Goal: Information Seeking & Learning: Check status

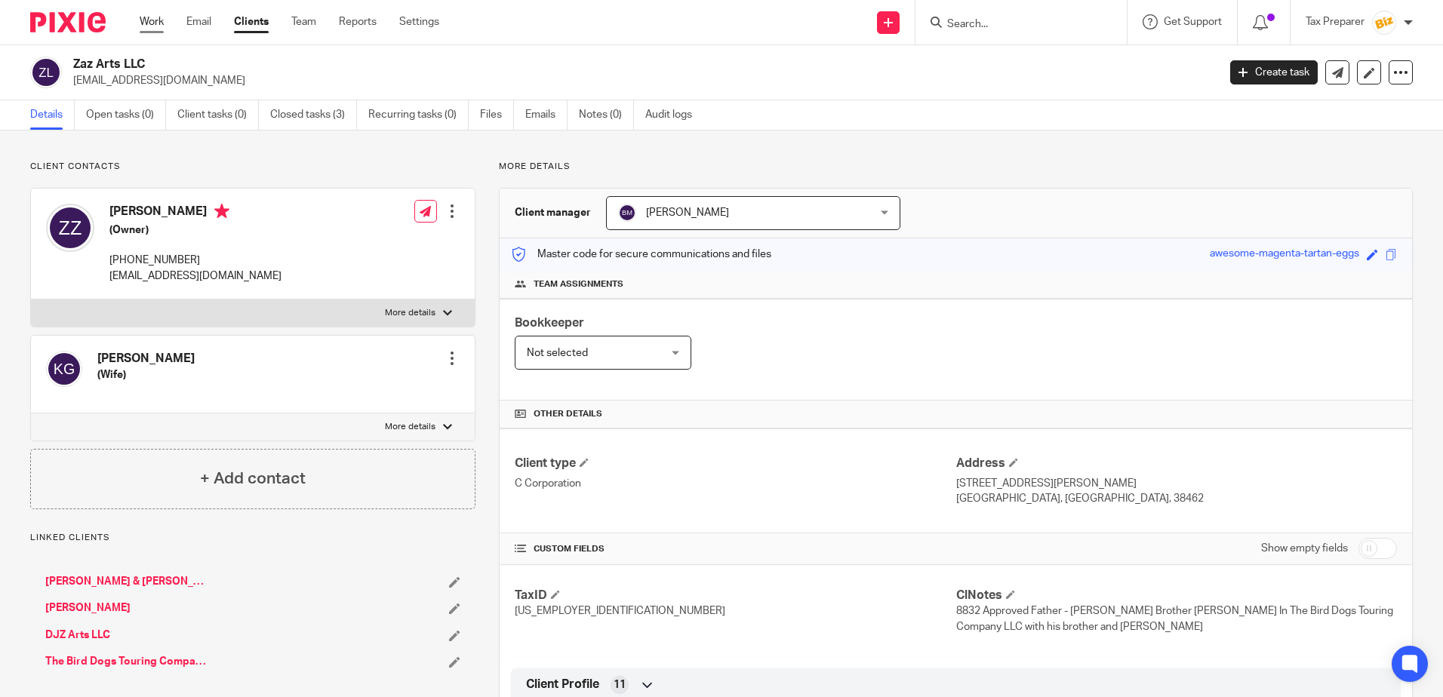
click at [140, 20] on link "Work" at bounding box center [152, 21] width 24 height 15
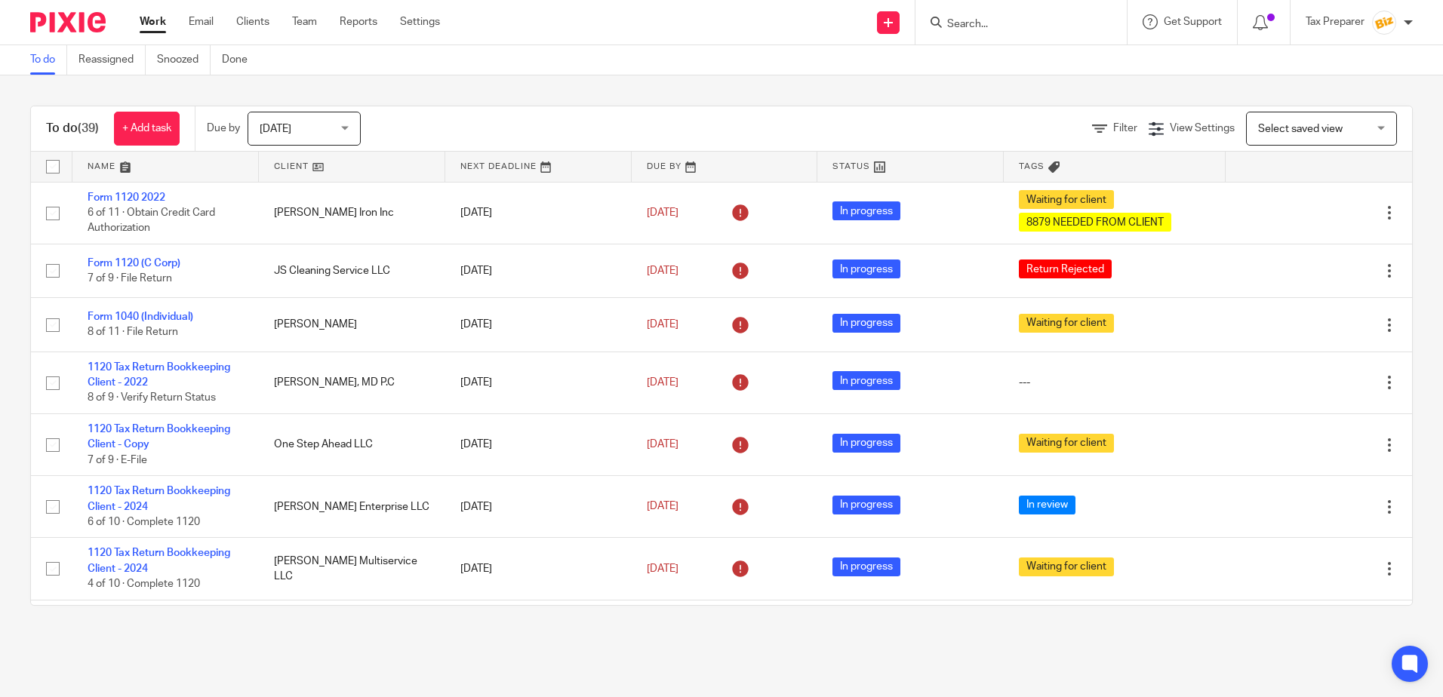
click at [996, 28] on input "Search" at bounding box center [1013, 25] width 136 height 14
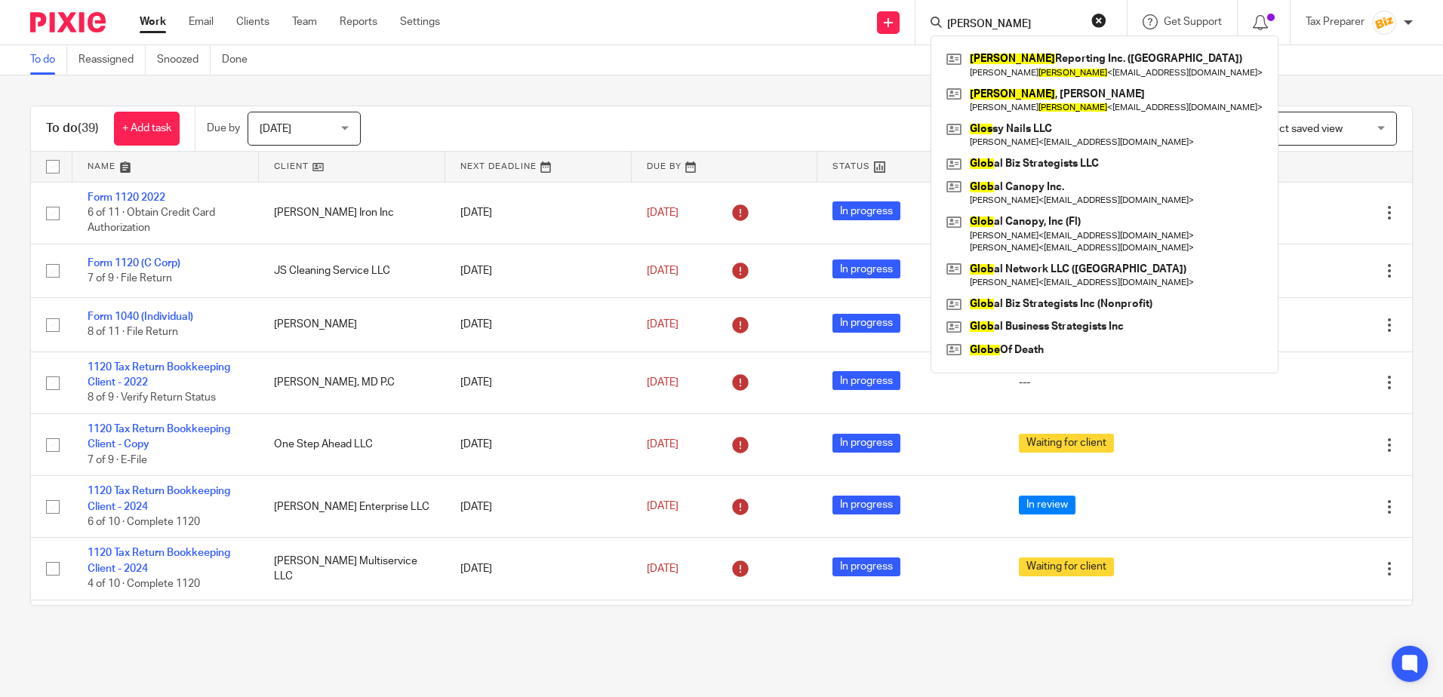
type input "gloe"
click at [818, 85] on div "To do (39) + Add task Due by Today Today Today Tomorrow This week Next week Thi…" at bounding box center [721, 355] width 1443 height 561
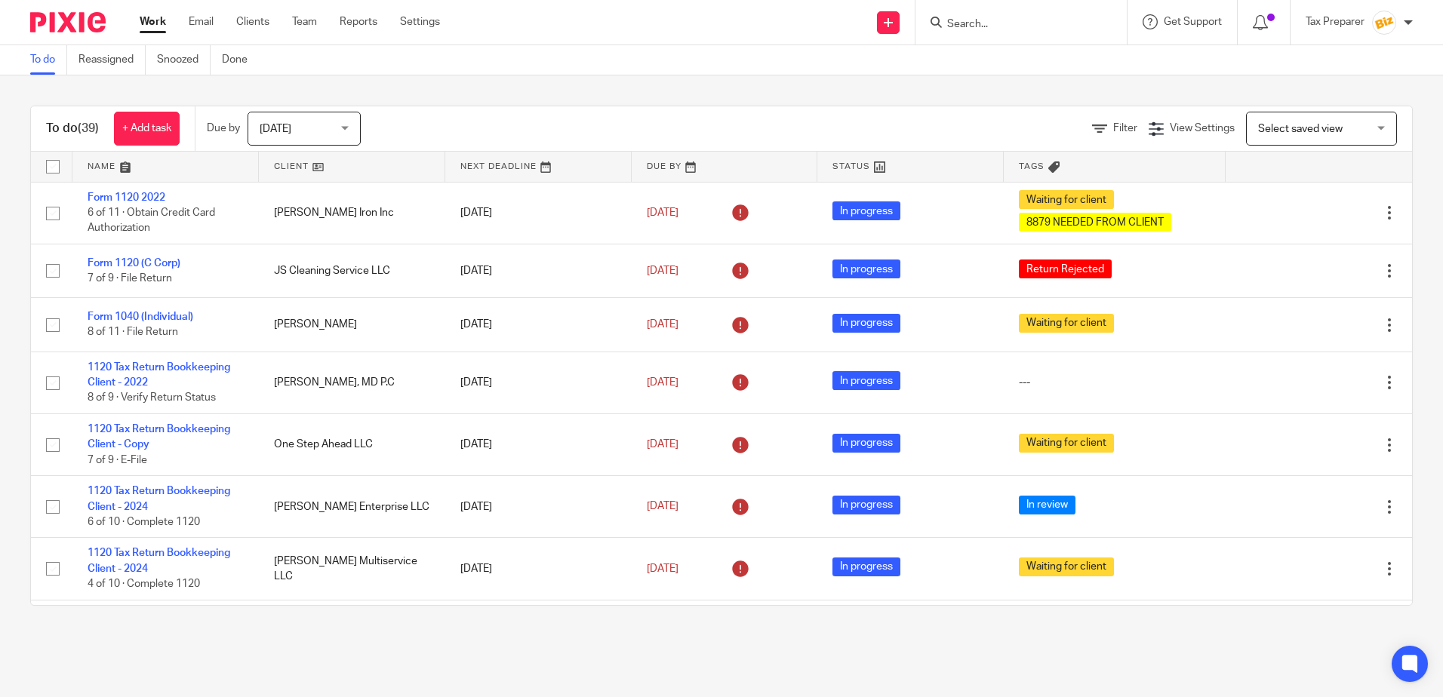
click at [1014, 32] on form at bounding box center [1025, 22] width 161 height 19
click at [972, 25] on input "Search" at bounding box center [1013, 25] width 136 height 14
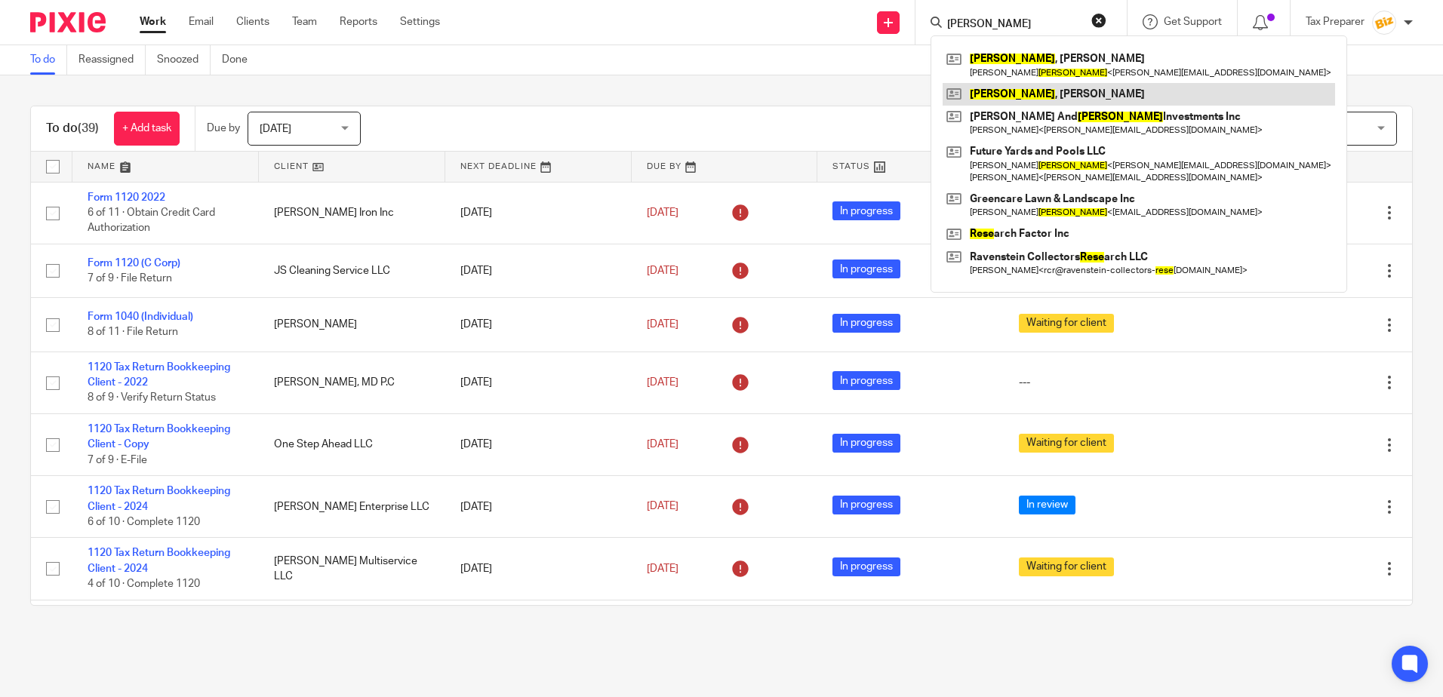
type input "reese"
click at [1031, 97] on link at bounding box center [1138, 94] width 392 height 23
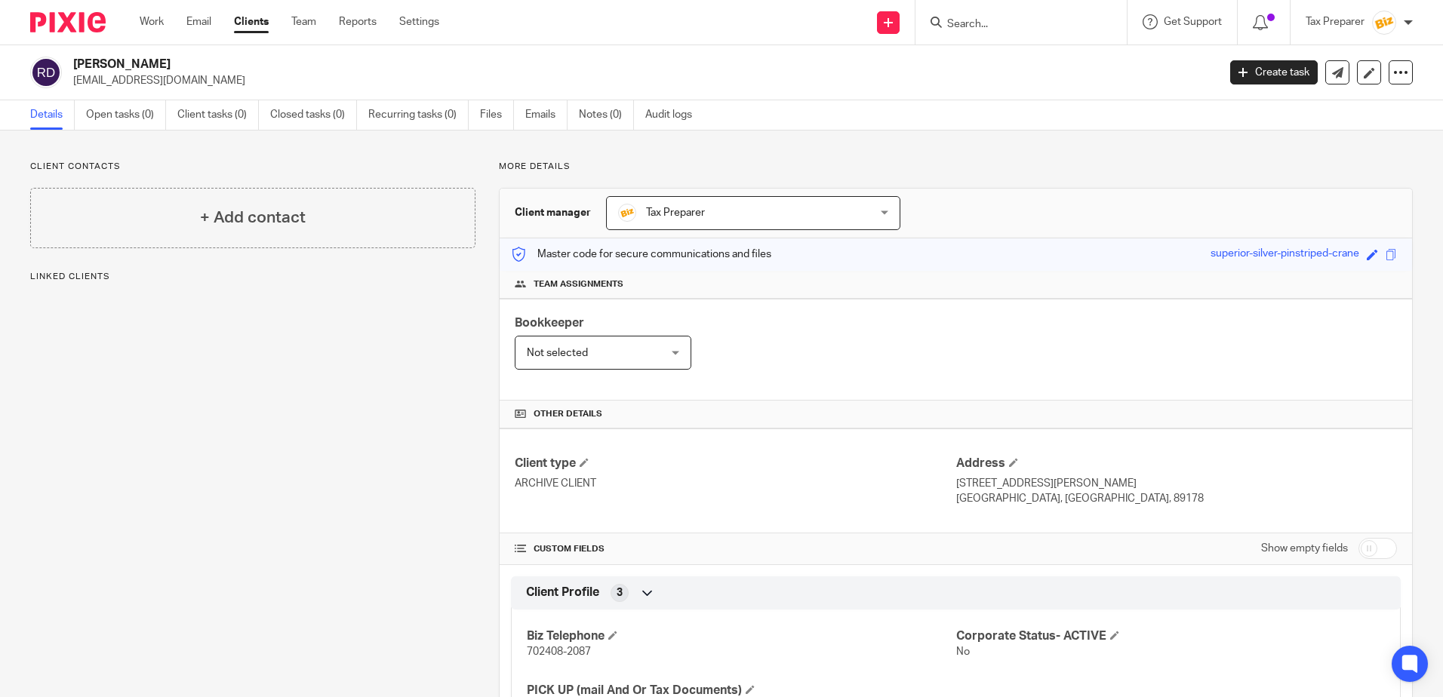
click at [965, 26] on input "Search" at bounding box center [1013, 25] width 136 height 14
click at [964, 21] on input "Search" at bounding box center [1013, 25] width 136 height 14
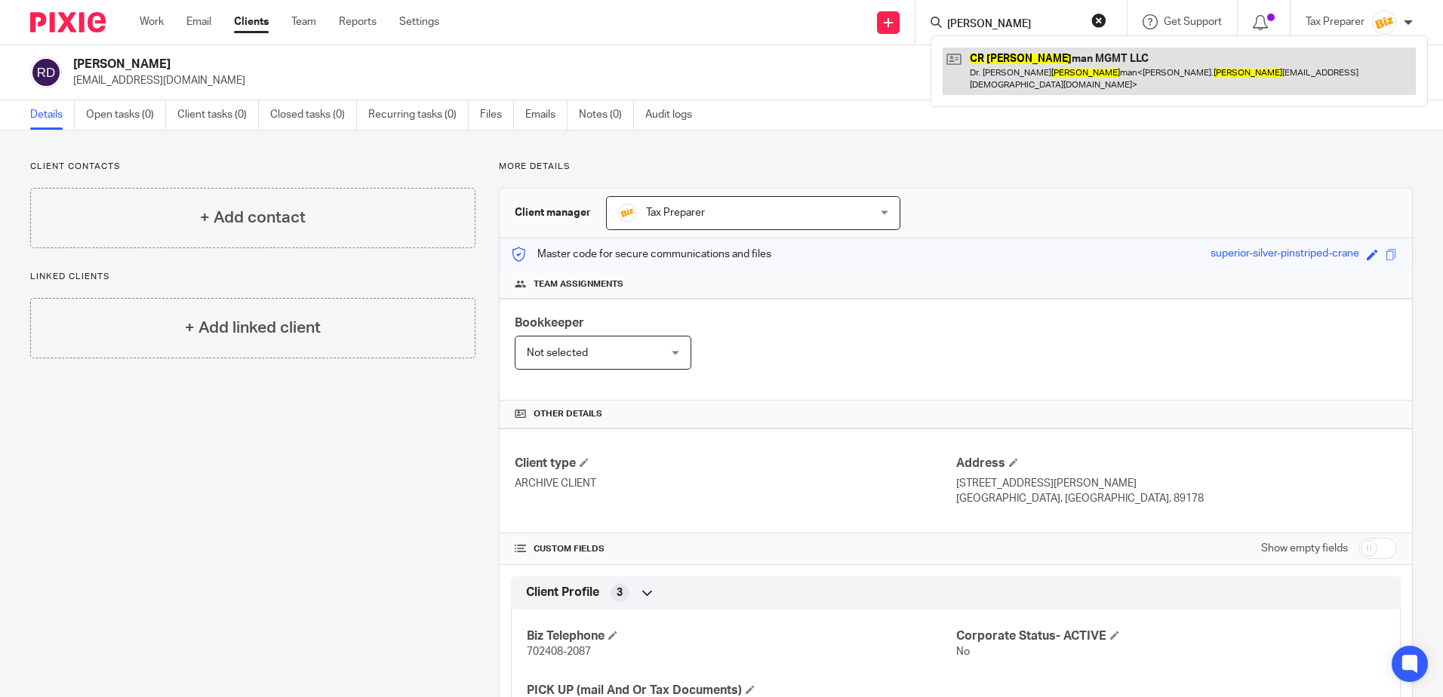
type input "cr cole"
click at [1040, 65] on link at bounding box center [1178, 71] width 473 height 47
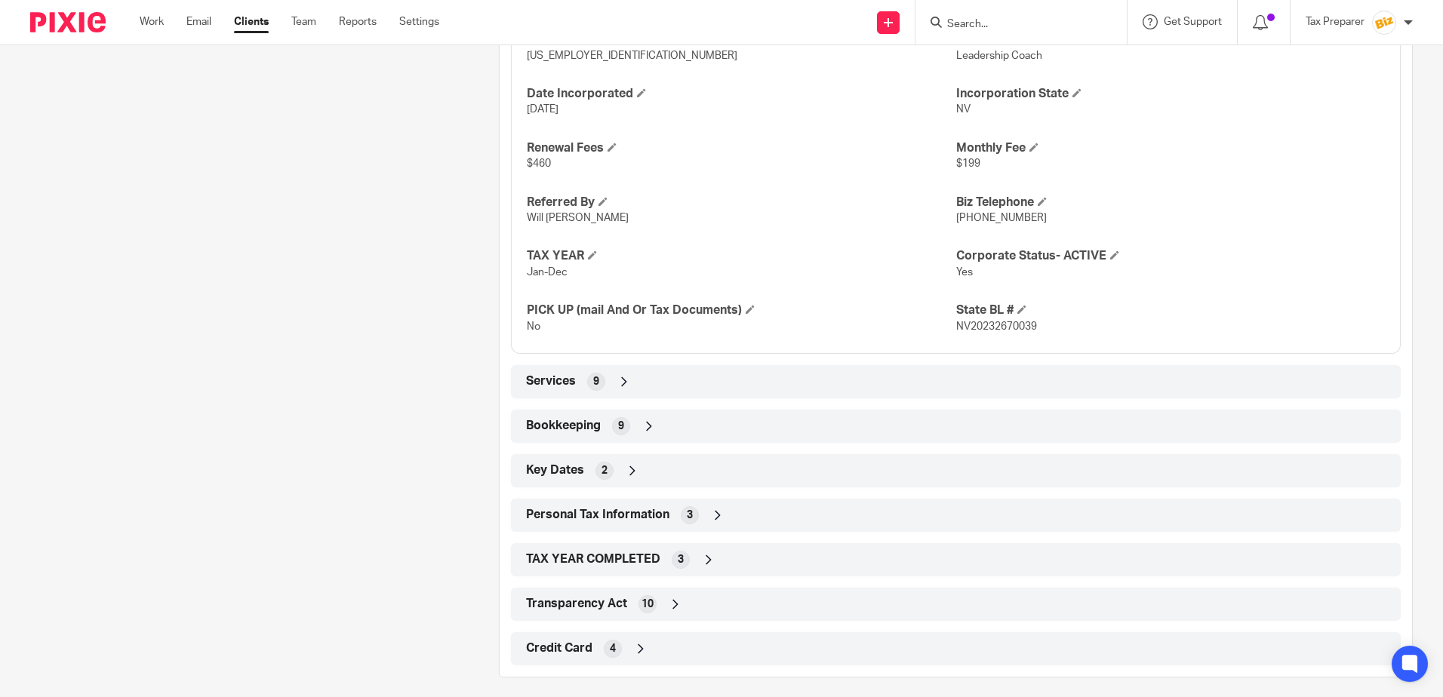
scroll to position [715, 0]
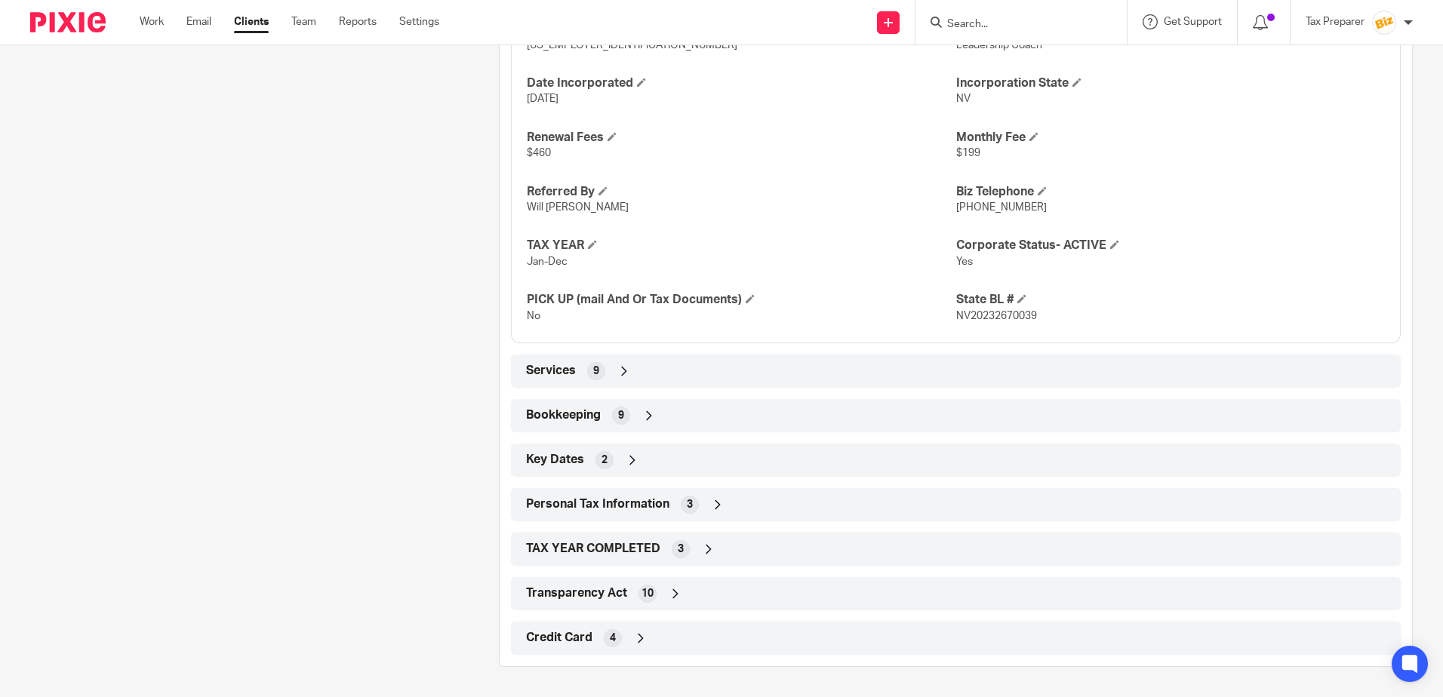
click at [710, 507] on icon at bounding box center [717, 504] width 15 height 15
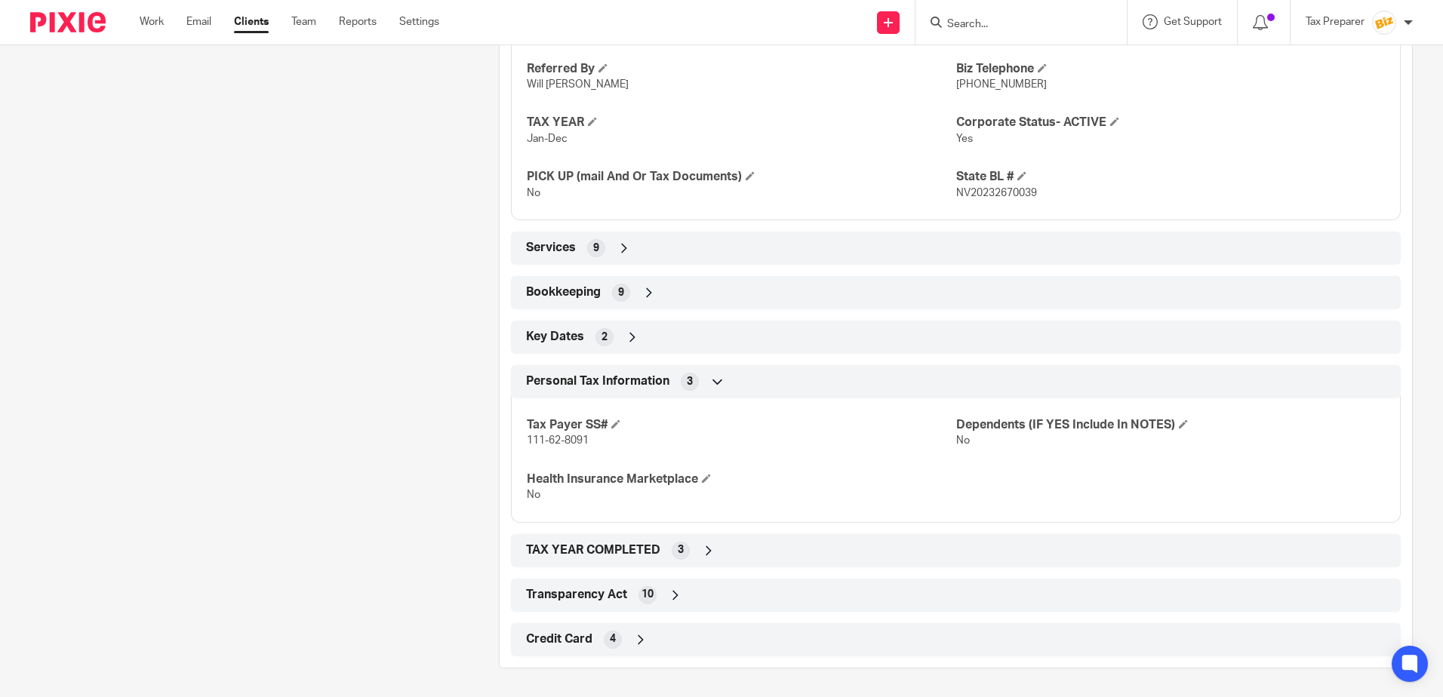
scroll to position [839, 0]
click at [693, 554] on div "TAX YEAR COMPLETED 3" at bounding box center [955, 549] width 867 height 26
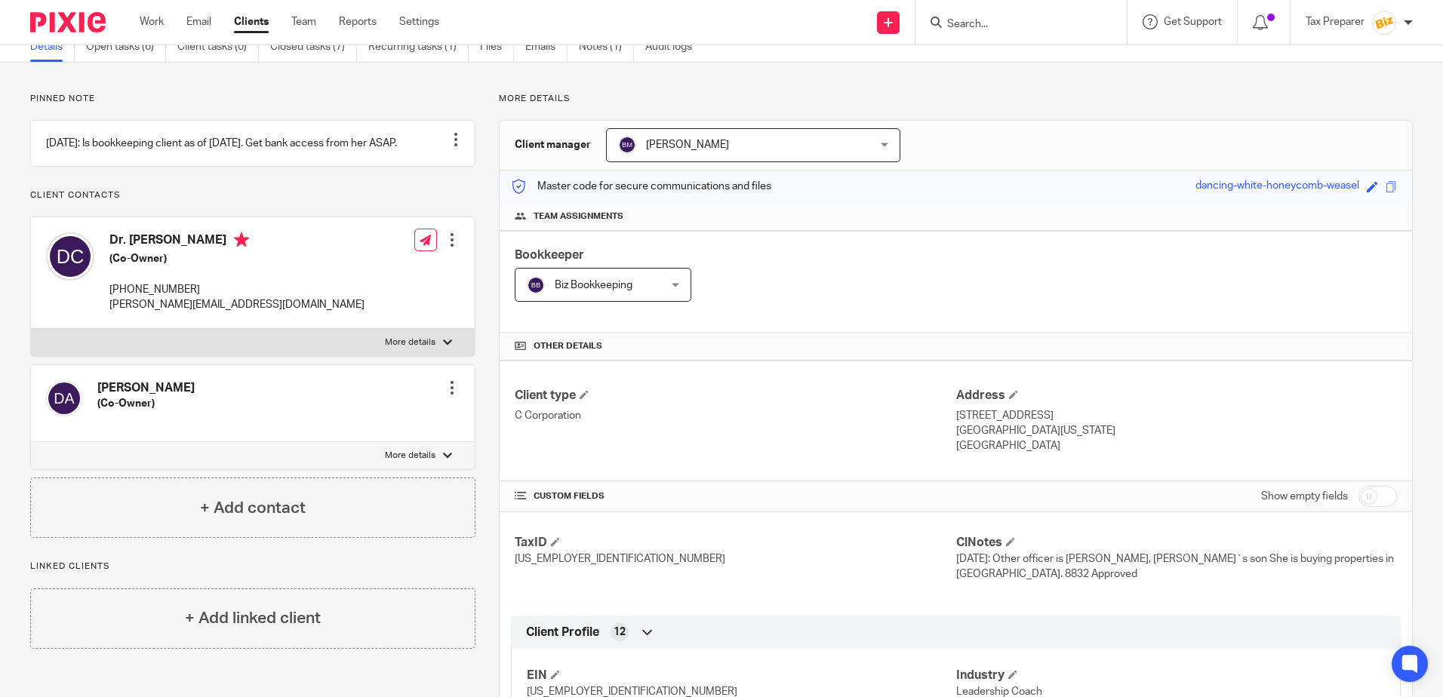
scroll to position [0, 0]
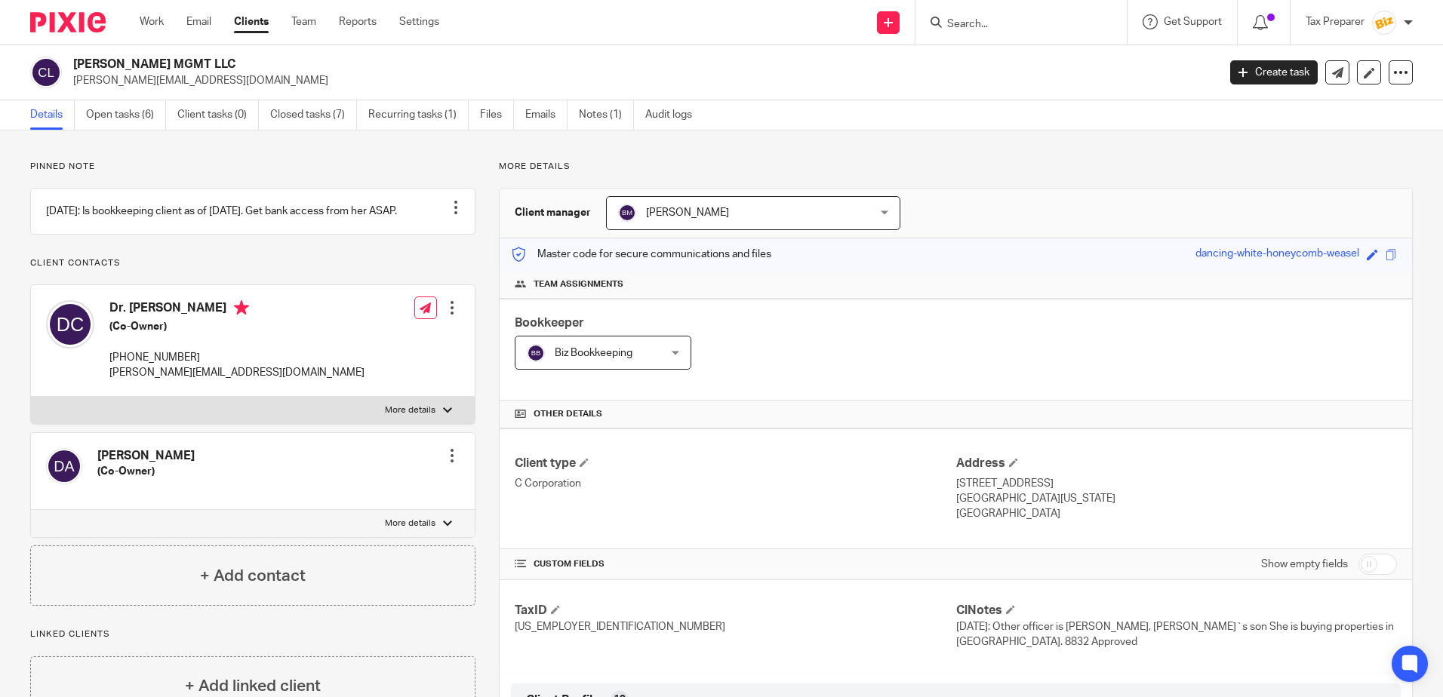
click at [988, 28] on input "Search" at bounding box center [1013, 25] width 136 height 14
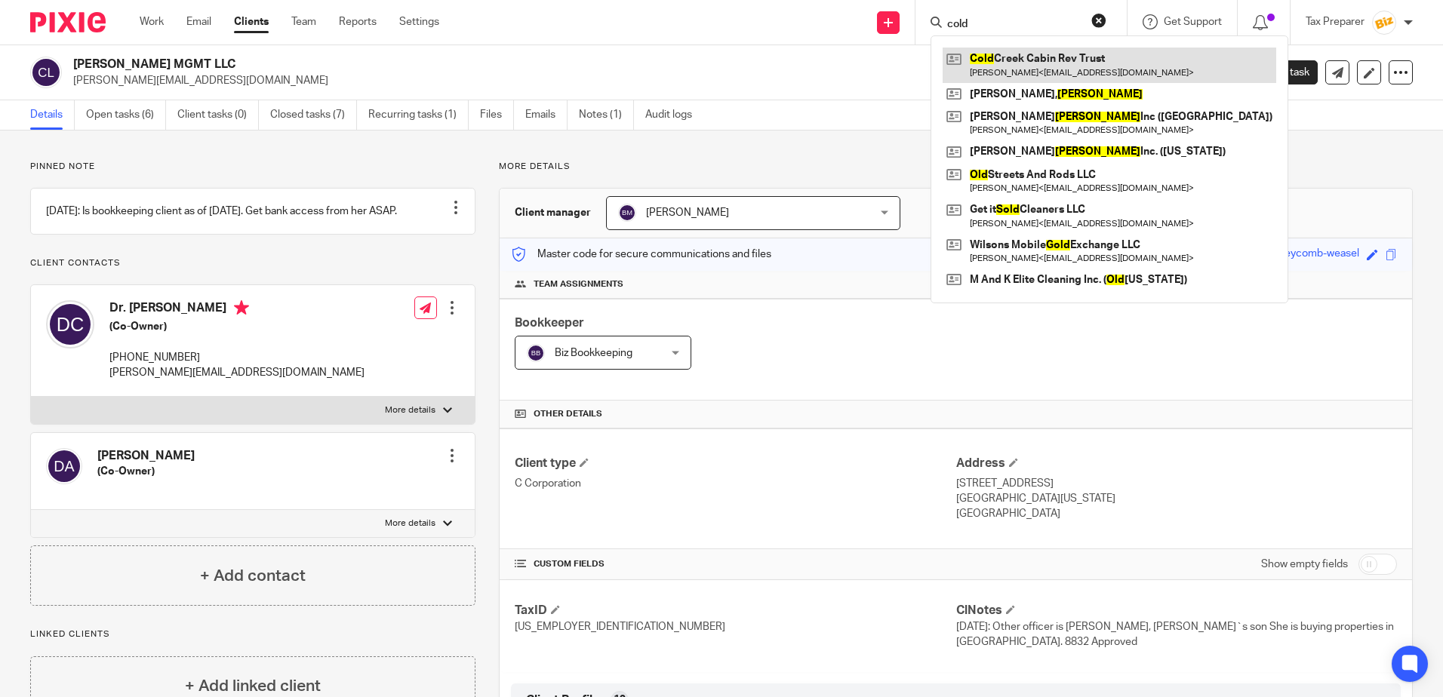
type input "cold"
click at [1028, 64] on link at bounding box center [1108, 65] width 333 height 35
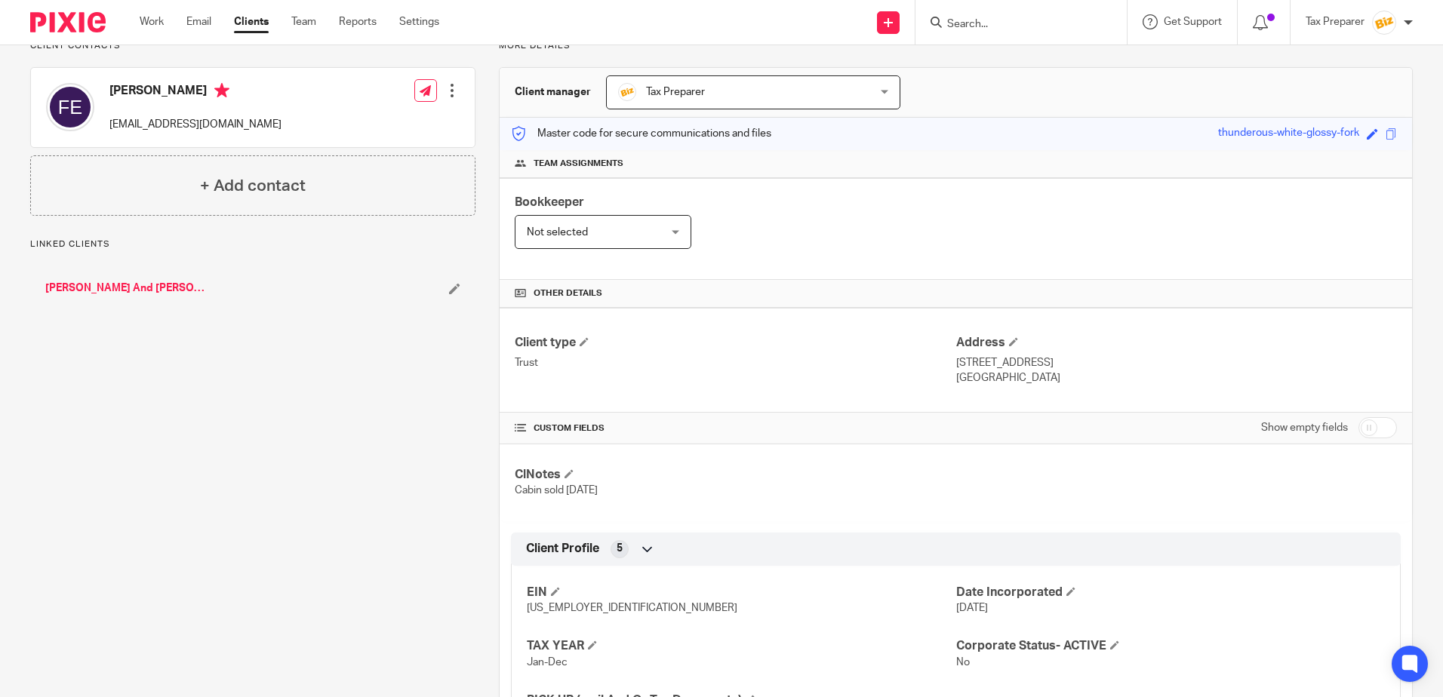
scroll to position [254, 0]
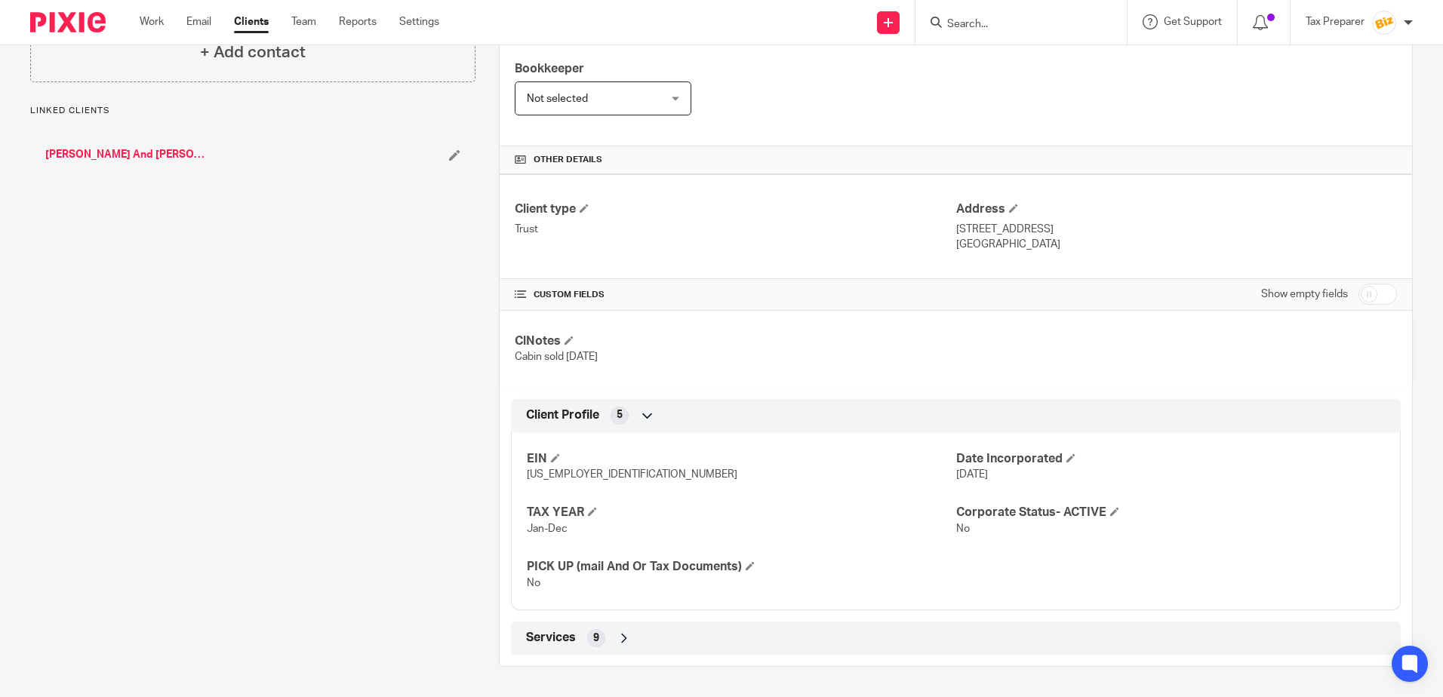
click at [609, 640] on div "Services 9" at bounding box center [955, 638] width 867 height 26
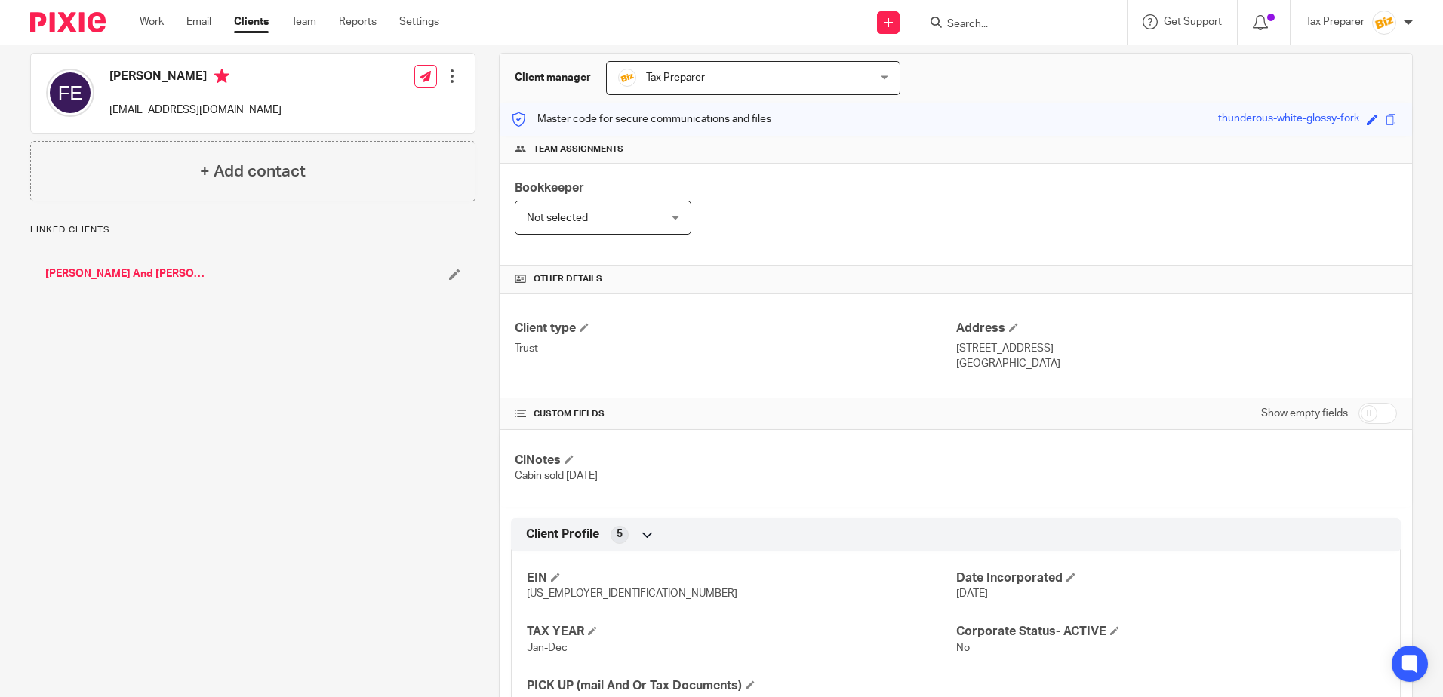
scroll to position [0, 0]
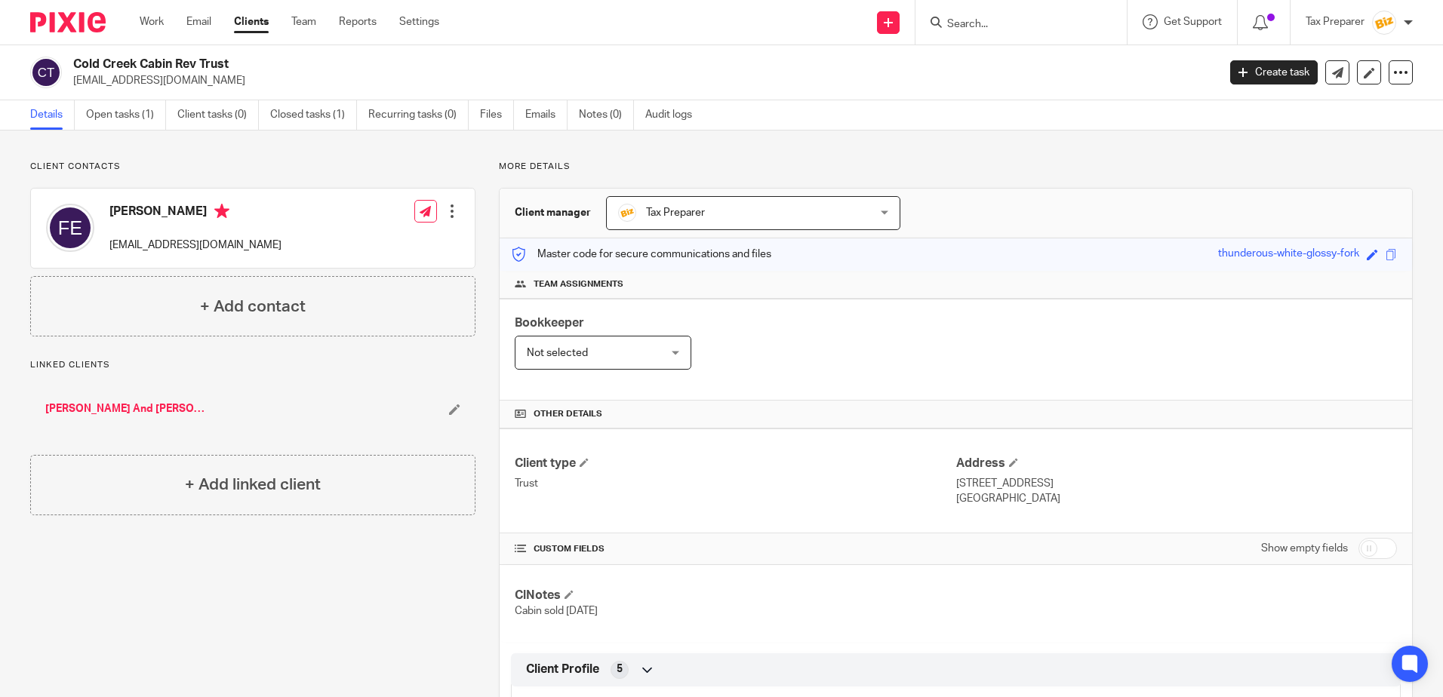
click at [970, 27] on input "Search" at bounding box center [1013, 25] width 136 height 14
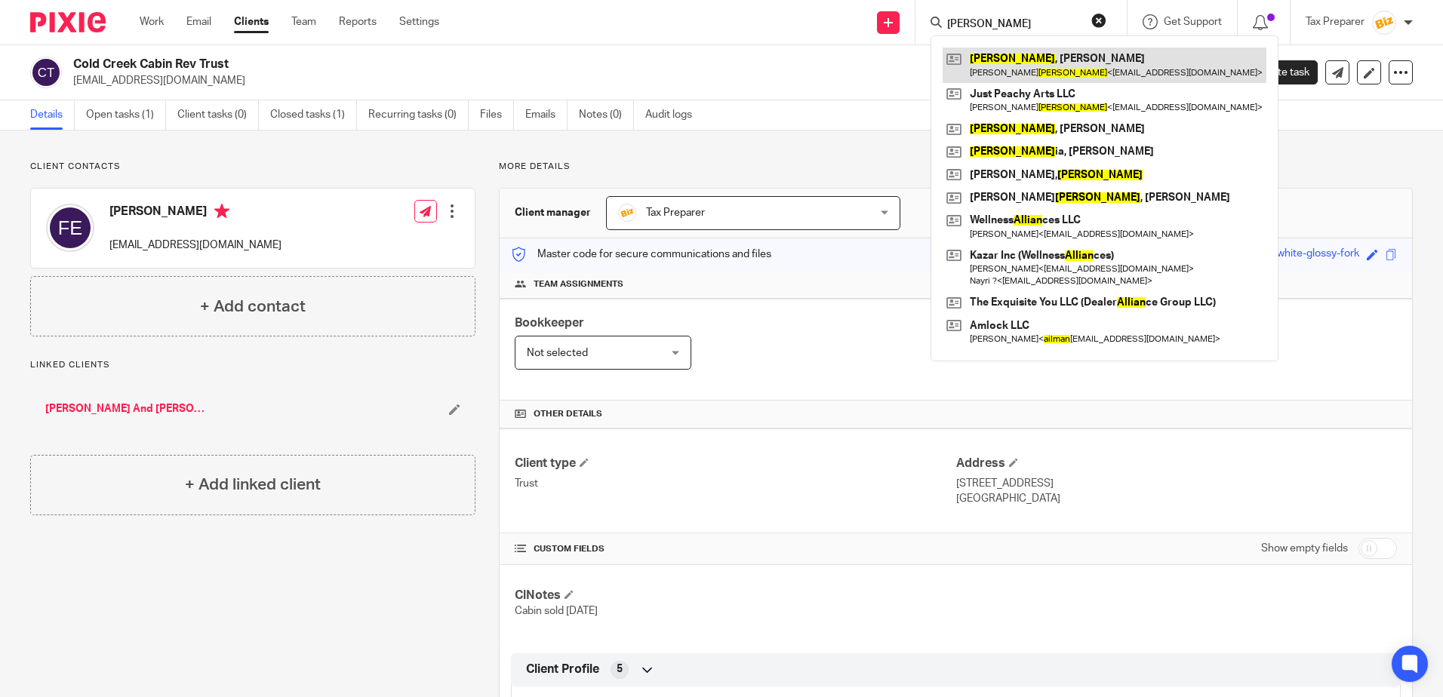
type input "allman"
click at [1038, 60] on link at bounding box center [1104, 65] width 324 height 35
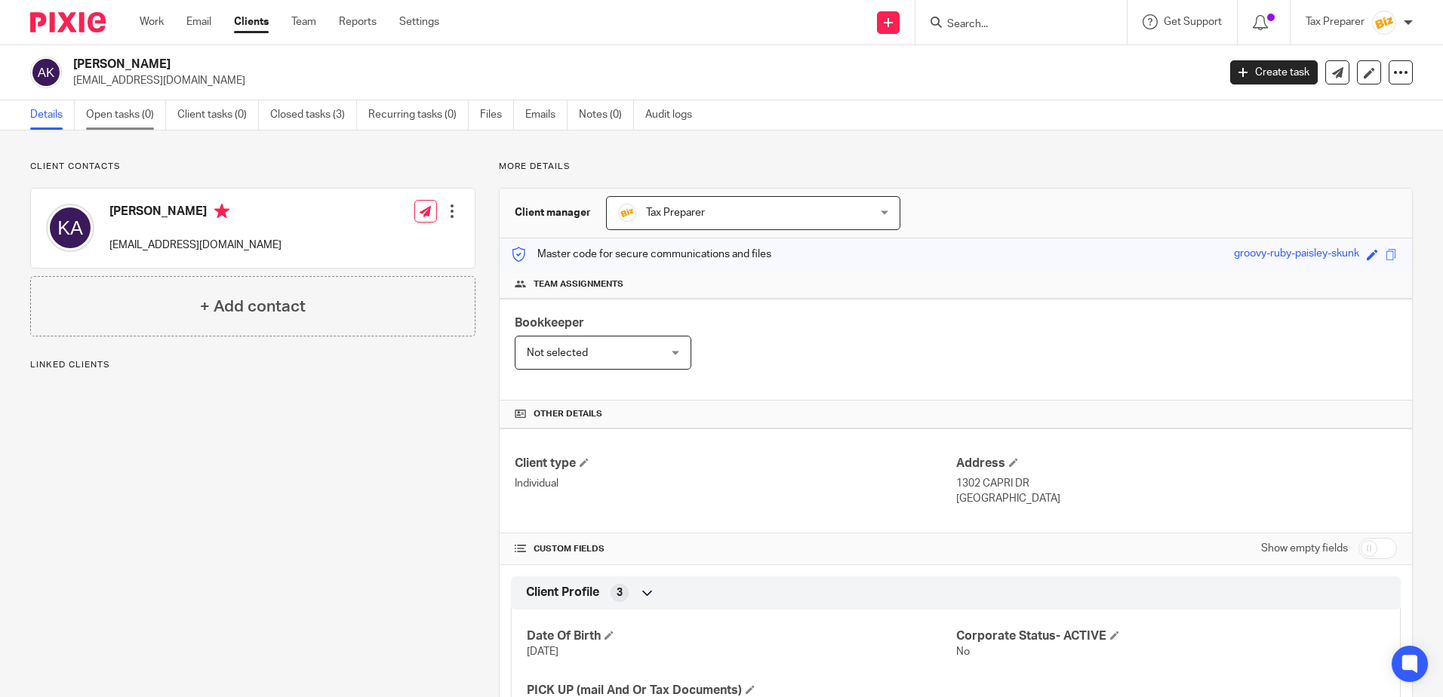
click at [137, 117] on link "Open tasks (0)" at bounding box center [126, 114] width 80 height 29
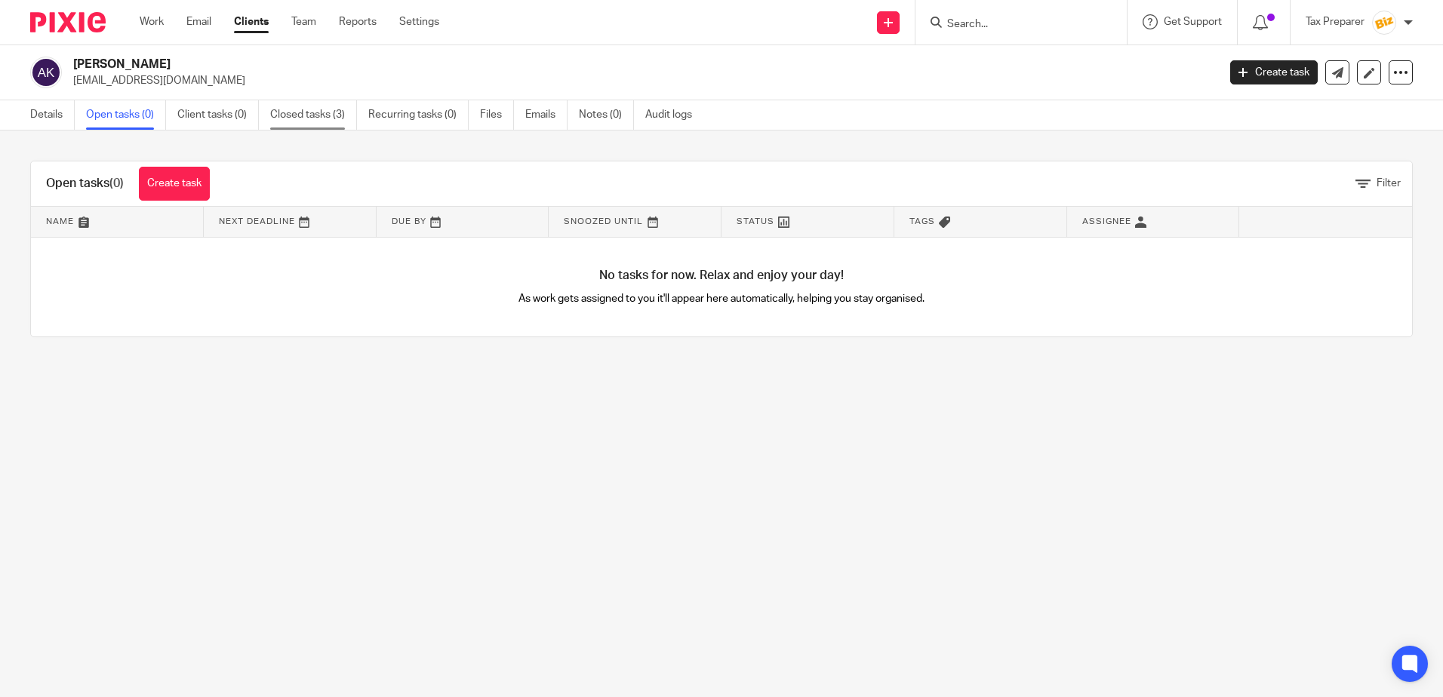
click at [325, 121] on link "Closed tasks (3)" at bounding box center [313, 114] width 87 height 29
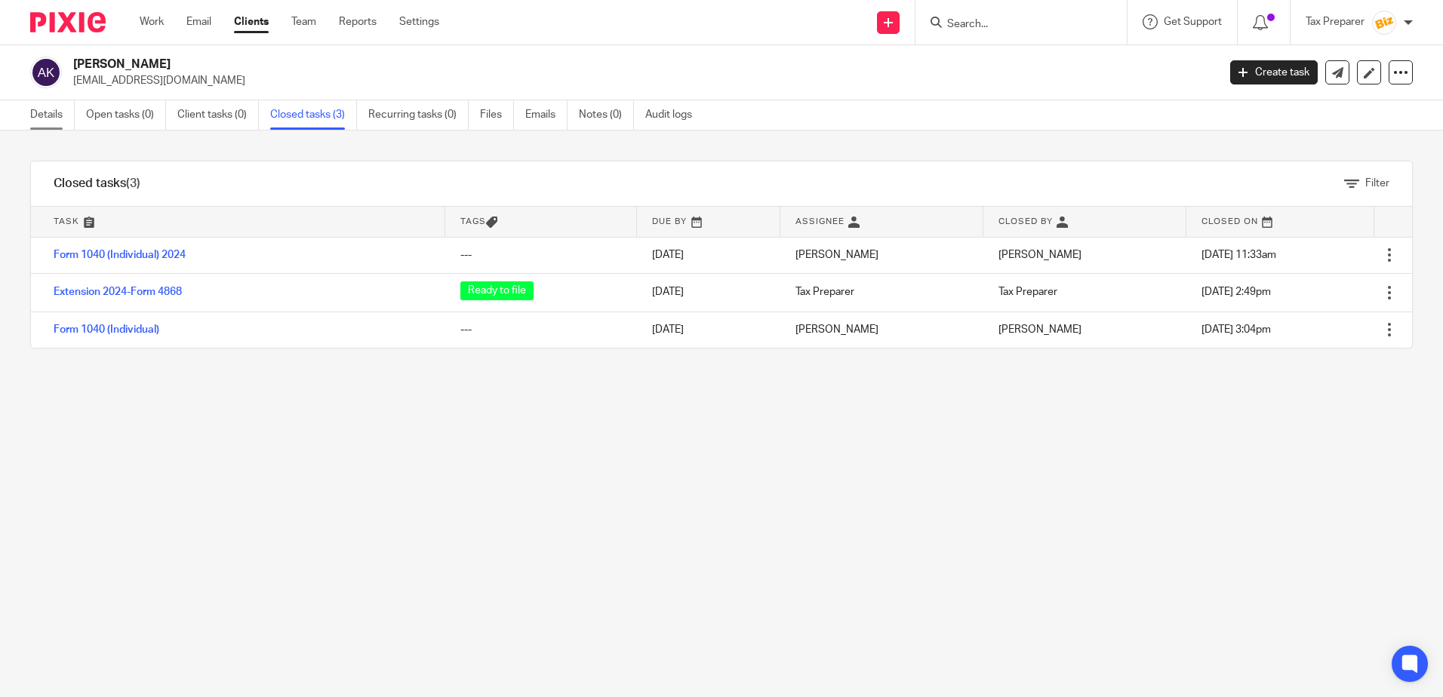
click at [48, 119] on link "Details" at bounding box center [52, 114] width 45 height 29
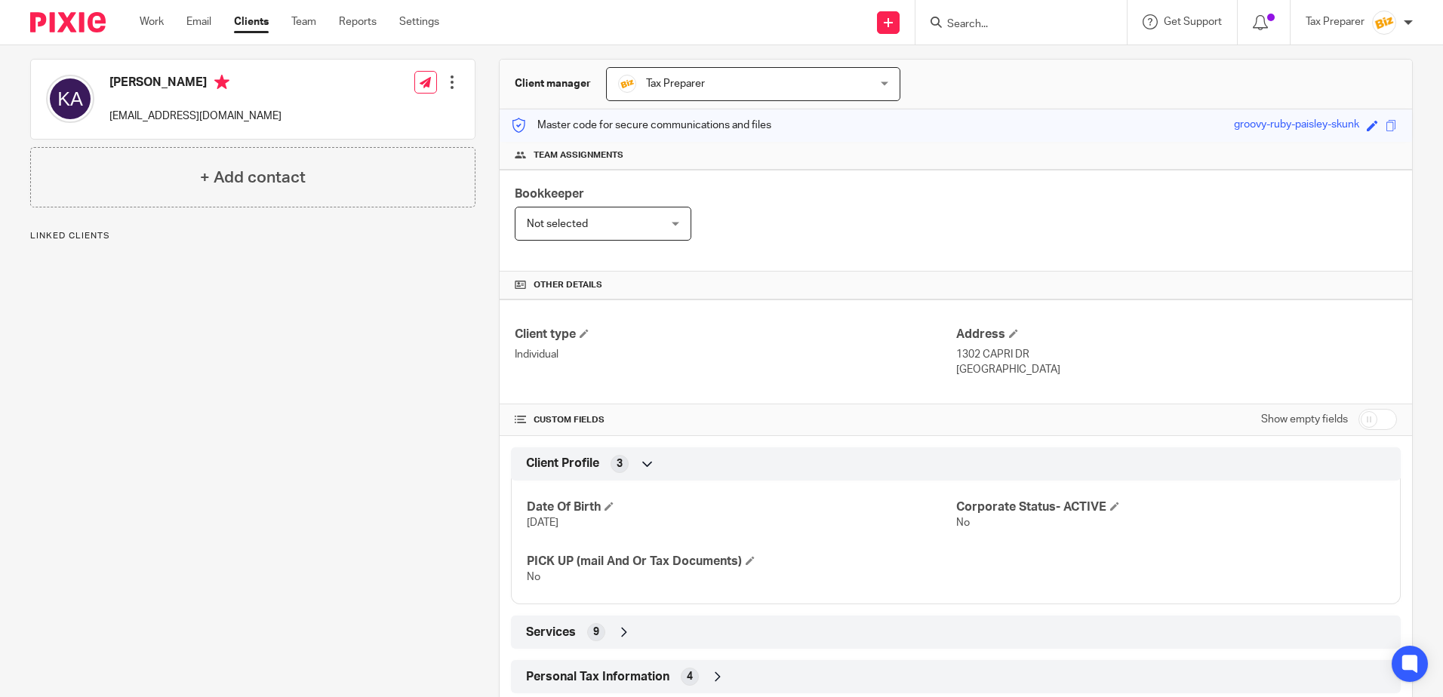
scroll to position [212, 0]
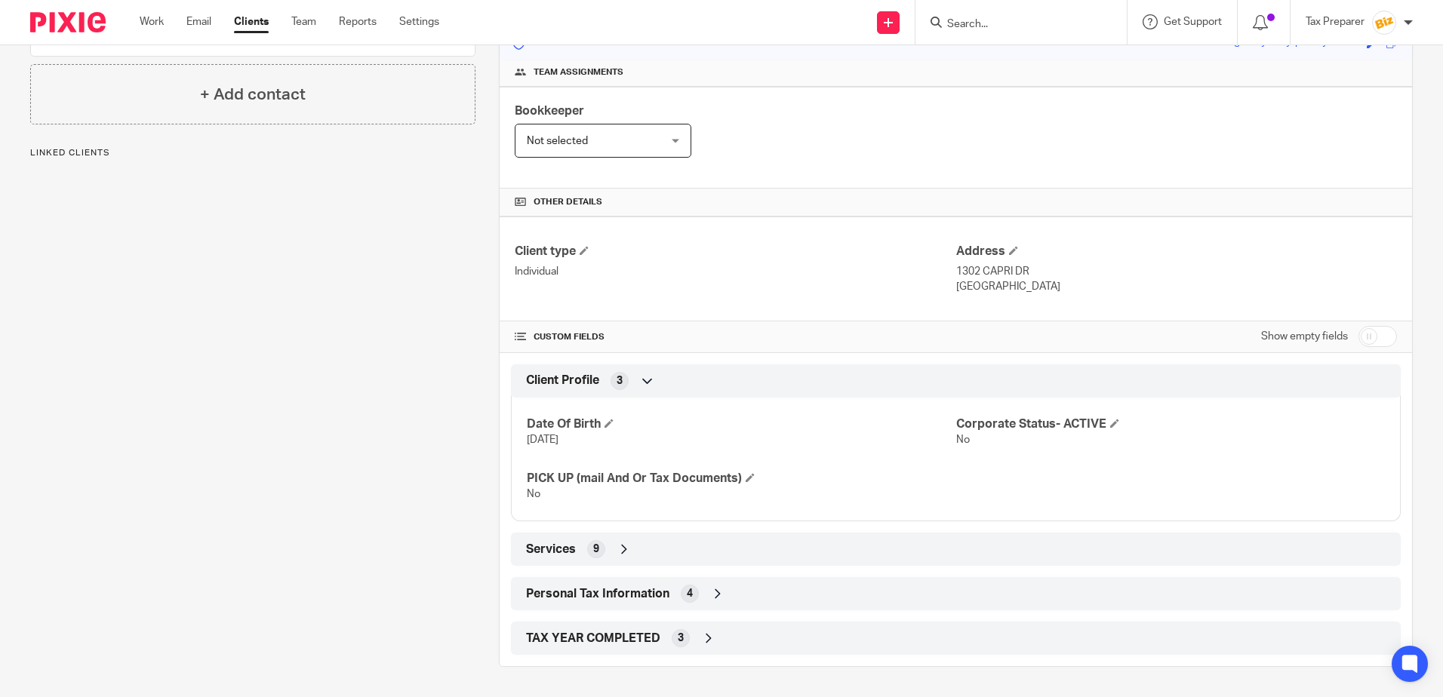
click at [702, 596] on div "Personal Tax Information 4" at bounding box center [955, 594] width 867 height 26
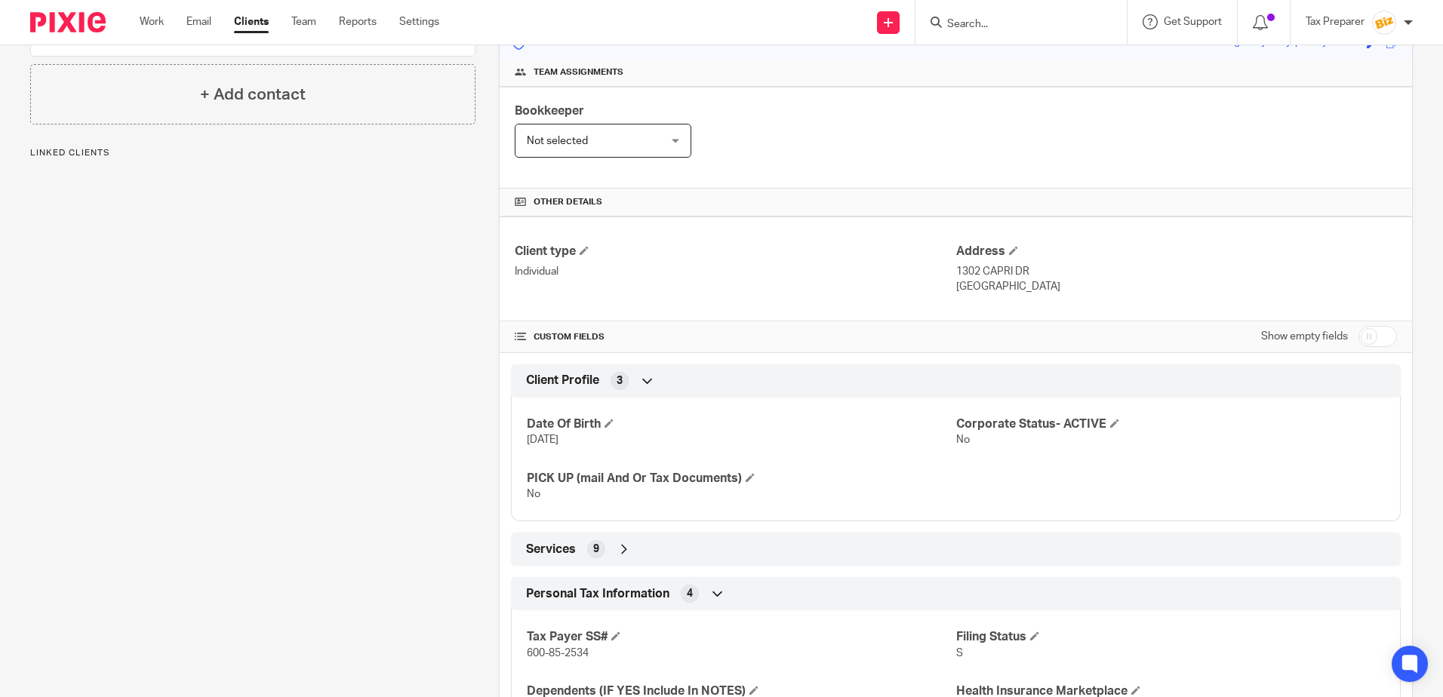
scroll to position [337, 0]
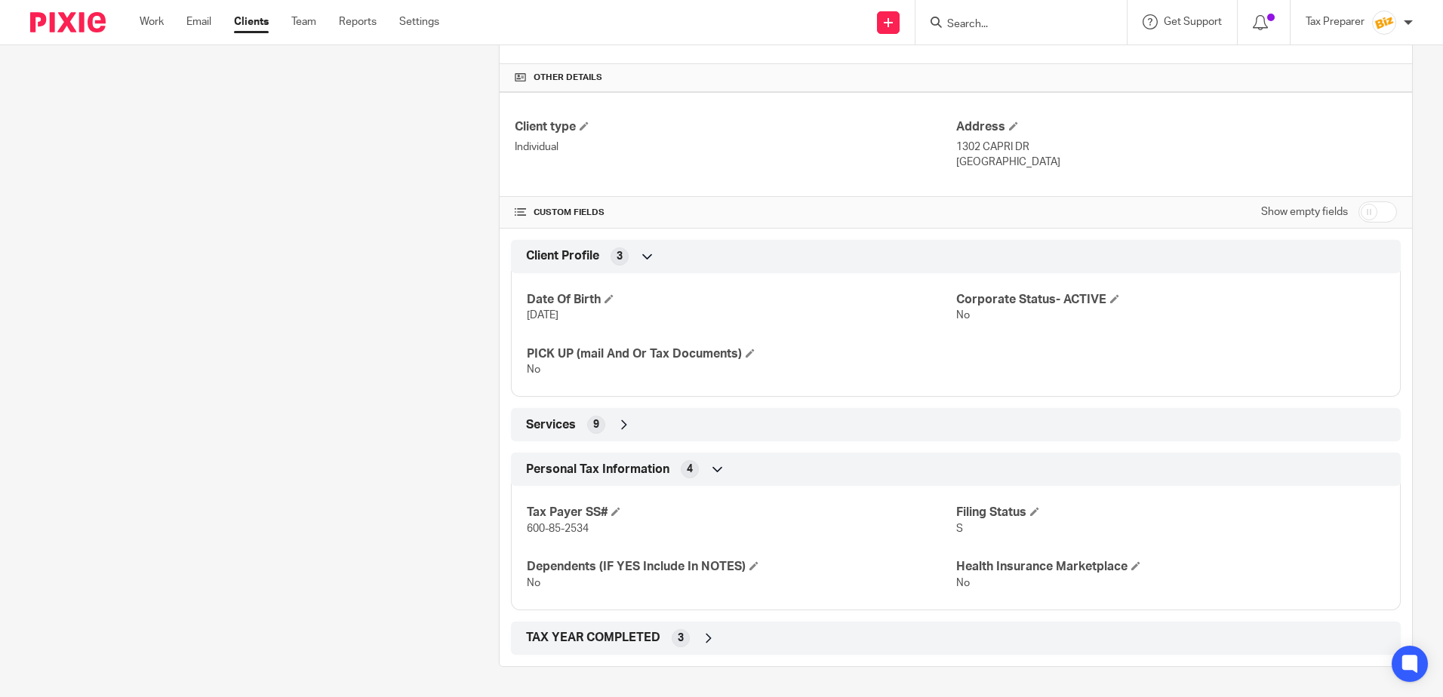
click at [595, 424] on span "9" at bounding box center [596, 424] width 6 height 15
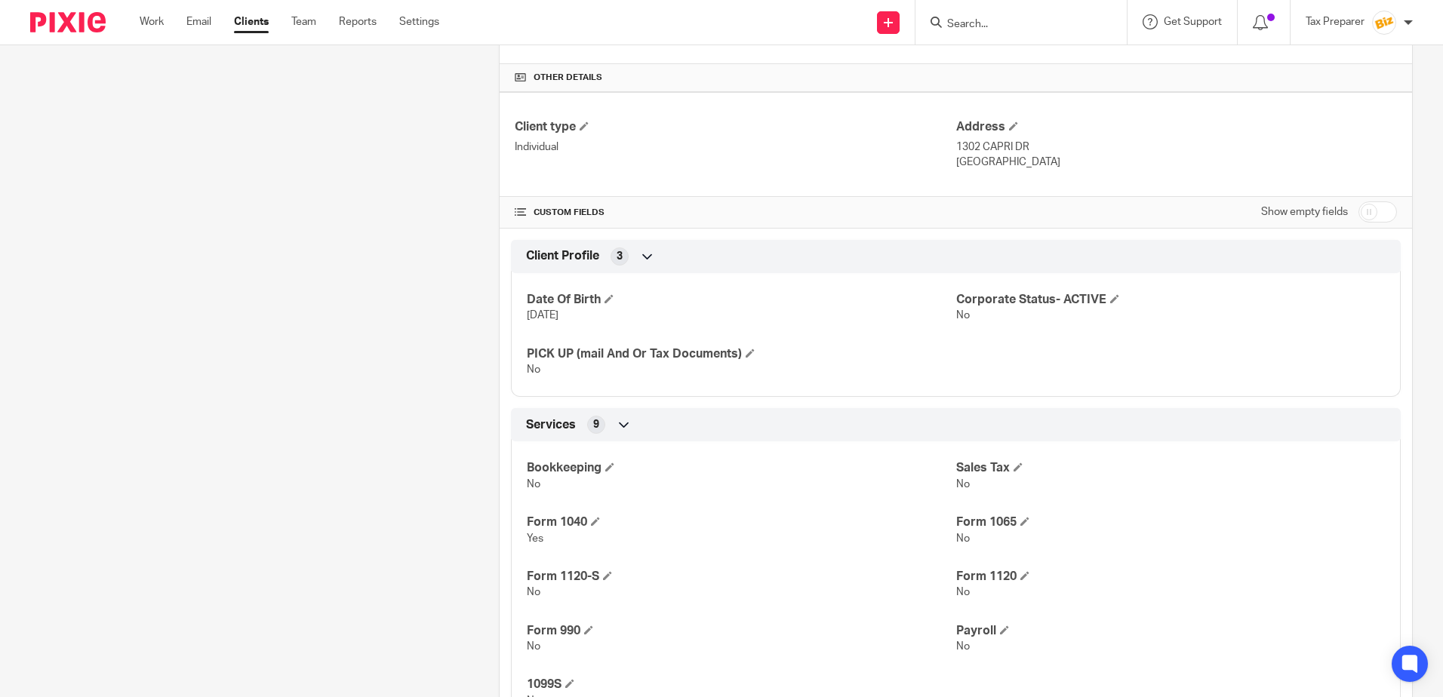
scroll to position [623, 0]
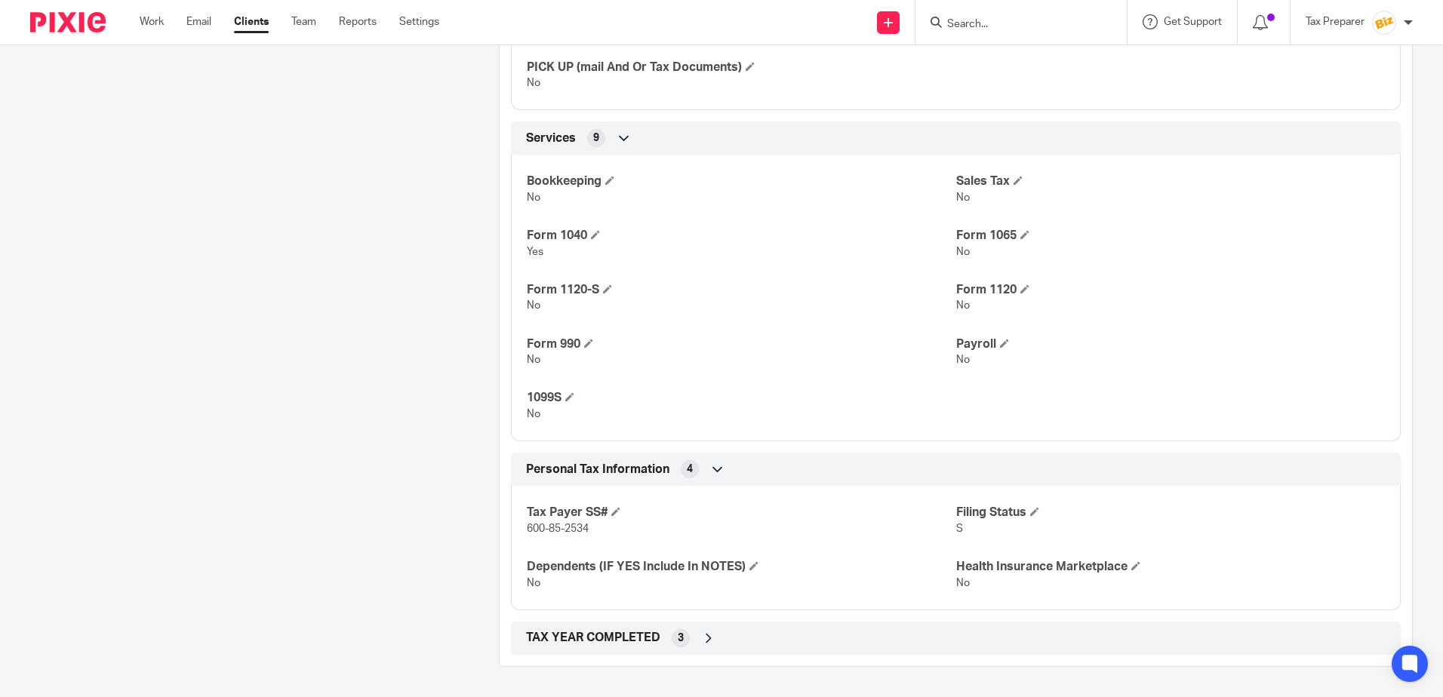
click at [696, 642] on div "TAX YEAR COMPLETED 3" at bounding box center [955, 638] width 867 height 26
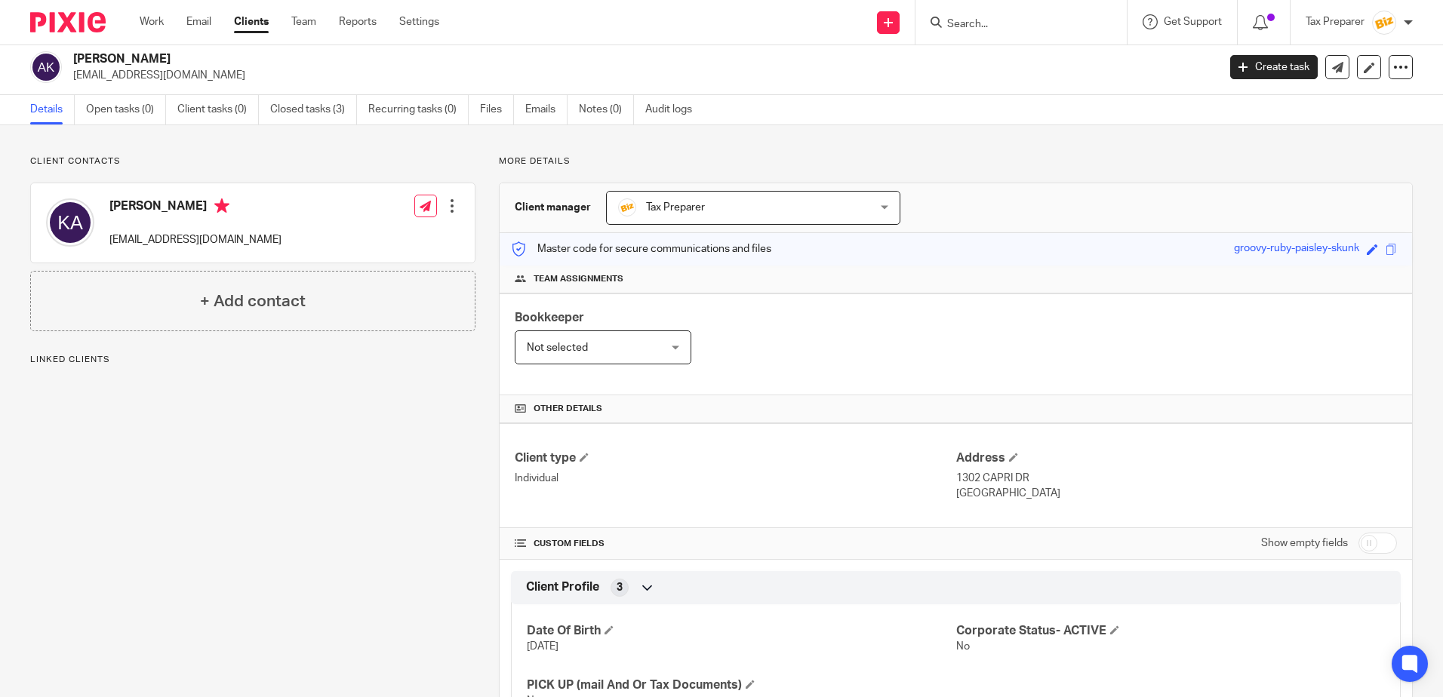
scroll to position [0, 0]
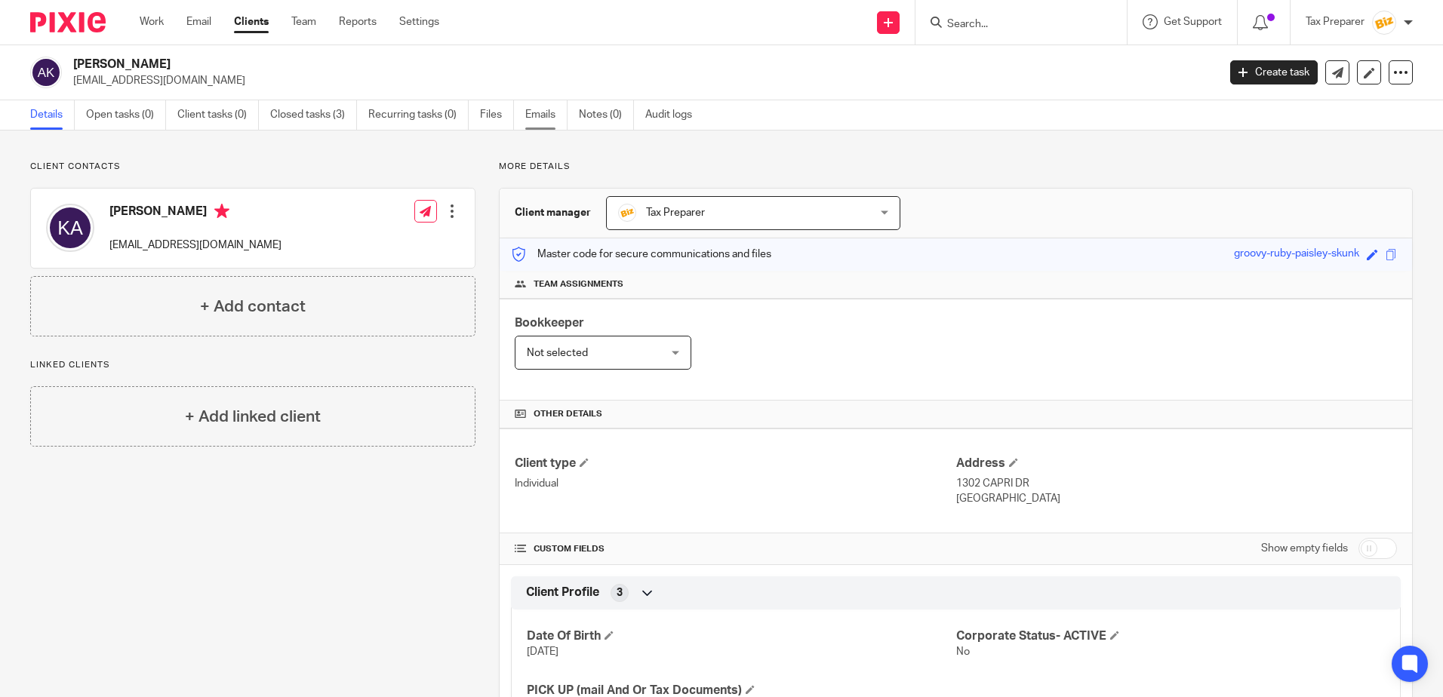
click at [543, 128] on link "Emails" at bounding box center [546, 114] width 42 height 29
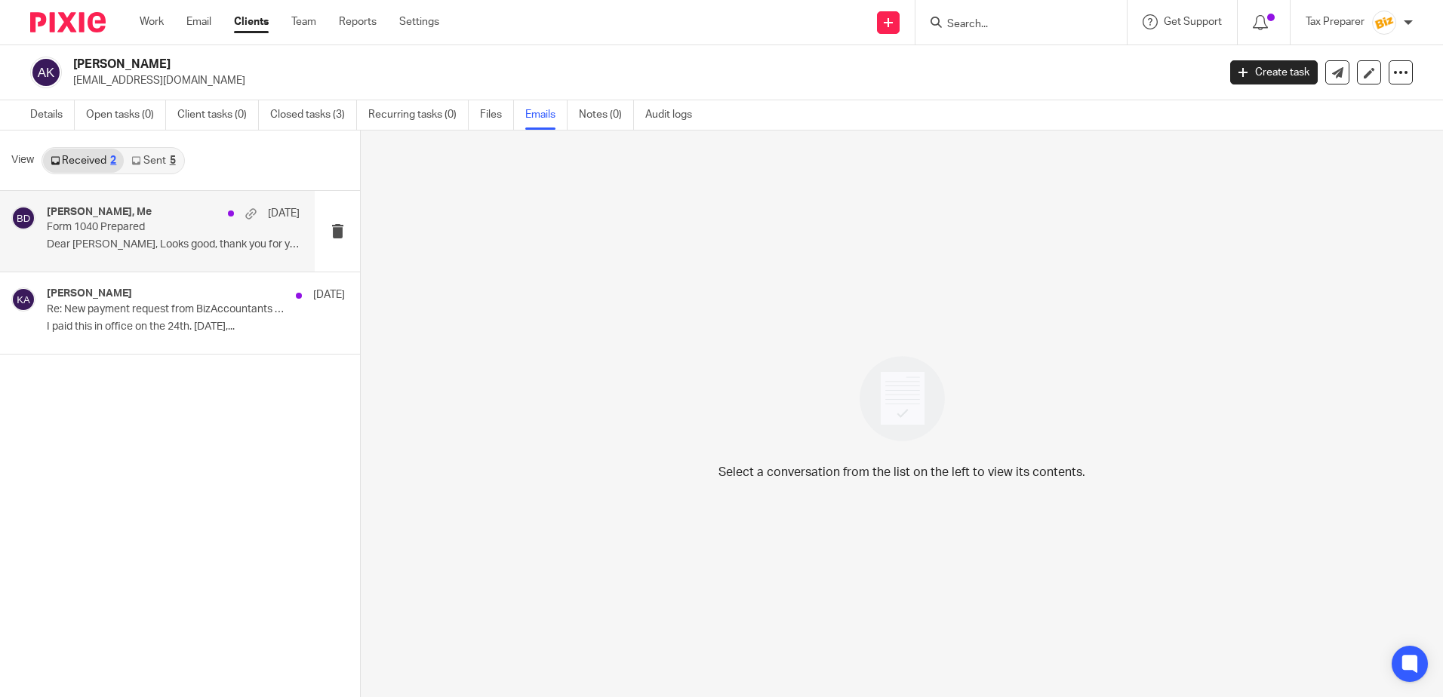
click at [183, 223] on p "Form 1040 Prepared" at bounding box center [148, 227] width 202 height 13
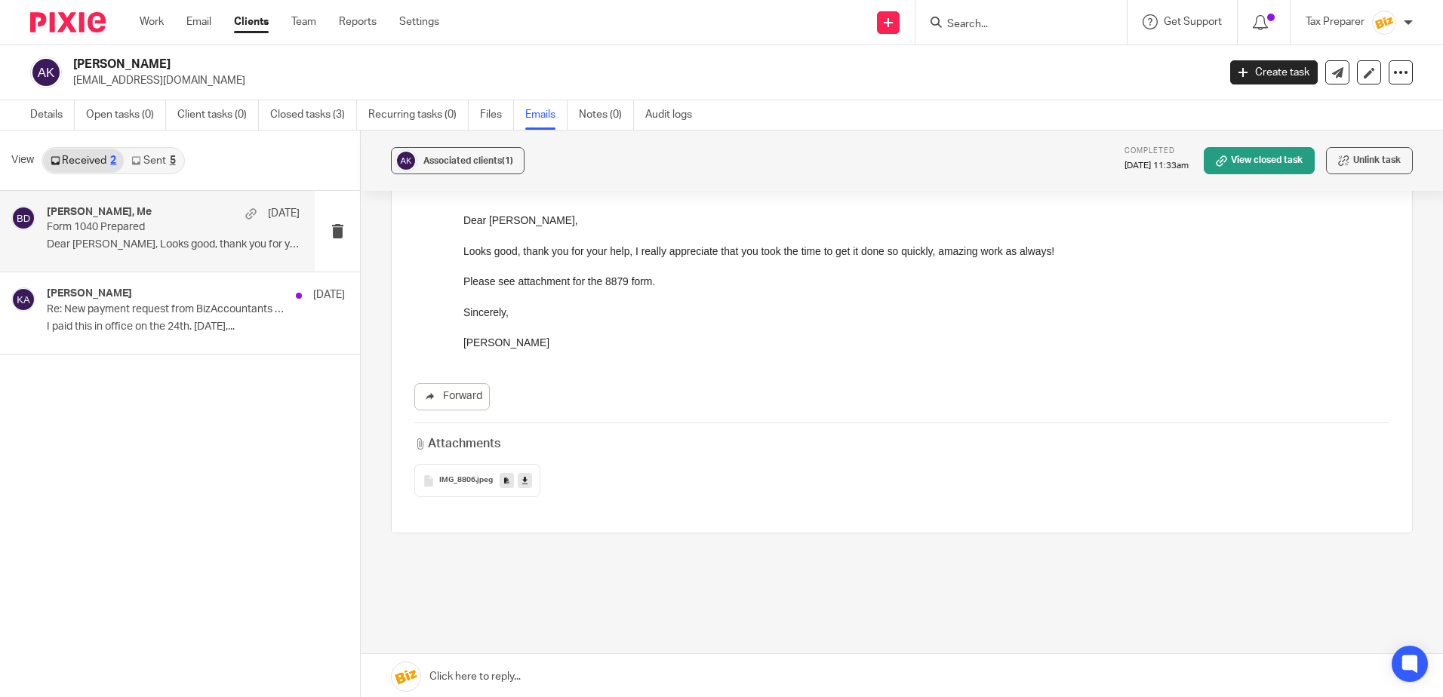
scroll to position [226, 0]
click at [463, 481] on span "IMG_8806" at bounding box center [457, 478] width 36 height 9
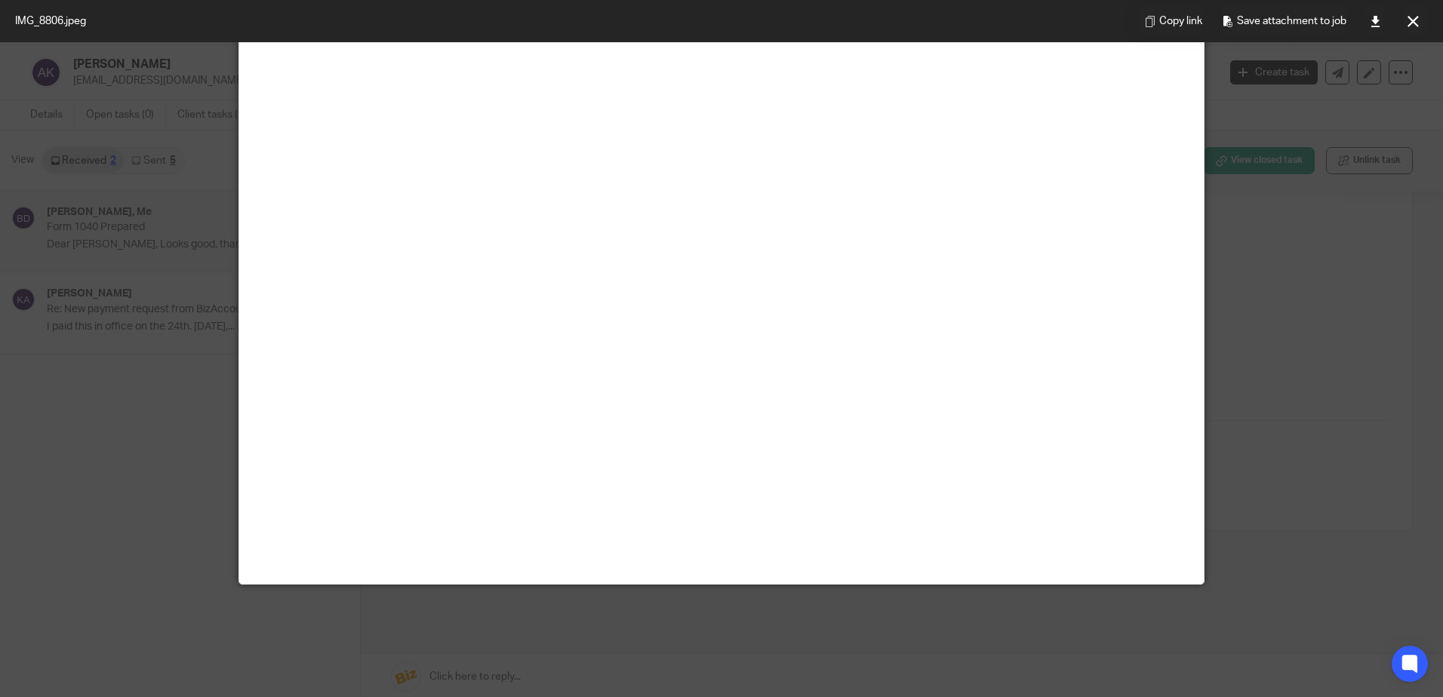
scroll to position [0, 0]
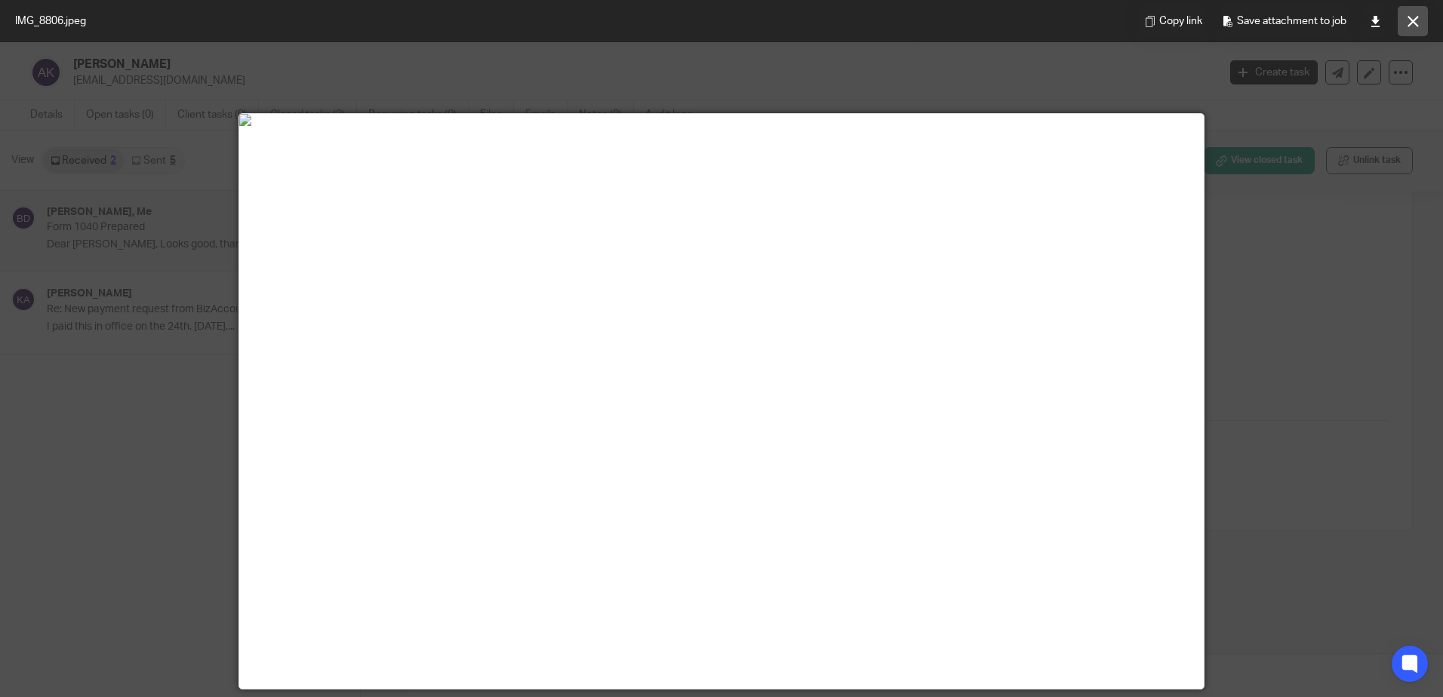
click at [1412, 23] on icon at bounding box center [1412, 21] width 11 height 11
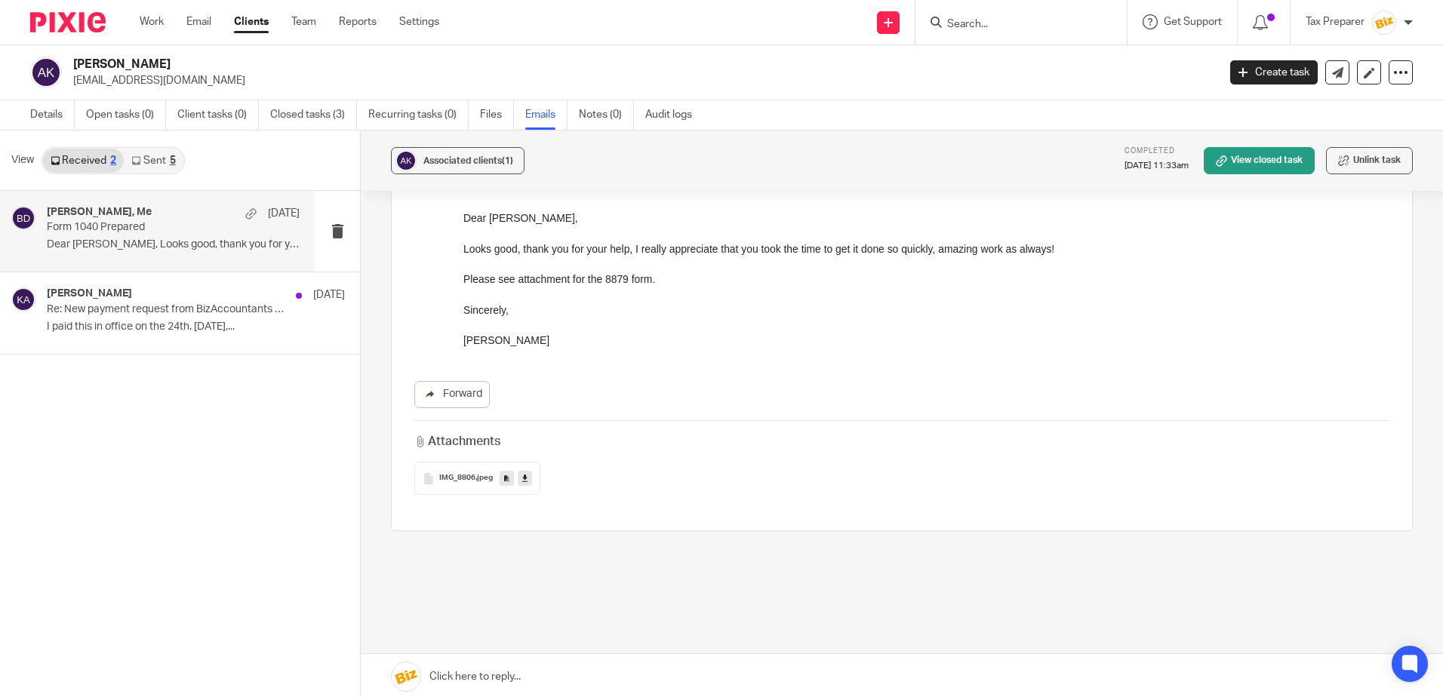
click at [991, 18] on input "Search" at bounding box center [1013, 25] width 136 height 14
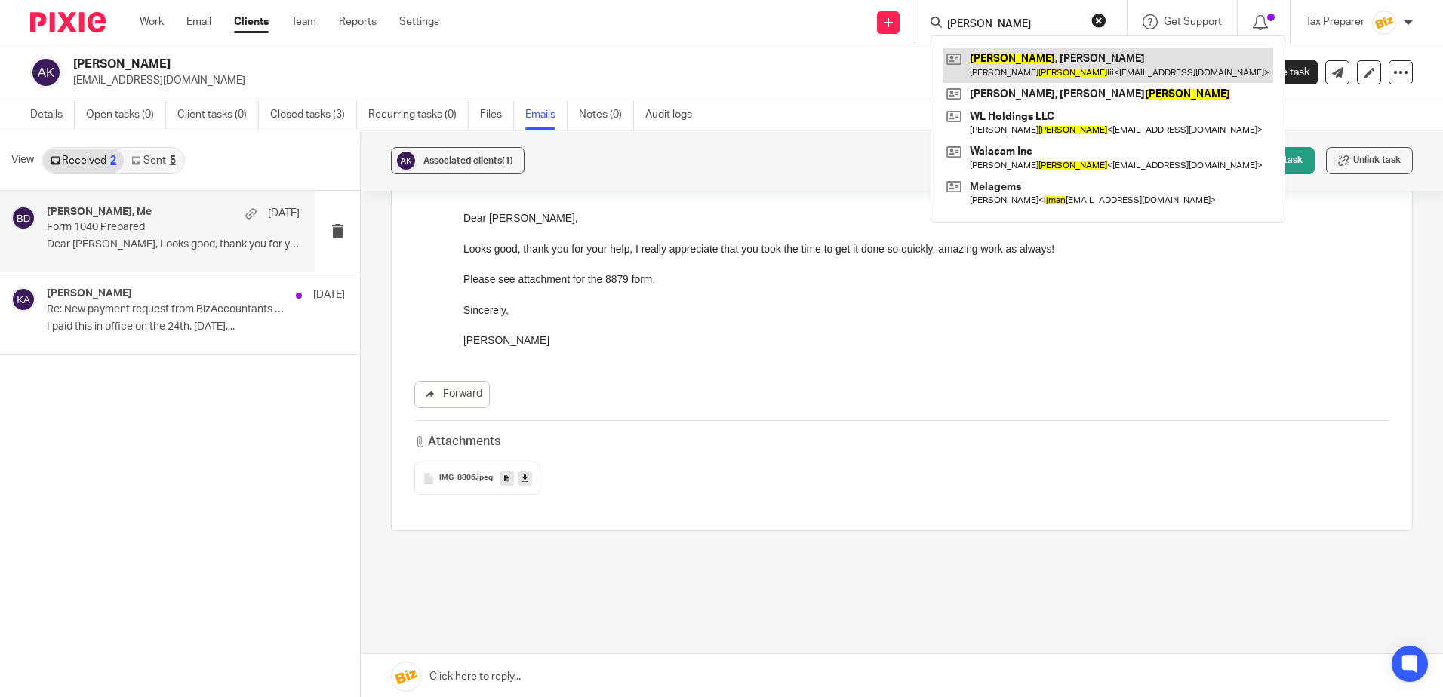
type input "lyman"
click at [1044, 71] on link at bounding box center [1107, 65] width 330 height 35
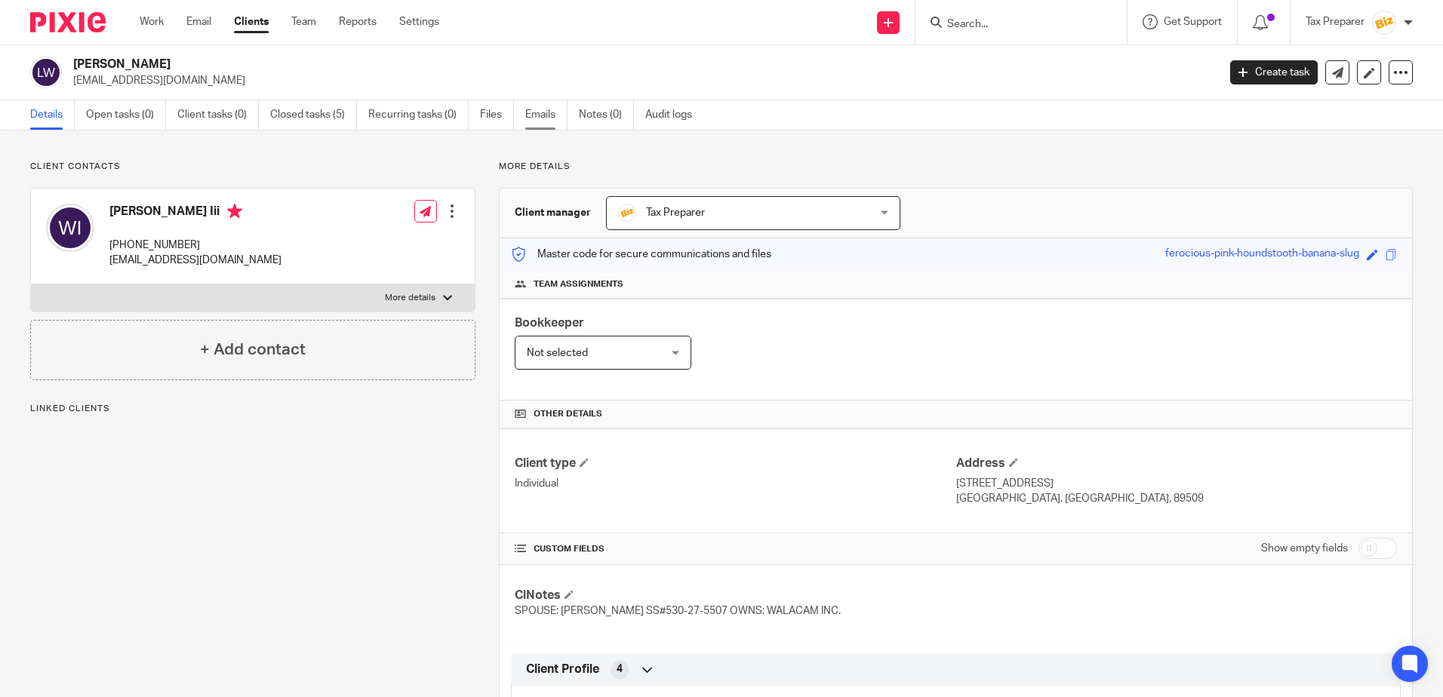
click at [548, 117] on link "Emails" at bounding box center [546, 114] width 42 height 29
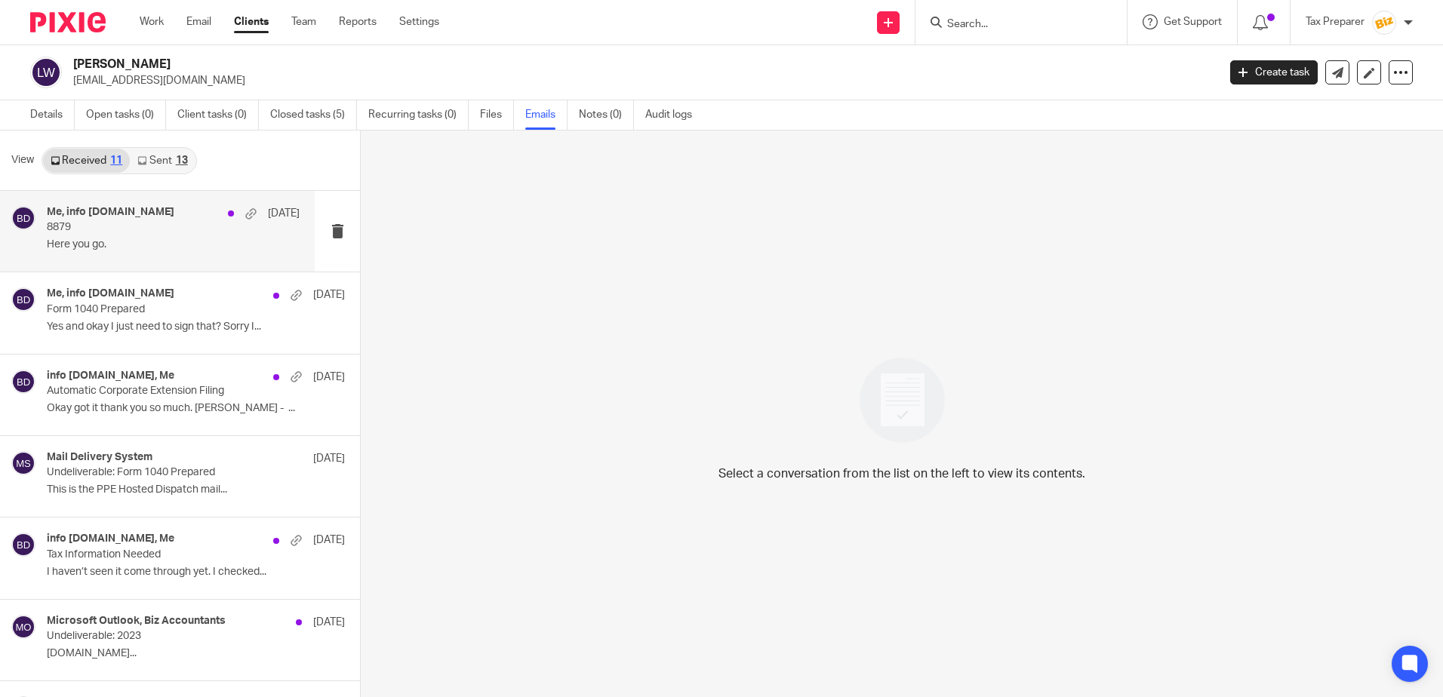
click at [150, 244] on p "Here you go." at bounding box center [173, 244] width 253 height 13
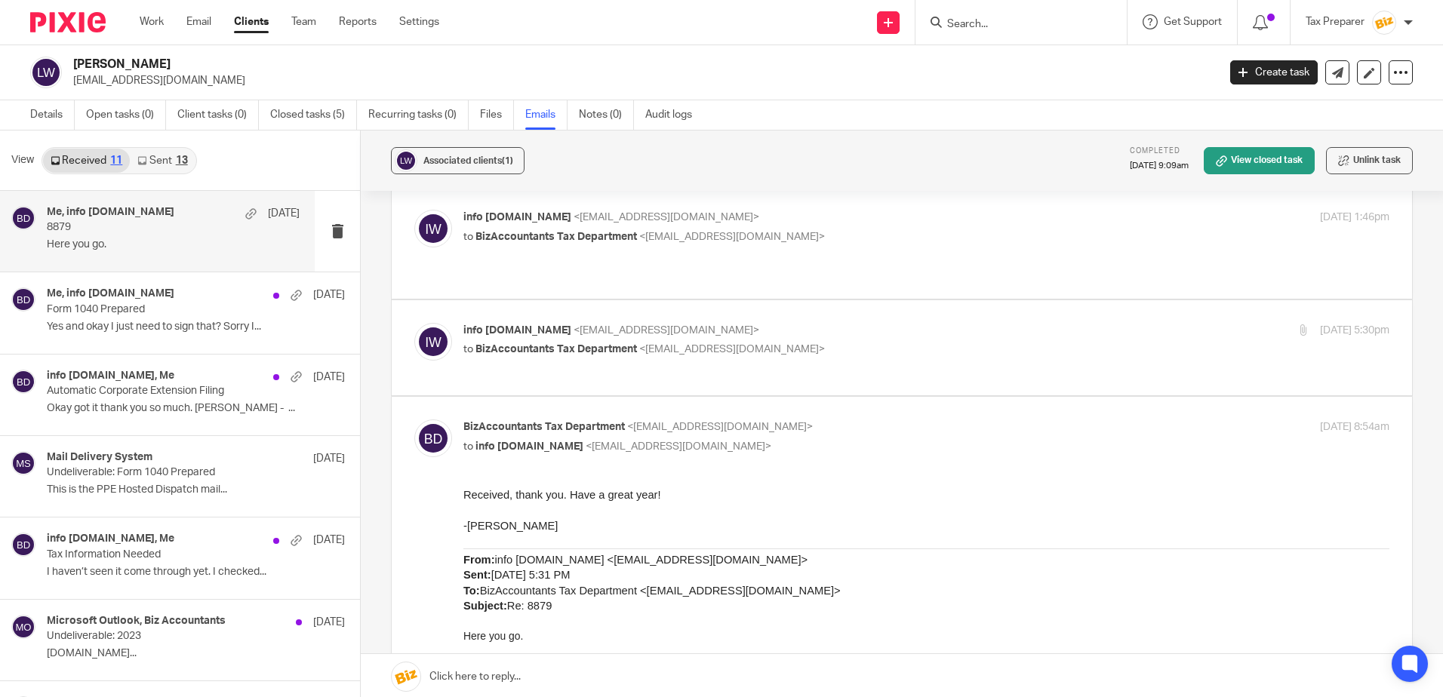
scroll to position [151, 0]
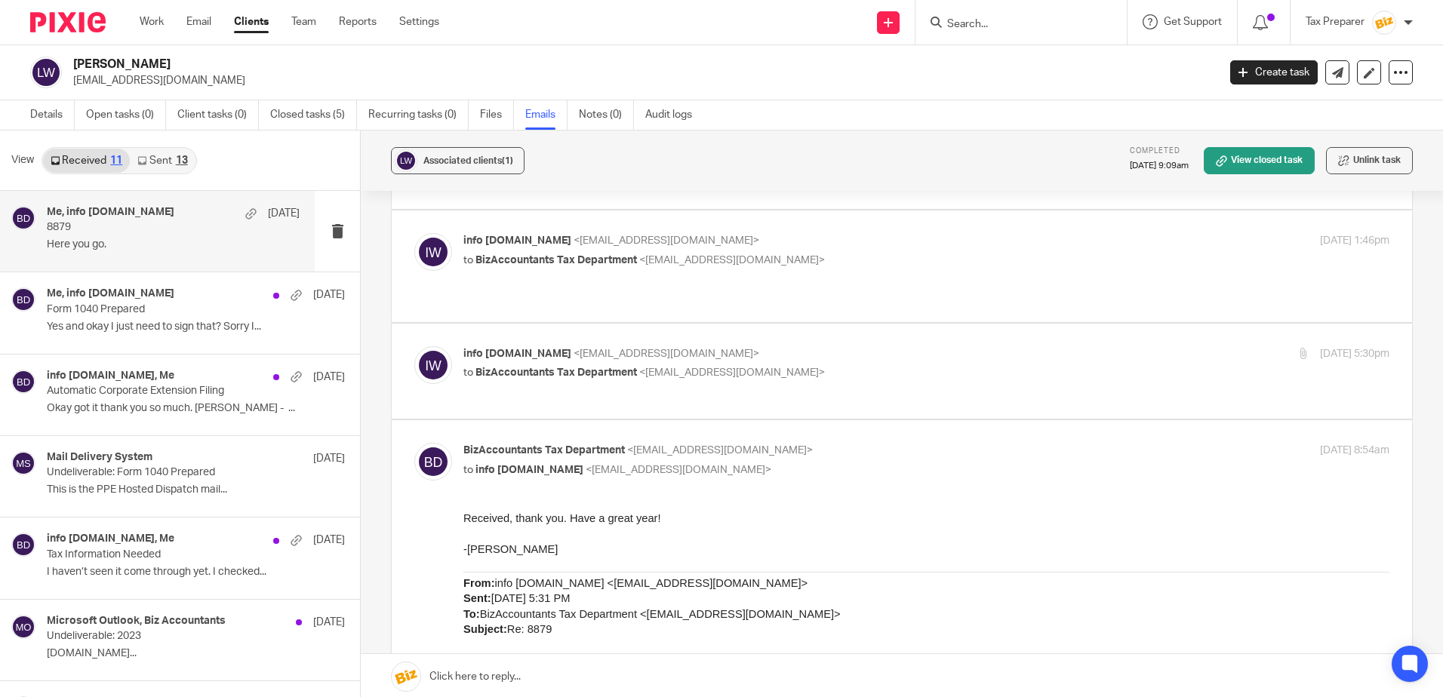
click at [730, 367] on label at bounding box center [902, 372] width 1020 height 96
click at [414, 346] on input "checkbox" at bounding box center [413, 346] width 1 height 1
checkbox input "true"
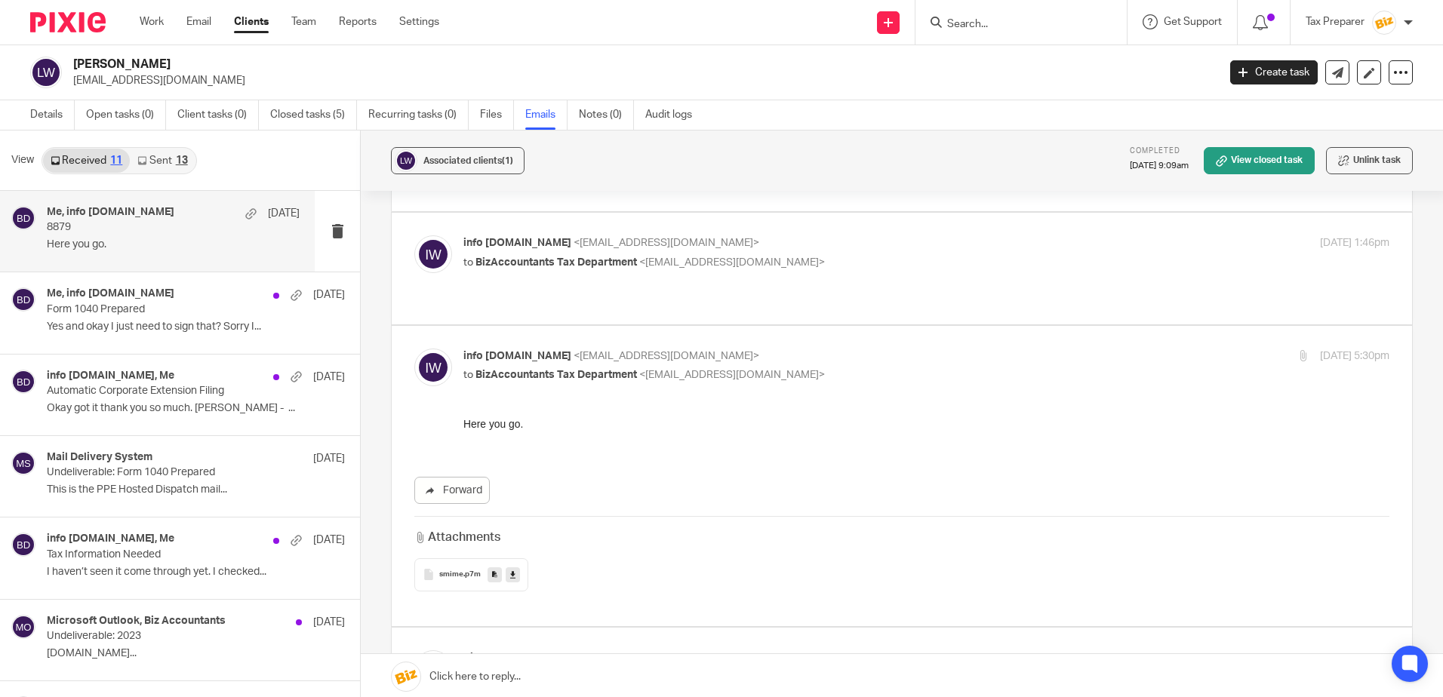
scroll to position [75, 0]
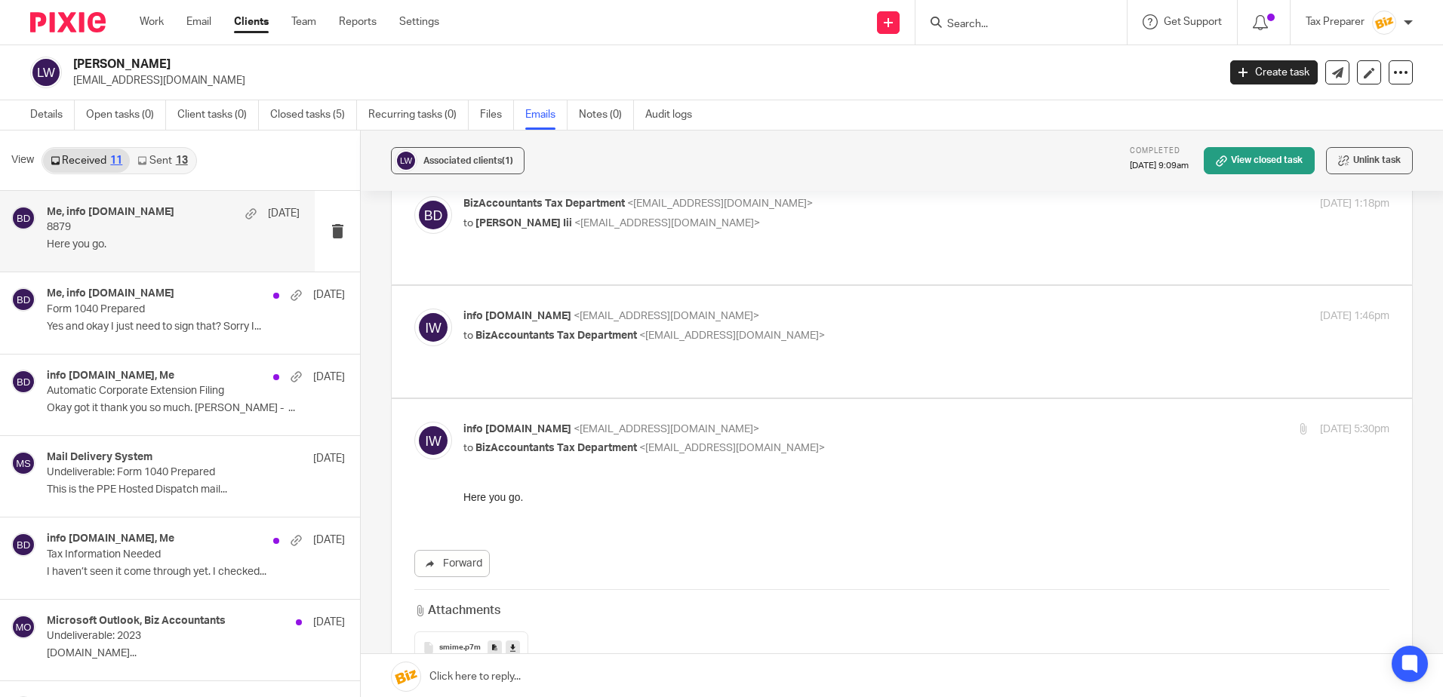
click at [720, 330] on span "<taxes@bizaccountants.com>" at bounding box center [732, 335] width 186 height 11
checkbox input "true"
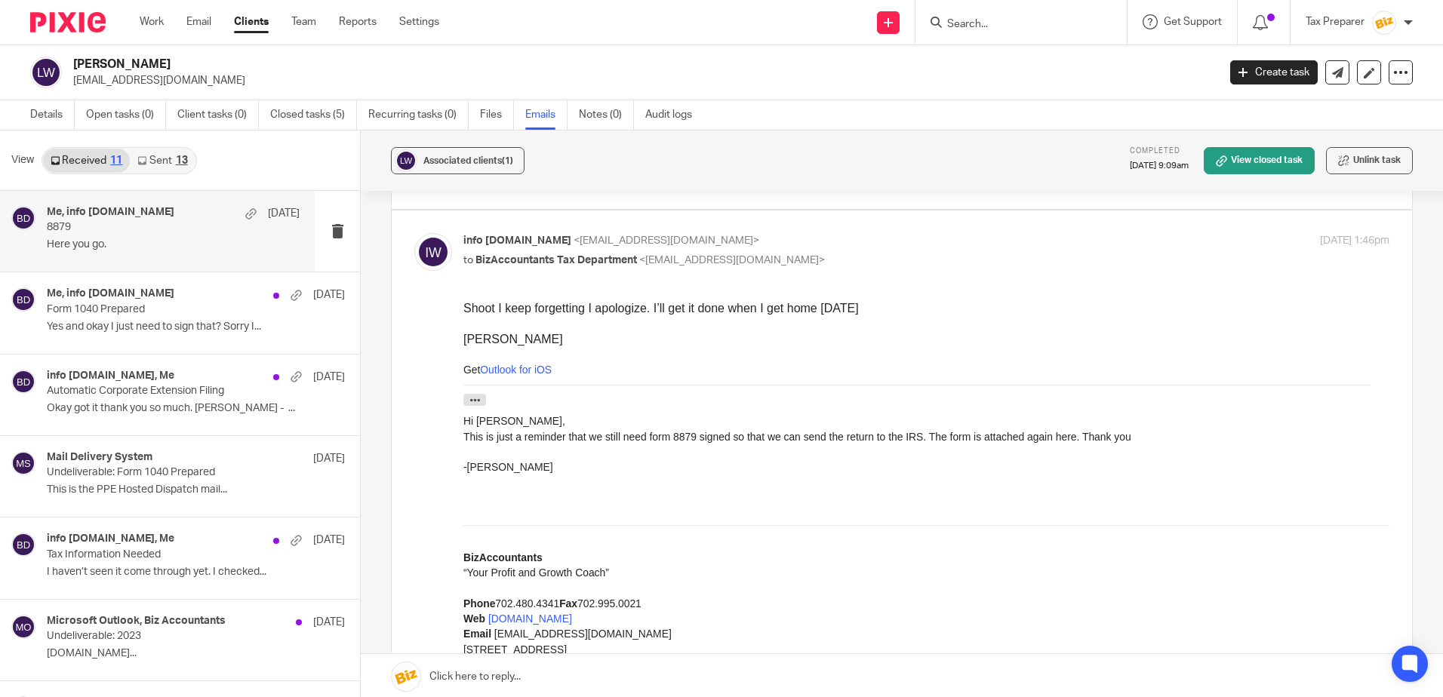
scroll to position [0, 0]
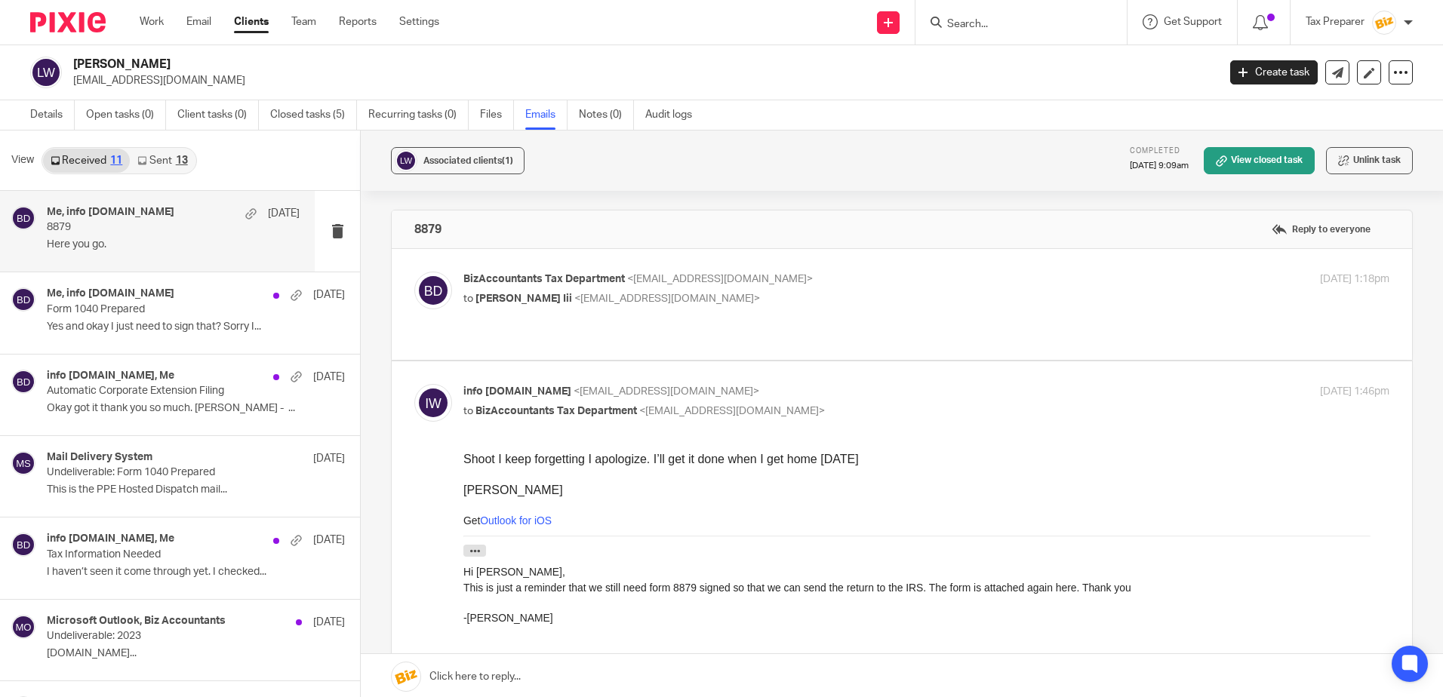
click at [679, 314] on div "BizAccountants Tax Department <taxes@bizaccountants.com> to Walt Lyman Iii <inf…" at bounding box center [901, 305] width 975 height 66
click at [663, 289] on div "BizAccountants Tax Department <taxes@bizaccountants.com> to Walt Lyman Iii <inf…" at bounding box center [771, 289] width 617 height 35
checkbox input "true"
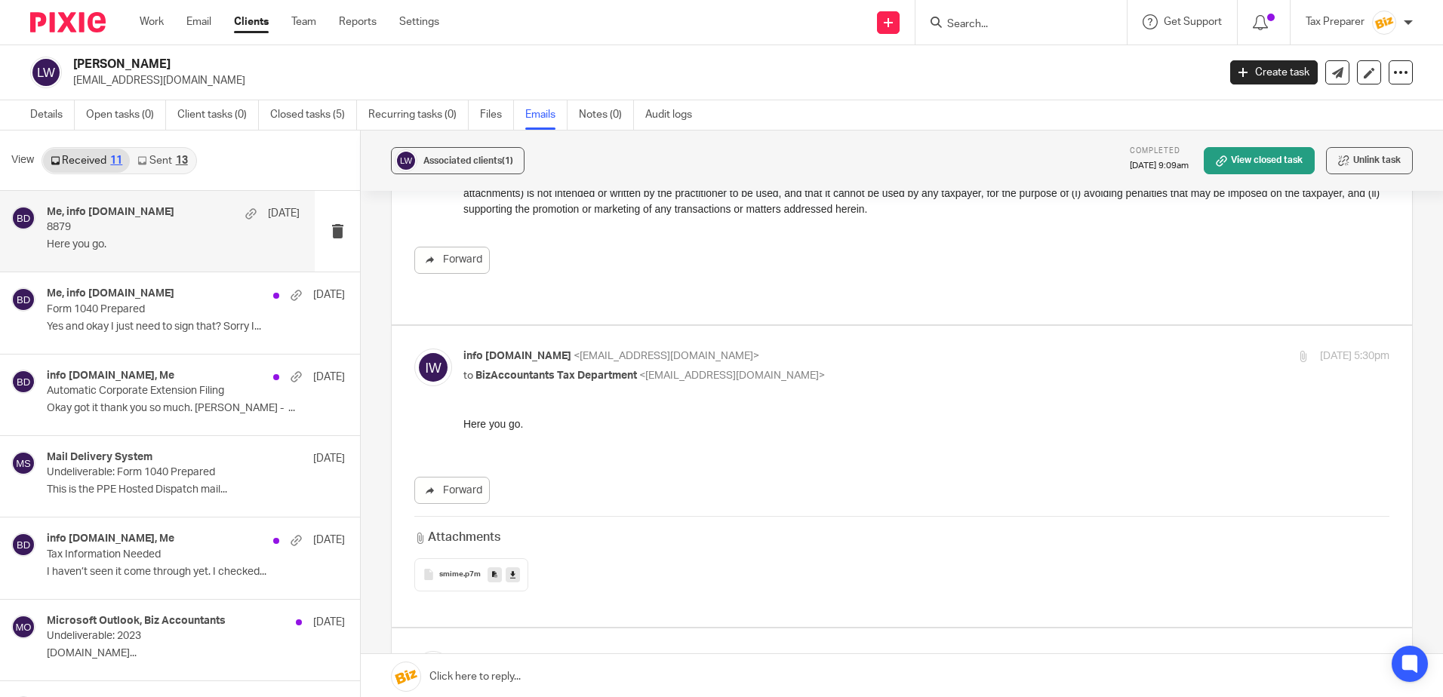
scroll to position [905, 0]
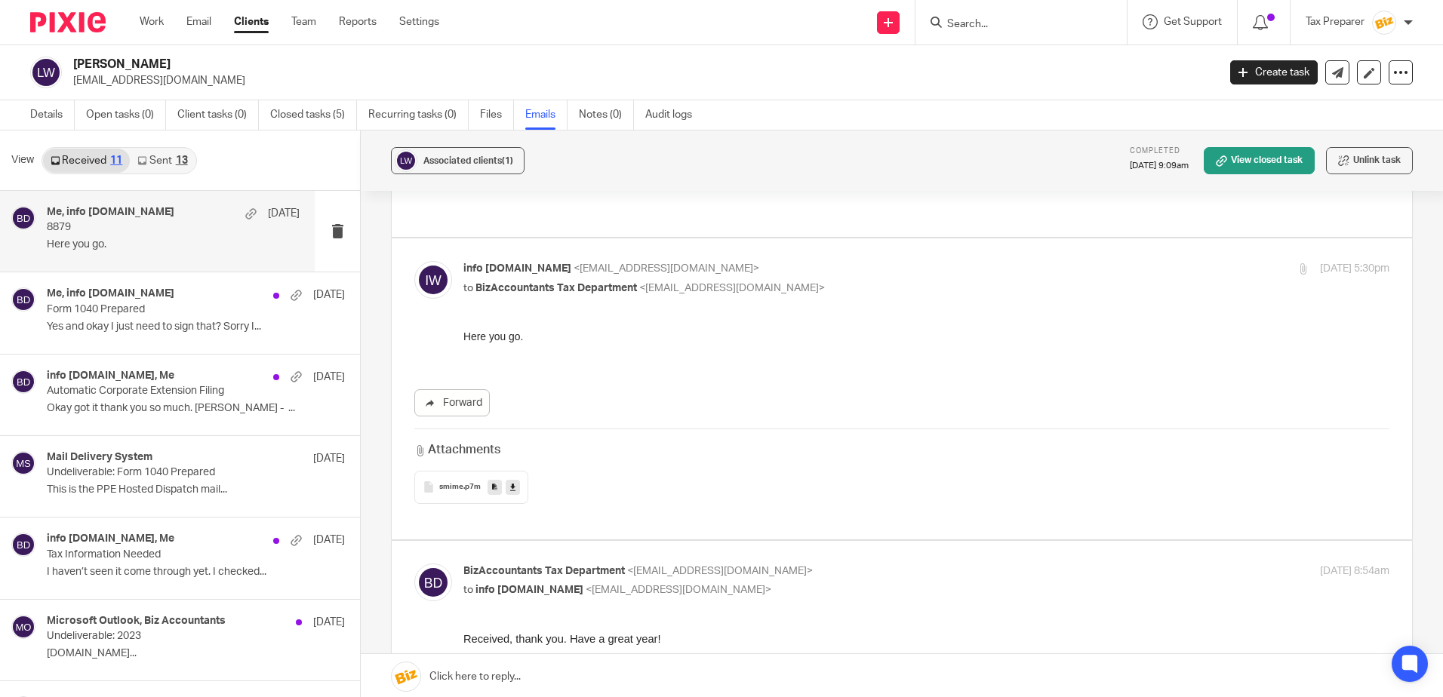
click at [452, 471] on div "smime .p7m" at bounding box center [471, 487] width 114 height 33
click at [1311, 49] on p "Unsupported file format for preview." at bounding box center [1286, 47] width 169 height 15
click at [510, 481] on icon at bounding box center [512, 486] width 5 height 11
click at [942, 88] on p "info@wlyman.com" at bounding box center [640, 80] width 1134 height 15
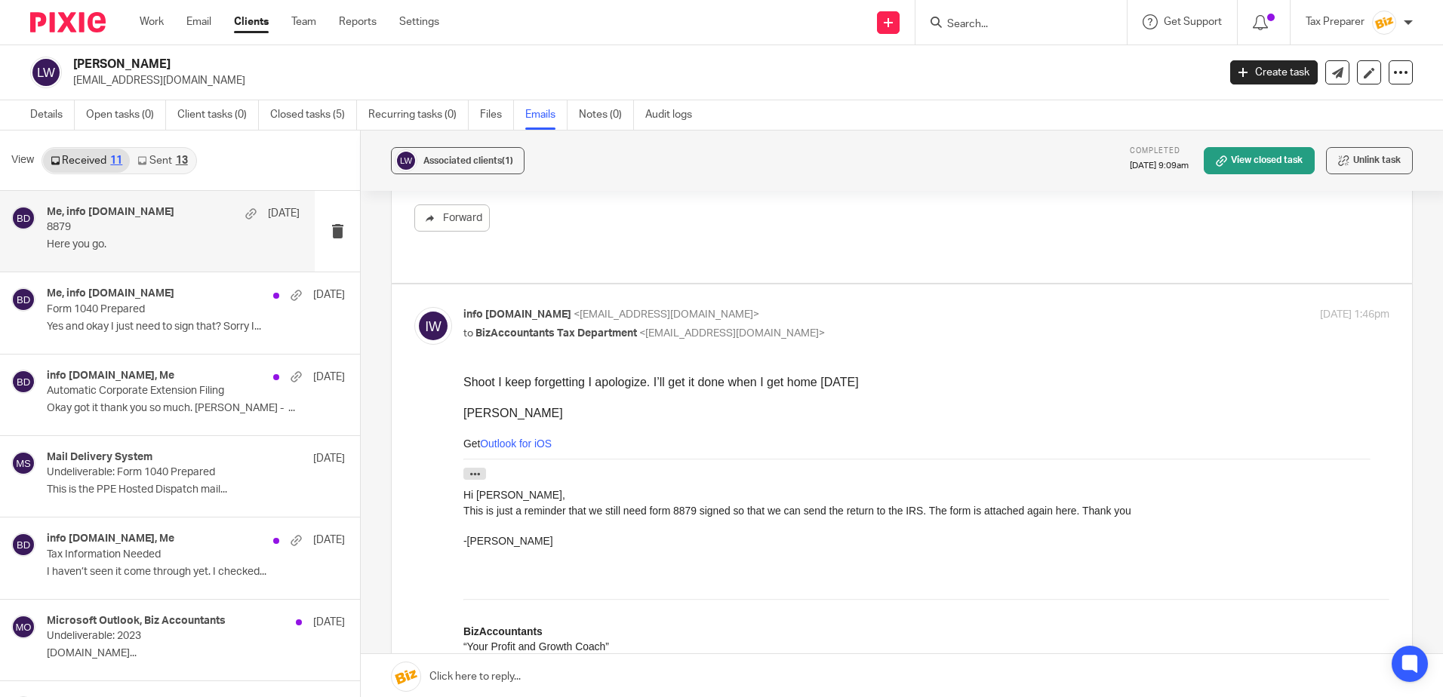
scroll to position [0, 0]
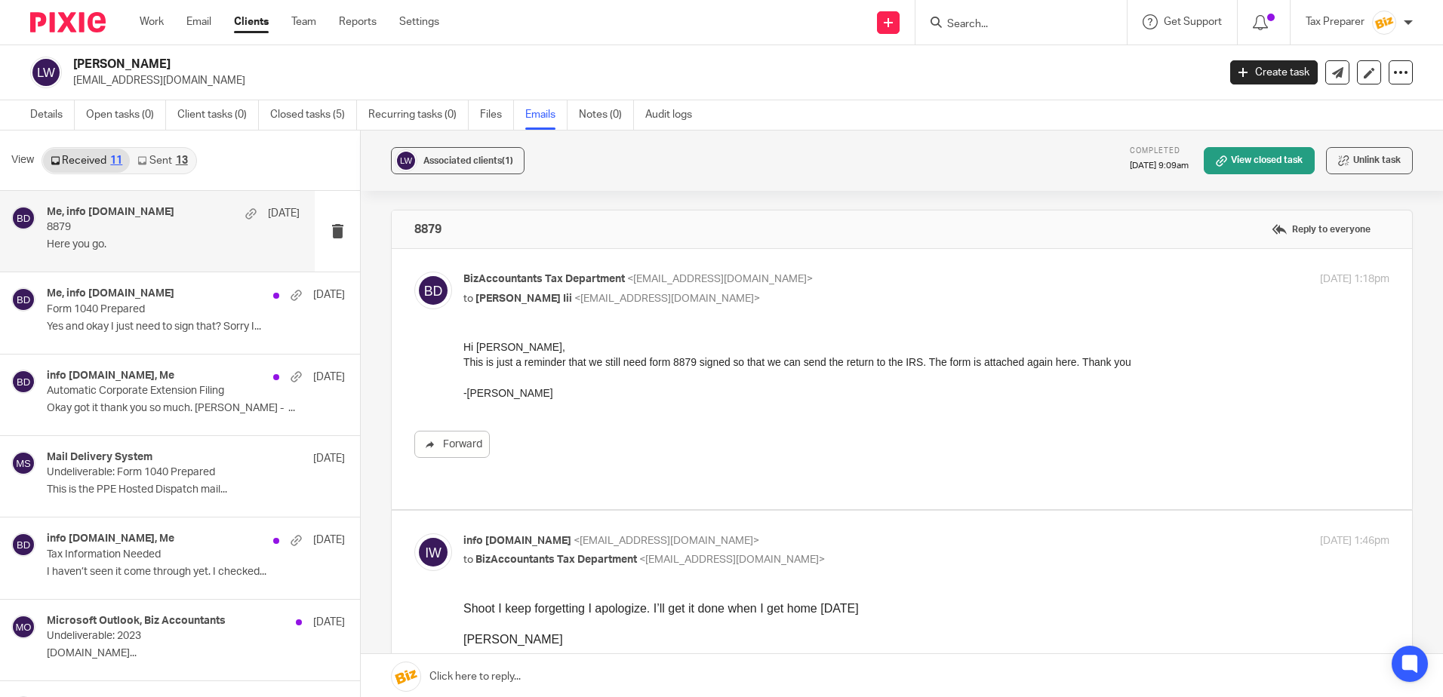
click at [968, 26] on input "Search" at bounding box center [1013, 25] width 136 height 14
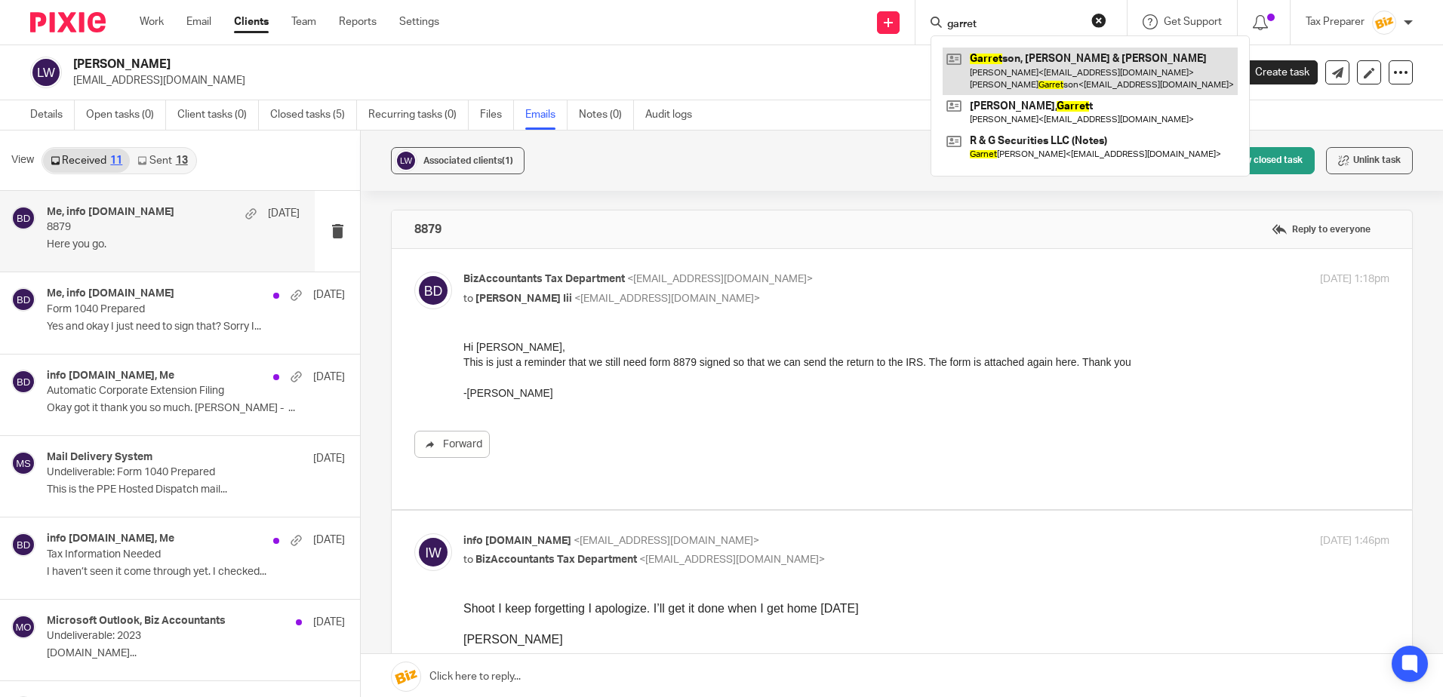
type input "garret"
click at [1032, 69] on link at bounding box center [1089, 71] width 295 height 47
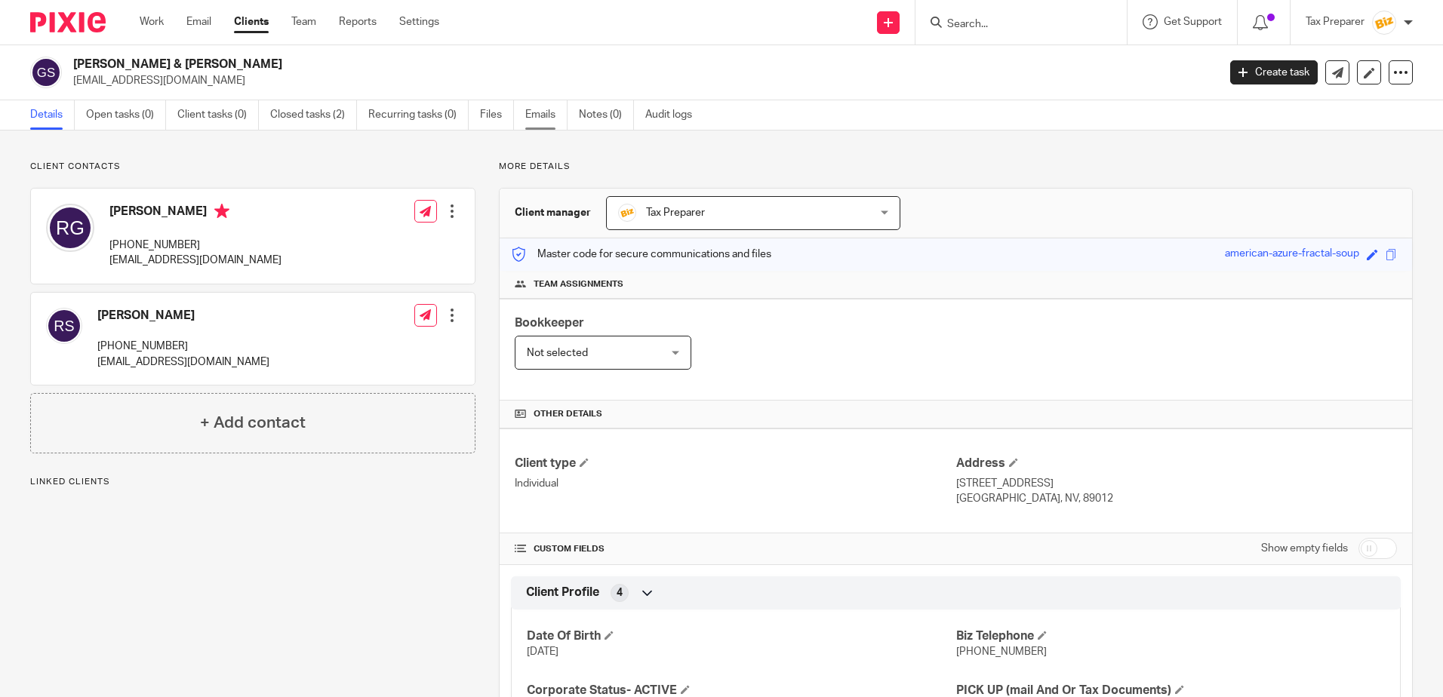
click link "Emails"
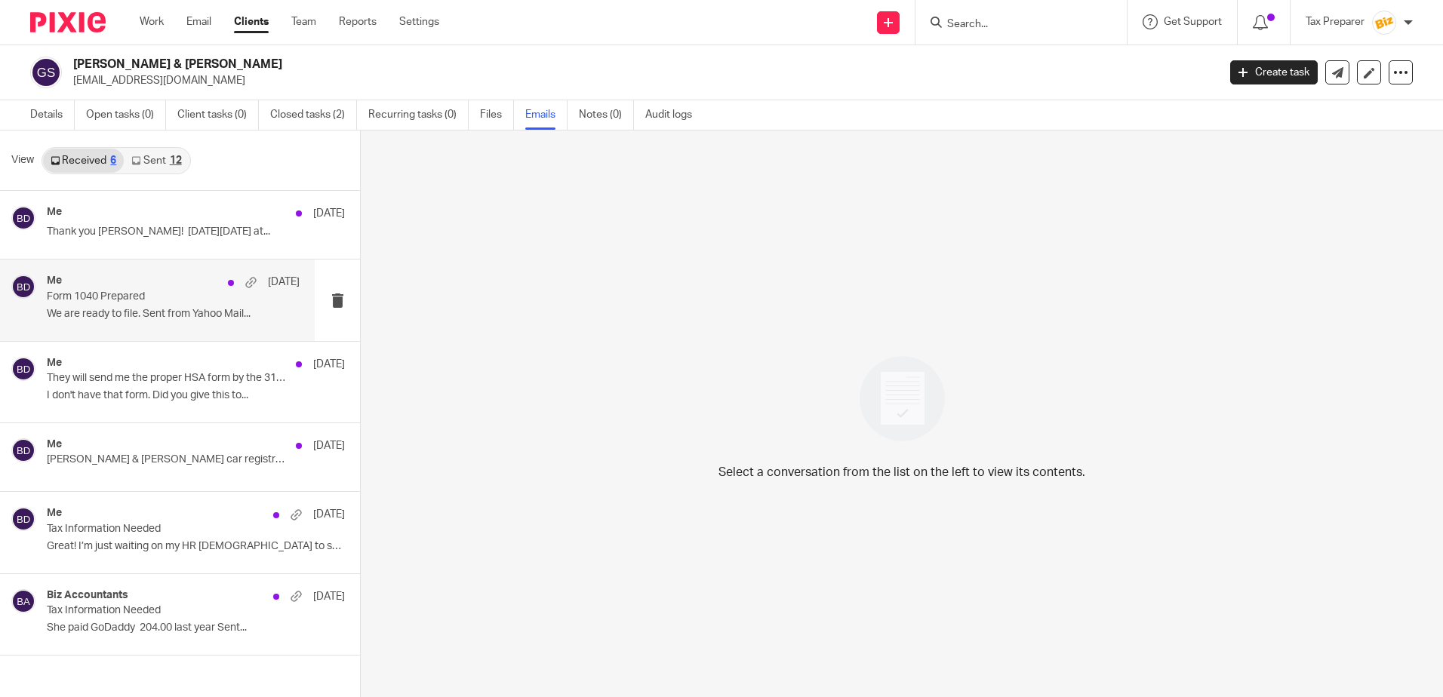
click at [153, 288] on div "Me Jan 31" at bounding box center [173, 282] width 253 height 15
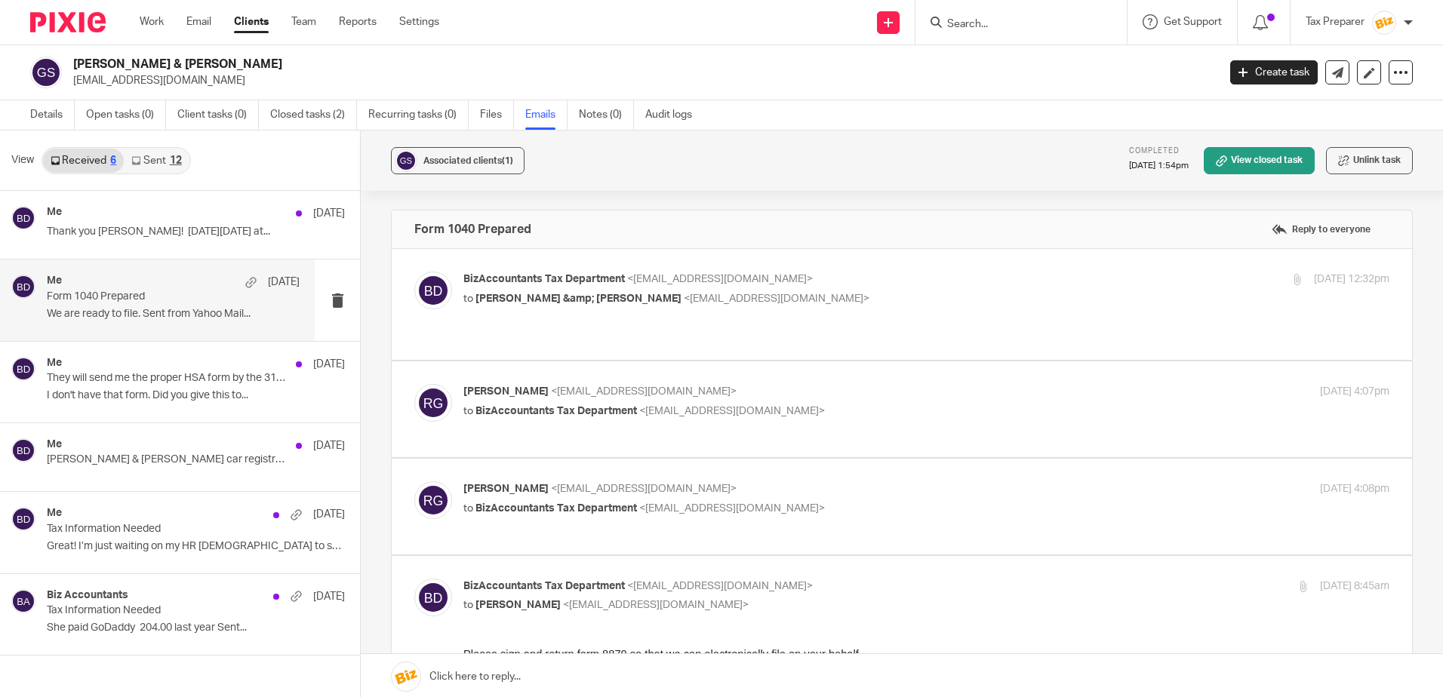
click at [736, 327] on label at bounding box center [902, 304] width 1020 height 111
click at [414, 272] on input "checkbox" at bounding box center [413, 271] width 1 height 1
checkbox input "true"
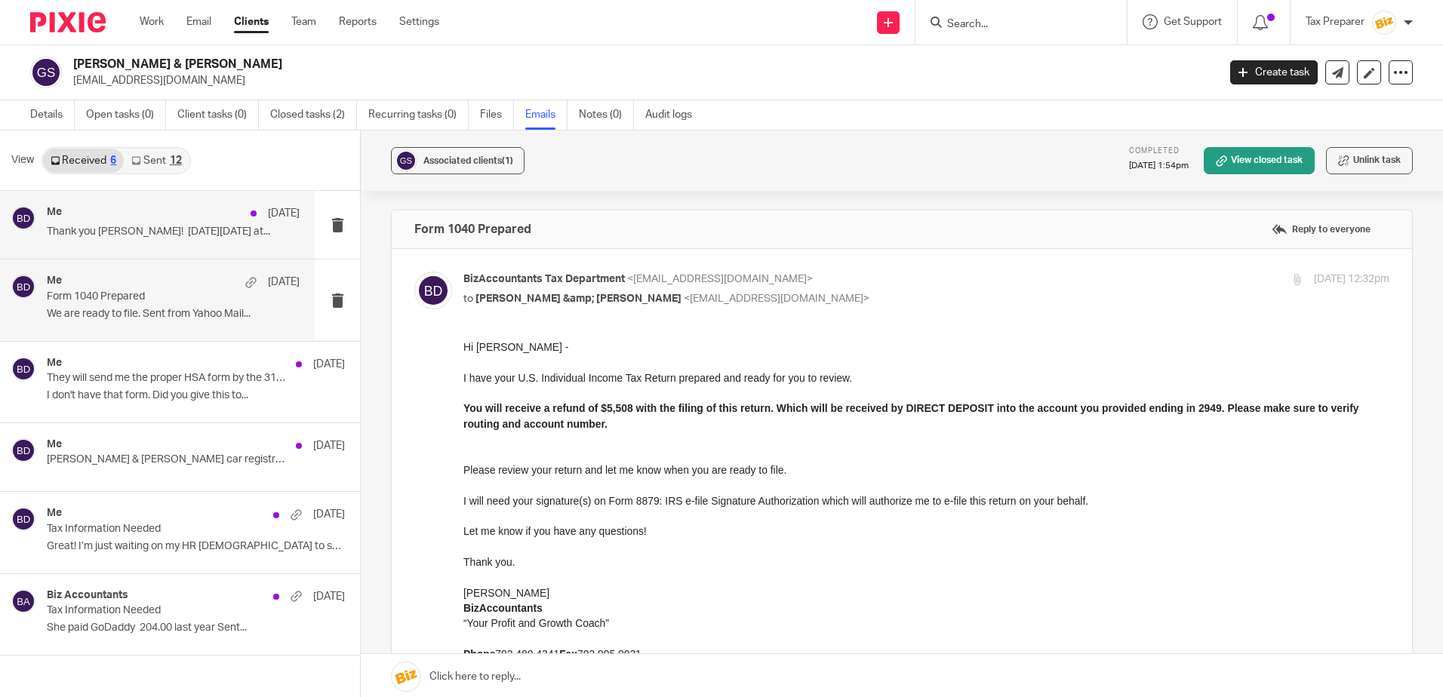
click at [172, 233] on p "Thank you Anna! On Mon, Feb 3, 2025 at..." at bounding box center [173, 232] width 253 height 13
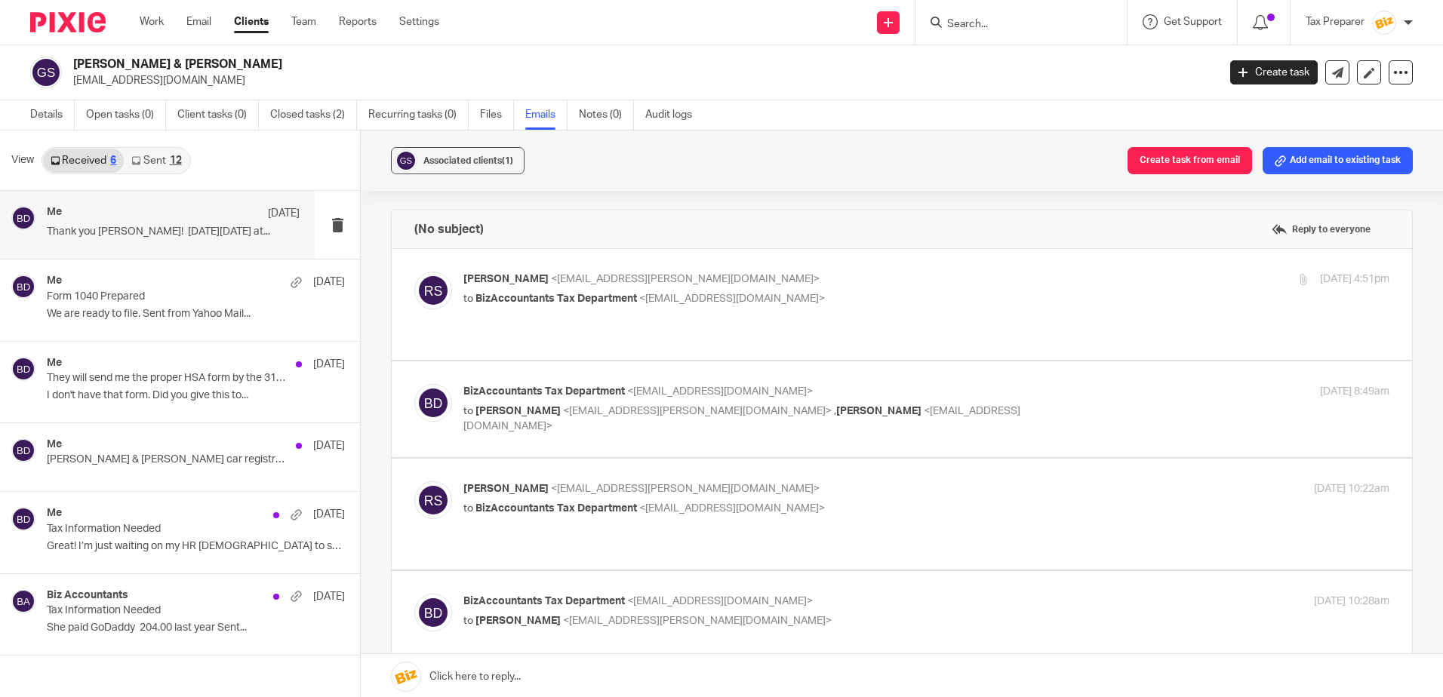
click at [740, 316] on div "Rachael Schaller <rachael.schaller@googlemail.com> to BizAccountants Tax Depart…" at bounding box center [901, 305] width 975 height 66
click at [816, 281] on p "Rachael Schaller <rachael.schaller@googlemail.com>" at bounding box center [771, 280] width 617 height 16
checkbox input "true"
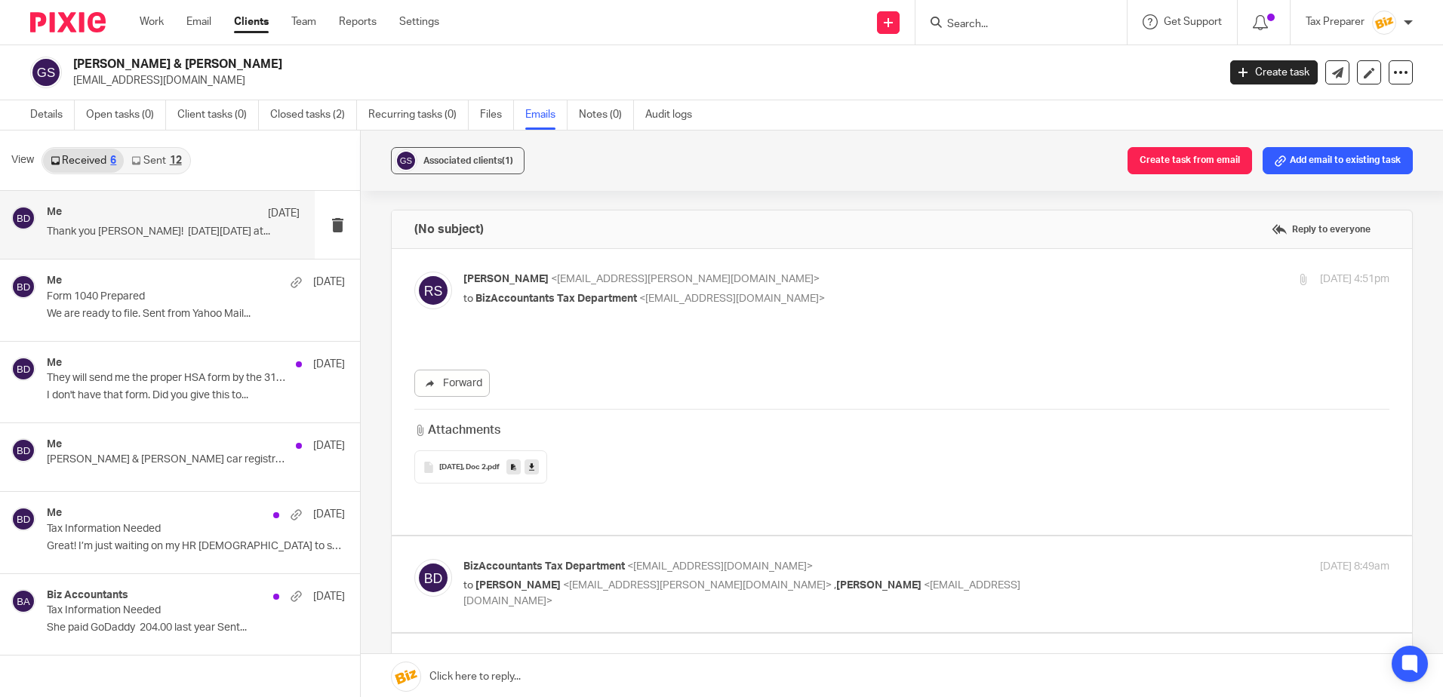
click at [480, 466] on span "Jan 31, Doc 2" at bounding box center [462, 467] width 47 height 9
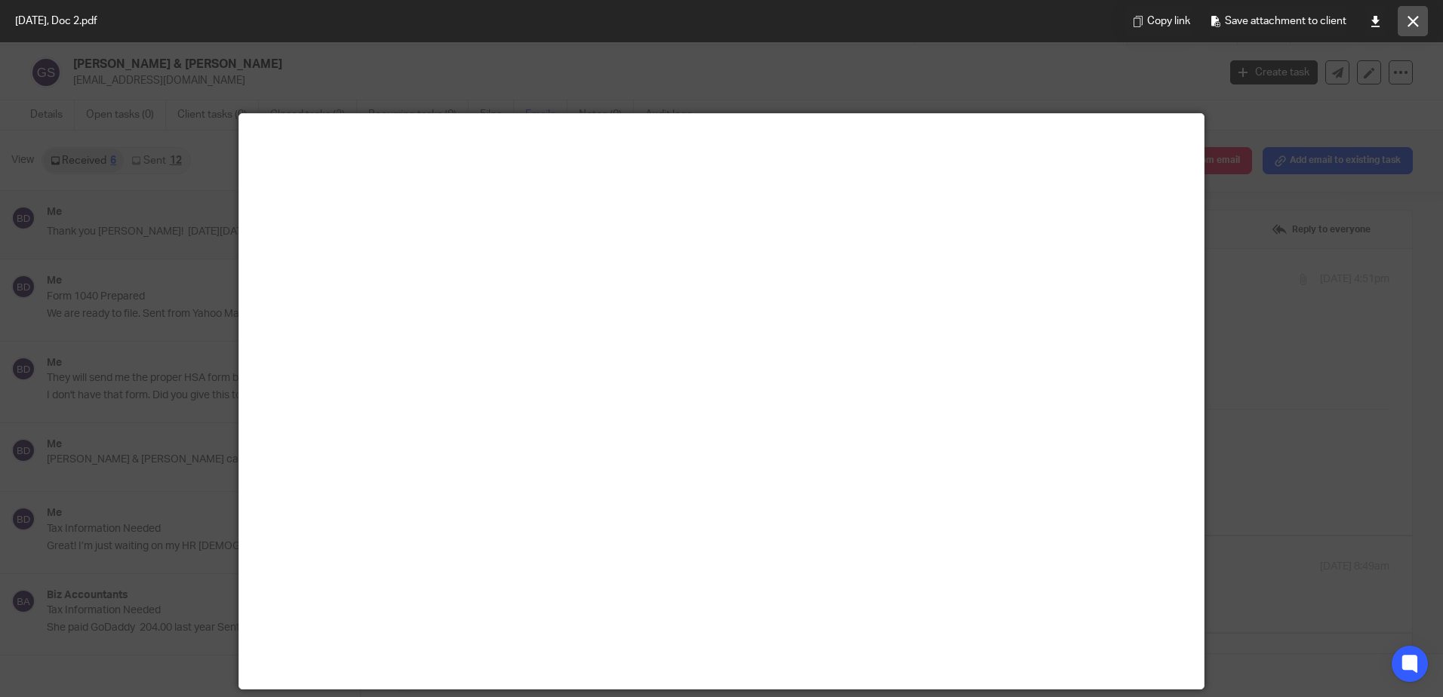
click at [1412, 23] on icon at bounding box center [1412, 21] width 11 height 11
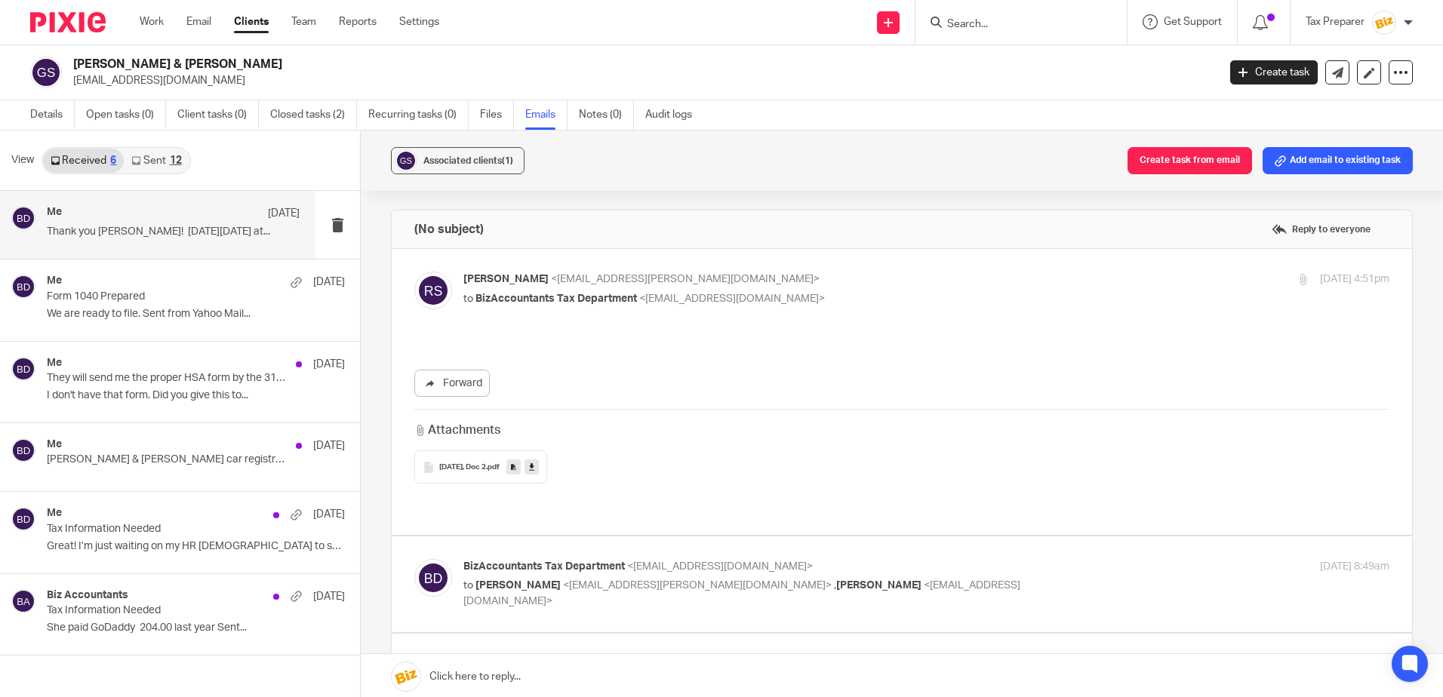
click at [999, 26] on input "Search" at bounding box center [1013, 25] width 136 height 14
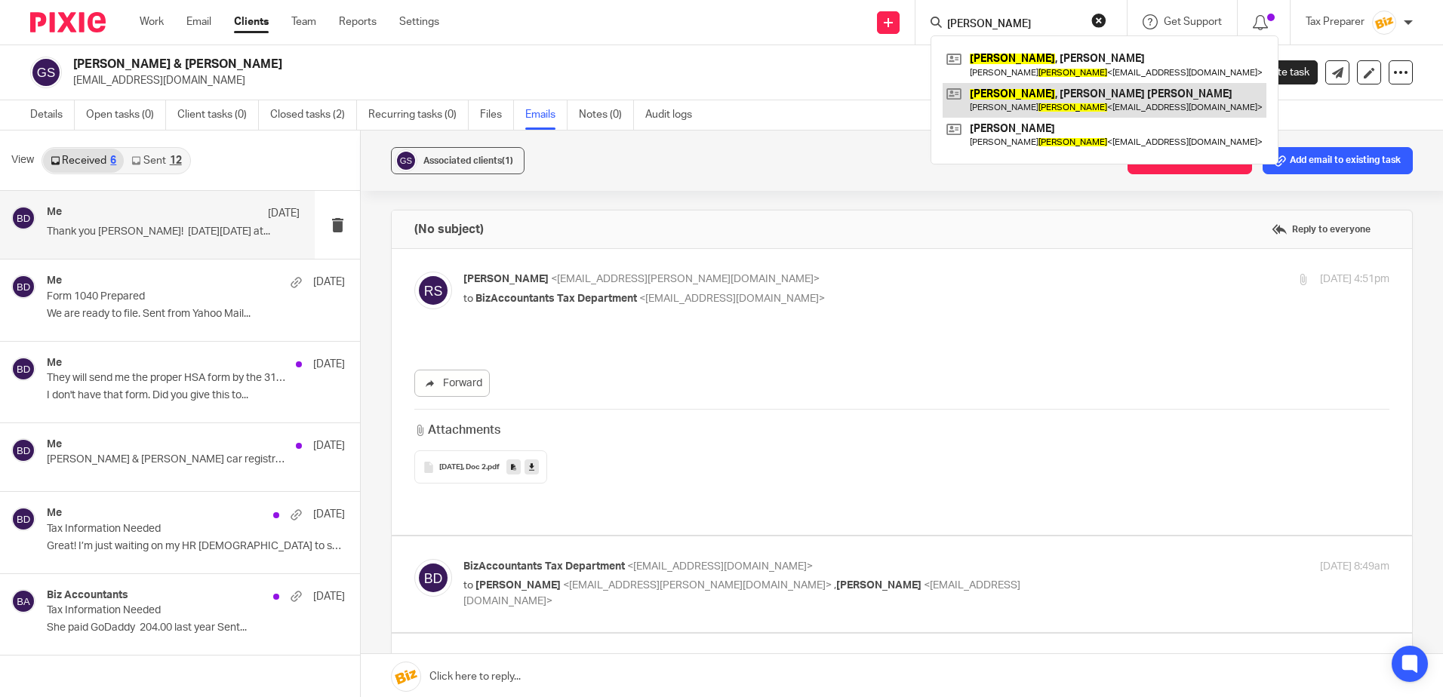
type input "truong"
click at [1033, 96] on link at bounding box center [1104, 100] width 324 height 35
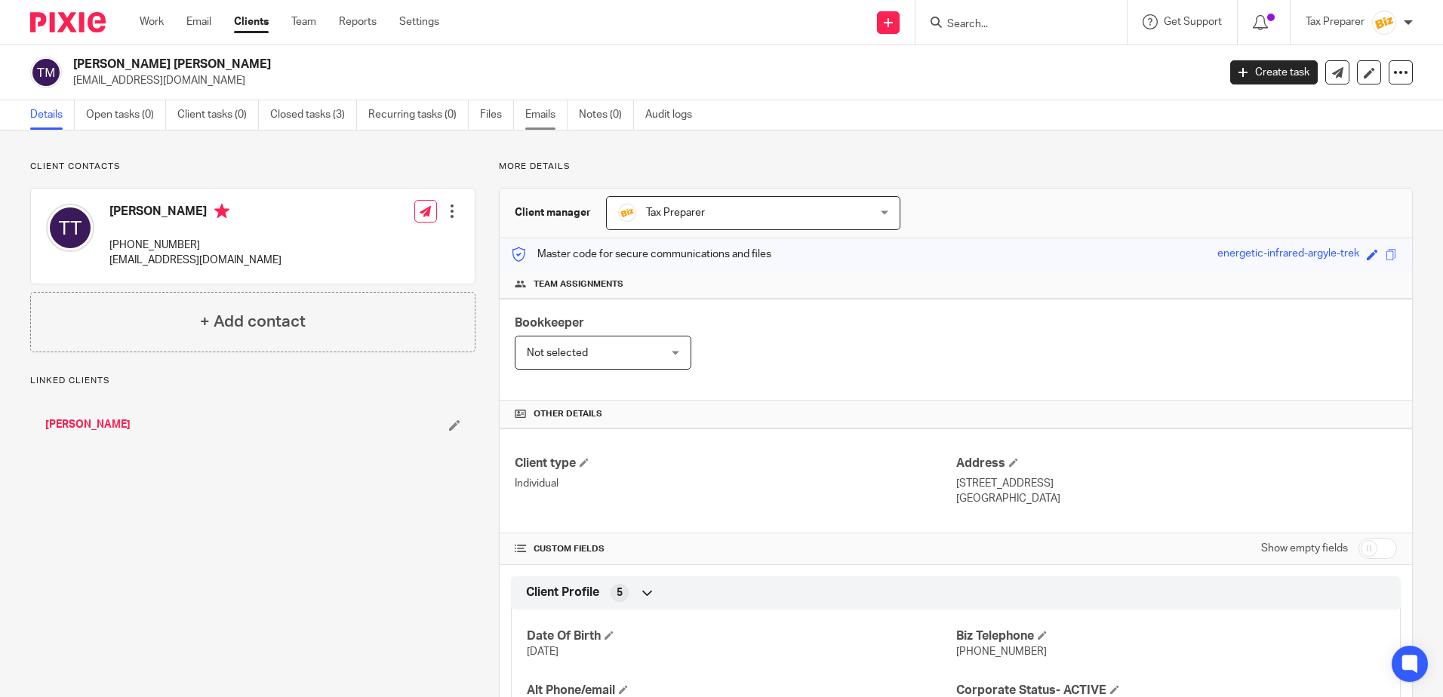
click at [533, 113] on link "Emails" at bounding box center [546, 114] width 42 height 29
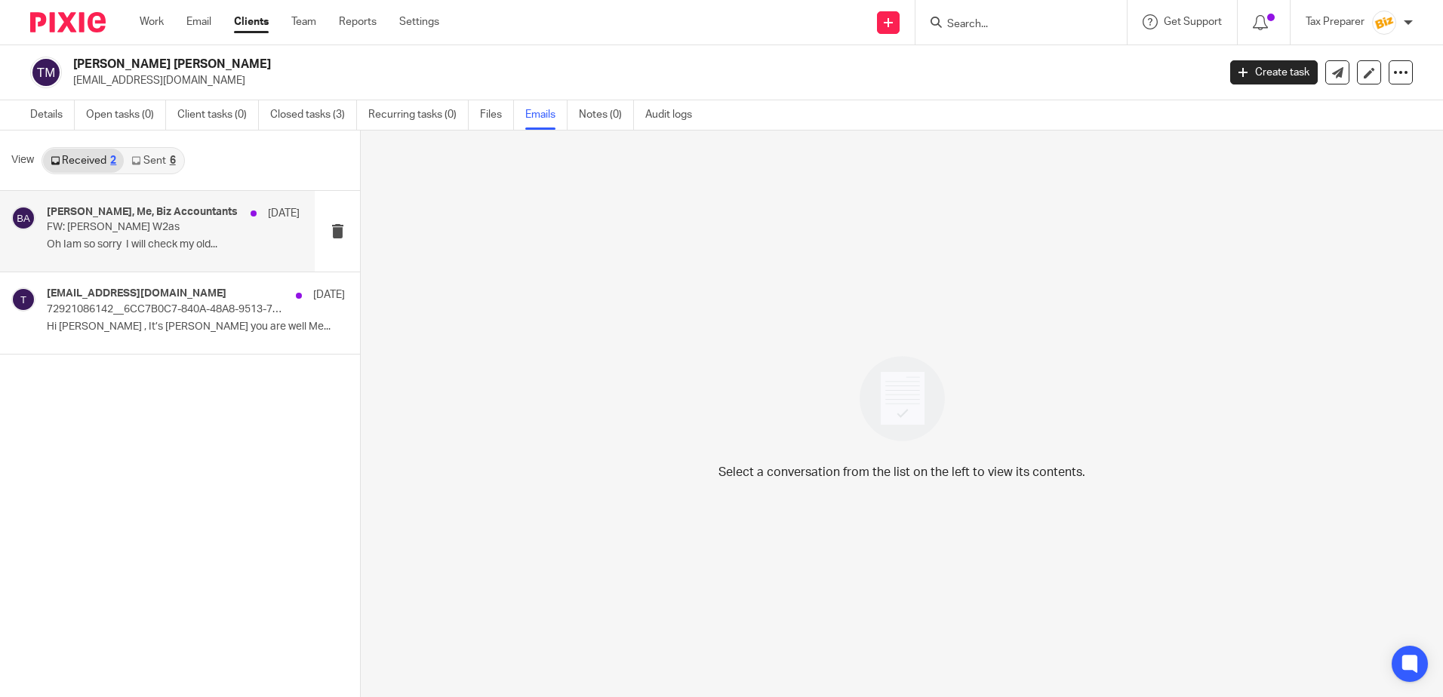
click at [185, 238] on p "Oh Iam so sorry I will check my old..." at bounding box center [173, 244] width 253 height 13
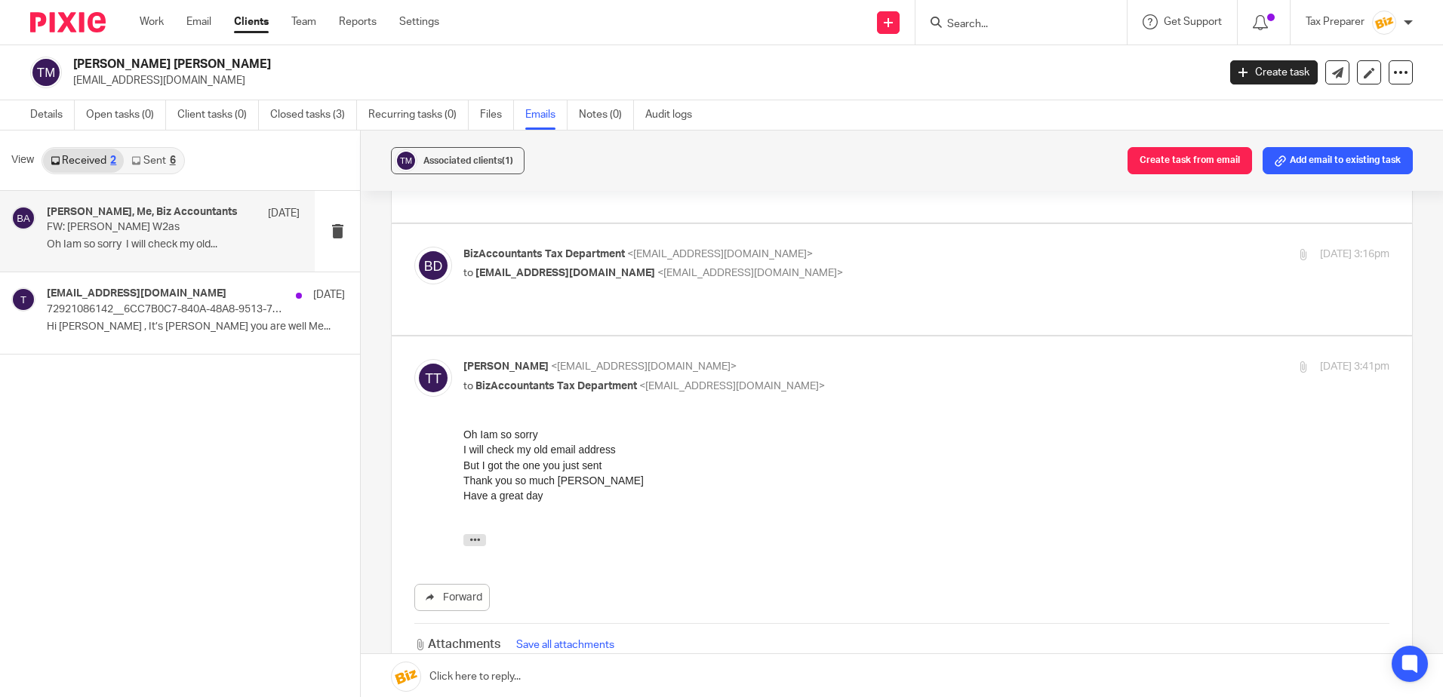
scroll to position [75, 0]
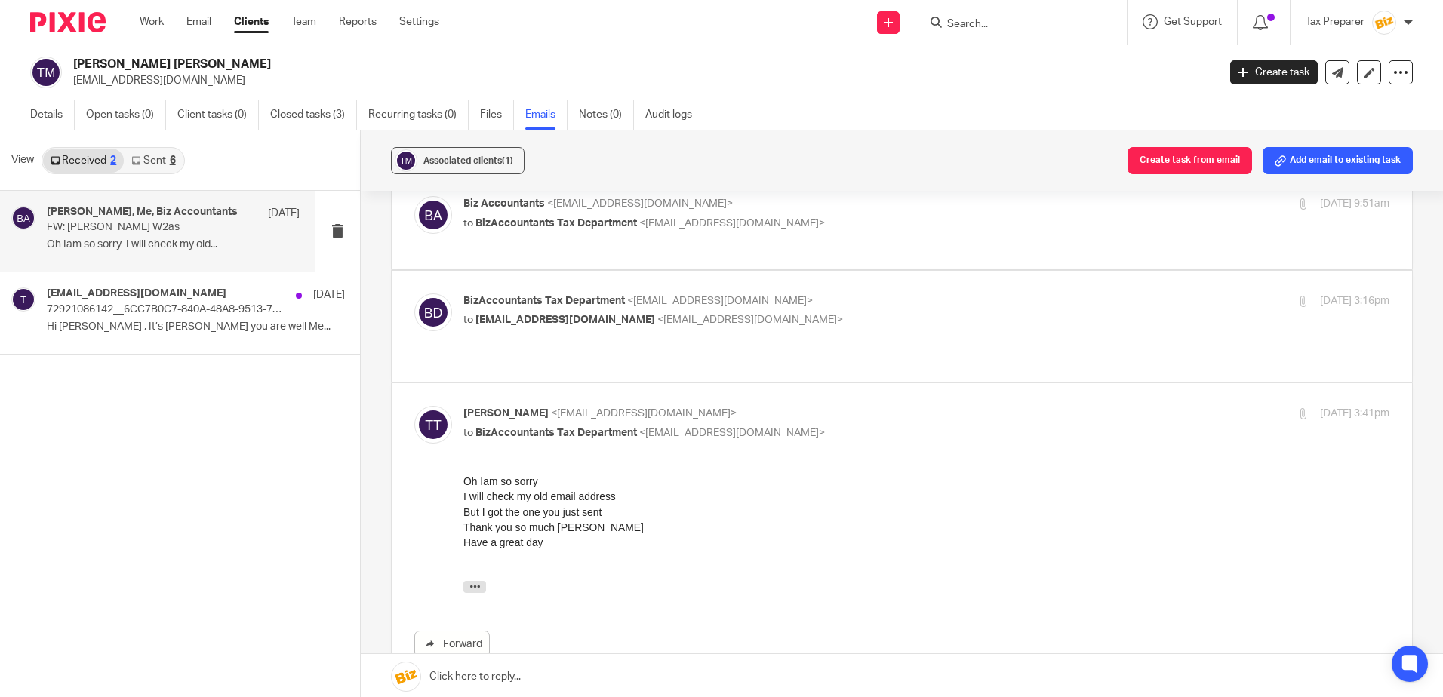
click at [847, 328] on div "BizAccountants Tax Department <taxes@bizaccountants.com> to sundayofgod21@gmail…" at bounding box center [926, 312] width 926 height 38
checkbox input "true"
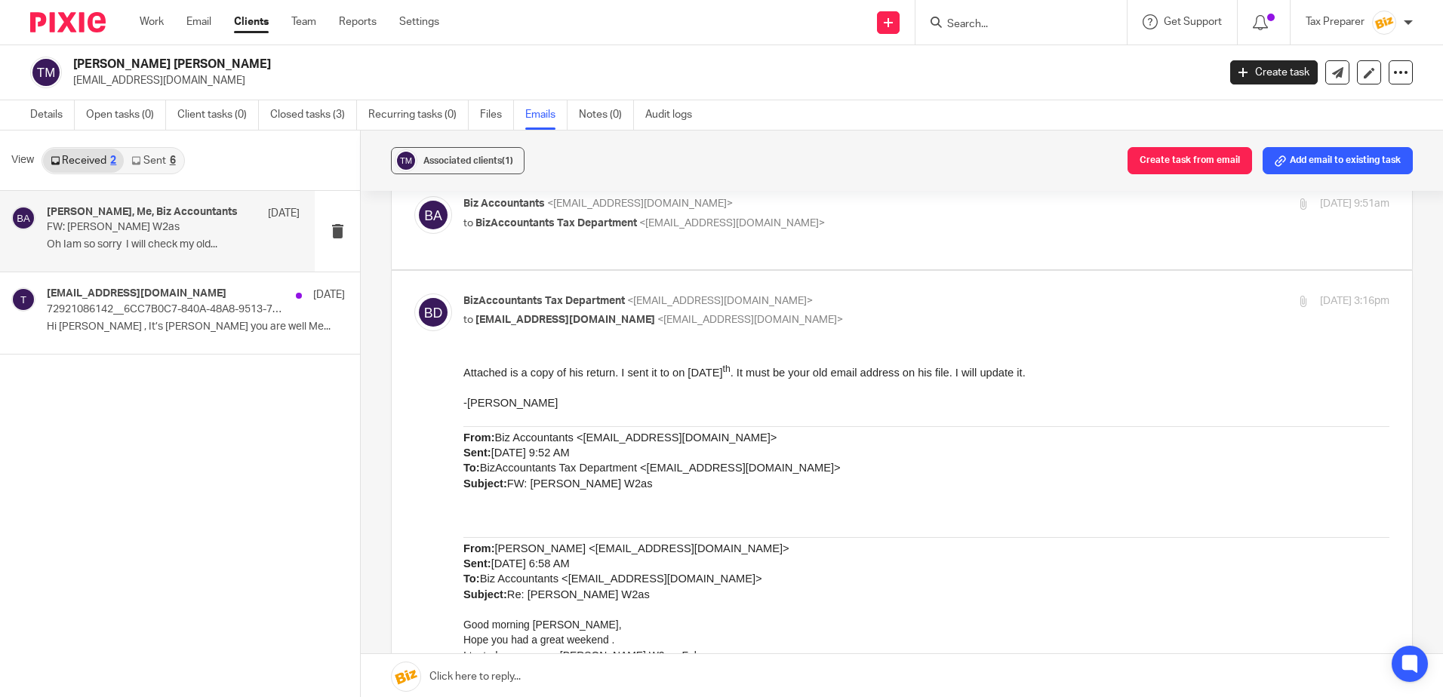
scroll to position [0, 0]
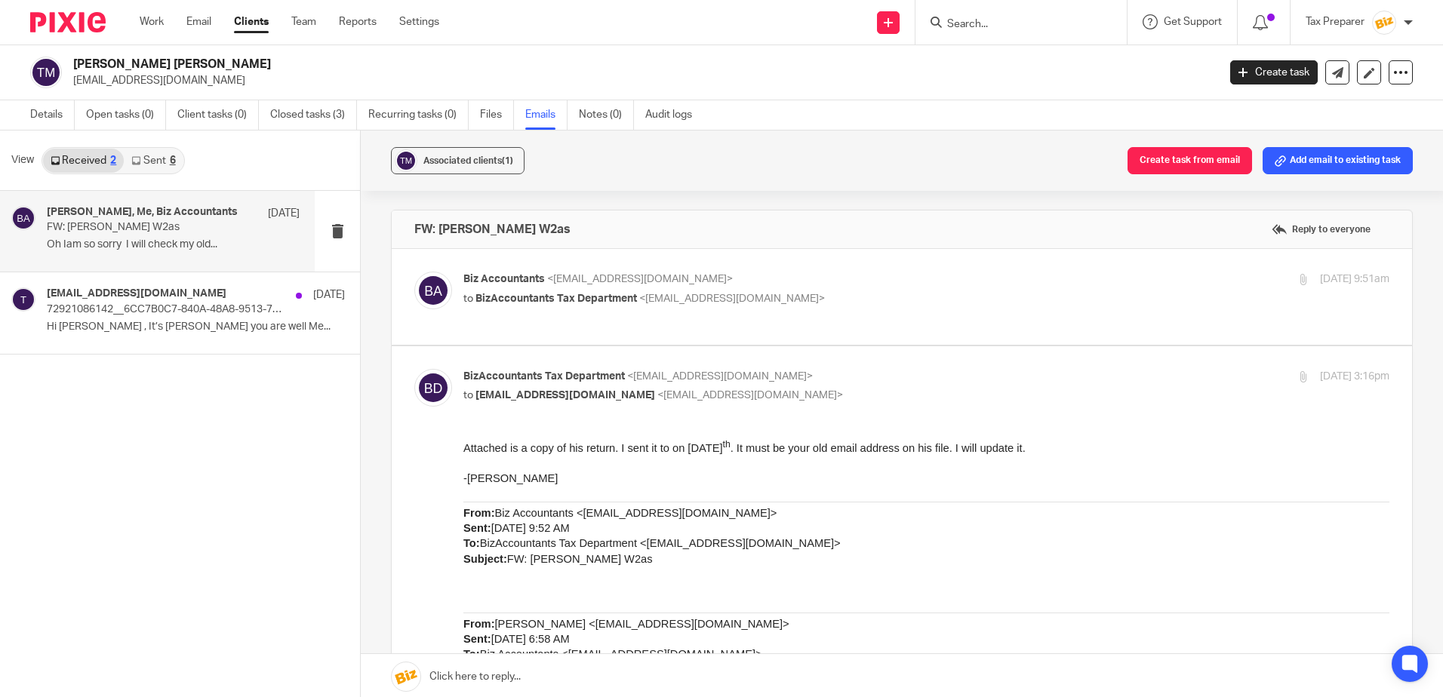
click at [824, 302] on p "to BizAccountants Tax Department <taxes@bizaccountants.com>" at bounding box center [771, 299] width 617 height 16
checkbox input "true"
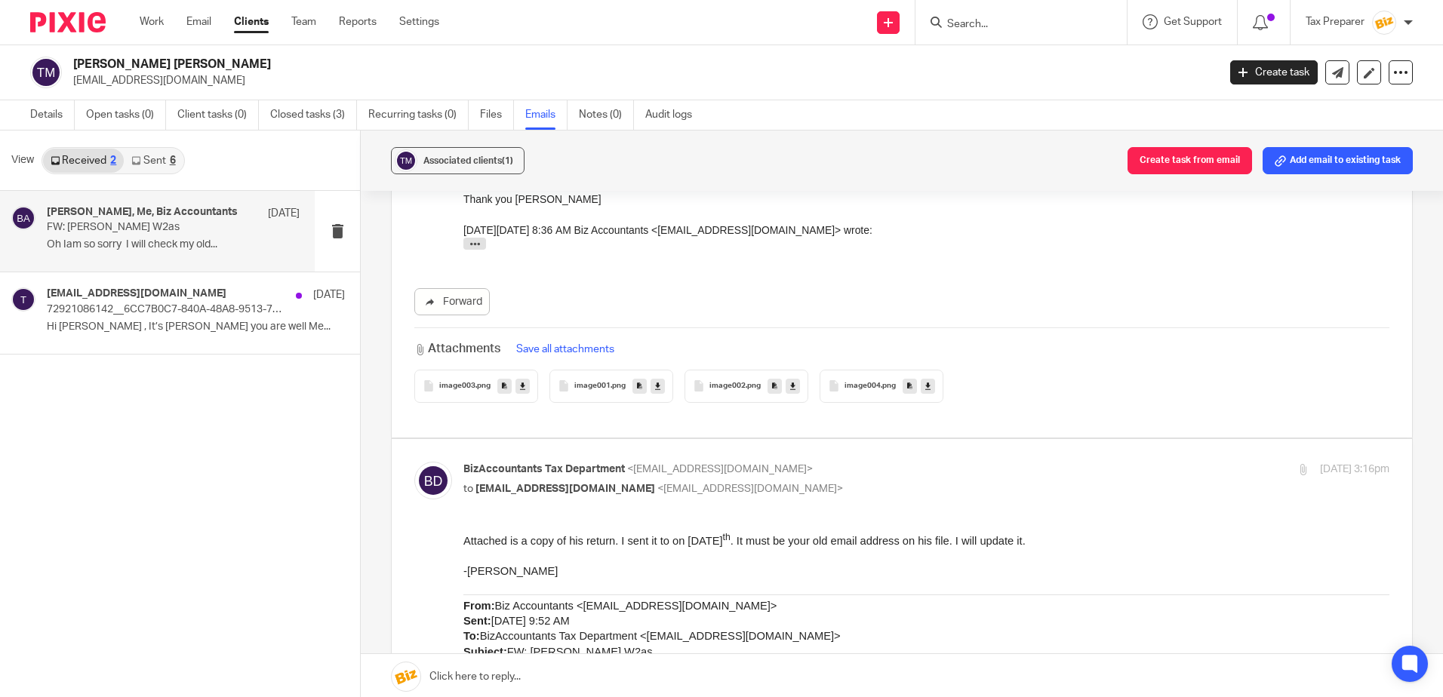
scroll to position [302, 0]
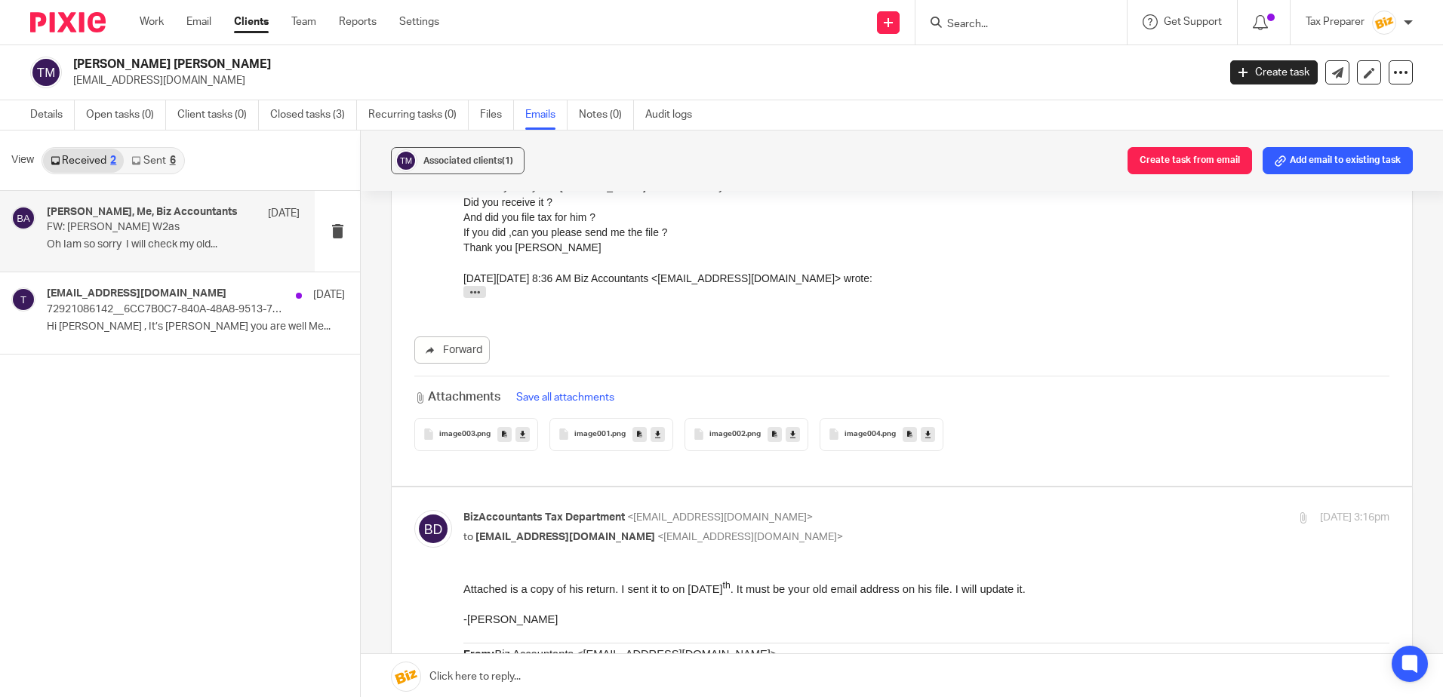
click at [473, 439] on div "image003 .png" at bounding box center [476, 434] width 124 height 33
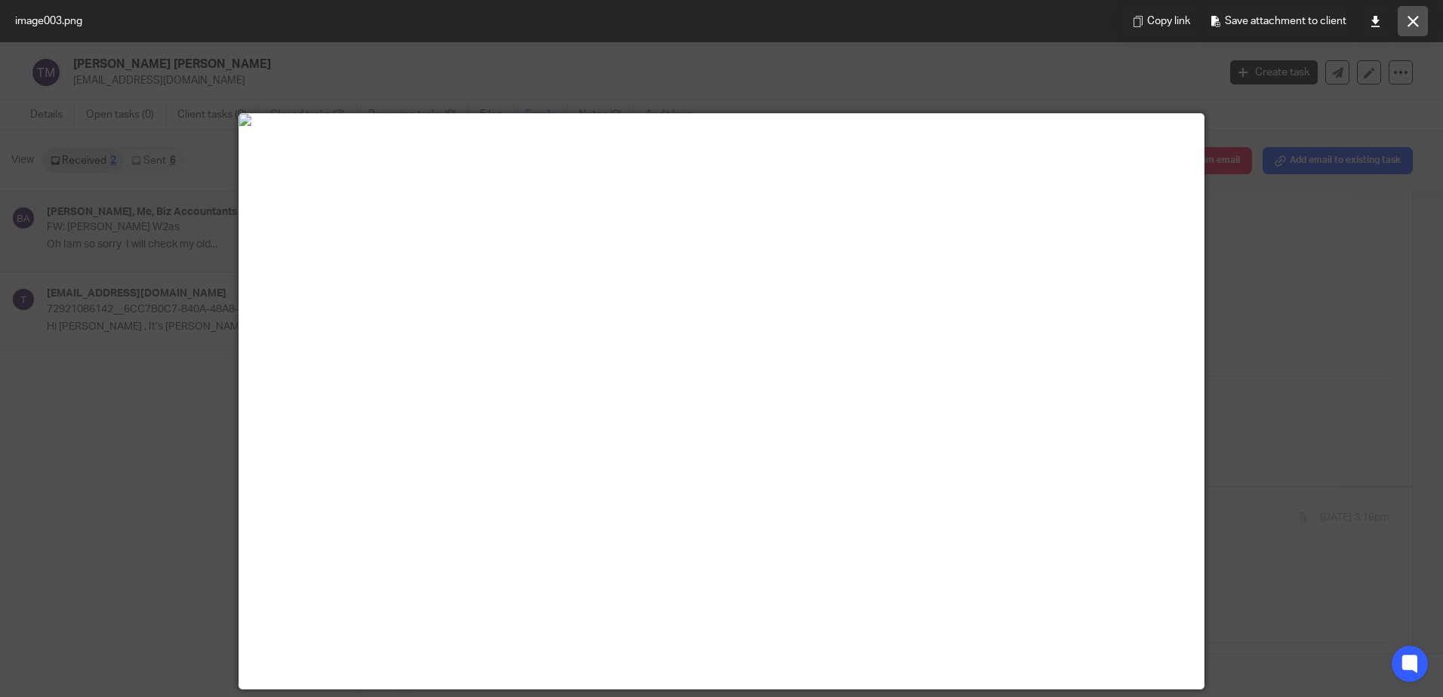
click at [1410, 21] on icon at bounding box center [1412, 21] width 11 height 11
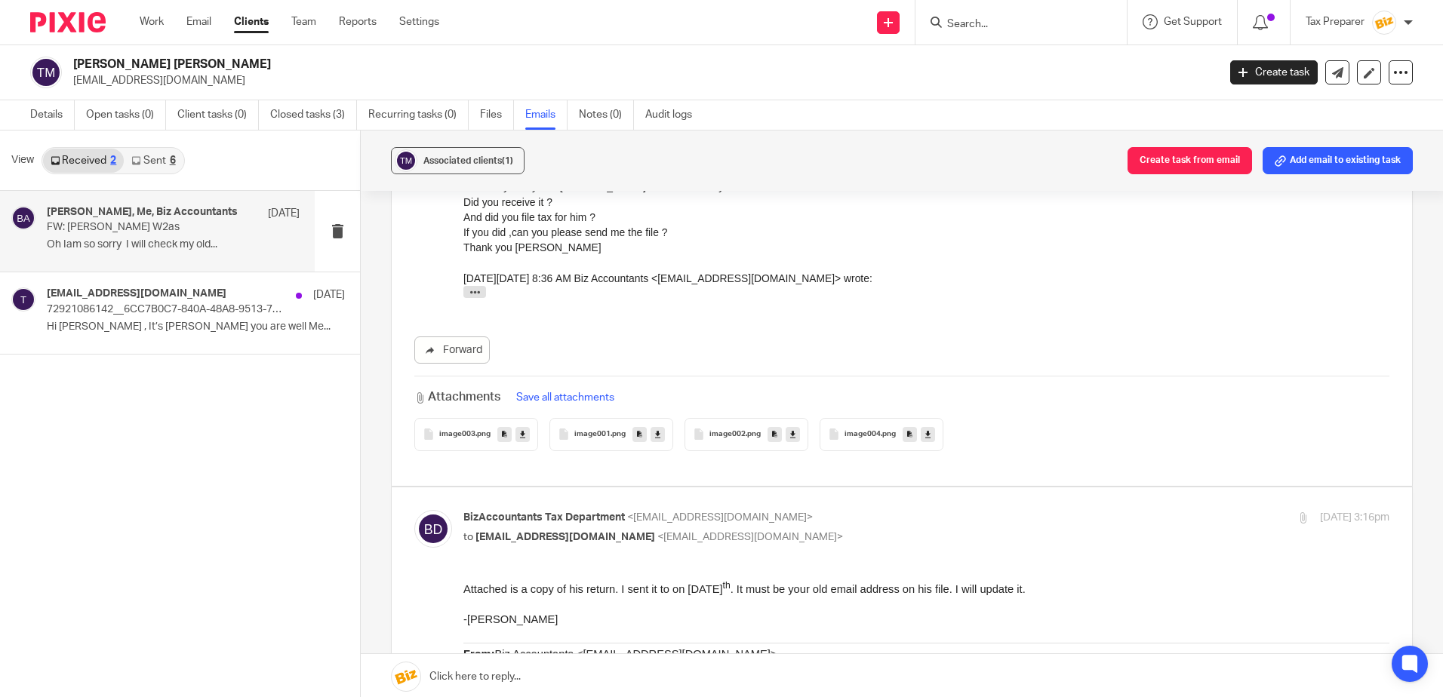
click at [610, 439] on div "image001 .png" at bounding box center [611, 434] width 124 height 33
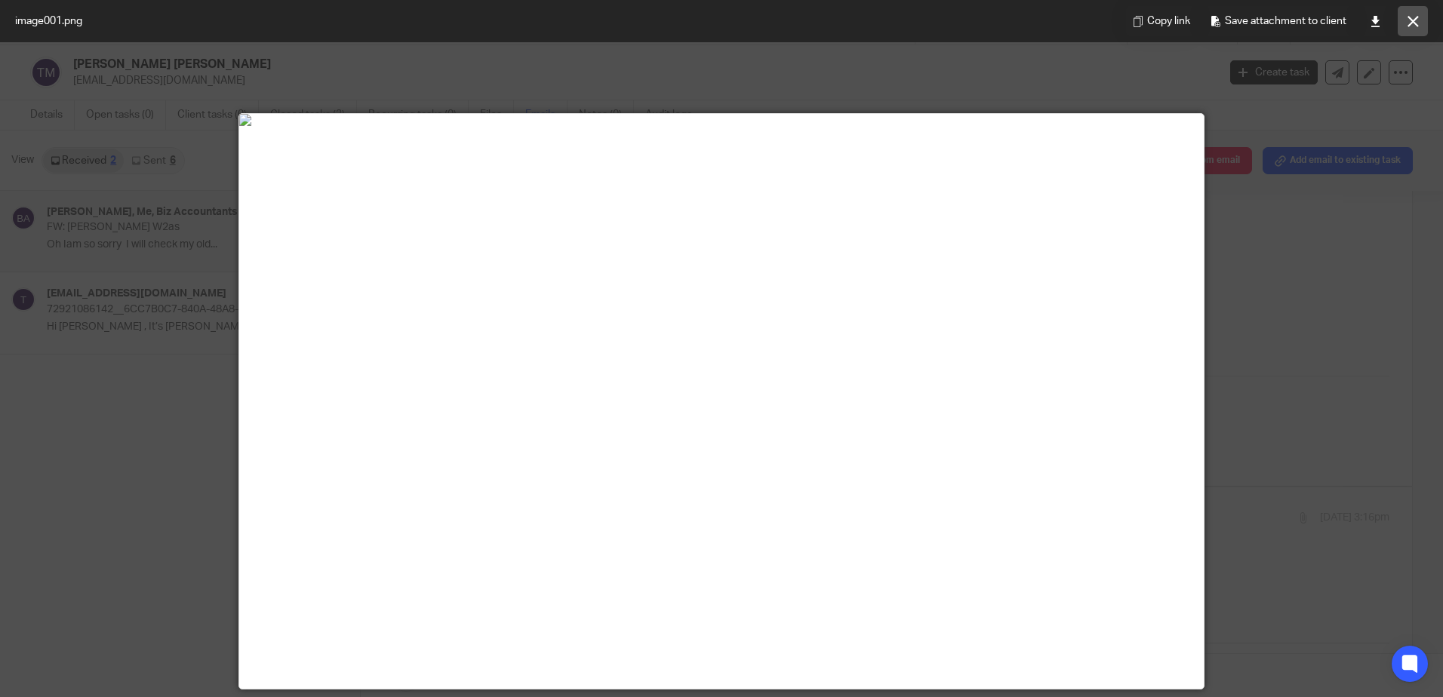
click at [1411, 25] on icon at bounding box center [1412, 21] width 11 height 11
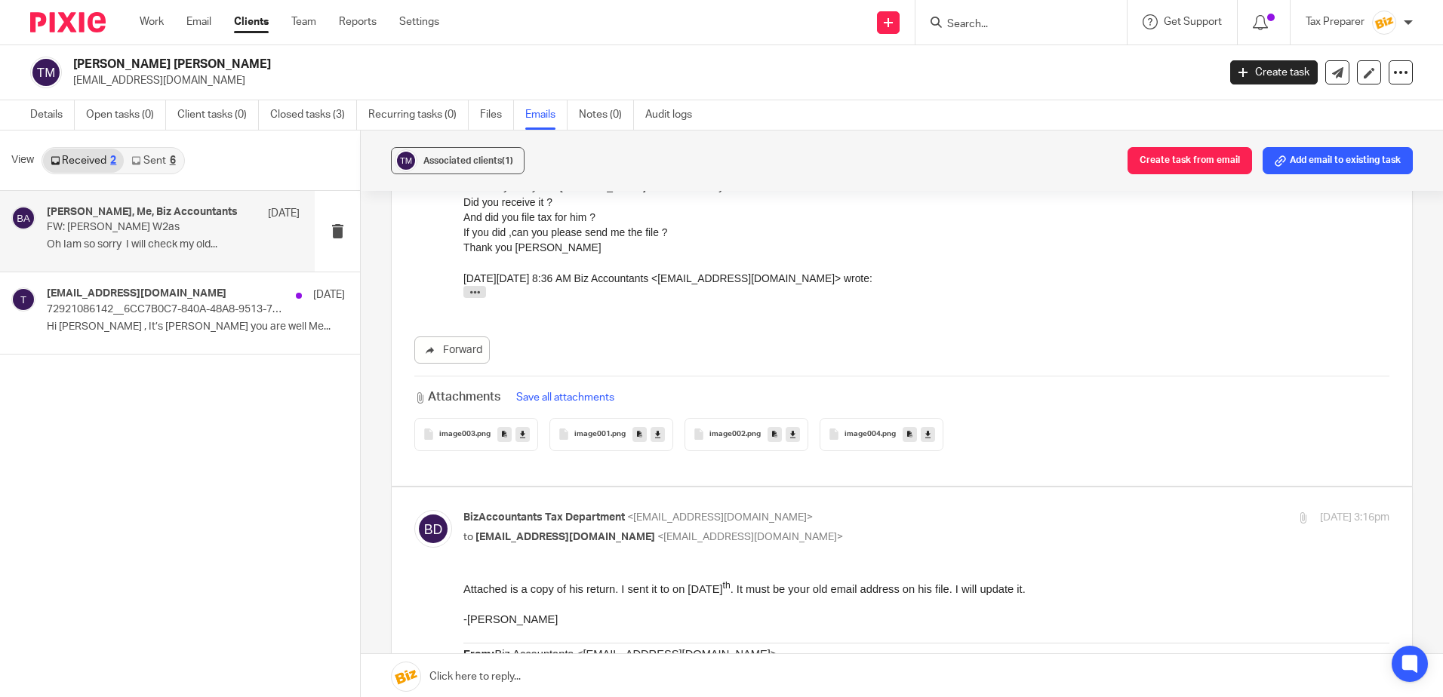
scroll to position [0, 0]
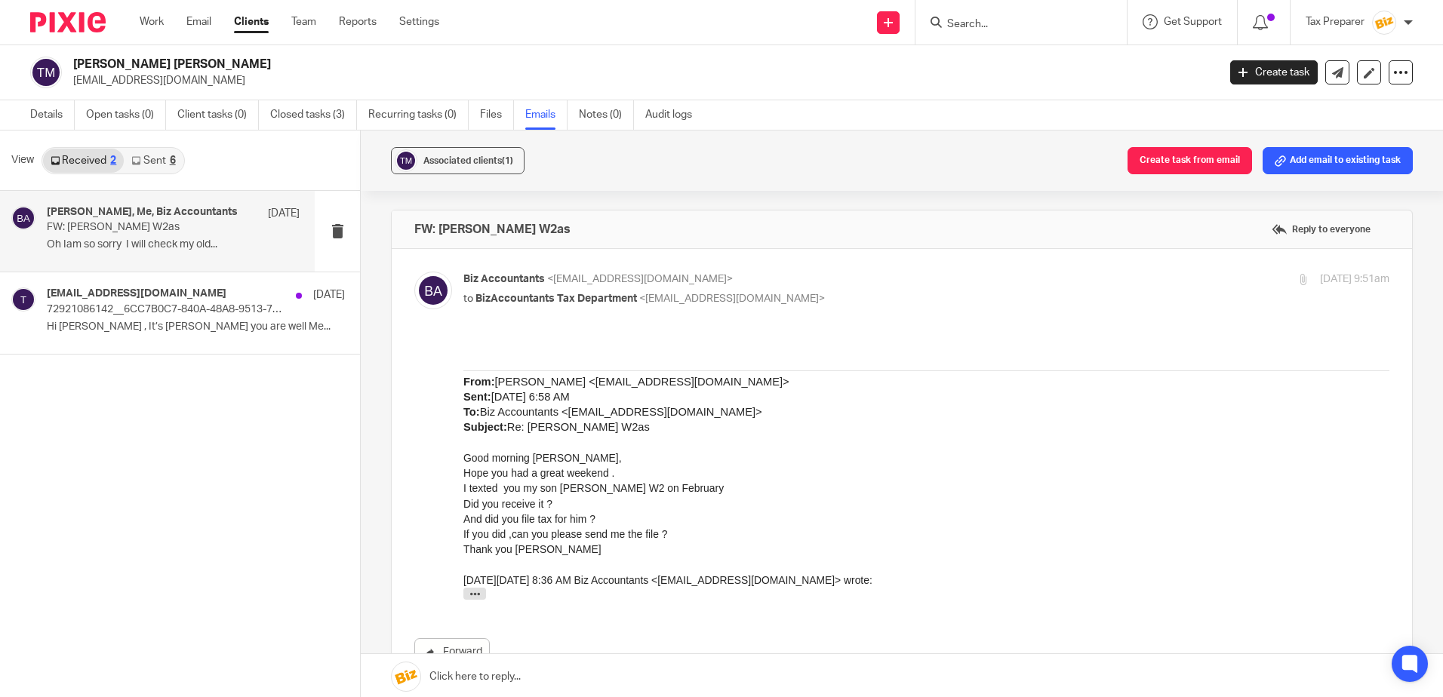
click at [991, 24] on input "Search" at bounding box center [1013, 25] width 136 height 14
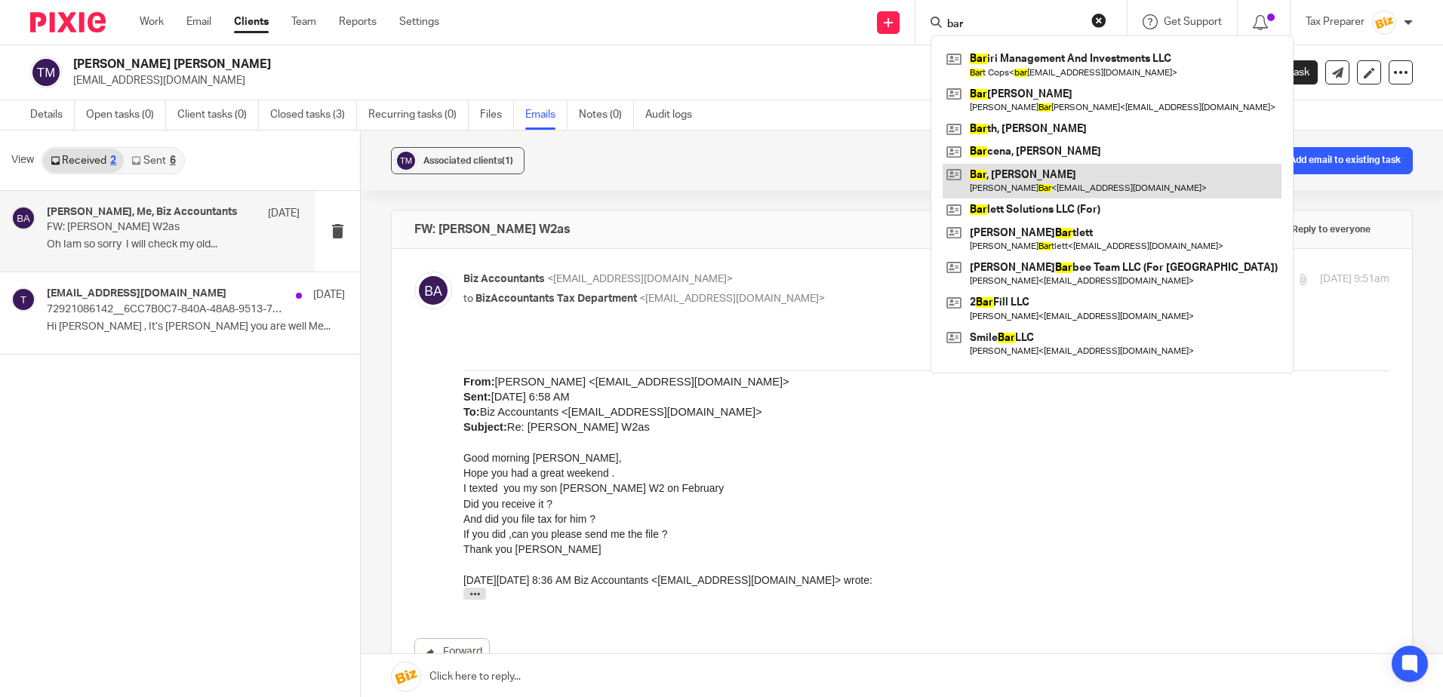
type input "bar"
click at [1044, 187] on link at bounding box center [1111, 181] width 339 height 35
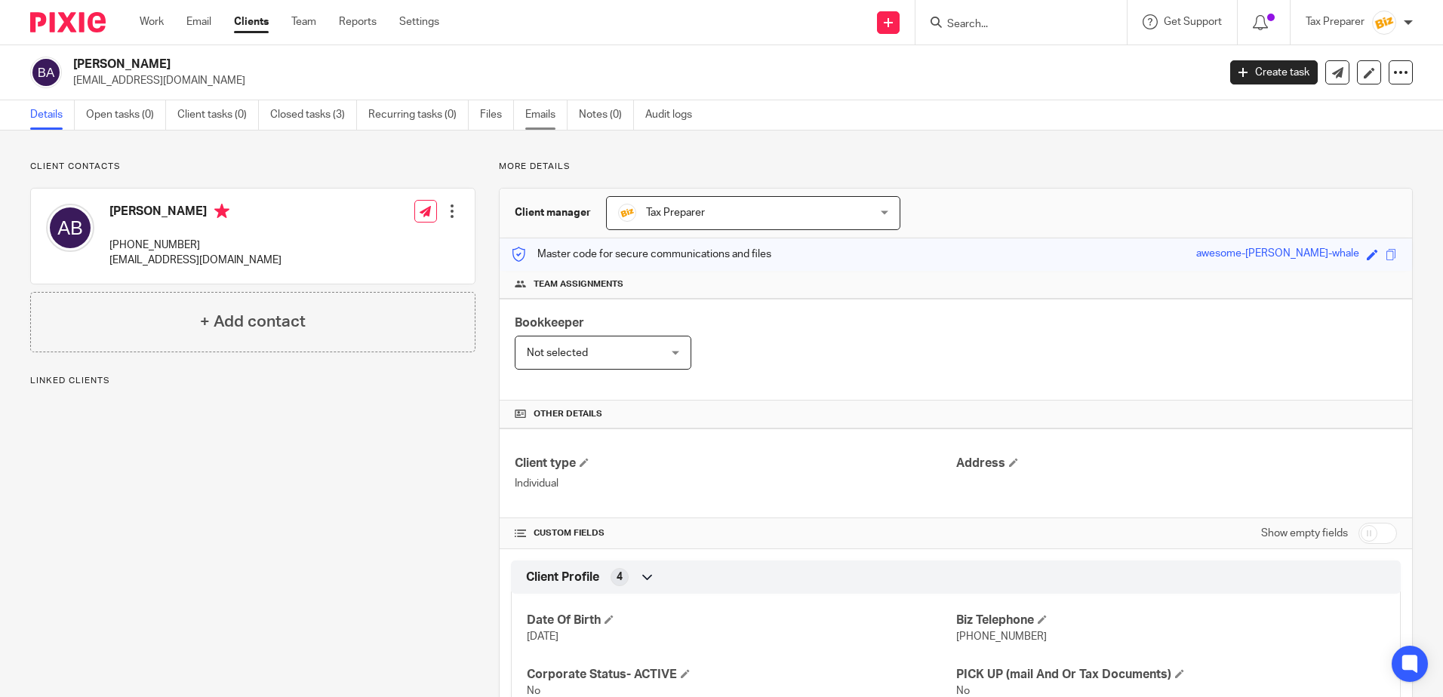
click at [535, 110] on link "Emails" at bounding box center [546, 114] width 42 height 29
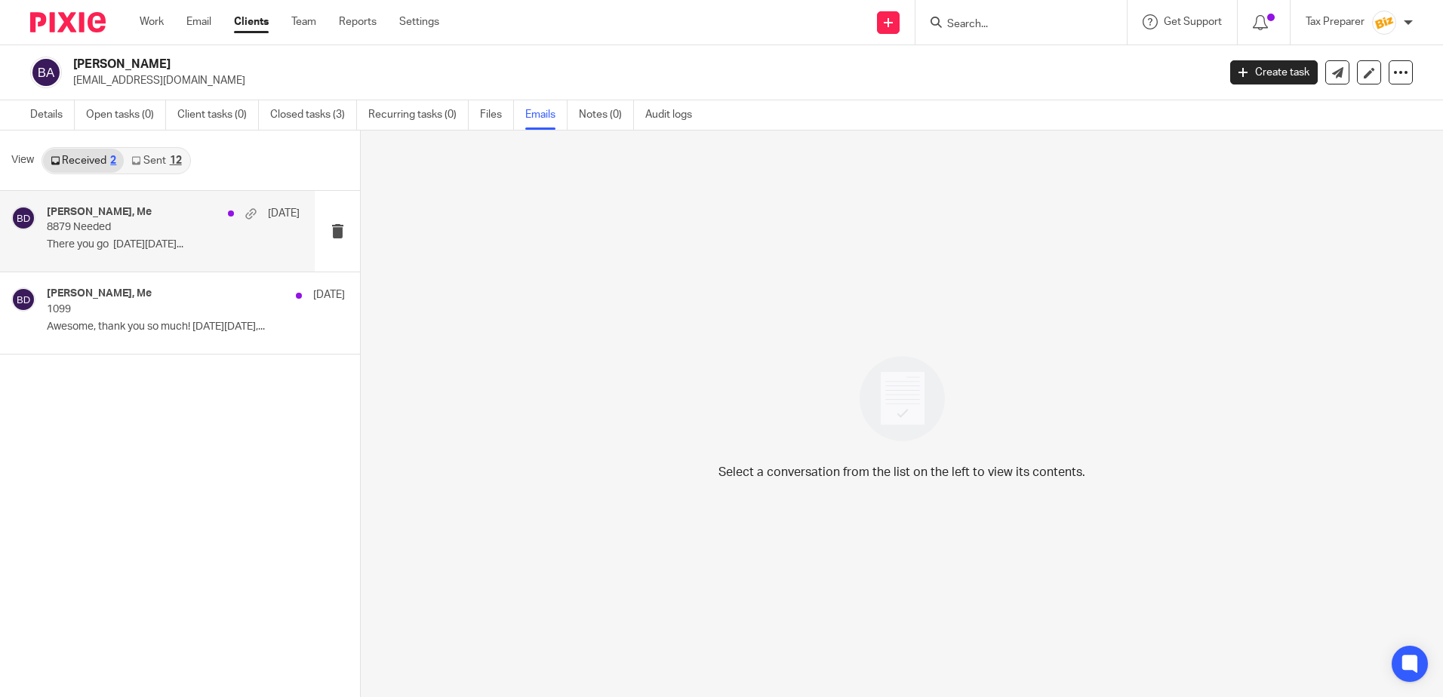
click at [186, 234] on div "[PERSON_NAME], Me [DATE] 8879 Needed There you go [DATE][DATE]..." at bounding box center [173, 231] width 253 height 51
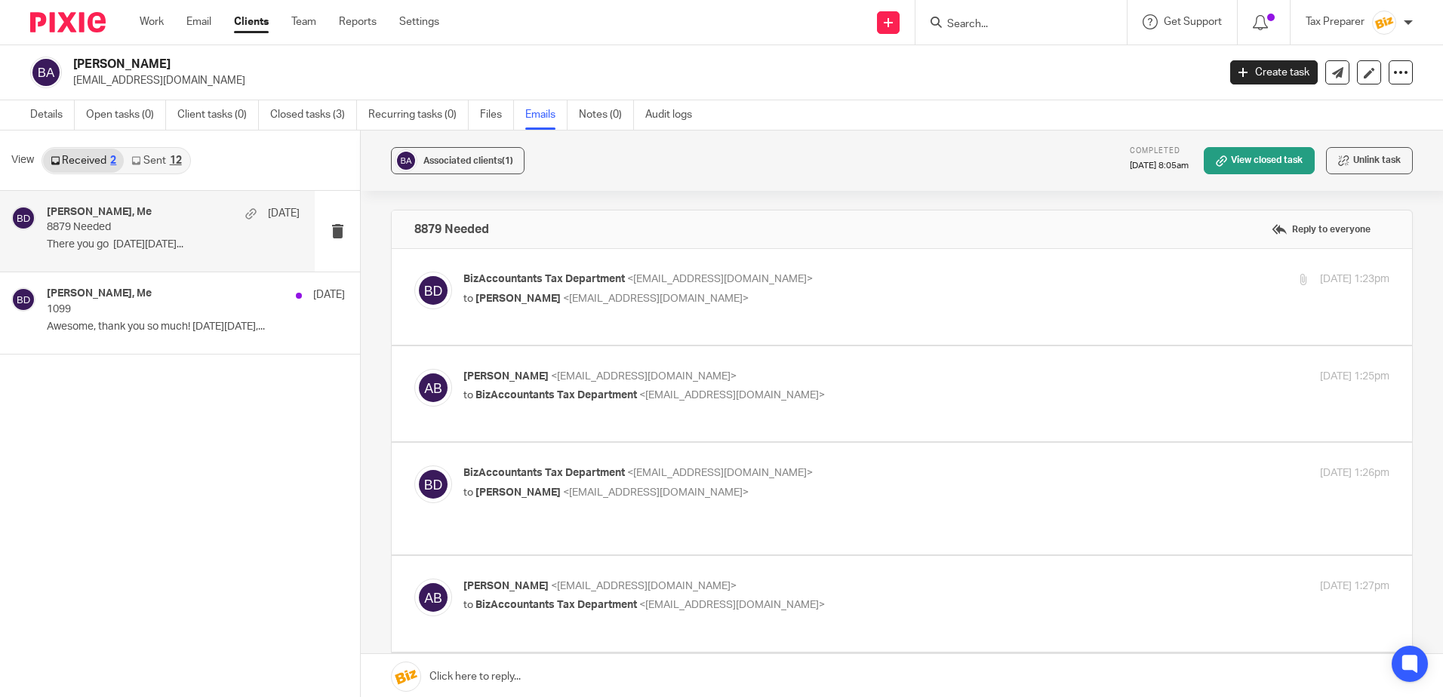
click at [730, 299] on p "to [PERSON_NAME] <[EMAIL_ADDRESS][DOMAIN_NAME]>" at bounding box center [771, 299] width 617 height 16
checkbox input "true"
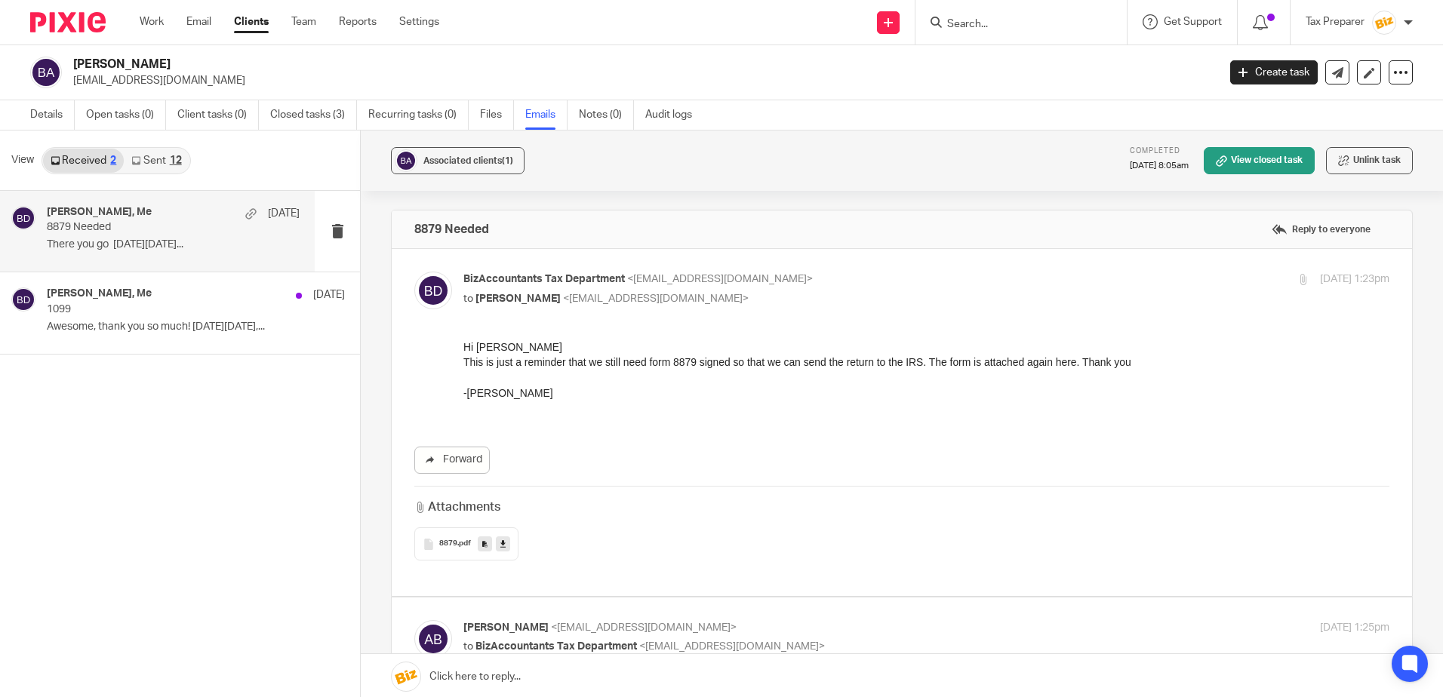
click at [452, 546] on span "8879" at bounding box center [448, 543] width 18 height 9
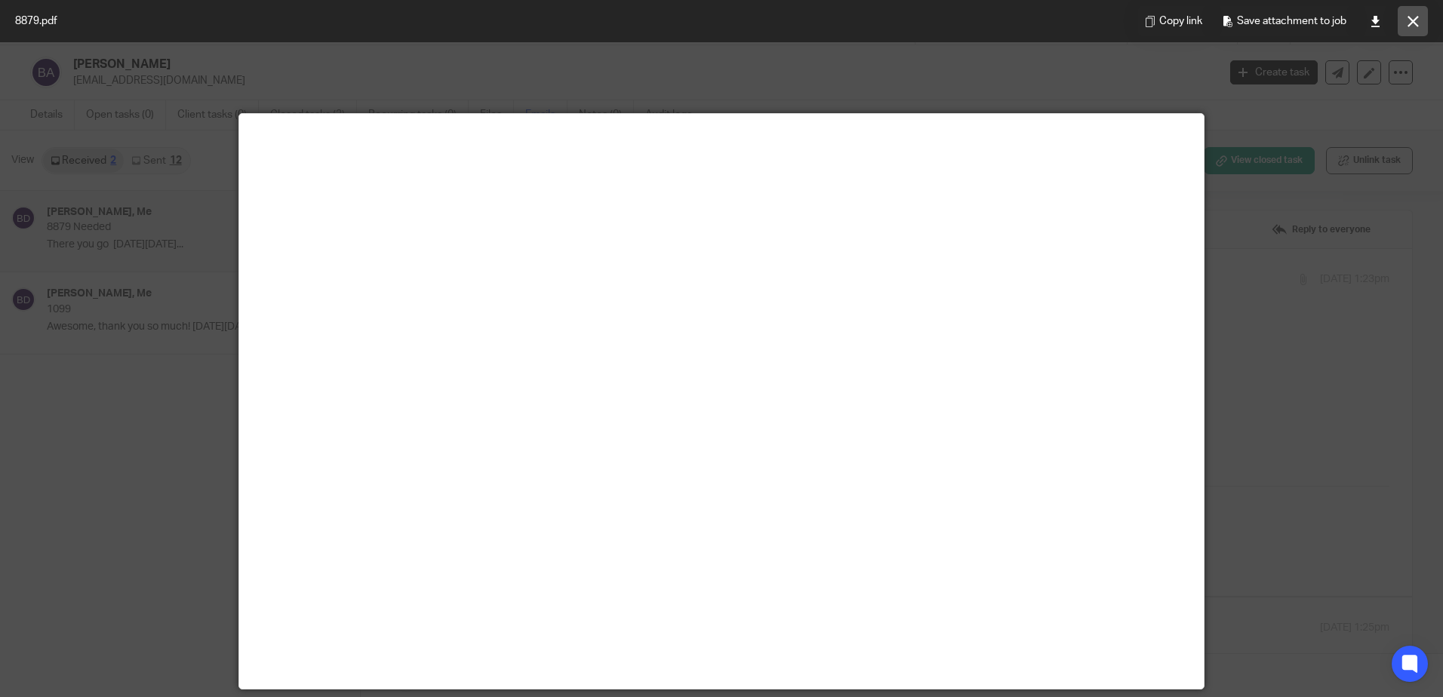
click at [1409, 23] on icon at bounding box center [1412, 21] width 11 height 11
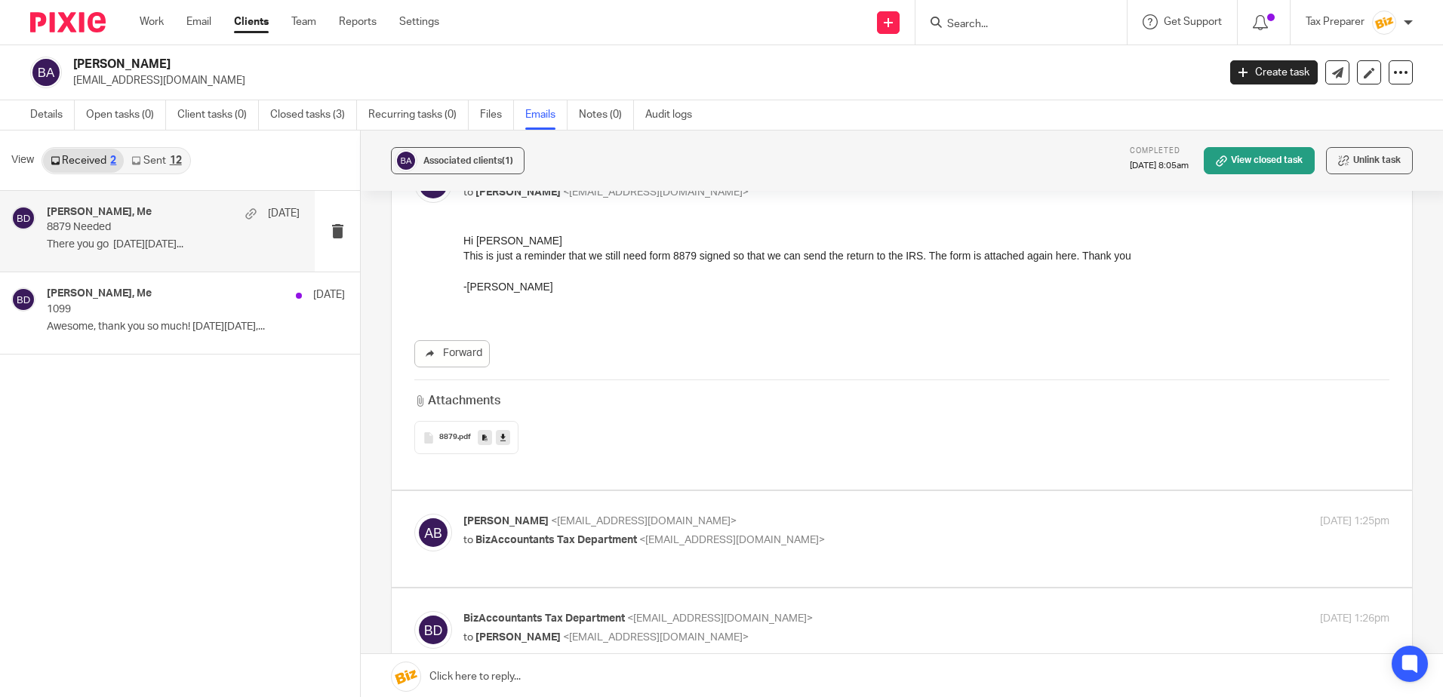
scroll to position [302, 0]
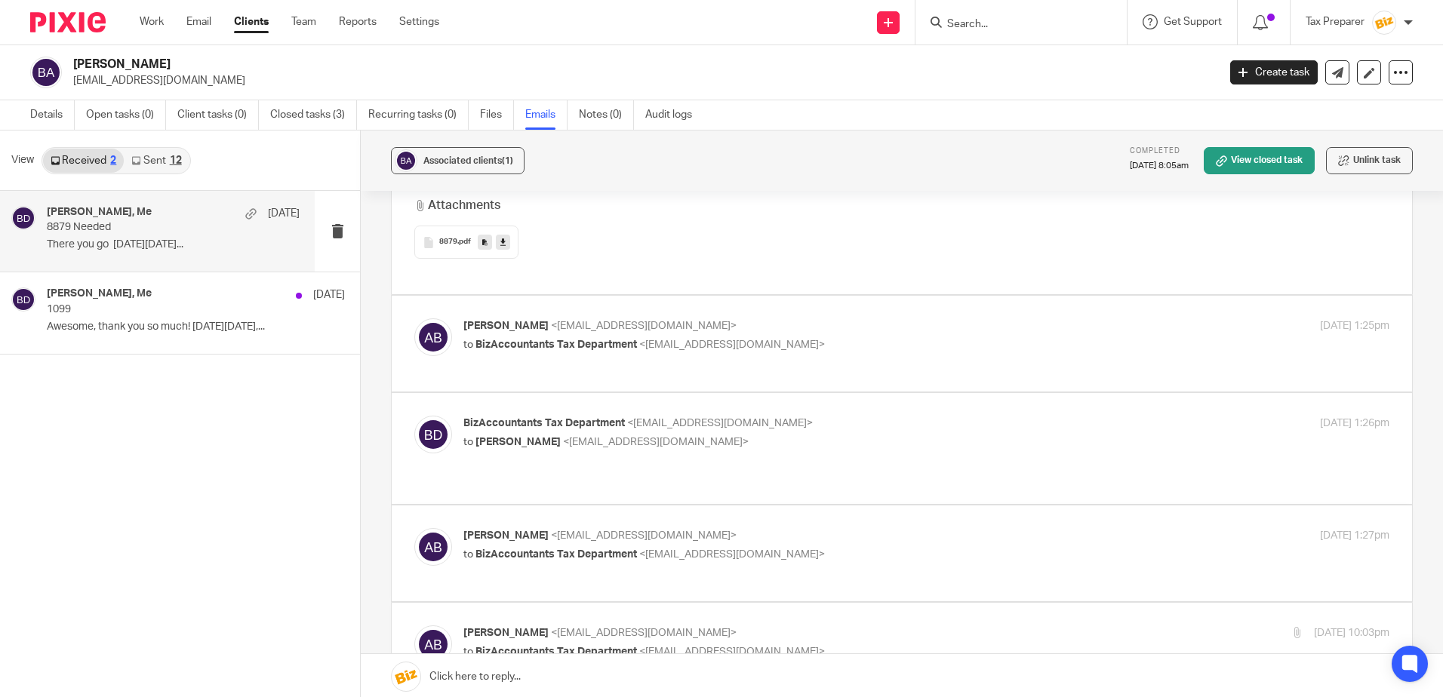
click at [703, 349] on span "<[EMAIL_ADDRESS][DOMAIN_NAME]>" at bounding box center [732, 345] width 186 height 11
checkbox input "true"
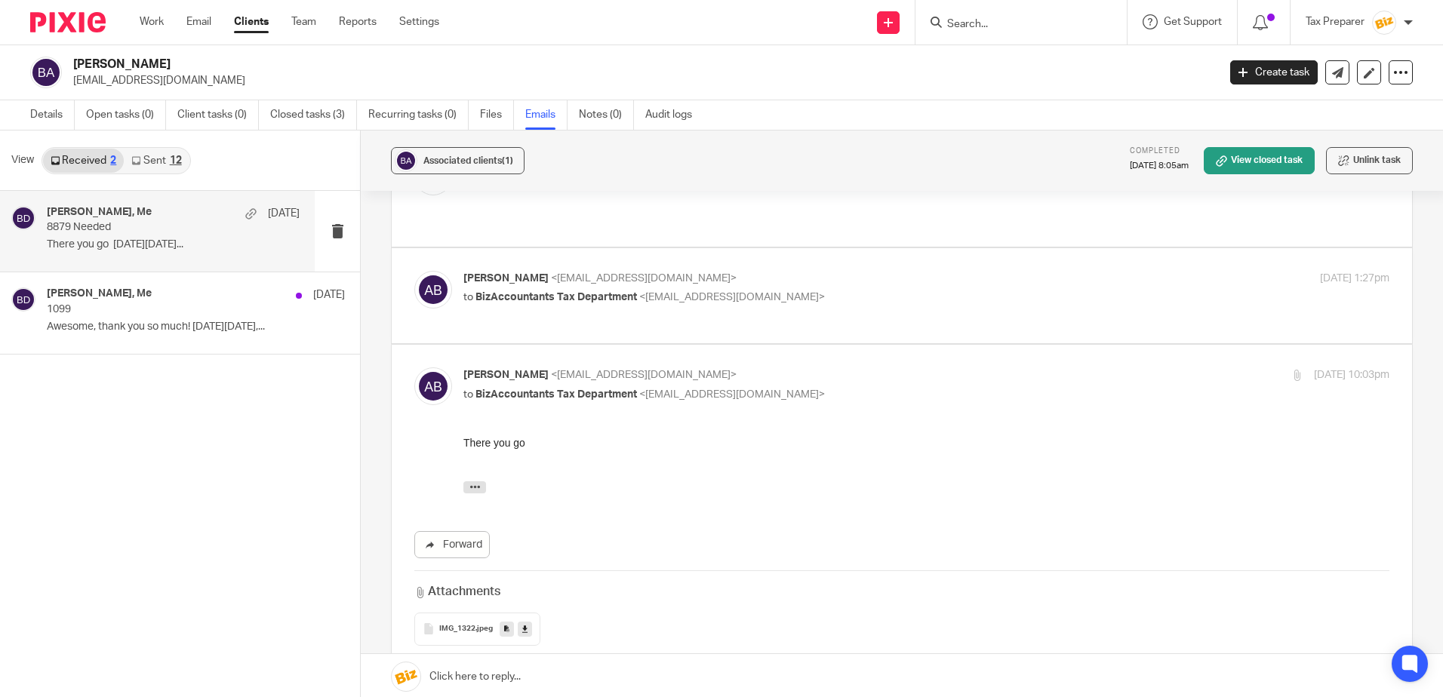
scroll to position [830, 0]
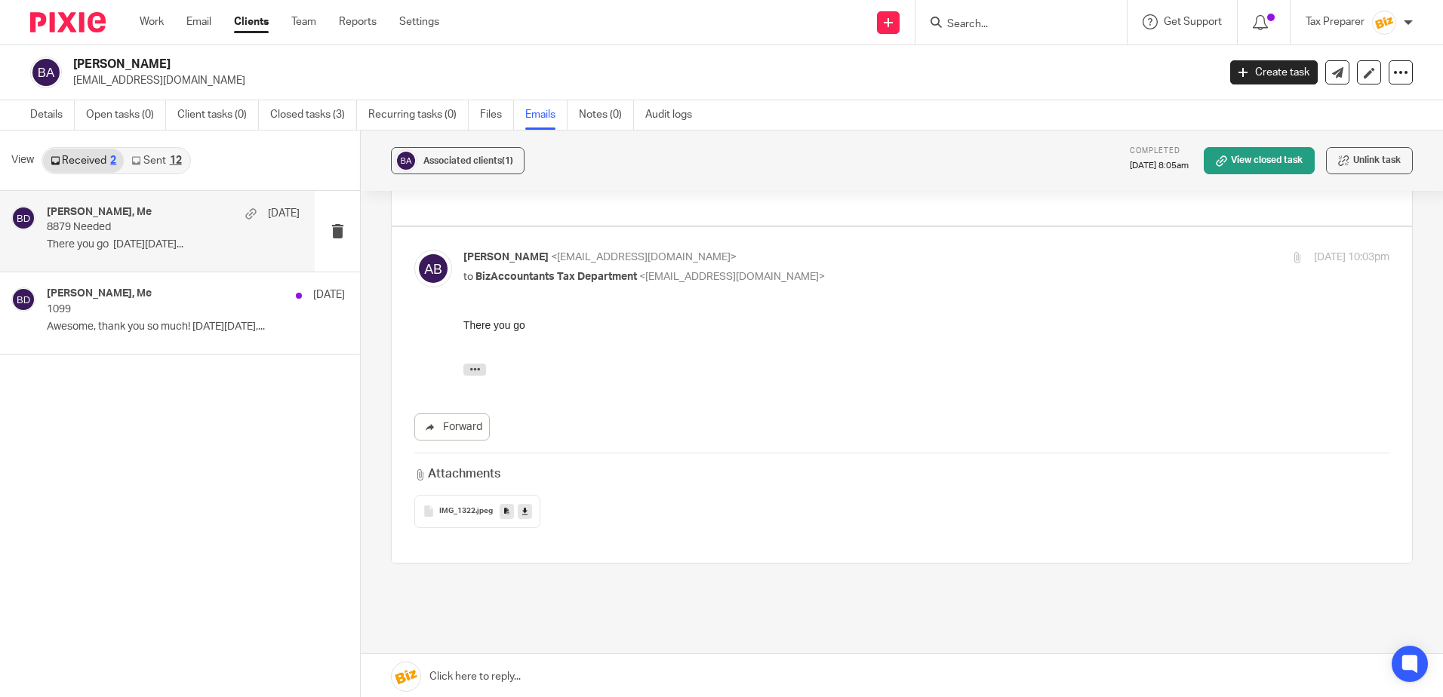
click at [472, 502] on div "IMG_1322 .jpeg" at bounding box center [477, 511] width 126 height 33
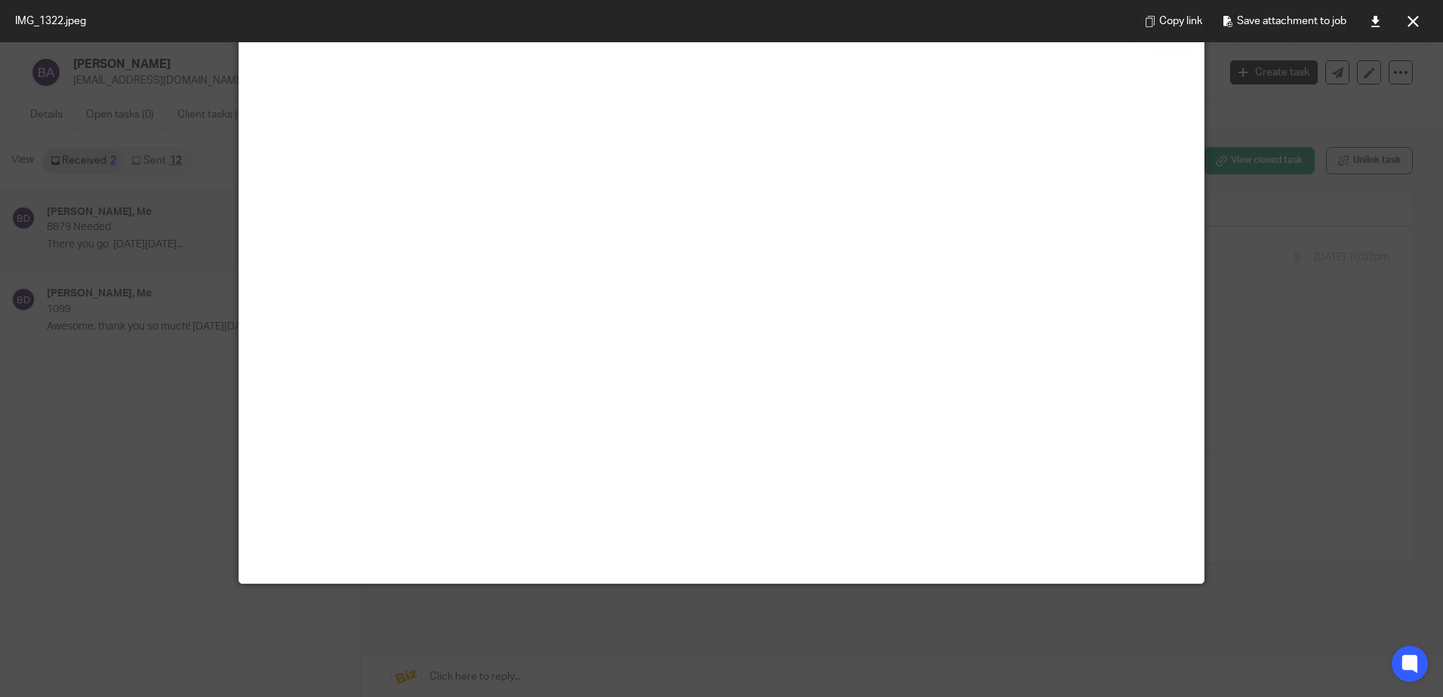
scroll to position [0, 0]
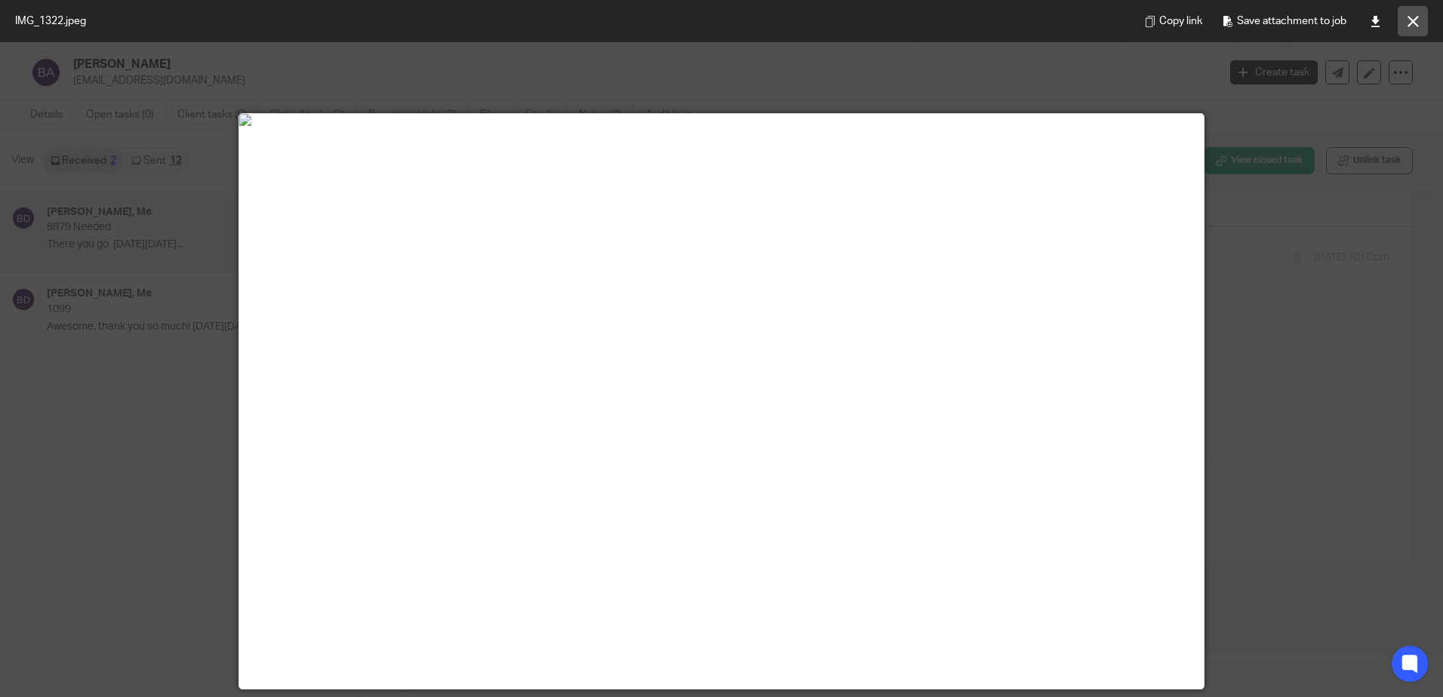
click at [1422, 25] on button at bounding box center [1412, 21] width 30 height 30
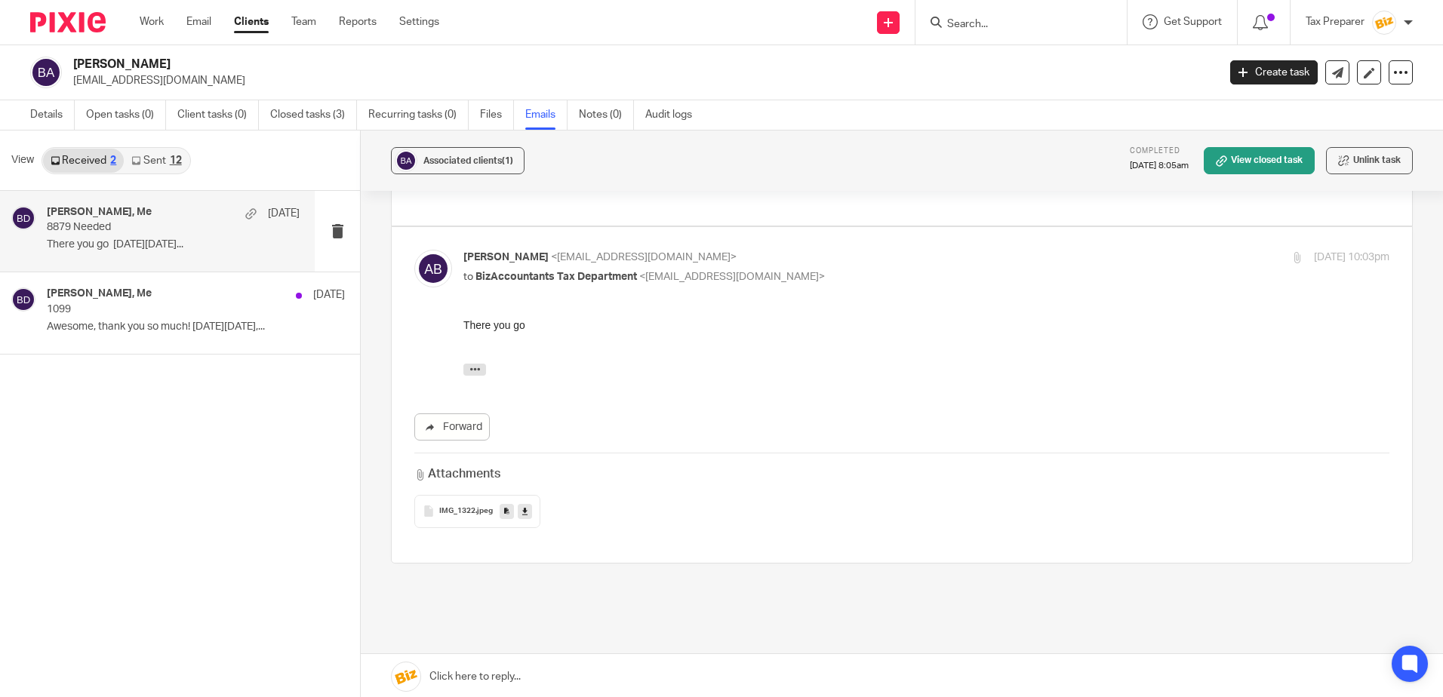
click at [1009, 26] on input "Search" at bounding box center [1013, 25] width 136 height 14
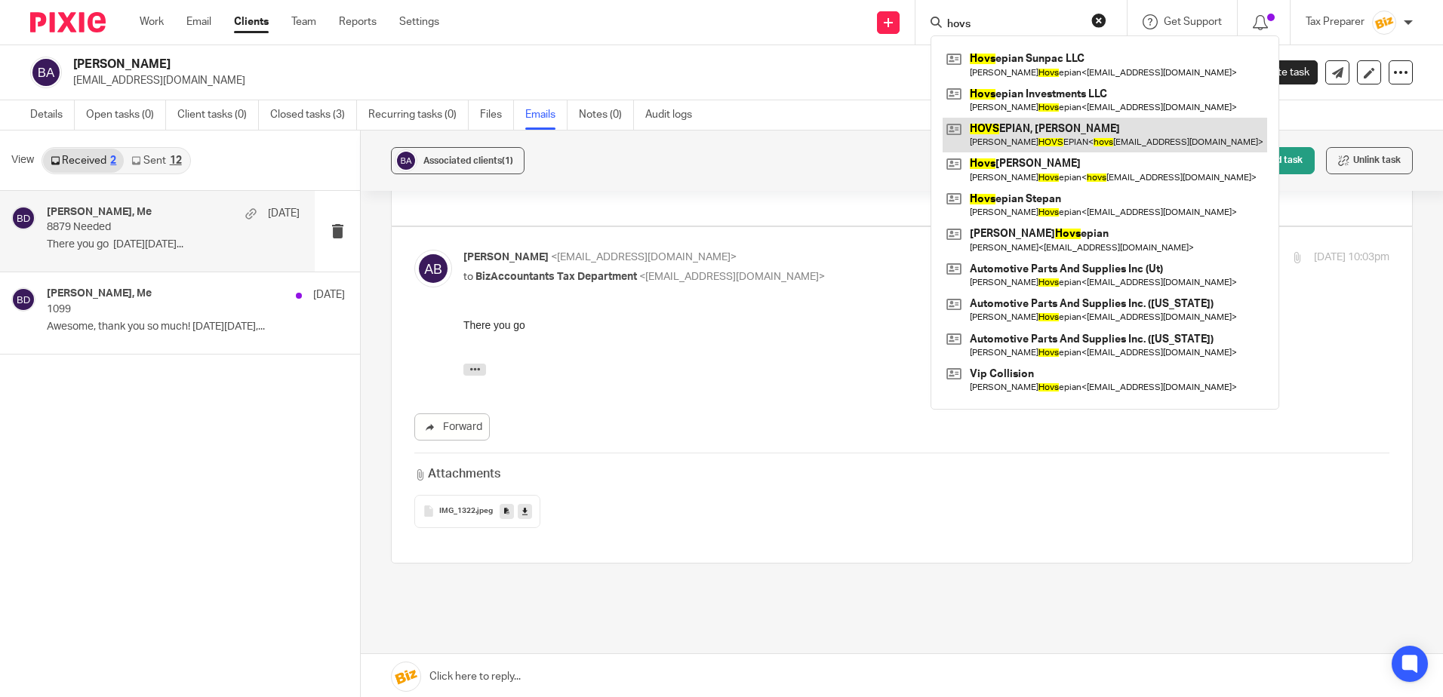
type input "hovs"
click at [1051, 135] on link at bounding box center [1104, 135] width 324 height 35
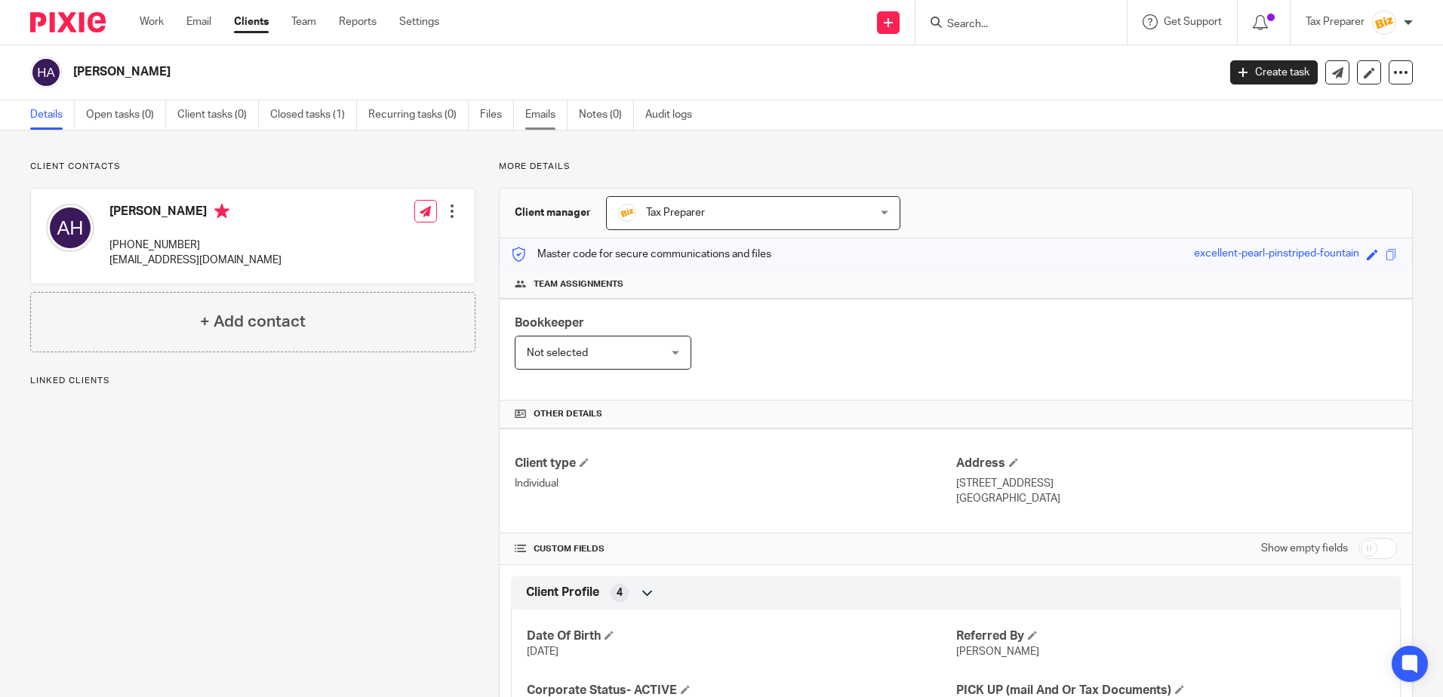
click at [544, 120] on link "Emails" at bounding box center [546, 114] width 42 height 29
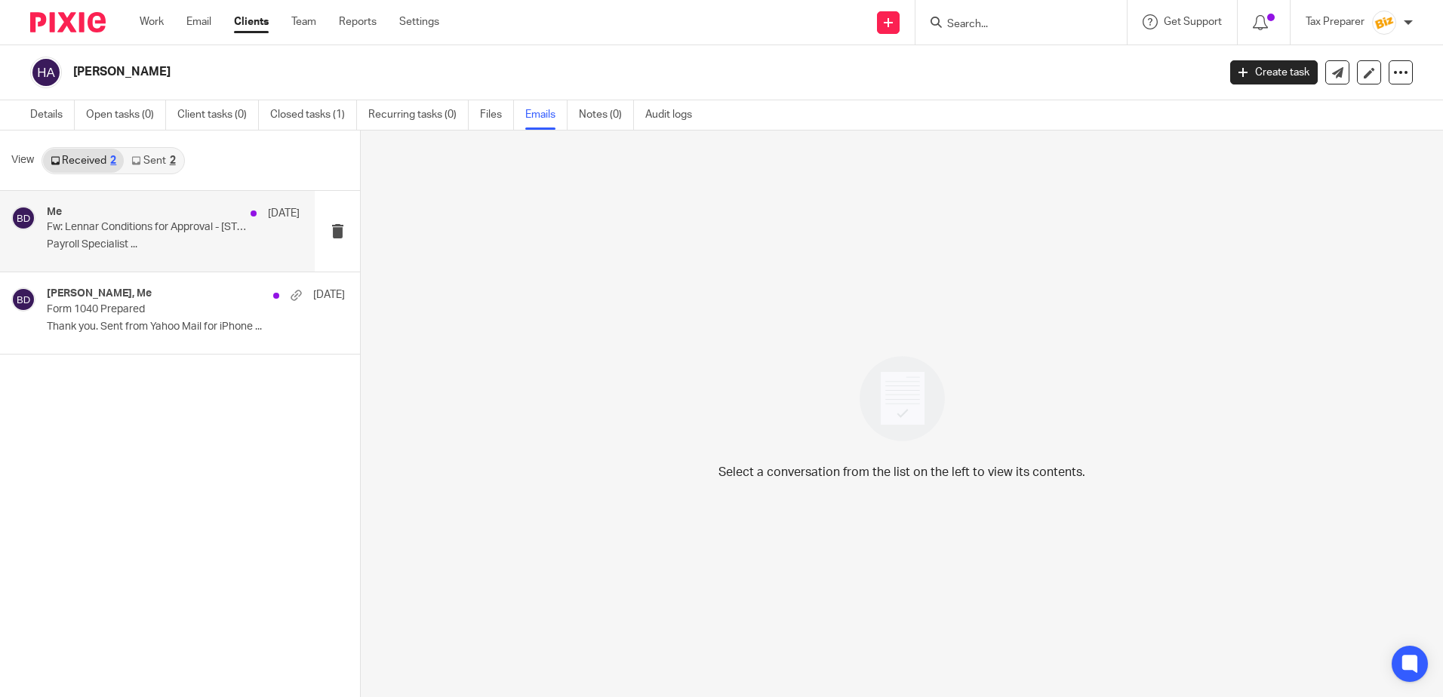
click at [180, 247] on p "Payroll Specialist ..." at bounding box center [173, 244] width 253 height 13
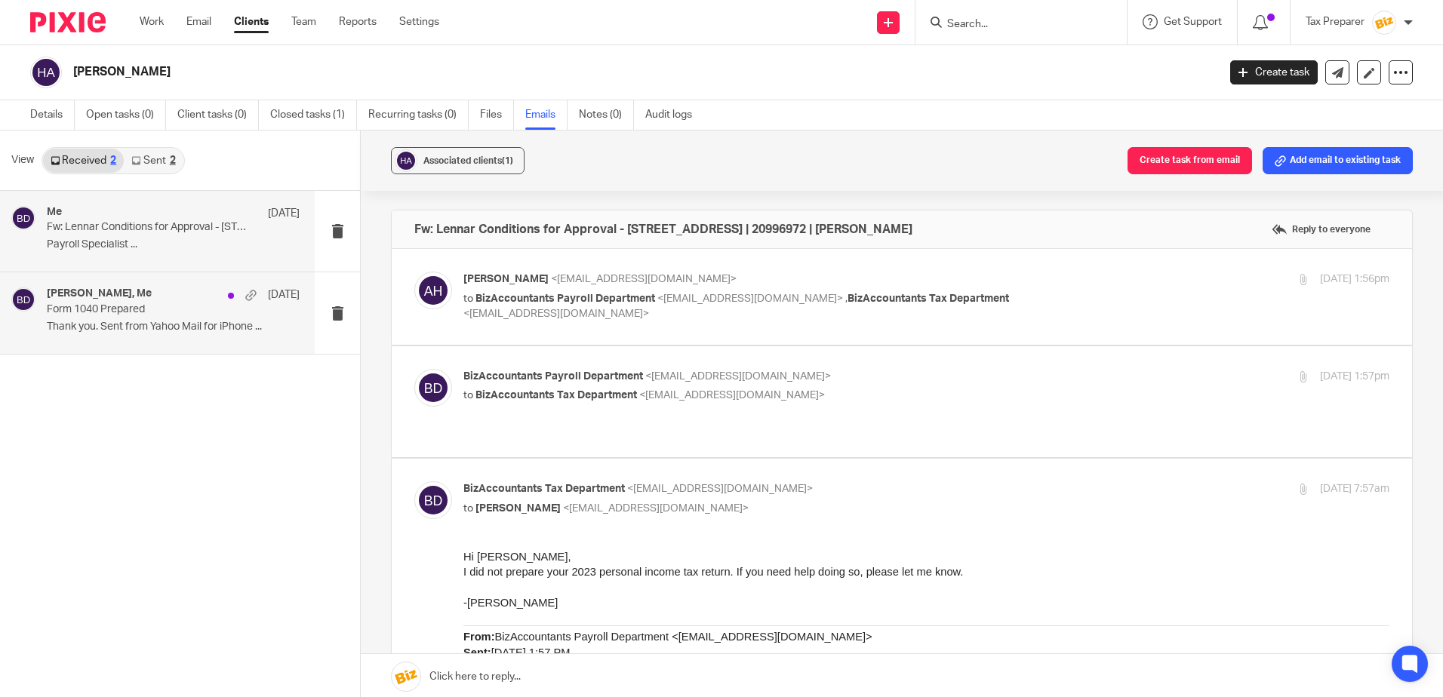
click at [179, 330] on p "Thank you. Sent from Yahoo Mail for iPhone ..." at bounding box center [173, 327] width 253 height 13
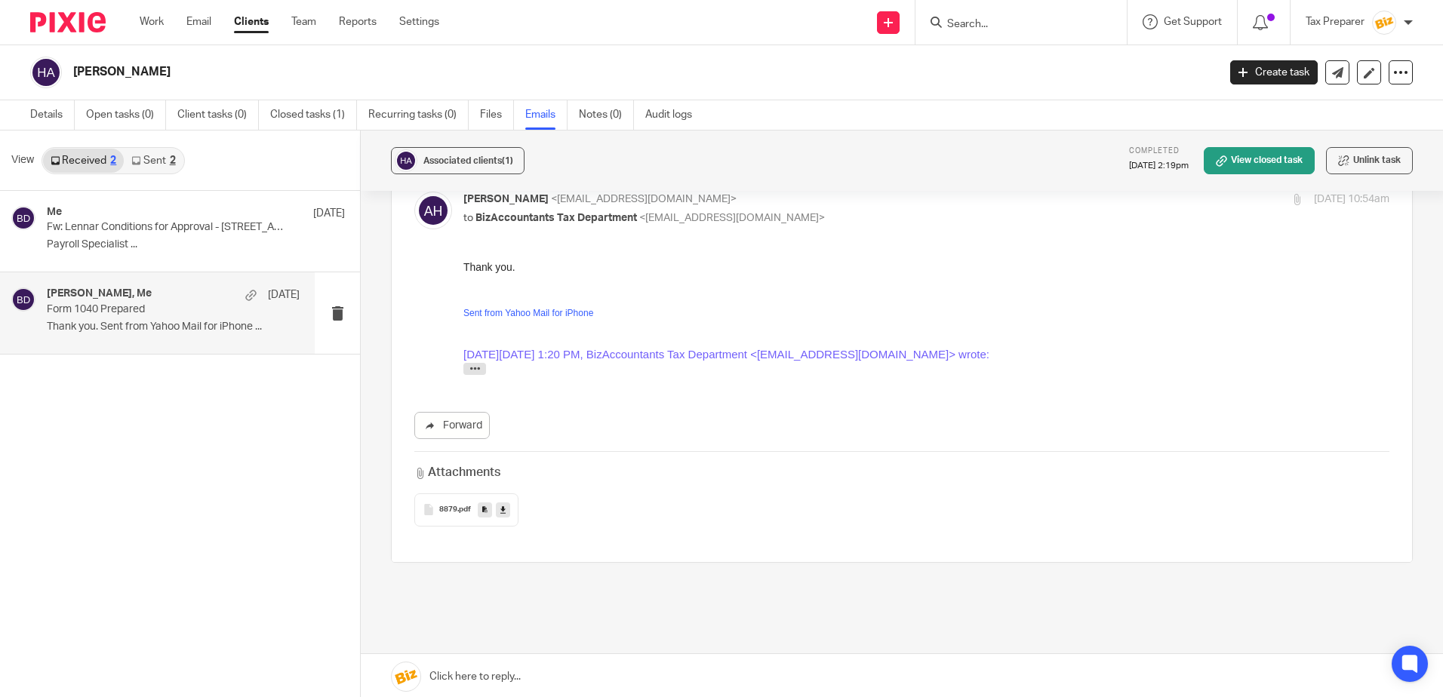
scroll to position [151, 0]
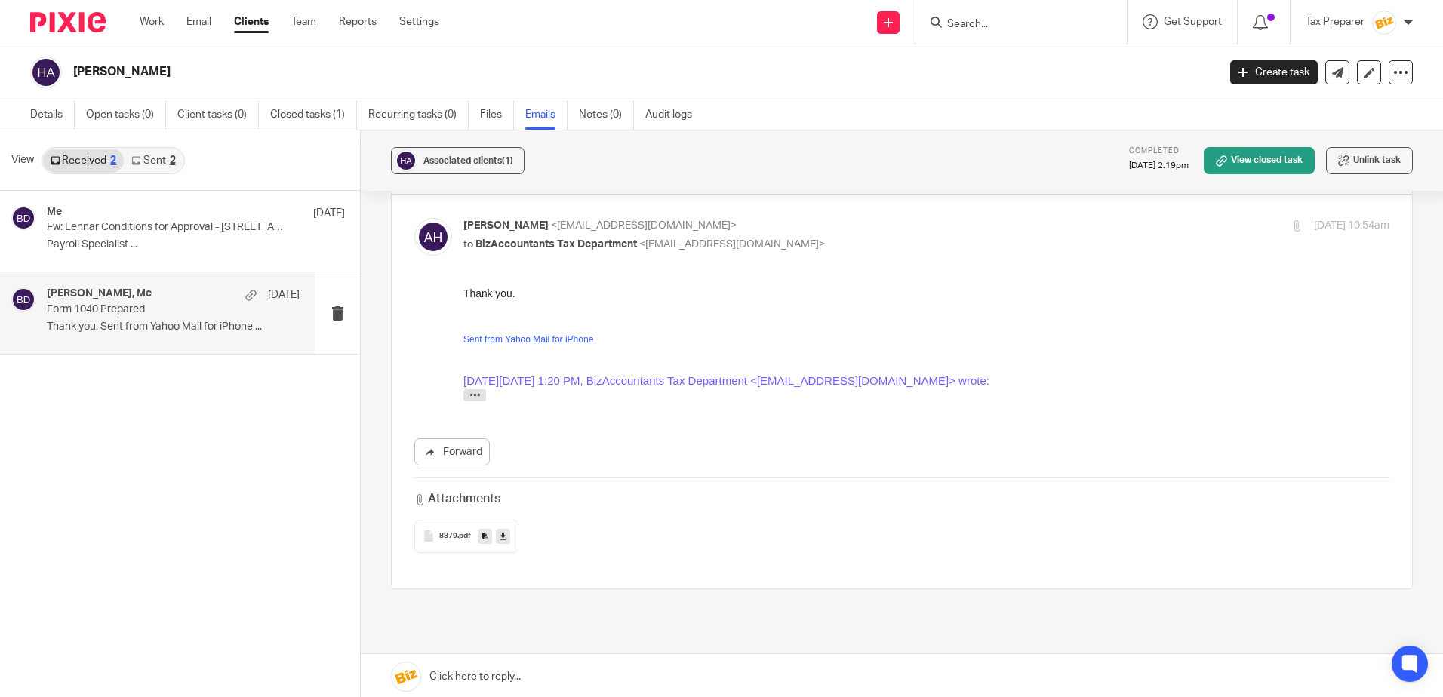
click at [457, 534] on span ".pdf" at bounding box center [464, 536] width 14 height 9
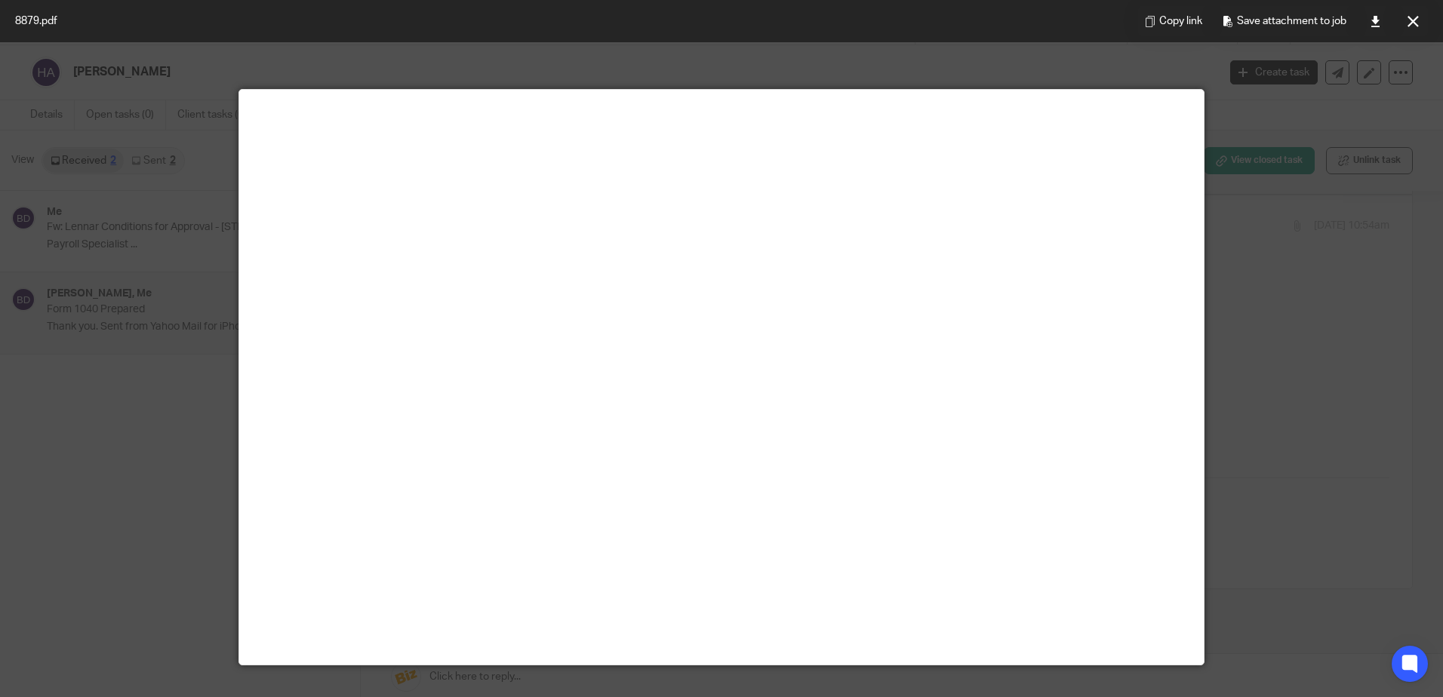
scroll to position [0, 0]
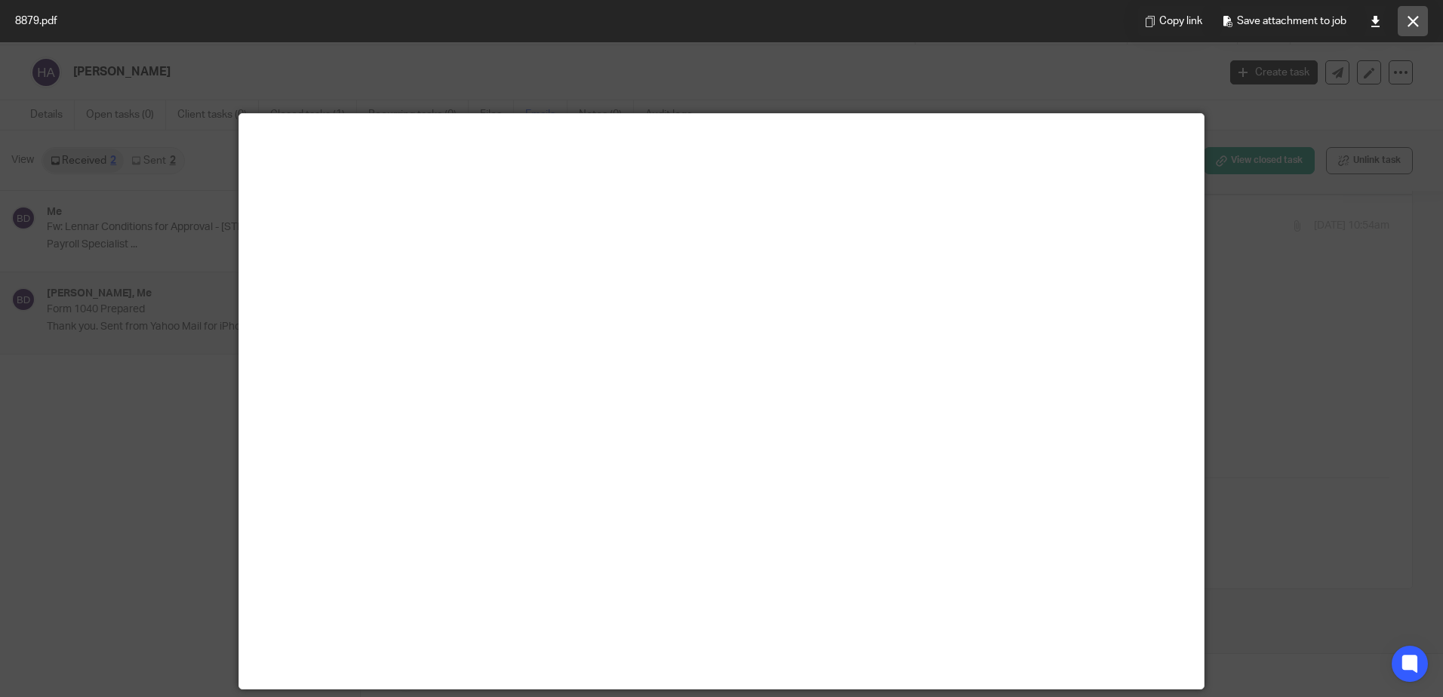
click at [1415, 23] on icon at bounding box center [1412, 21] width 11 height 11
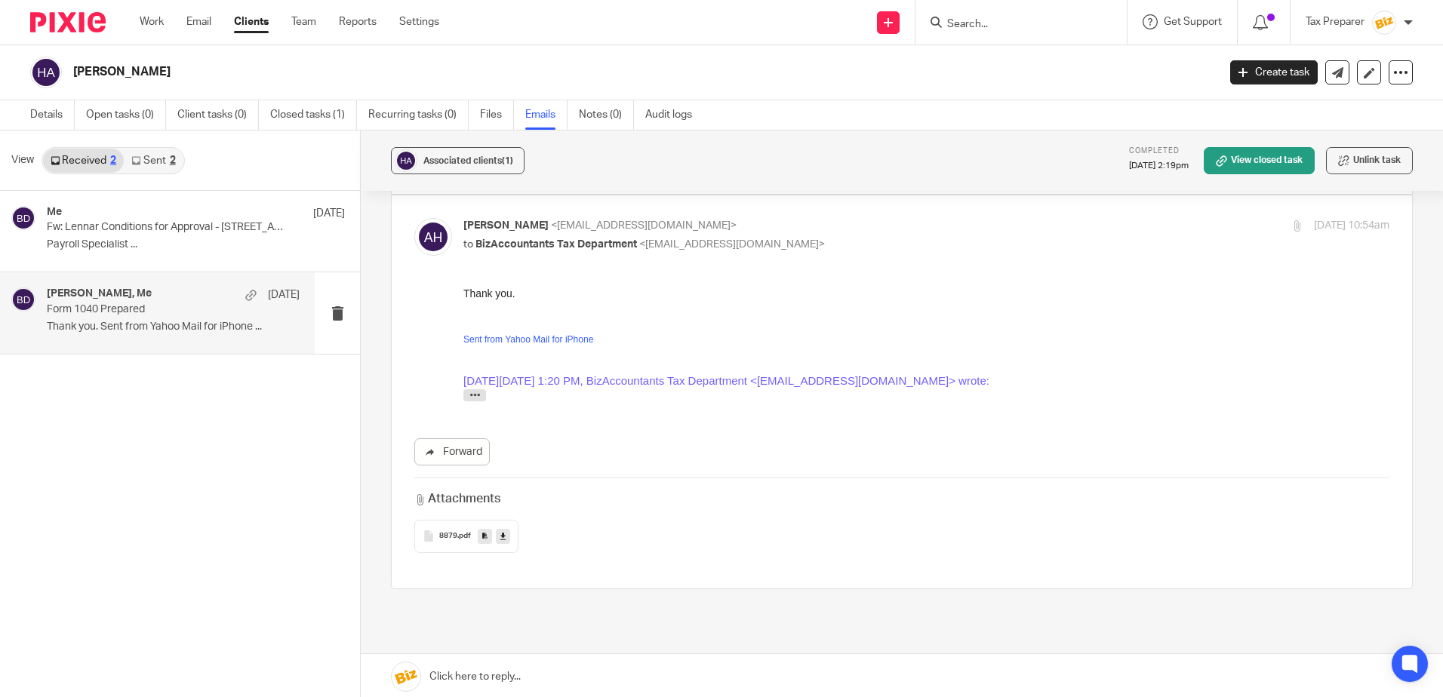
click at [974, 27] on input "Search" at bounding box center [1013, 25] width 136 height 14
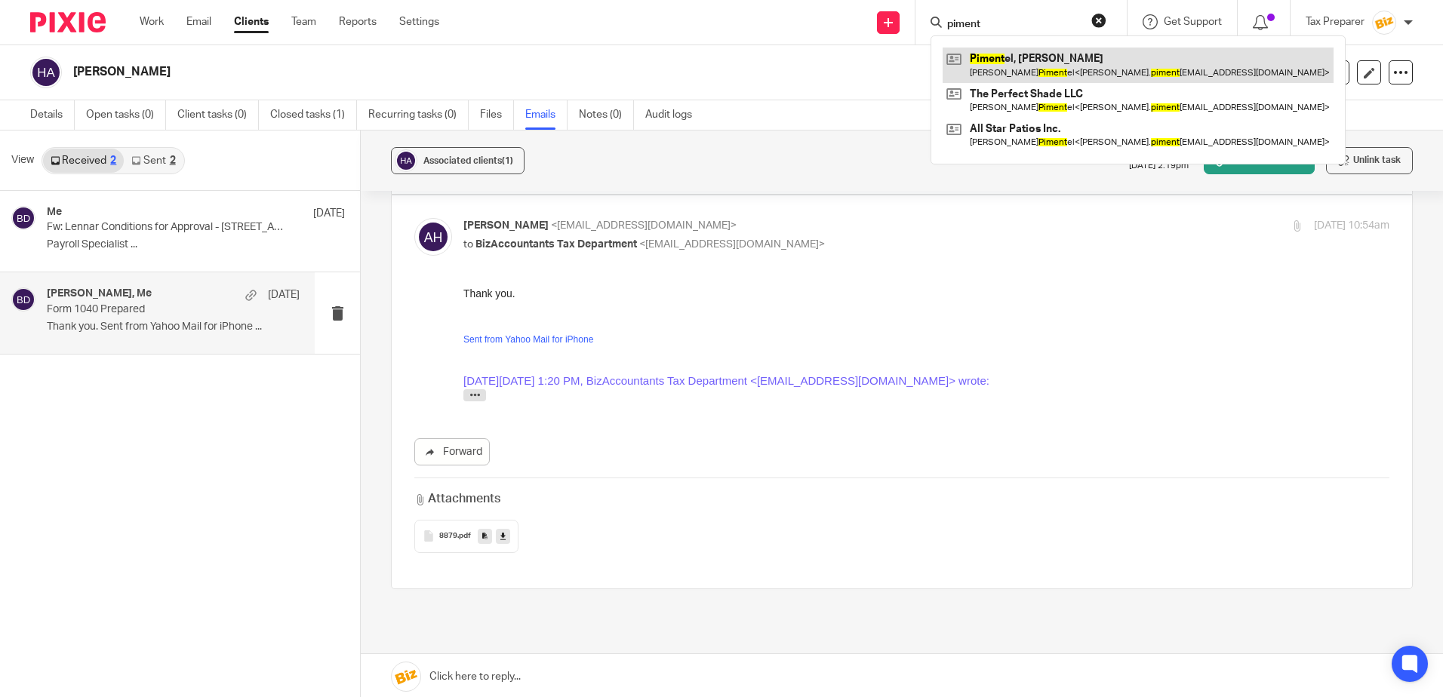
type input "piment"
click at [1025, 77] on link at bounding box center [1137, 65] width 391 height 35
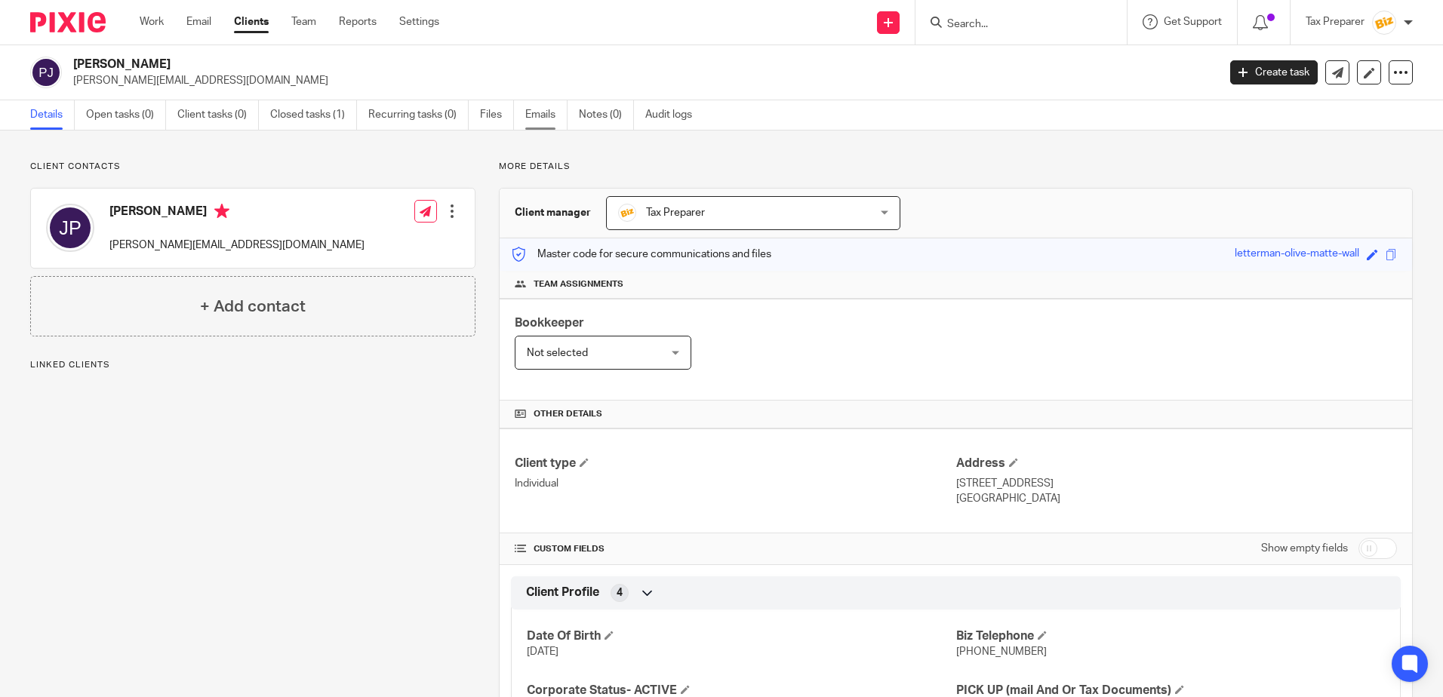
click at [539, 117] on link "Emails" at bounding box center [546, 114] width 42 height 29
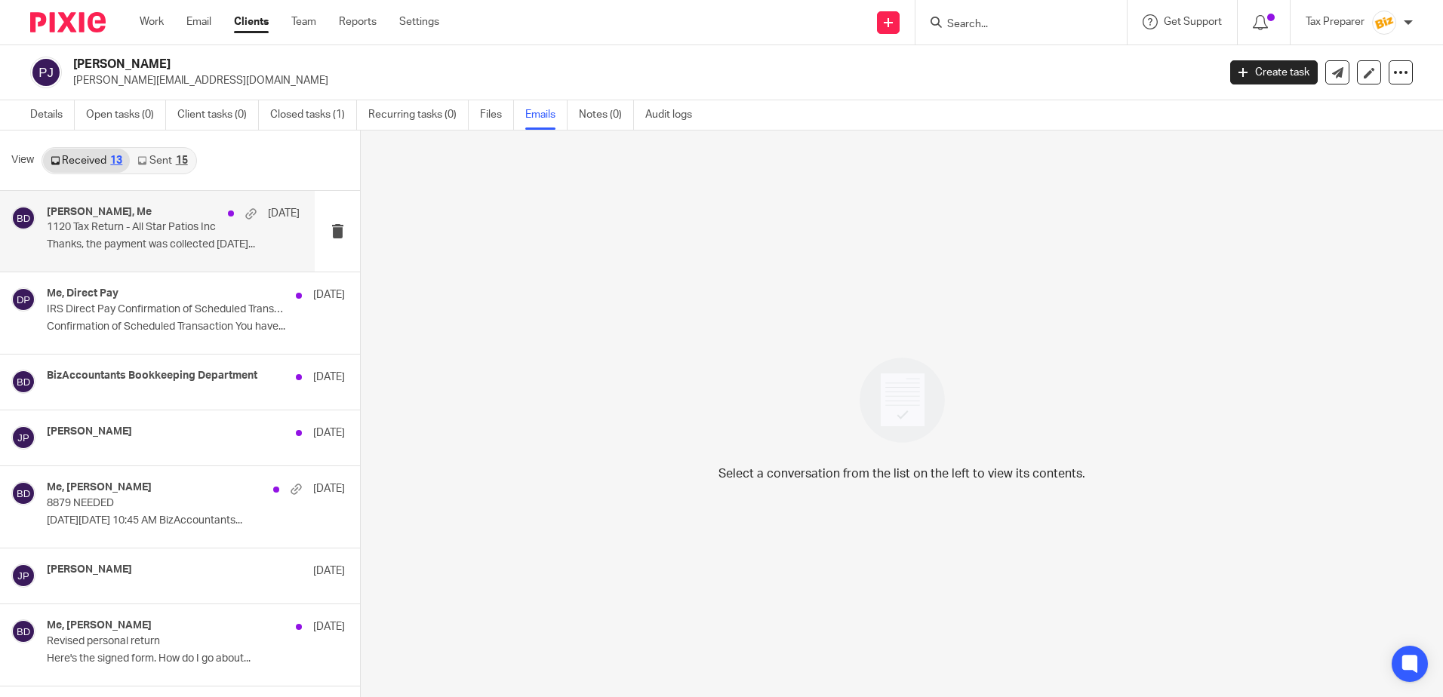
click at [182, 254] on div "[PERSON_NAME], Me [DATE] Tax Return - All Star Patios Inc Thanks, the payment w…" at bounding box center [173, 231] width 253 height 51
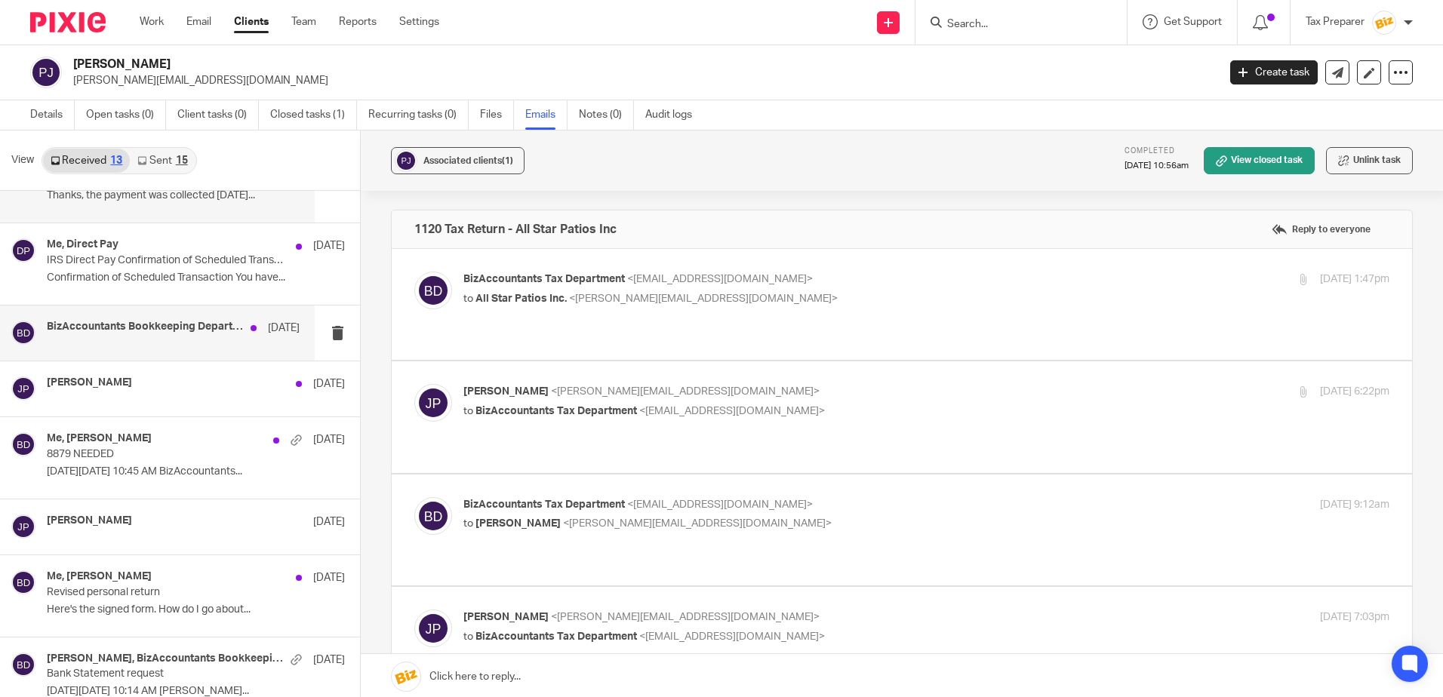
scroll to position [75, 0]
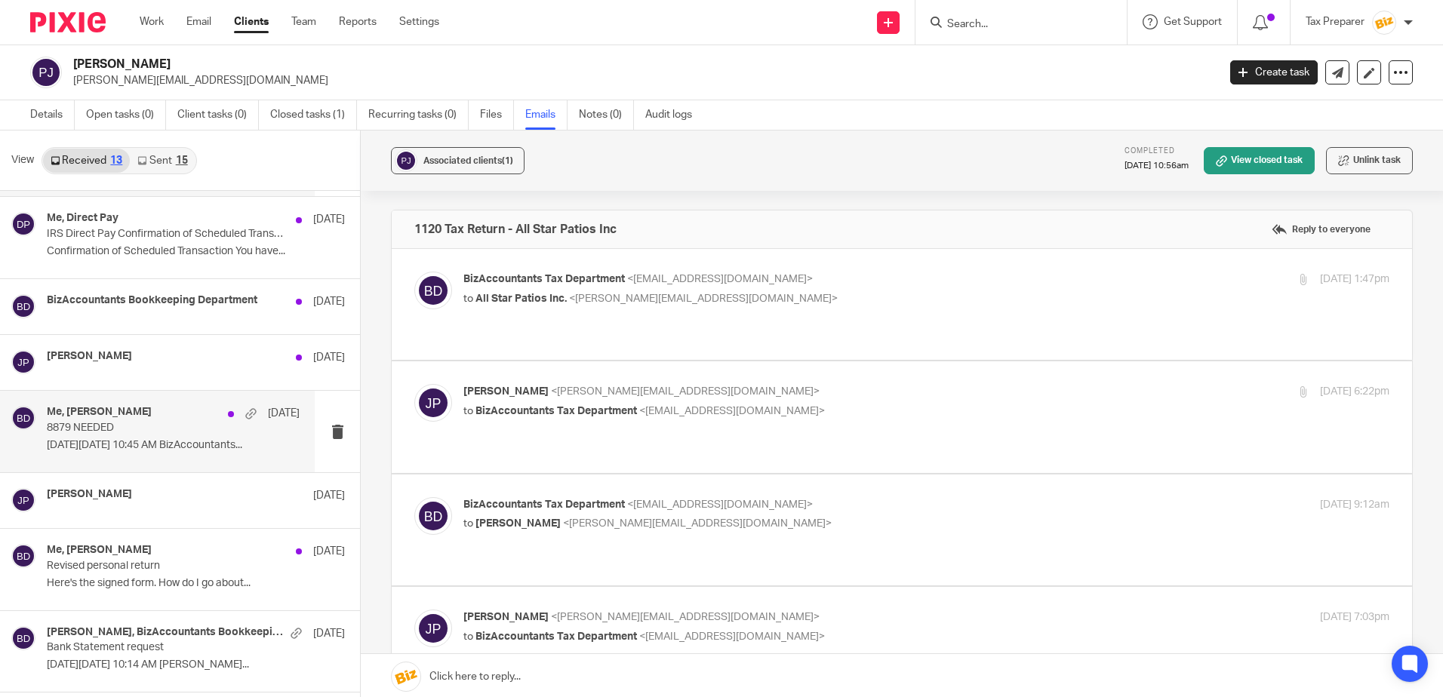
click at [173, 430] on p "8879 NEEDED" at bounding box center [148, 428] width 202 height 13
click at [178, 437] on div "Me, jaime pimentel Apr 14 8879 NEEDED On Mon, Apr 14, 2025, 10:45 AM BizAccount…" at bounding box center [173, 431] width 253 height 51
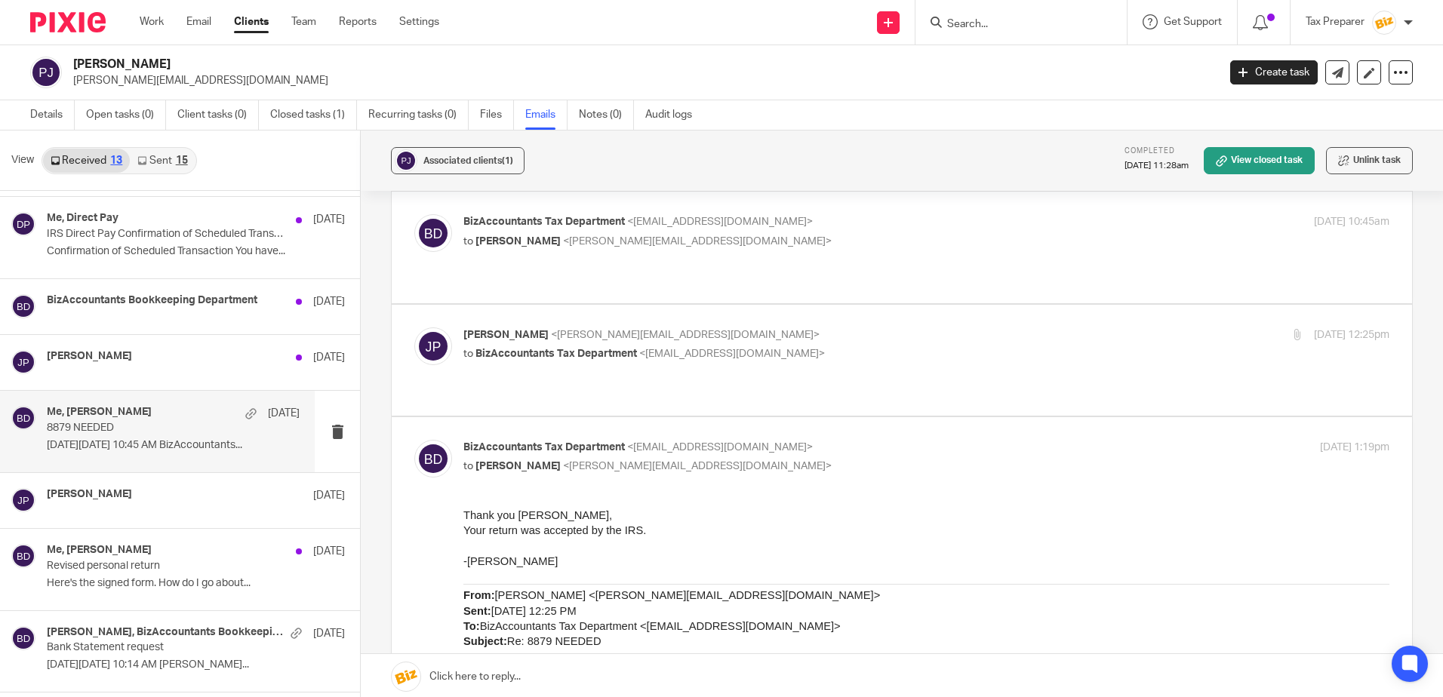
scroll to position [418, 0]
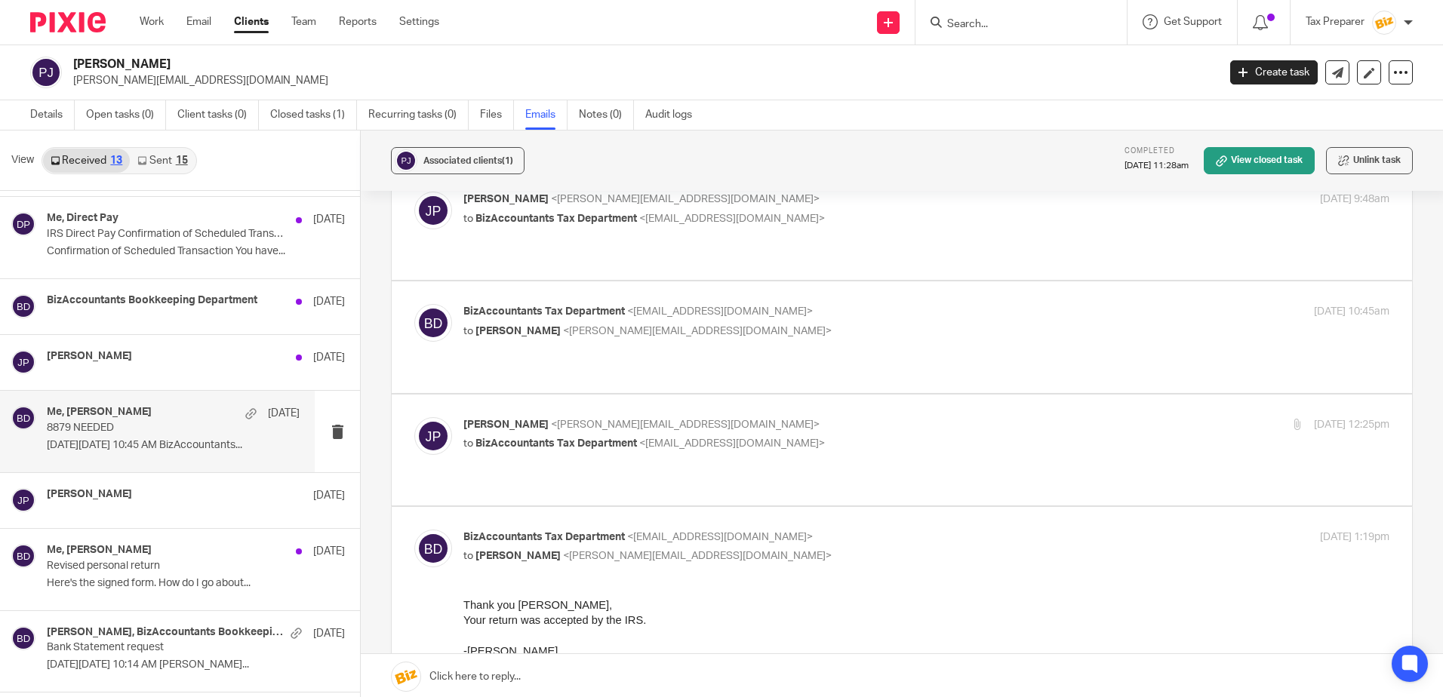
click at [910, 436] on p "to BizAccountants Tax Department <taxes@bizaccountants.com>" at bounding box center [771, 444] width 617 height 16
checkbox input "true"
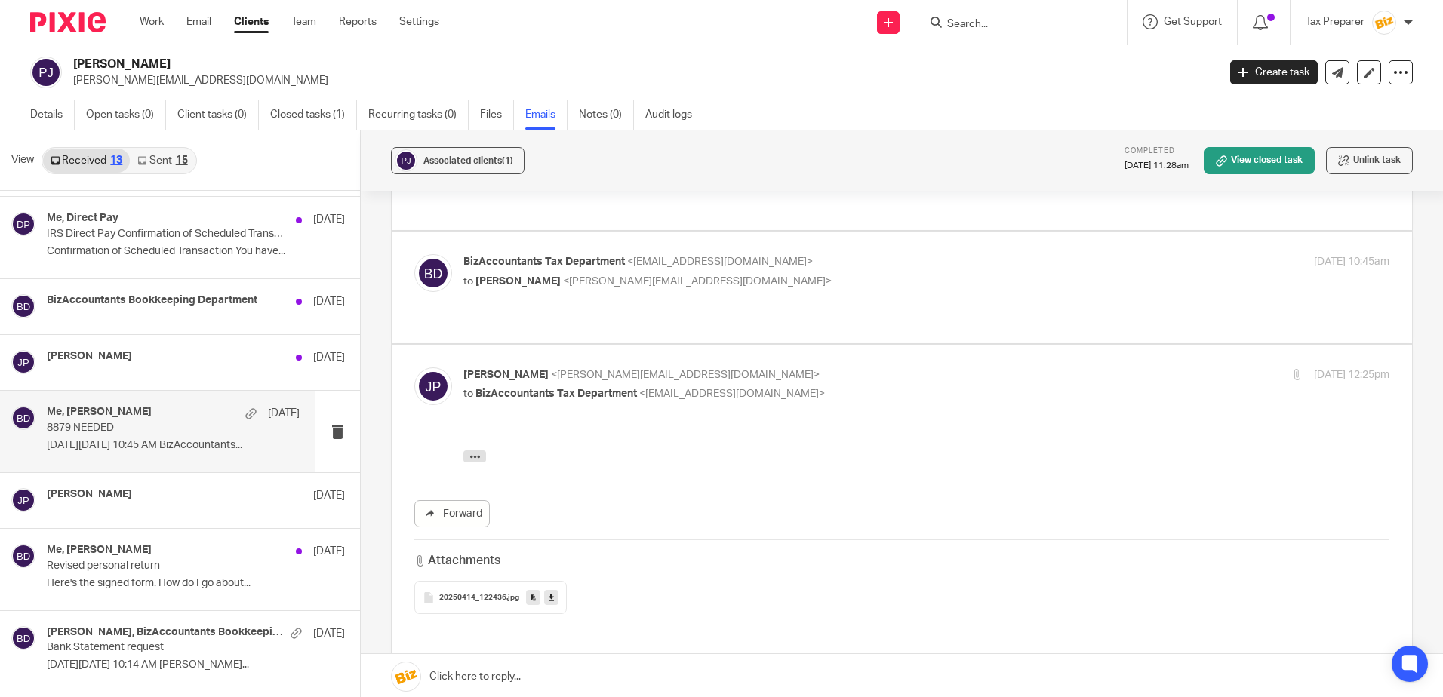
scroll to position [493, 0]
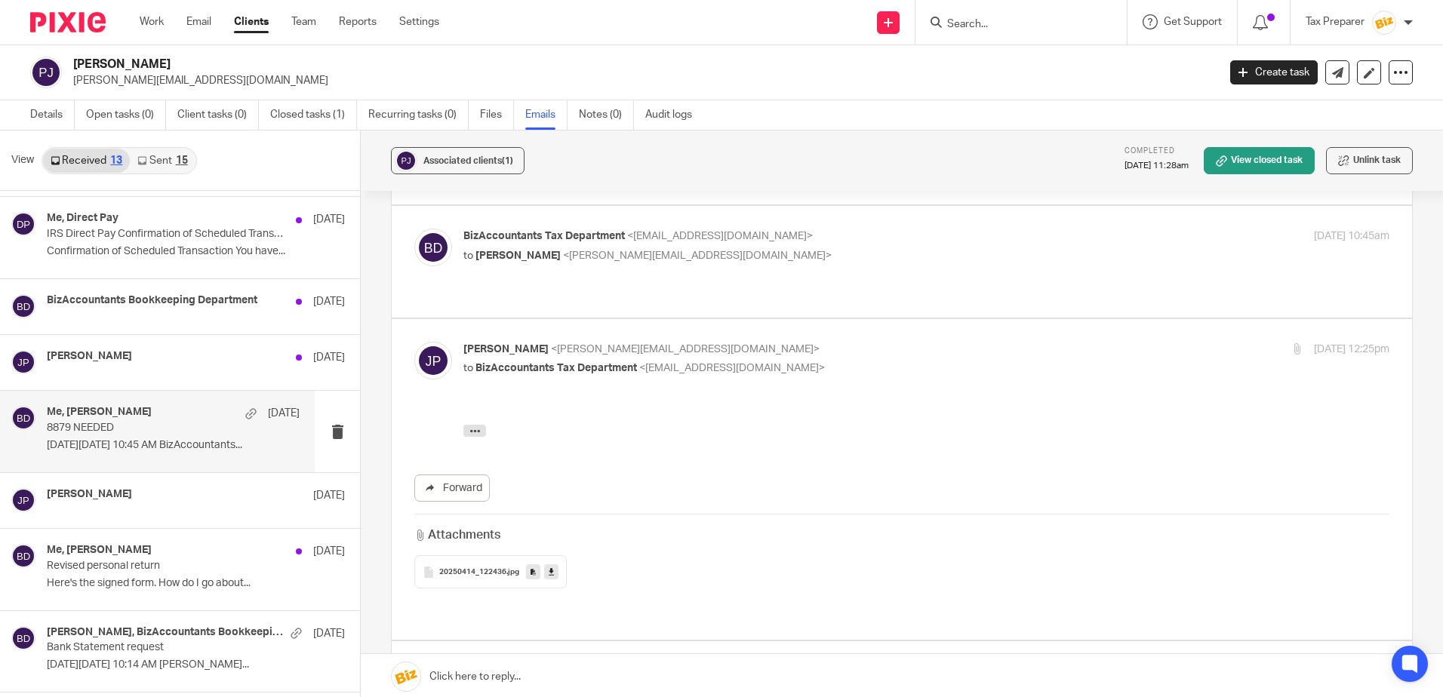
click at [465, 568] on span "20250414_122436" at bounding box center [472, 572] width 67 height 9
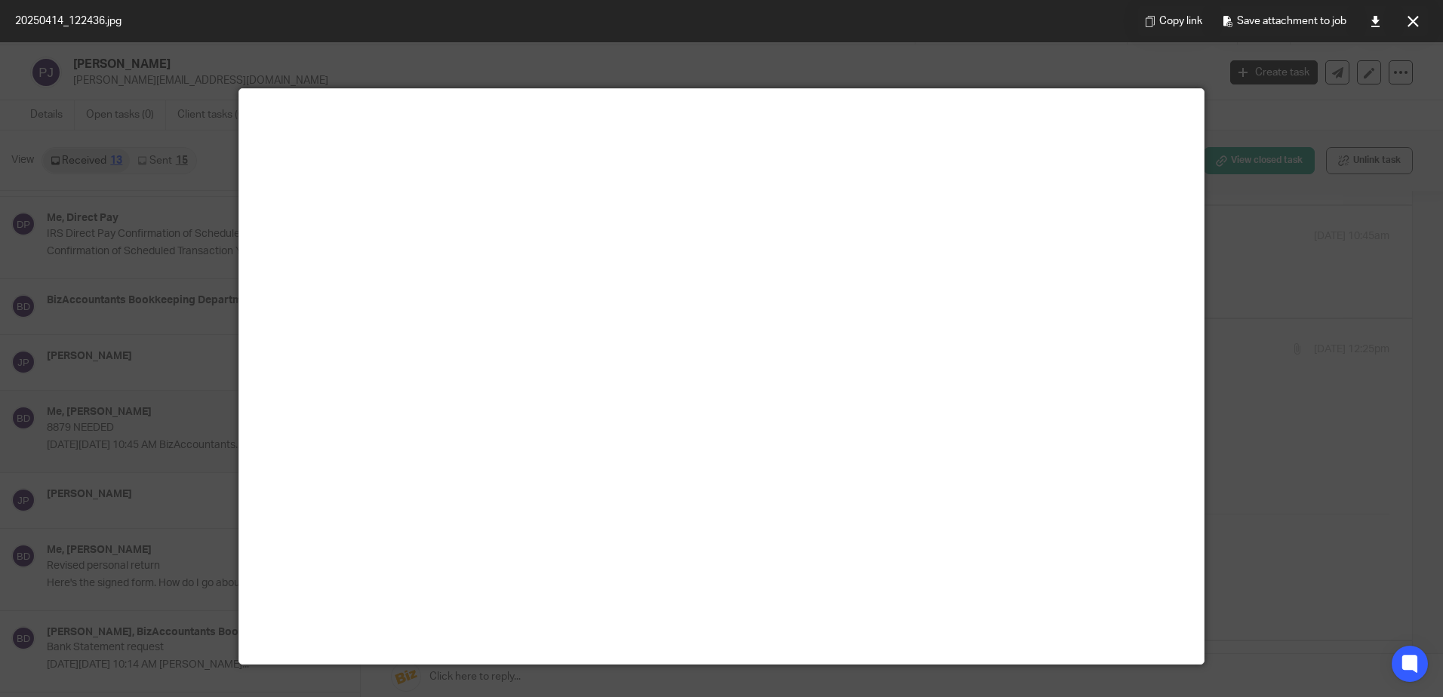
scroll to position [0, 0]
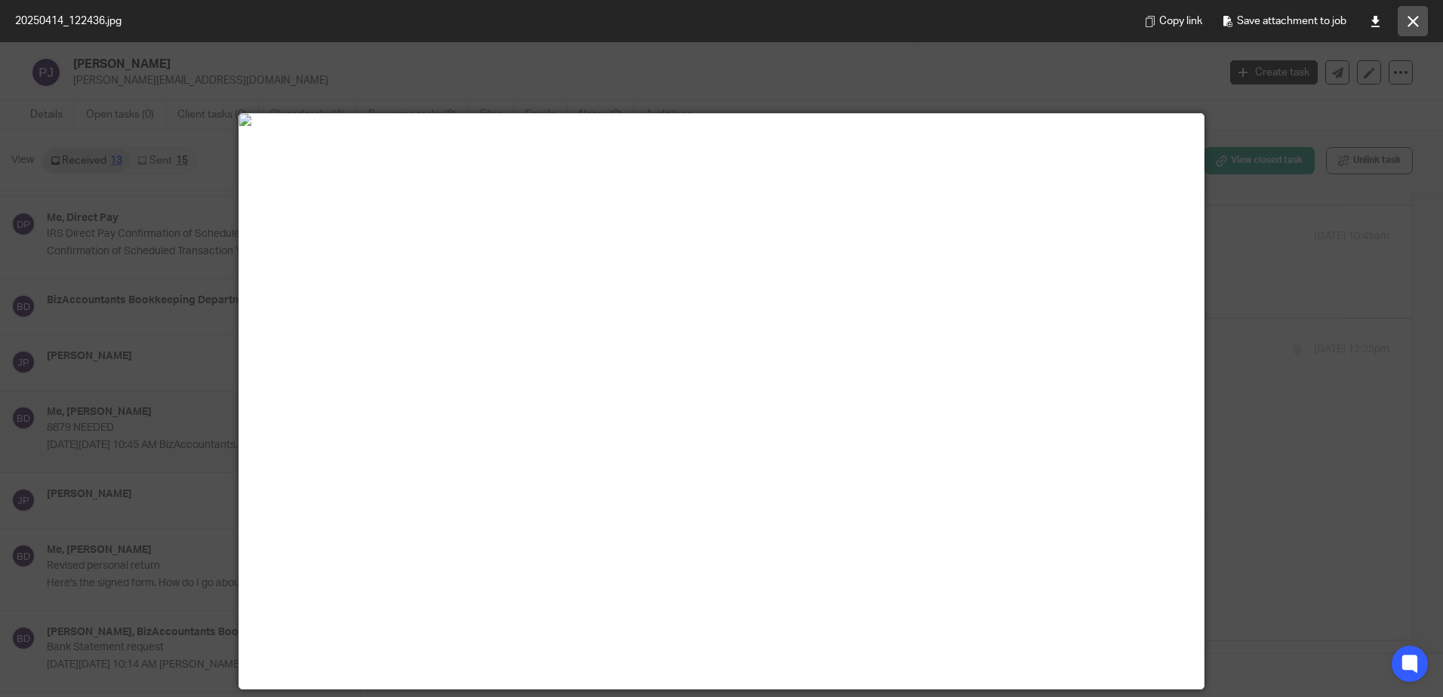
click at [1407, 20] on icon at bounding box center [1412, 21] width 11 height 11
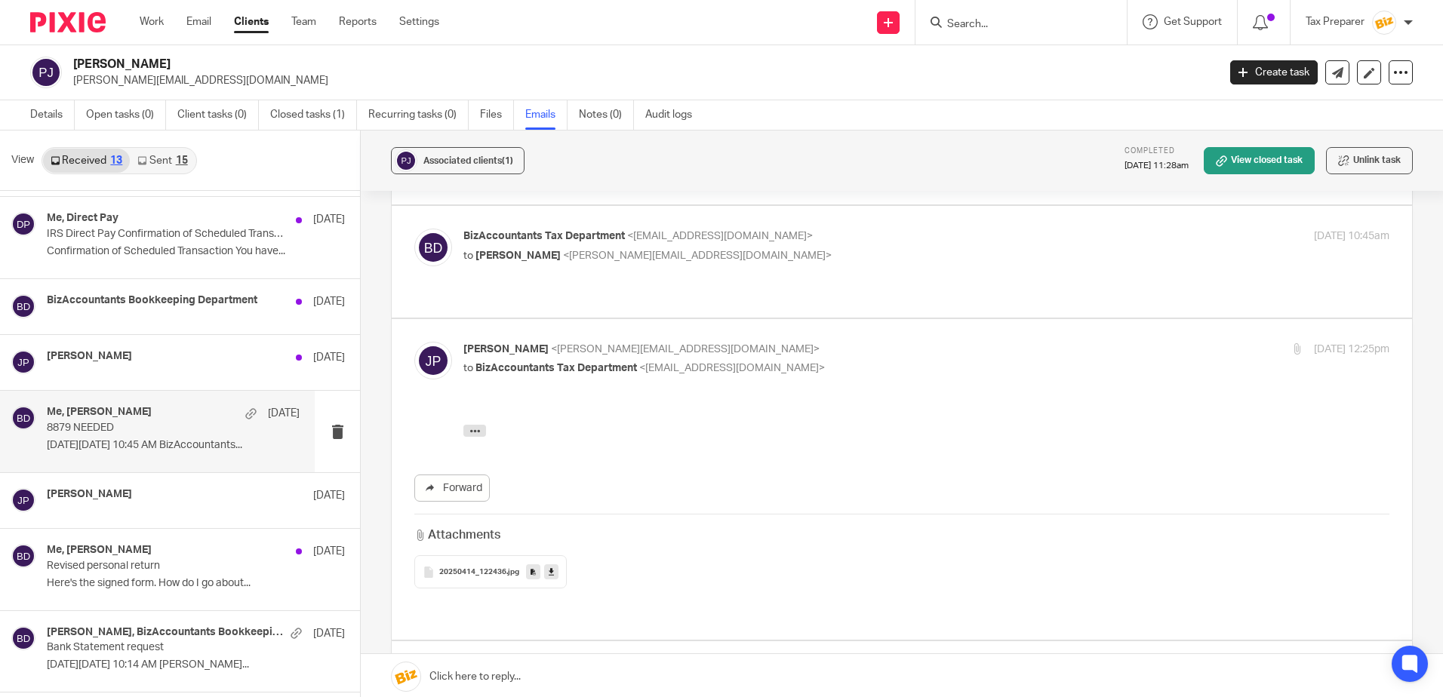
click at [1049, 24] on input "Search" at bounding box center [1013, 25] width 136 height 14
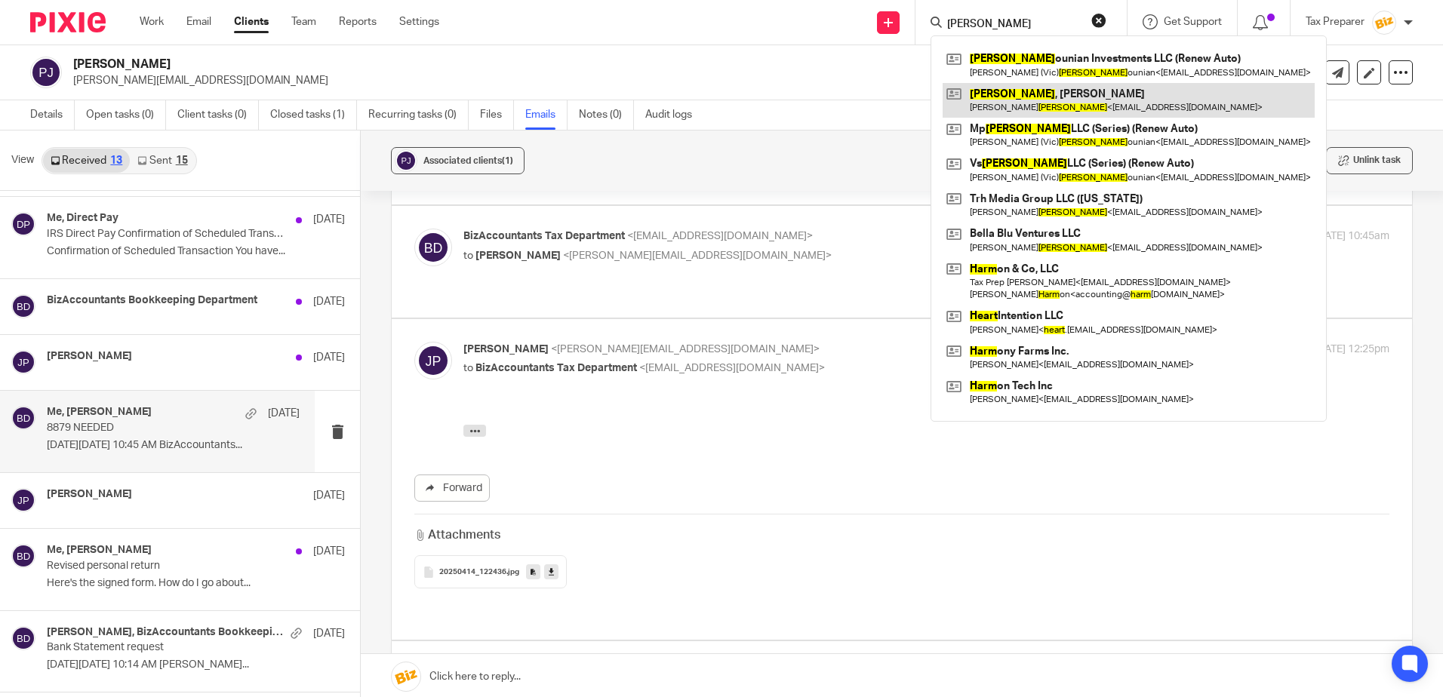
type input "hart"
click at [1043, 96] on link at bounding box center [1128, 100] width 372 height 35
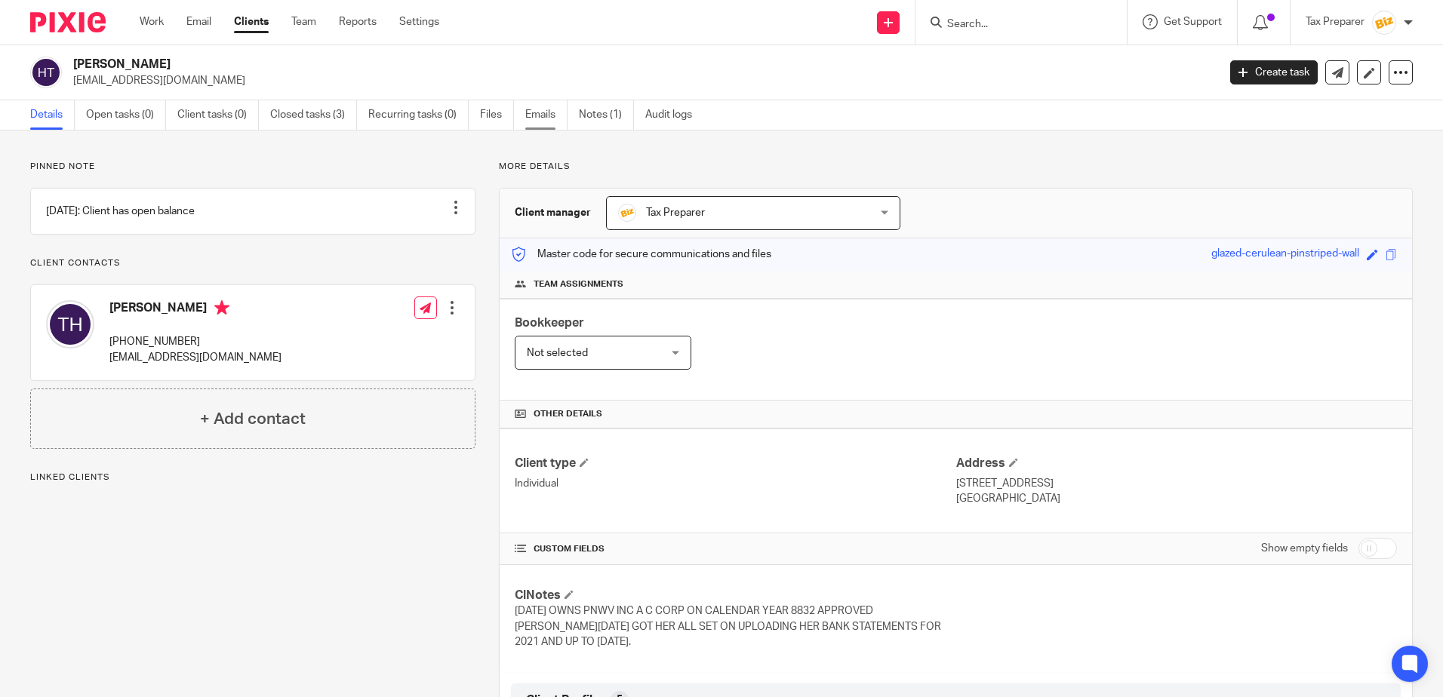
click at [537, 118] on link "Emails" at bounding box center [546, 114] width 42 height 29
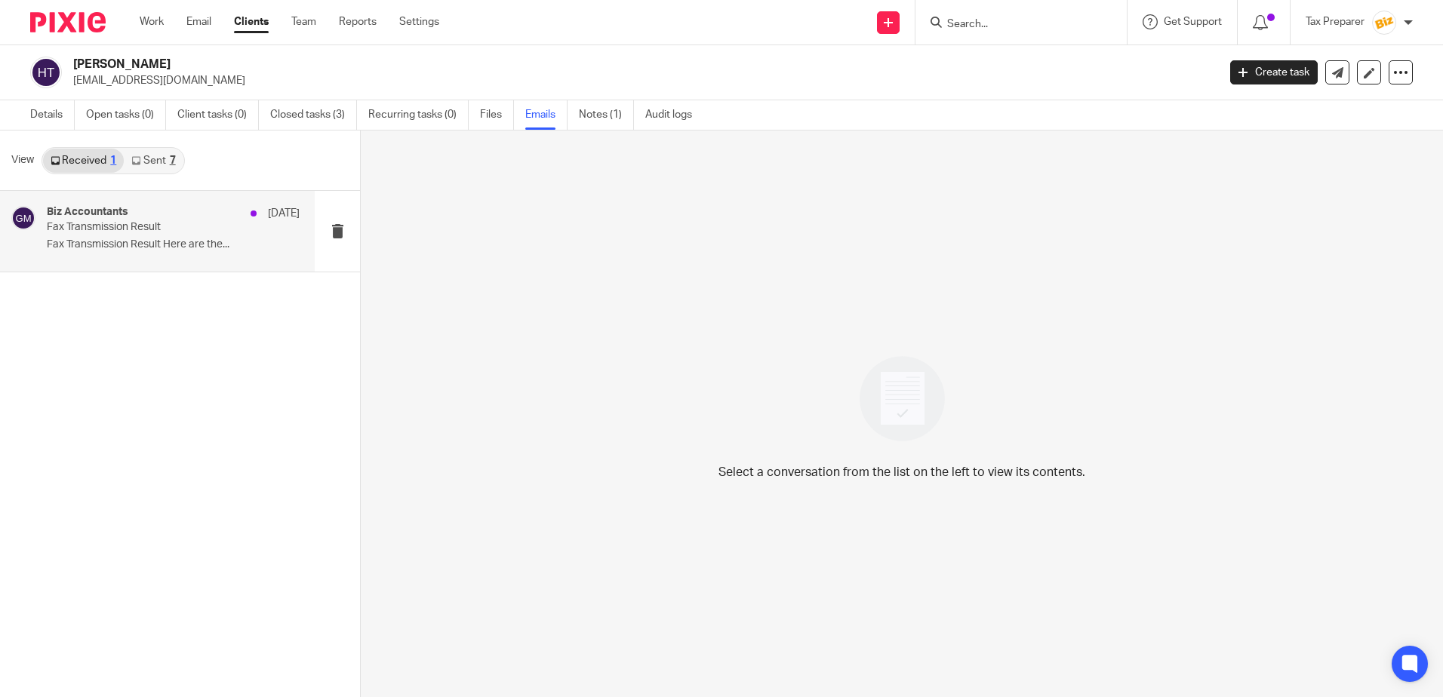
click at [190, 243] on p "Fax Transmission Result Here are the..." at bounding box center [173, 244] width 253 height 13
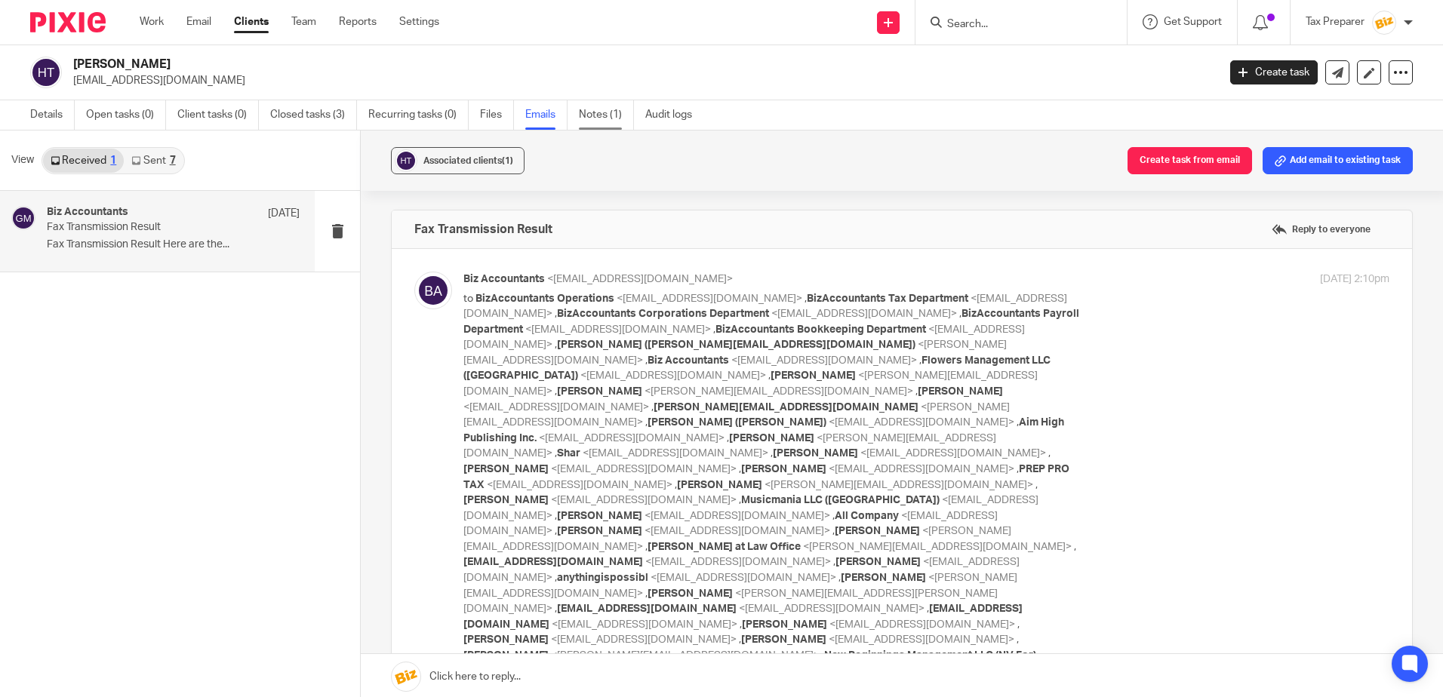
click at [602, 113] on link "Notes (1)" at bounding box center [606, 114] width 55 height 29
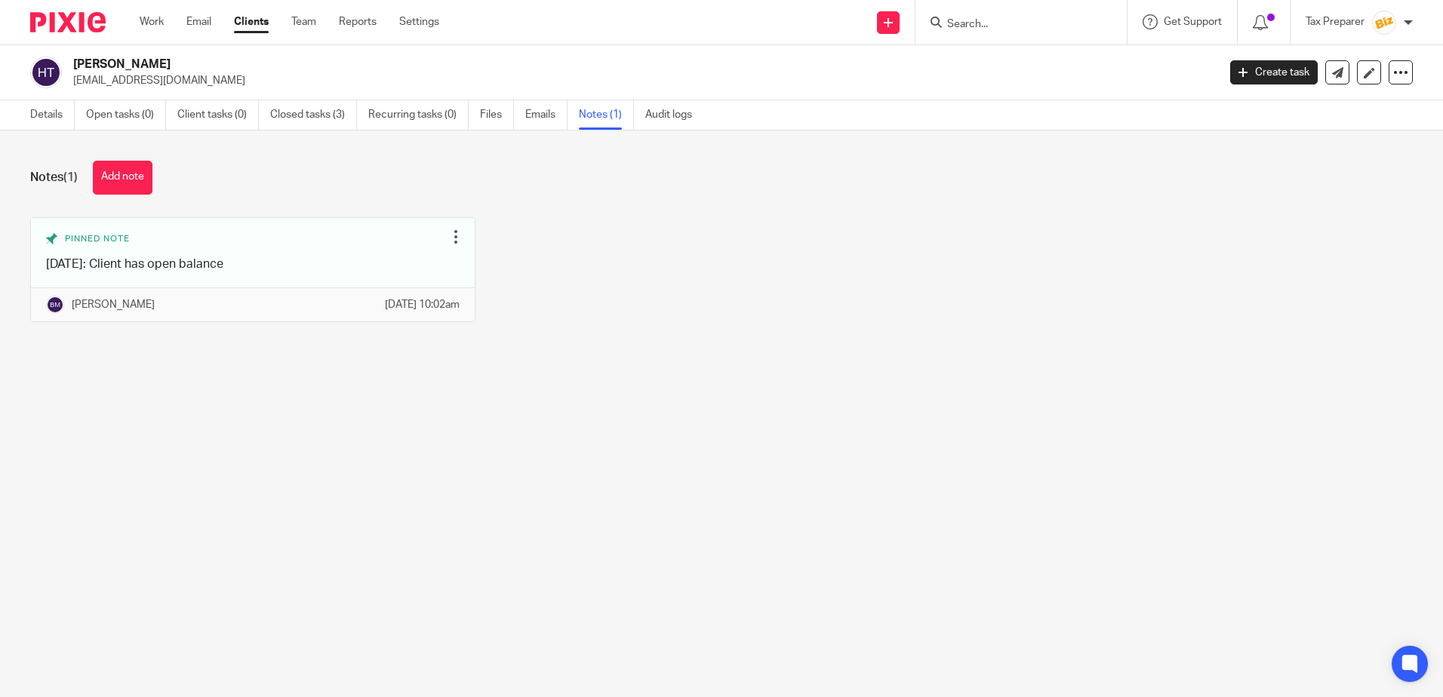
click at [991, 30] on input "Search" at bounding box center [1013, 25] width 136 height 14
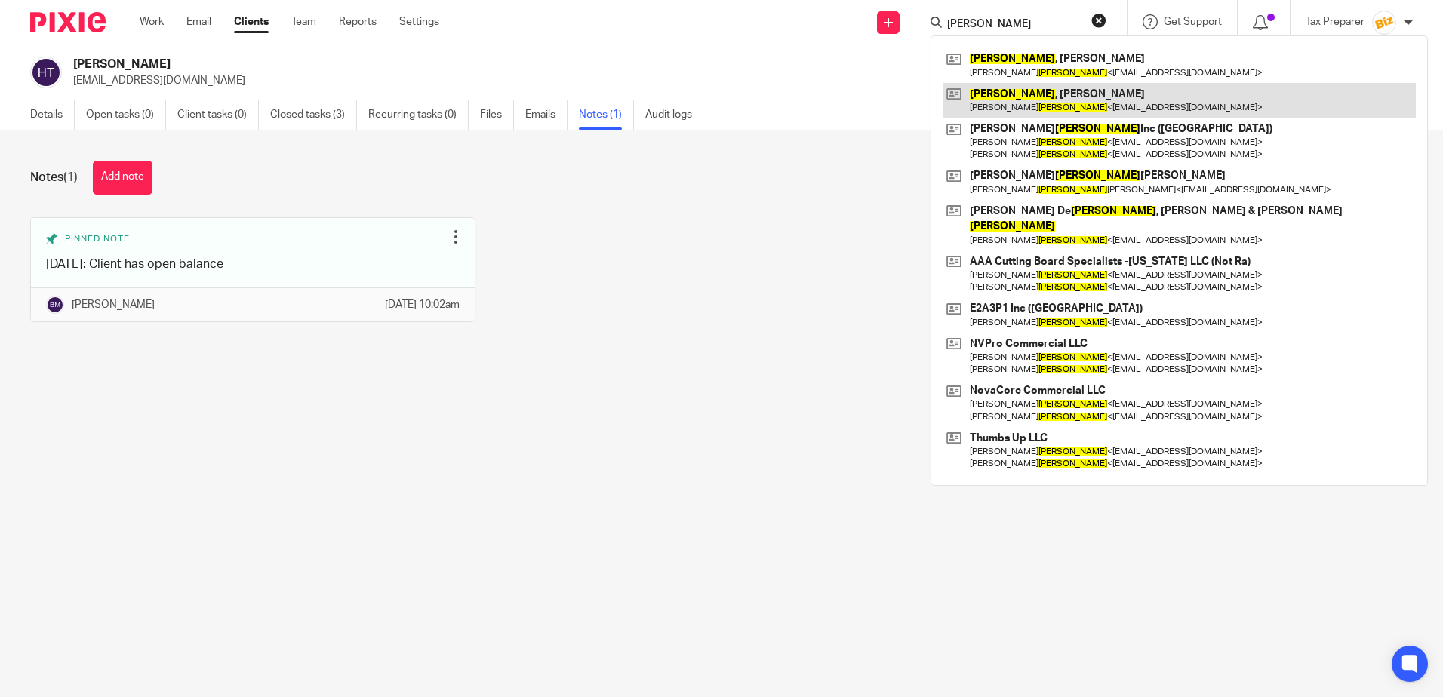
type input "[PERSON_NAME]"
click at [1039, 94] on link at bounding box center [1178, 100] width 473 height 35
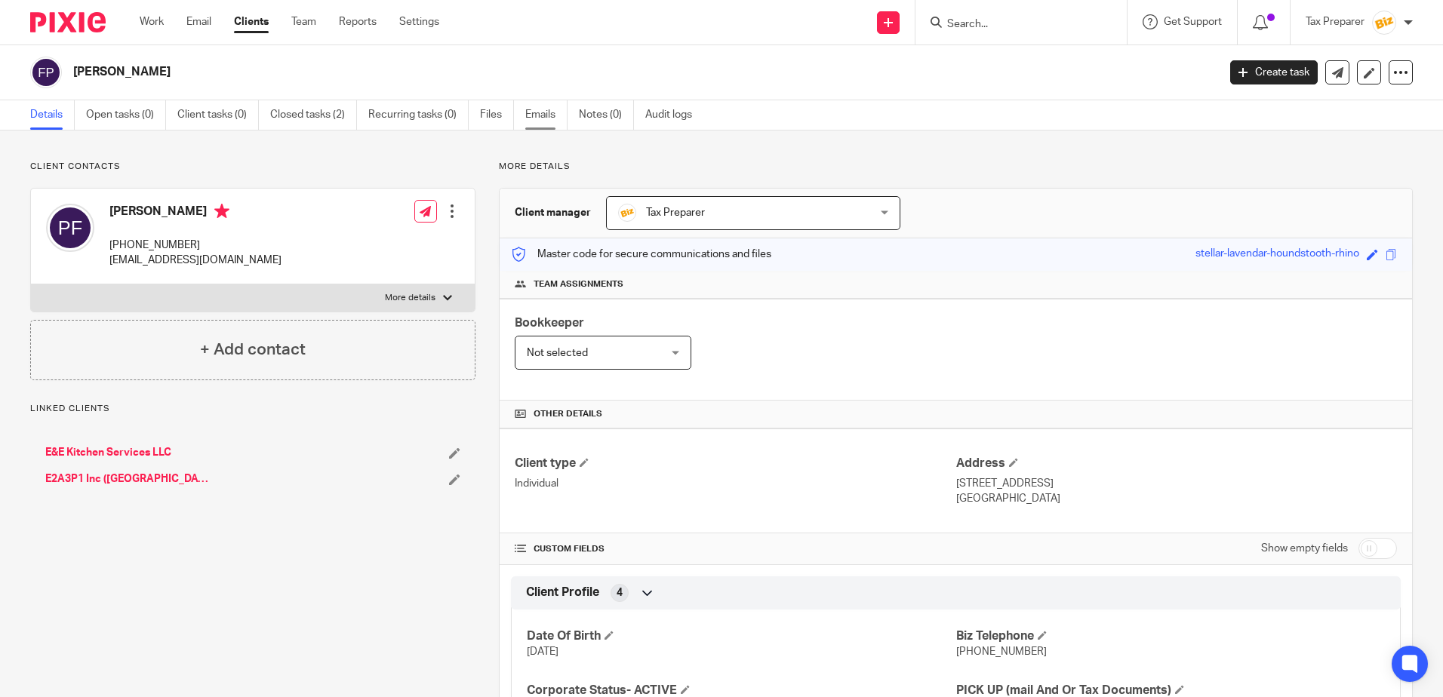
click at [548, 118] on link "Emails" at bounding box center [546, 114] width 42 height 29
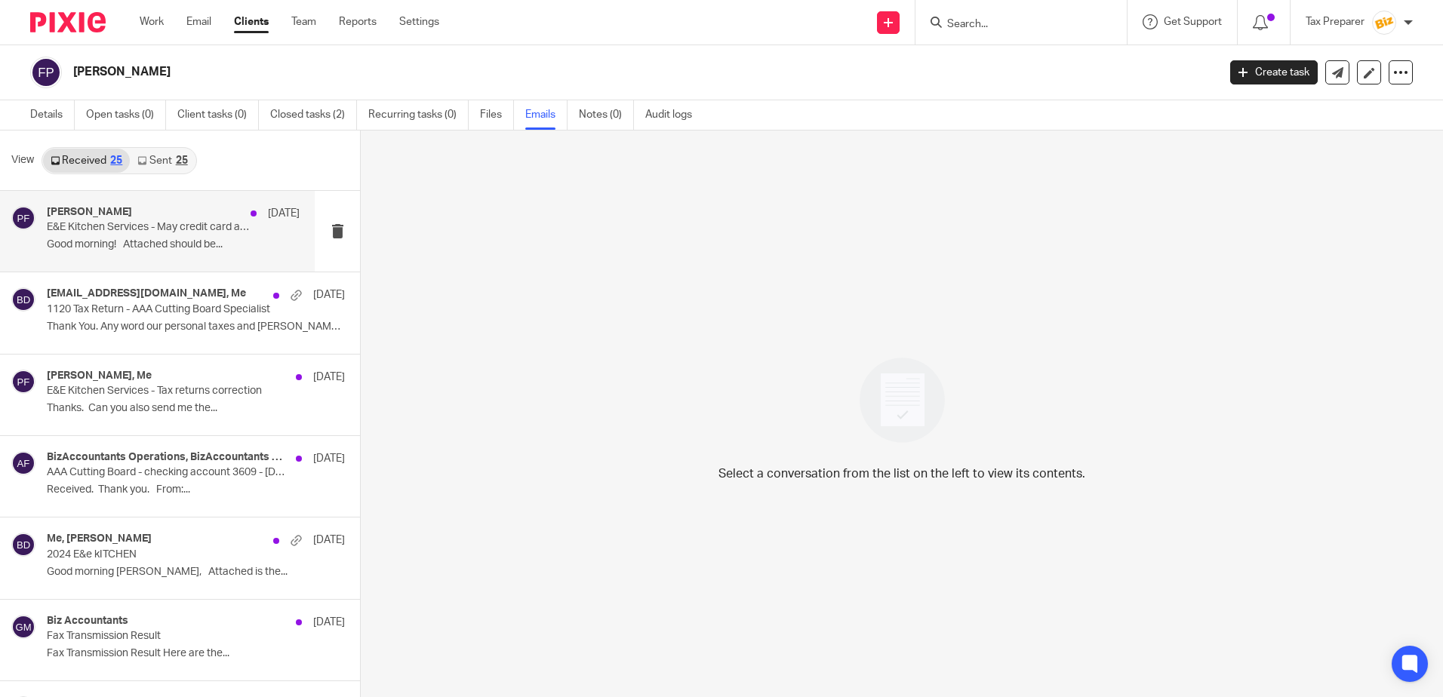
click at [145, 244] on p "Good morning! Attached should be..." at bounding box center [173, 244] width 253 height 13
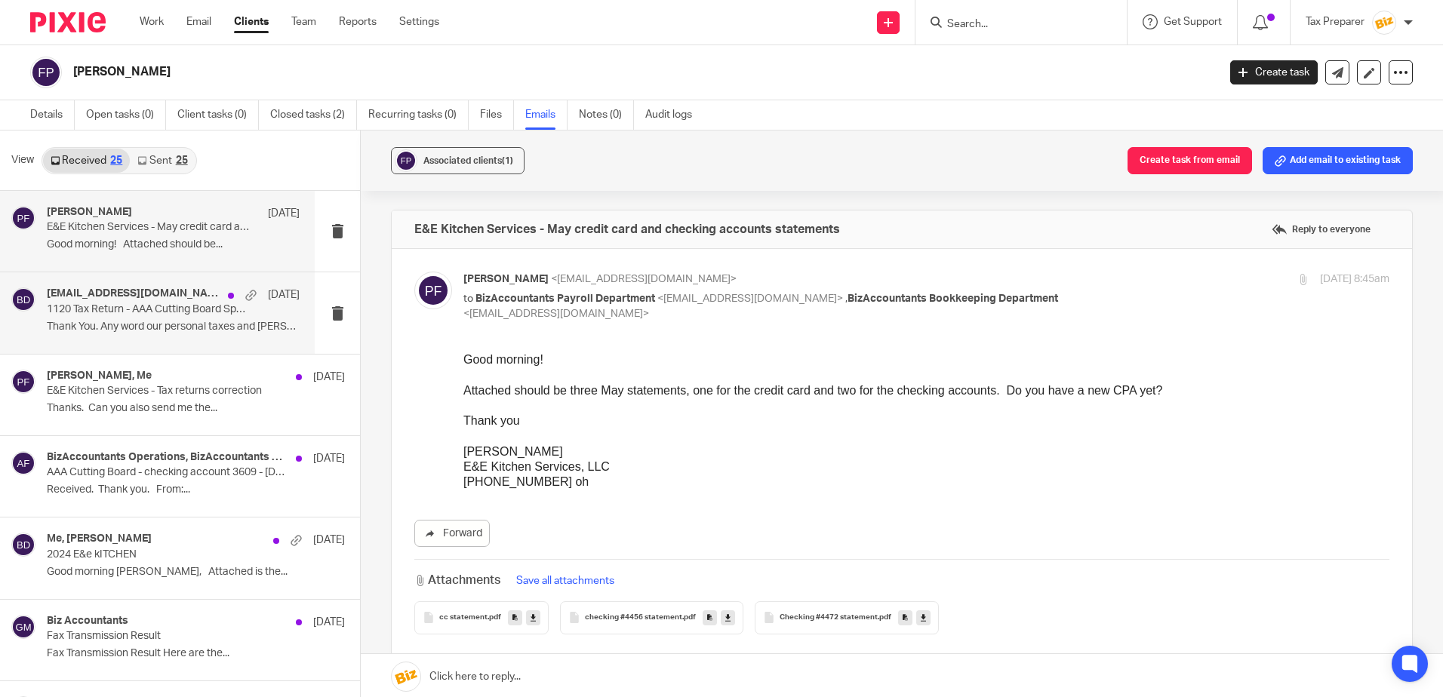
click at [107, 310] on p "1120 Tax Return - AAA Cutting Board Specialist" at bounding box center [148, 309] width 202 height 13
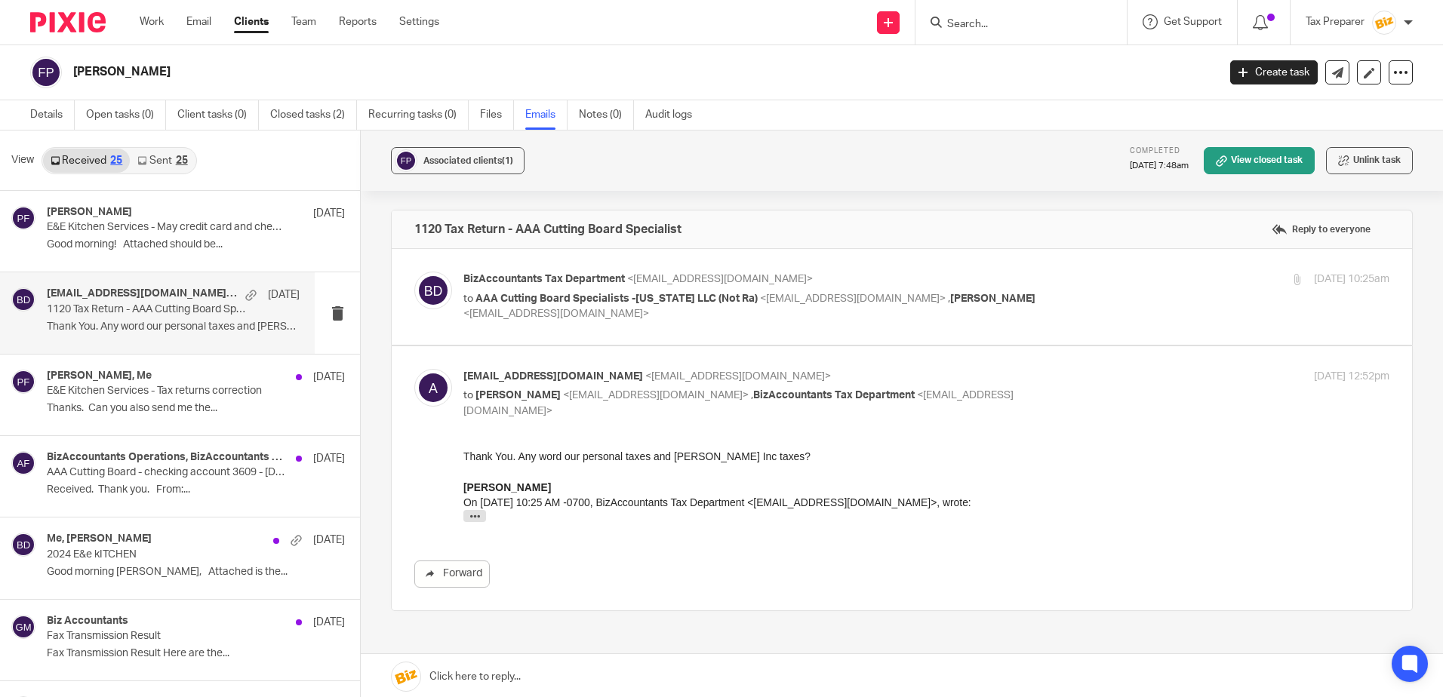
click at [766, 321] on div "BizAccountants Tax Department <[EMAIL_ADDRESS][DOMAIN_NAME]> to AAA Cutting Boa…" at bounding box center [901, 297] width 975 height 51
click at [1121, 290] on div "BizAccountants Tax Department <[EMAIL_ADDRESS][DOMAIN_NAME]> to AAA Cutting Boa…" at bounding box center [926, 297] width 926 height 51
checkbox input "true"
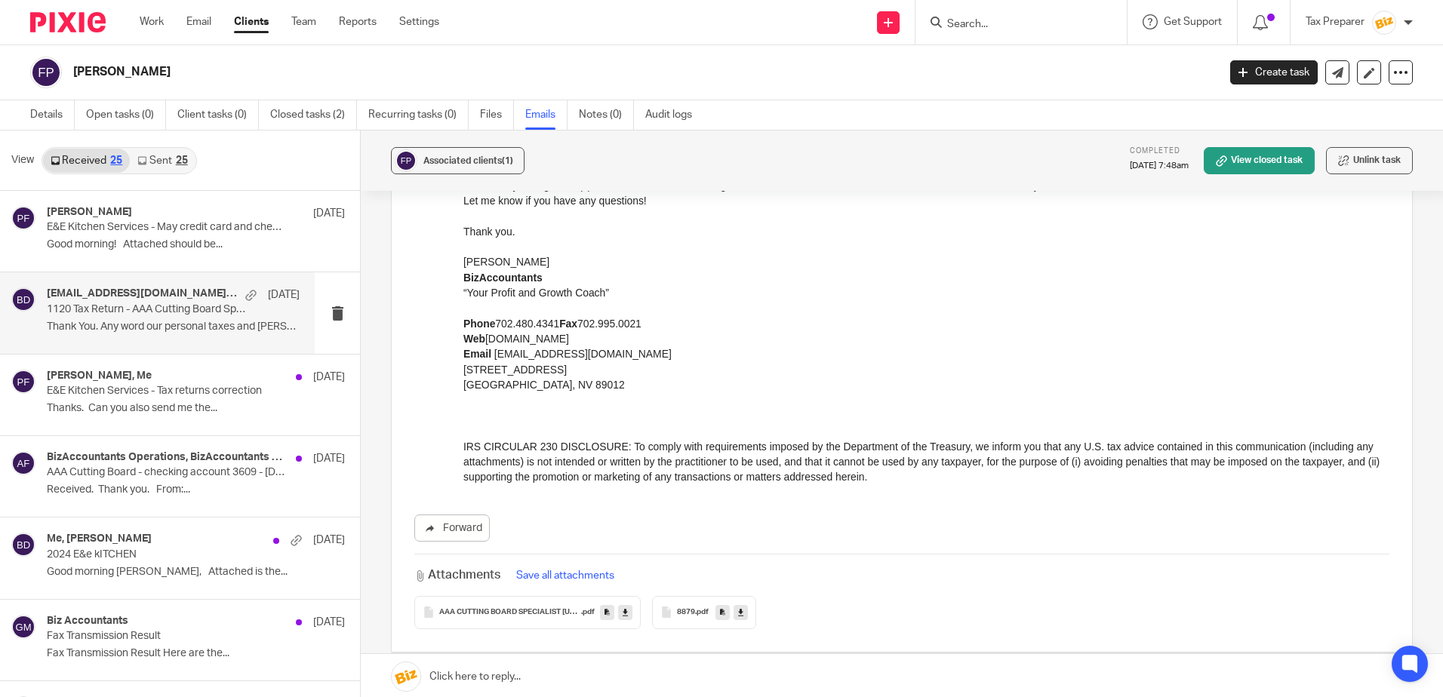
scroll to position [302, 0]
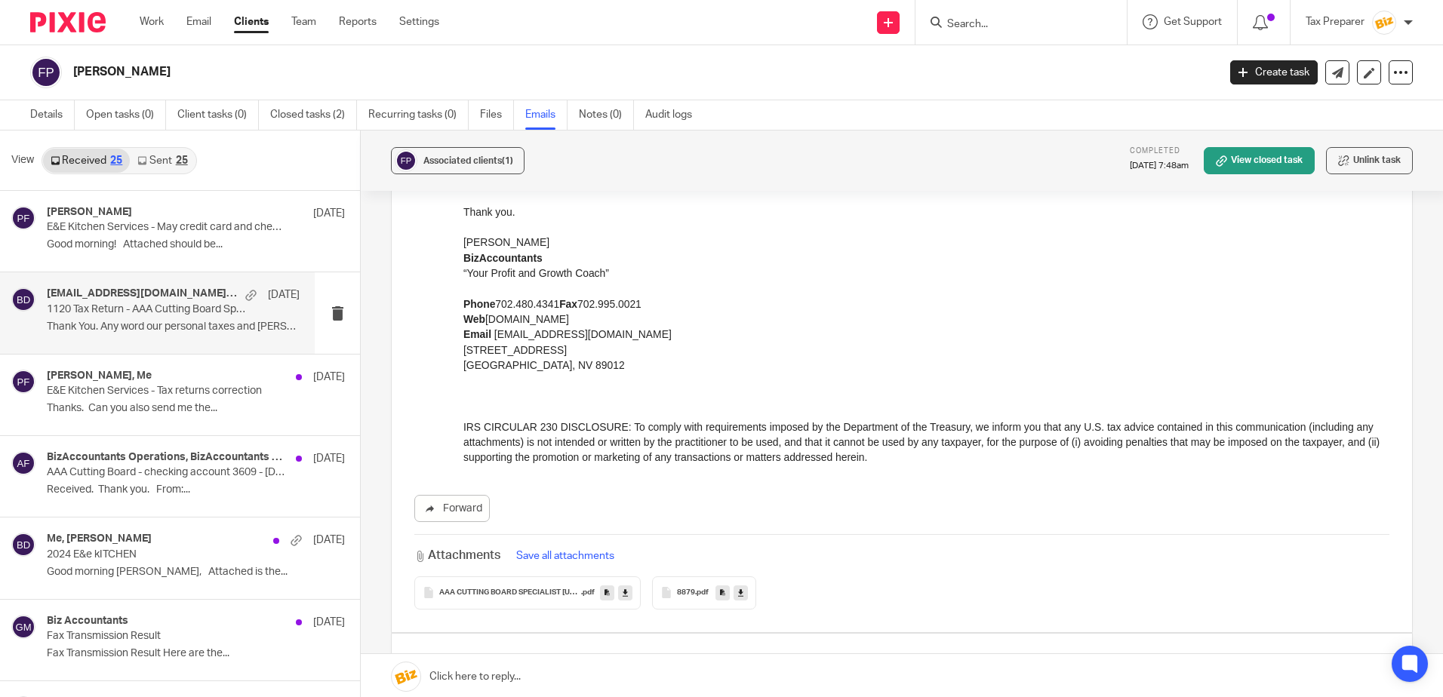
click at [685, 585] on div "8879 .pdf" at bounding box center [704, 592] width 104 height 33
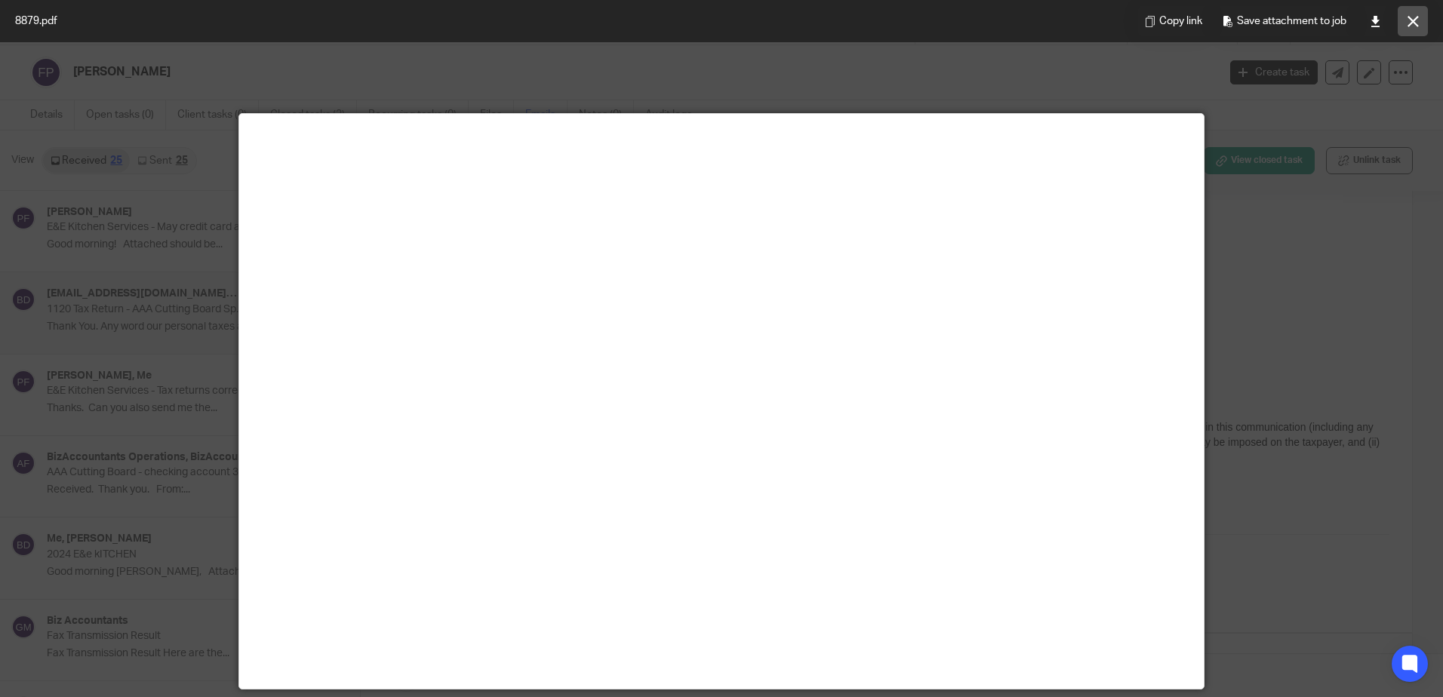
click at [1419, 16] on button at bounding box center [1412, 21] width 30 height 30
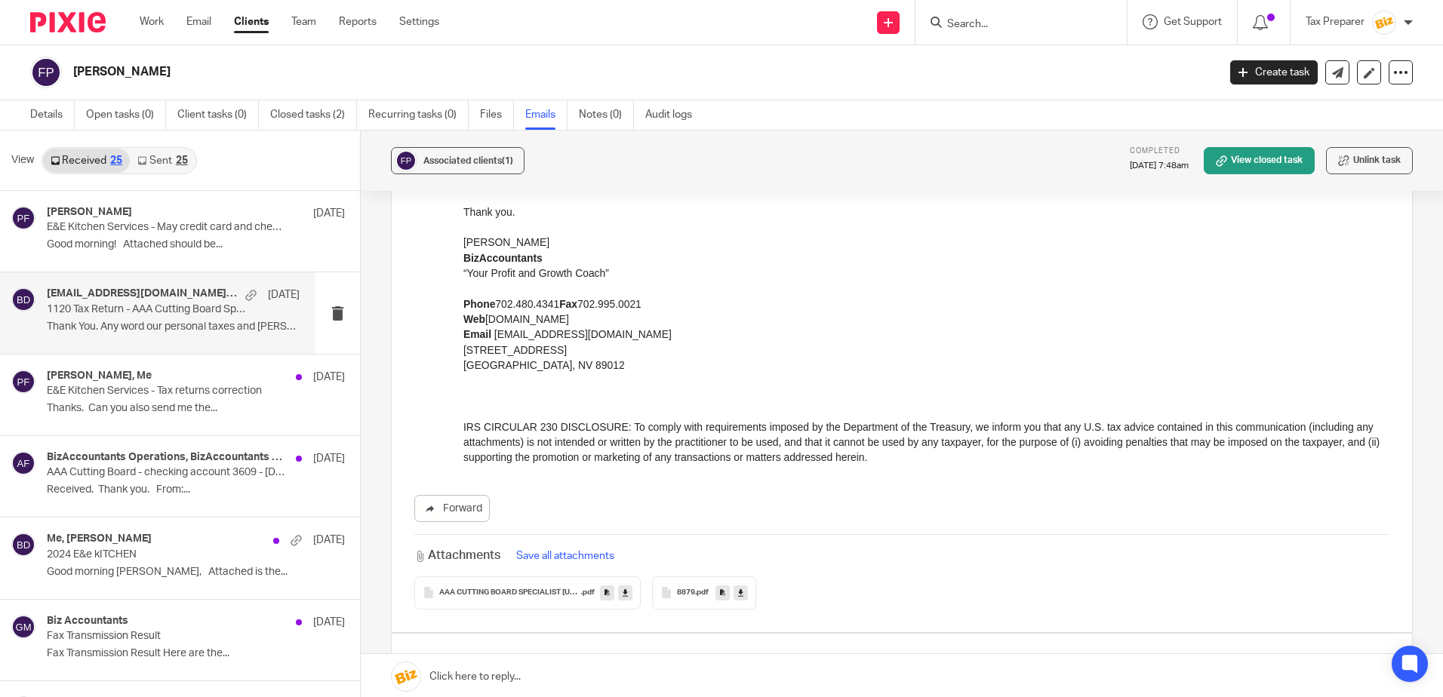
click at [960, 29] on input "Search" at bounding box center [1013, 25] width 136 height 14
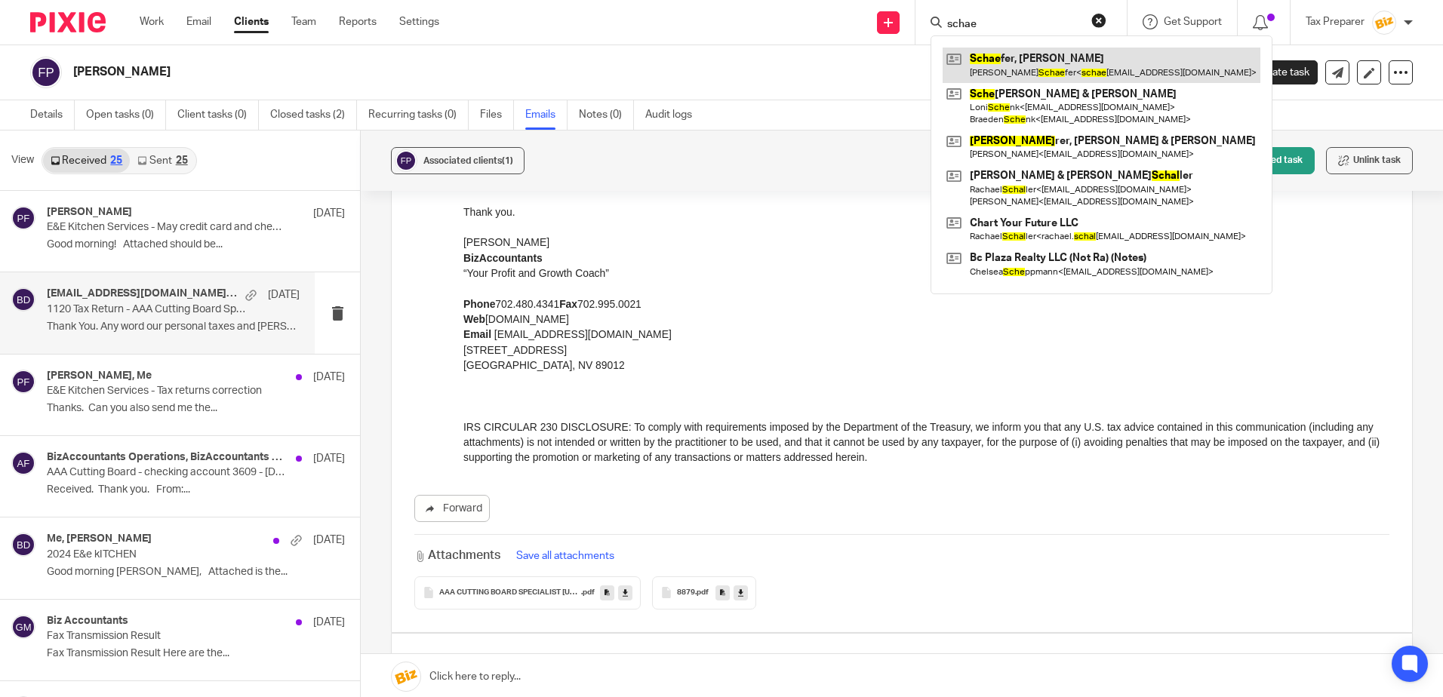
type input "schae"
click at [1040, 63] on link at bounding box center [1101, 65] width 318 height 35
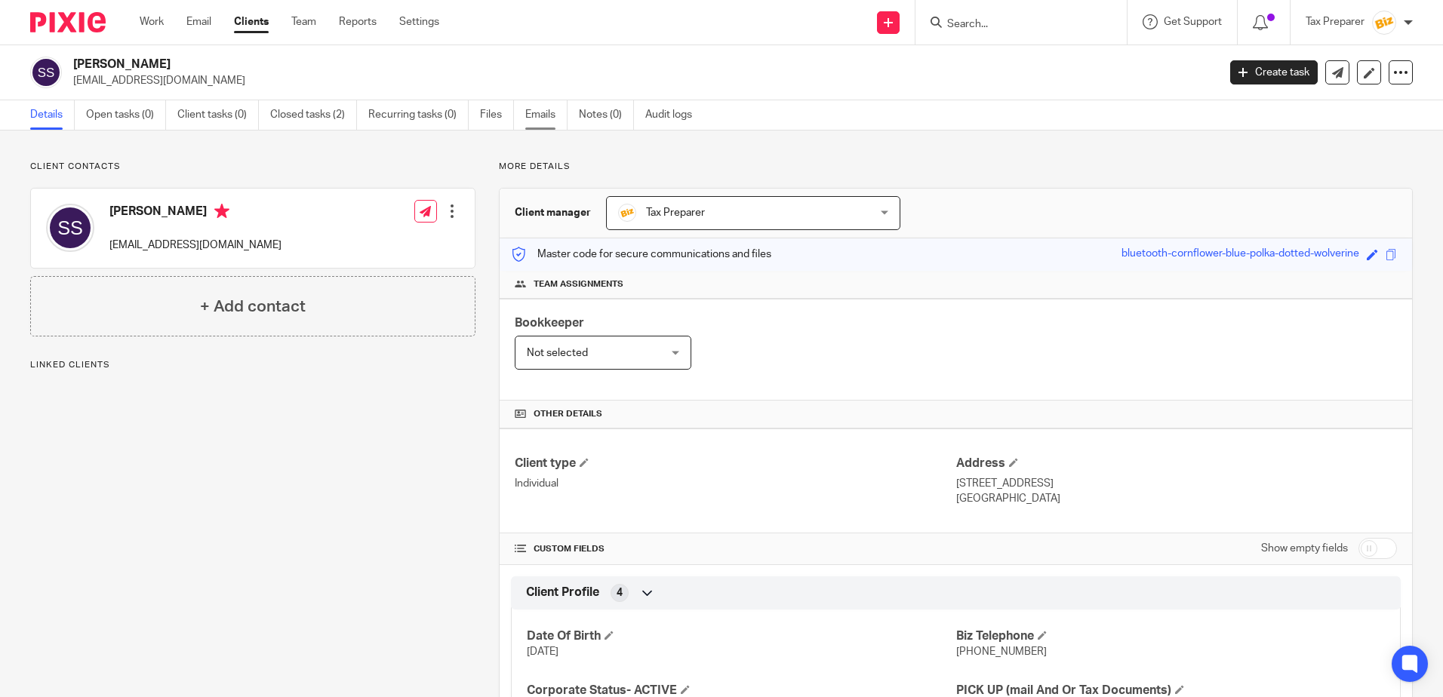
click at [555, 108] on link "Emails" at bounding box center [546, 114] width 42 height 29
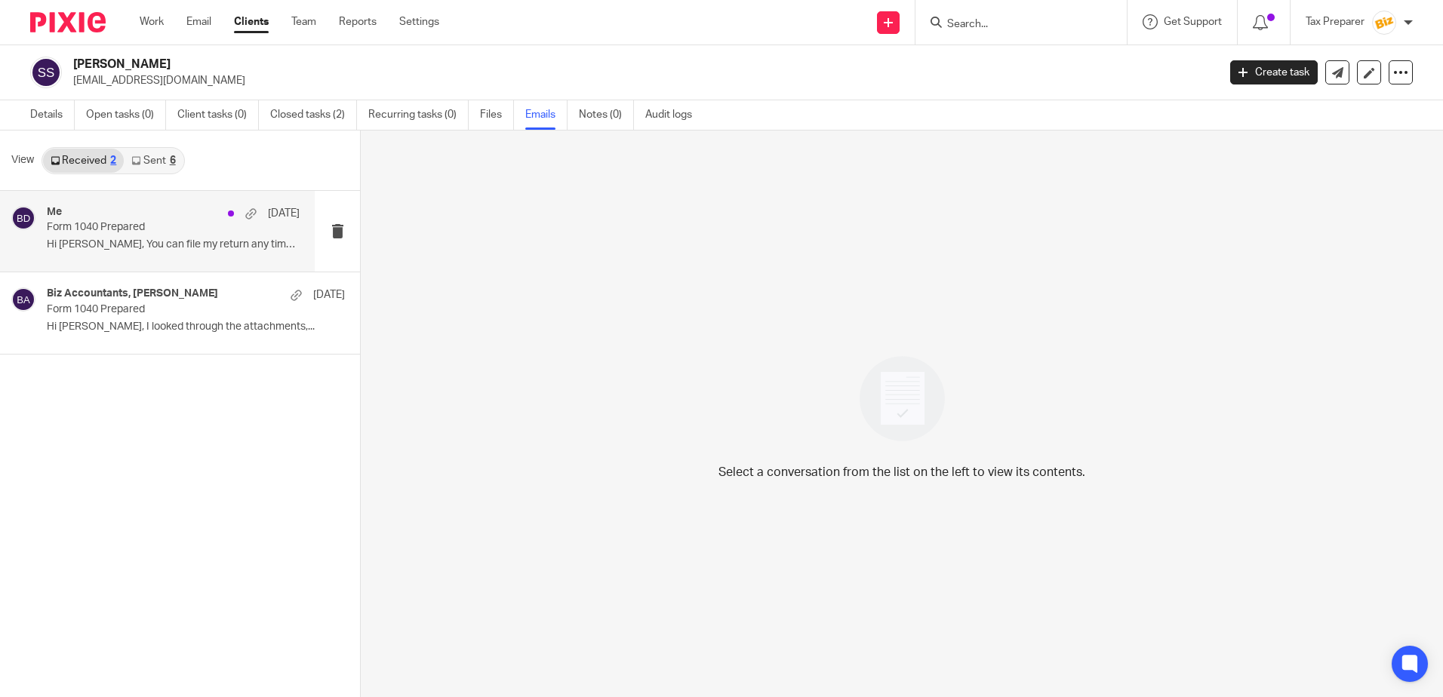
click at [176, 238] on p "Hi Anna, You can file my return any time now...." at bounding box center [173, 244] width 253 height 13
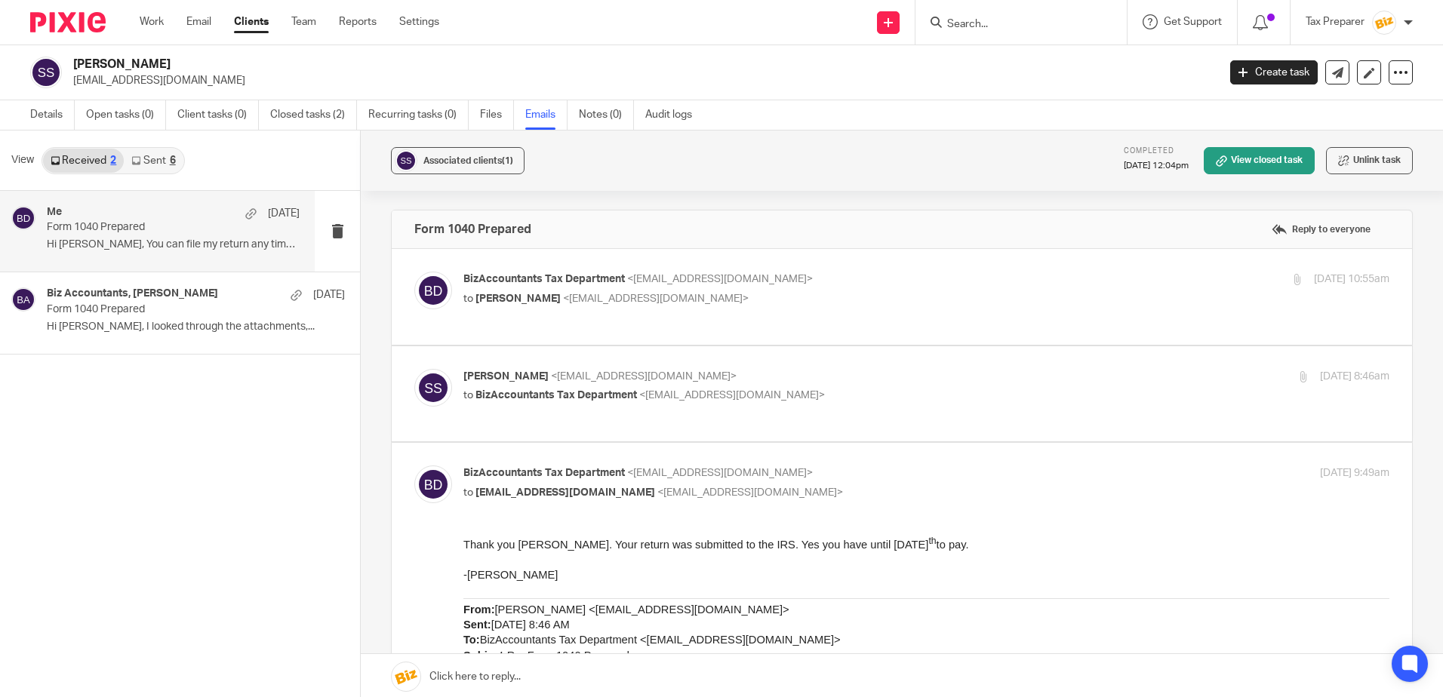
click at [859, 323] on label at bounding box center [902, 297] width 1020 height 96
click at [414, 272] on input "checkbox" at bounding box center [413, 271] width 1 height 1
checkbox input "true"
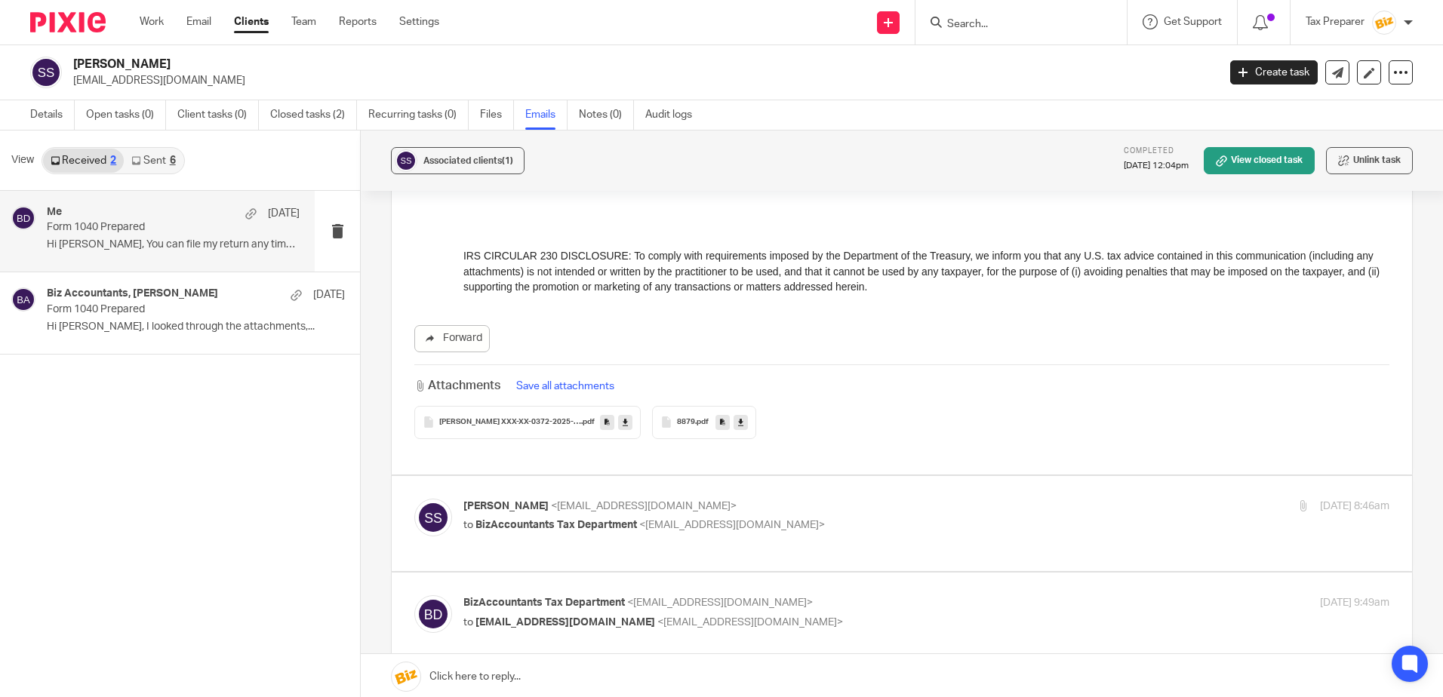
scroll to position [604, 0]
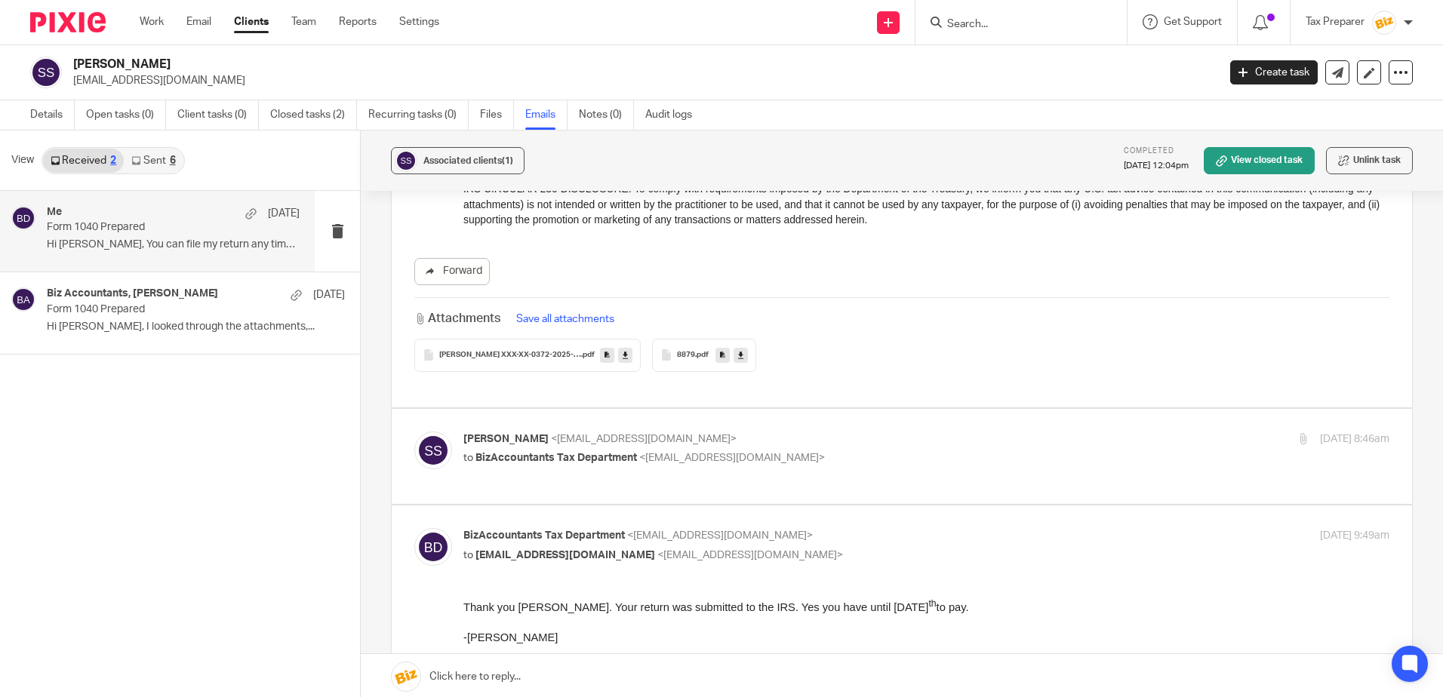
click at [681, 363] on div "8879 .pdf" at bounding box center [704, 355] width 104 height 33
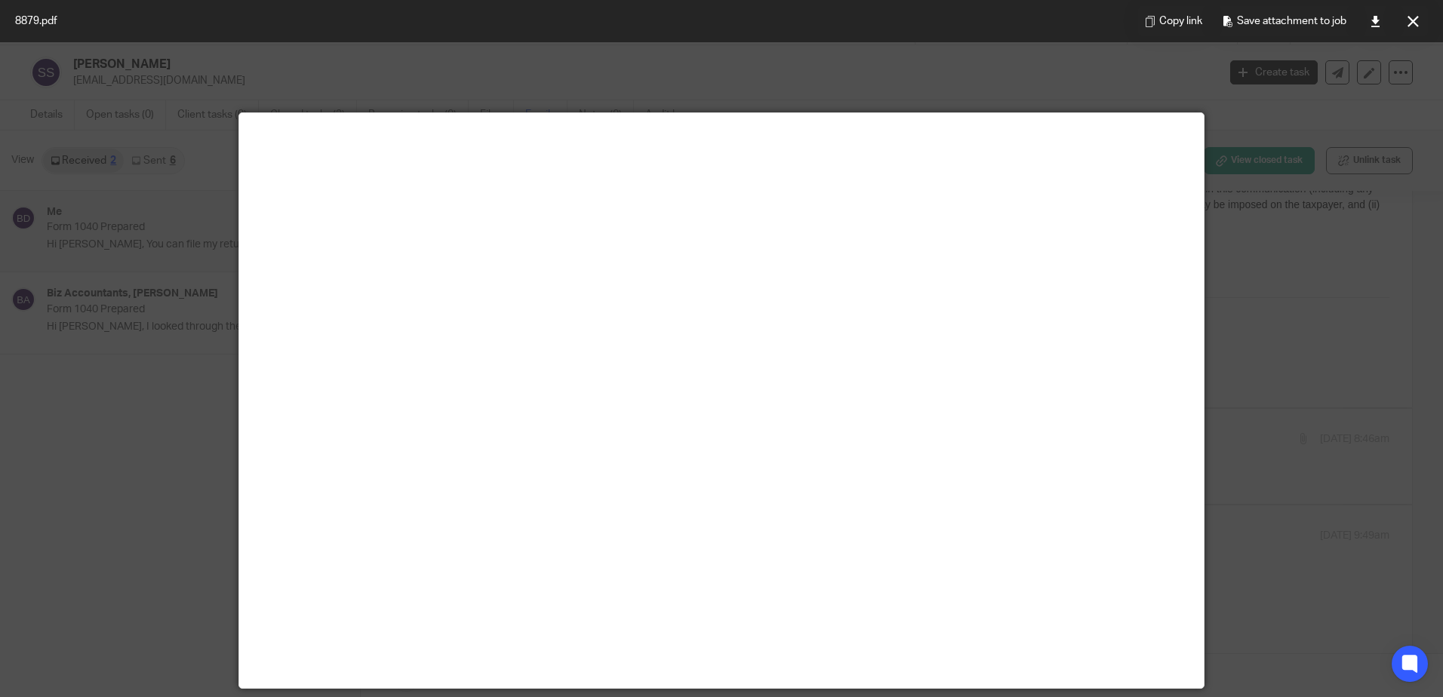
scroll to position [0, 0]
click at [1412, 27] on button at bounding box center [1412, 21] width 30 height 30
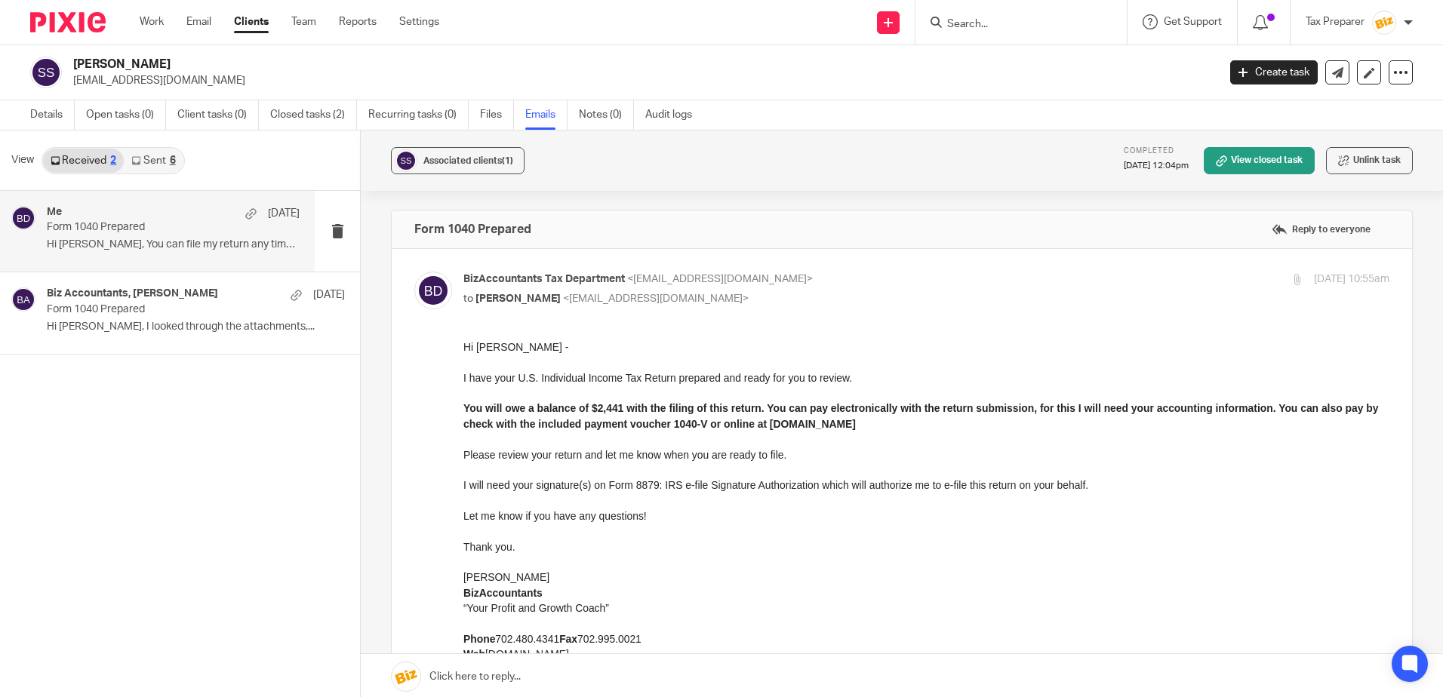
click at [970, 25] on input "Search" at bounding box center [1013, 25] width 136 height 14
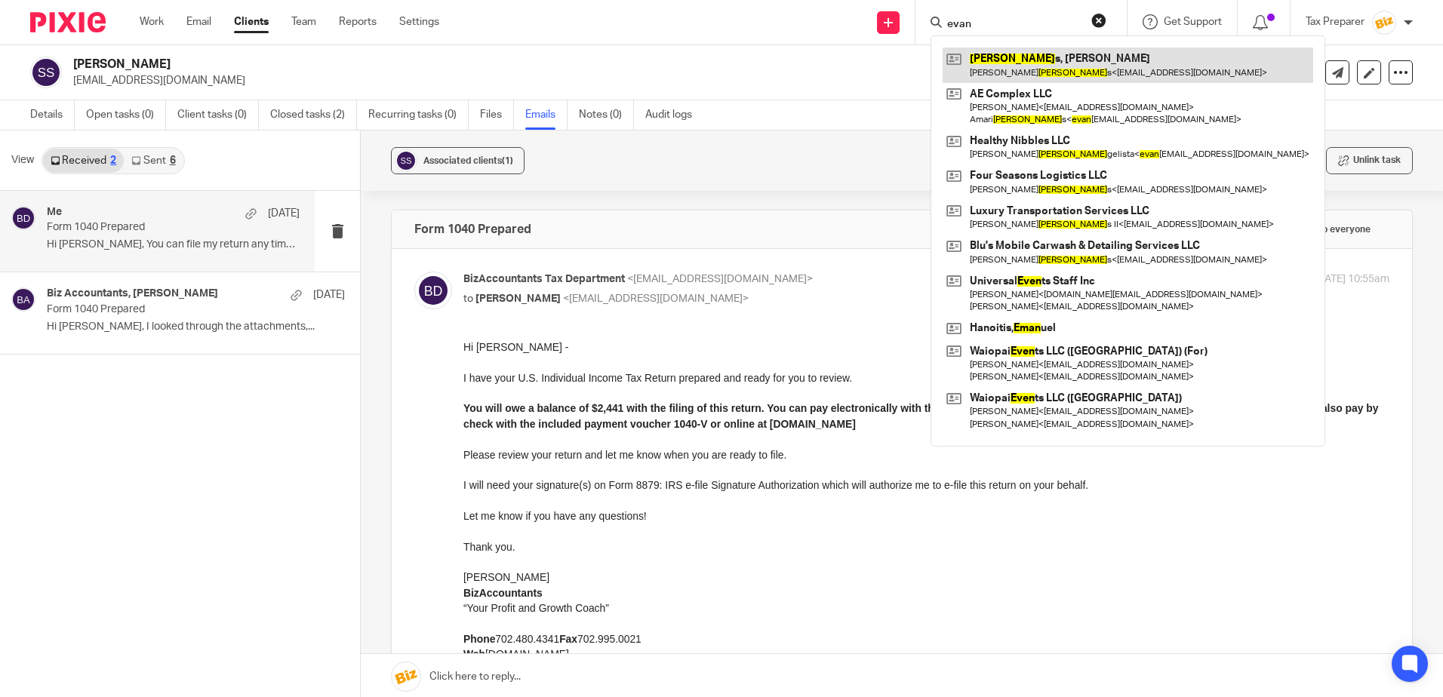
type input "evan"
click at [1000, 63] on link at bounding box center [1127, 65] width 370 height 35
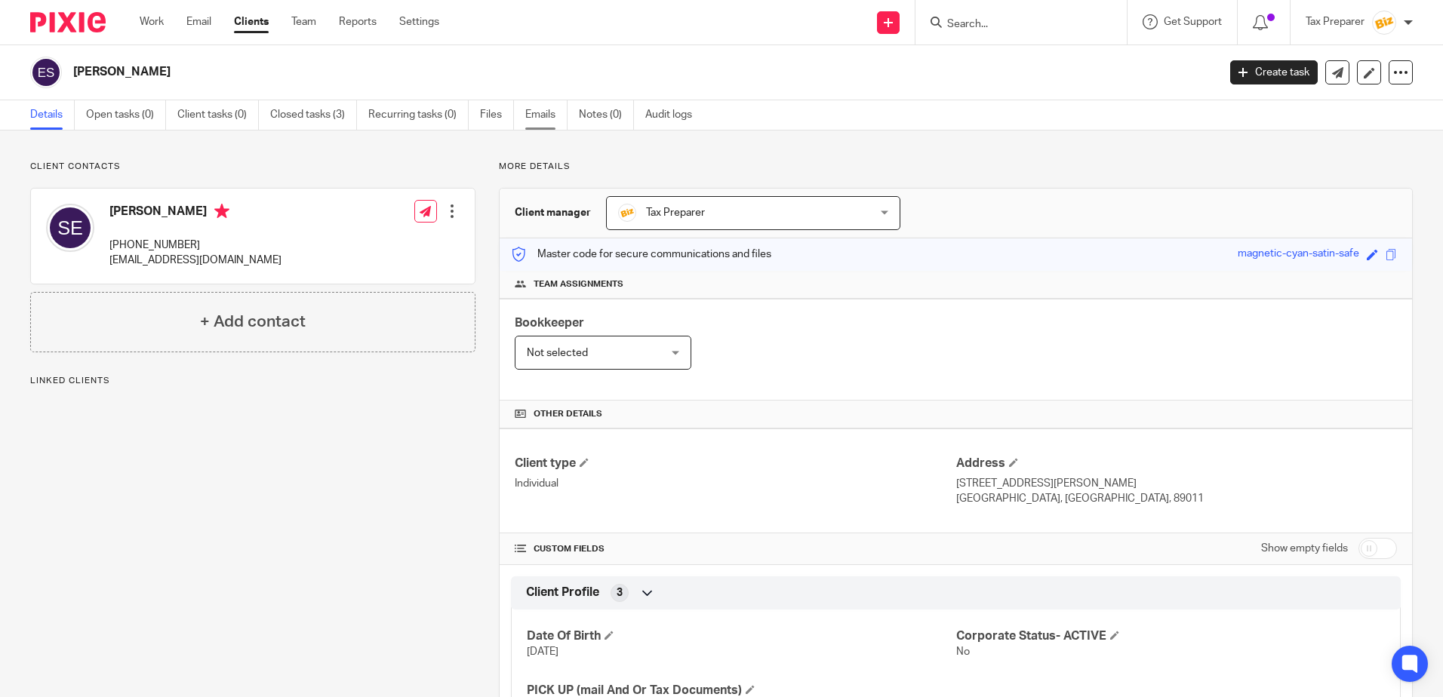
click at [549, 120] on link "Emails" at bounding box center [546, 114] width 42 height 29
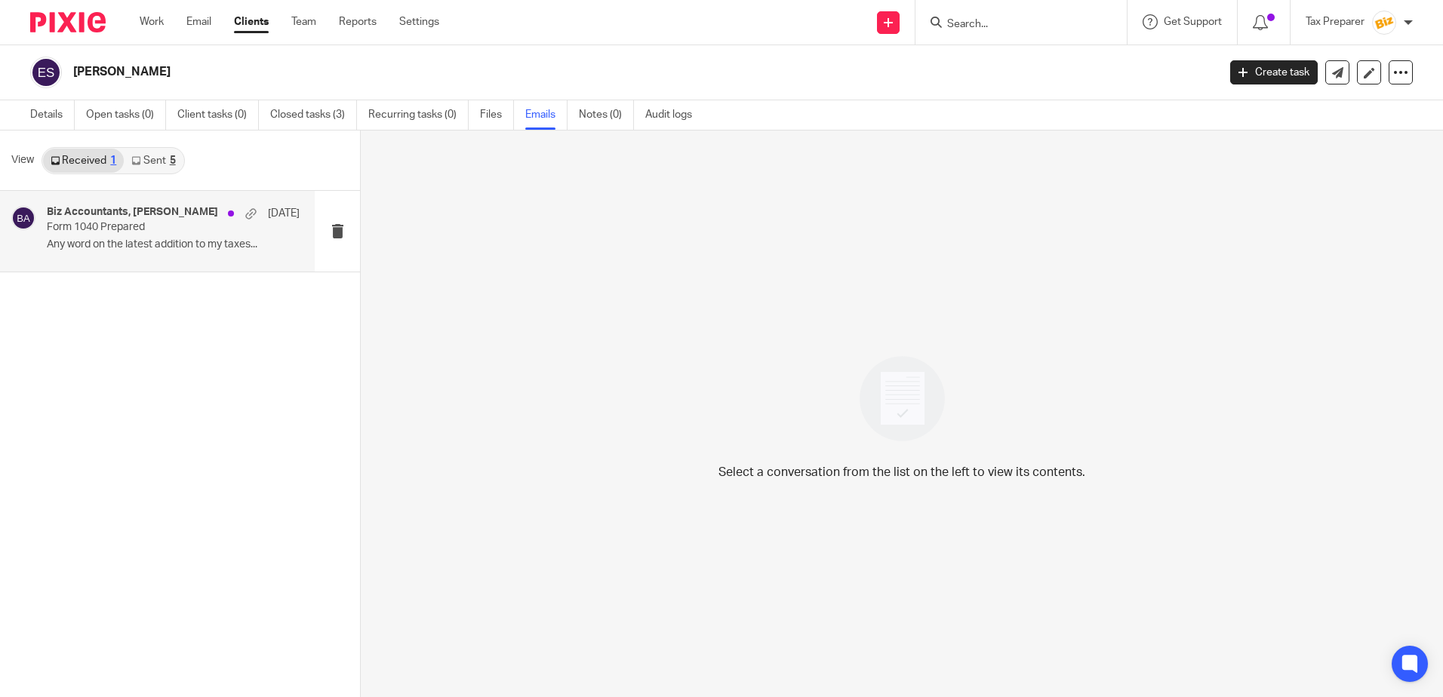
click at [168, 229] on p "Form 1040 Prepared" at bounding box center [148, 227] width 202 height 13
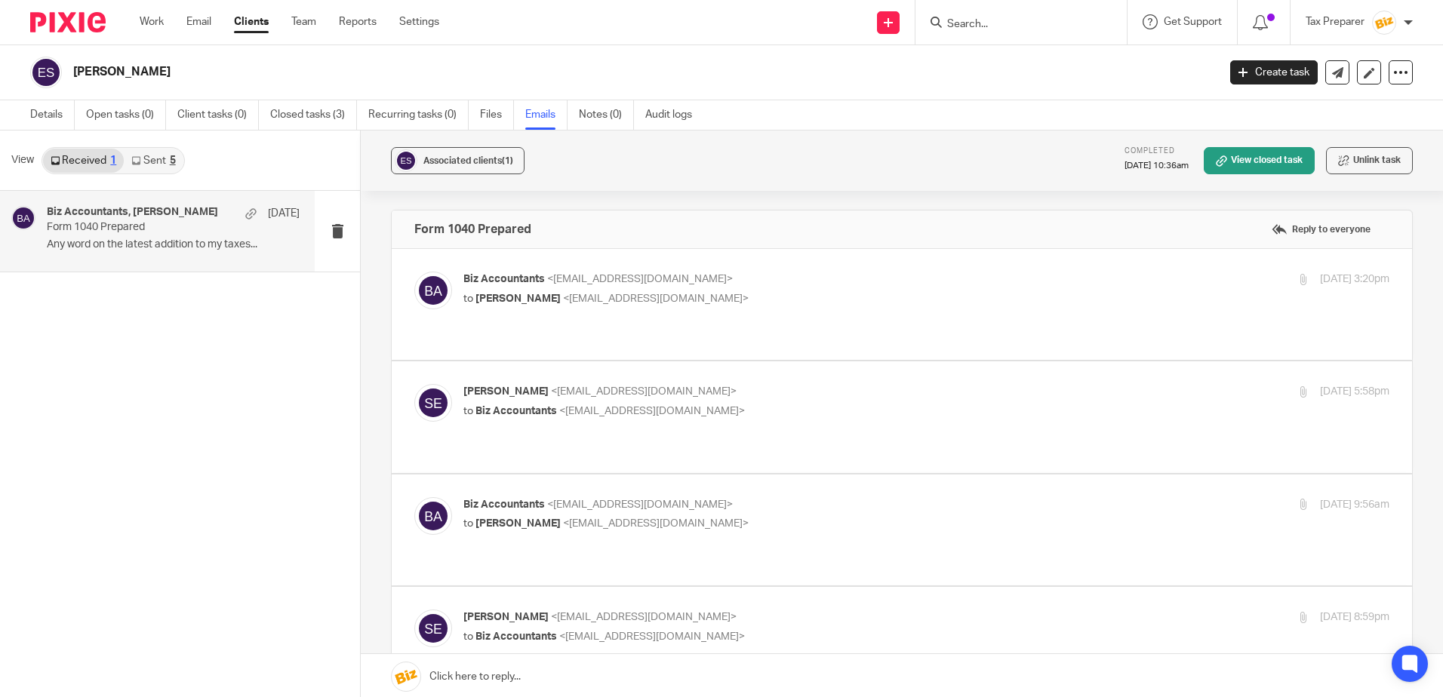
click at [760, 298] on p "to Susan Evans <spept111@gmail.com>" at bounding box center [771, 299] width 617 height 16
checkbox input "true"
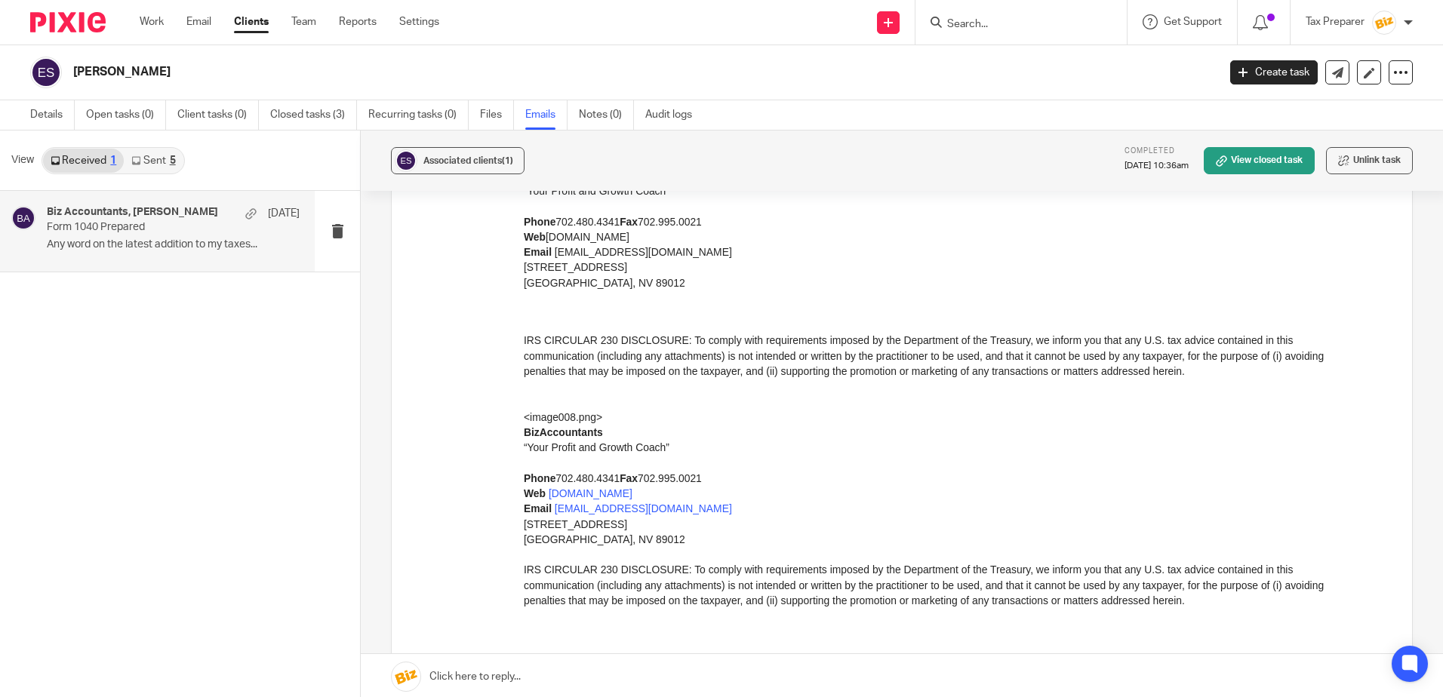
scroll to position [3808, 0]
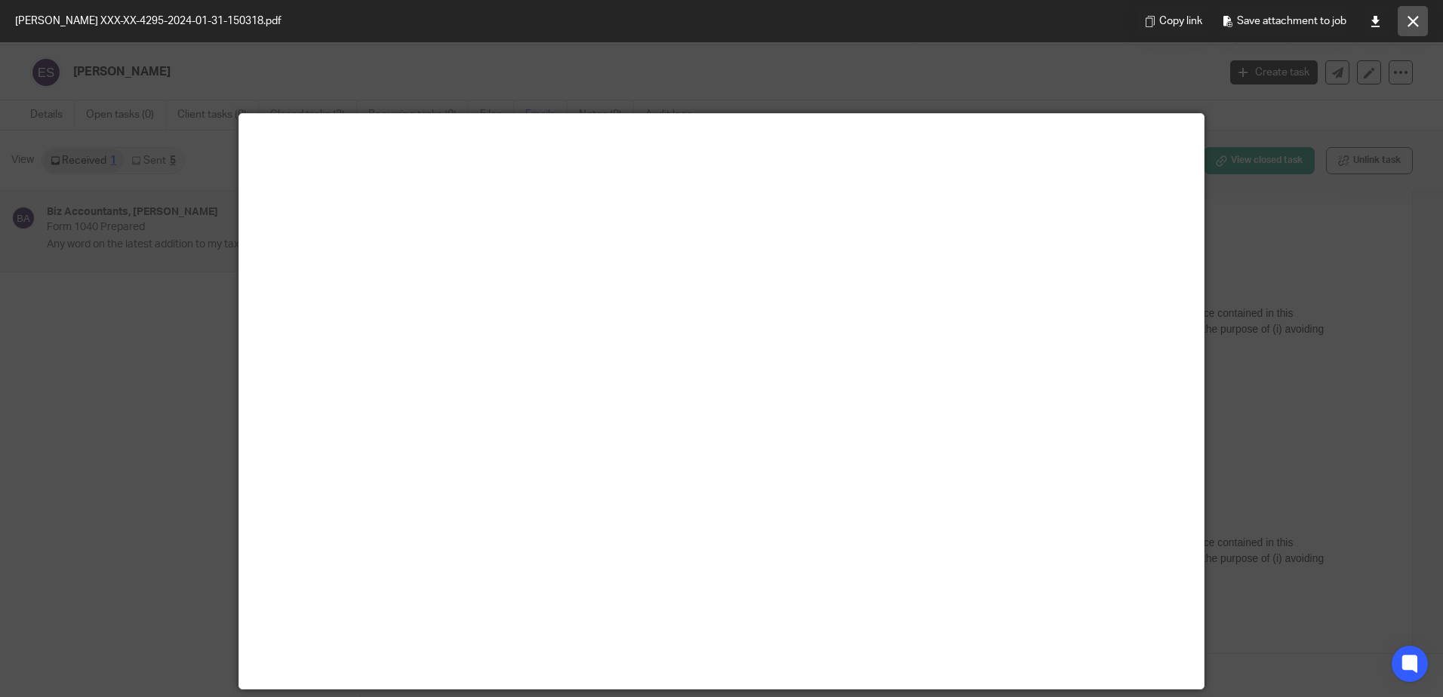
click at [1421, 21] on button at bounding box center [1412, 21] width 30 height 30
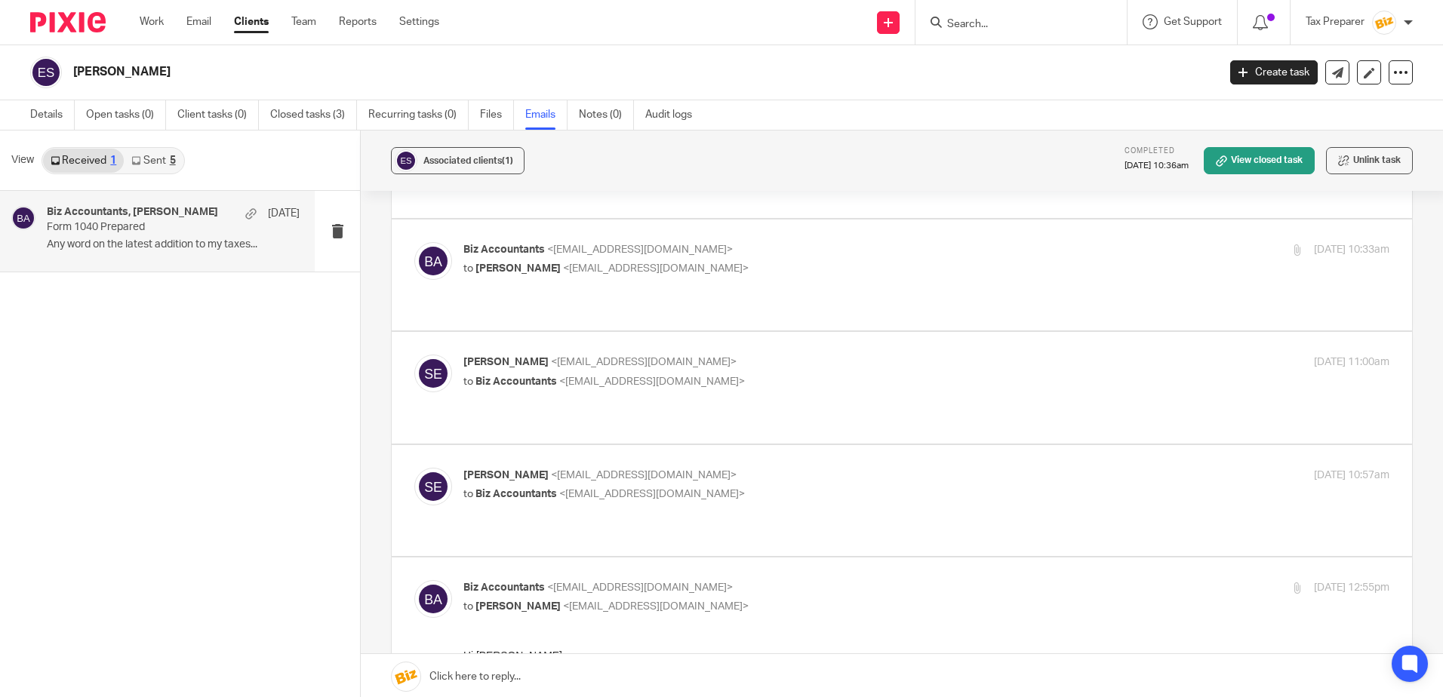
scroll to position [1092, 0]
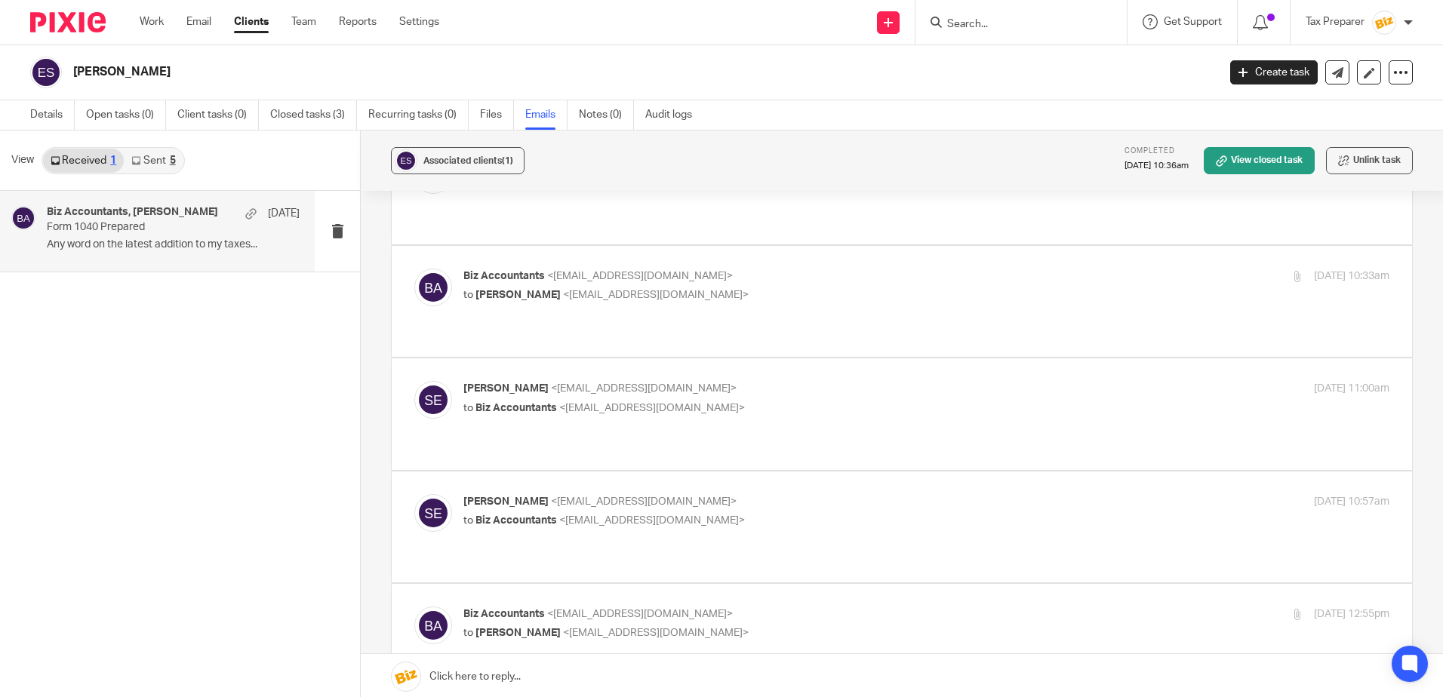
click at [1160, 494] on div "Susan Evans <spept111@gmail.com> to Biz Accountants <biz@bizaccountants.com> Fe…" at bounding box center [901, 527] width 975 height 66
click at [750, 494] on p "Susan Evans <spept111@gmail.com>" at bounding box center [771, 502] width 617 height 16
checkbox input "true"
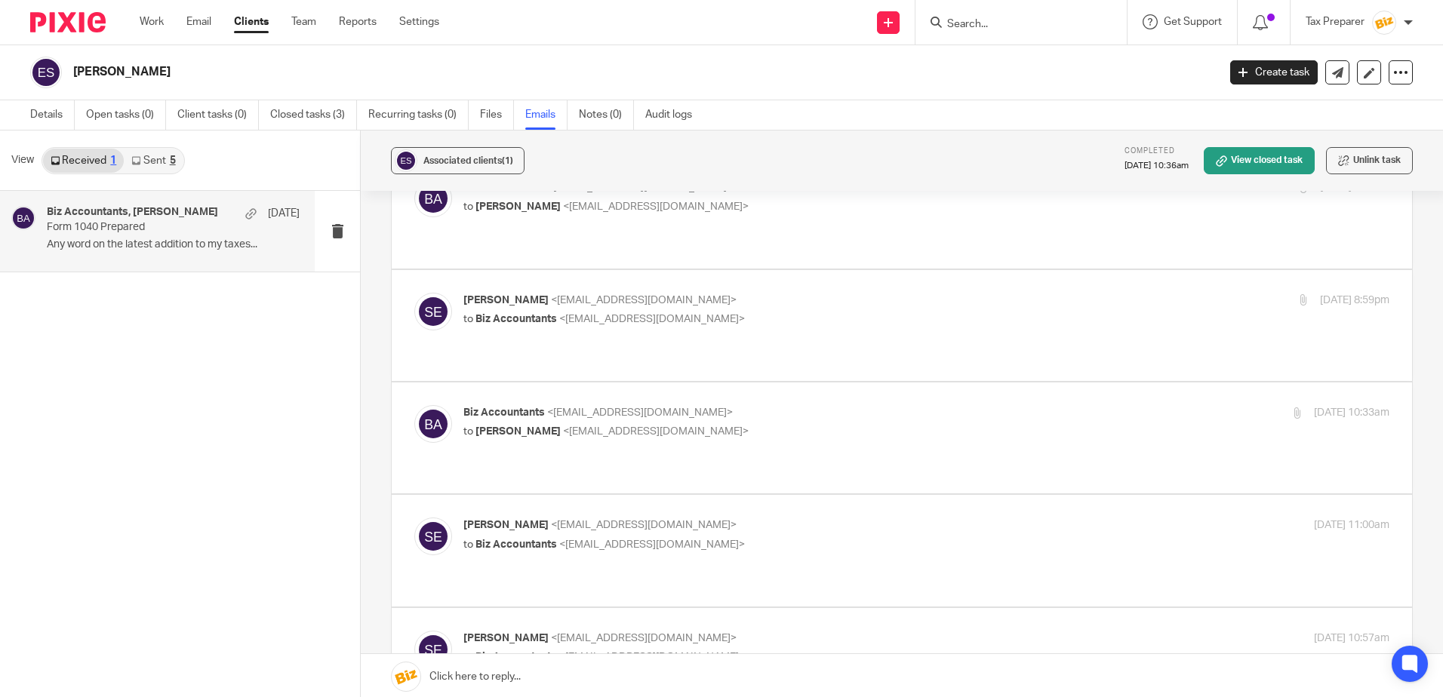
scroll to position [1016, 0]
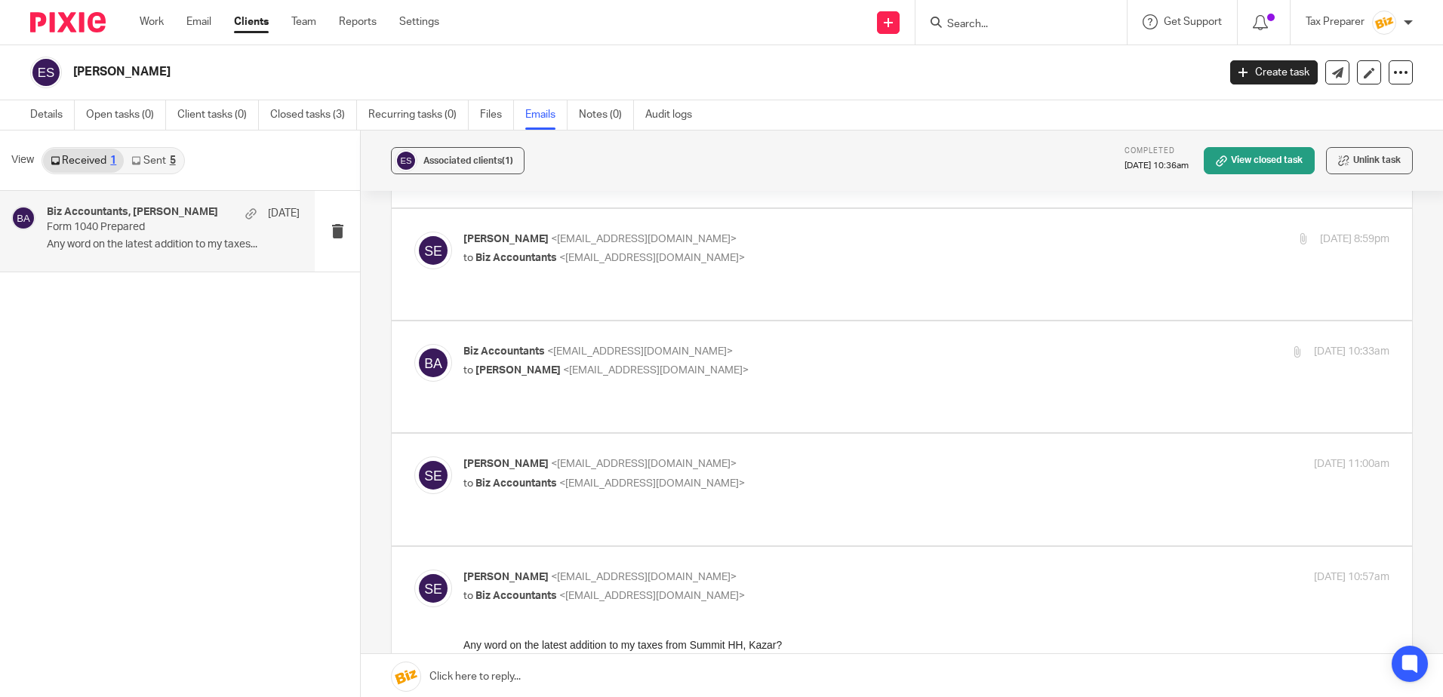
click at [748, 456] on p "Susan Evans <spept111@gmail.com>" at bounding box center [771, 464] width 617 height 16
checkbox input "true"
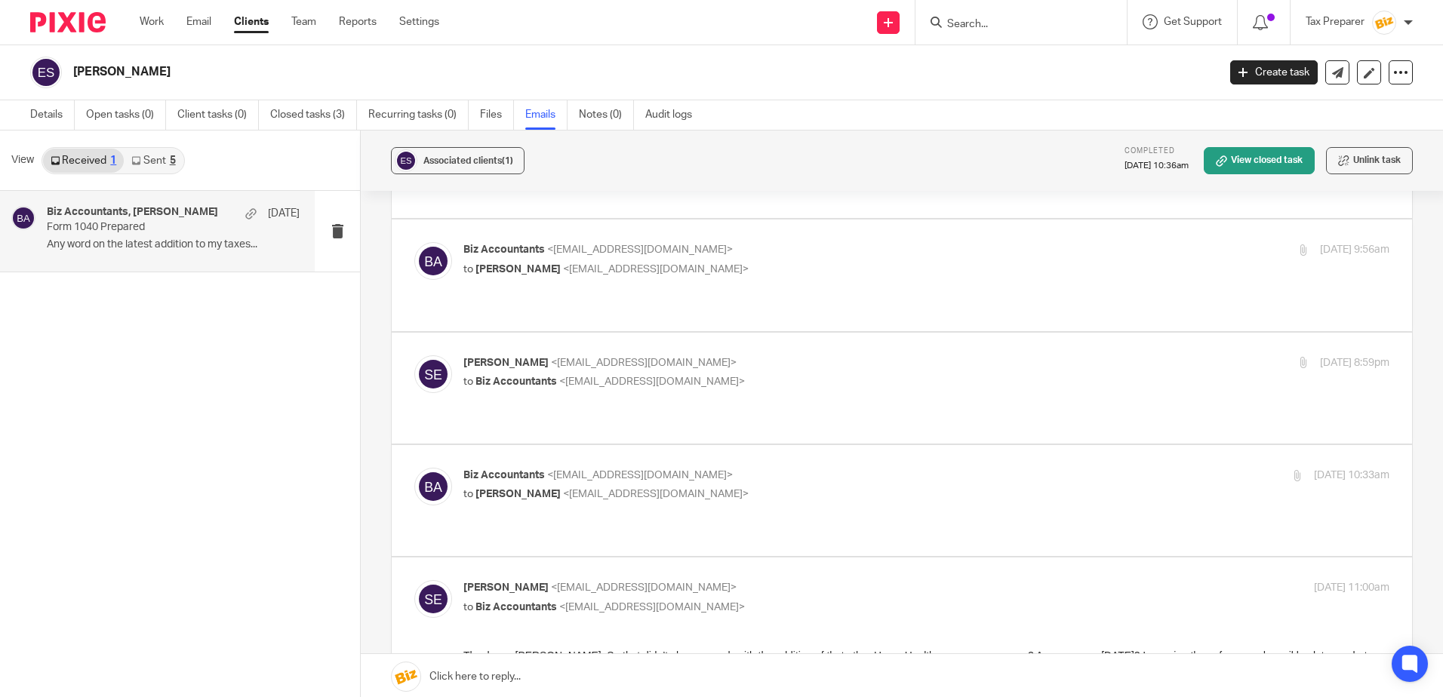
scroll to position [865, 0]
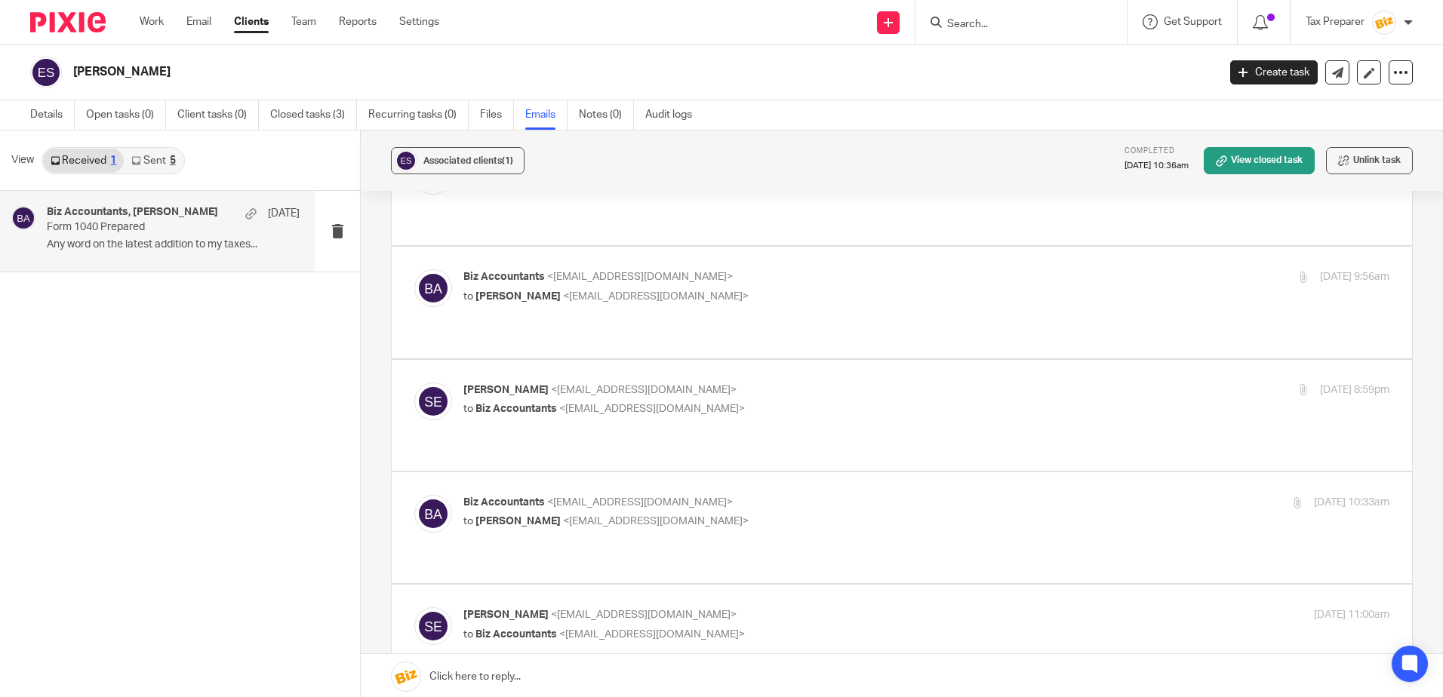
click at [715, 495] on p "Biz Accountants <biz@bizaccountants.com>" at bounding box center [771, 503] width 617 height 16
checkbox input "true"
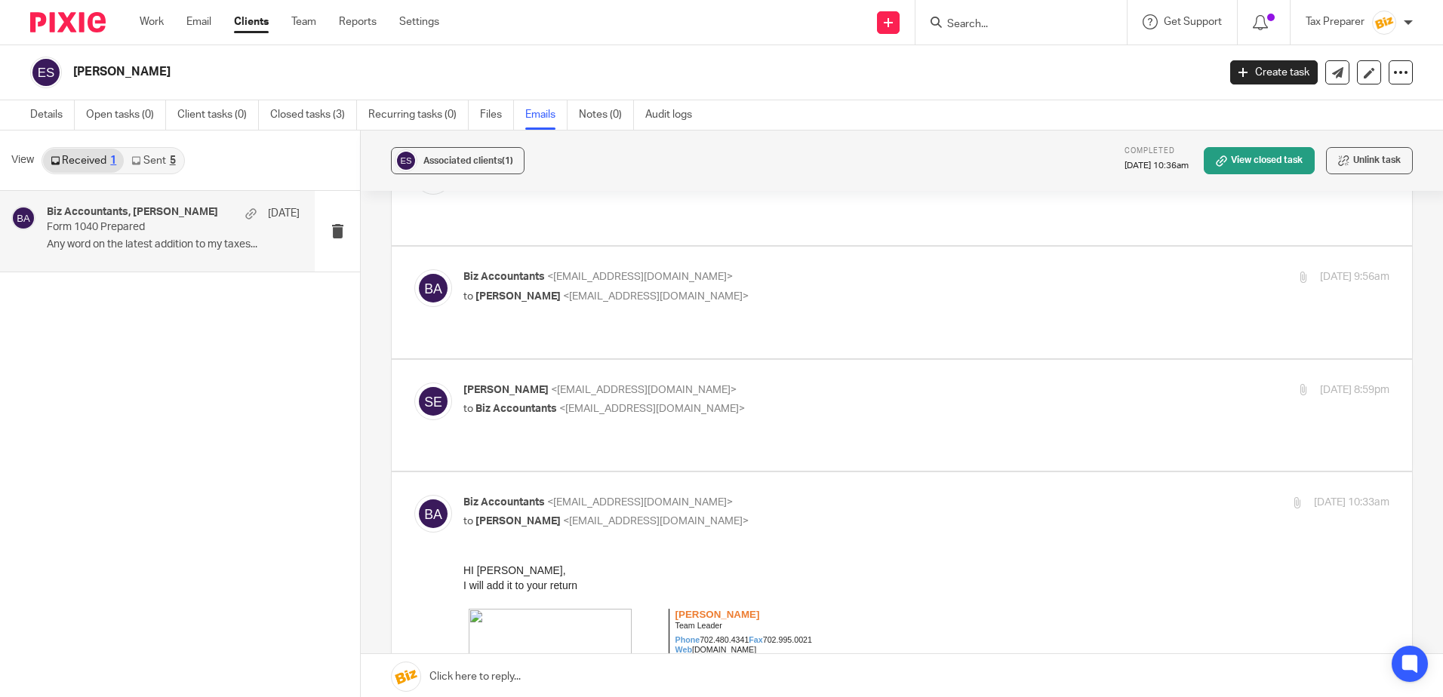
scroll to position [0, 0]
click at [710, 383] on p "Susan Evans <spept111@gmail.com>" at bounding box center [771, 391] width 617 height 16
checkbox input "true"
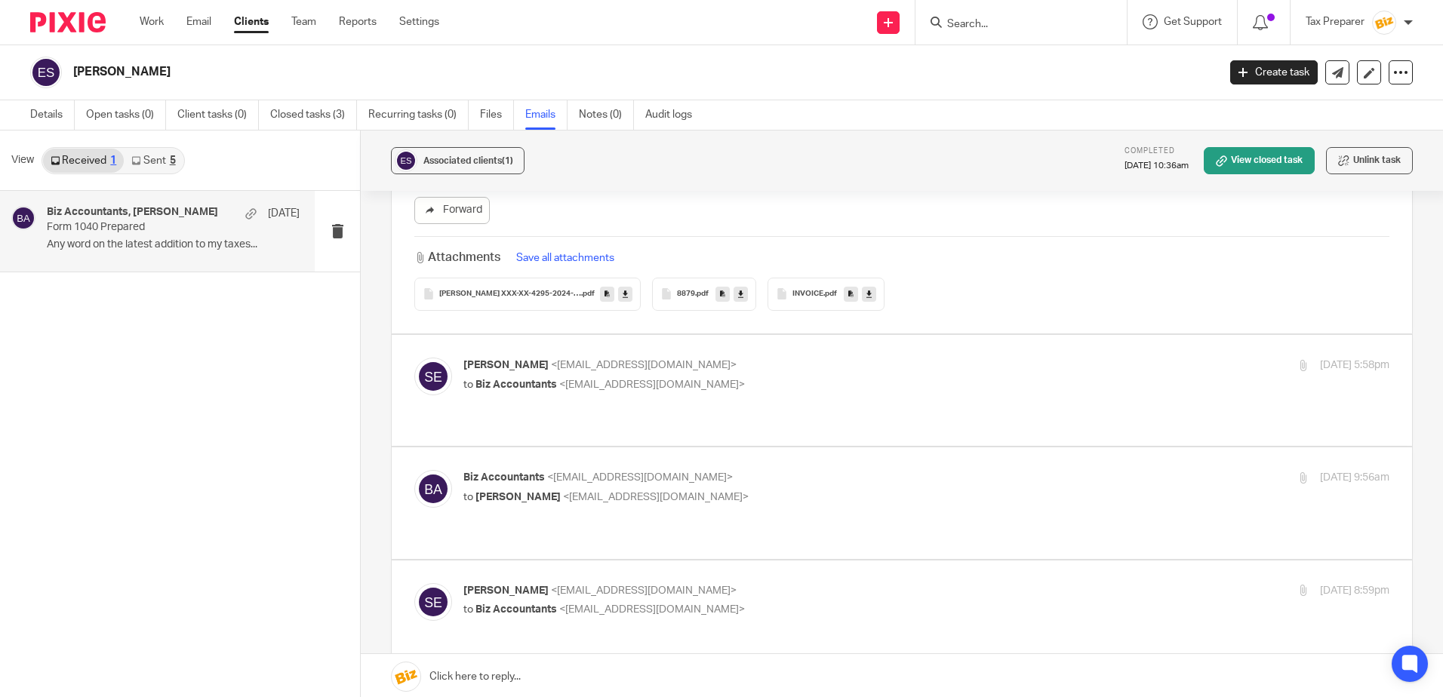
scroll to position [639, 0]
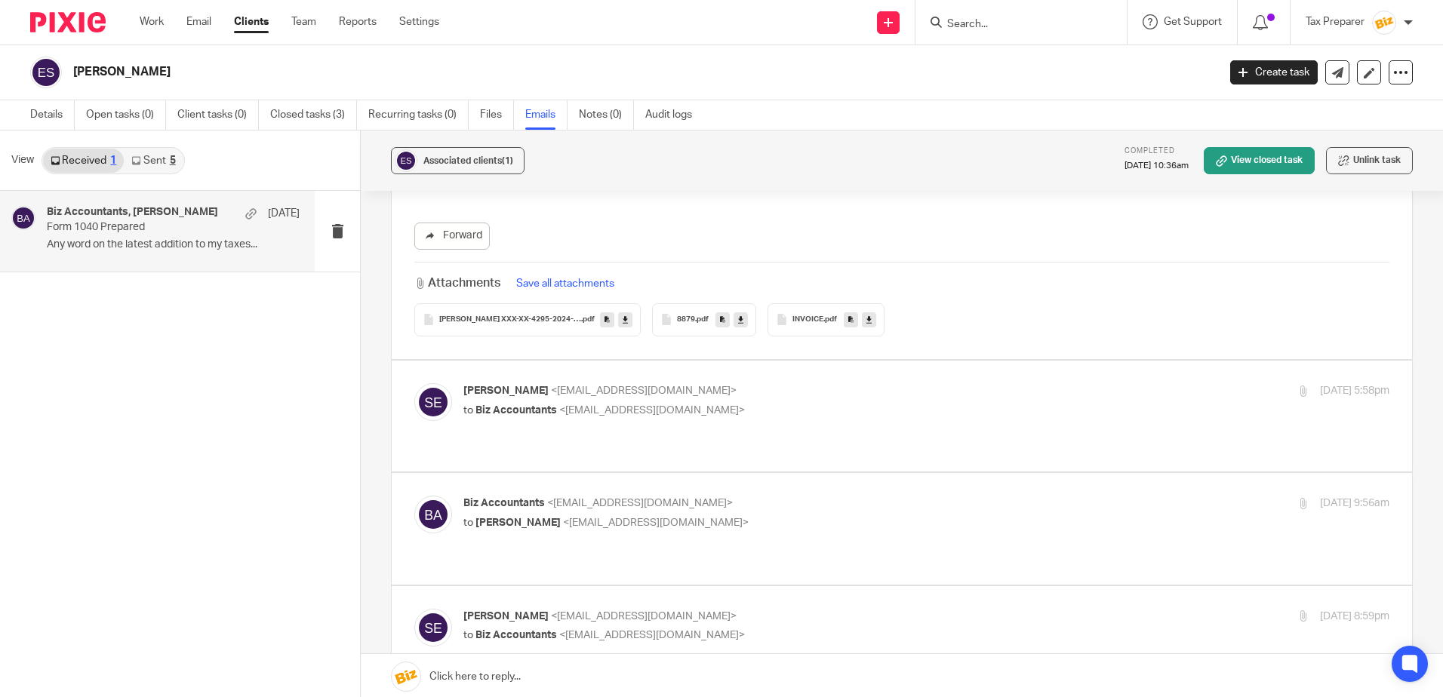
click at [677, 322] on span "8879" at bounding box center [686, 319] width 18 height 9
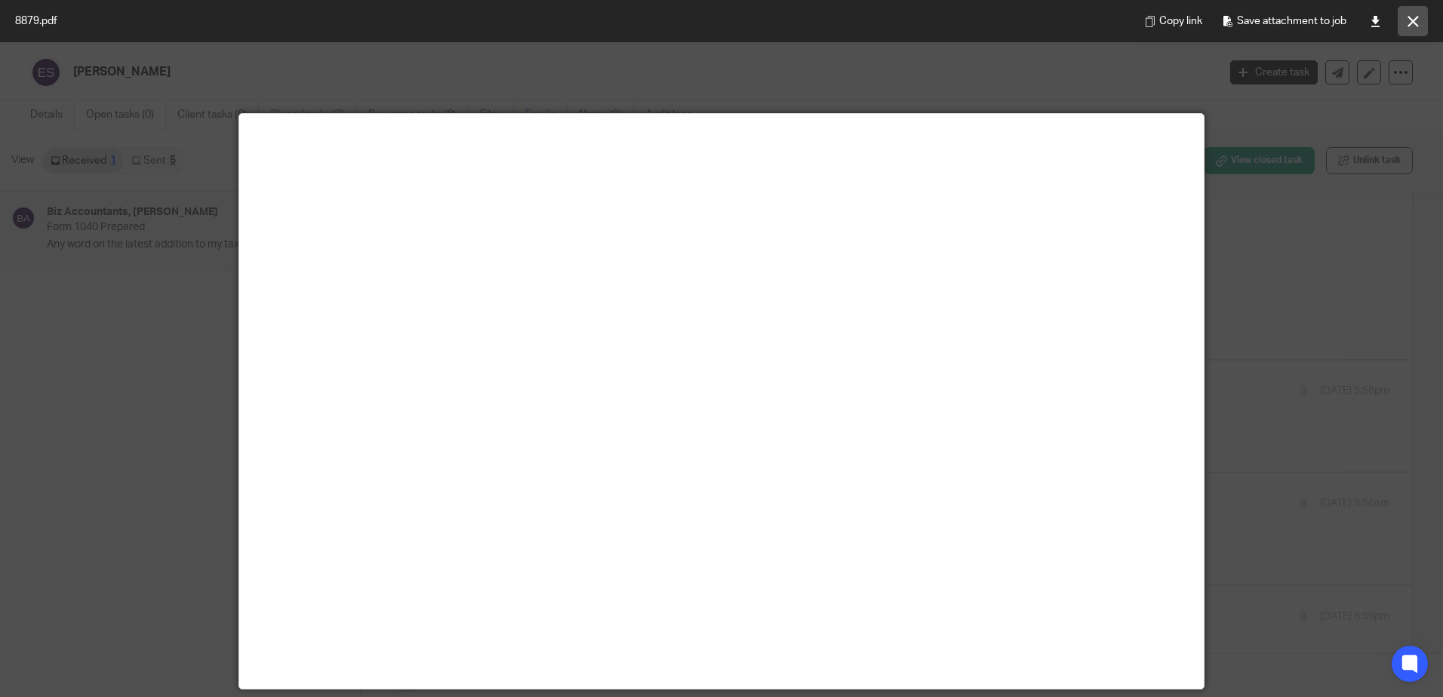
click at [1413, 26] on icon at bounding box center [1412, 21] width 11 height 11
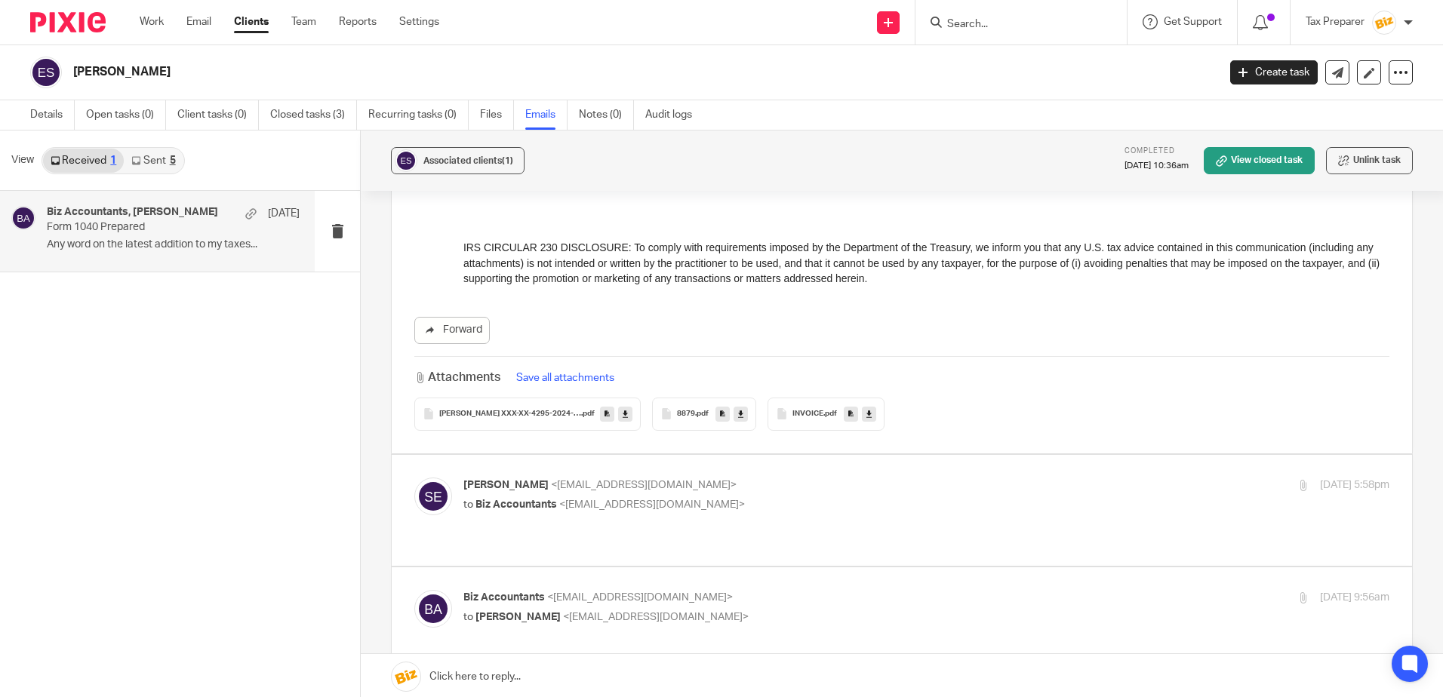
scroll to position [679, 0]
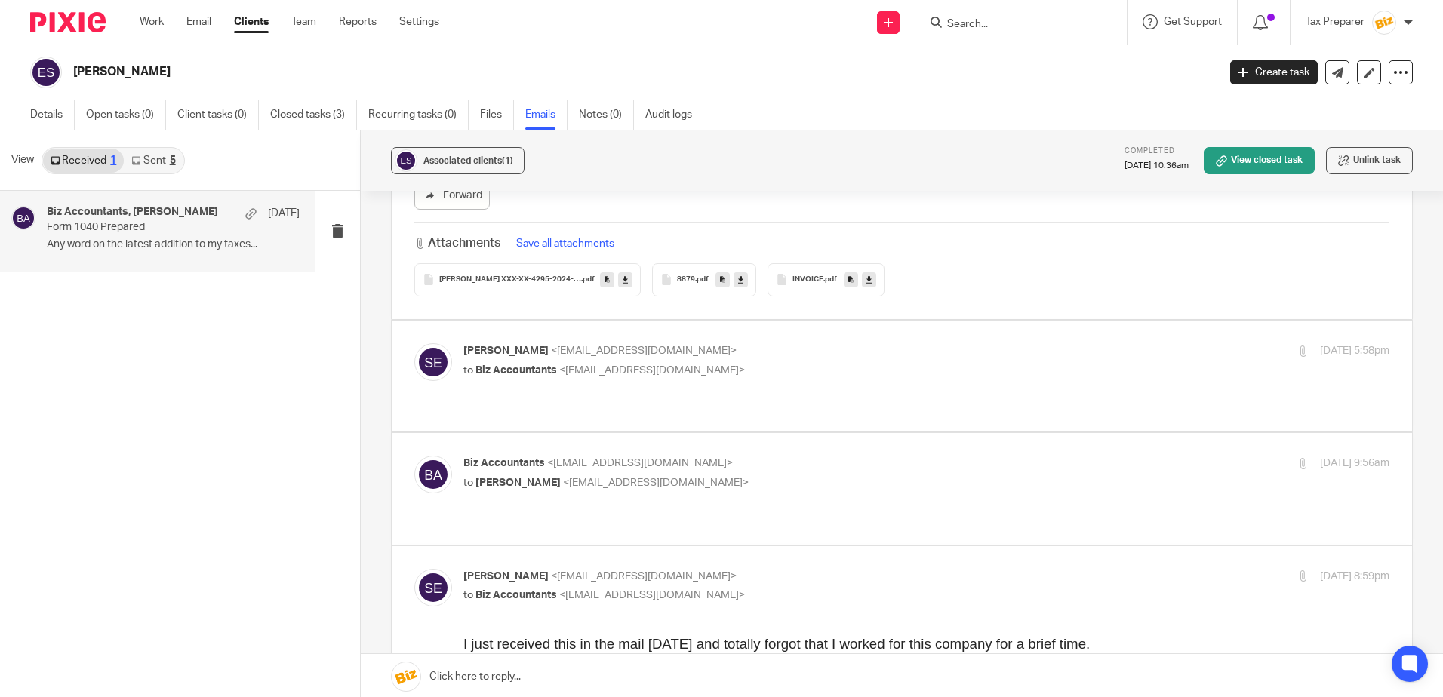
click at [741, 373] on p "to Biz Accountants <biz@bizaccountants.com>" at bounding box center [771, 371] width 617 height 16
checkbox input "true"
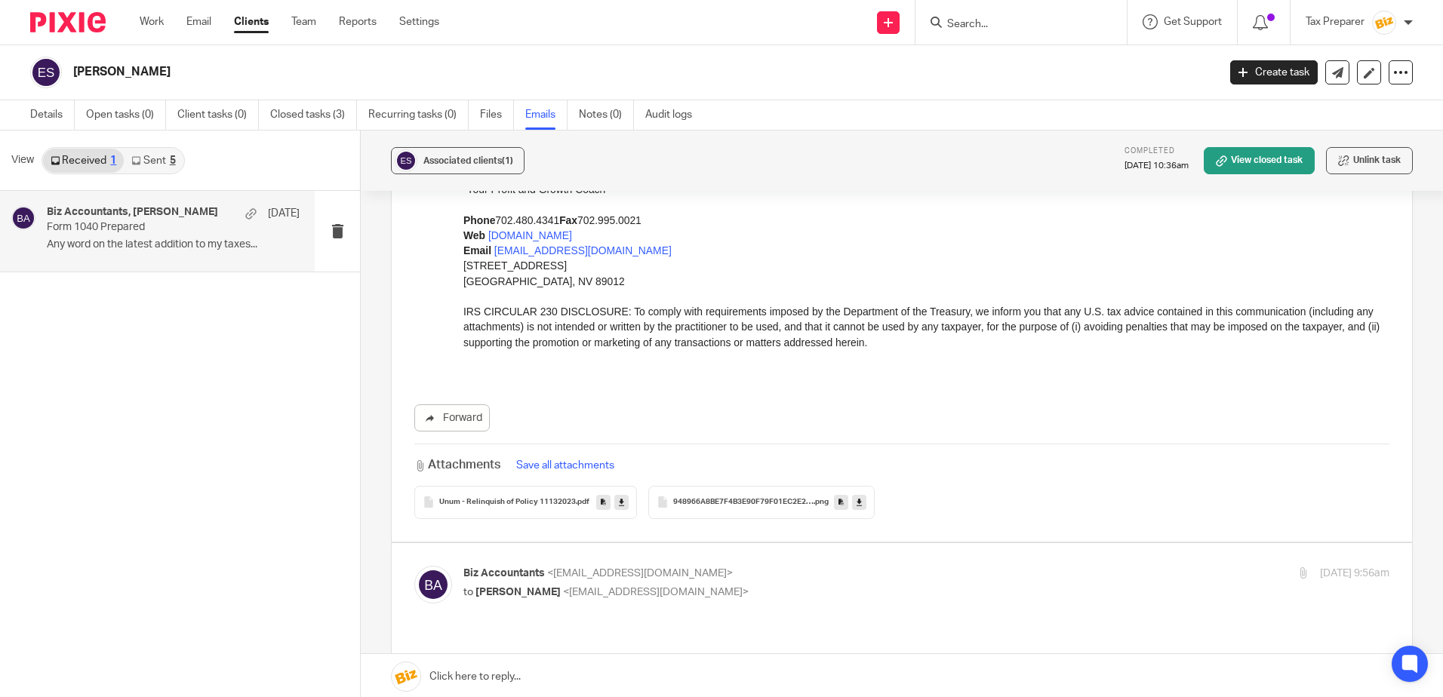
scroll to position [1811, 0]
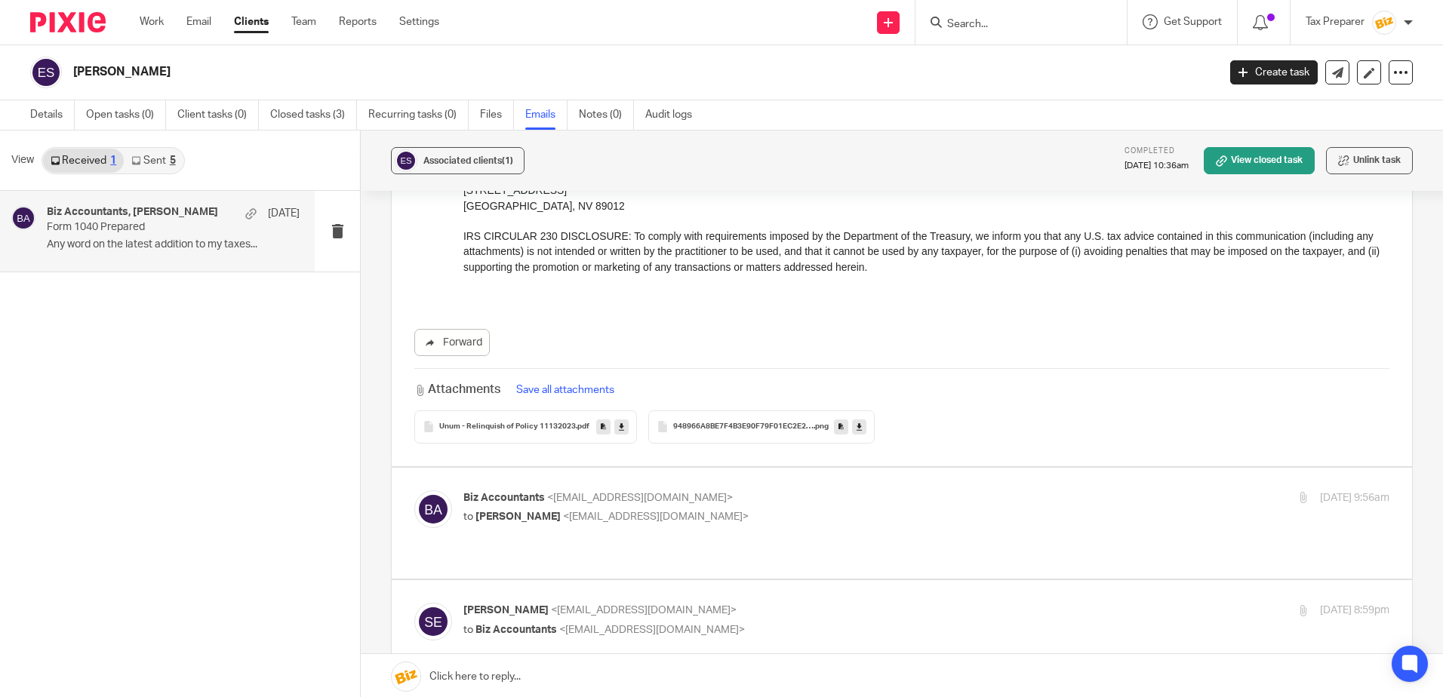
click at [722, 438] on div "948966A8BE7F4B3E90F79F01EC2E297D .png" at bounding box center [761, 426] width 226 height 33
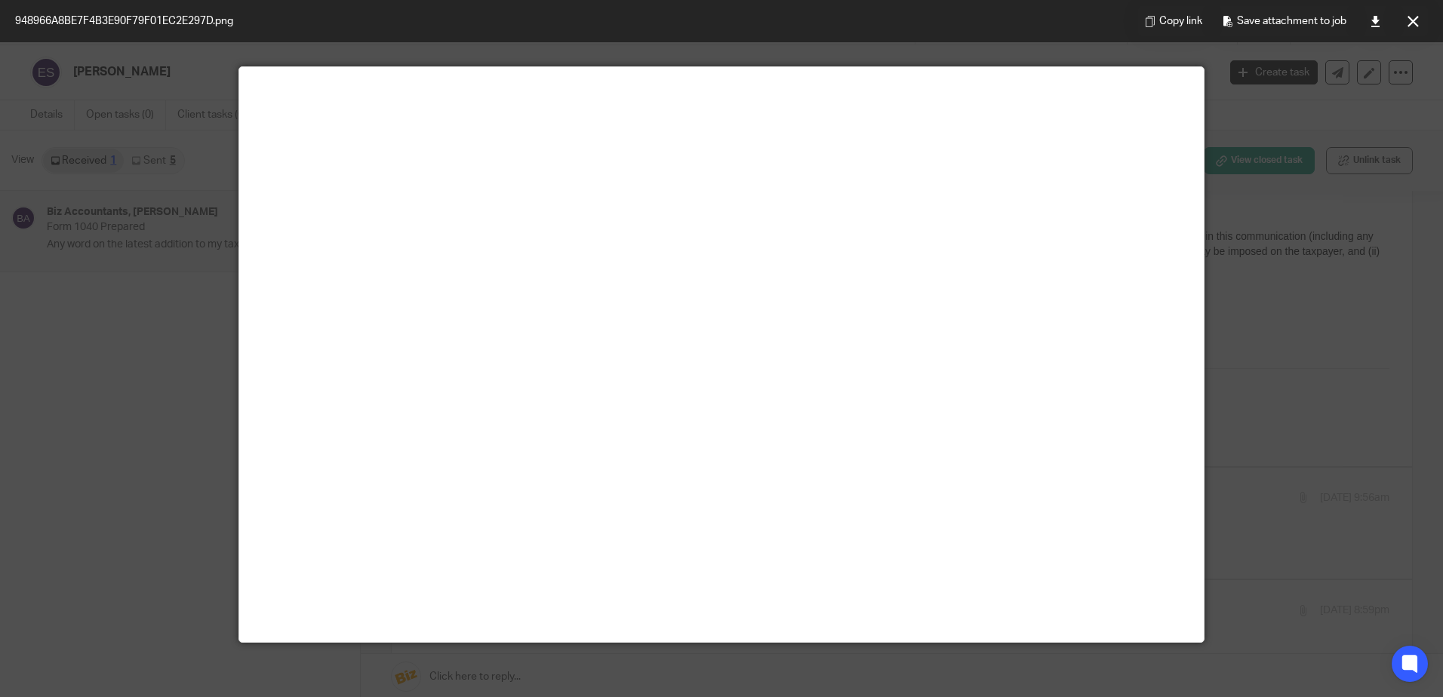
scroll to position [0, 0]
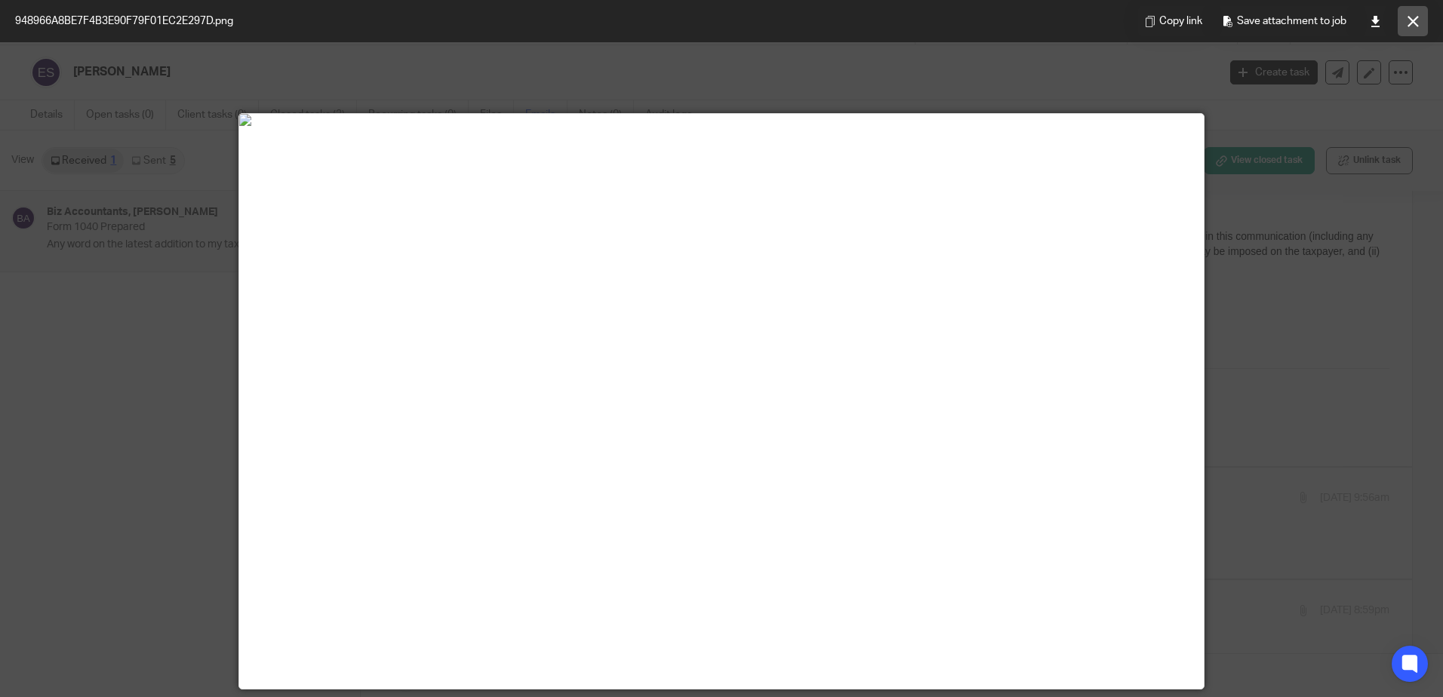
click at [1409, 21] on icon at bounding box center [1412, 21] width 11 height 11
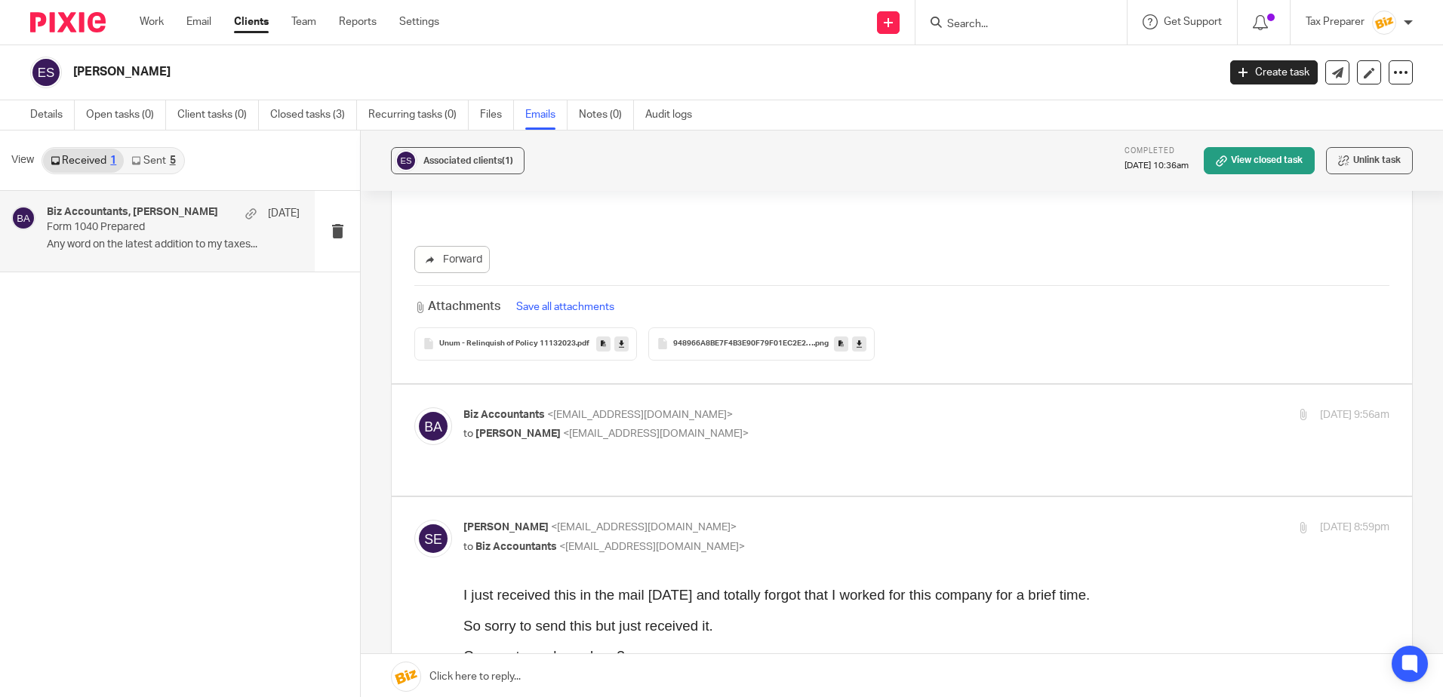
scroll to position [2037, 0]
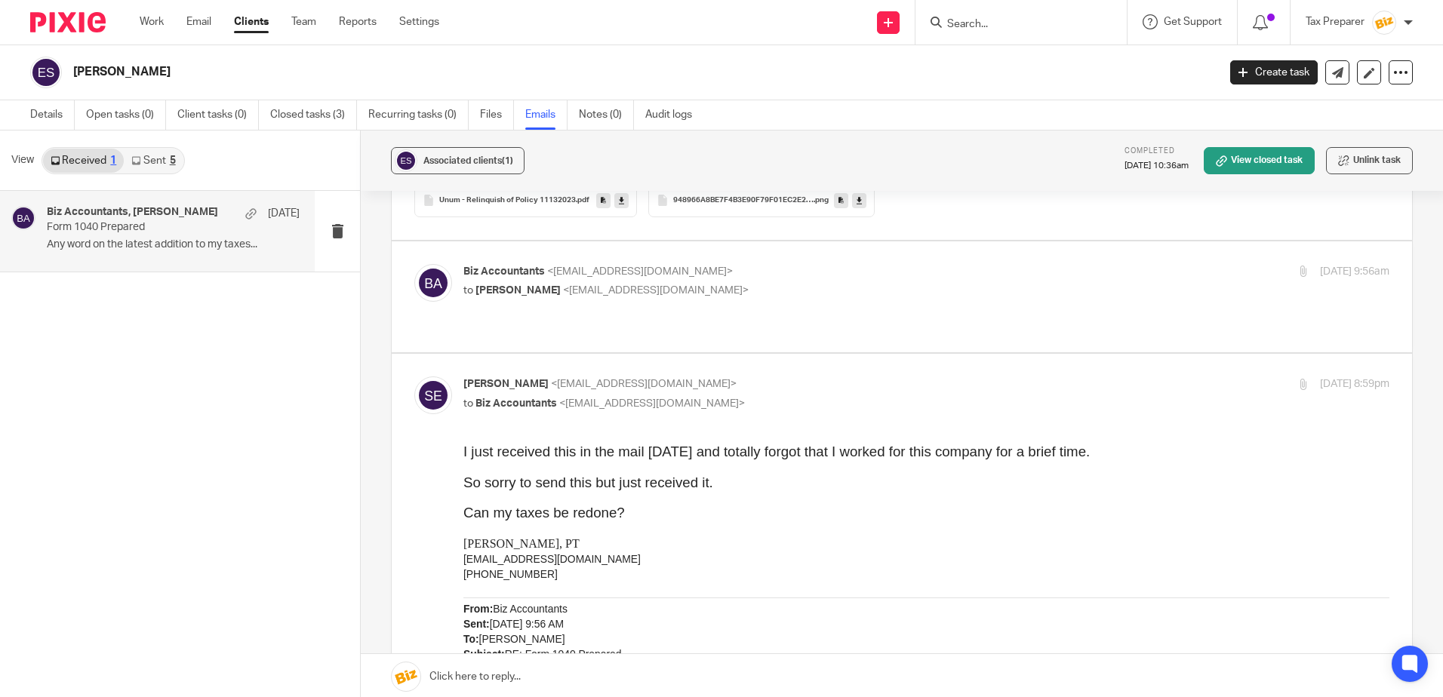
click at [764, 285] on p "to Susan Evans <spept111@gmail.com>" at bounding box center [771, 291] width 617 height 16
checkbox input "true"
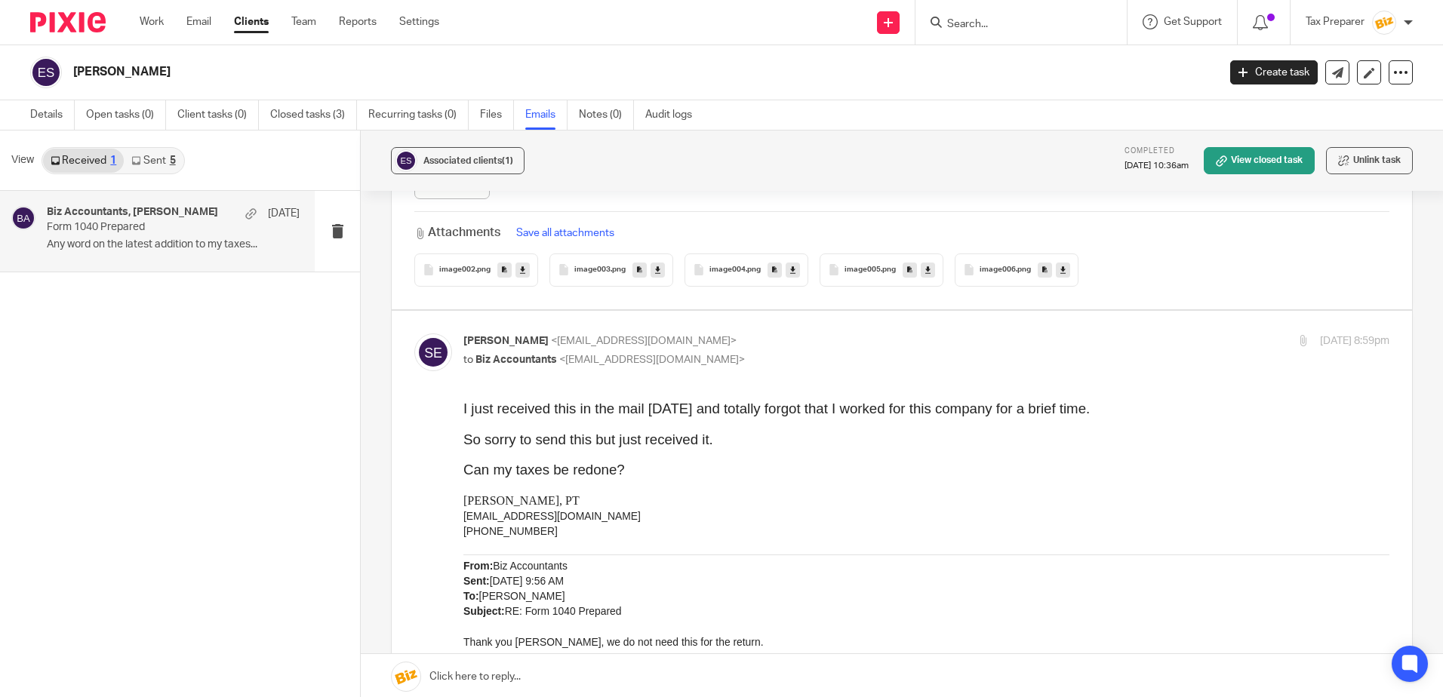
scroll to position [3546, 0]
click at [773, 356] on p "to Biz Accountants <biz@bizaccountants.com>" at bounding box center [771, 360] width 617 height 16
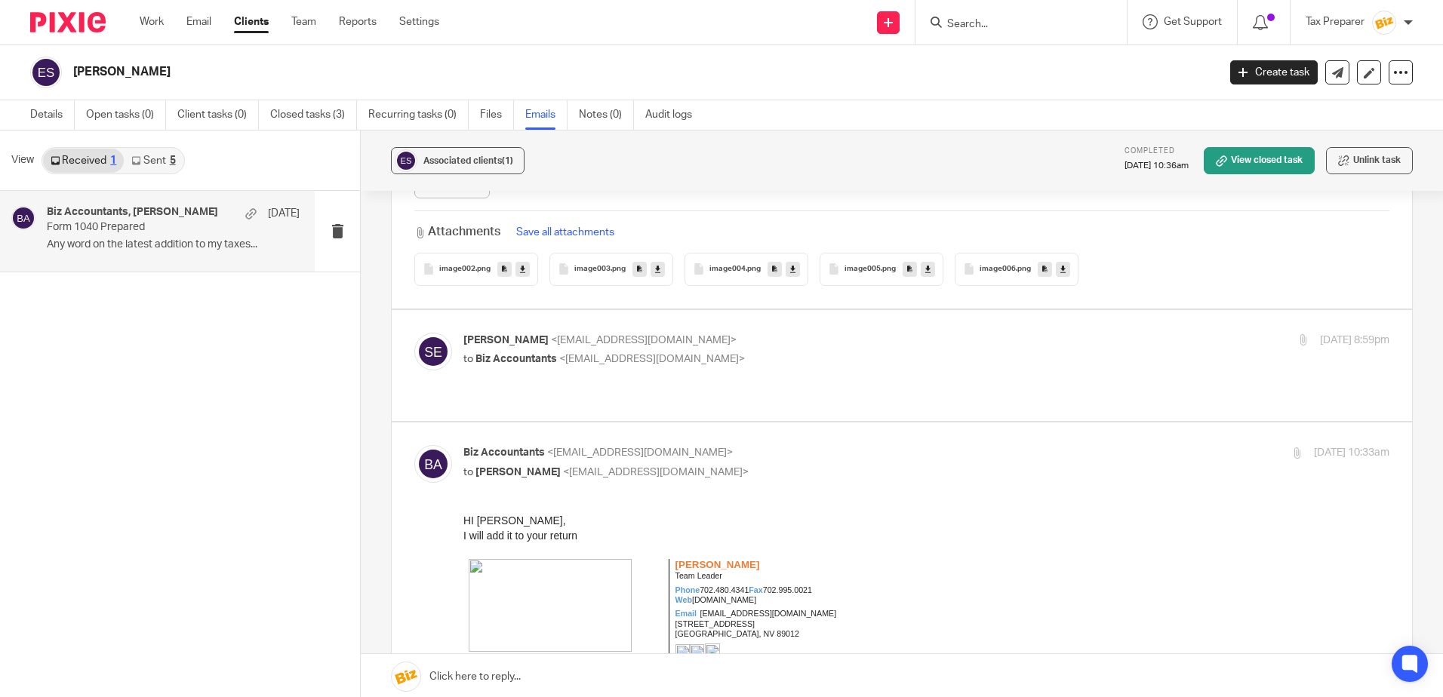
click at [771, 337] on p "Susan Evans <spept111@gmail.com>" at bounding box center [771, 341] width 617 height 16
checkbox input "true"
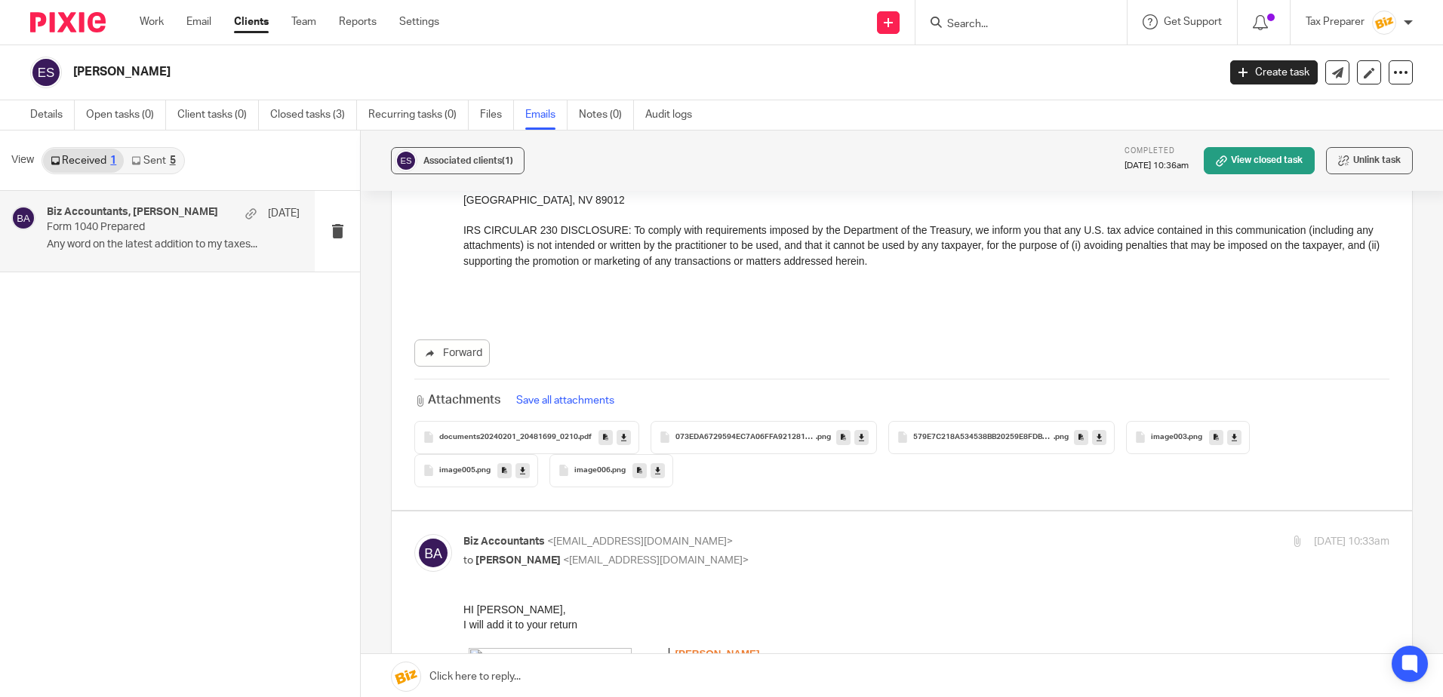
scroll to position [5206, 0]
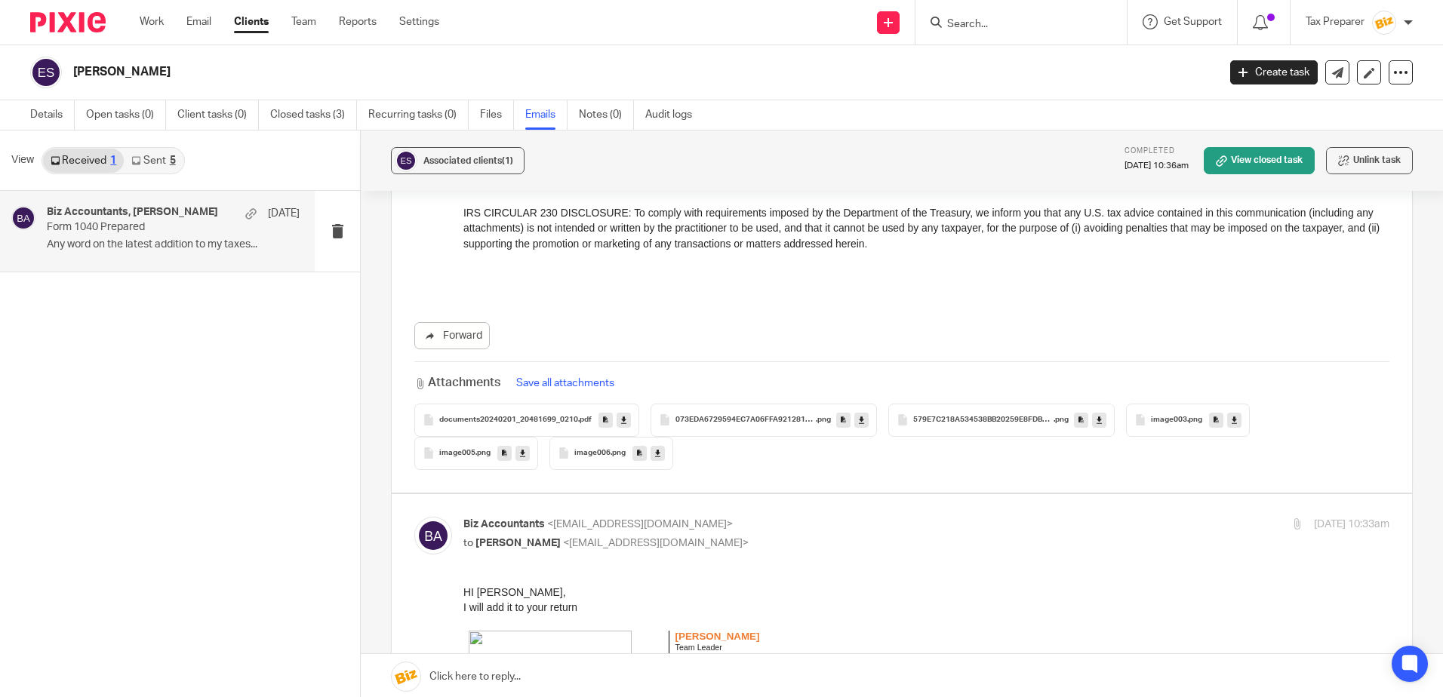
click at [558, 422] on span "documents20240201_20481699_0210" at bounding box center [508, 420] width 139 height 9
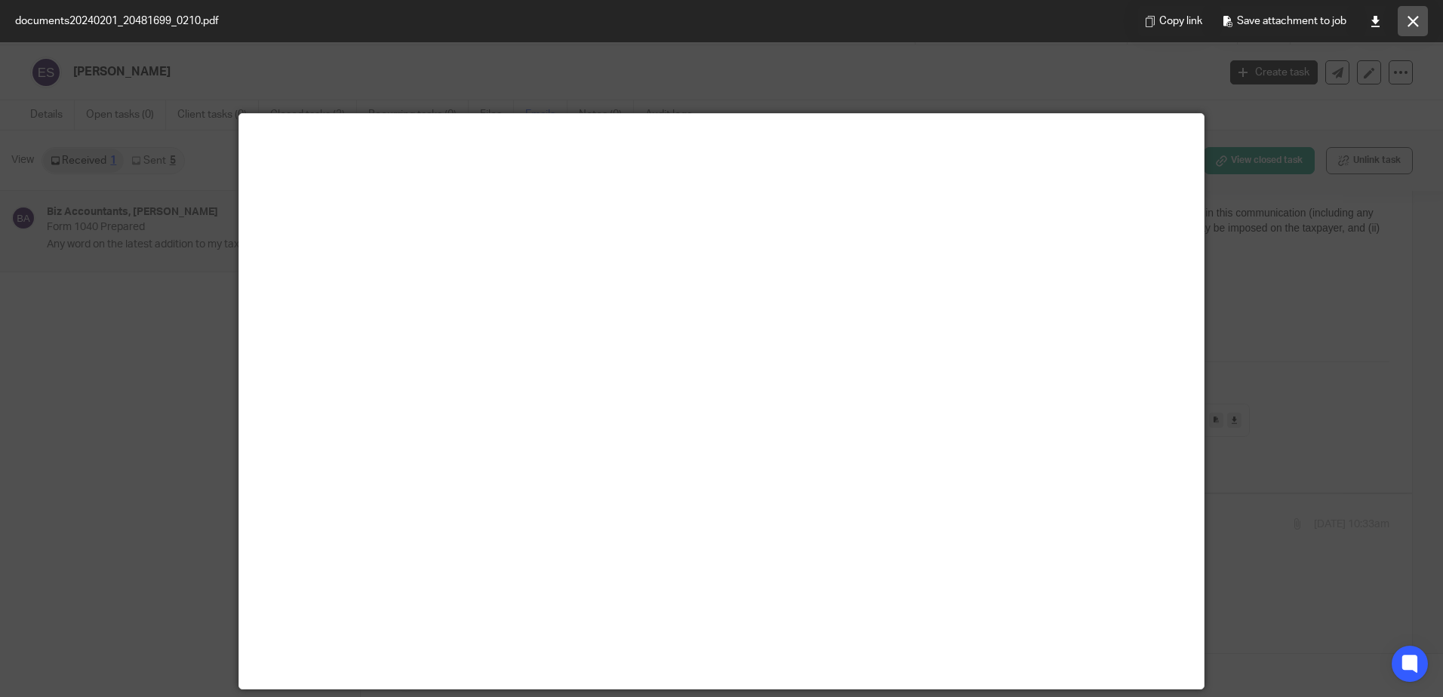
click at [1413, 24] on icon at bounding box center [1412, 21] width 11 height 11
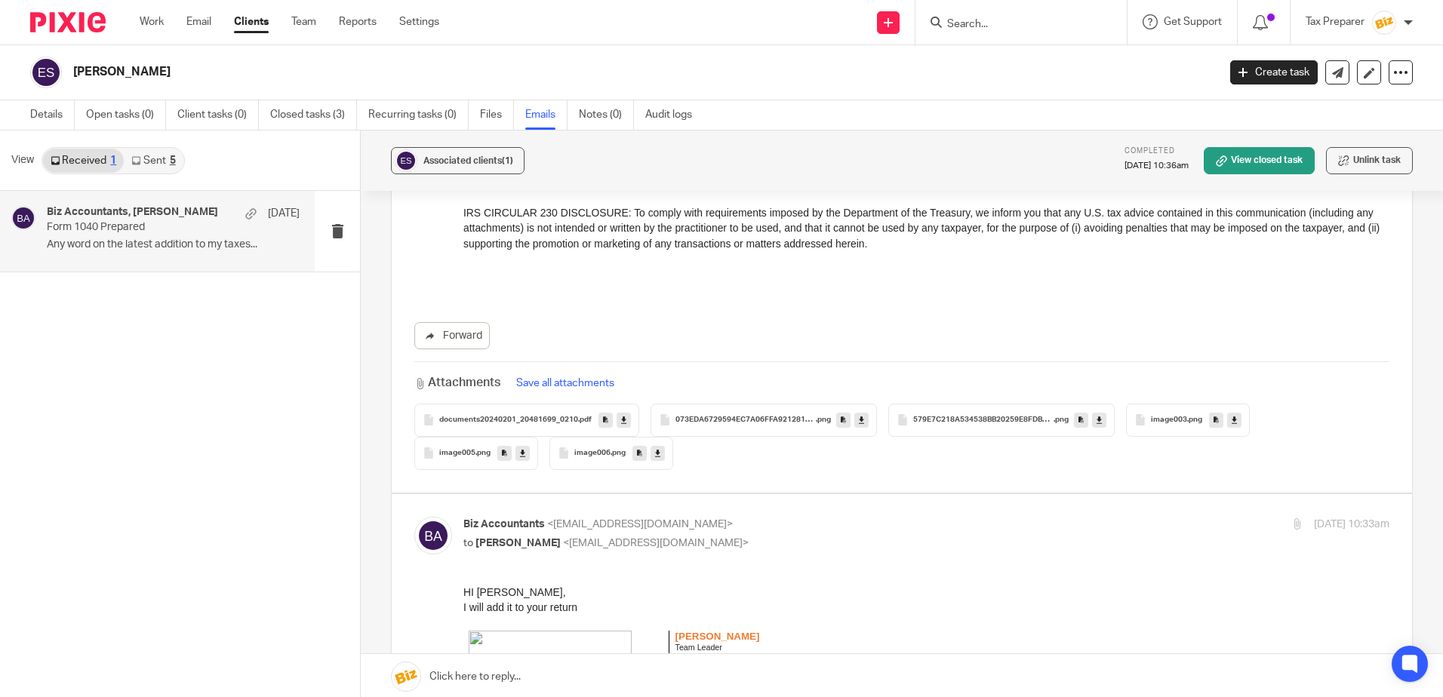
click at [745, 419] on span "073EDA6729594EC7A06FFA921281BDB7" at bounding box center [745, 420] width 140 height 9
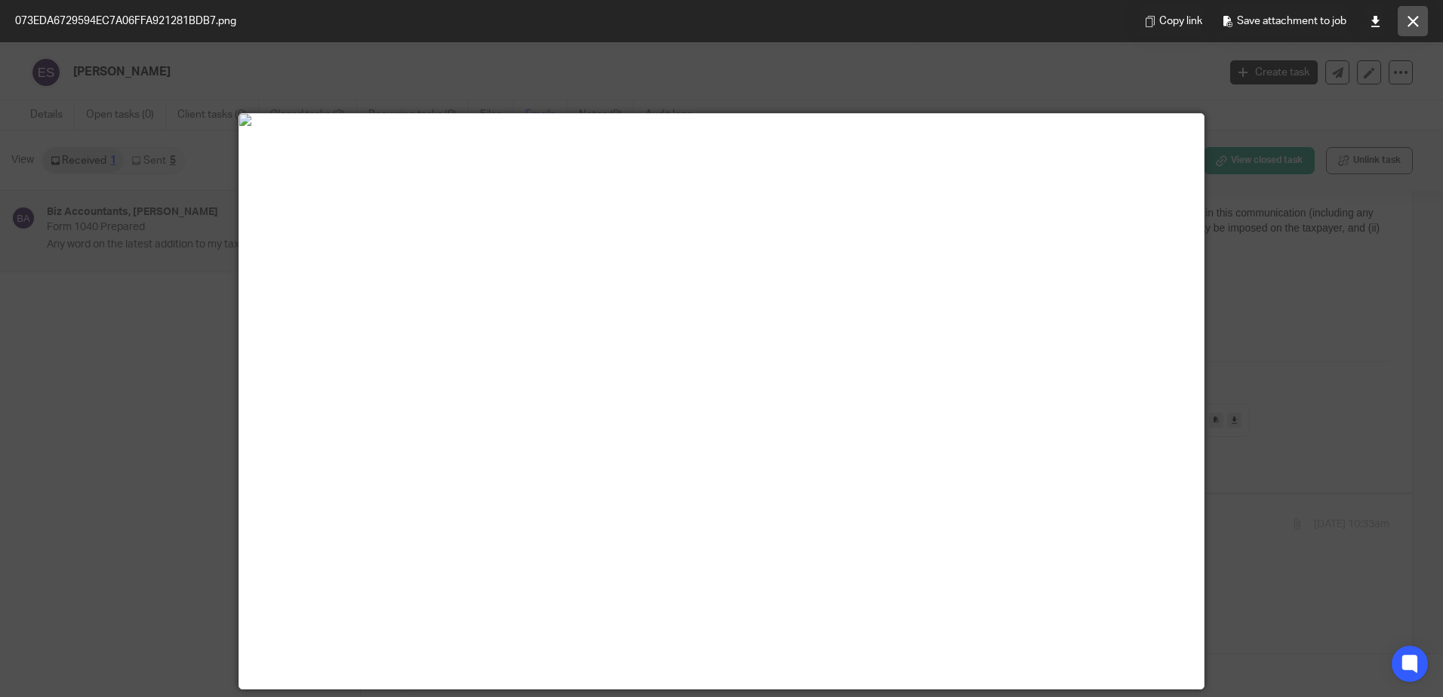
click at [1411, 23] on icon at bounding box center [1412, 21] width 11 height 11
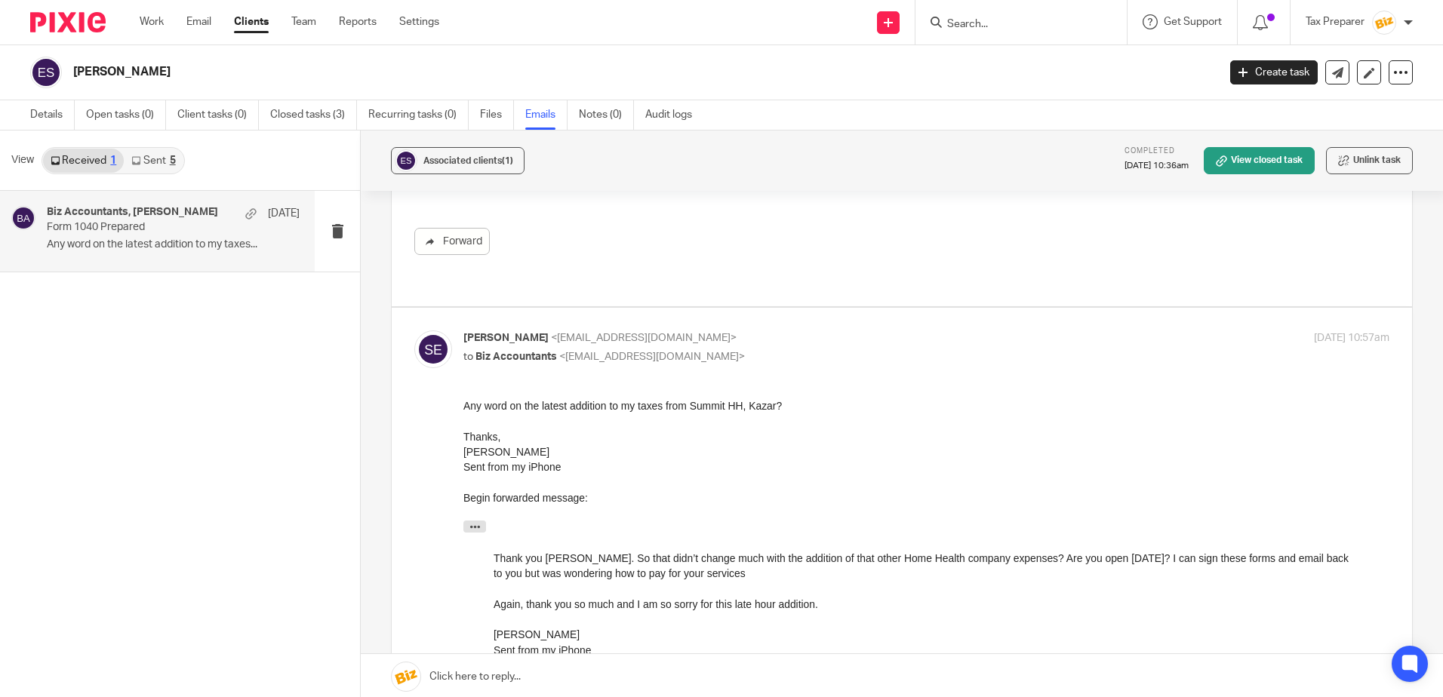
scroll to position [9884, 0]
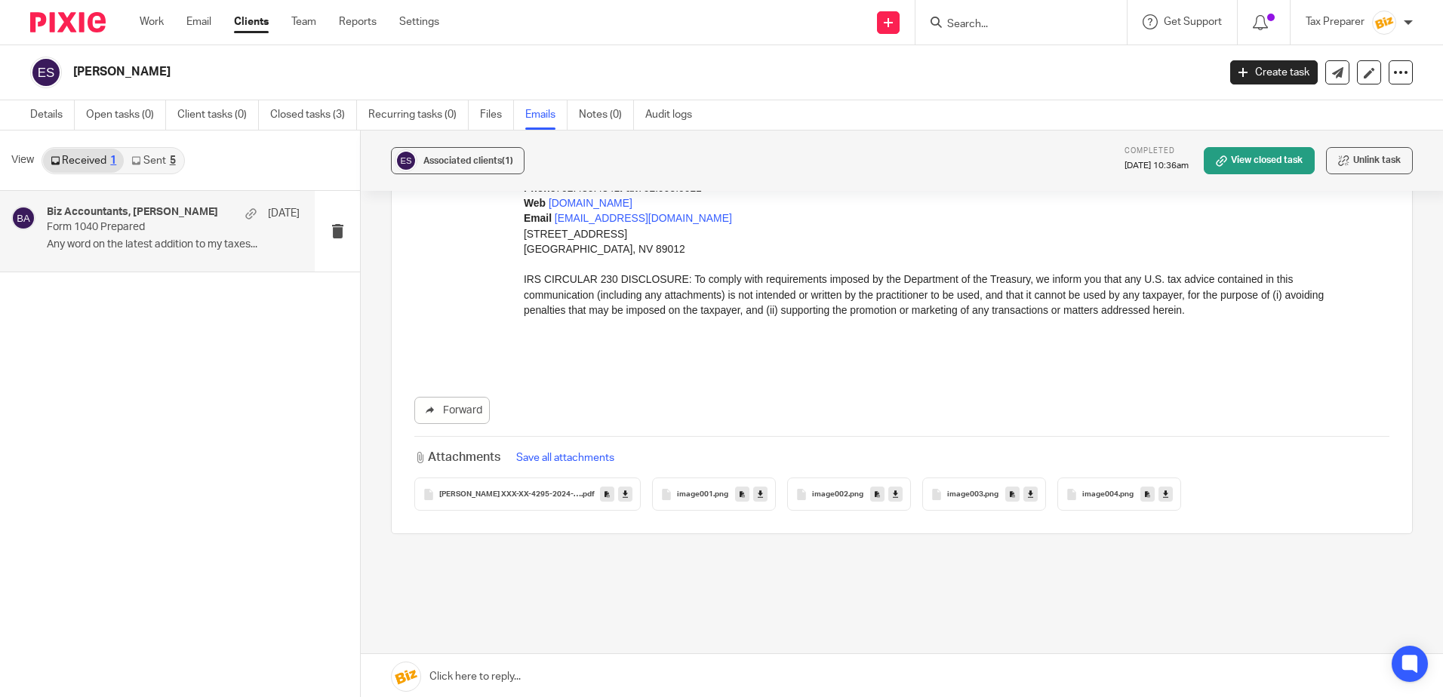
scroll to position [2, 0]
click at [545, 488] on span "SUSAN EVANS XXX-XX-4295-2024-01-31-150318" at bounding box center [510, 492] width 142 height 9
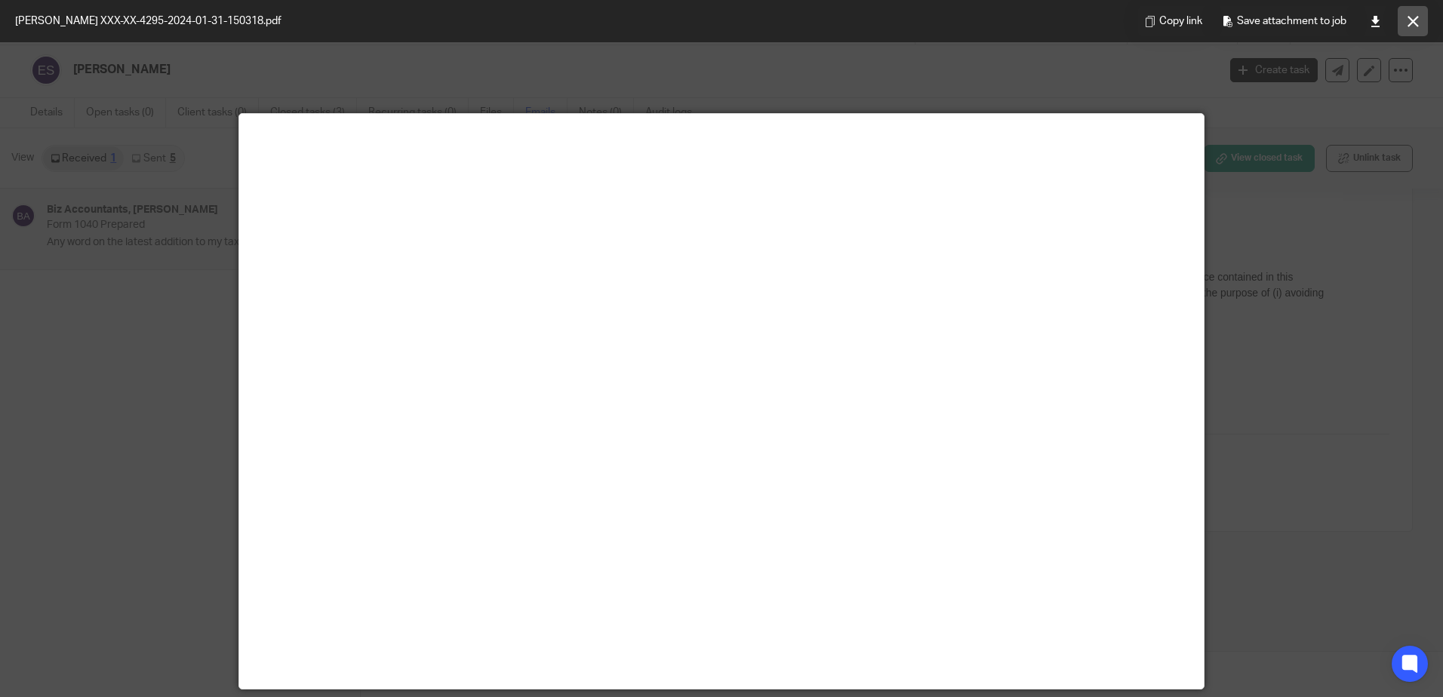
click at [1418, 27] on button at bounding box center [1412, 21] width 30 height 30
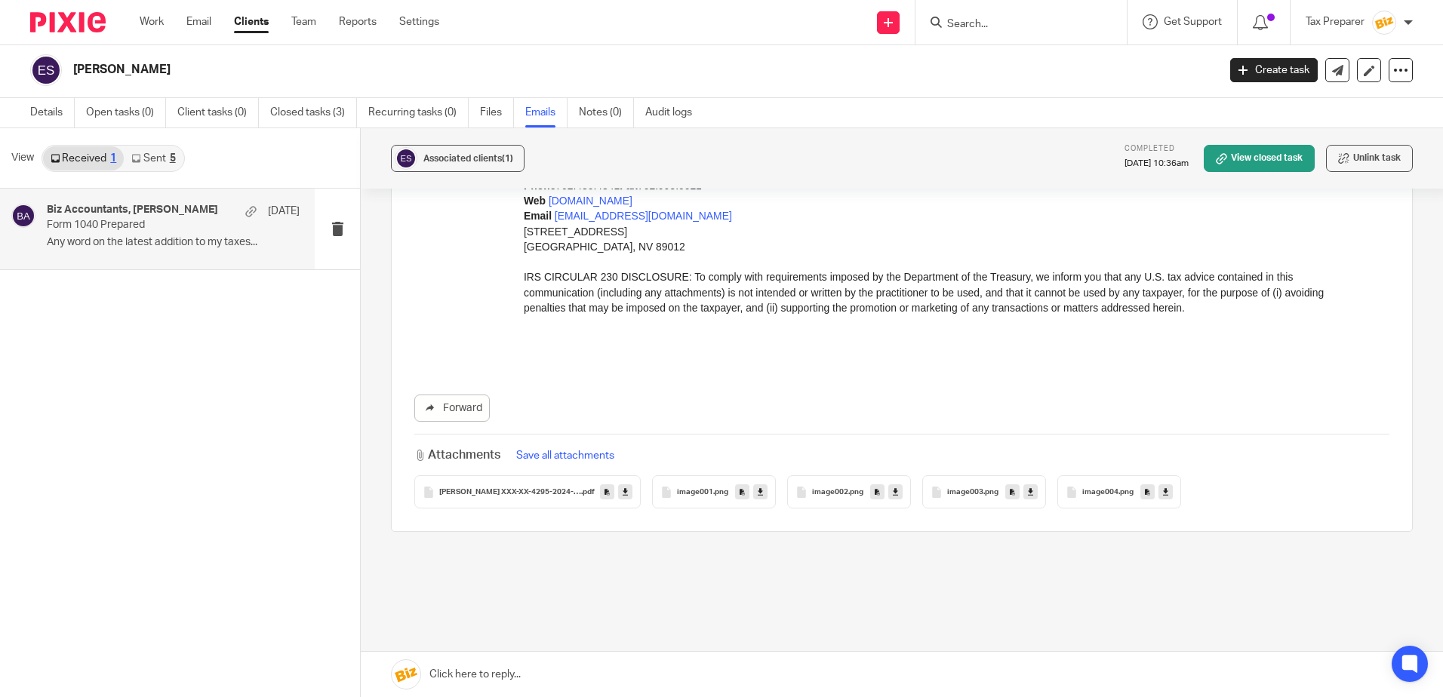
click at [977, 27] on input "Search" at bounding box center [1013, 25] width 136 height 14
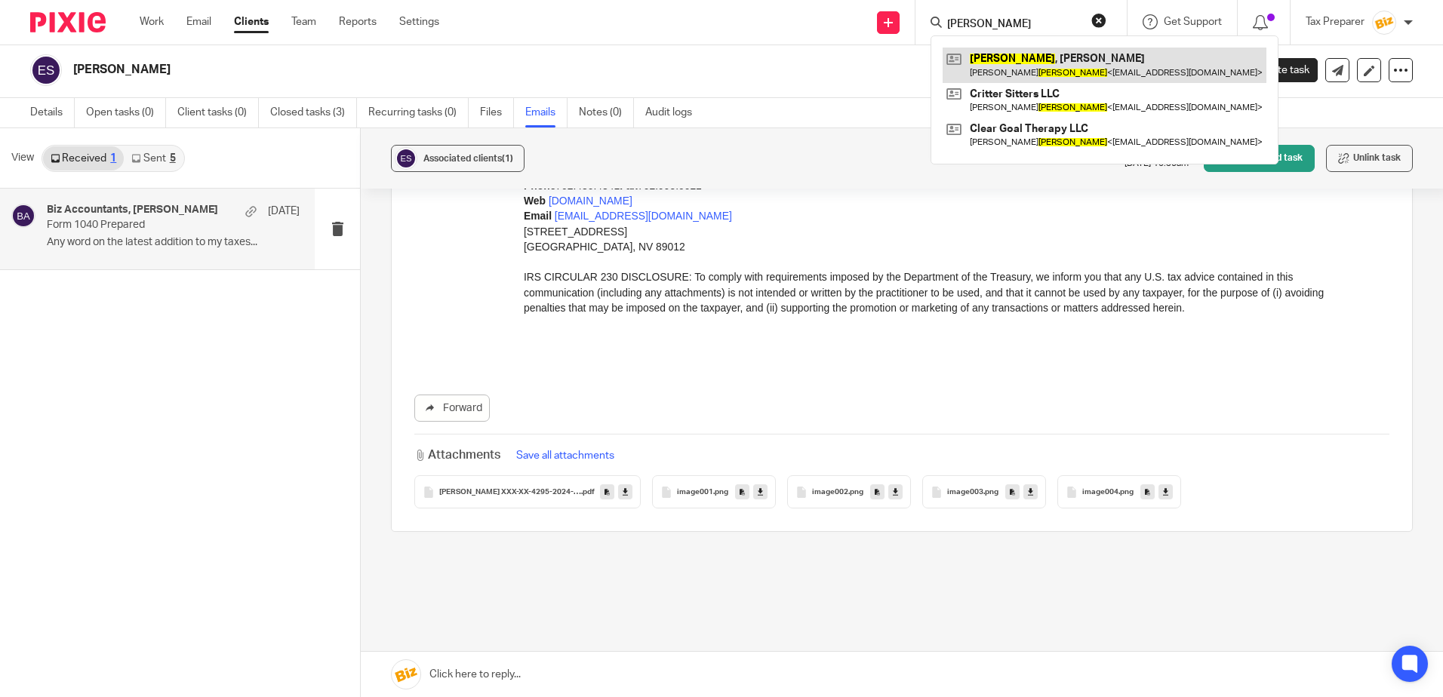
type input "carroll"
click at [1034, 65] on link at bounding box center [1104, 65] width 324 height 35
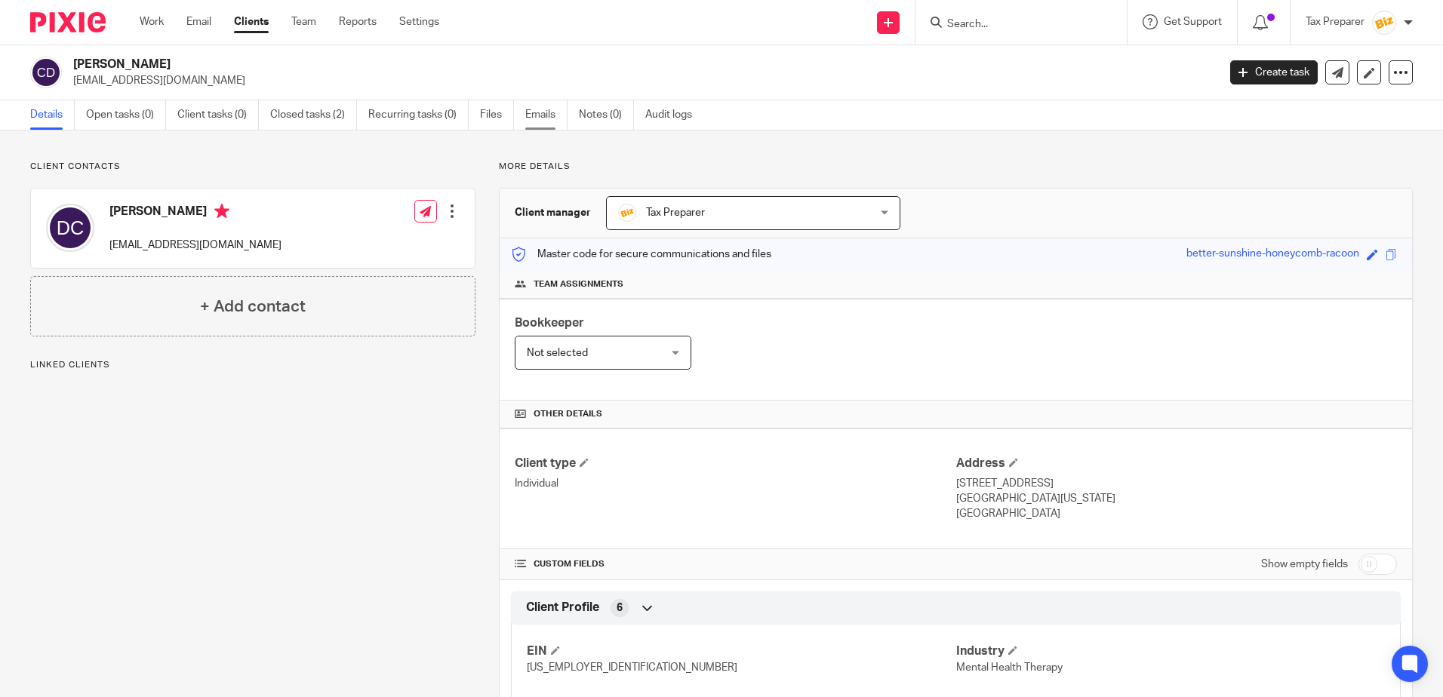
click at [536, 110] on link "Emails" at bounding box center [546, 114] width 42 height 29
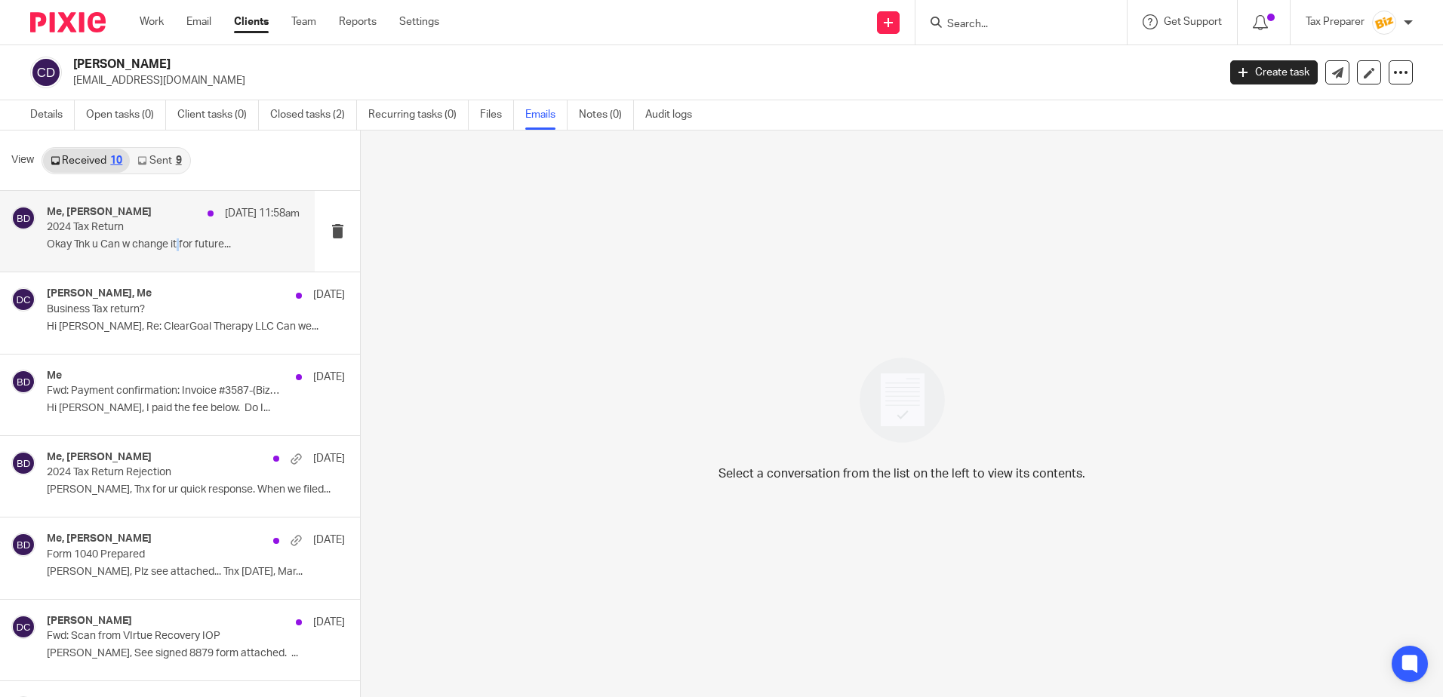
click at [179, 239] on p "Okay Tnk u Can w change it for future..." at bounding box center [173, 244] width 253 height 13
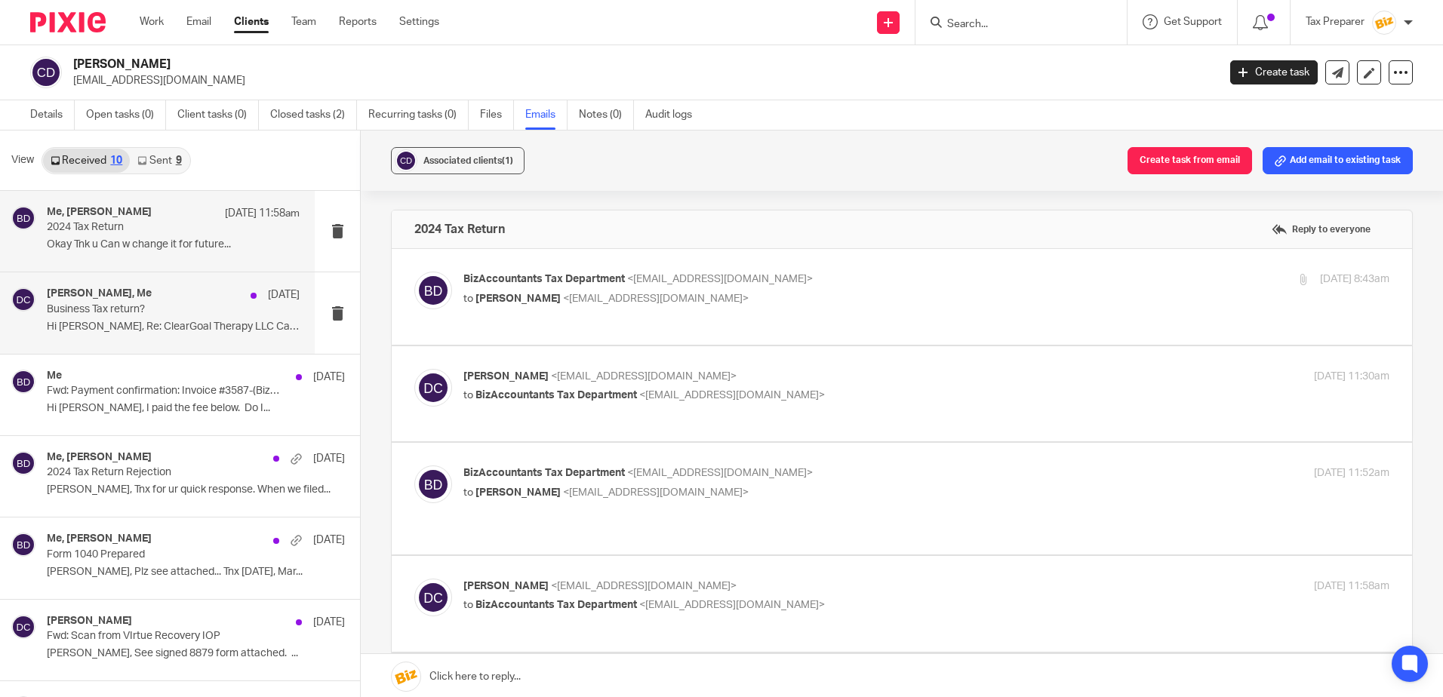
click at [161, 294] on div "[PERSON_NAME], Me [DATE]" at bounding box center [173, 294] width 253 height 15
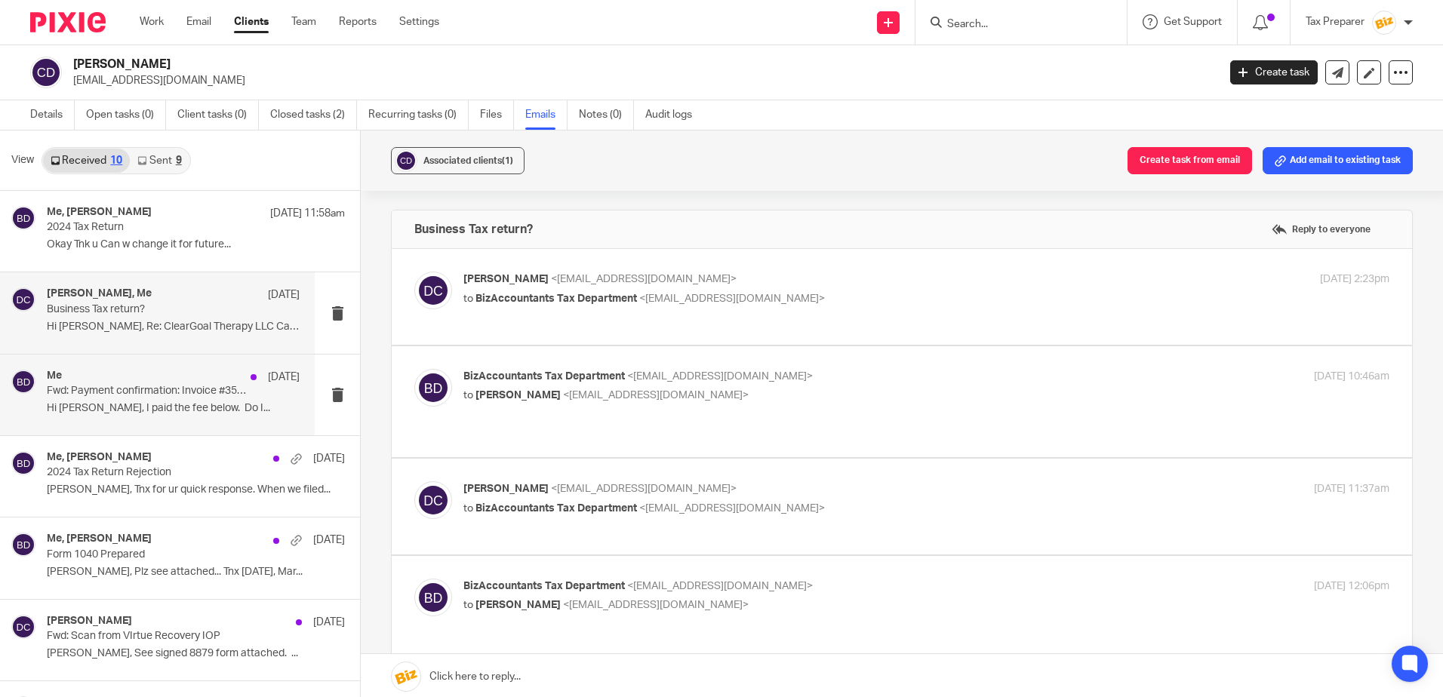
click at [171, 383] on div "Me [DATE]" at bounding box center [173, 377] width 253 height 15
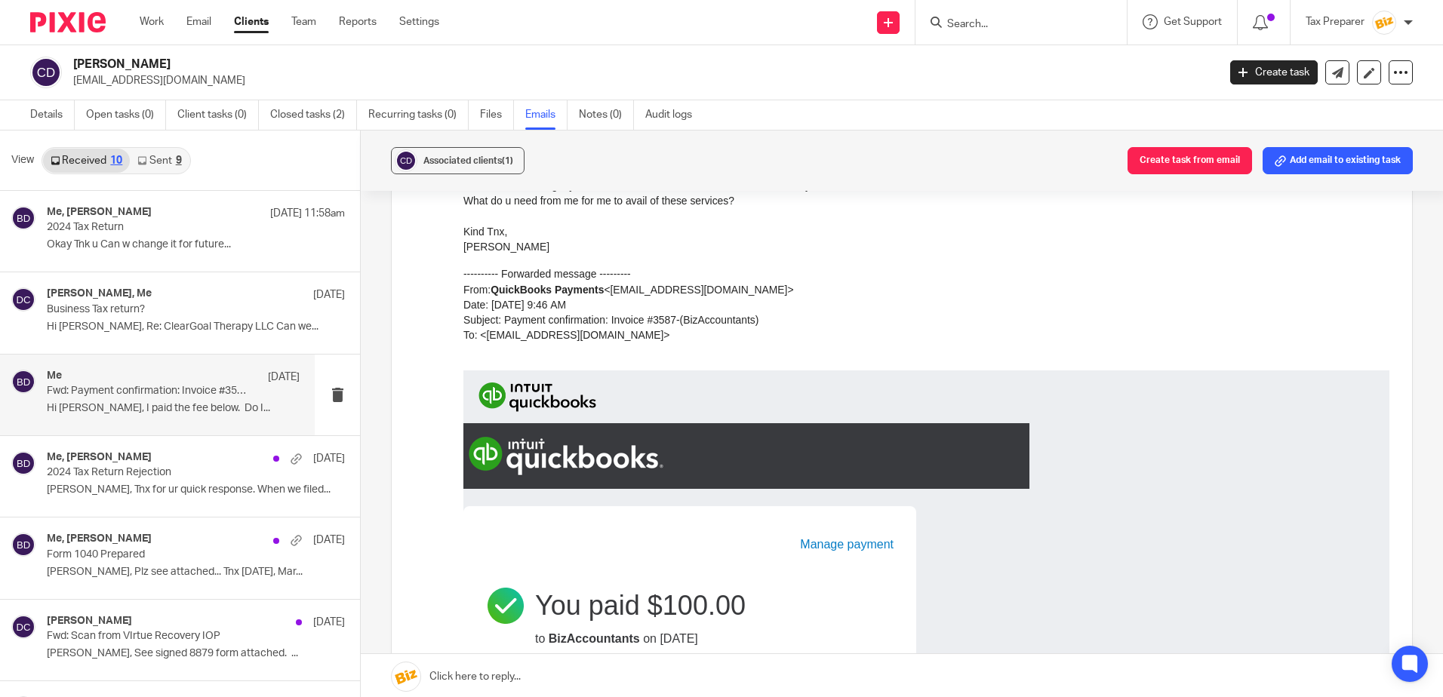
scroll to position [404, 0]
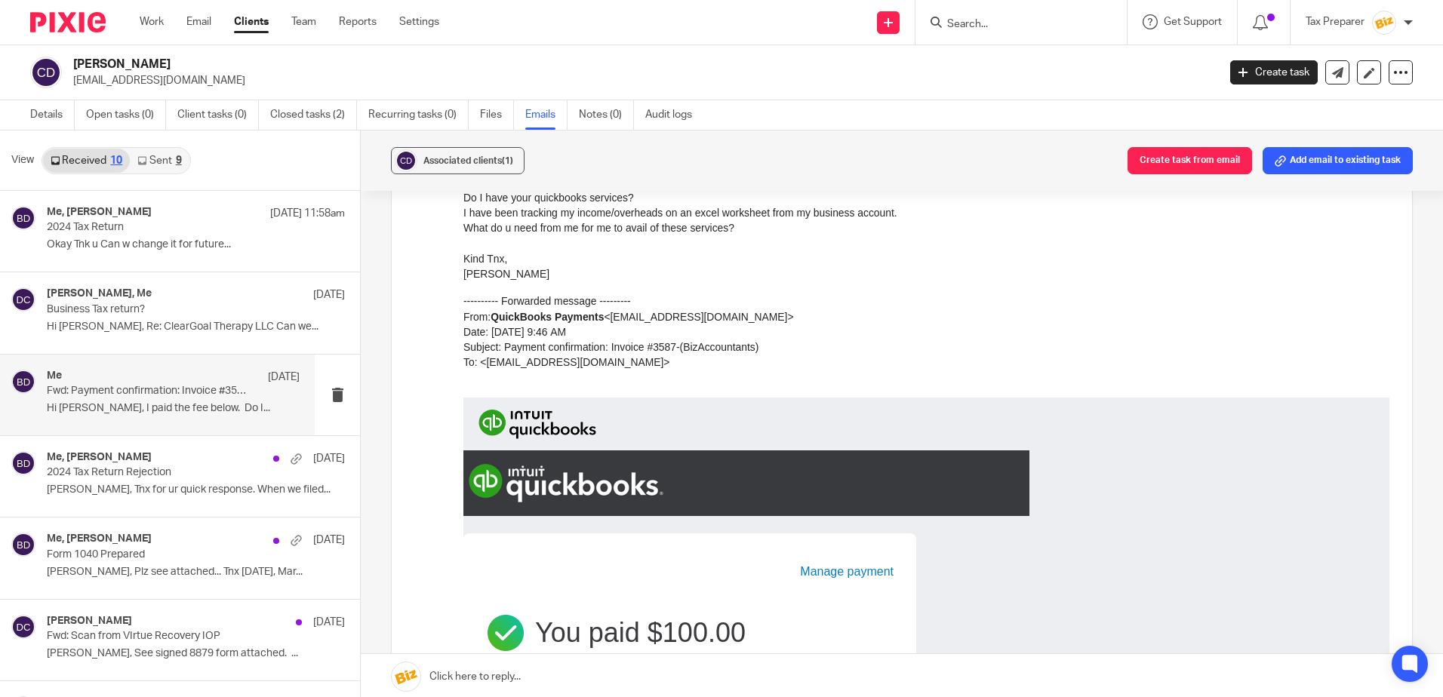
click at [849, 328] on p "---------- Forwarded message --------- From: QuickBooks Payments < [EMAIL_ADDRE…" at bounding box center [926, 331] width 926 height 76
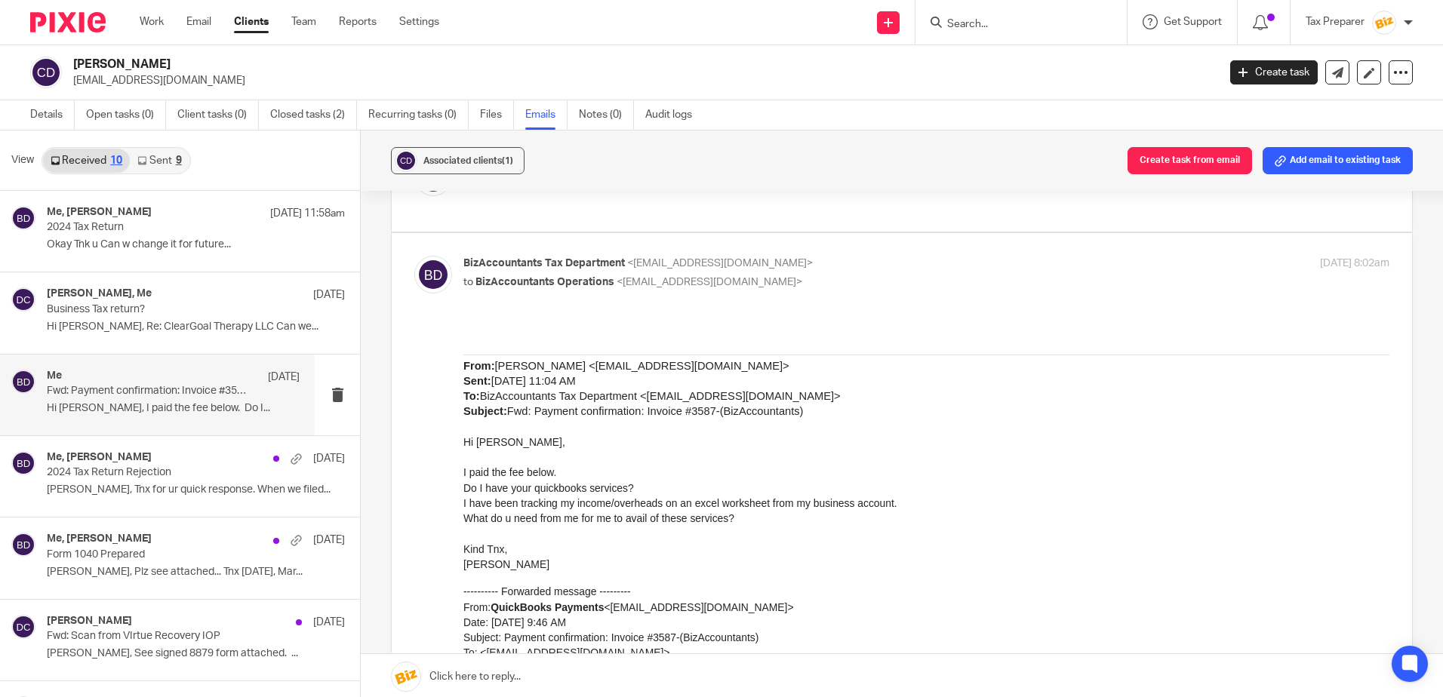
scroll to position [0, 0]
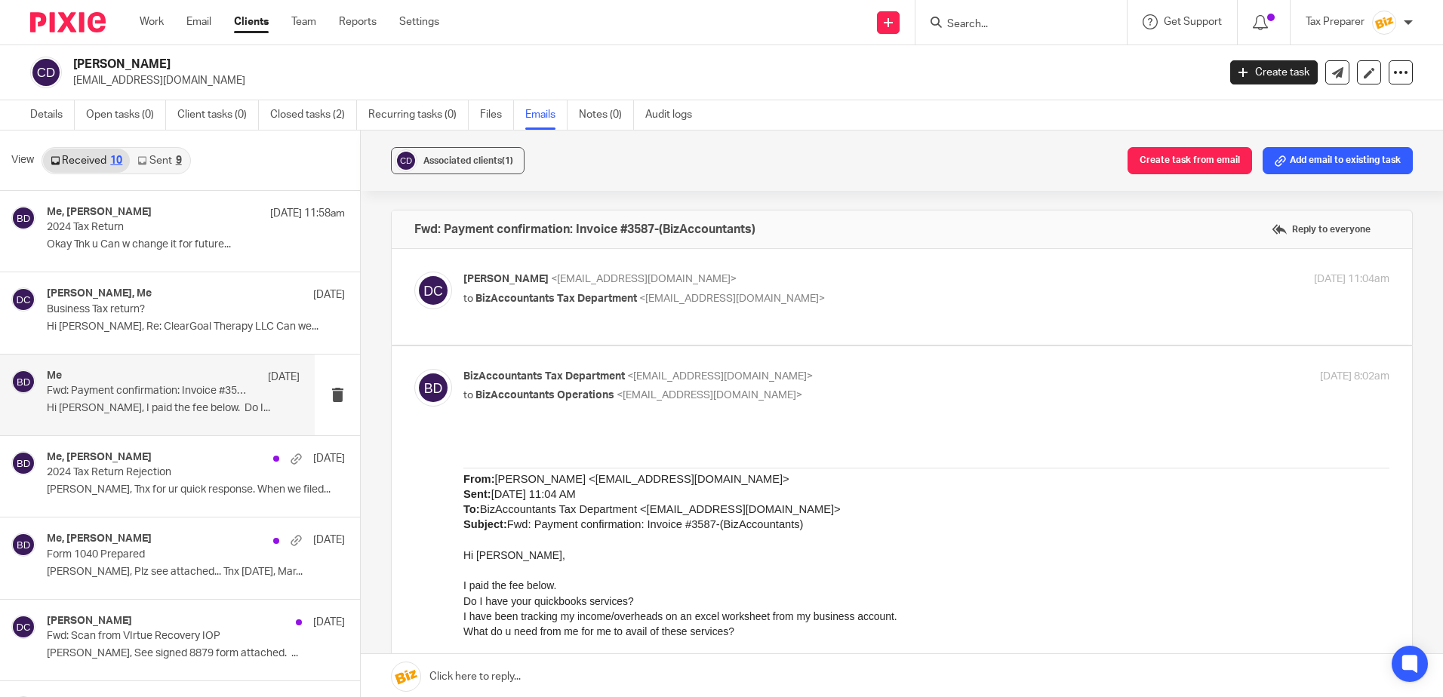
click at [807, 390] on p "to BizAccountants Operations <[EMAIL_ADDRESS][DOMAIN_NAME]>" at bounding box center [771, 396] width 617 height 16
checkbox input "false"
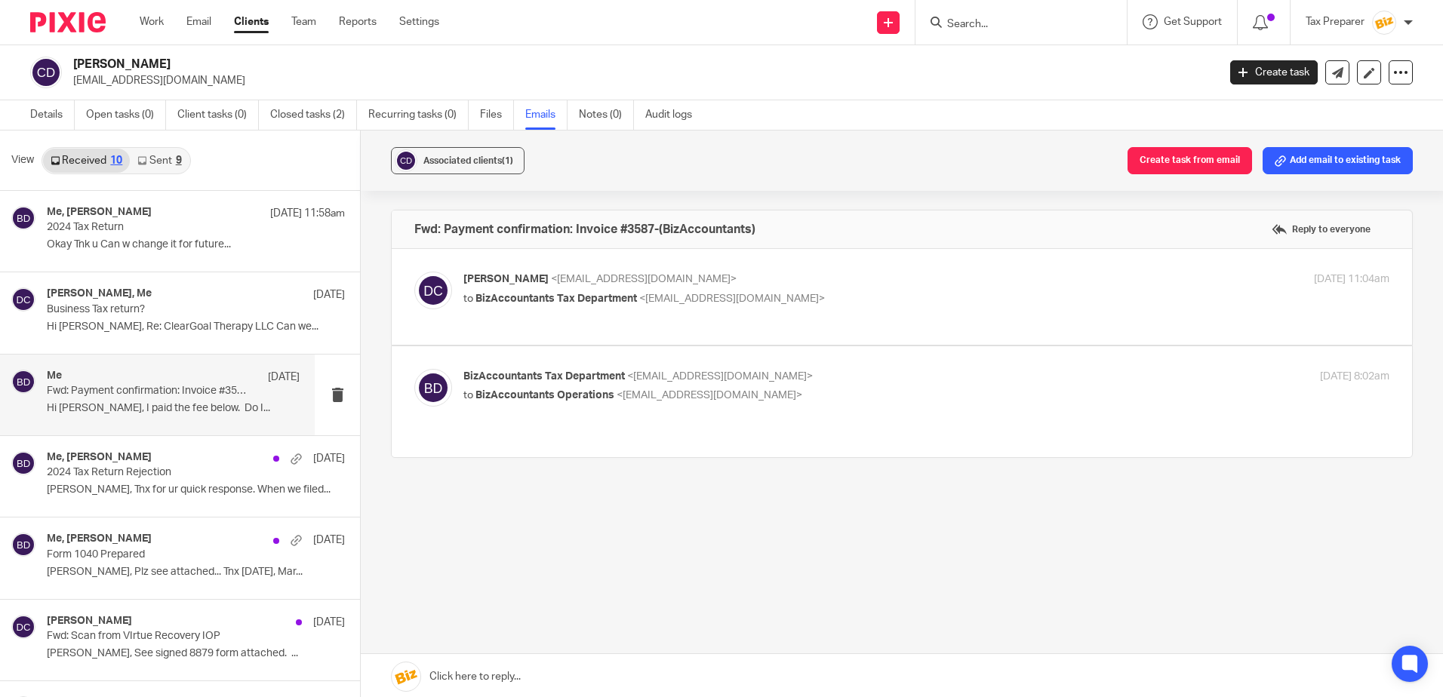
click at [789, 271] on label at bounding box center [902, 297] width 1020 height 96
click at [414, 271] on input "checkbox" at bounding box center [413, 271] width 1 height 1
checkbox input "true"
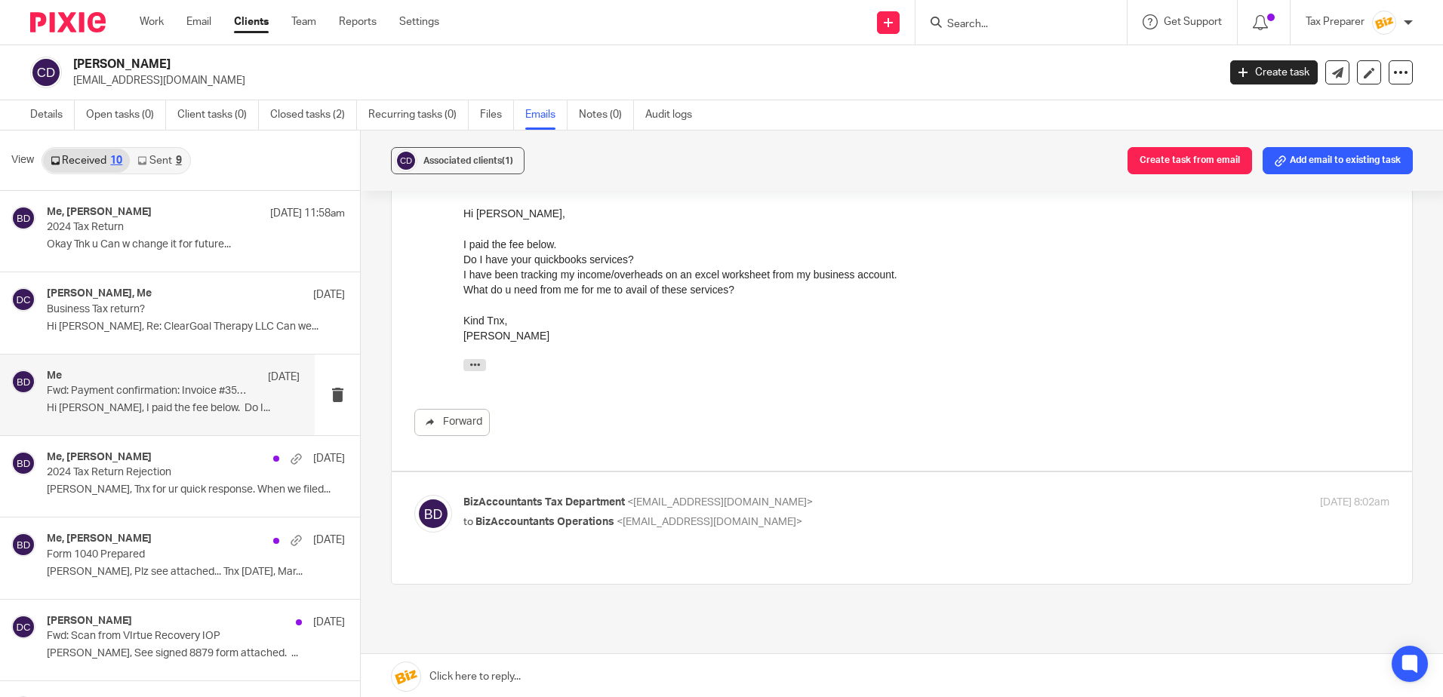
scroll to position [215, 0]
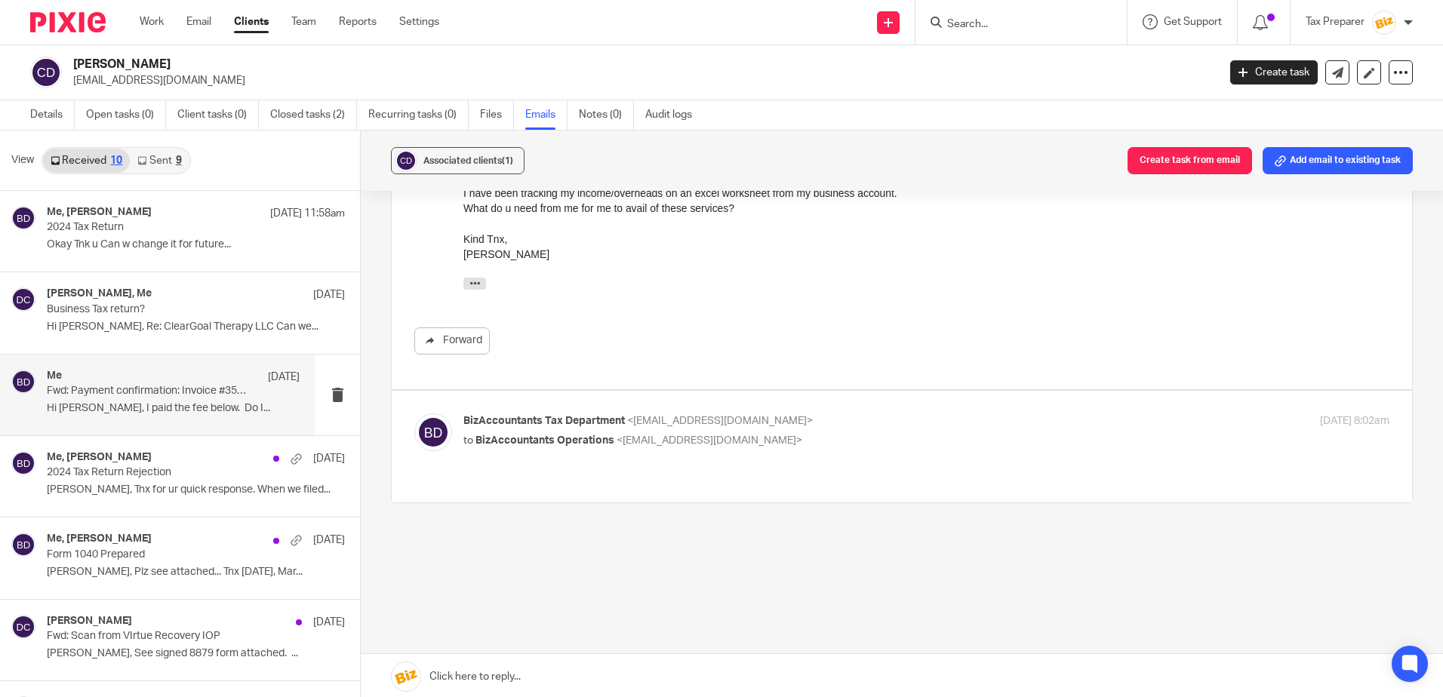
click at [816, 404] on label at bounding box center [902, 446] width 1020 height 111
click at [414, 413] on input "checkbox" at bounding box center [413, 413] width 1 height 1
checkbox input "true"
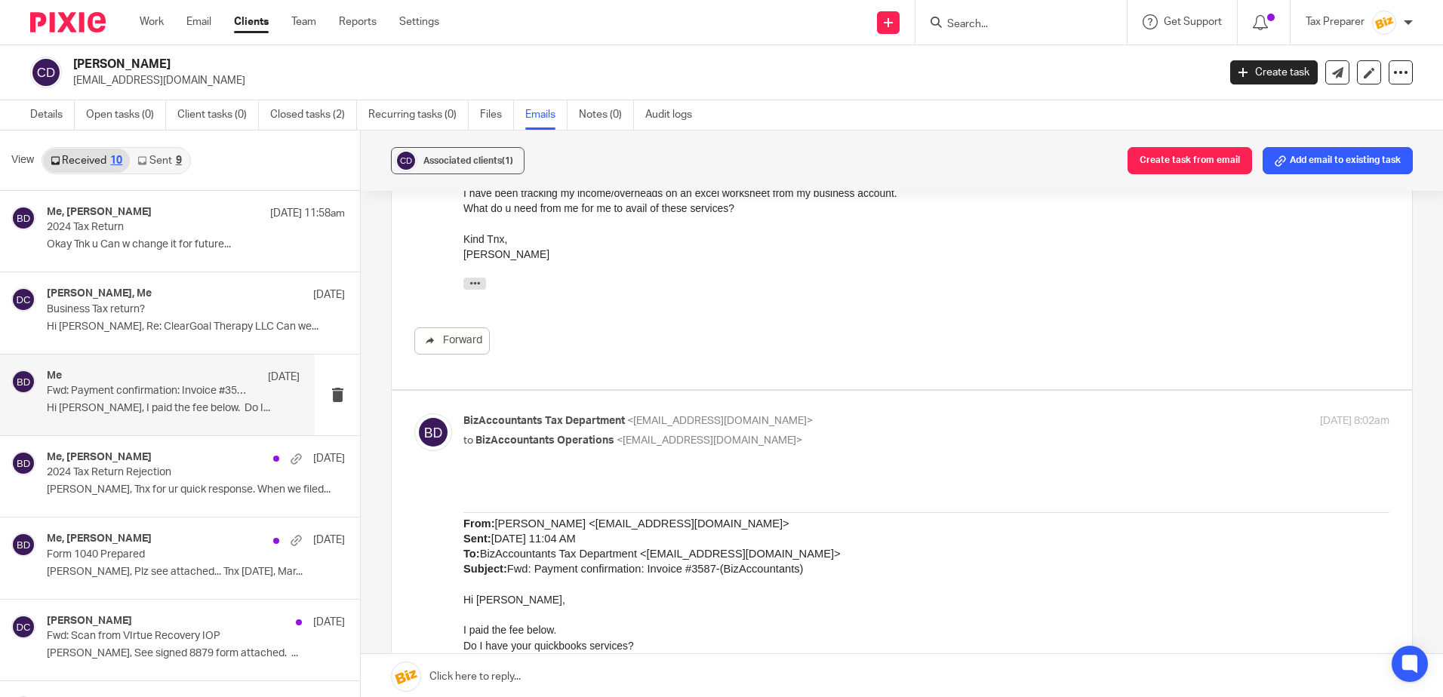
scroll to position [0, 0]
click at [171, 477] on p "2024 Tax Return Rejection" at bounding box center [148, 472] width 202 height 13
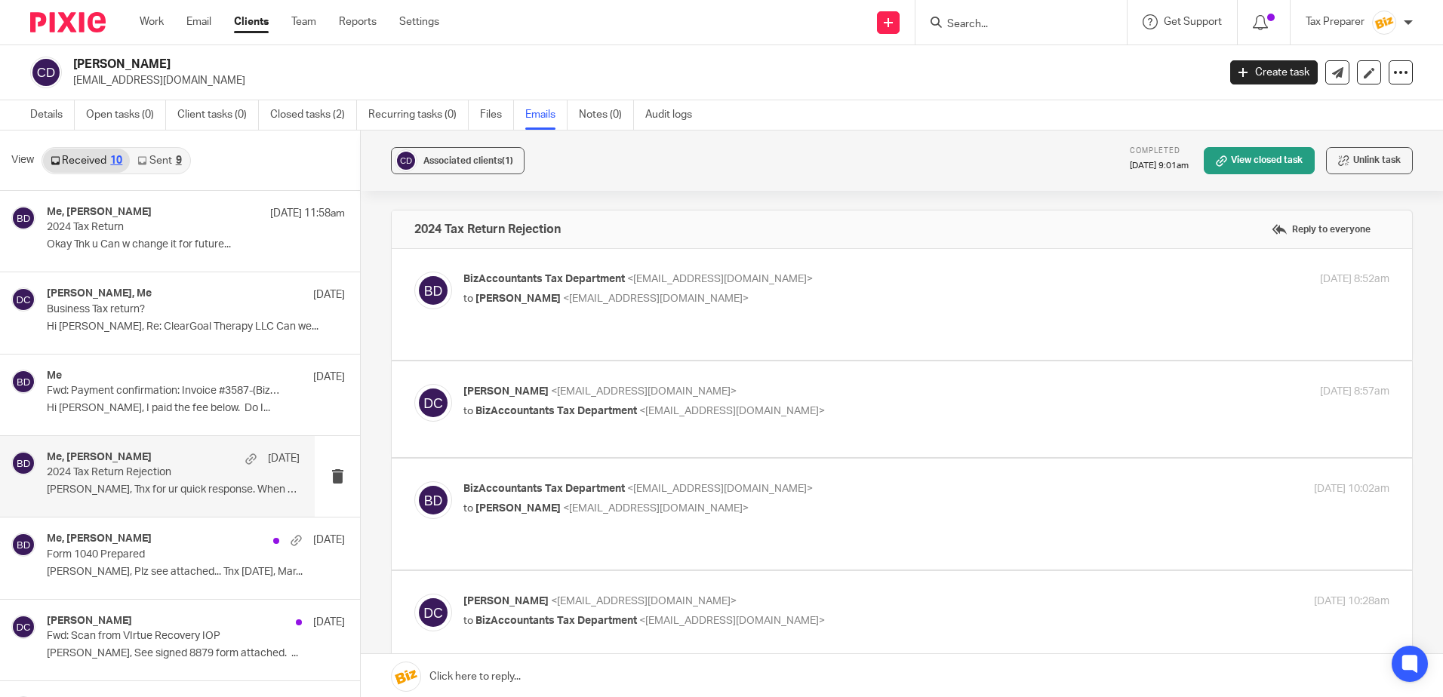
click at [798, 329] on label at bounding box center [902, 304] width 1020 height 111
click at [414, 272] on input "checkbox" at bounding box center [413, 271] width 1 height 1
checkbox input "true"
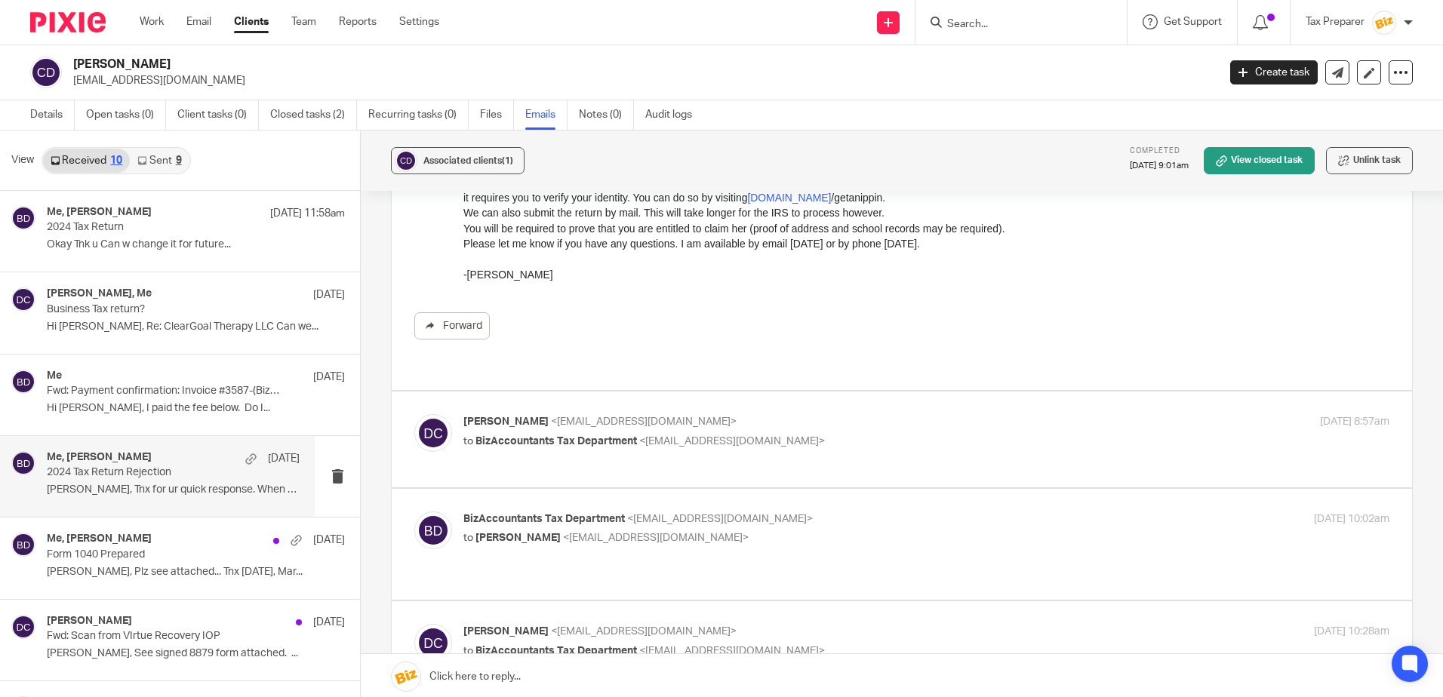
scroll to position [302, 0]
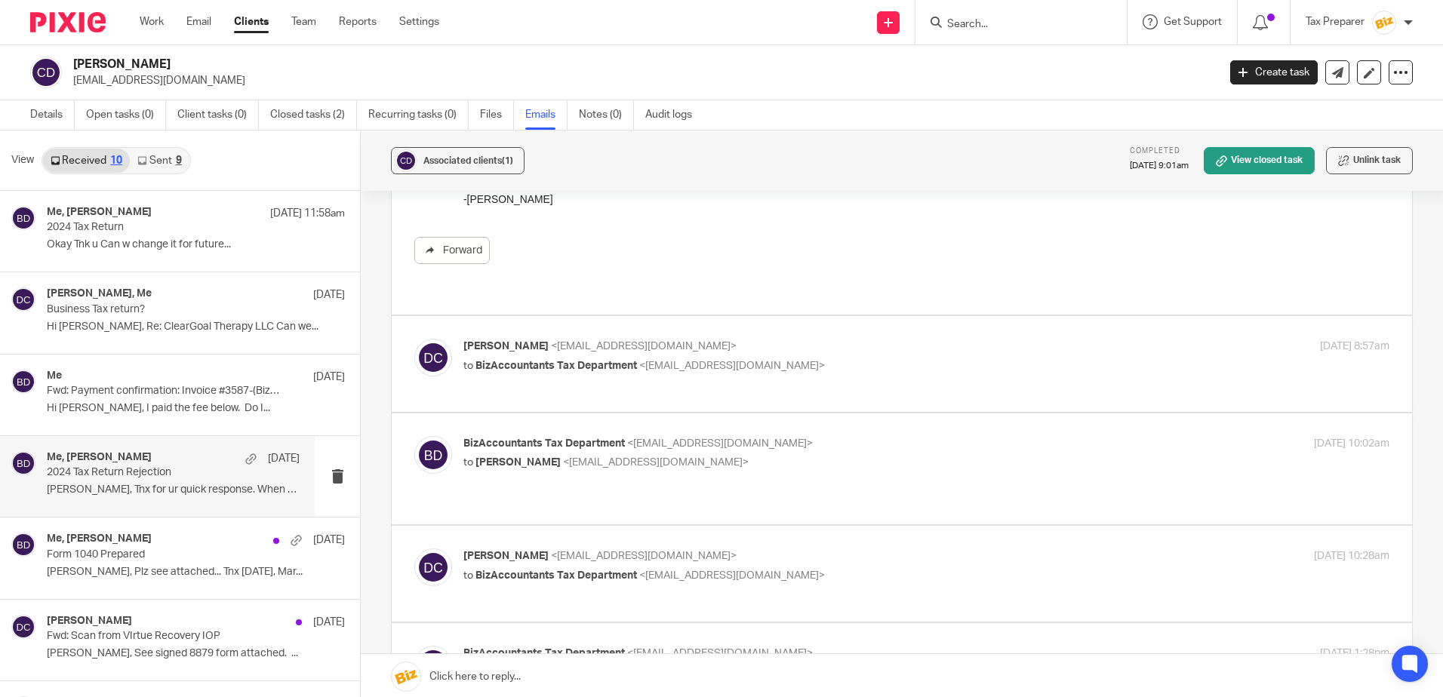
click at [852, 339] on p "Derek Carroll <derekcarroll100@gmail.com>" at bounding box center [771, 347] width 617 height 16
checkbox input "true"
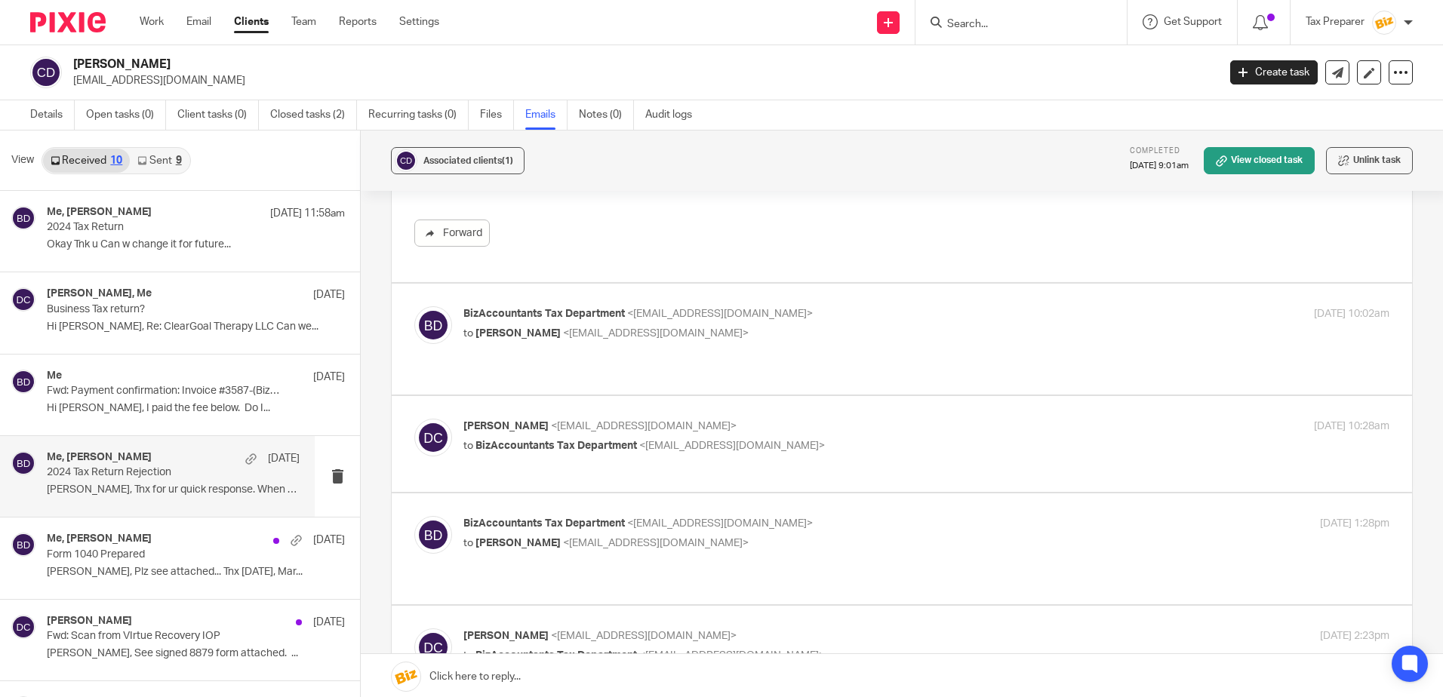
scroll to position [679, 0]
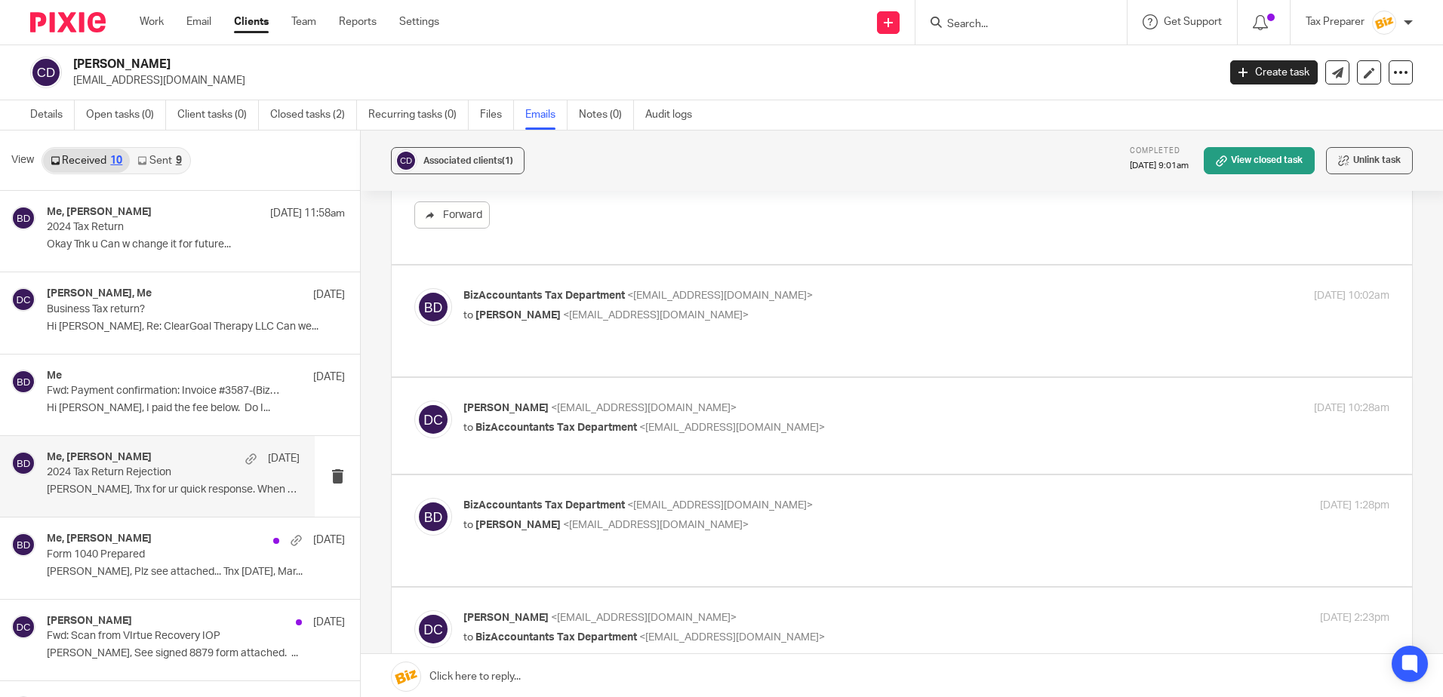
click at [822, 308] on p "to Derek Carroll <derekcarroll100@gmail.com>" at bounding box center [771, 316] width 617 height 16
checkbox input "true"
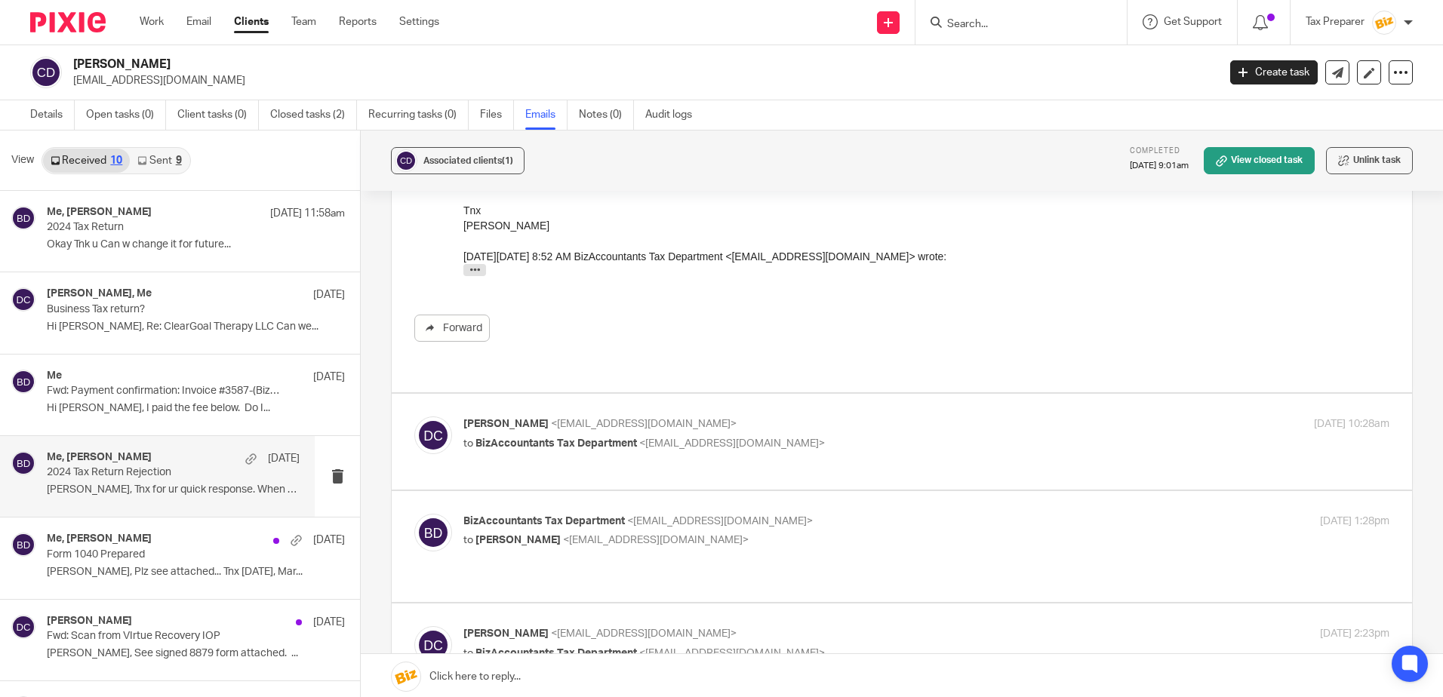
scroll to position [1207, 0]
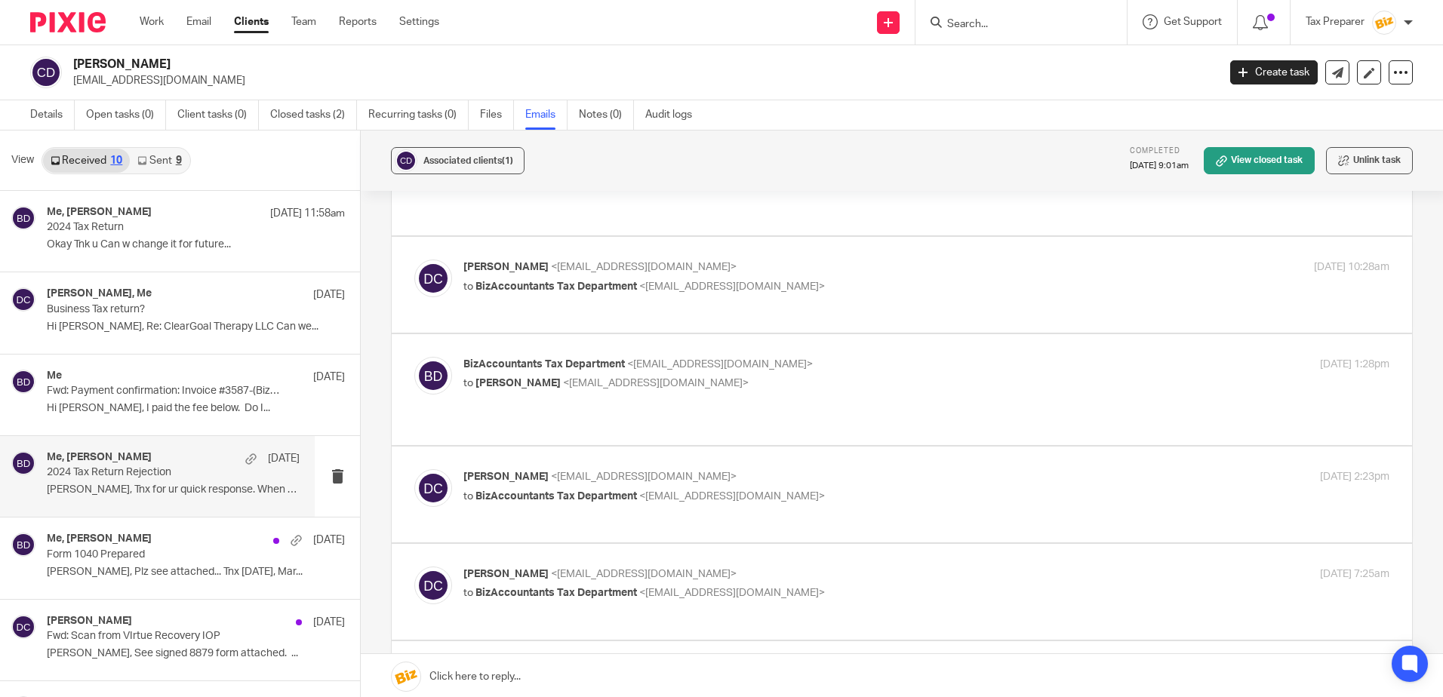
click at [887, 269] on div "Derek Carroll <derekcarroll100@gmail.com> to BizAccountants Tax Department <tax…" at bounding box center [901, 285] width 975 height 51
click at [790, 260] on p "Derek Carroll <derekcarroll100@gmail.com>" at bounding box center [771, 268] width 617 height 16
checkbox input "true"
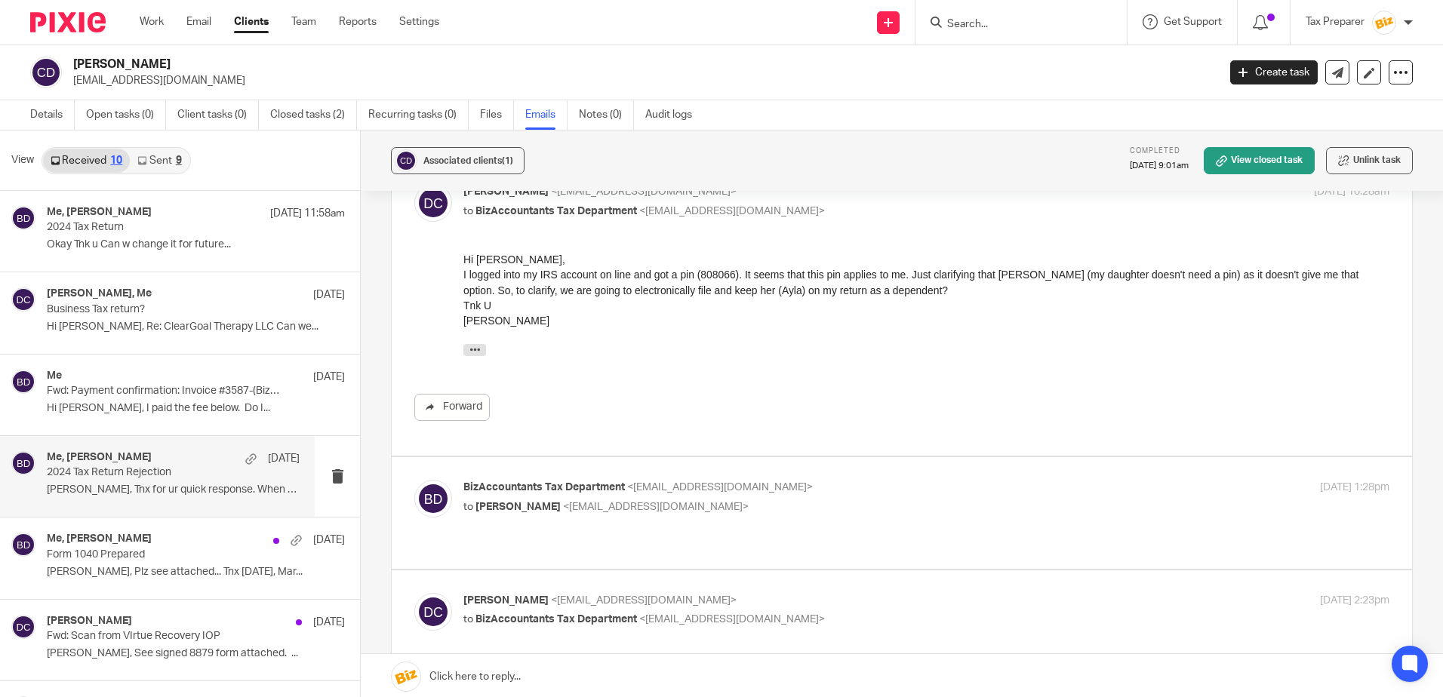
scroll to position [1358, 0]
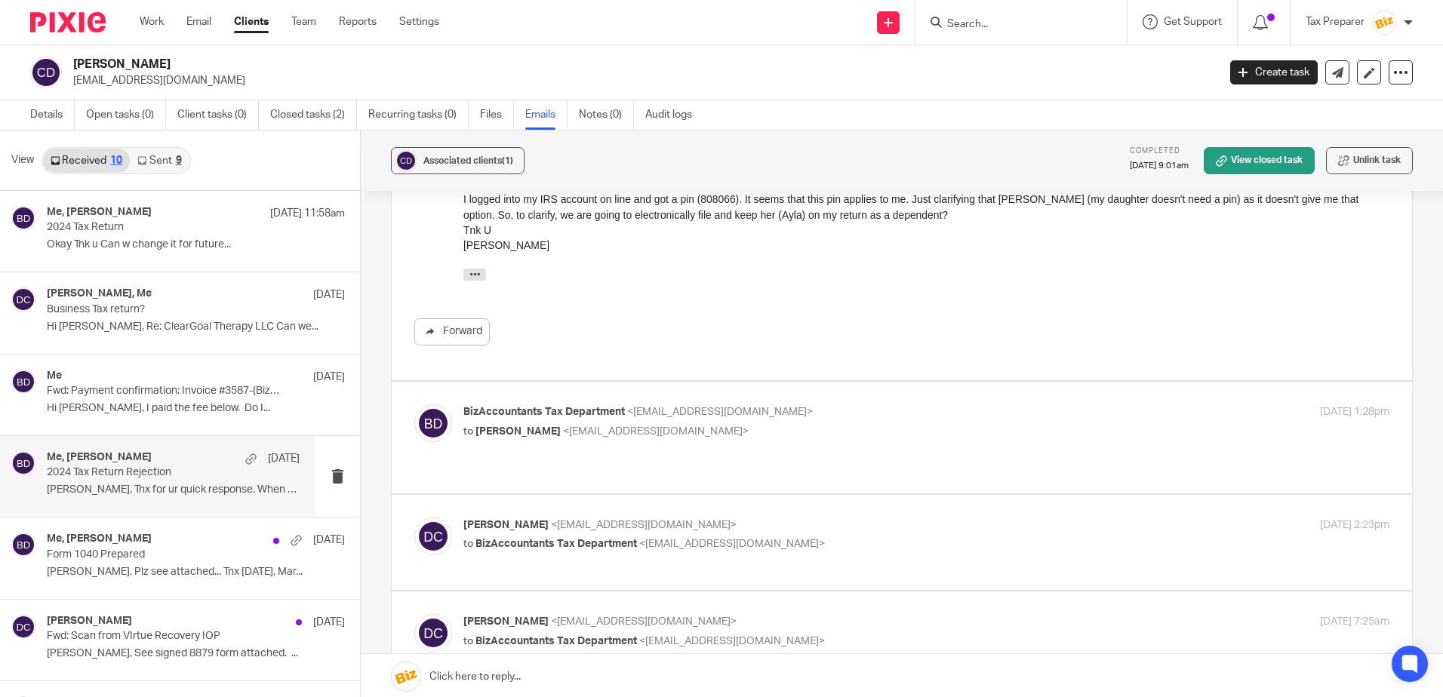
click at [813, 404] on p "BizAccountants Tax Department <taxes@bizaccountants.com>" at bounding box center [771, 412] width 617 height 16
checkbox input "true"
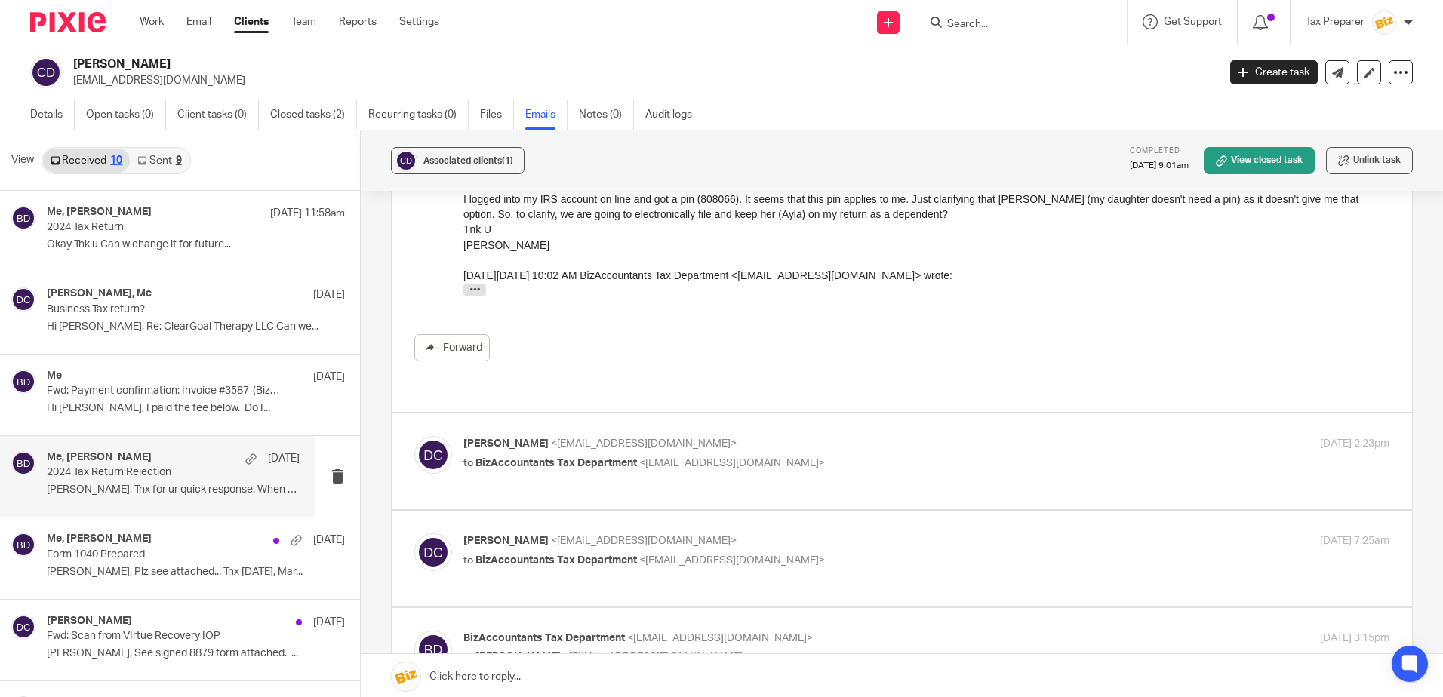
scroll to position [1886, 0]
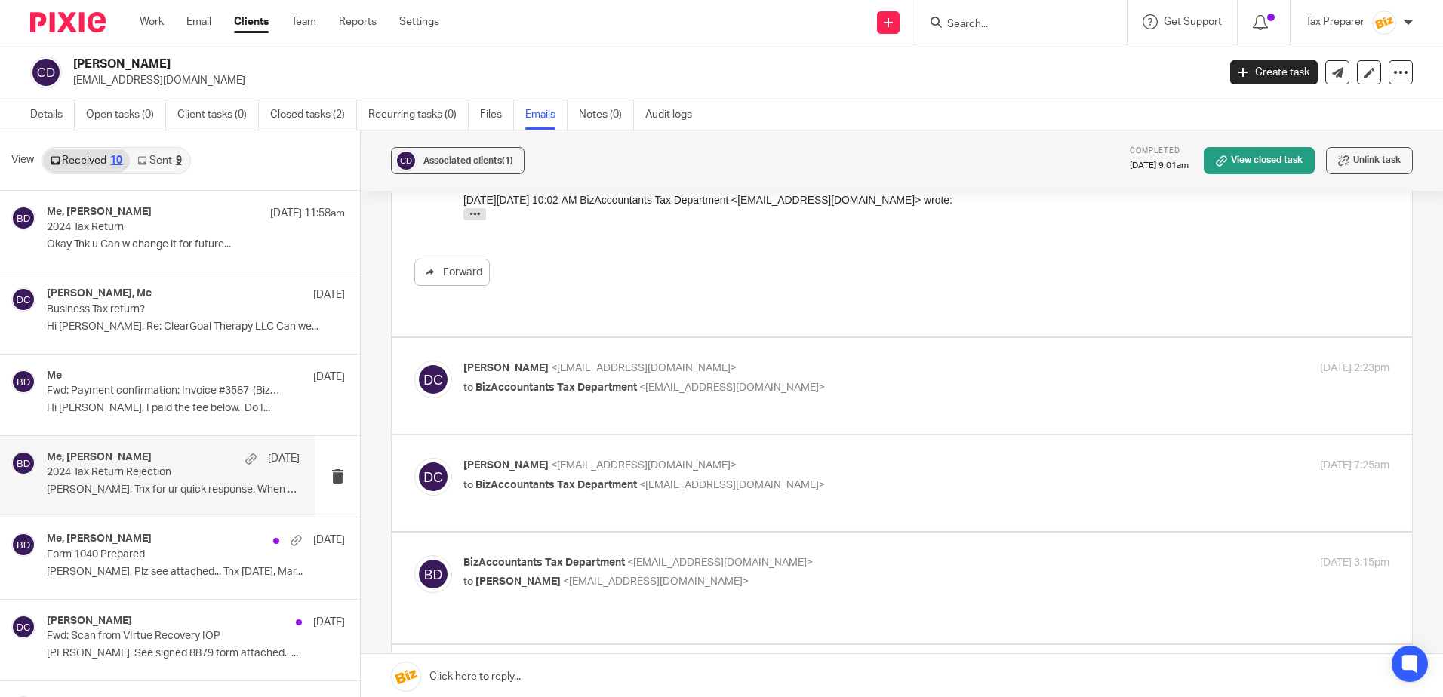
click at [819, 361] on p "Derek Carroll <derekcarroll100@gmail.com>" at bounding box center [771, 369] width 617 height 16
checkbox input "true"
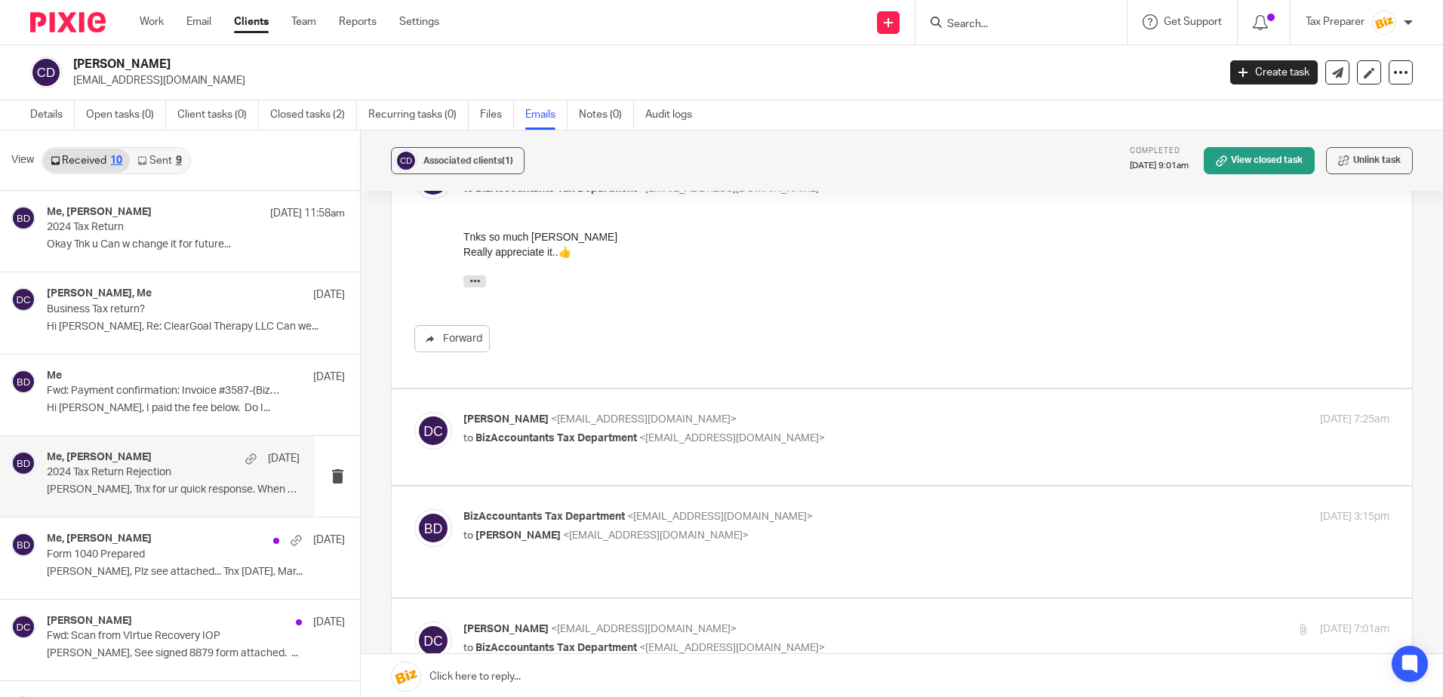
scroll to position [2113, 0]
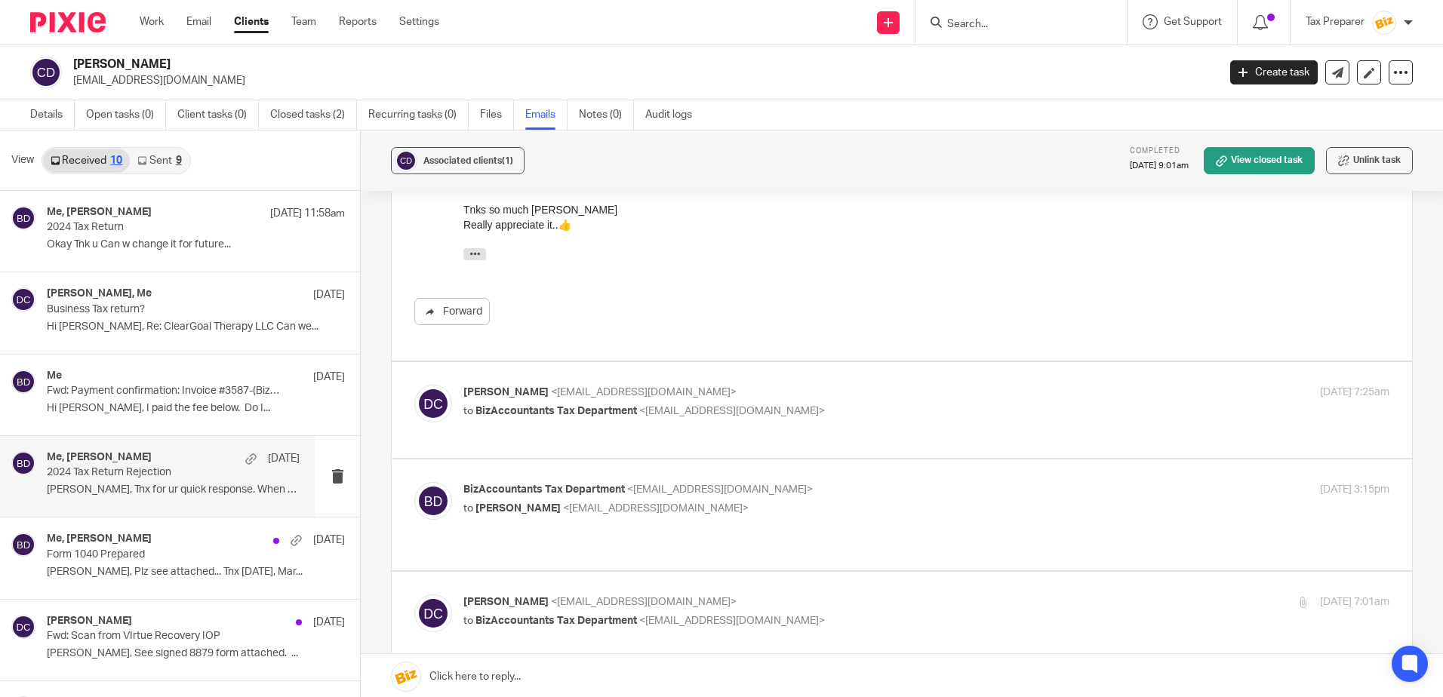
click at [836, 385] on p "Derek Carroll <derekcarroll100@gmail.com>" at bounding box center [771, 393] width 617 height 16
checkbox input "true"
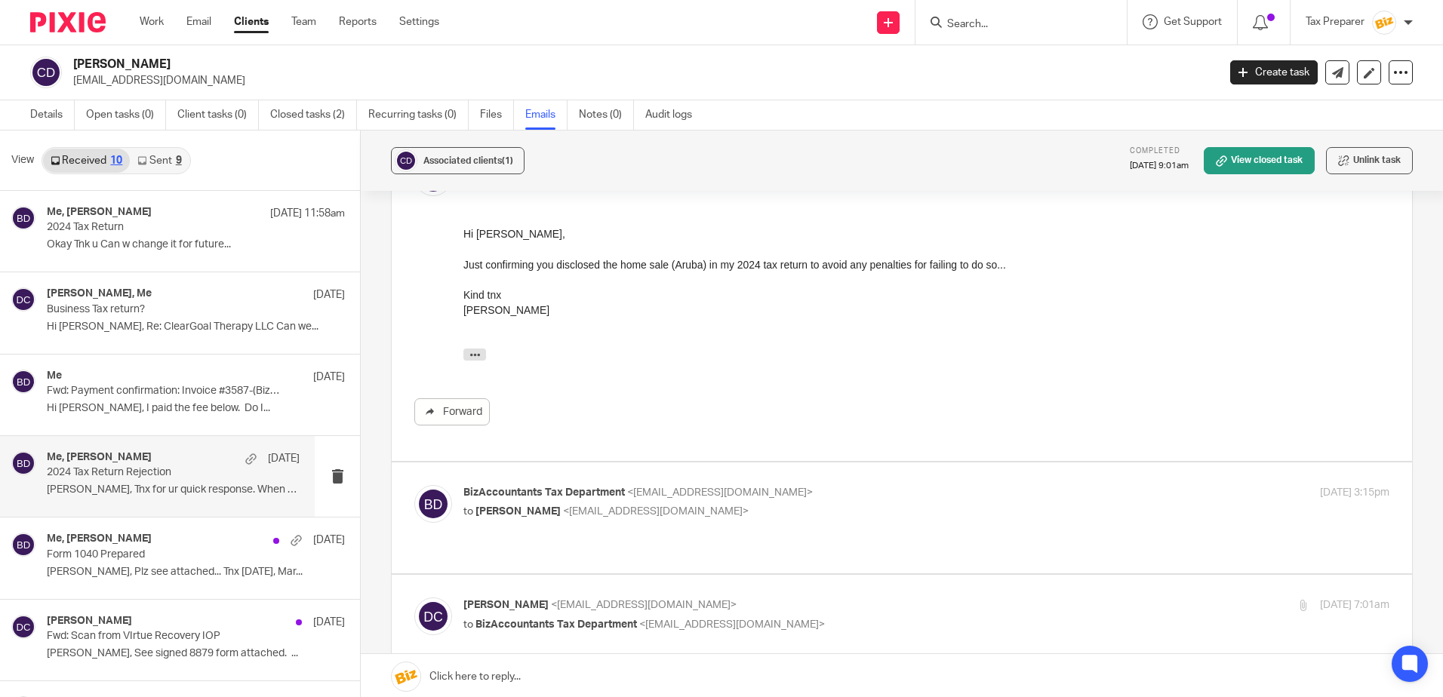
scroll to position [2414, 0]
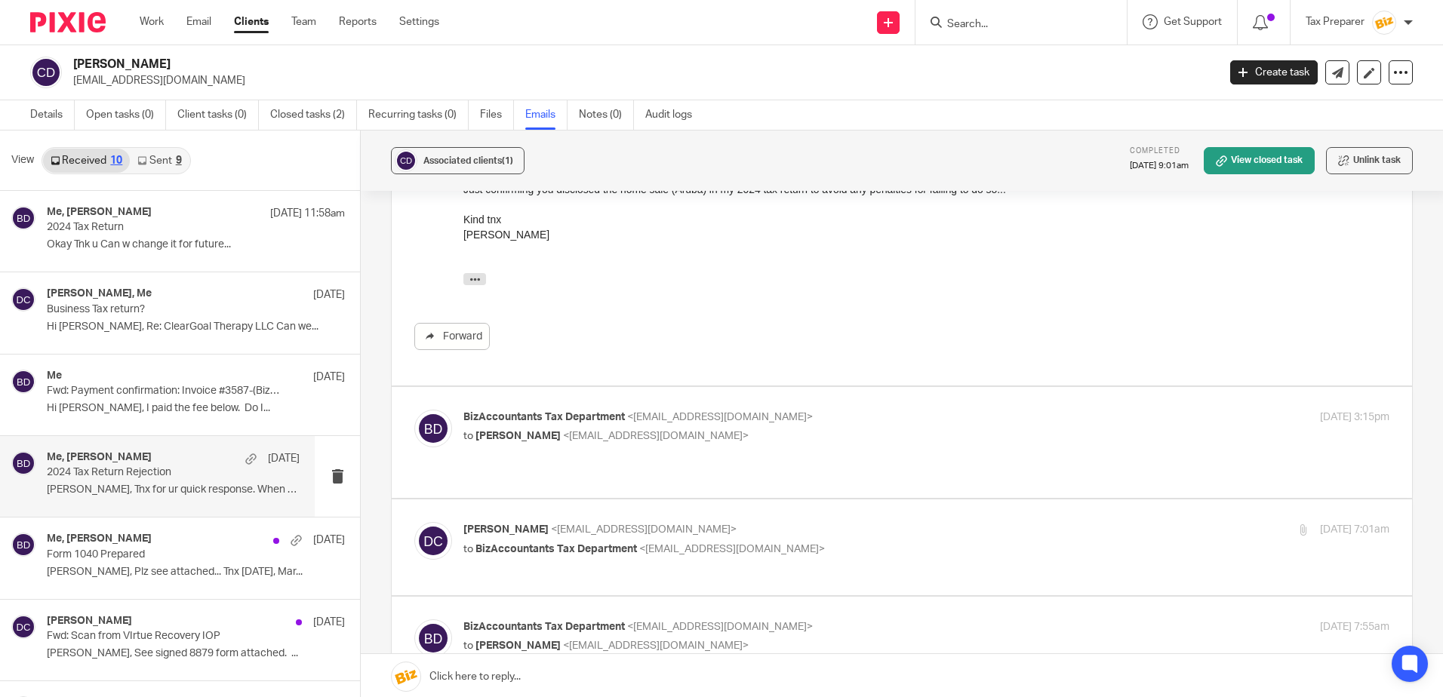
click at [791, 410] on p "BizAccountants Tax Department <taxes@bizaccountants.com>" at bounding box center [771, 418] width 617 height 16
checkbox input "true"
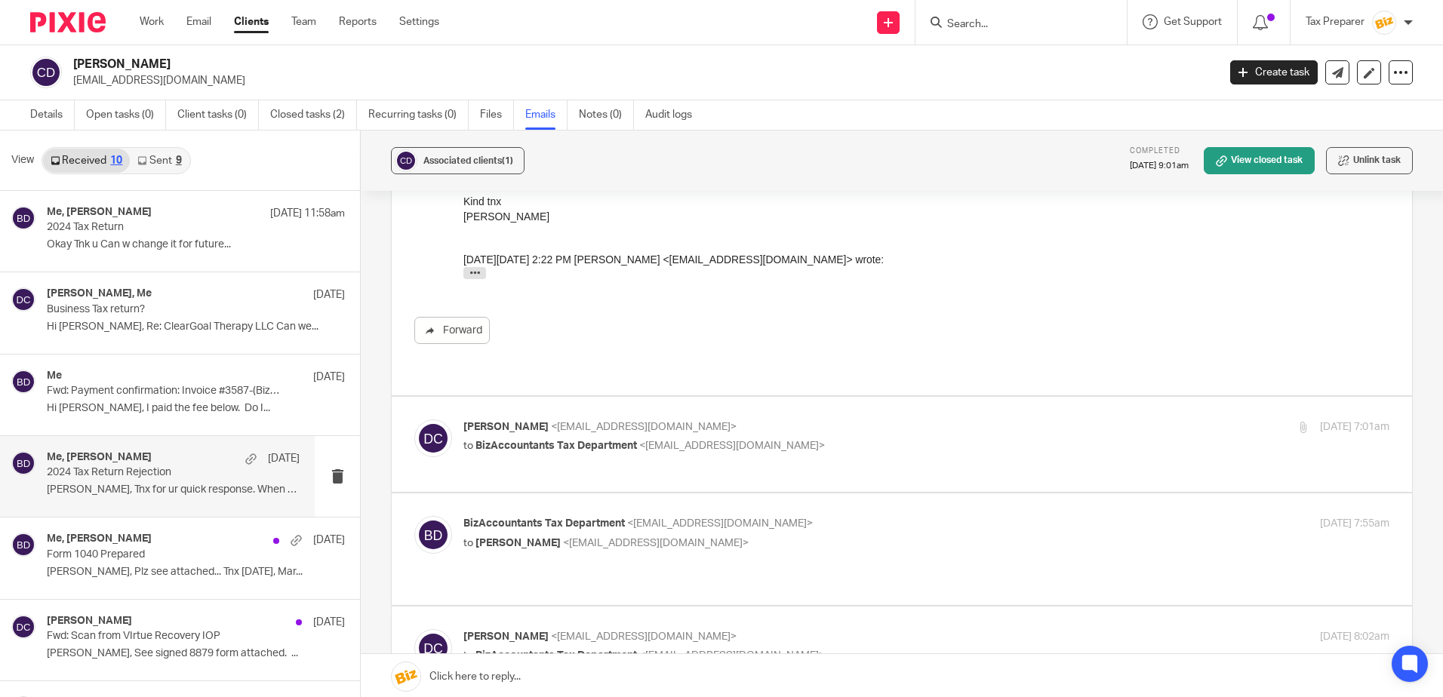
scroll to position [2943, 0]
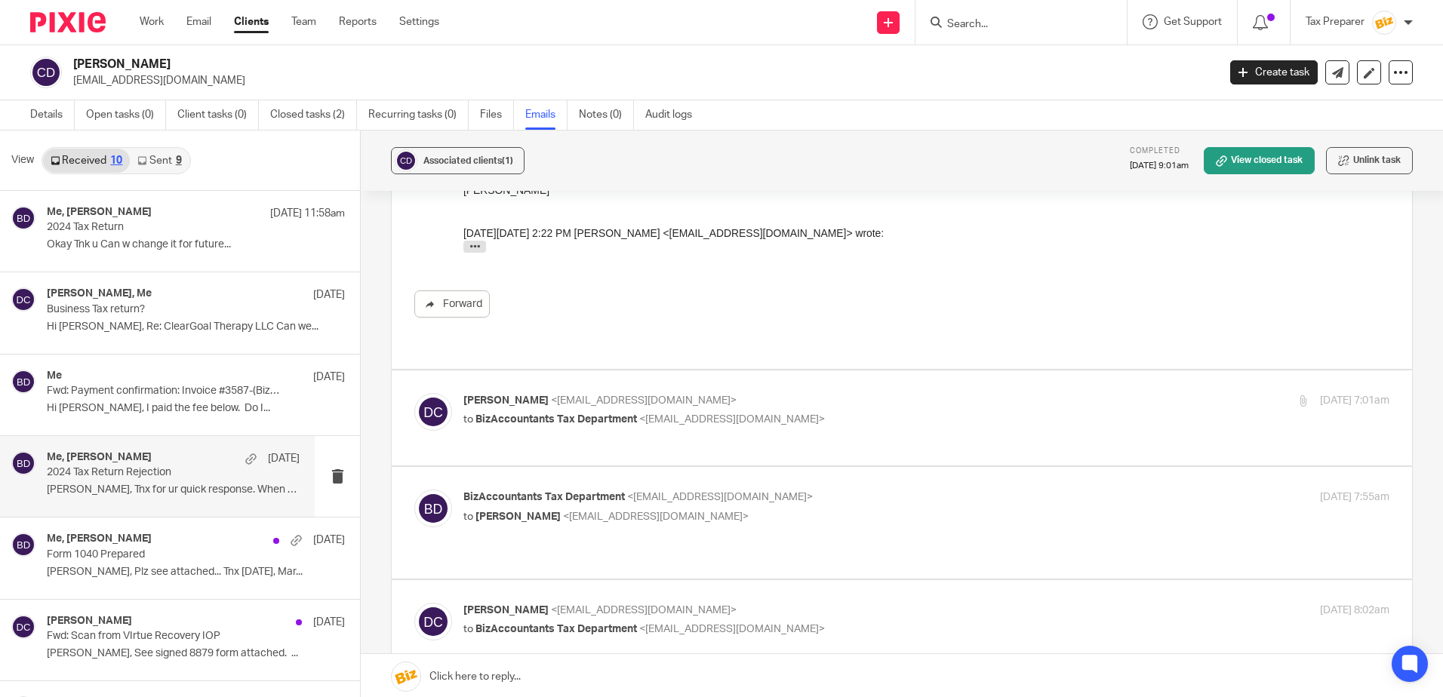
click at [804, 393] on p "Derek Carroll <derekcarroll100@gmail.com>" at bounding box center [771, 401] width 617 height 16
checkbox input "true"
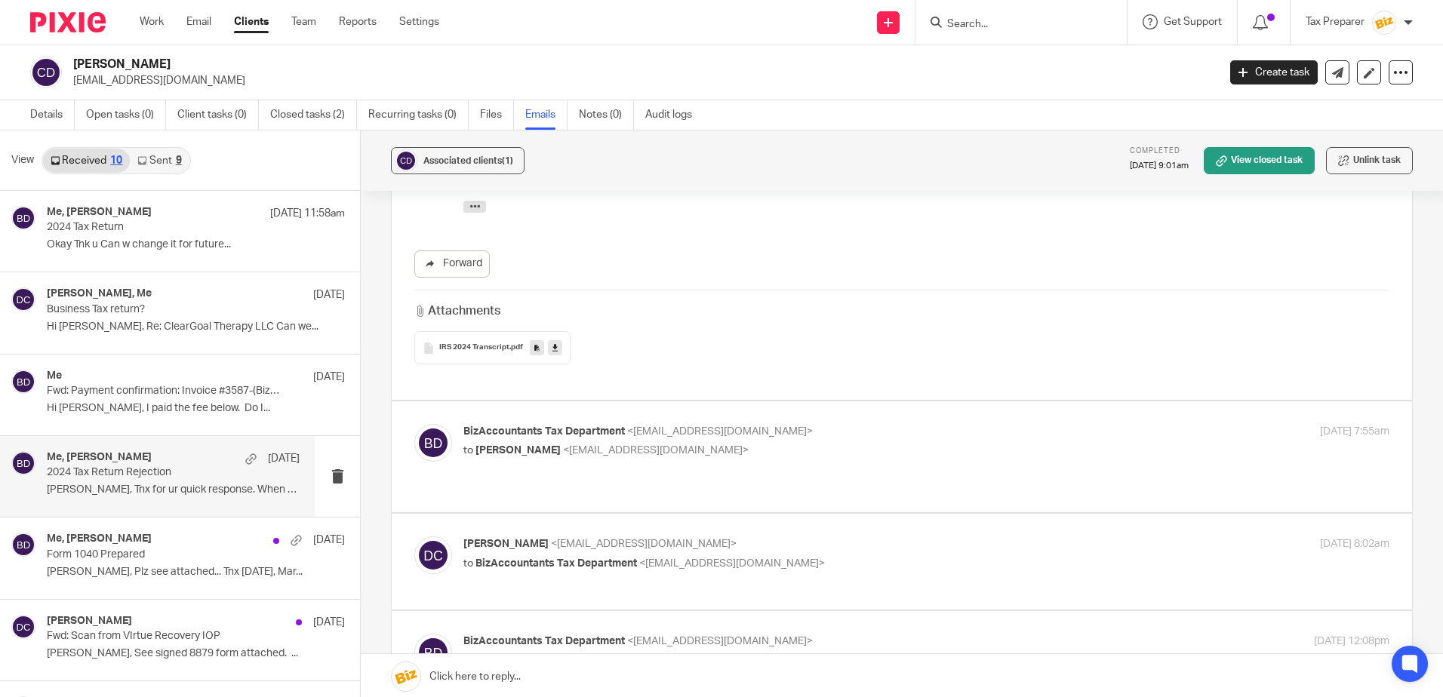
scroll to position [3395, 0]
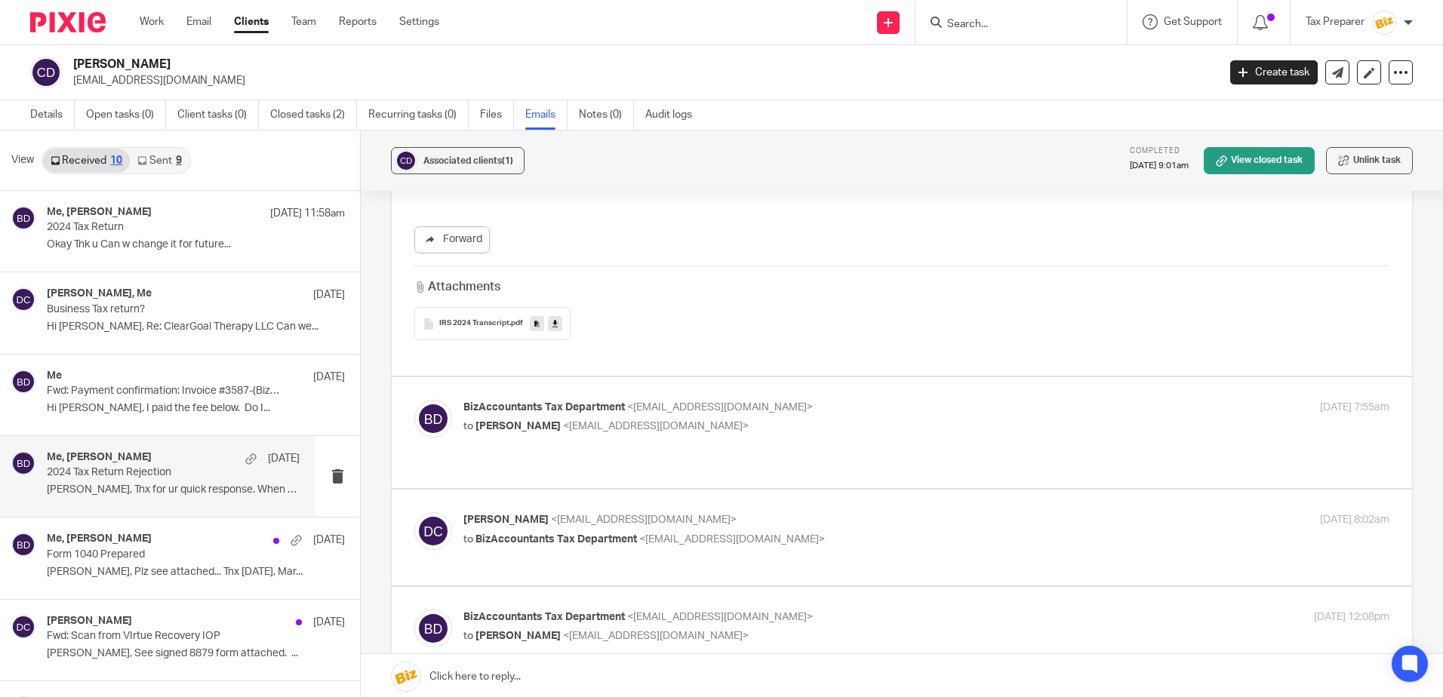
click at [776, 419] on p "to Derek Carroll <derekcarroll100@gmail.com>" at bounding box center [771, 427] width 617 height 16
checkbox input "true"
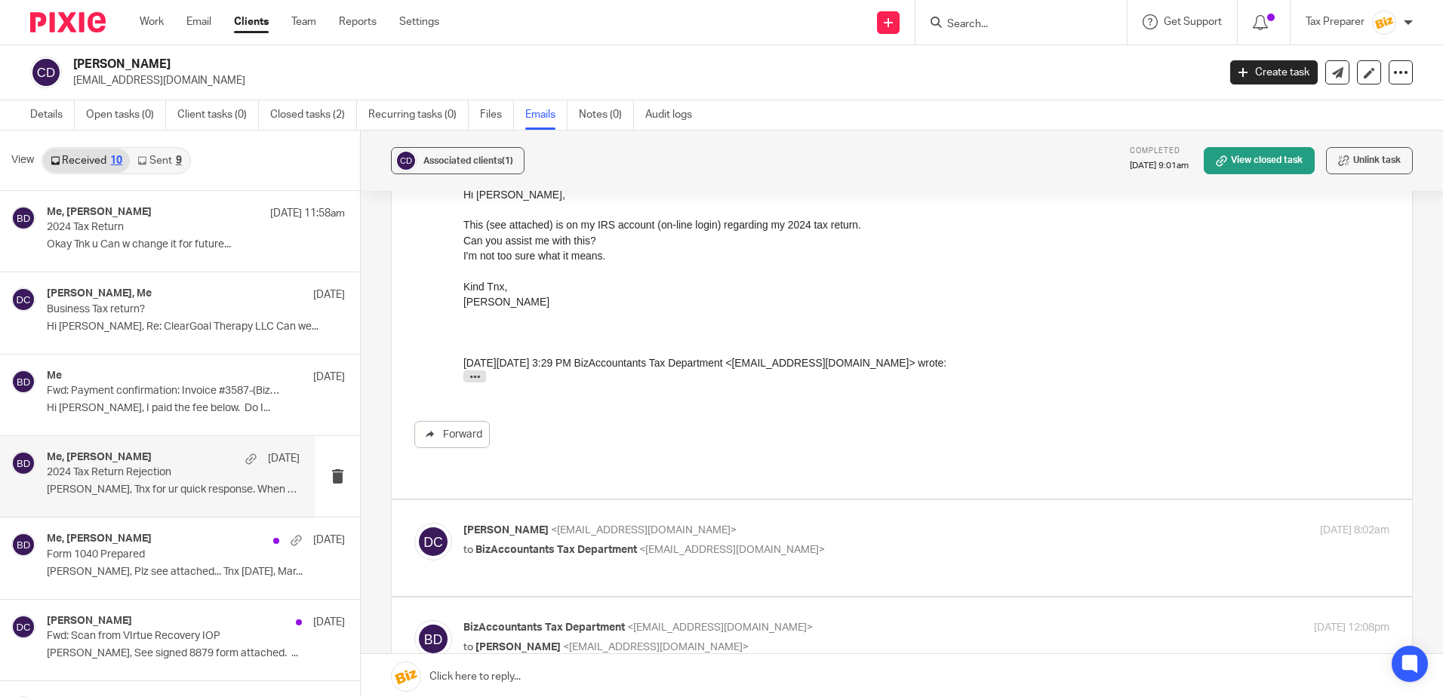
scroll to position [3999, 0]
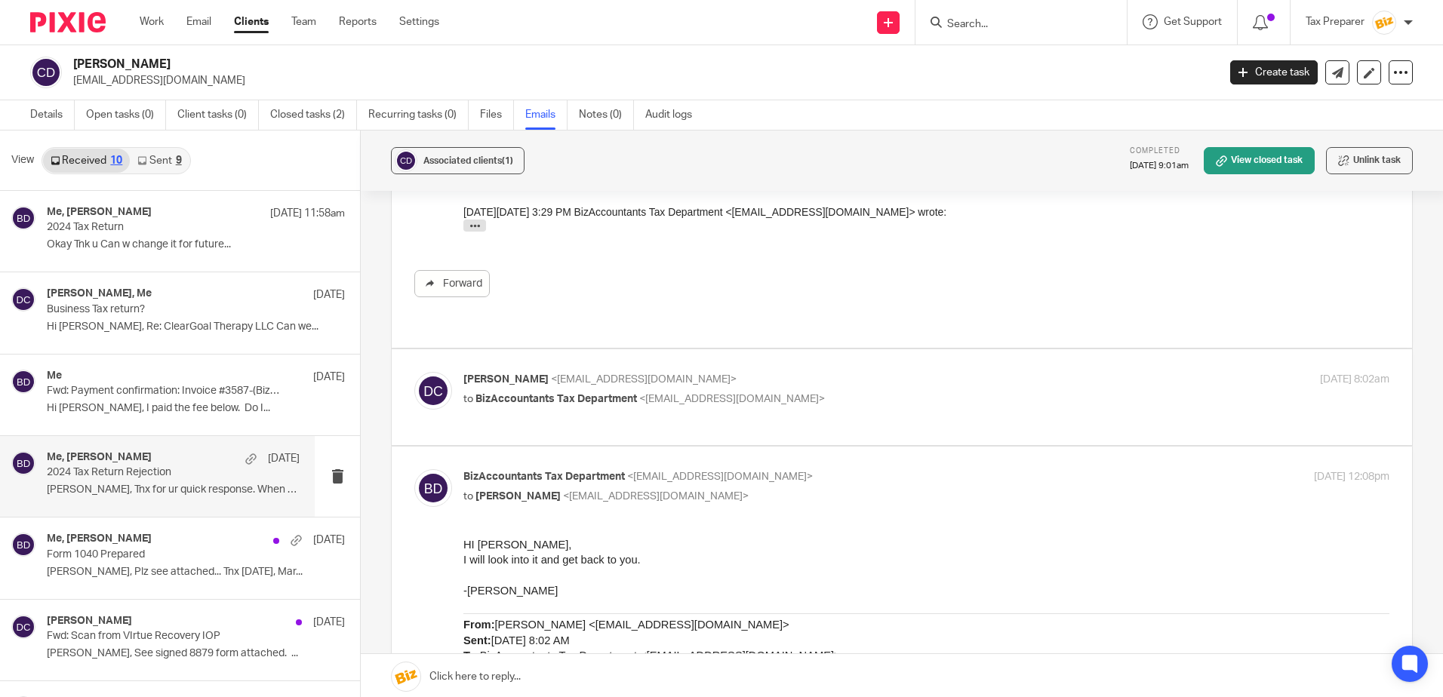
click at [815, 392] on p "to BizAccountants Tax Department <taxes@bizaccountants.com>" at bounding box center [771, 400] width 617 height 16
checkbox input "true"
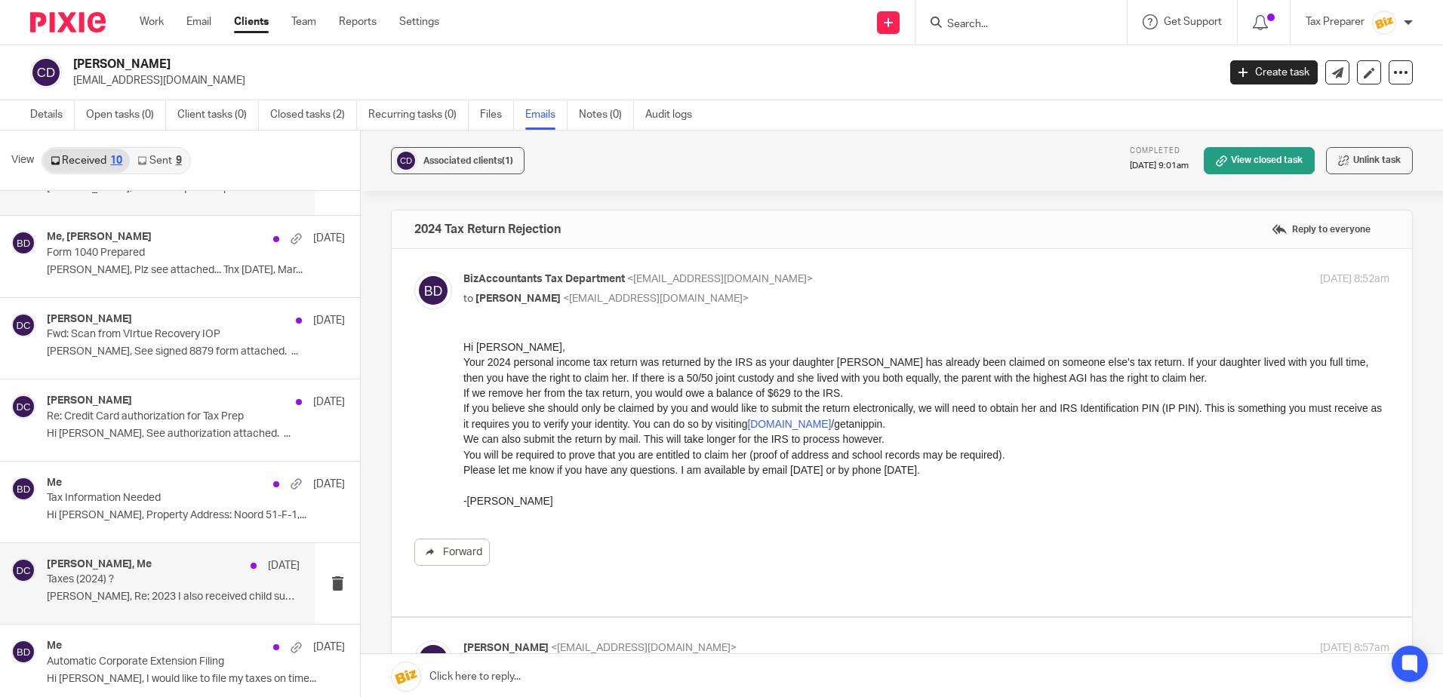
scroll to position [309, 0]
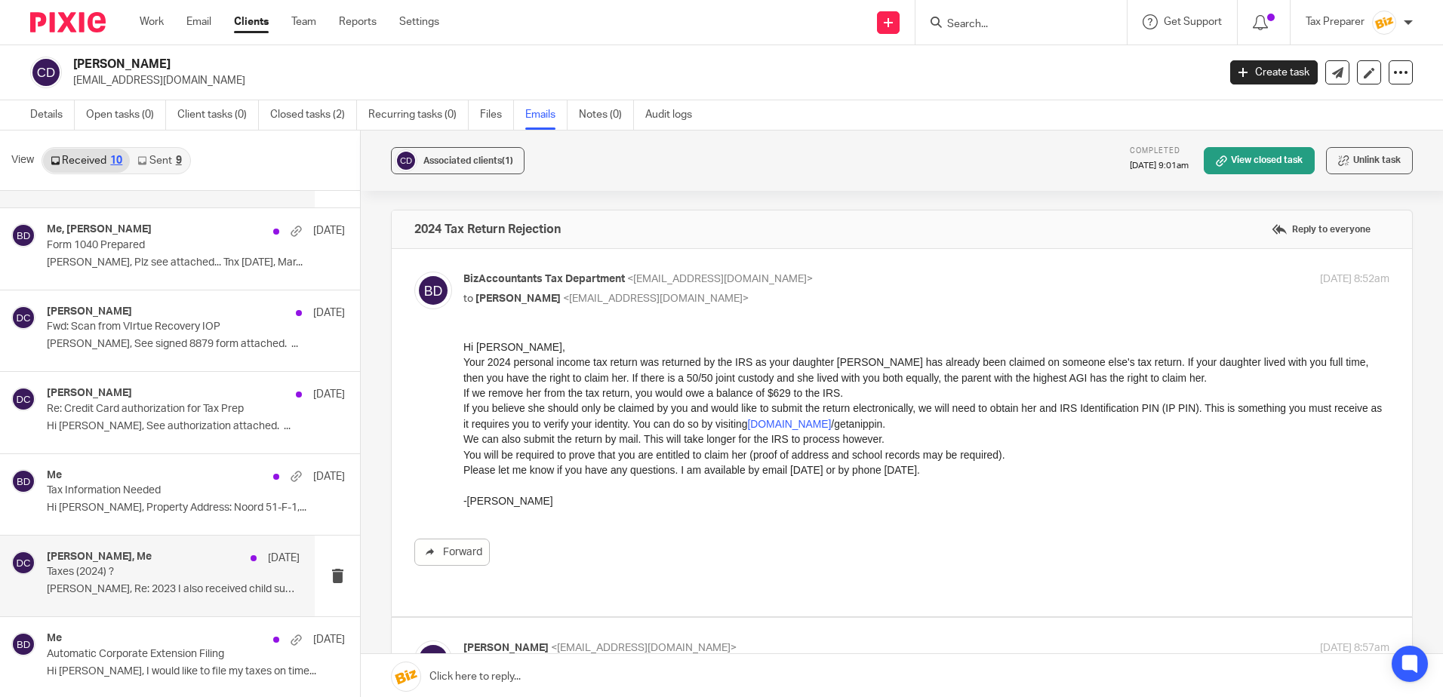
click at [155, 574] on p "Taxes (2024) ?" at bounding box center [148, 572] width 202 height 13
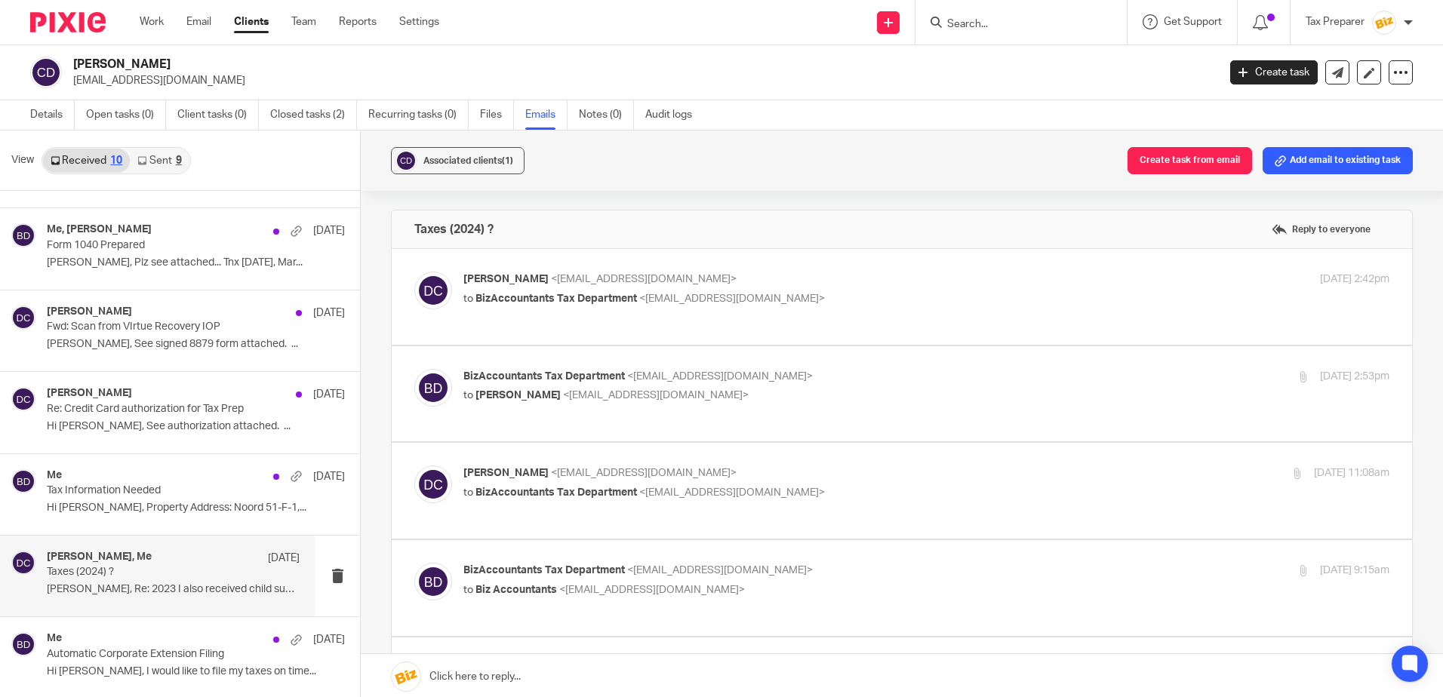
scroll to position [0, 0]
click at [837, 303] on p "to BizAccountants Tax Department <taxes@bizaccountants.com>" at bounding box center [771, 299] width 617 height 16
checkbox input "true"
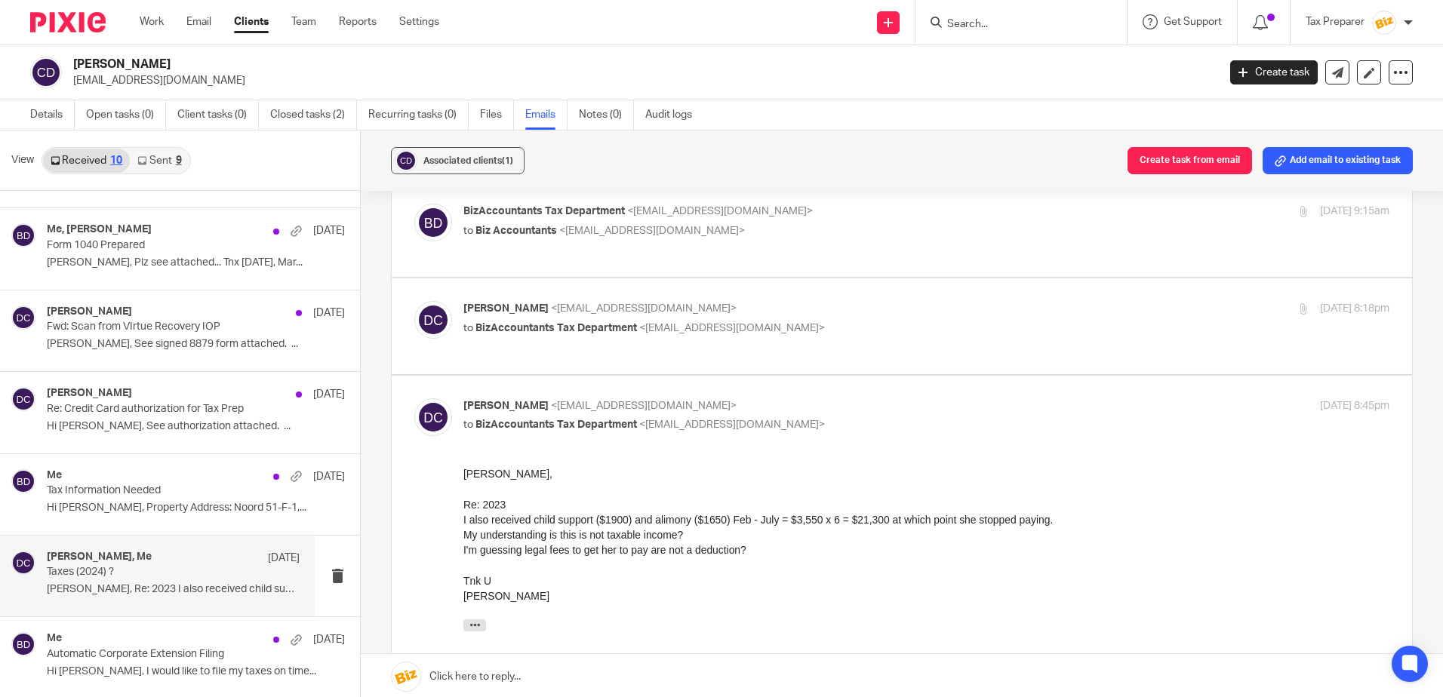
scroll to position [557, 0]
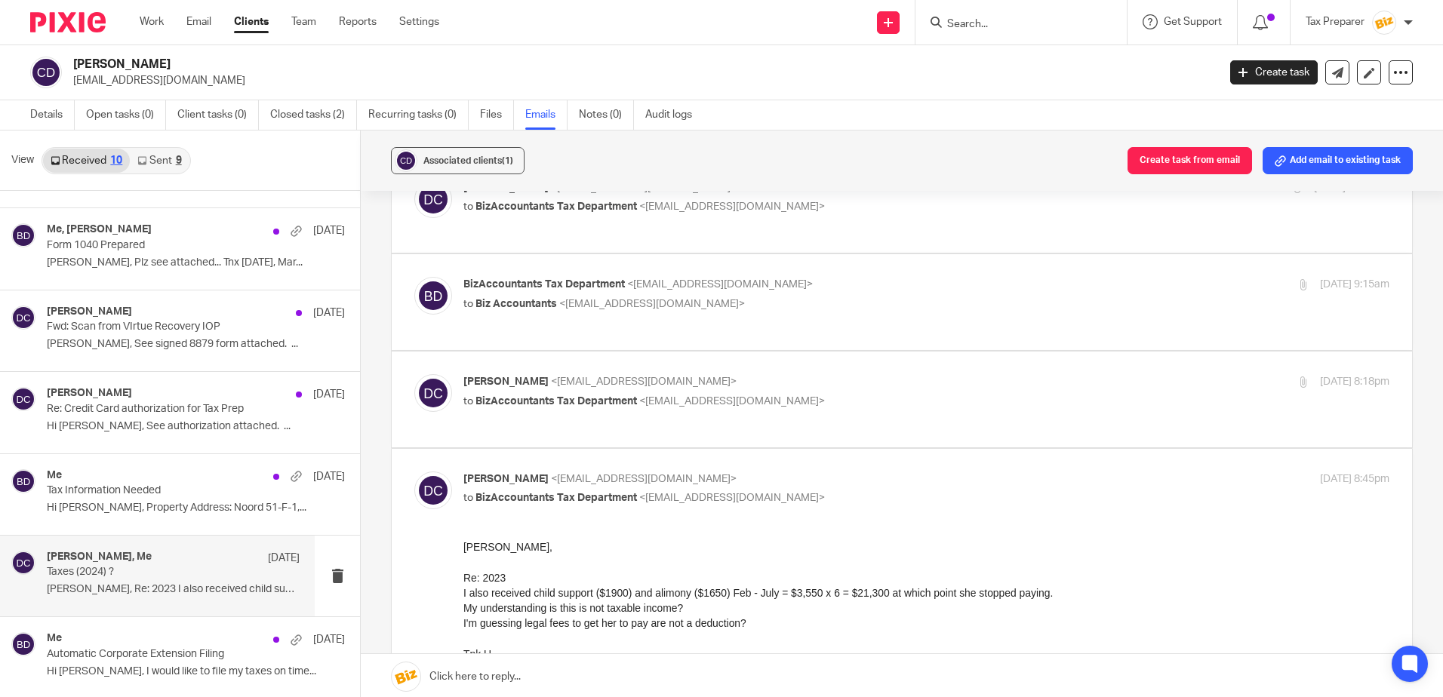
click at [831, 389] on p "Derek Carroll <derekcarroll100@gmail.com>" at bounding box center [771, 382] width 617 height 16
checkbox input "true"
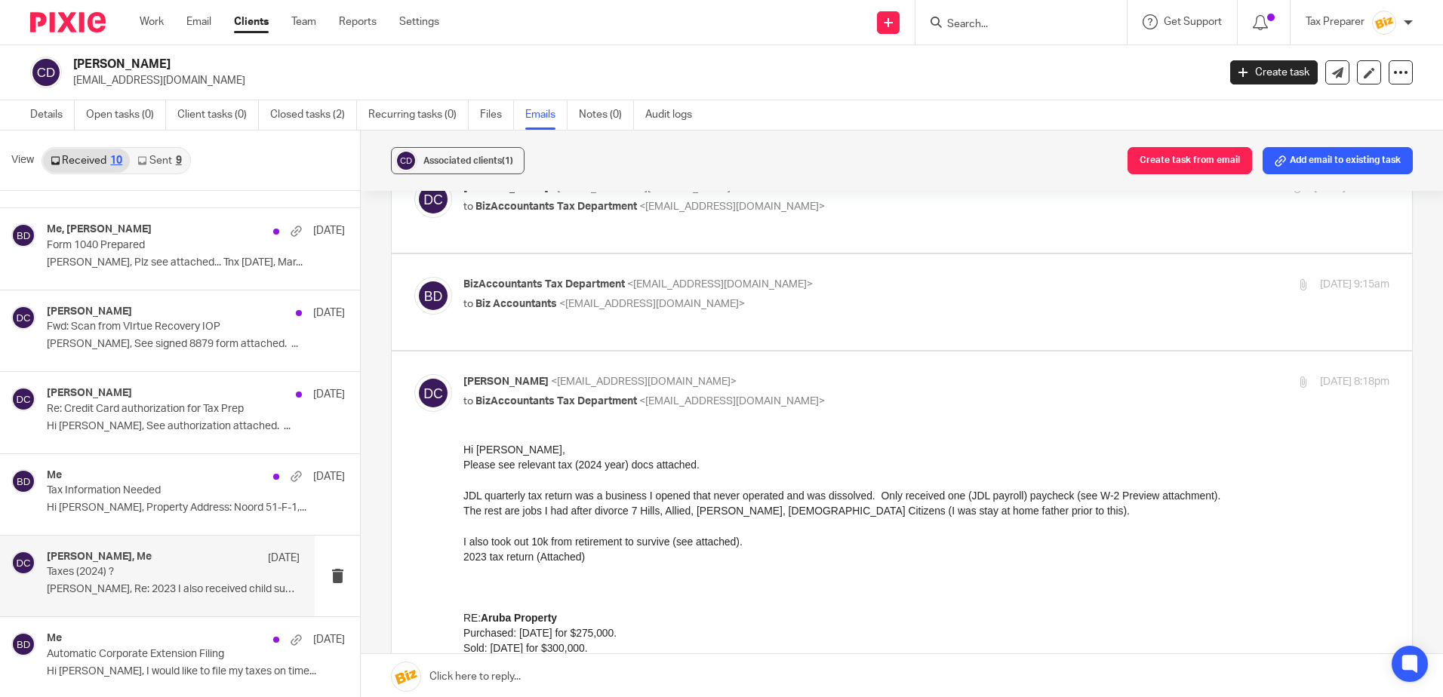
scroll to position [481, 0]
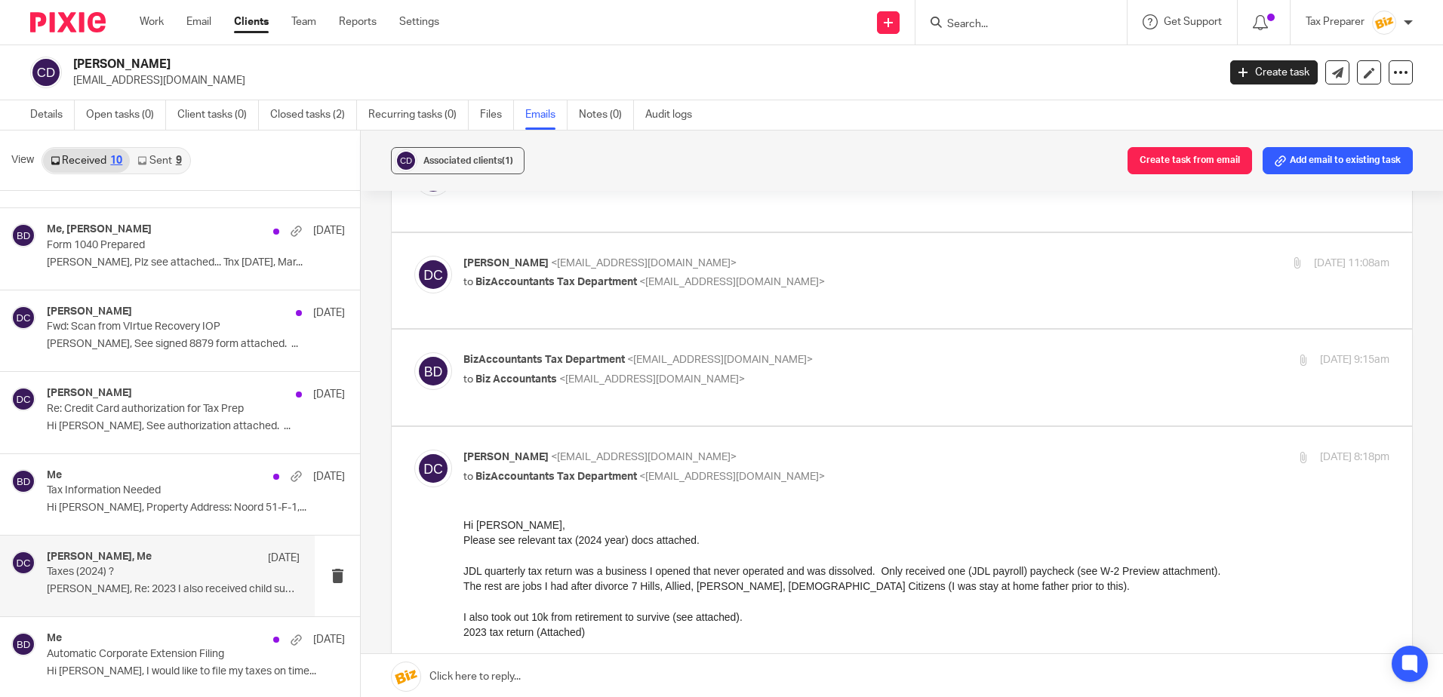
click at [819, 380] on p "to Biz Accountants <biz@bizaccountants.com>" at bounding box center [771, 380] width 617 height 16
checkbox input "true"
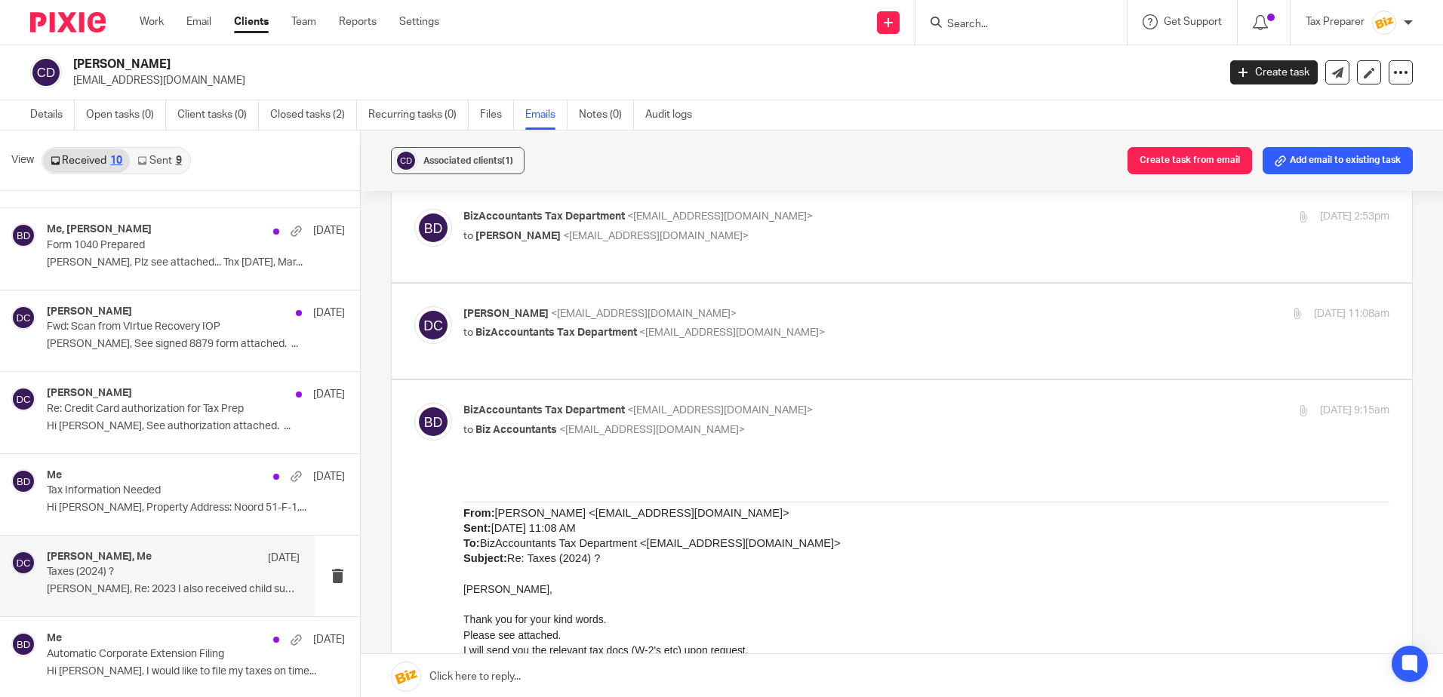
scroll to position [406, 0]
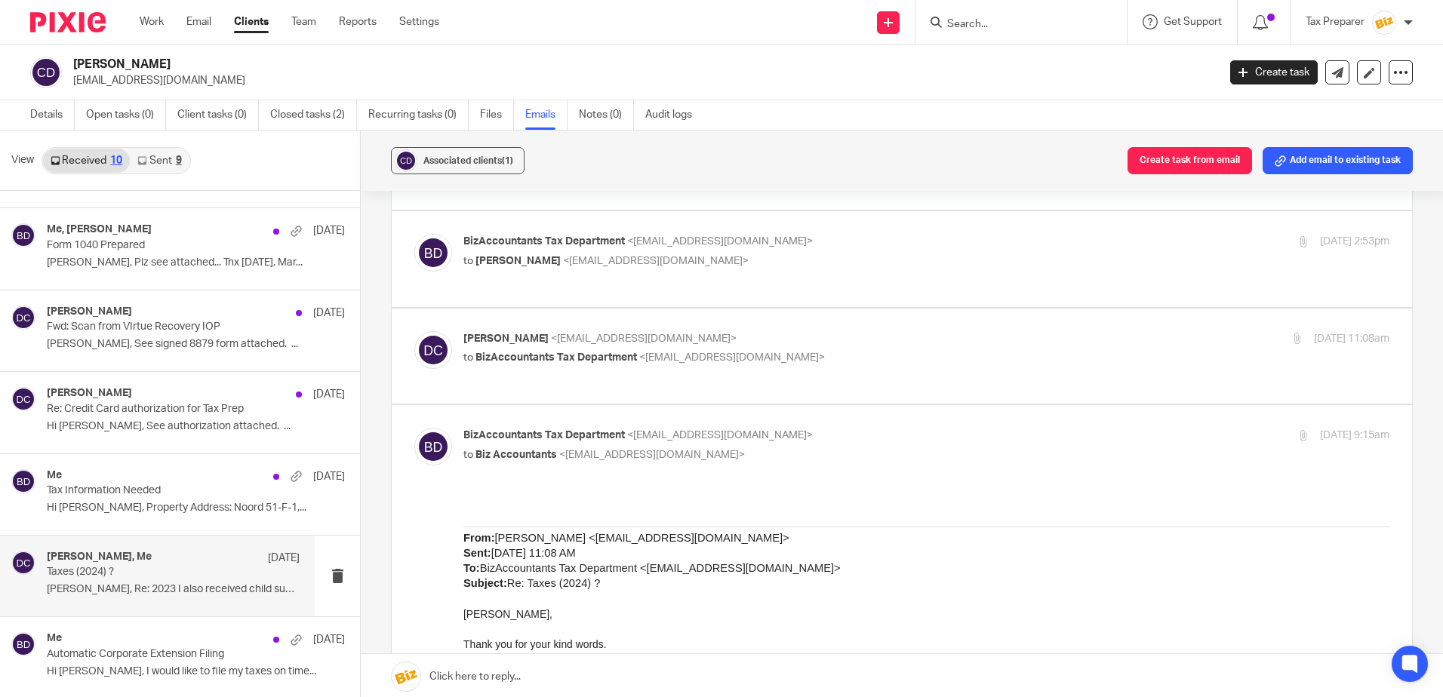
click at [847, 358] on p "to BizAccountants Tax Department <taxes@bizaccountants.com>" at bounding box center [771, 358] width 617 height 16
checkbox input "true"
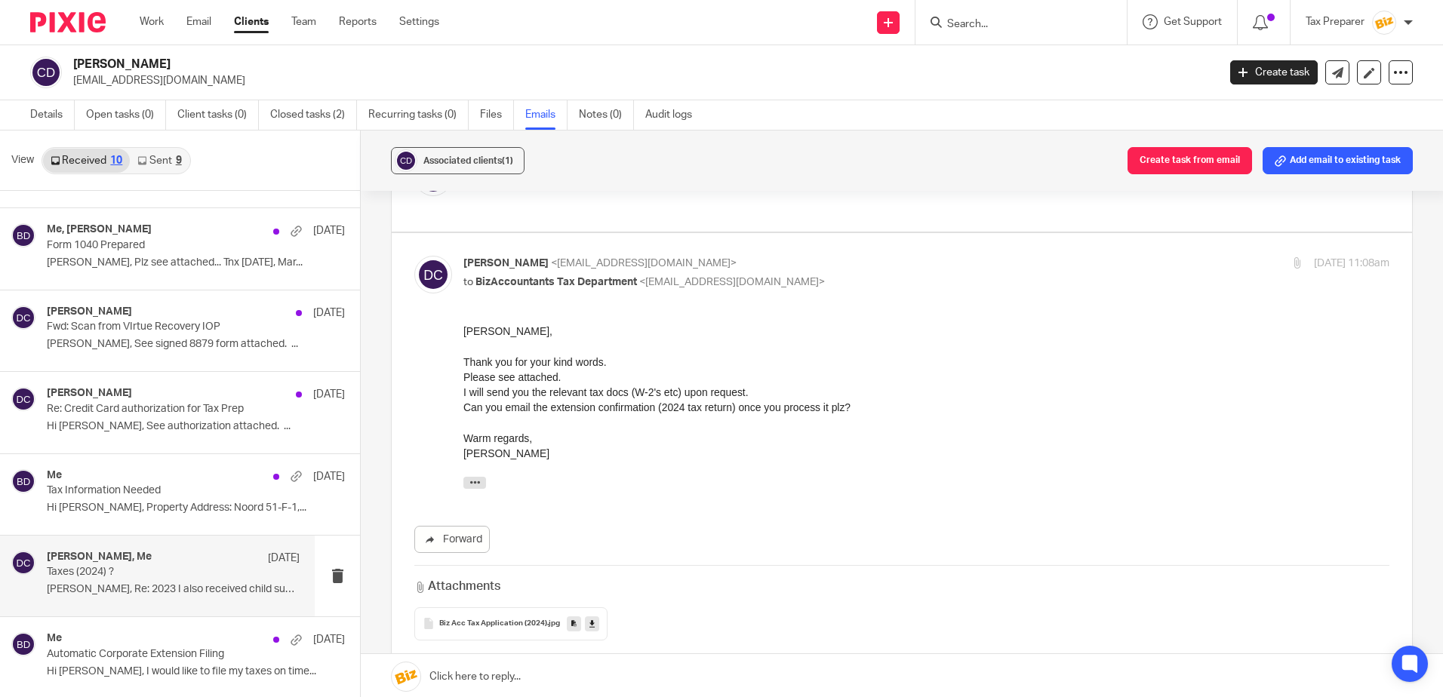
scroll to position [0, 0]
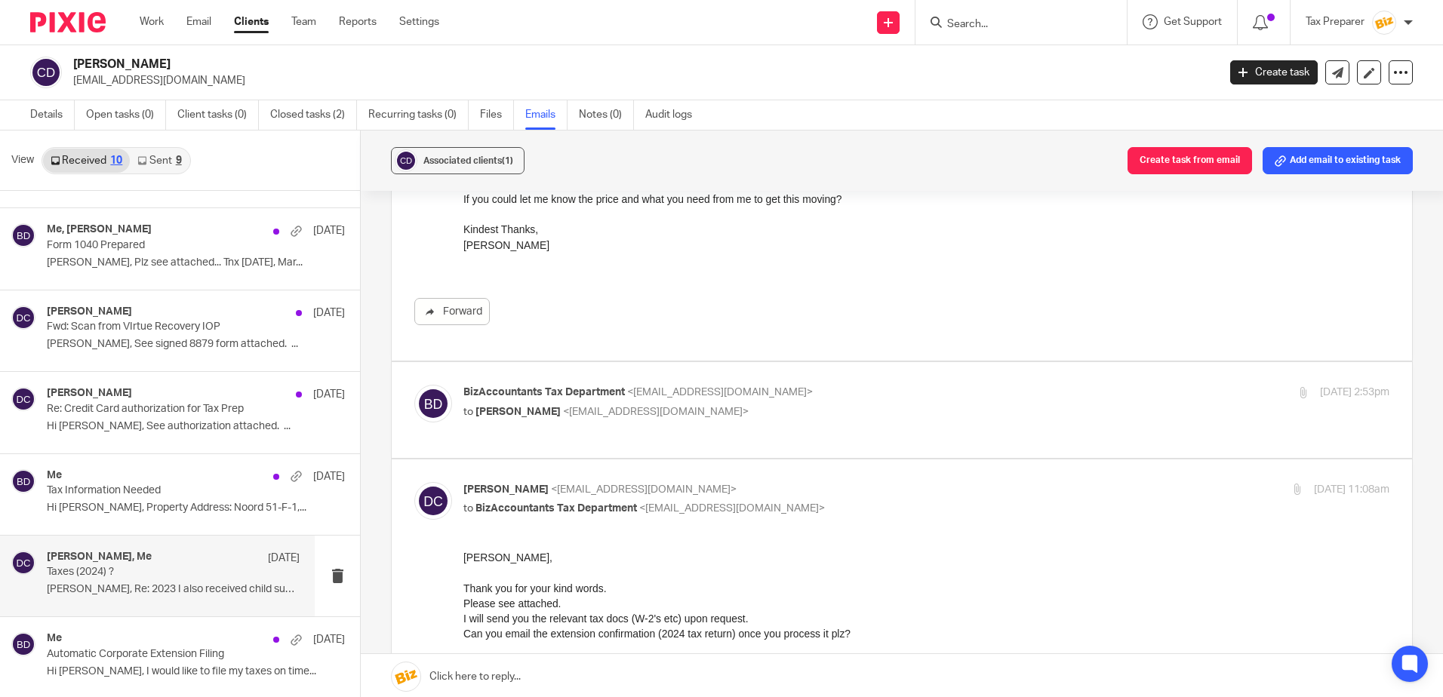
click at [836, 386] on p "BizAccountants Tax Department <[EMAIL_ADDRESS][DOMAIN_NAME]>" at bounding box center [771, 393] width 617 height 16
checkbox input "true"
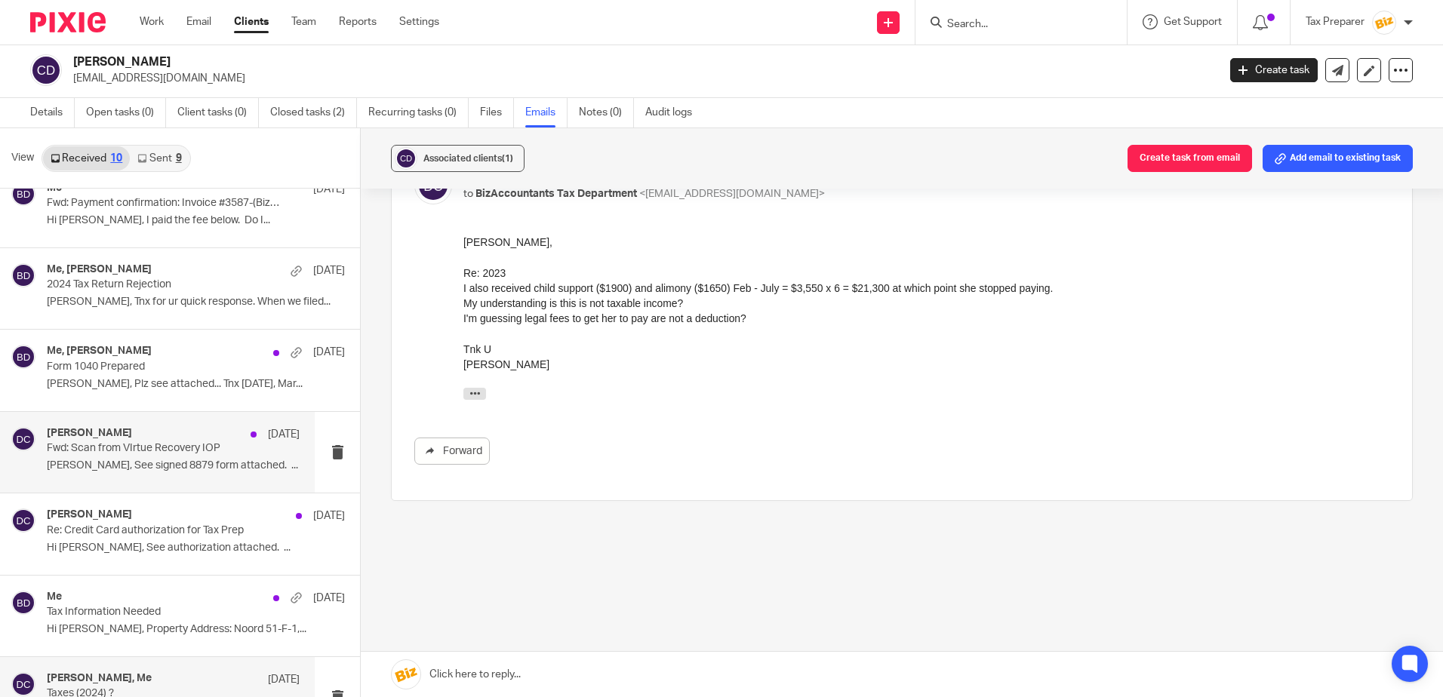
scroll to position [158, 0]
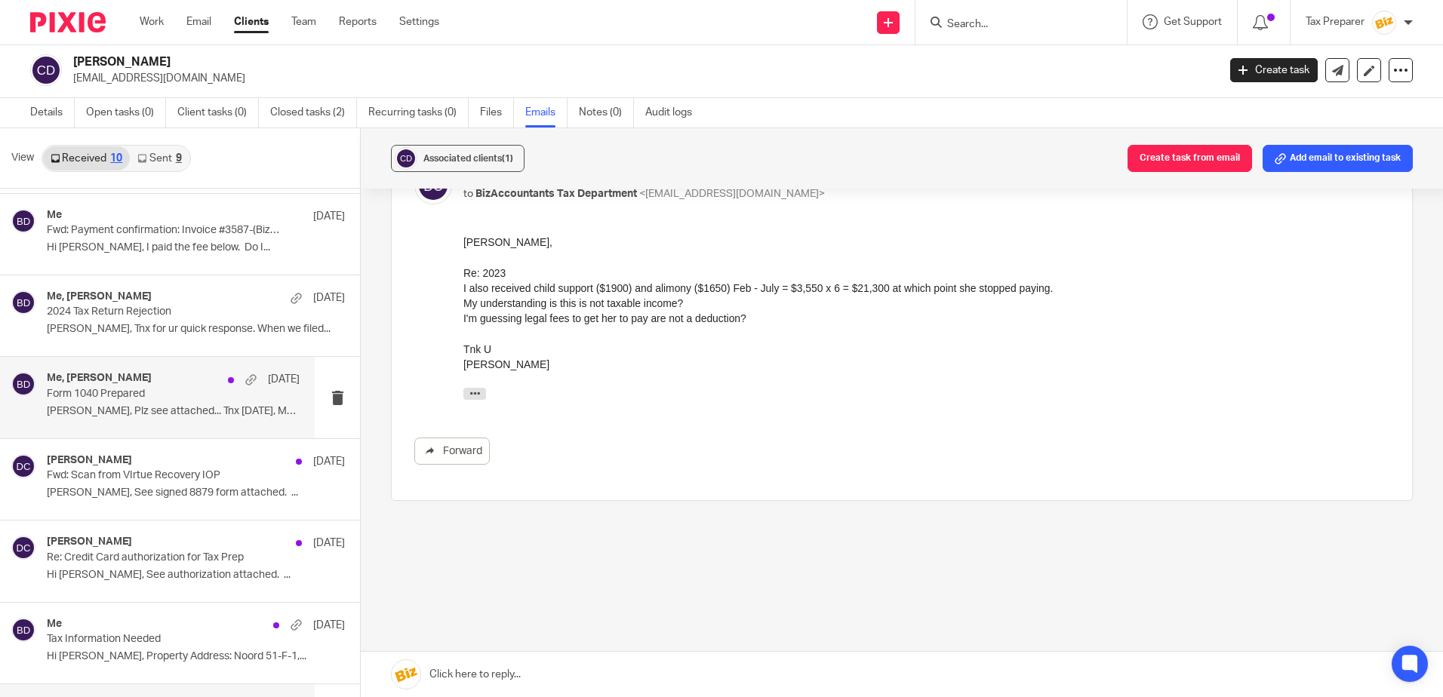
click at [158, 399] on p "Form 1040 Prepared" at bounding box center [148, 394] width 202 height 13
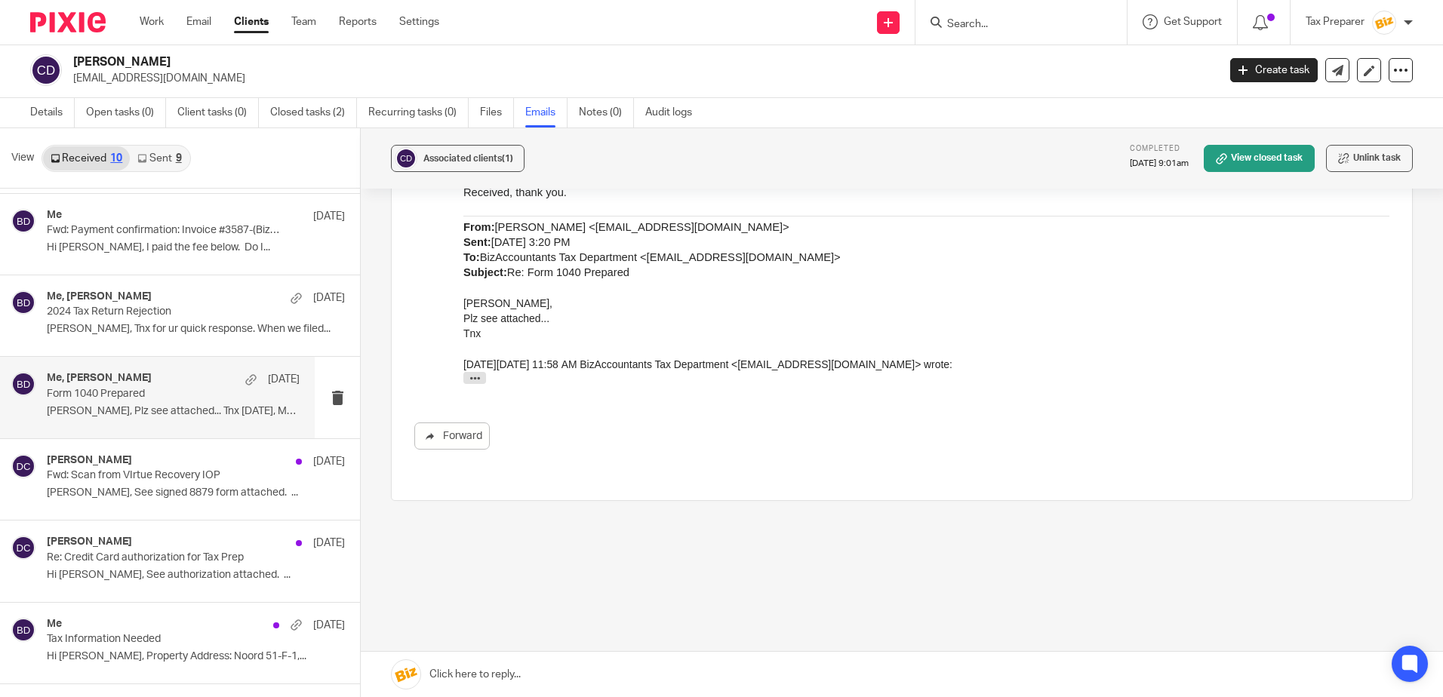
scroll to position [0, 0]
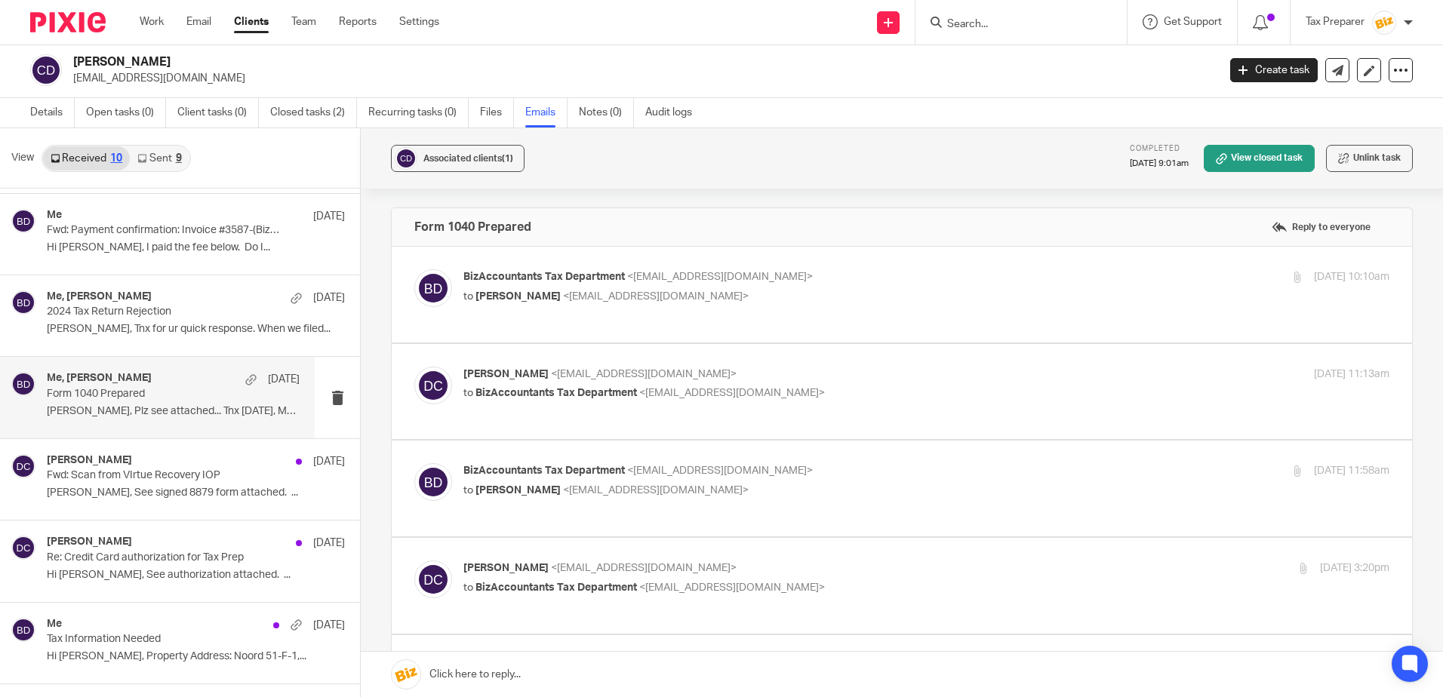
click at [782, 300] on p "to Carroll, Derek <derekcarroll100@gmail.com>" at bounding box center [771, 297] width 617 height 16
checkbox input "true"
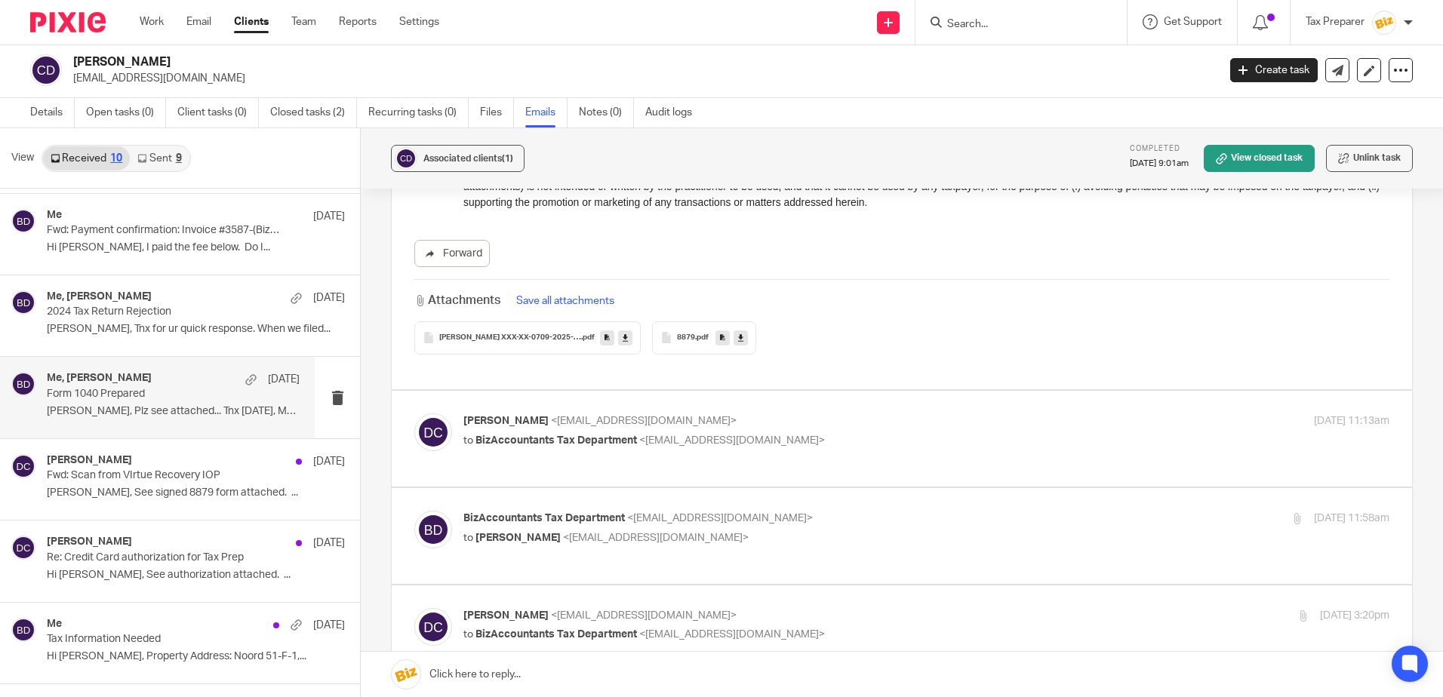
click at [793, 418] on p "Derek Carroll <derekcarroll100@gmail.com>" at bounding box center [771, 421] width 617 height 16
checkbox input "true"
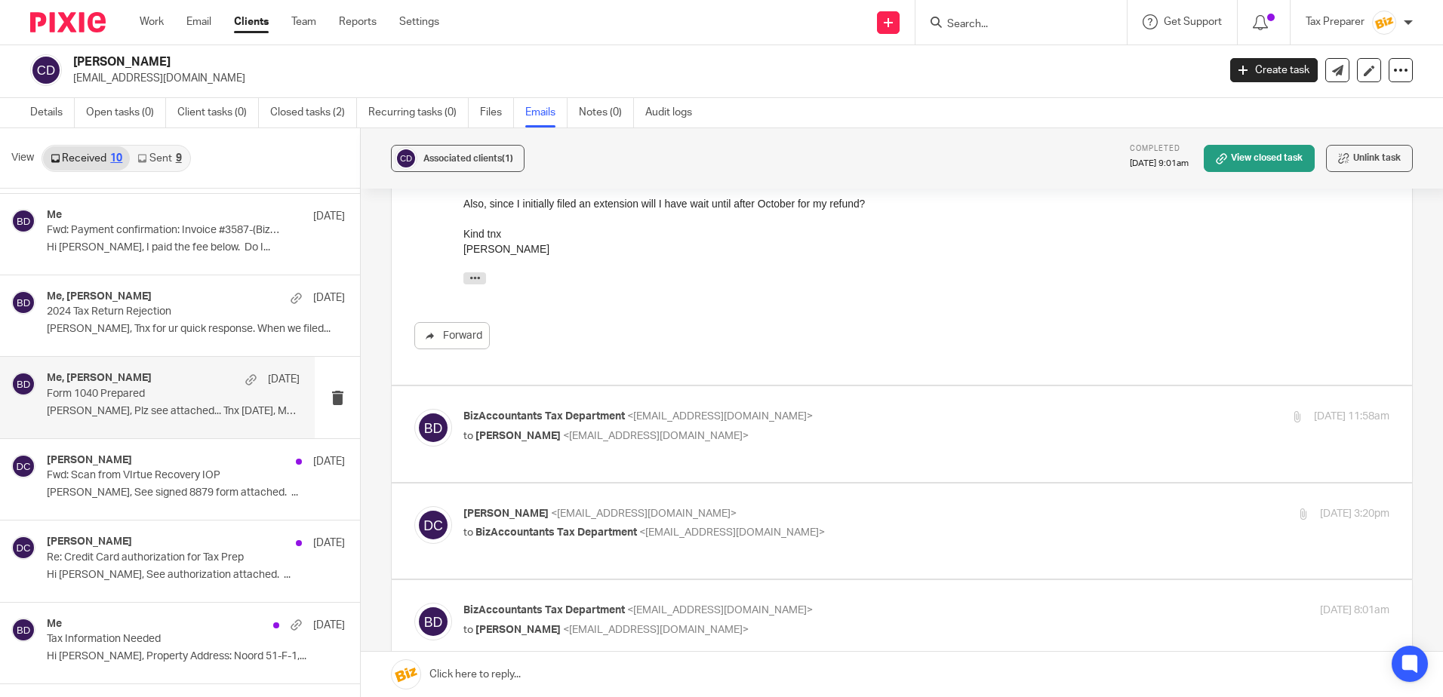
click at [774, 434] on p "to Derek Carroll <derekcarroll100@gmail.com>" at bounding box center [771, 437] width 617 height 16
checkbox input "true"
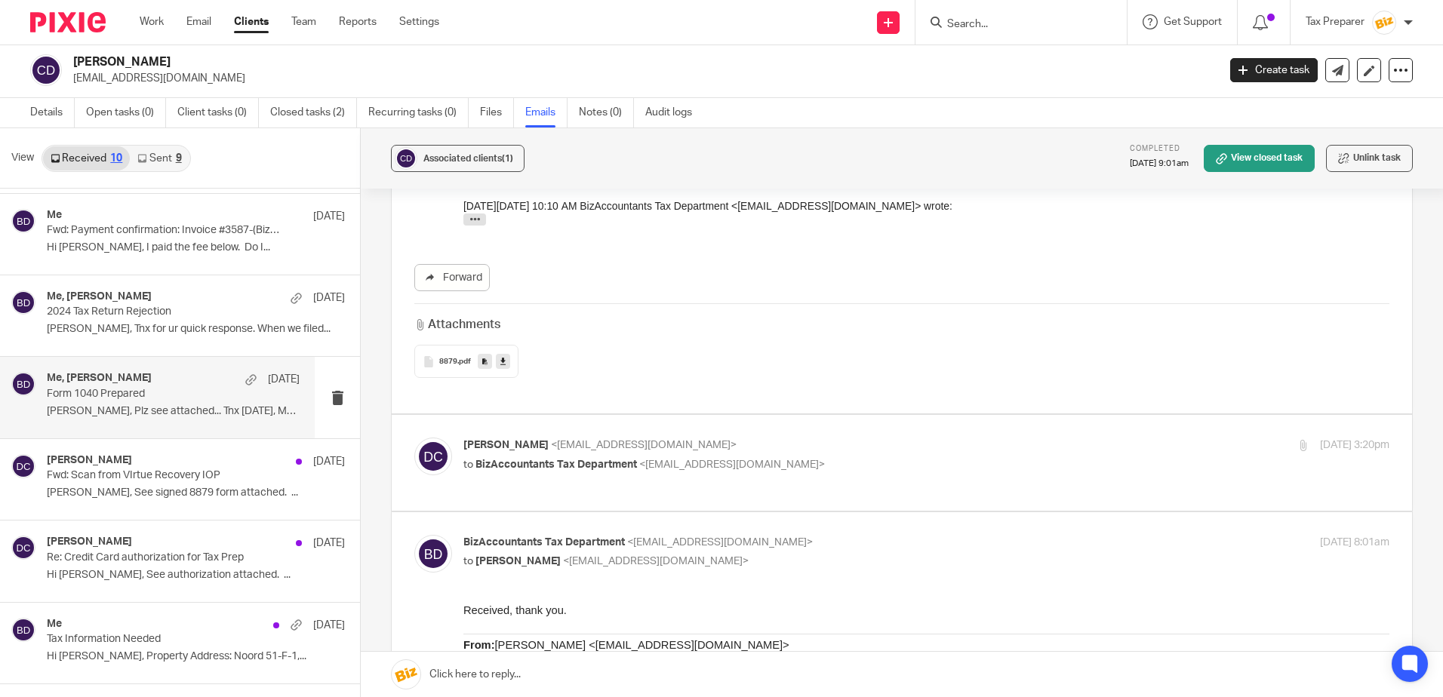
click at [789, 448] on p "Derek Carroll <derekcarroll100@gmail.com>" at bounding box center [771, 446] width 617 height 16
checkbox input "true"
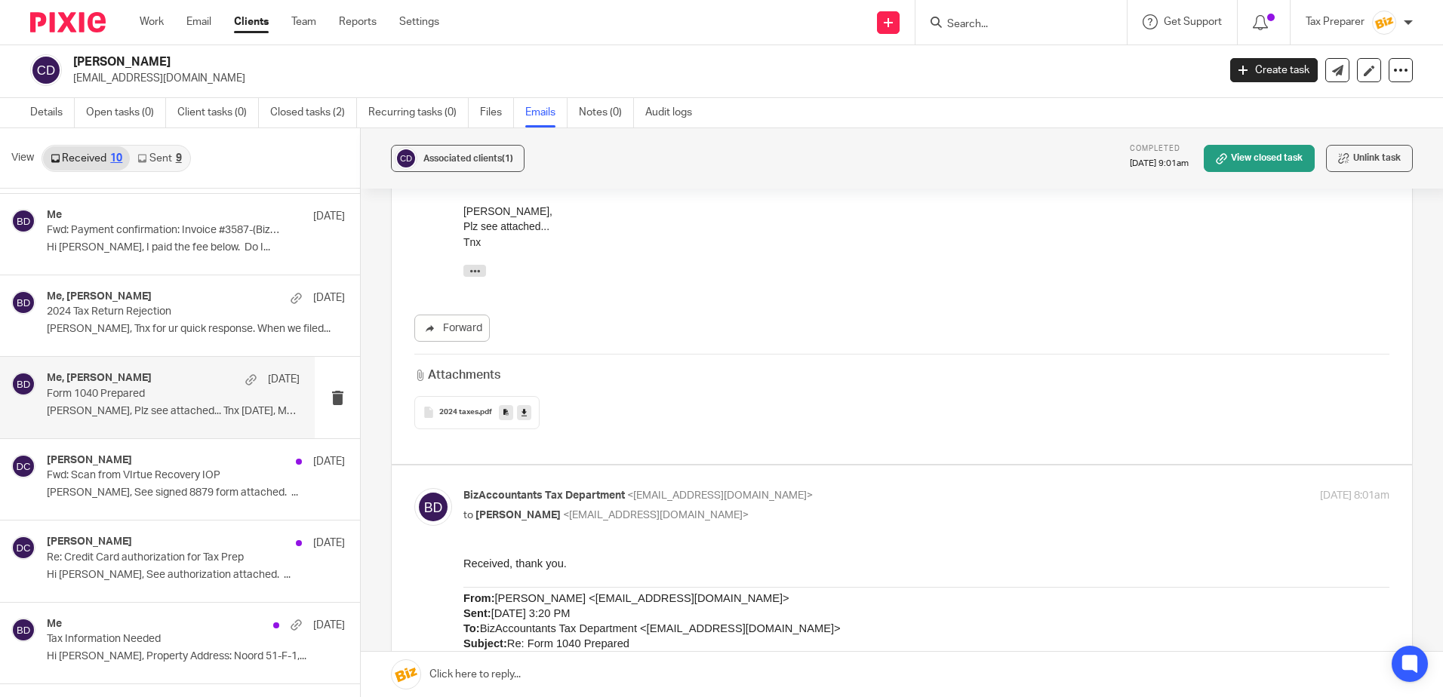
click at [457, 419] on div "2024 taxes .pdf" at bounding box center [476, 412] width 125 height 33
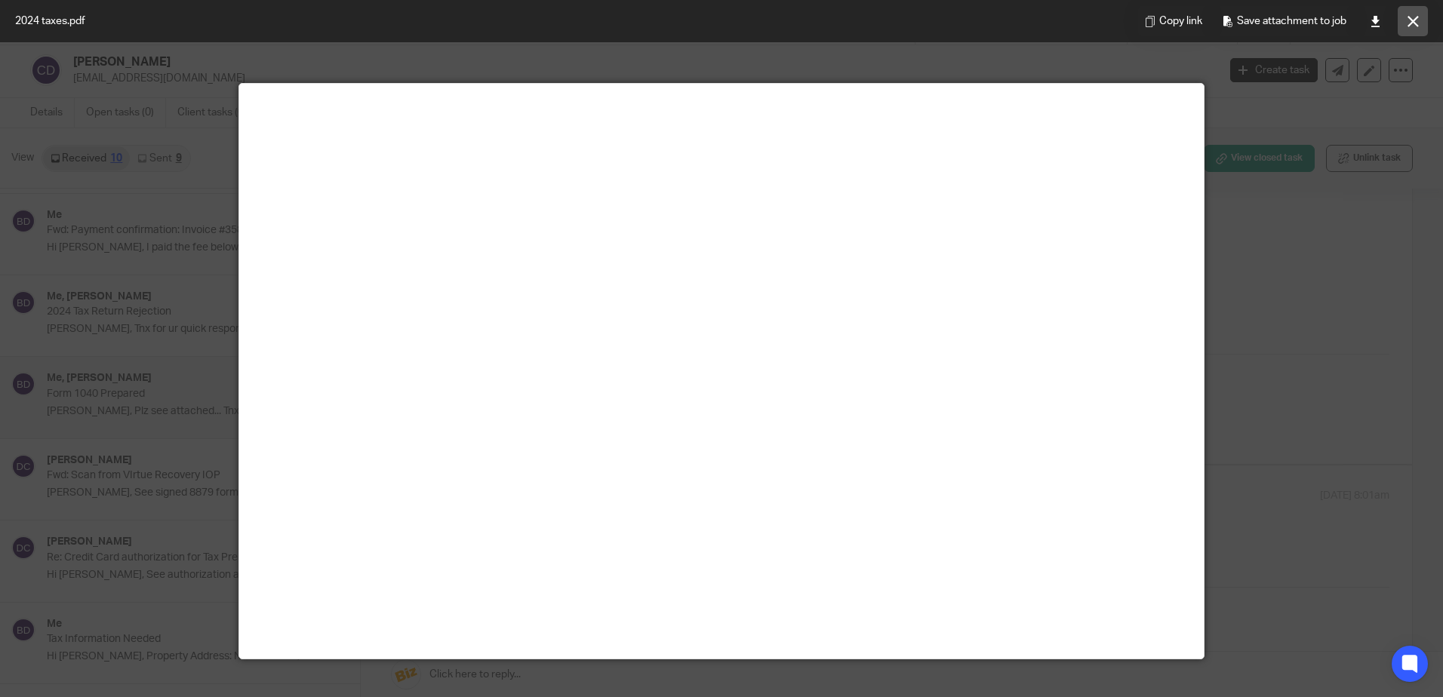
click at [1418, 26] on icon at bounding box center [1412, 21] width 11 height 11
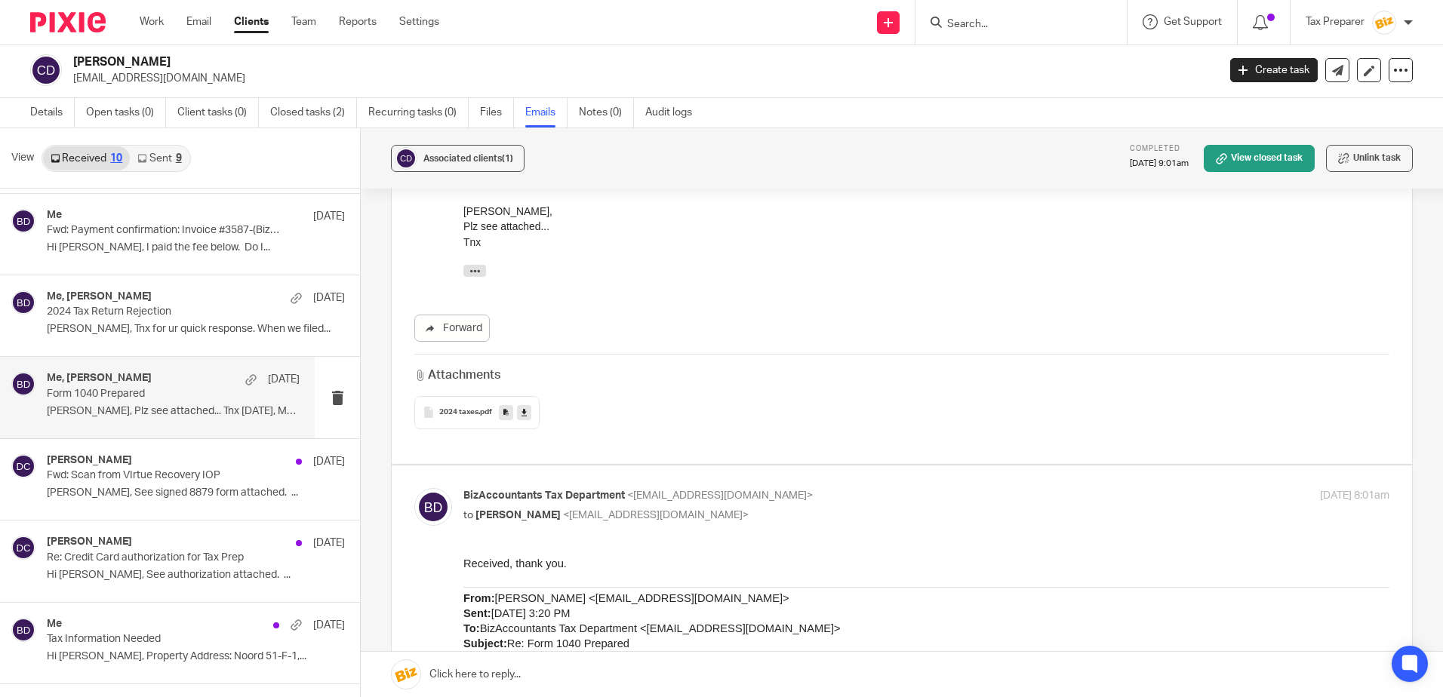
click at [991, 24] on input "Search" at bounding box center [1013, 25] width 136 height 14
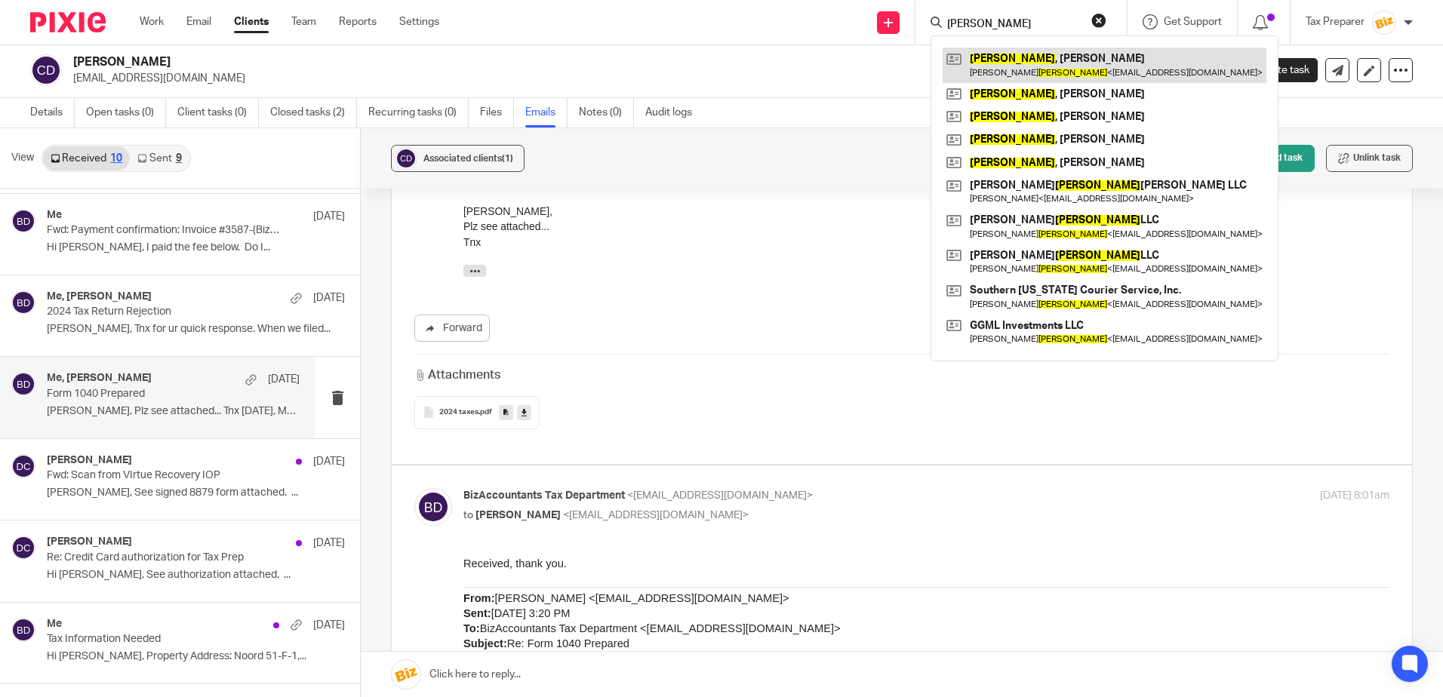
type input "lopez"
click at [1068, 63] on link at bounding box center [1104, 65] width 324 height 35
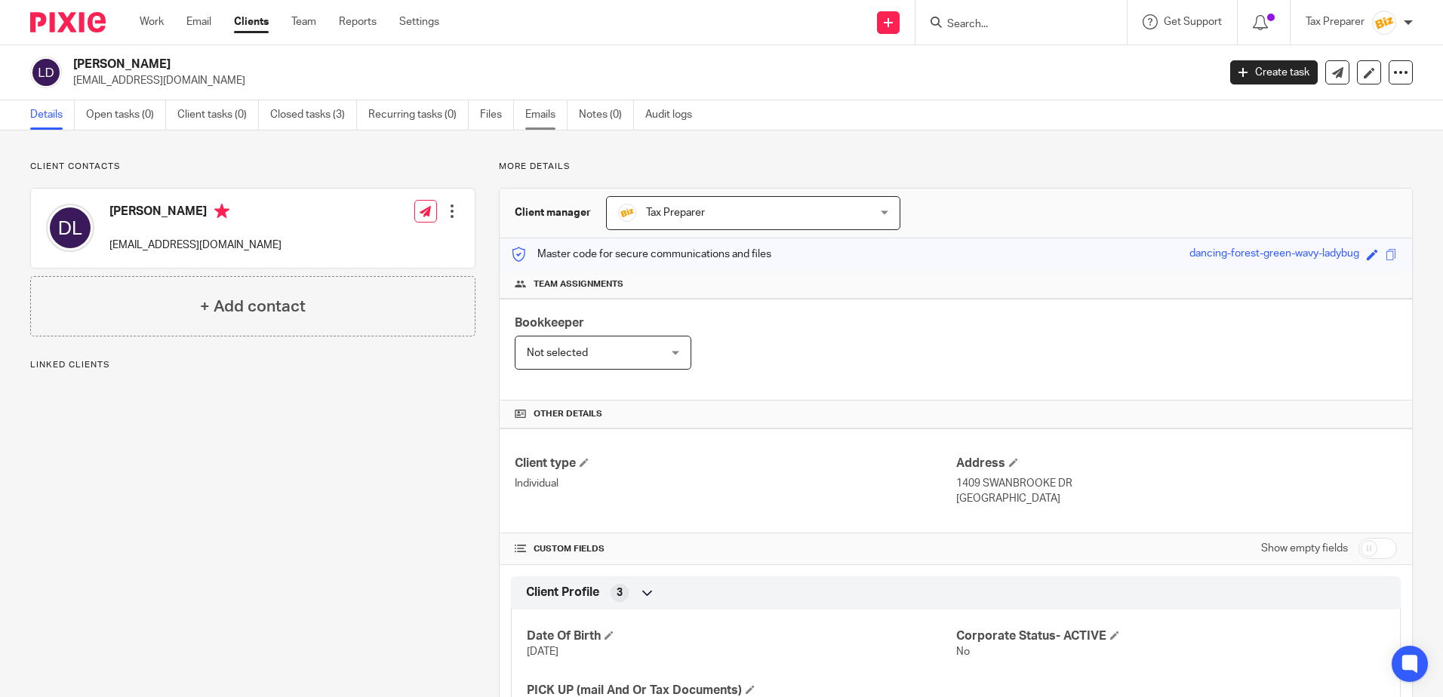
click at [543, 113] on link "Emails" at bounding box center [546, 114] width 42 height 29
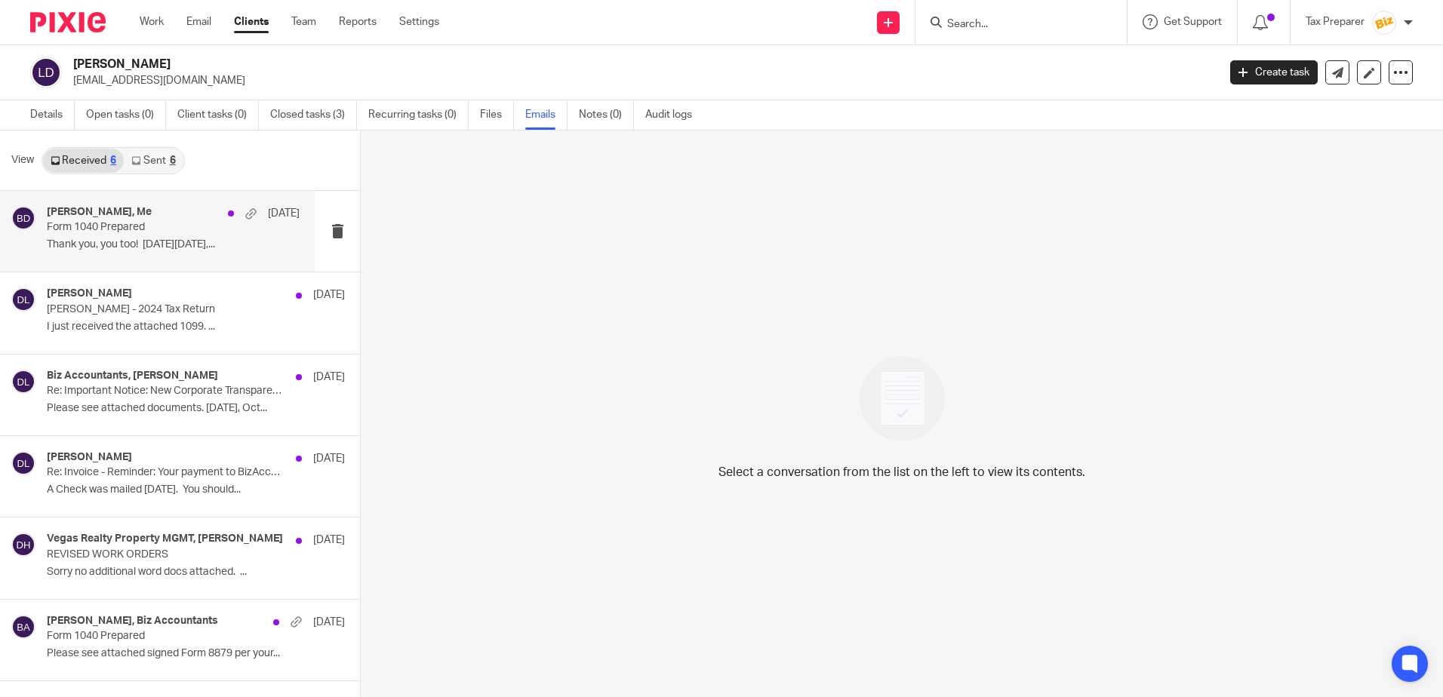
click at [169, 232] on p "Form 1040 Prepared" at bounding box center [148, 227] width 202 height 13
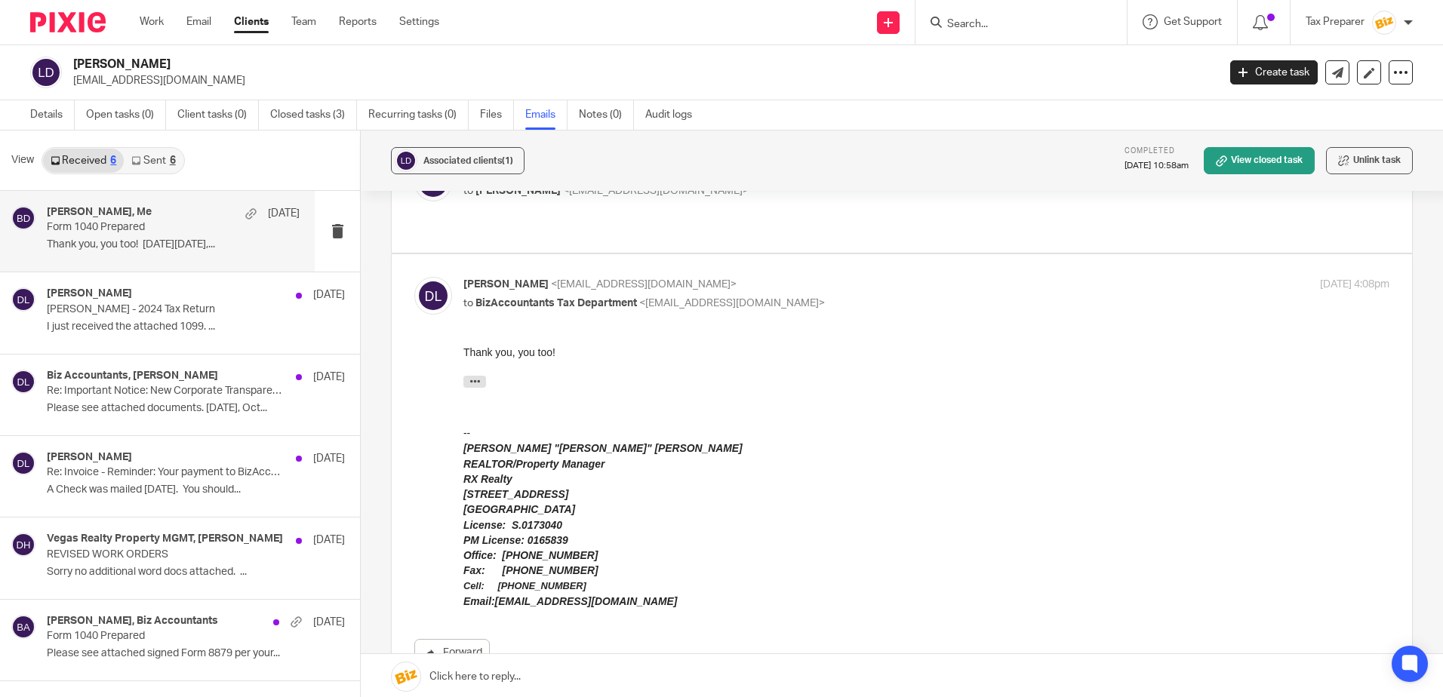
scroll to position [226, 0]
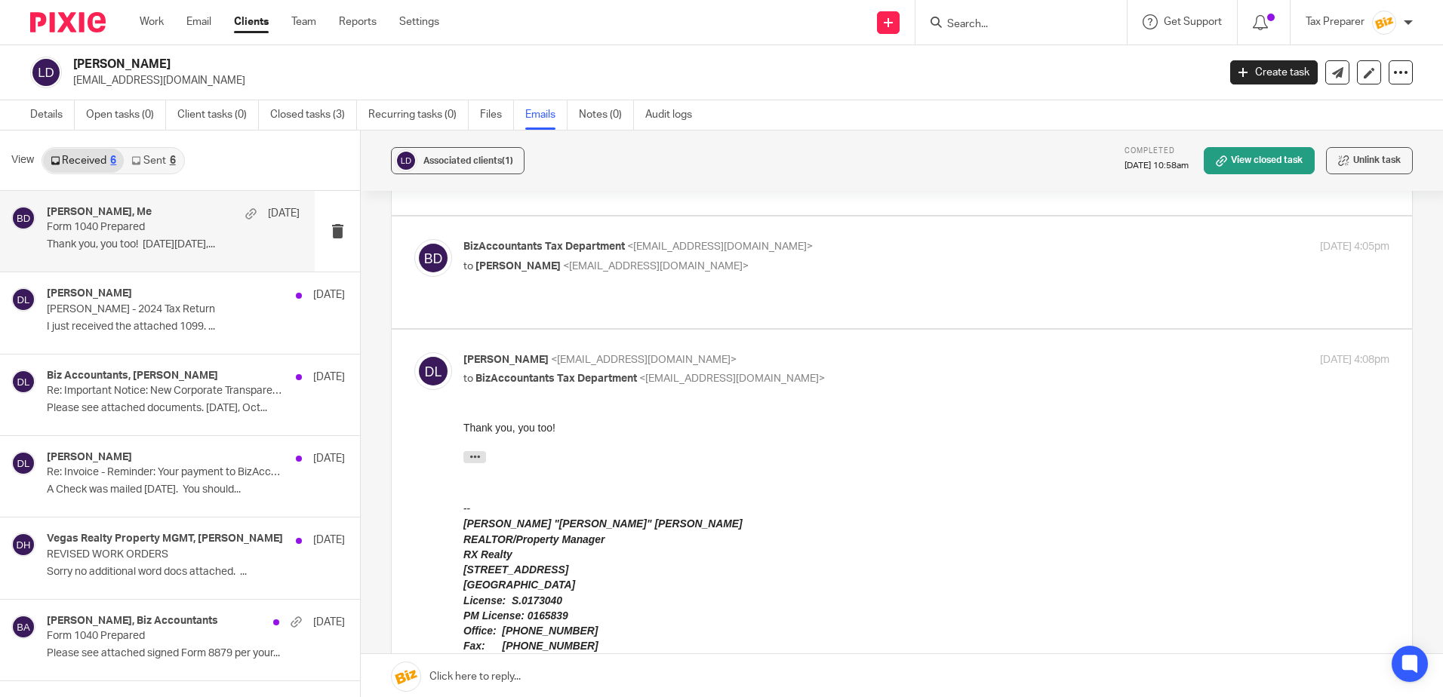
click at [810, 259] on p "to [PERSON_NAME] <[EMAIL_ADDRESS][DOMAIN_NAME]>" at bounding box center [771, 267] width 617 height 16
checkbox input "true"
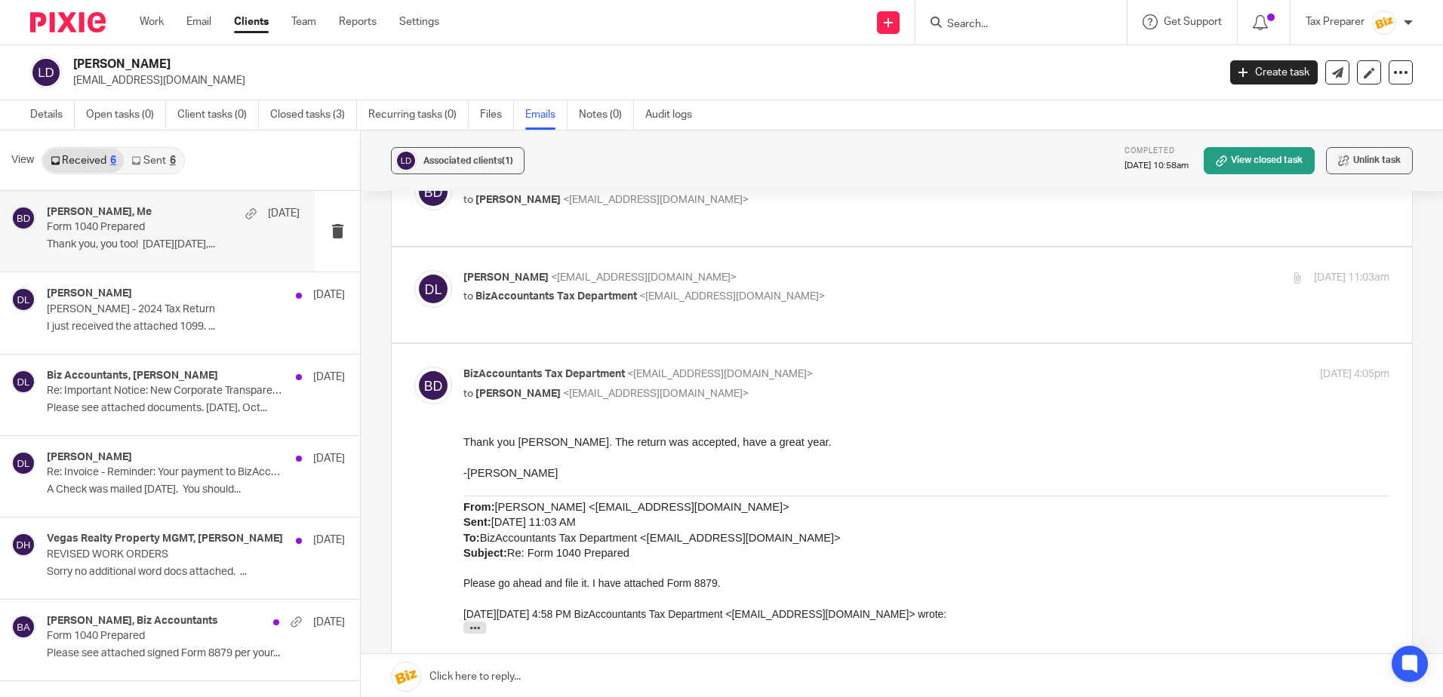
scroll to position [75, 0]
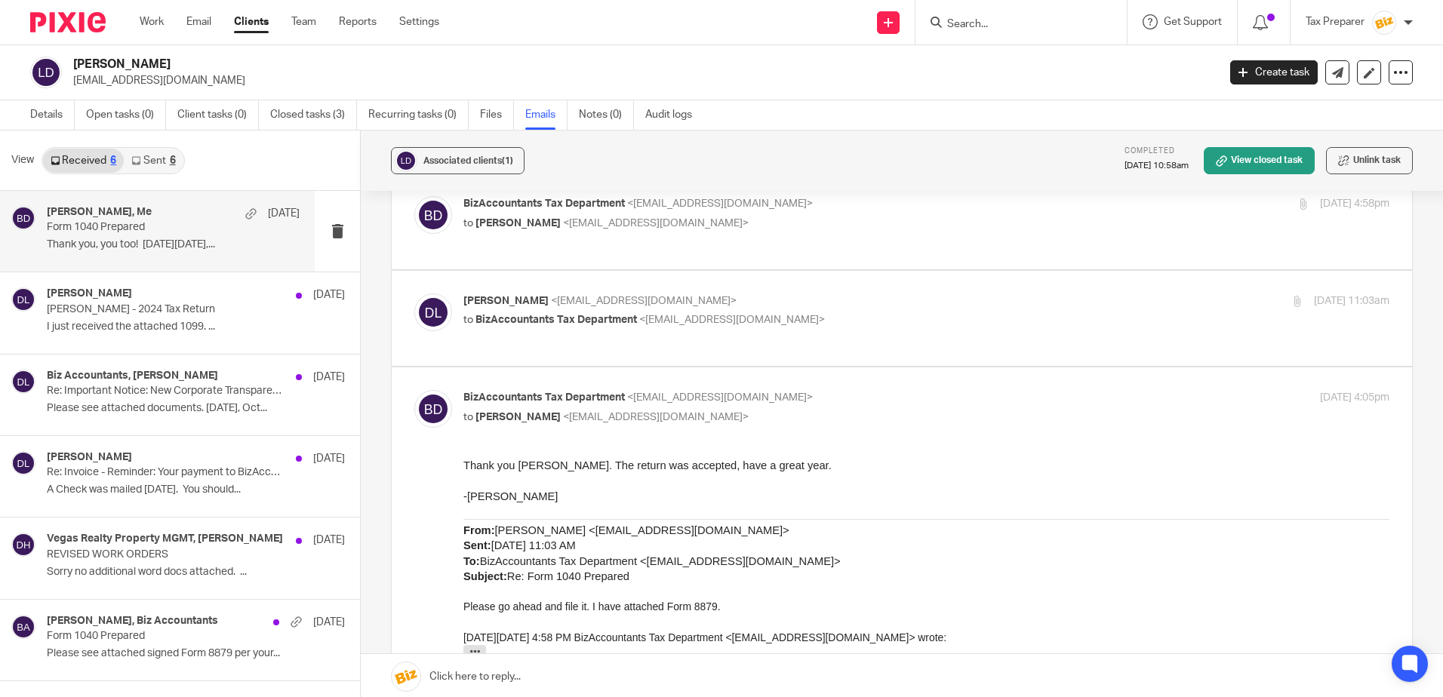
click at [826, 309] on p "[PERSON_NAME] <[EMAIL_ADDRESS][DOMAIN_NAME]>" at bounding box center [771, 301] width 617 height 16
checkbox input "true"
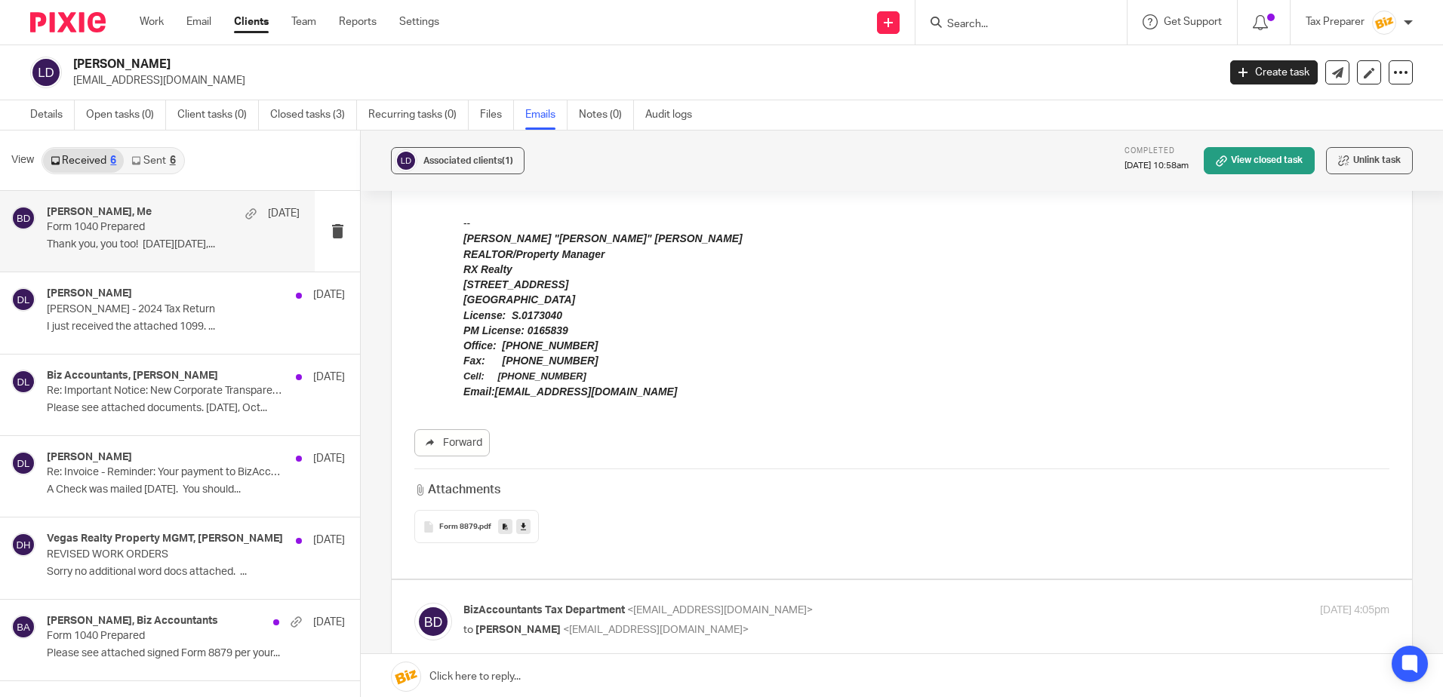
scroll to position [377, 0]
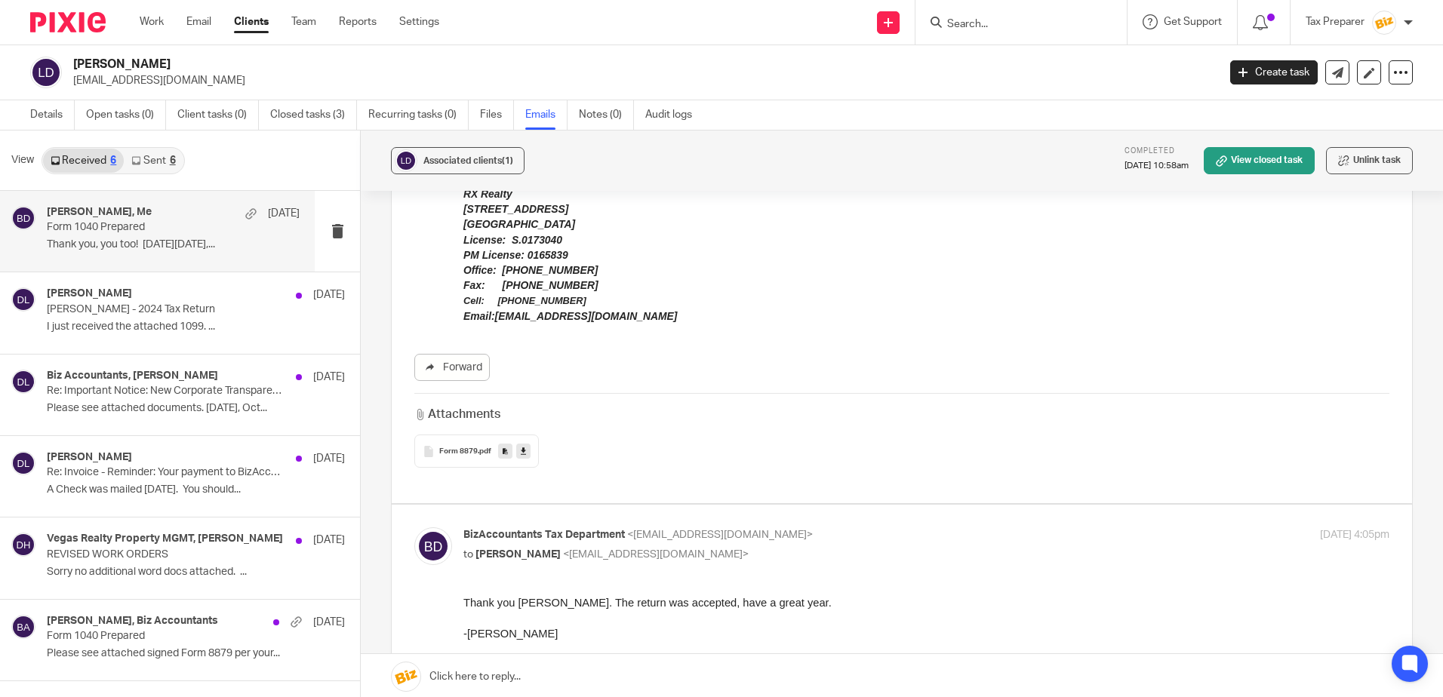
click at [470, 454] on span "Form 8879" at bounding box center [458, 451] width 38 height 9
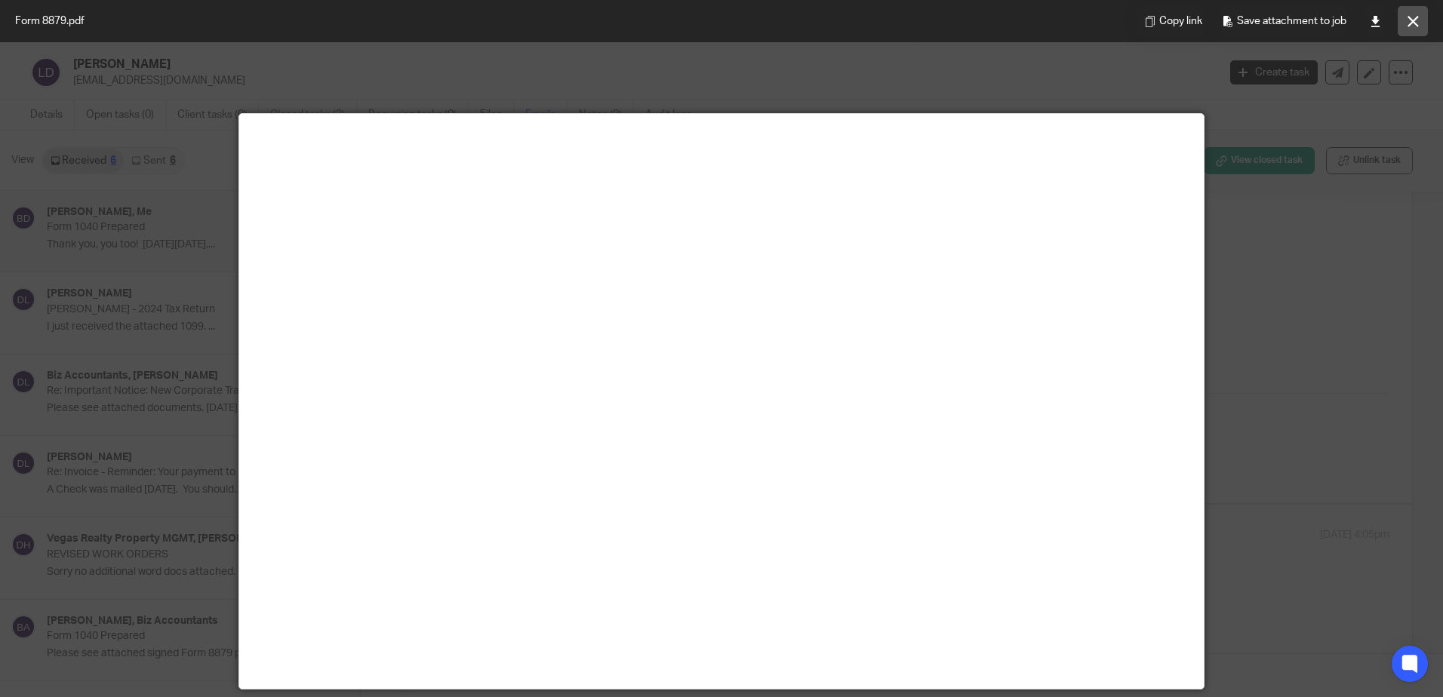
click at [1420, 29] on button at bounding box center [1412, 21] width 30 height 30
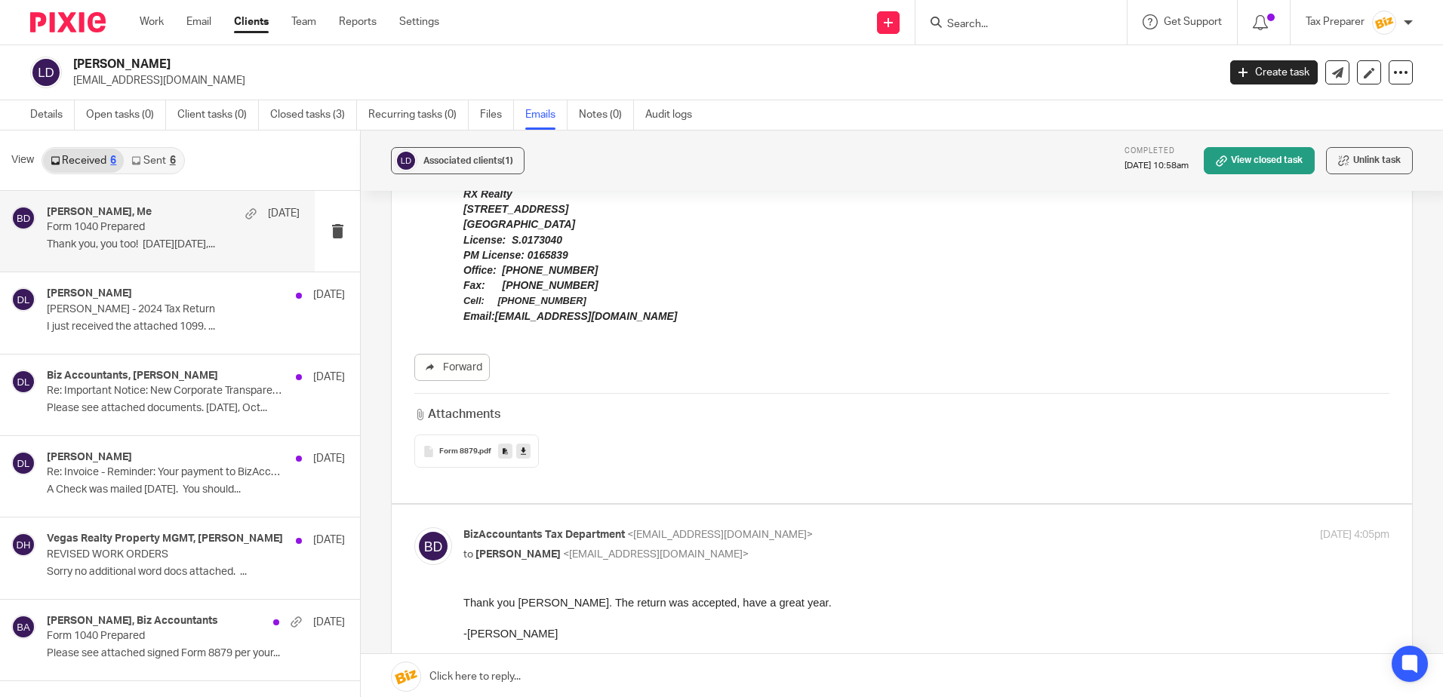
click at [986, 32] on div at bounding box center [1020, 22] width 211 height 45
click at [985, 26] on input "Search" at bounding box center [1013, 25] width 136 height 14
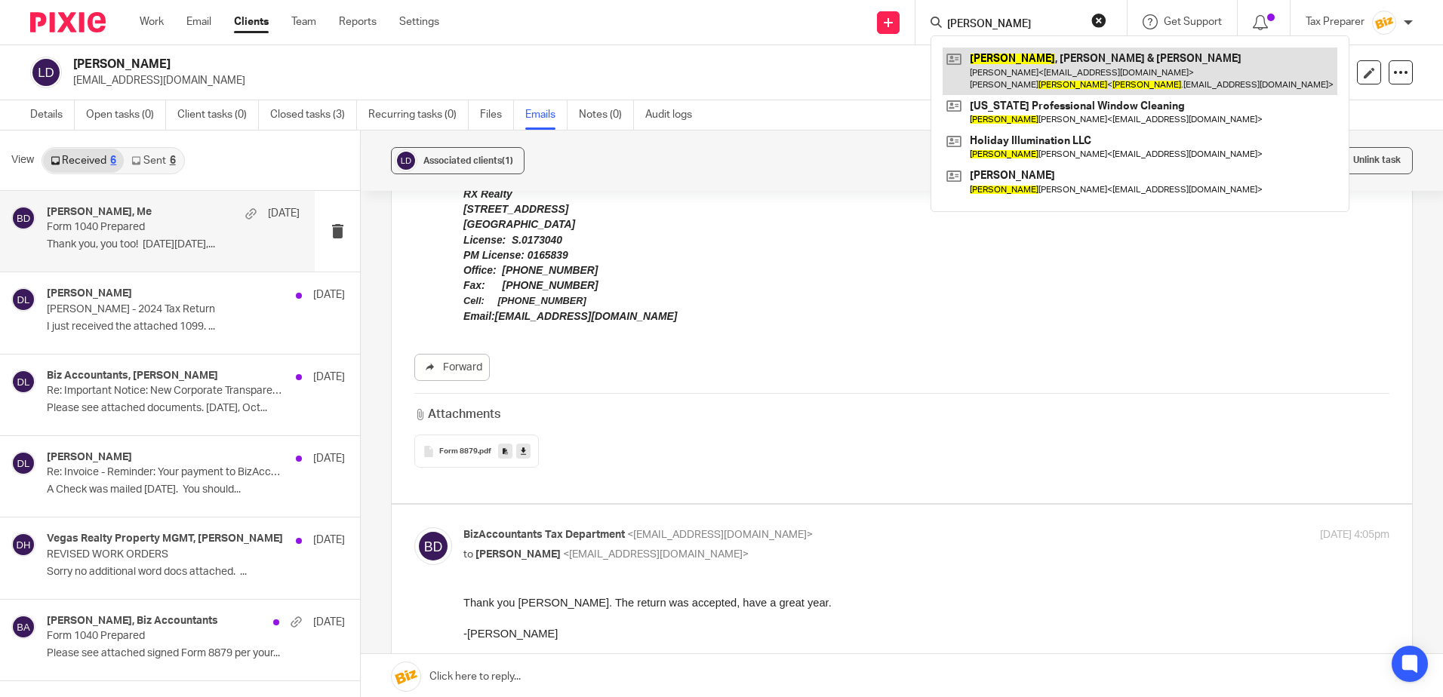
type input "[PERSON_NAME]"
click at [1027, 66] on link at bounding box center [1139, 71] width 395 height 47
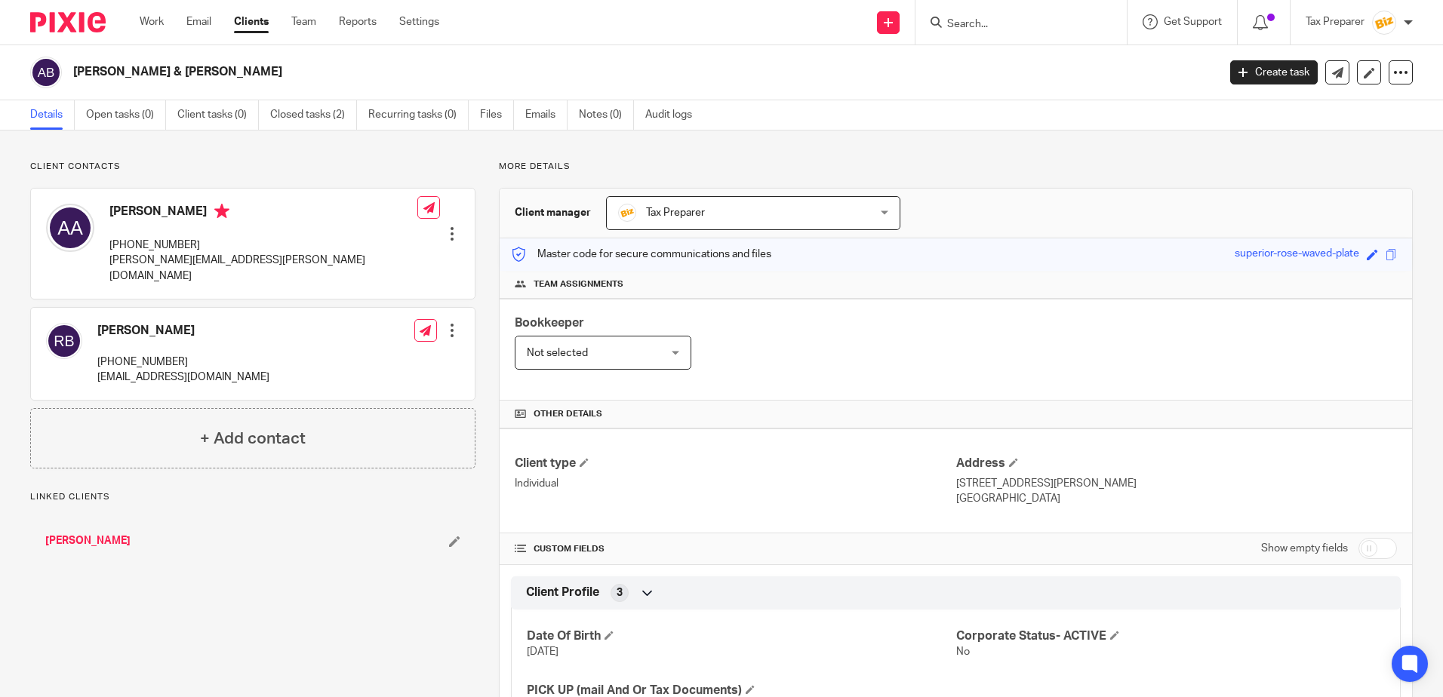
click at [524, 109] on ul "Details Open tasks (0) Client tasks (0) Closed tasks (2) Recurring tasks (0) Fi…" at bounding box center [372, 114] width 684 height 29
click at [533, 109] on link "Emails" at bounding box center [546, 114] width 42 height 29
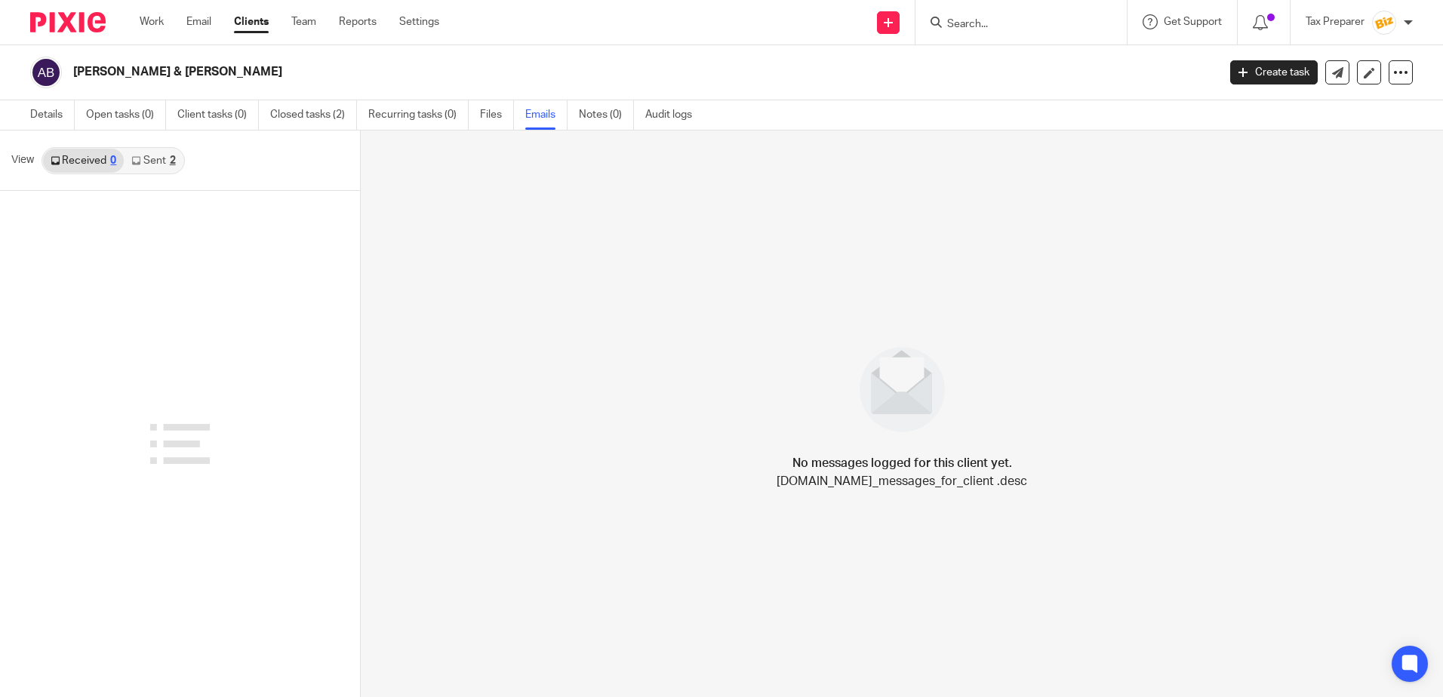
click at [74, 159] on link "Received 0" at bounding box center [83, 161] width 81 height 24
click at [152, 158] on link "Sent 2" at bounding box center [153, 161] width 59 height 24
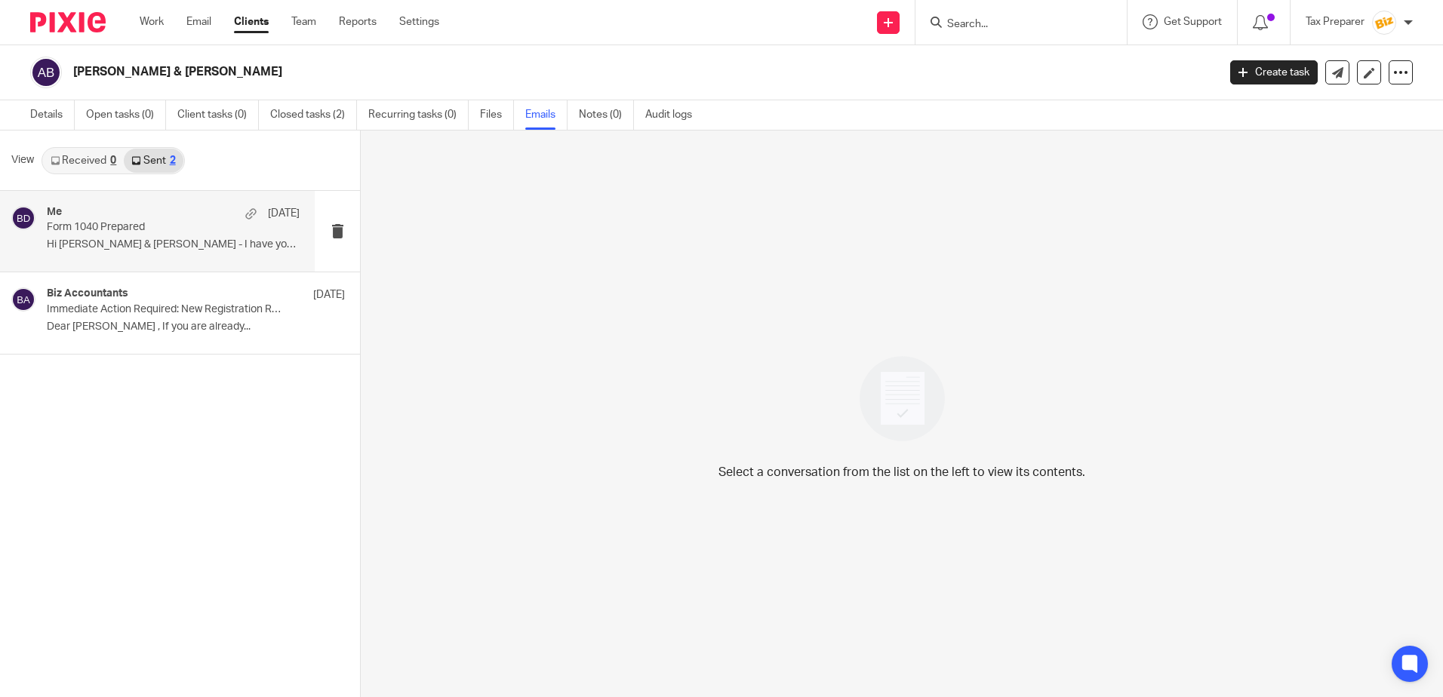
click at [194, 239] on p "Hi Andrew & Rose - I have your U.S...." at bounding box center [173, 244] width 253 height 13
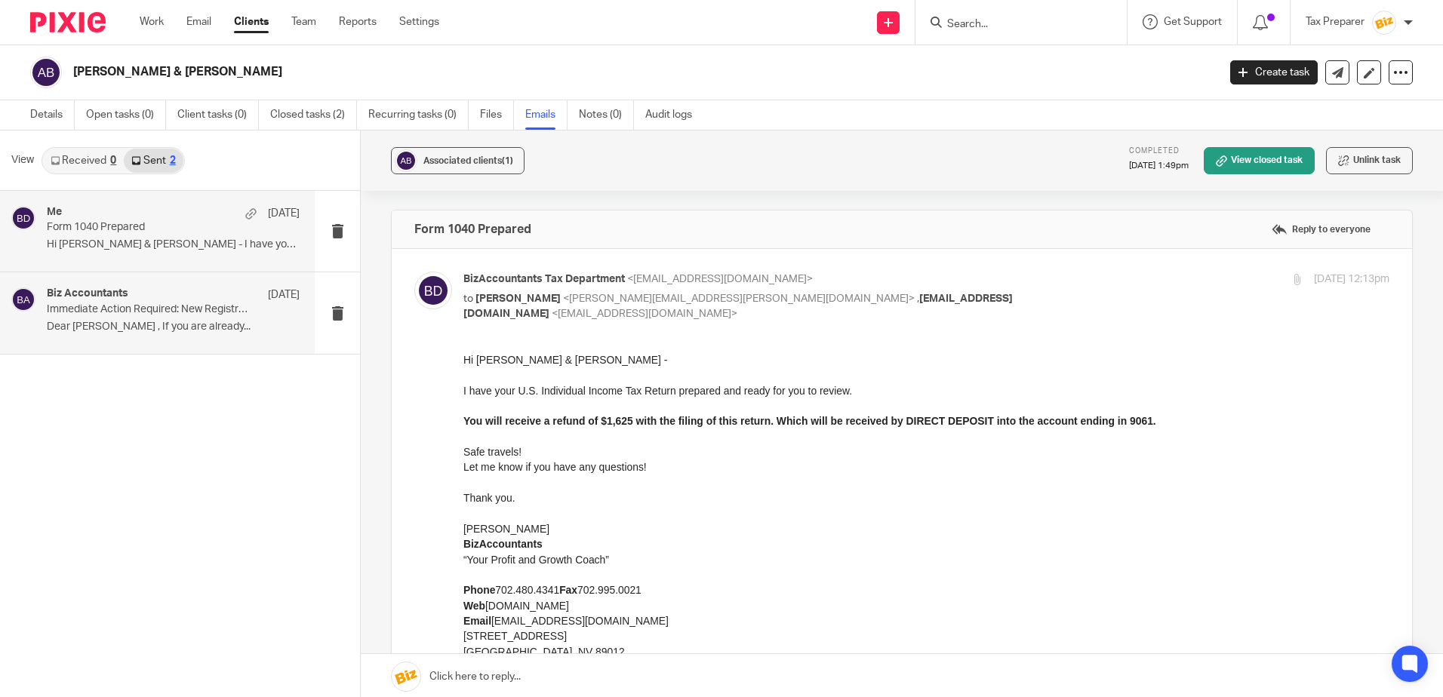
click at [164, 327] on p "Dear Andrew Agnew , If you are already..." at bounding box center [173, 327] width 253 height 13
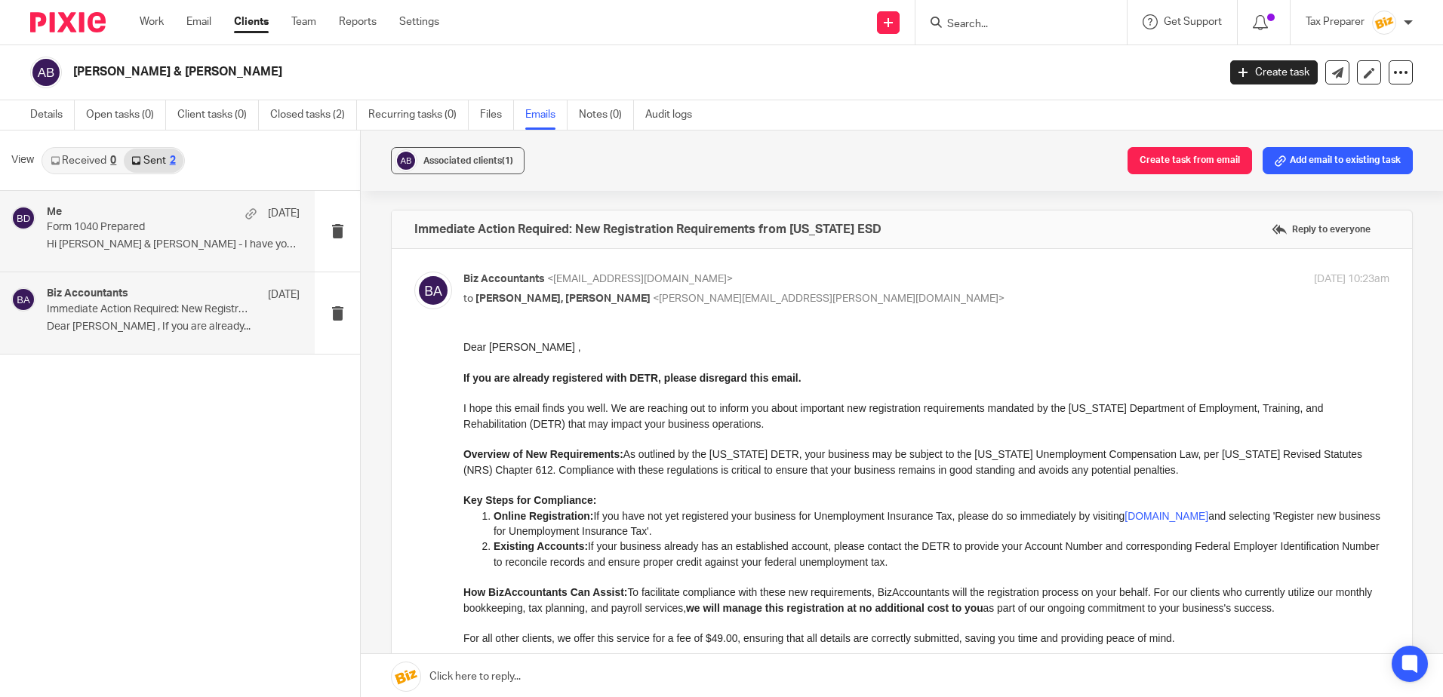
click at [162, 240] on p "Hi Andrew & Rose - I have your U.S...." at bounding box center [173, 244] width 253 height 13
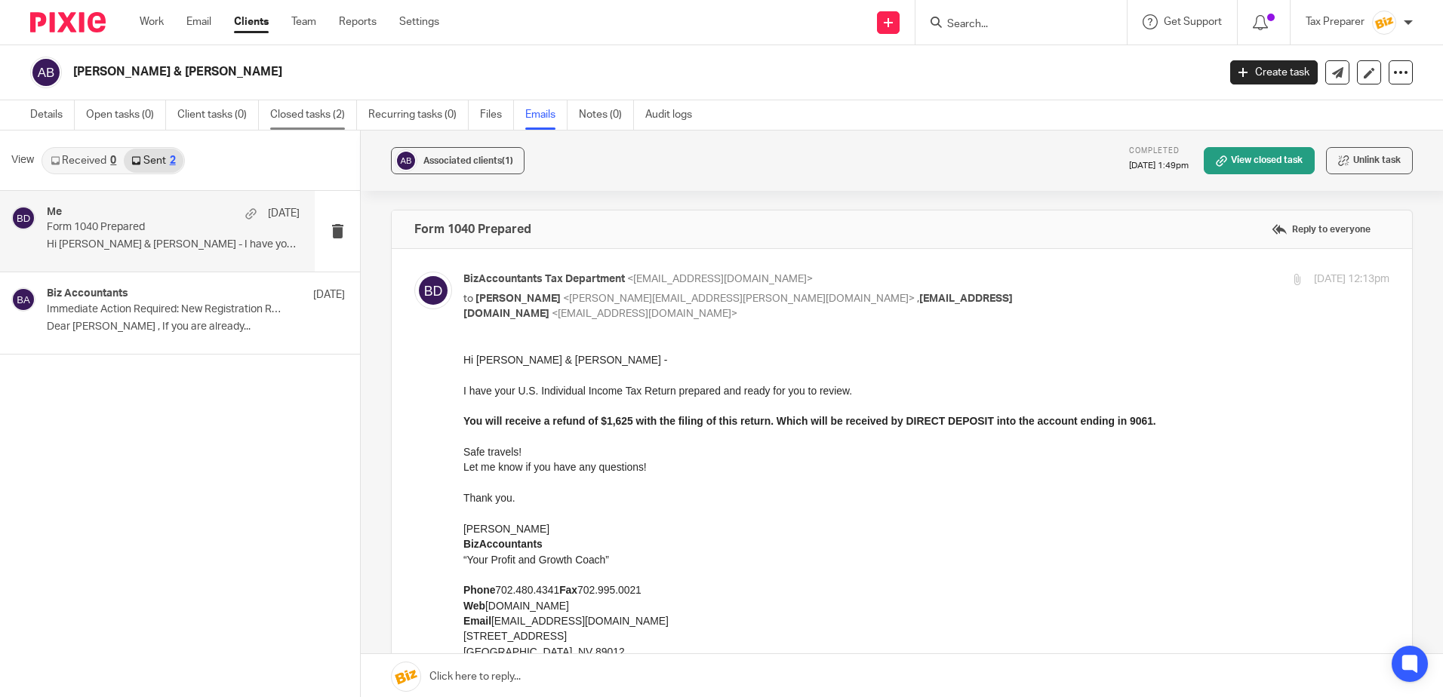
click at [318, 120] on link "Closed tasks (2)" at bounding box center [313, 114] width 87 height 29
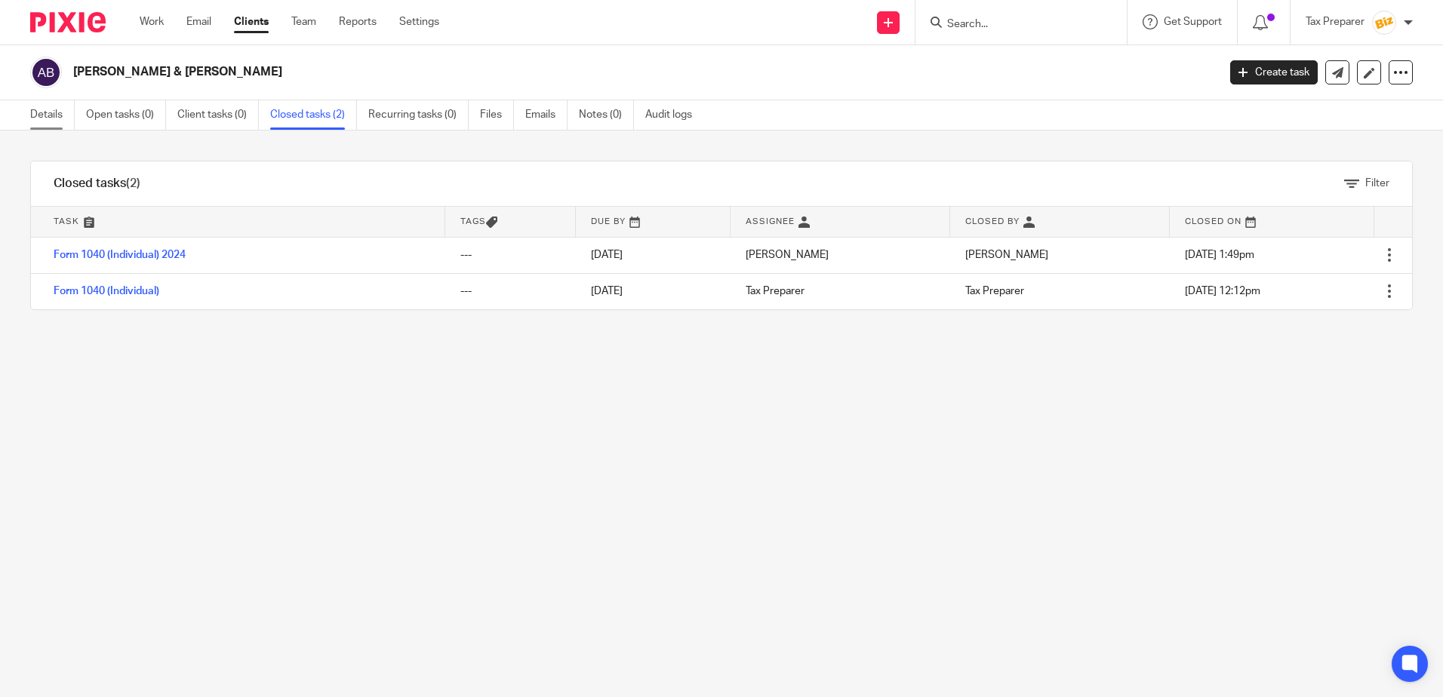
click at [45, 118] on link "Details" at bounding box center [52, 114] width 45 height 29
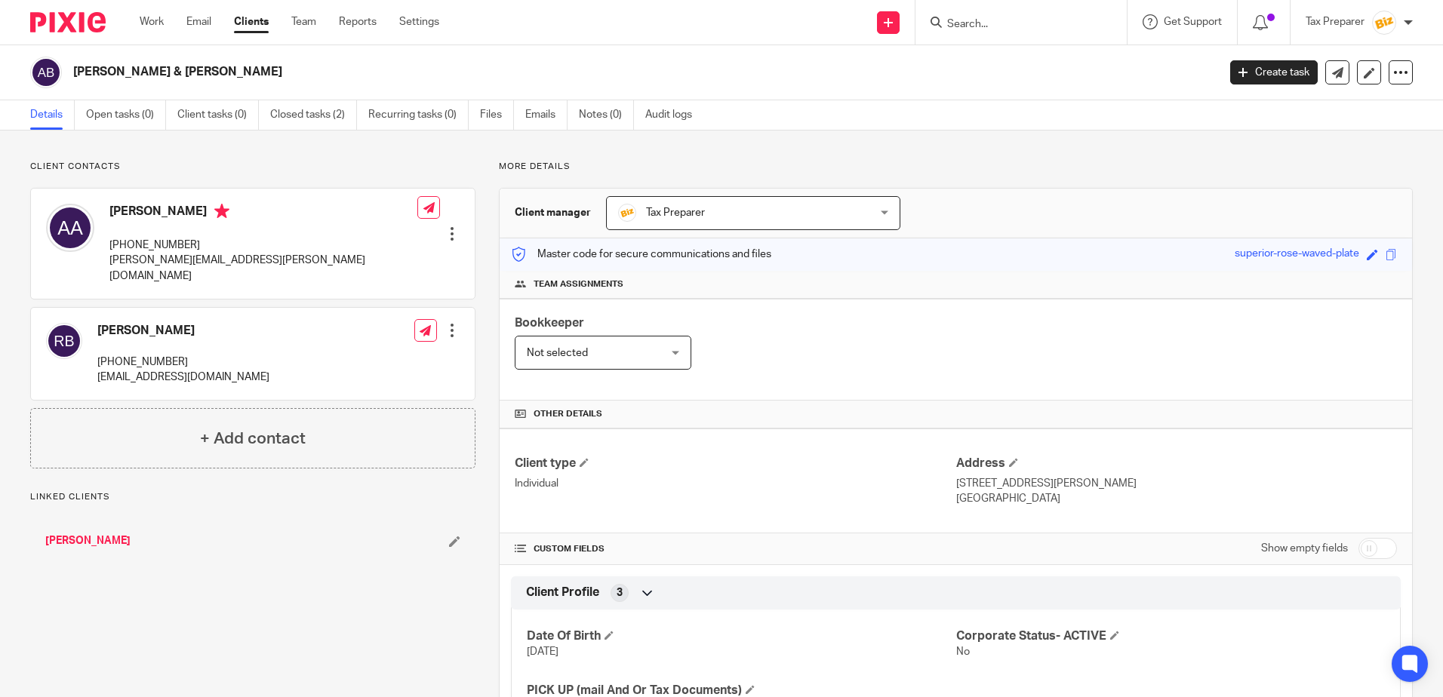
click at [994, 27] on input "Search" at bounding box center [1013, 25] width 136 height 14
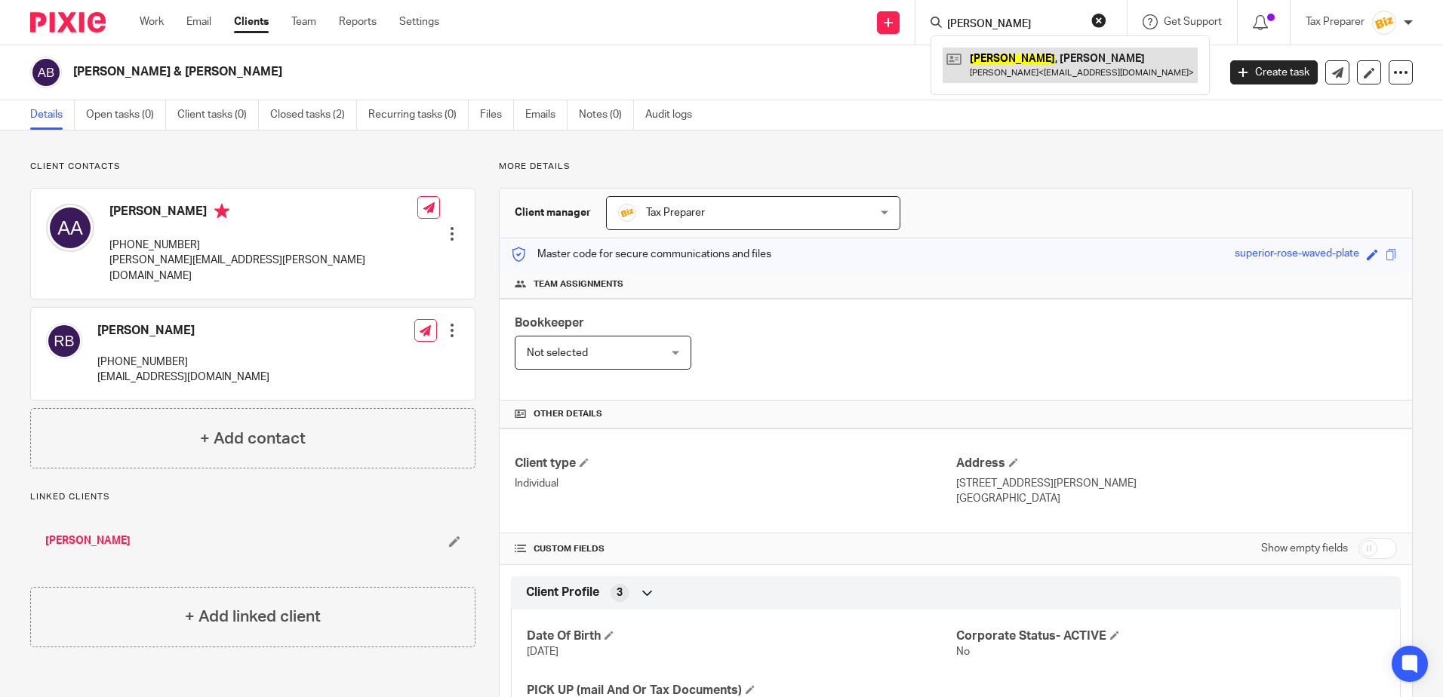
type input "cirello"
click at [1025, 62] on link at bounding box center [1069, 65] width 255 height 35
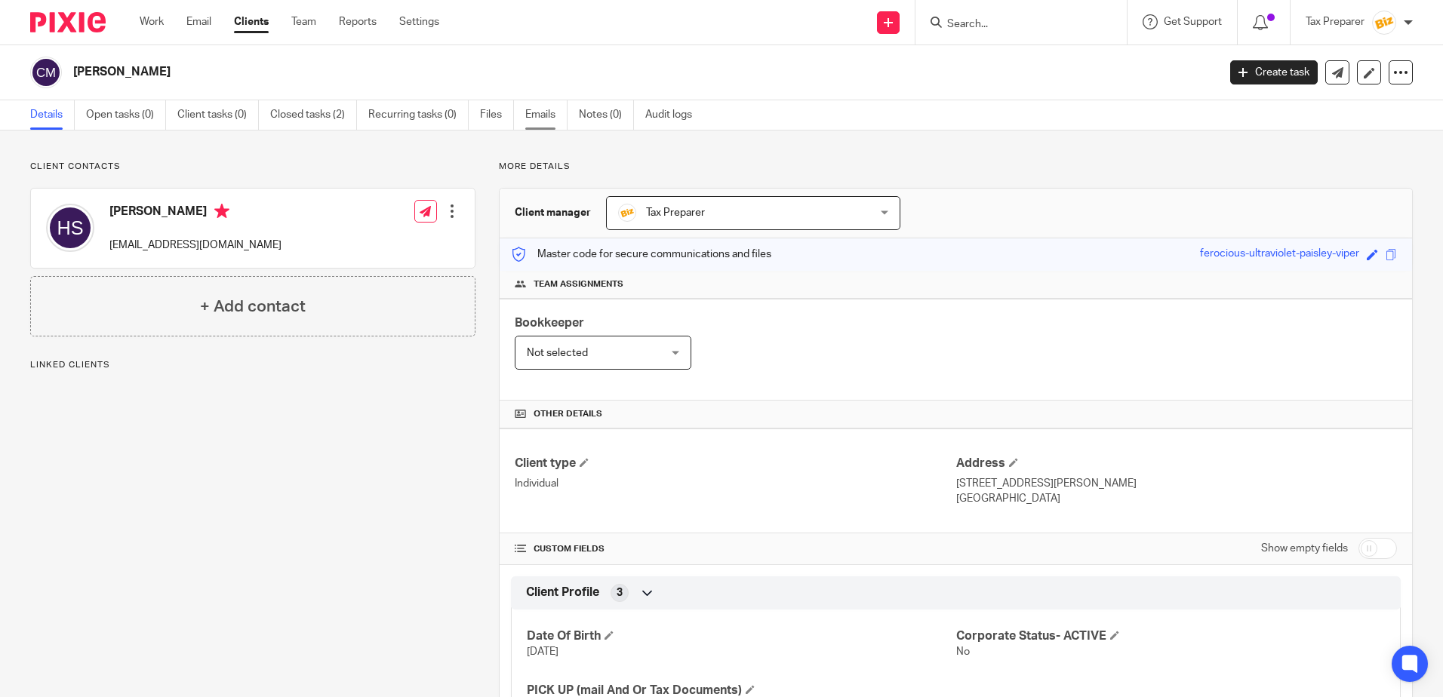
click at [556, 121] on link "Emails" at bounding box center [546, 114] width 42 height 29
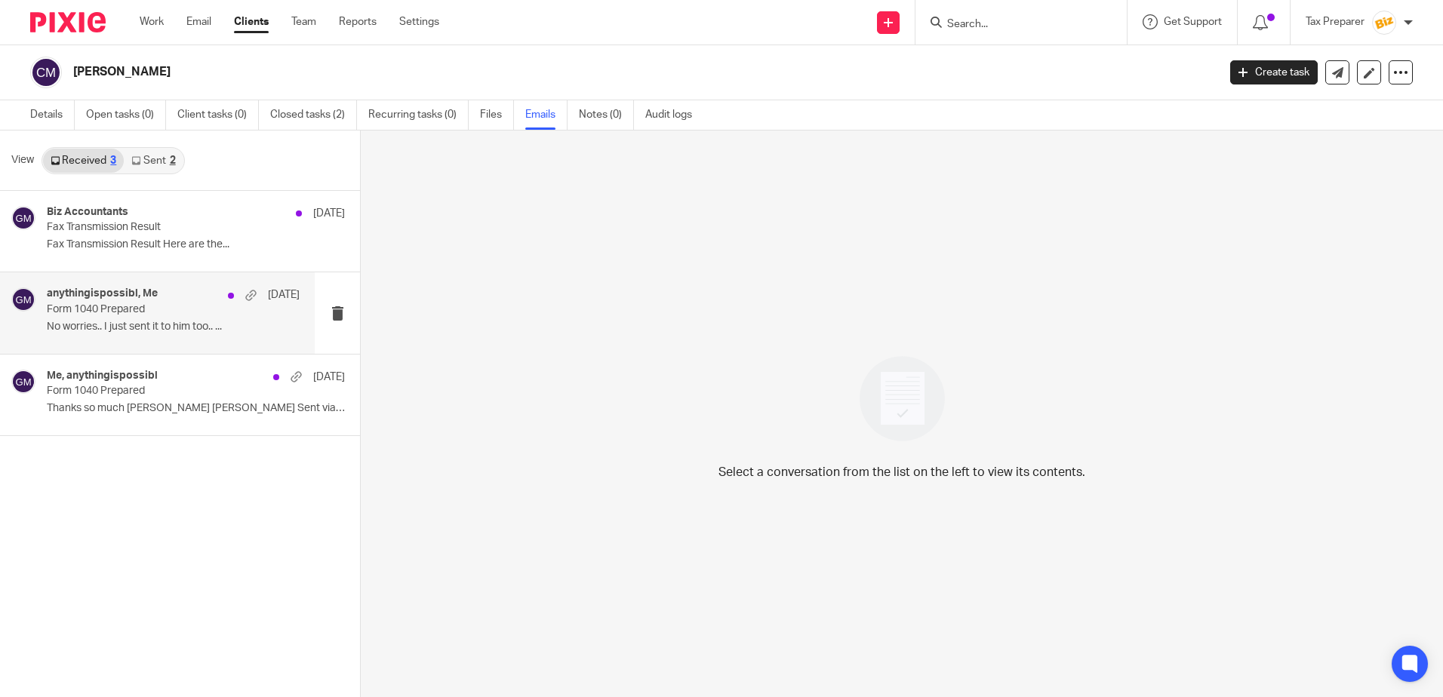
click at [183, 306] on p "Form 1040 Prepared" at bounding box center [148, 309] width 202 height 13
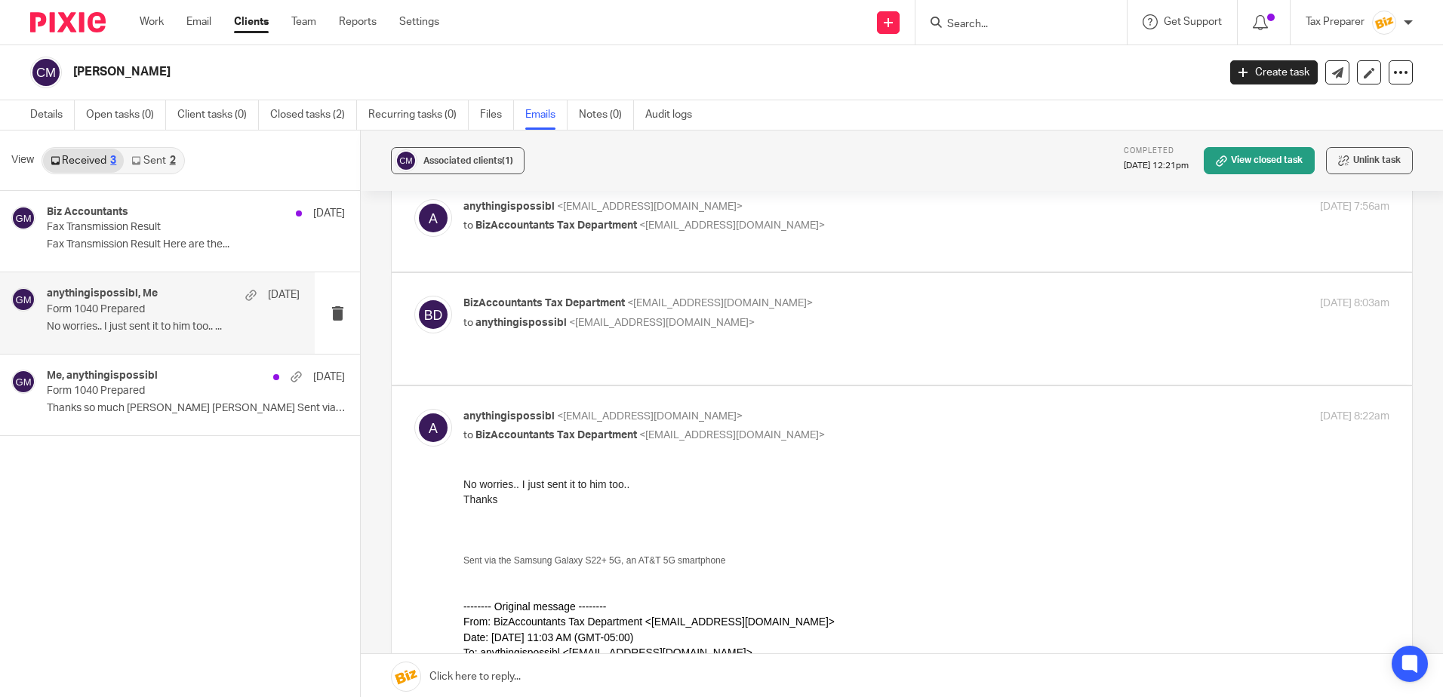
scroll to position [169, 0]
click at [798, 299] on p "BizAccountants Tax Department <taxes@bizaccountants.com>" at bounding box center [771, 305] width 617 height 16
checkbox input "true"
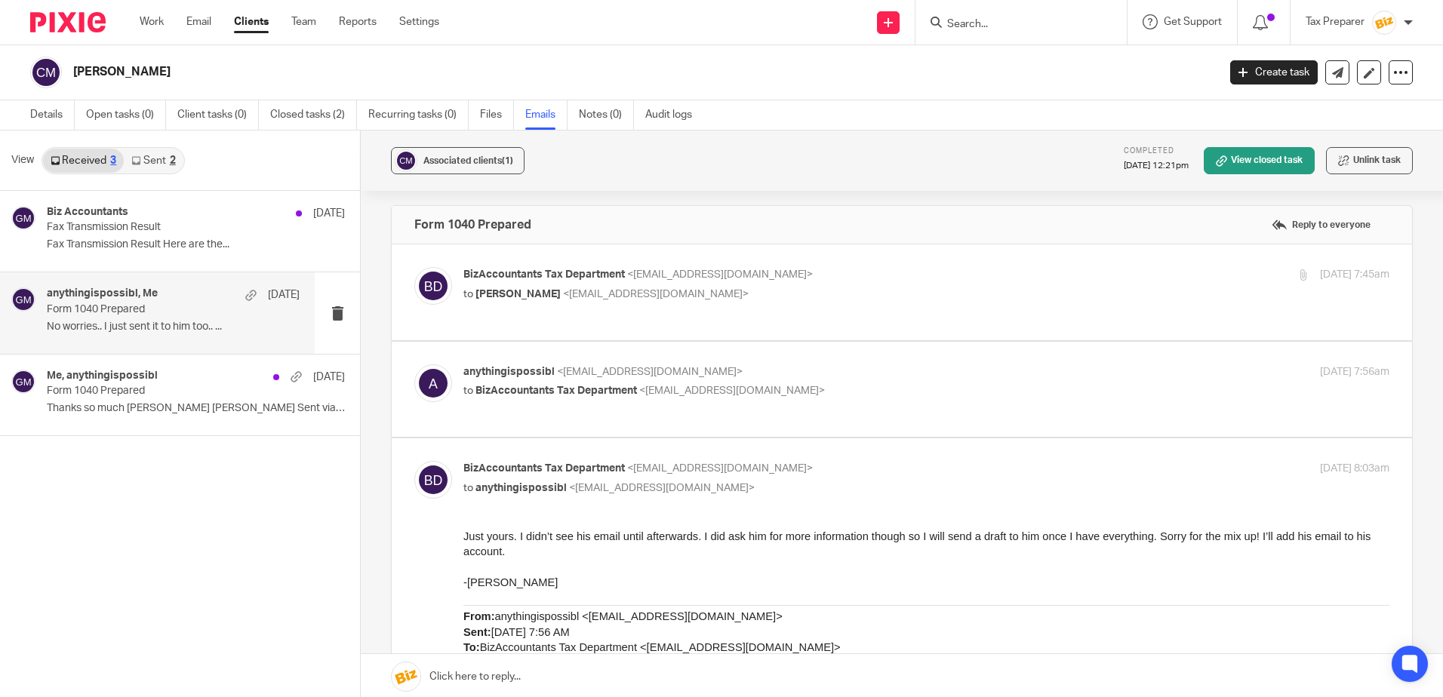
scroll to position [0, 0]
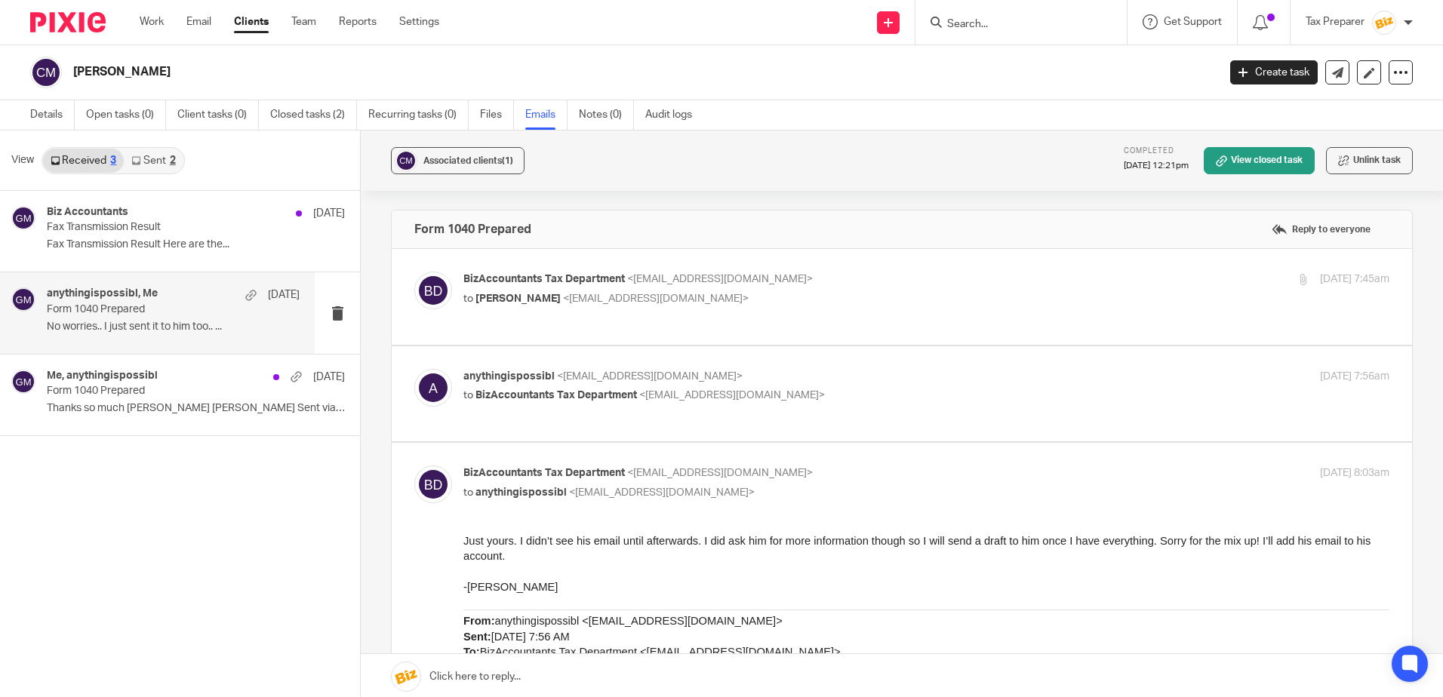
click at [822, 381] on p "anythingispossibl <anythingispossibl@yahoo.com>" at bounding box center [771, 377] width 617 height 16
checkbox input "true"
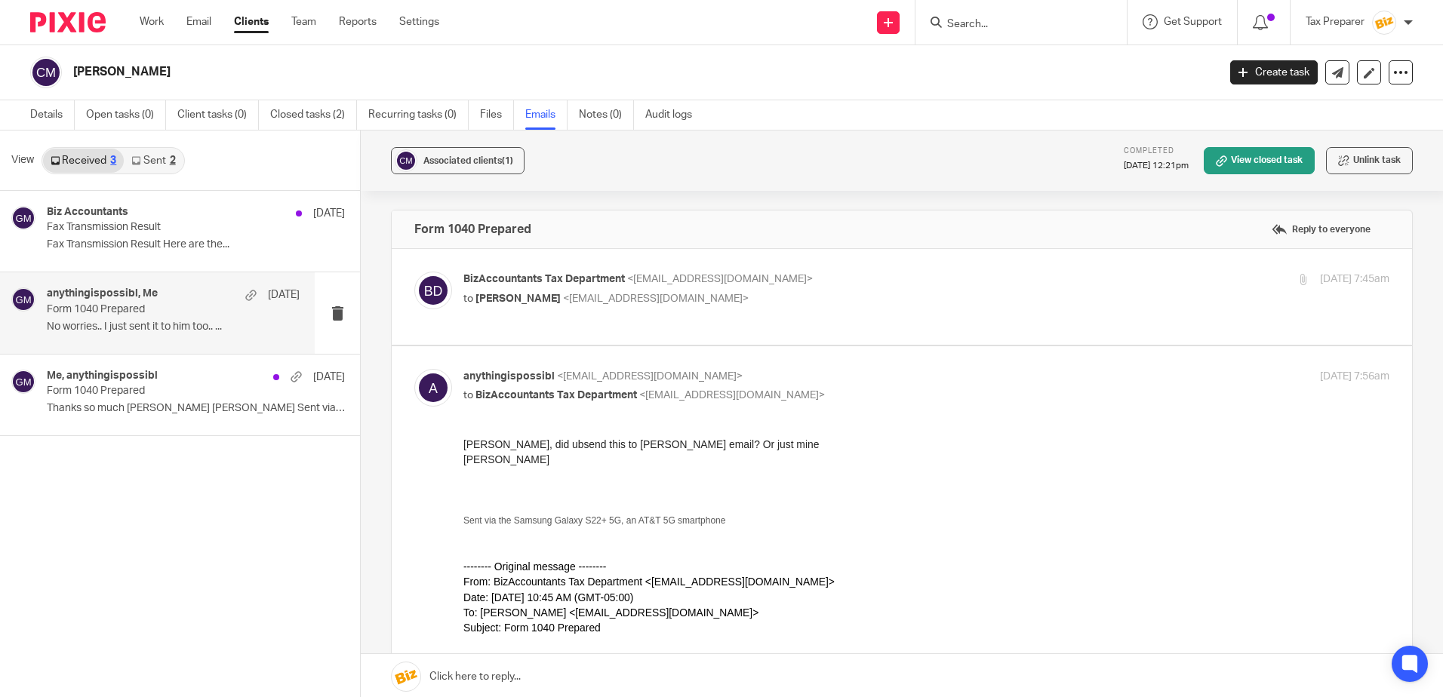
click at [778, 290] on div "BizAccountants Tax Department <taxes@bizaccountants.com> to Heidi Stocker <anyt…" at bounding box center [771, 289] width 617 height 35
checkbox input "true"
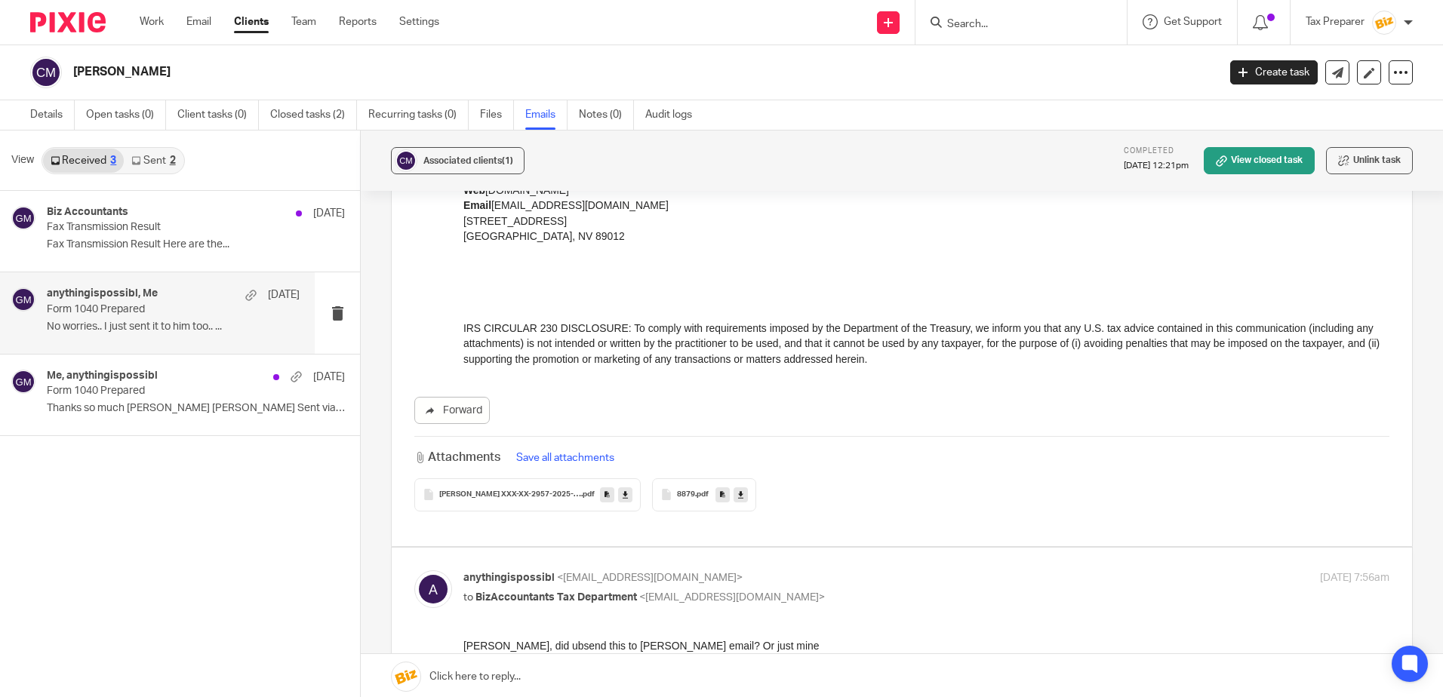
scroll to position [453, 0]
click at [687, 492] on span "8879" at bounding box center [686, 491] width 18 height 9
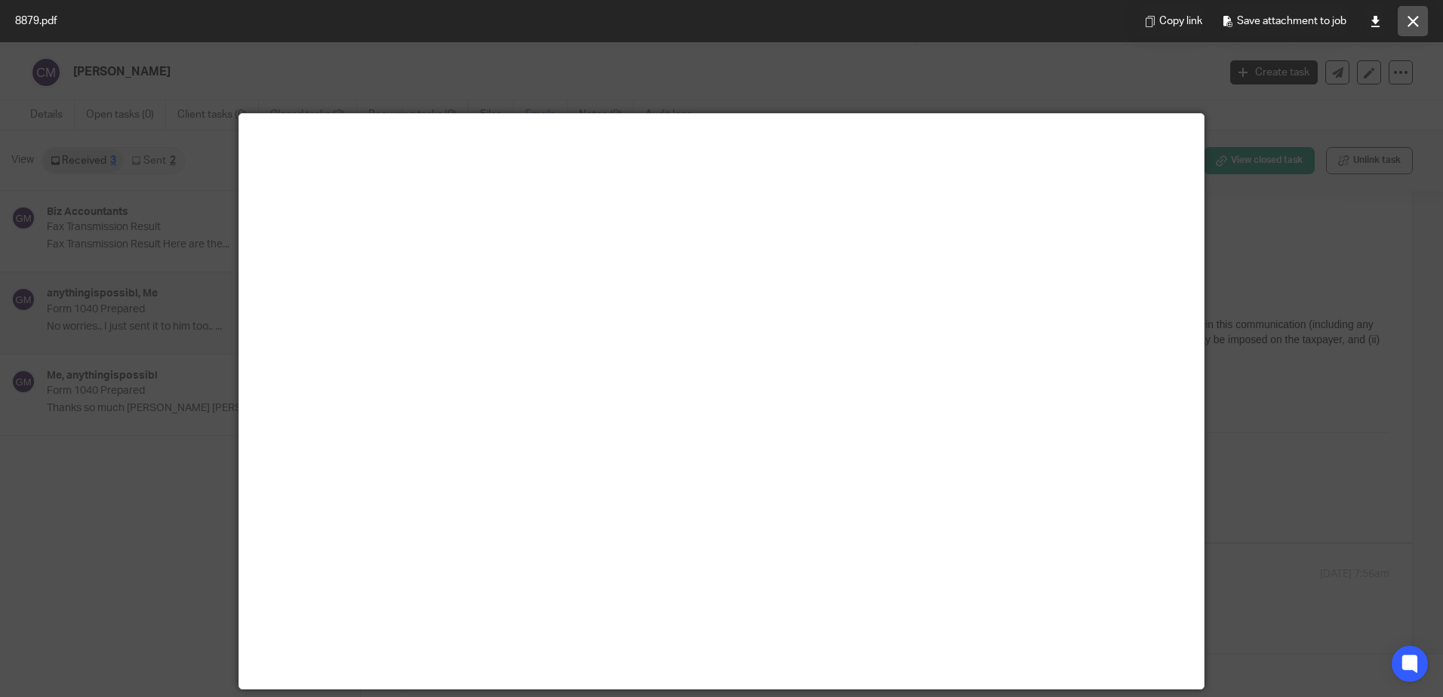
click at [1420, 20] on button at bounding box center [1412, 21] width 30 height 30
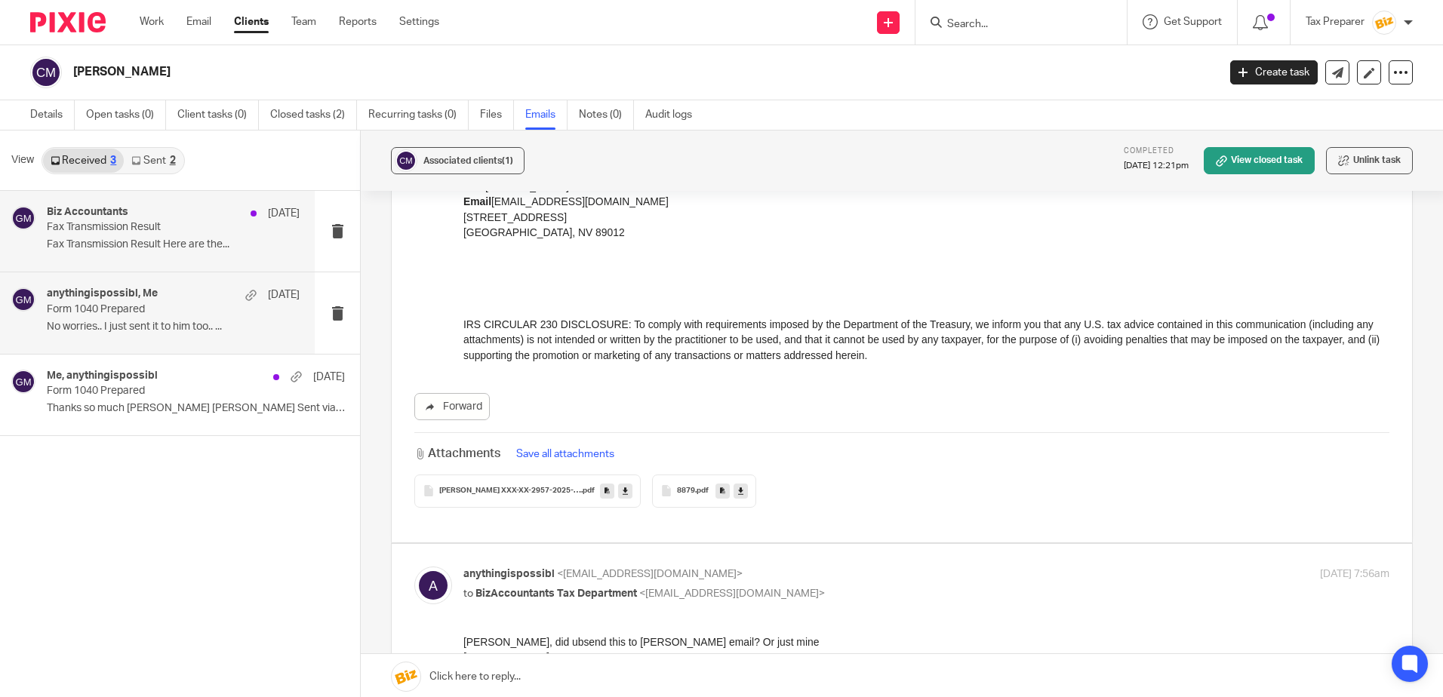
click at [198, 214] on div "Biz Accountants Mar 10" at bounding box center [173, 213] width 253 height 15
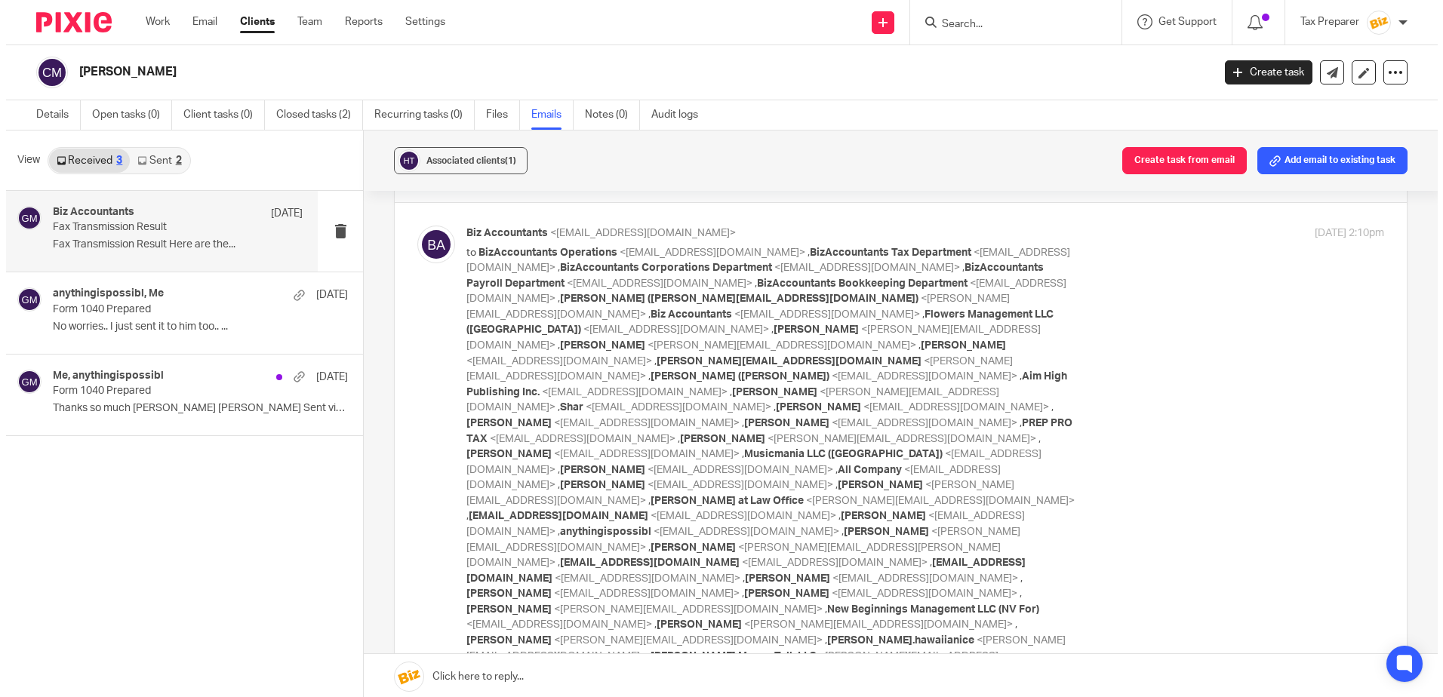
scroll to position [0, 0]
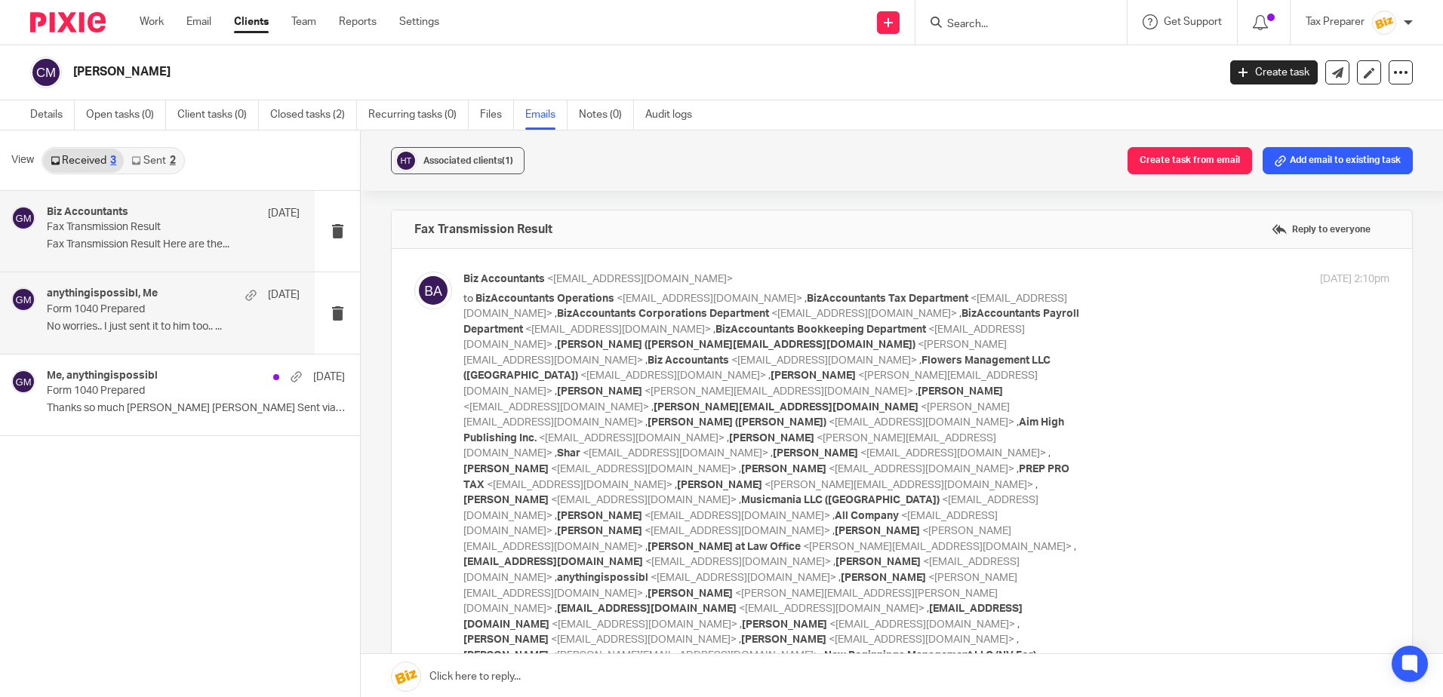
click at [160, 302] on div "anythingispossibl, Me Feb 24" at bounding box center [173, 294] width 253 height 15
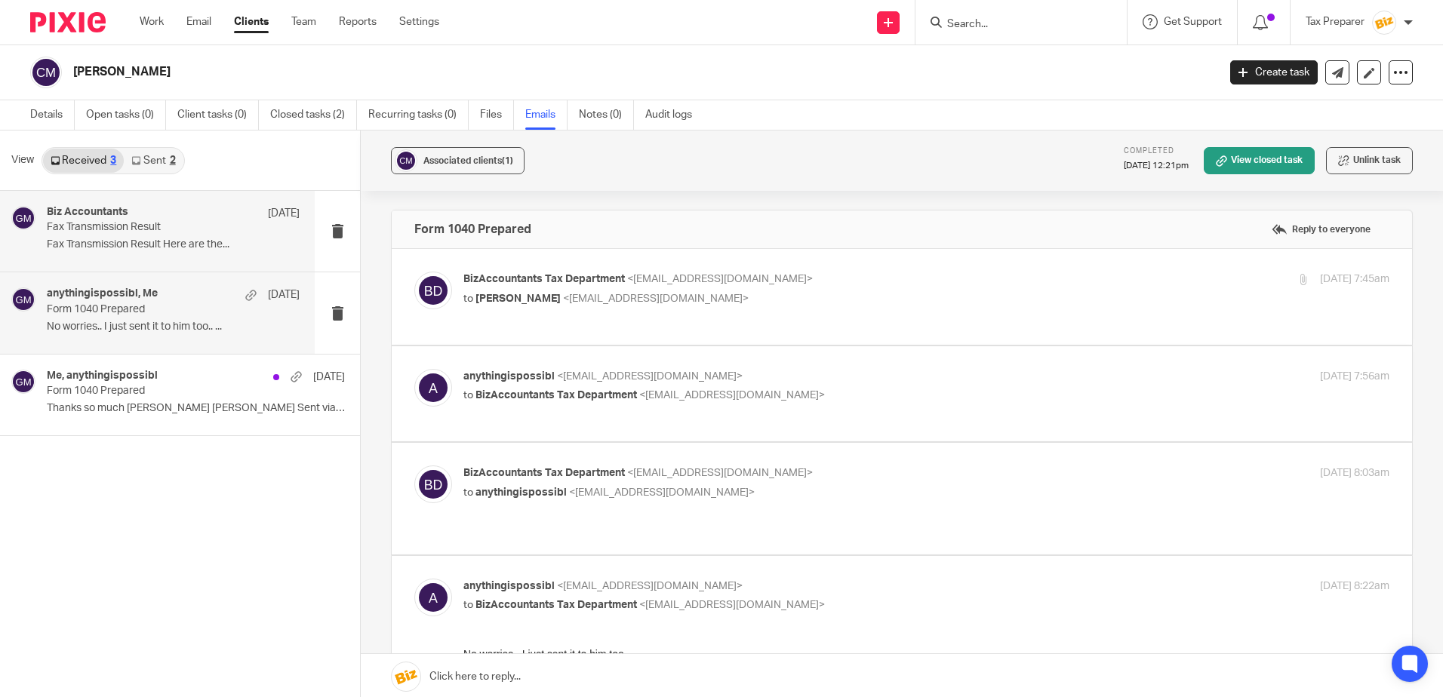
click at [179, 238] on div "Biz Accountants Mar 10 Fax Transmission Result Fax Transmission Result Here are…" at bounding box center [173, 231] width 253 height 51
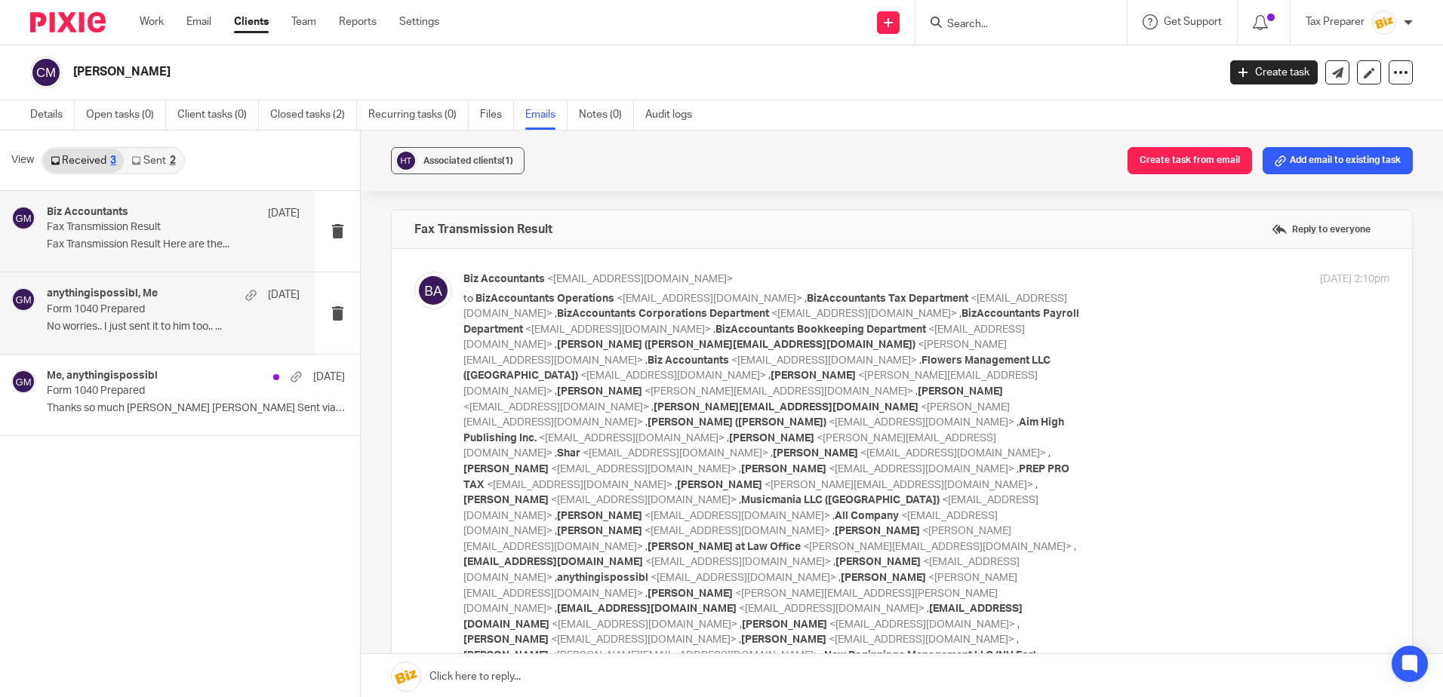
click at [160, 307] on p "Form 1040 Prepared" at bounding box center [148, 309] width 202 height 13
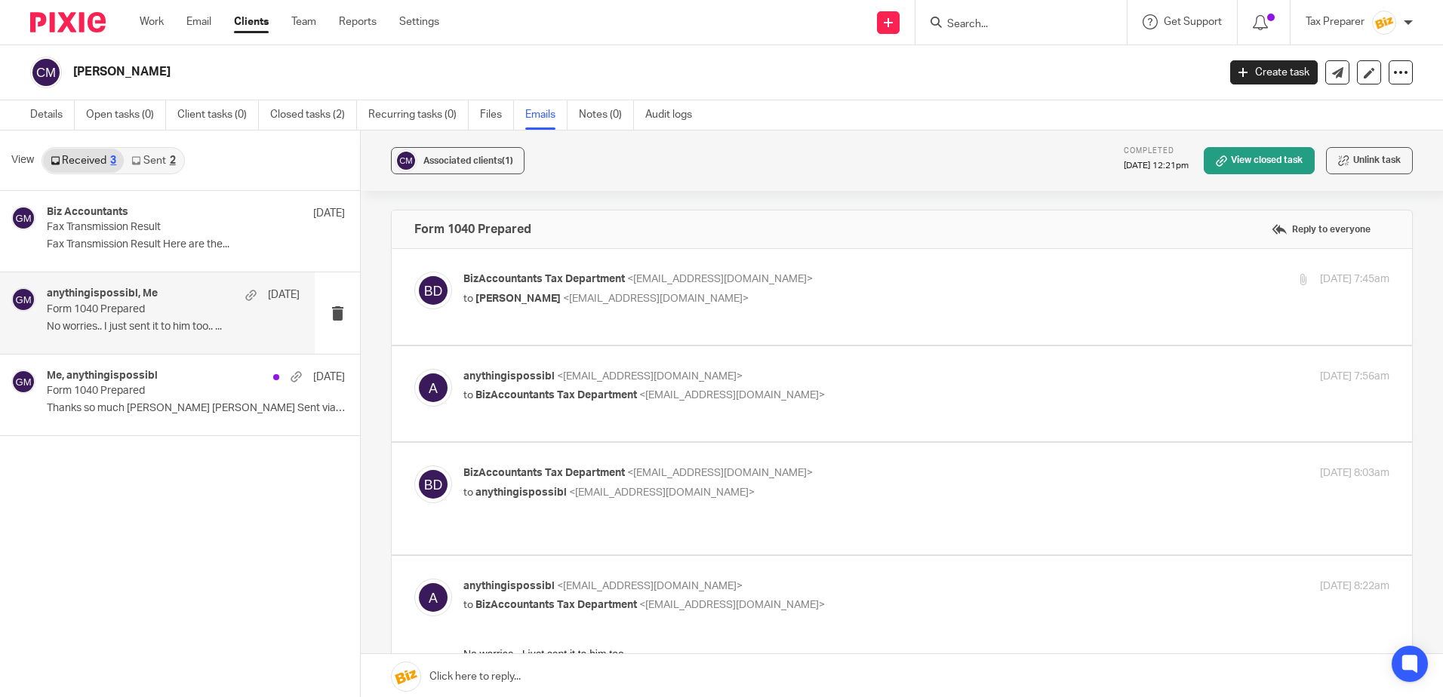
click at [967, 33] on div at bounding box center [1020, 22] width 211 height 45
click at [967, 22] on input "Search" at bounding box center [1013, 25] width 136 height 14
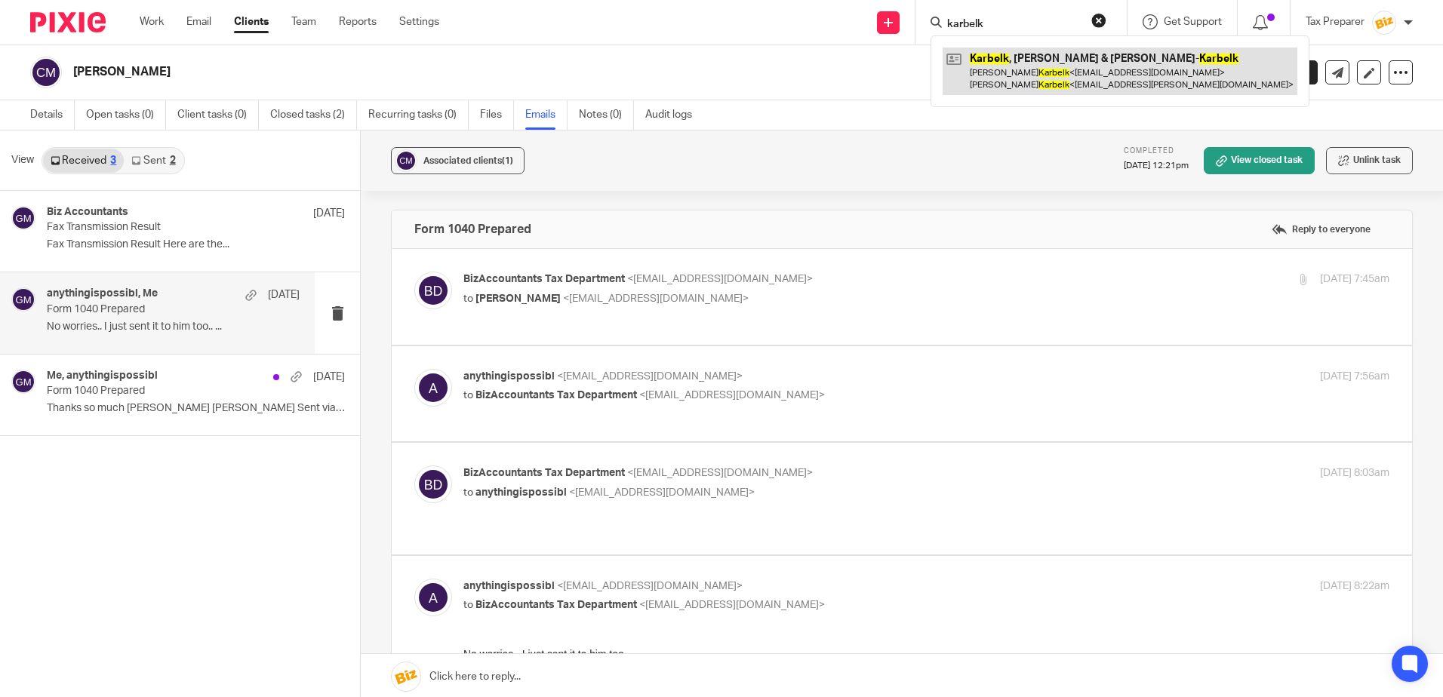
type input "karbelk"
click at [1088, 69] on link at bounding box center [1119, 71] width 355 height 47
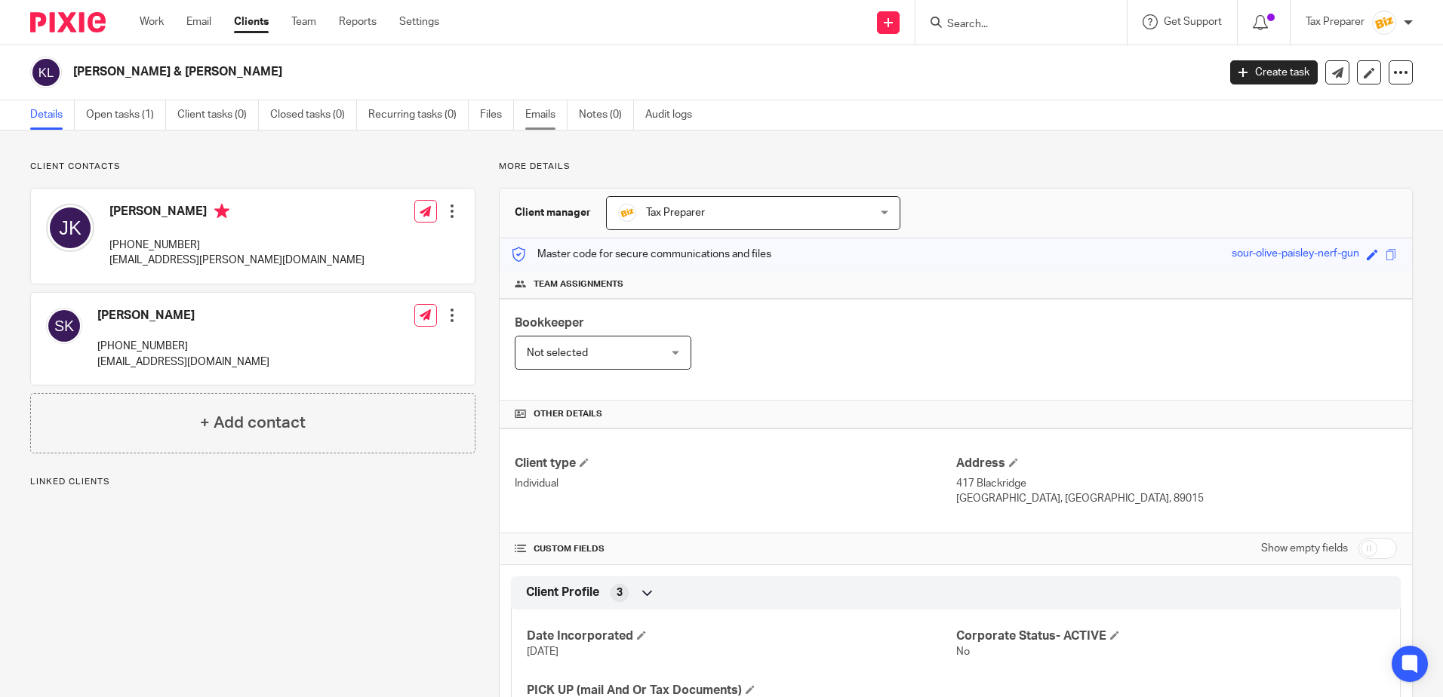
click at [542, 111] on link "Emails" at bounding box center [546, 114] width 42 height 29
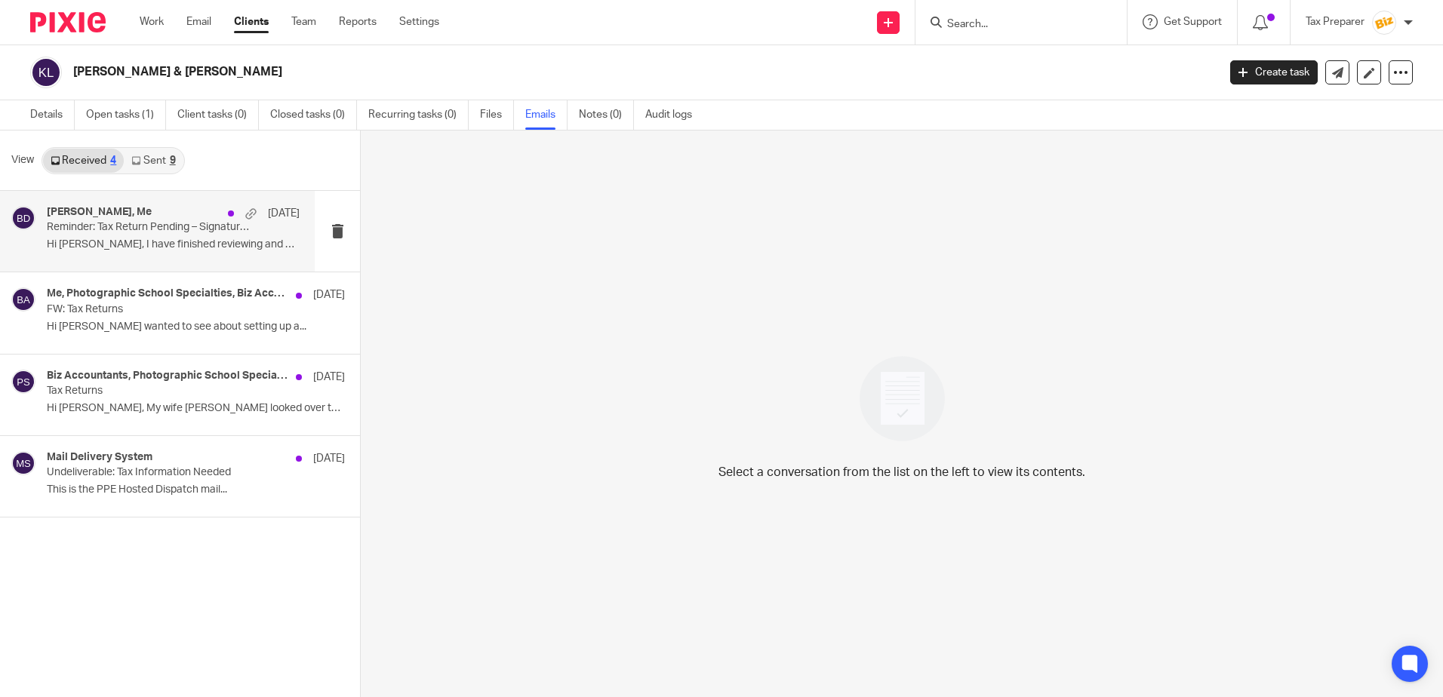
click at [189, 241] on p "Hi [PERSON_NAME], I have finished reviewing and have..." at bounding box center [173, 244] width 253 height 13
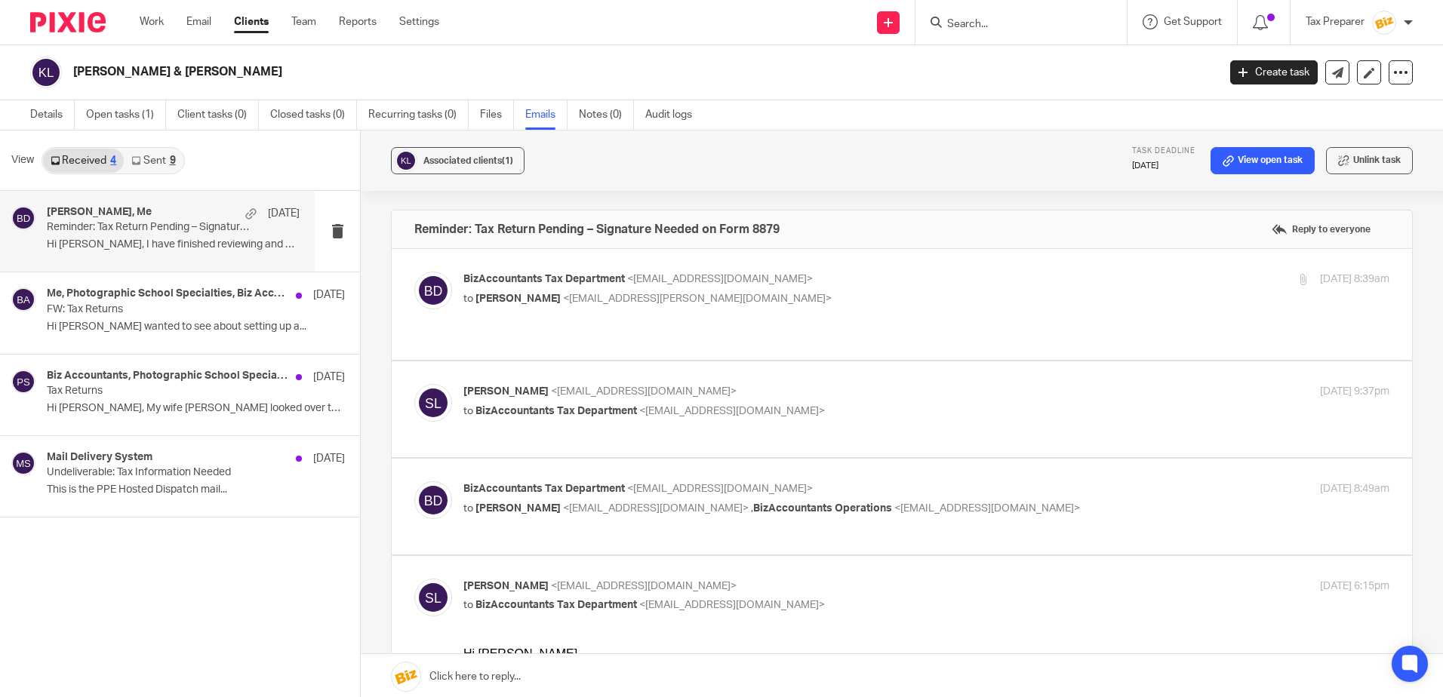
click at [1086, 492] on div "BizAccountants Tax Department <[EMAIL_ADDRESS][DOMAIN_NAME]> to [PERSON_NAME] <…" at bounding box center [926, 500] width 926 height 38
checkbox input "true"
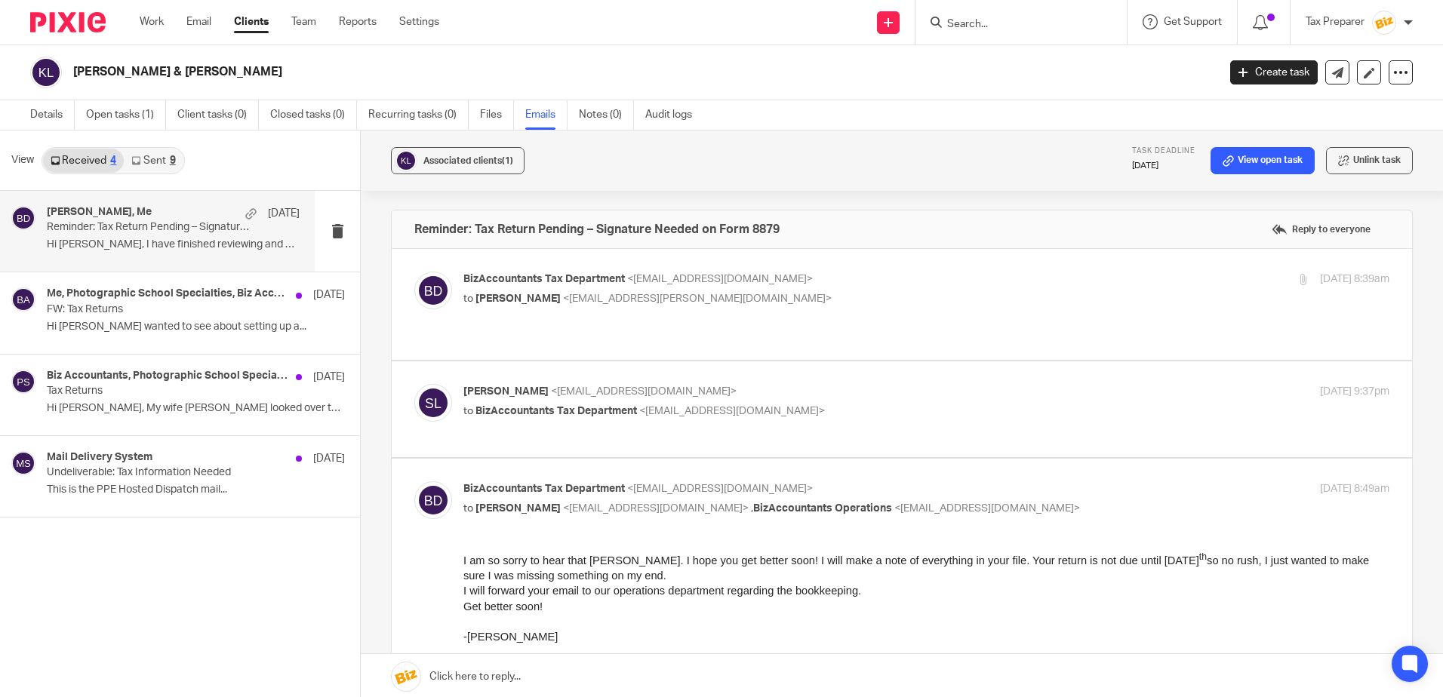
click at [834, 384] on p "sandra lamonica <sandralamonica@hotmail.com>" at bounding box center [771, 392] width 617 height 16
checkbox input "true"
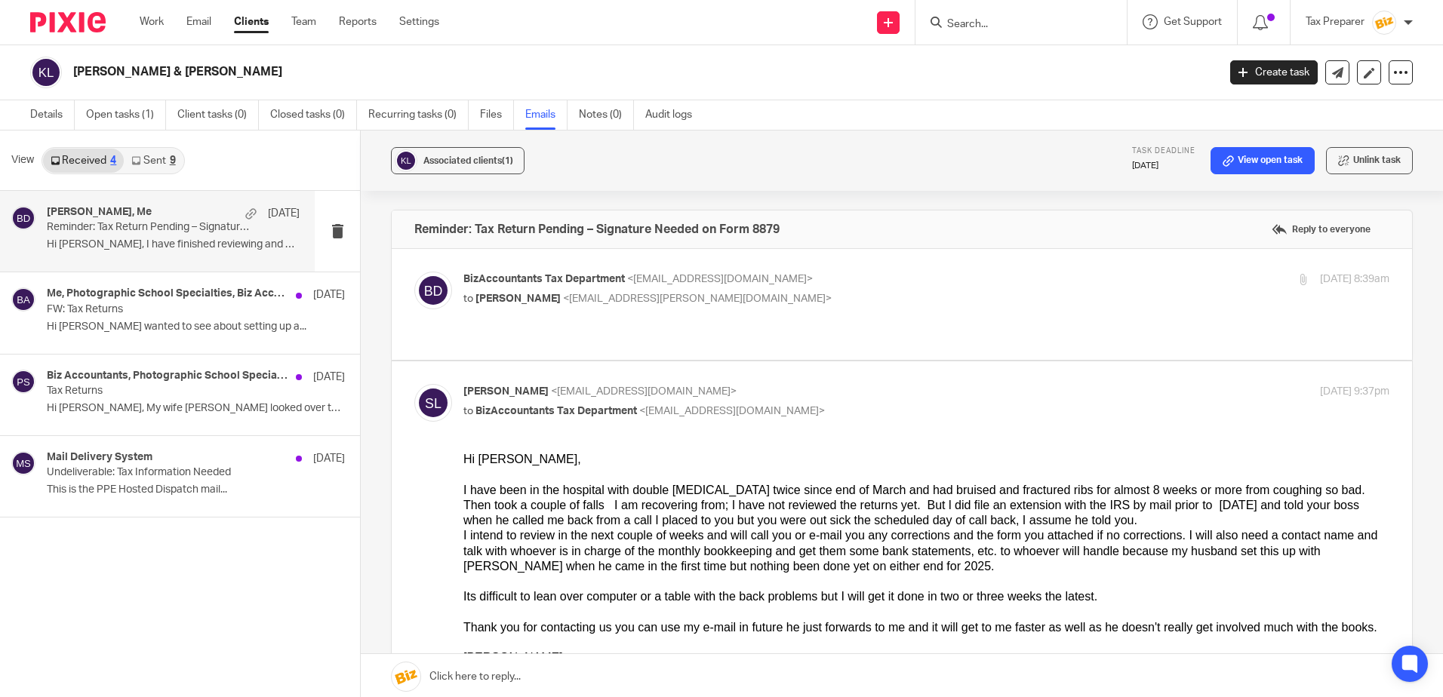
click at [829, 289] on div "BizAccountants Tax Department <taxes@bizaccountants.com> to Joseph Karbelk <pho…" at bounding box center [771, 289] width 617 height 35
checkbox input "true"
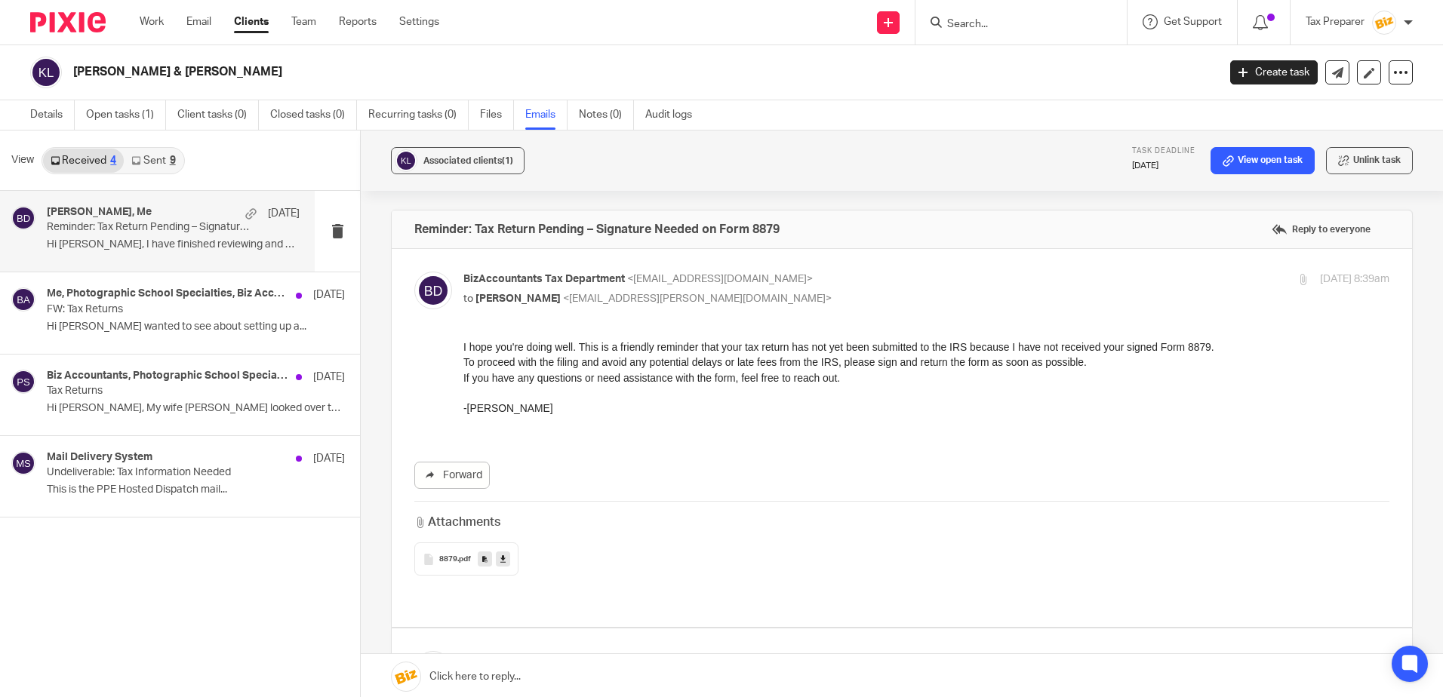
click at [439, 562] on span "8879" at bounding box center [448, 559] width 18 height 9
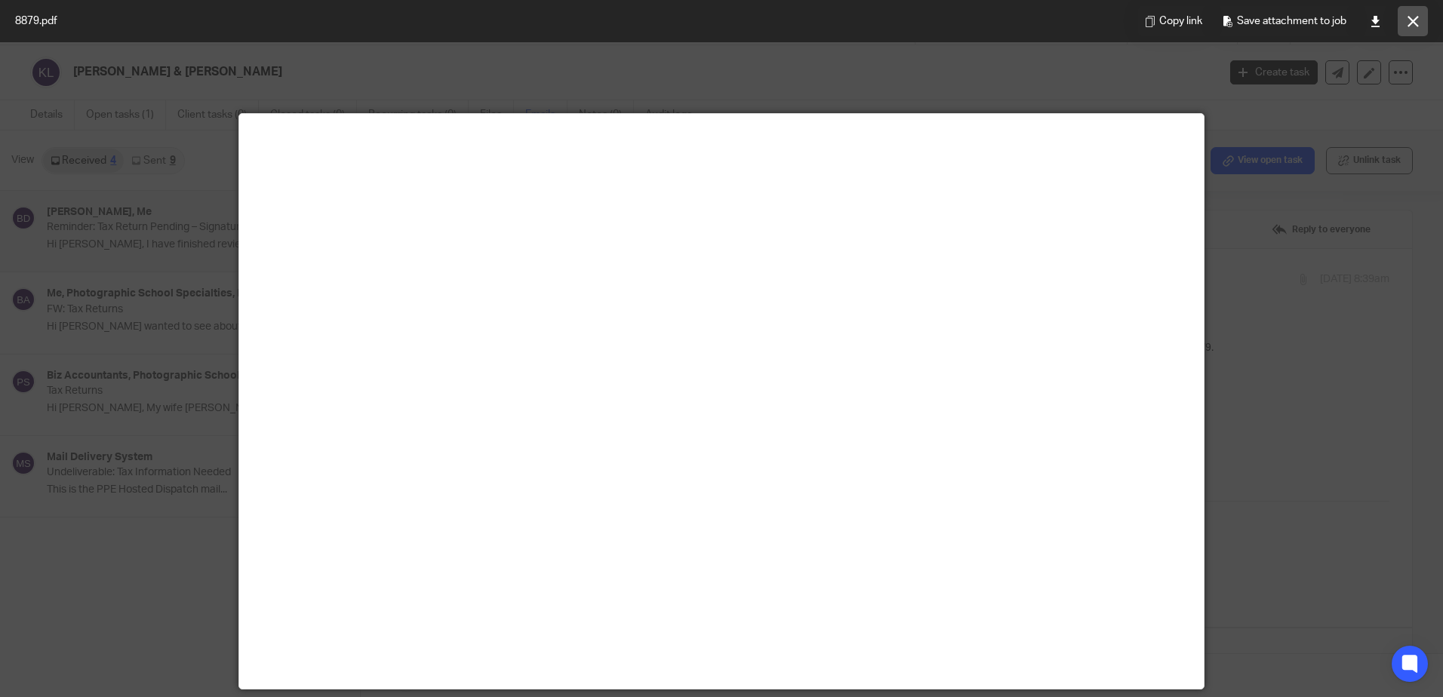
click at [1412, 23] on icon at bounding box center [1412, 21] width 11 height 11
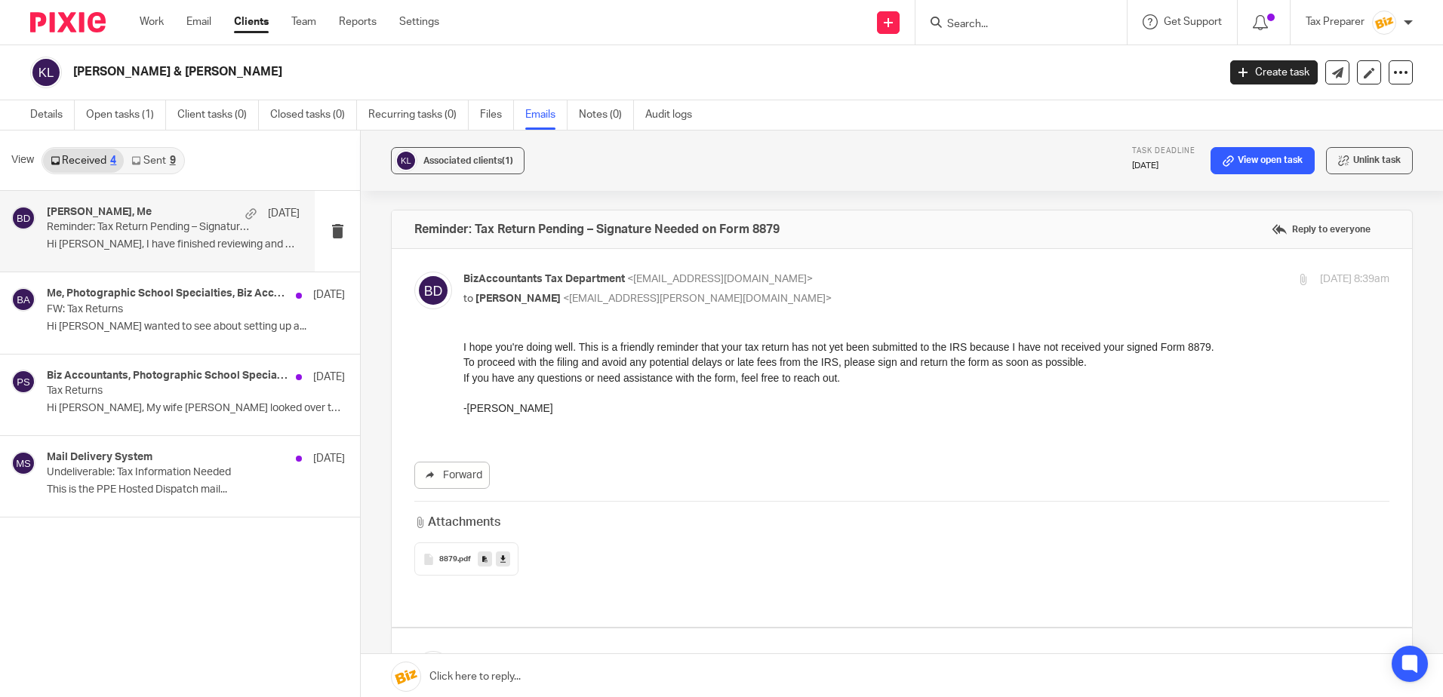
click at [974, 29] on input "Search" at bounding box center [1013, 25] width 136 height 14
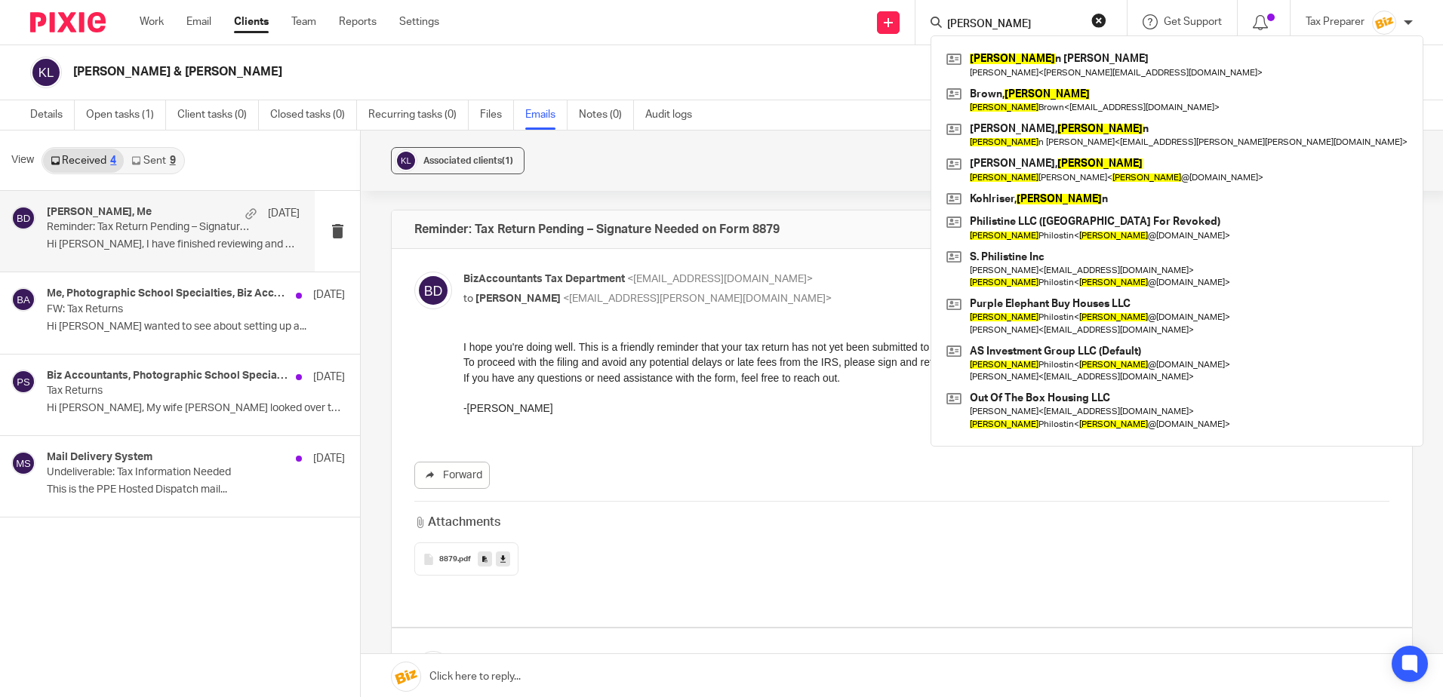
click at [1025, 23] on input "steve" at bounding box center [1013, 25] width 136 height 14
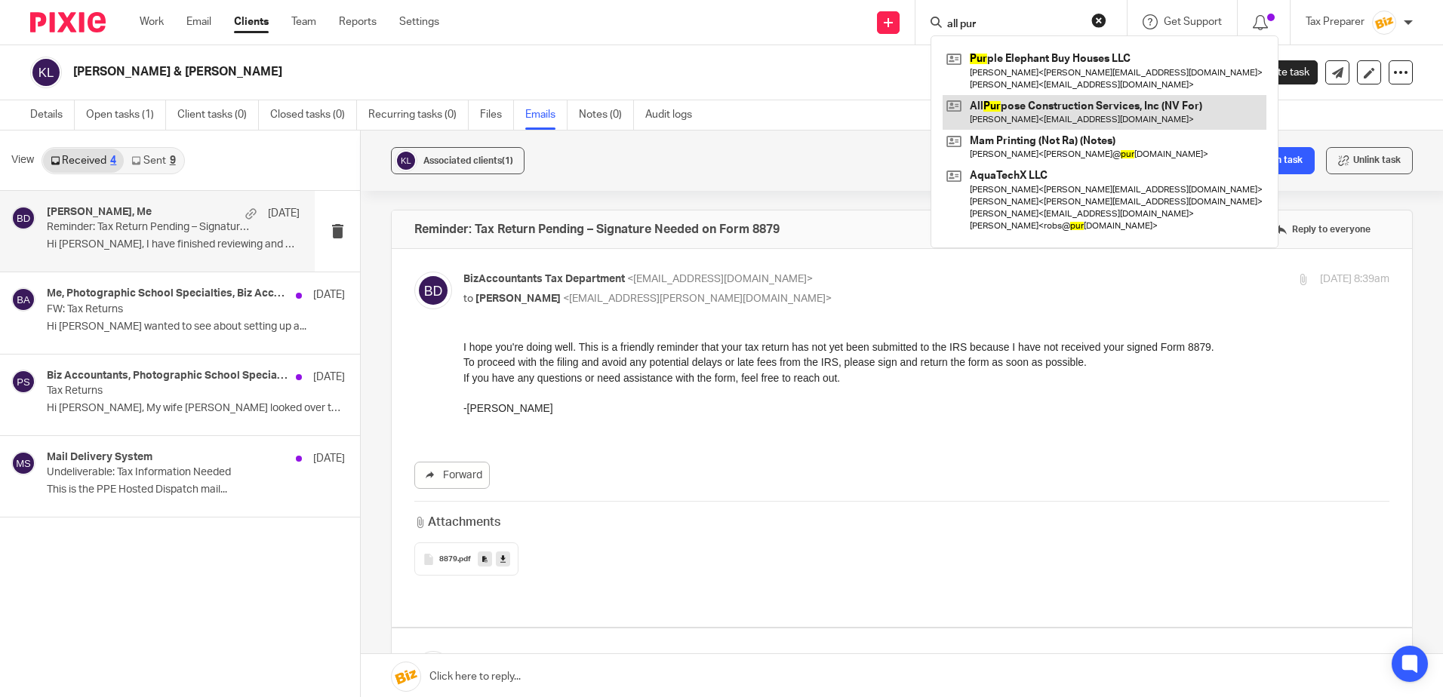
type input "all pur"
click at [1040, 113] on link at bounding box center [1104, 112] width 324 height 35
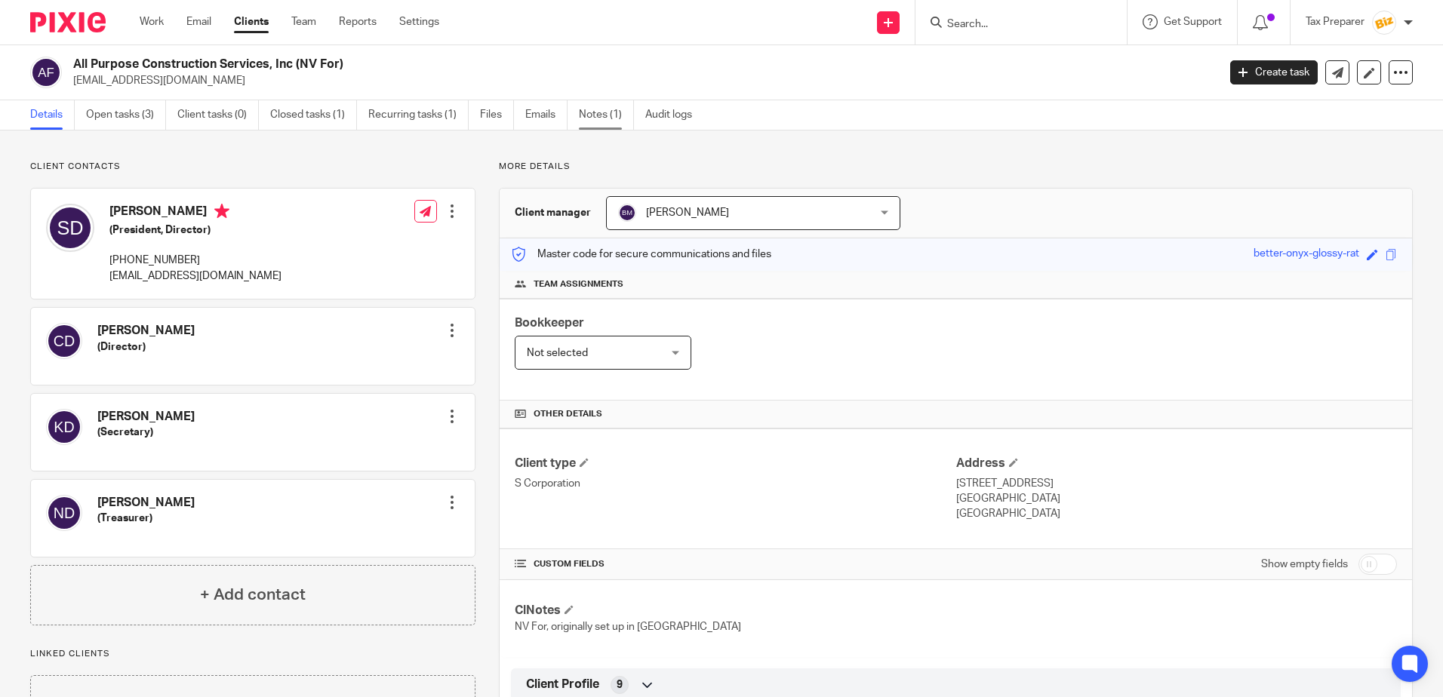
click at [588, 122] on link "Notes (1)" at bounding box center [606, 114] width 55 height 29
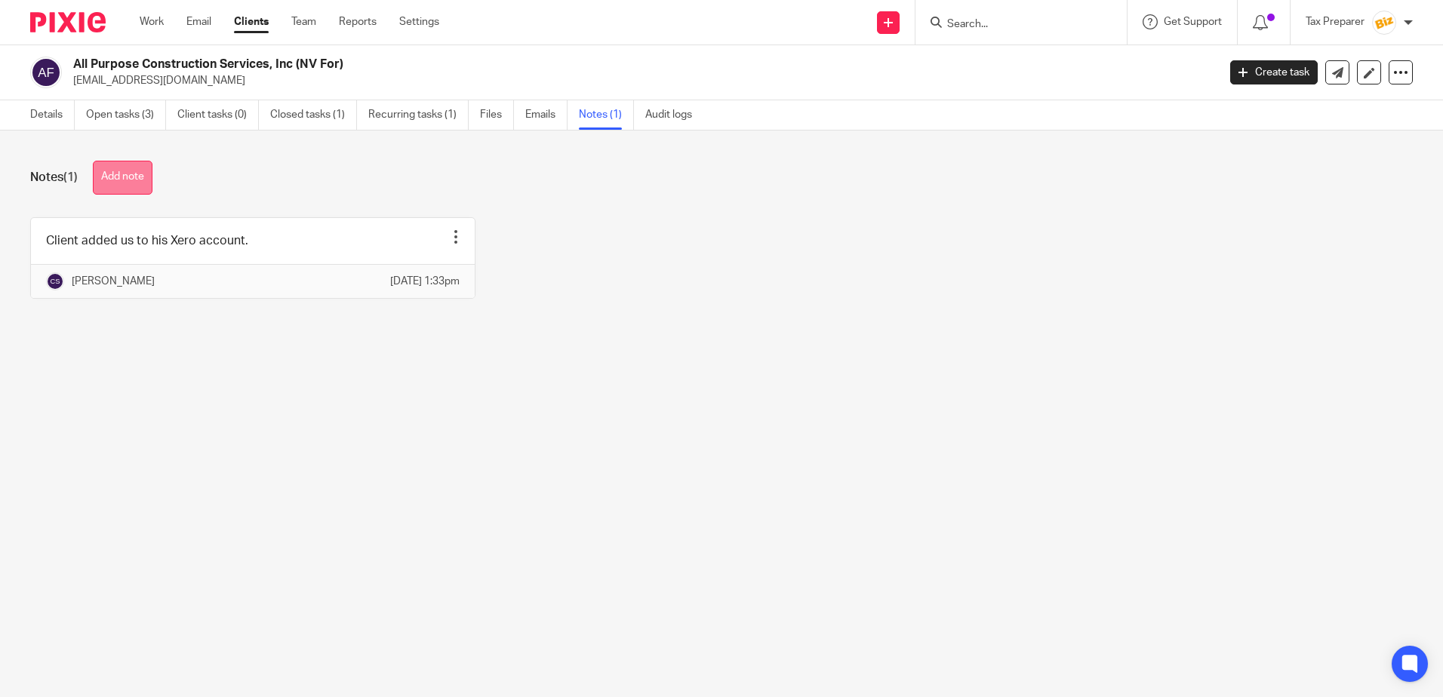
click at [129, 183] on button "Add note" at bounding box center [123, 178] width 60 height 34
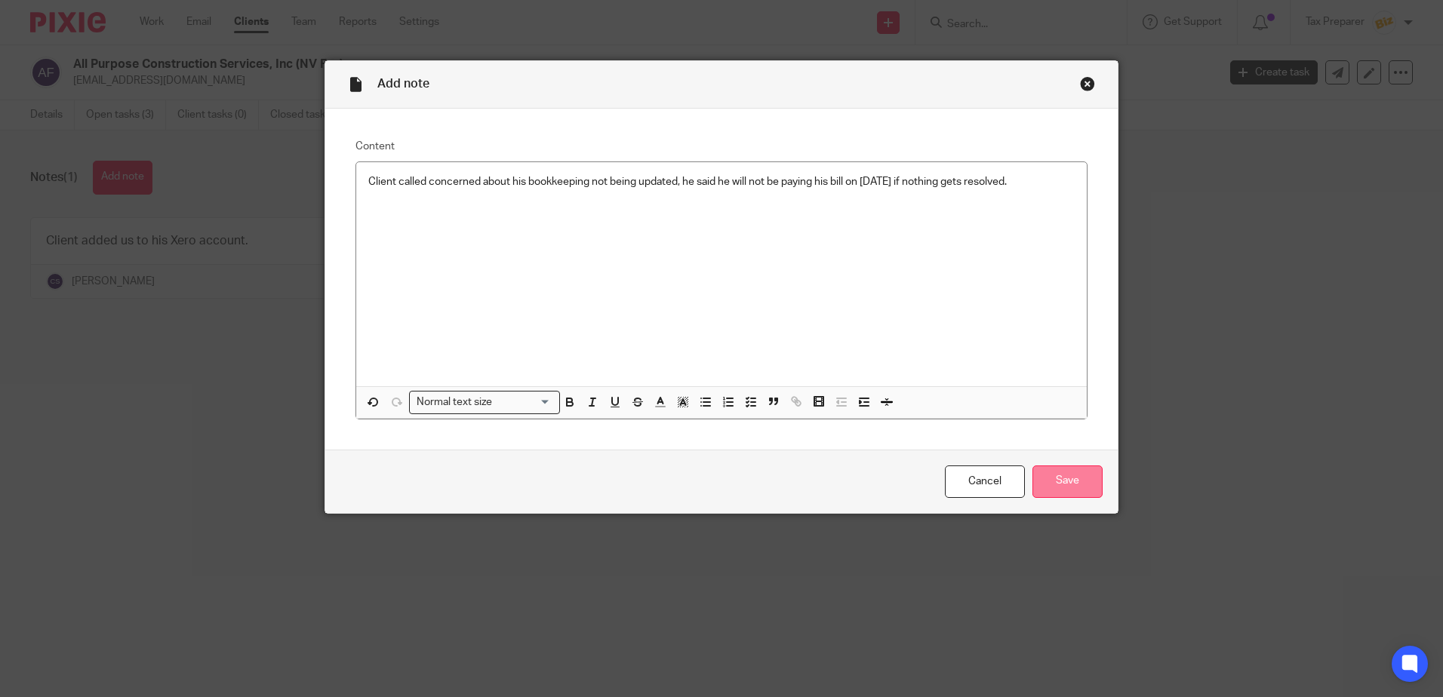
click at [1067, 475] on input "Save" at bounding box center [1067, 482] width 70 height 32
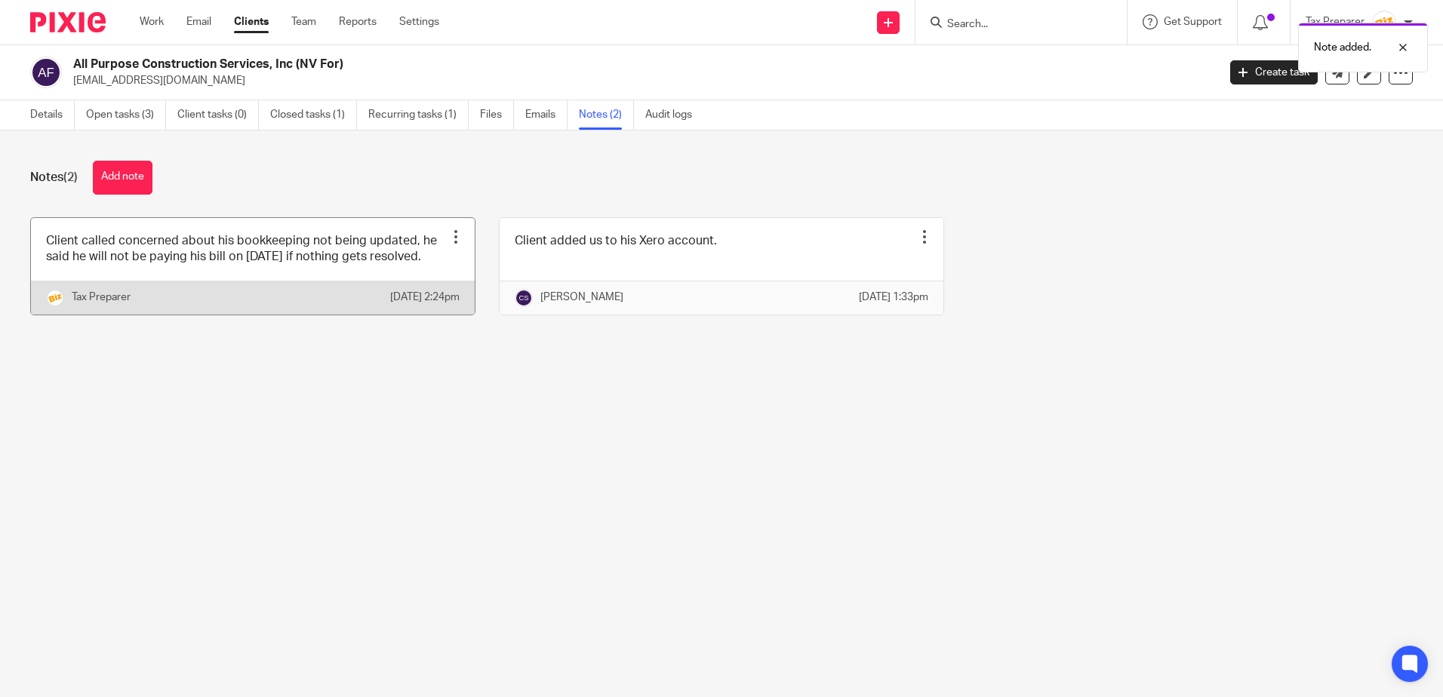
click at [448, 238] on div at bounding box center [455, 236] width 15 height 15
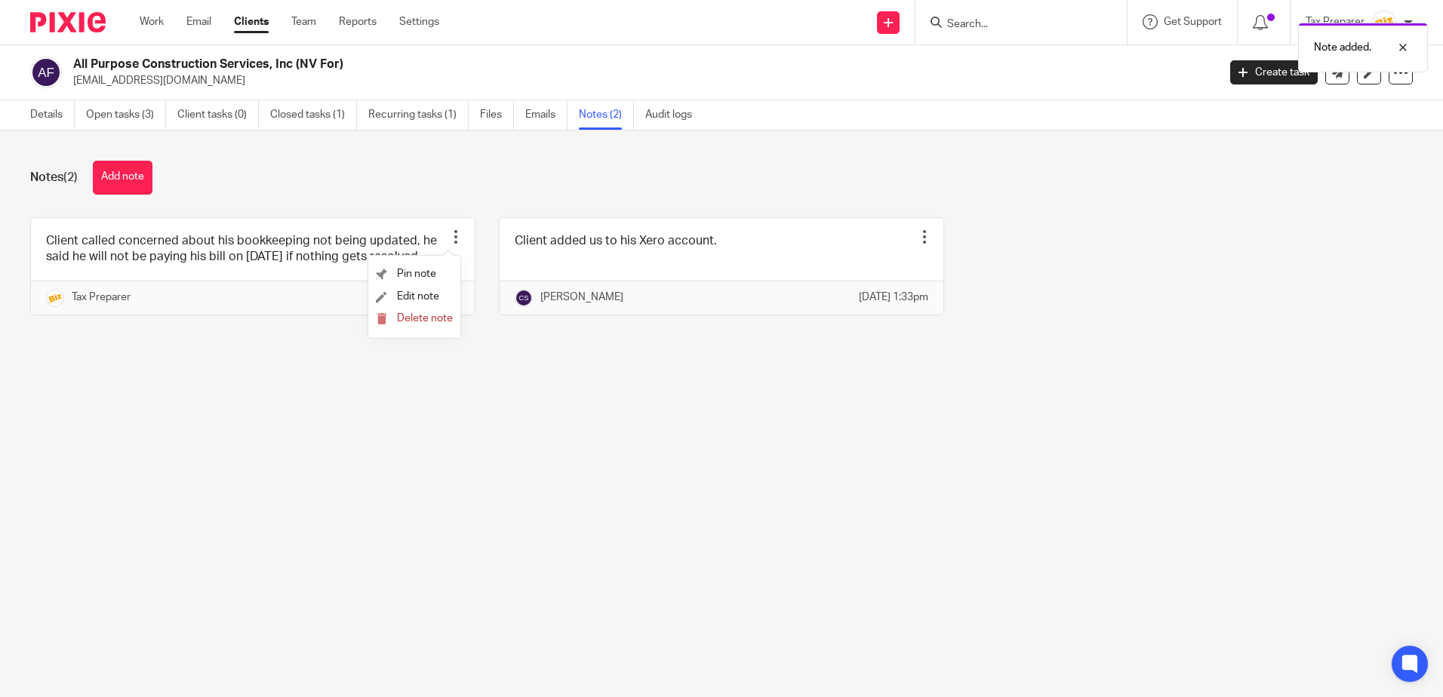
click at [490, 368] on div "Notes (2) Add note Client called concerned about his bookkeeping not being upda…" at bounding box center [721, 250] width 1443 height 238
click at [429, 121] on link "Recurring tasks (1)" at bounding box center [418, 114] width 100 height 29
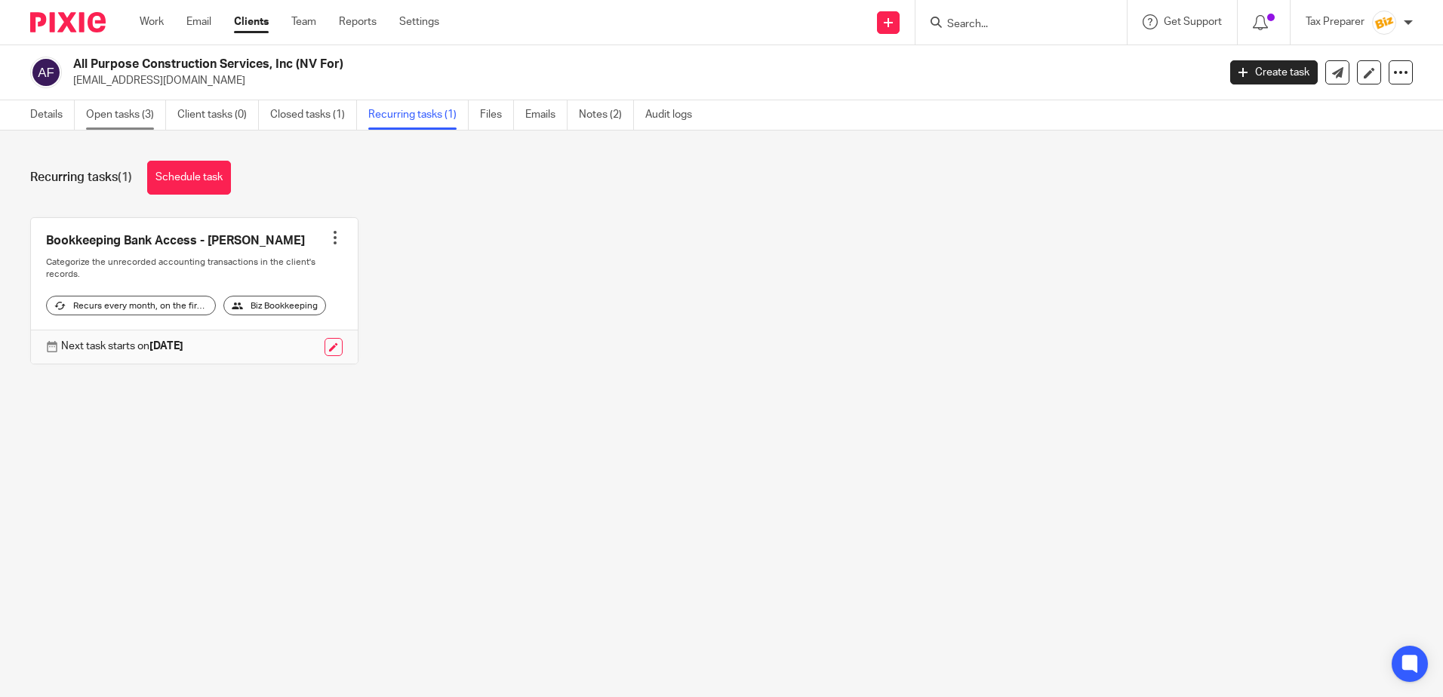
click at [110, 112] on link "Open tasks (3)" at bounding box center [126, 114] width 80 height 29
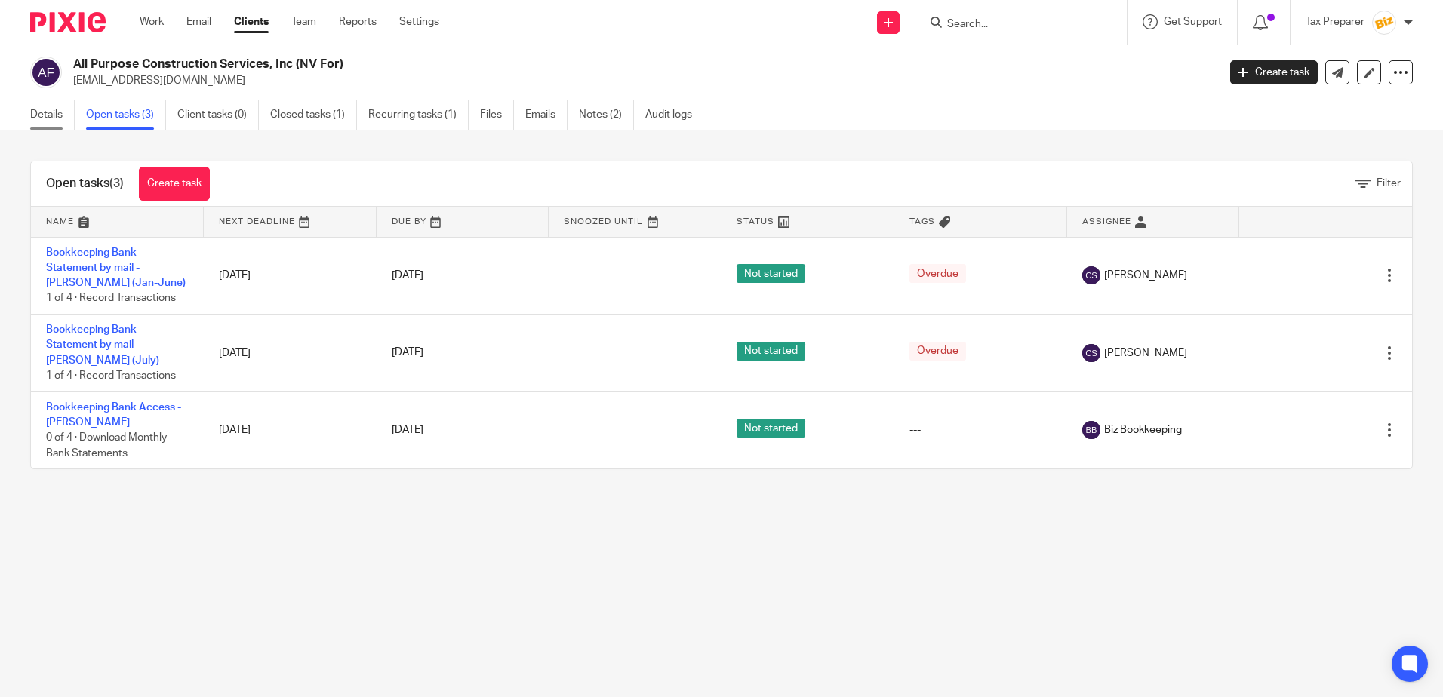
click at [60, 123] on link "Details" at bounding box center [52, 114] width 45 height 29
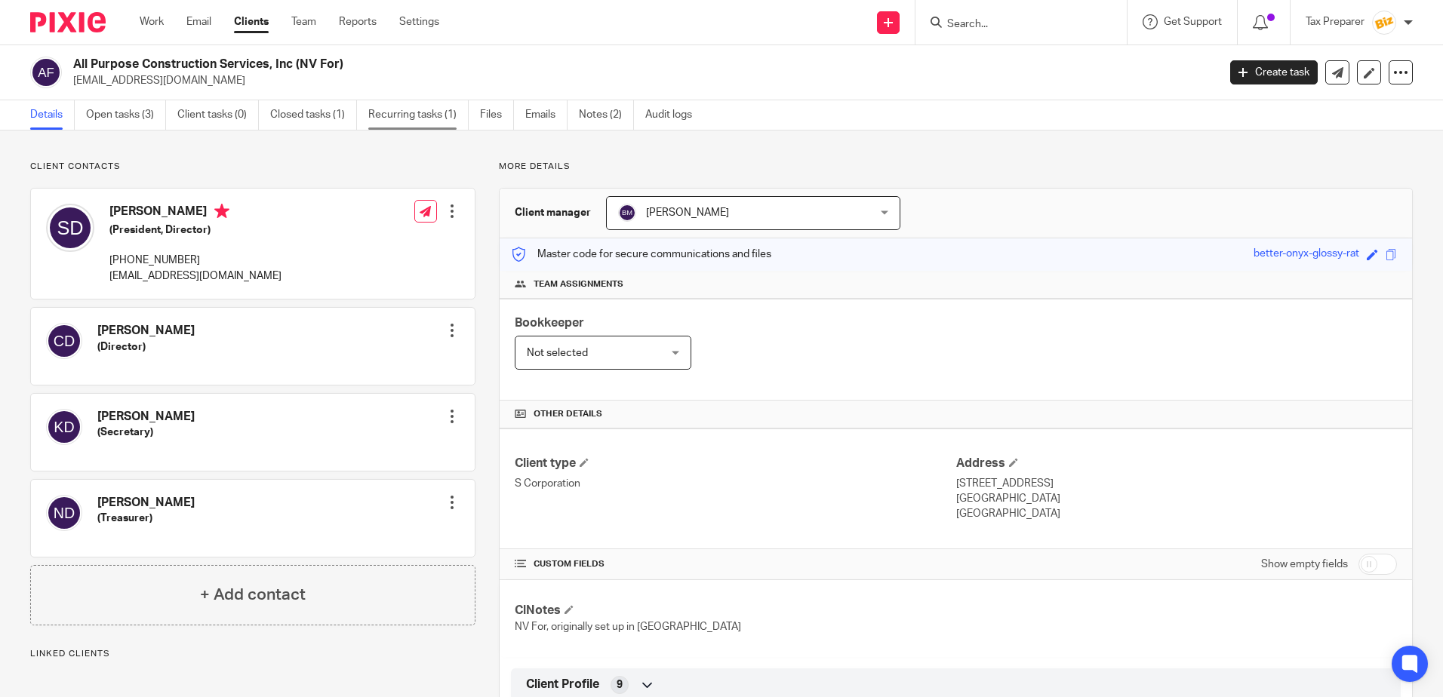
click at [419, 109] on link "Recurring tasks (1)" at bounding box center [418, 114] width 100 height 29
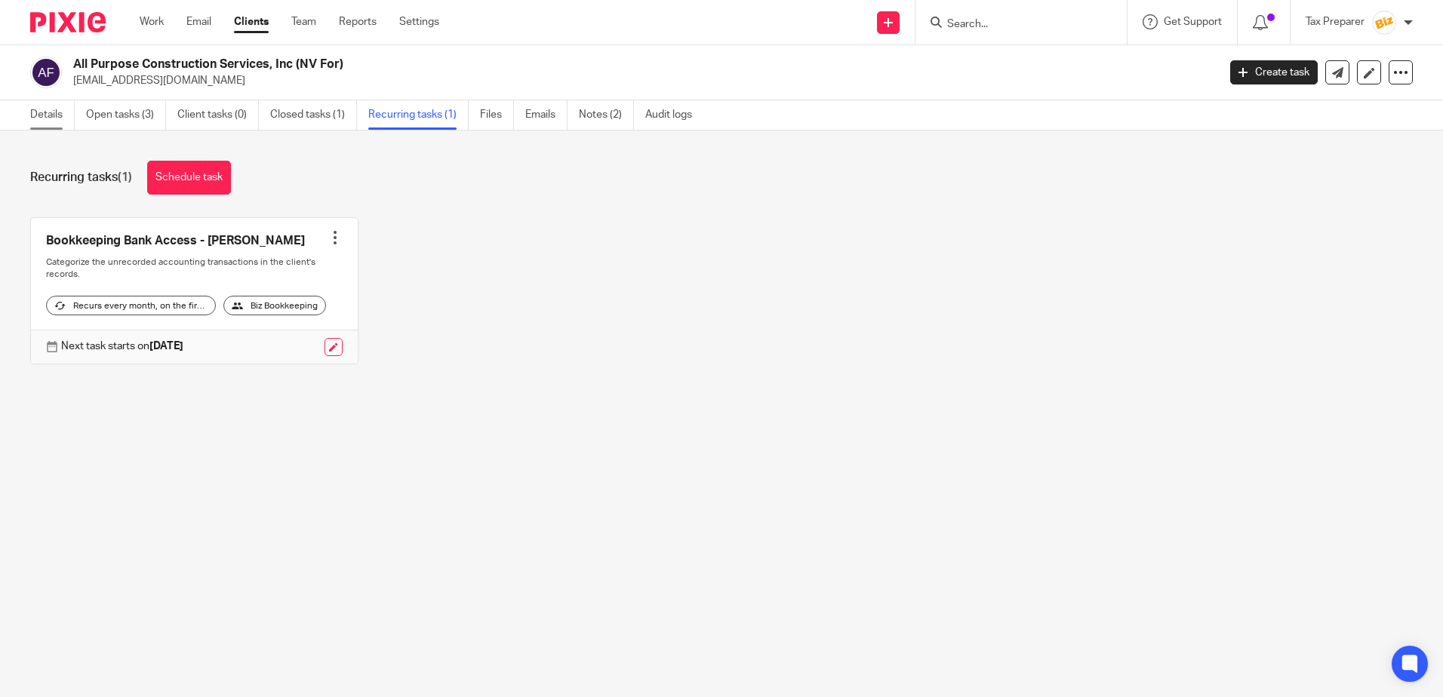
click at [48, 112] on link "Details" at bounding box center [52, 114] width 45 height 29
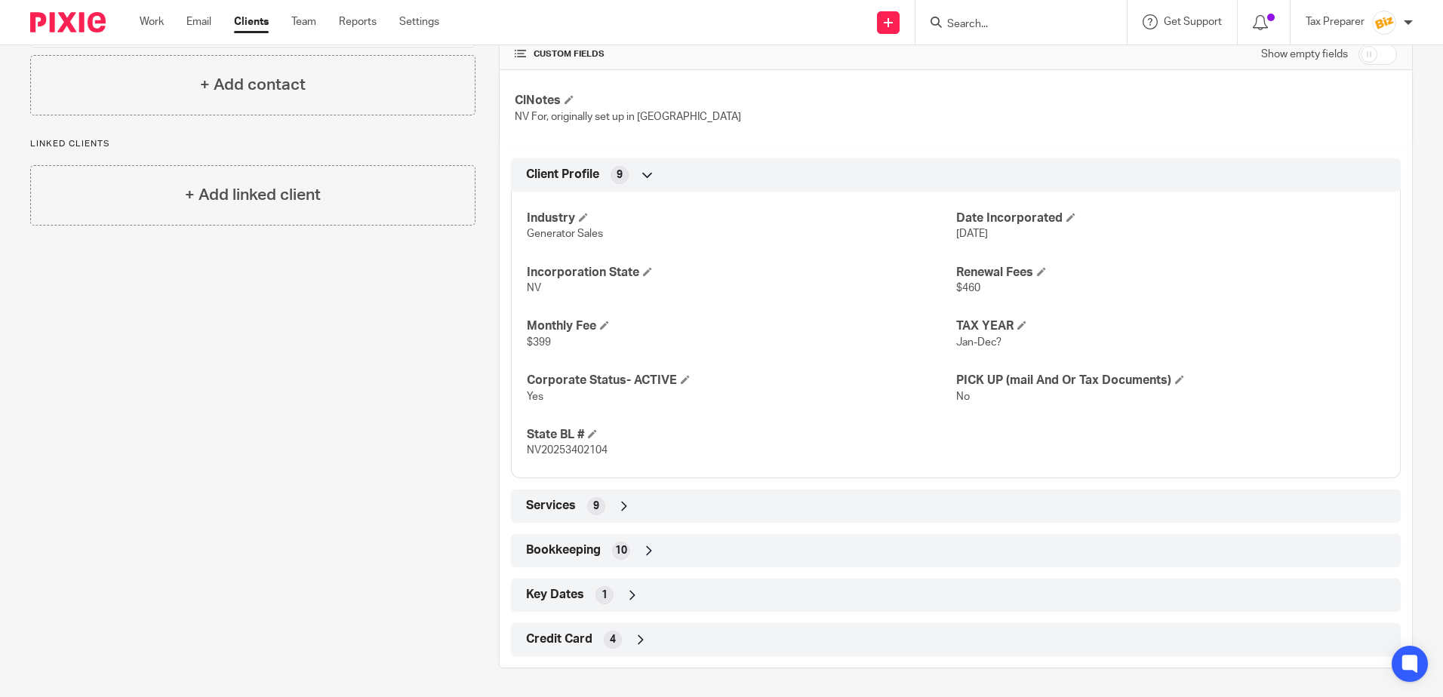
scroll to position [512, 0]
click at [610, 507] on div "Services 9" at bounding box center [955, 505] width 867 height 26
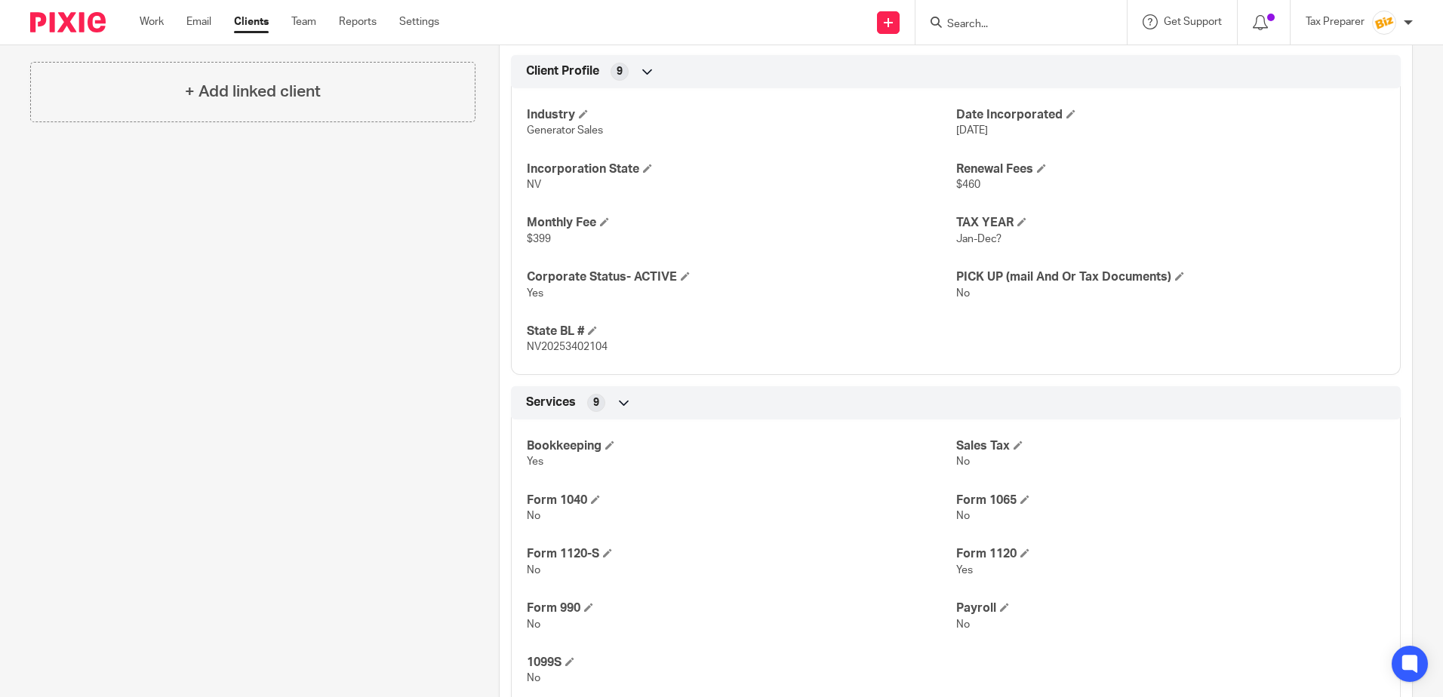
scroll to position [798, 0]
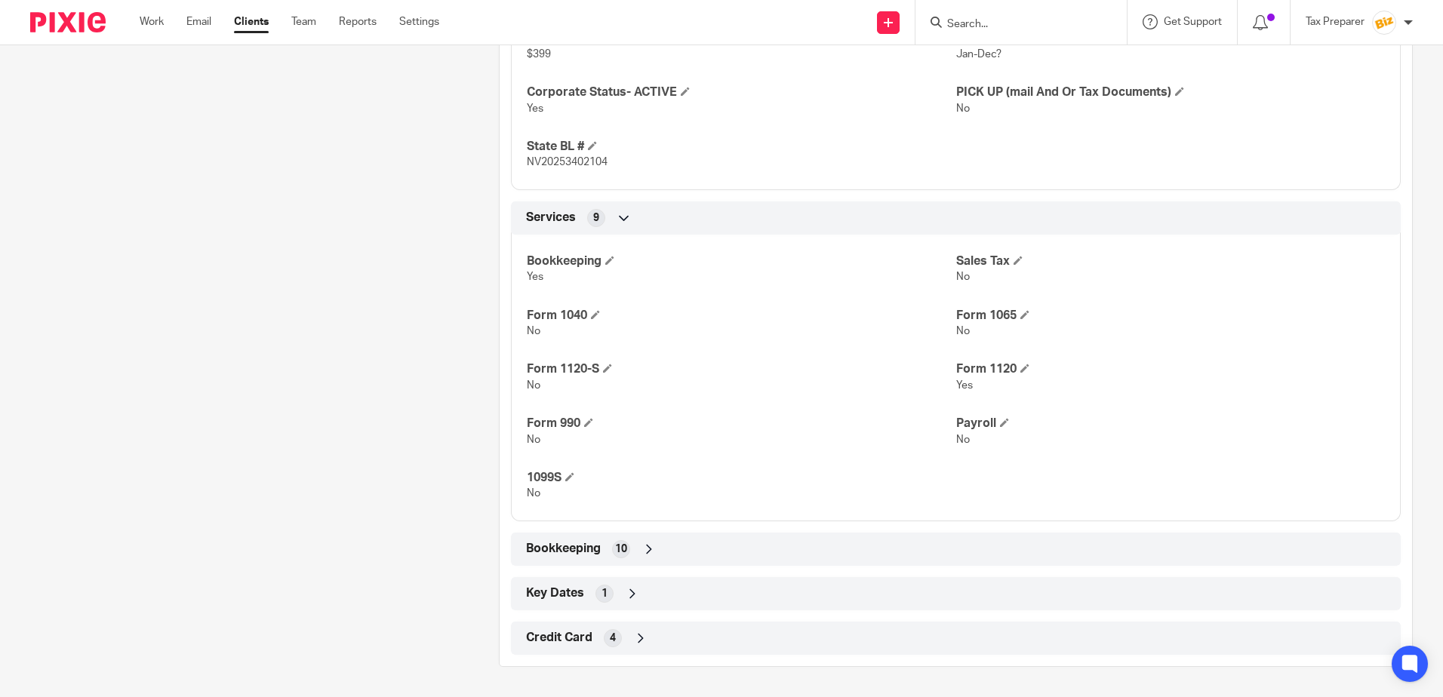
click at [644, 555] on icon at bounding box center [648, 549] width 15 height 15
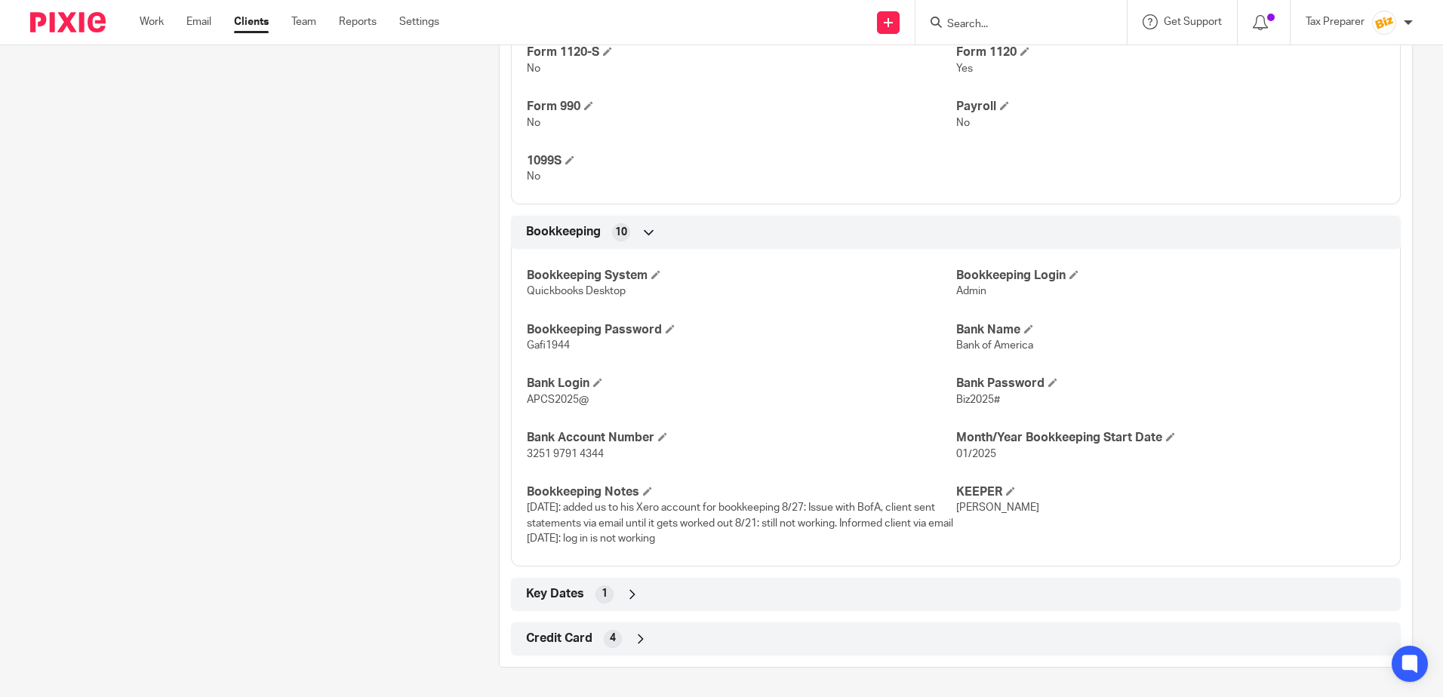
scroll to position [1116, 0]
click at [625, 600] on icon at bounding box center [632, 593] width 15 height 15
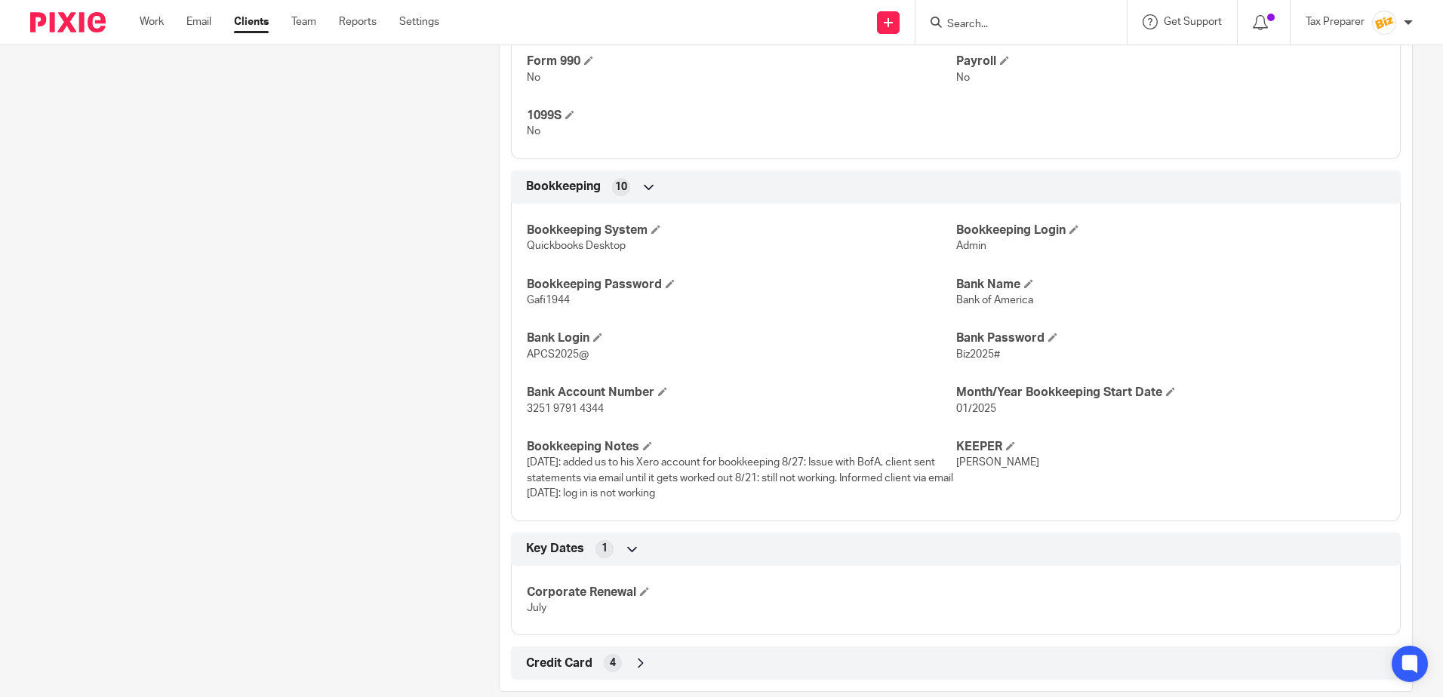
scroll to position [1185, 0]
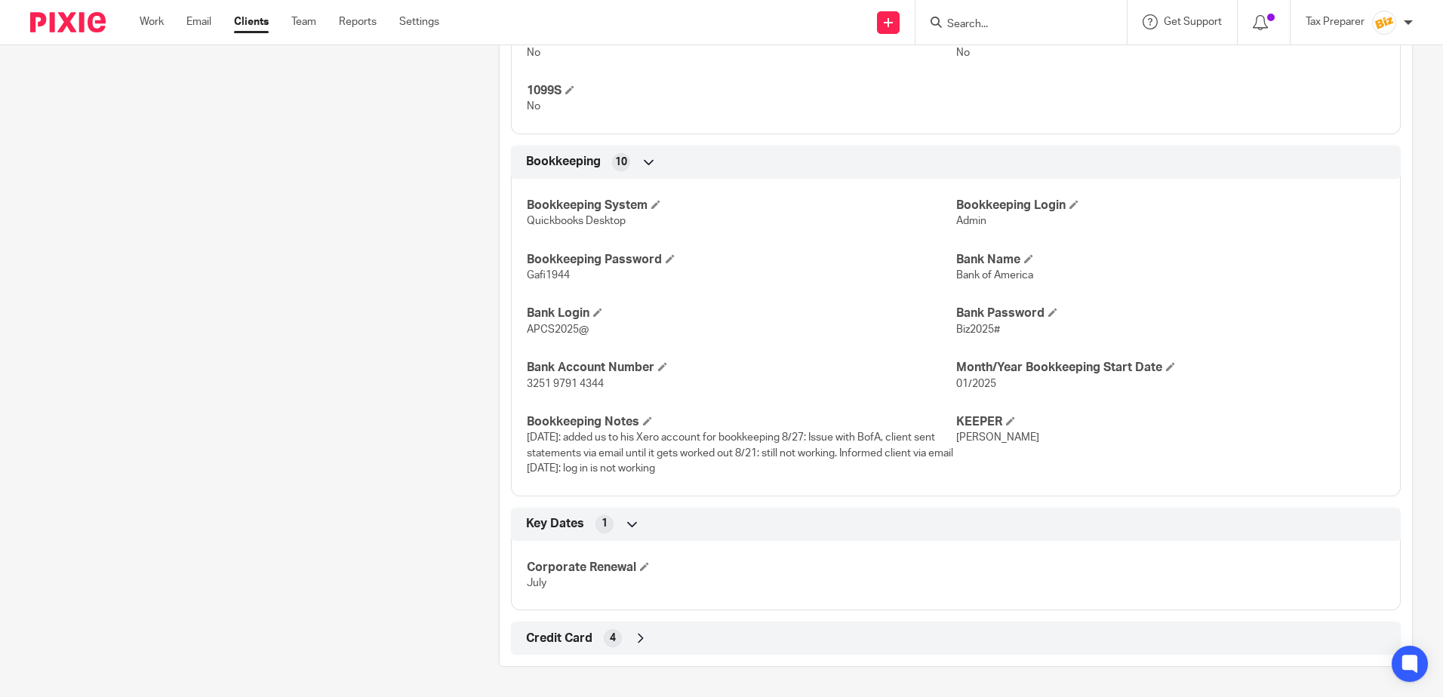
click at [642, 641] on icon at bounding box center [640, 638] width 15 height 15
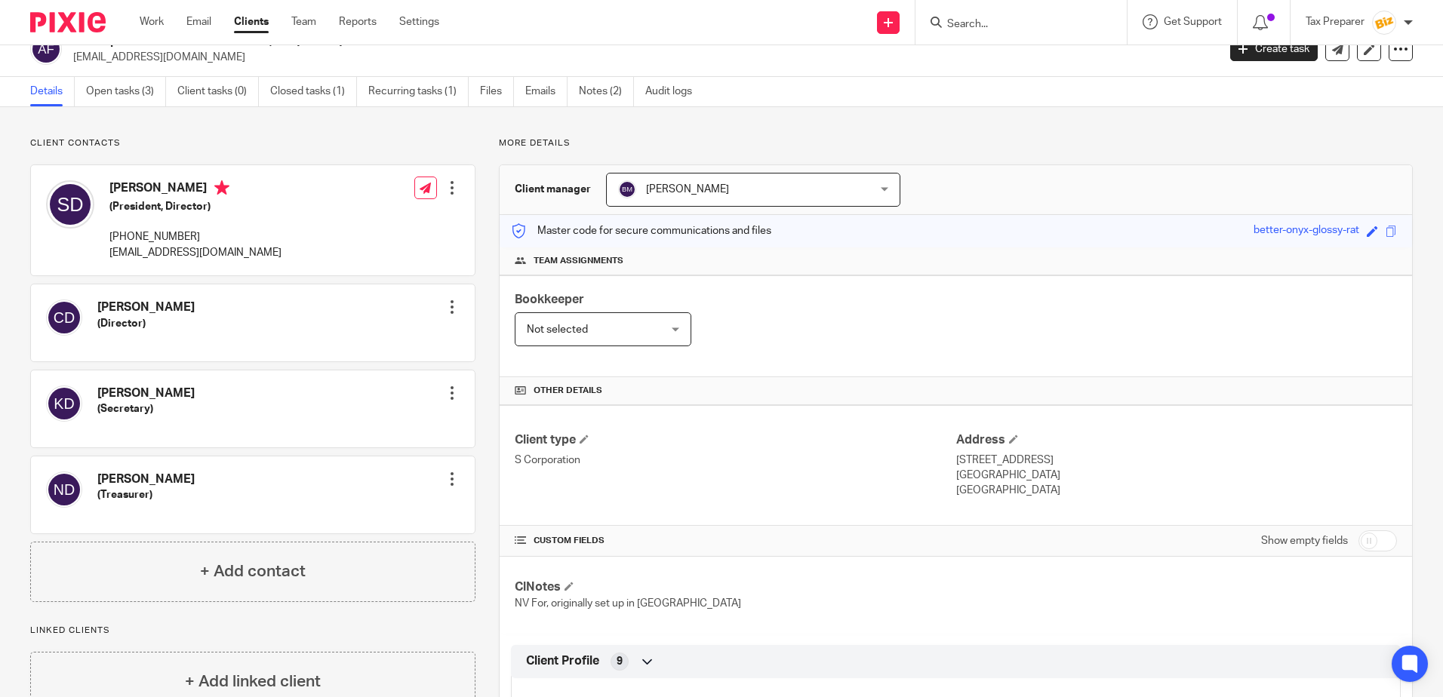
scroll to position [0, 0]
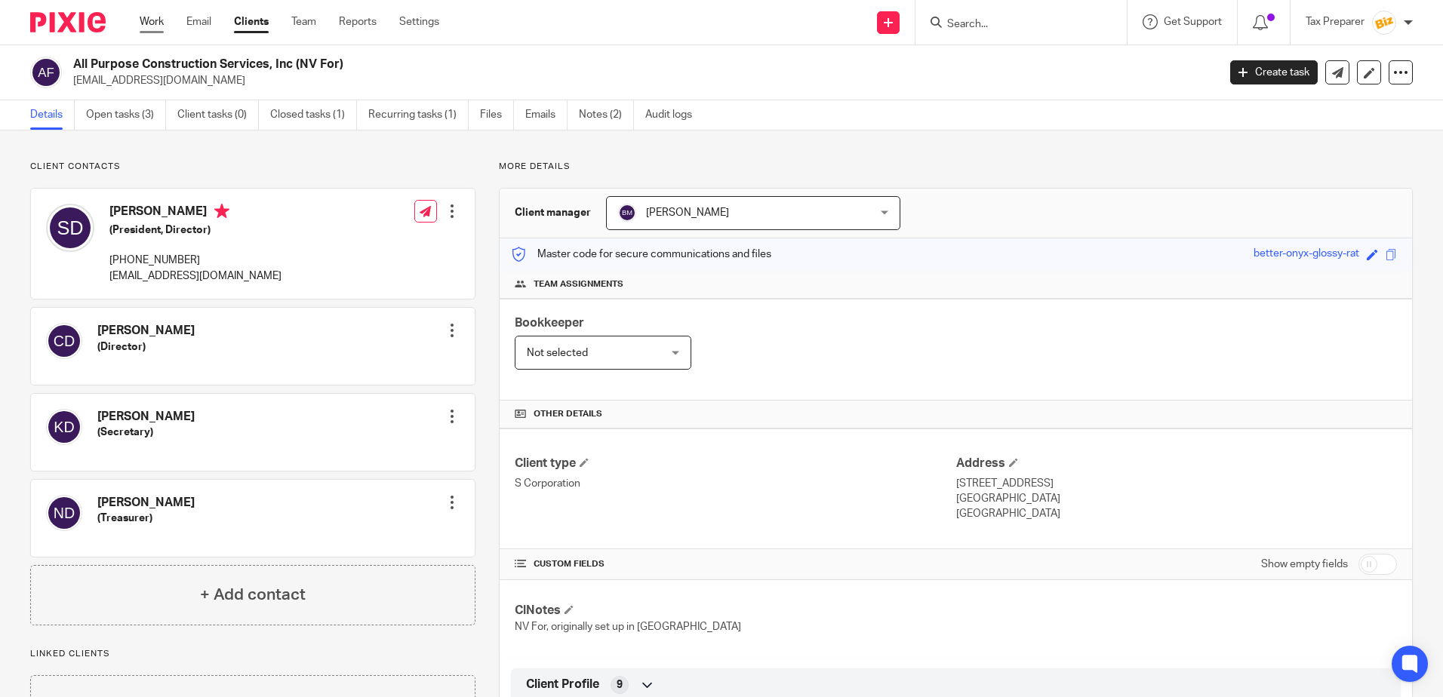
click at [152, 26] on link "Work" at bounding box center [152, 21] width 24 height 15
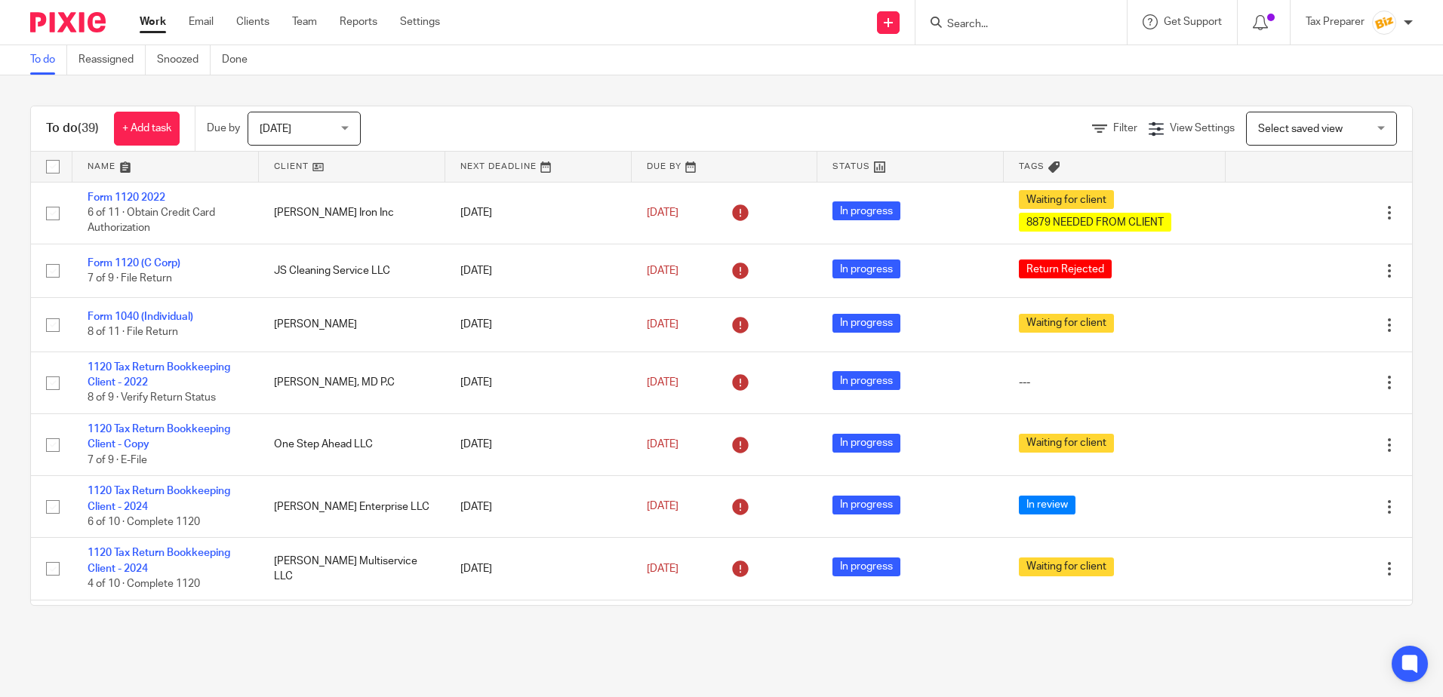
click at [970, 24] on input "Search" at bounding box center [1013, 25] width 136 height 14
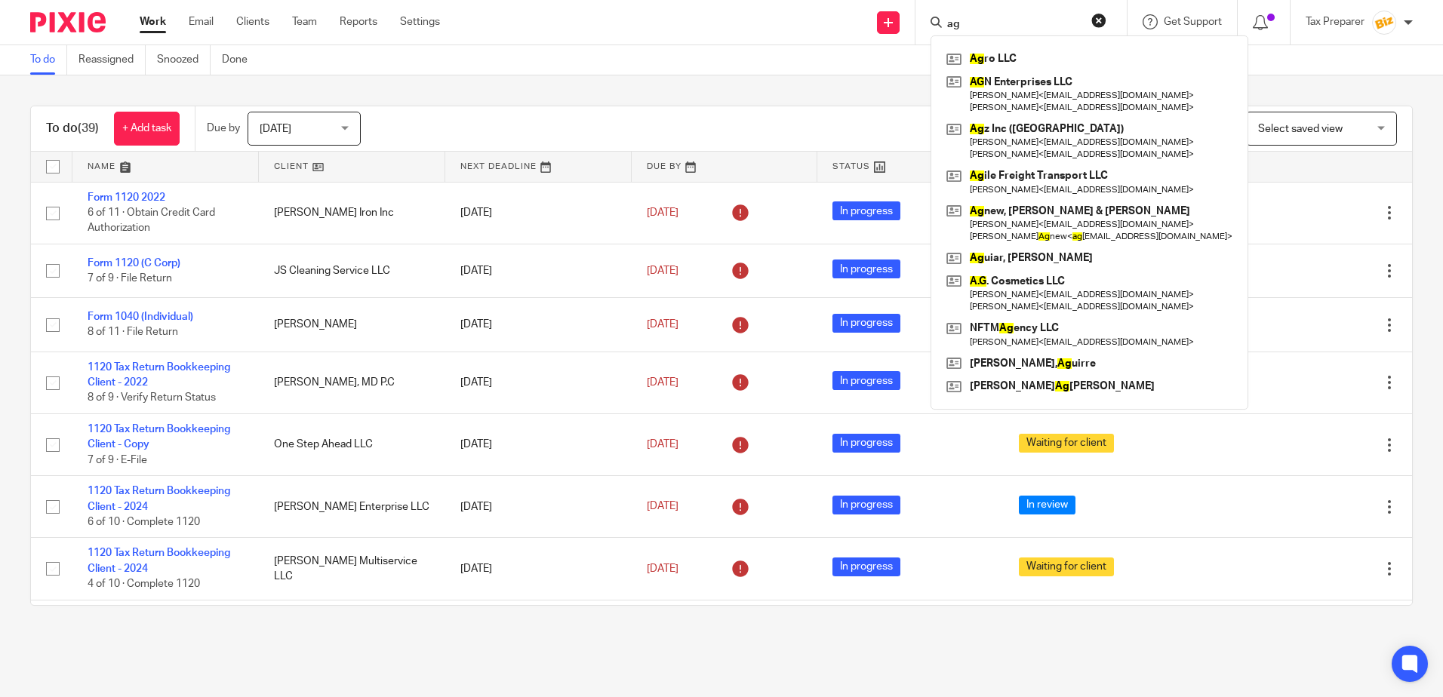
type input "a"
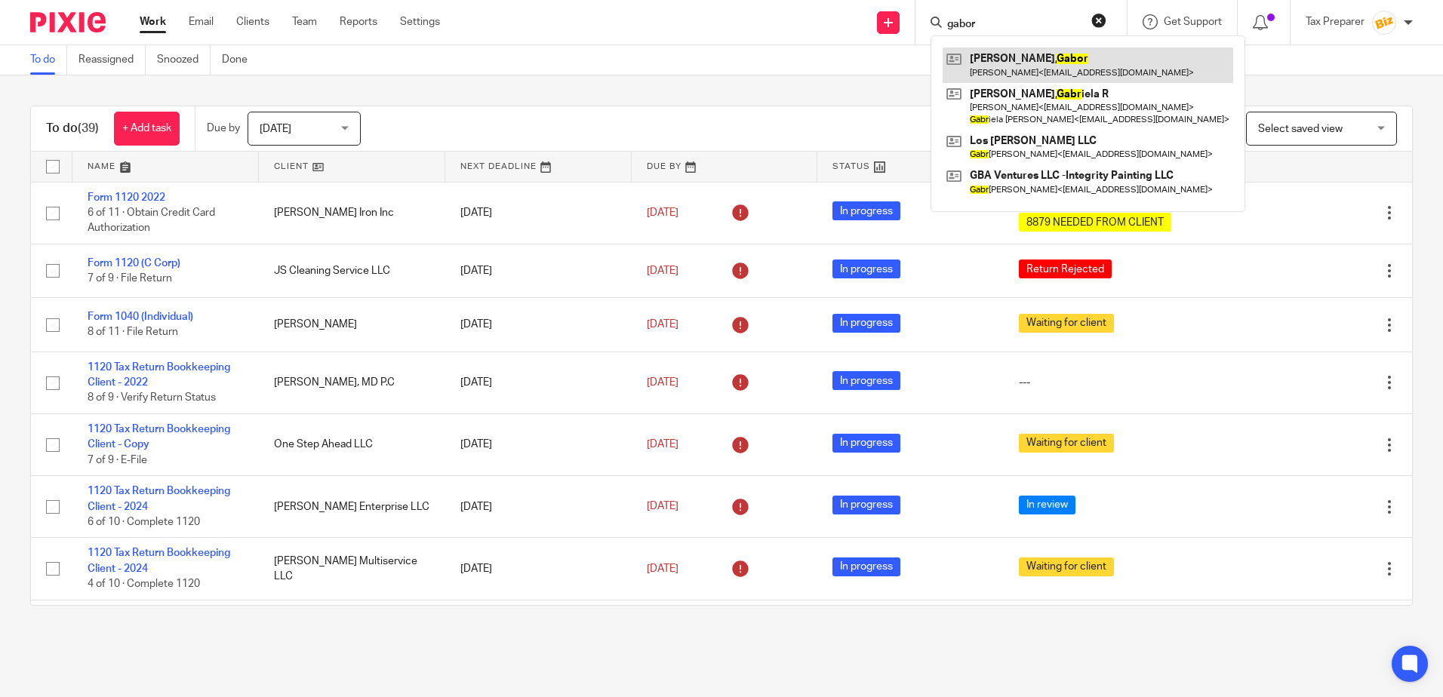
type input "gabor"
click at [1025, 60] on link at bounding box center [1087, 65] width 290 height 35
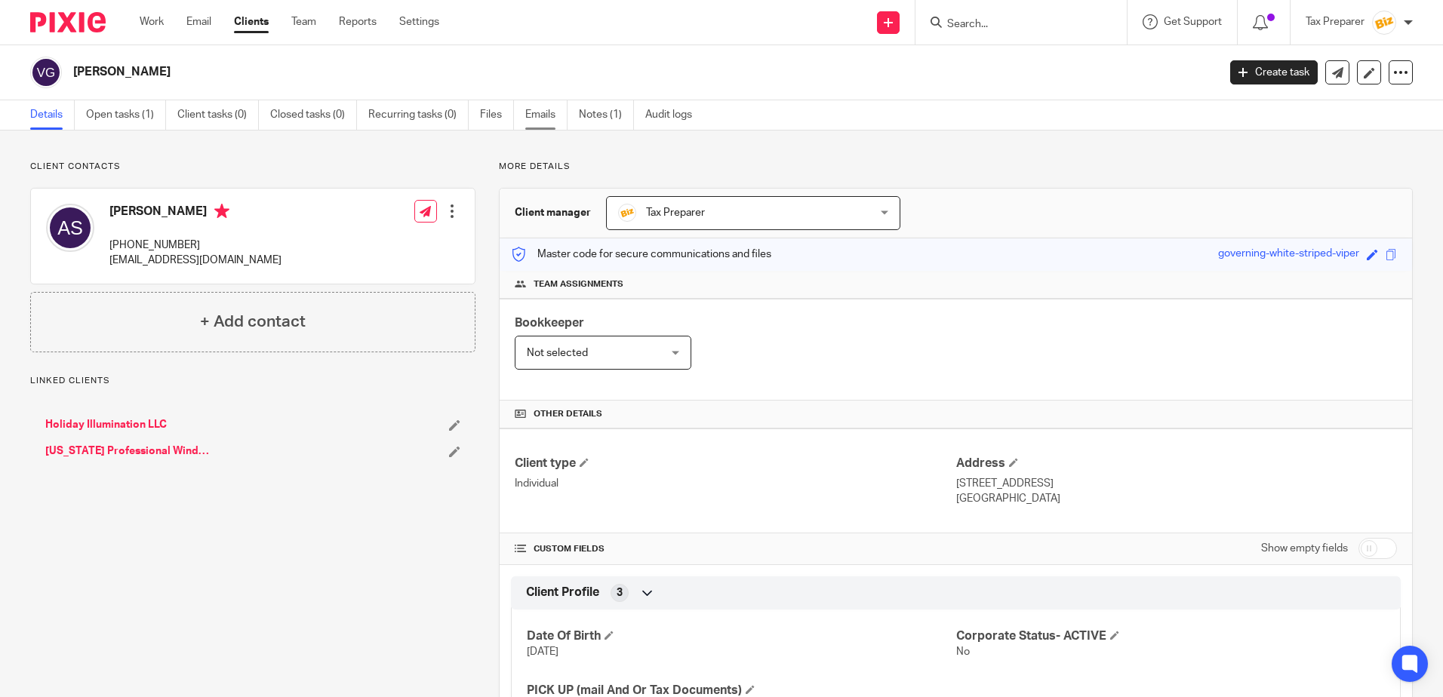
click at [539, 109] on link "Emails" at bounding box center [546, 114] width 42 height 29
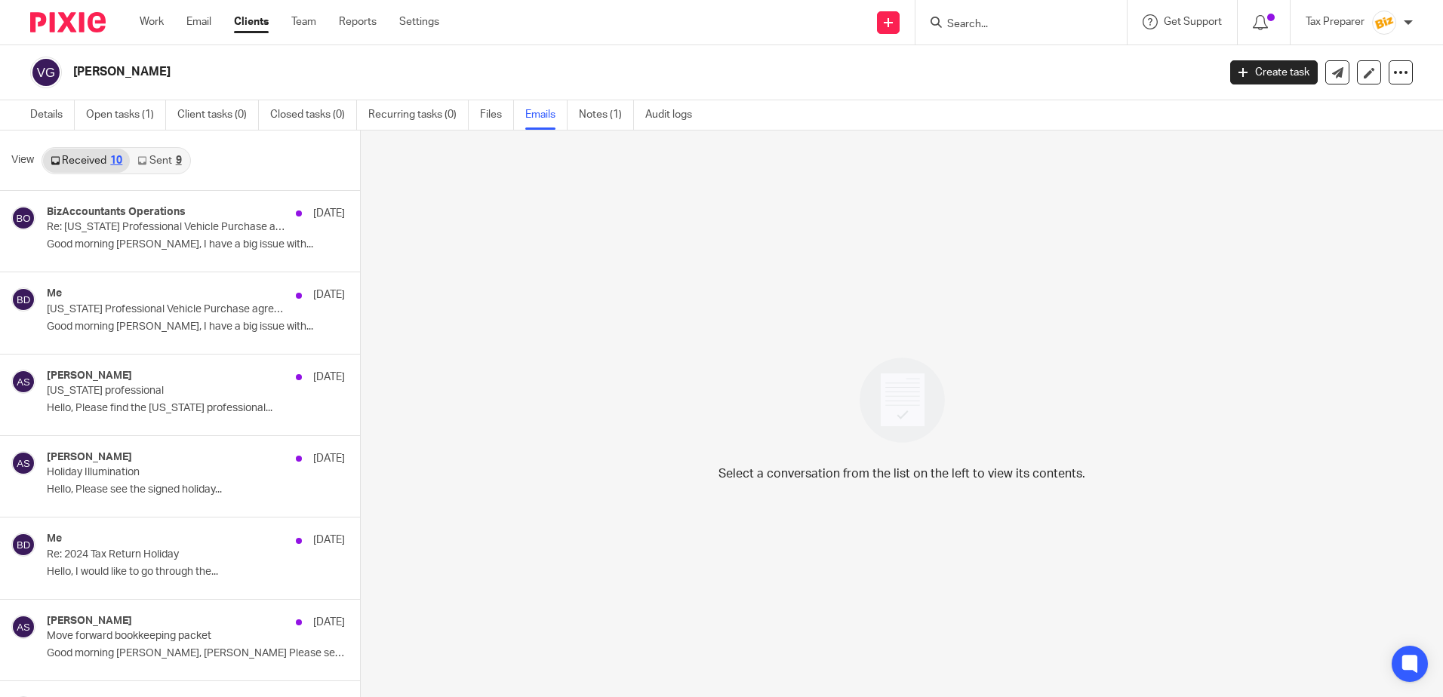
click at [148, 164] on link "Sent 9" at bounding box center [159, 161] width 59 height 24
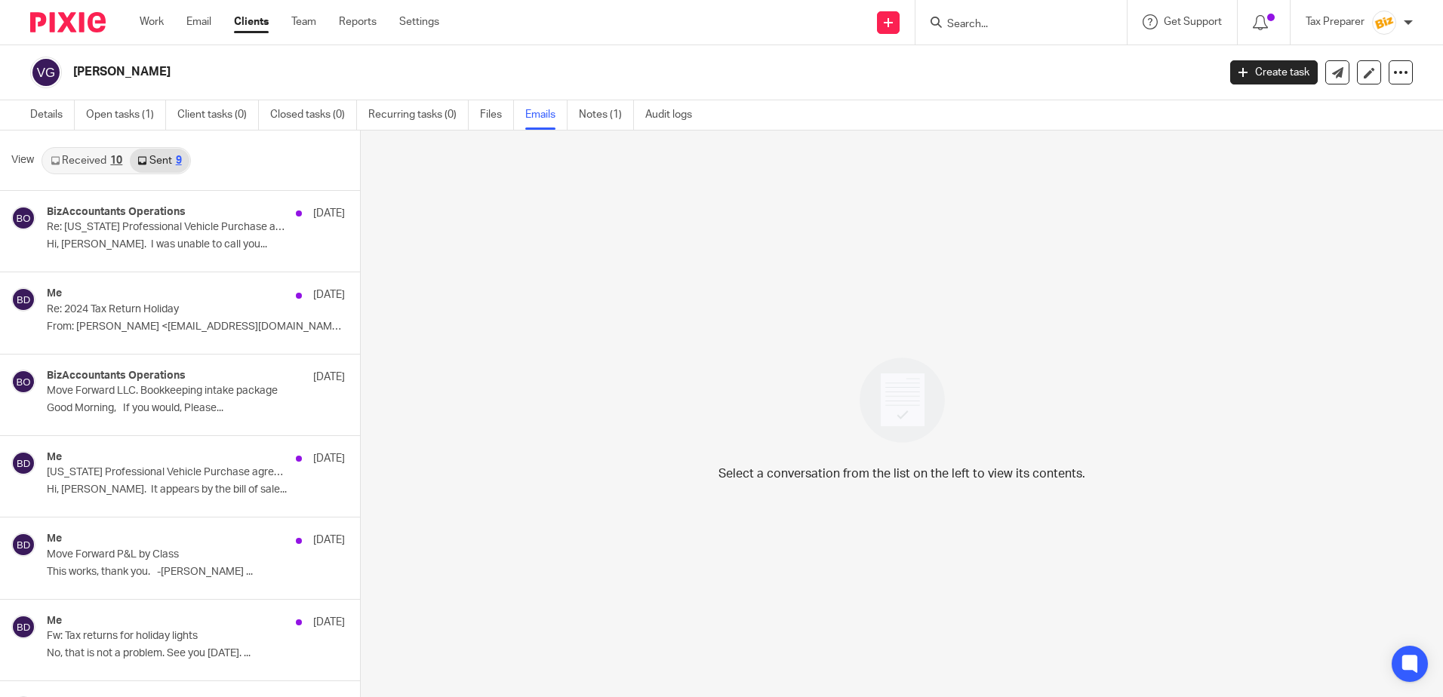
scroll to position [2, 0]
click at [97, 157] on link "Received 10" at bounding box center [86, 158] width 87 height 24
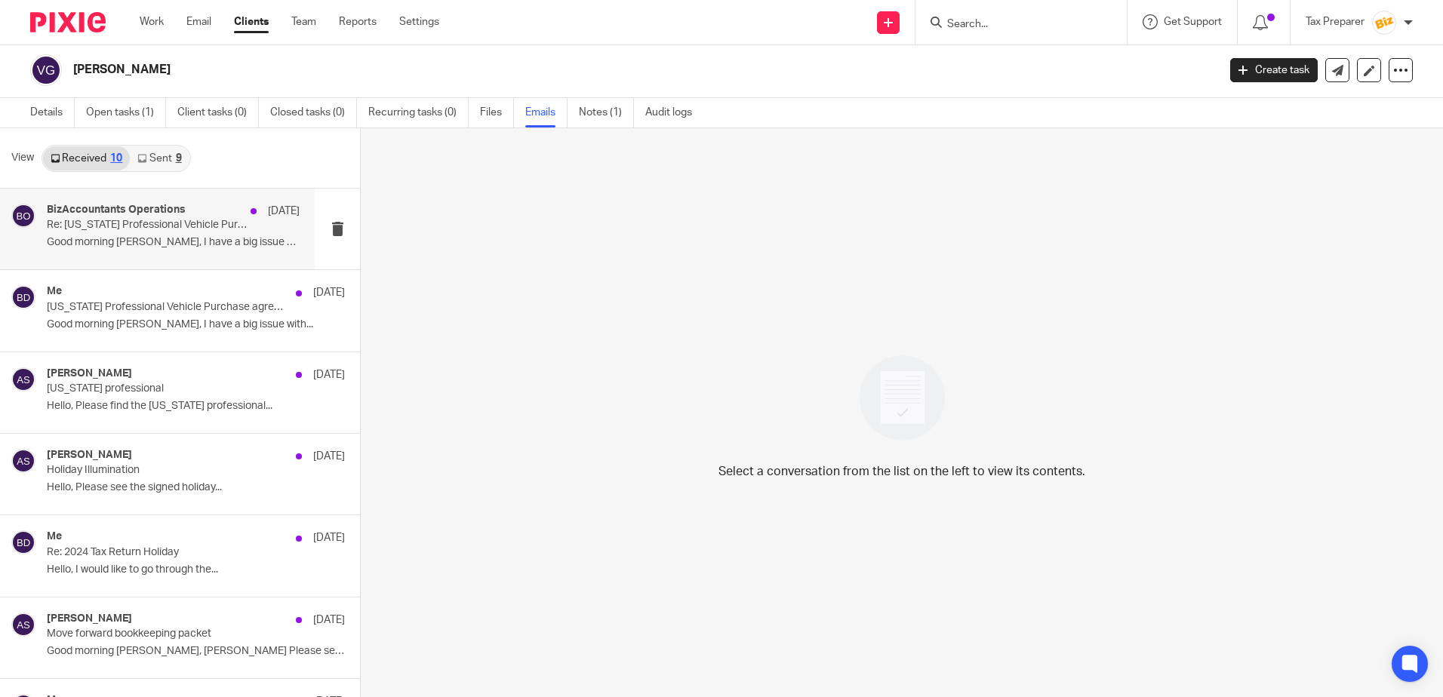
click at [222, 252] on div "BizAccountants Operations Sep 18 Re: Nevada Professional Vehicle Purchase agree…" at bounding box center [173, 229] width 253 height 51
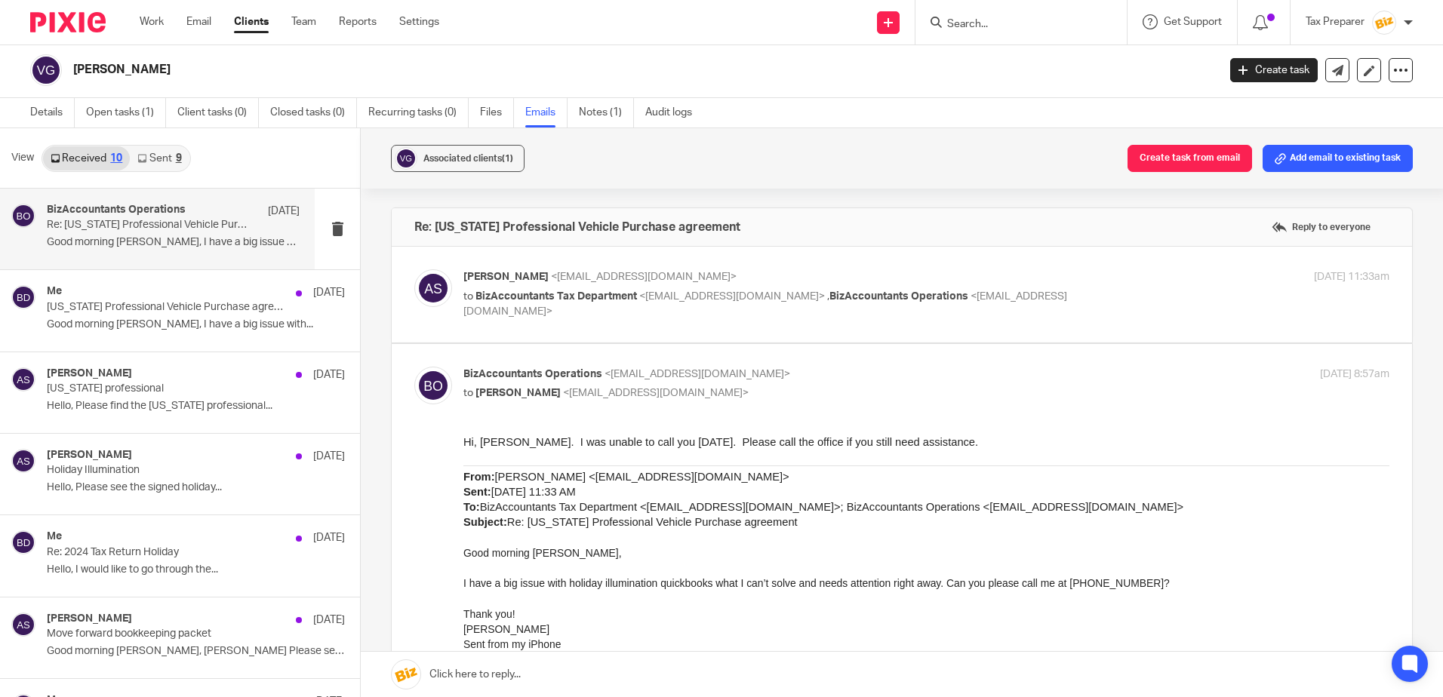
scroll to position [0, 0]
click at [849, 324] on label at bounding box center [902, 295] width 1020 height 96
click at [414, 269] on input "checkbox" at bounding box center [413, 269] width 1 height 1
checkbox input "true"
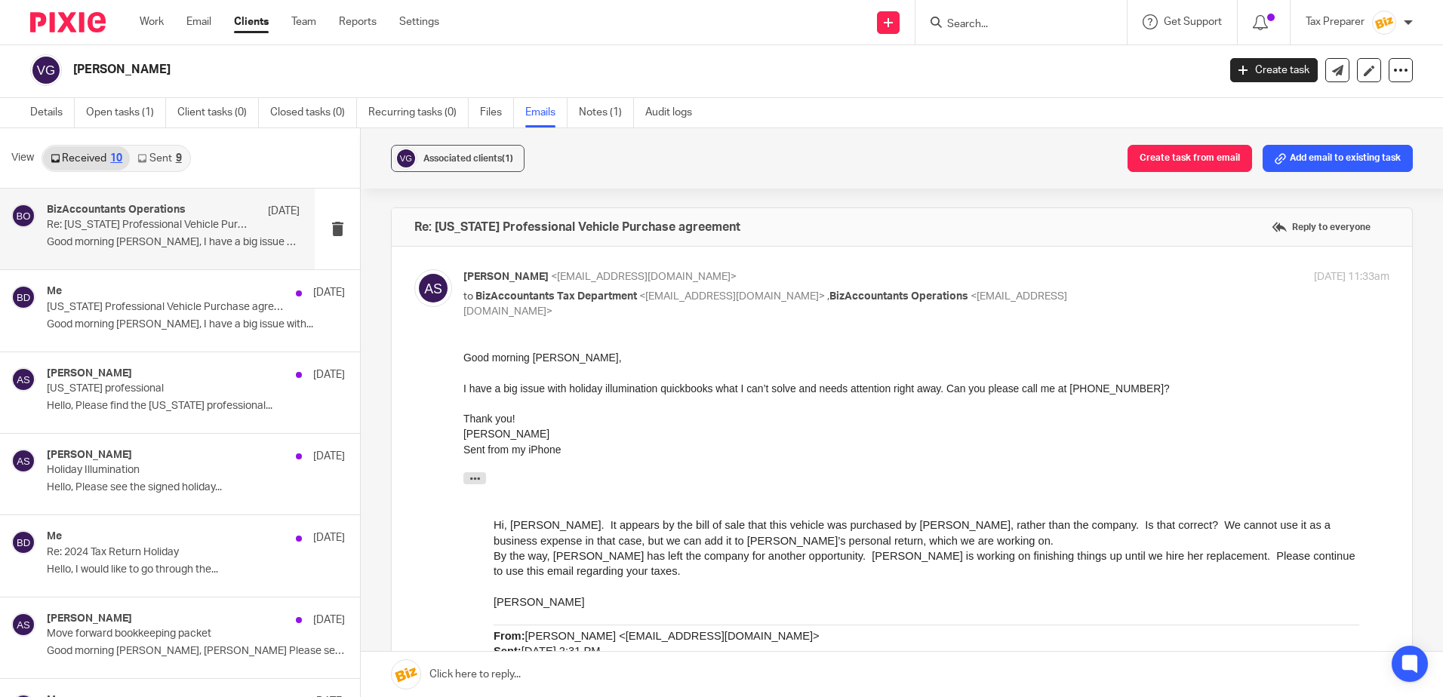
click at [988, 23] on input "Search" at bounding box center [1013, 25] width 136 height 14
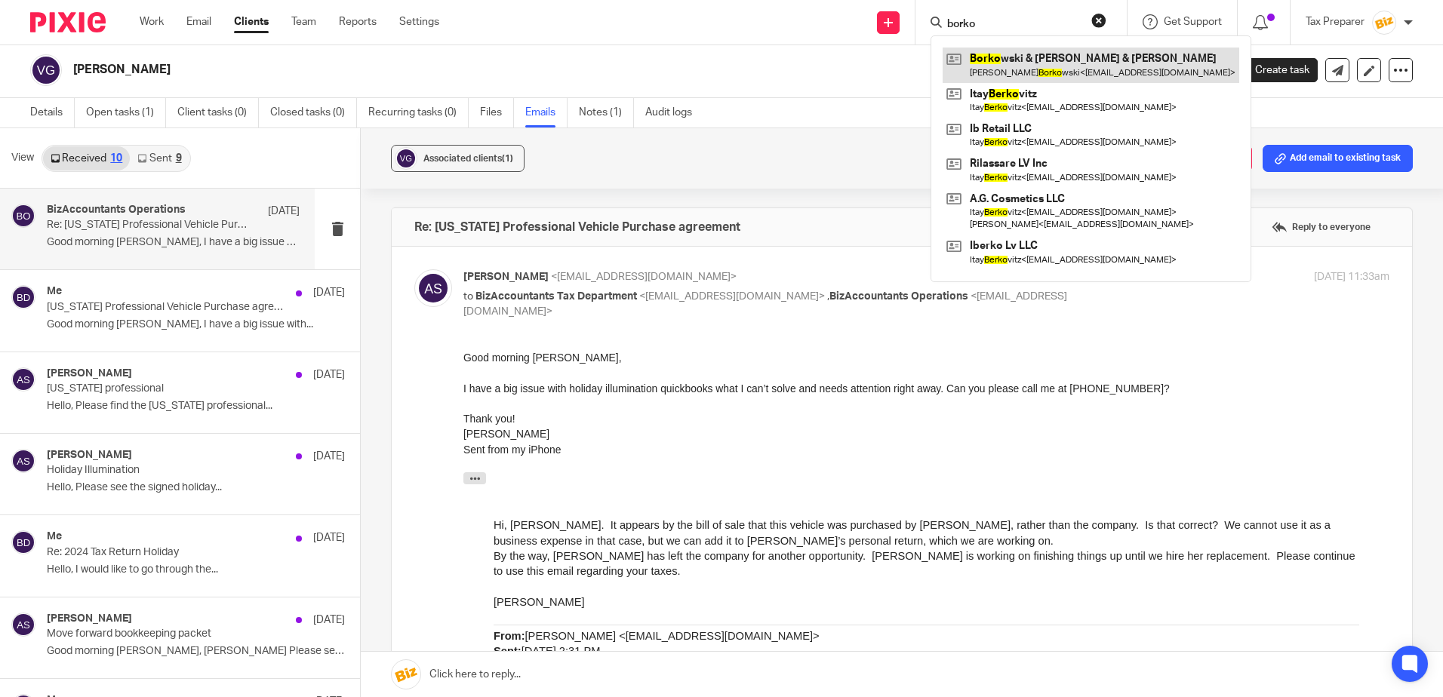
type input "borko"
click at [1014, 73] on link at bounding box center [1090, 65] width 297 height 35
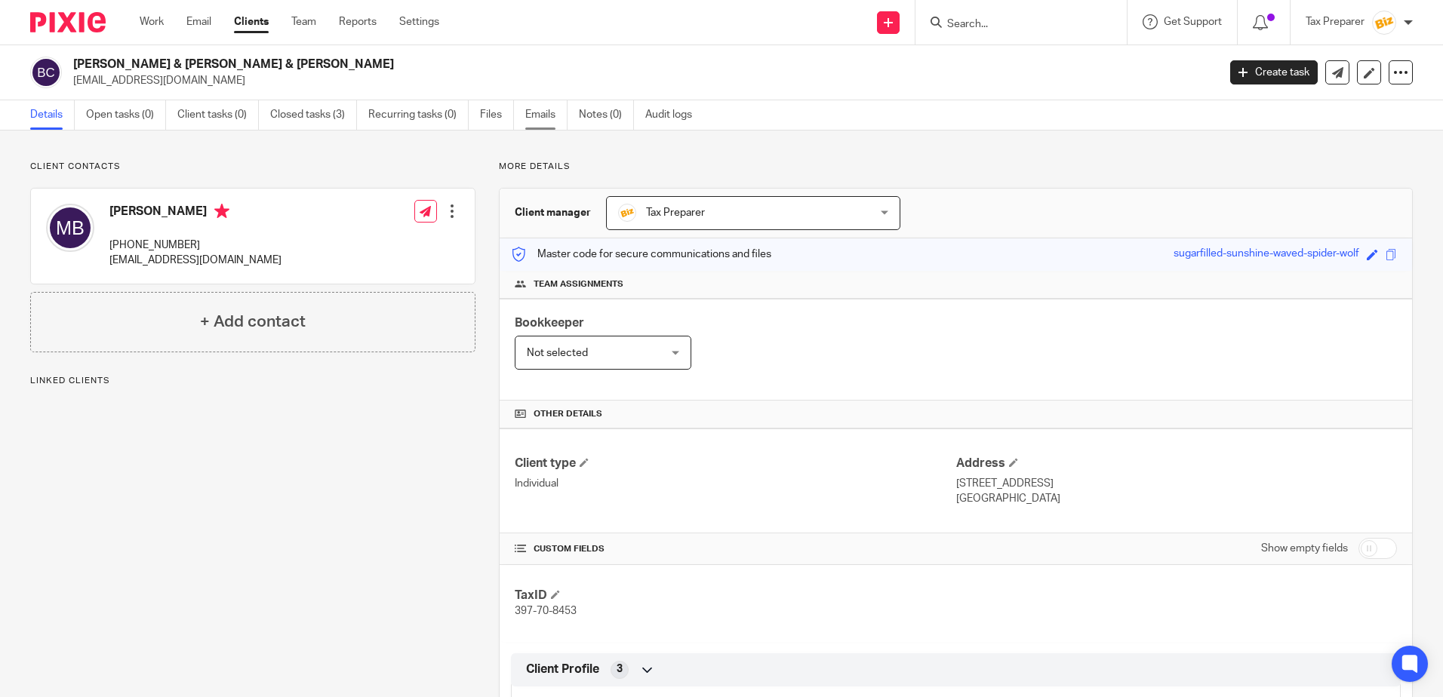
click at [540, 114] on link "Emails" at bounding box center [546, 114] width 42 height 29
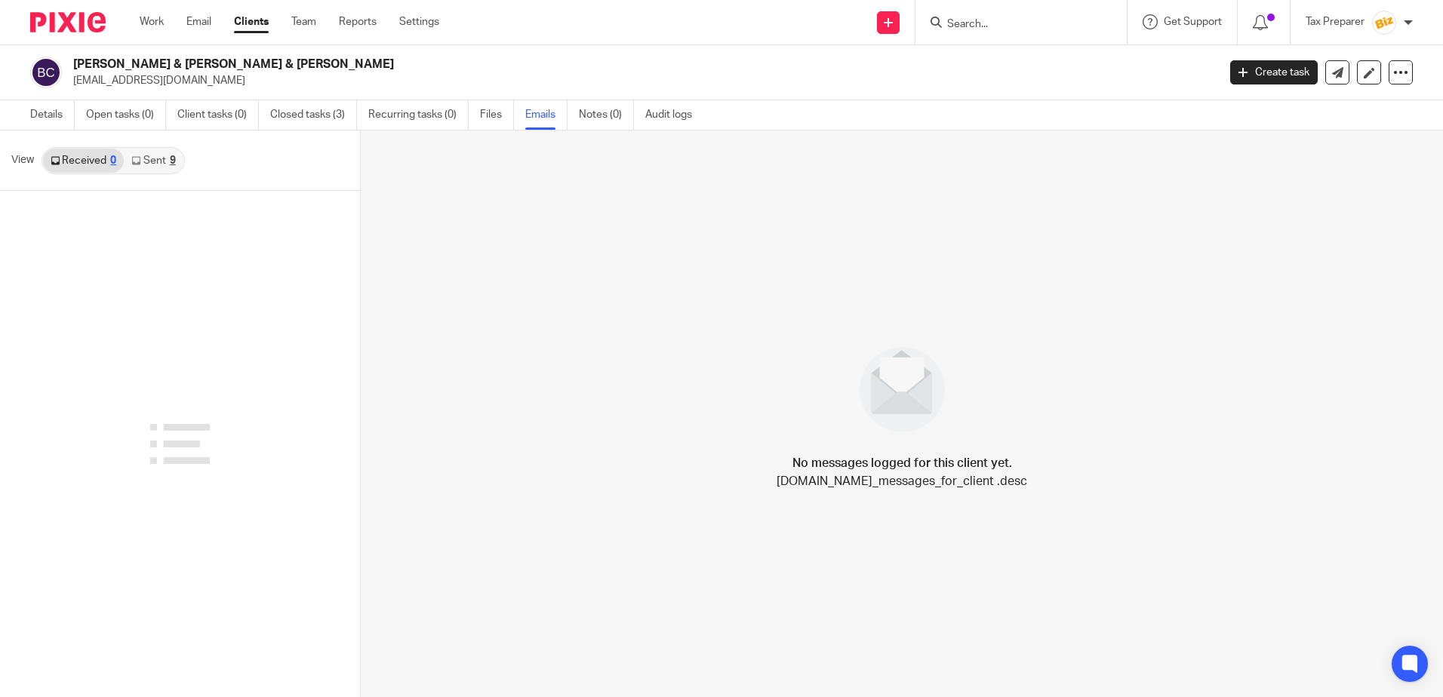
click at [148, 165] on link "Sent 9" at bounding box center [153, 161] width 59 height 24
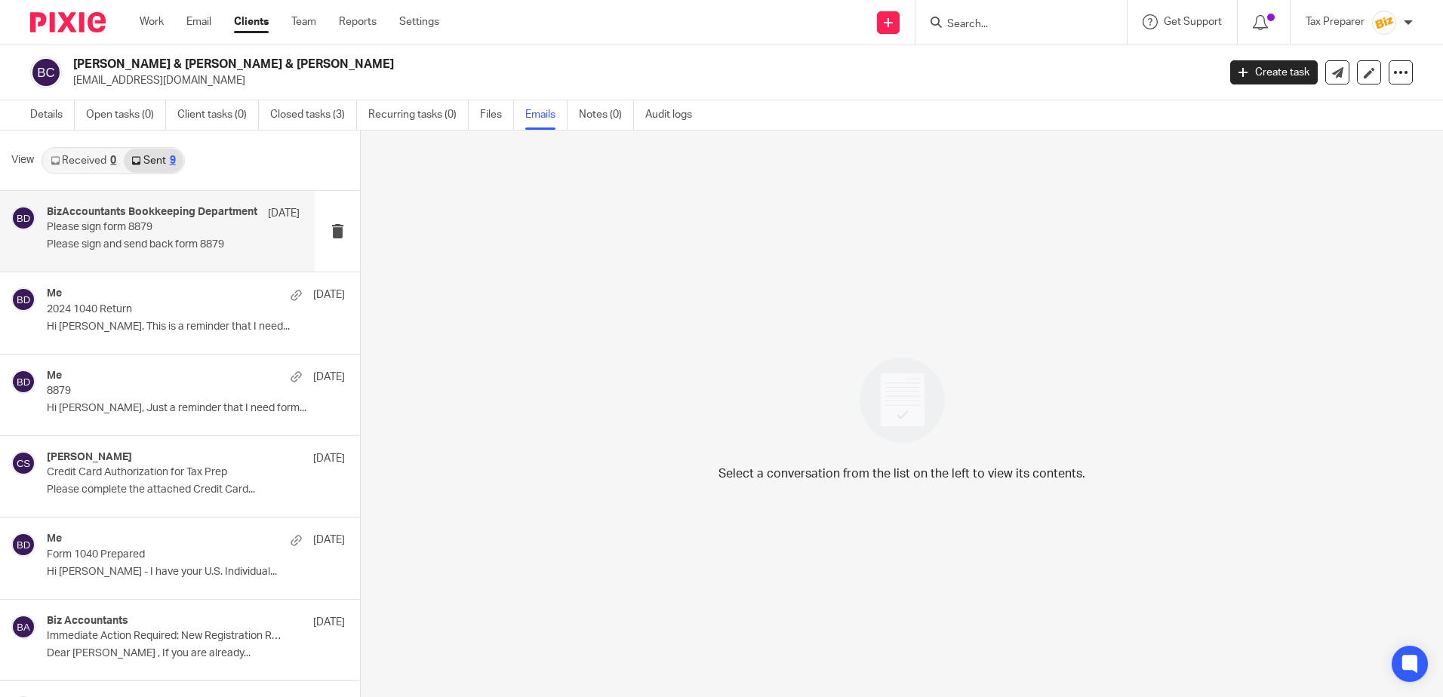
click at [204, 257] on div "BizAccountants Bookkeeping Department [DATE] Please sign form 8879 Please sign …" at bounding box center [157, 231] width 315 height 81
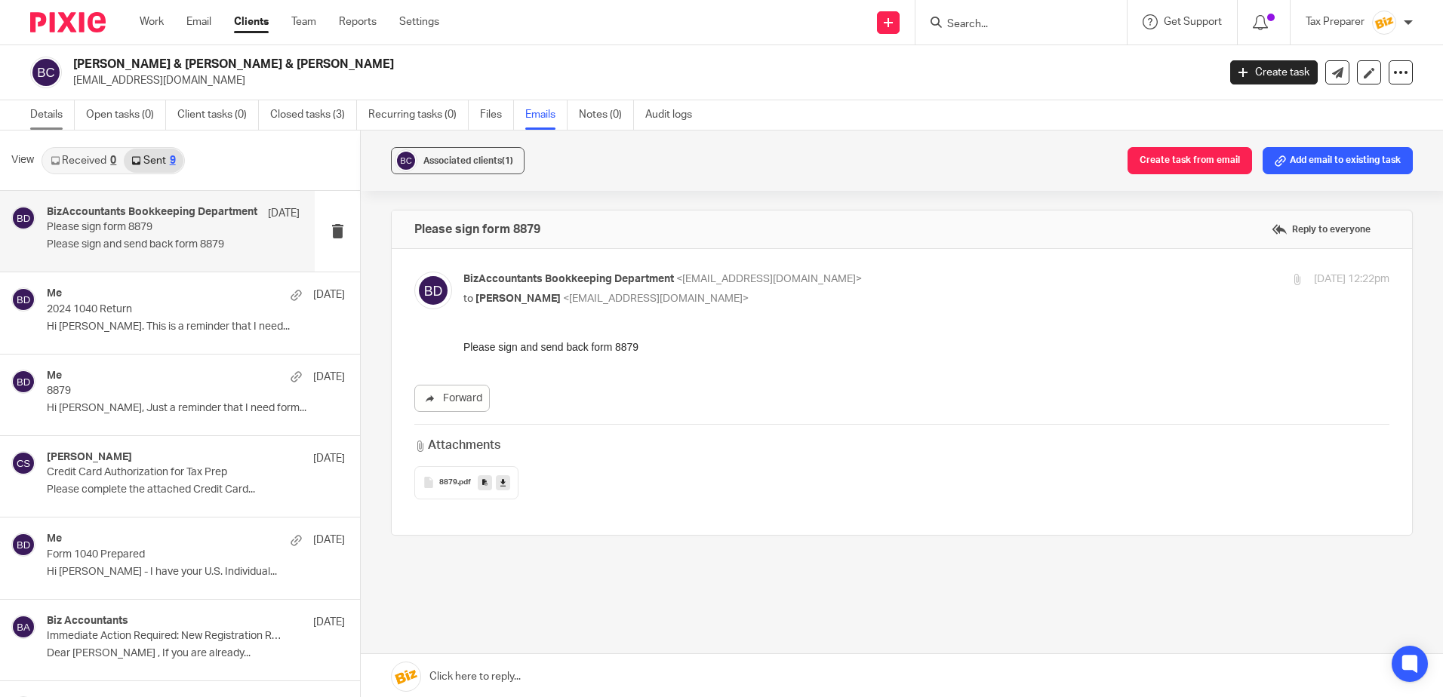
click at [57, 114] on link "Details" at bounding box center [52, 114] width 45 height 29
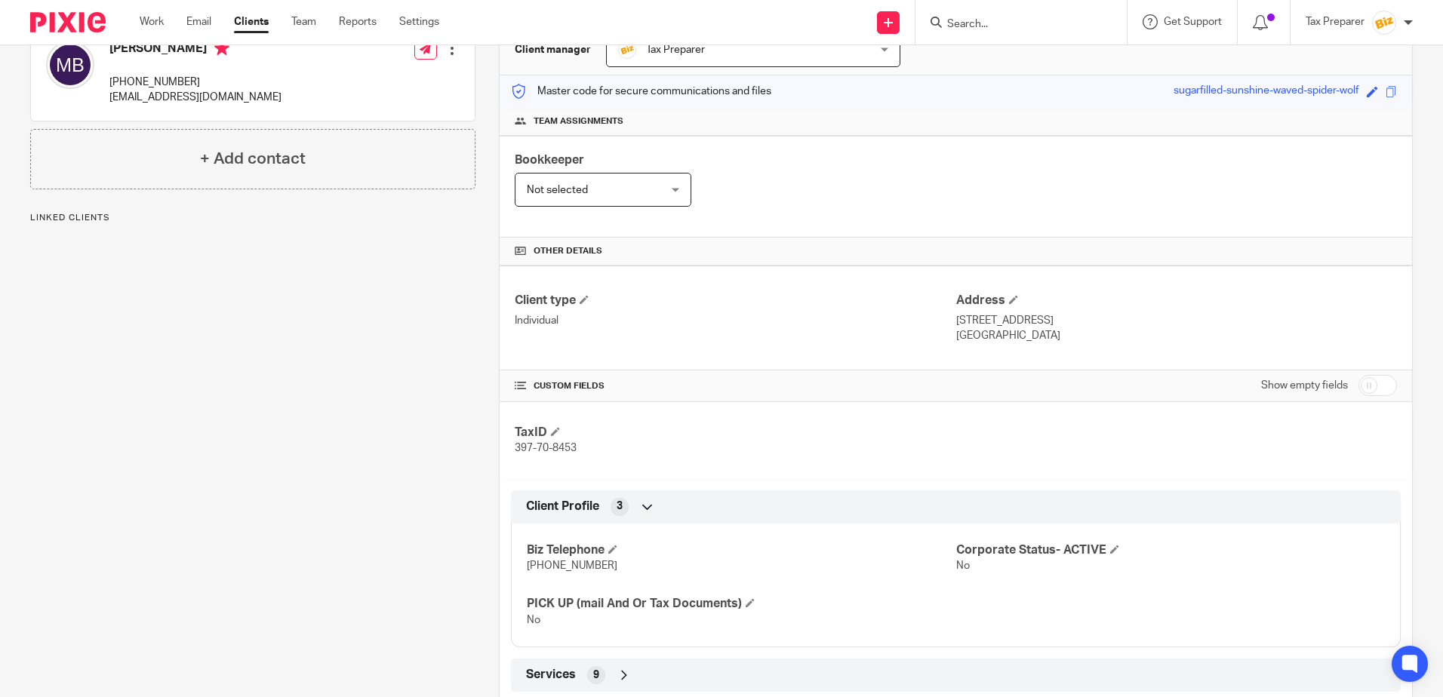
scroll to position [333, 0]
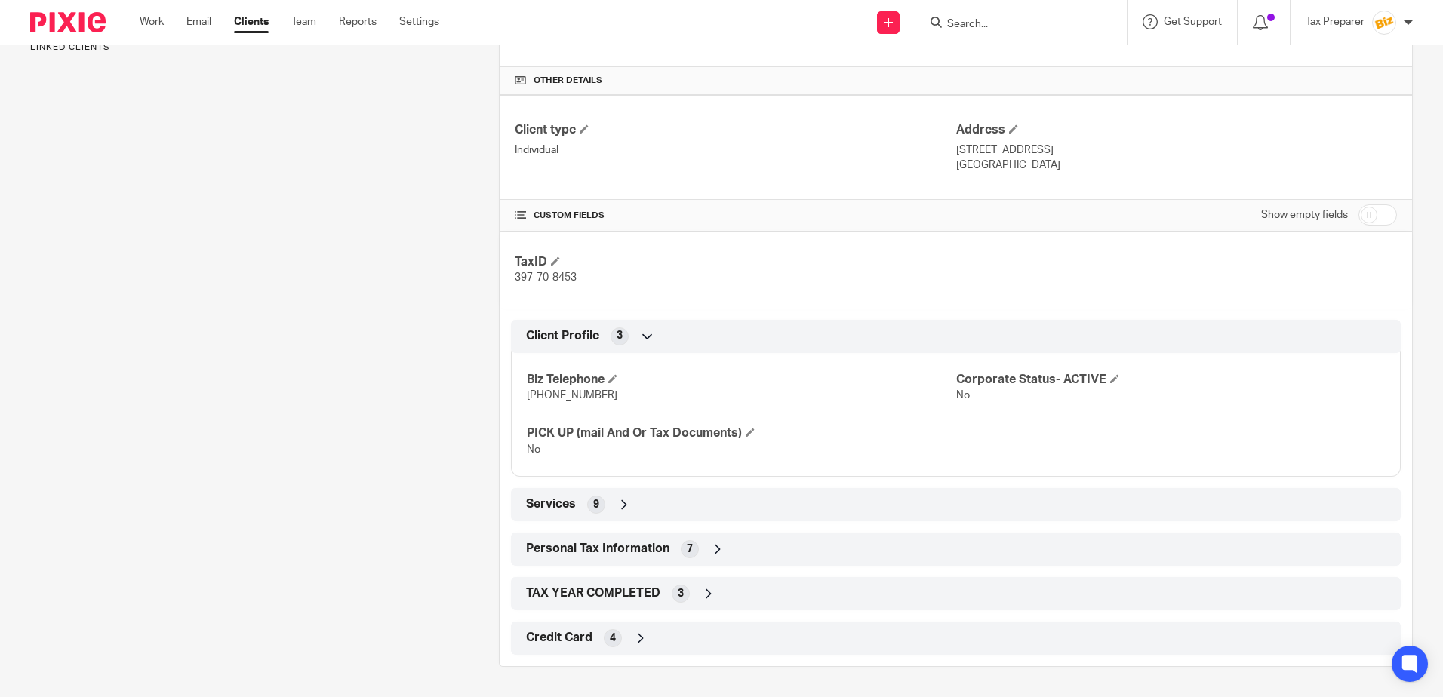
click at [633, 640] on icon at bounding box center [640, 638] width 15 height 15
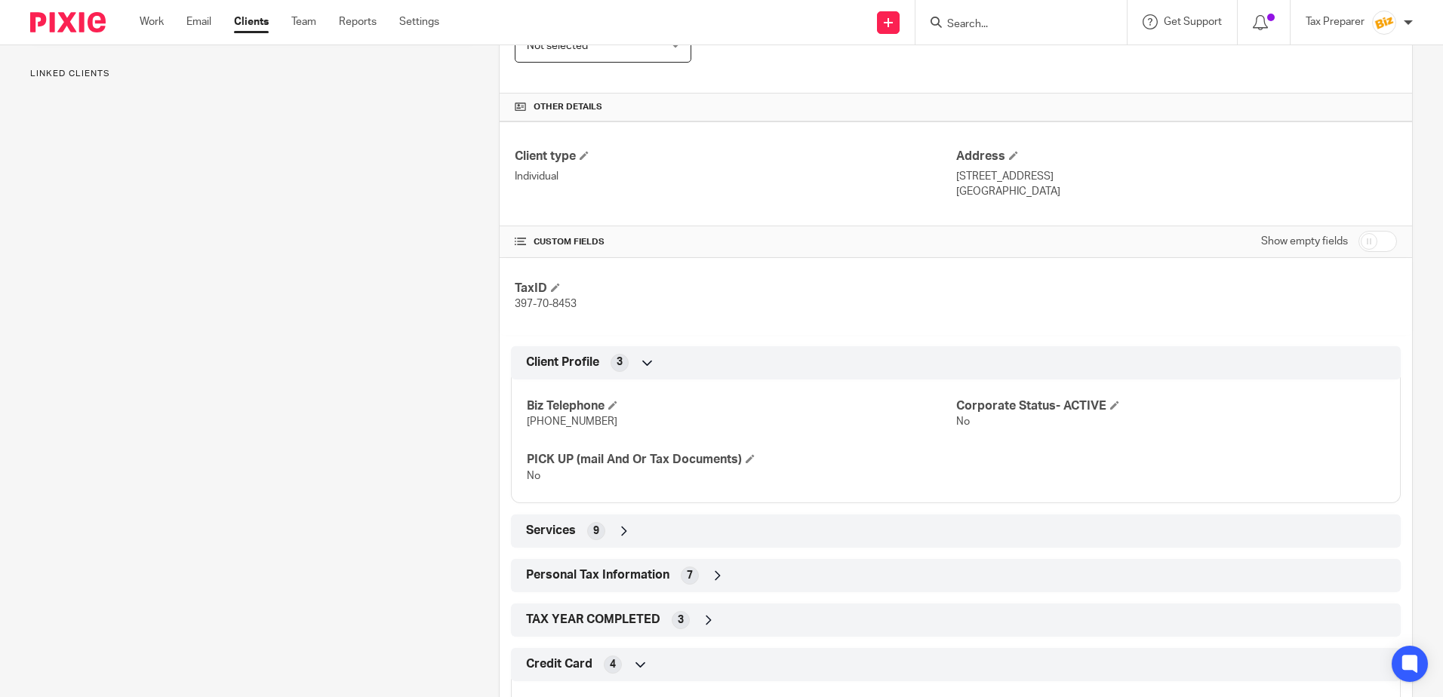
scroll to position [458, 0]
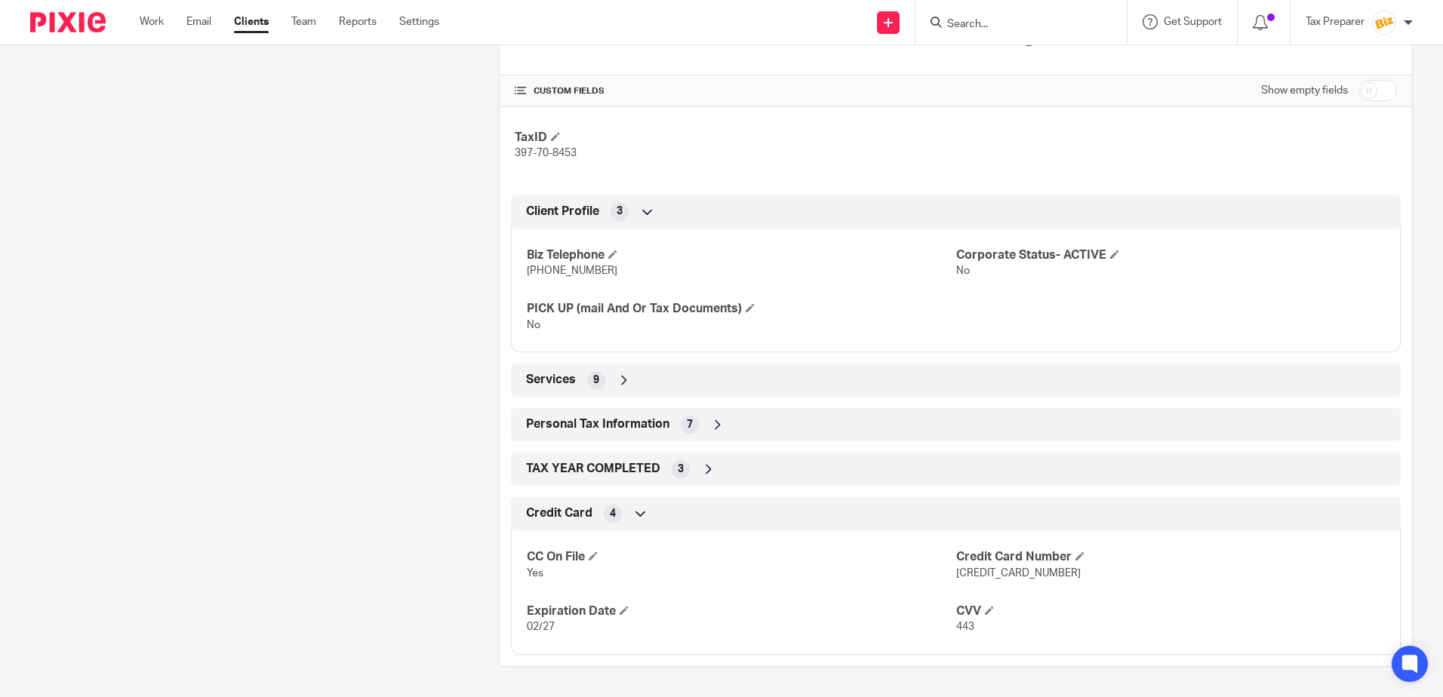
click at [701, 472] on icon at bounding box center [708, 469] width 15 height 15
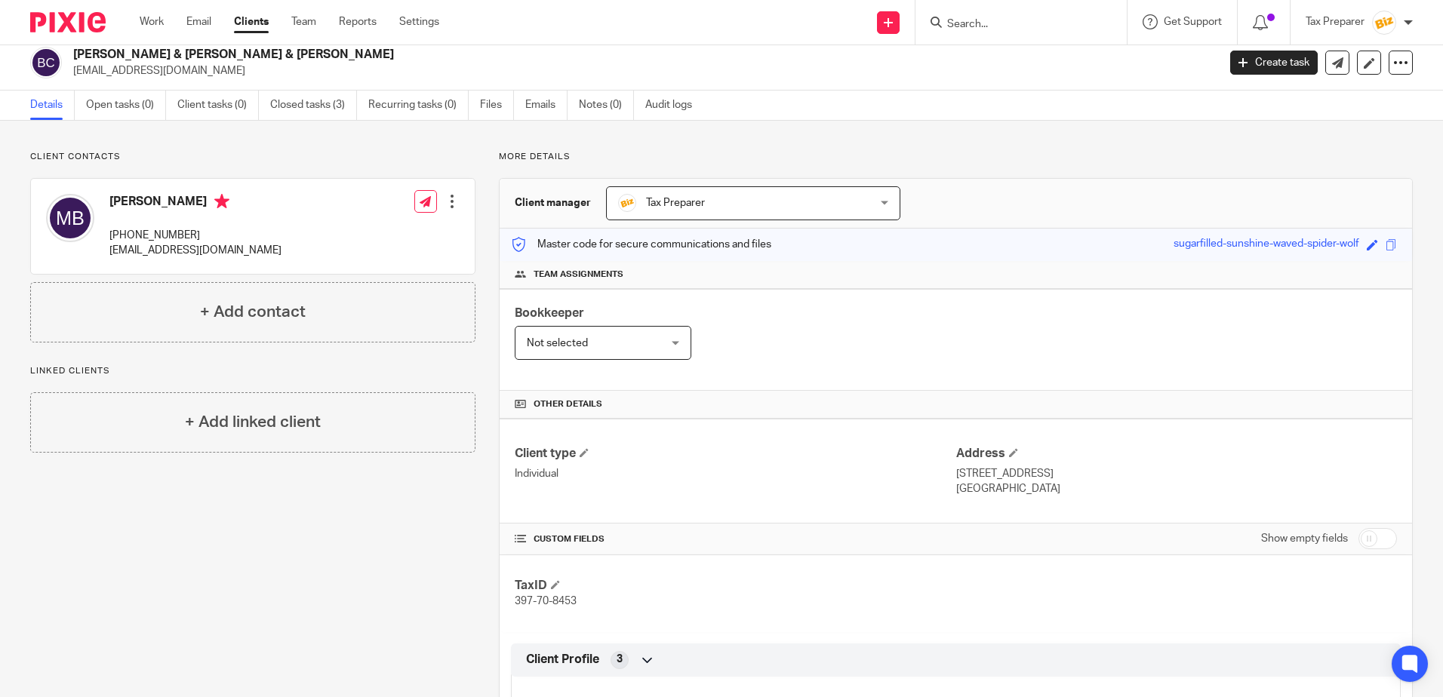
scroll to position [0, 0]
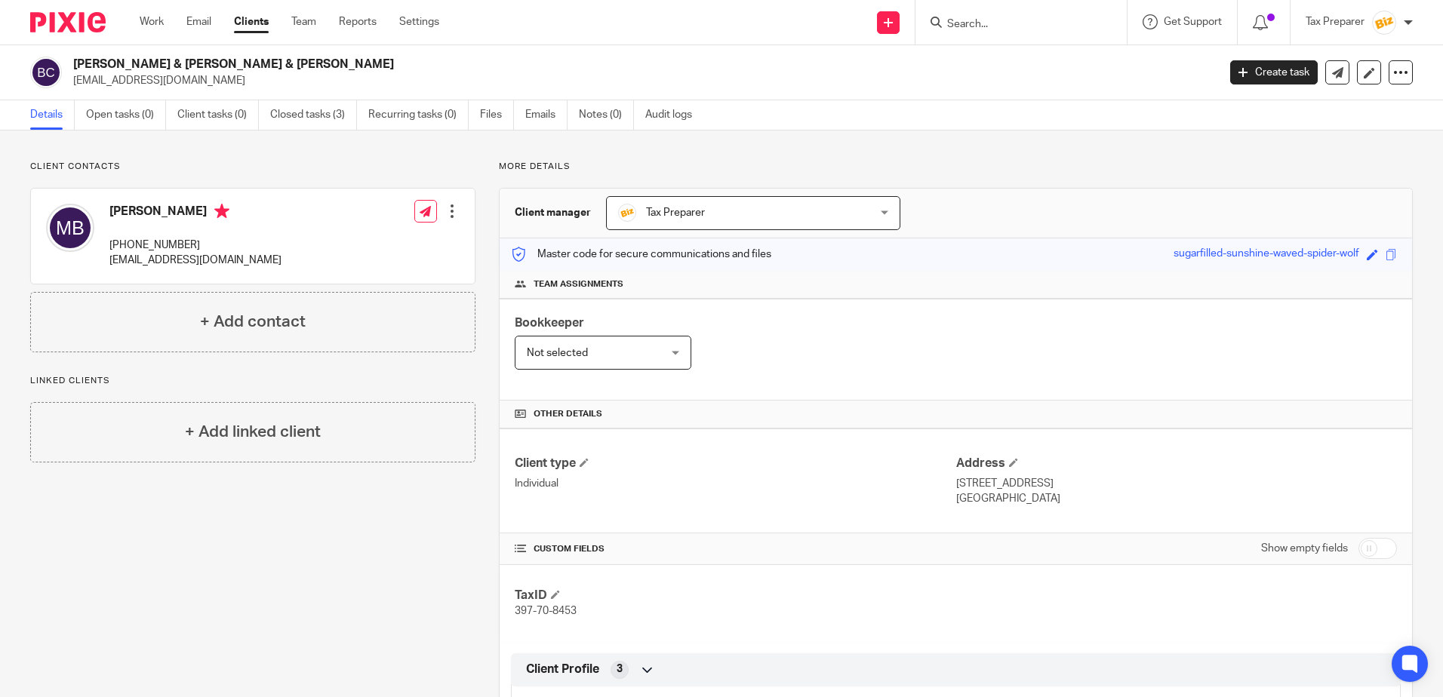
click at [993, 27] on input "Search" at bounding box center [1013, 25] width 136 height 14
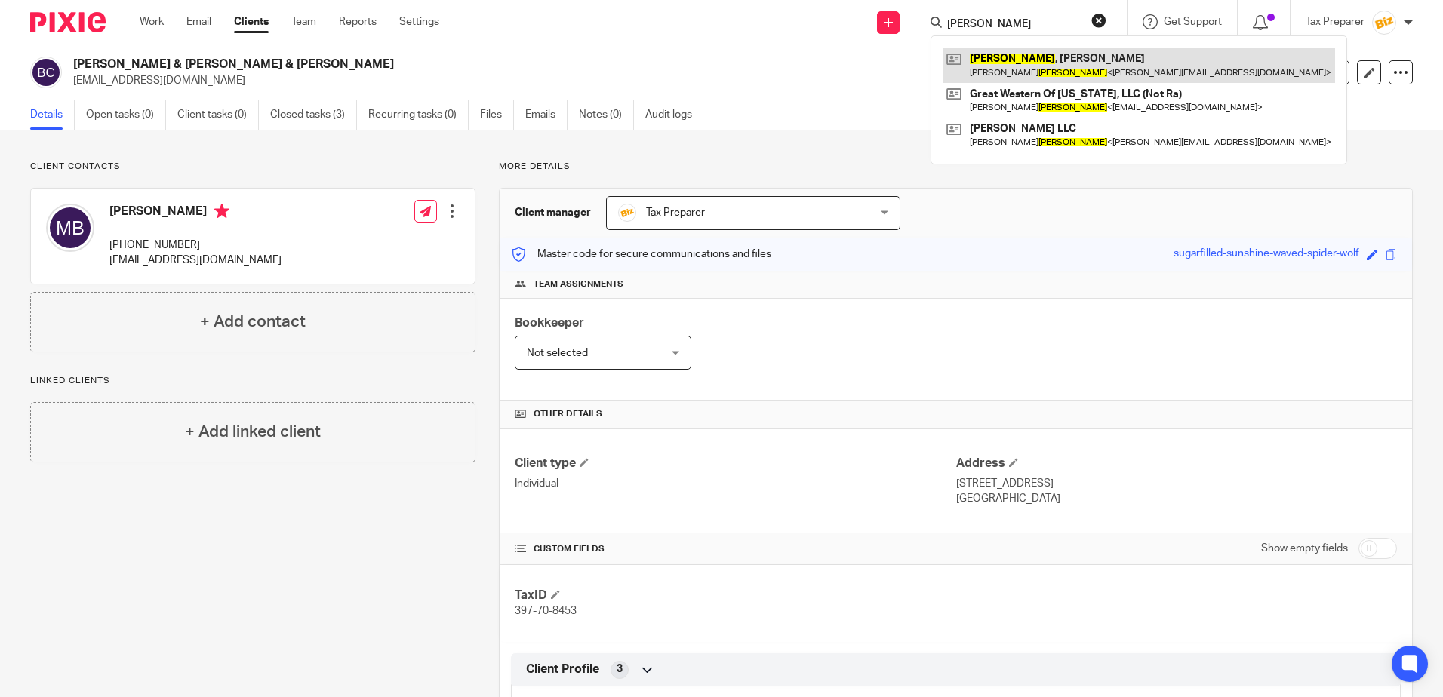
type input "fletcher"
click at [1022, 63] on link at bounding box center [1138, 65] width 392 height 35
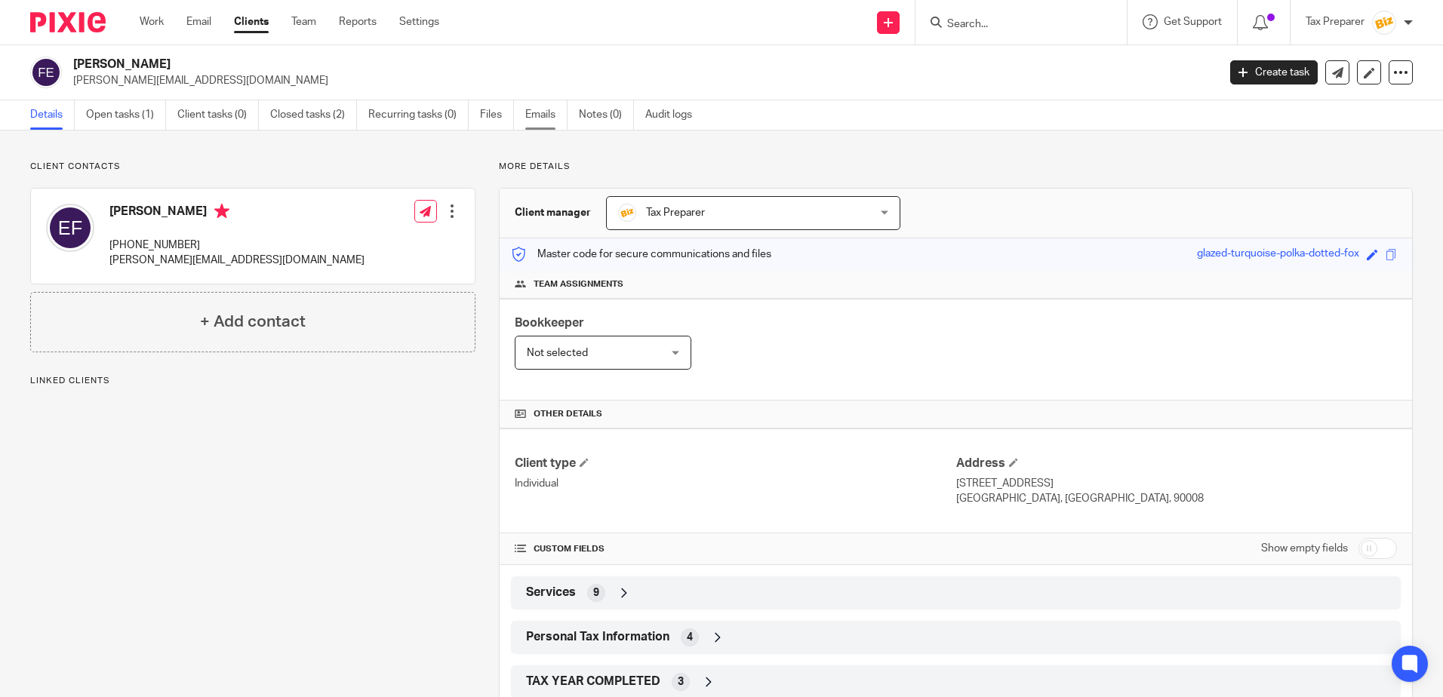
click at [529, 115] on link "Emails" at bounding box center [546, 114] width 42 height 29
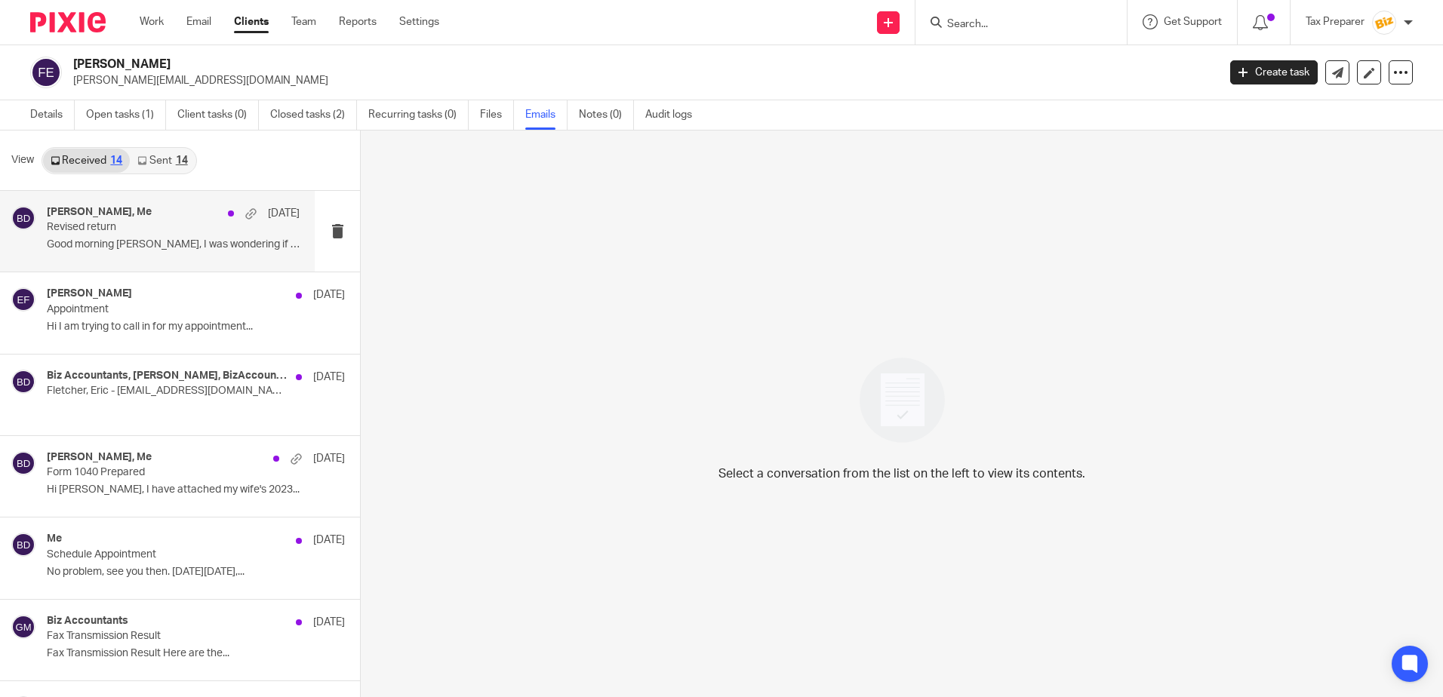
click at [149, 231] on p "Revised return" at bounding box center [148, 227] width 202 height 13
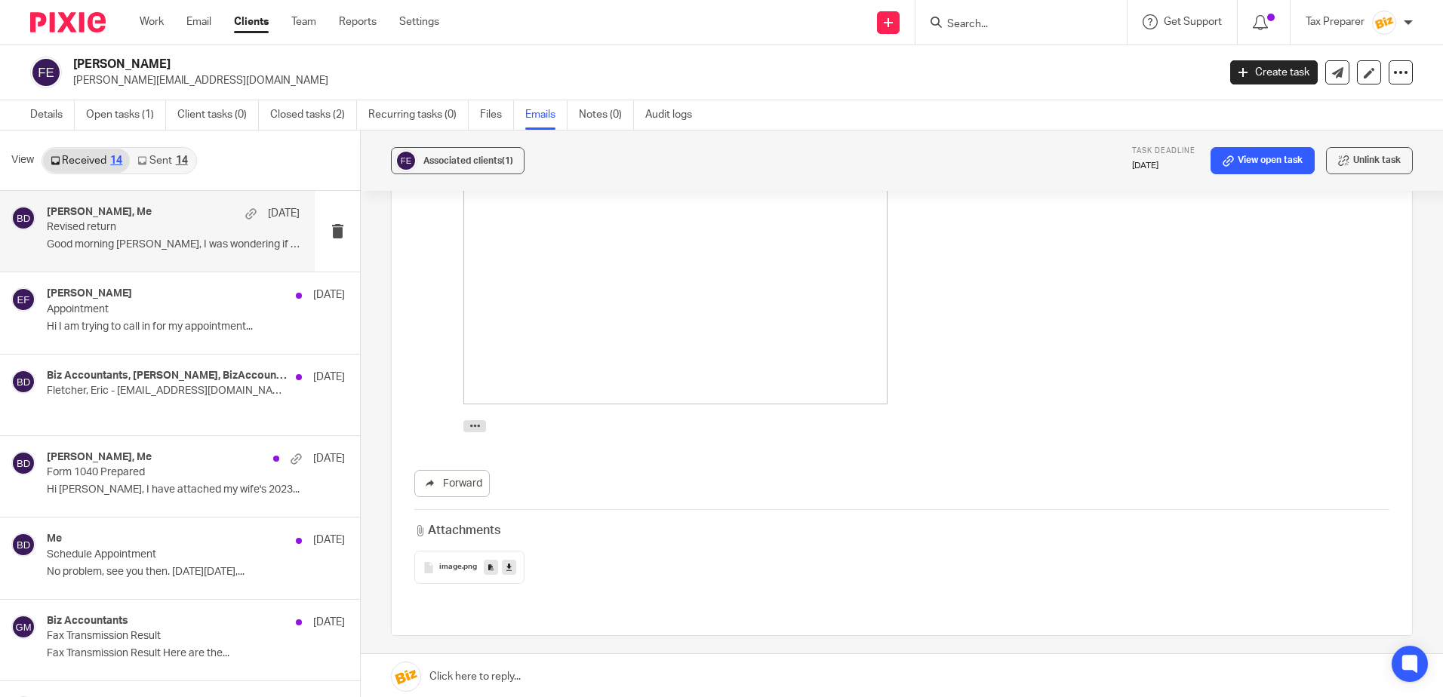
scroll to position [692, 0]
click at [446, 583] on span "image" at bounding box center [450, 587] width 23 height 9
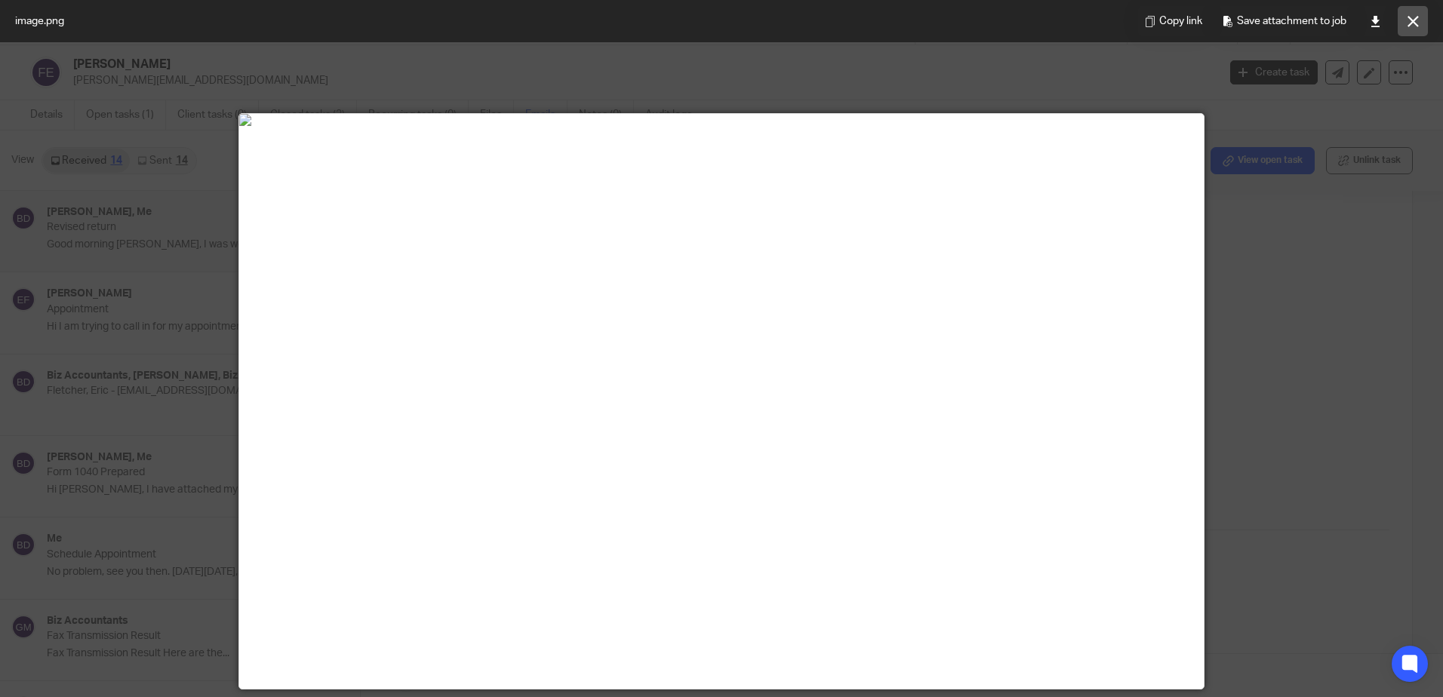
click at [1414, 26] on icon at bounding box center [1412, 21] width 11 height 11
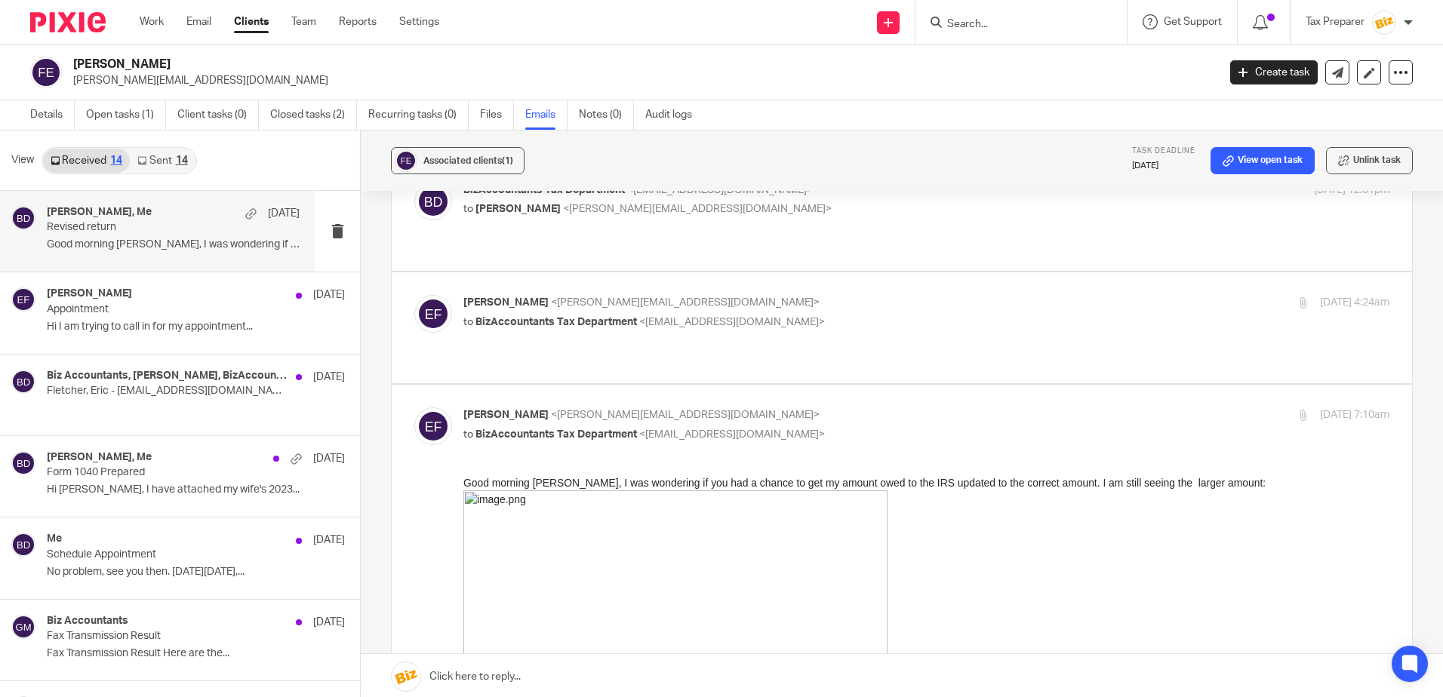
scroll to position [239, 0]
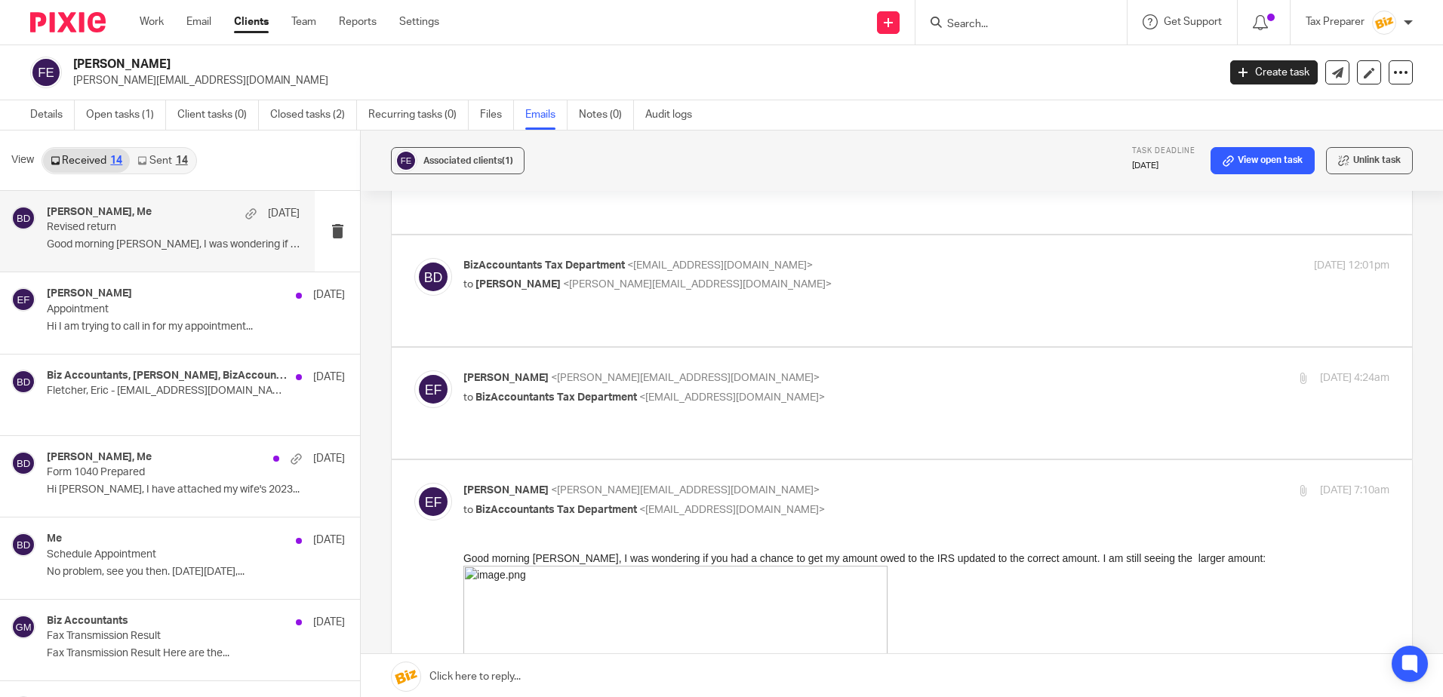
click at [868, 390] on p "to BizAccountants Tax Department <taxes@bizaccountants.com>" at bounding box center [771, 398] width 617 height 16
checkbox input "true"
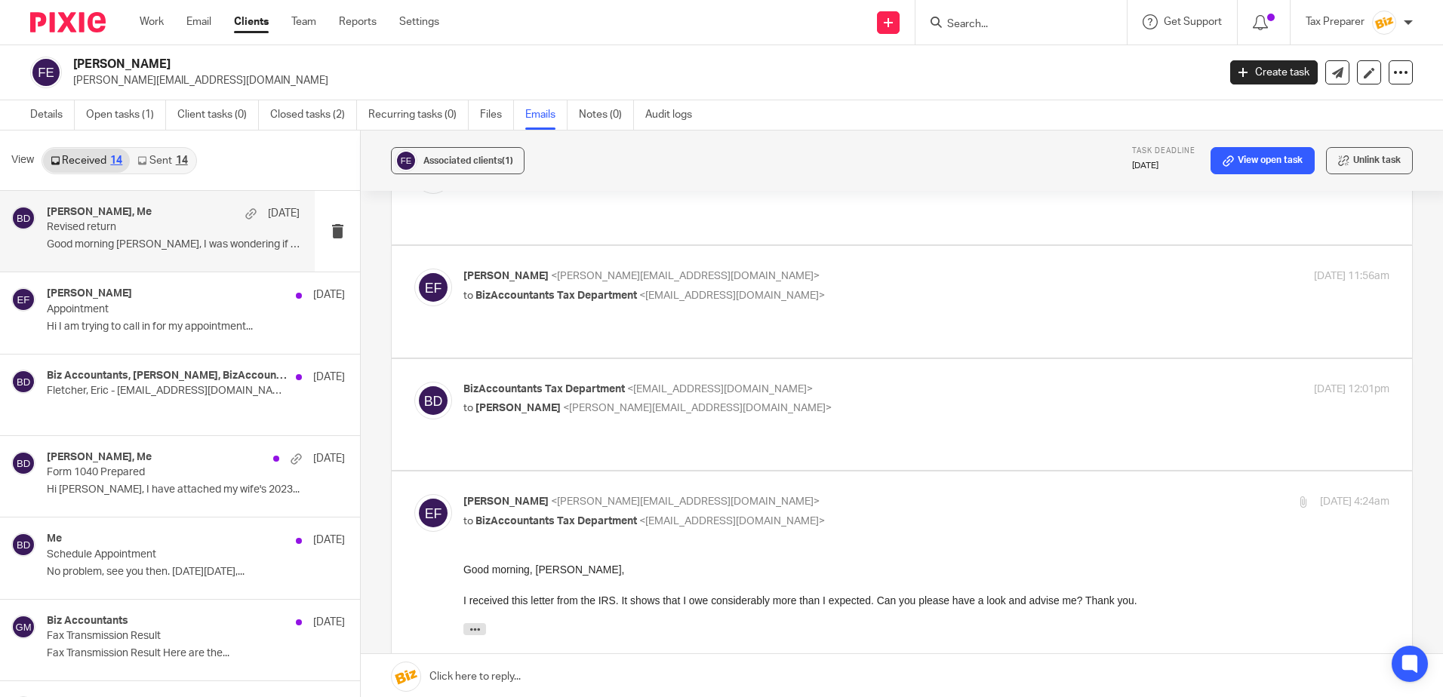
scroll to position [88, 0]
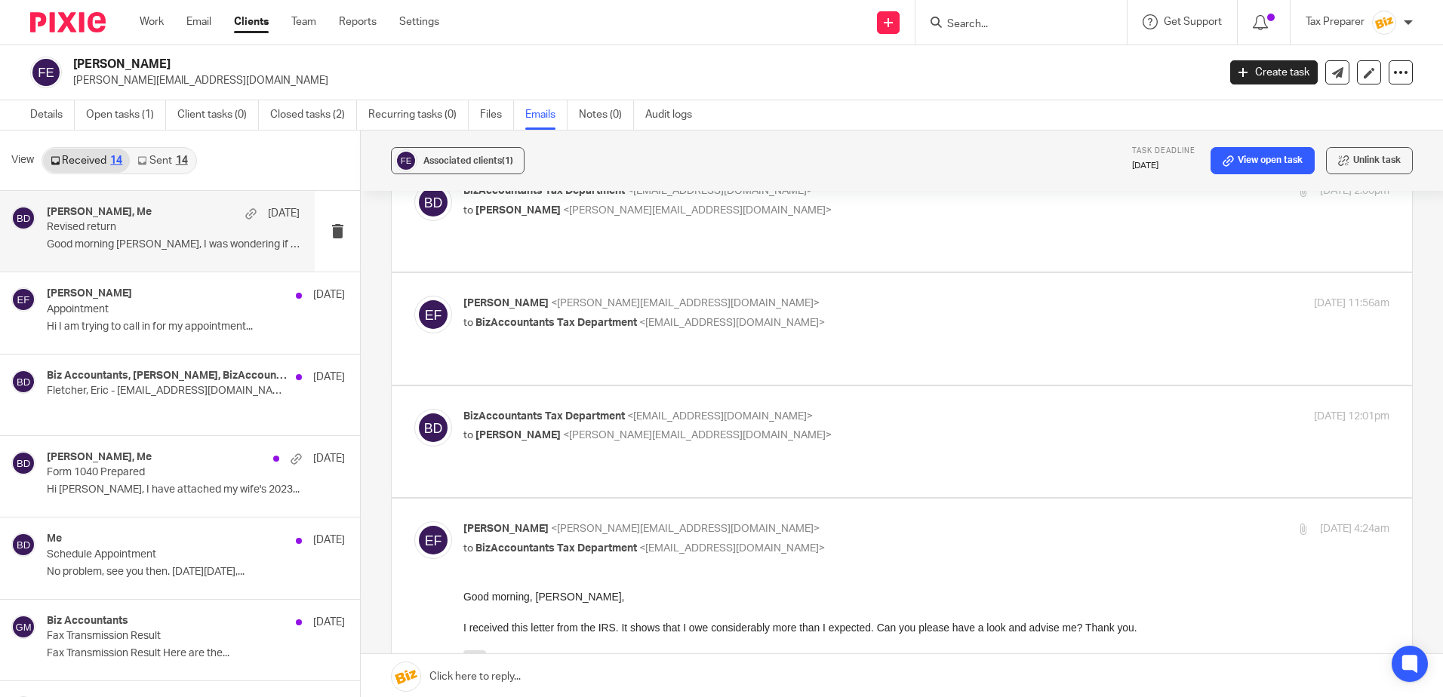
click at [899, 428] on p "to Eric Fletcher <eric@secureroots.io>" at bounding box center [771, 436] width 617 height 16
checkbox input "true"
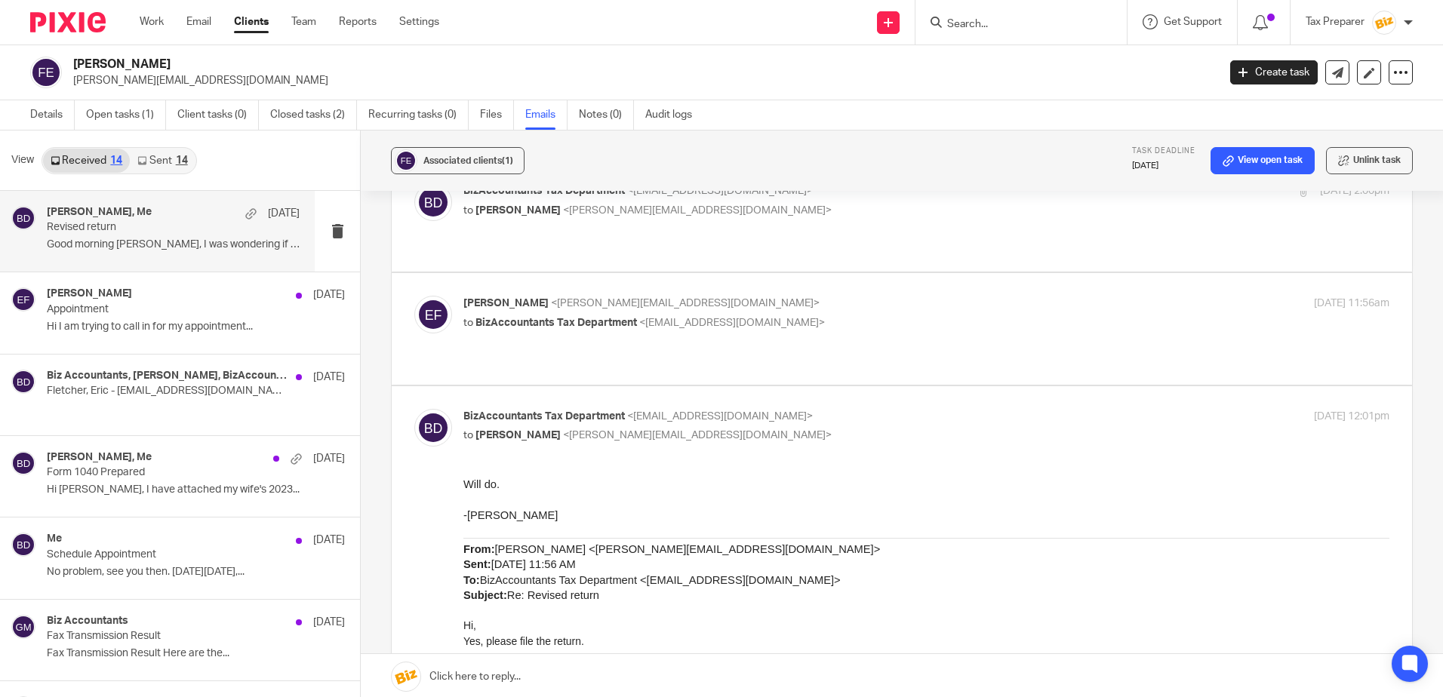
scroll to position [13, 0]
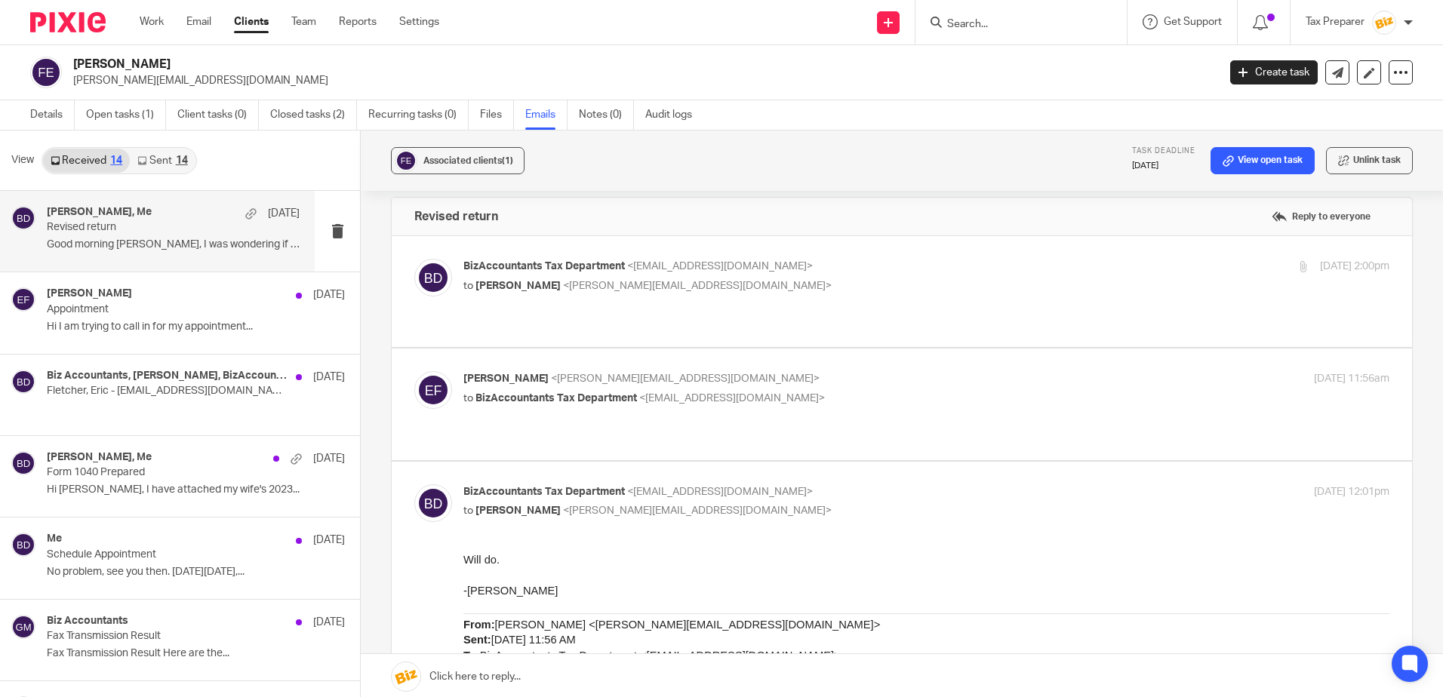
click at [901, 391] on p "to BizAccountants Tax Department <taxes@bizaccountants.com>" at bounding box center [771, 399] width 617 height 16
checkbox input "true"
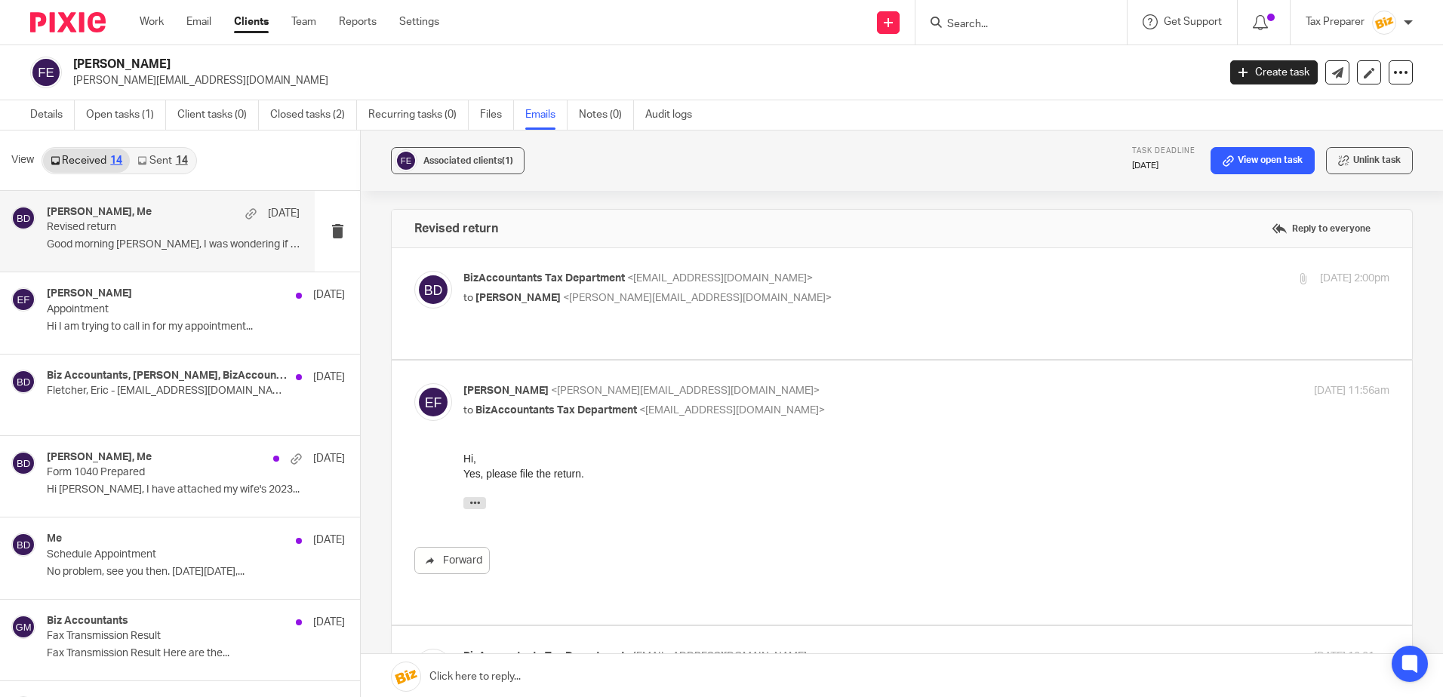
scroll to position [0, 0]
click at [854, 312] on div "BizAccountants Tax Department <taxes@bizaccountants.com> to Eric Fletcher <eric…" at bounding box center [901, 305] width 975 height 66
click at [849, 276] on p "BizAccountants Tax Department <[EMAIL_ADDRESS][DOMAIN_NAME]>" at bounding box center [771, 280] width 617 height 16
checkbox input "true"
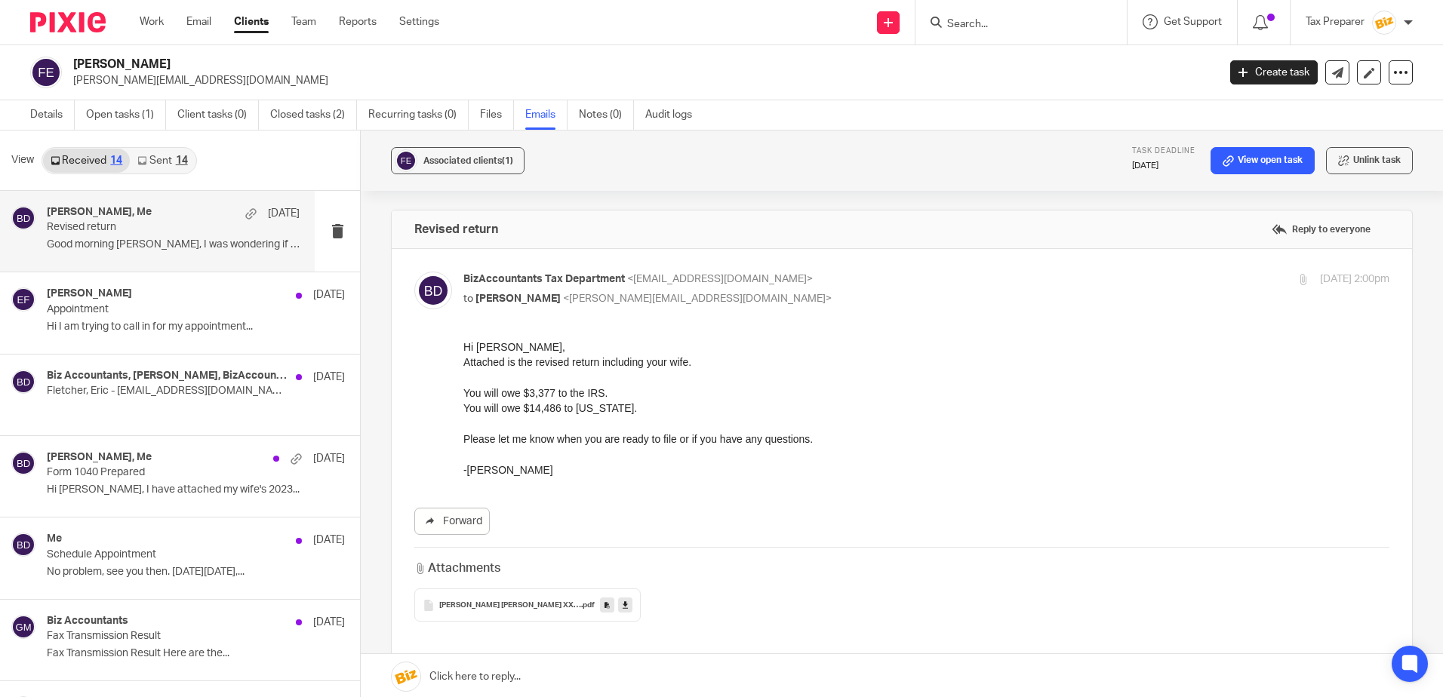
scroll to position [75, 0]
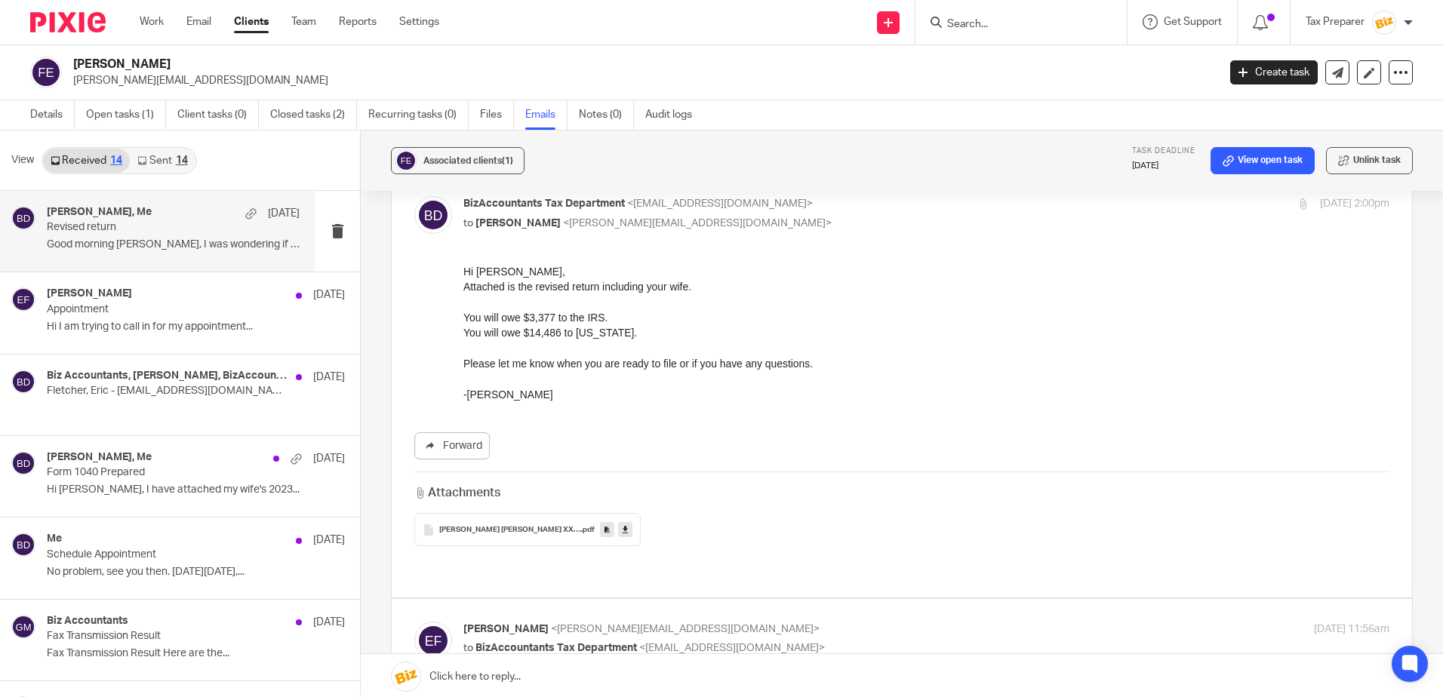
click at [529, 533] on span "ERIC FLETCHER CHERIE BELLOWS XXX-XX-4699-2025-04-02-135628" at bounding box center [510, 530] width 142 height 9
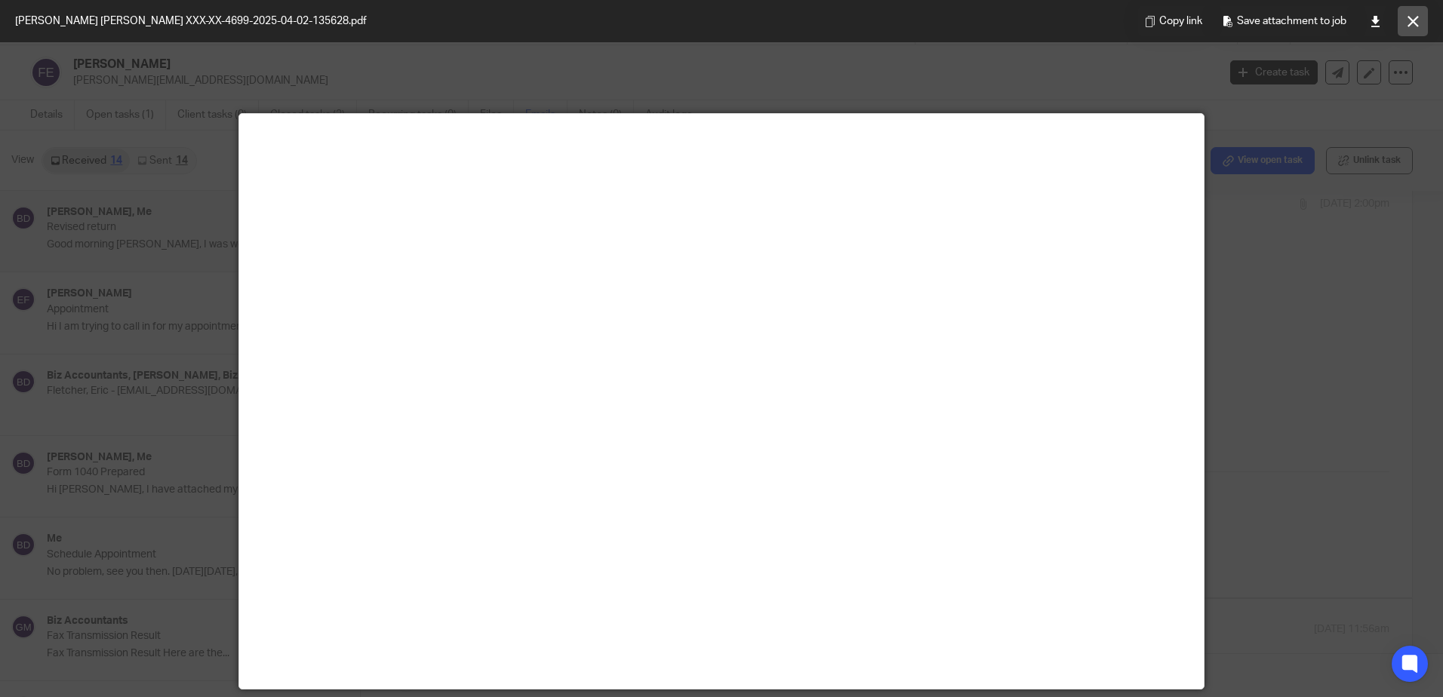
click at [1406, 21] on button at bounding box center [1412, 21] width 30 height 30
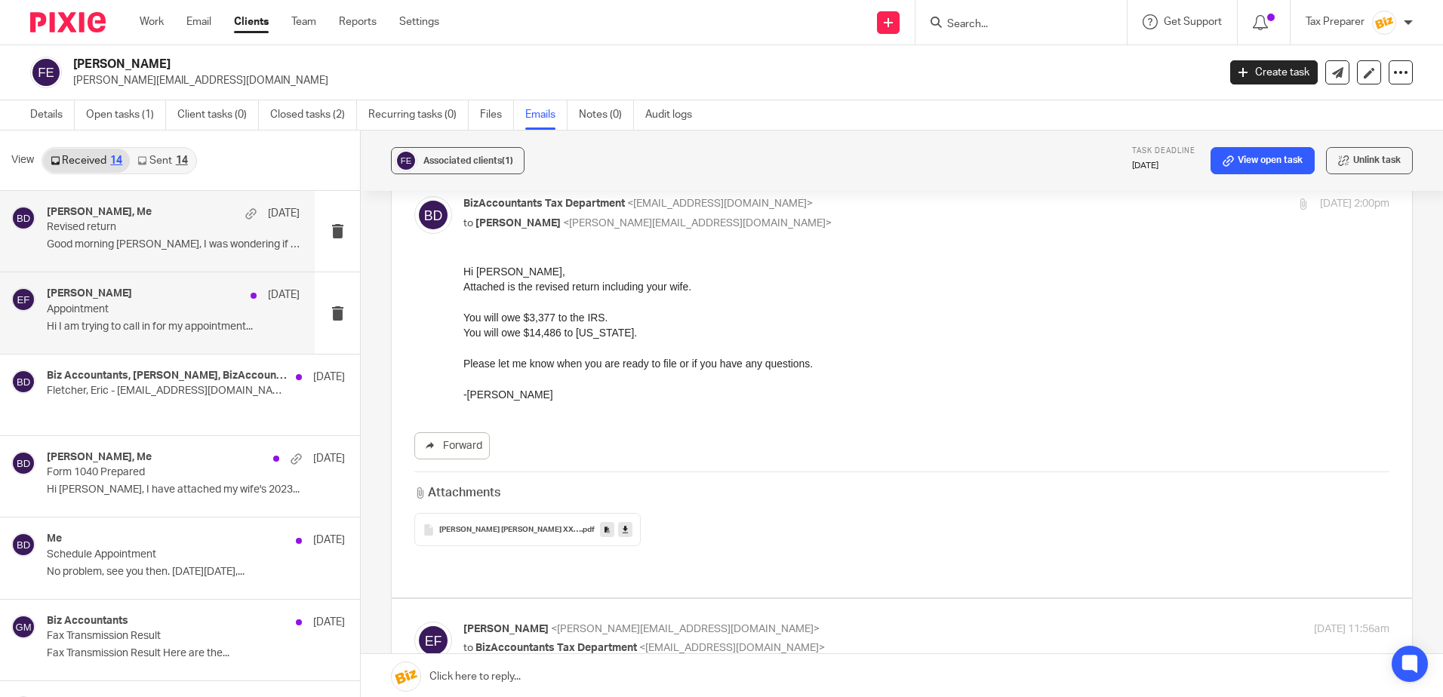
click at [171, 319] on div "Eric Fletcher Apr 2 Appointment Hi I am trying to call in for my appointment..." at bounding box center [173, 312] width 253 height 51
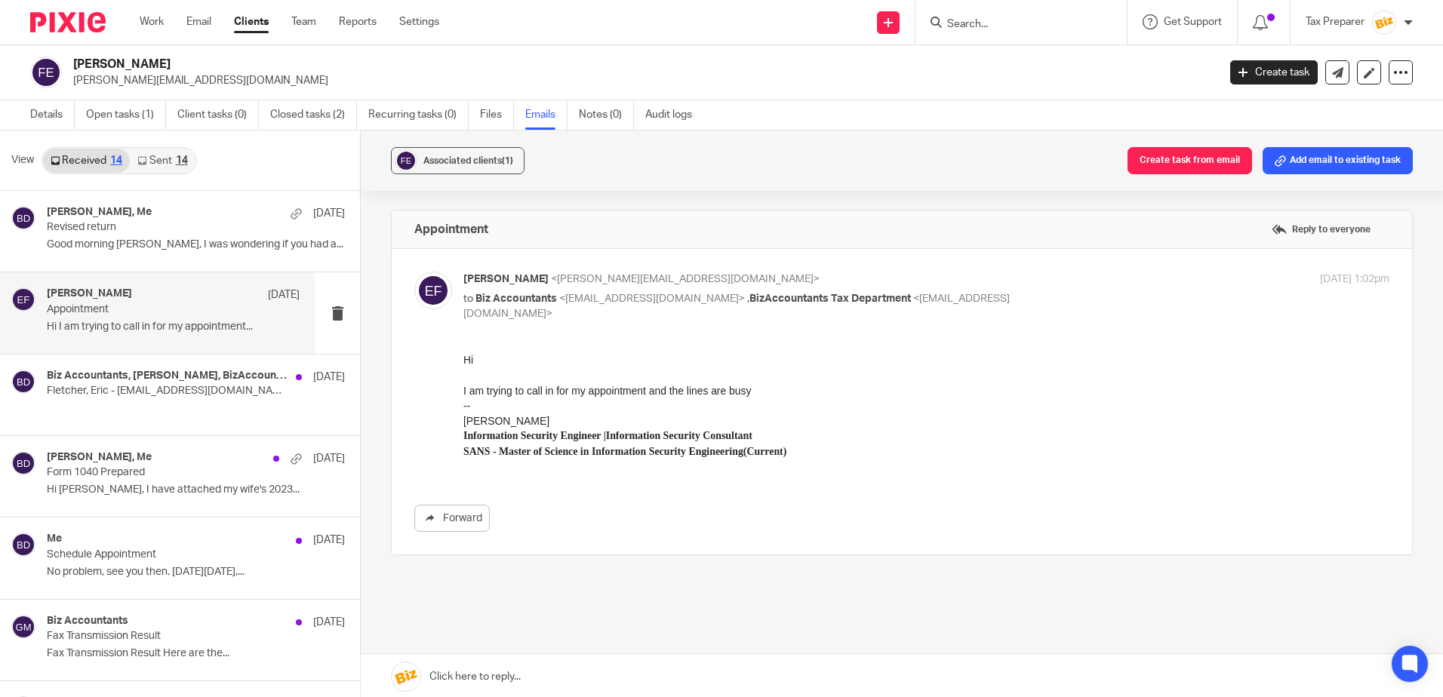
scroll to position [0, 0]
click at [203, 224] on p "Revised return" at bounding box center [148, 227] width 202 height 13
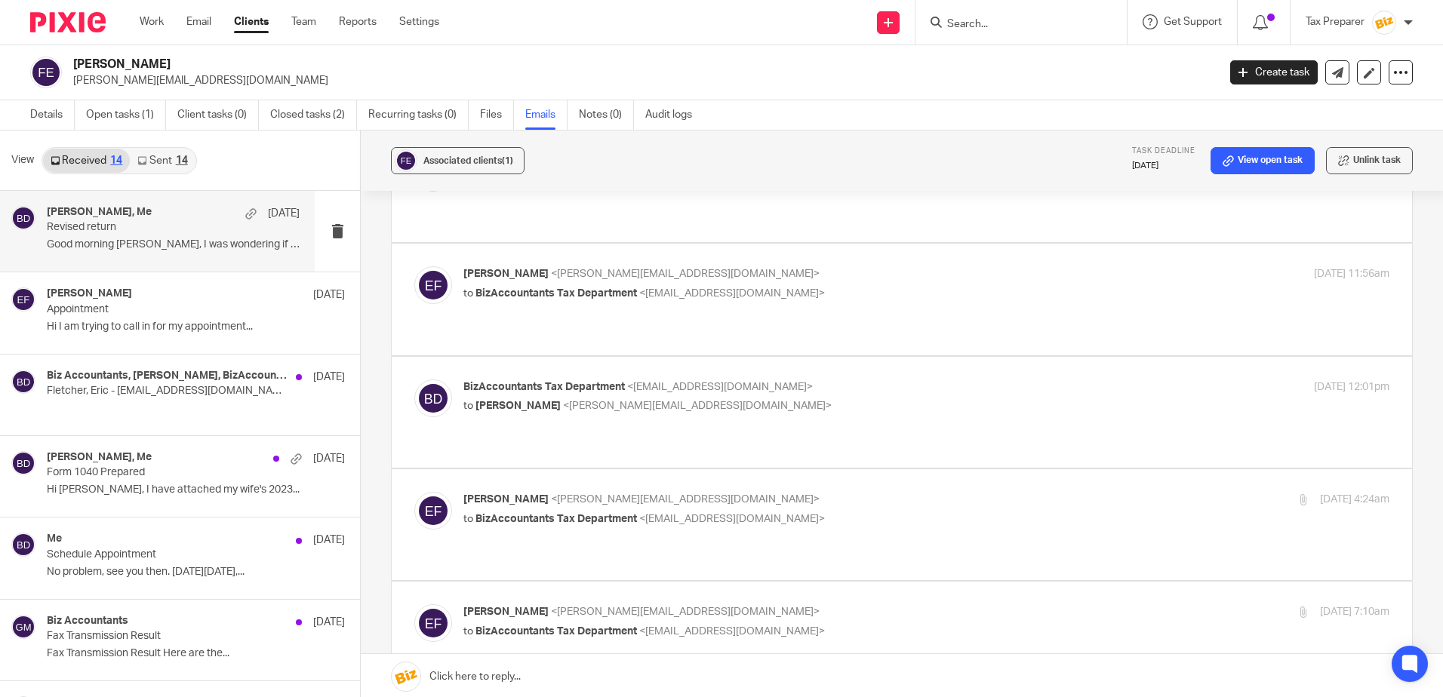
scroll to position [302, 0]
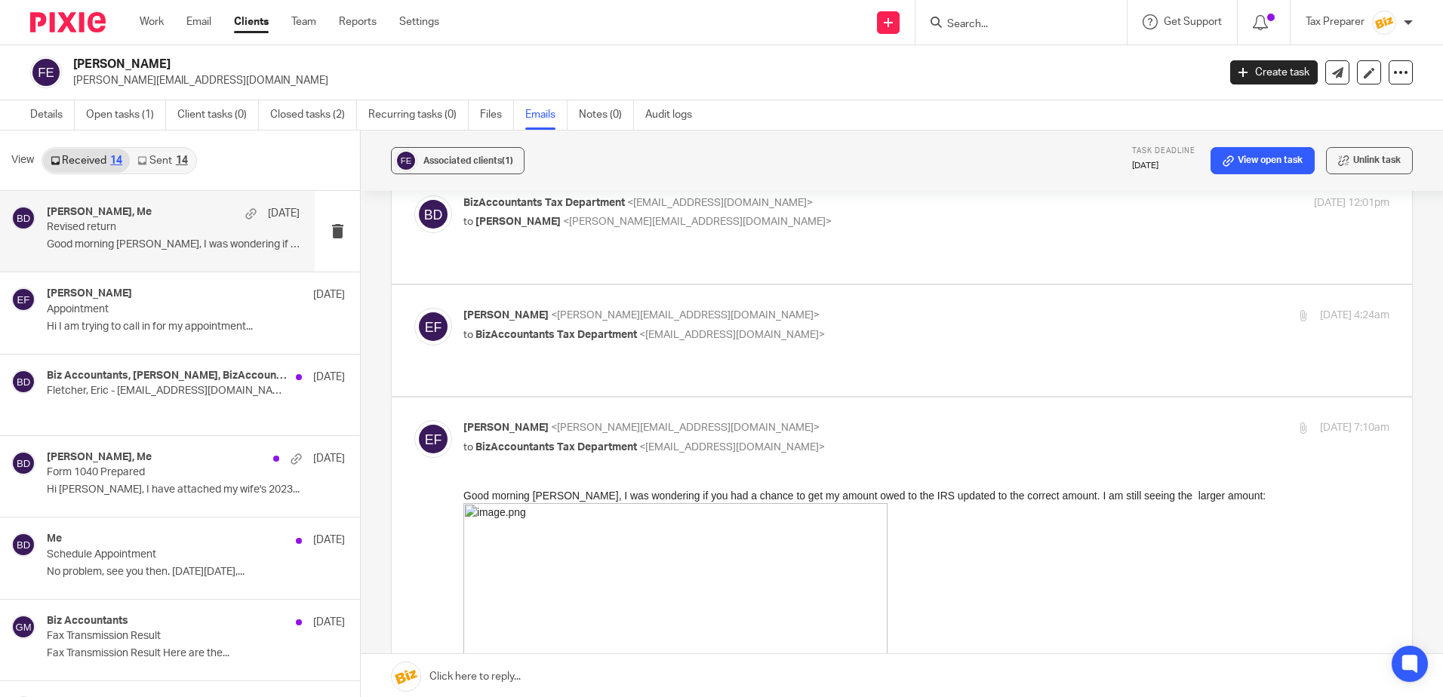
click at [828, 308] on div "Eric Fletcher <eric@secureroots.io> to BizAccountants Tax Department <taxes@biz…" at bounding box center [901, 341] width 975 height 66
click at [822, 308] on div "Eric Fletcher <eric@secureroots.io> to BizAccountants Tax Department <taxes@biz…" at bounding box center [771, 325] width 617 height 35
checkbox input "true"
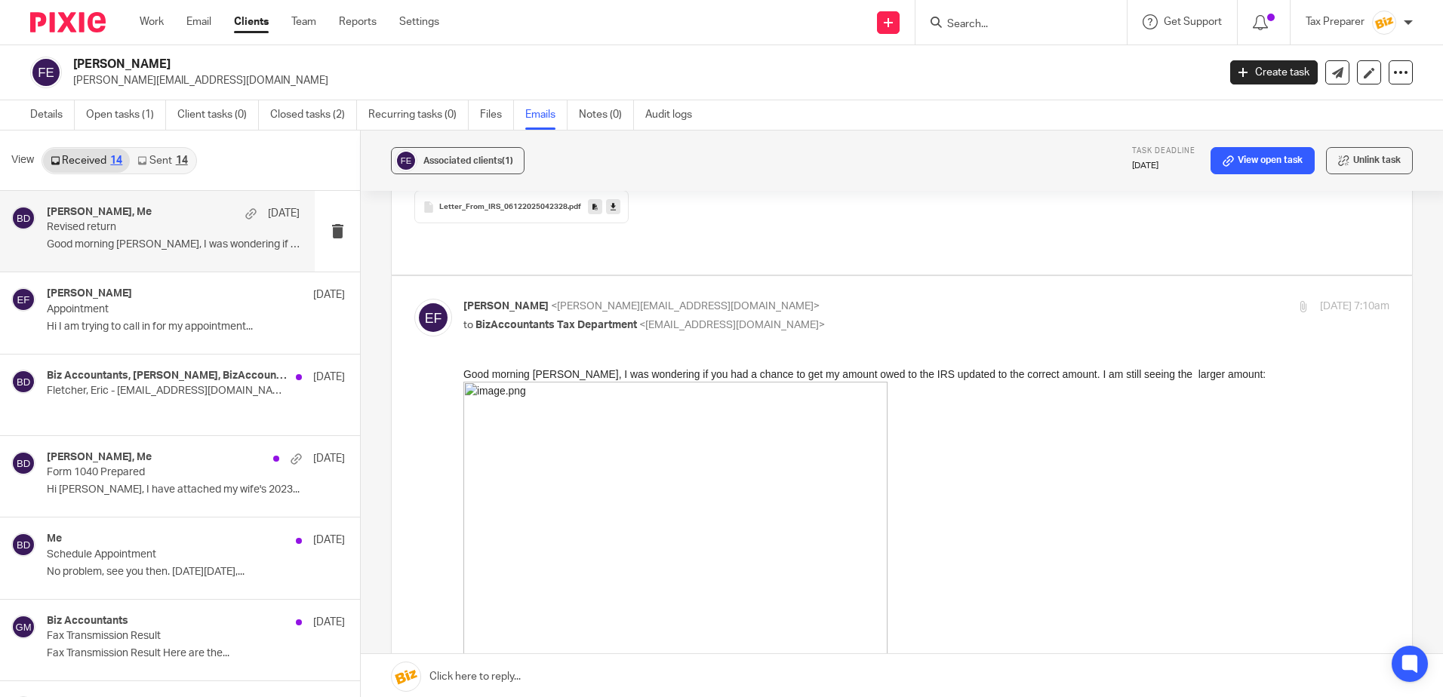
scroll to position [1022, 0]
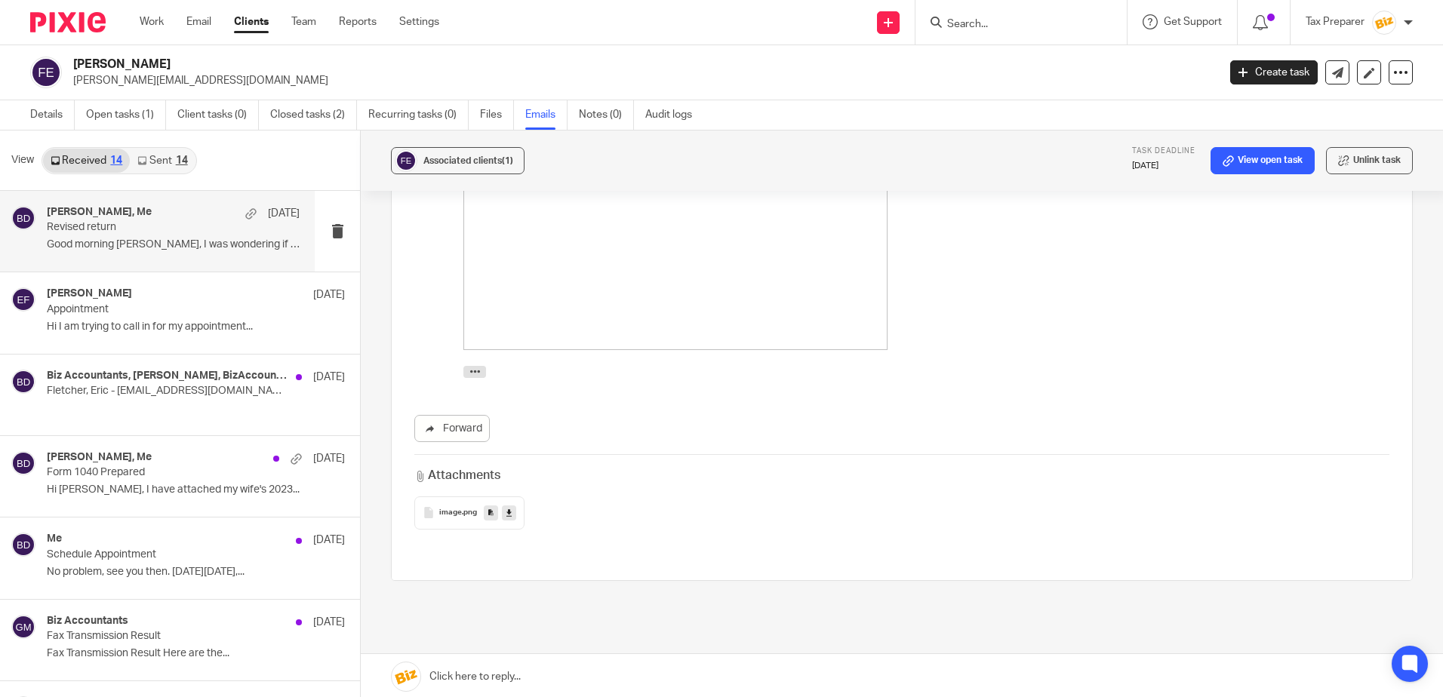
click at [463, 509] on span ".png" at bounding box center [469, 513] width 15 height 9
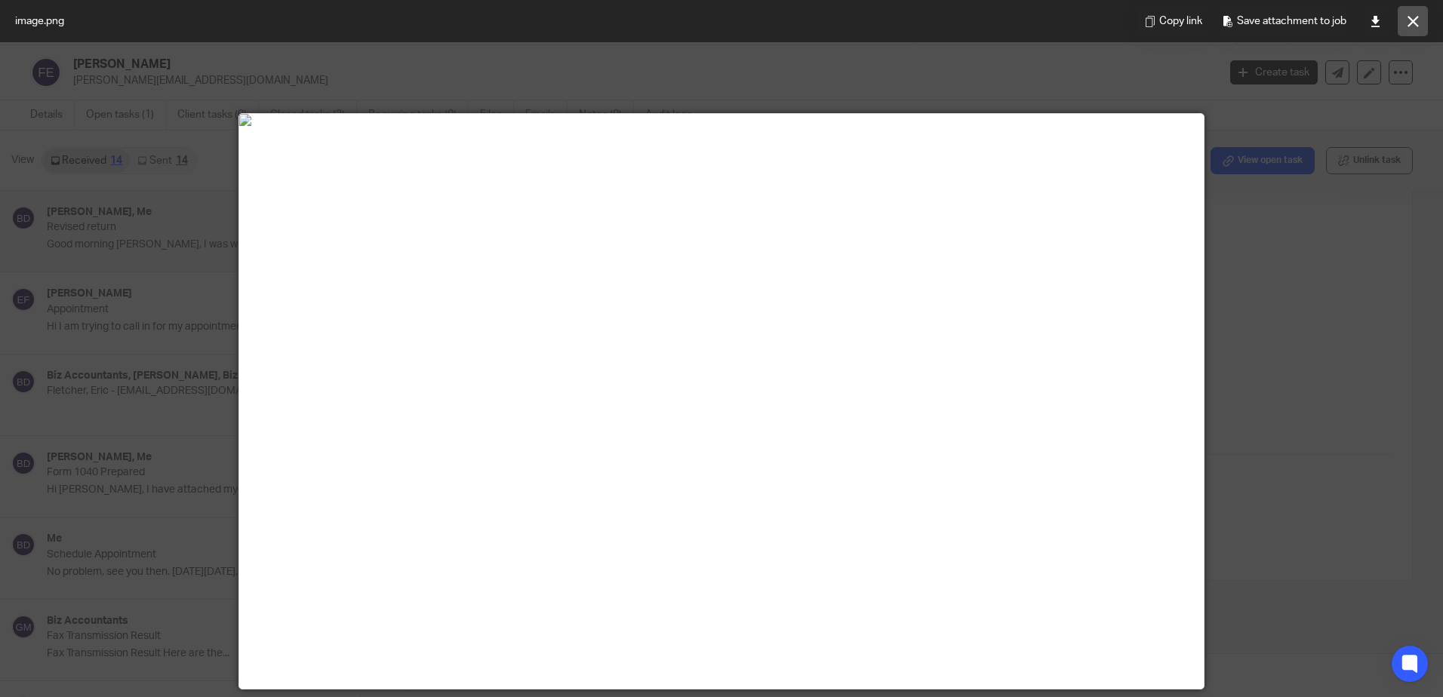
click at [1407, 23] on icon at bounding box center [1412, 21] width 11 height 11
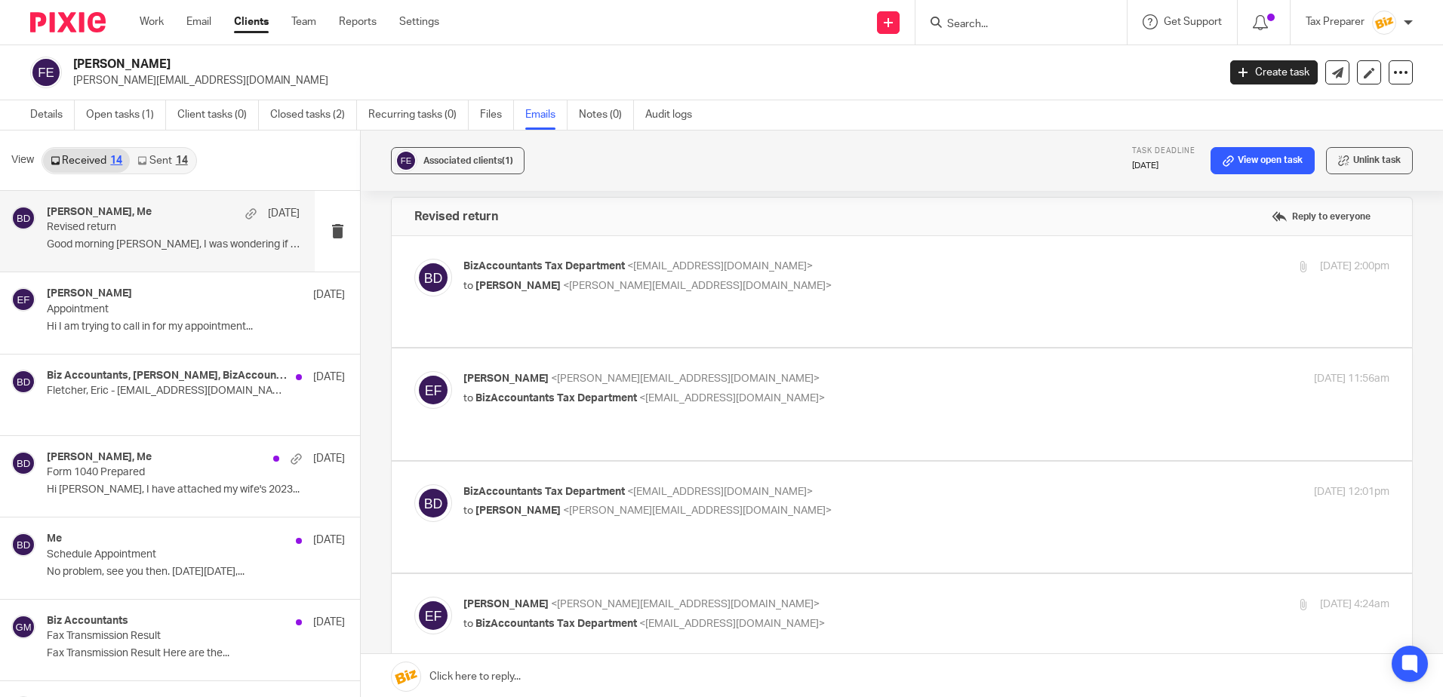
scroll to position [0, 0]
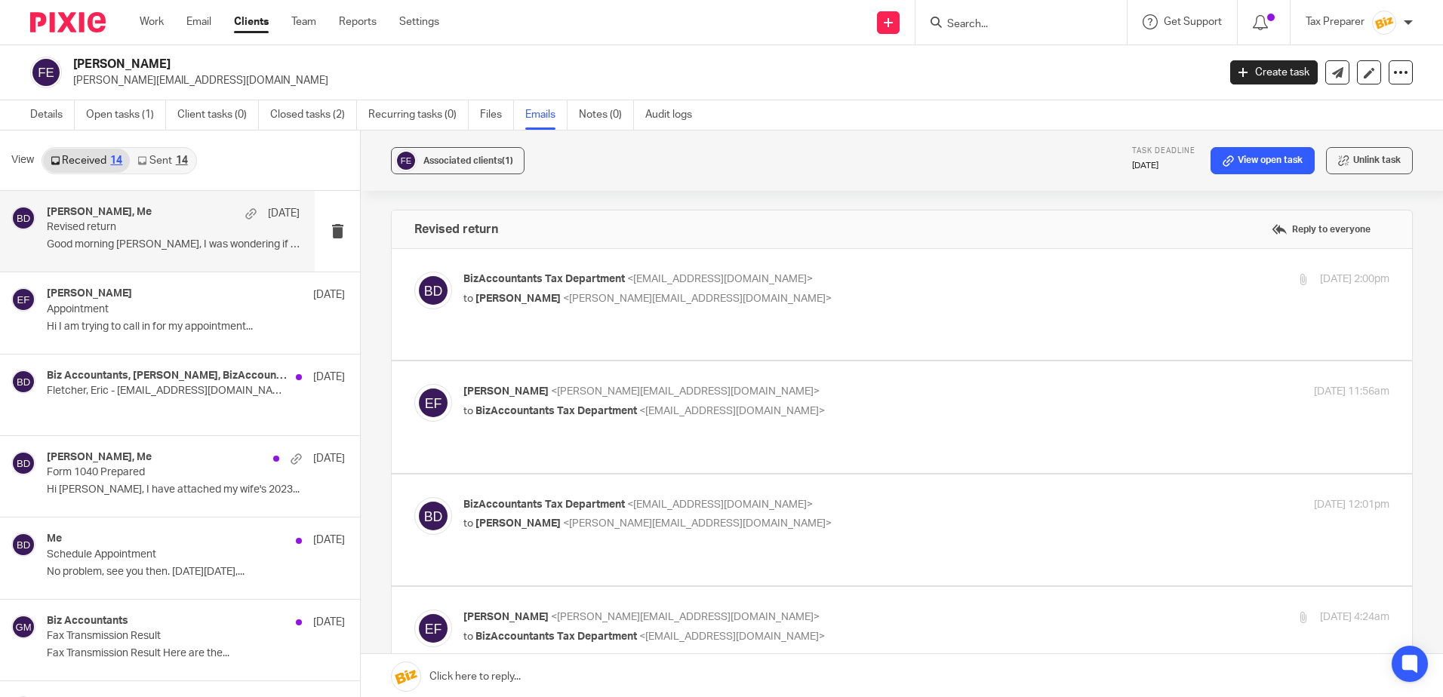
click at [884, 284] on p "BizAccountants Tax Department <[EMAIL_ADDRESS][DOMAIN_NAME]>" at bounding box center [771, 280] width 617 height 16
checkbox input "true"
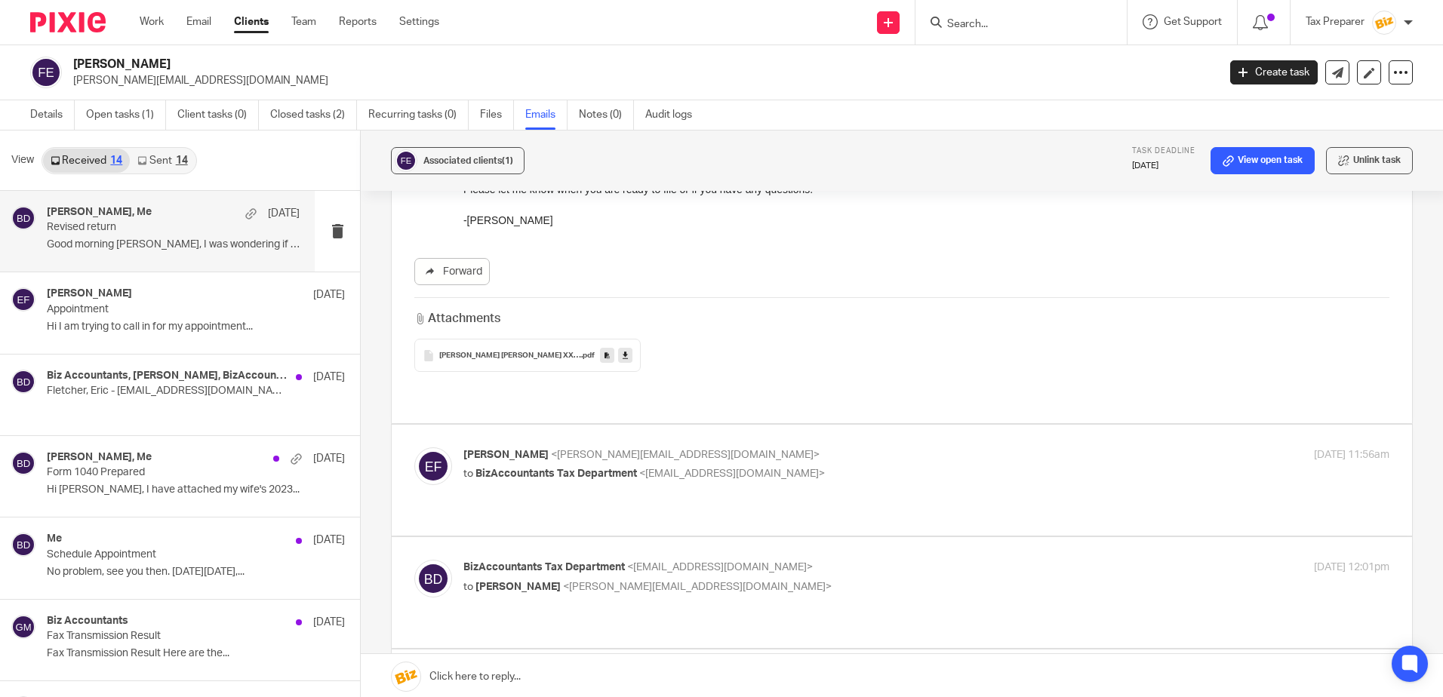
scroll to position [377, 0]
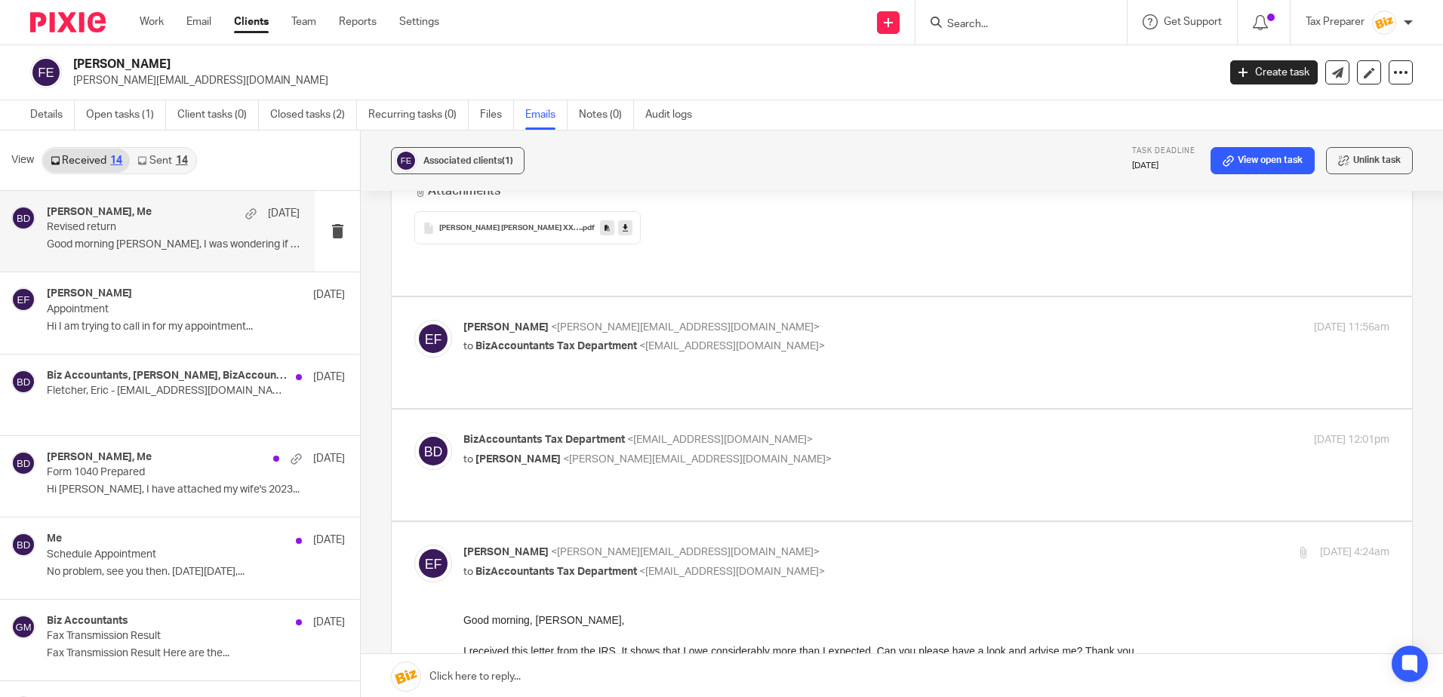
click at [850, 301] on label at bounding box center [902, 352] width 1020 height 111
click at [414, 319] on input "checkbox" at bounding box center [413, 319] width 1 height 1
checkbox input "true"
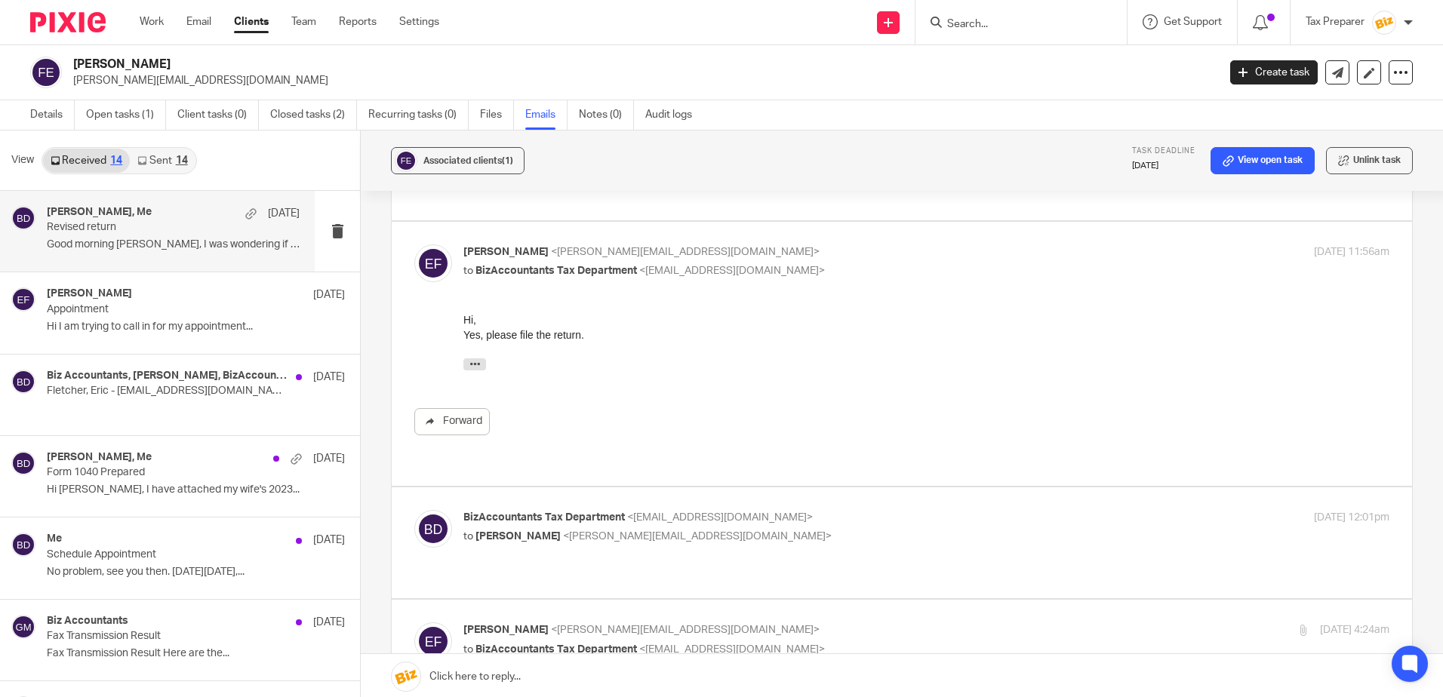
scroll to position [528, 0]
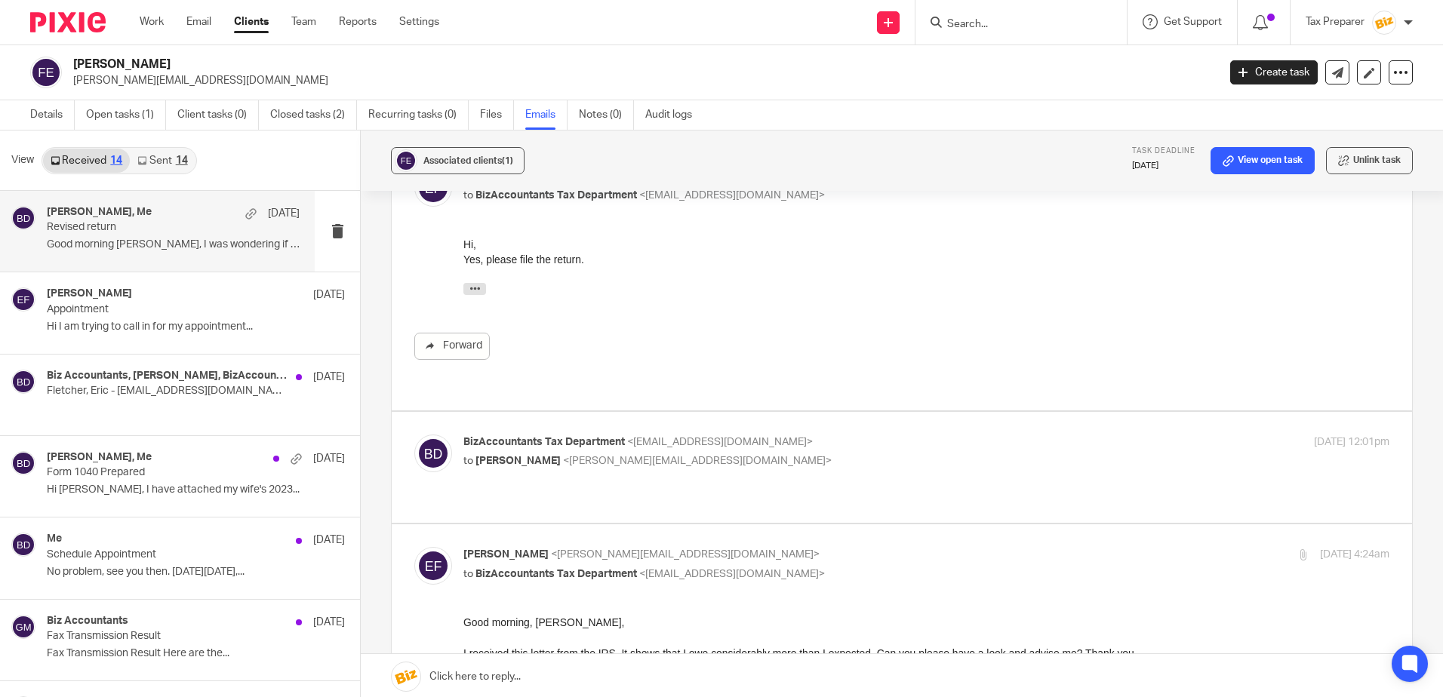
click at [848, 435] on div "BizAccountants Tax Department <taxes@bizaccountants.com> to Eric Fletcher <eric…" at bounding box center [771, 452] width 617 height 35
checkbox input "true"
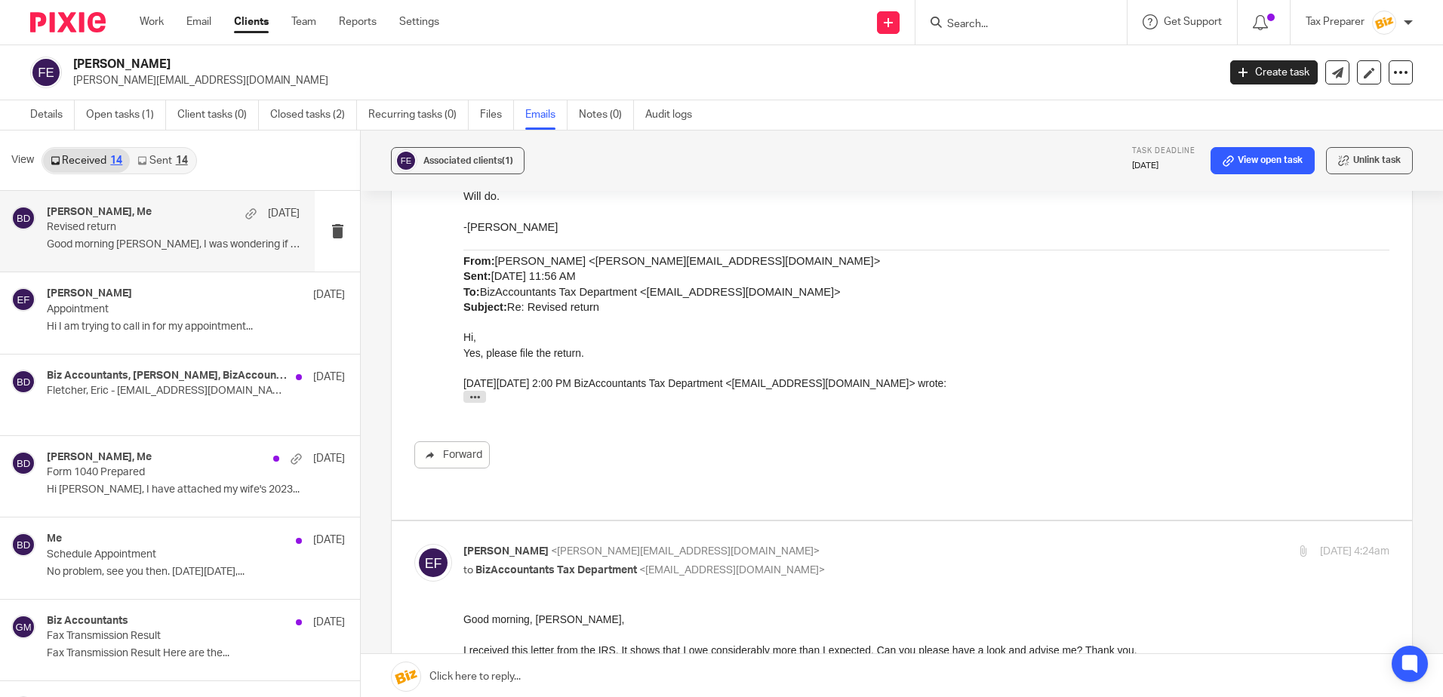
scroll to position [981, 0]
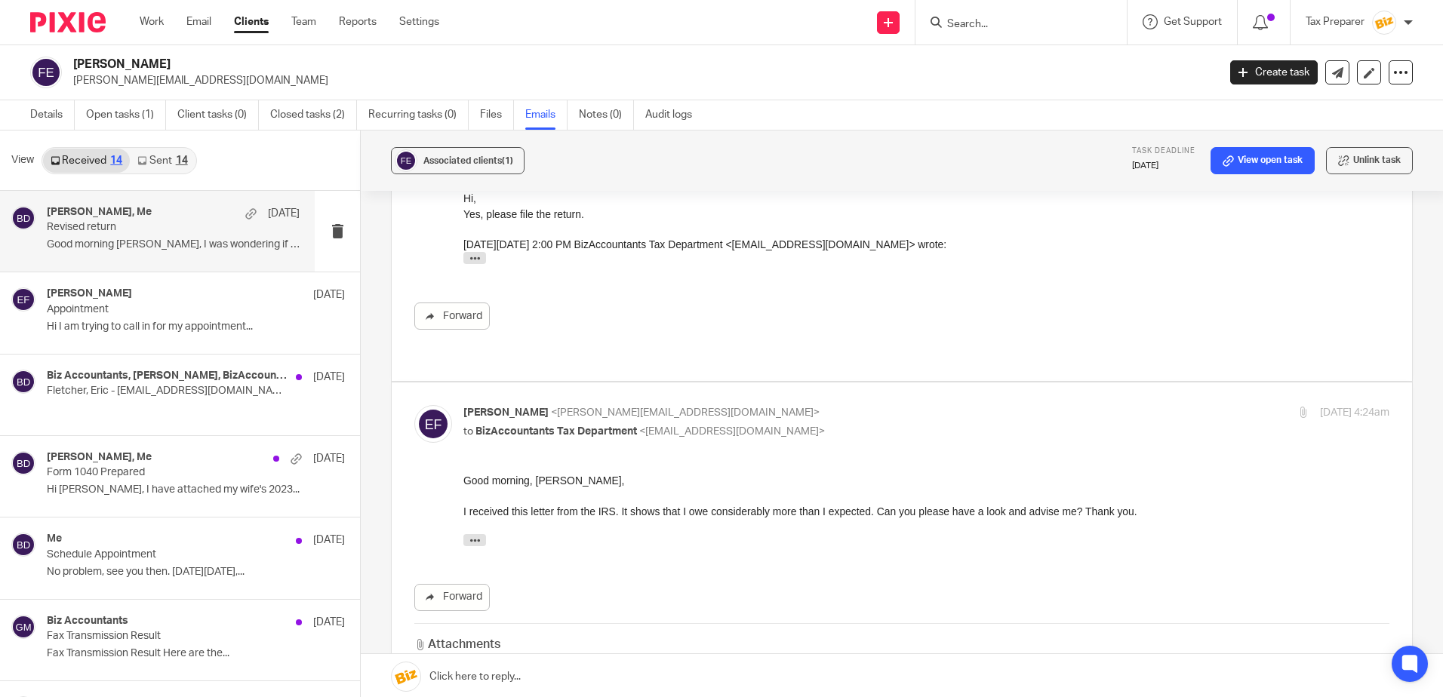
click at [883, 405] on p "Eric Fletcher <eric@secureroots.io>" at bounding box center [771, 413] width 617 height 16
checkbox input "false"
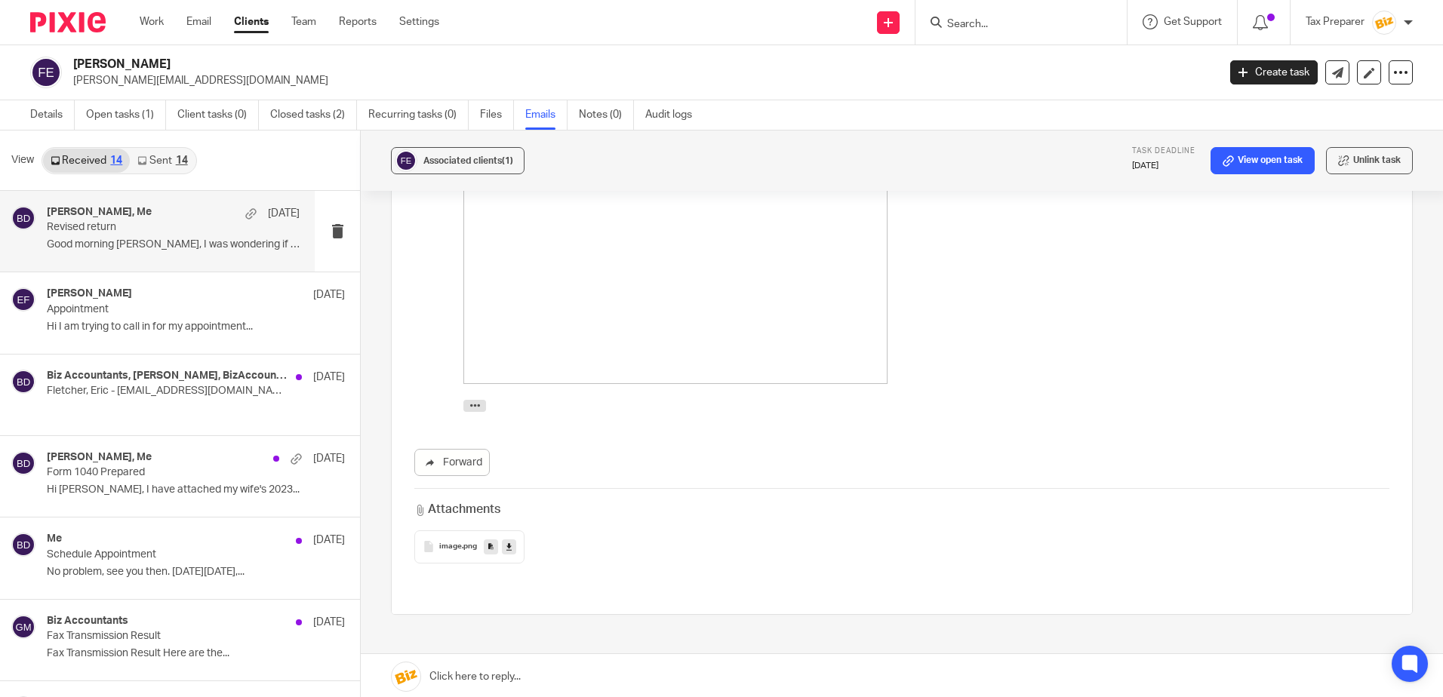
scroll to position [1543, 0]
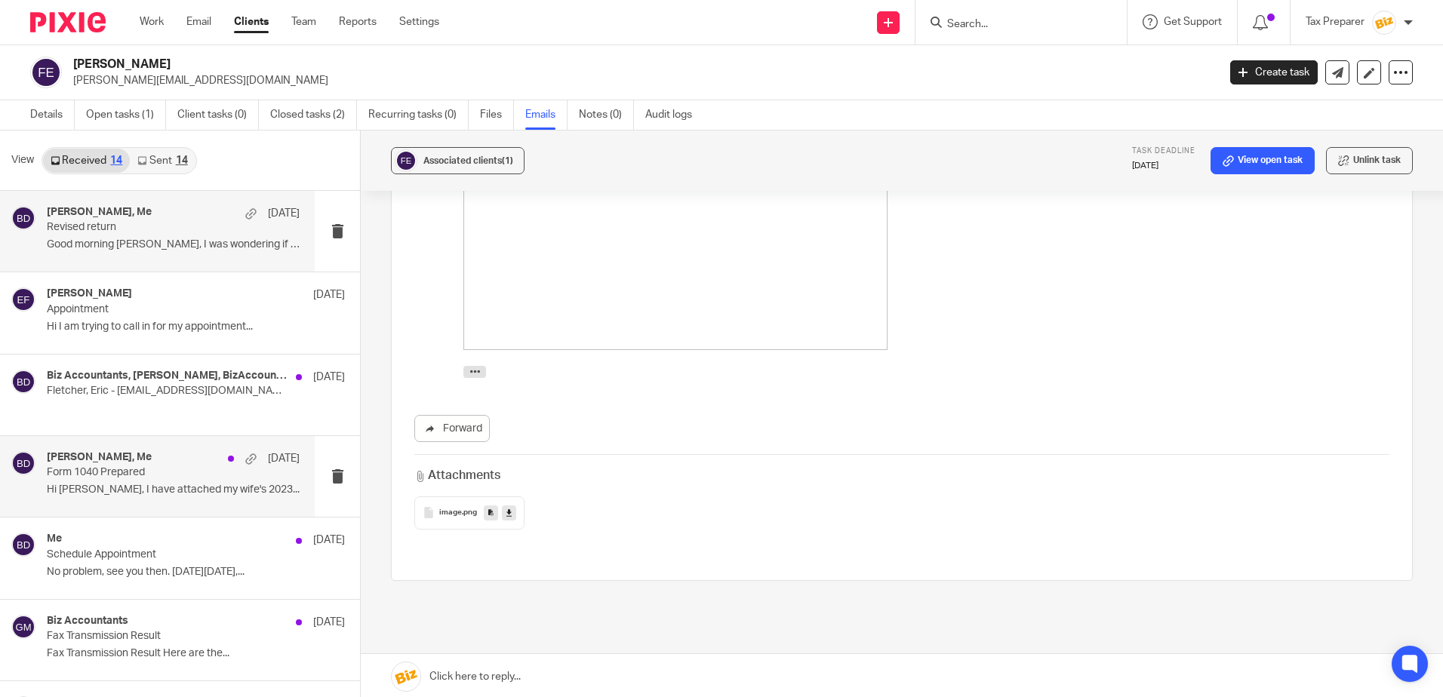
click at [161, 478] on p "Form 1040 Prepared" at bounding box center [148, 472] width 202 height 13
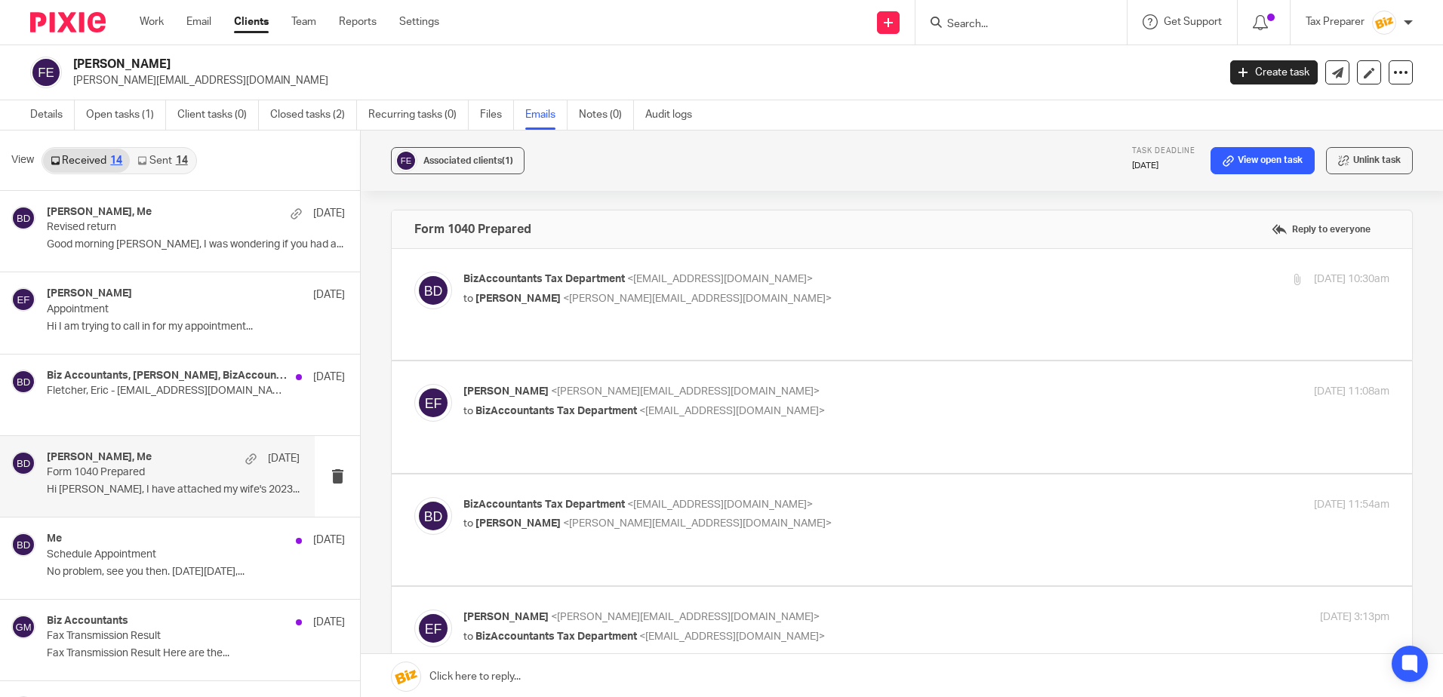
scroll to position [0, 0]
click at [772, 293] on p "to Fletcher, Eric <eric@secureroots.io>" at bounding box center [771, 299] width 617 height 16
checkbox input "true"
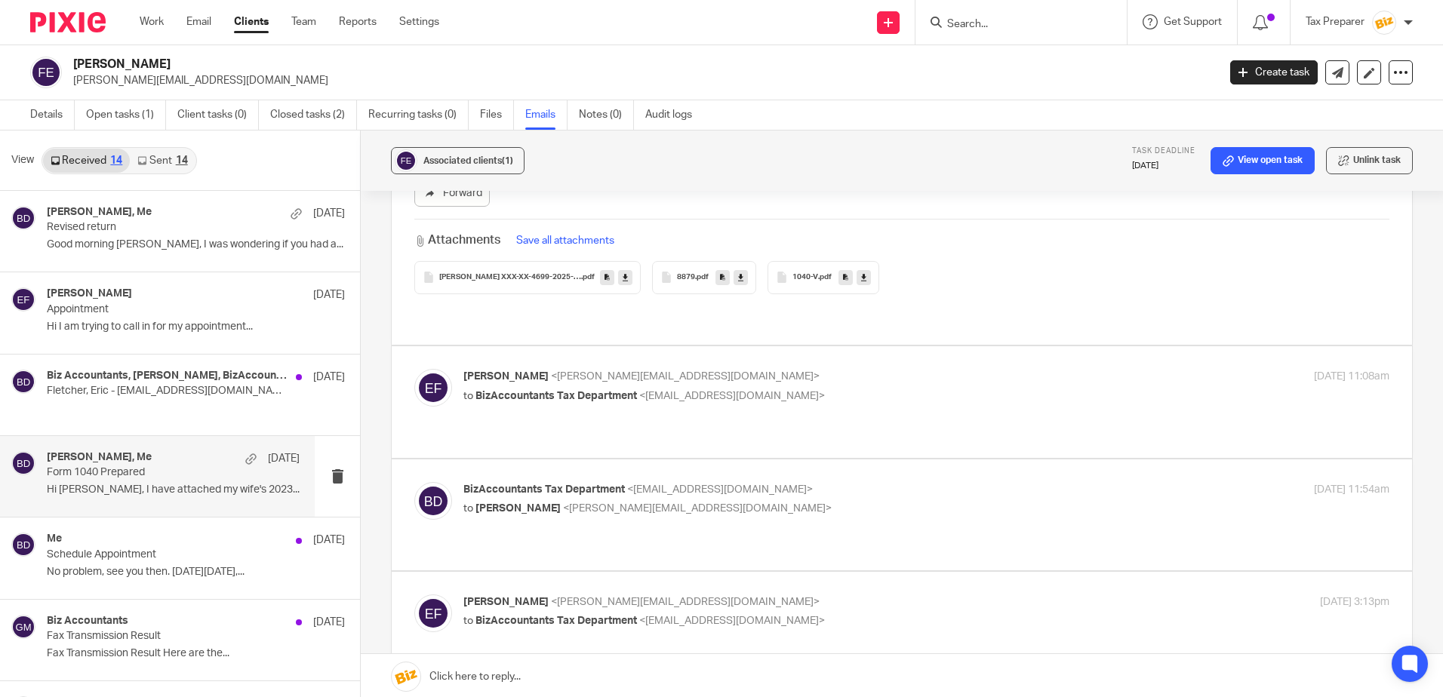
scroll to position [754, 0]
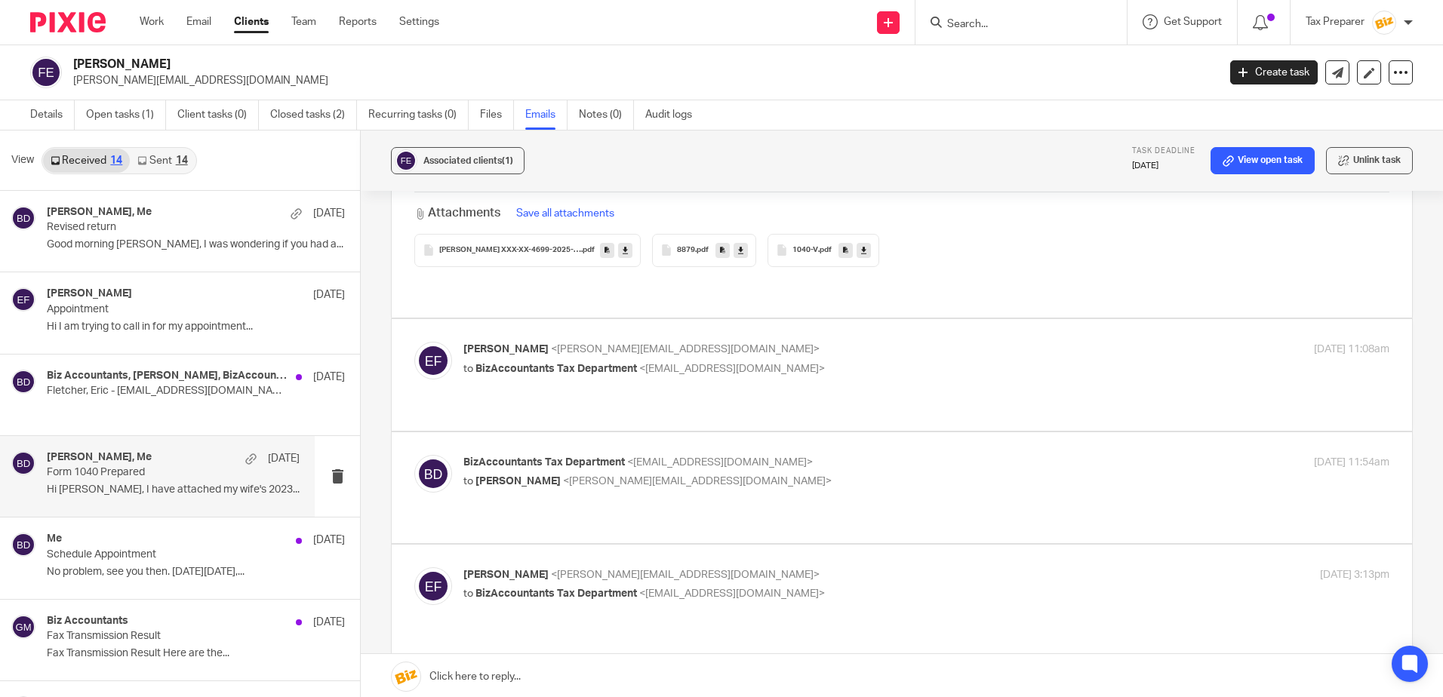
click at [809, 376] on div "Eric Fletcher <eric@secureroots.io> to BizAccountants Tax Department <taxes@biz…" at bounding box center [901, 375] width 975 height 66
click at [824, 361] on p "to BizAccountants Tax Department <taxes@bizaccountants.com>" at bounding box center [771, 369] width 617 height 16
checkbox input "true"
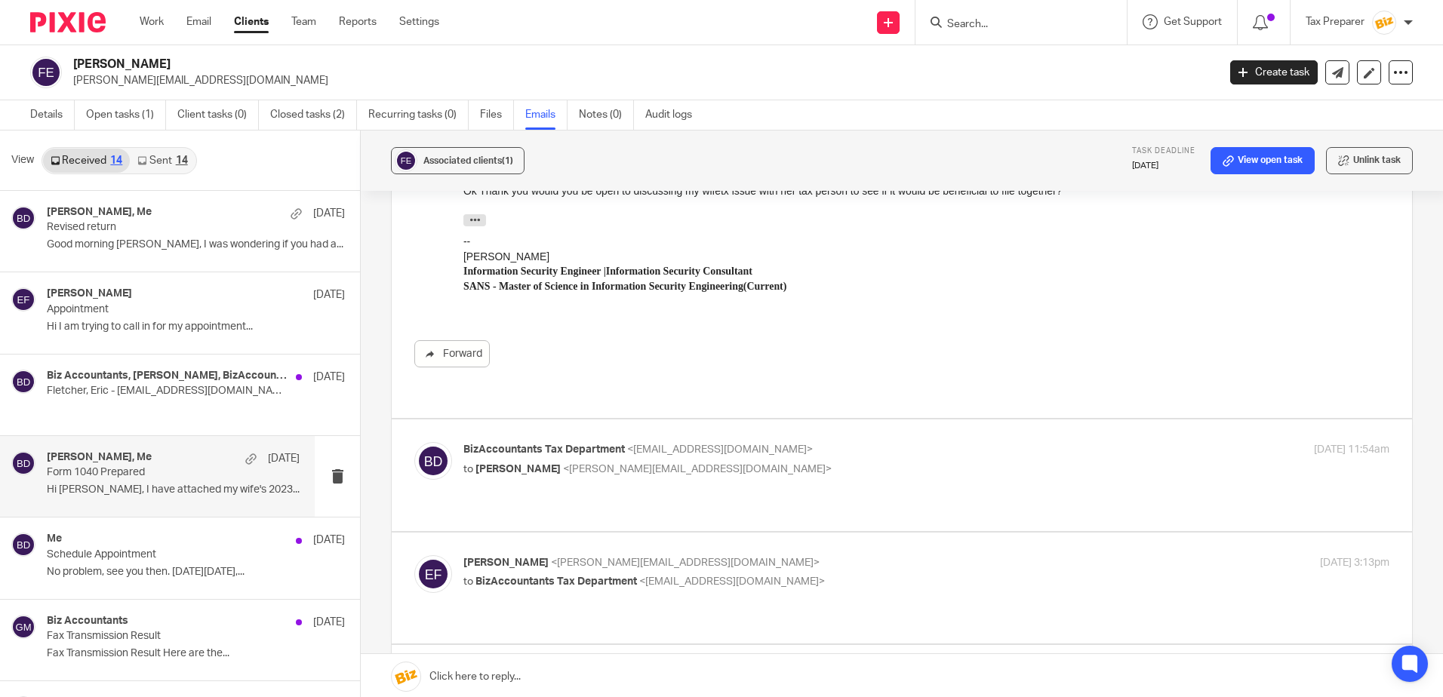
scroll to position [1056, 0]
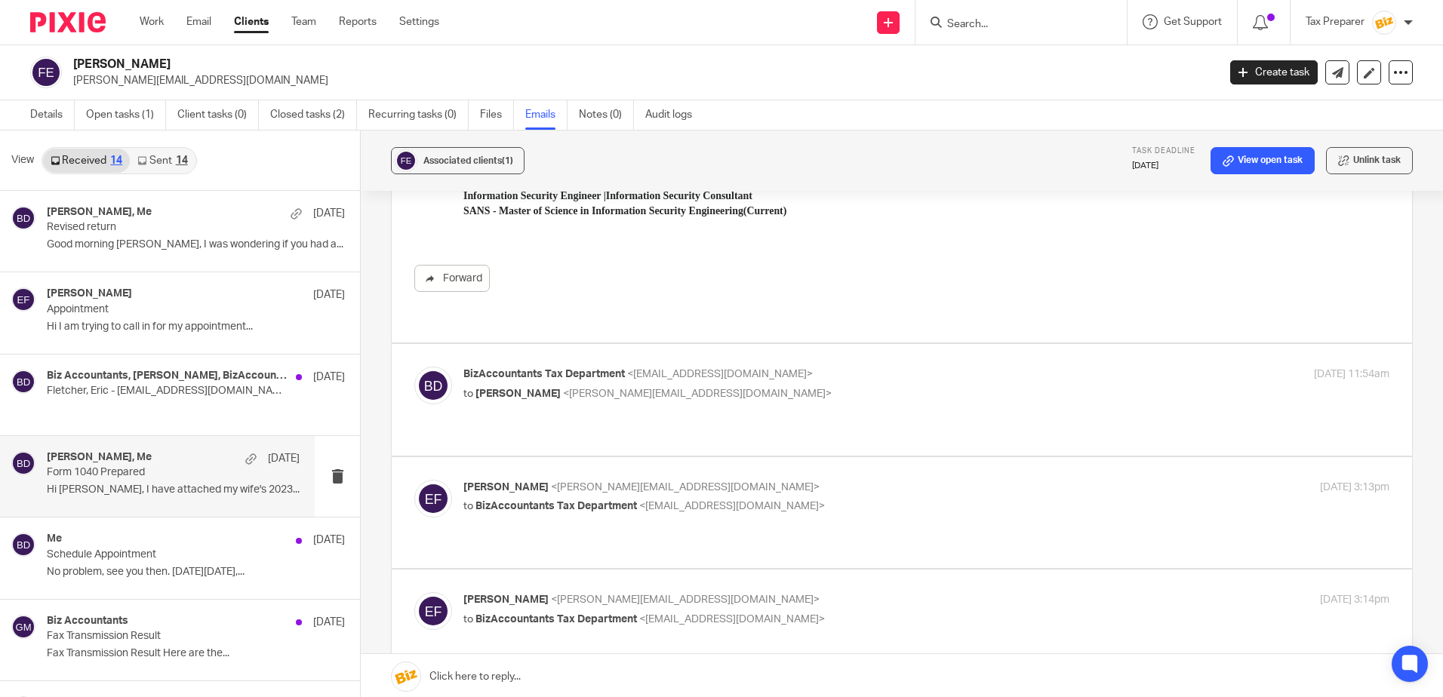
click at [825, 367] on div "BizAccountants Tax Department <taxes@bizaccountants.com> to Eric Fletcher <eric…" at bounding box center [771, 384] width 617 height 35
checkbox input "true"
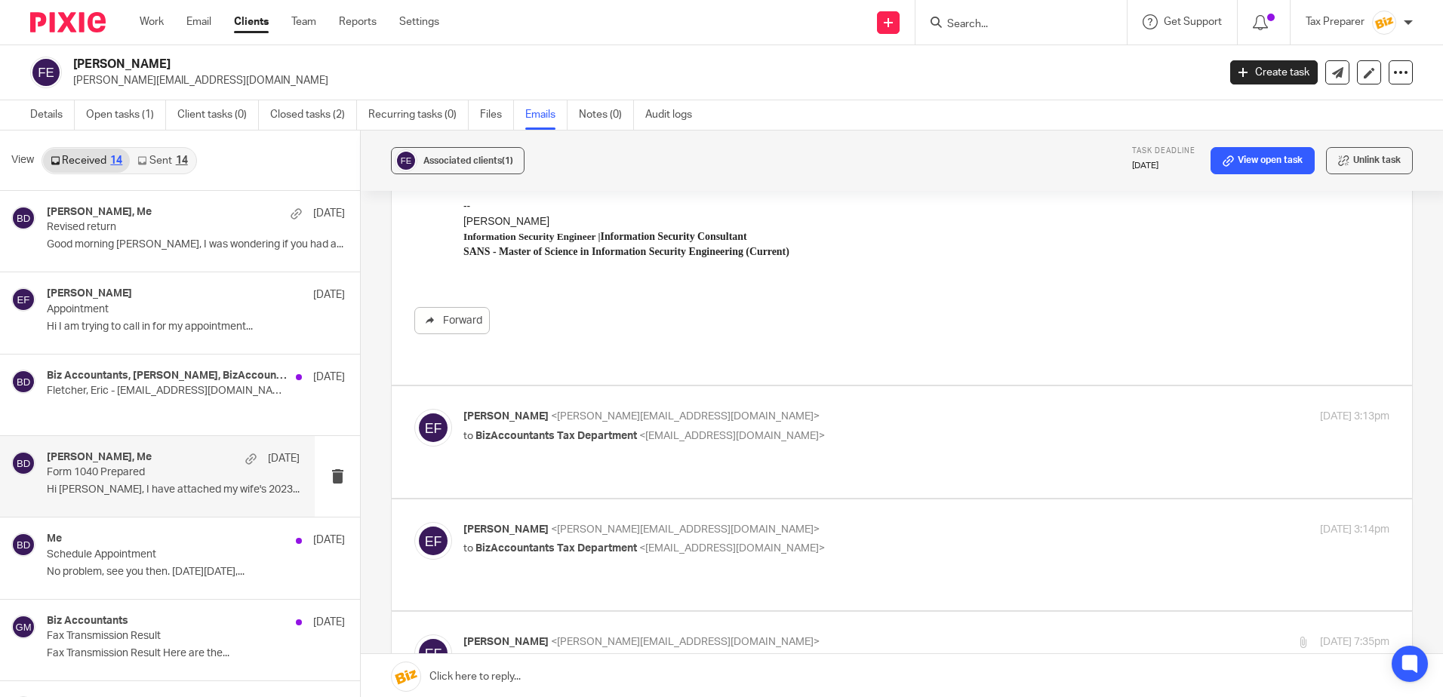
scroll to position [1509, 0]
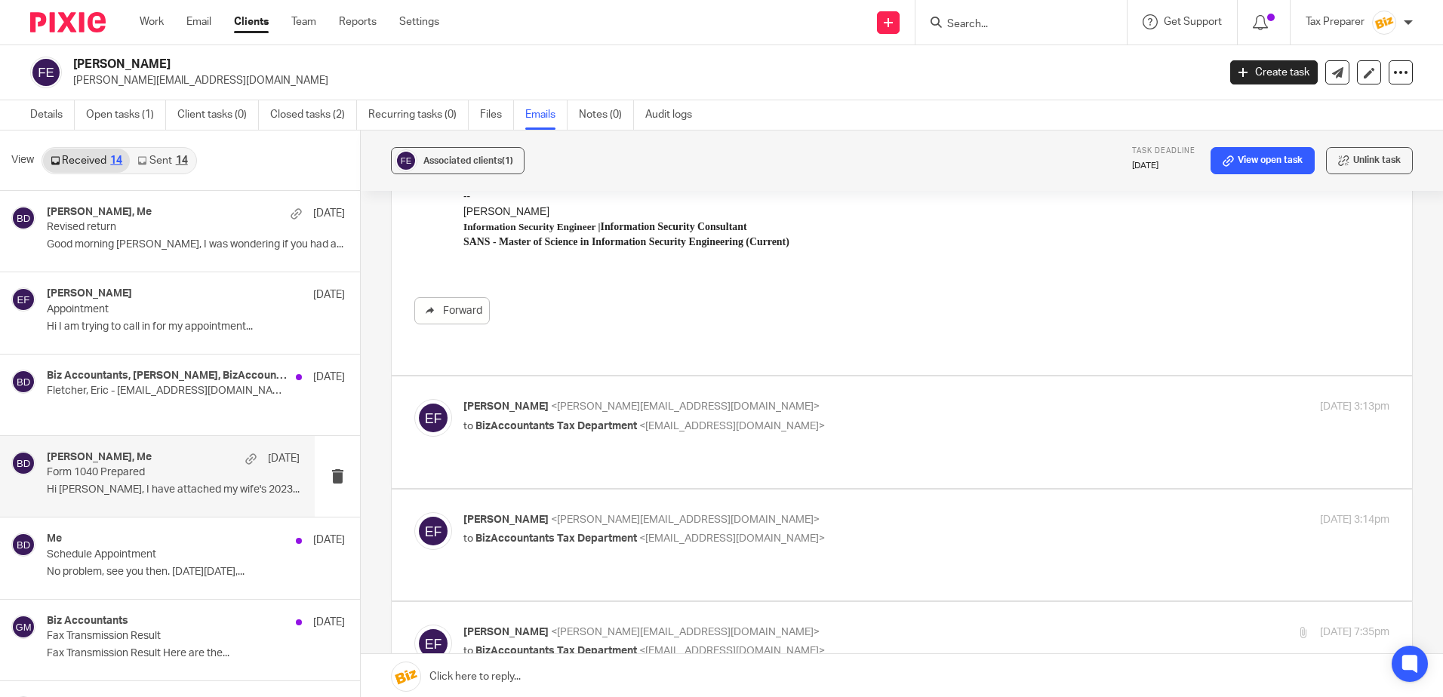
click at [825, 399] on p "Eric Fletcher <eric@secureroots.io>" at bounding box center [771, 407] width 617 height 16
checkbox input "true"
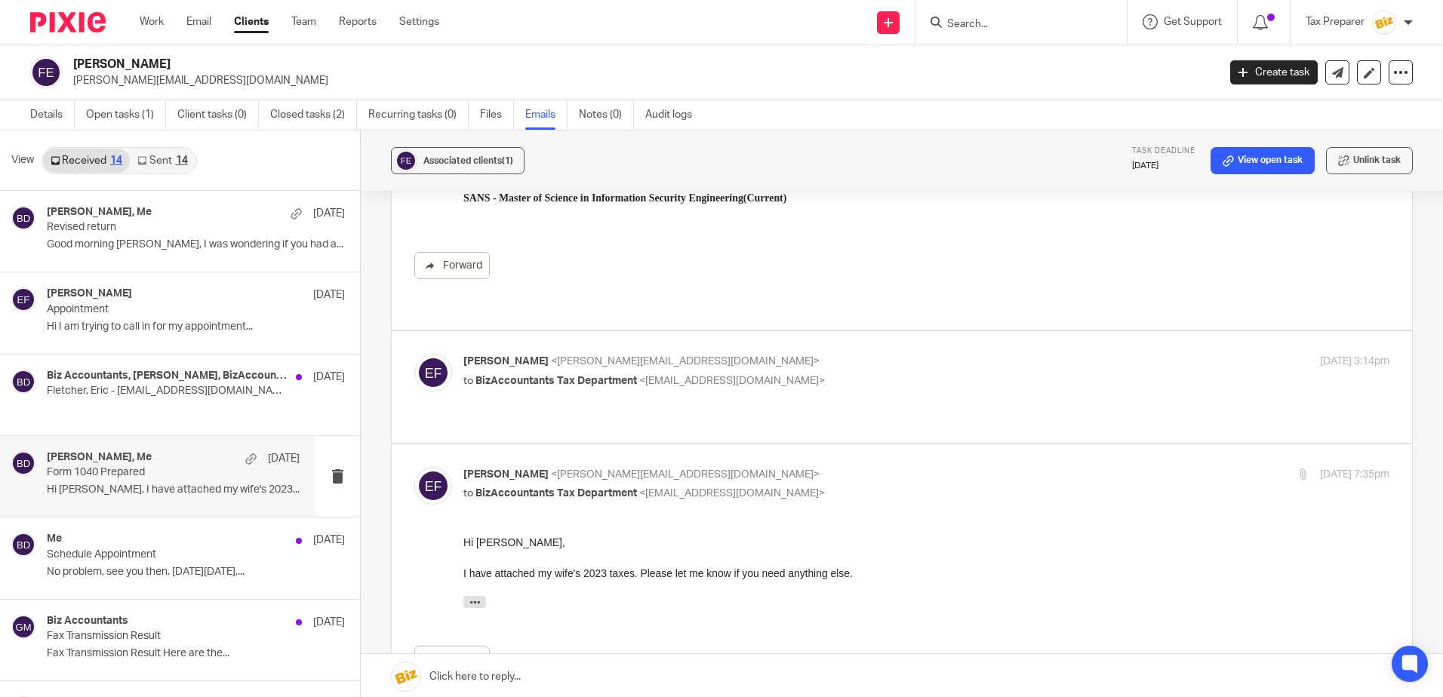
scroll to position [1886, 0]
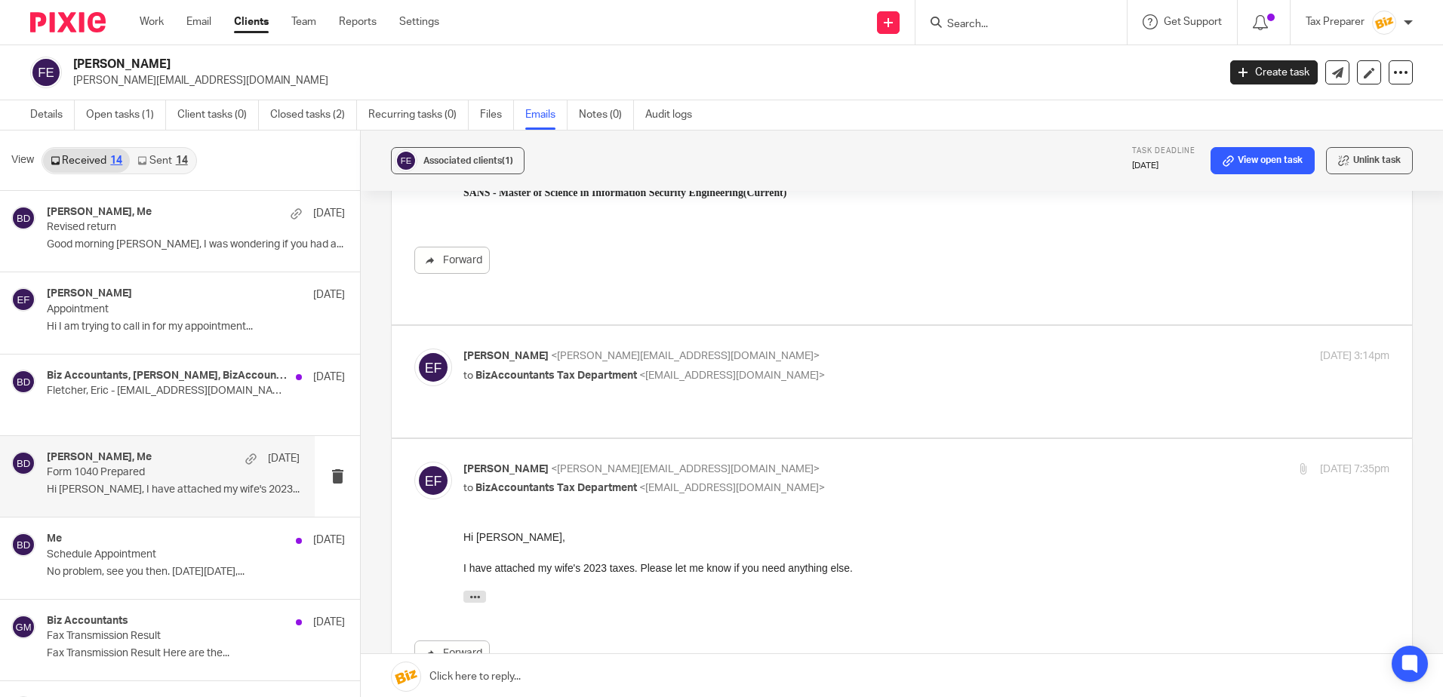
click at [824, 368] on p "to BizAccountants Tax Department <taxes@bizaccountants.com>" at bounding box center [771, 376] width 617 height 16
checkbox input "true"
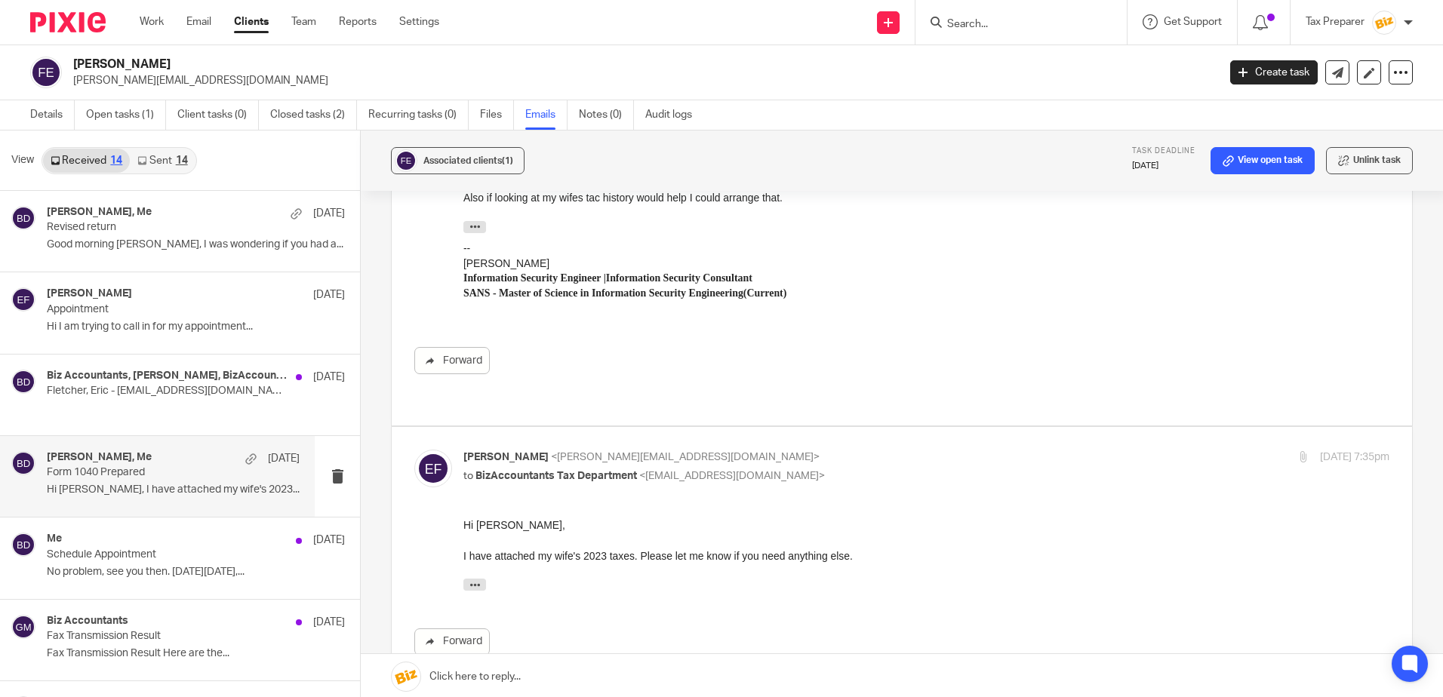
scroll to position [0, 0]
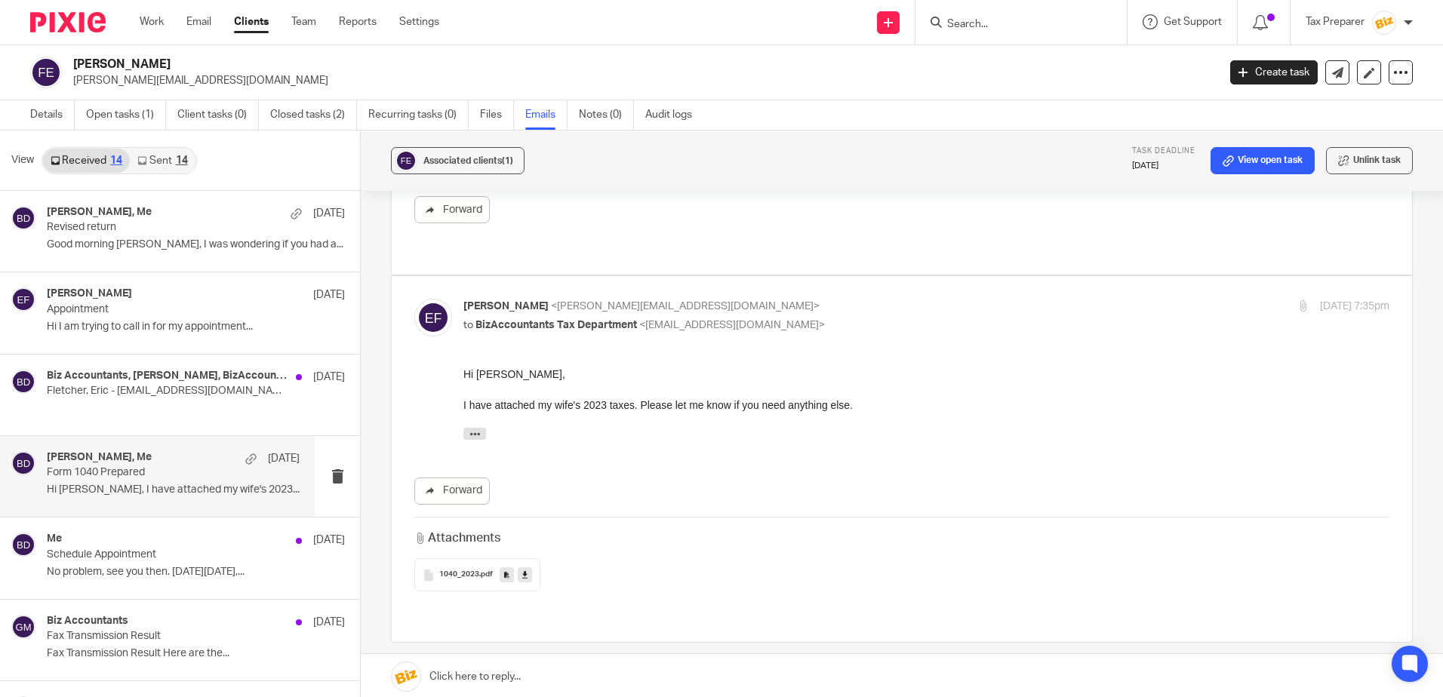
click at [976, 22] on input "Search" at bounding box center [1013, 25] width 136 height 14
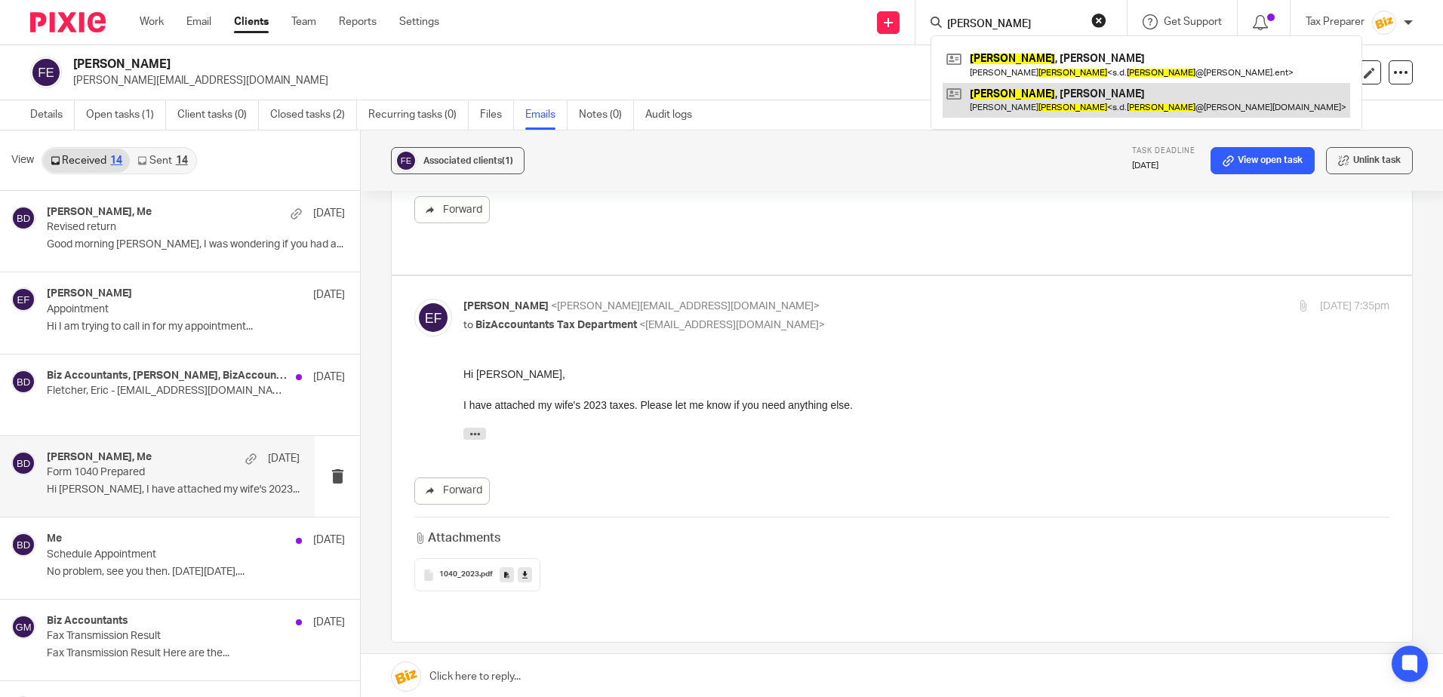
type input "hardesty"
click at [1034, 98] on link at bounding box center [1145, 100] width 407 height 35
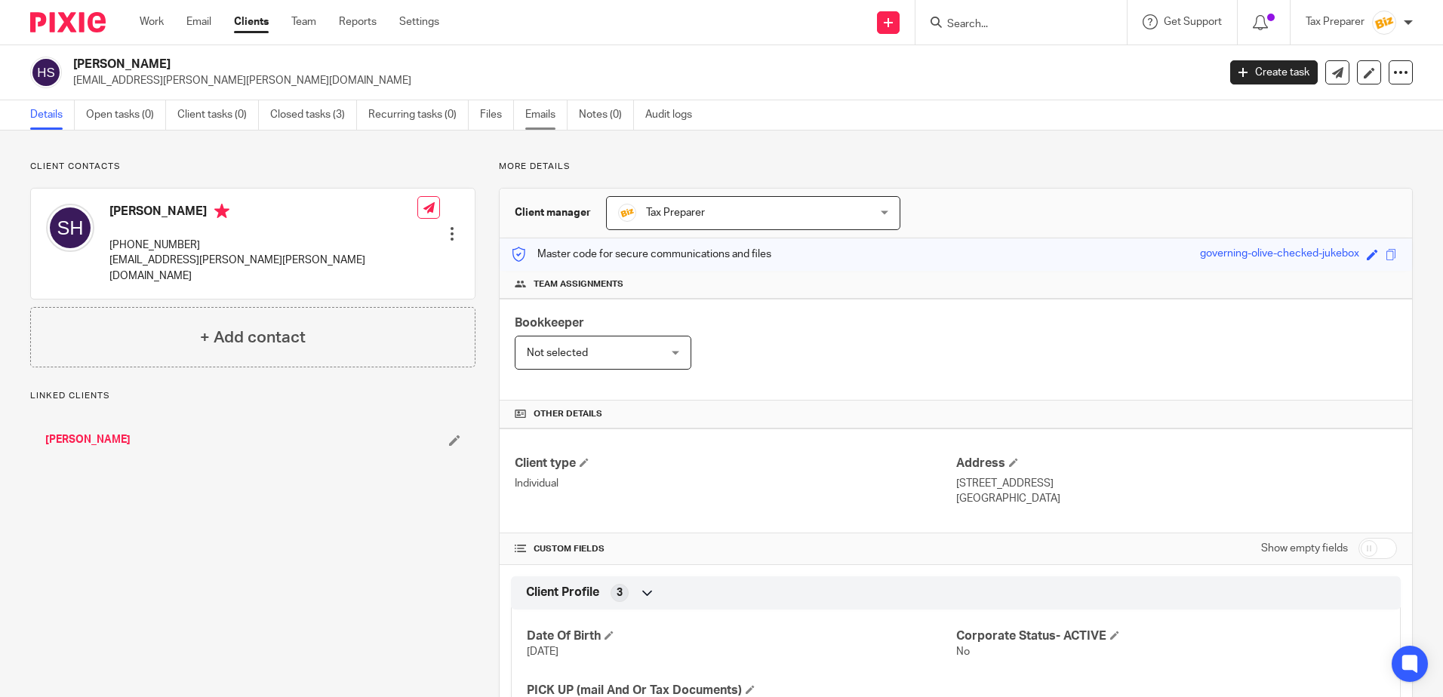
click at [547, 121] on link "Emails" at bounding box center [546, 114] width 42 height 29
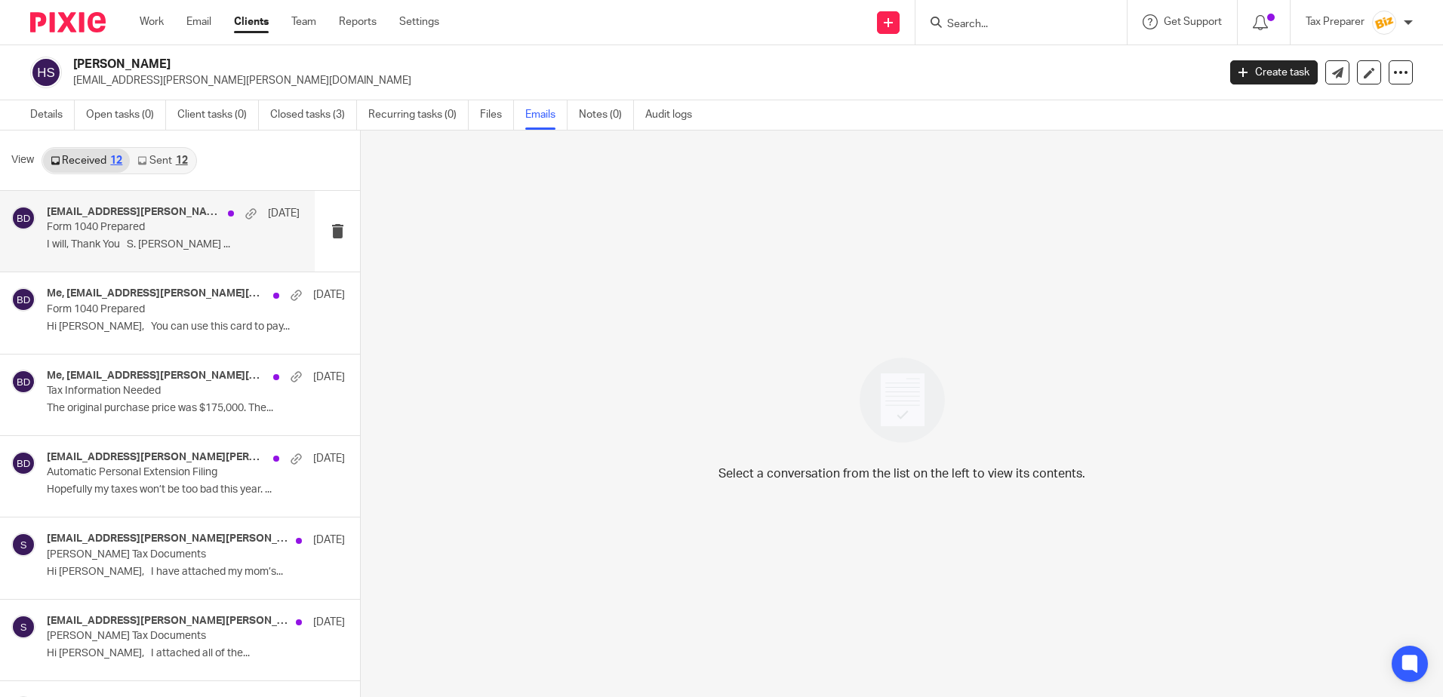
click at [172, 232] on p "Form 1040 Prepared" at bounding box center [148, 227] width 202 height 13
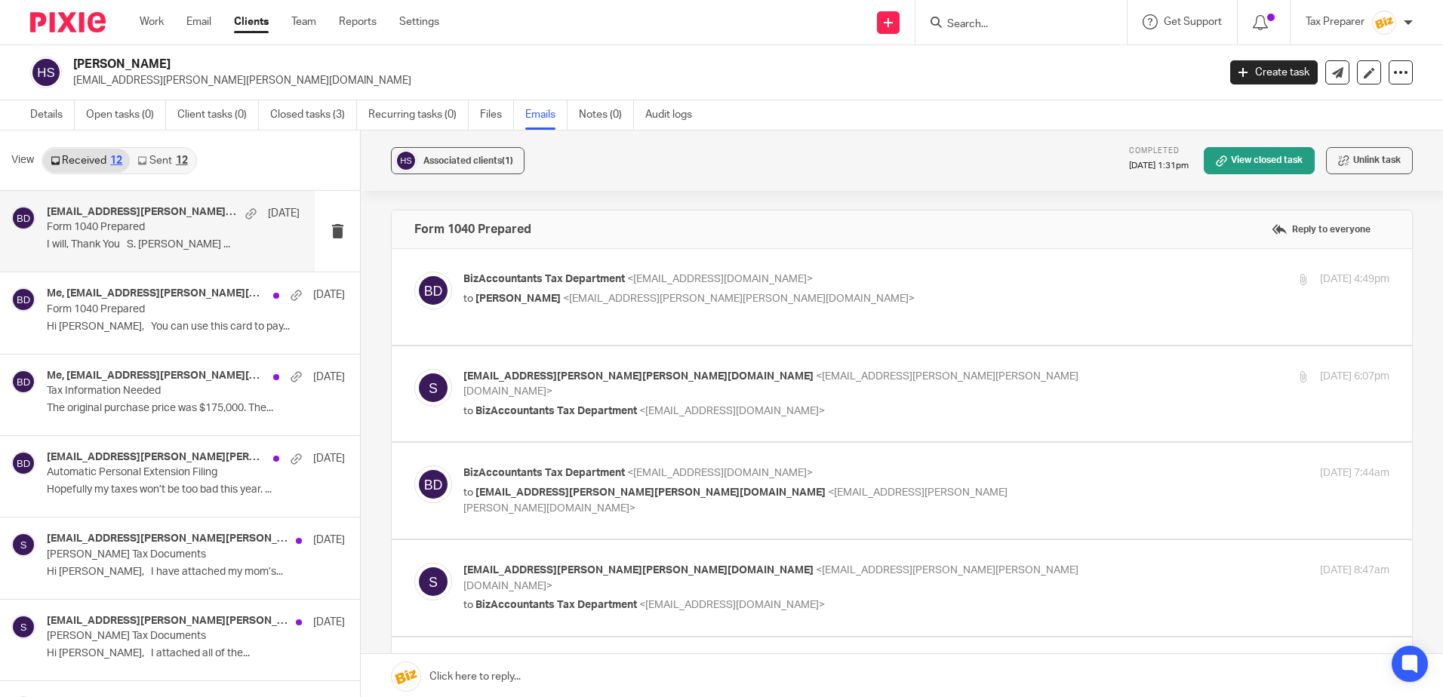
click at [808, 301] on p "to [PERSON_NAME] <[EMAIL_ADDRESS][PERSON_NAME][PERSON_NAME][DOMAIN_NAME]>" at bounding box center [771, 299] width 617 height 16
checkbox input "true"
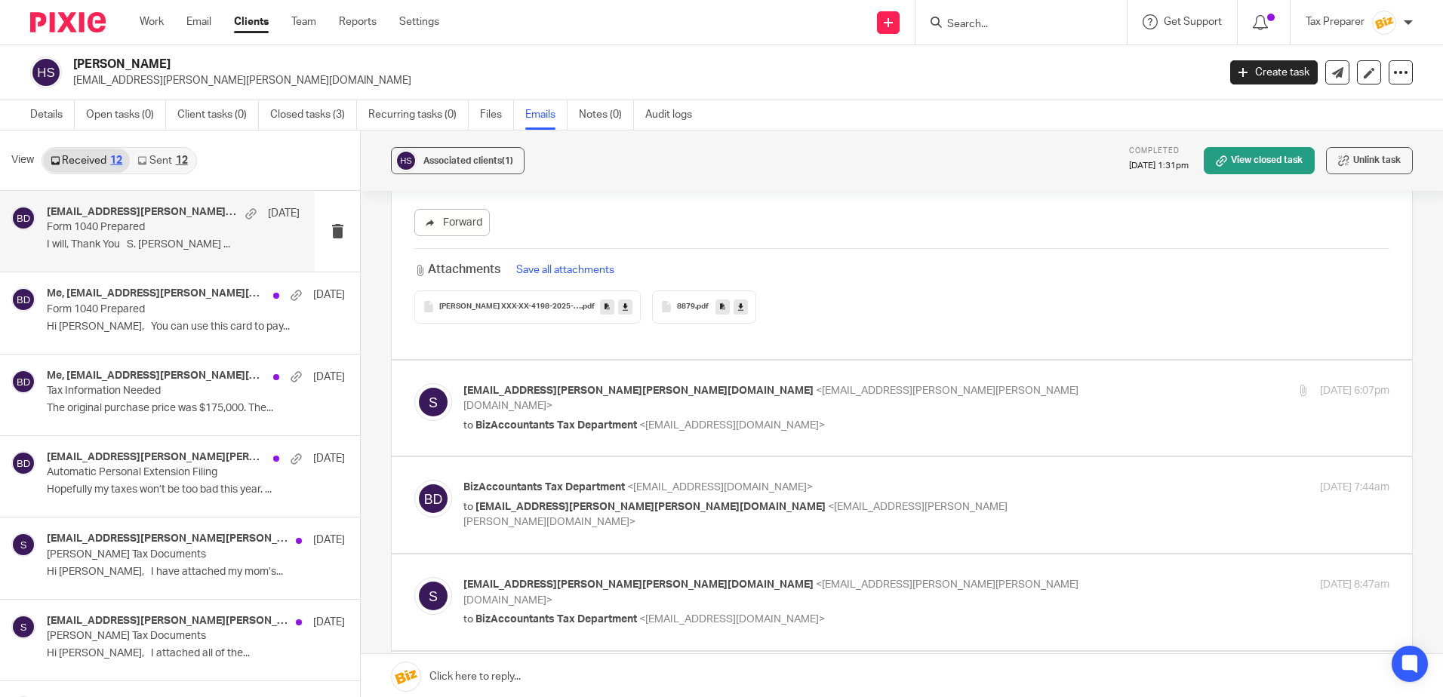
scroll to position [679, 0]
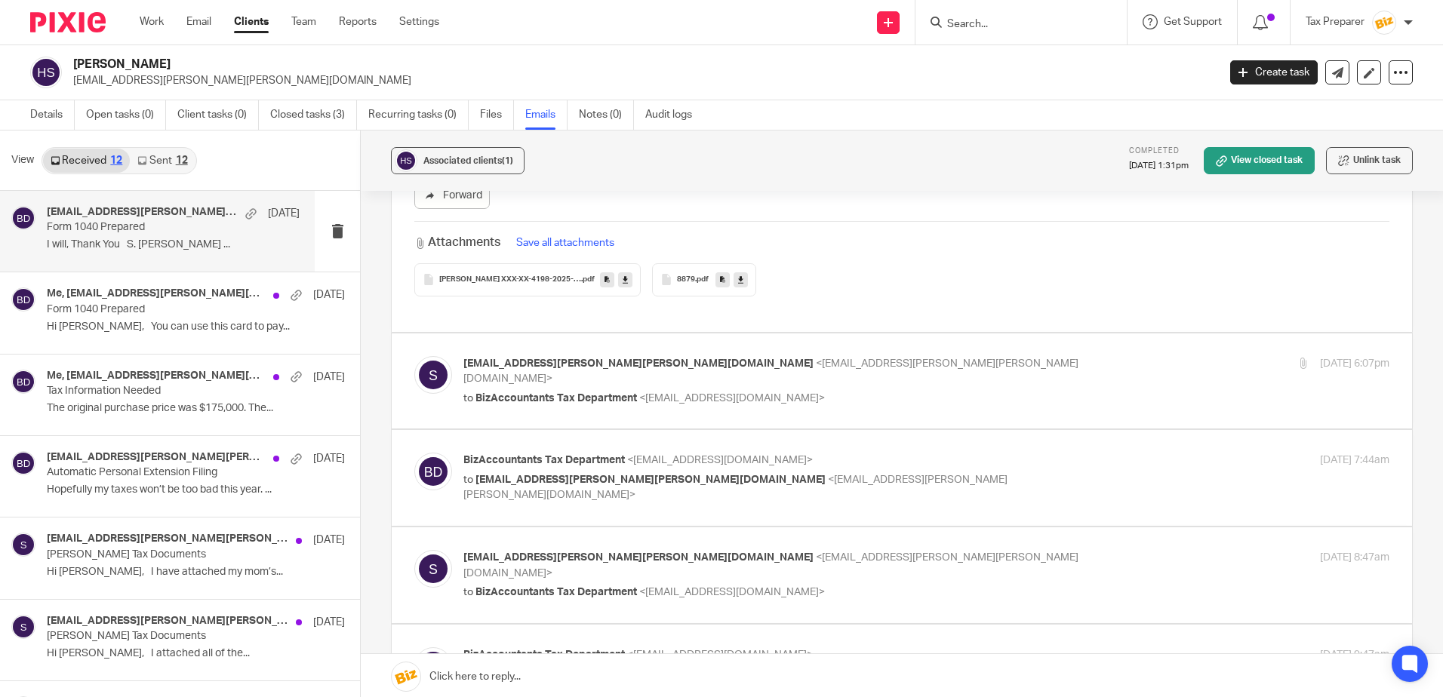
click at [815, 367] on p "s.d.hardesty@cox.net <s.d.hardesty@cox.net>" at bounding box center [771, 371] width 617 height 31
checkbox input "true"
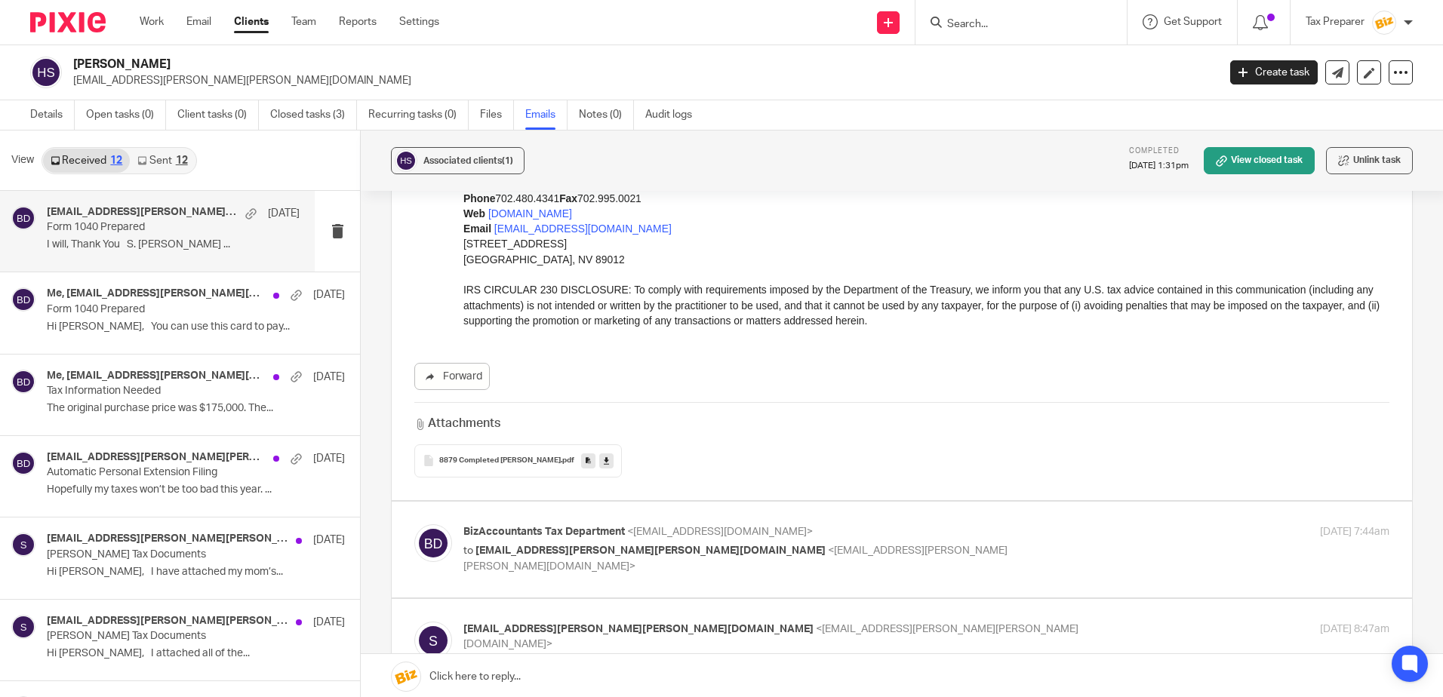
scroll to position [1886, 0]
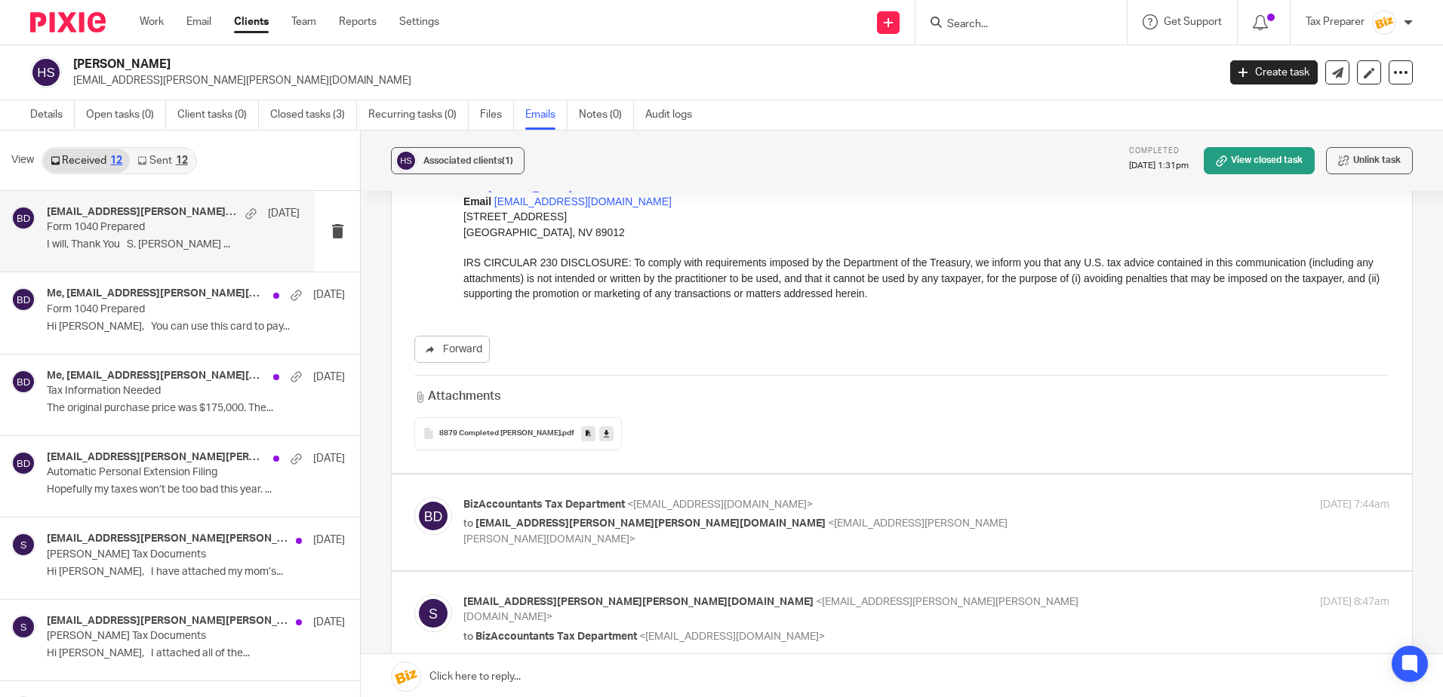
click at [513, 426] on div "8879 Completed Margaret A Hardesty .pdf" at bounding box center [517, 433] width 207 height 33
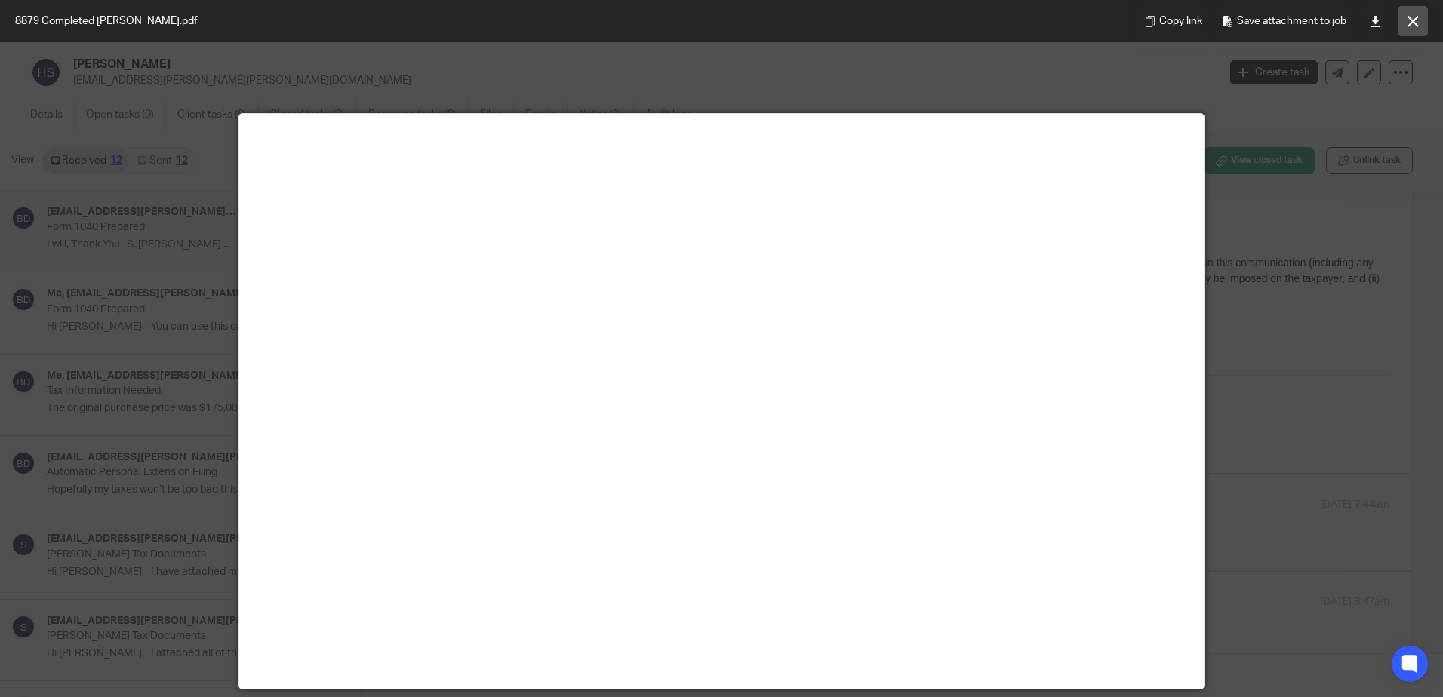
click at [1414, 23] on icon at bounding box center [1412, 21] width 11 height 11
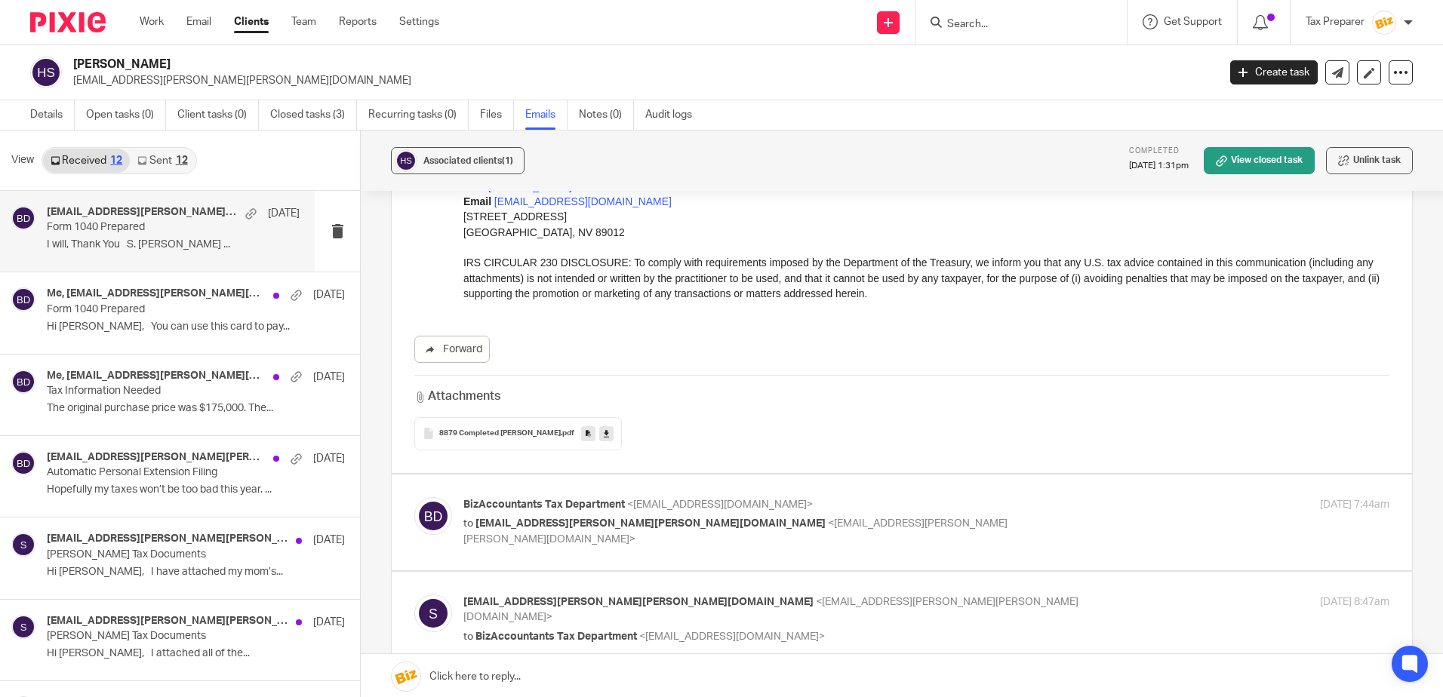
click at [972, 24] on input "Search" at bounding box center [1013, 25] width 136 height 14
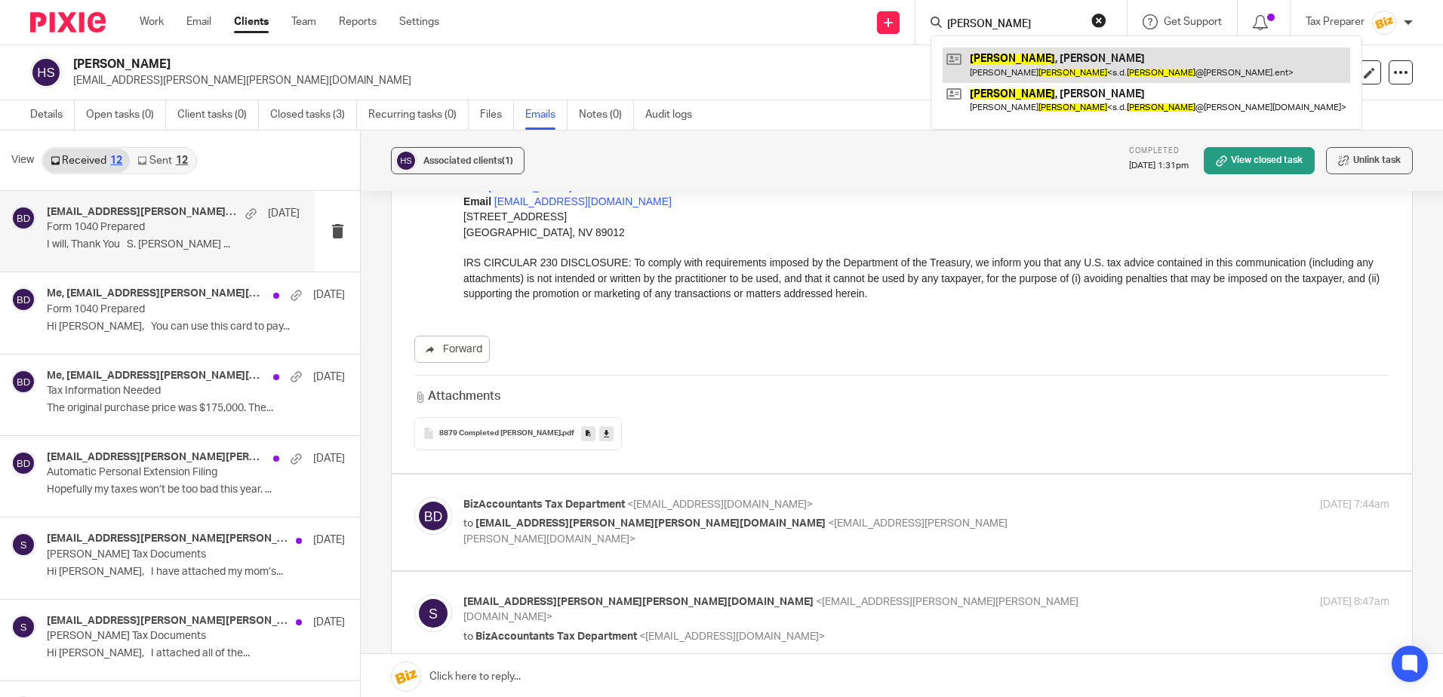
type input "hardesty"
click at [1019, 62] on link at bounding box center [1145, 65] width 407 height 35
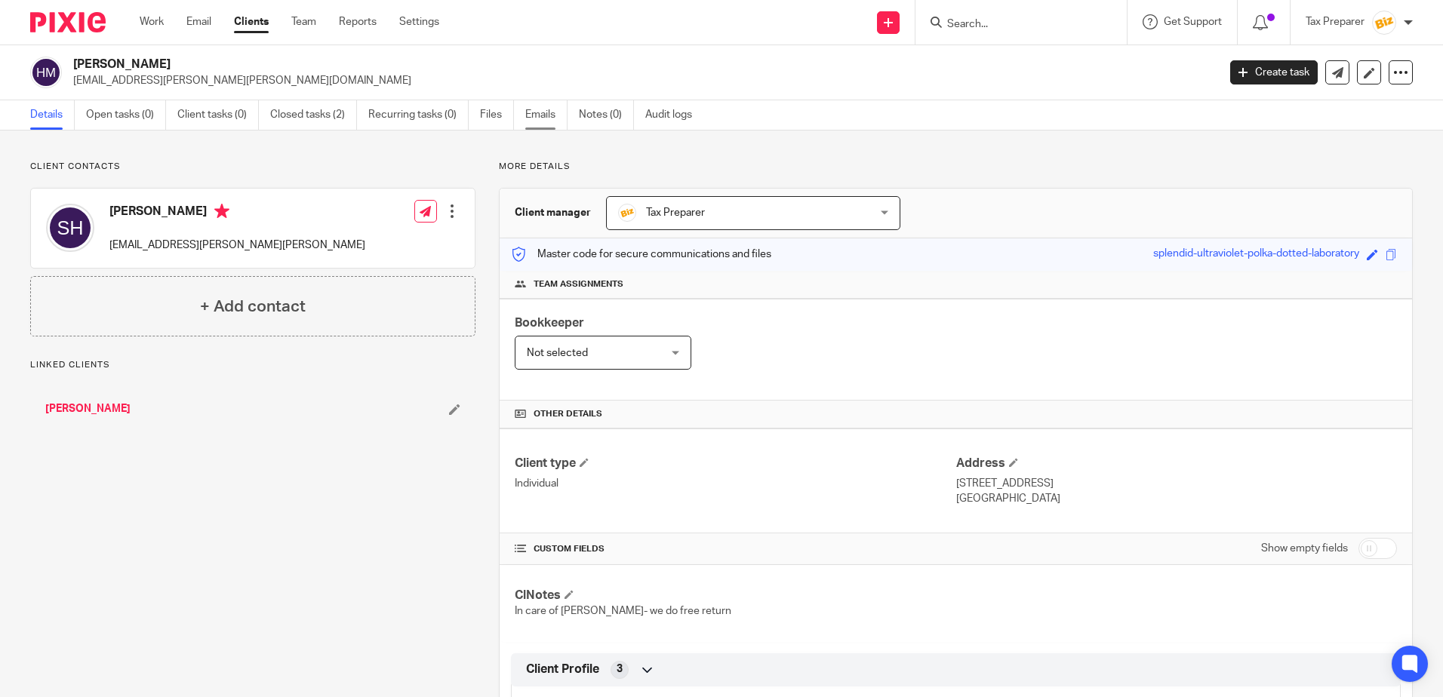
click at [541, 116] on link "Emails" at bounding box center [546, 114] width 42 height 29
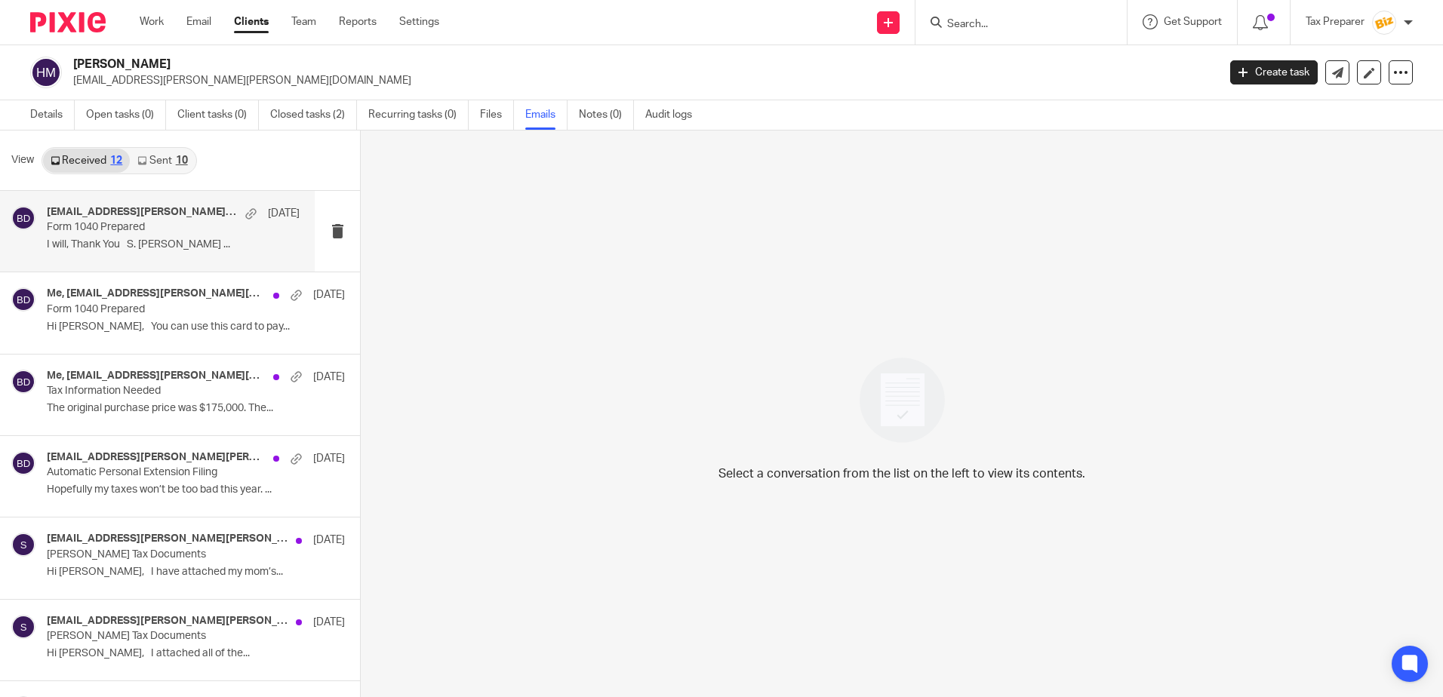
click at [179, 220] on div "s.d.hardesty@cox.net, Me Mar 14" at bounding box center [173, 213] width 253 height 15
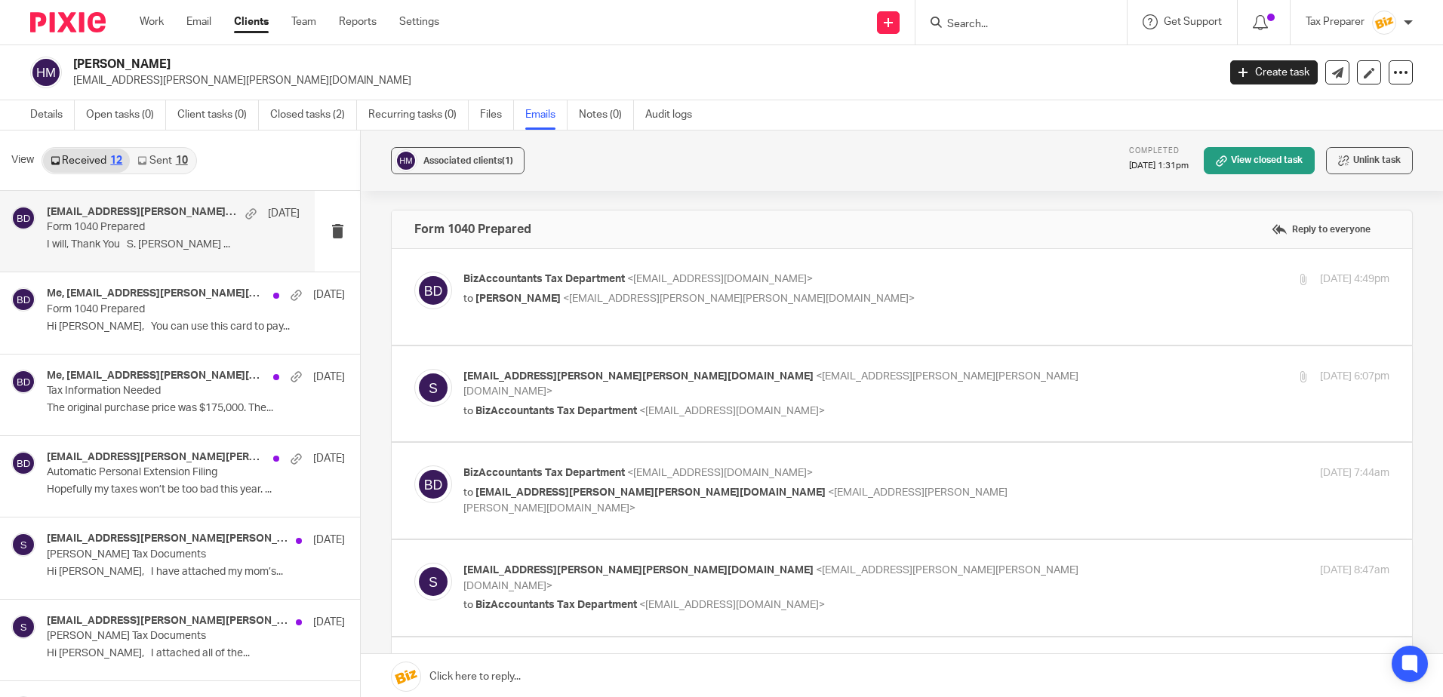
click at [836, 313] on div "BizAccountants Tax Department <taxes@bizaccountants.com> to Hardesty, Margaret …" at bounding box center [901, 297] width 975 height 51
click at [819, 278] on p "BizAccountants Tax Department <[EMAIL_ADDRESS][DOMAIN_NAME]>" at bounding box center [771, 280] width 617 height 16
checkbox input "true"
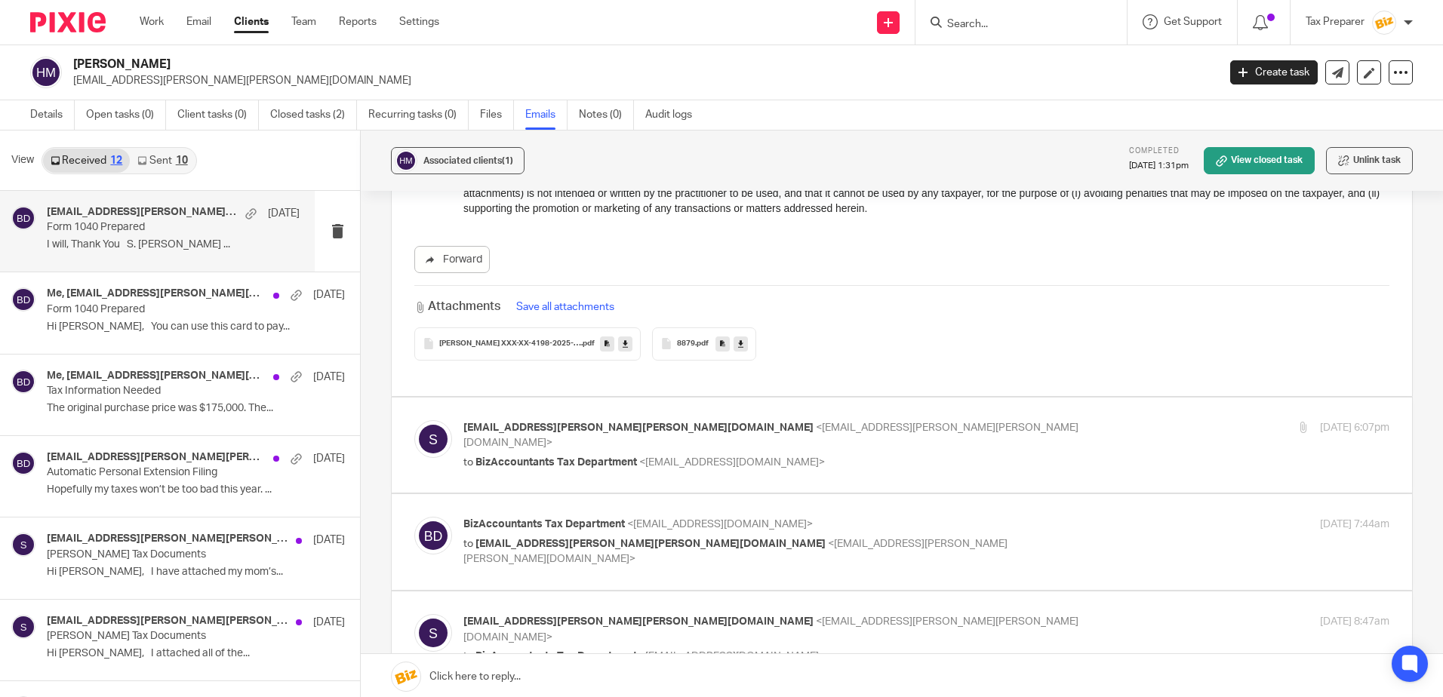
scroll to position [679, 0]
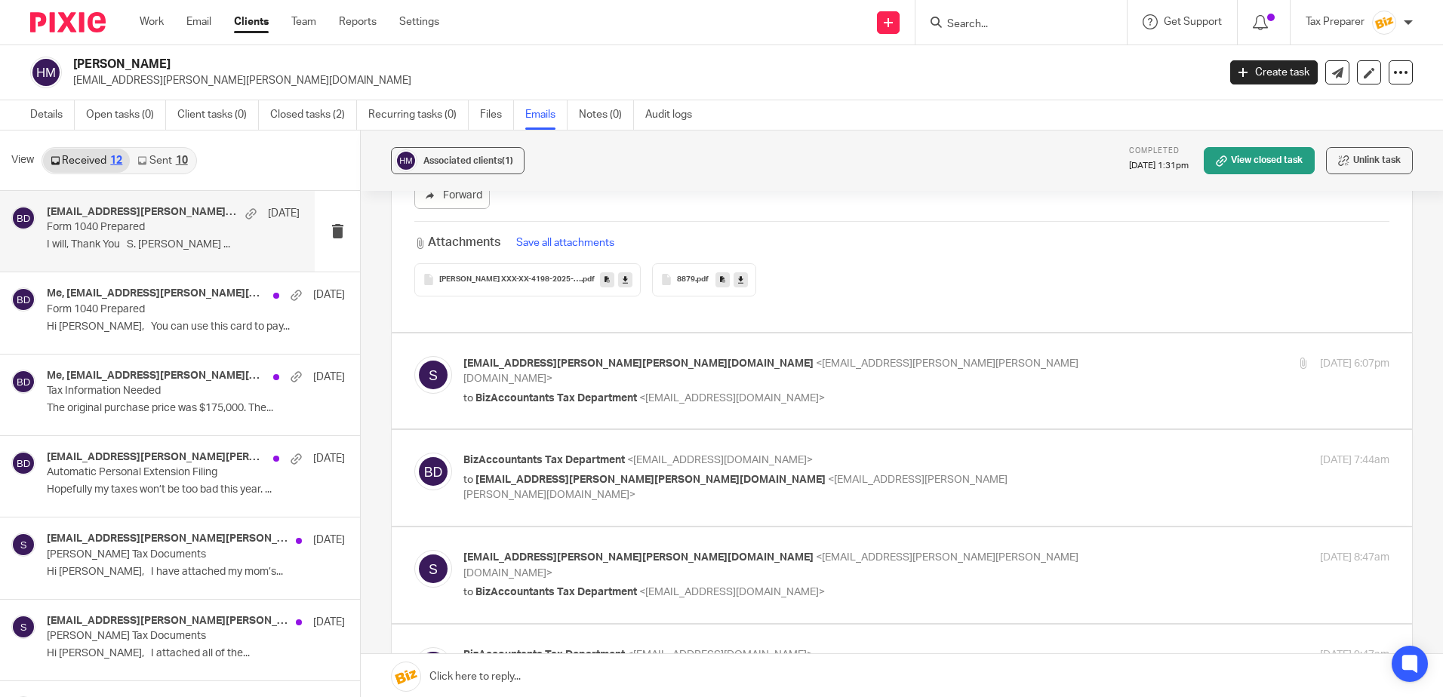
click at [796, 374] on div "s.d.hardesty@cox.net <s.d.hardesty@cox.net> to BizAccountants Tax Department <t…" at bounding box center [771, 381] width 617 height 51
checkbox input "true"
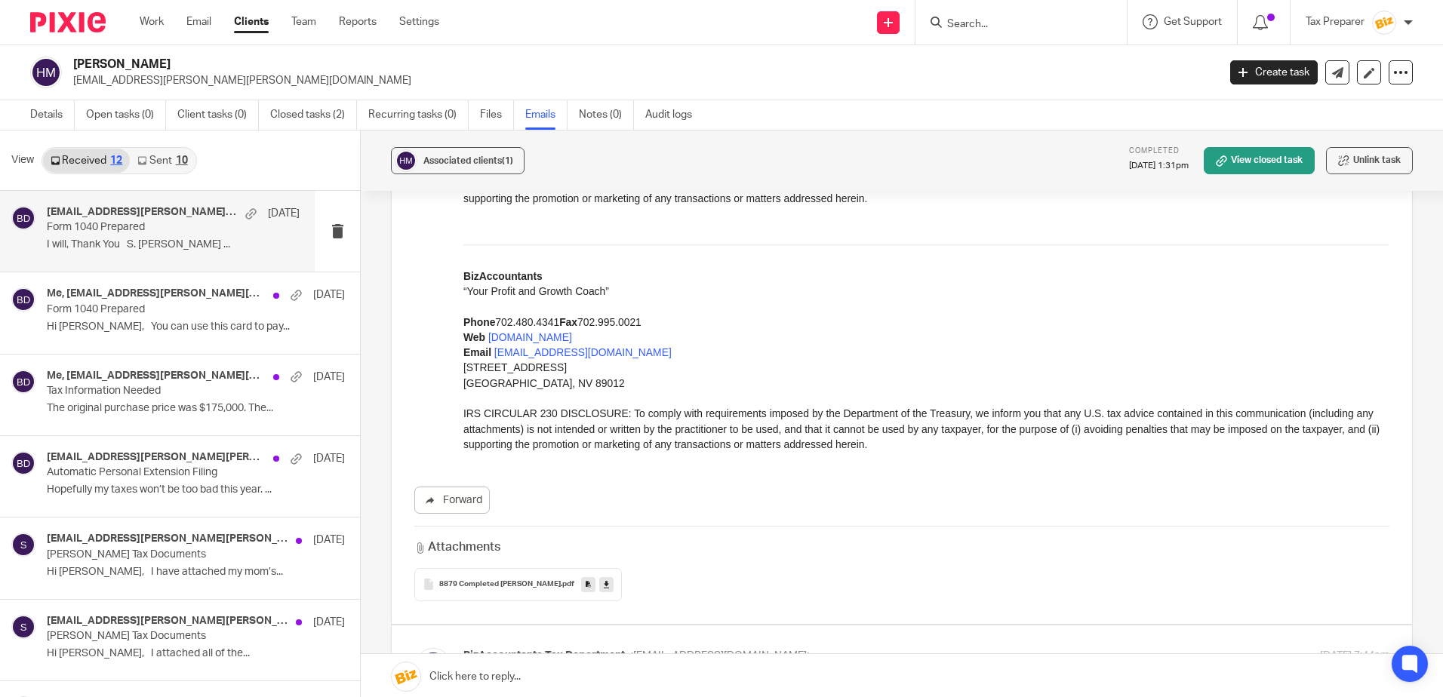
scroll to position [1811, 0]
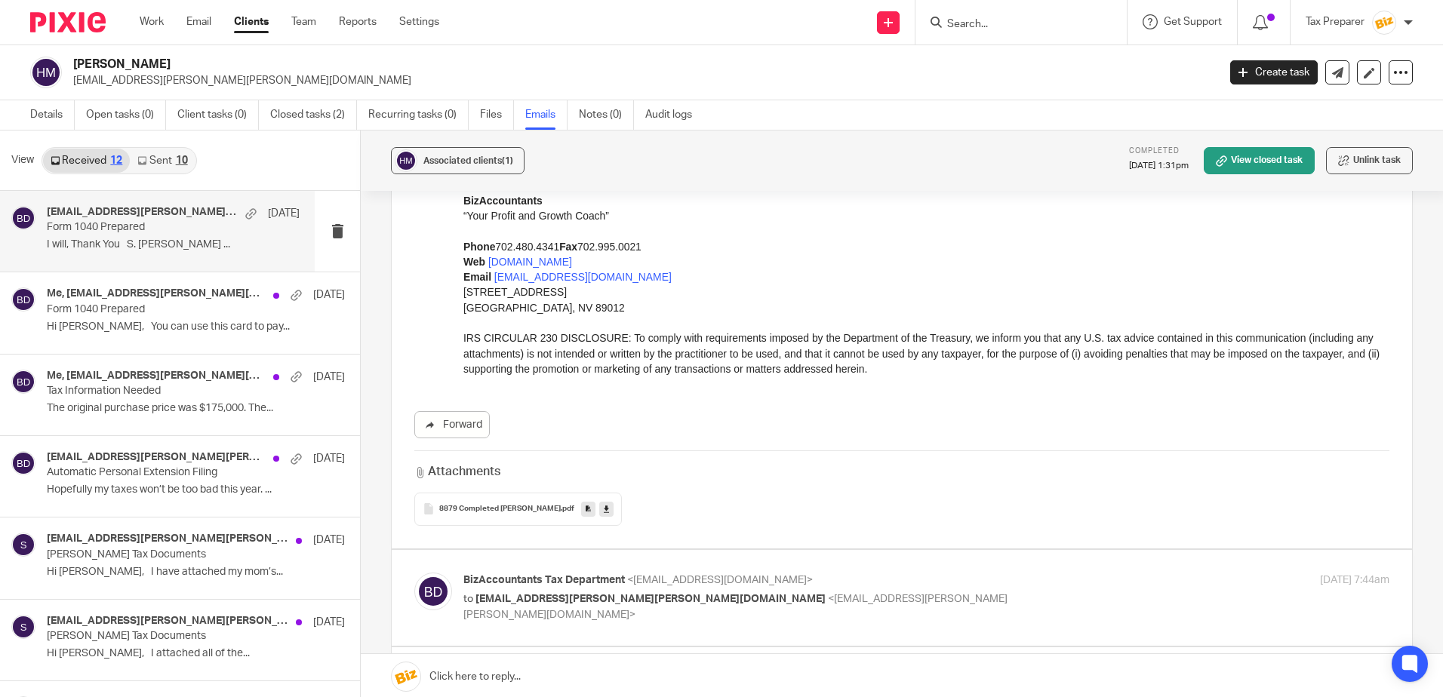
click at [540, 505] on span "8879 Completed Margaret A Hardesty" at bounding box center [499, 509] width 121 height 9
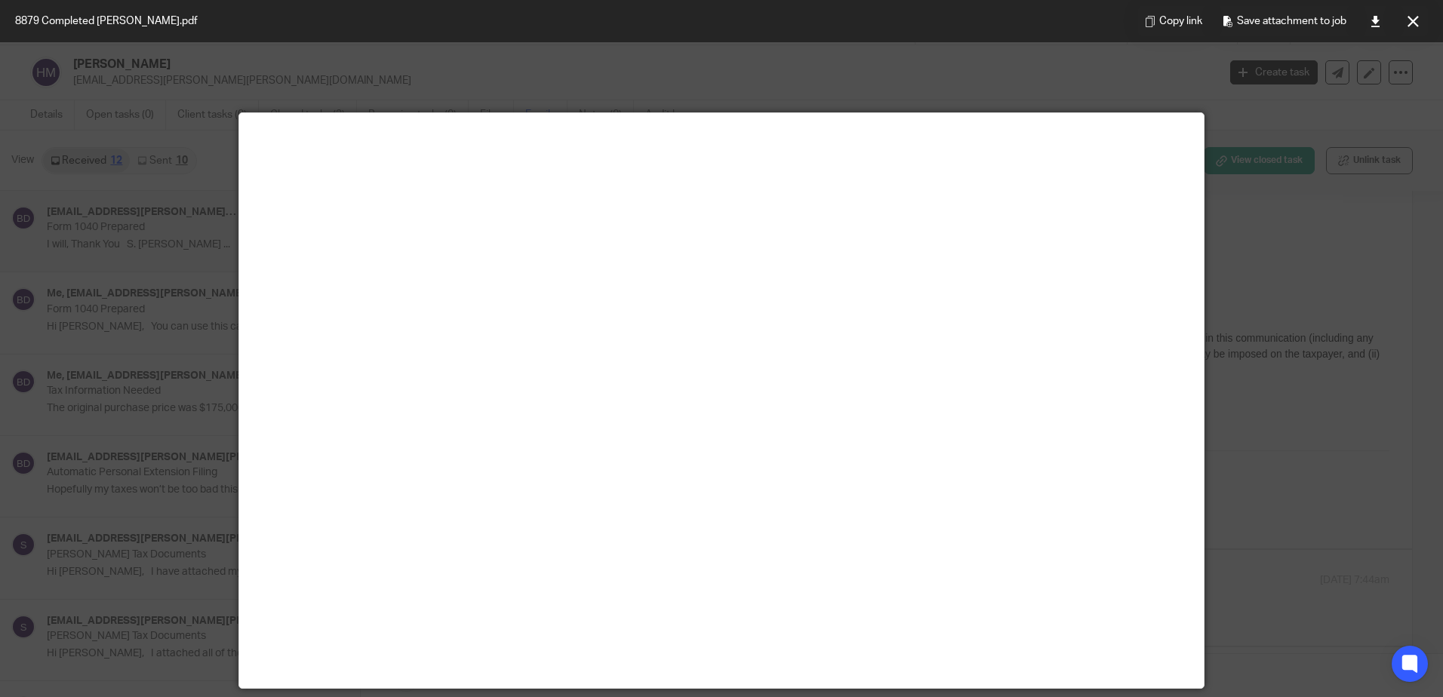
scroll to position [0, 0]
click at [1414, 20] on icon at bounding box center [1412, 21] width 11 height 11
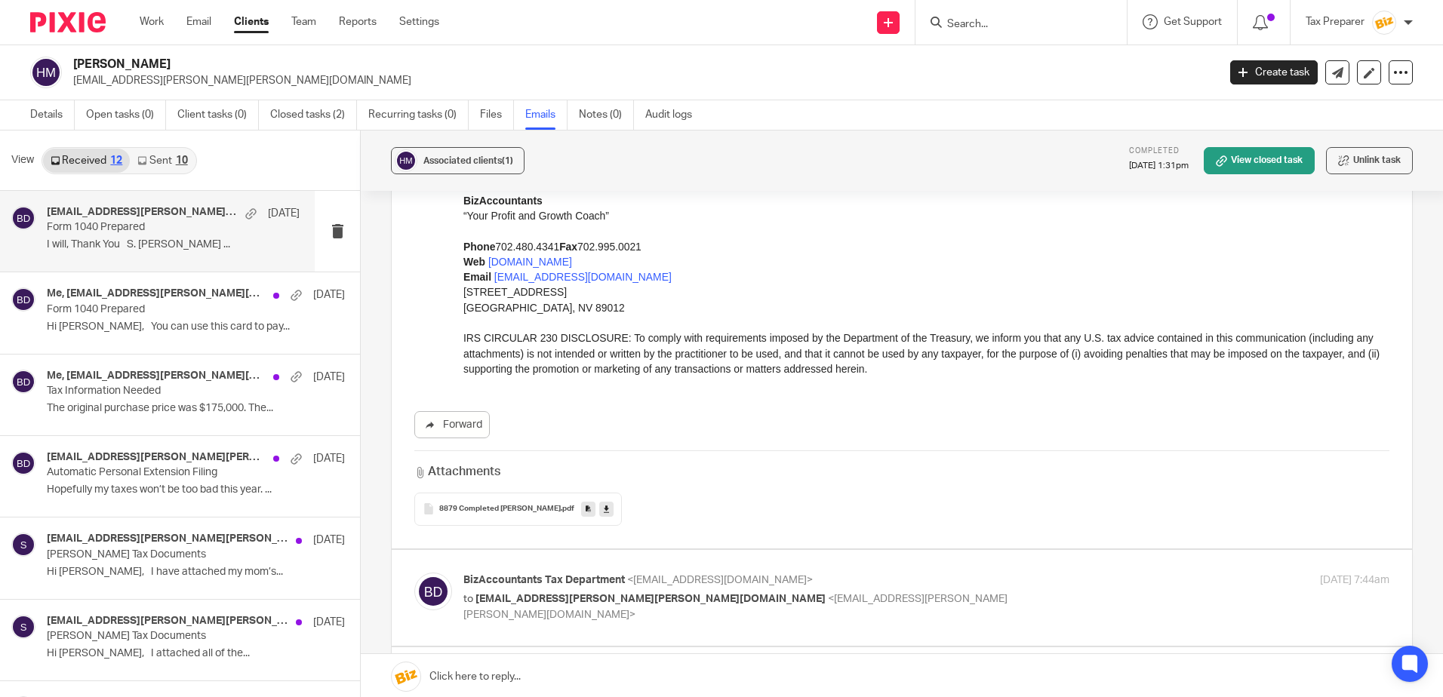
click at [991, 26] on input "Search" at bounding box center [1013, 25] width 136 height 14
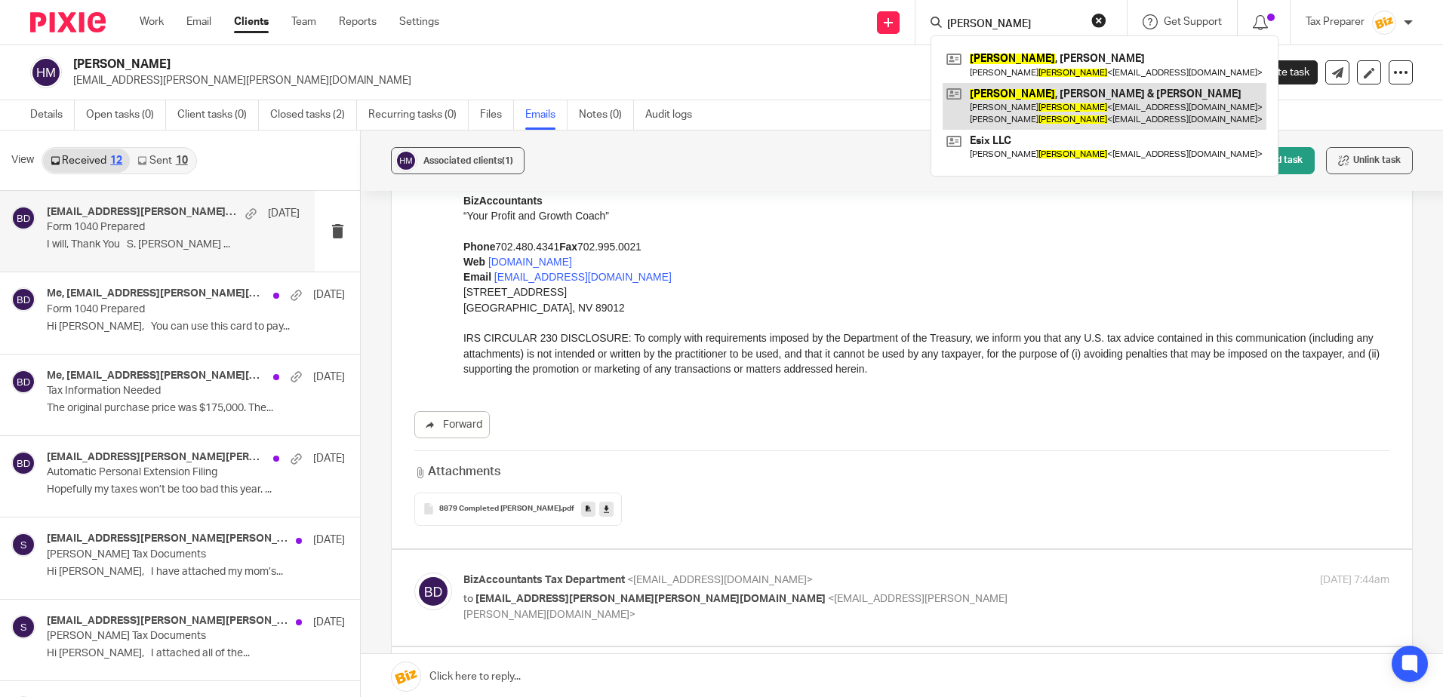
type input "eisner"
click at [1015, 97] on link at bounding box center [1104, 106] width 324 height 47
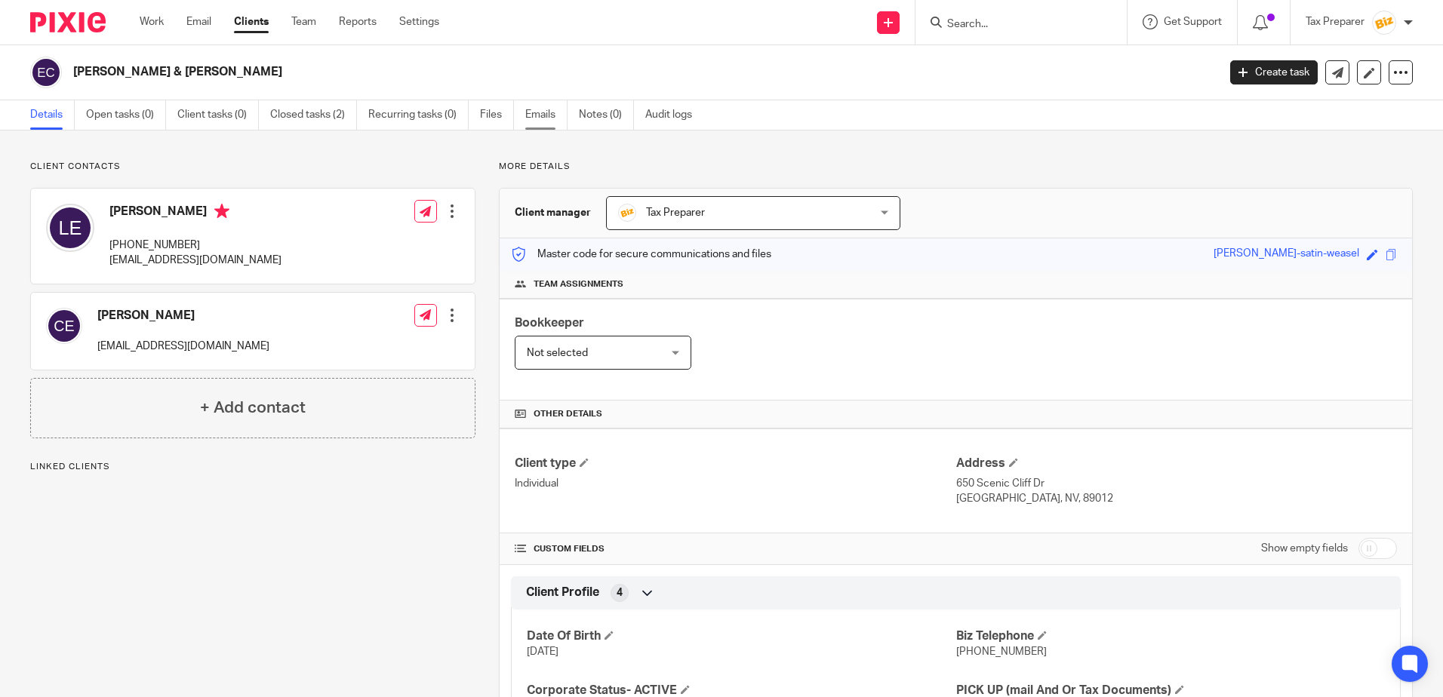
click at [536, 115] on link "Emails" at bounding box center [546, 114] width 42 height 29
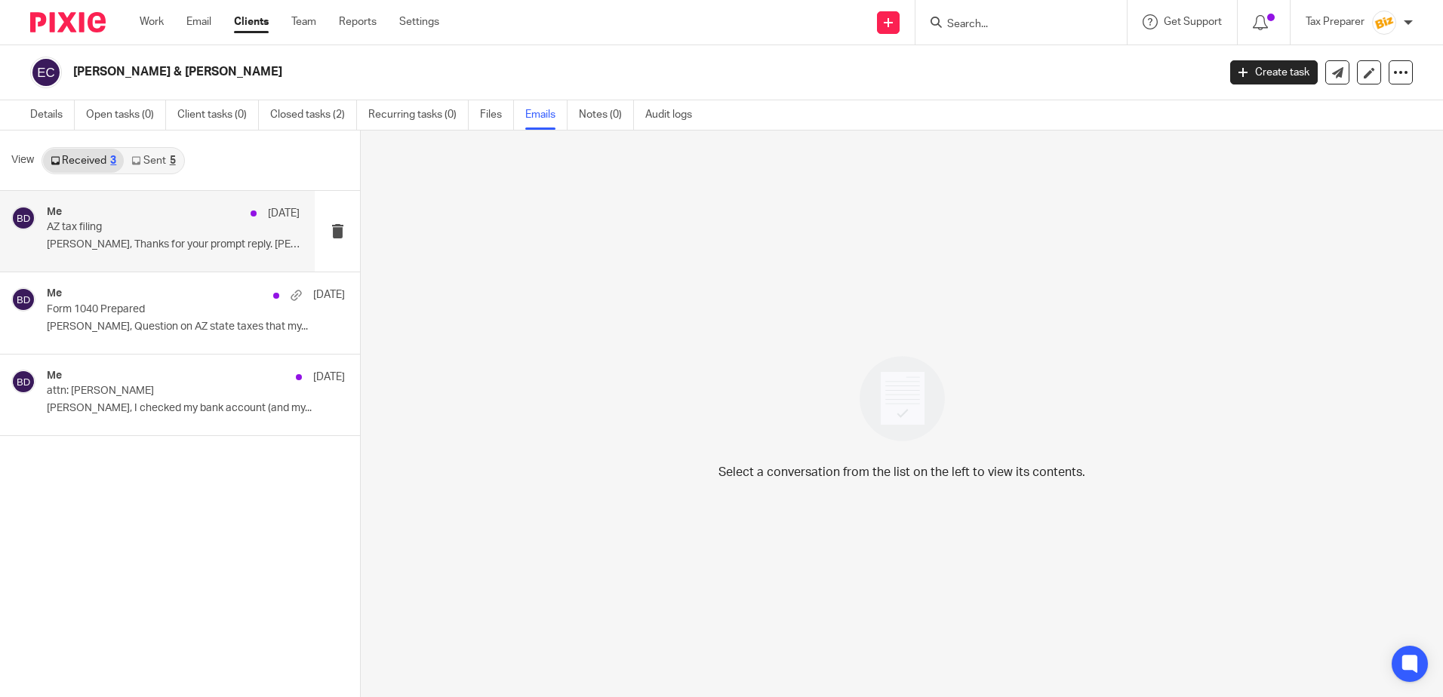
click at [189, 232] on p "AZ tax filing" at bounding box center [148, 227] width 202 height 13
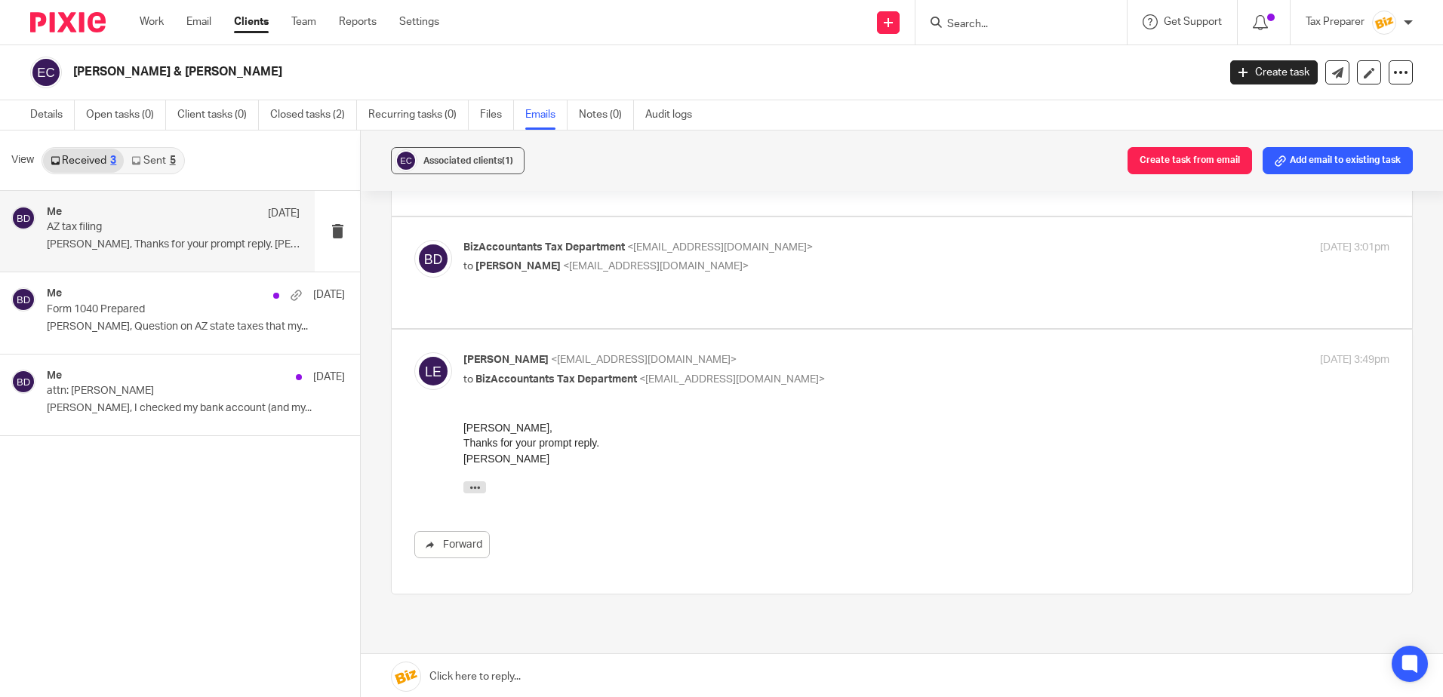
scroll to position [54, 0]
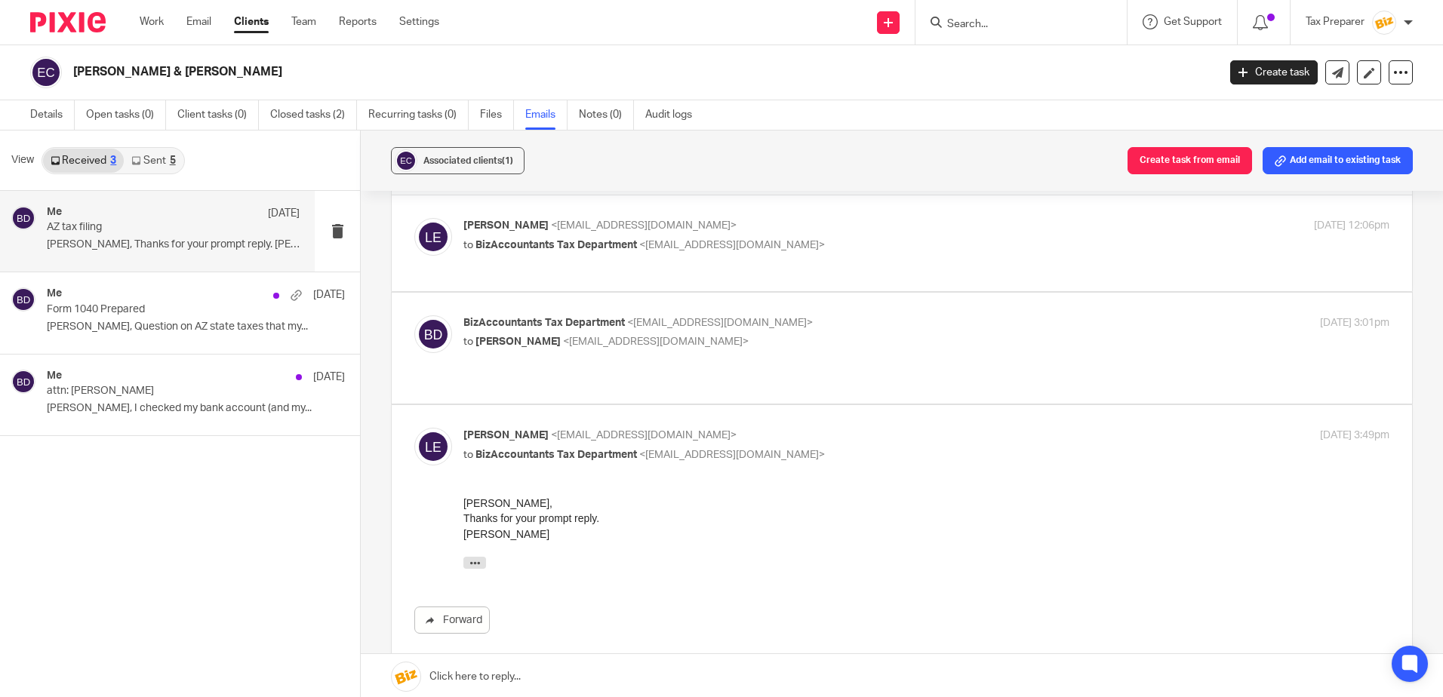
click at [791, 325] on p "BizAccountants Tax Department <[EMAIL_ADDRESS][DOMAIN_NAME]>" at bounding box center [771, 323] width 617 height 16
checkbox input "true"
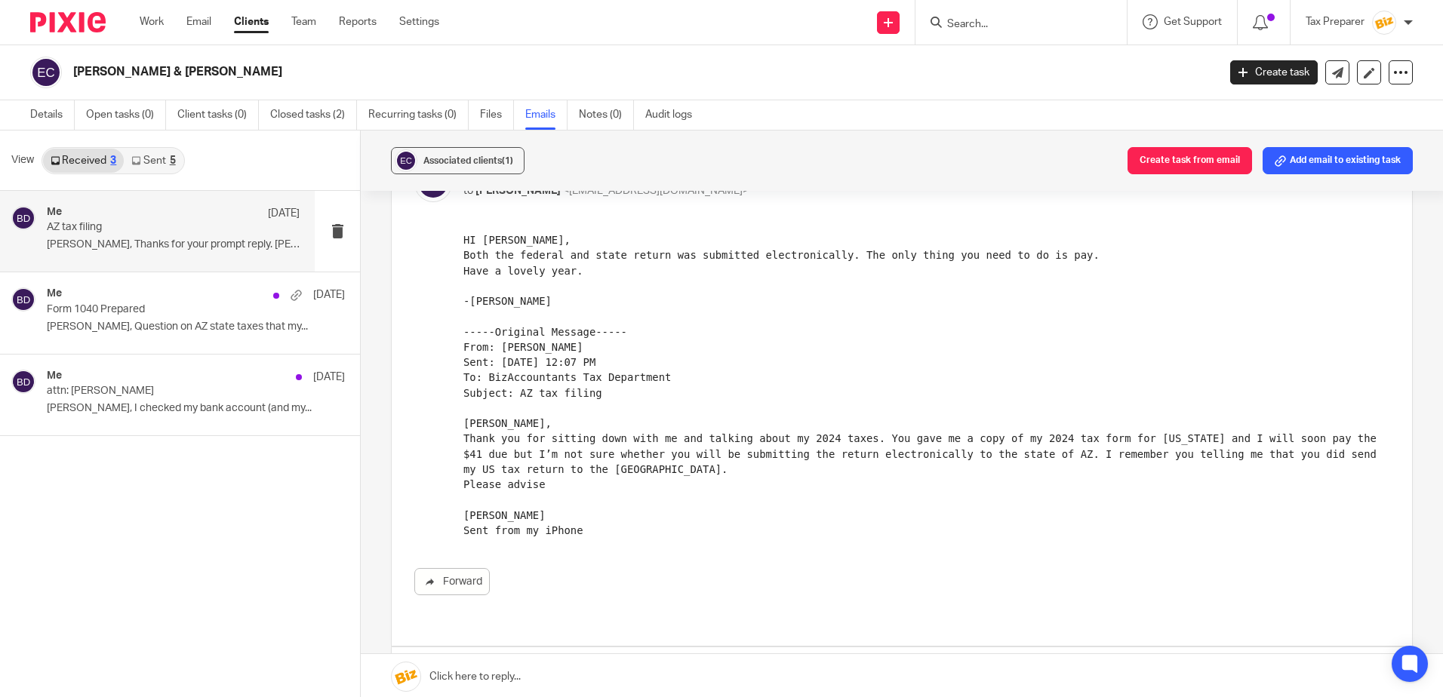
scroll to position [0, 0]
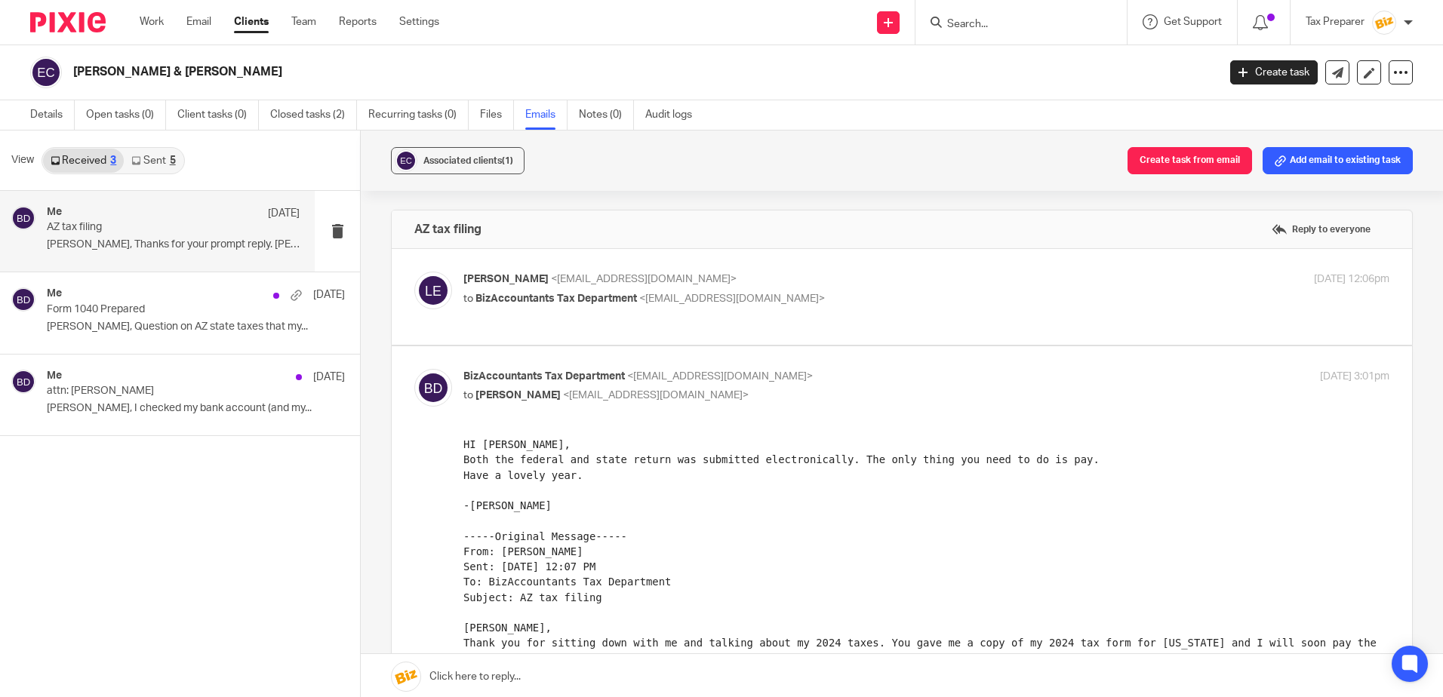
click at [810, 292] on p "to BizAccountants Tax Department <[EMAIL_ADDRESS][DOMAIN_NAME]>" at bounding box center [771, 299] width 617 height 16
checkbox input "true"
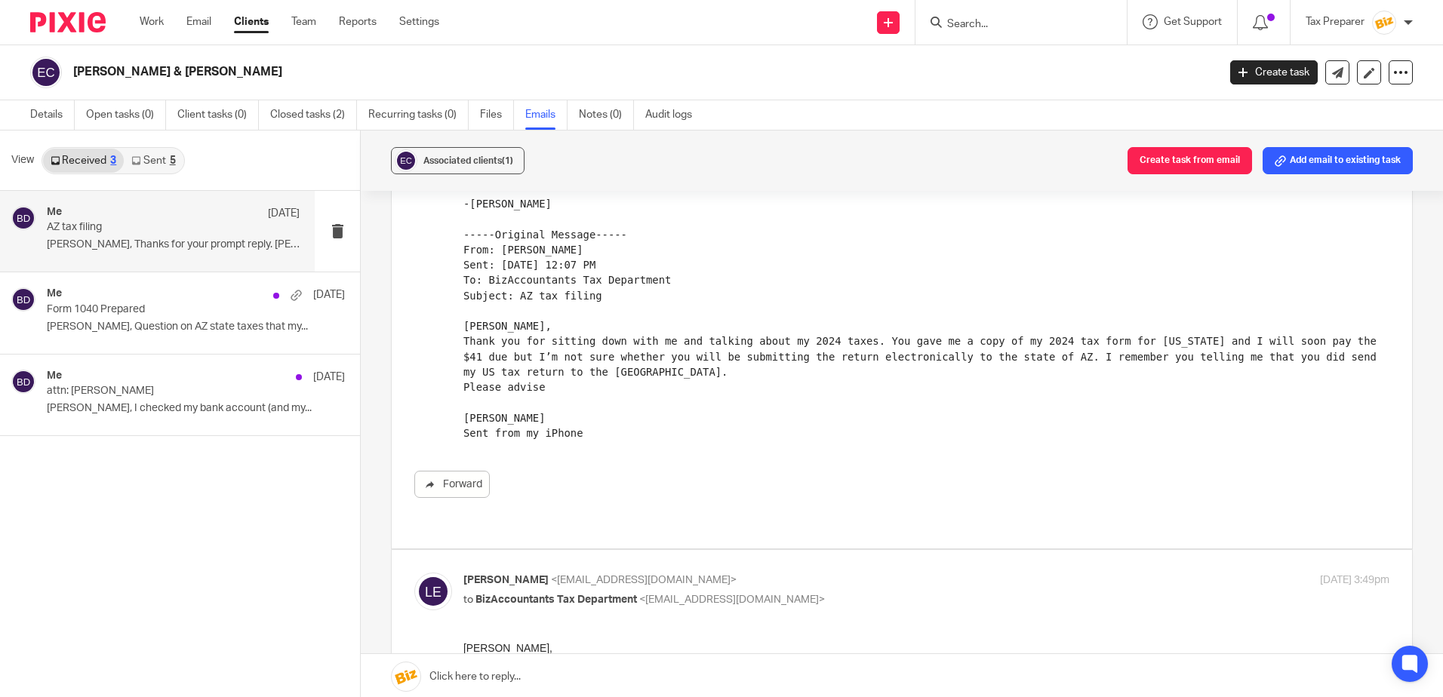
scroll to position [528, 0]
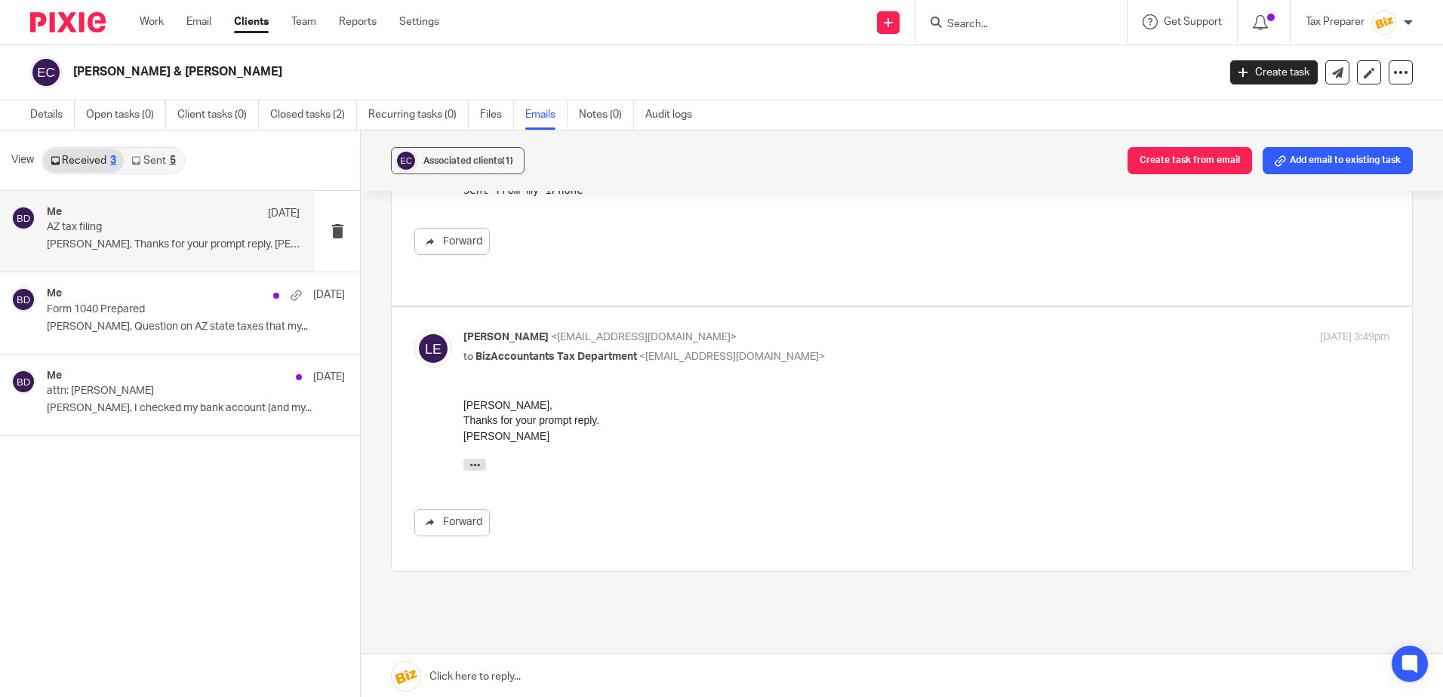
click at [847, 330] on p "[PERSON_NAME] <[EMAIL_ADDRESS][DOMAIN_NAME]>" at bounding box center [771, 338] width 617 height 16
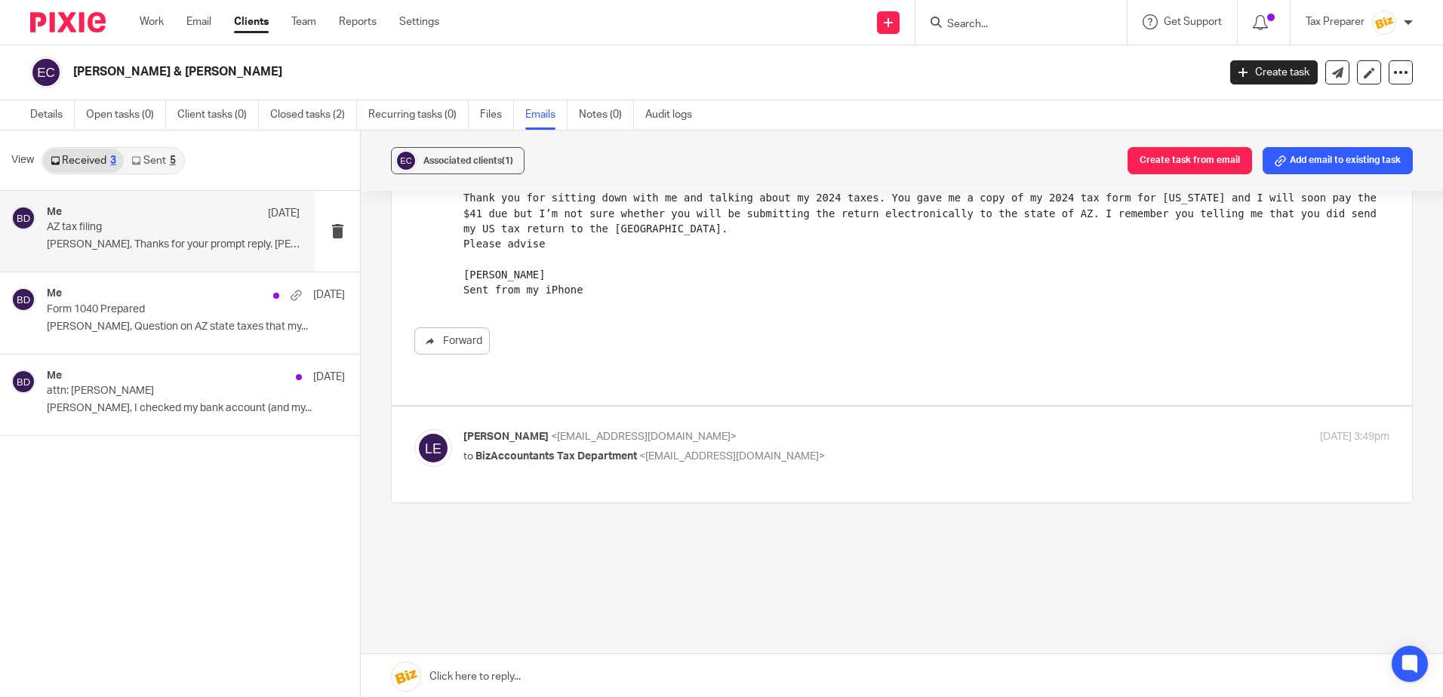
scroll to position [640, 0]
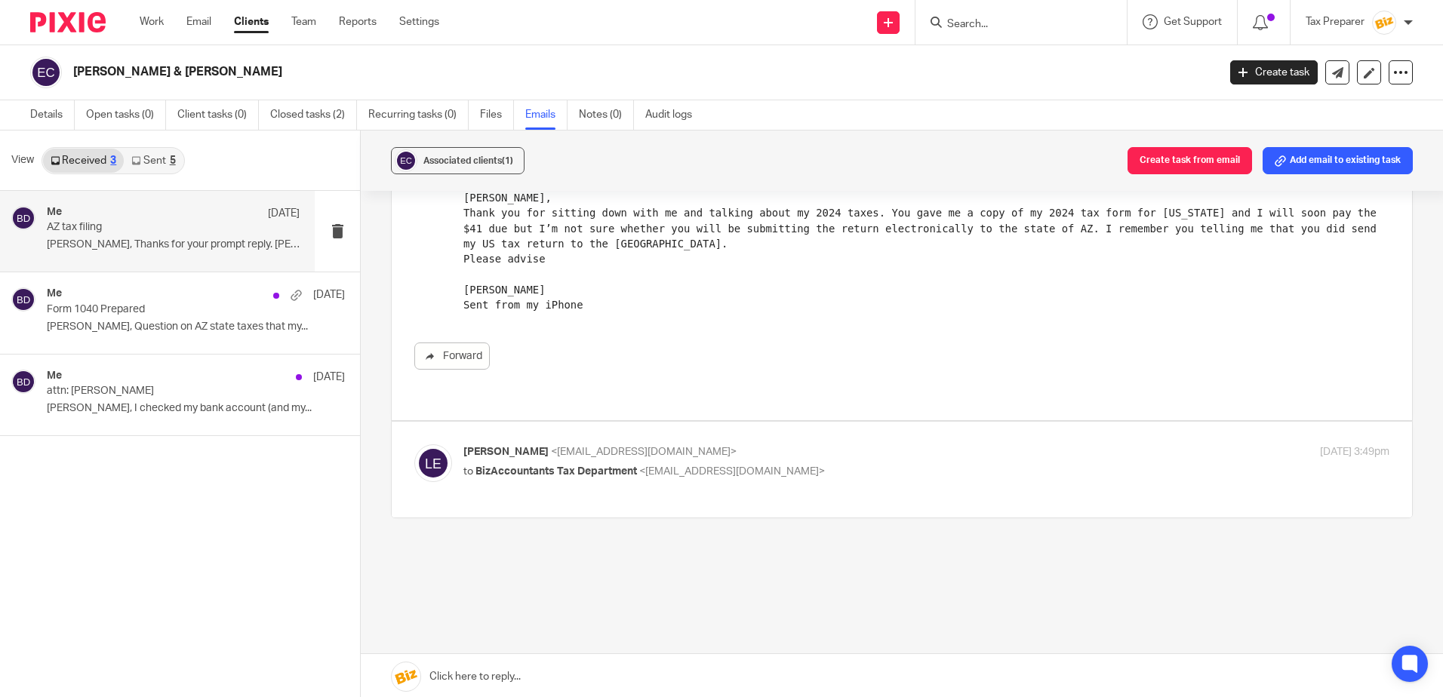
click at [831, 444] on p "[PERSON_NAME] <[EMAIL_ADDRESS][DOMAIN_NAME]>" at bounding box center [771, 452] width 617 height 16
checkbox input "true"
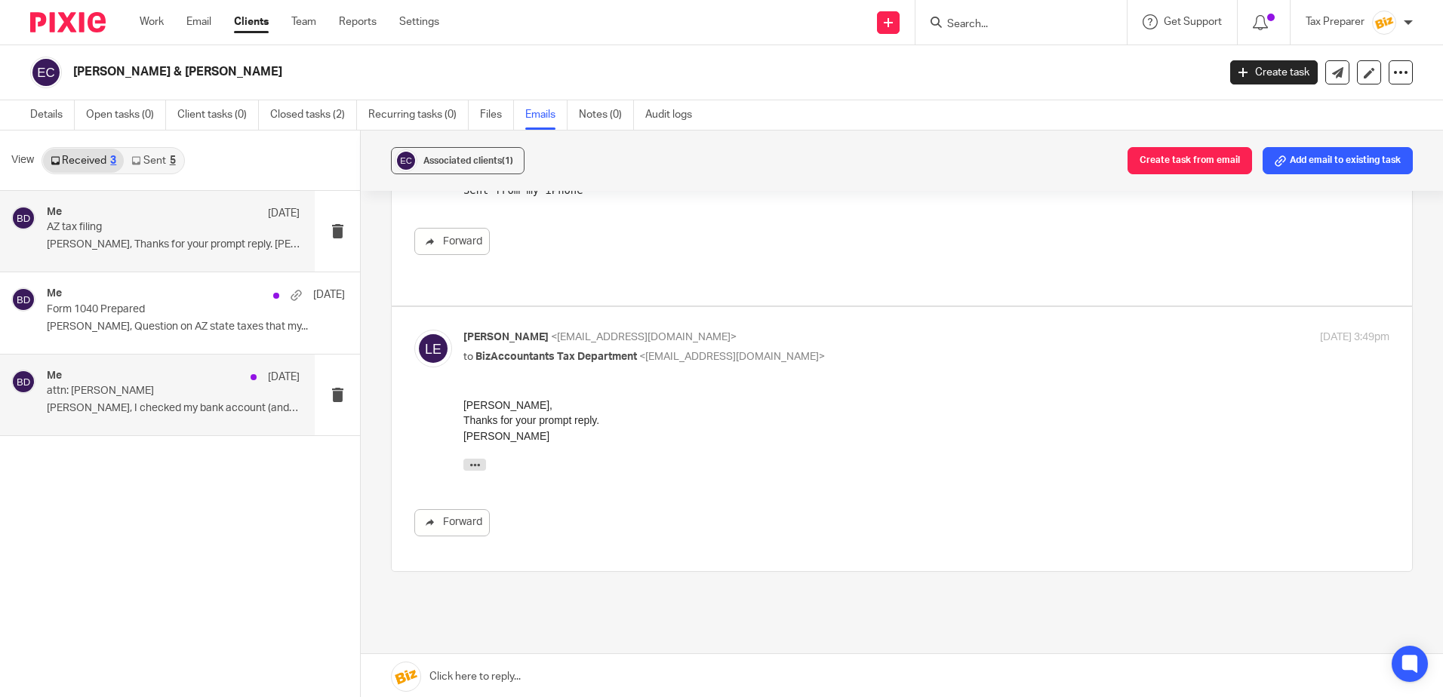
scroll to position [0, 0]
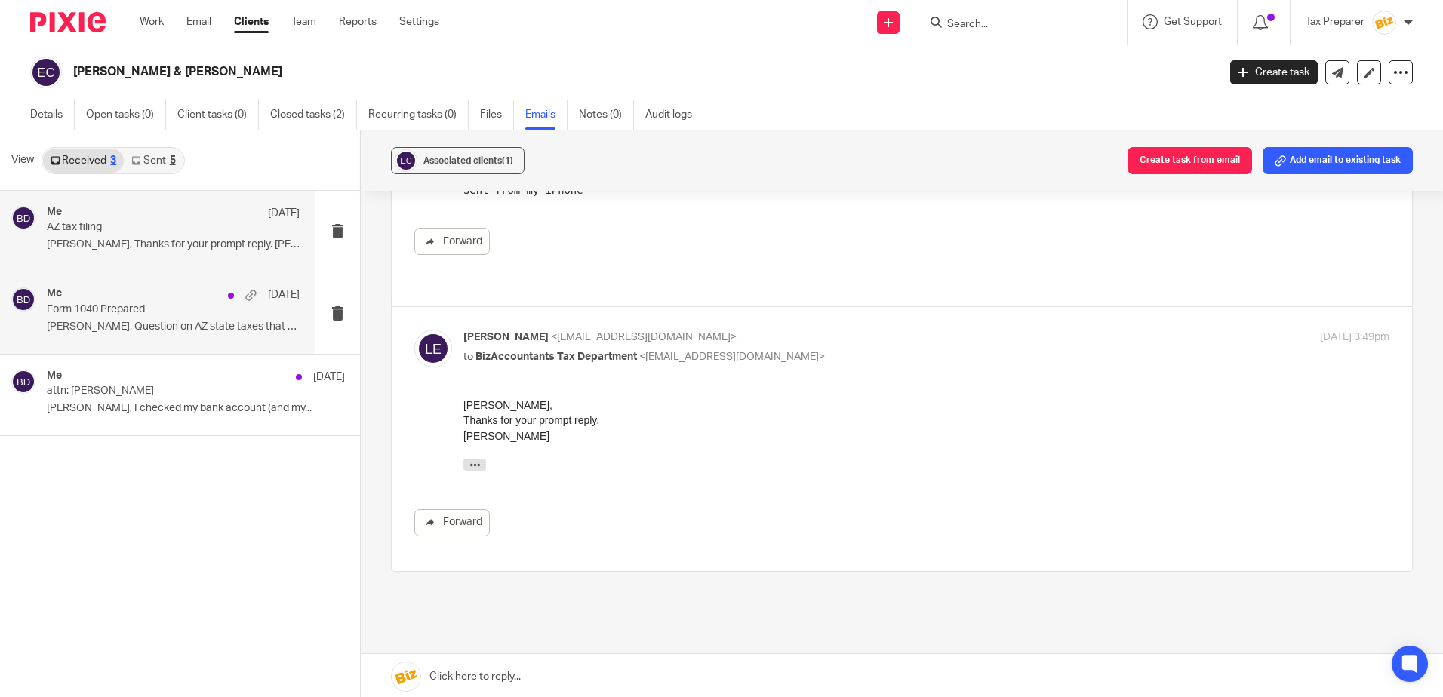
click at [173, 321] on p "[PERSON_NAME], Question on AZ state taxes that my..." at bounding box center [173, 327] width 253 height 13
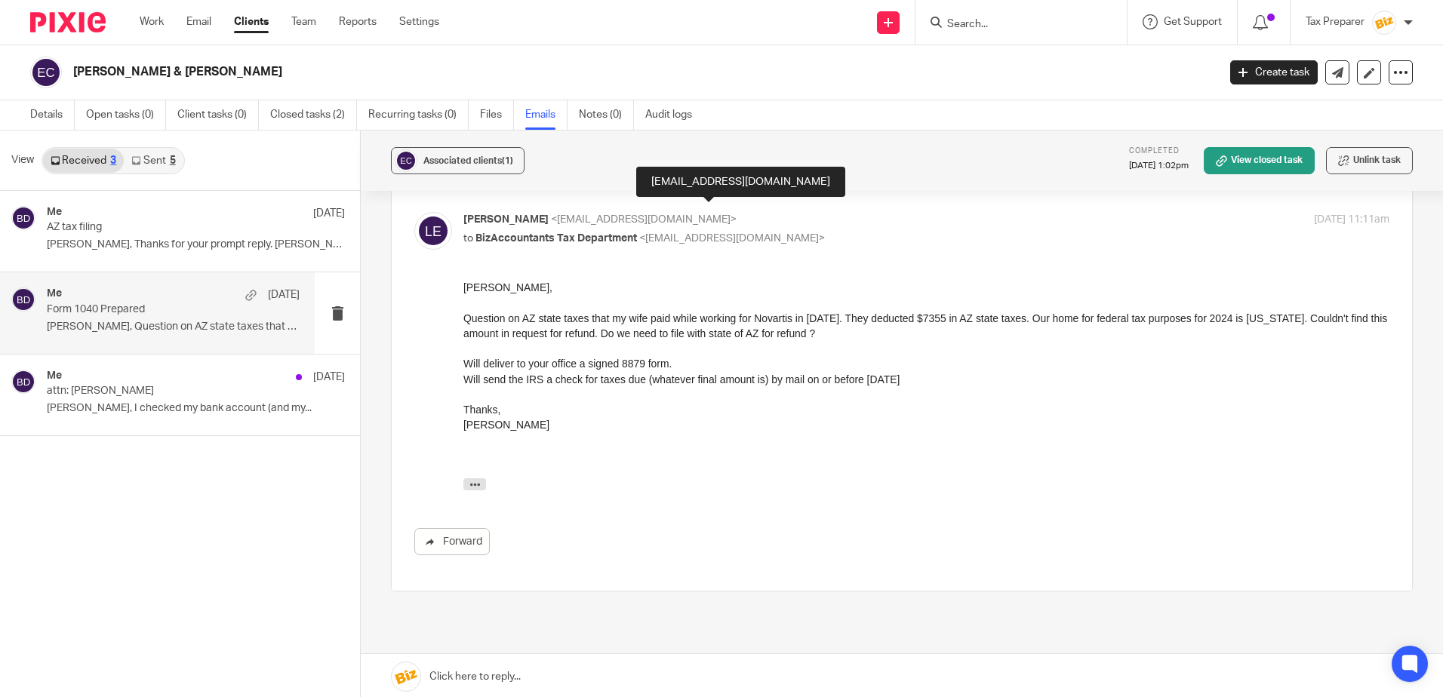
scroll to position [19, 0]
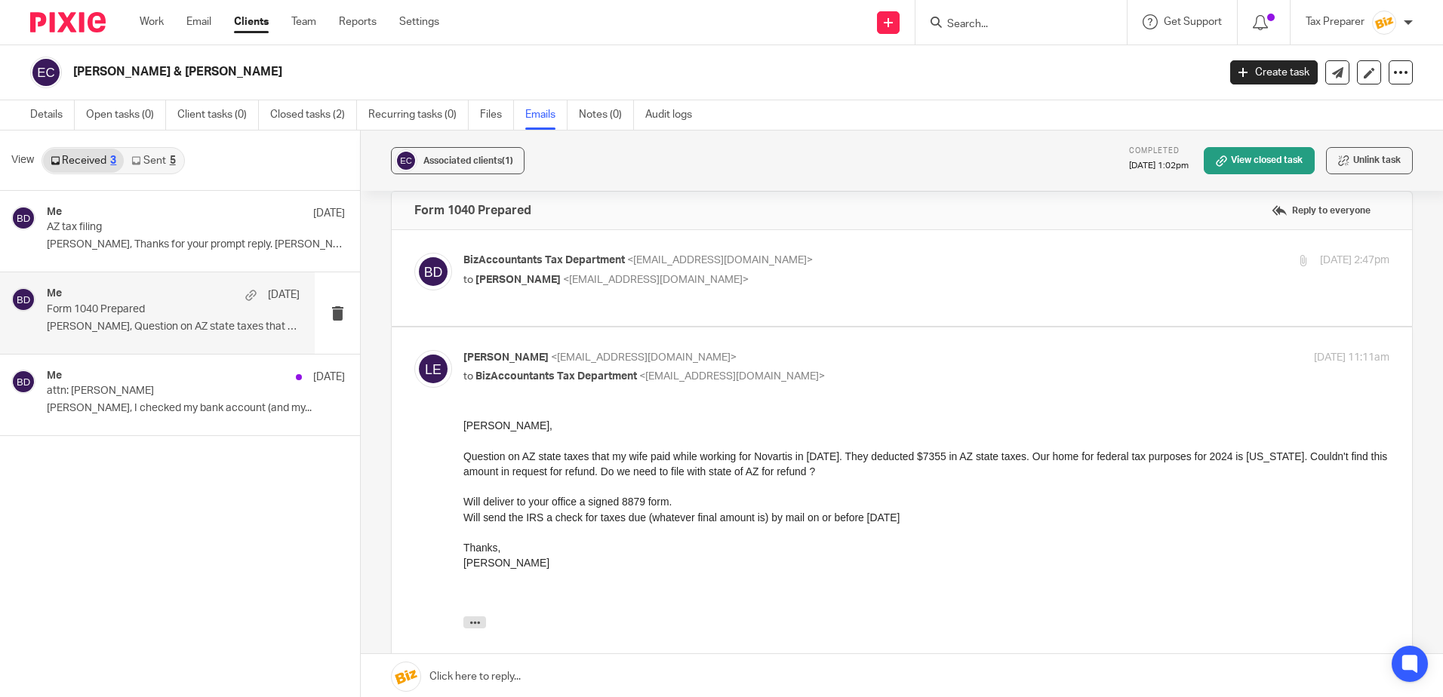
click at [790, 290] on div "BizAccountants Tax Department <[EMAIL_ADDRESS][DOMAIN_NAME]> to [PERSON_NAME] <…" at bounding box center [926, 272] width 926 height 38
checkbox input "true"
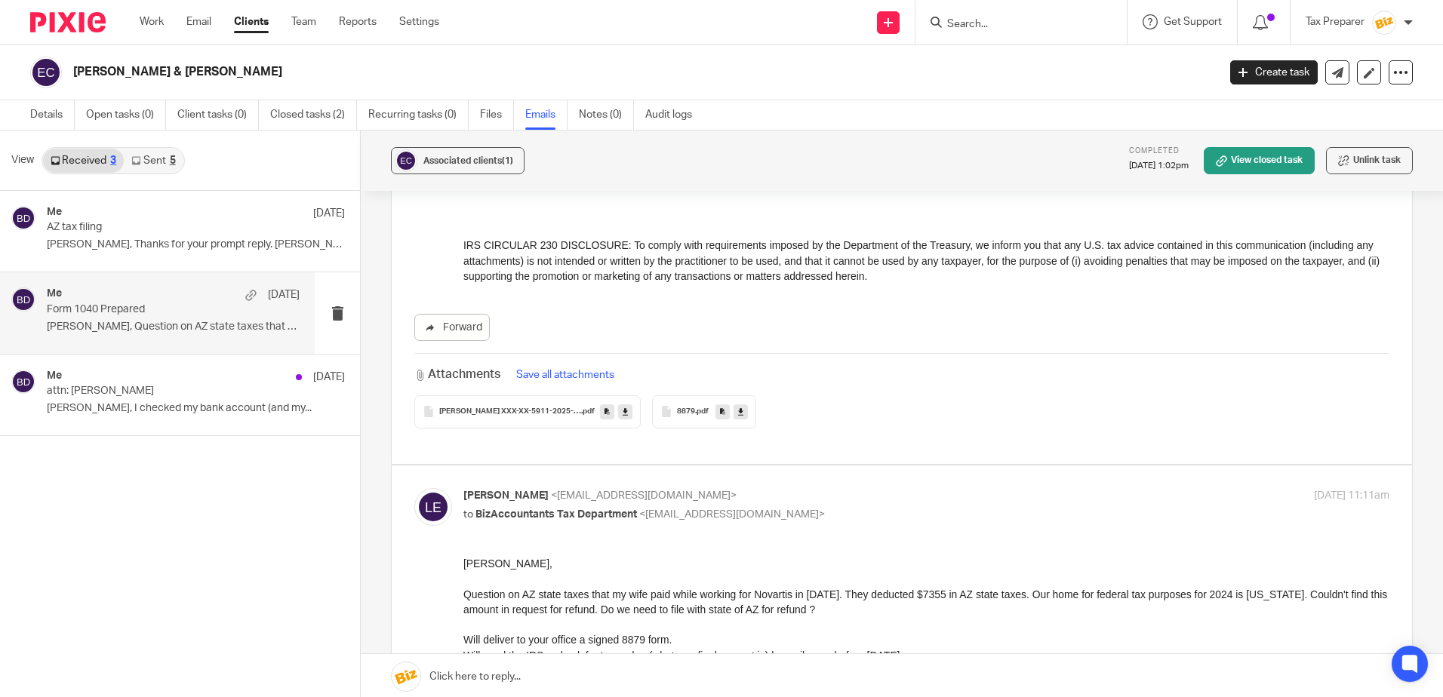
scroll to position [622, 0]
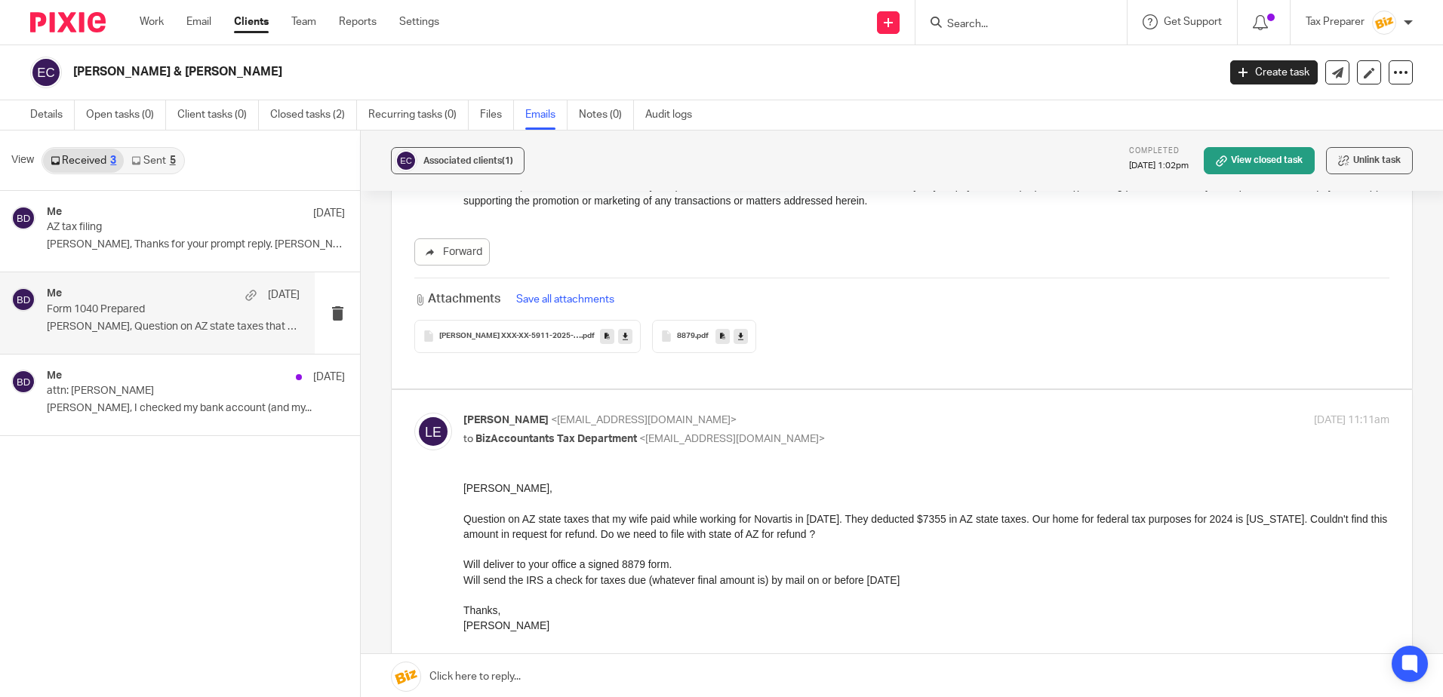
click at [680, 341] on div "8879 .pdf" at bounding box center [704, 336] width 104 height 33
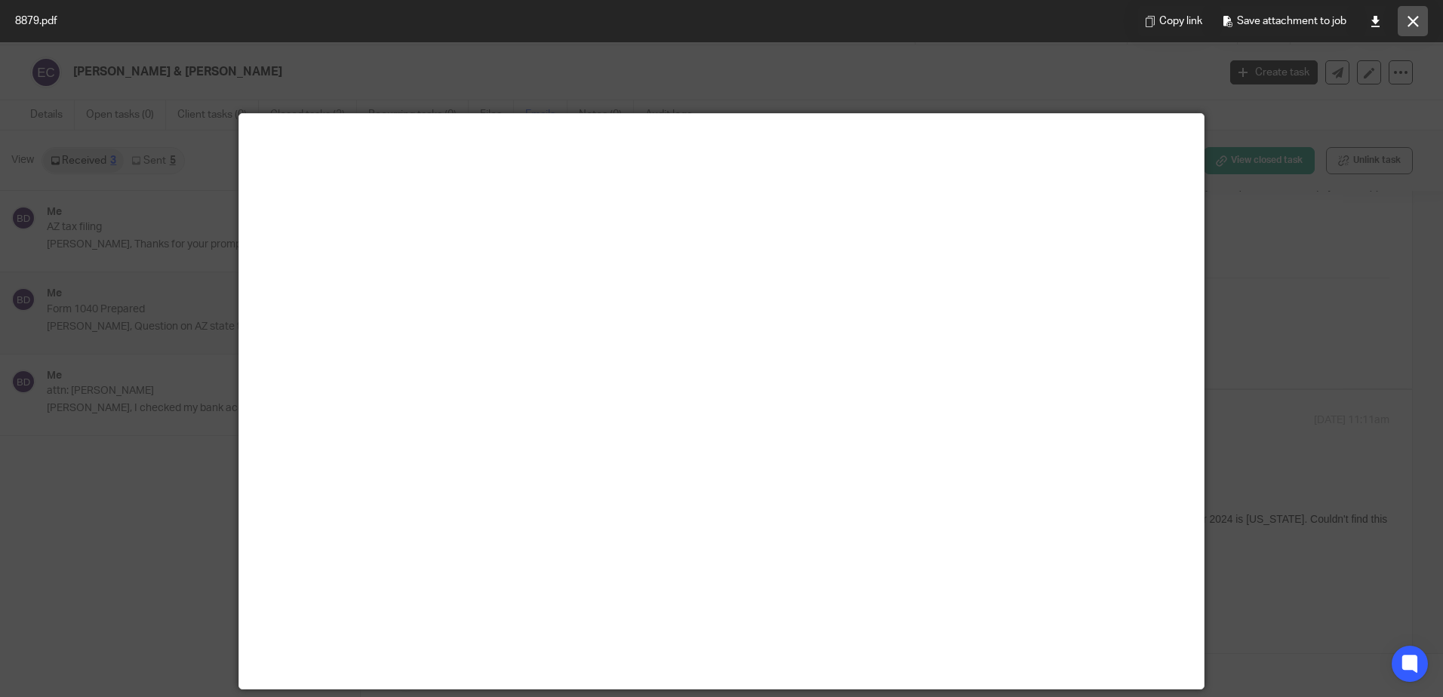
click at [1410, 20] on icon at bounding box center [1412, 21] width 11 height 11
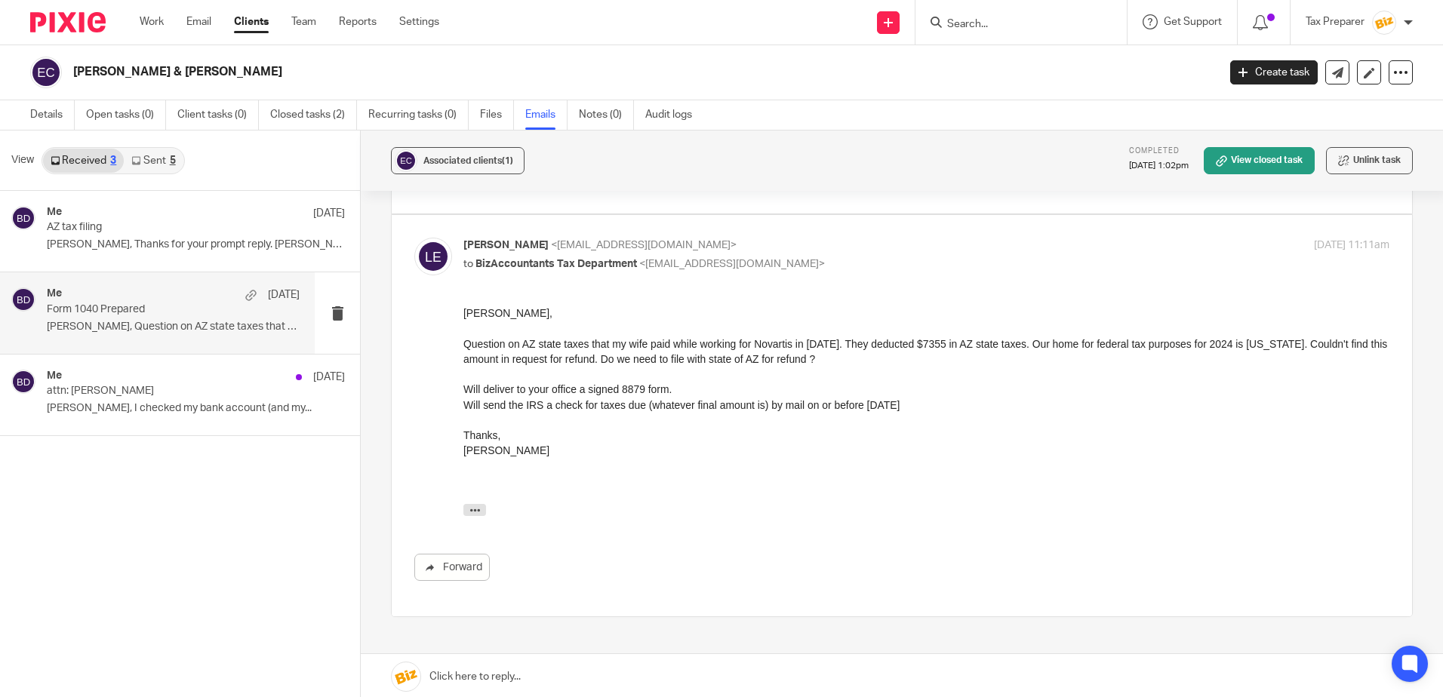
scroll to position [761, 0]
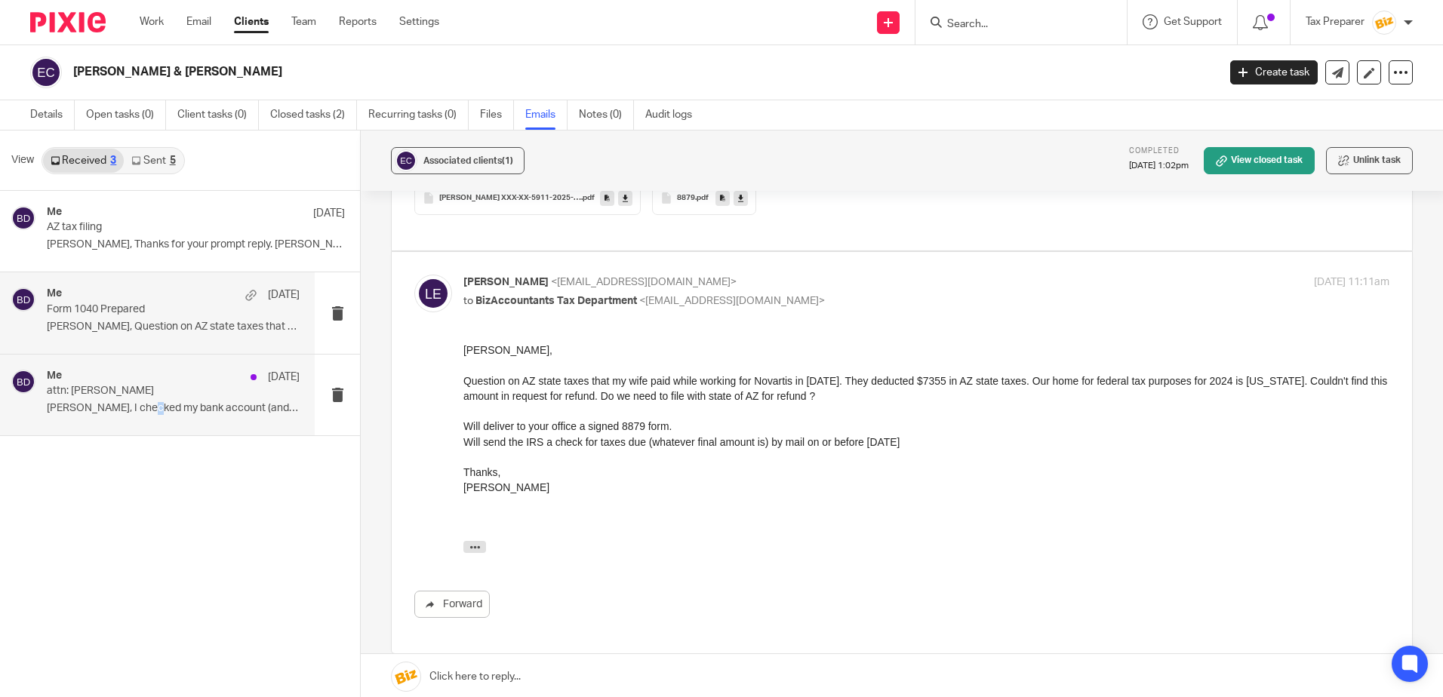
click at [152, 403] on p "[PERSON_NAME], I checked my bank account (and my..." at bounding box center [173, 408] width 253 height 13
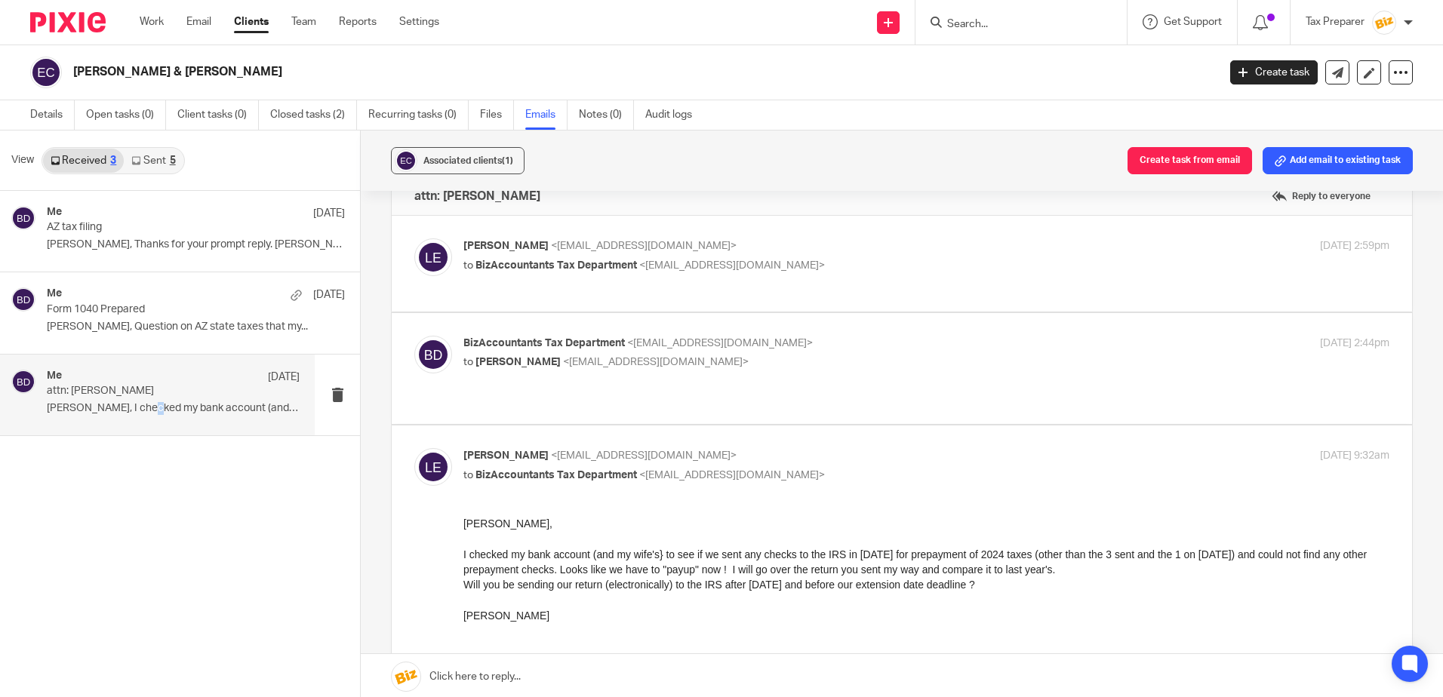
scroll to position [0, 0]
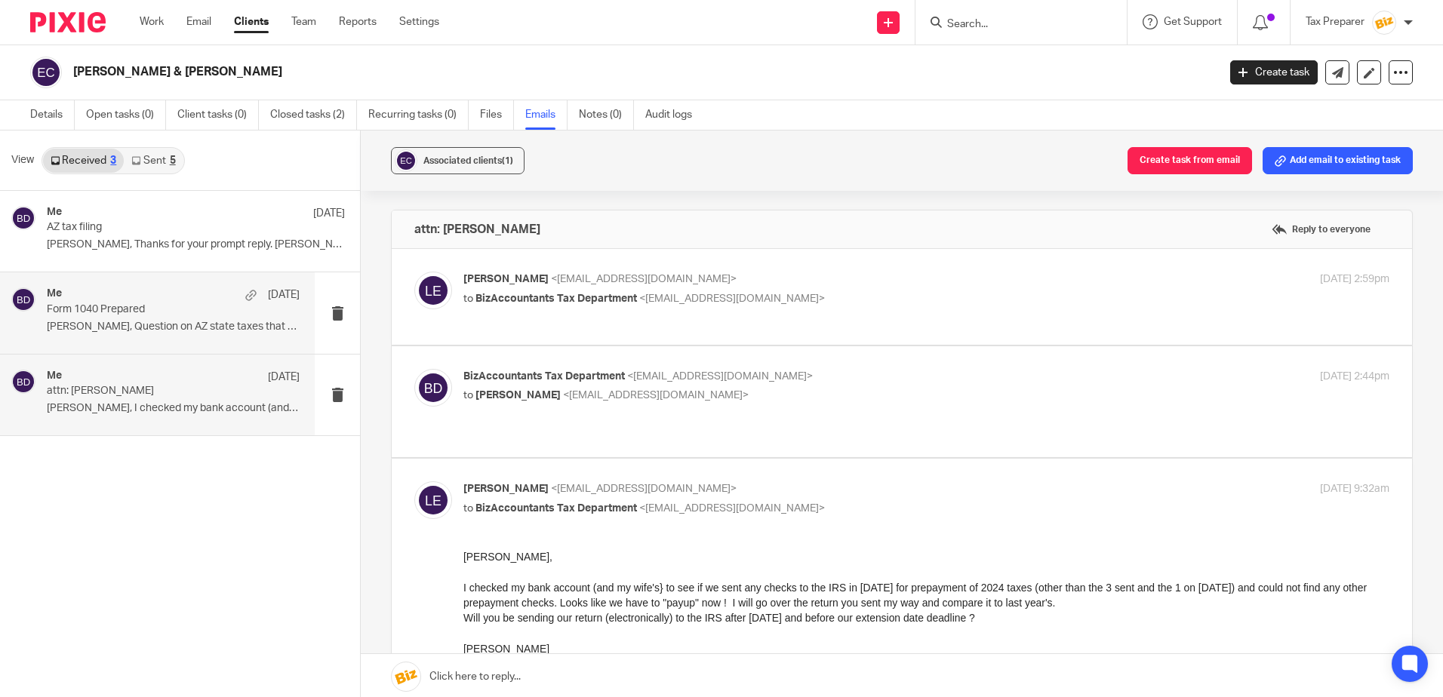
click at [161, 293] on div "Me [DATE]" at bounding box center [173, 294] width 253 height 15
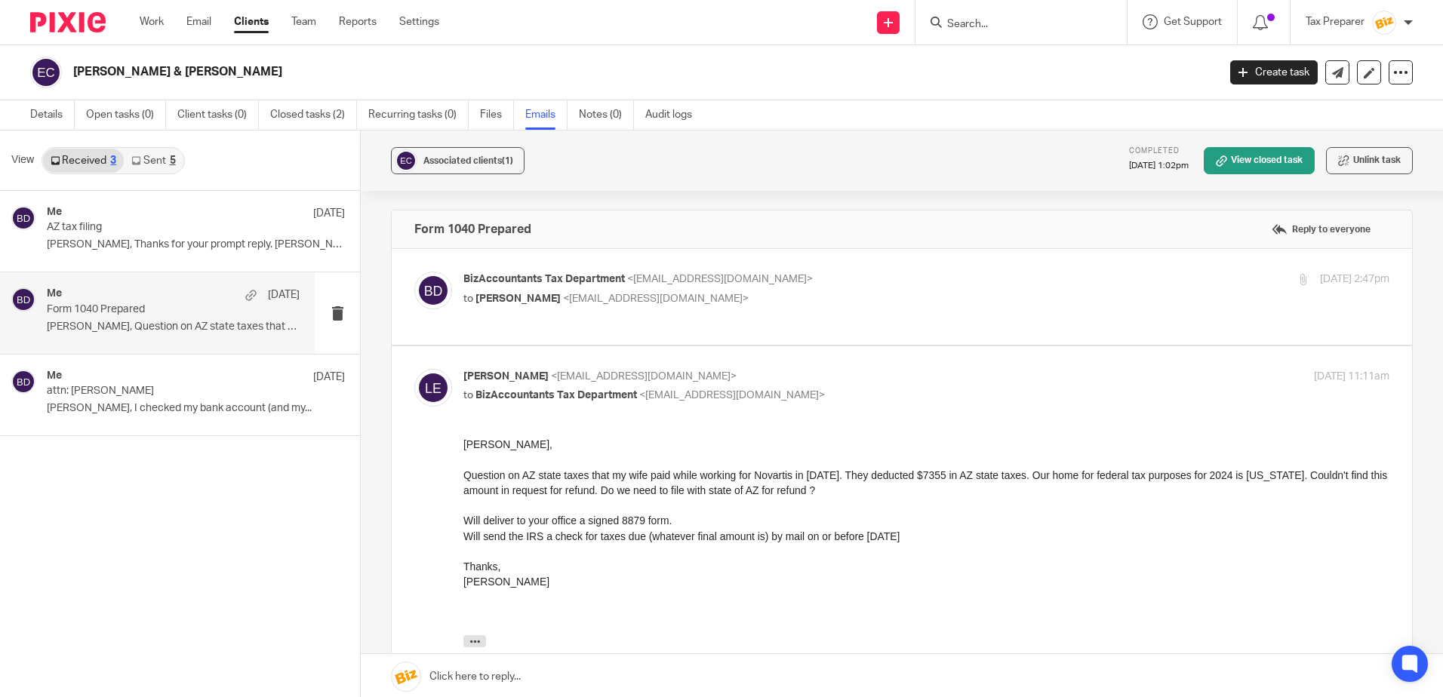
click at [965, 35] on div at bounding box center [1020, 22] width 211 height 45
click at [971, 26] on input "Search" at bounding box center [1013, 25] width 136 height 14
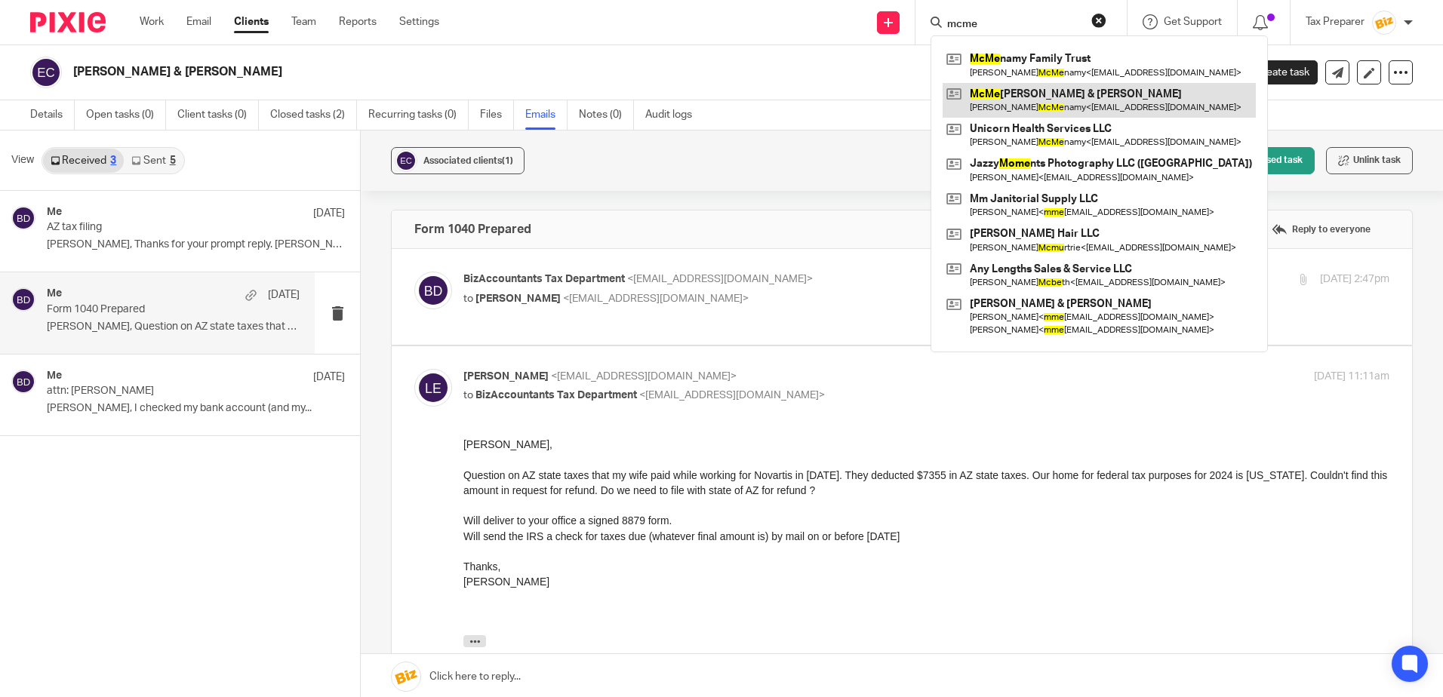
type input "mcme"
click at [1023, 100] on link at bounding box center [1098, 100] width 313 height 35
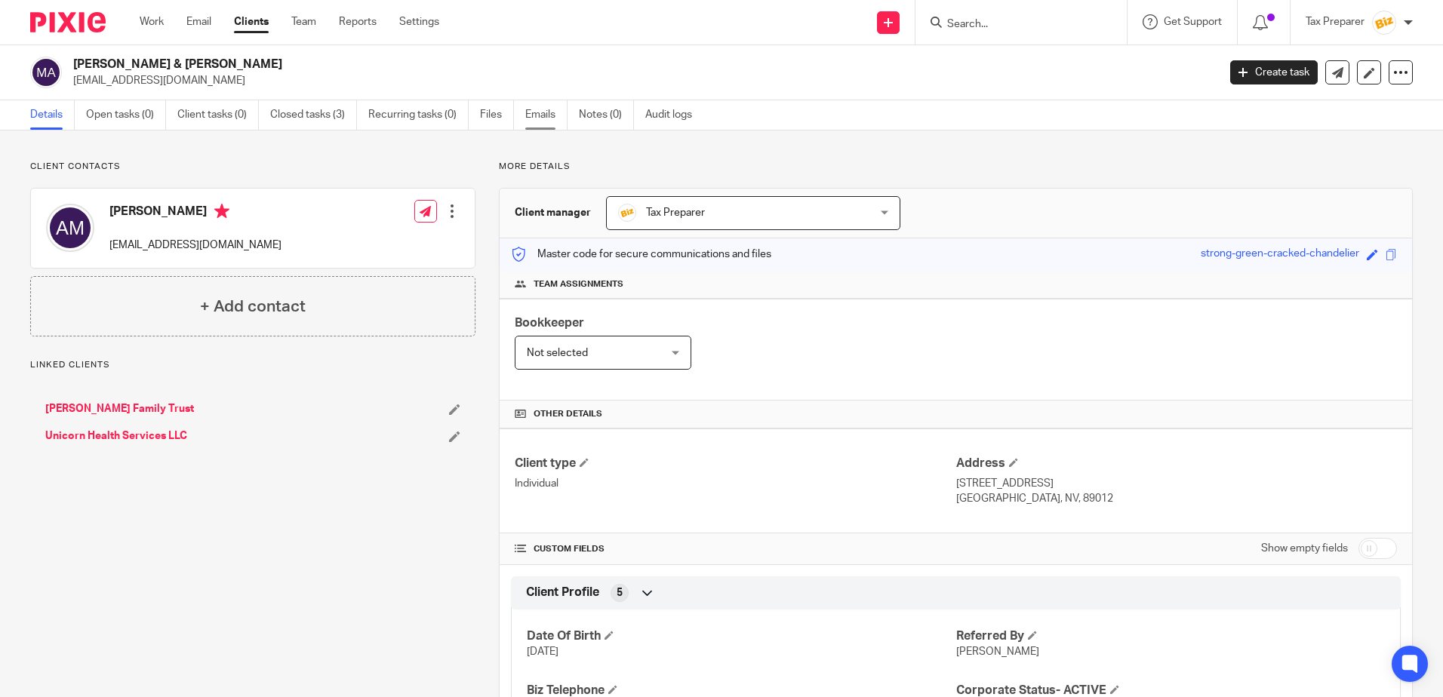
click at [527, 113] on link "Emails" at bounding box center [546, 114] width 42 height 29
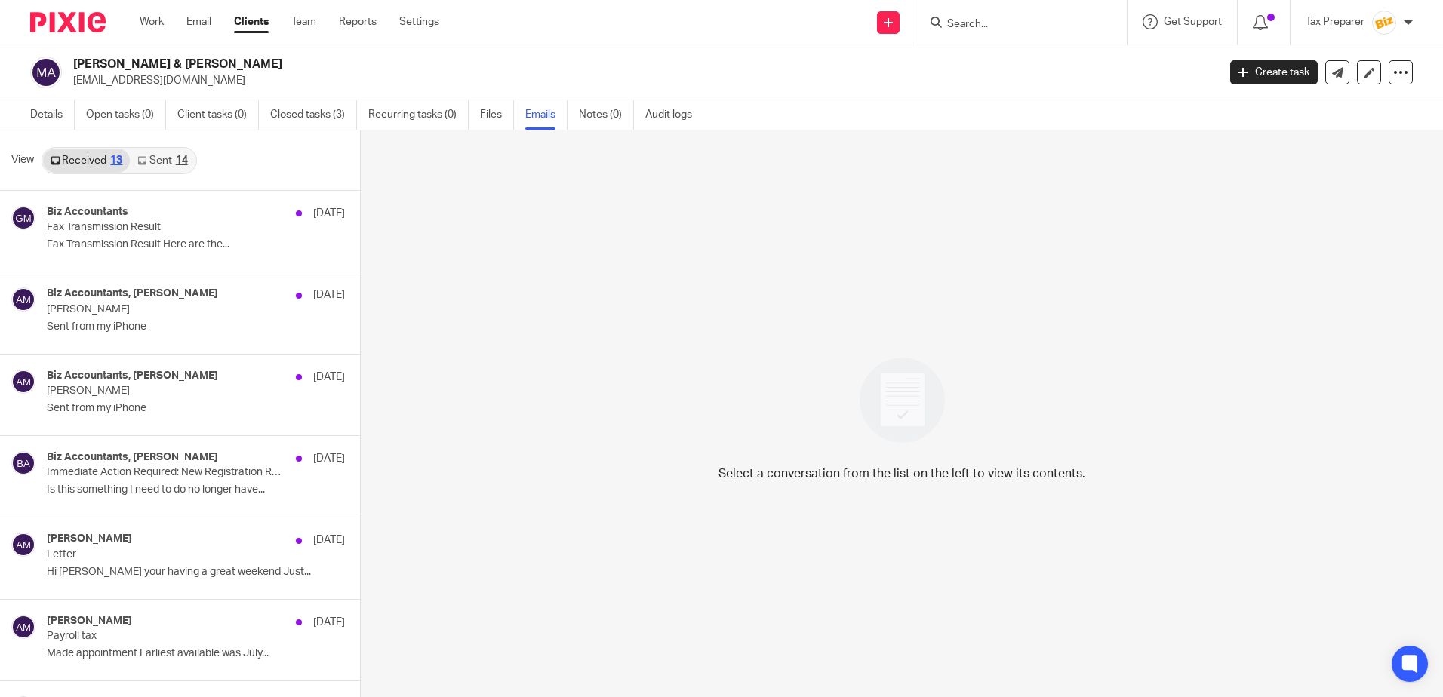
click at [976, 22] on input "Search" at bounding box center [1013, 25] width 136 height 14
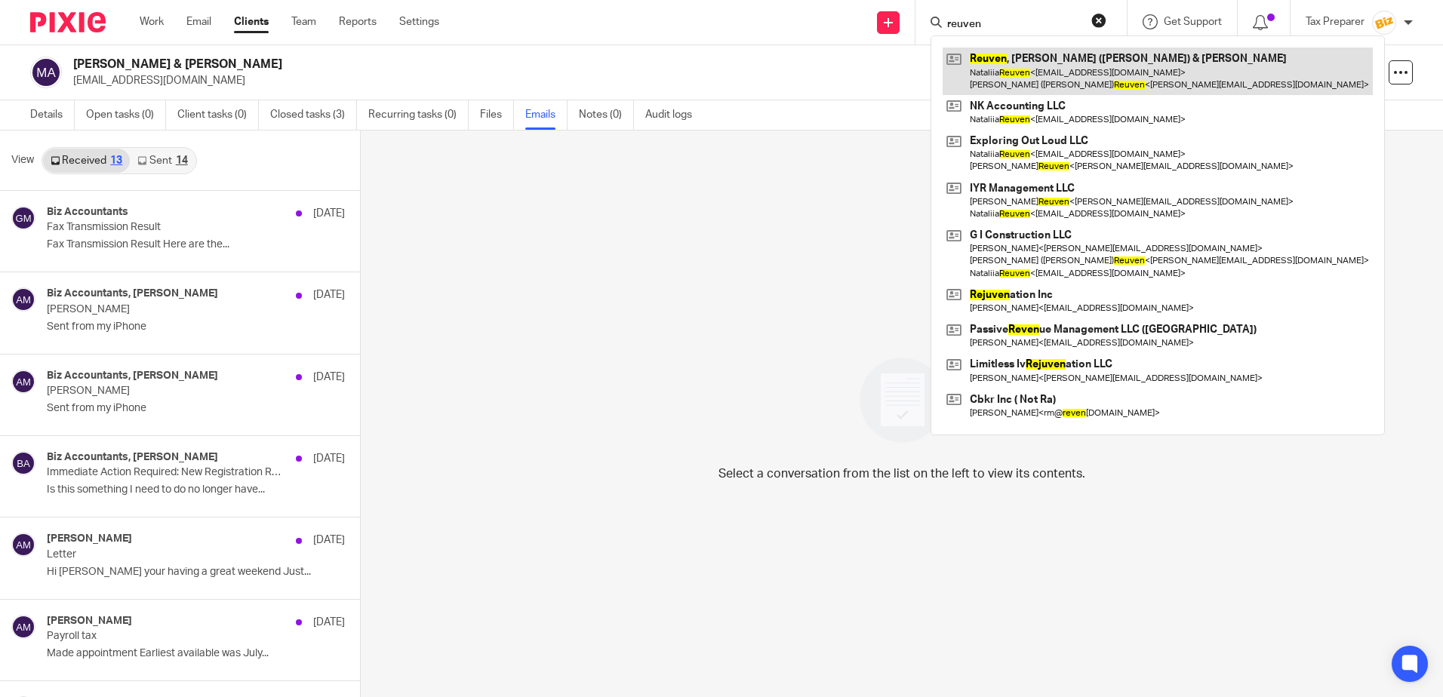
type input "reuven"
click at [1016, 69] on link at bounding box center [1157, 71] width 430 height 47
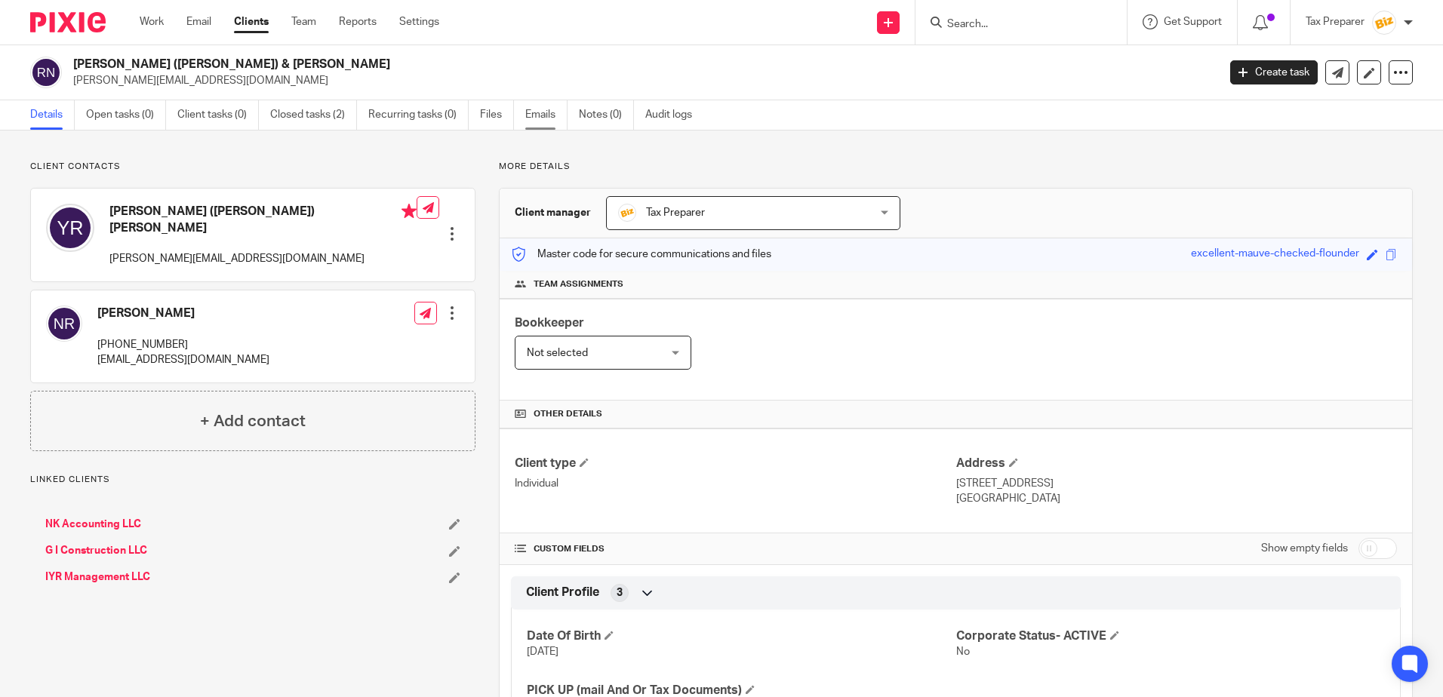
click at [544, 116] on link "Emails" at bounding box center [546, 114] width 42 height 29
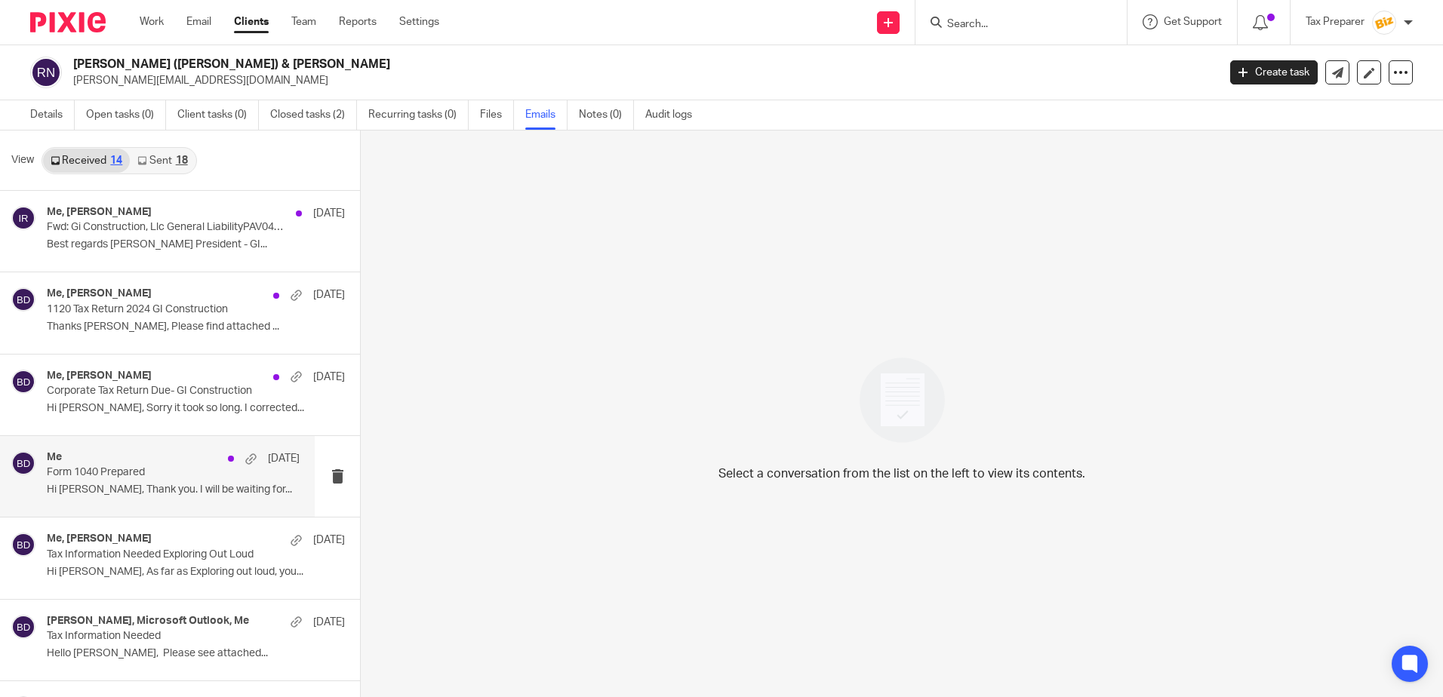
click at [166, 477] on p "Form 1040 Prepared" at bounding box center [148, 472] width 202 height 13
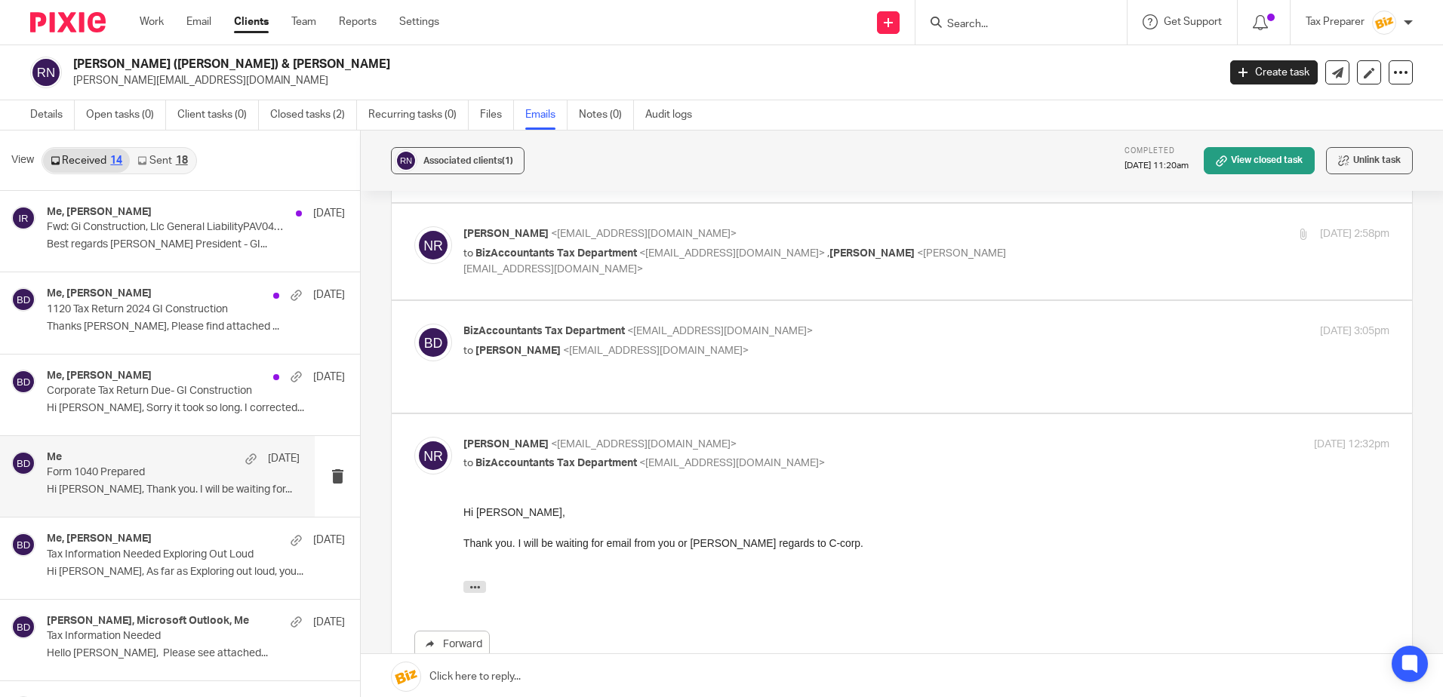
scroll to position [204, 0]
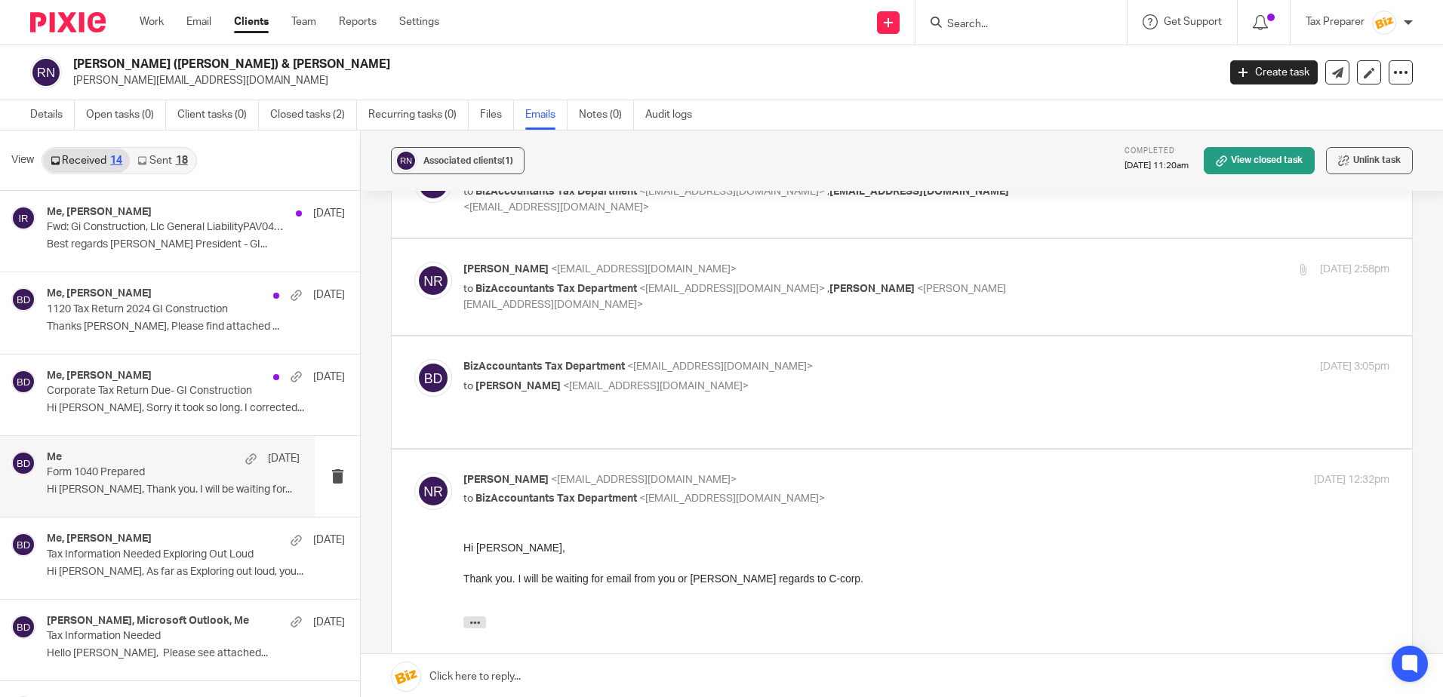
click at [785, 375] on p "BizAccountants Tax Department <taxes@bizaccountants.com>" at bounding box center [771, 367] width 617 height 16
checkbox input "true"
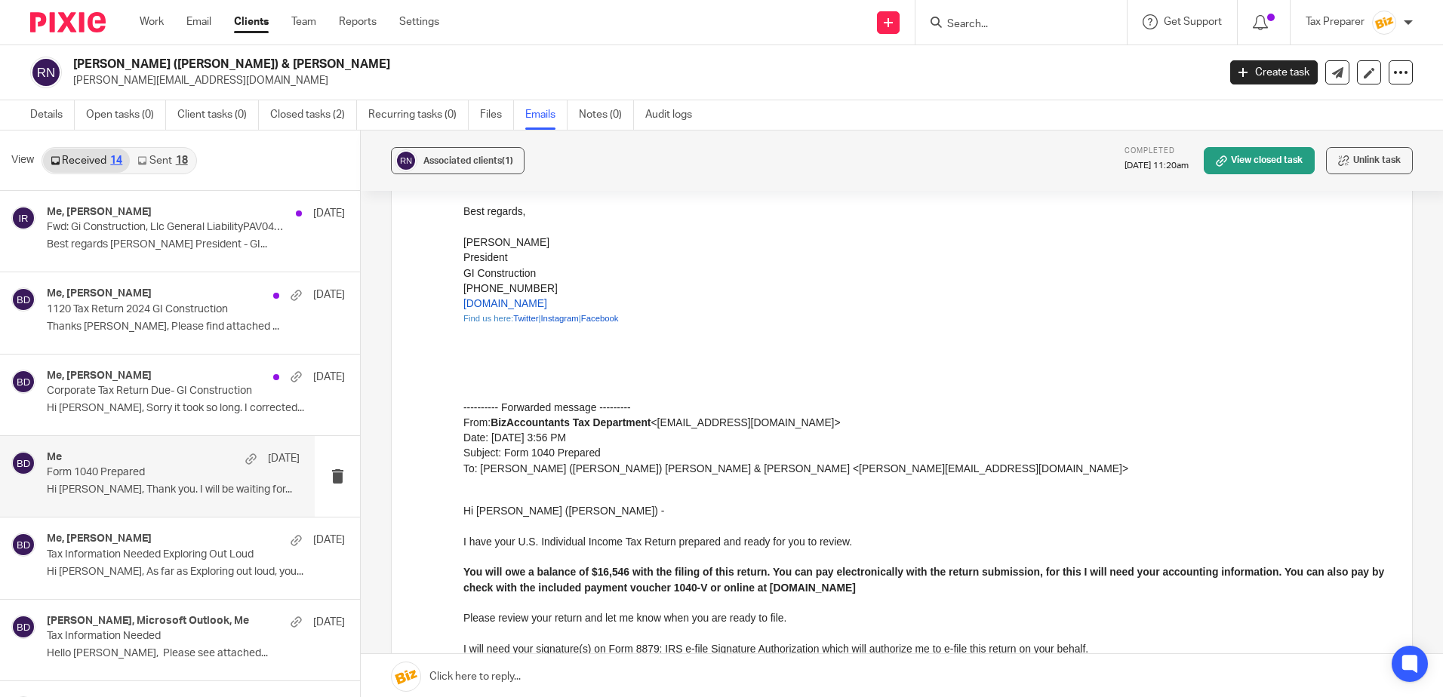
scroll to position [958, 0]
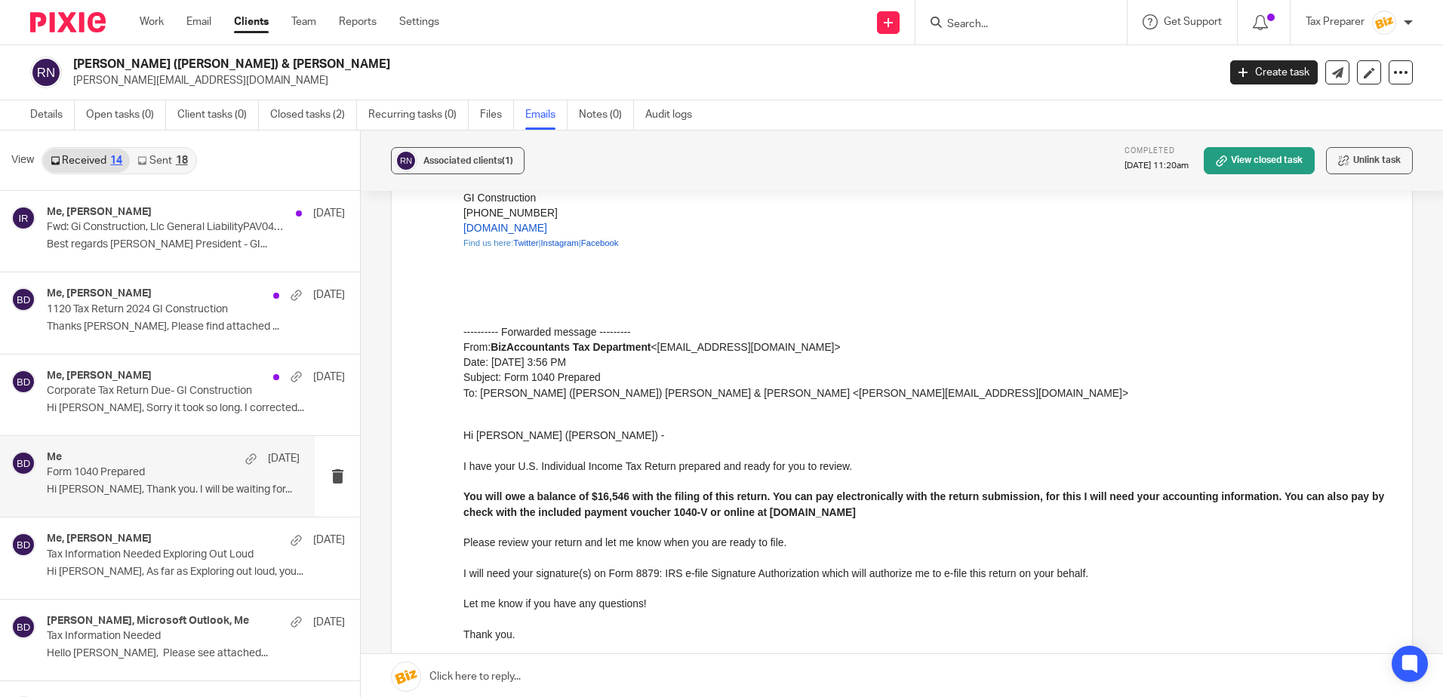
click at [1000, 35] on div at bounding box center [1020, 22] width 211 height 45
click at [993, 29] on input "Search" at bounding box center [1013, 25] width 136 height 14
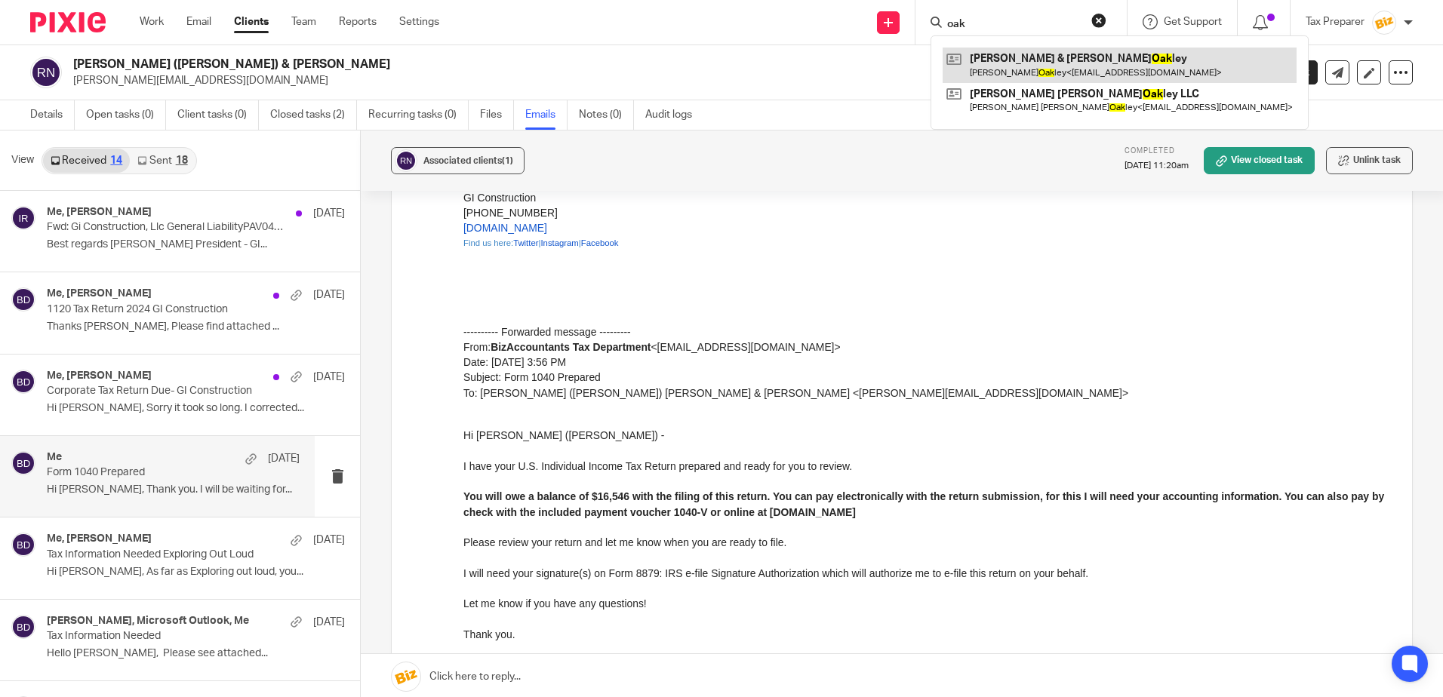
type input "oak"
click at [1043, 63] on link at bounding box center [1119, 65] width 354 height 35
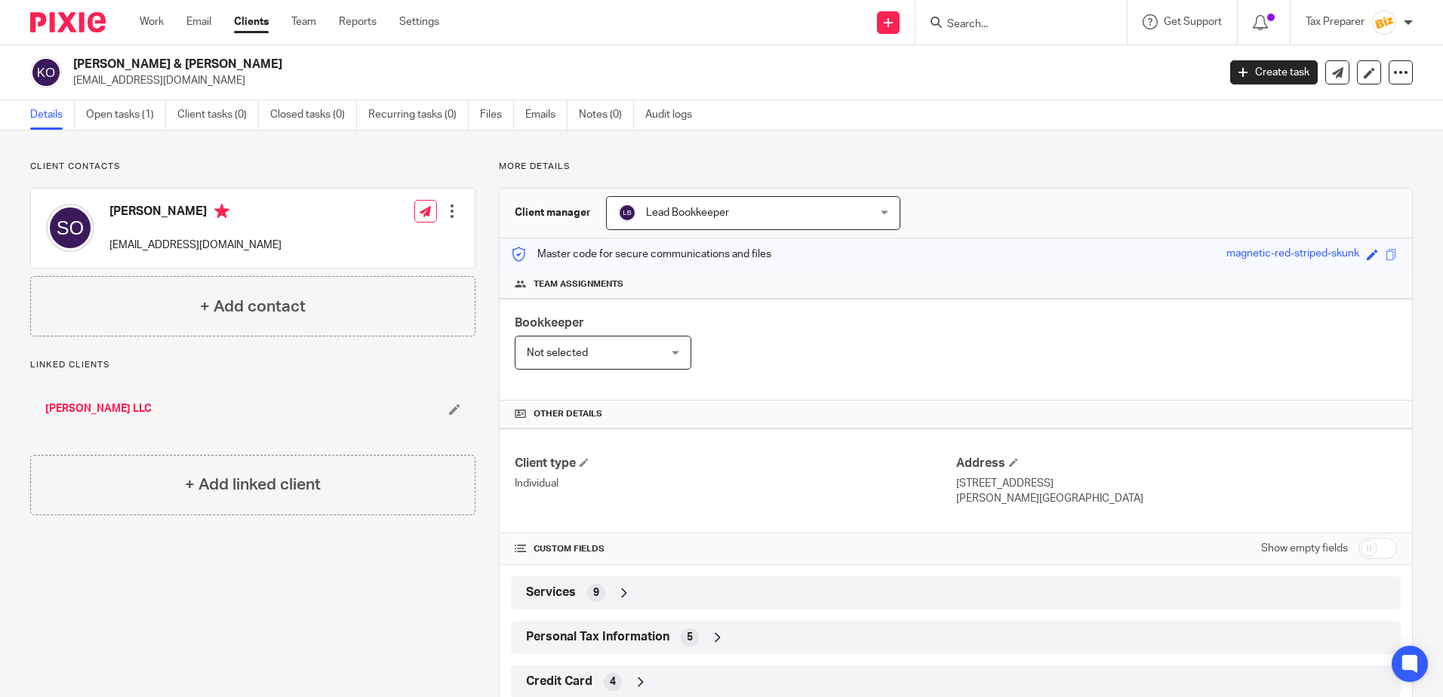
scroll to position [44, 0]
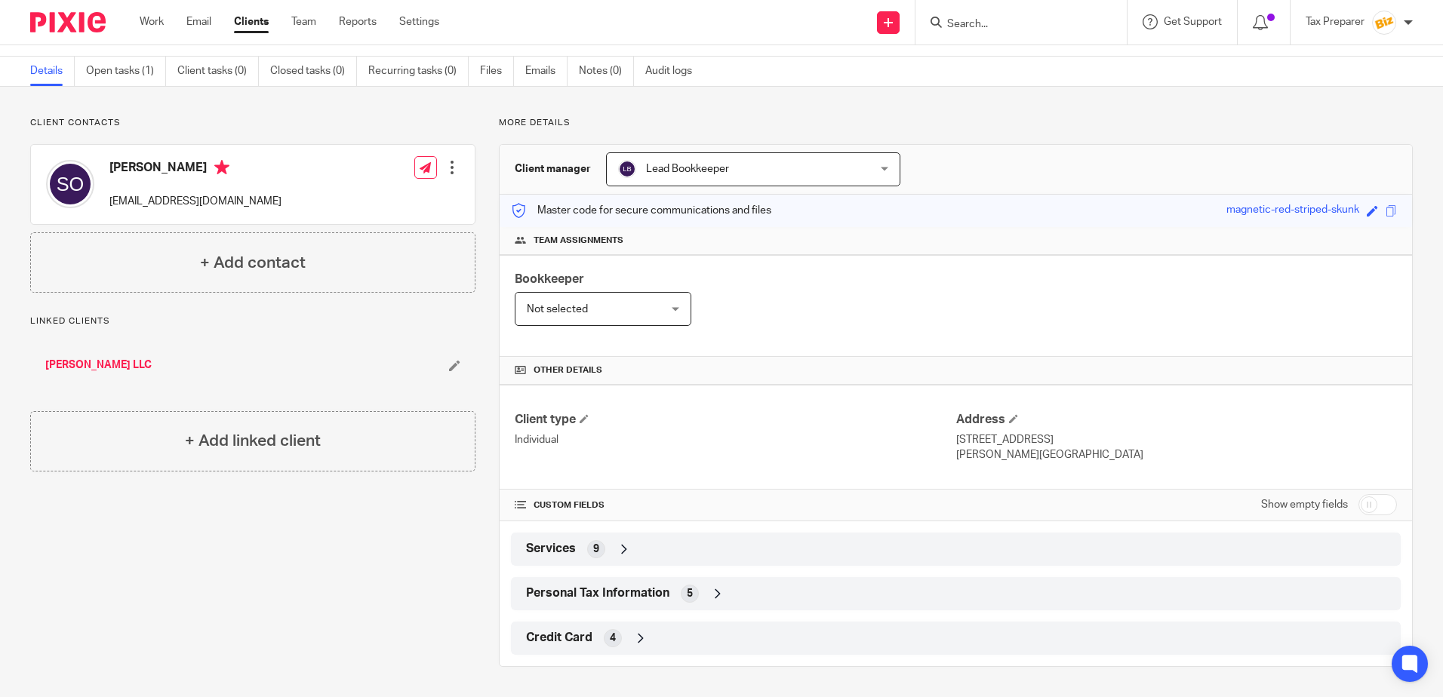
click at [713, 600] on icon at bounding box center [717, 593] width 15 height 15
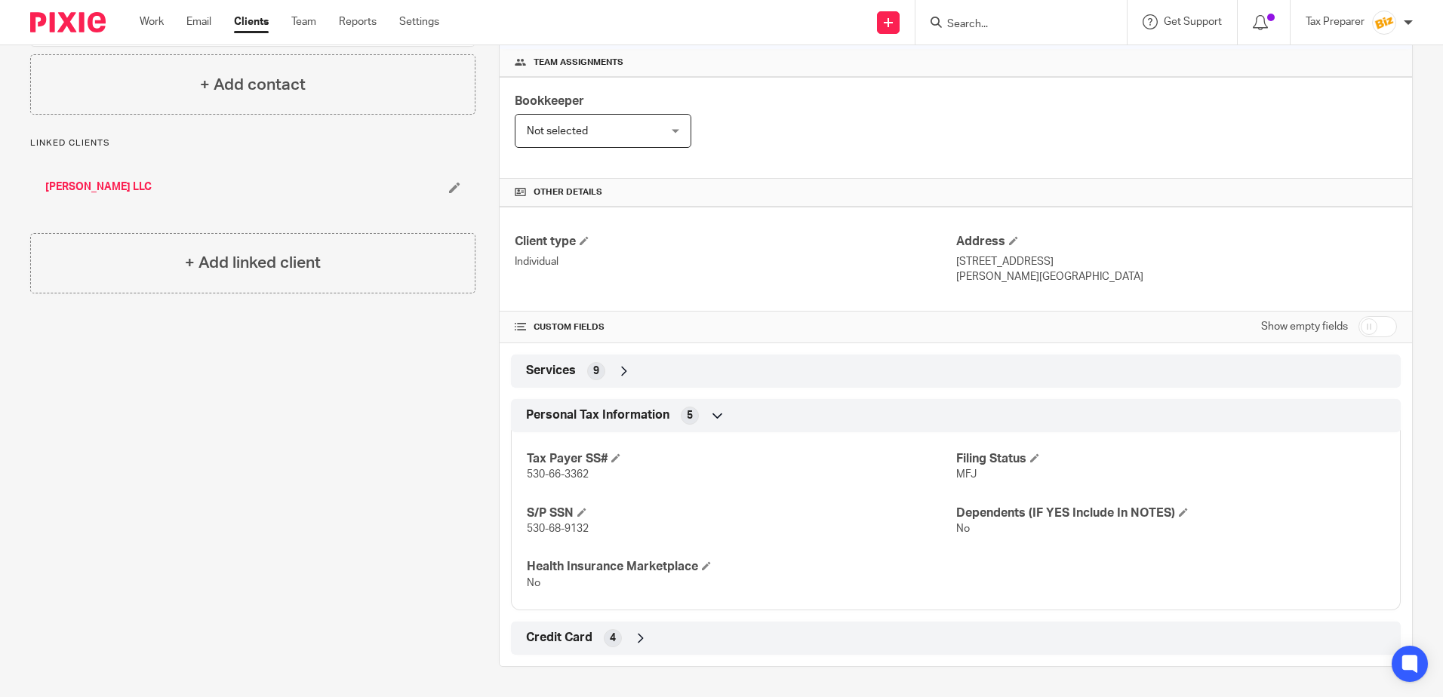
scroll to position [0, 0]
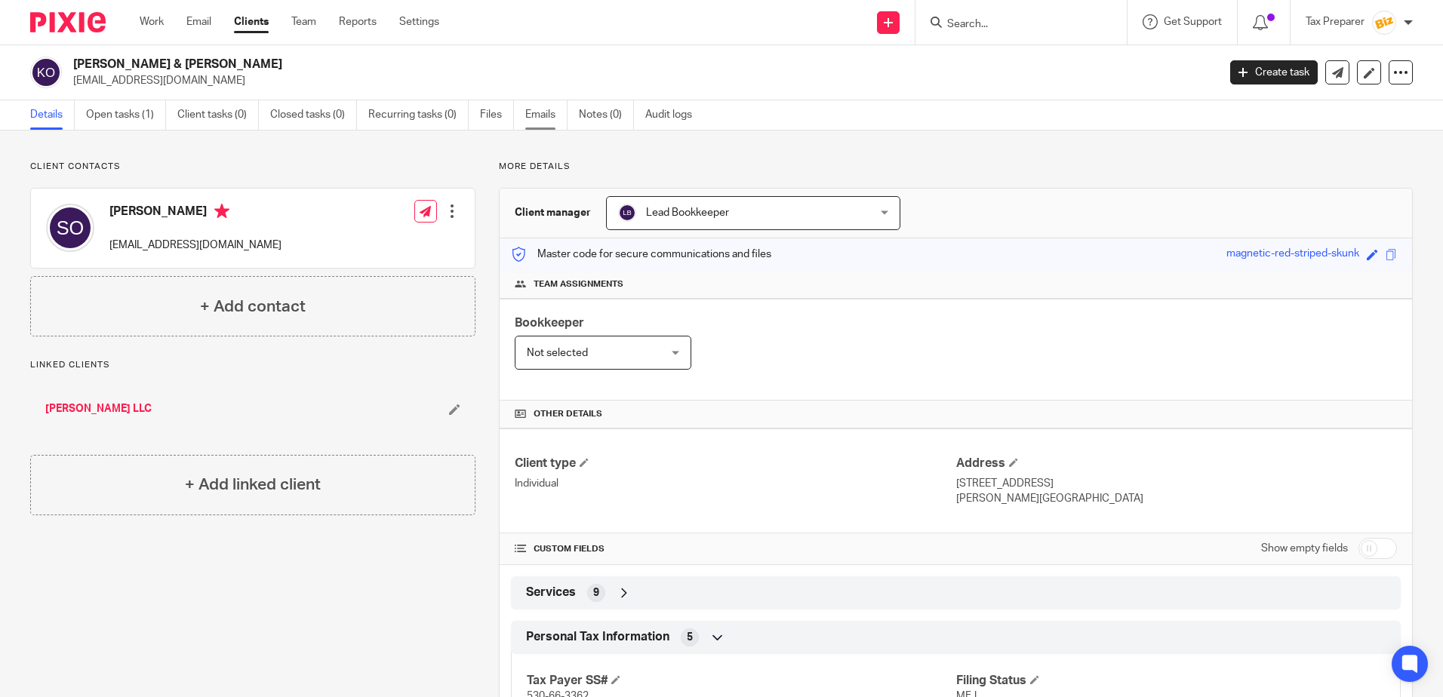
click at [535, 109] on link "Emails" at bounding box center [546, 114] width 42 height 29
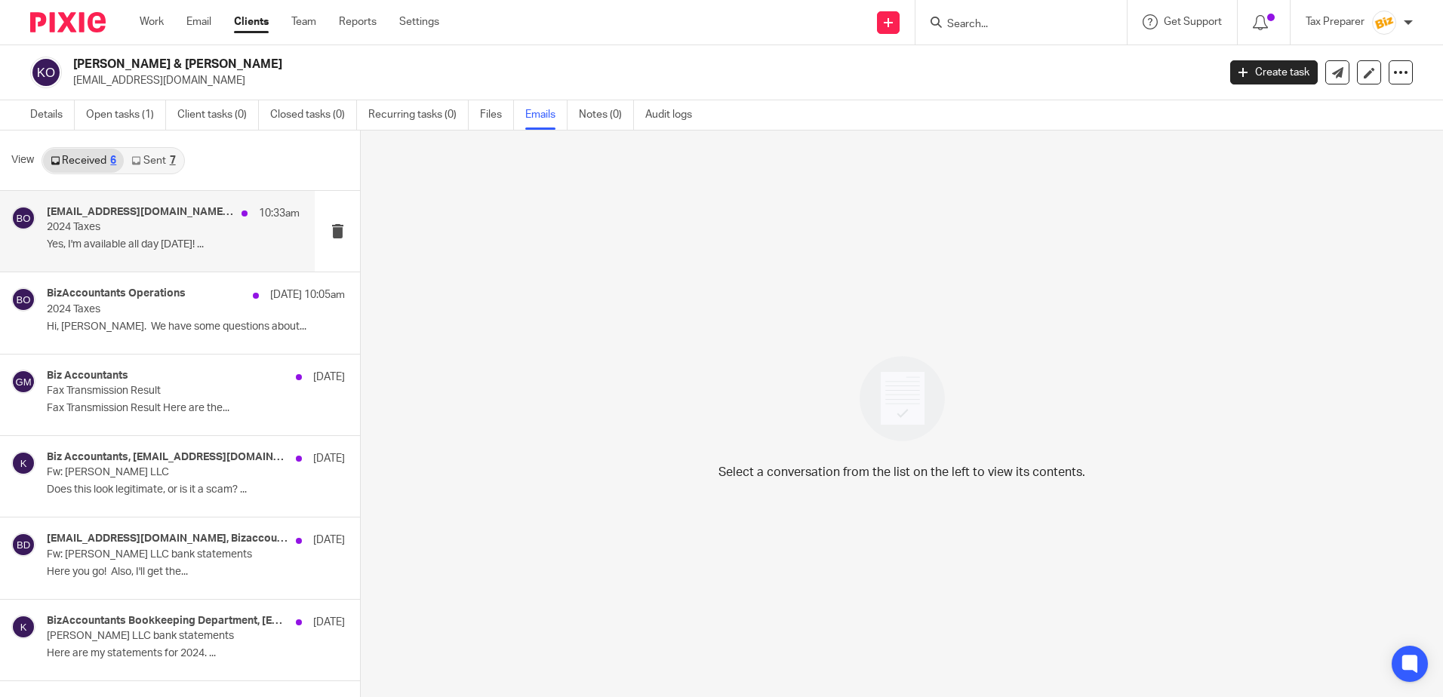
click at [200, 228] on p "2024 Taxes" at bounding box center [148, 227] width 202 height 13
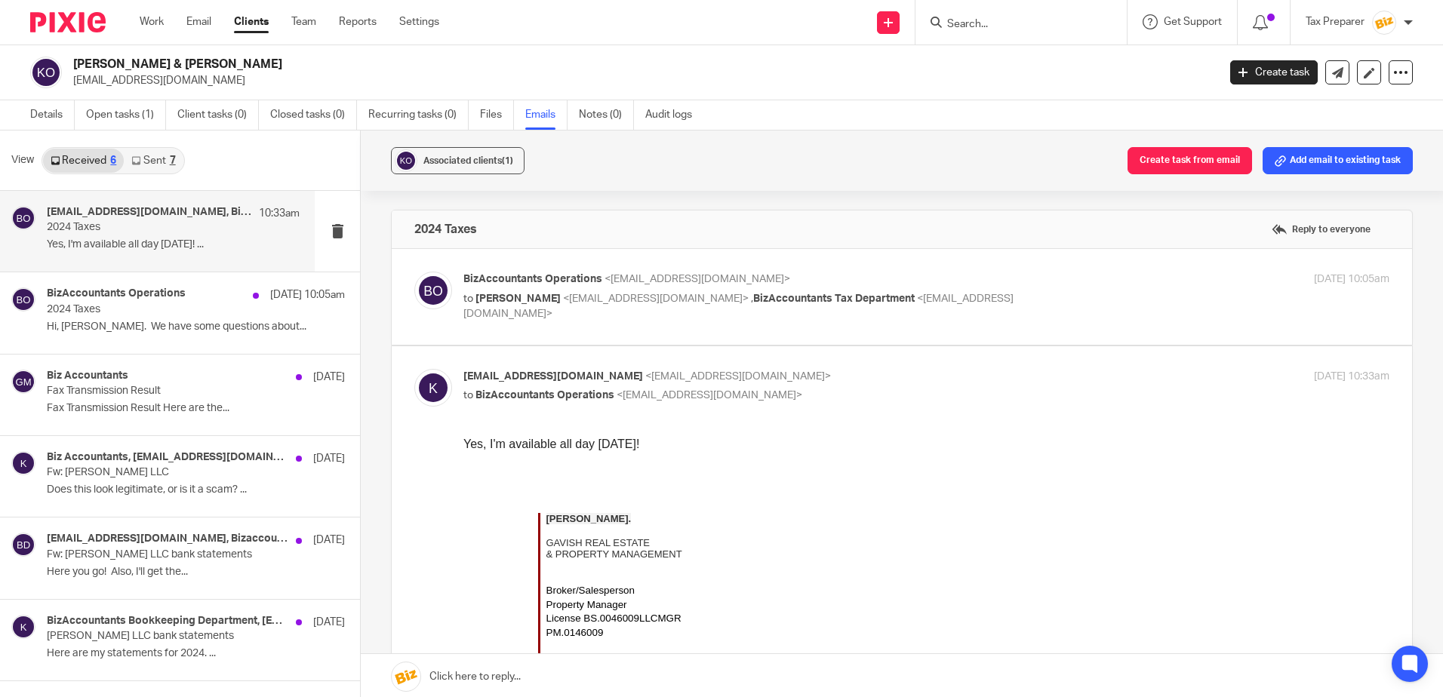
click at [992, 311] on div "BizAccountants Operations <[EMAIL_ADDRESS][DOMAIN_NAME]> to [PERSON_NAME] <[EMA…" at bounding box center [901, 297] width 975 height 51
click at [978, 283] on p "BizAccountants Operations <[EMAIL_ADDRESS][DOMAIN_NAME]>" at bounding box center [771, 280] width 617 height 16
checkbox input "true"
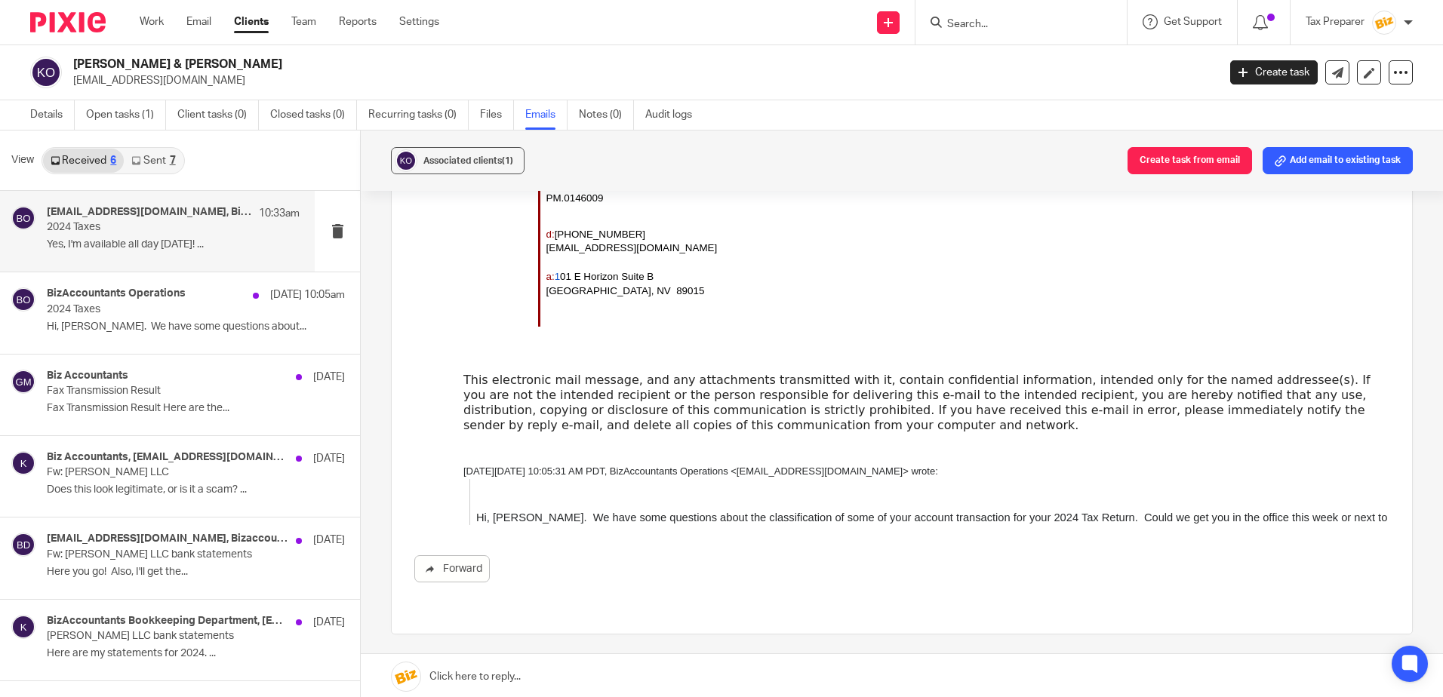
scroll to position [668, 0]
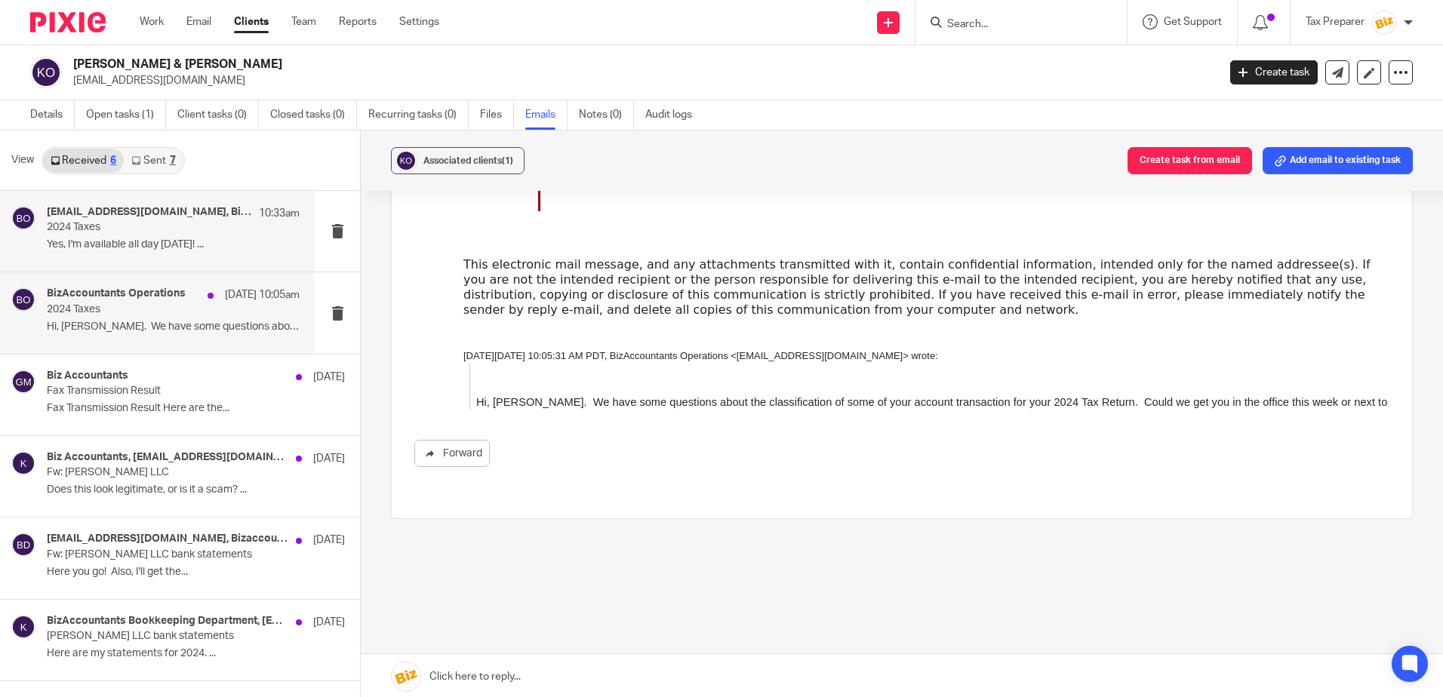
click at [174, 315] on p "2024 Taxes" at bounding box center [148, 309] width 202 height 13
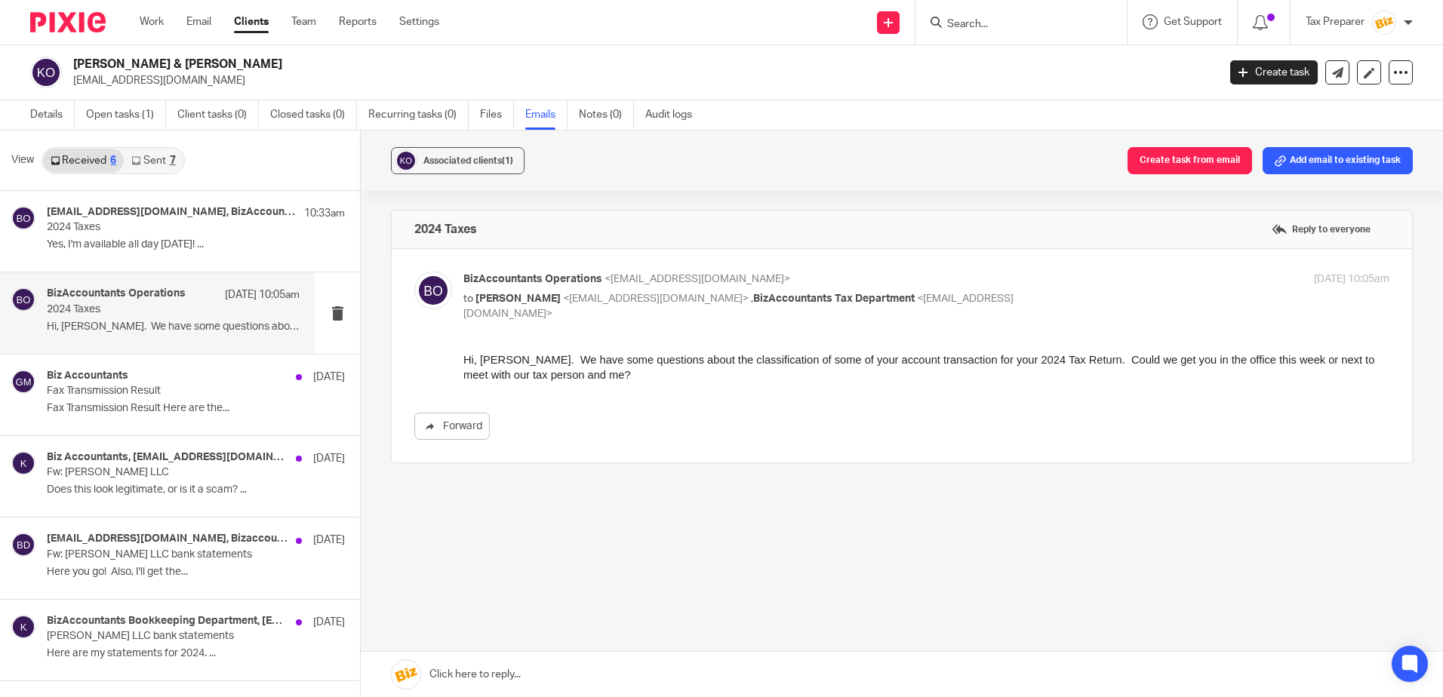
scroll to position [0, 0]
click at [982, 286] on p "BizAccountants Operations <operations@bizaccountants.com>" at bounding box center [771, 280] width 617 height 16
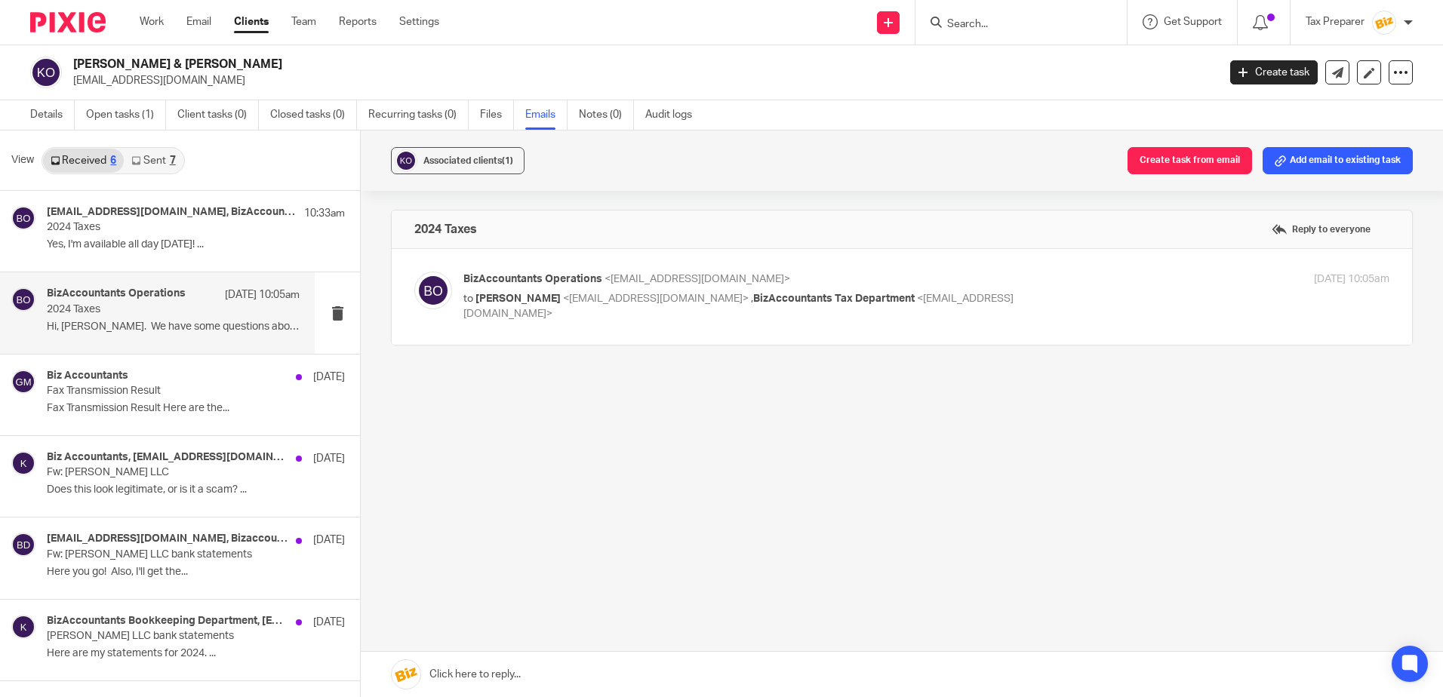
click at [983, 286] on p "BizAccountants Operations <operations@bizaccountants.com>" at bounding box center [771, 280] width 617 height 16
checkbox input "true"
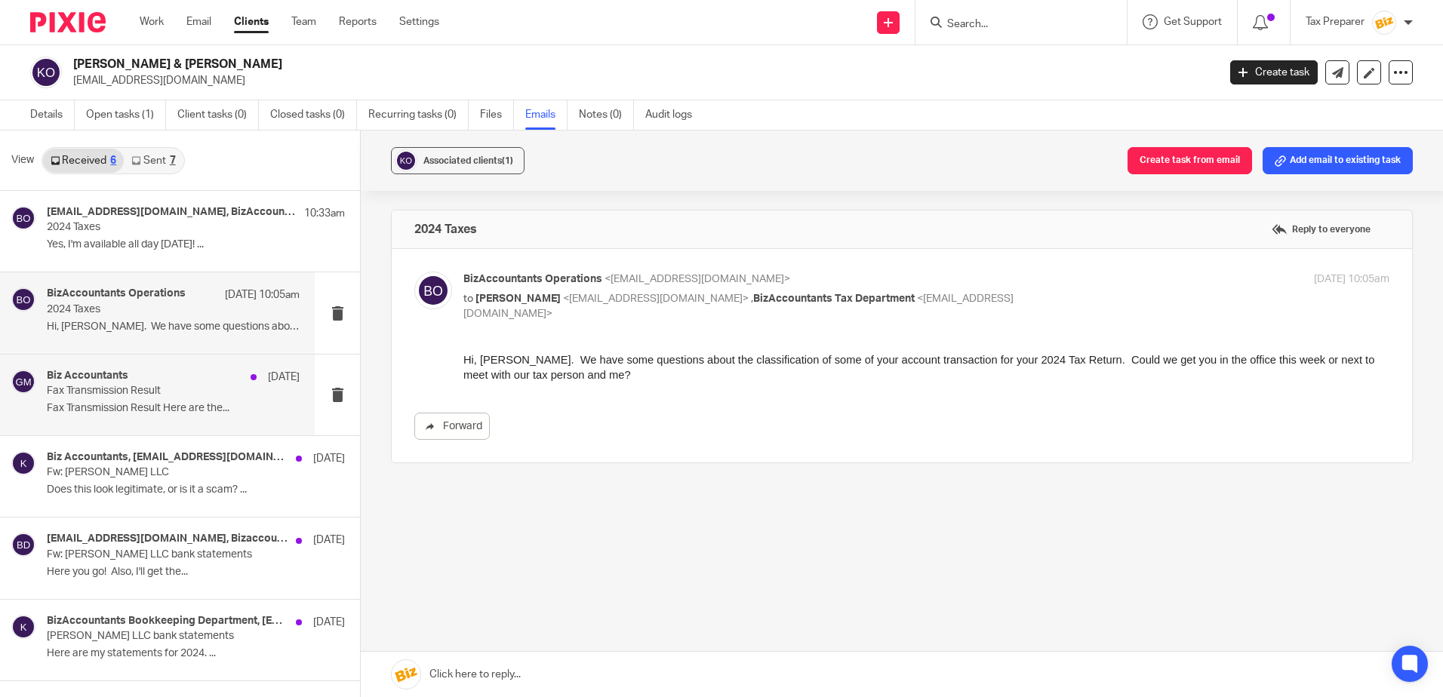
click at [217, 392] on p "Fax Transmission Result" at bounding box center [148, 391] width 202 height 13
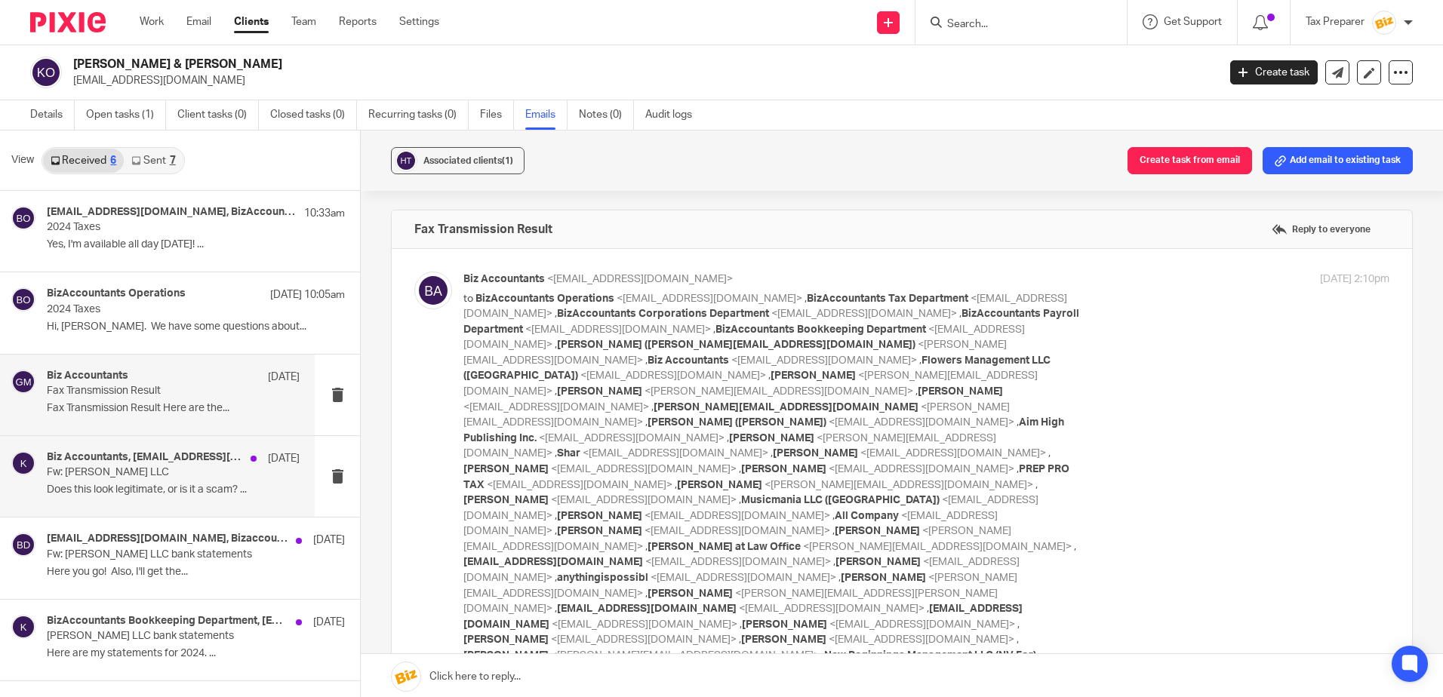
click at [225, 465] on div "Biz Accountants, kskcko@aol.com Mar 6" at bounding box center [173, 458] width 253 height 15
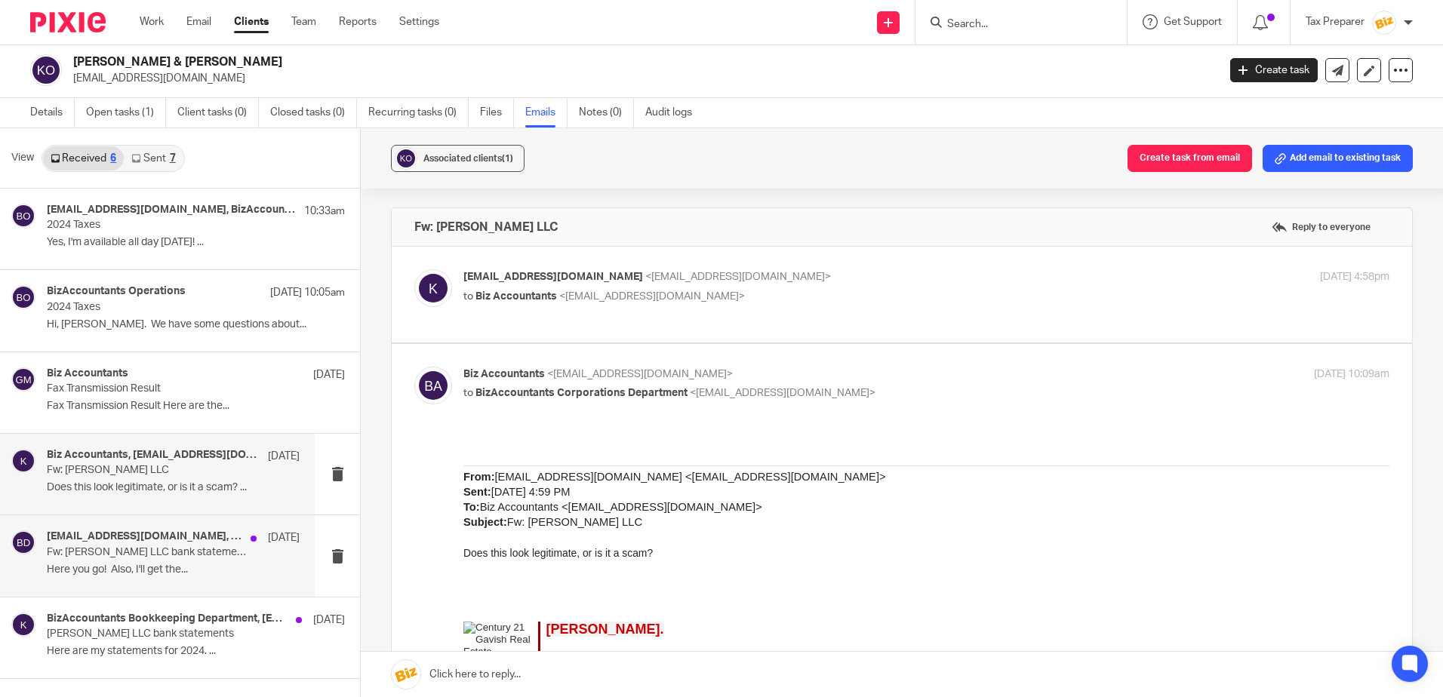
click at [189, 558] on p "Fw: Susan Oakley LLC bank statements" at bounding box center [148, 552] width 202 height 13
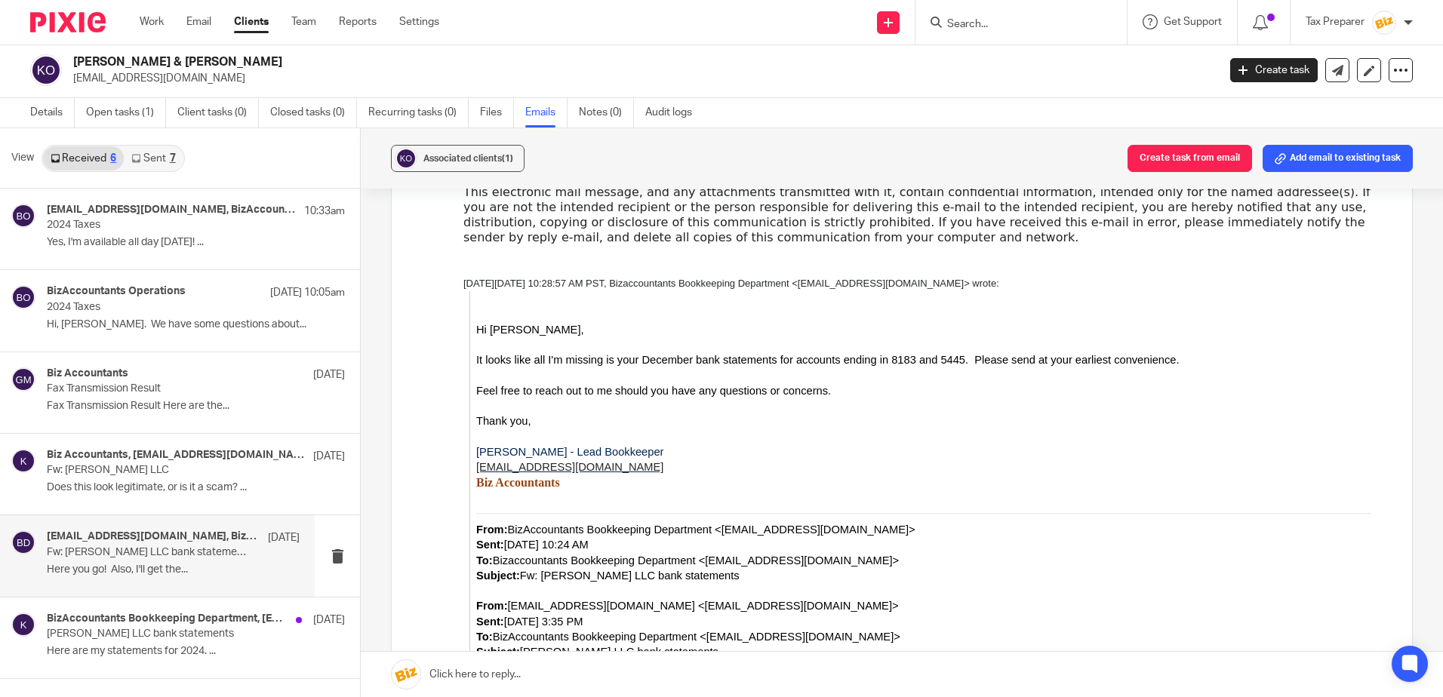
scroll to position [798, 0]
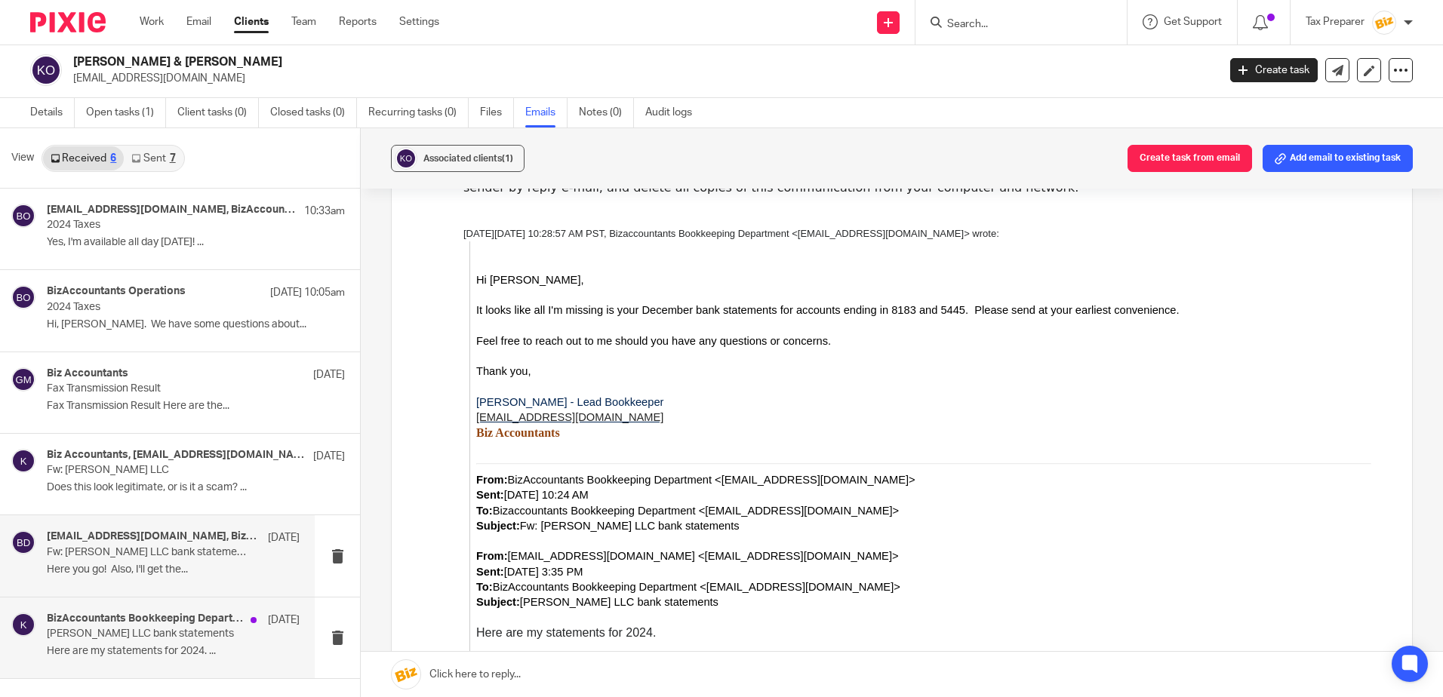
click at [229, 624] on h4 "BizAccountants Bookkeeping Department, kskcko@aol.com" at bounding box center [145, 619] width 196 height 13
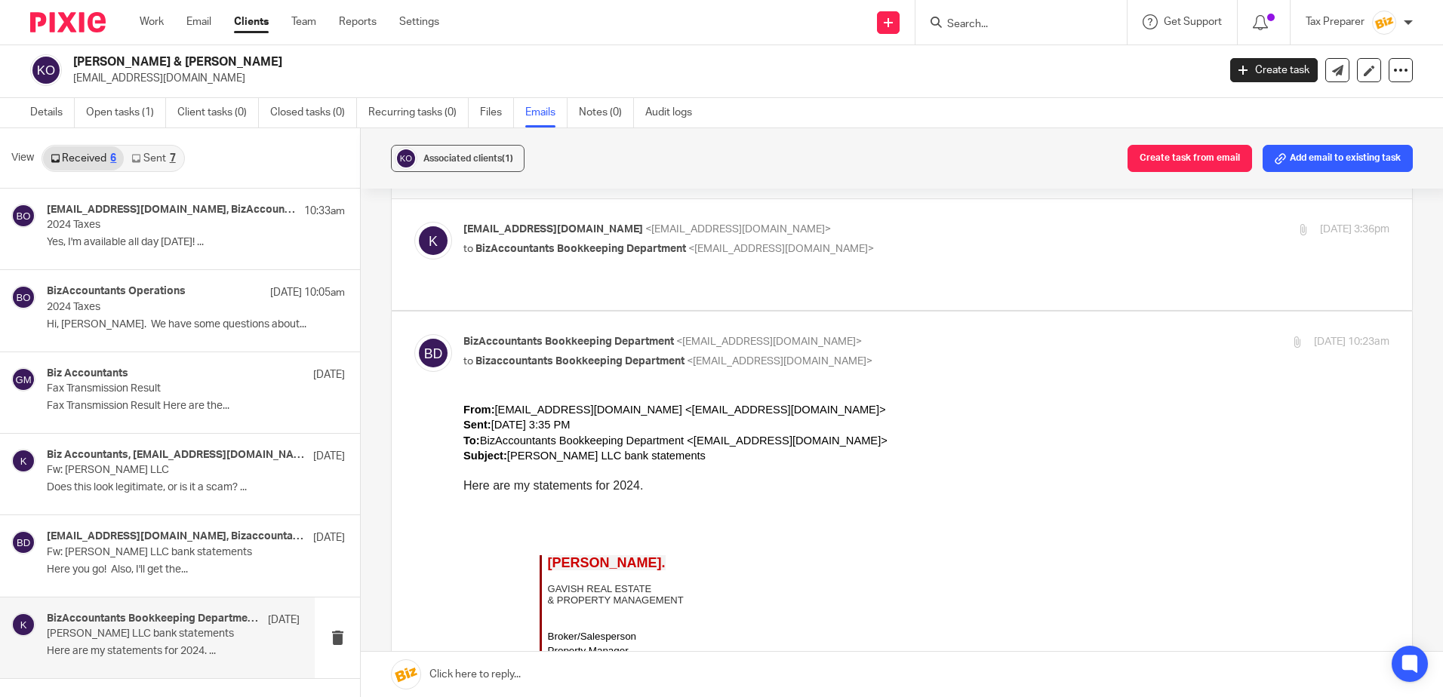
scroll to position [26, 0]
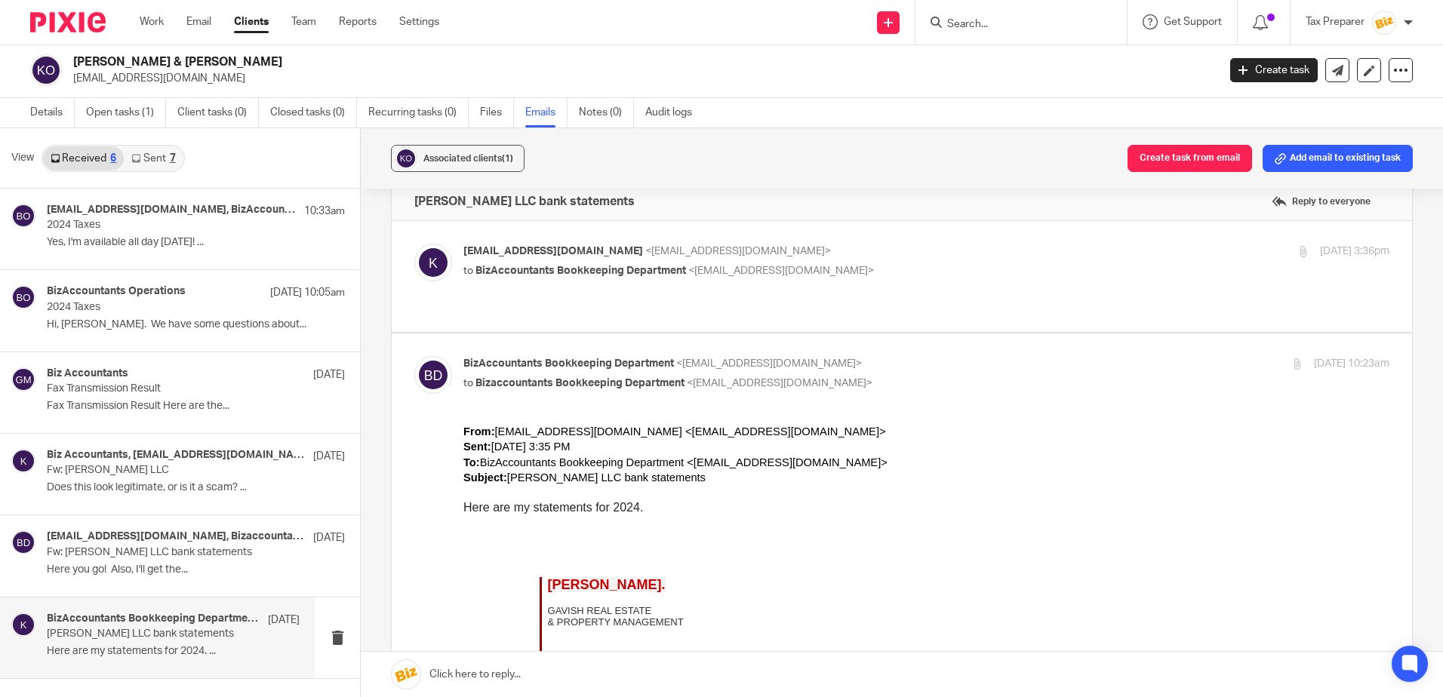
click at [962, 274] on p "to BizAccountants Bookkeeping Department <bookkeeping@bizaccountants.com>" at bounding box center [771, 271] width 617 height 16
checkbox input "true"
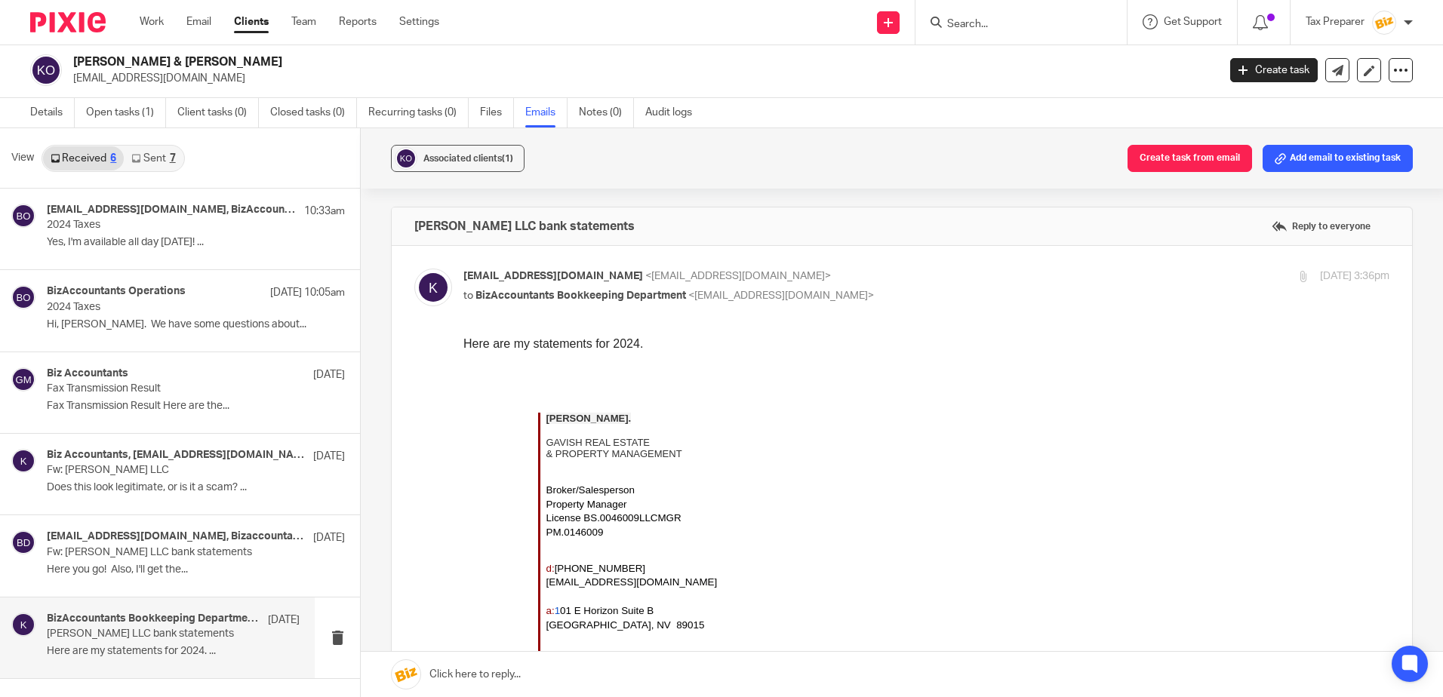
scroll to position [0, 0]
click at [973, 26] on input "Search" at bounding box center [1013, 25] width 136 height 14
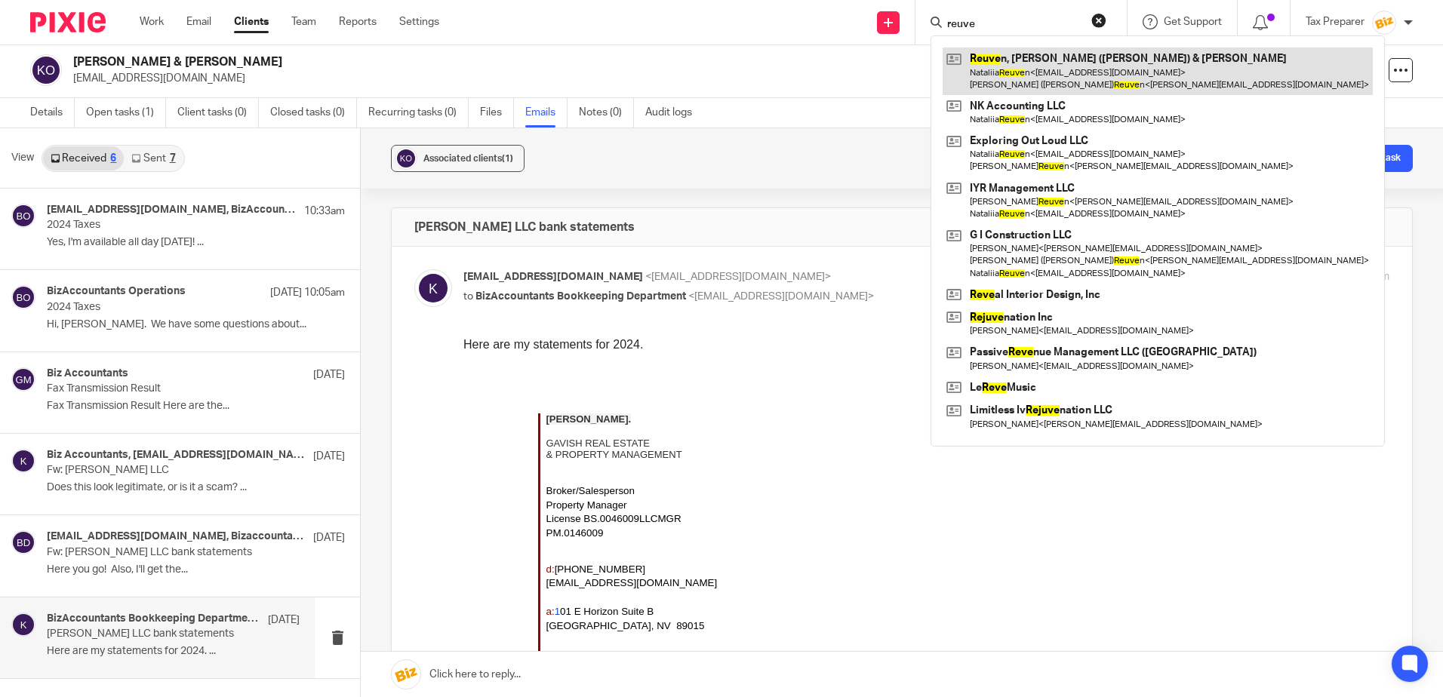
type input "reuve"
click at [1043, 65] on link at bounding box center [1157, 71] width 430 height 47
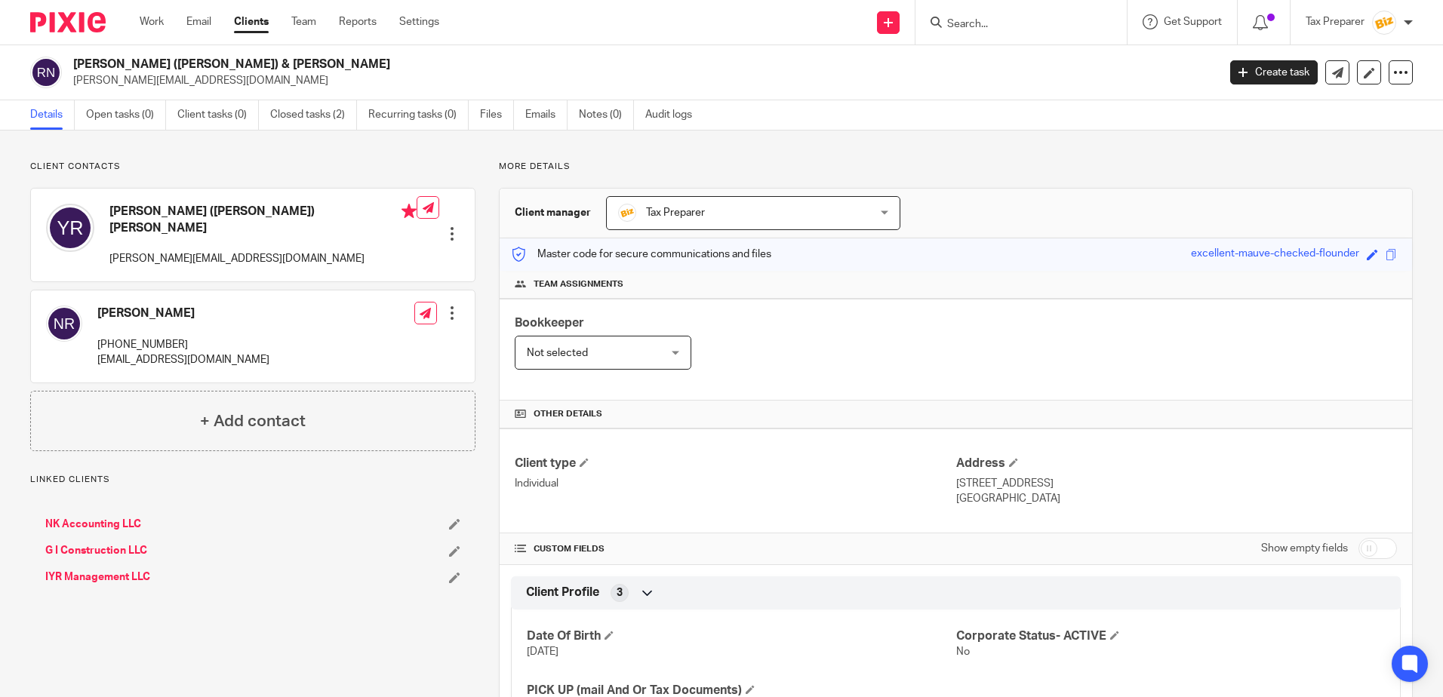
click at [523, 114] on ul "Details Open tasks (0) Client tasks (0) Closed tasks (2) Recurring tasks (0) Fi…" at bounding box center [372, 114] width 684 height 29
click at [549, 114] on link "Emails" at bounding box center [546, 114] width 42 height 29
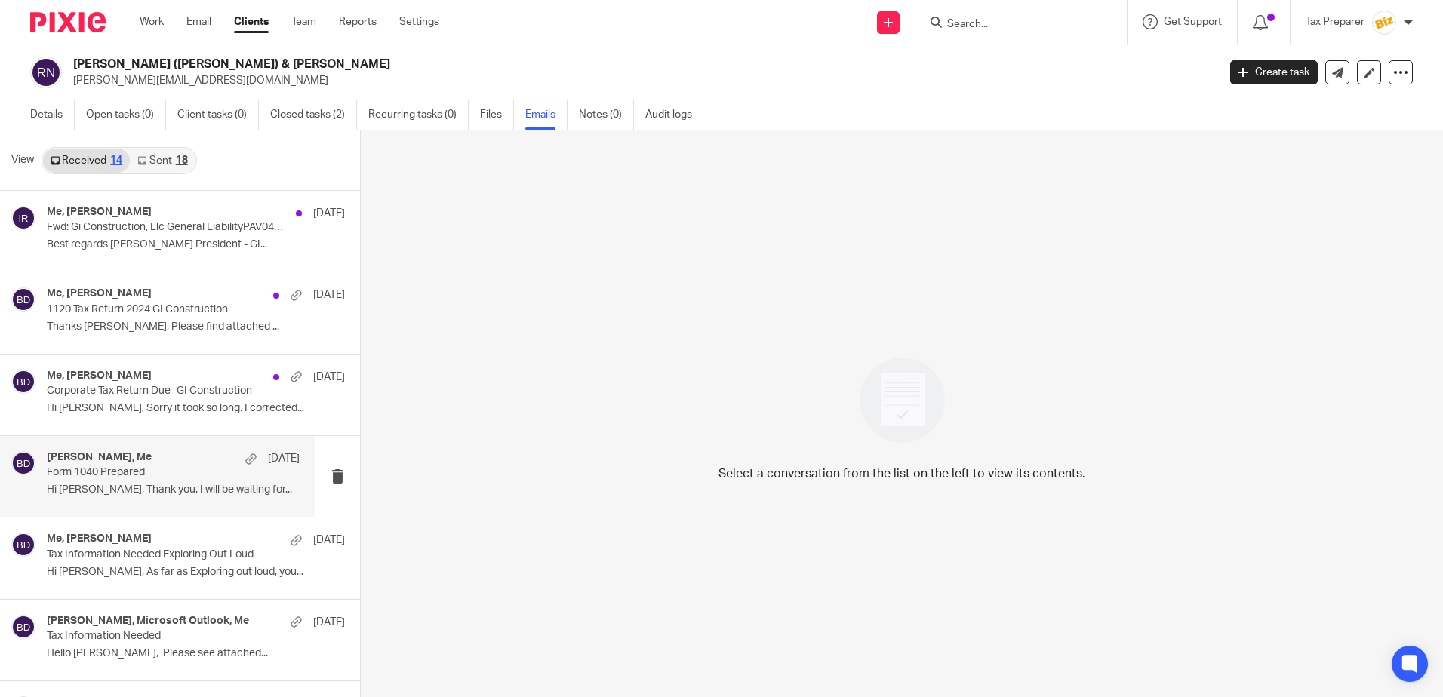
click at [164, 466] on p "Form 1040 Prepared" at bounding box center [148, 472] width 202 height 13
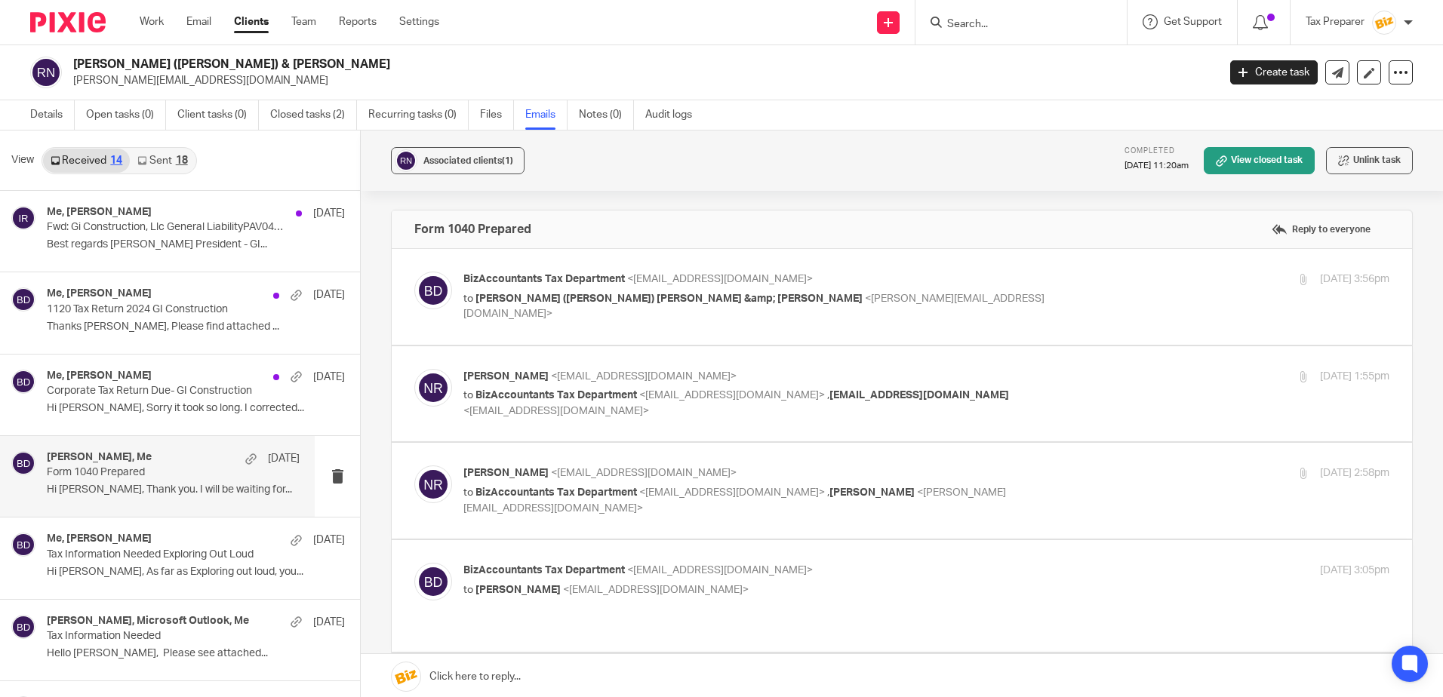
click at [867, 300] on p "to [PERSON_NAME] ([PERSON_NAME]) [PERSON_NAME] &amp; [PERSON_NAME] <[PERSON_NAM…" at bounding box center [771, 306] width 617 height 31
checkbox input "true"
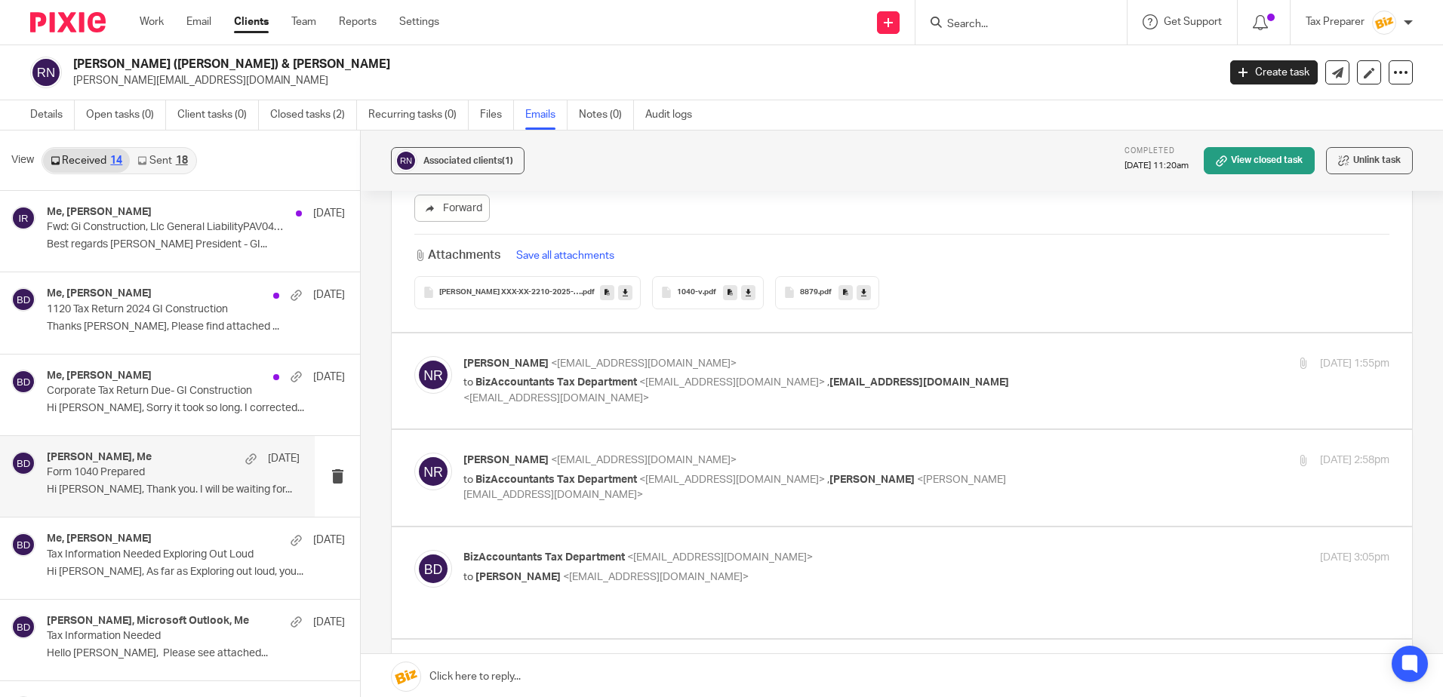
scroll to position [754, 0]
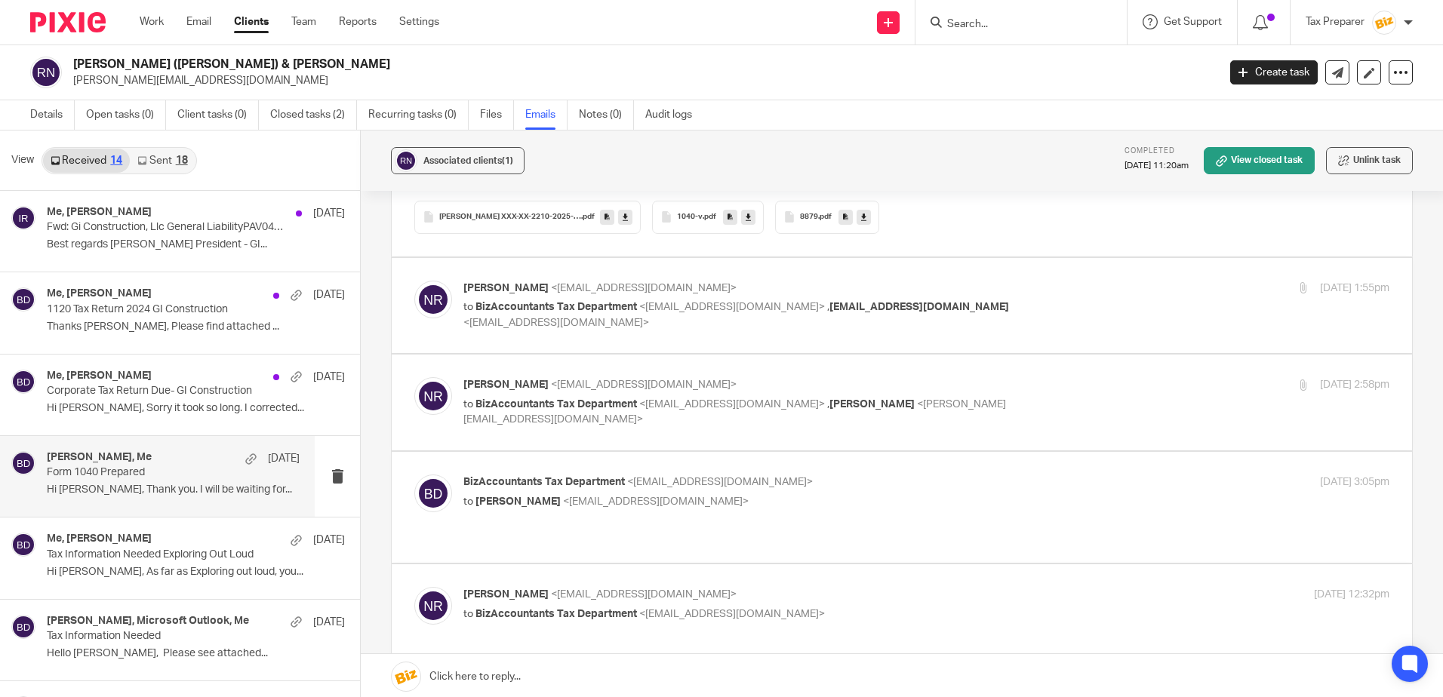
click at [1051, 327] on p "to BizAccountants Tax Department <[EMAIL_ADDRESS][DOMAIN_NAME]> , [EMAIL_ADDRES…" at bounding box center [771, 315] width 617 height 31
checkbox input "true"
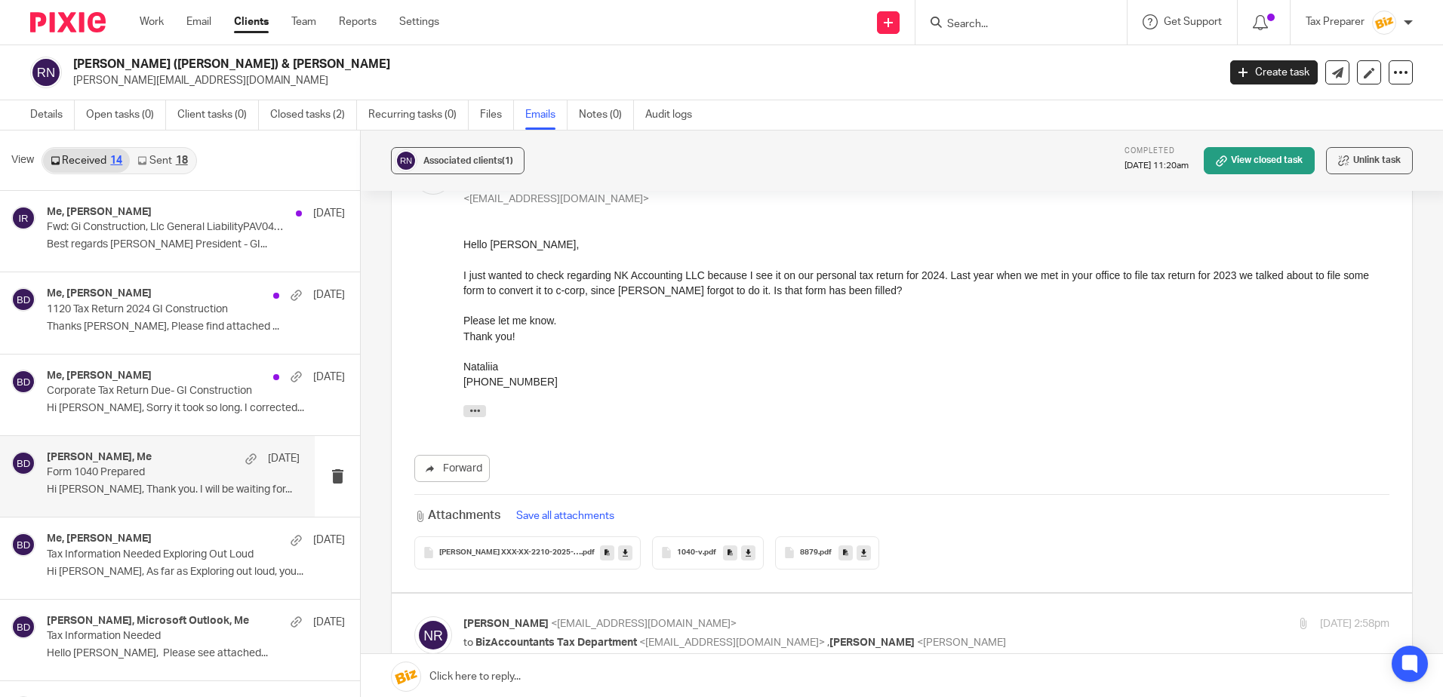
scroll to position [905, 0]
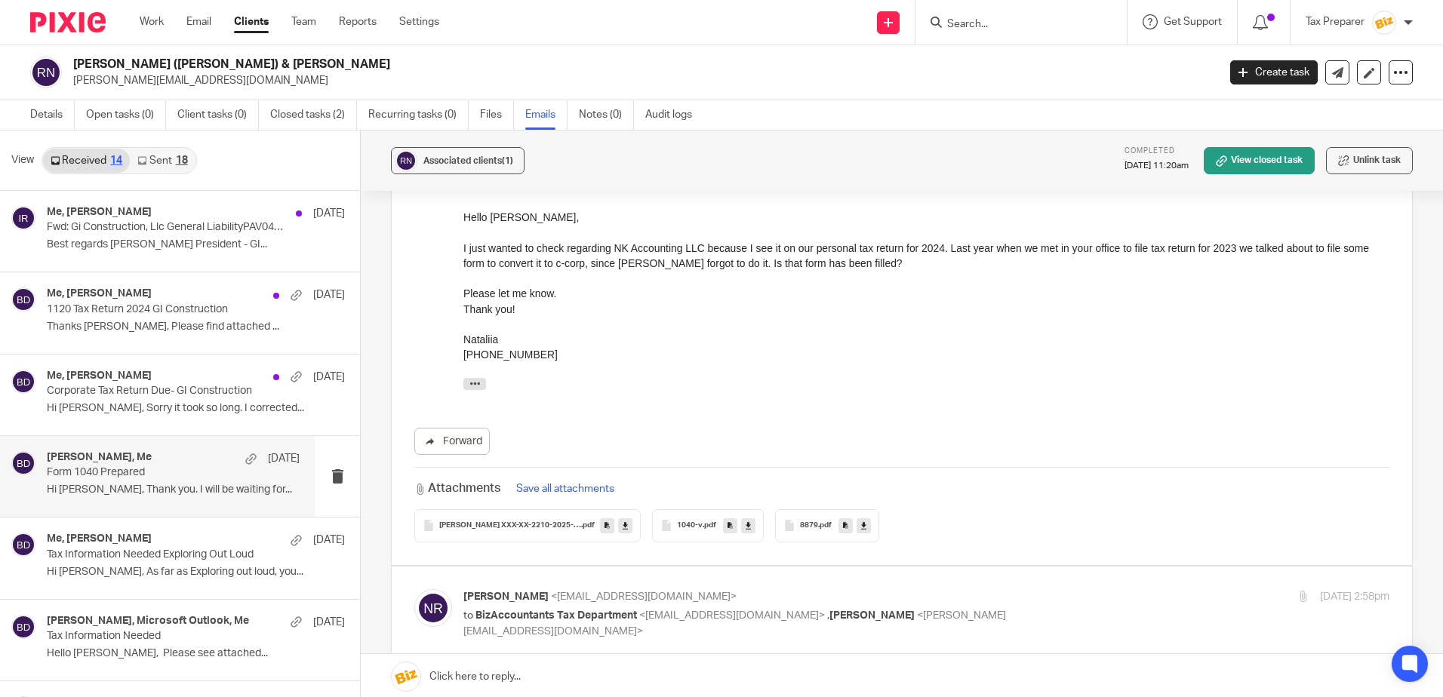
click at [795, 527] on div "8879 .pdf" at bounding box center [827, 525] width 104 height 33
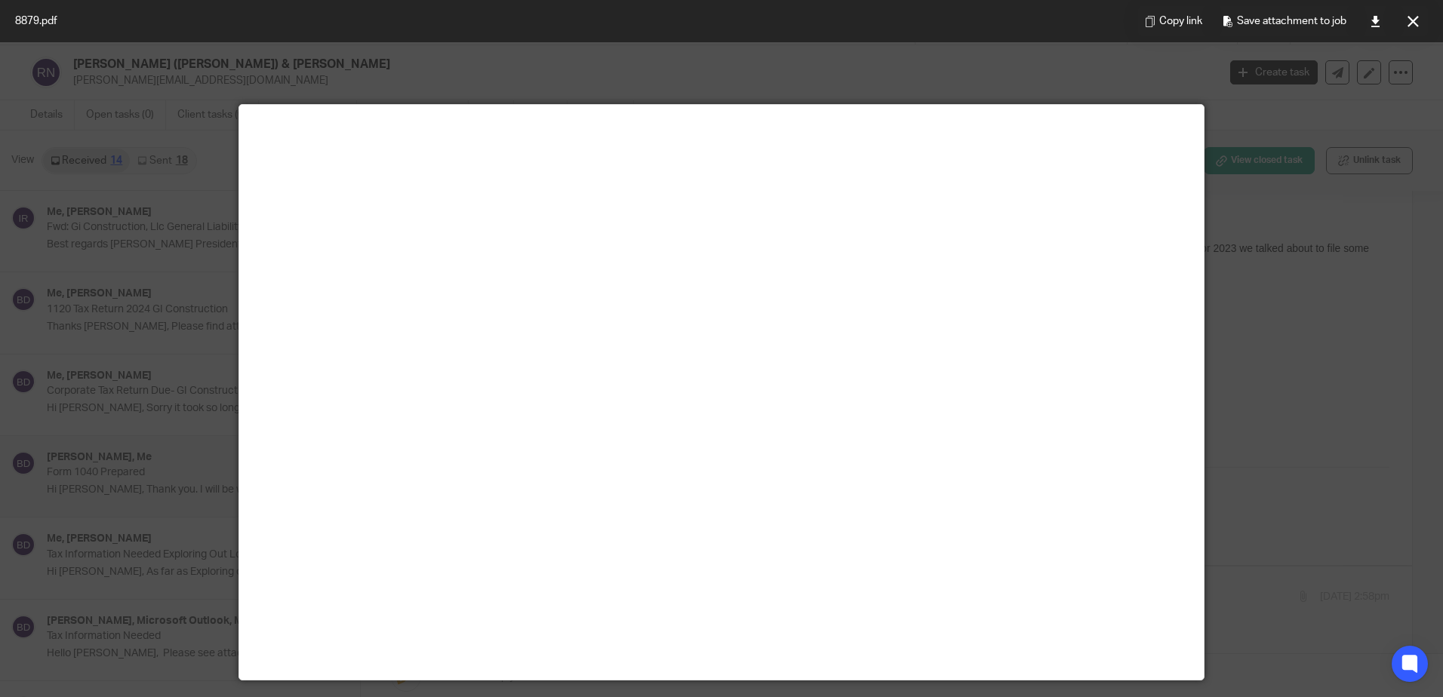
scroll to position [0, 0]
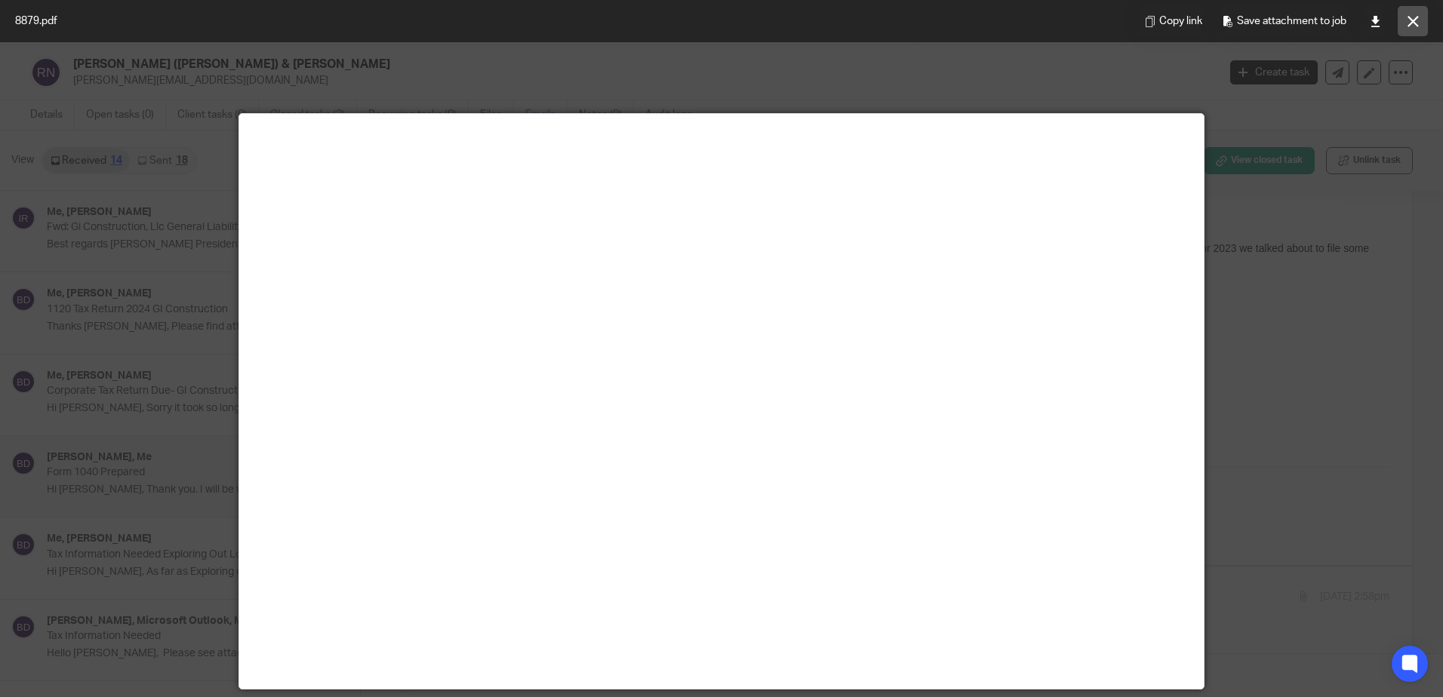
click at [1412, 23] on icon at bounding box center [1412, 21] width 11 height 11
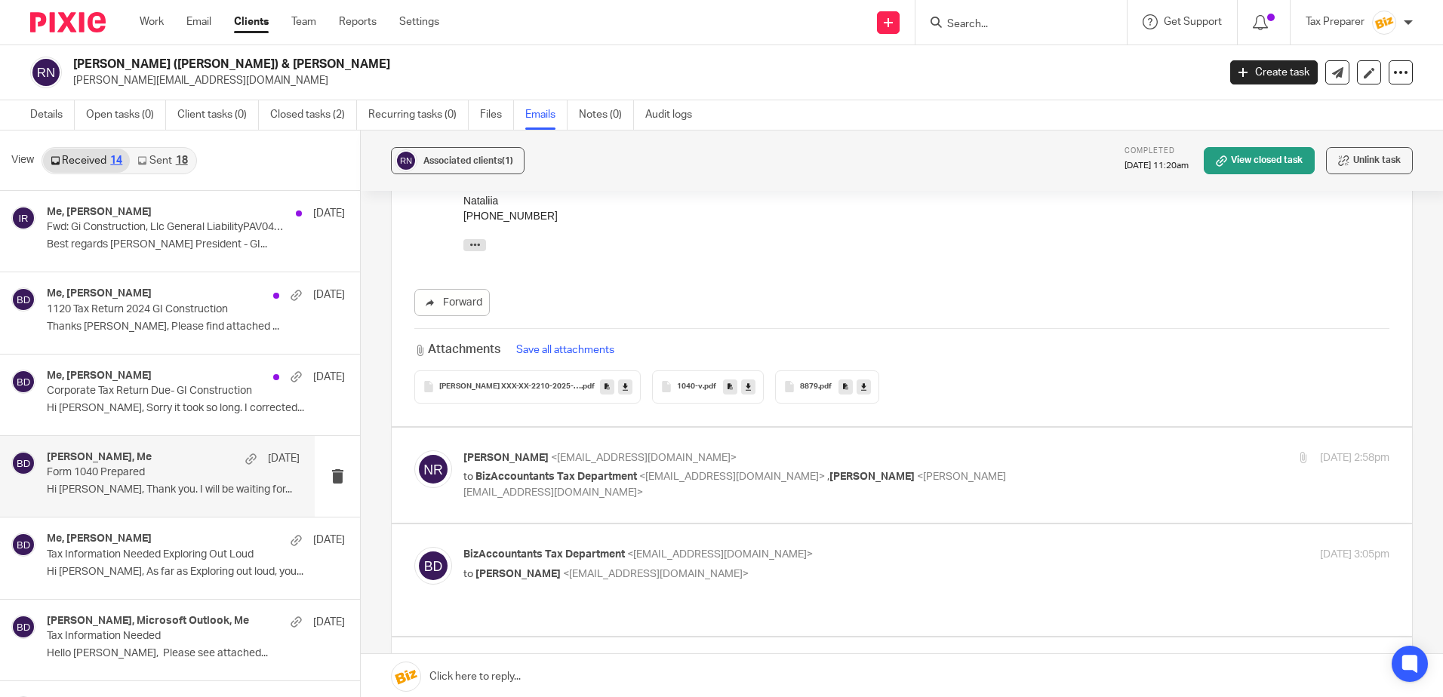
scroll to position [1132, 0]
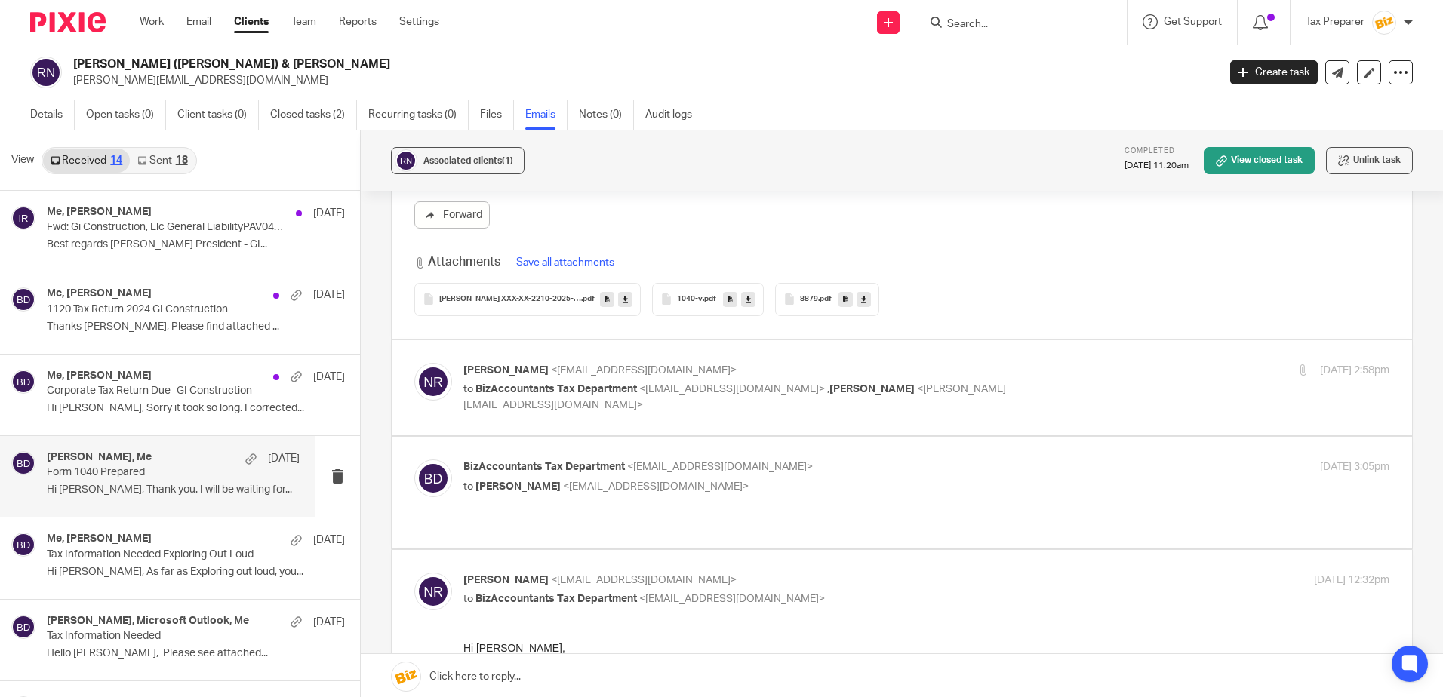
click at [986, 408] on p "to BizAccountants Tax Department <[EMAIL_ADDRESS][DOMAIN_NAME]> , [PERSON_NAME]…" at bounding box center [771, 397] width 617 height 31
checkbox input "true"
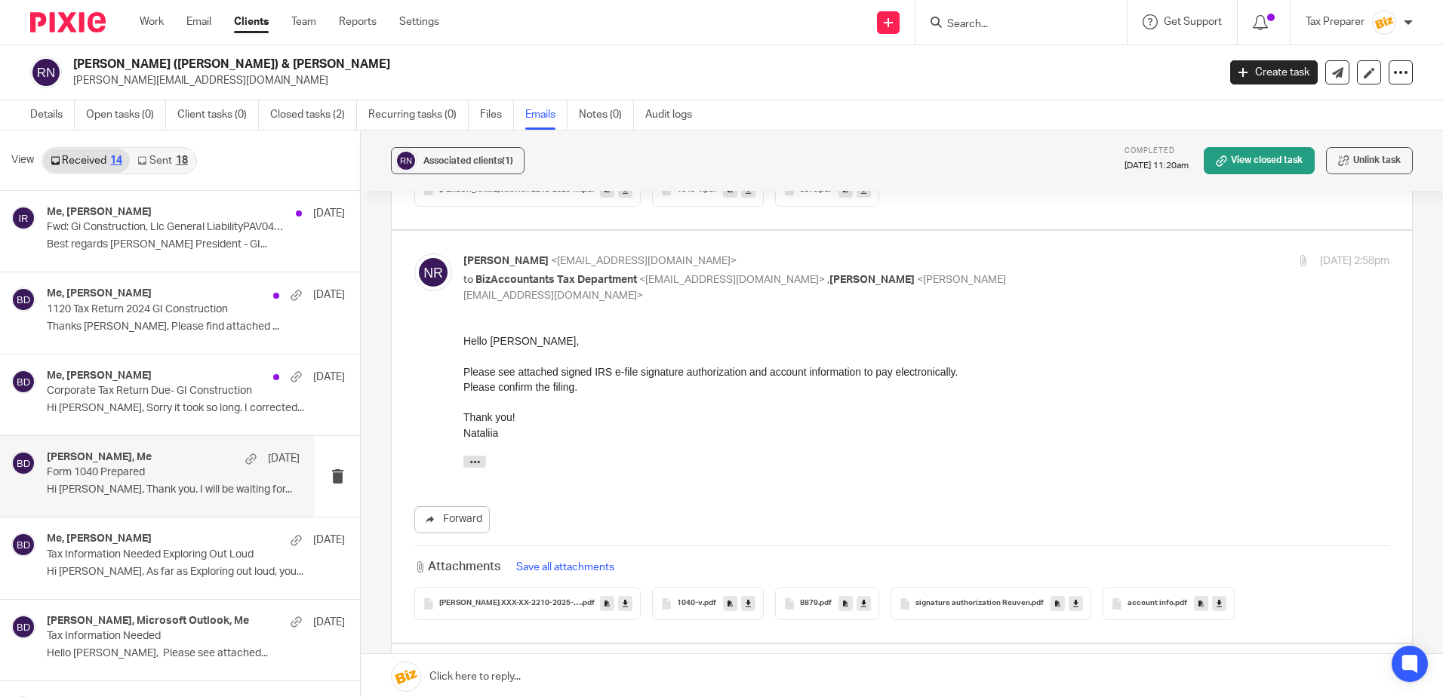
scroll to position [1358, 0]
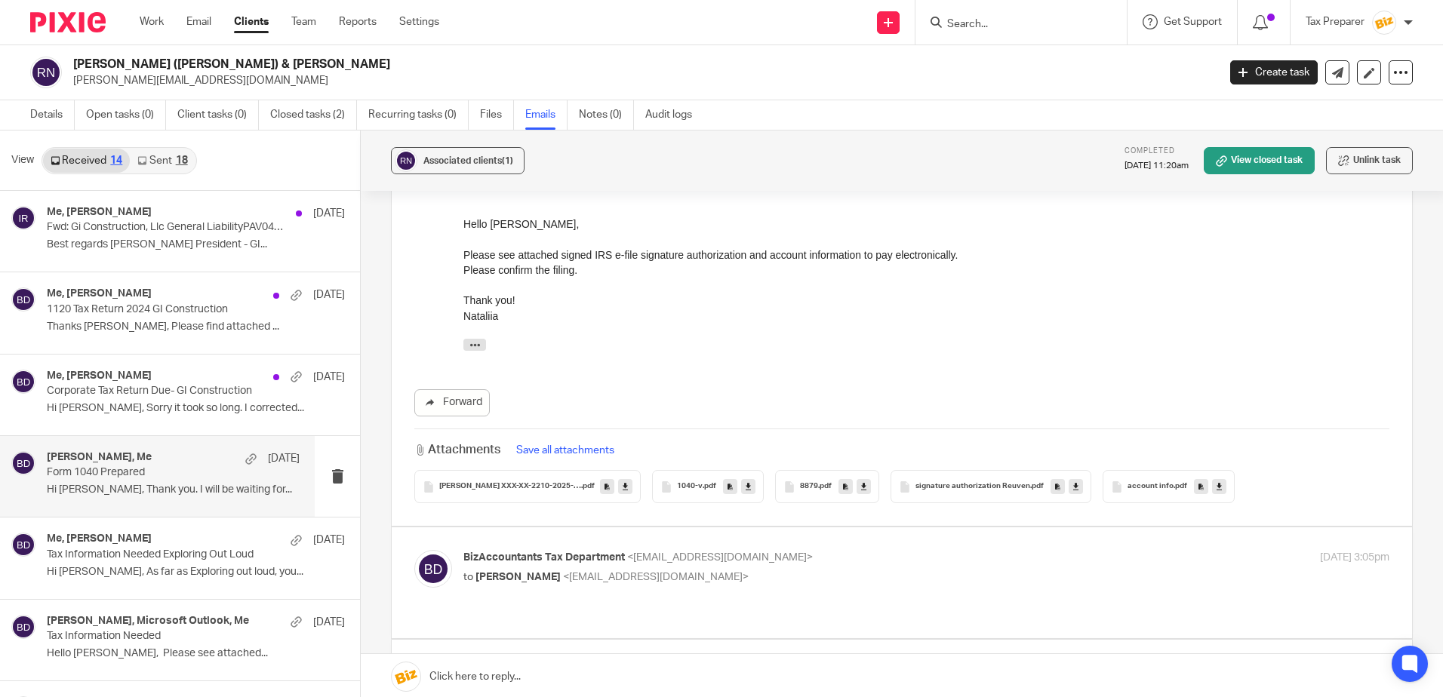
click at [803, 499] on div "8879 .pdf" at bounding box center [827, 486] width 104 height 33
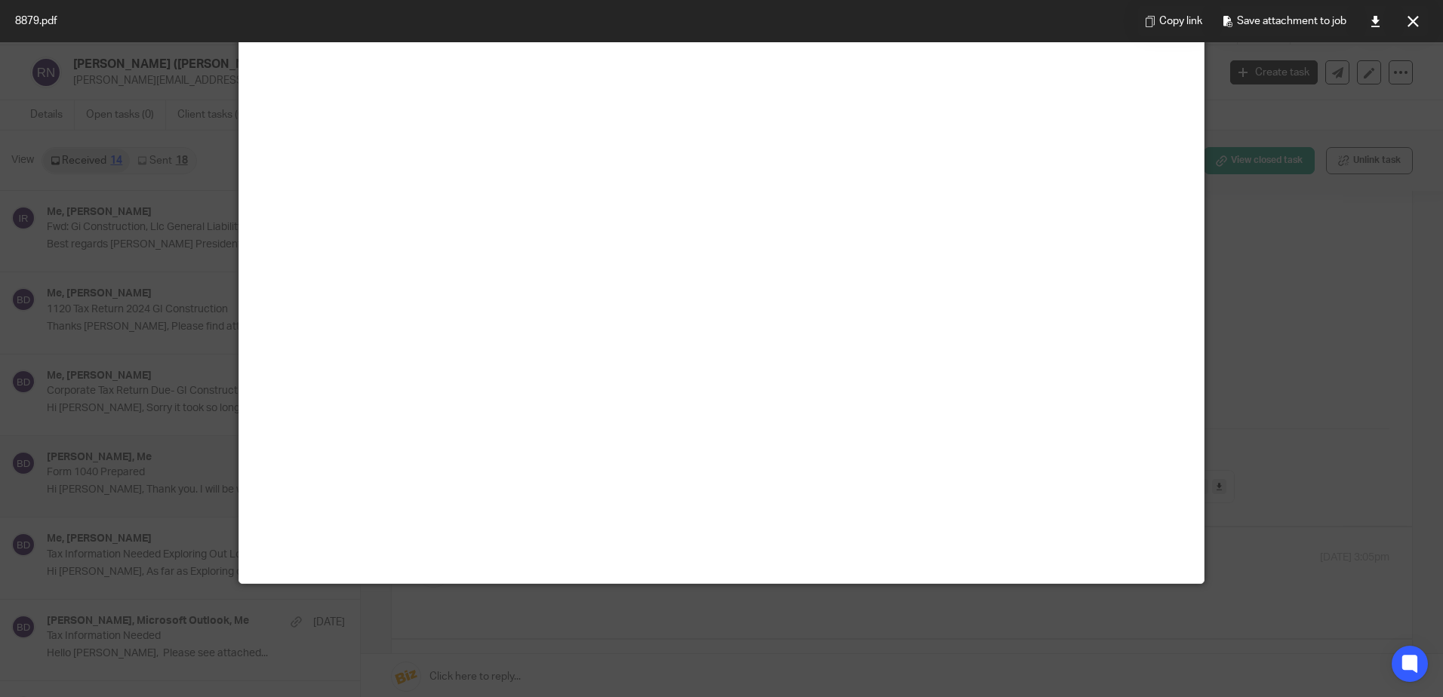
scroll to position [0, 0]
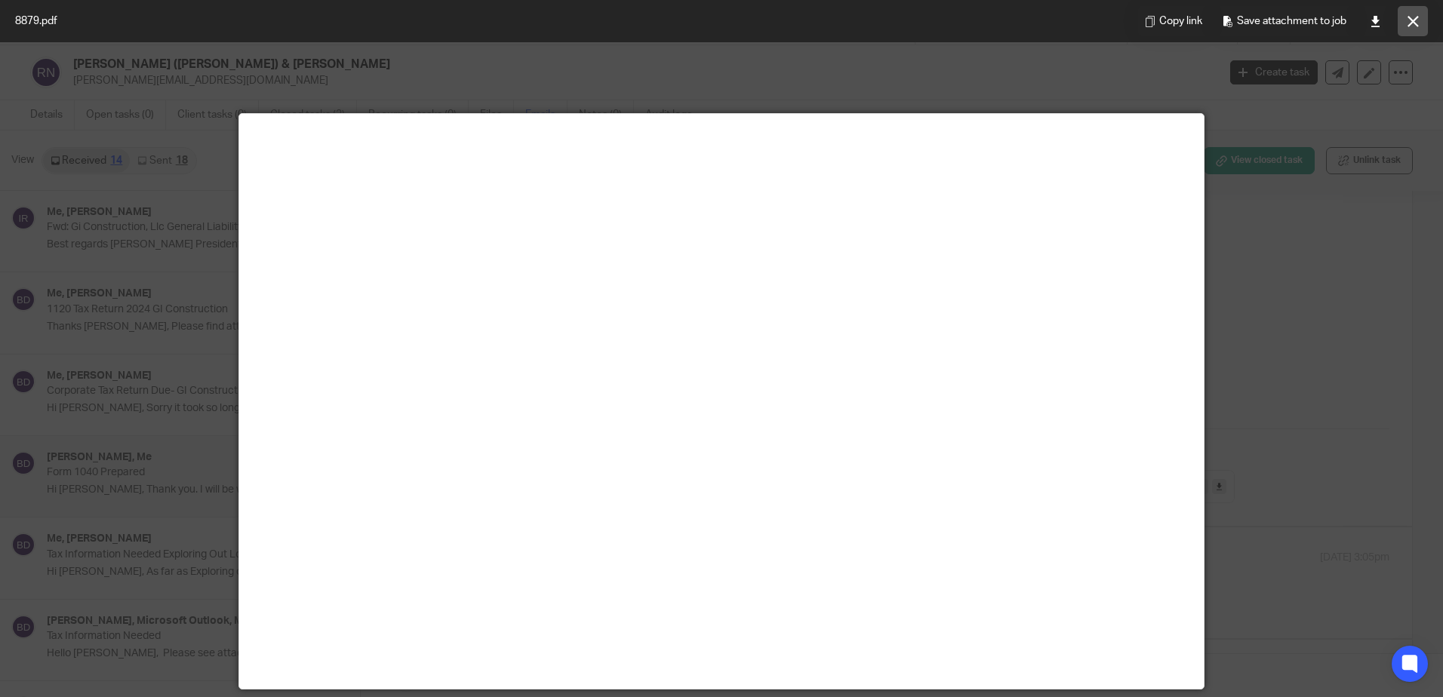
click at [1415, 17] on icon at bounding box center [1412, 21] width 11 height 11
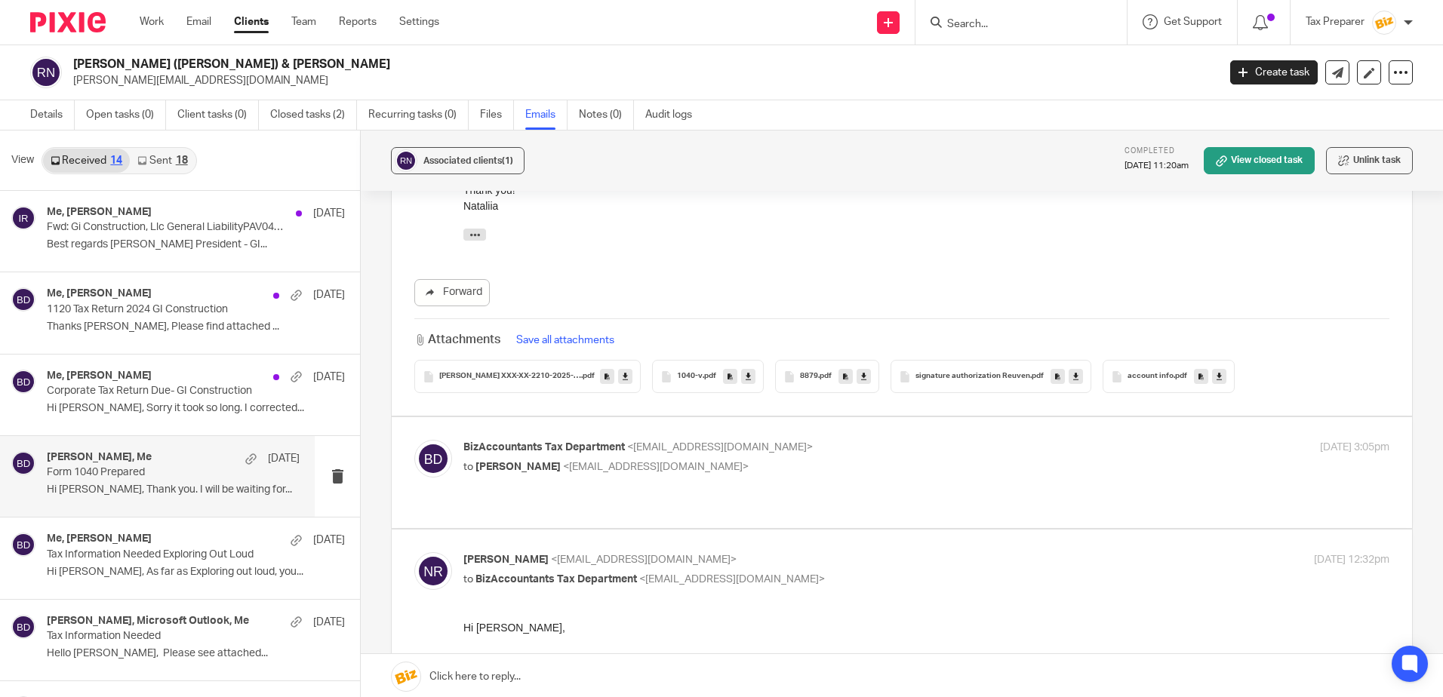
scroll to position [1584, 0]
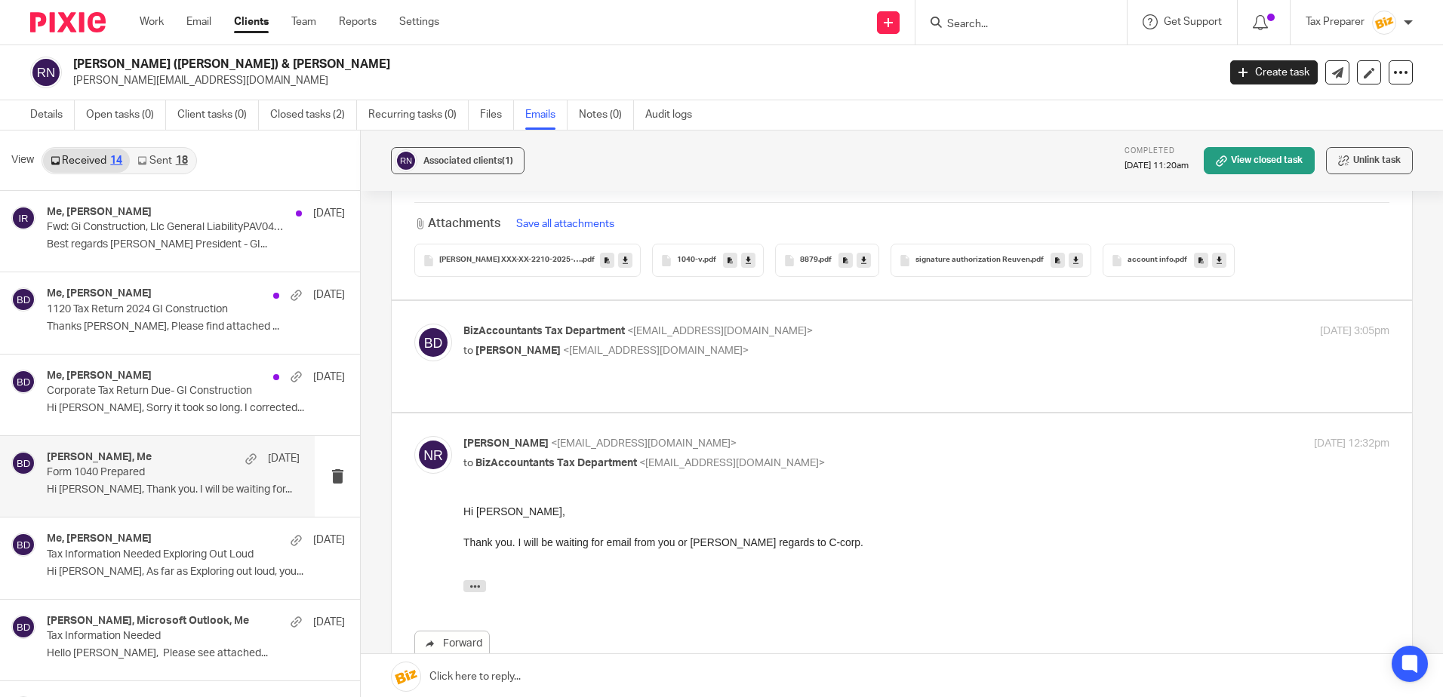
click at [825, 359] on p "to [PERSON_NAME] <[EMAIL_ADDRESS][DOMAIN_NAME]>" at bounding box center [771, 351] width 617 height 16
checkbox input "true"
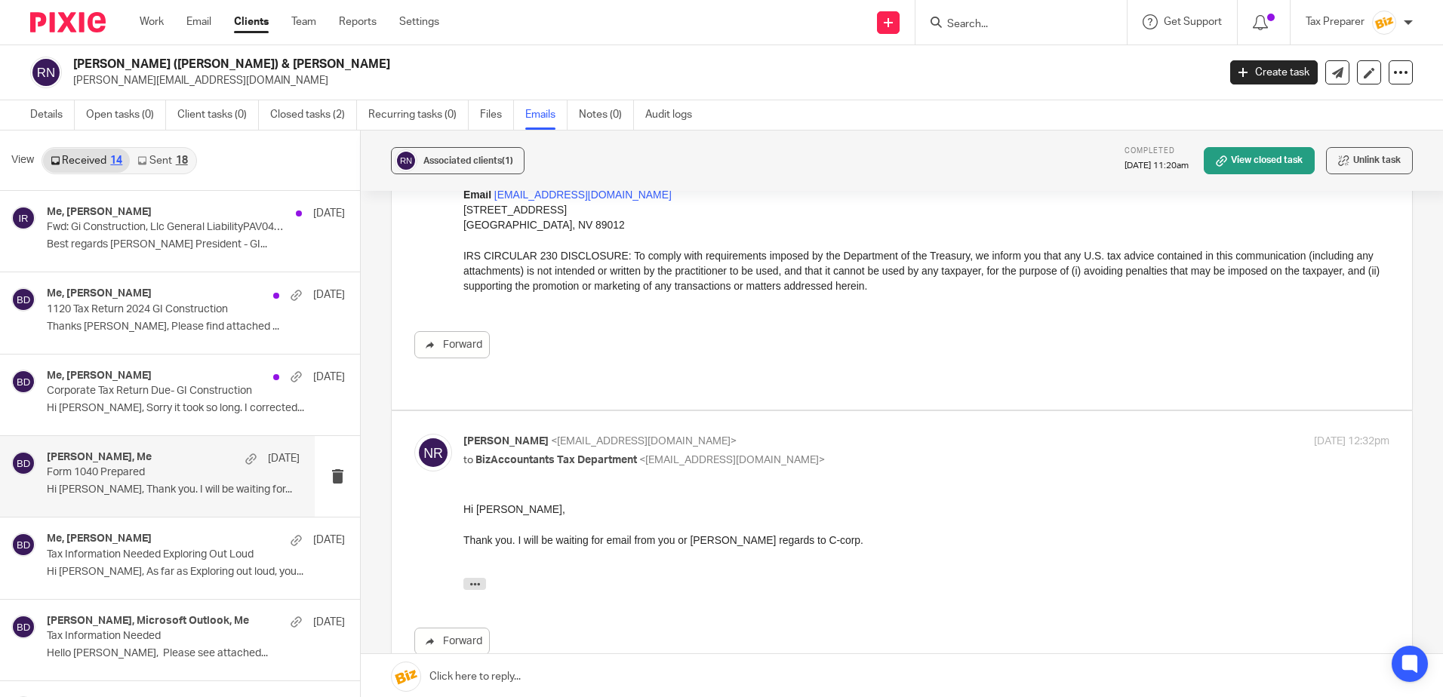
scroll to position [3345, 0]
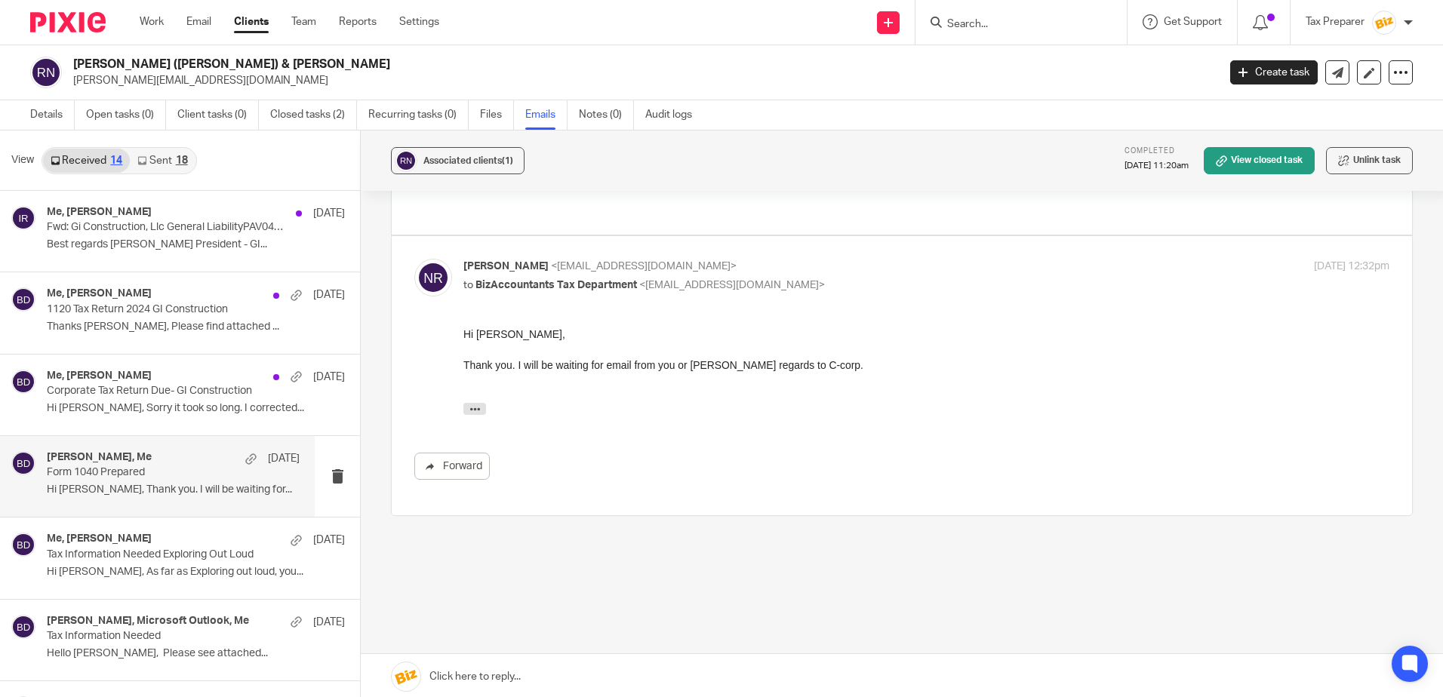
click at [969, 23] on input "Search" at bounding box center [1013, 25] width 136 height 14
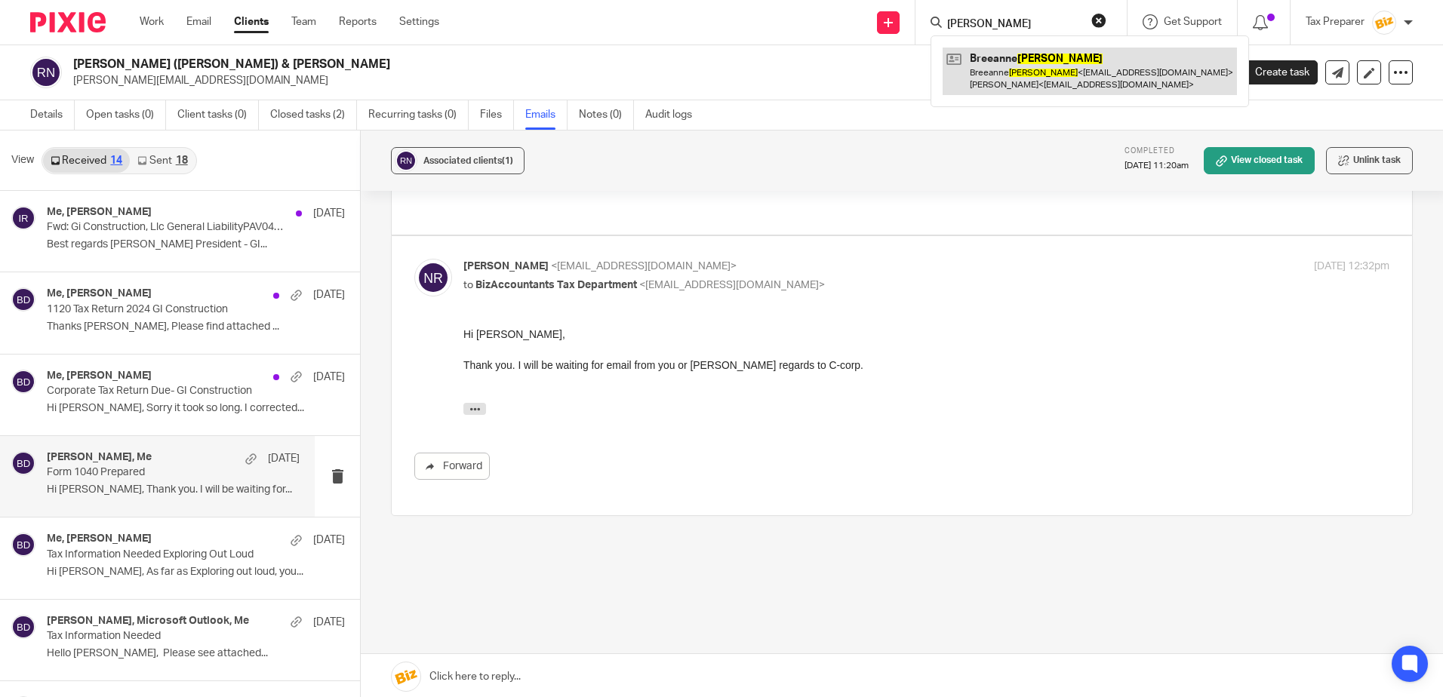
type input "[PERSON_NAME]"
click at [1001, 69] on link at bounding box center [1089, 71] width 294 height 47
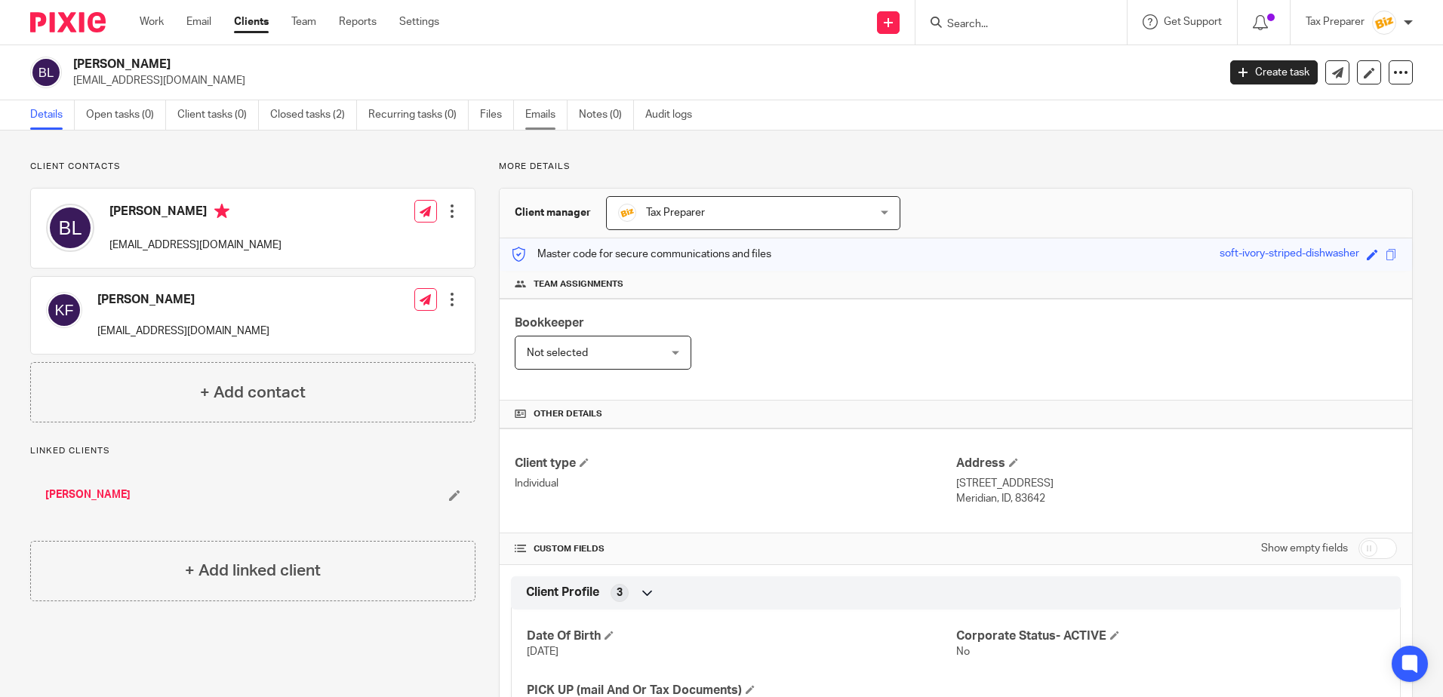
click at [538, 113] on link "Emails" at bounding box center [546, 114] width 42 height 29
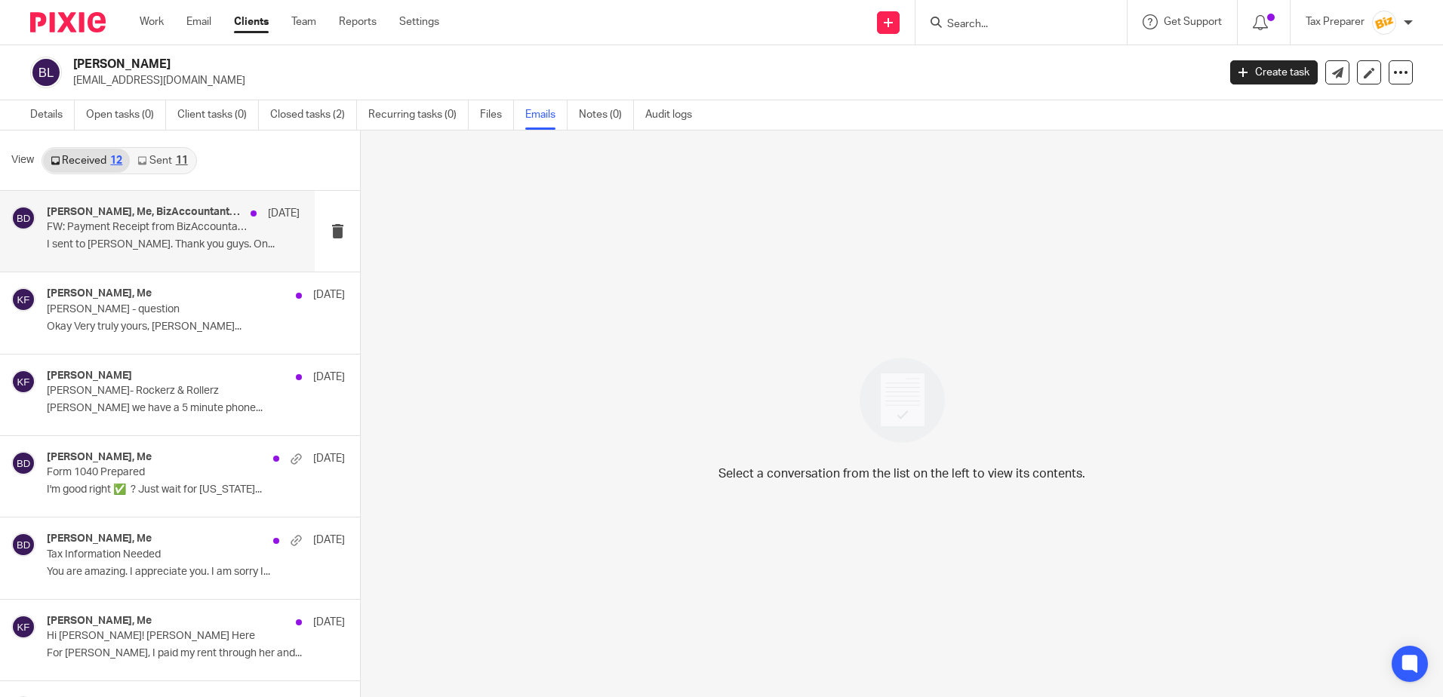
click at [184, 235] on div "[PERSON_NAME], Me, BizAccountants Billing Department [DATE] FW: Payment Receipt…" at bounding box center [173, 231] width 253 height 51
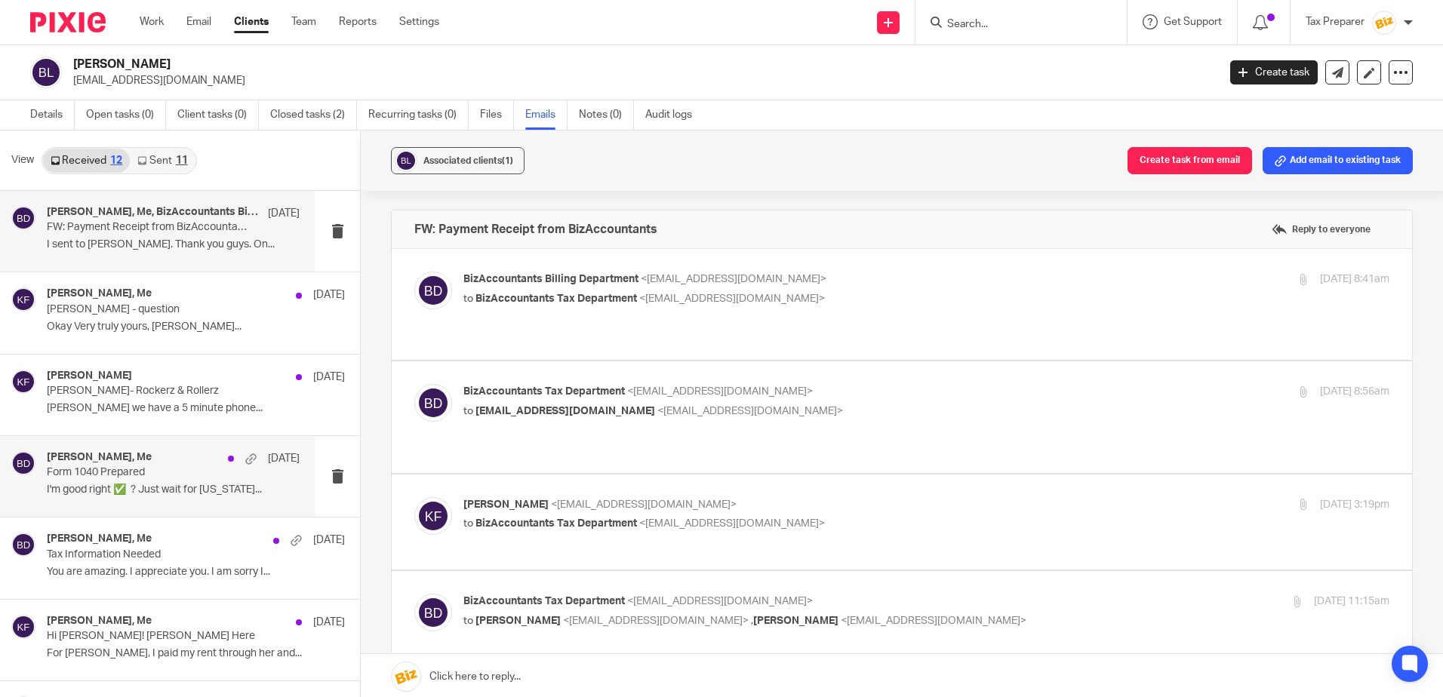
click at [186, 460] on div "[PERSON_NAME], Me [DATE]" at bounding box center [173, 458] width 253 height 15
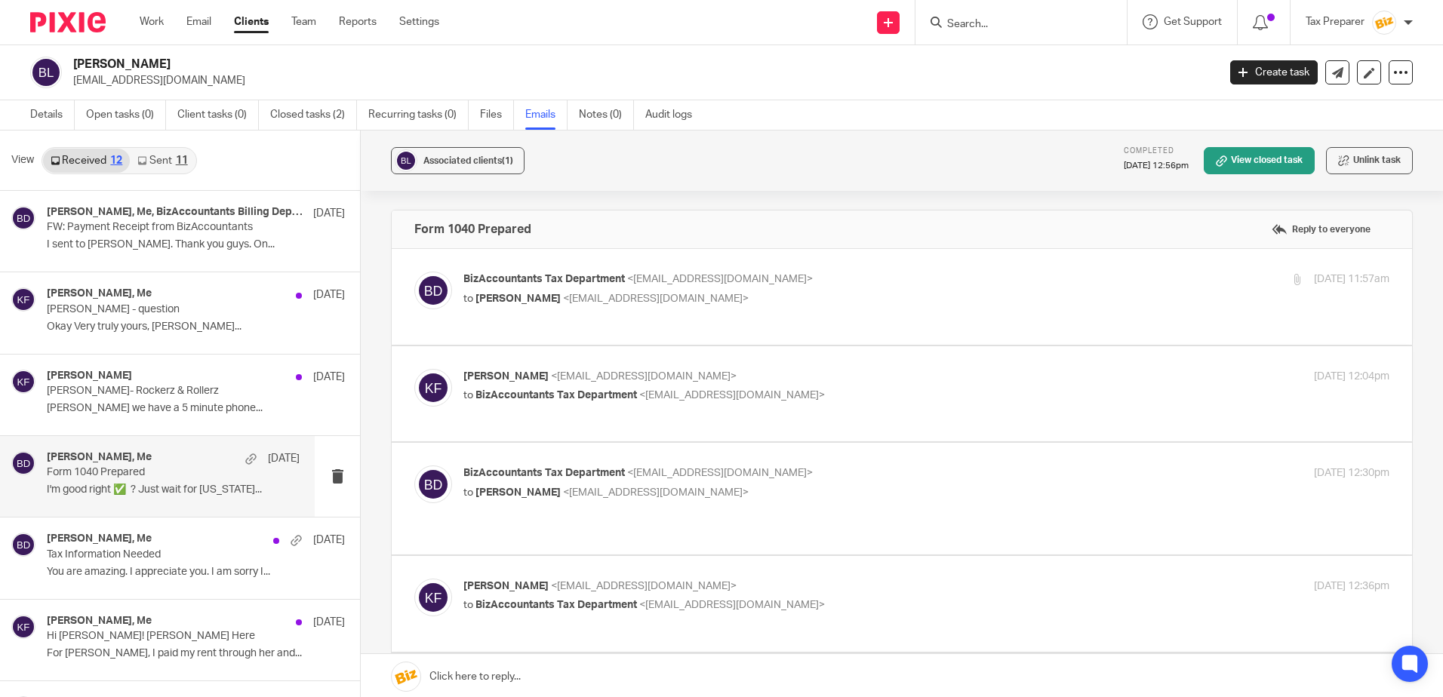
click at [177, 463] on div "[PERSON_NAME], Me [DATE]" at bounding box center [173, 458] width 253 height 15
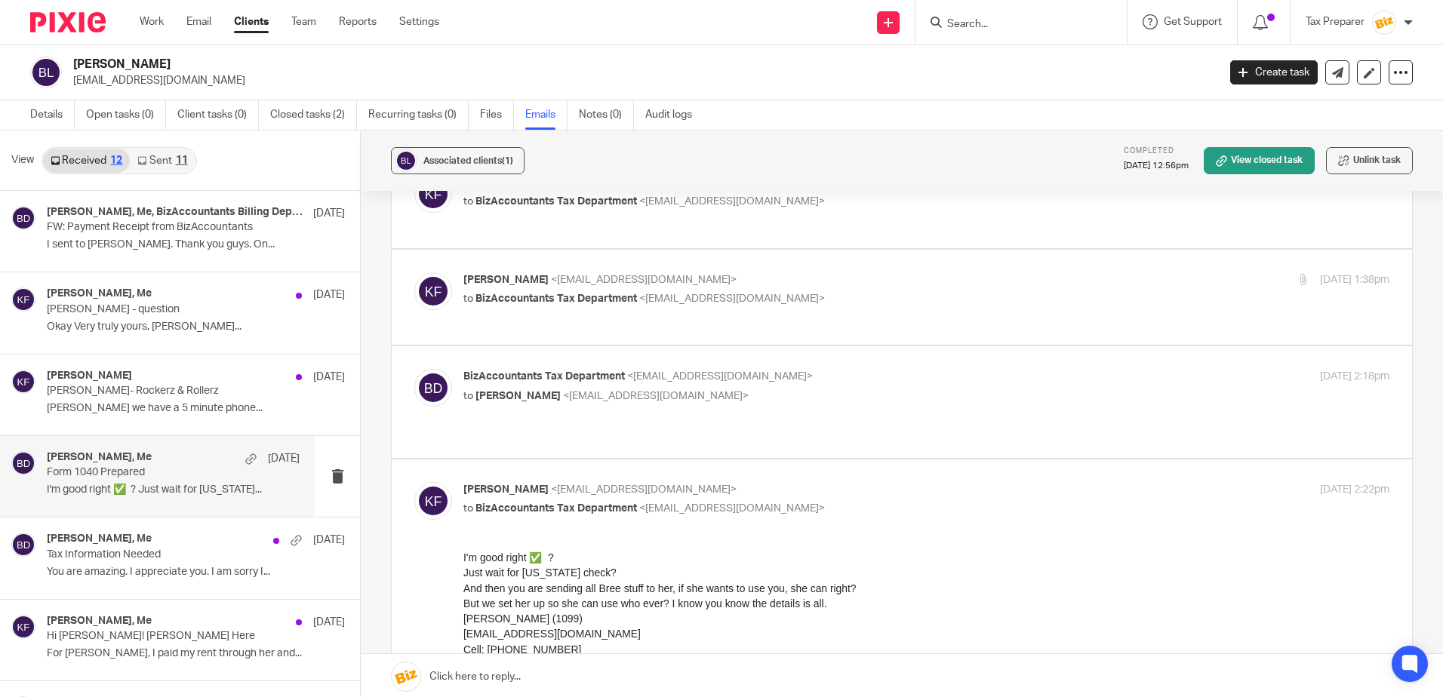
scroll to position [383, 0]
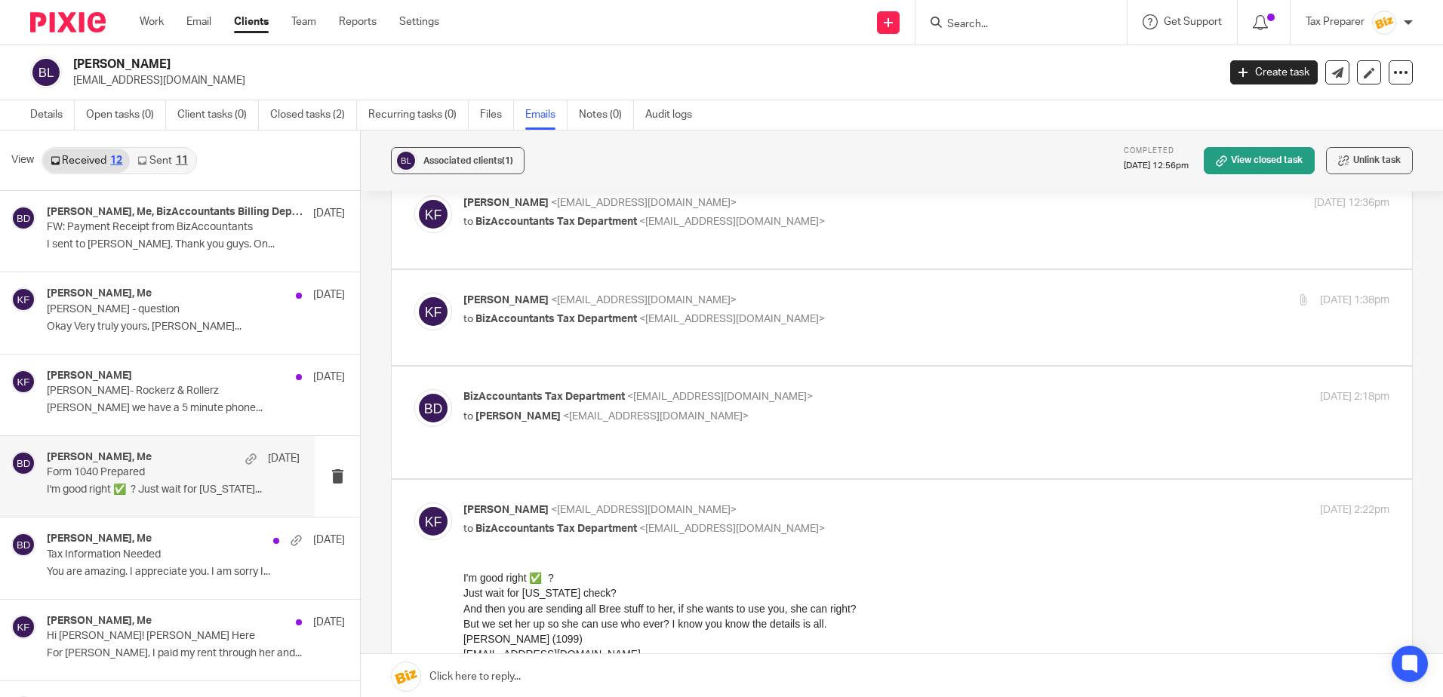
click at [827, 521] on p "to BizAccountants Tax Department <[EMAIL_ADDRESS][DOMAIN_NAME]>" at bounding box center [771, 529] width 617 height 16
checkbox input "false"
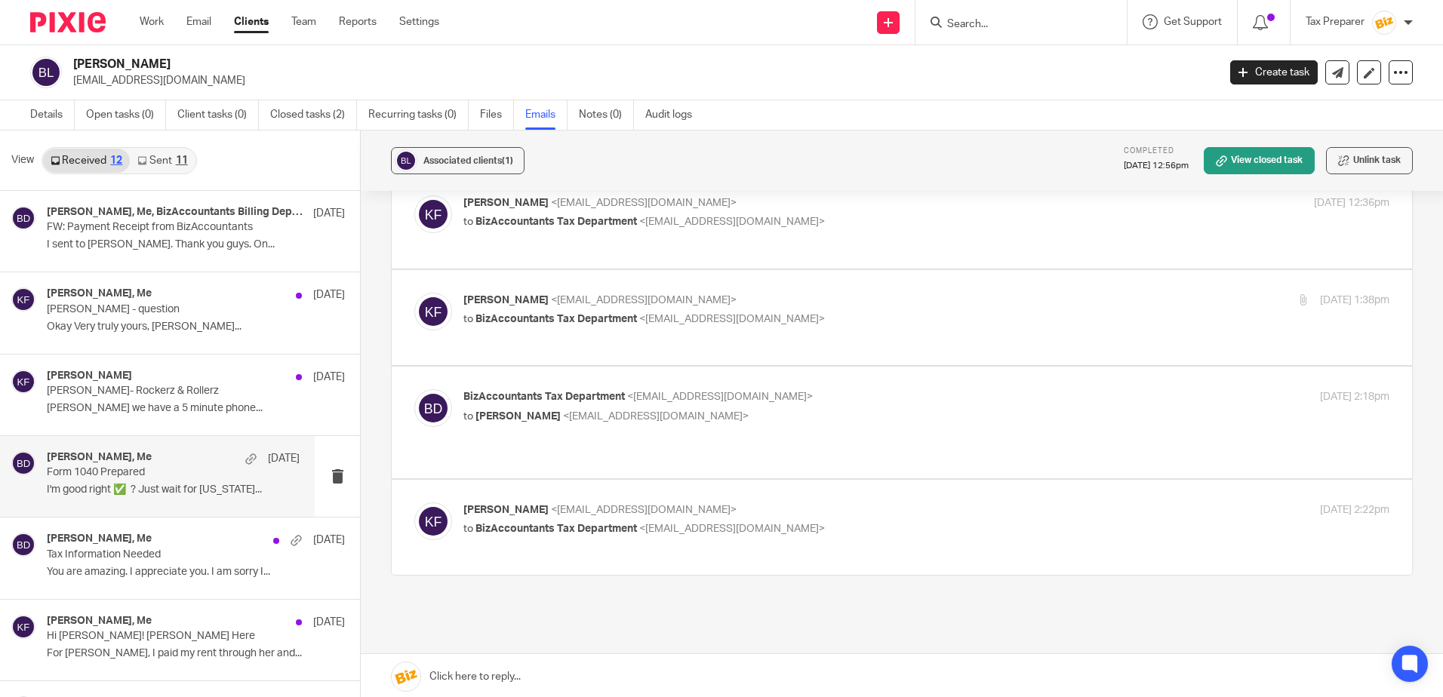
click at [832, 389] on p "BizAccountants Tax Department <[EMAIL_ADDRESS][DOMAIN_NAME]>" at bounding box center [771, 397] width 617 height 16
checkbox input "true"
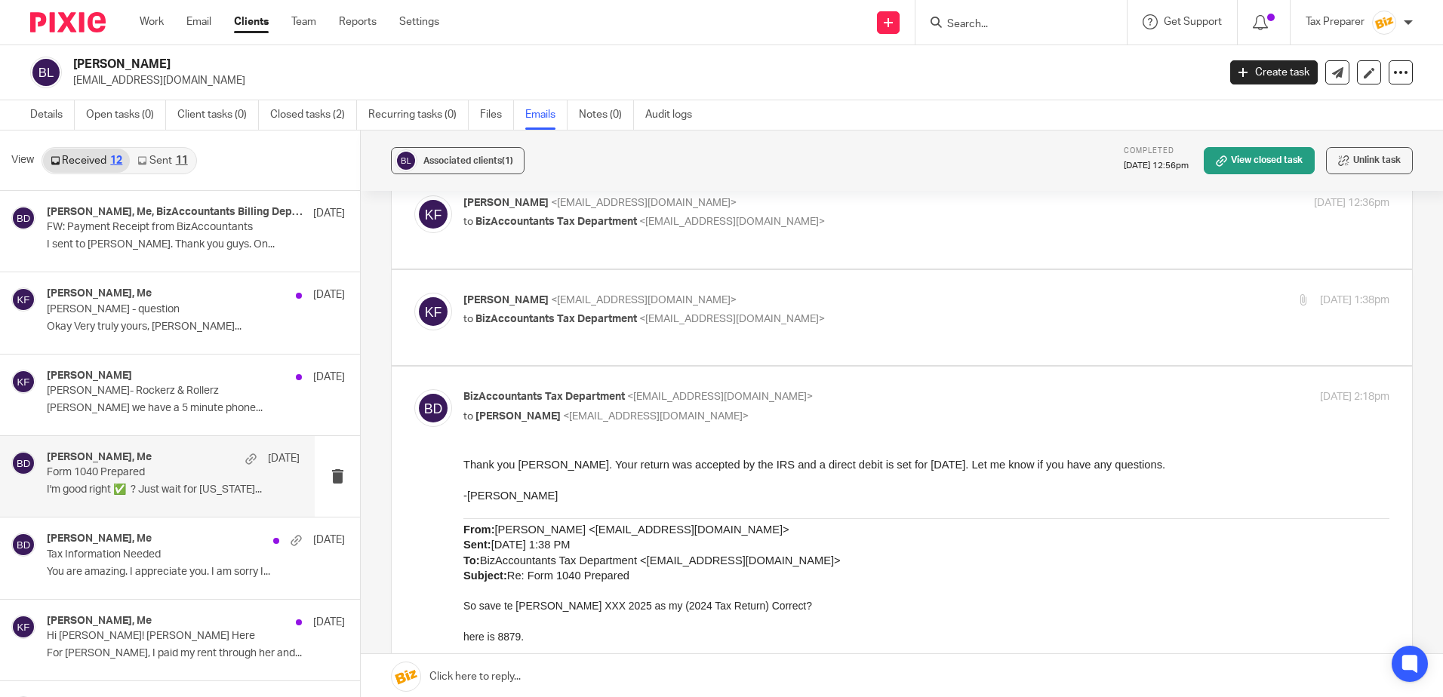
click at [865, 312] on p "to BizAccountants Tax Department <[EMAIL_ADDRESS][DOMAIN_NAME]>" at bounding box center [771, 320] width 617 height 16
checkbox input "true"
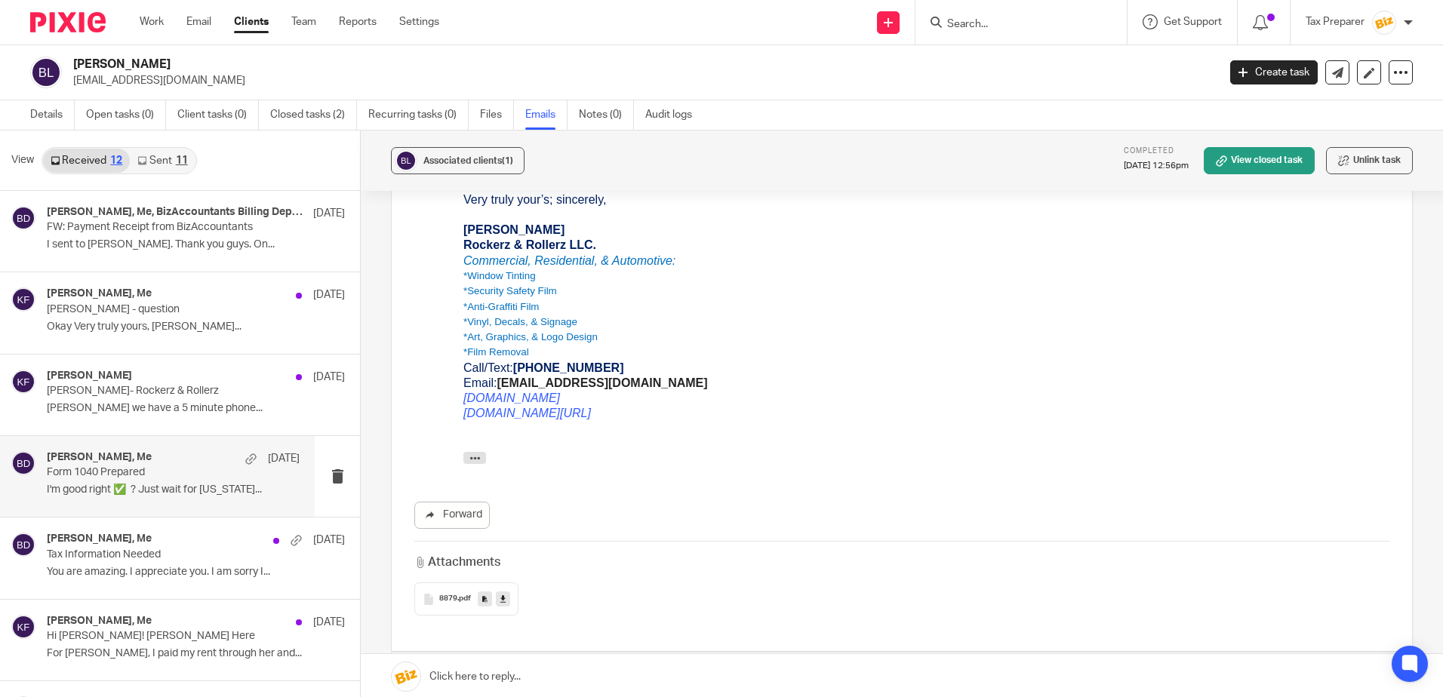
scroll to position [836, 0]
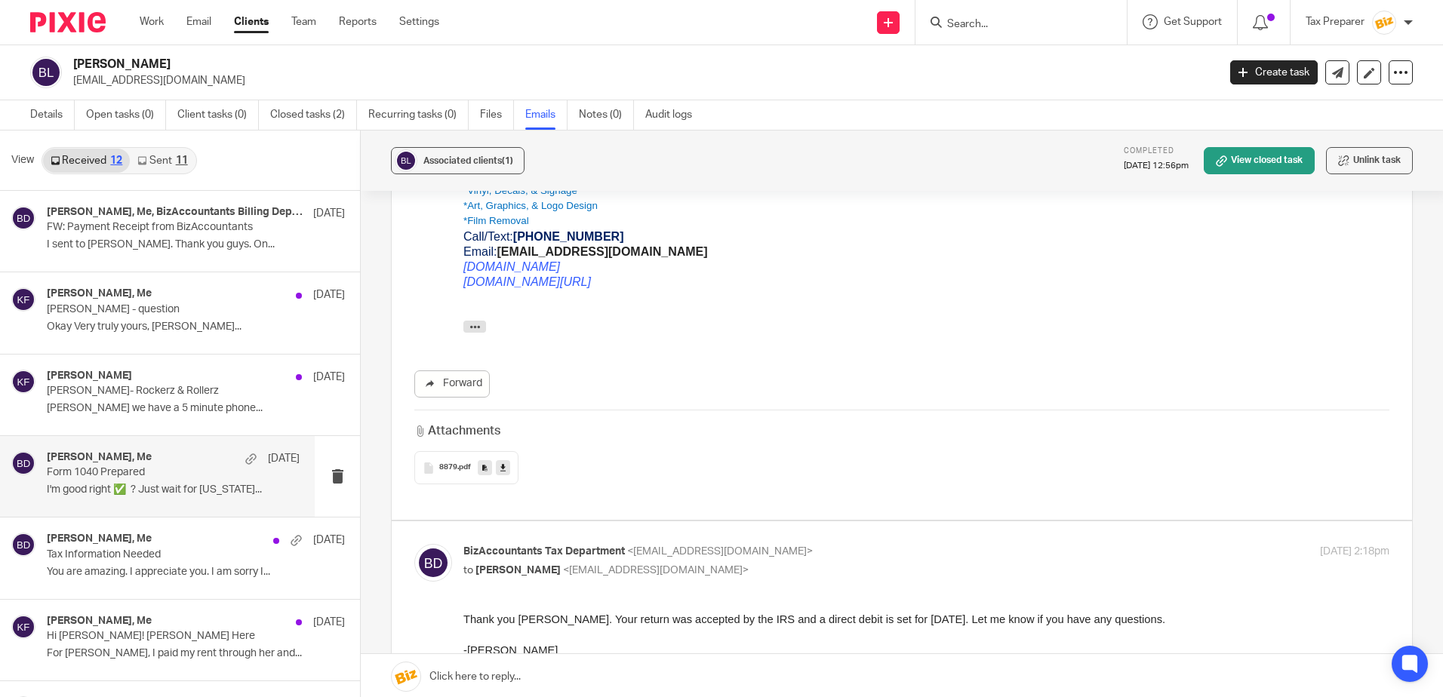
click at [447, 463] on span "8879" at bounding box center [448, 467] width 18 height 9
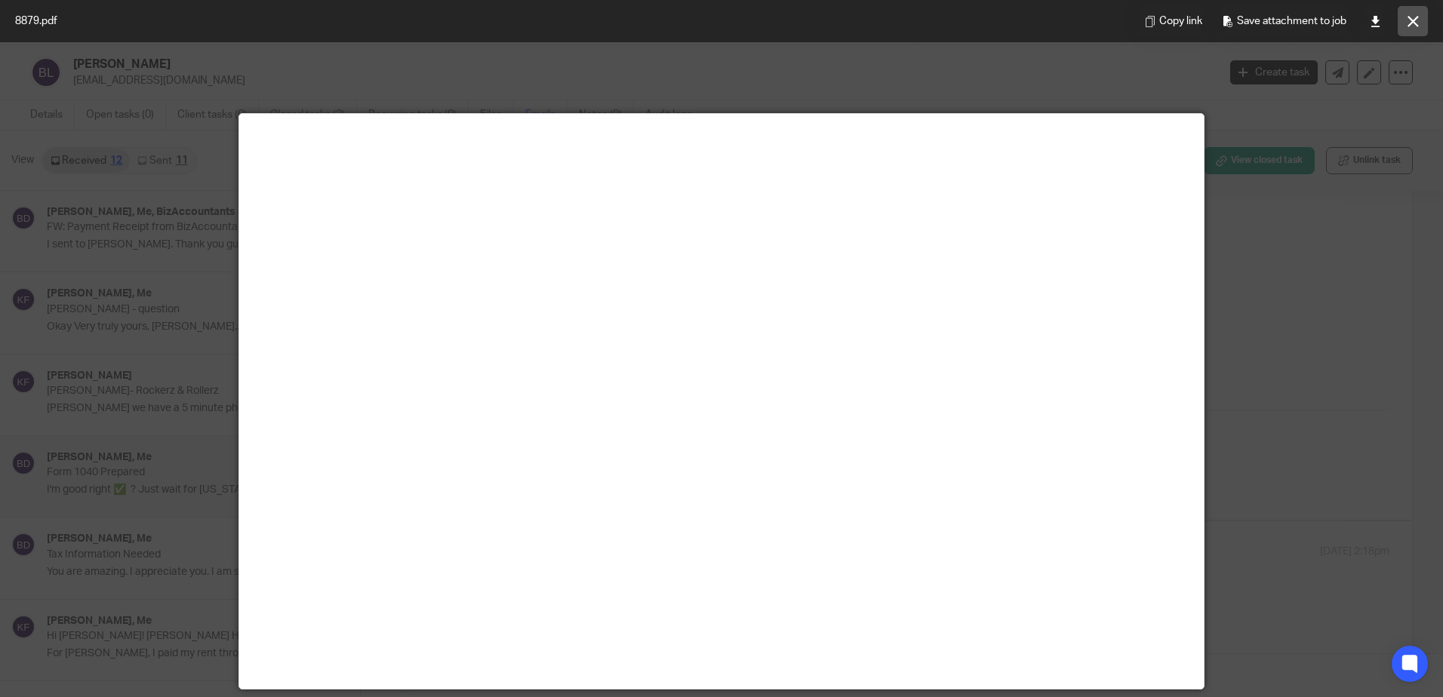
click at [1423, 24] on button at bounding box center [1412, 21] width 30 height 30
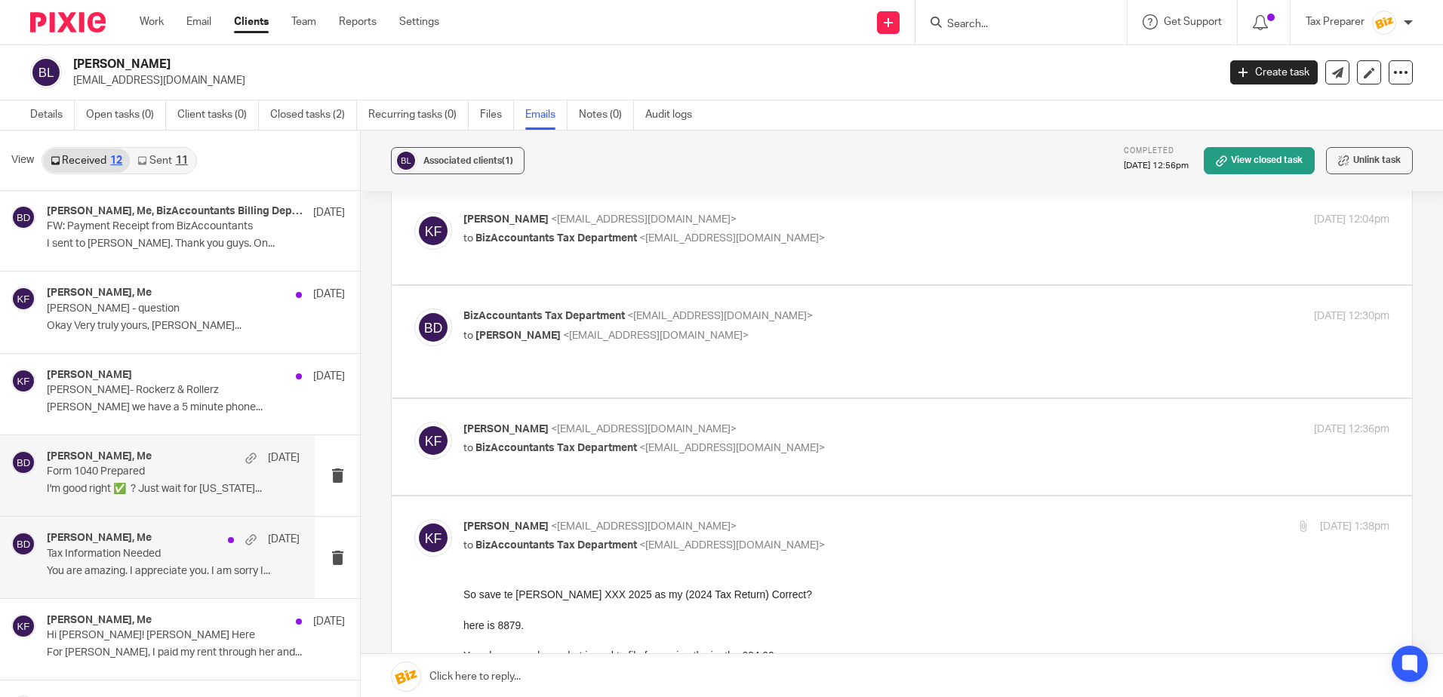
scroll to position [0, 0]
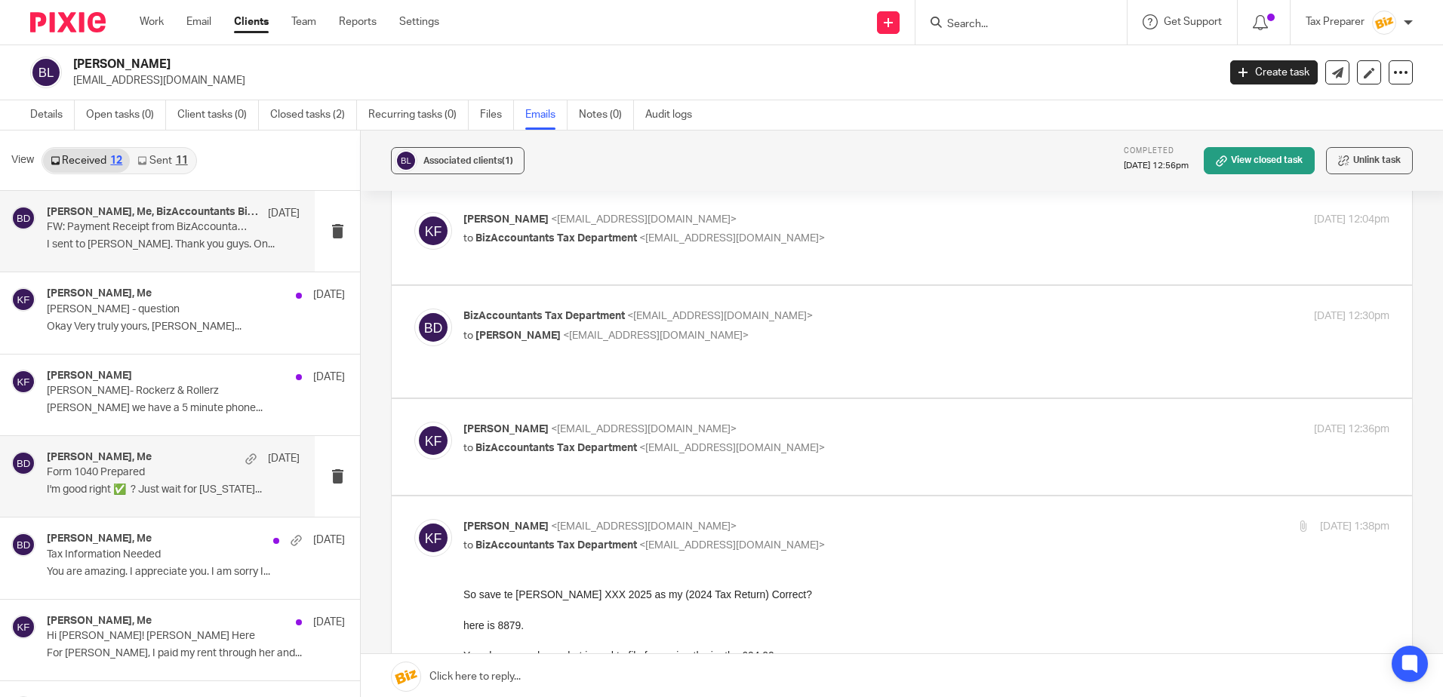
click at [191, 249] on p "I sent to Breeanne. Thank you guys. On..." at bounding box center [173, 244] width 253 height 13
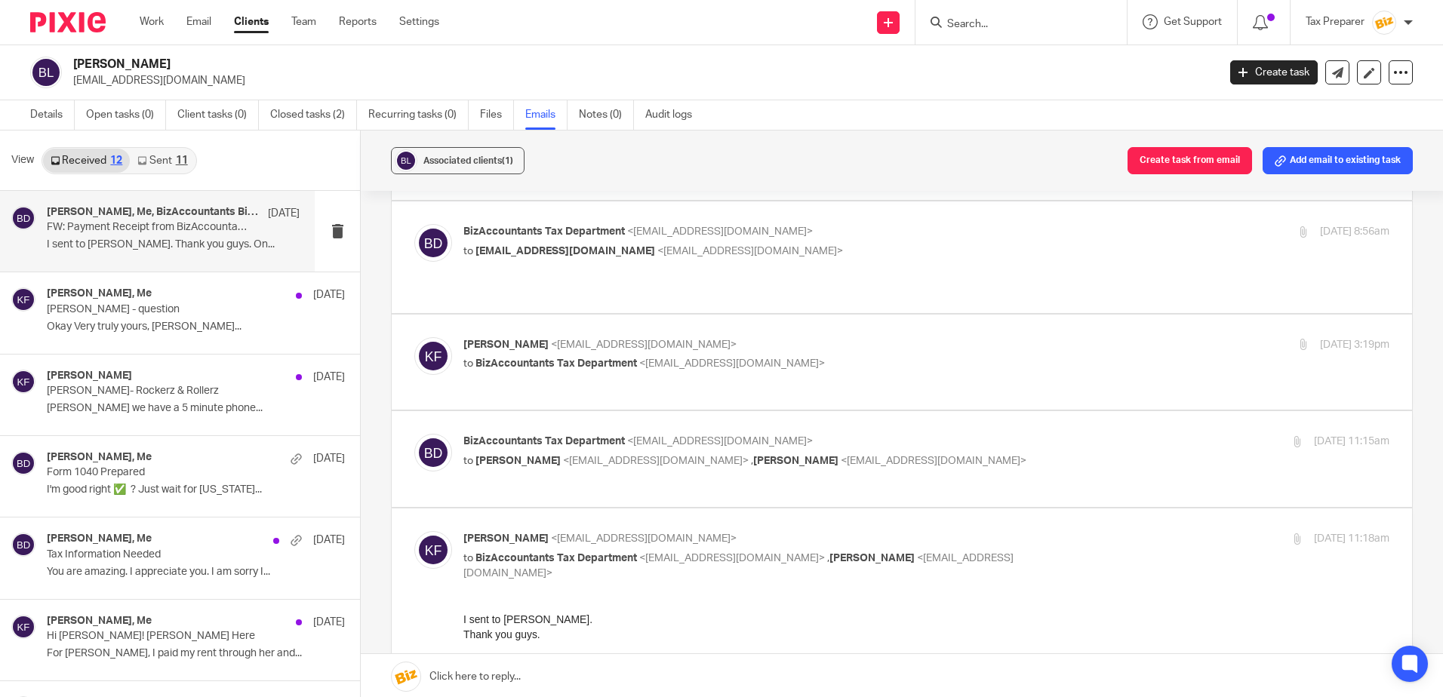
scroll to position [151, 0]
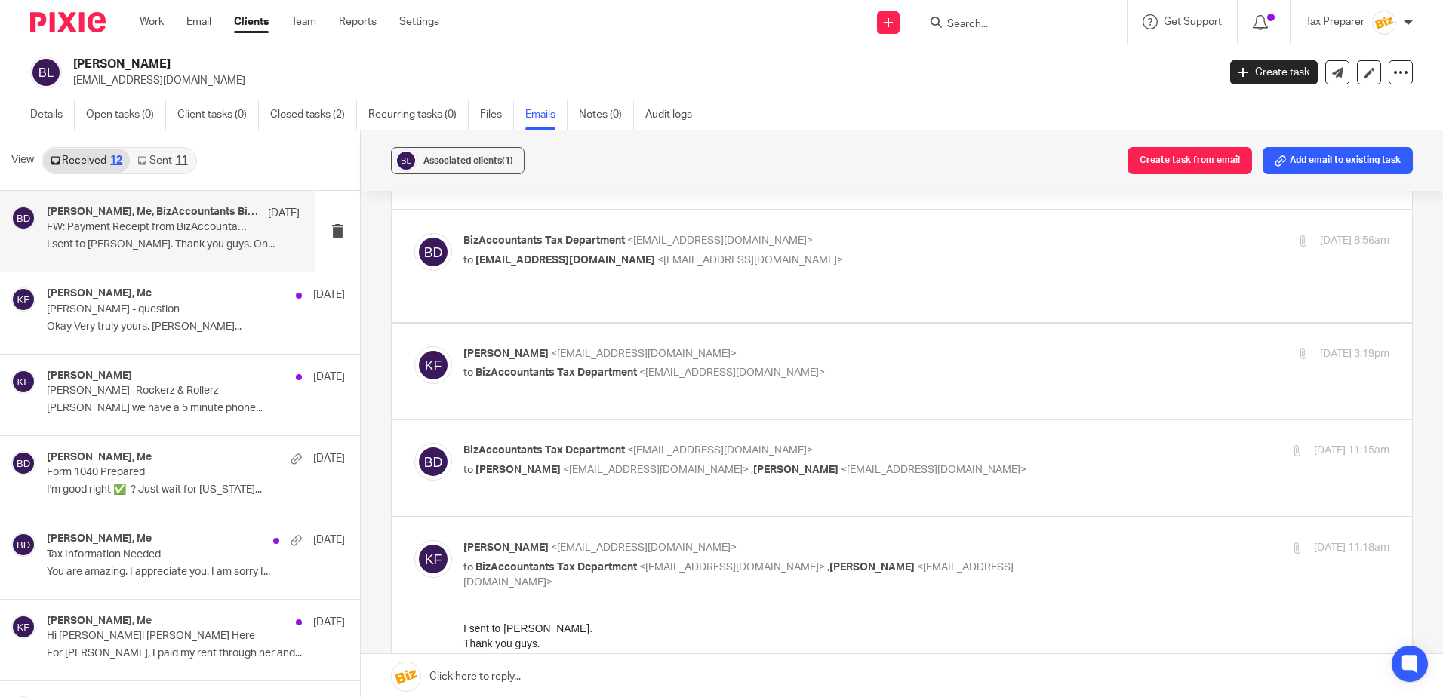
click at [1007, 464] on div "BizAccountants Tax Department <taxes@bizaccountants.com> to Kirby Foster <mrkir…" at bounding box center [926, 462] width 926 height 38
checkbox input "true"
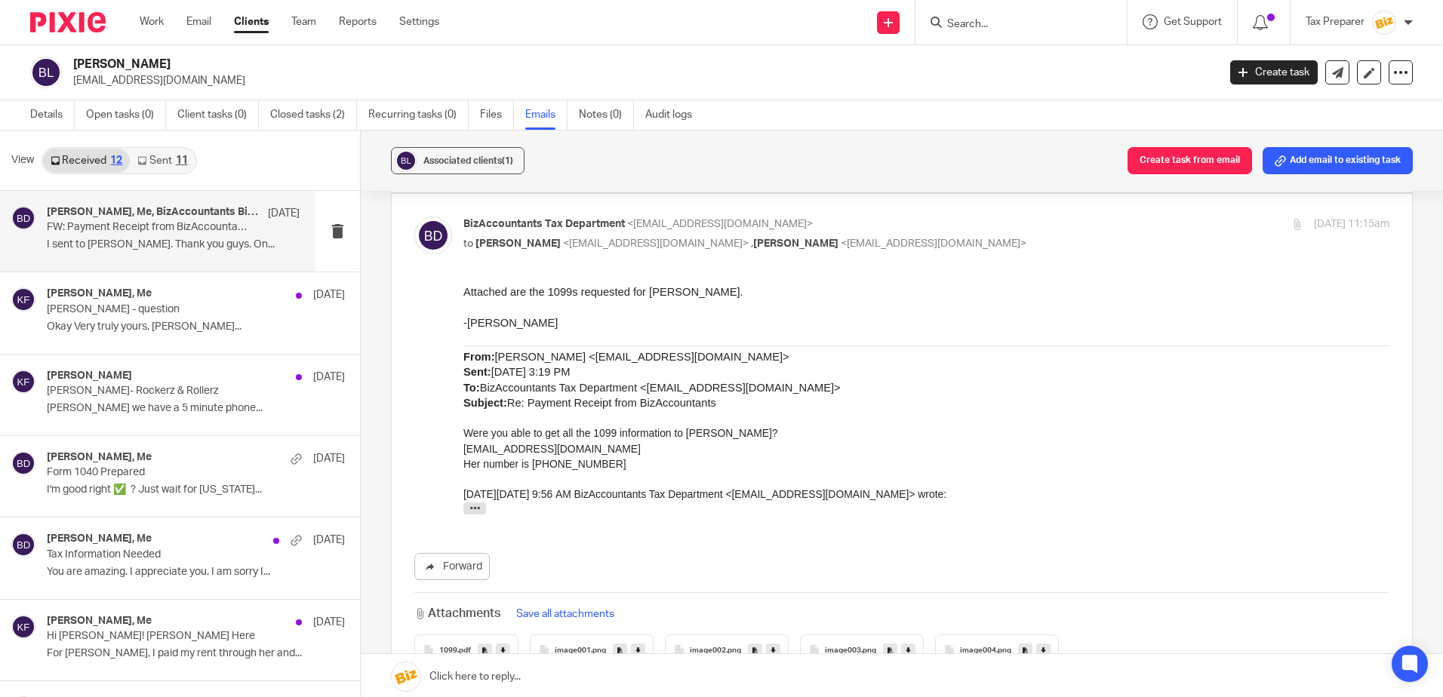
scroll to position [226, 0]
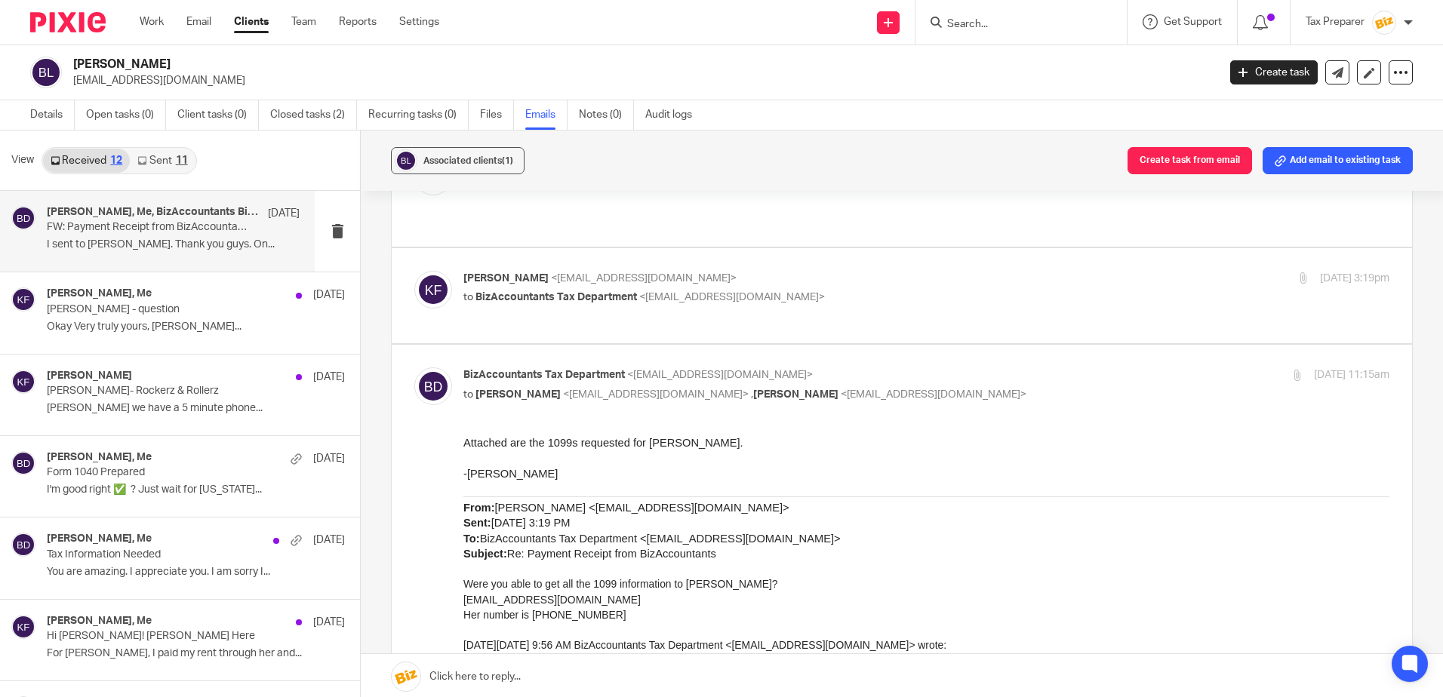
click at [904, 290] on p "to BizAccountants Tax Department <taxes@bizaccountants.com>" at bounding box center [771, 298] width 617 height 16
checkbox input "true"
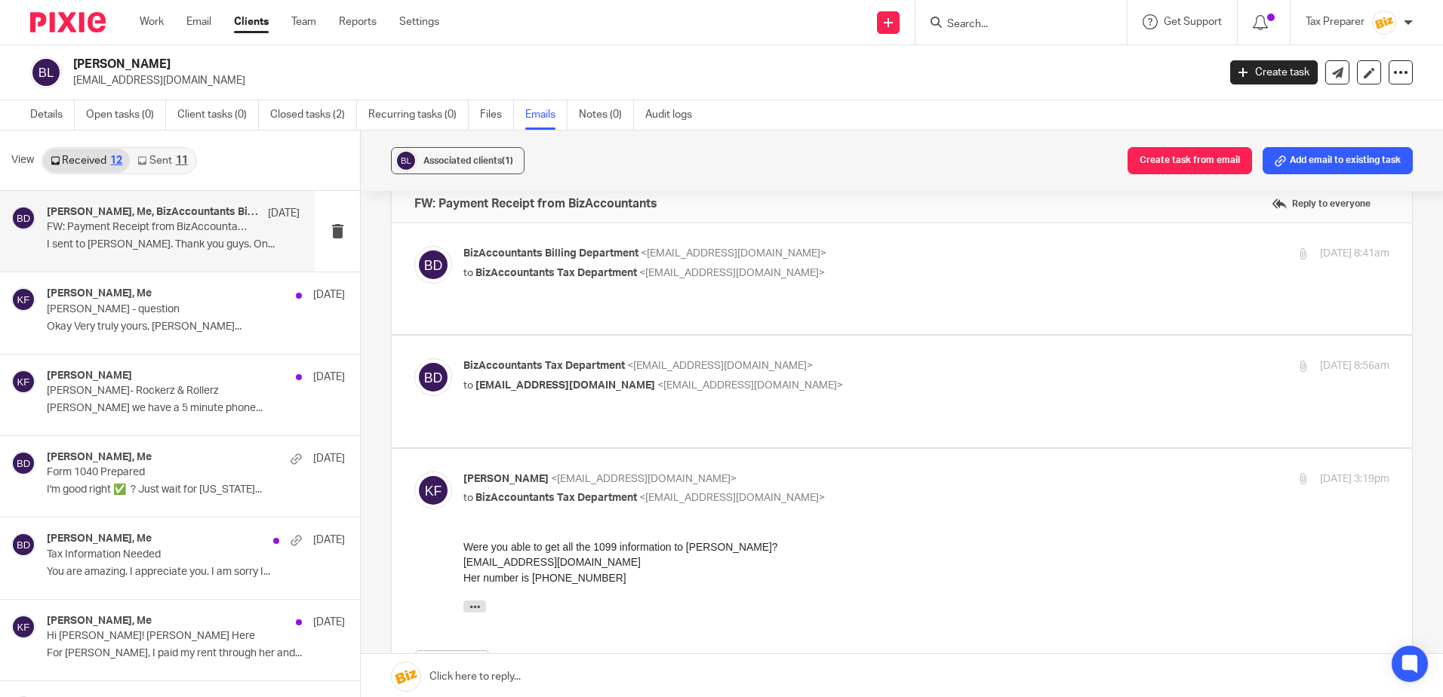
scroll to position [0, 0]
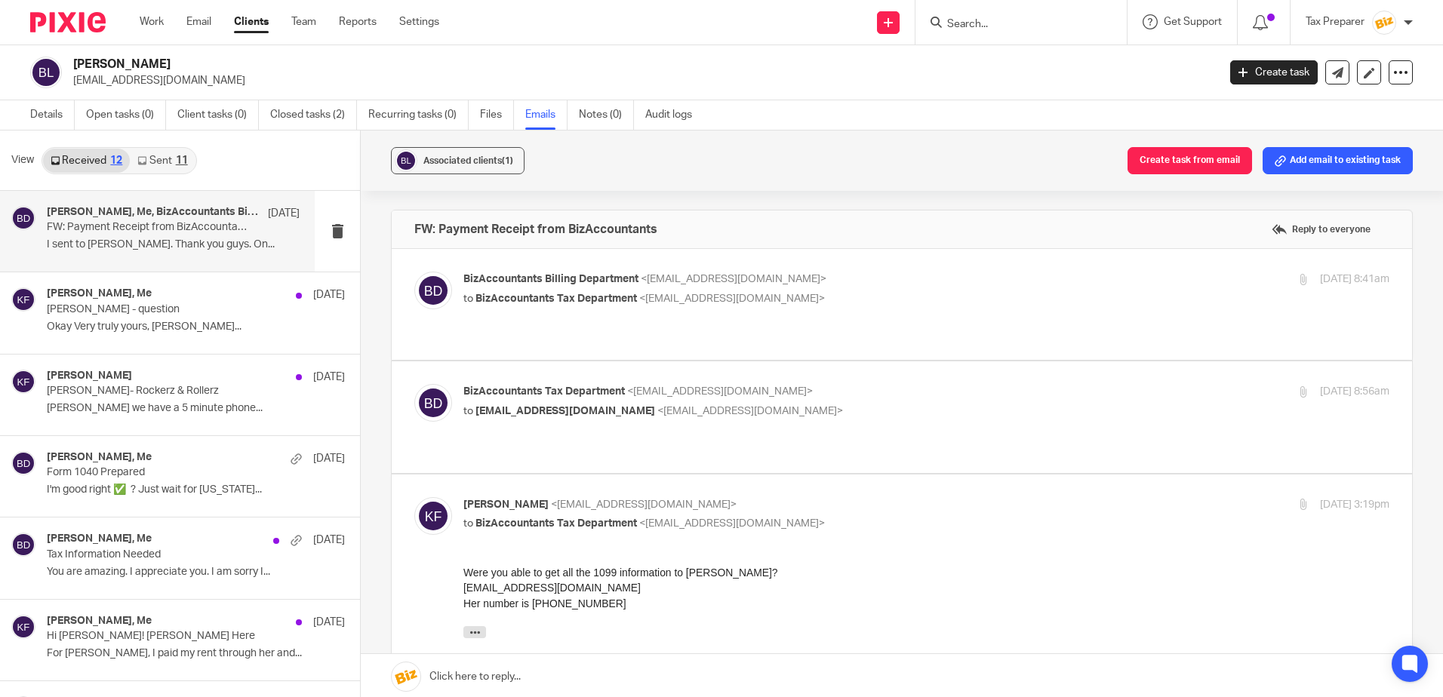
click at [846, 401] on div "BizAccountants Tax Department <taxes@bizaccountants.com> to mrkirbyfoster@gmail…" at bounding box center [771, 401] width 617 height 35
checkbox input "true"
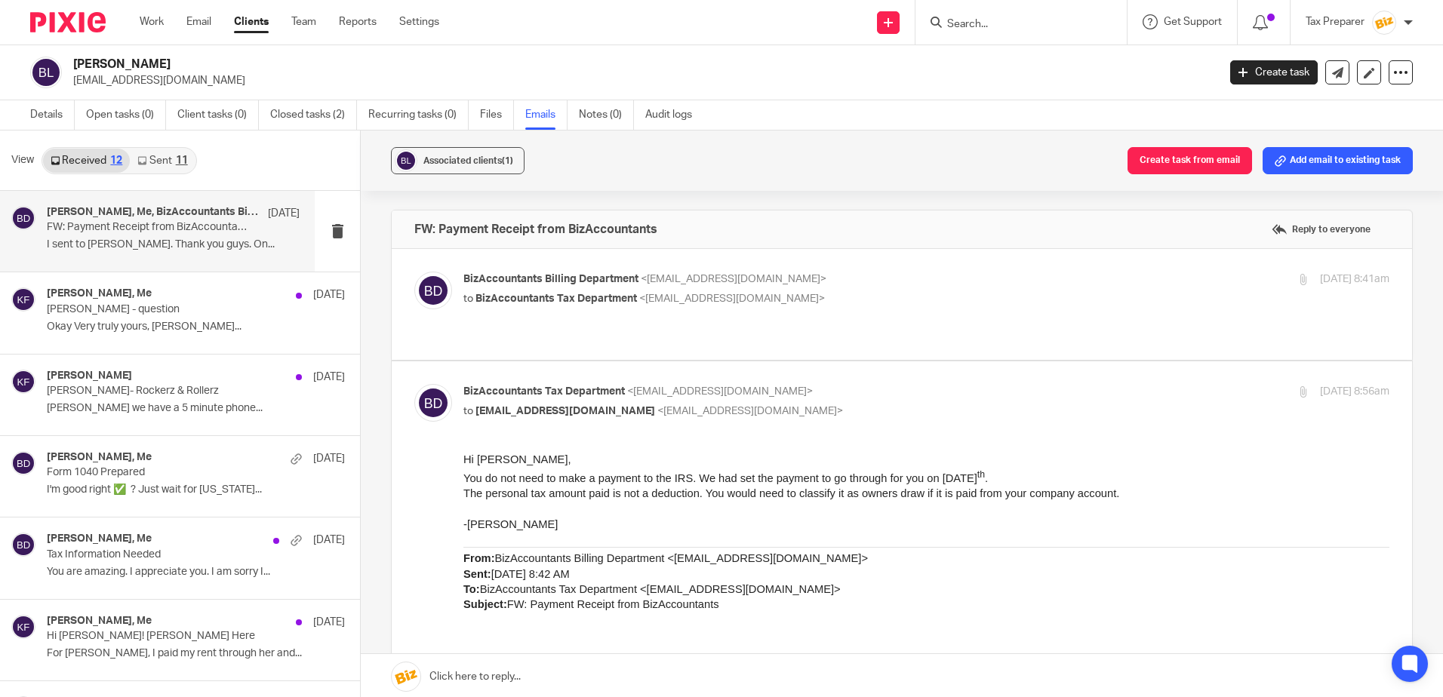
click at [839, 302] on p "to BizAccountants Tax Department <taxes@bizaccountants.com>" at bounding box center [771, 299] width 617 height 16
checkbox input "true"
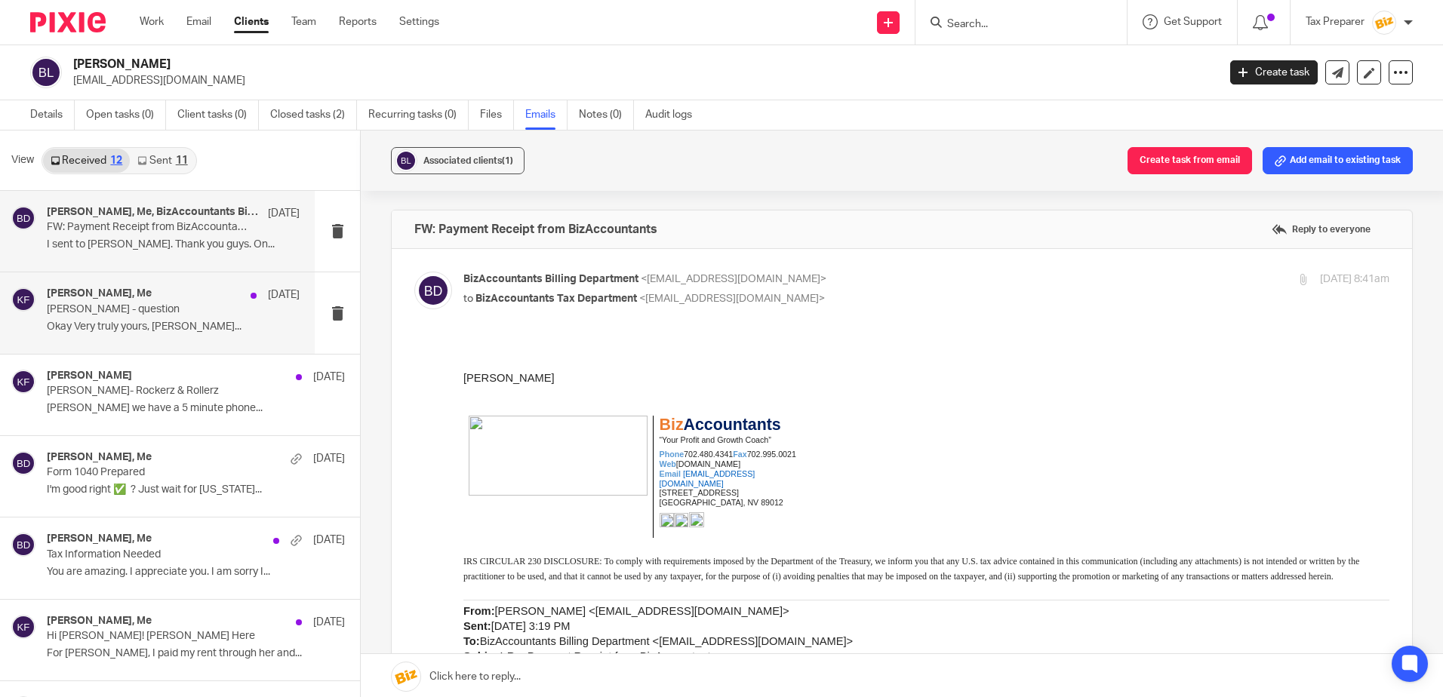
click at [164, 304] on p "Anna - question" at bounding box center [148, 309] width 202 height 13
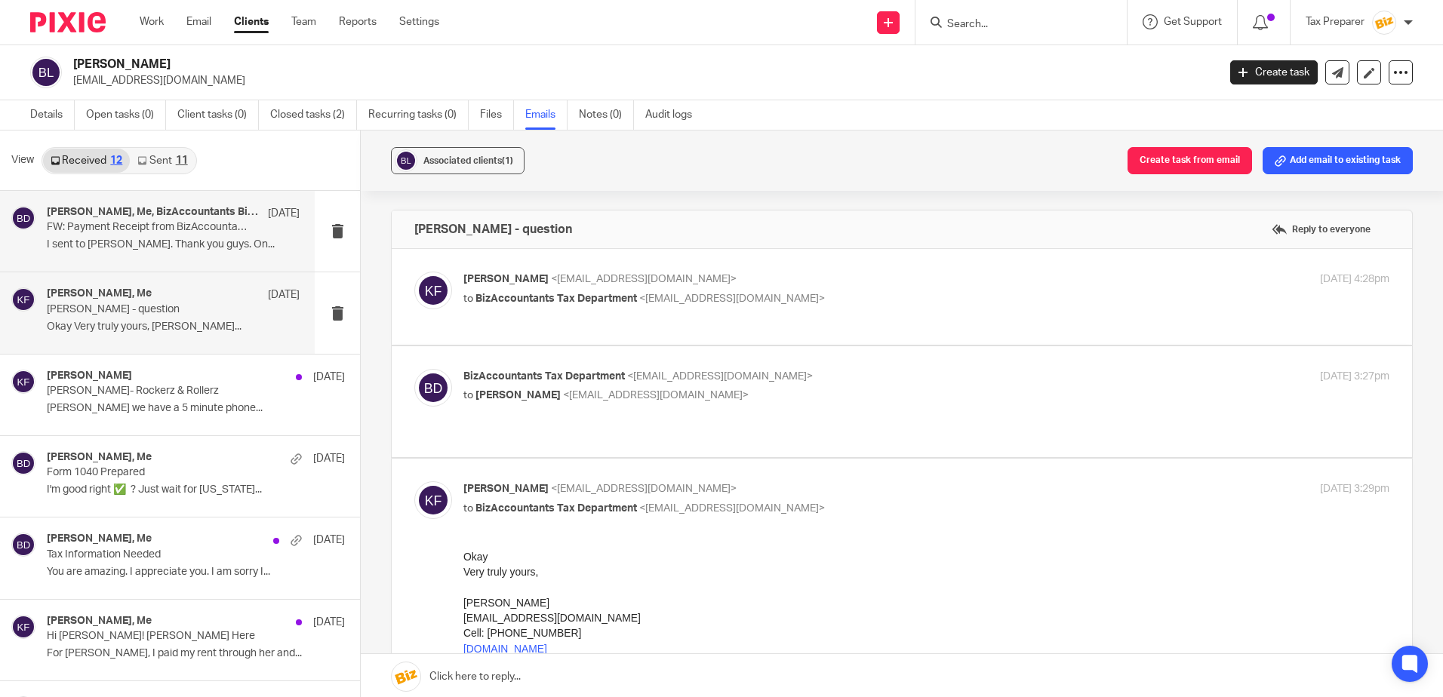
click at [186, 216] on h4 "Kirby Foster, Me, BizAccountants Billing Department" at bounding box center [154, 212] width 214 height 13
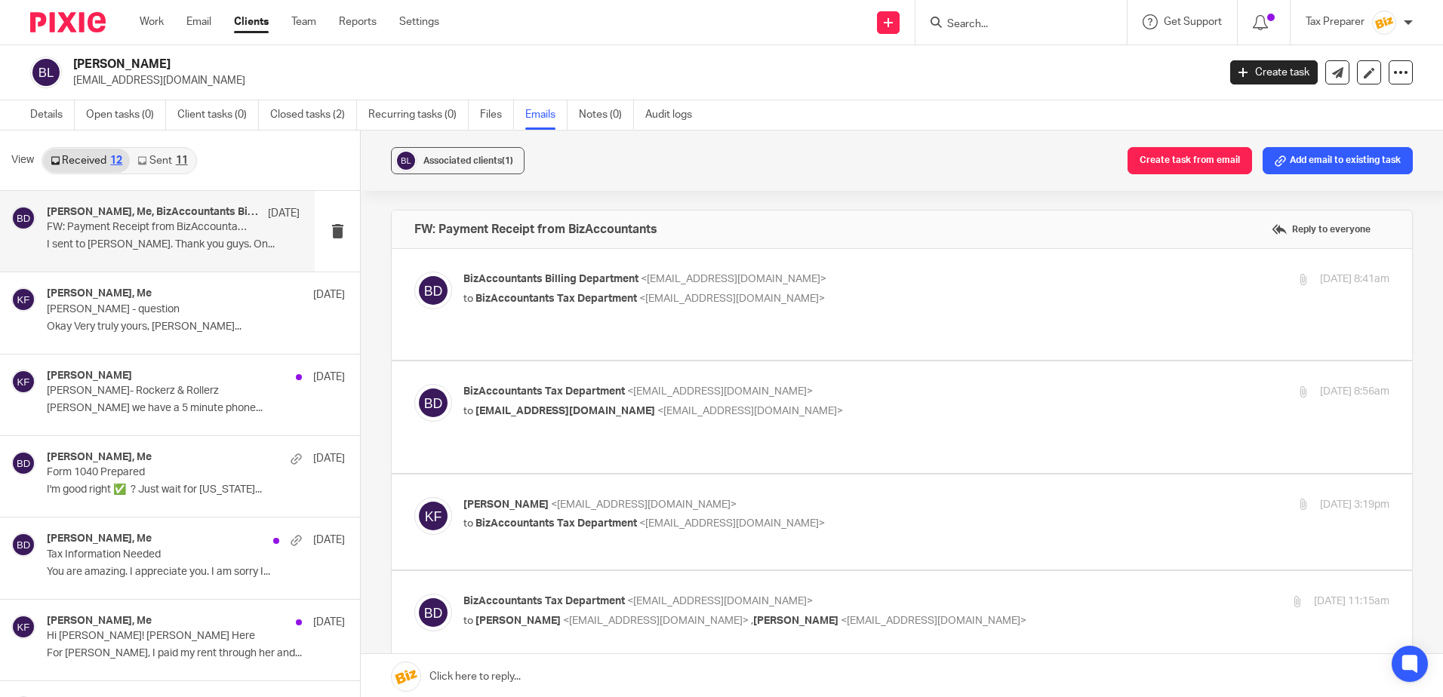
click at [988, 22] on input "Search" at bounding box center [1013, 25] width 136 height 14
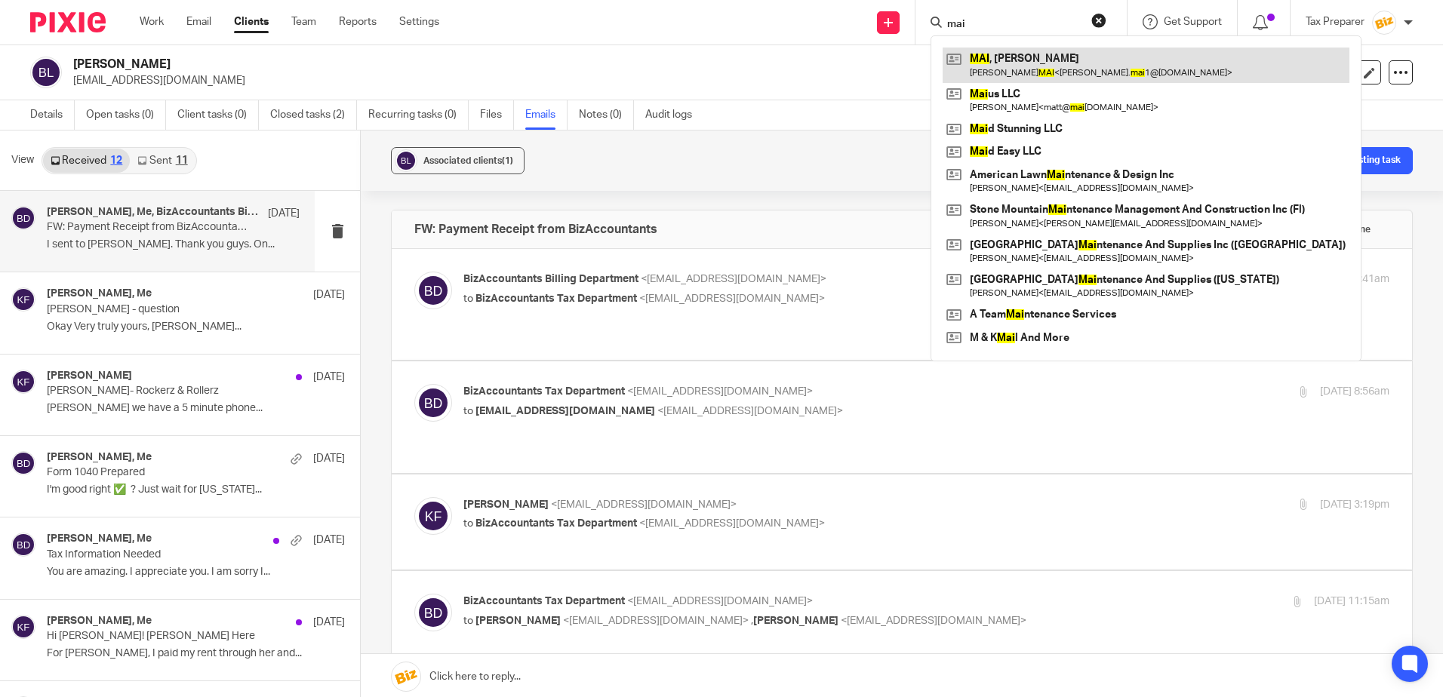
type input "mai"
click at [997, 66] on link at bounding box center [1145, 65] width 407 height 35
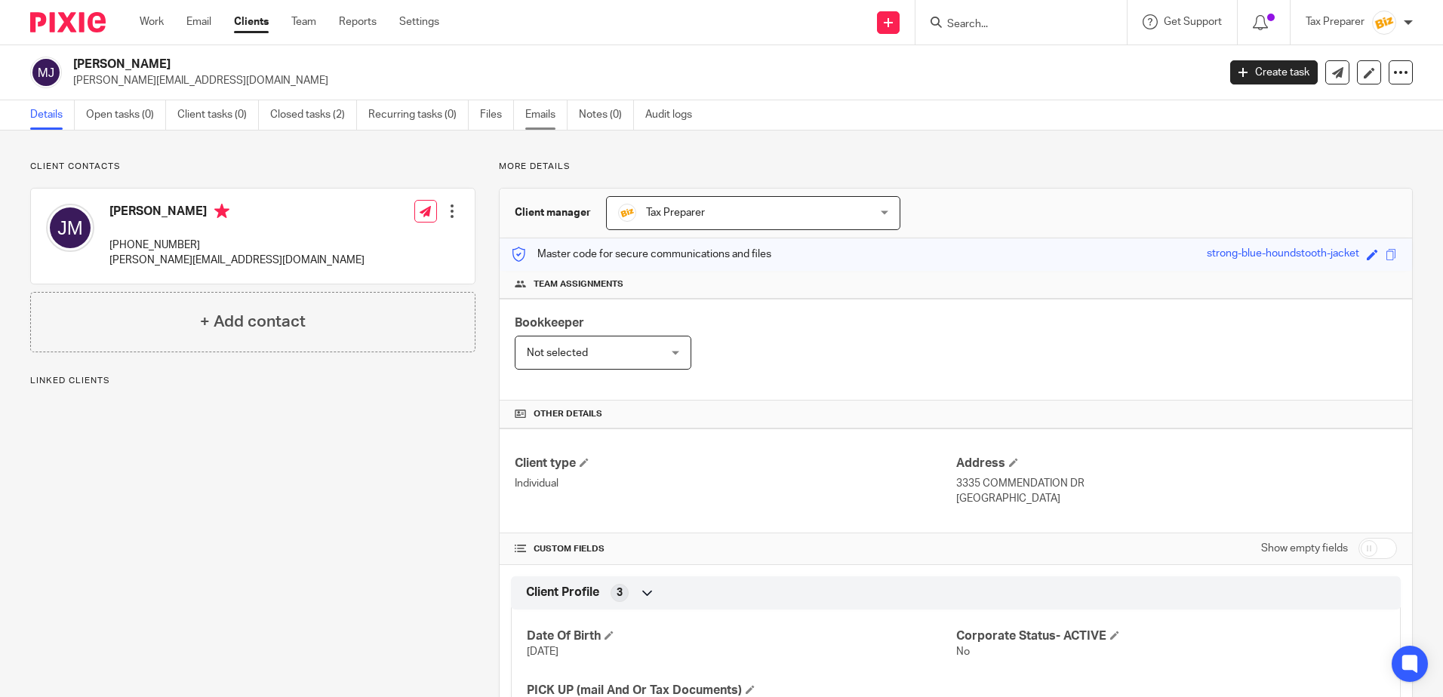
click at [539, 120] on link "Emails" at bounding box center [546, 114] width 42 height 29
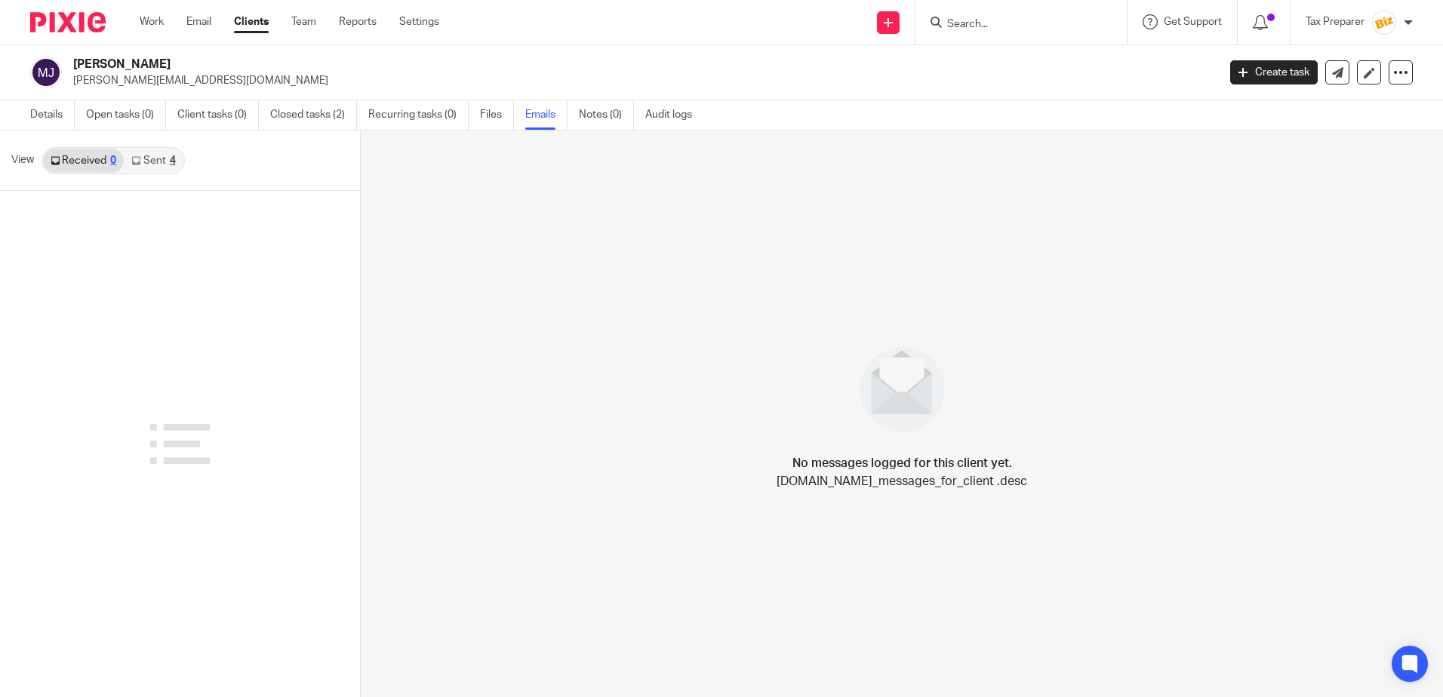
click at [156, 162] on link "Sent 4" at bounding box center [153, 161] width 59 height 24
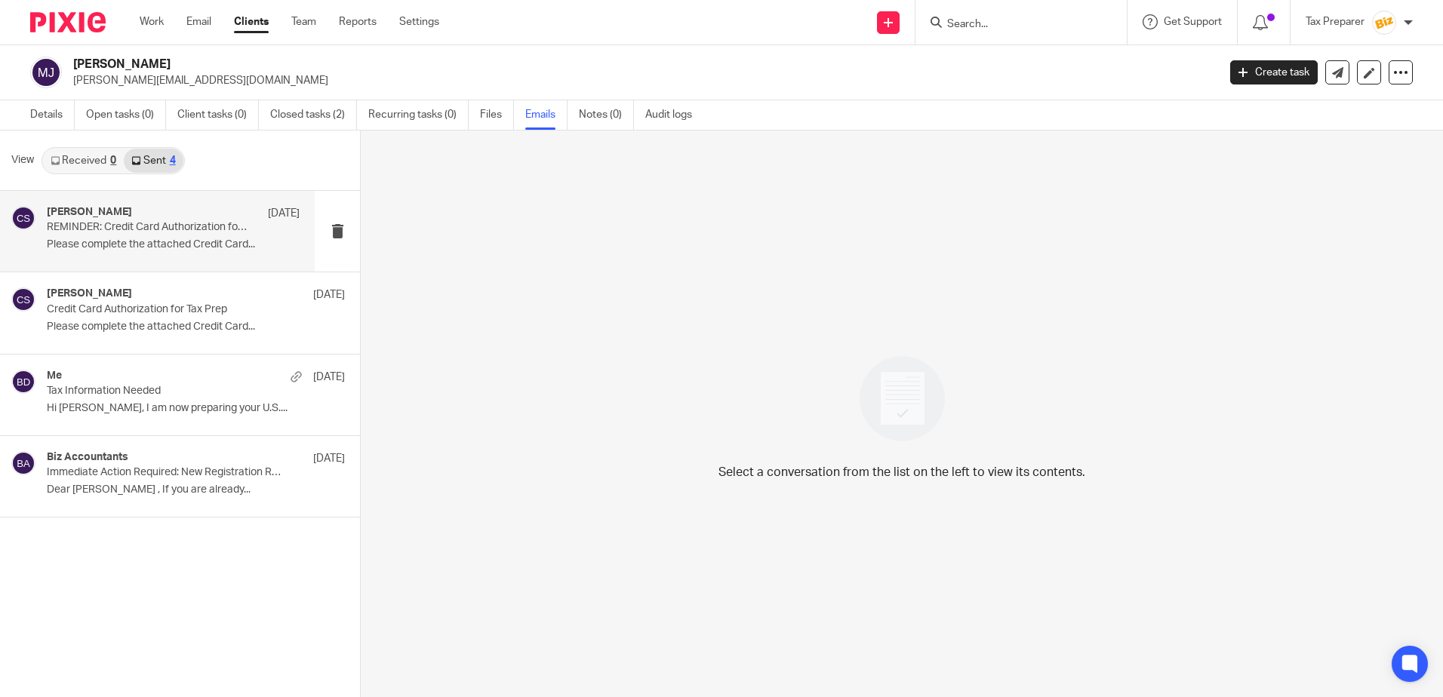
click at [180, 250] on p "Please complete the attached Credit Card..." at bounding box center [173, 244] width 253 height 13
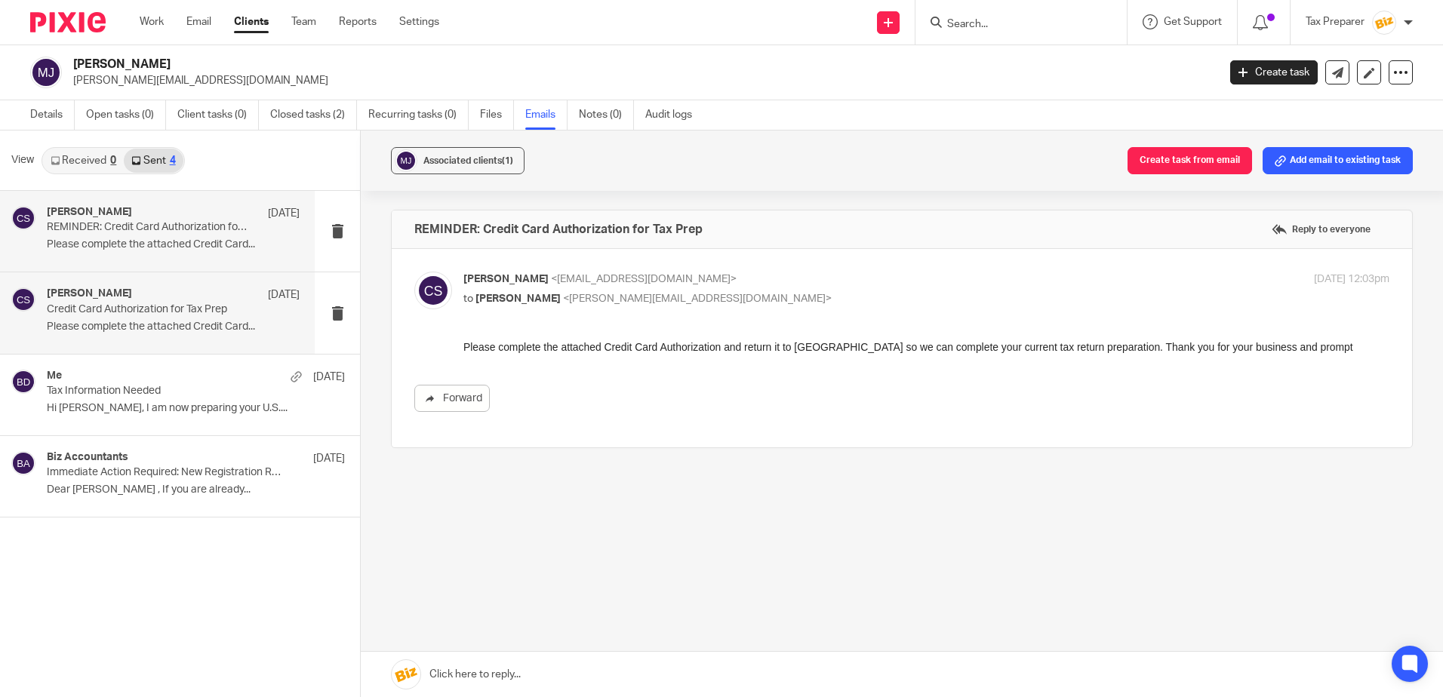
click at [175, 321] on p "Please complete the attached Credit Card..." at bounding box center [173, 327] width 253 height 13
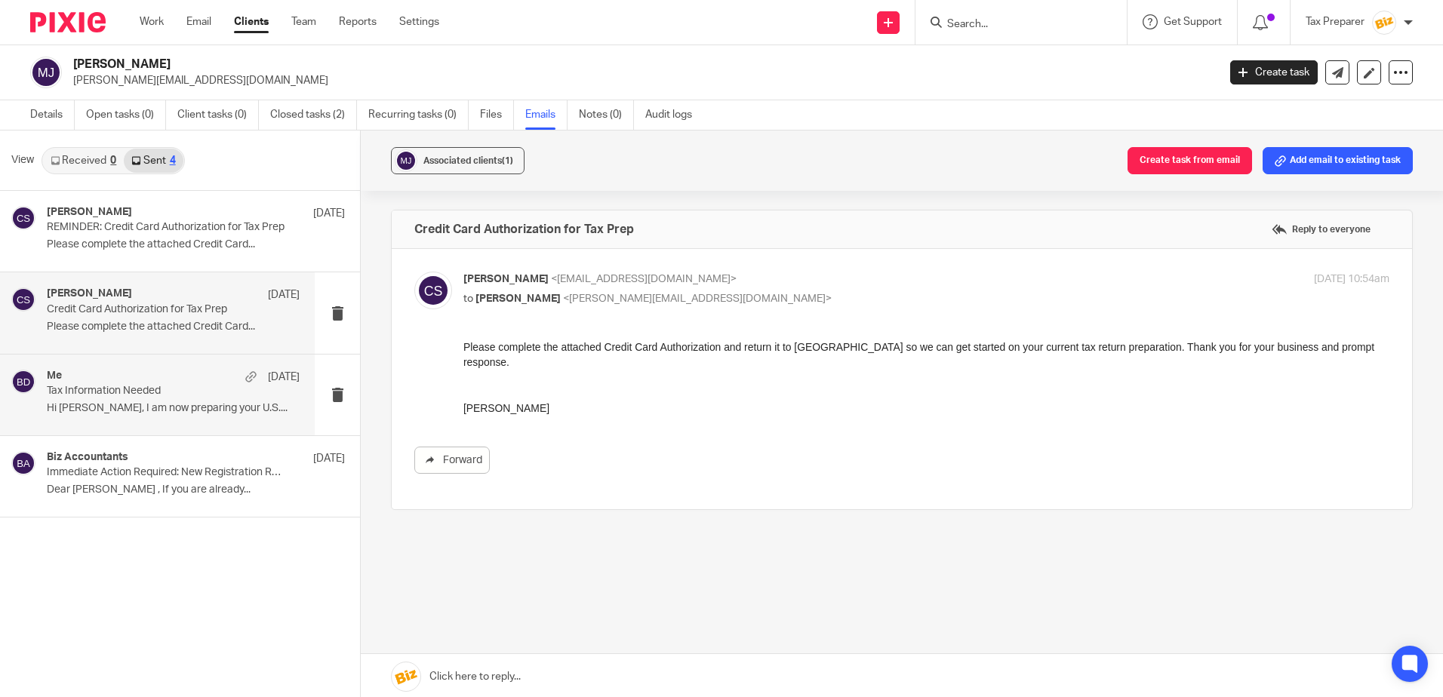
click at [165, 389] on p "Tax Information Needed" at bounding box center [148, 391] width 202 height 13
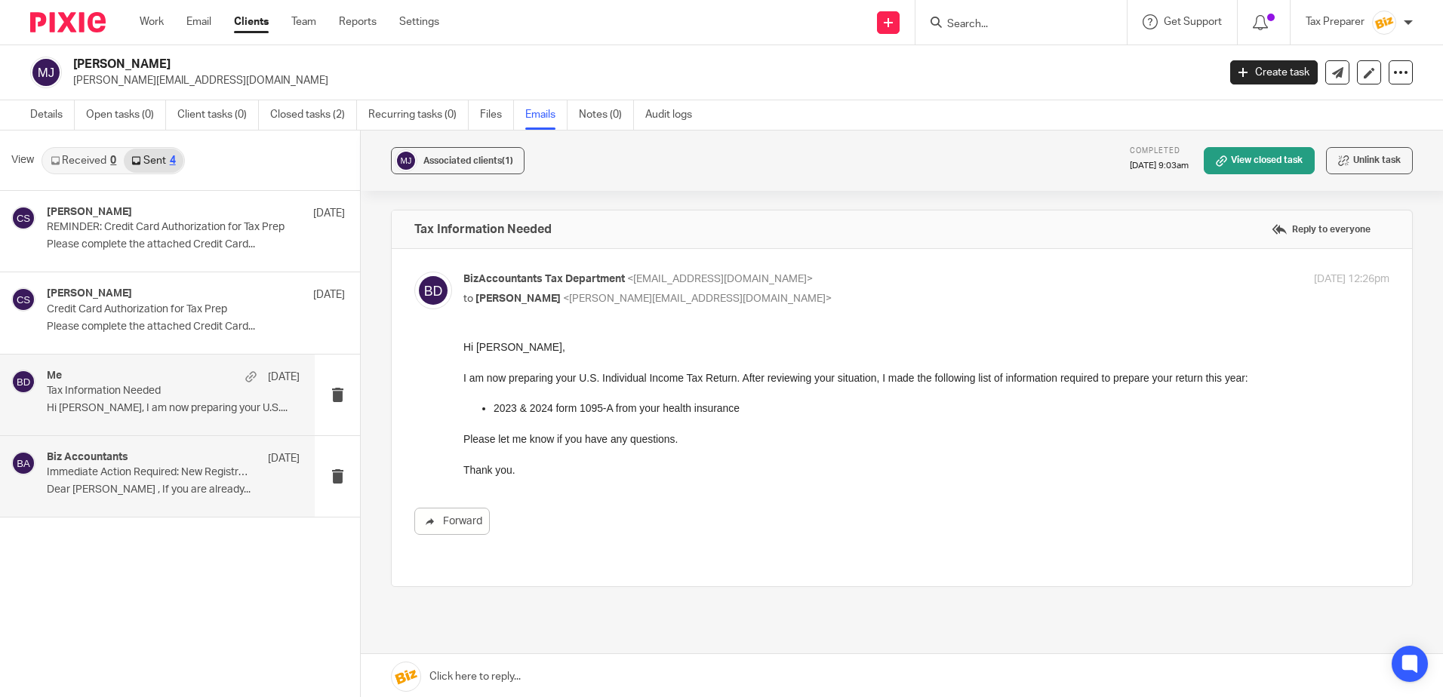
click at [153, 470] on p "Immediate Action Required: New Registration Requirements from [US_STATE] ESD" at bounding box center [148, 472] width 202 height 13
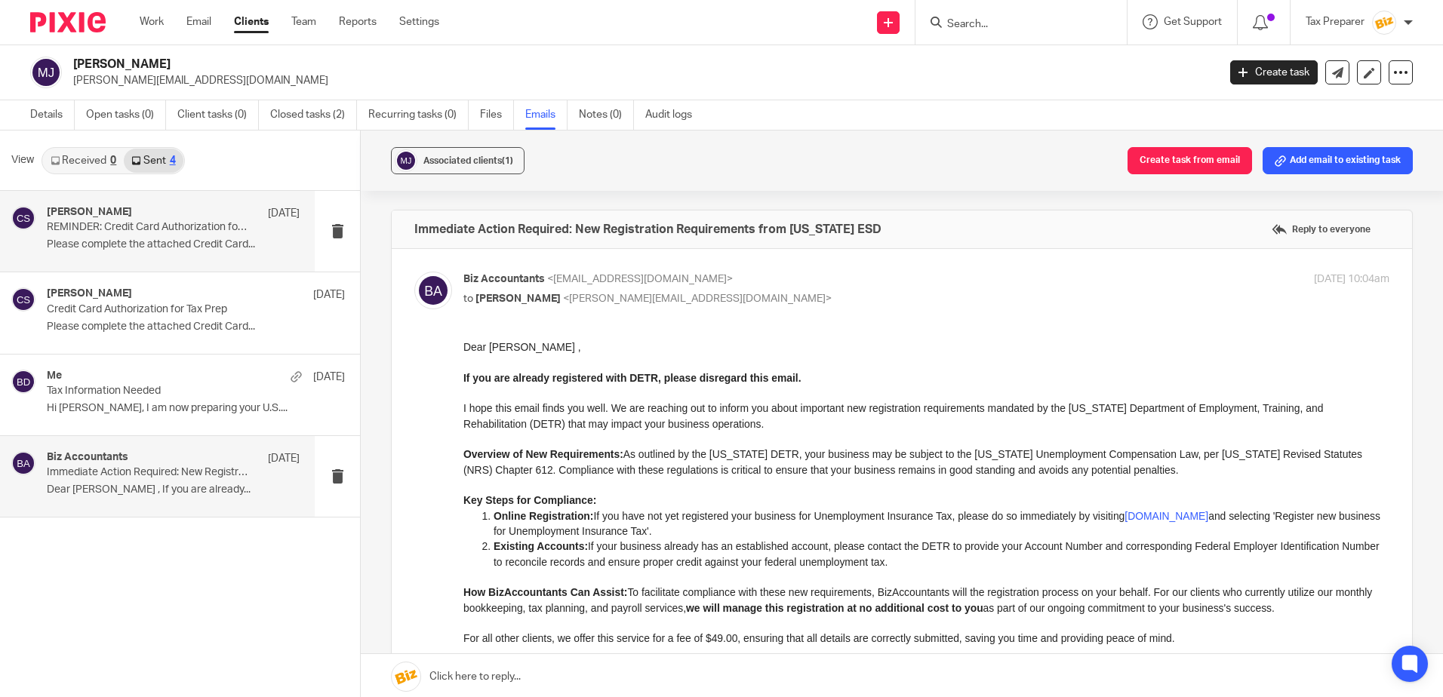
click at [194, 247] on p "Please complete the attached Credit Card..." at bounding box center [173, 244] width 253 height 13
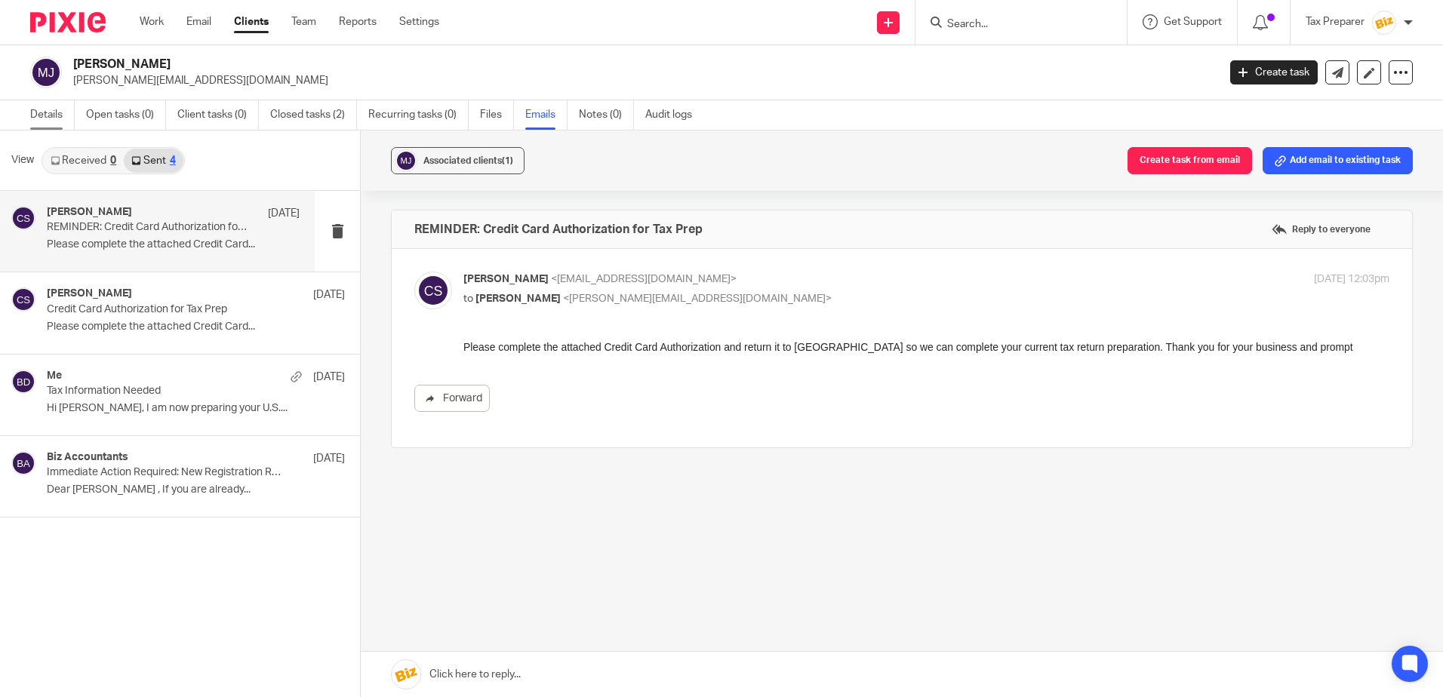
click at [53, 112] on link "Details" at bounding box center [52, 114] width 45 height 29
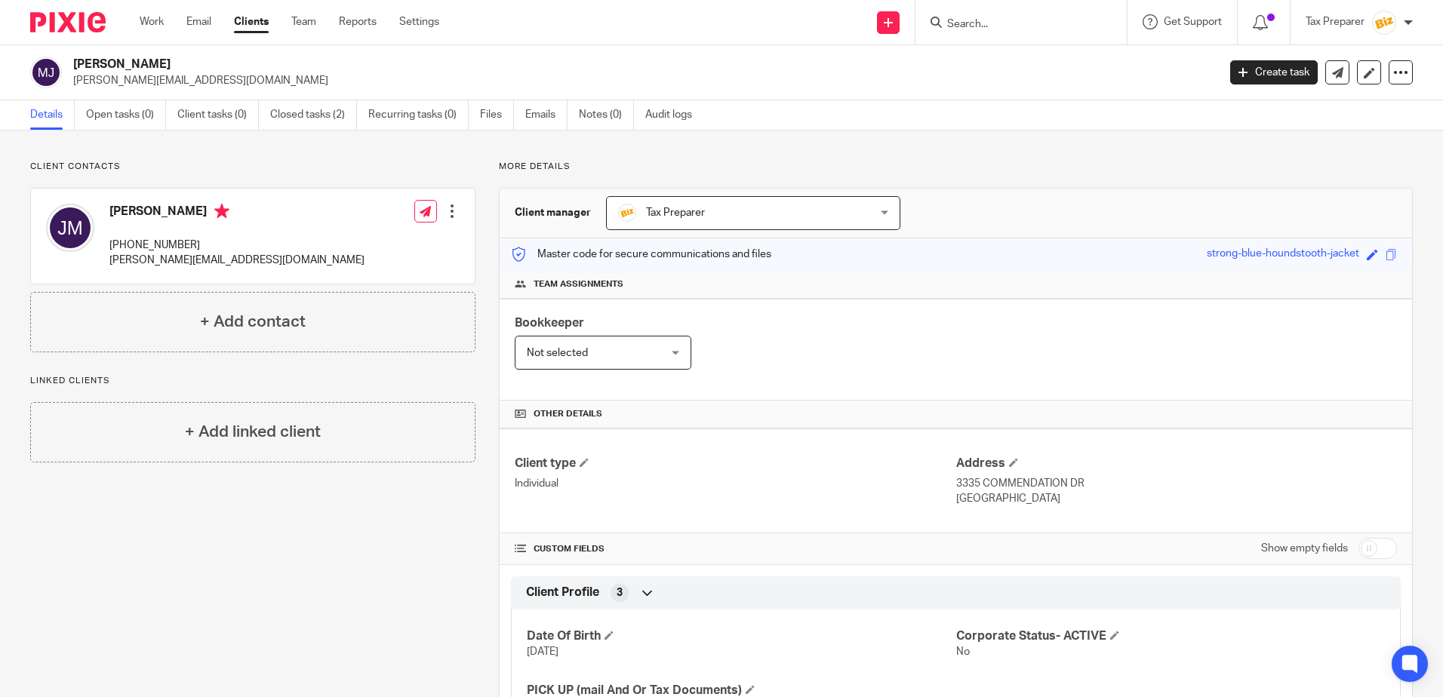
click at [1010, 29] on input "Search" at bounding box center [1013, 25] width 136 height 14
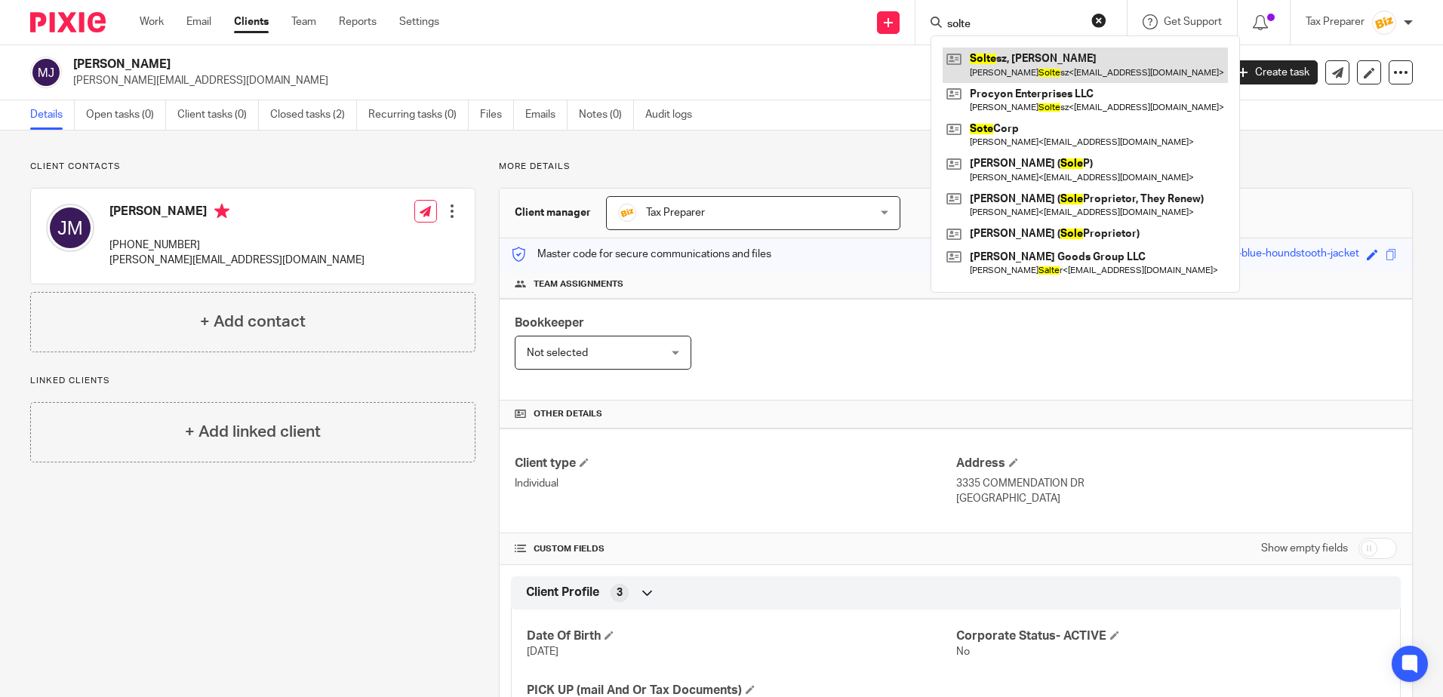
type input "solte"
click at [1029, 62] on link at bounding box center [1084, 65] width 285 height 35
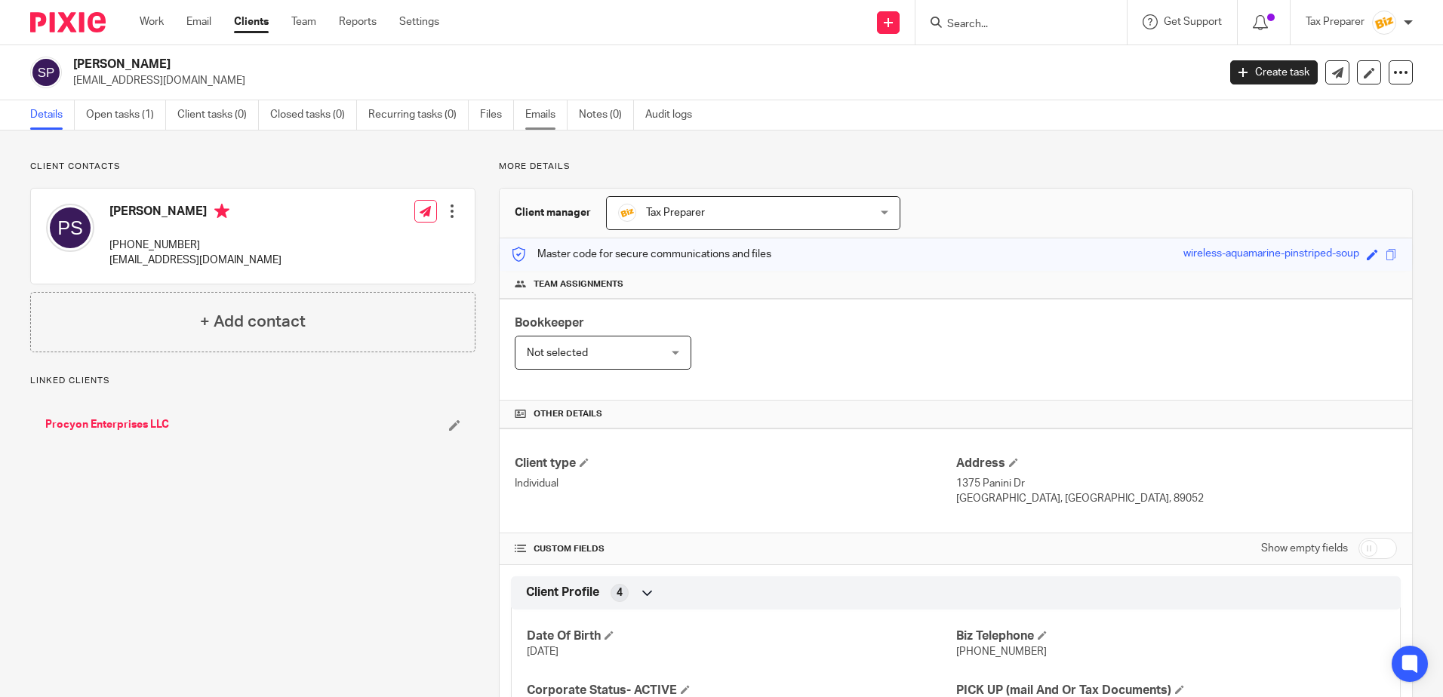
click at [556, 118] on link "Emails" at bounding box center [546, 114] width 42 height 29
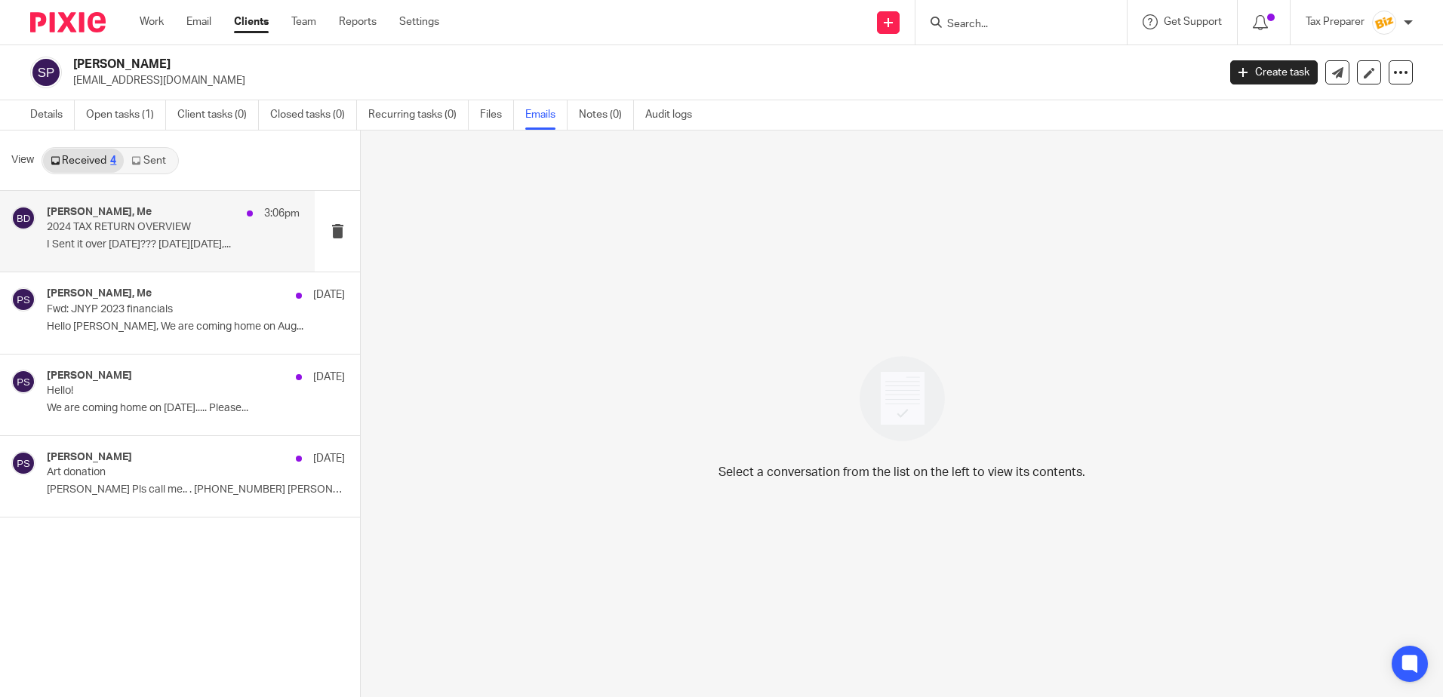
click at [212, 250] on p "I Sent it over [DATE]??? [DATE][DATE],..." at bounding box center [173, 244] width 253 height 13
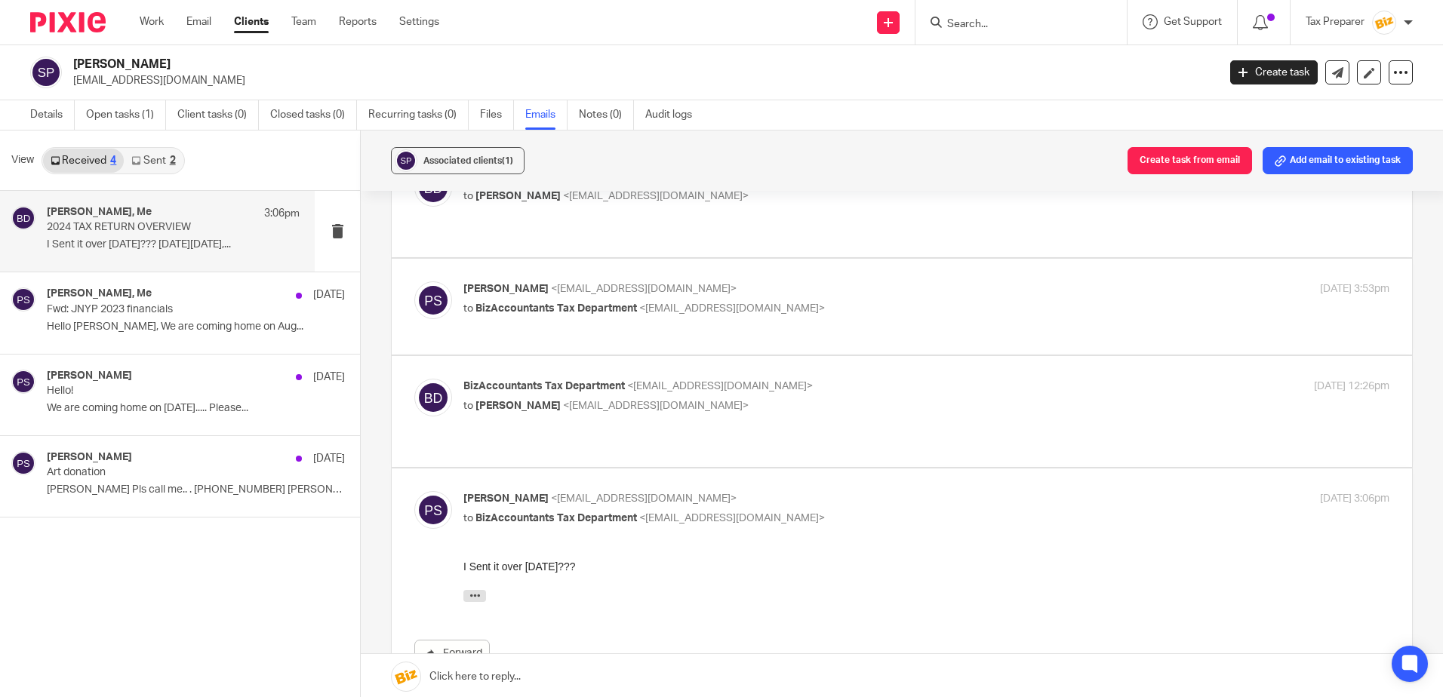
scroll to position [628, 0]
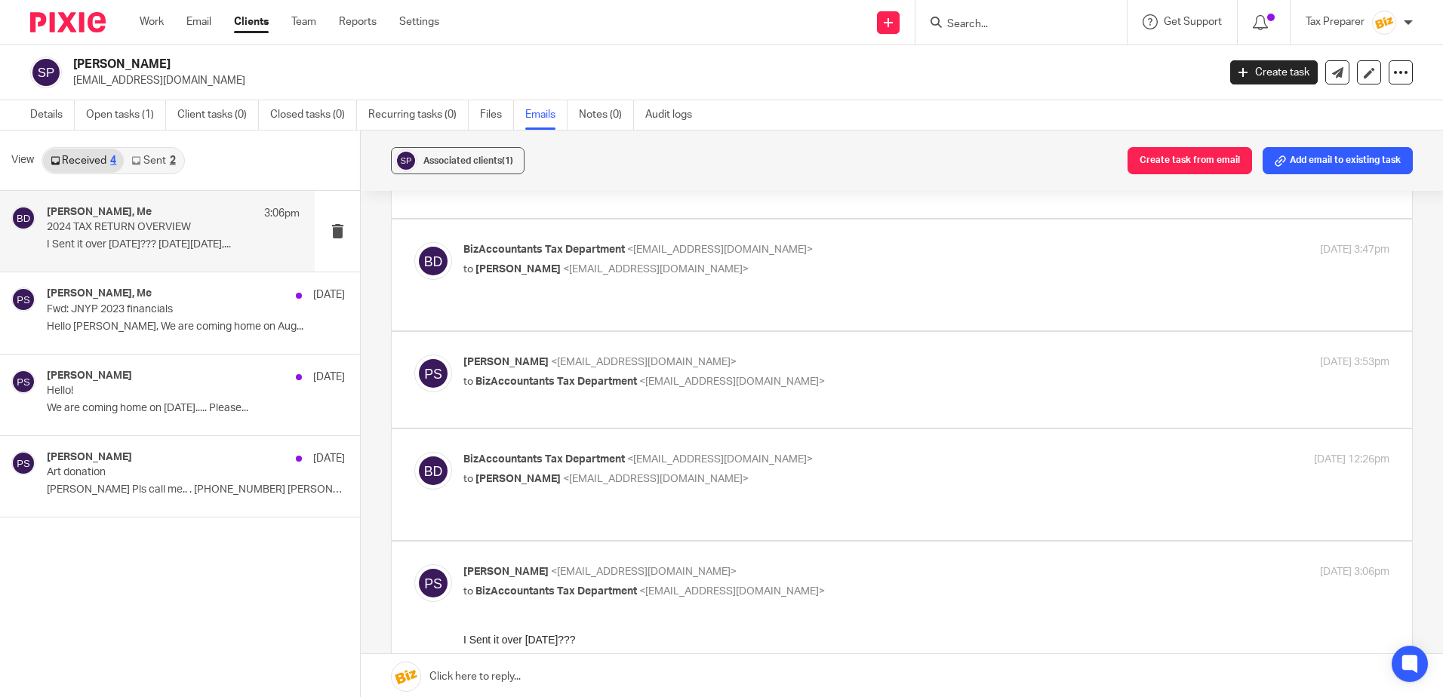
click at [831, 472] on p "to peter soltesz <psoltesz53@gmail.com>" at bounding box center [771, 480] width 617 height 16
checkbox input "true"
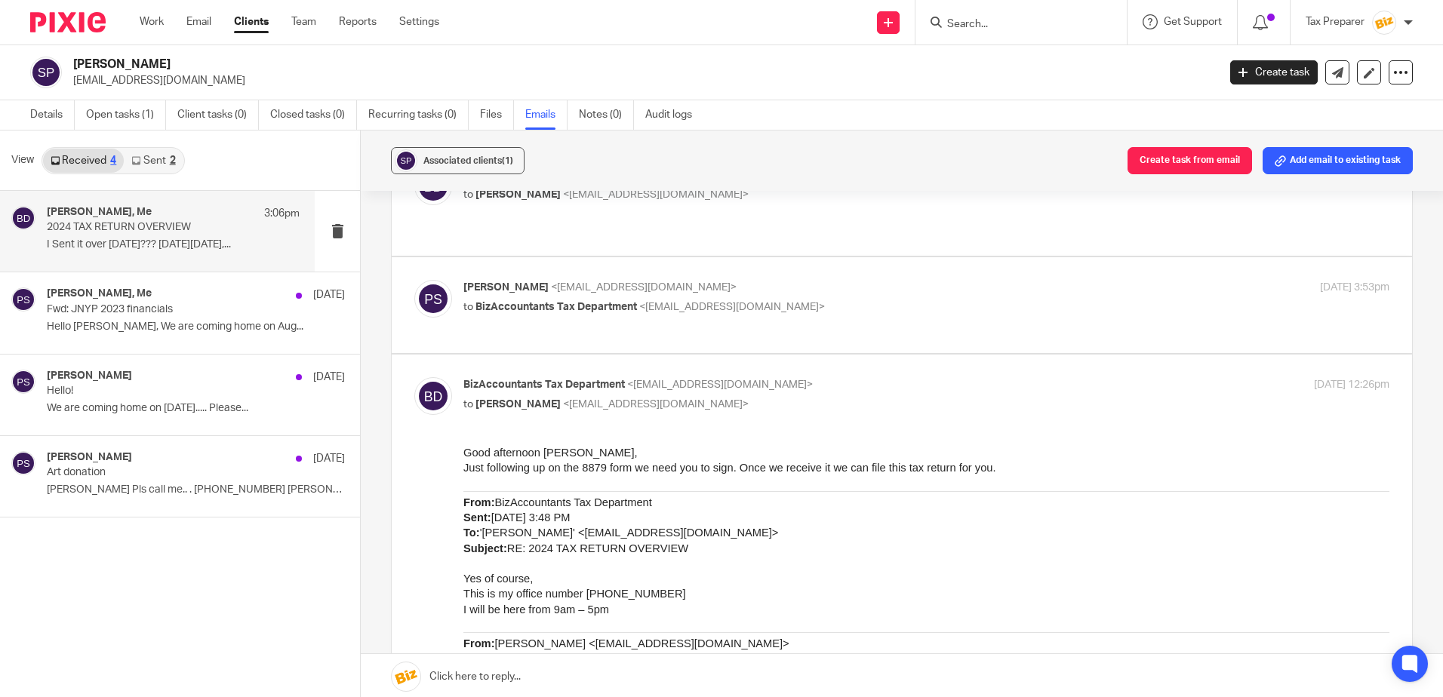
scroll to position [552, 0]
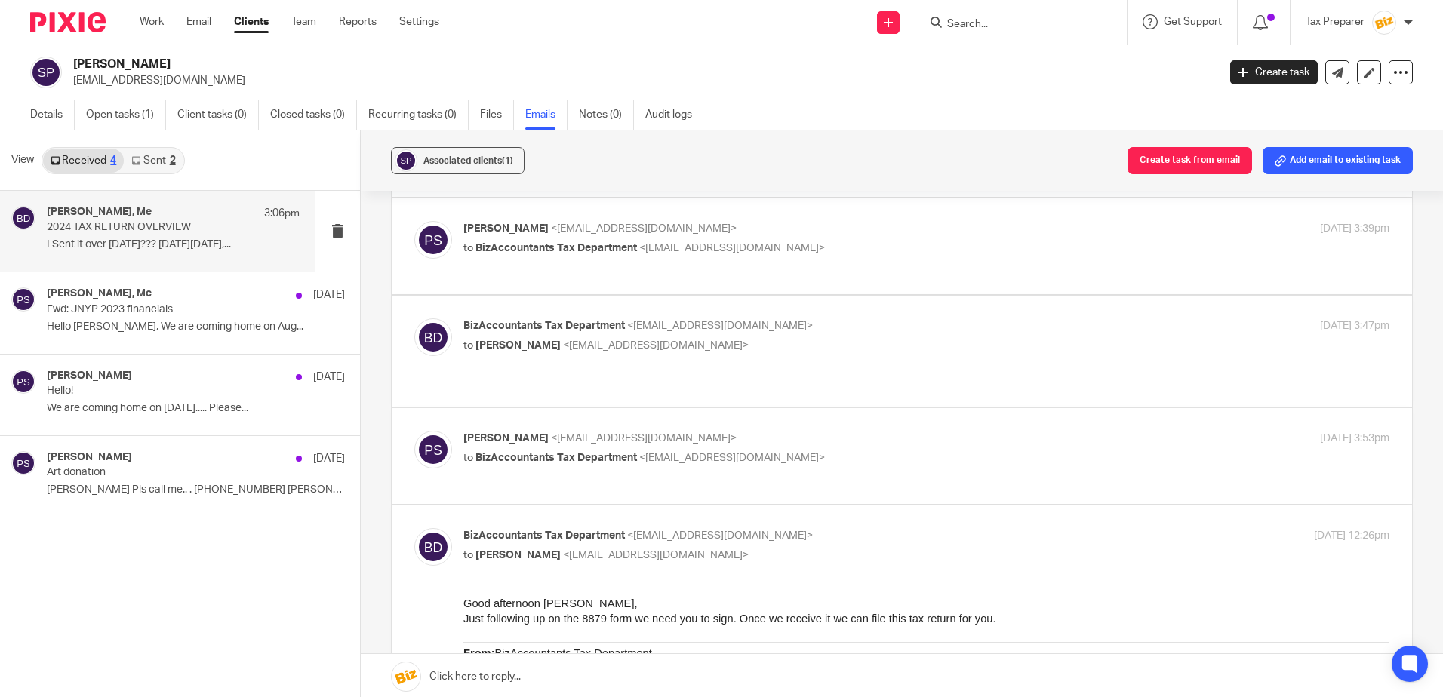
click at [856, 431] on p "peter soltesz <psoltesz53@gmail.com>" at bounding box center [771, 439] width 617 height 16
checkbox input "true"
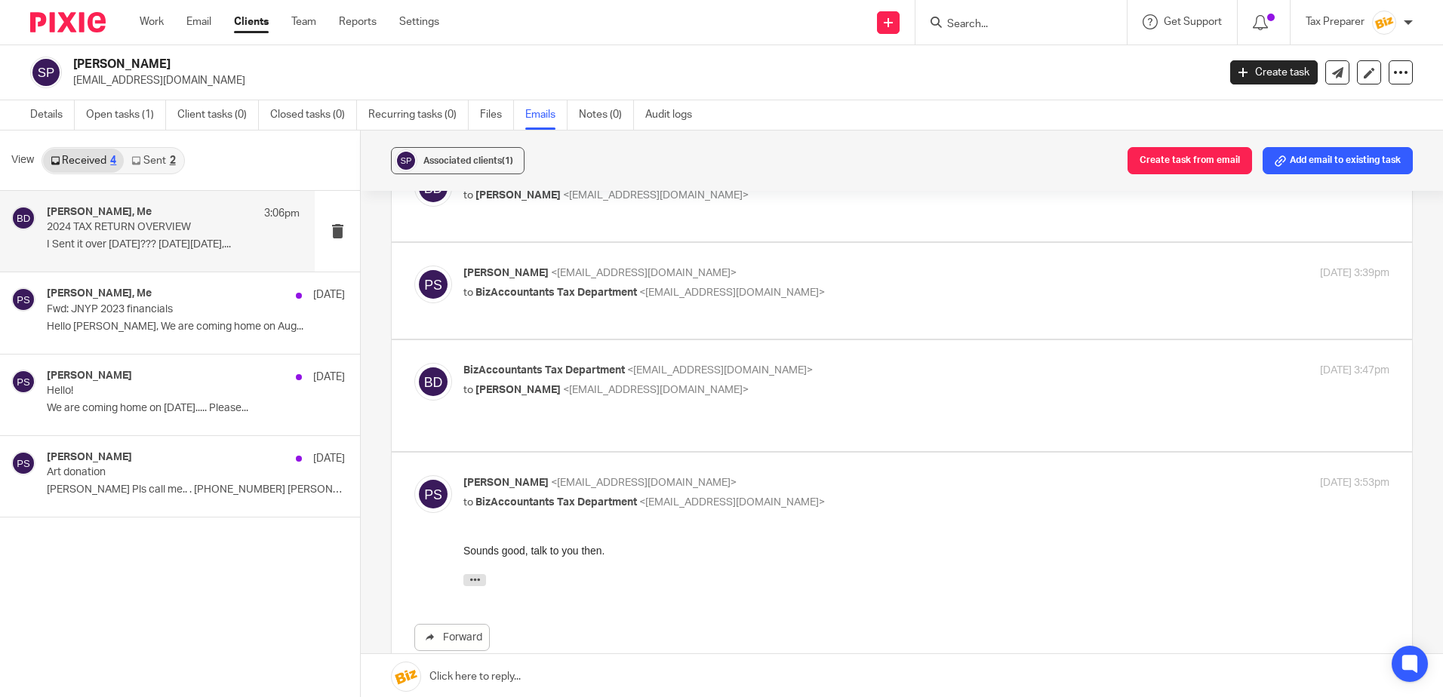
scroll to position [476, 0]
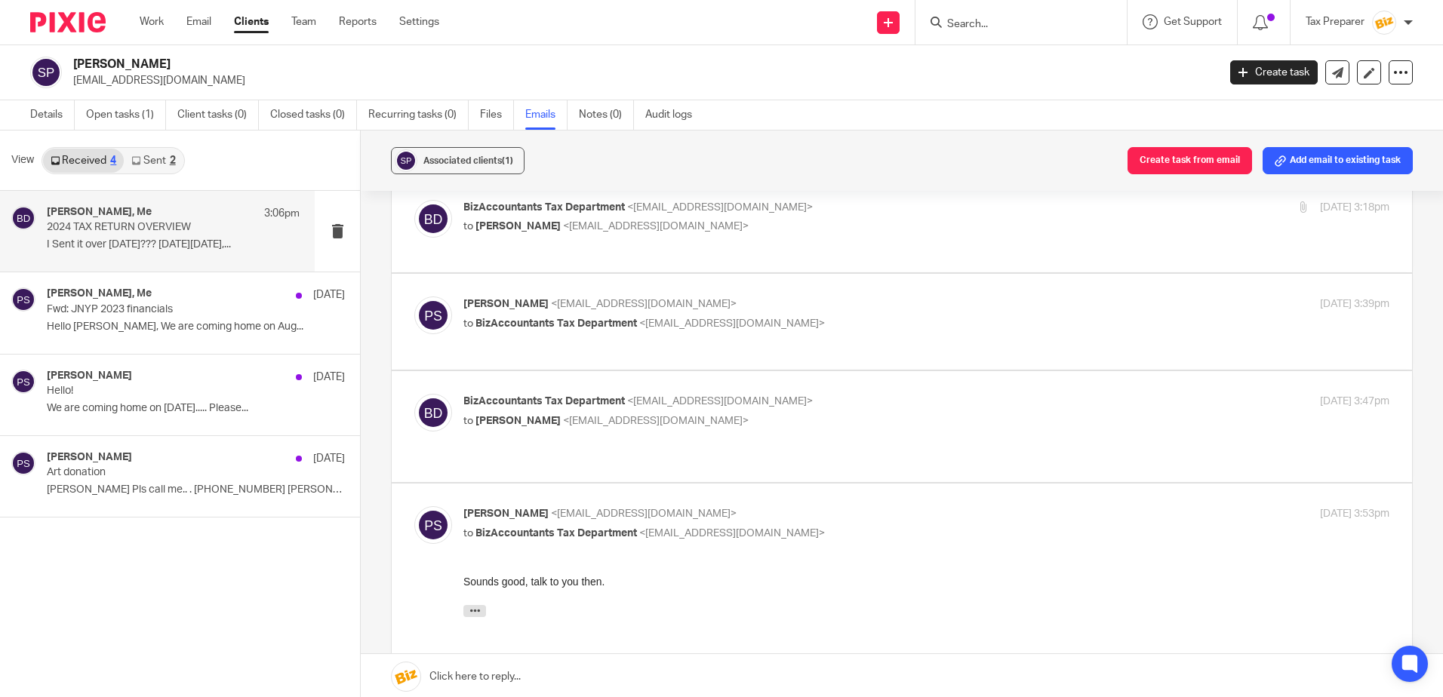
click at [858, 413] on p "to peter soltesz <psoltesz53@gmail.com>" at bounding box center [771, 421] width 617 height 16
checkbox input "true"
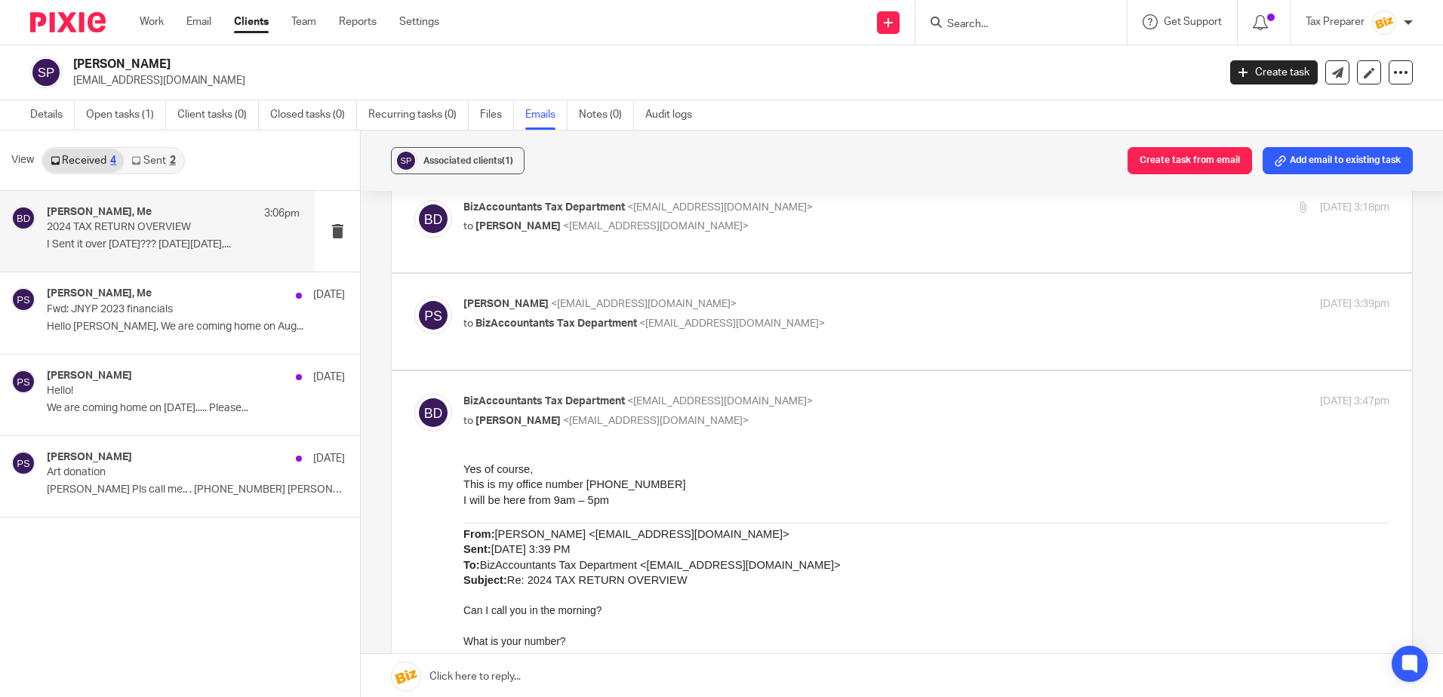
click at [859, 316] on p "to BizAccountants Tax Department <taxes@bizaccountants.com>" at bounding box center [771, 324] width 617 height 16
checkbox input "true"
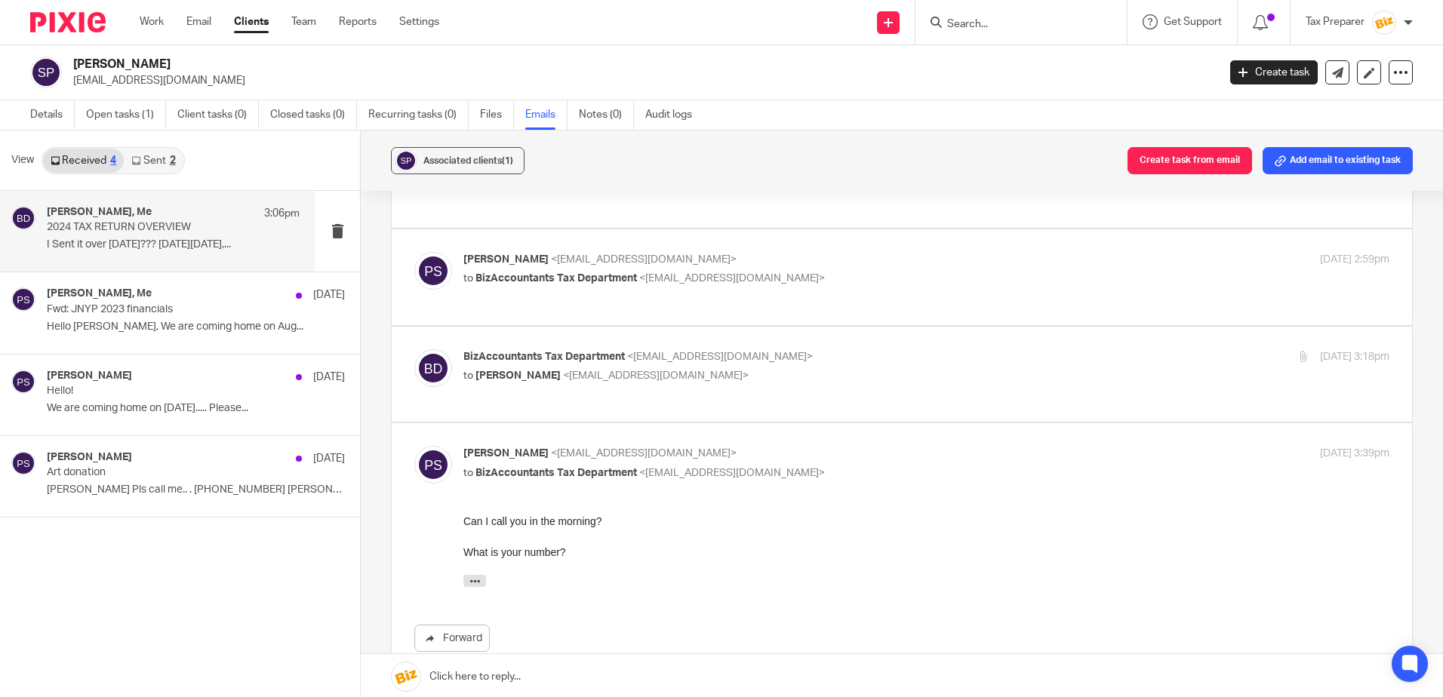
scroll to position [325, 0]
click at [850, 328] on label at bounding box center [902, 376] width 1020 height 96
click at [414, 350] on input "checkbox" at bounding box center [413, 350] width 1 height 1
checkbox input "true"
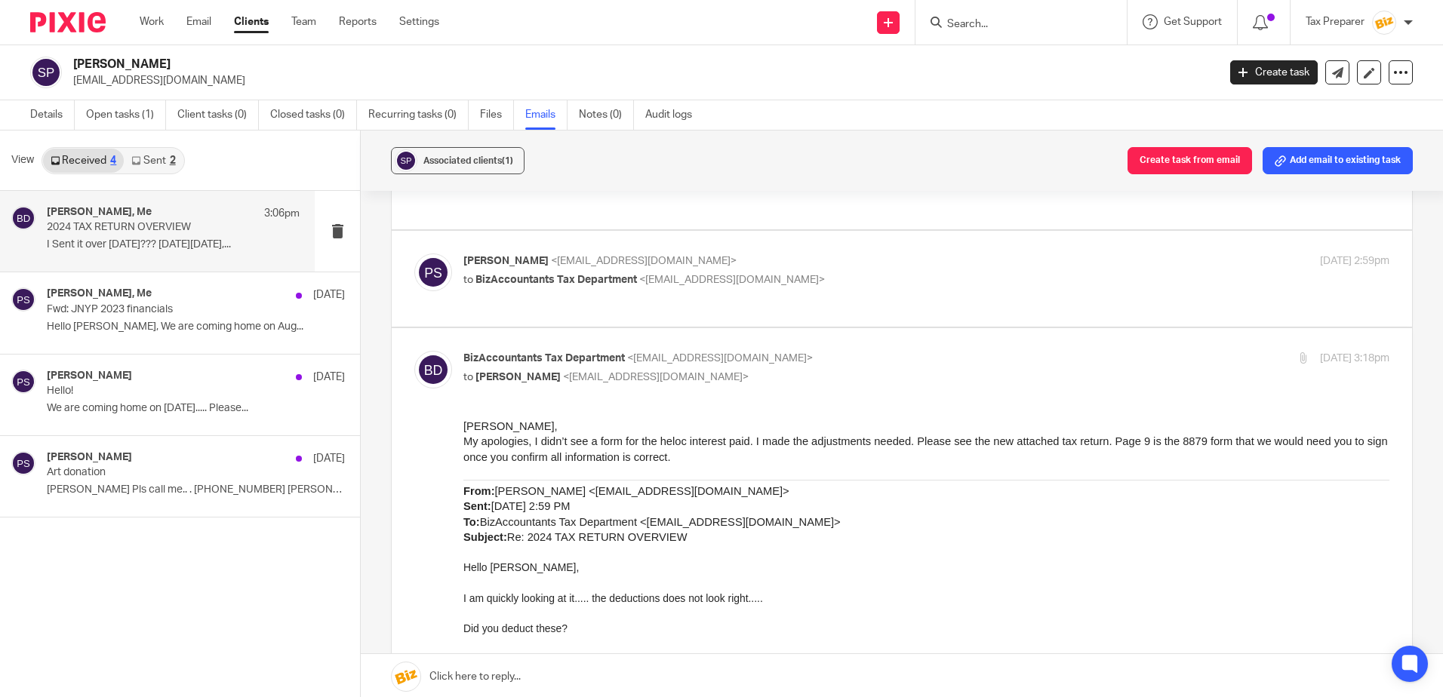
scroll to position [174, 0]
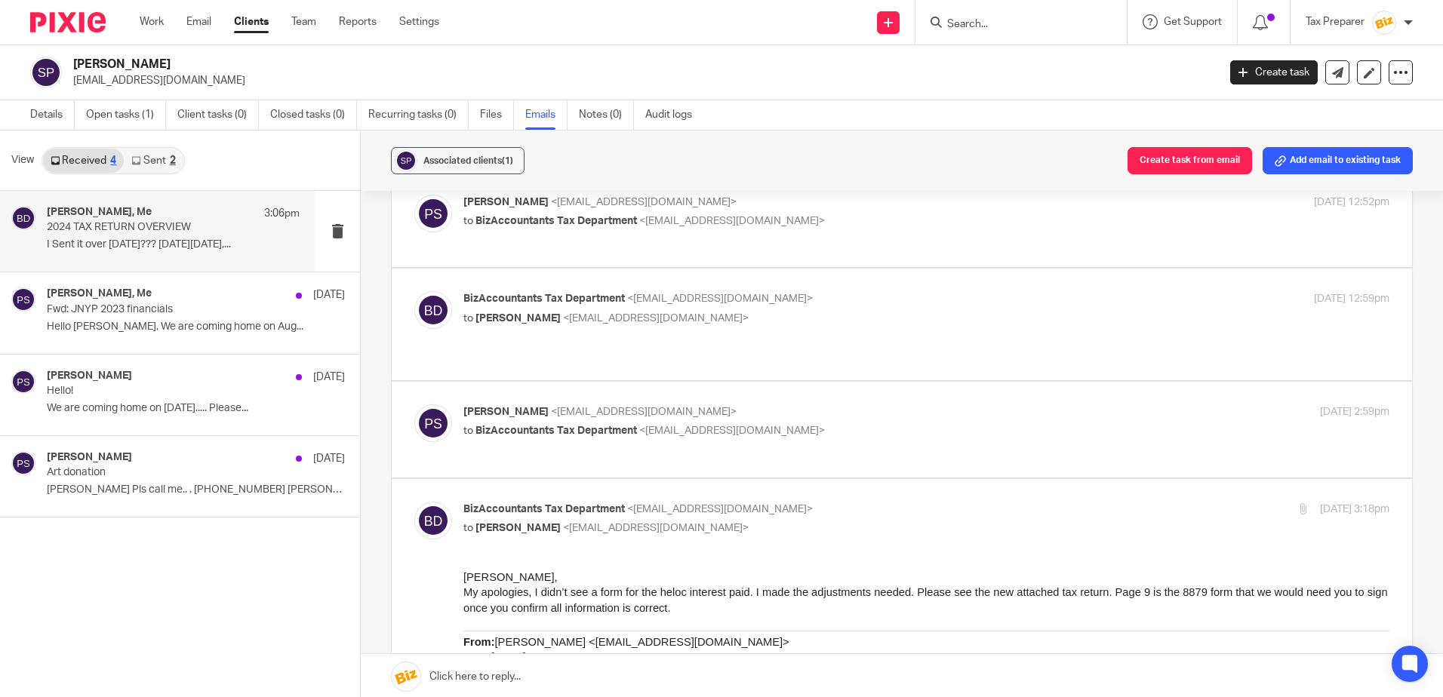
click at [834, 423] on p "to BizAccountants Tax Department <taxes@bizaccountants.com>" at bounding box center [771, 431] width 617 height 16
checkbox input "true"
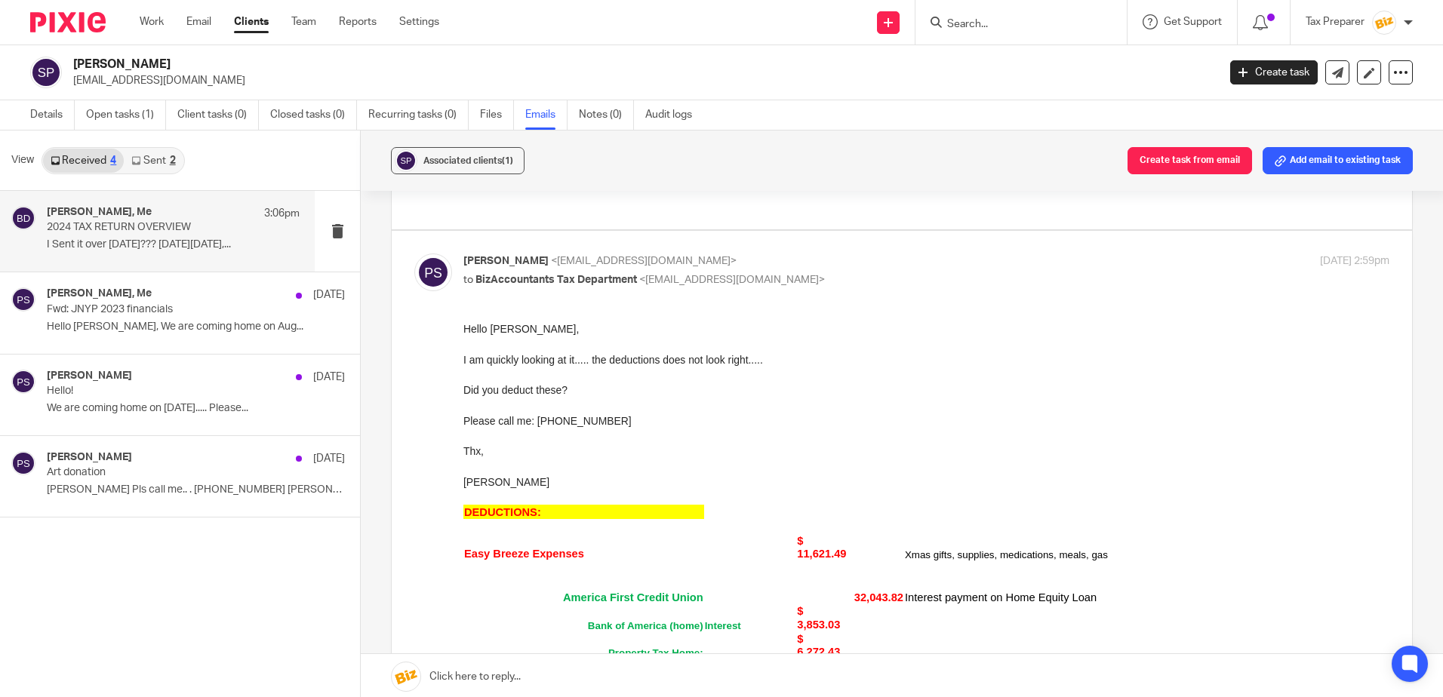
scroll to position [23, 0]
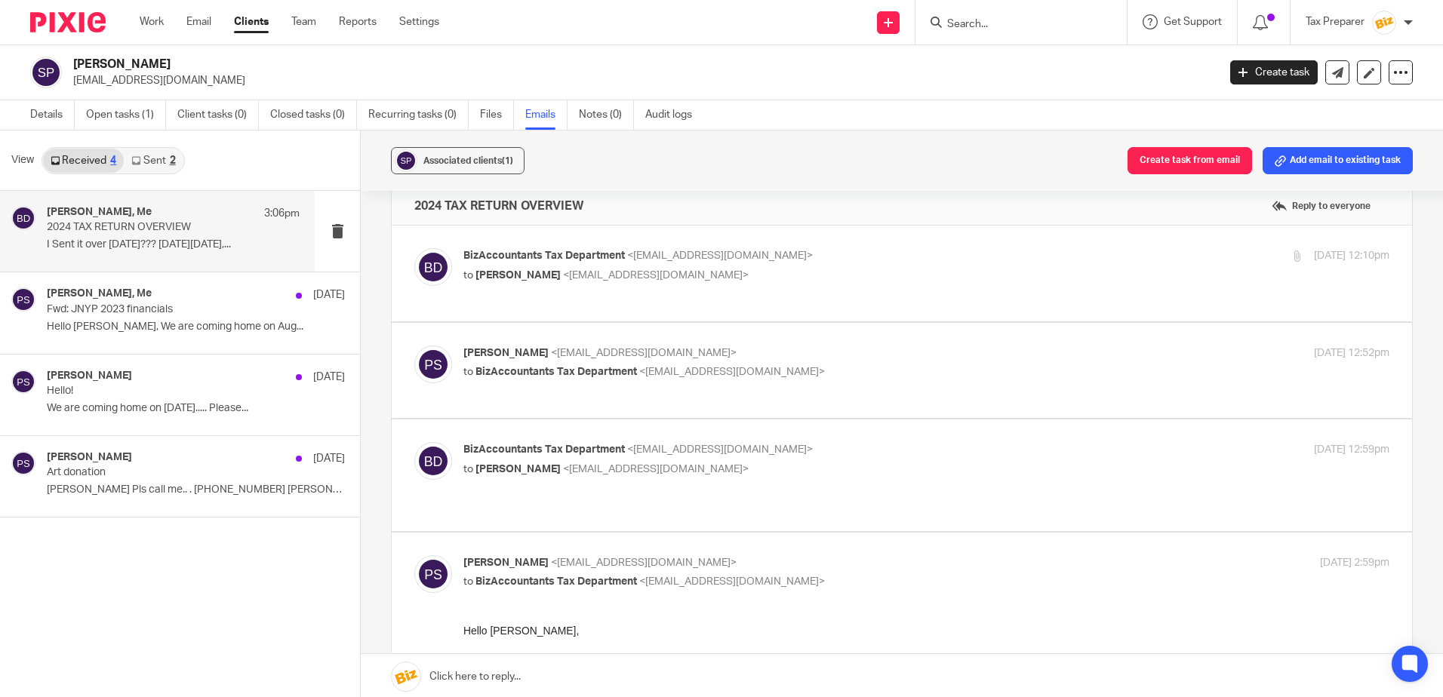
click at [826, 453] on p "BizAccountants Tax Department <taxes@bizaccountants.com>" at bounding box center [771, 450] width 617 height 16
checkbox input "true"
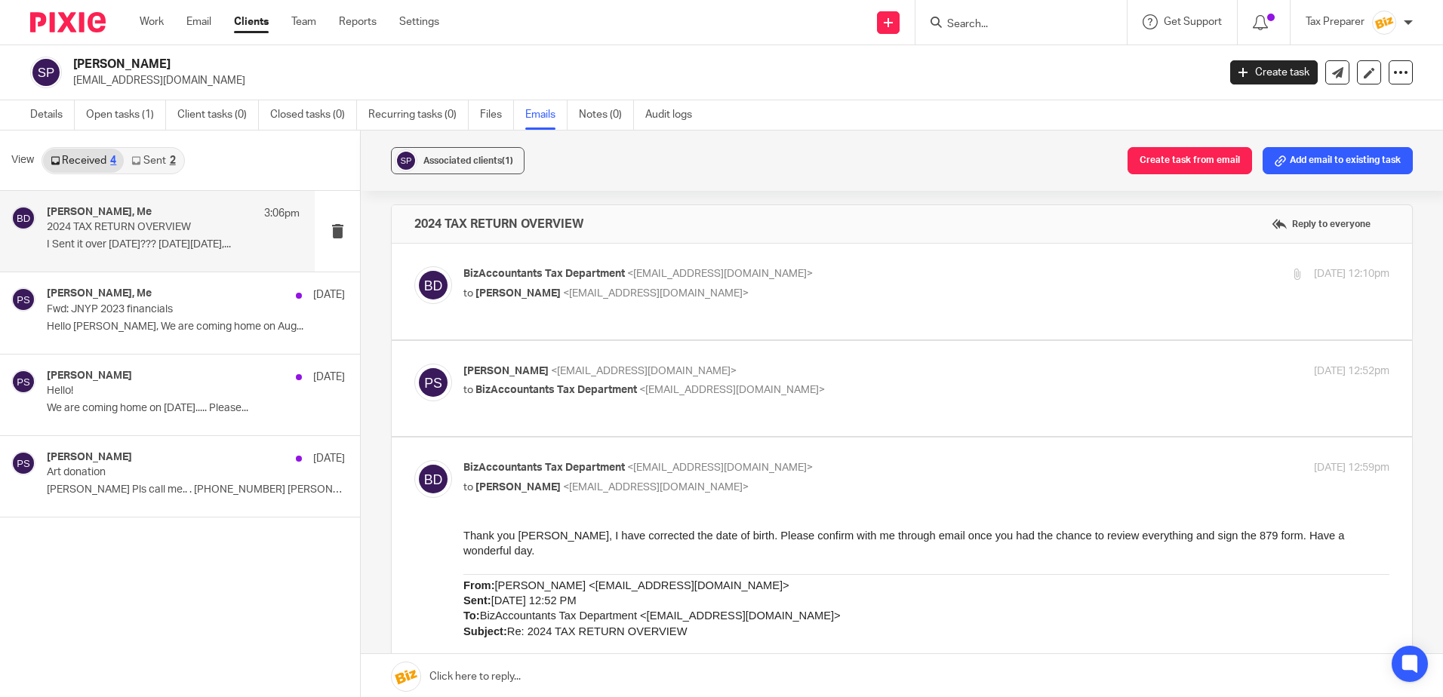
scroll to position [0, 0]
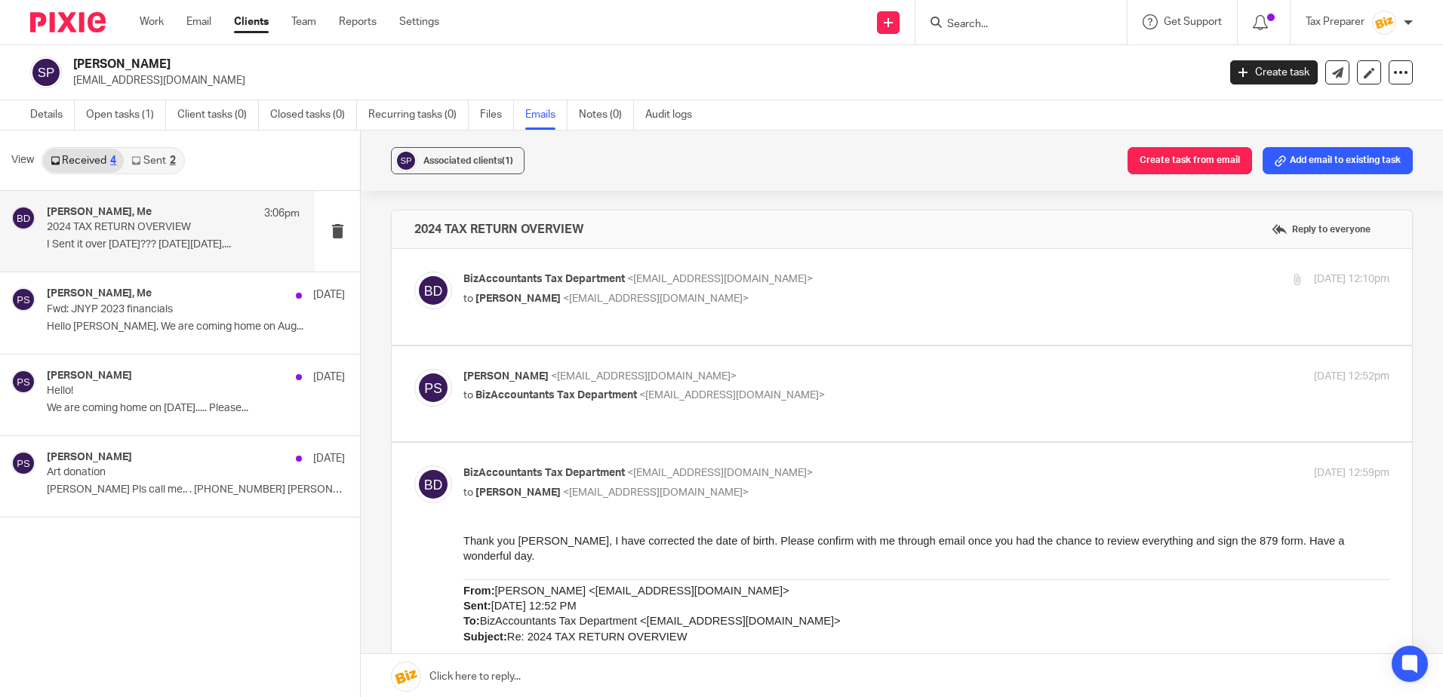
click at [837, 404] on div "peter soltesz <psoltesz53@gmail.com> to BizAccountants Tax Department <taxes@bi…" at bounding box center [926, 388] width 926 height 38
checkbox input "true"
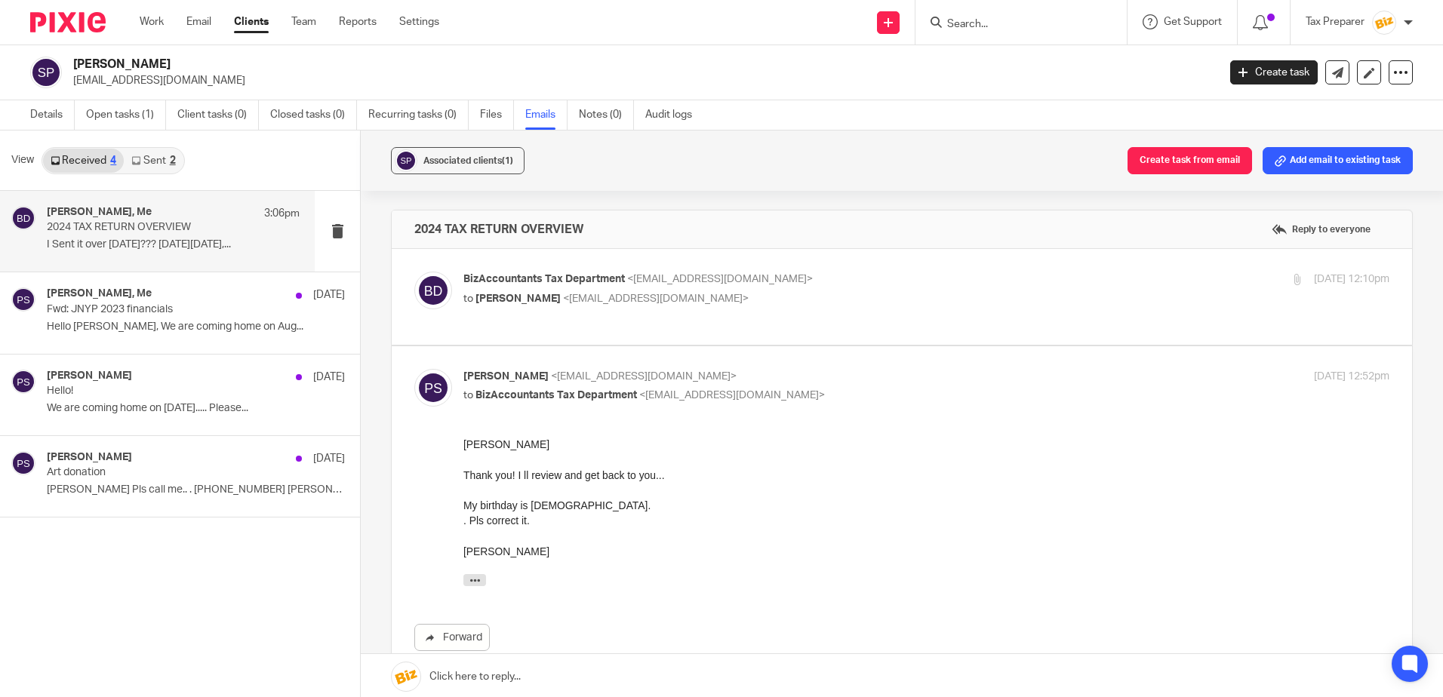
click at [841, 307] on div "BizAccountants Tax Department <taxes@bizaccountants.com> to peter soltesz <psol…" at bounding box center [926, 291] width 926 height 38
checkbox input "true"
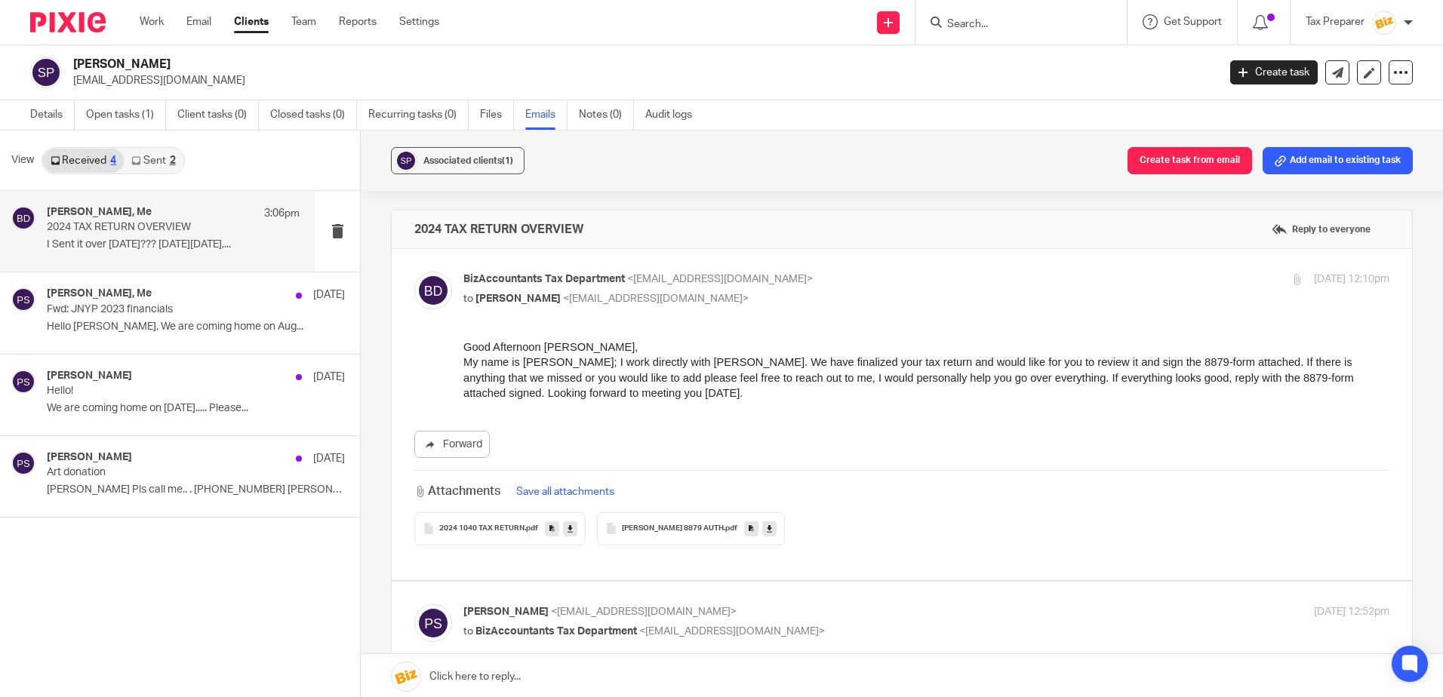
click at [958, 26] on input "Search" at bounding box center [1013, 25] width 136 height 14
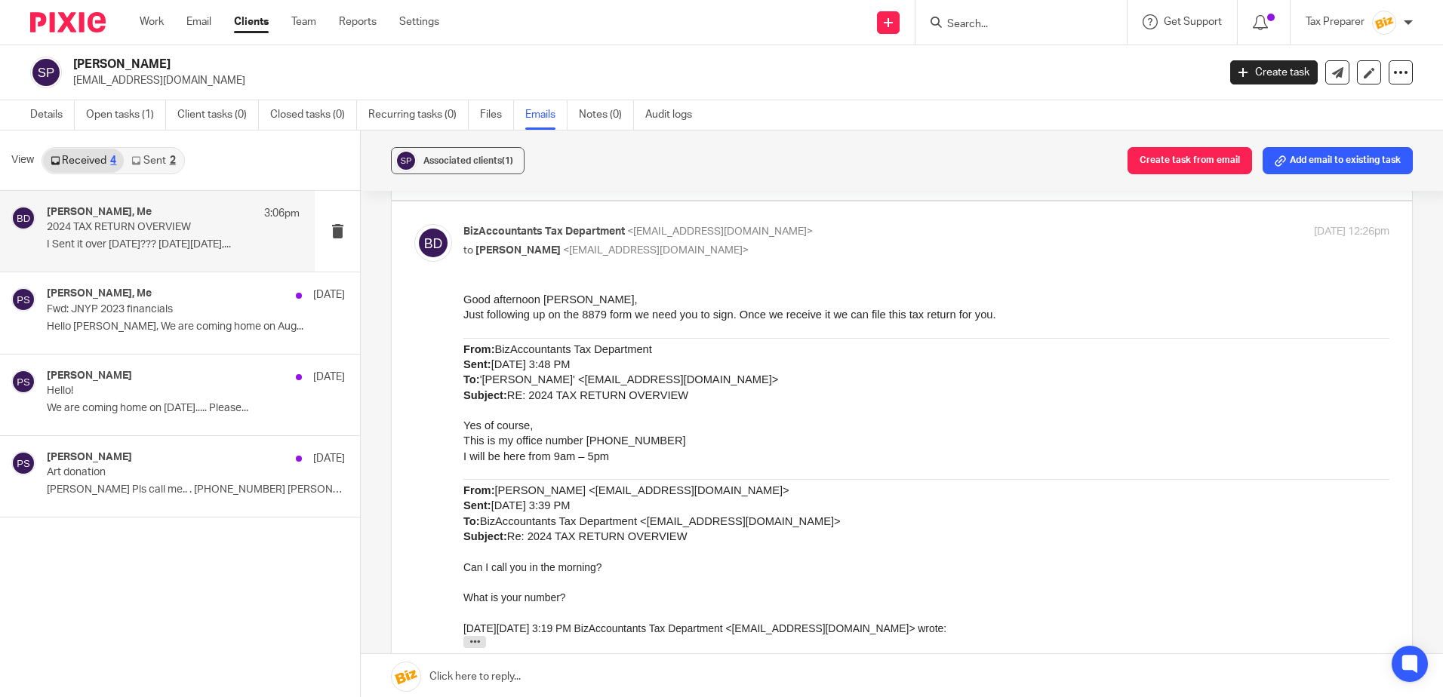
scroll to position [3772, 0]
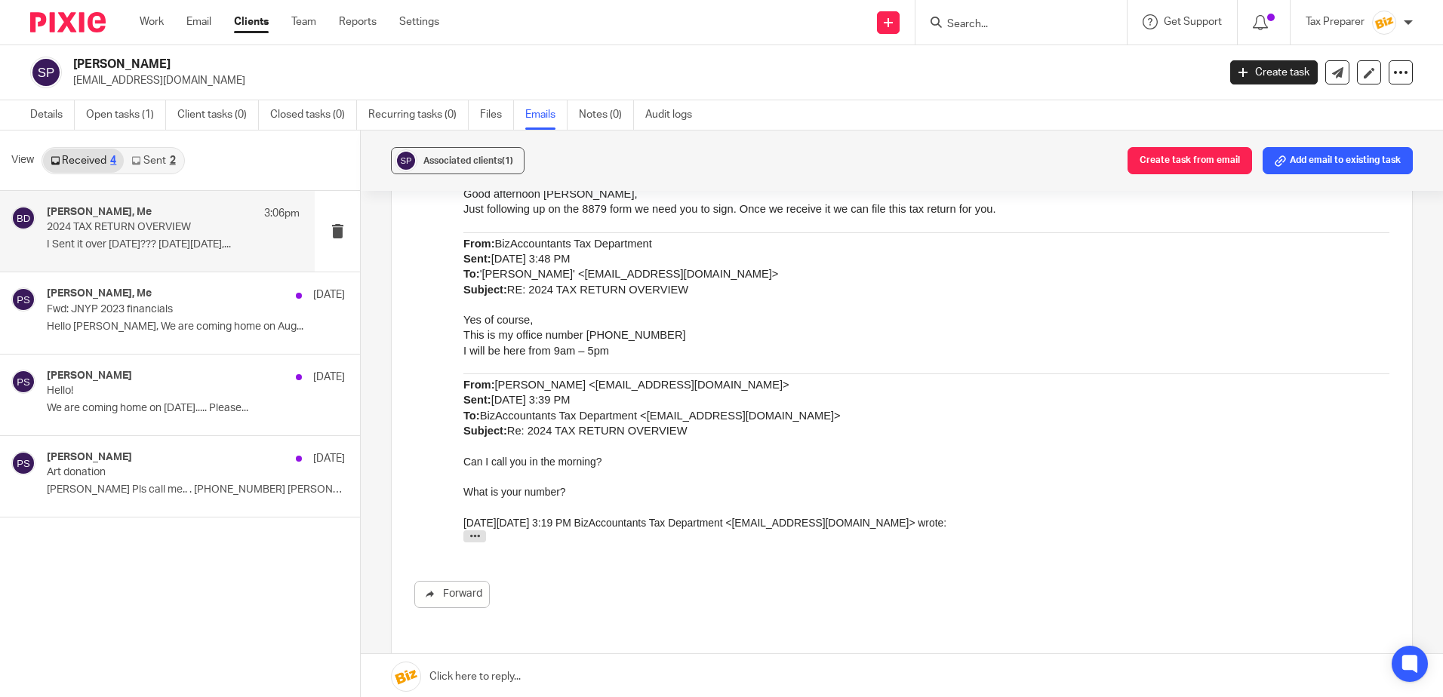
click at [965, 26] on input "Search" at bounding box center [1013, 25] width 136 height 14
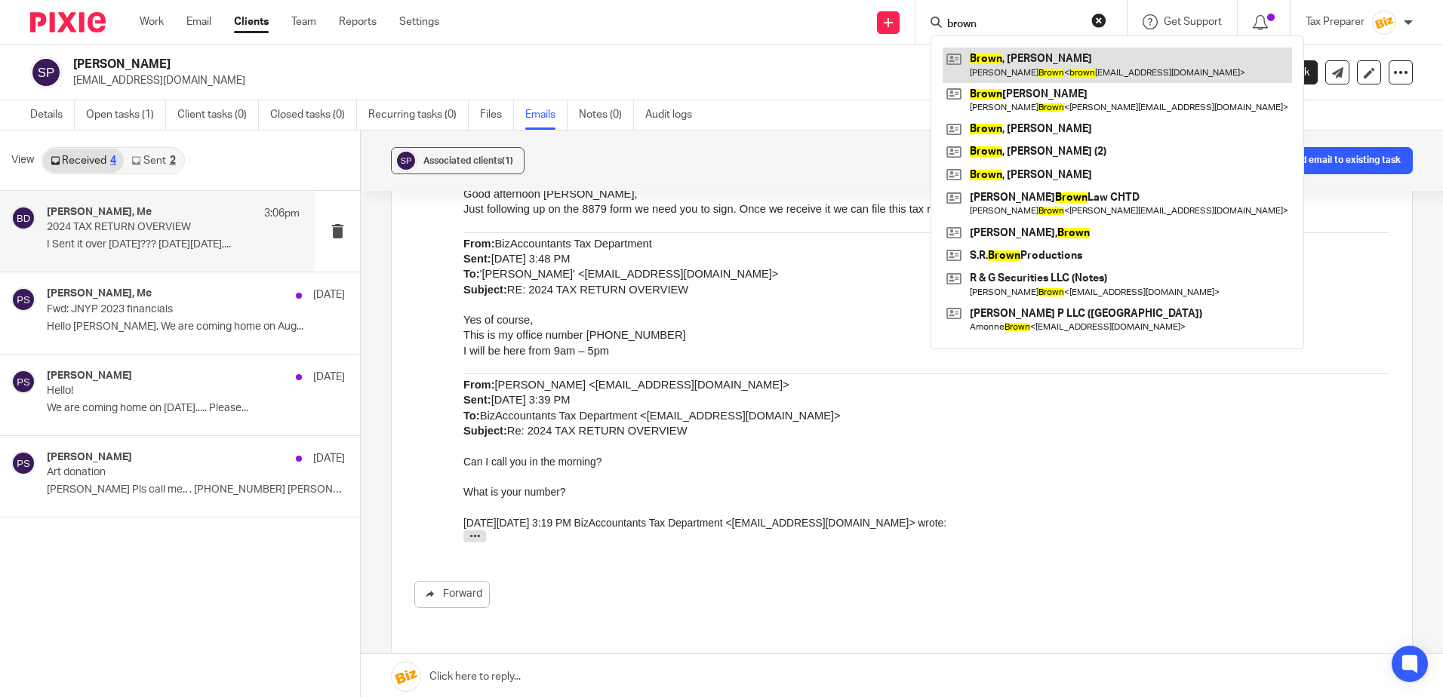
type input "brown"
click at [1034, 67] on link at bounding box center [1116, 65] width 349 height 35
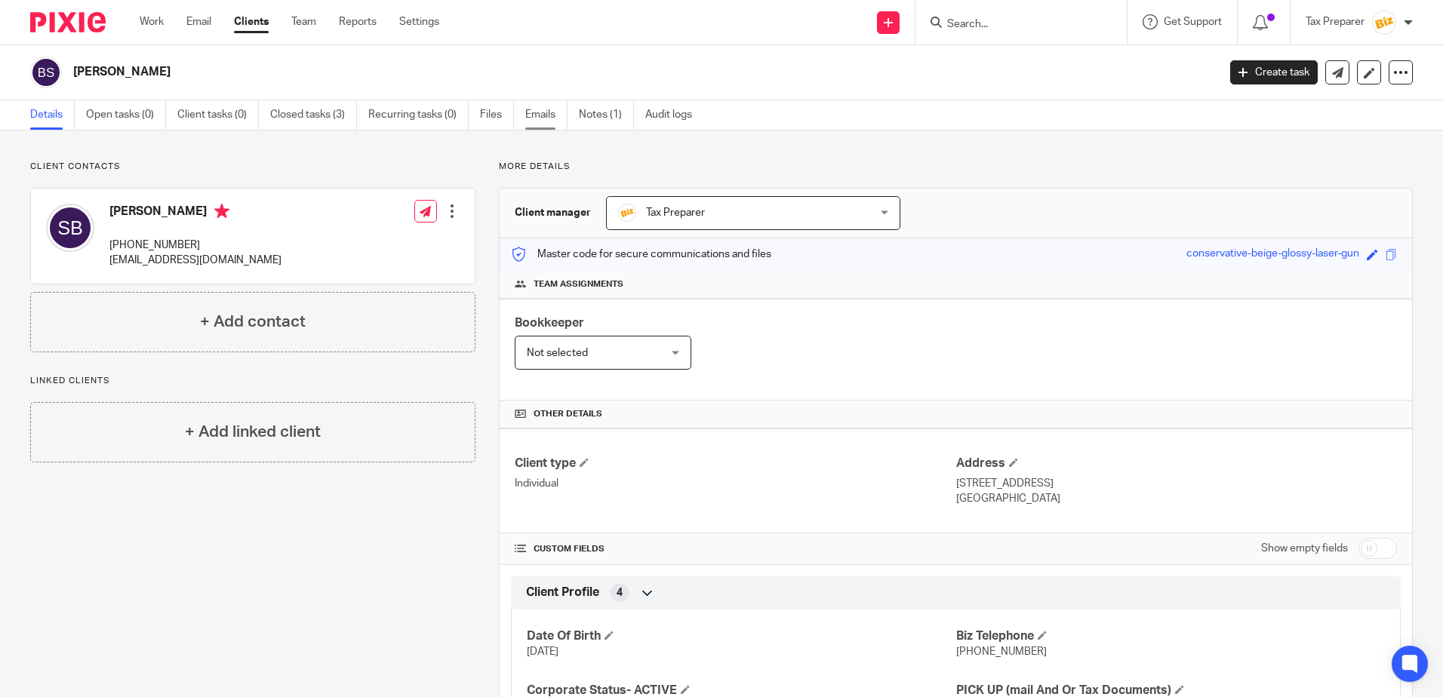
click at [531, 114] on link "Emails" at bounding box center [546, 114] width 42 height 29
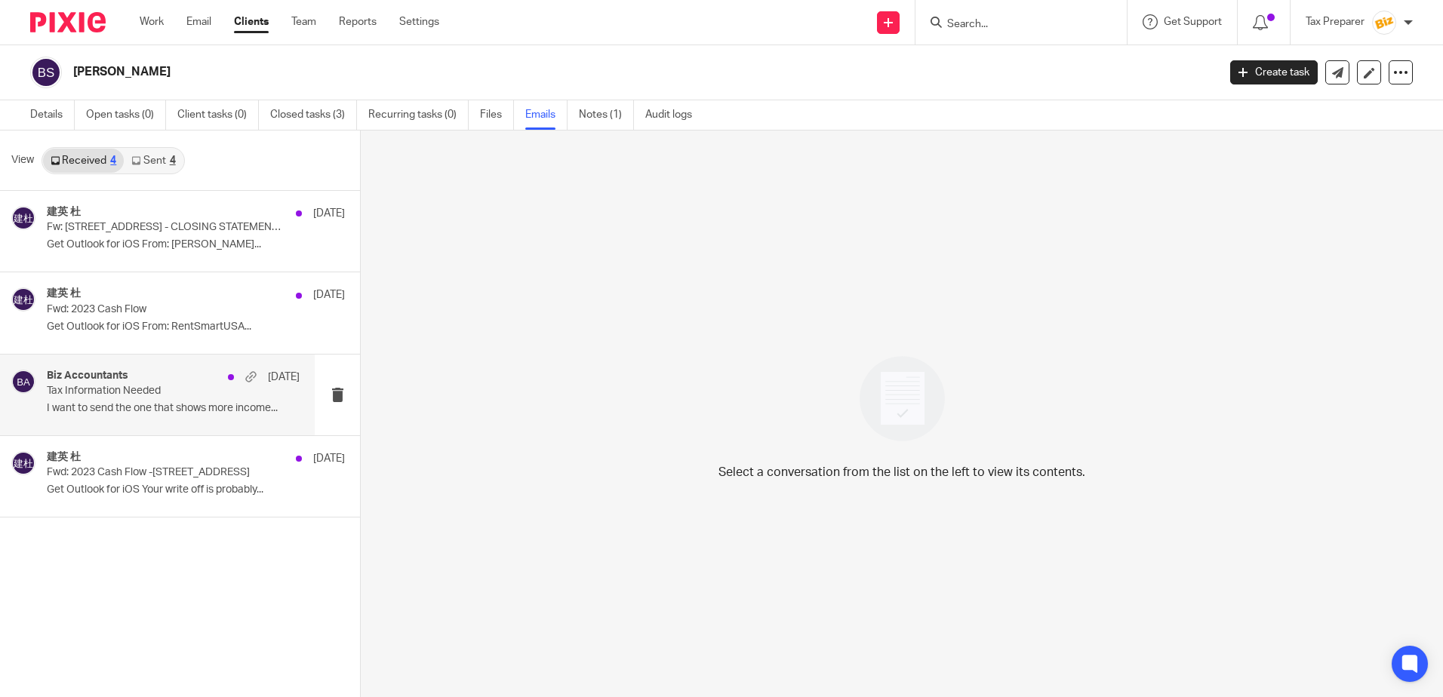
click at [171, 411] on p "I want to send the one that shows more income..." at bounding box center [173, 408] width 253 height 13
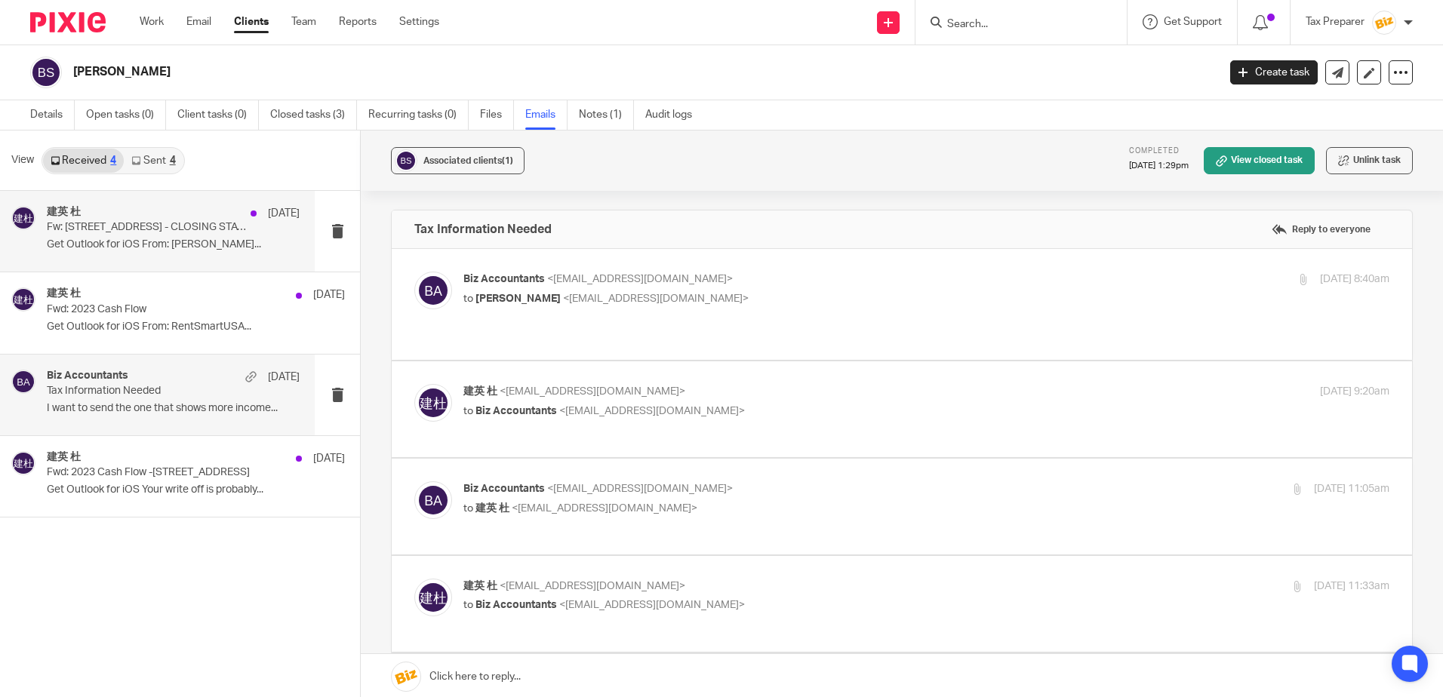
click at [147, 237] on div "建英 杜 Feb 21 Fw: 1847 Hackberry Street - CLOSING STATEMENT FOR TAX PURPOSES Get …" at bounding box center [173, 231] width 253 height 51
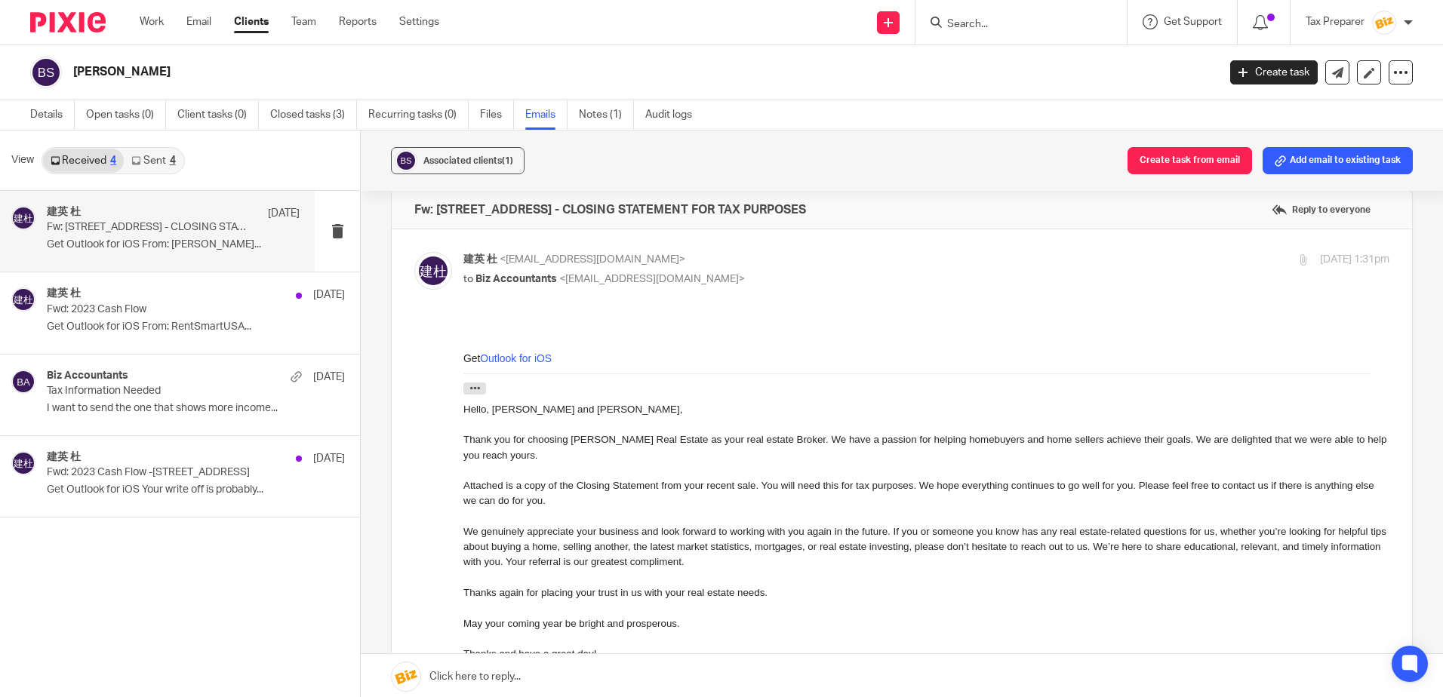
scroll to position [18, 0]
click at [149, 297] on div "建英 杜 Feb 21, 2024" at bounding box center [173, 294] width 253 height 15
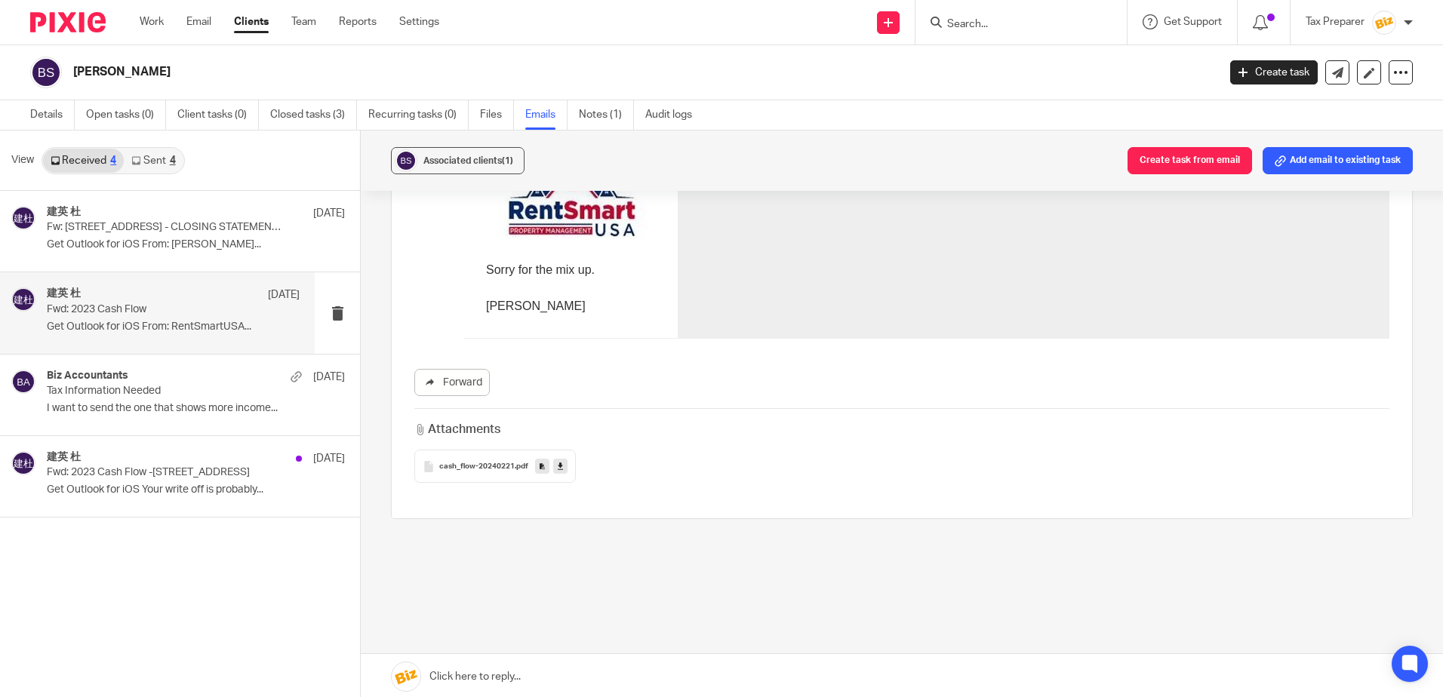
scroll to position [317, 0]
click at [171, 379] on div "Biz Accountants Feb 17, 2024" at bounding box center [173, 377] width 253 height 15
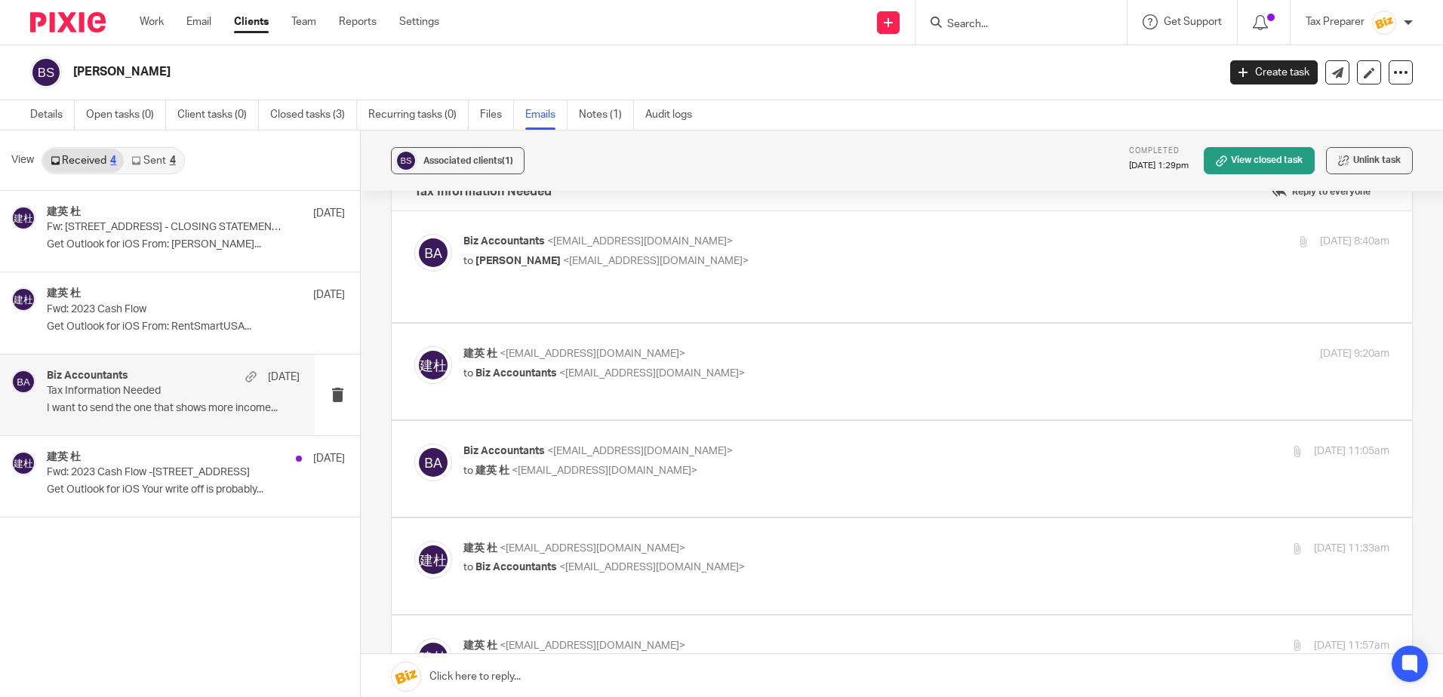
scroll to position [0, 0]
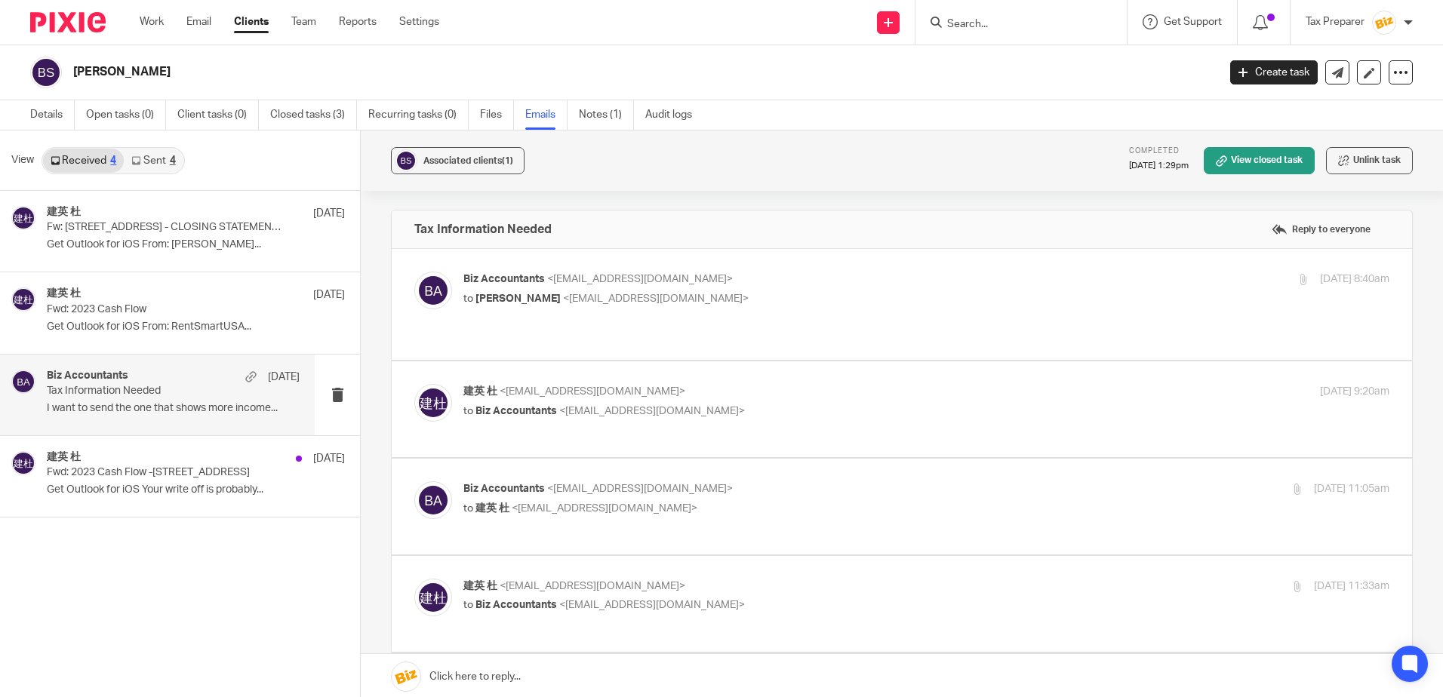
click at [763, 281] on p "Biz Accountants <biz@bizaccountants.com>" at bounding box center [771, 280] width 617 height 16
checkbox input "true"
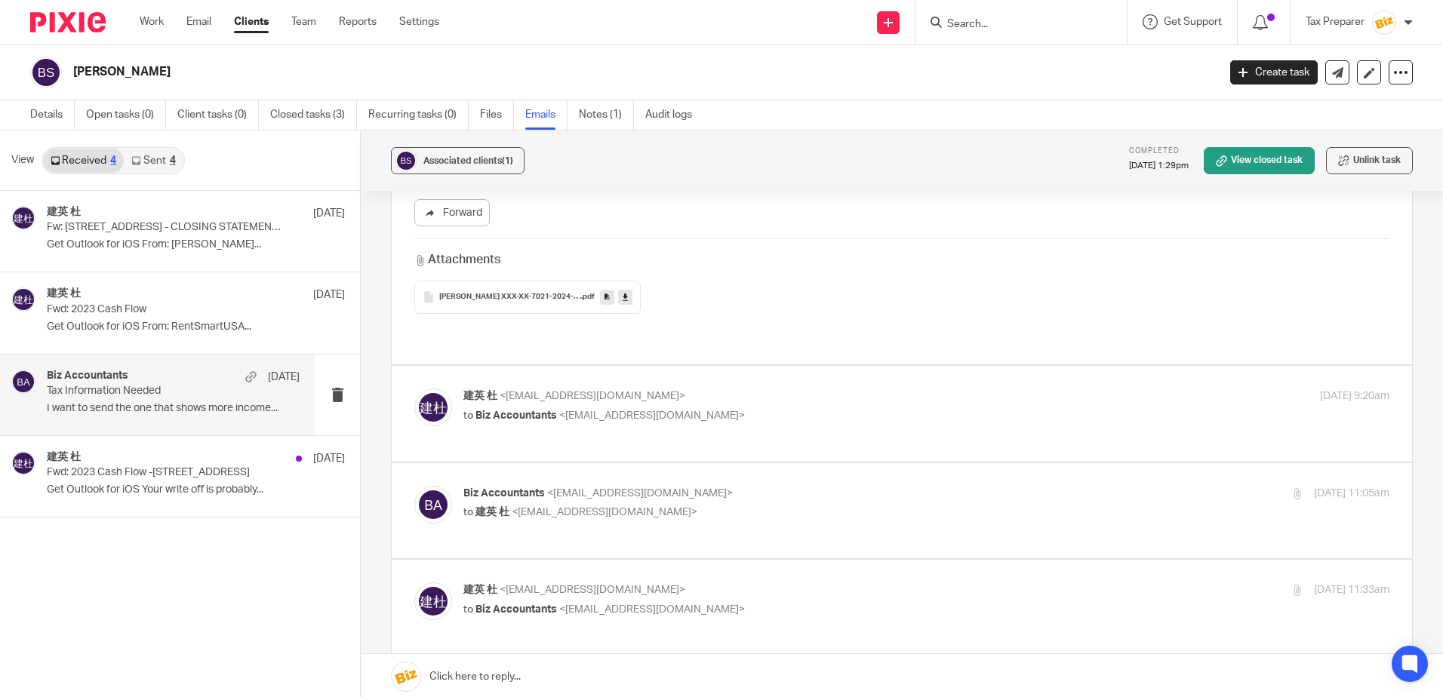
scroll to position [377, 0]
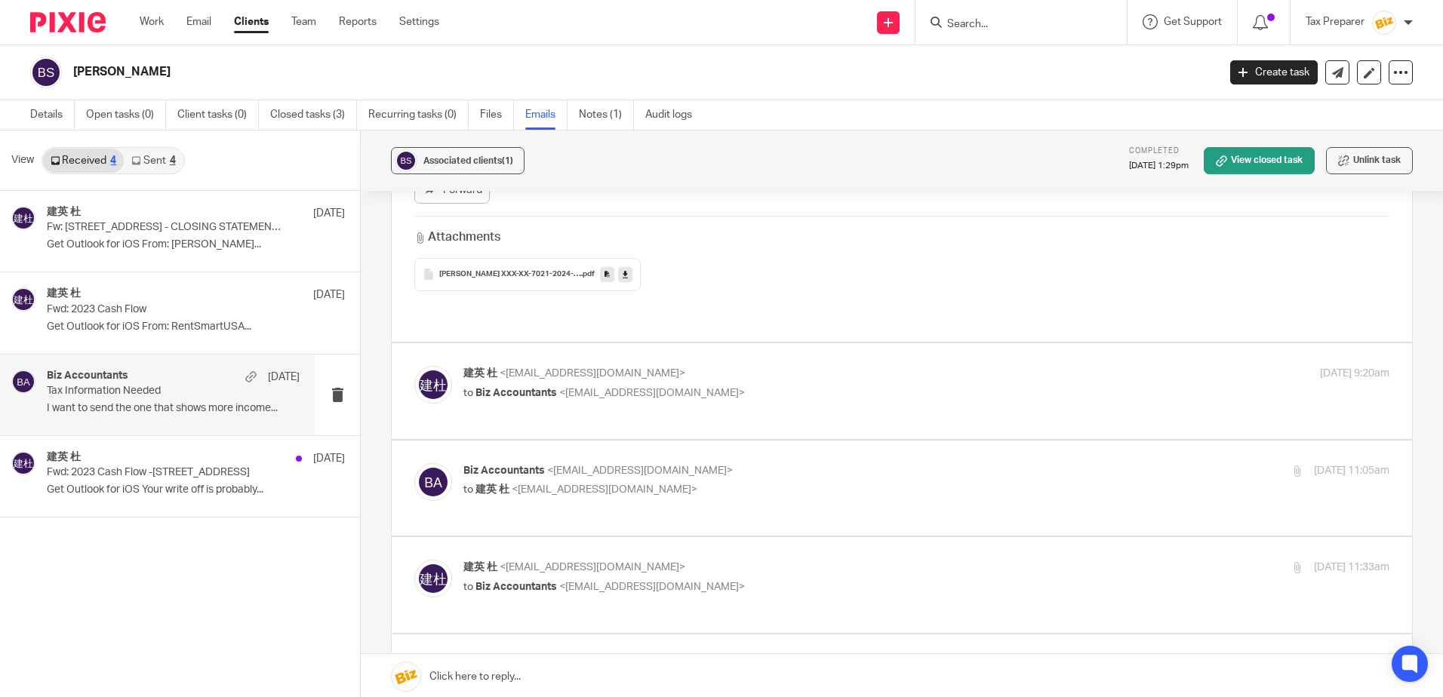
click at [779, 366] on div "建英 杜 <browndu25@hotmail.com> to Biz Accountants <biz@bizaccountants.com>" at bounding box center [771, 383] width 617 height 35
checkbox input "true"
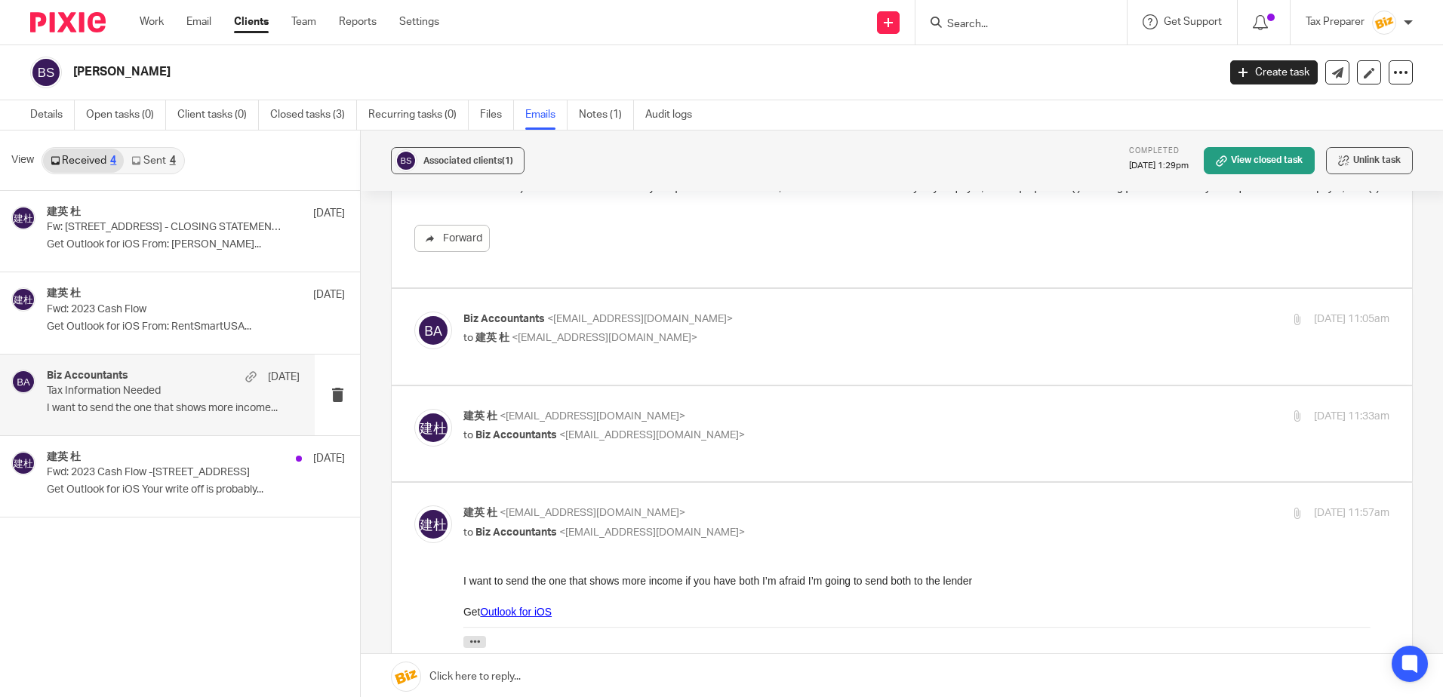
scroll to position [1132, 0]
click at [779, 306] on p "Biz Accountants <biz@bizaccountants.com>" at bounding box center [771, 314] width 617 height 16
checkbox input "true"
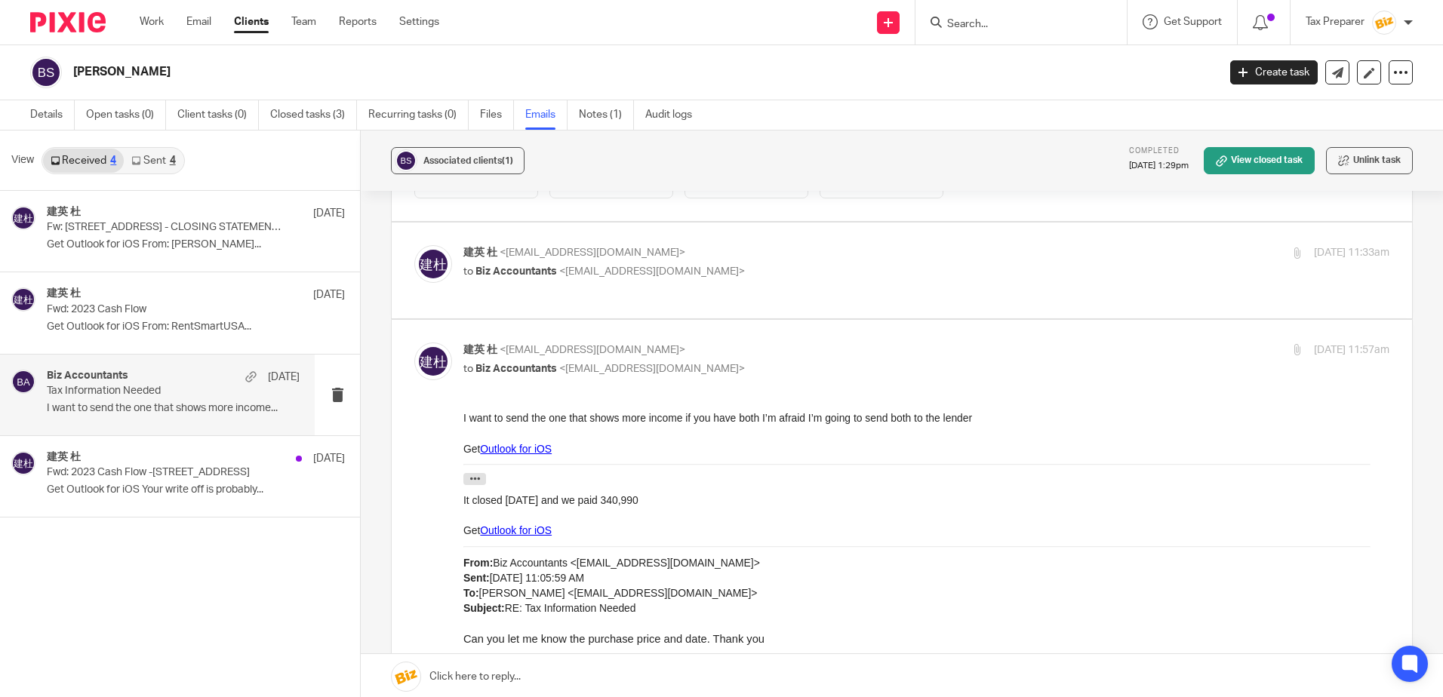
scroll to position [2263, 0]
click at [751, 263] on p "to Biz Accountants <[EMAIL_ADDRESS][DOMAIN_NAME]>" at bounding box center [771, 271] width 617 height 16
checkbox input "true"
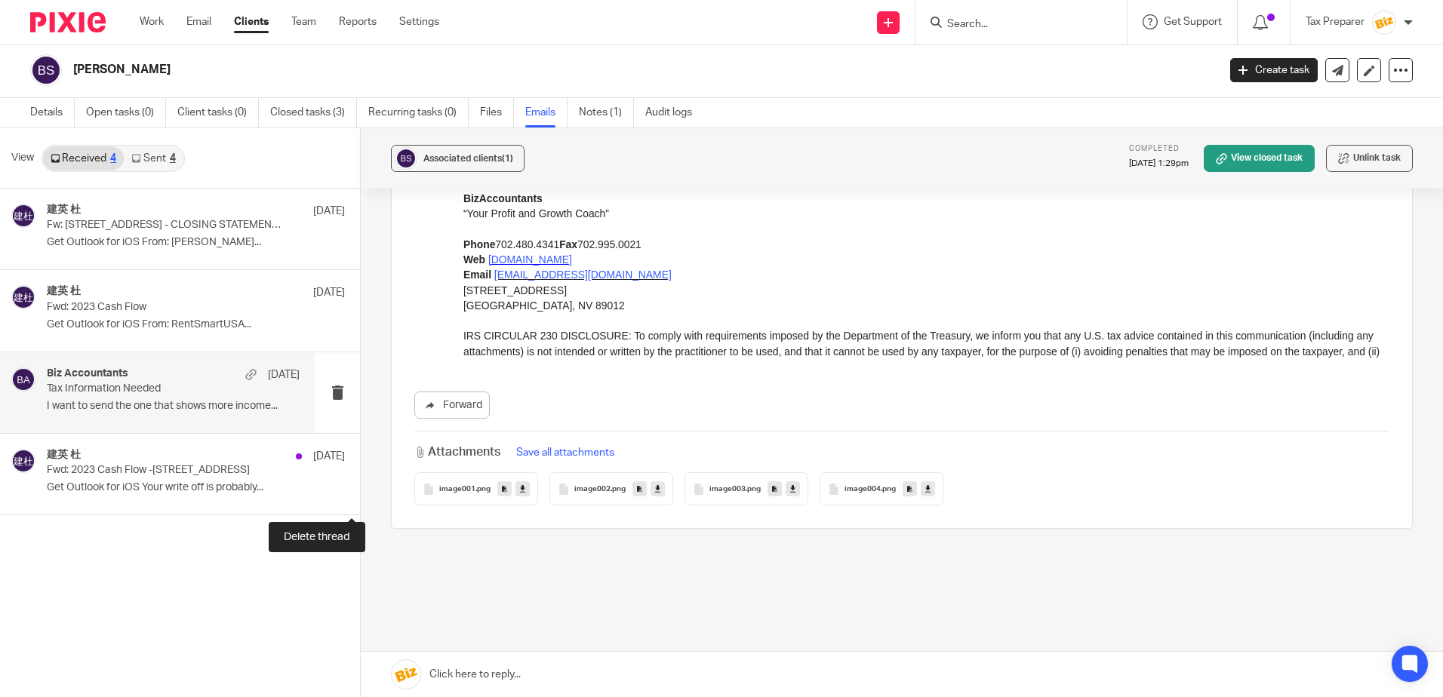
scroll to position [0, 0]
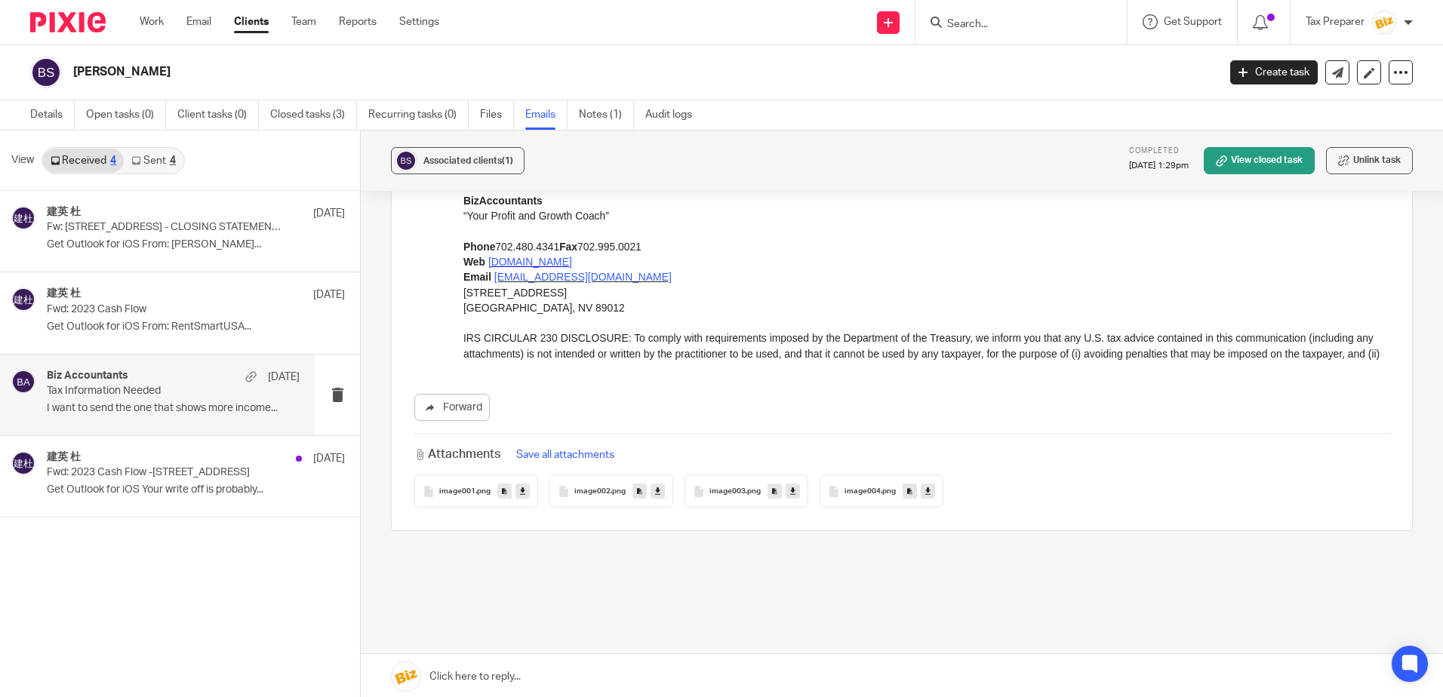
click at [976, 23] on input "Search" at bounding box center [1013, 25] width 136 height 14
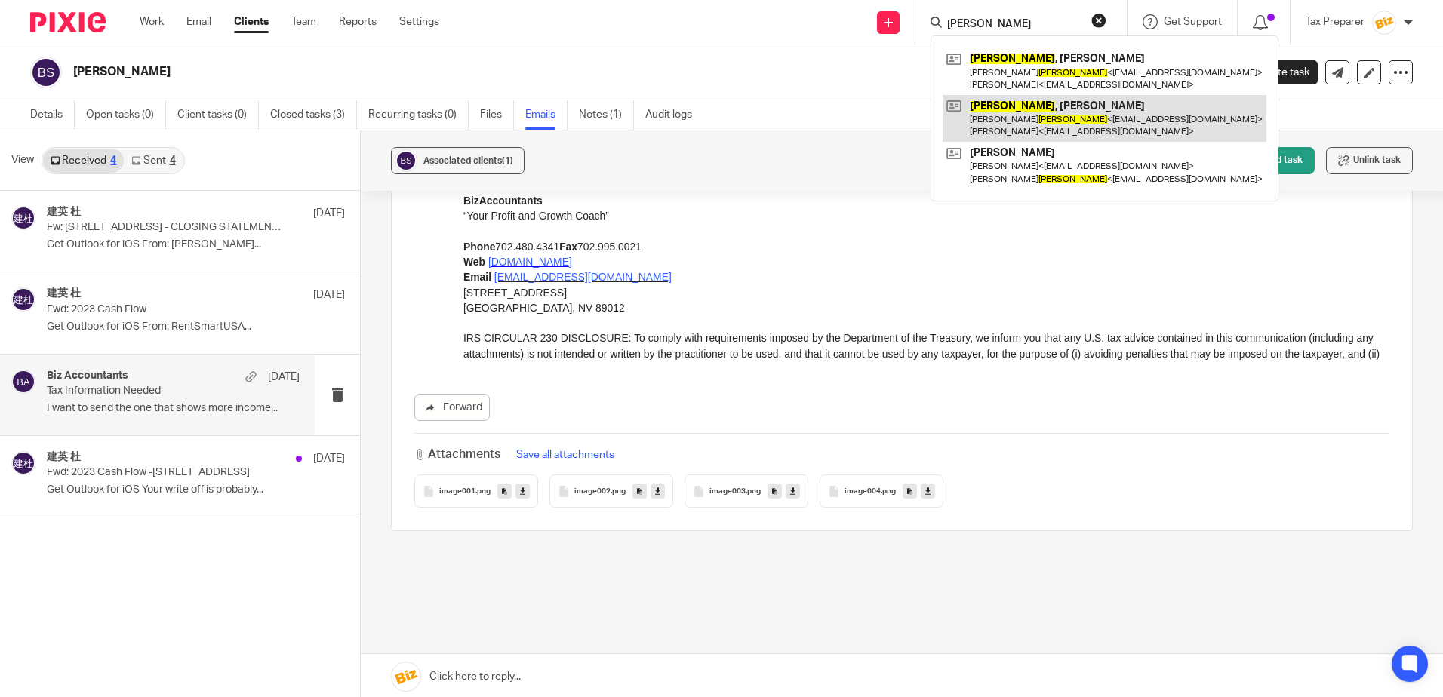
type input "geraghty"
click at [1046, 126] on link at bounding box center [1104, 118] width 324 height 47
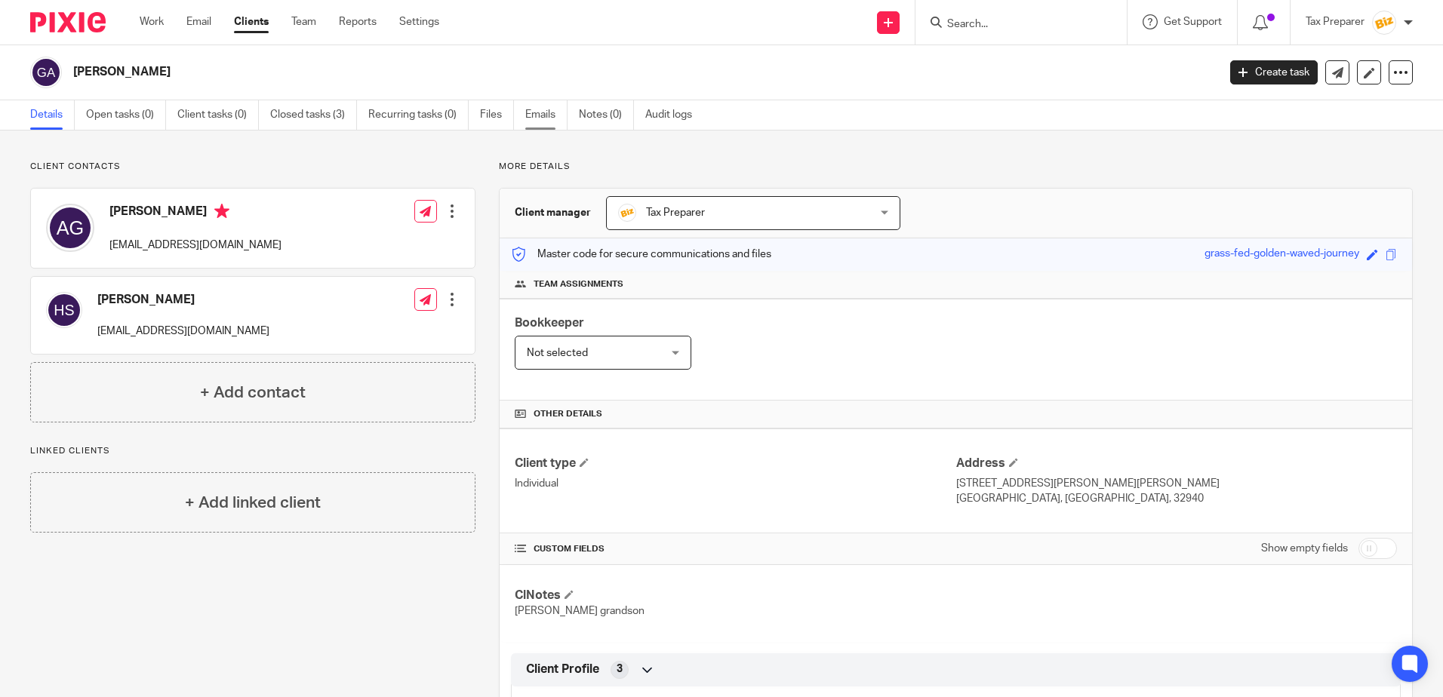
click at [550, 112] on link "Emails" at bounding box center [546, 114] width 42 height 29
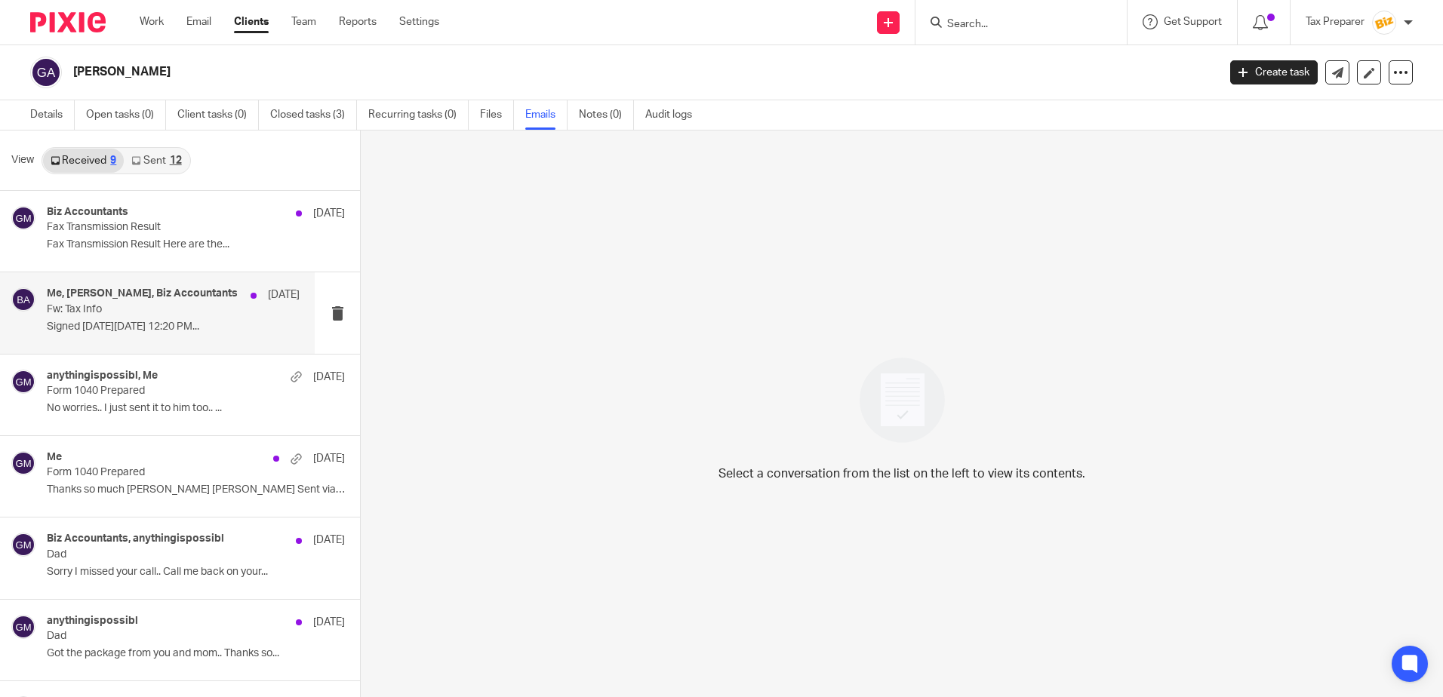
click at [166, 311] on p "Fw: Tax Info" at bounding box center [148, 309] width 202 height 13
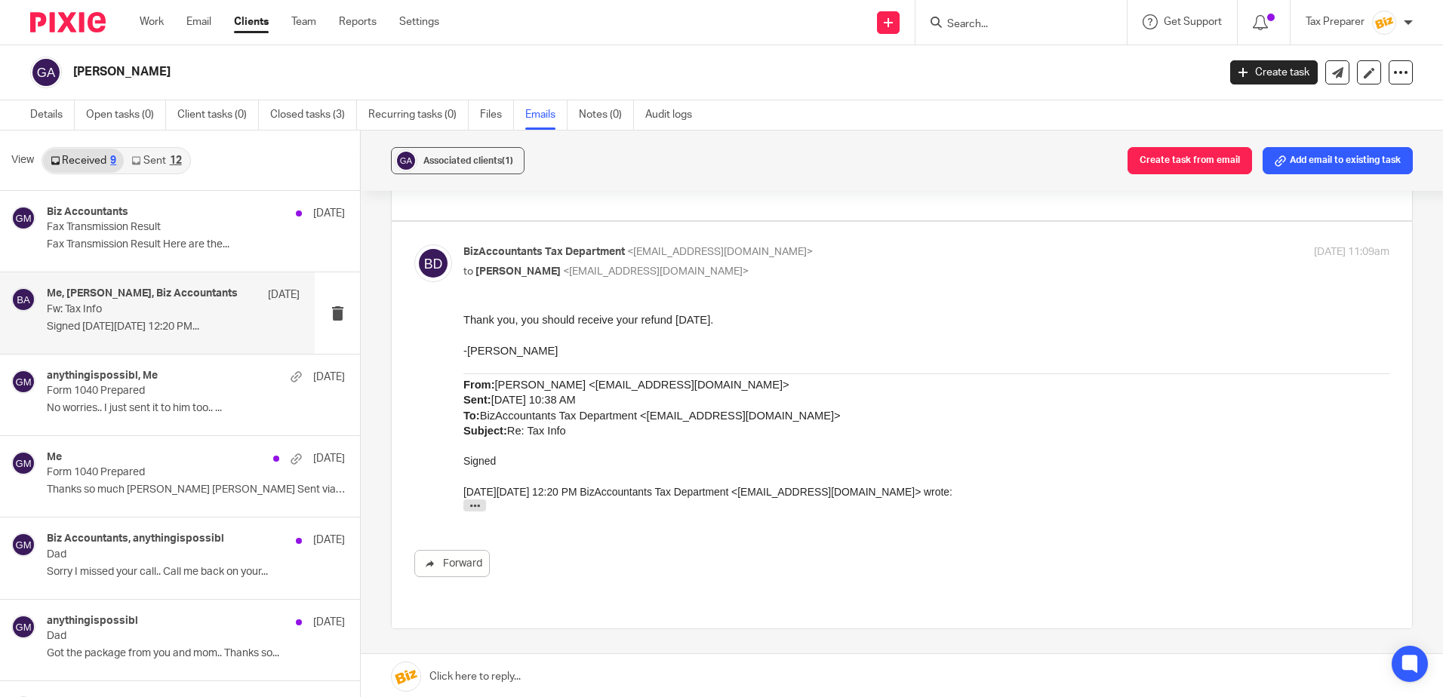
scroll to position [377, 0]
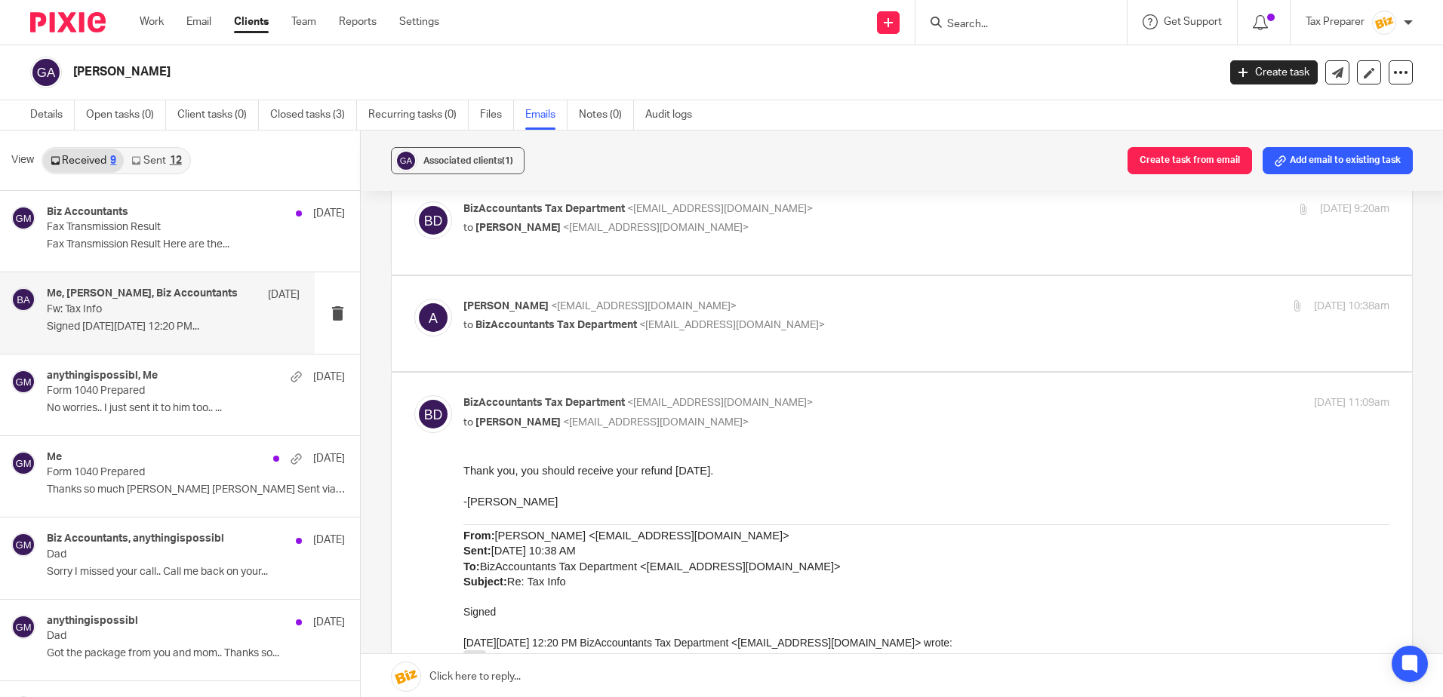
click at [801, 309] on p "[PERSON_NAME] <[EMAIL_ADDRESS][DOMAIN_NAME]>" at bounding box center [771, 307] width 617 height 16
checkbox input "true"
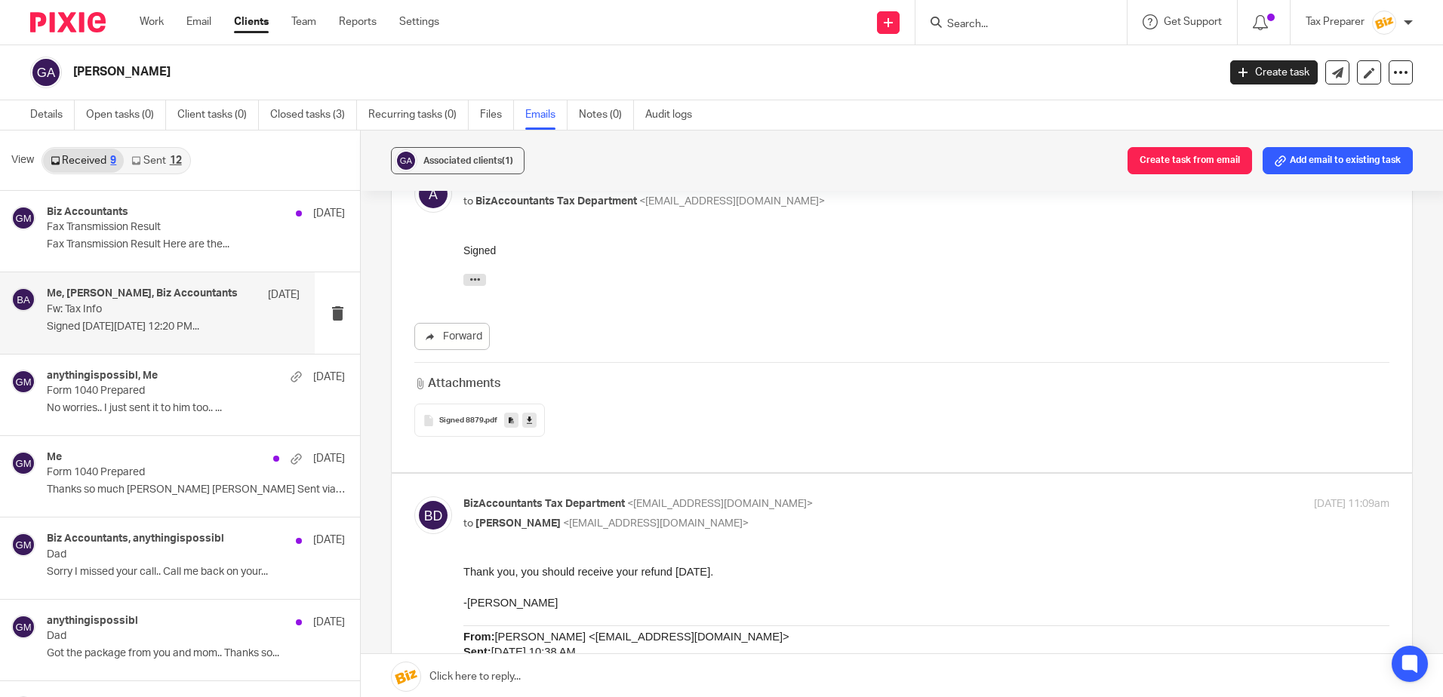
scroll to position [528, 0]
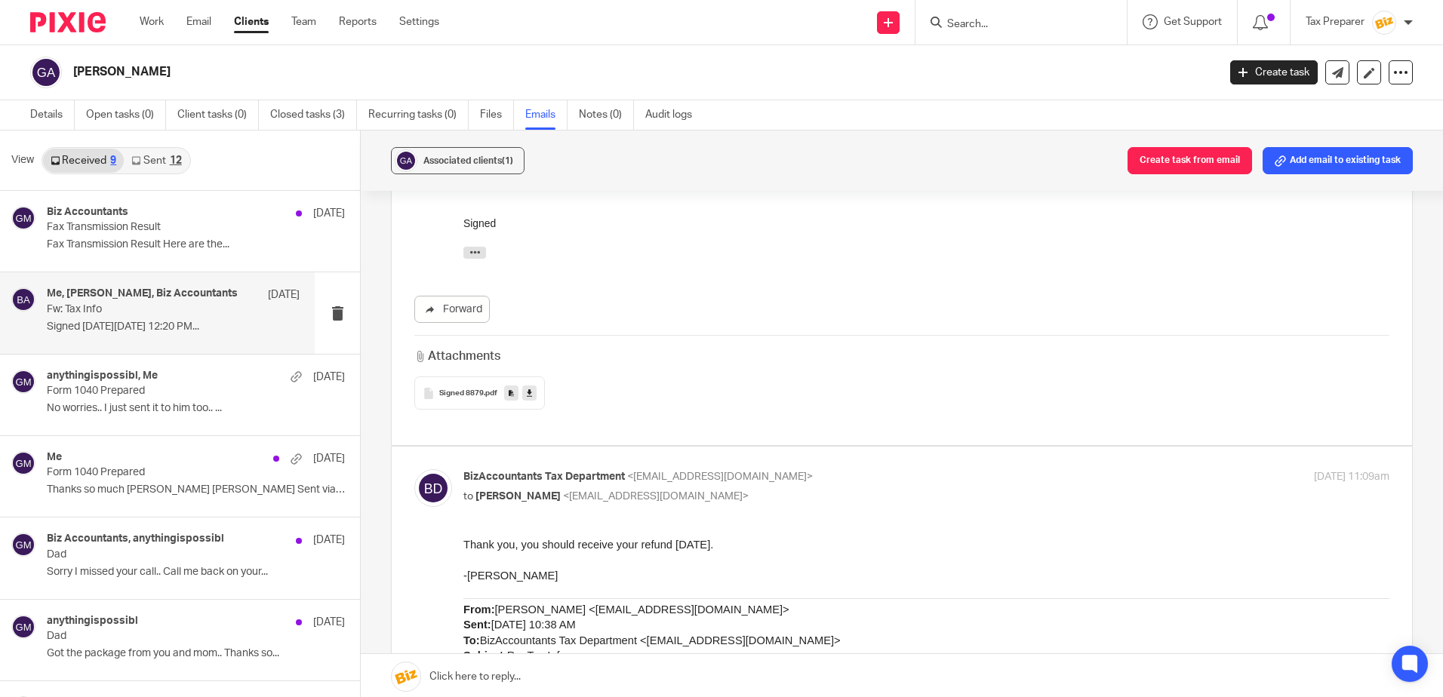
click at [469, 394] on span "Signed 8879" at bounding box center [461, 393] width 45 height 9
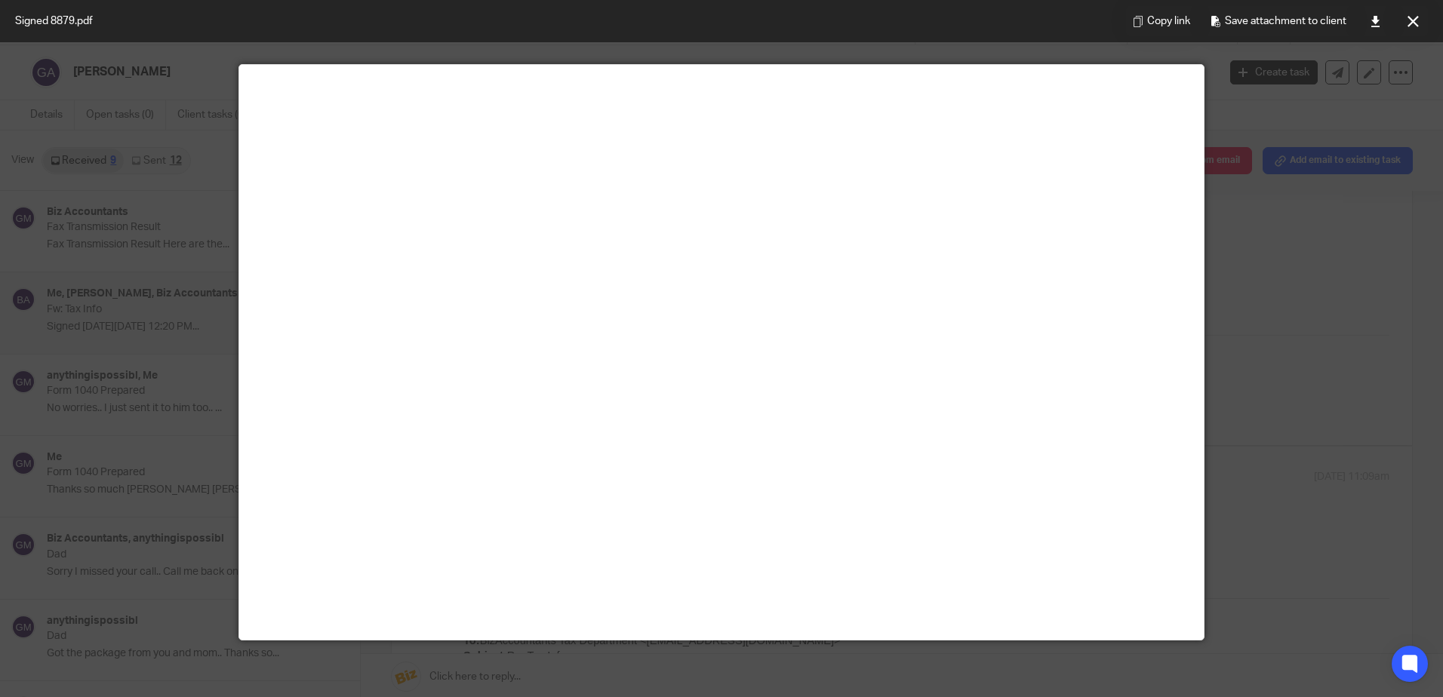
scroll to position [75, 0]
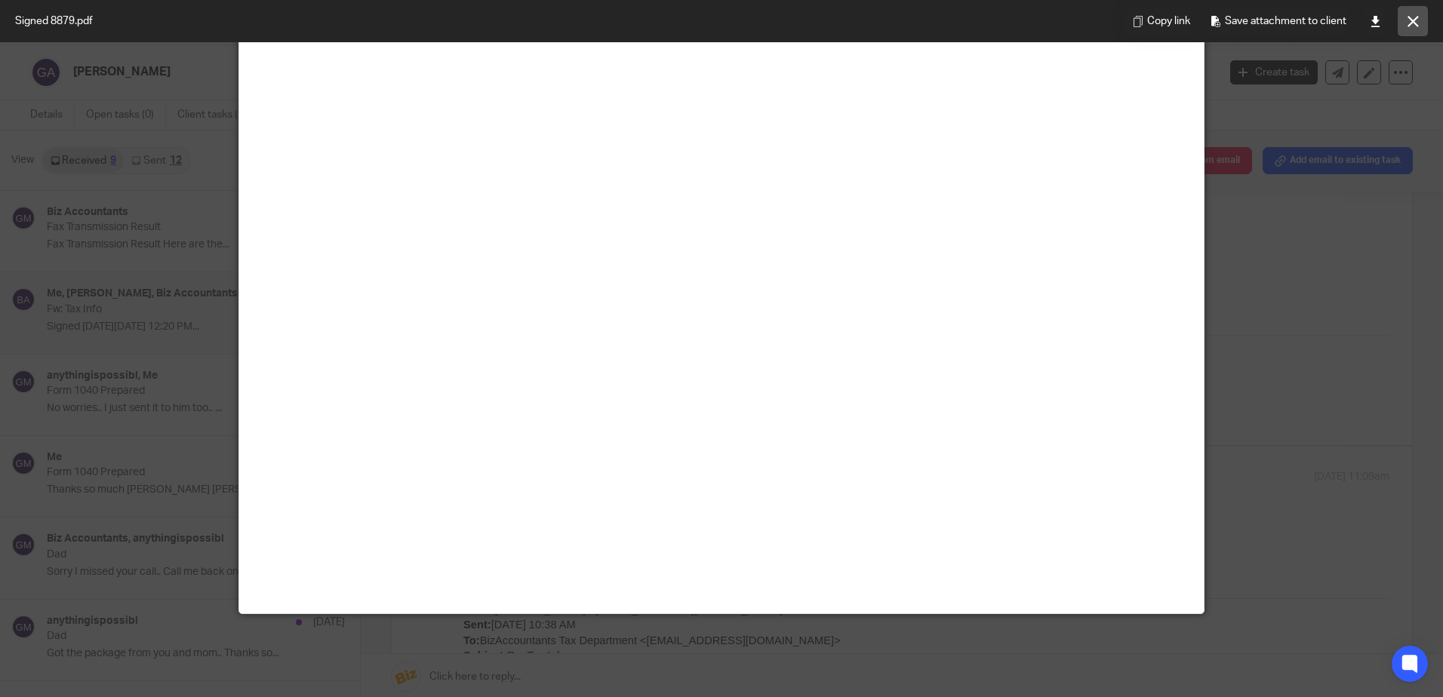
click at [1409, 20] on icon at bounding box center [1412, 21] width 11 height 11
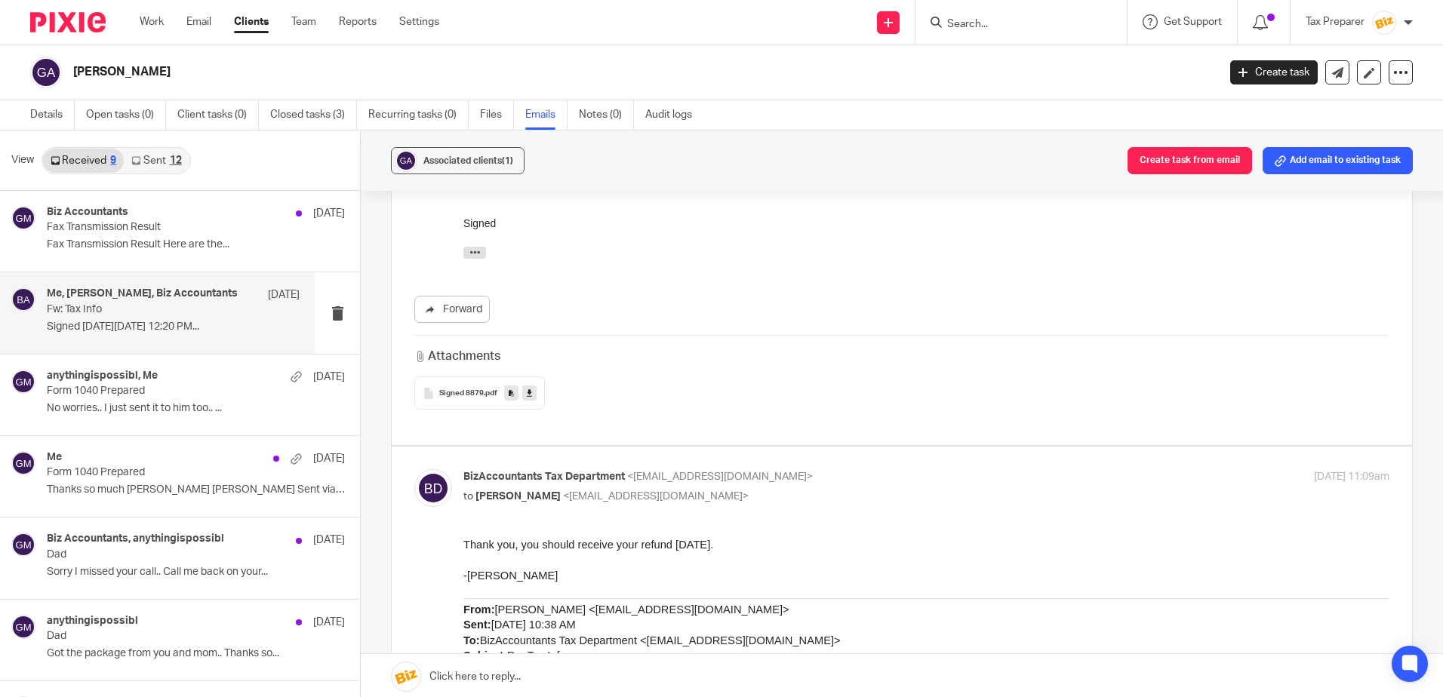
click at [983, 25] on input "Search" at bounding box center [1013, 25] width 136 height 14
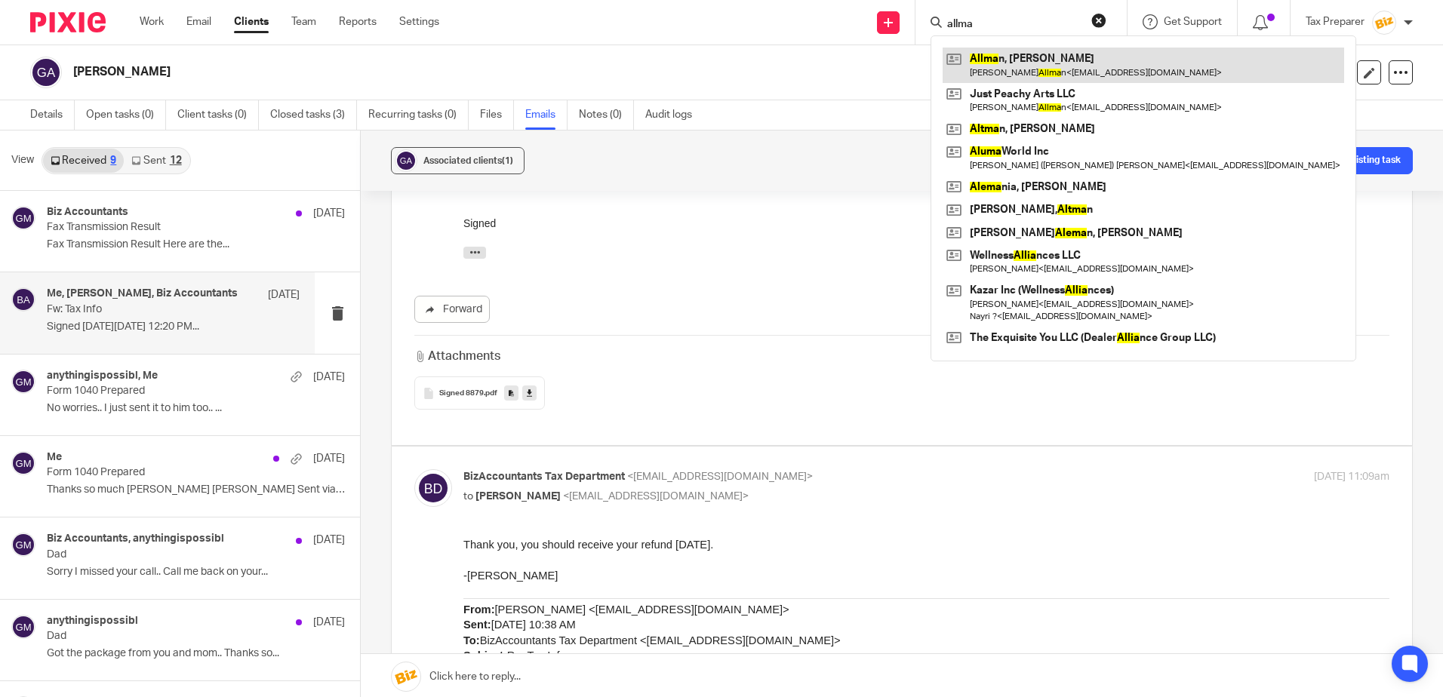
type input "allma"
click at [1054, 72] on link at bounding box center [1142, 65] width 401 height 35
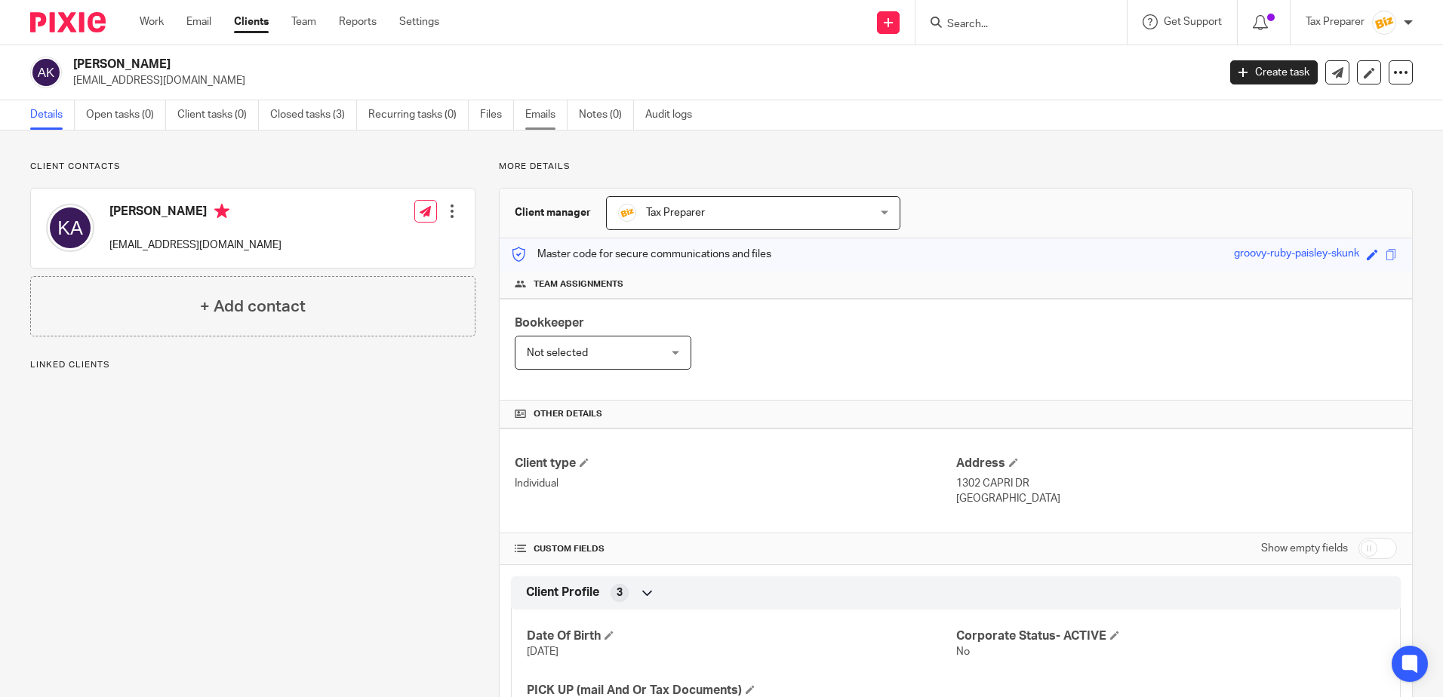
click at [535, 115] on link "Emails" at bounding box center [546, 114] width 42 height 29
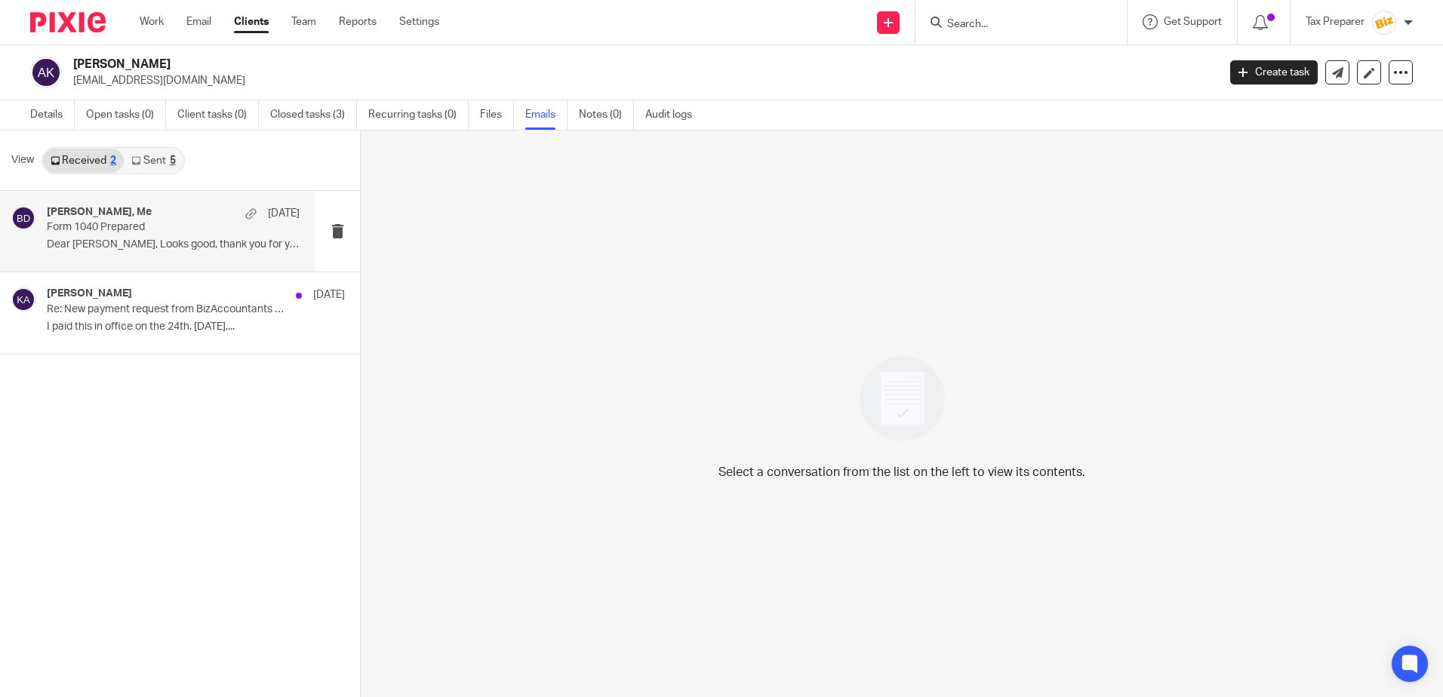
click at [159, 235] on div "Krystal Allman, Me Apr 12 Form 1040 Prepared Dear Anna, Looks good, thank you f…" at bounding box center [173, 231] width 253 height 51
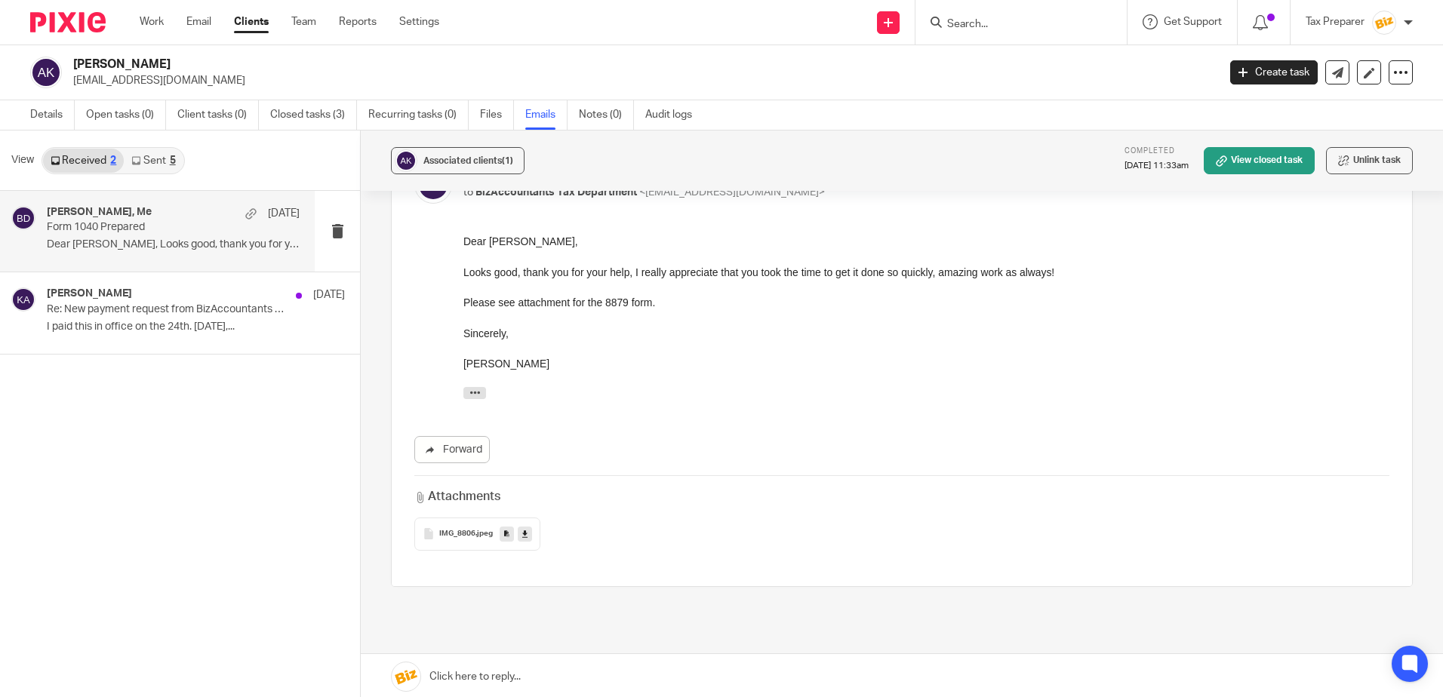
scroll to position [226, 0]
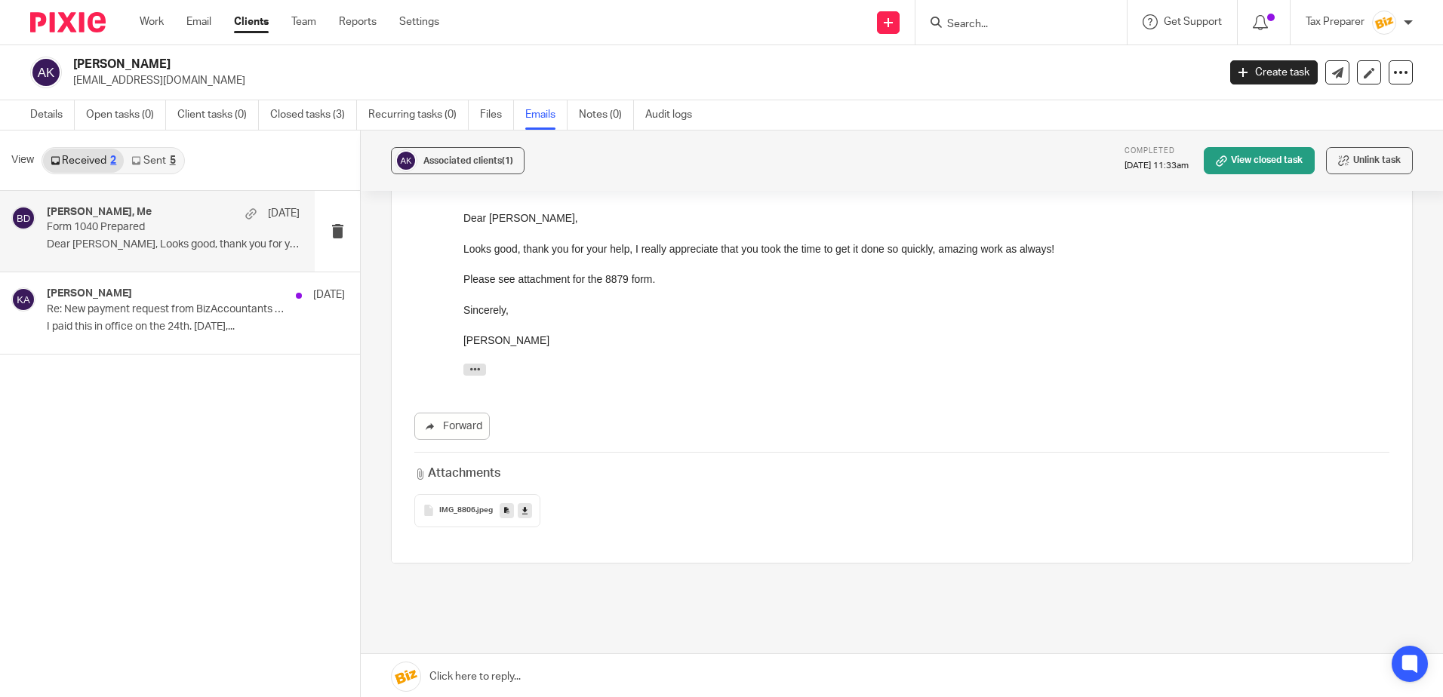
click at [466, 515] on div "IMG_8806 .jpeg" at bounding box center [477, 510] width 126 height 33
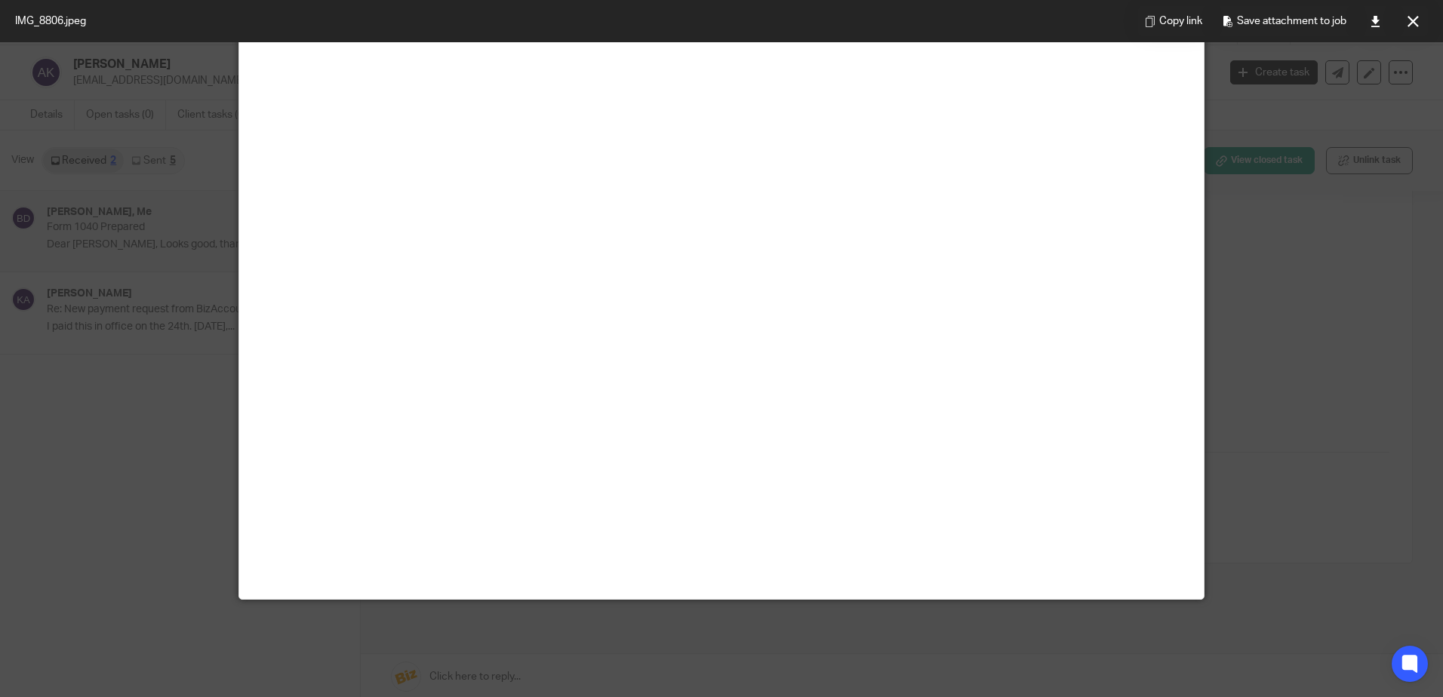
scroll to position [0, 0]
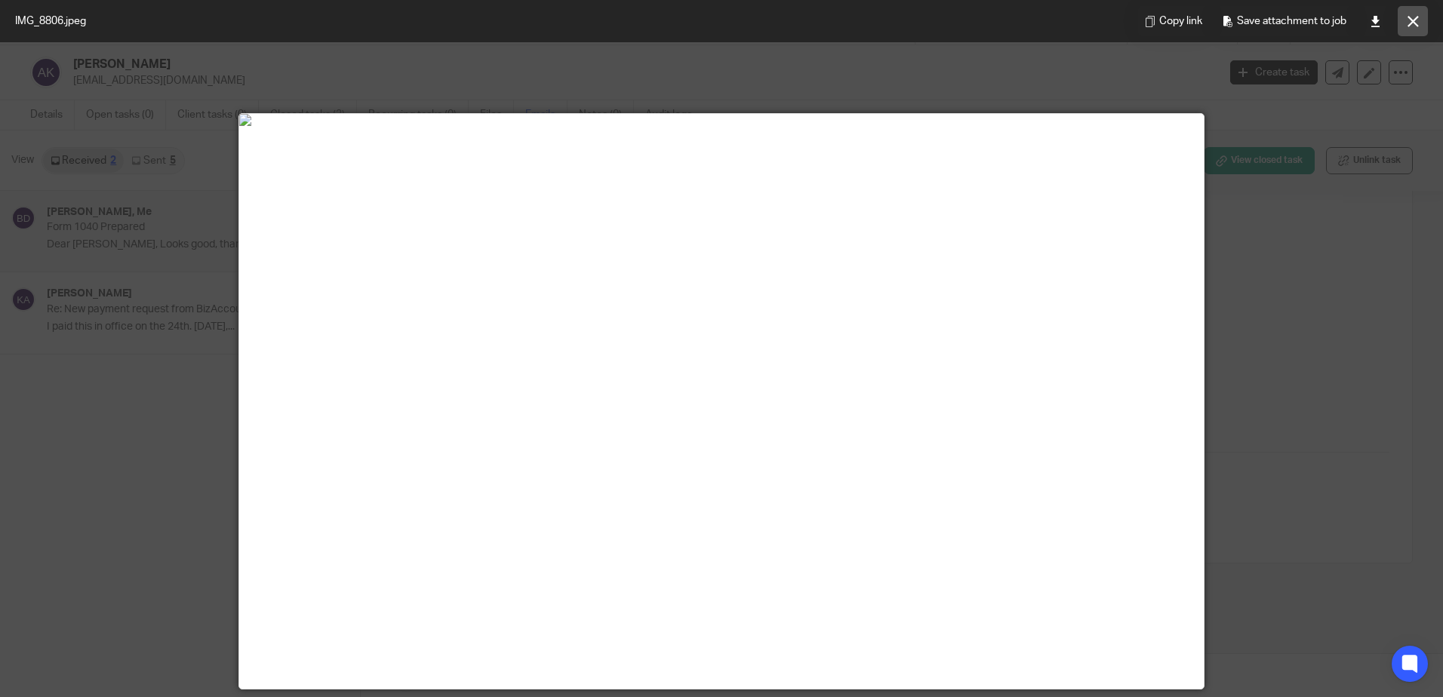
click at [1411, 28] on button at bounding box center [1412, 21] width 30 height 30
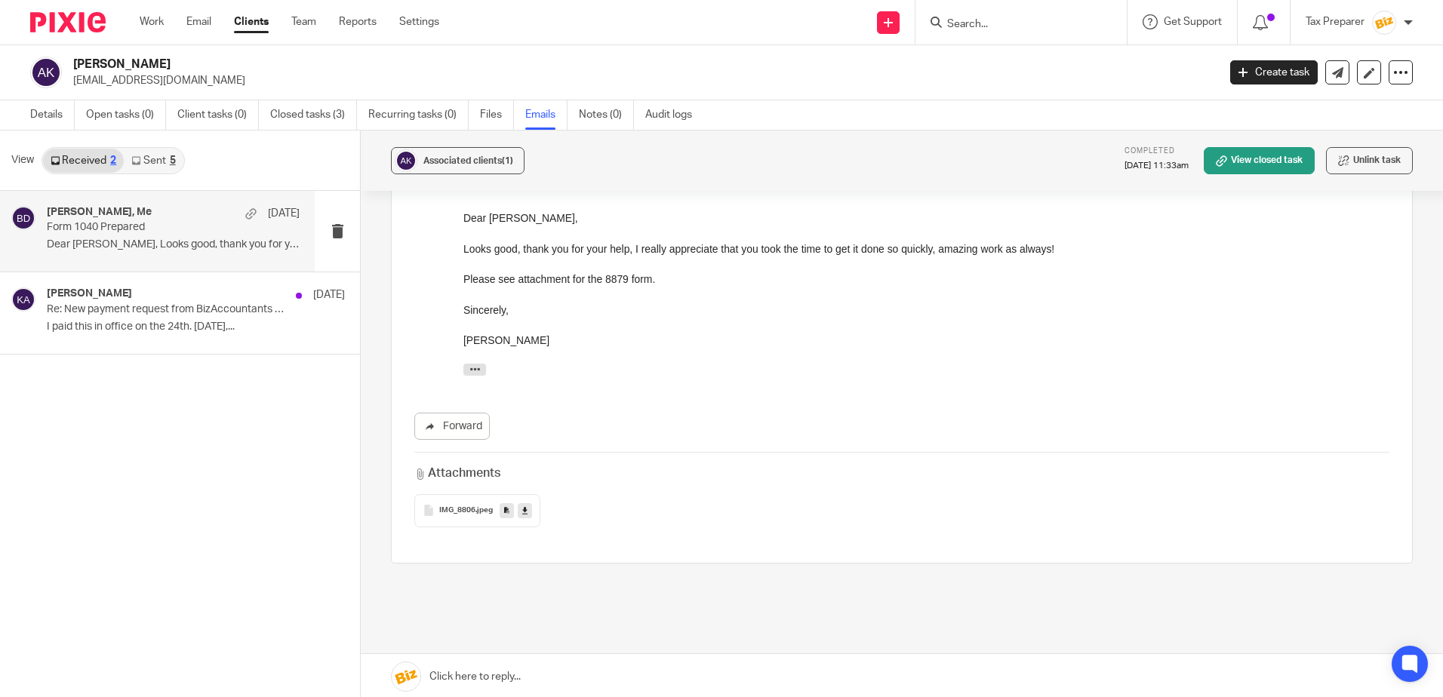
click at [1009, 25] on input "Search" at bounding box center [1013, 25] width 136 height 14
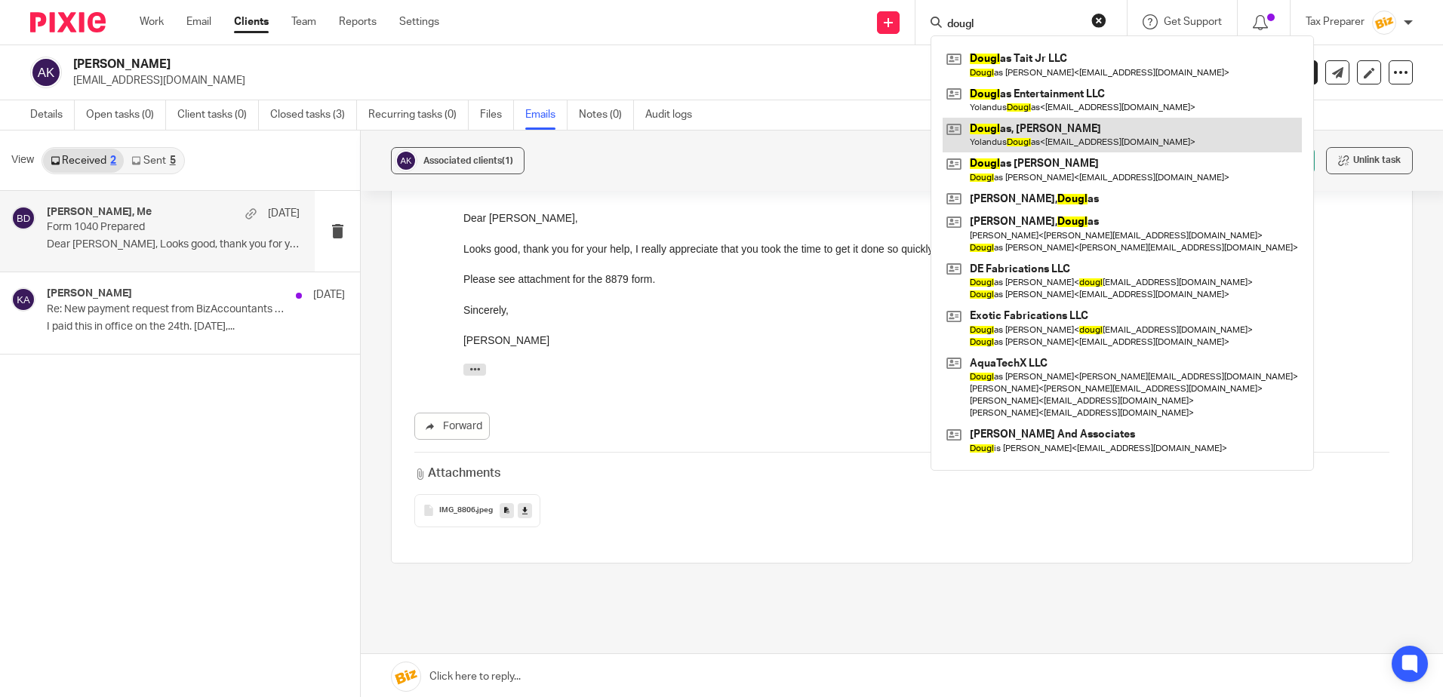
type input "dougl"
click at [1046, 135] on link at bounding box center [1121, 135] width 359 height 35
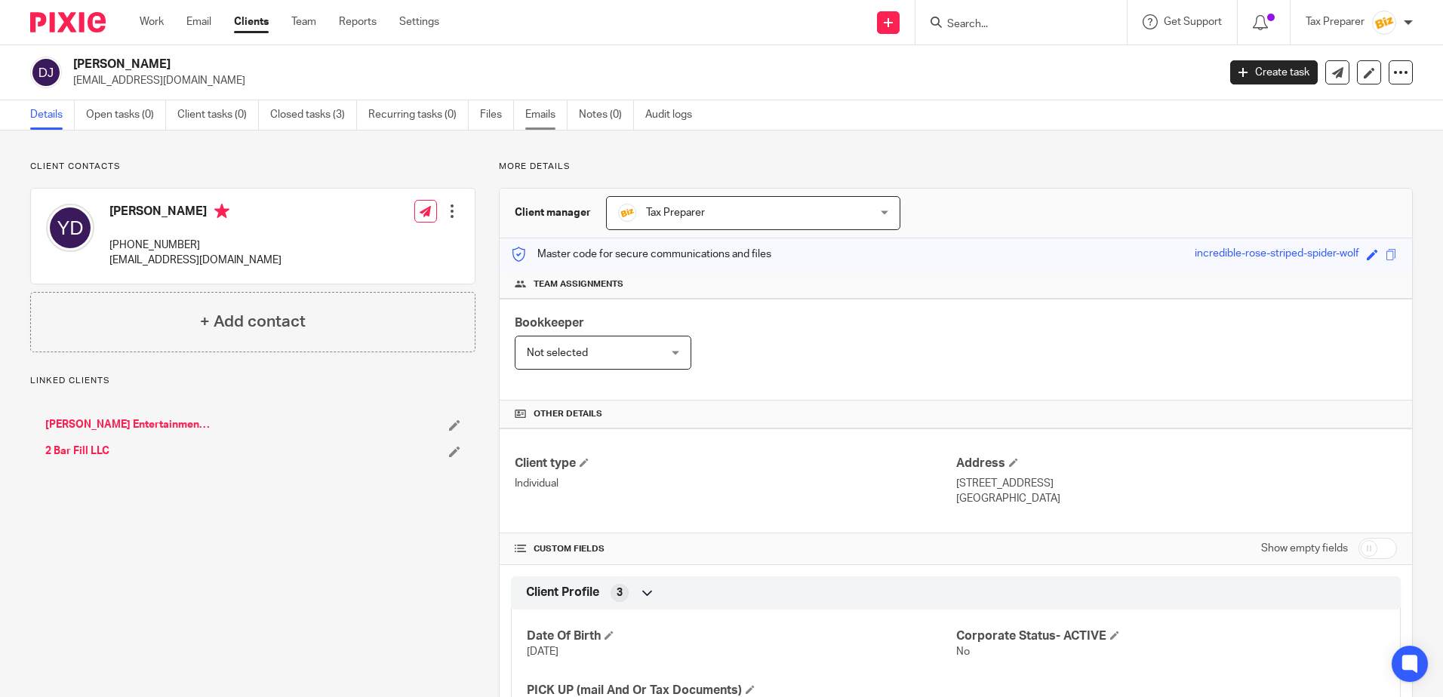
click at [540, 113] on link "Emails" at bounding box center [546, 114] width 42 height 29
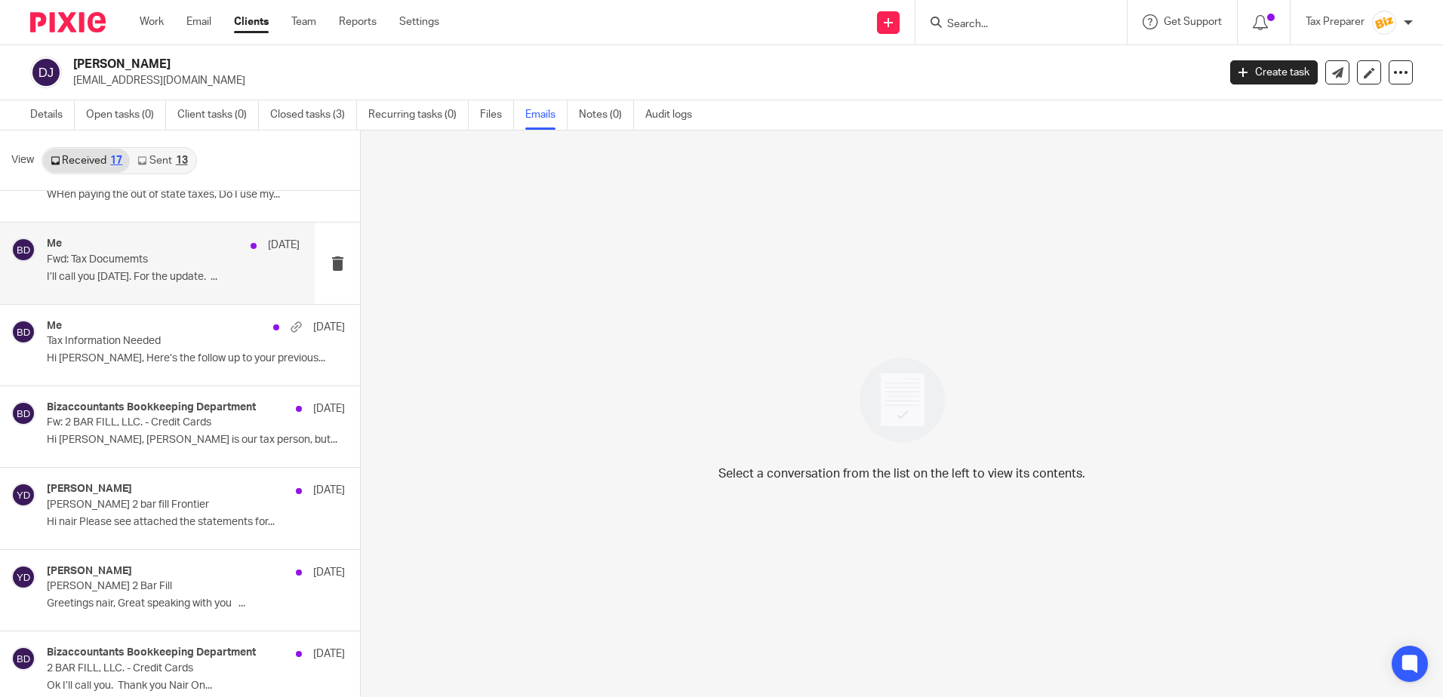
scroll to position [75, 0]
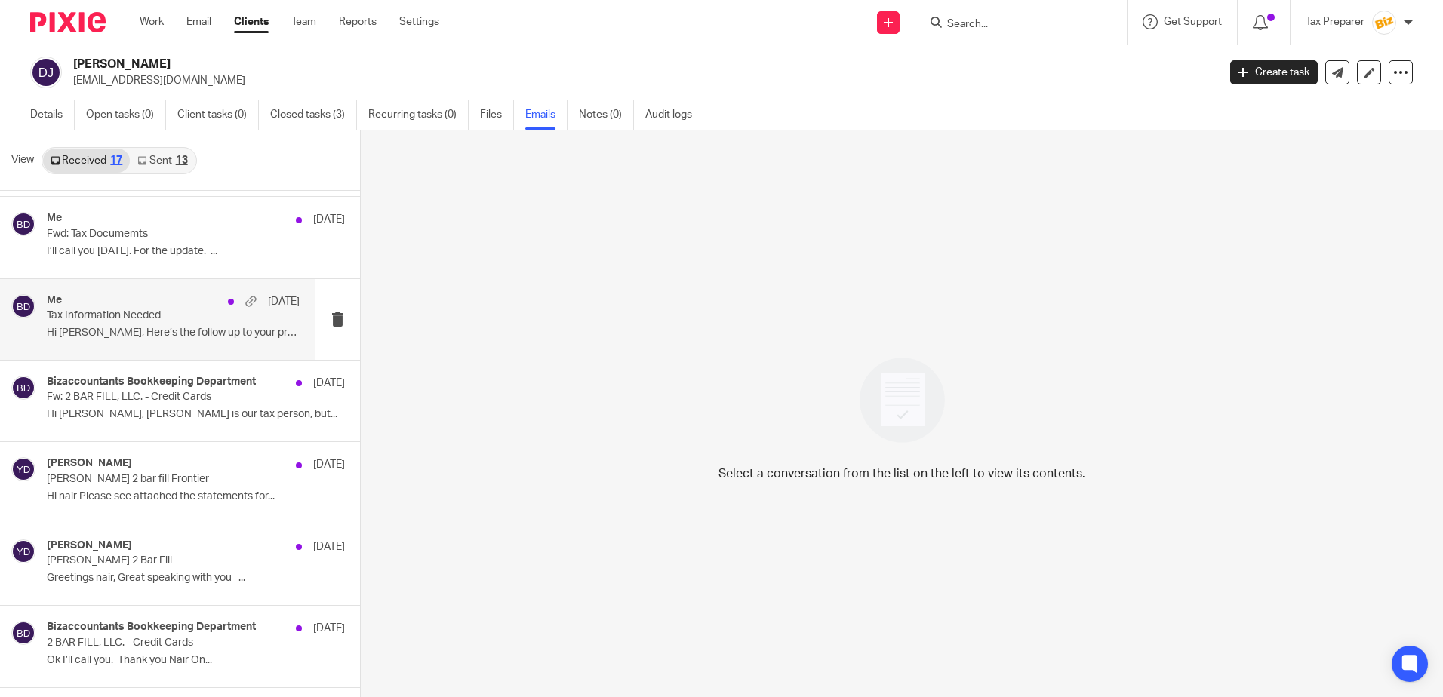
click at [180, 324] on div "Me [DATE] Tax Information Needed Hi [PERSON_NAME], Here’s the follow up to your…" at bounding box center [173, 319] width 253 height 51
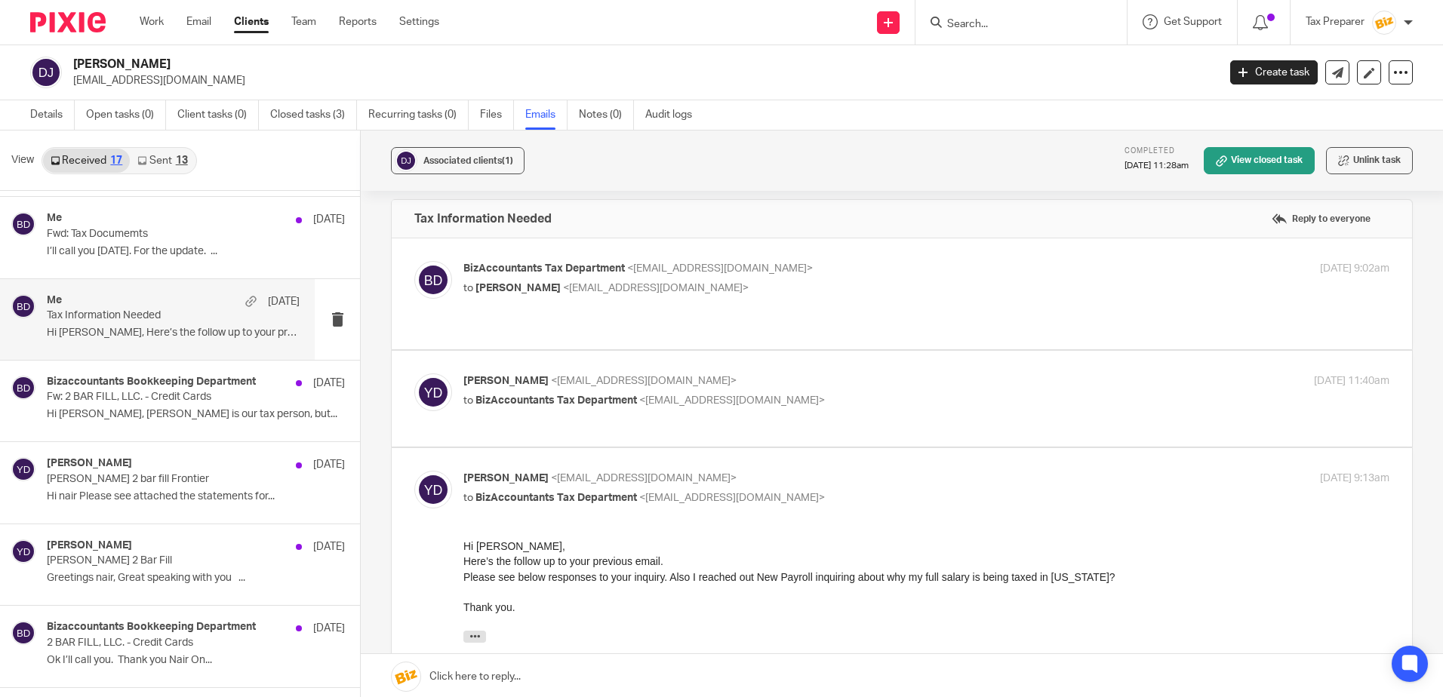
scroll to position [9, 0]
click at [826, 402] on div "[PERSON_NAME] <[EMAIL_ADDRESS][DOMAIN_NAME]> to BizAccountants Tax Department <…" at bounding box center [901, 400] width 975 height 51
click at [830, 395] on p "to BizAccountants Tax Department <[EMAIL_ADDRESS][DOMAIN_NAME]>" at bounding box center [771, 403] width 617 height 16
checkbox input "true"
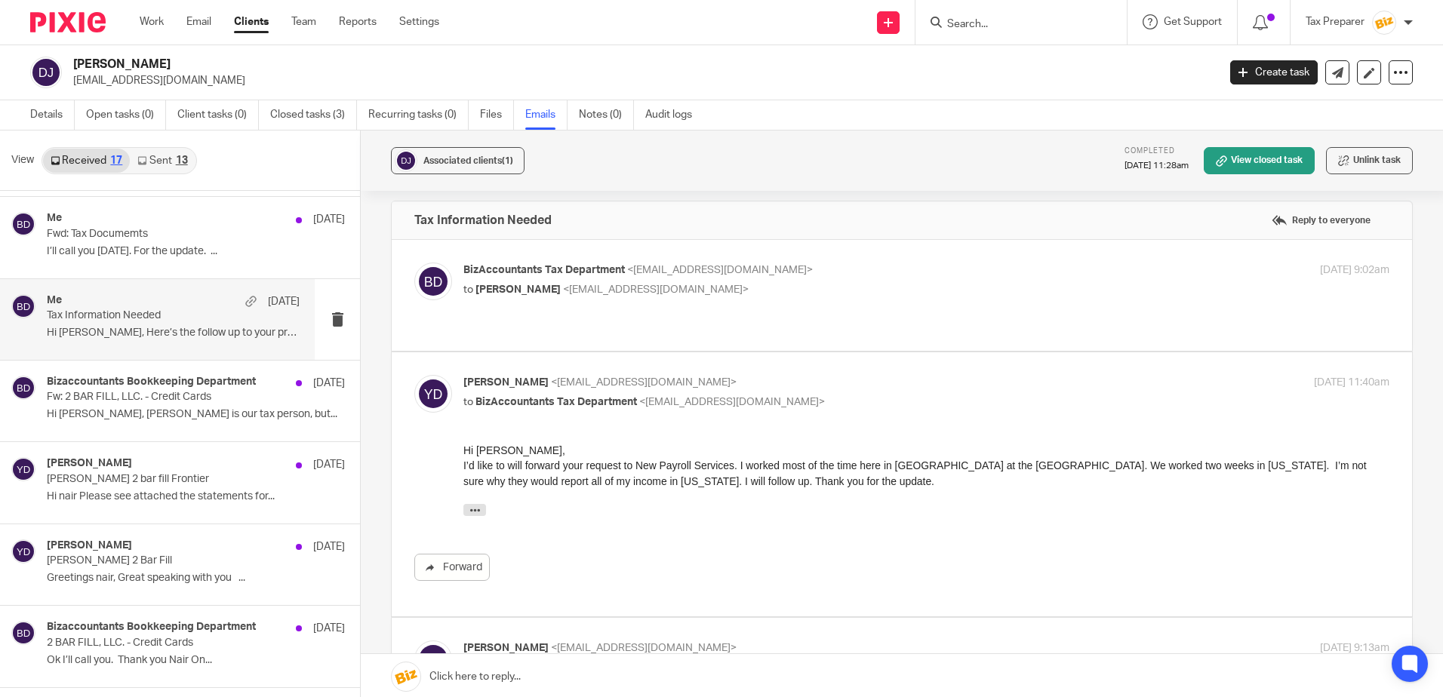
click at [764, 282] on p "to [PERSON_NAME] <[EMAIL_ADDRESS][DOMAIN_NAME]>" at bounding box center [771, 290] width 617 height 16
checkbox input "true"
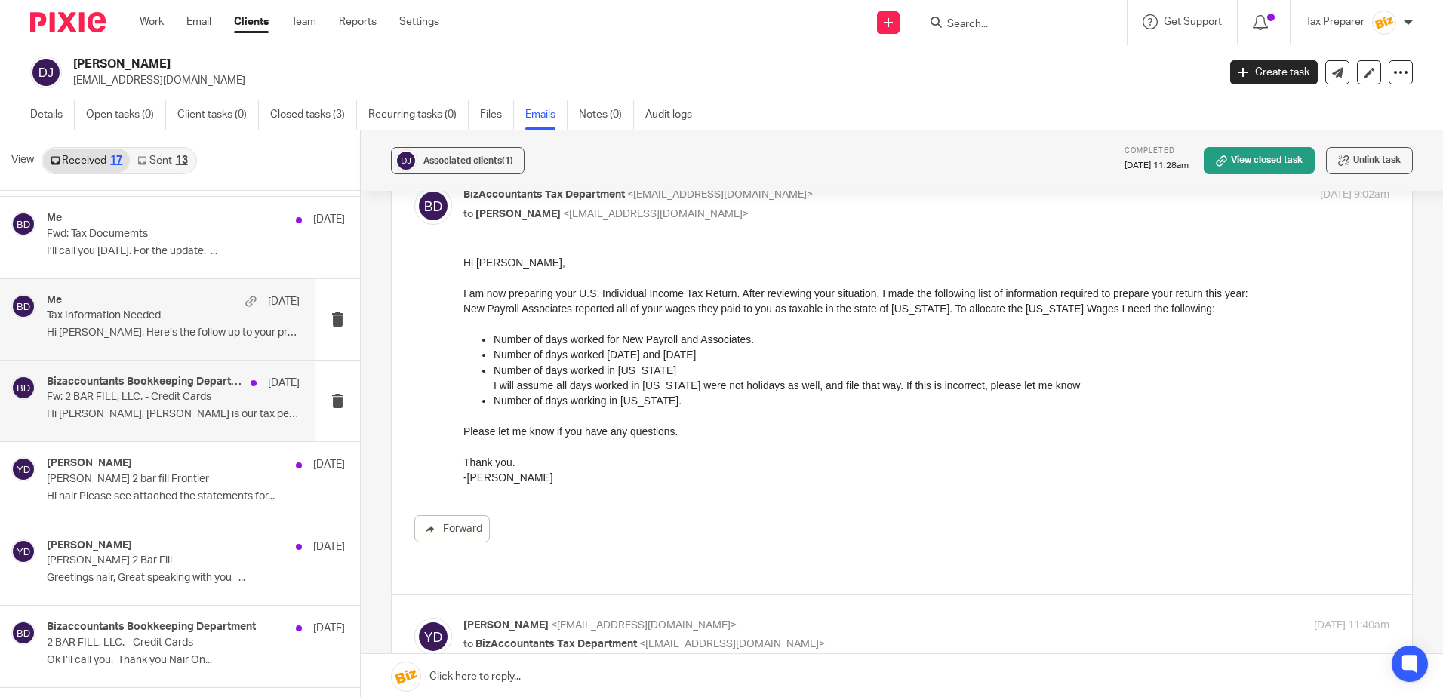
scroll to position [151, 0]
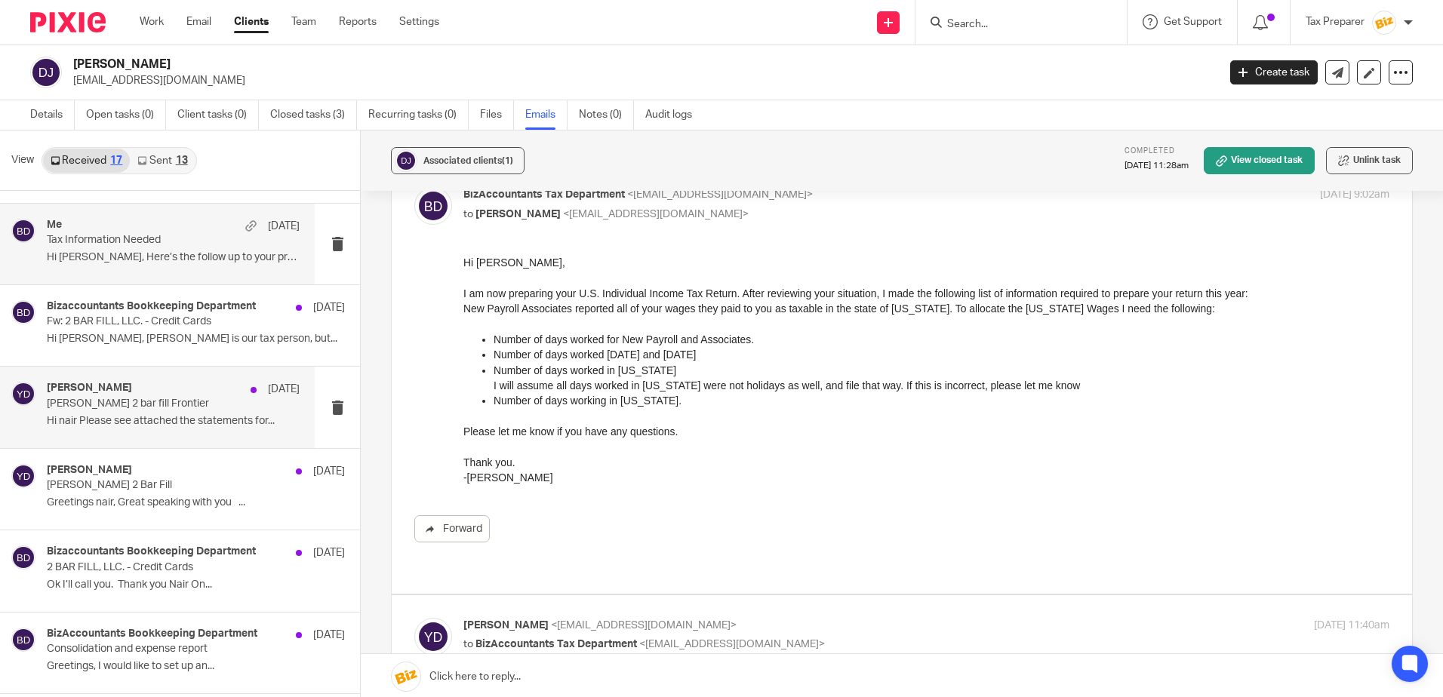
click at [180, 408] on p "[PERSON_NAME] 2 bar fill Frontier" at bounding box center [148, 404] width 202 height 13
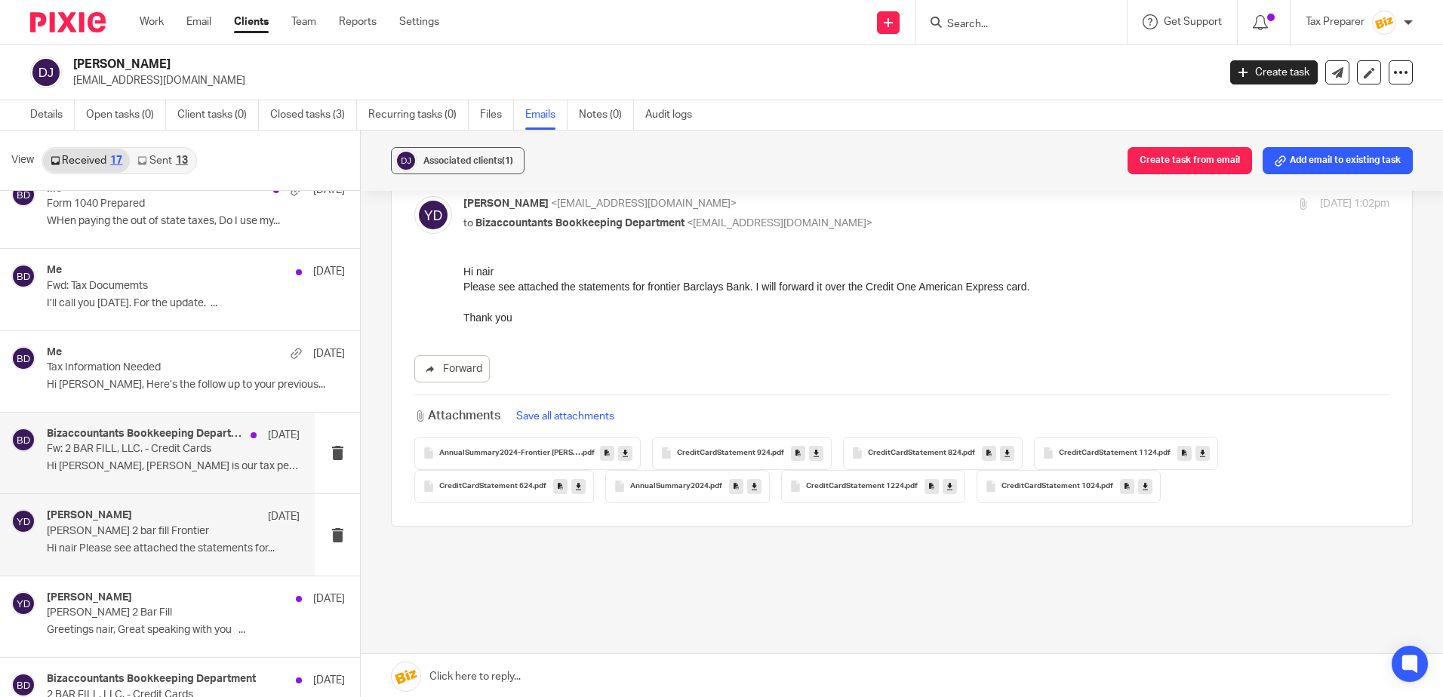
scroll to position [0, 0]
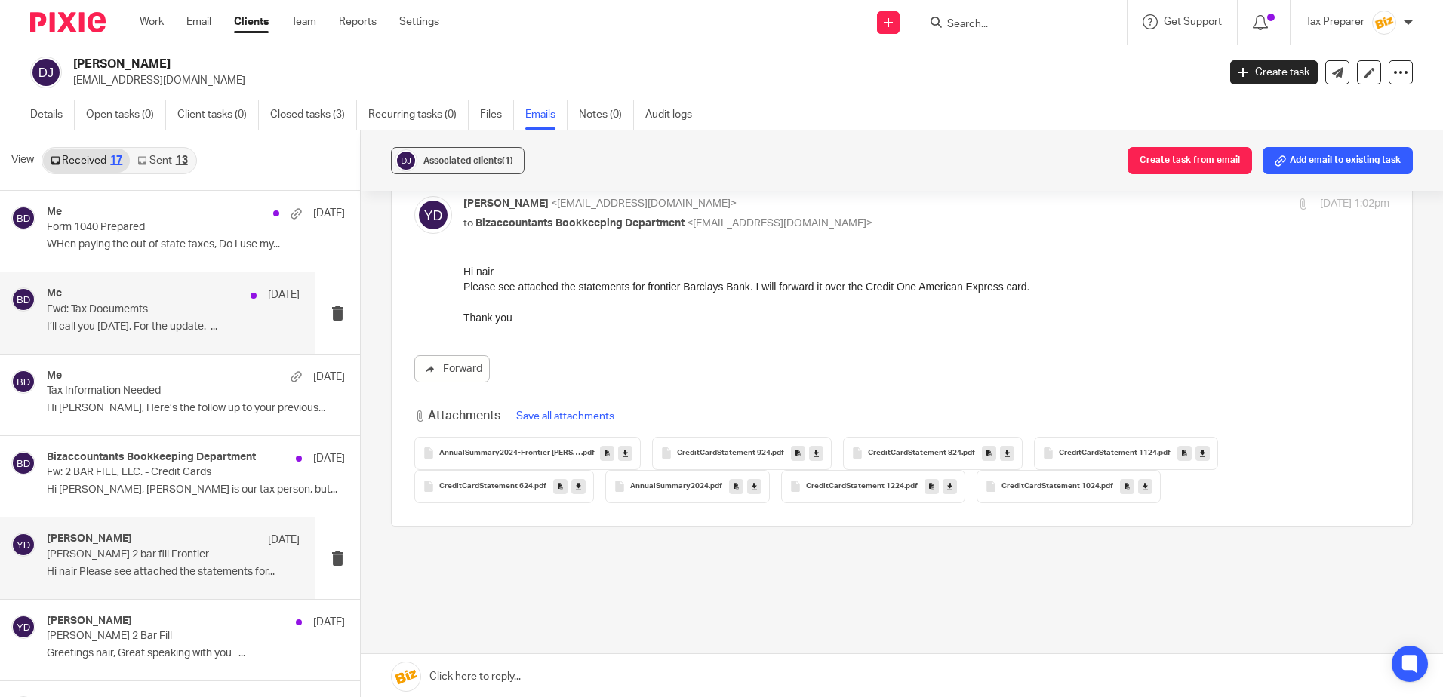
click at [206, 301] on div "Me [DATE]" at bounding box center [173, 294] width 253 height 15
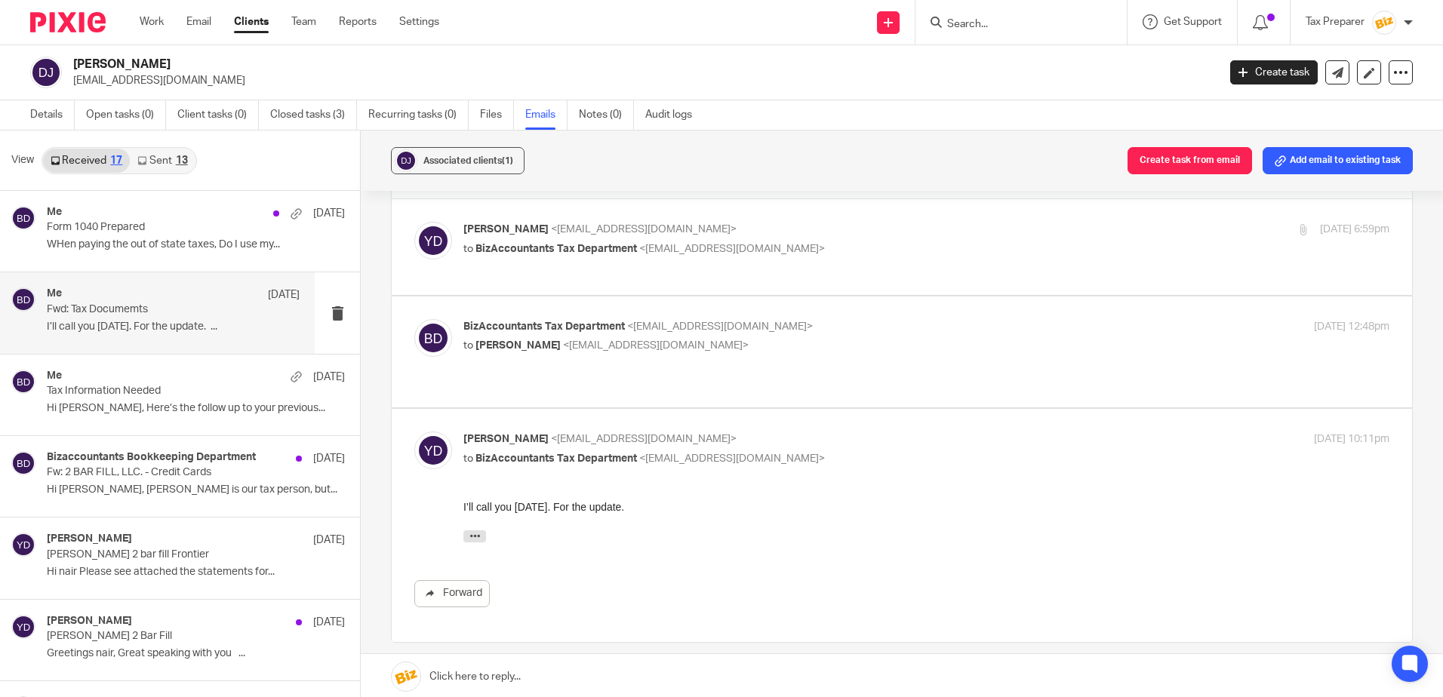
scroll to position [75, 0]
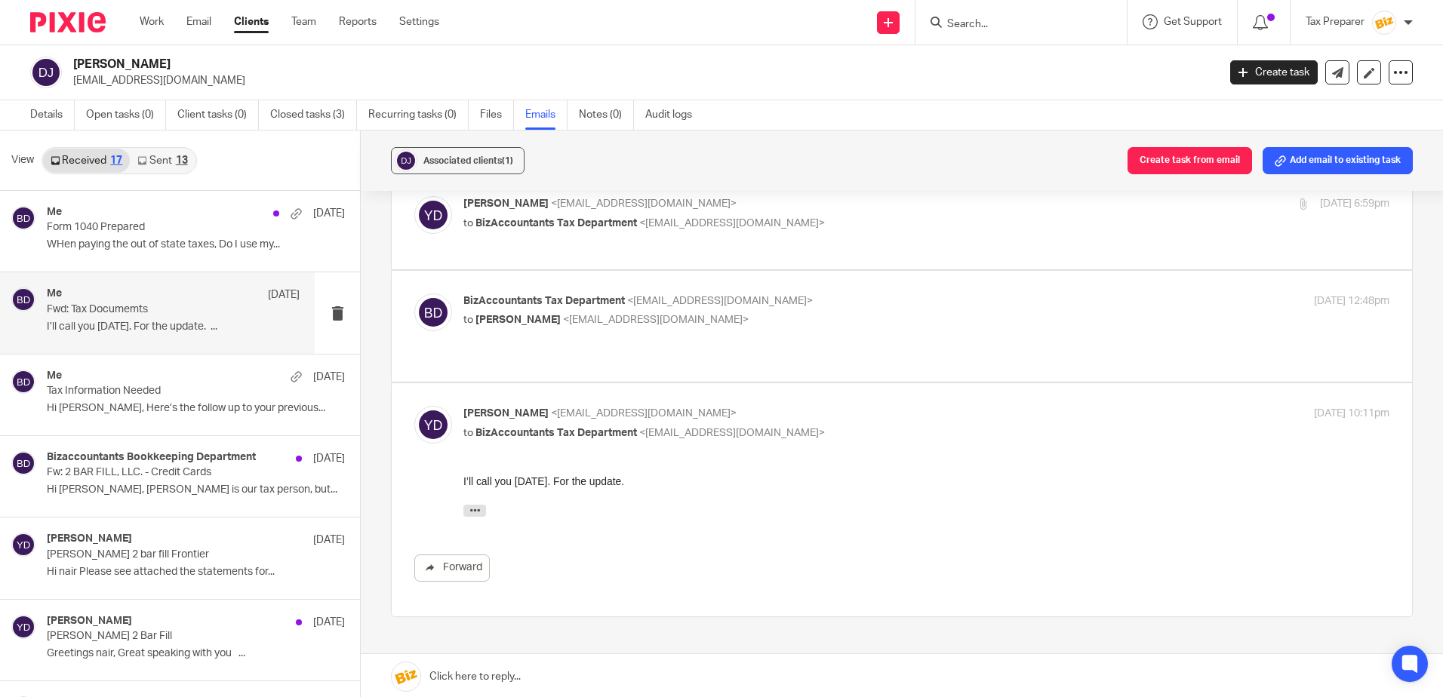
click at [825, 308] on p "BizAccountants Tax Department <[EMAIL_ADDRESS][DOMAIN_NAME]>" at bounding box center [771, 301] width 617 height 16
checkbox input "true"
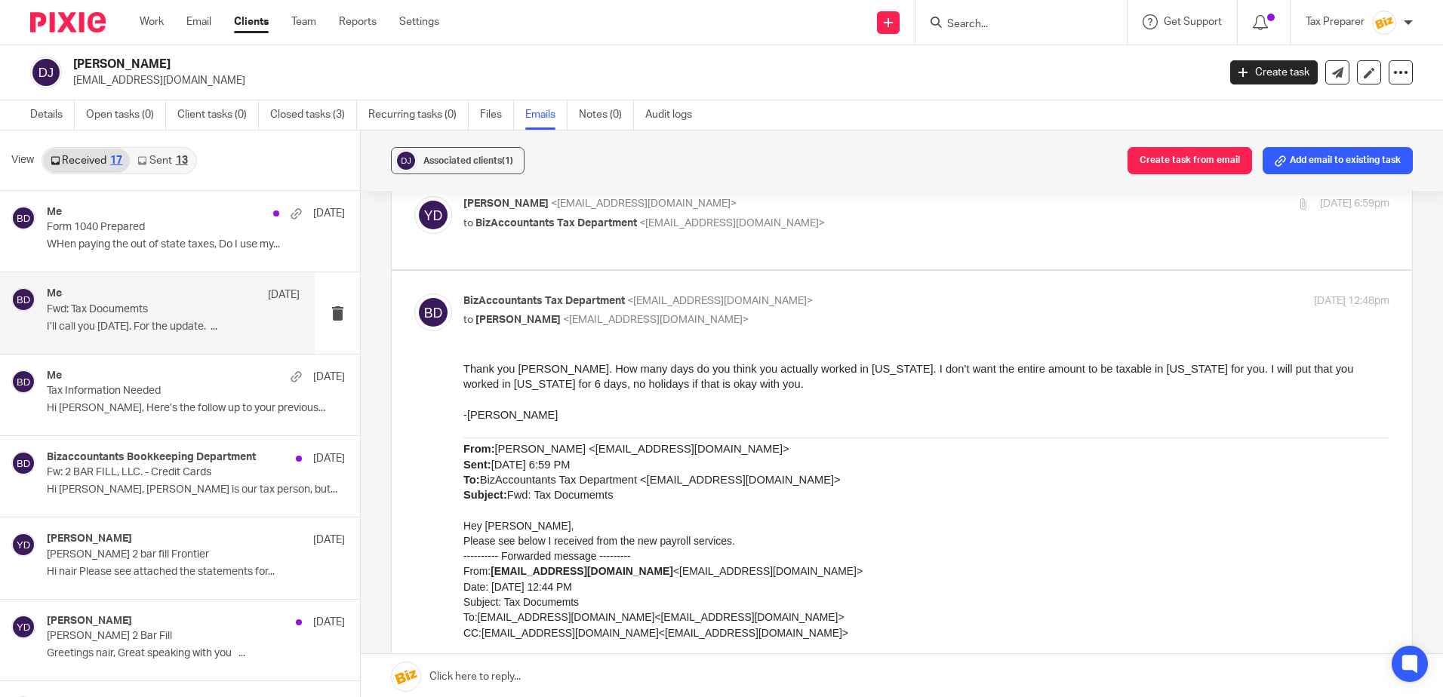
scroll to position [0, 0]
click at [806, 224] on p "to BizAccountants Tax Department <[EMAIL_ADDRESS][DOMAIN_NAME]>" at bounding box center [771, 224] width 617 height 16
checkbox input "true"
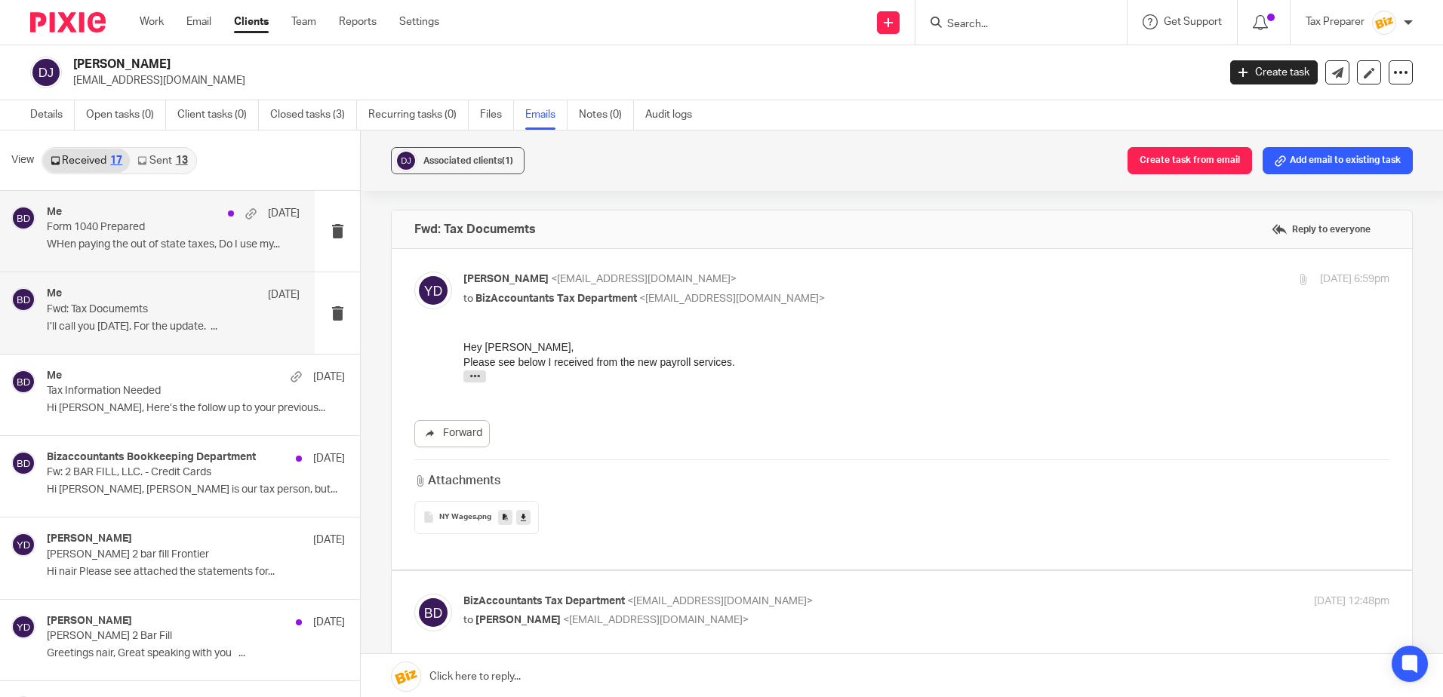
click at [121, 226] on p "Form 1040 Prepared" at bounding box center [148, 227] width 202 height 13
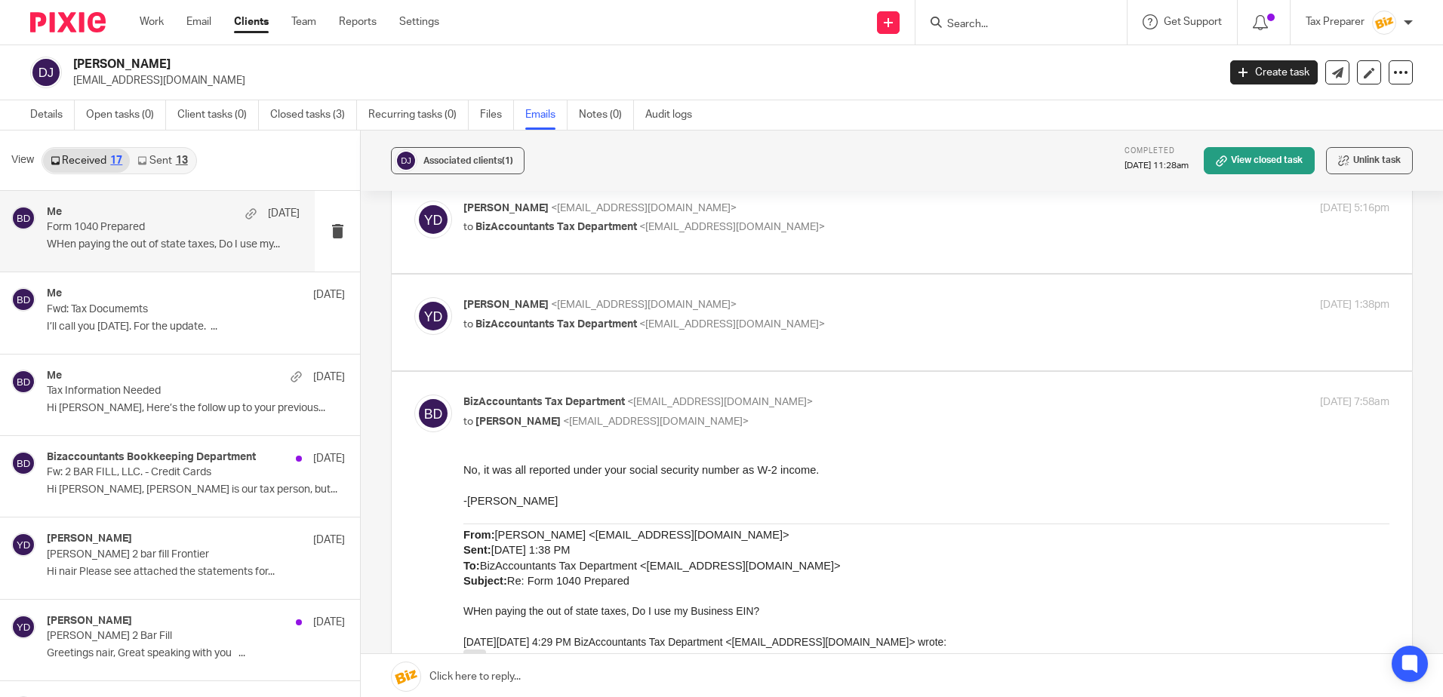
scroll to position [453, 0]
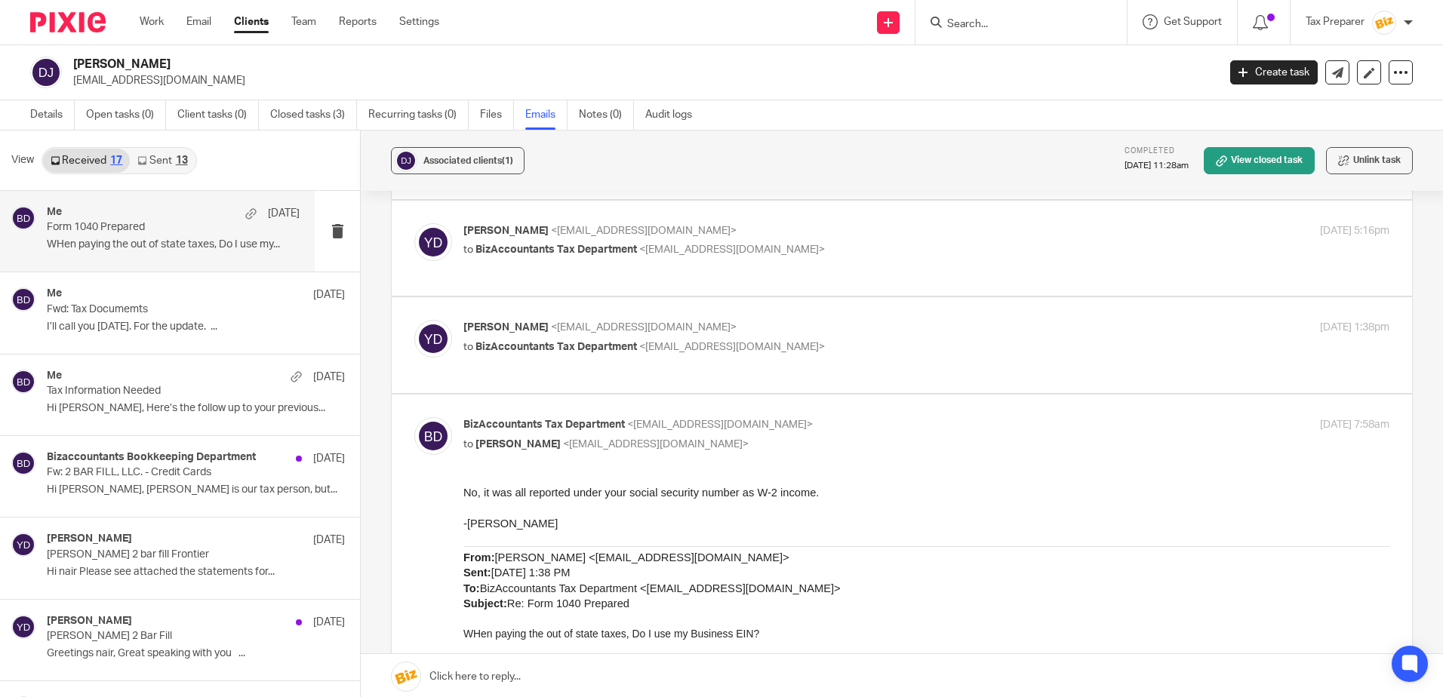
click at [806, 340] on p "to BizAccountants Tax Department <[EMAIL_ADDRESS][DOMAIN_NAME]>" at bounding box center [771, 348] width 617 height 16
checkbox input "true"
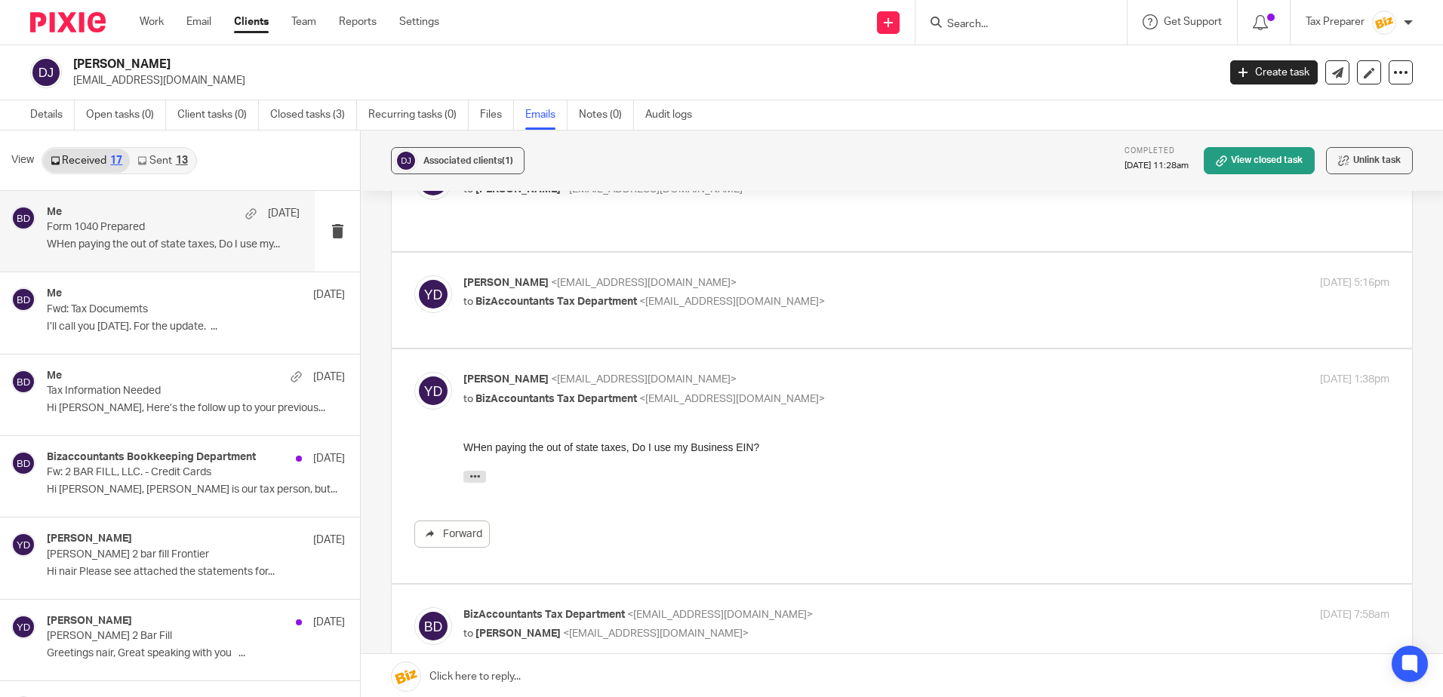
scroll to position [377, 0]
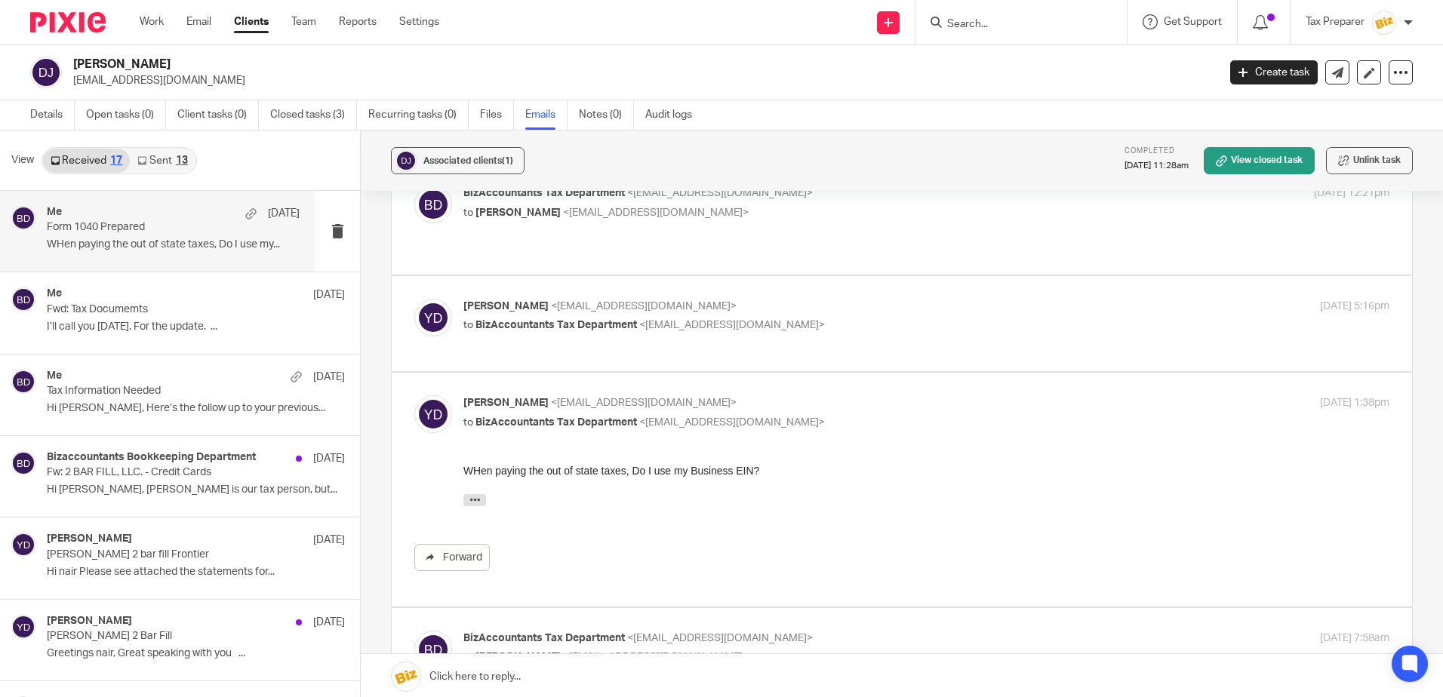
click at [825, 299] on p "[PERSON_NAME] <[EMAIL_ADDRESS][DOMAIN_NAME]>" at bounding box center [771, 307] width 617 height 16
checkbox input "true"
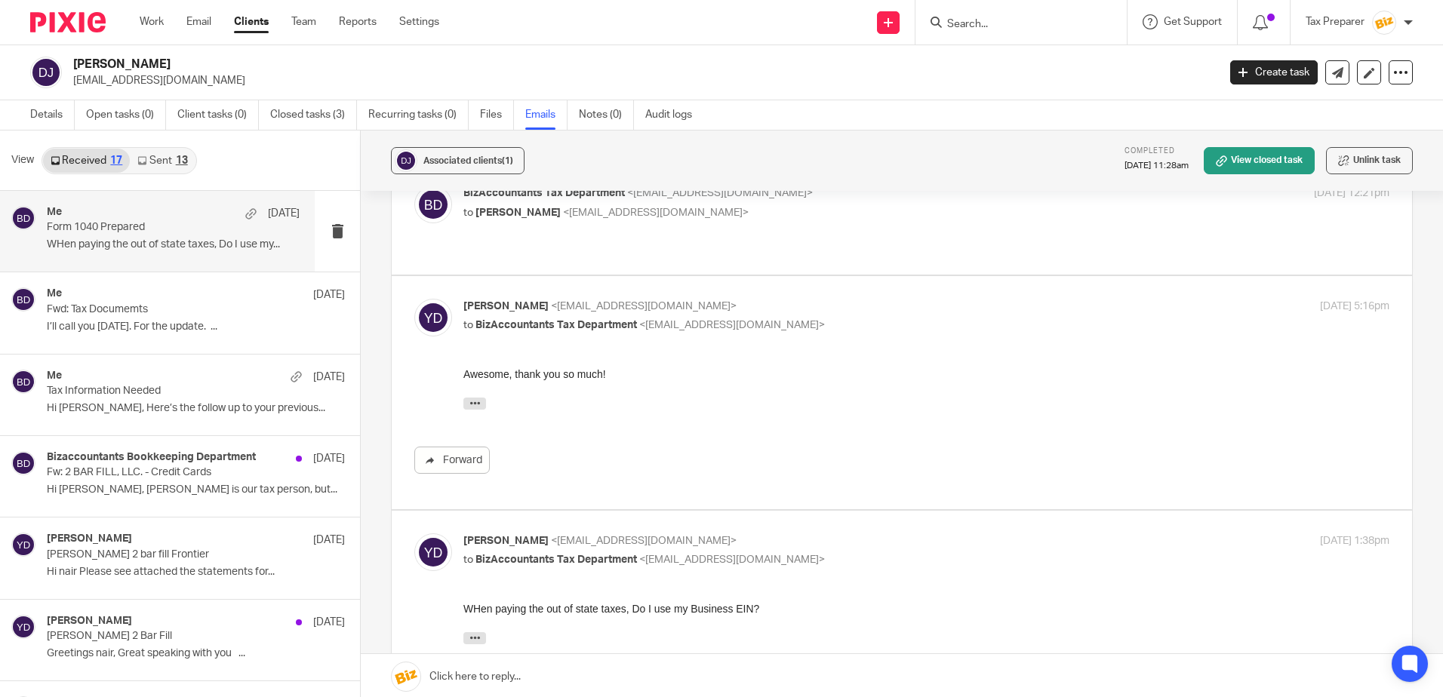
scroll to position [0, 0]
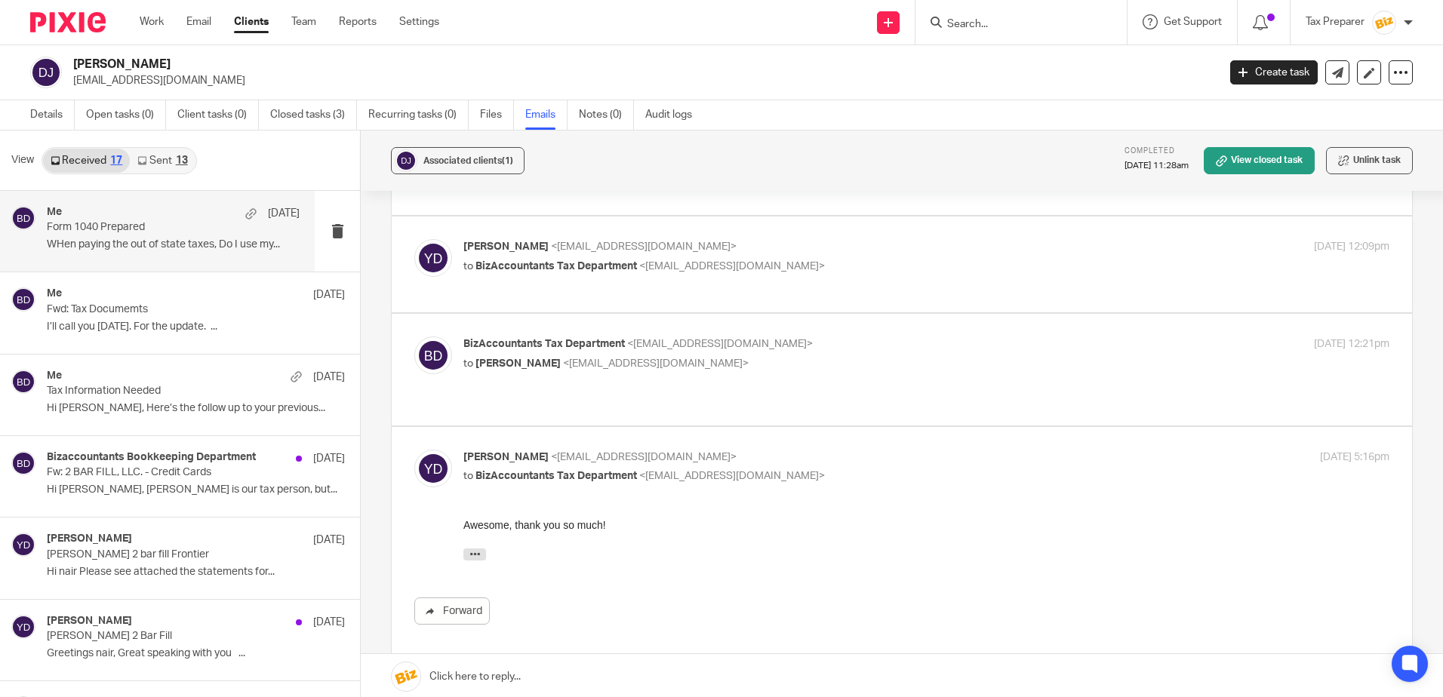
click at [825, 334] on label at bounding box center [902, 369] width 1020 height 111
click at [414, 336] on input "checkbox" at bounding box center [413, 336] width 1 height 1
checkbox input "true"
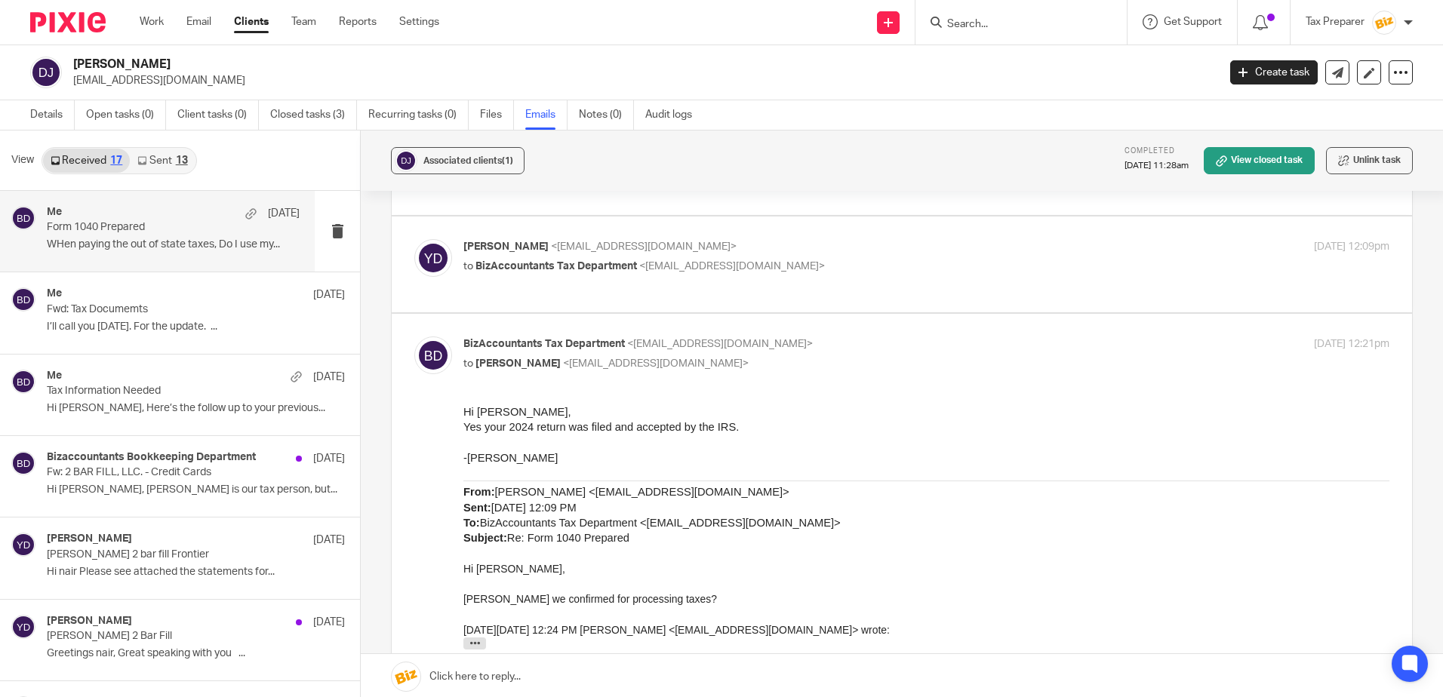
click at [821, 272] on p "to BizAccountants Tax Department <[EMAIL_ADDRESS][DOMAIN_NAME]>" at bounding box center [771, 267] width 617 height 16
checkbox input "true"
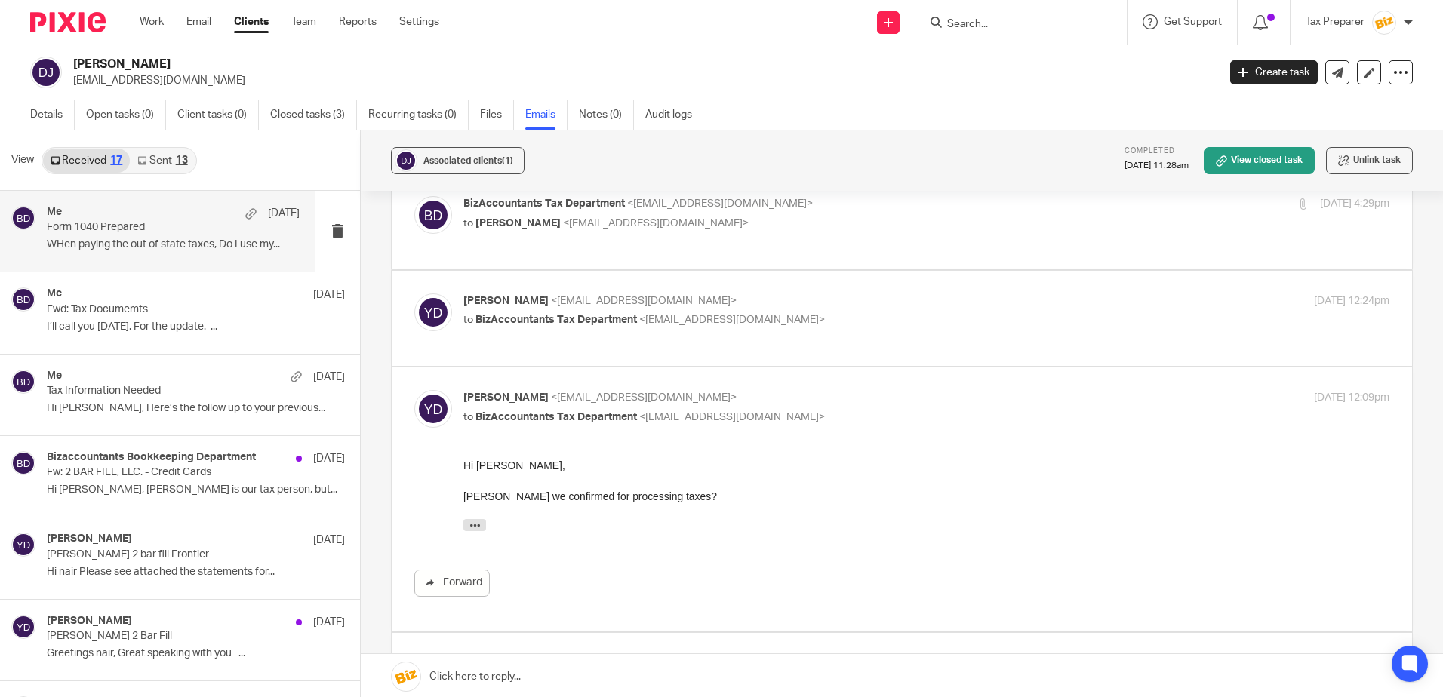
click at [830, 303] on p "[PERSON_NAME] <[EMAIL_ADDRESS][DOMAIN_NAME]>" at bounding box center [771, 301] width 617 height 16
checkbox input "true"
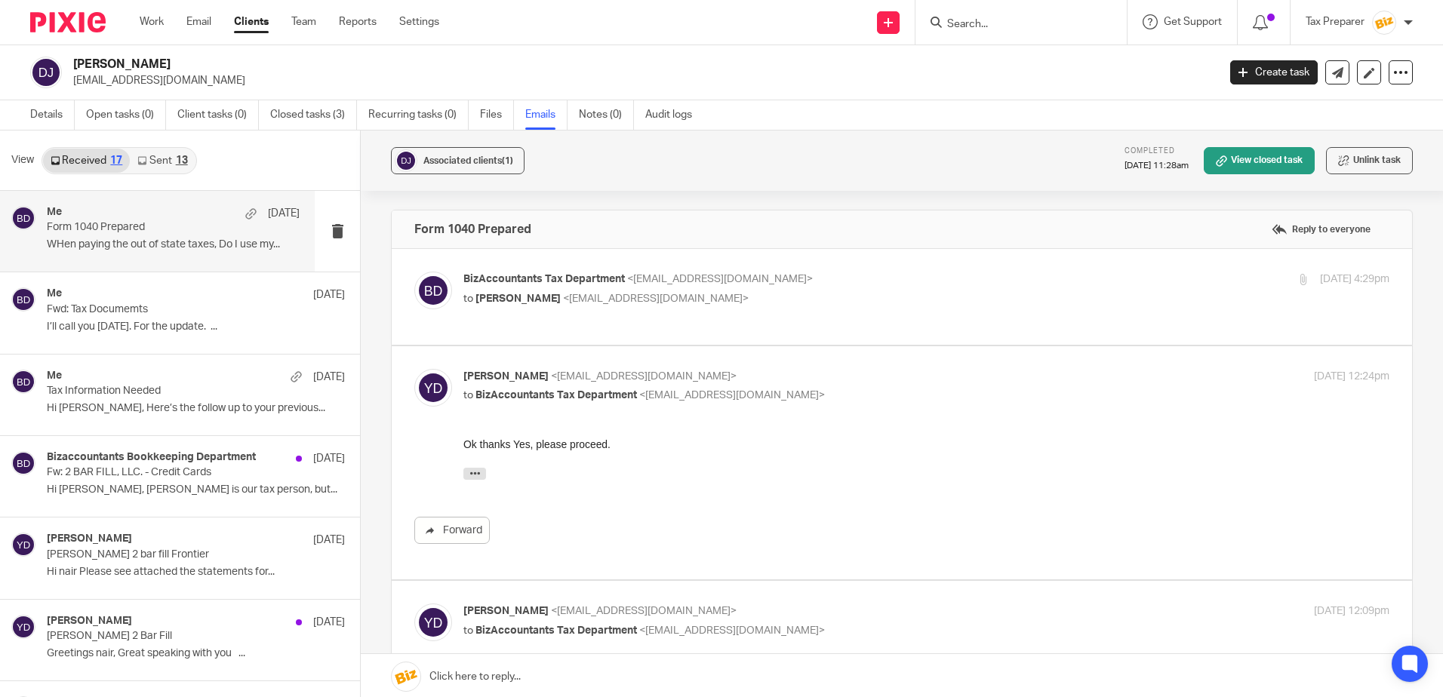
click at [831, 293] on p "to [PERSON_NAME] <[EMAIL_ADDRESS][DOMAIN_NAME]>" at bounding box center [771, 299] width 617 height 16
checkbox input "true"
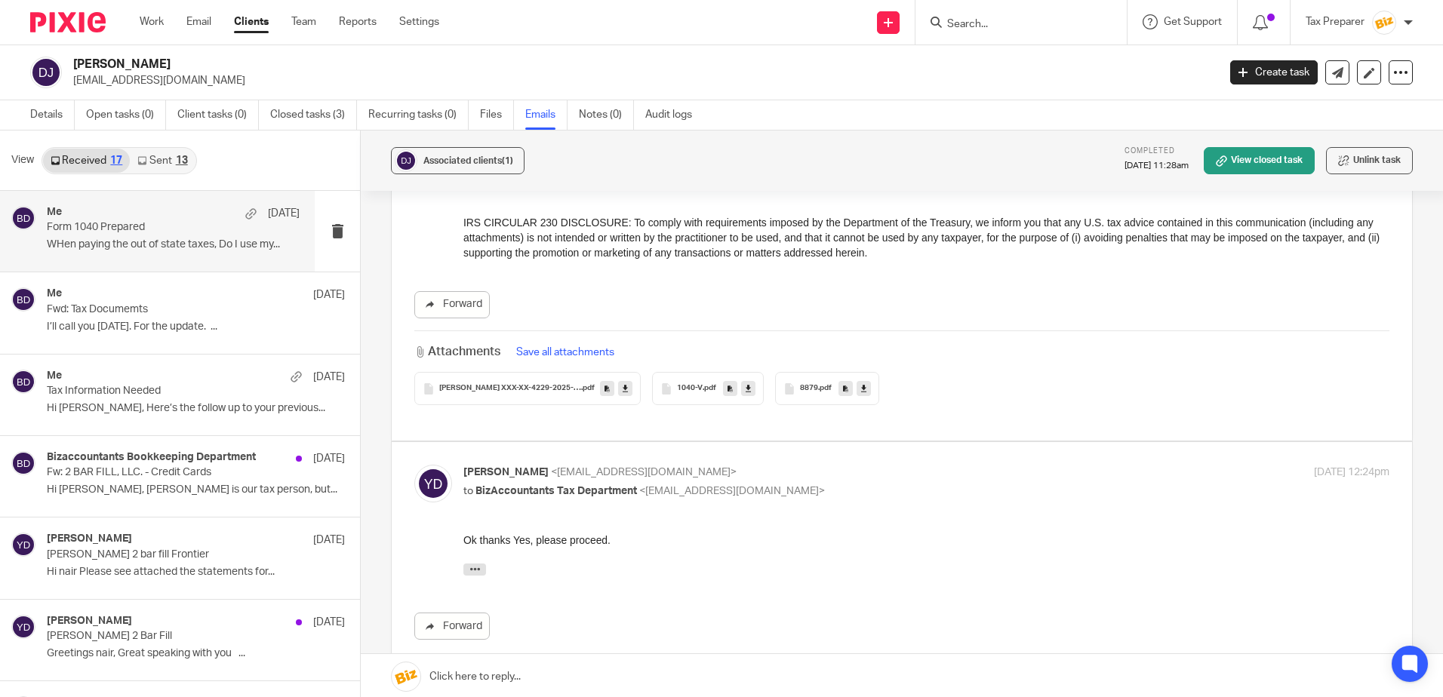
click at [823, 391] on span ".pdf" at bounding box center [825, 388] width 14 height 9
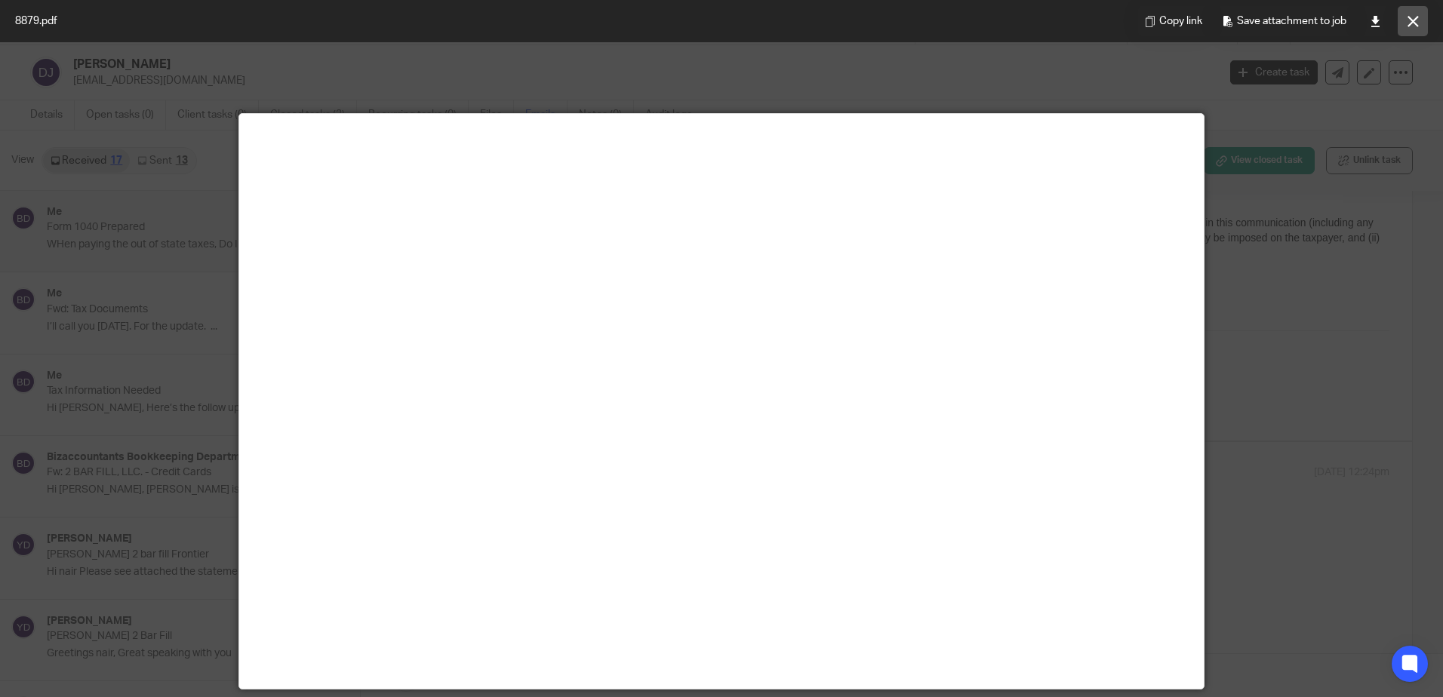
click at [1403, 29] on button at bounding box center [1412, 21] width 30 height 30
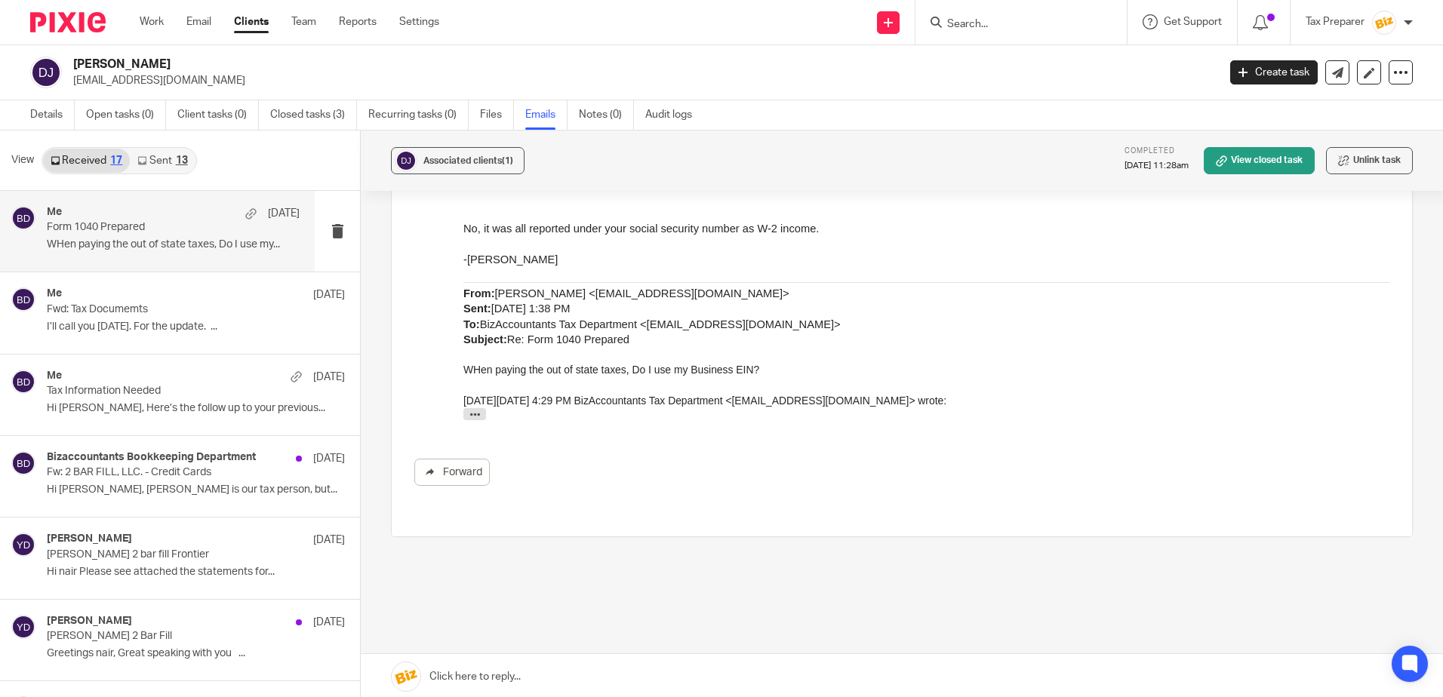
scroll to position [2493, 0]
click at [156, 235] on div "Me [DATE] Form 1040 Prepared WHen paying the out of state taxes, Do I use my..." at bounding box center [173, 231] width 253 height 51
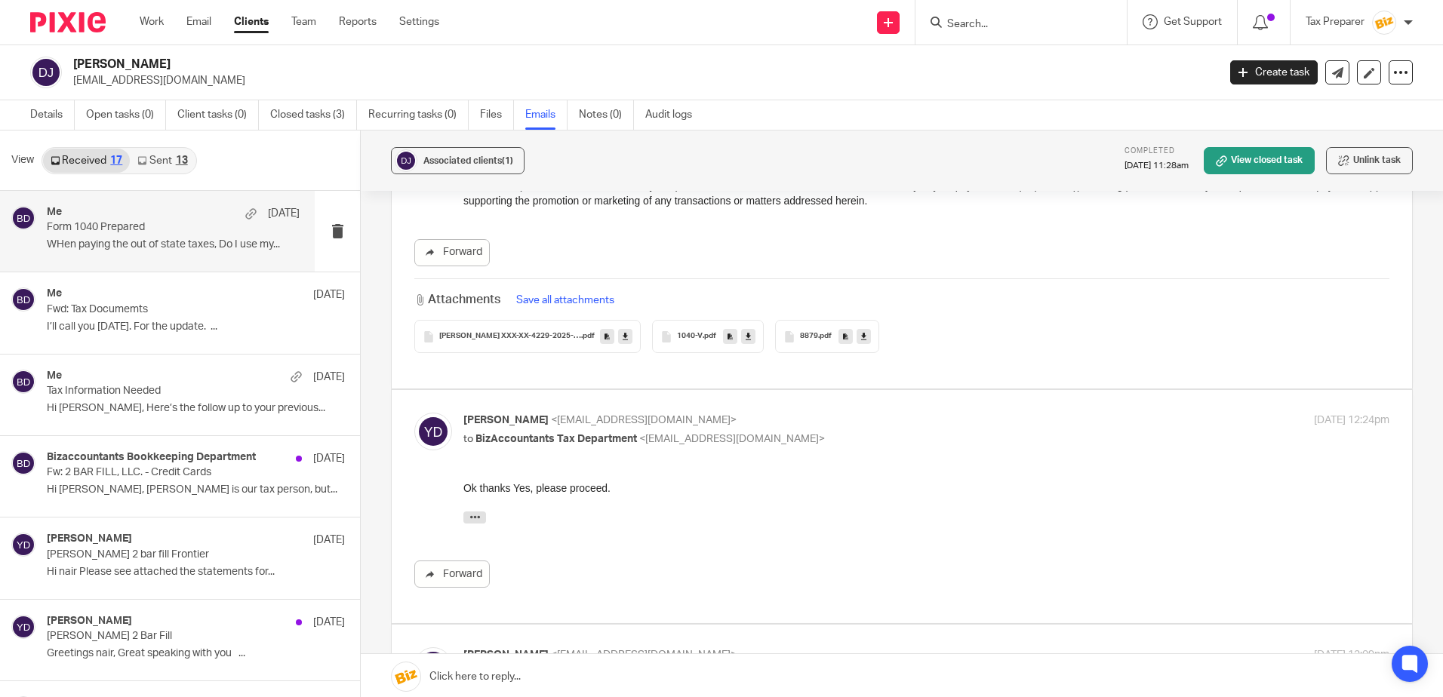
scroll to position [833, 0]
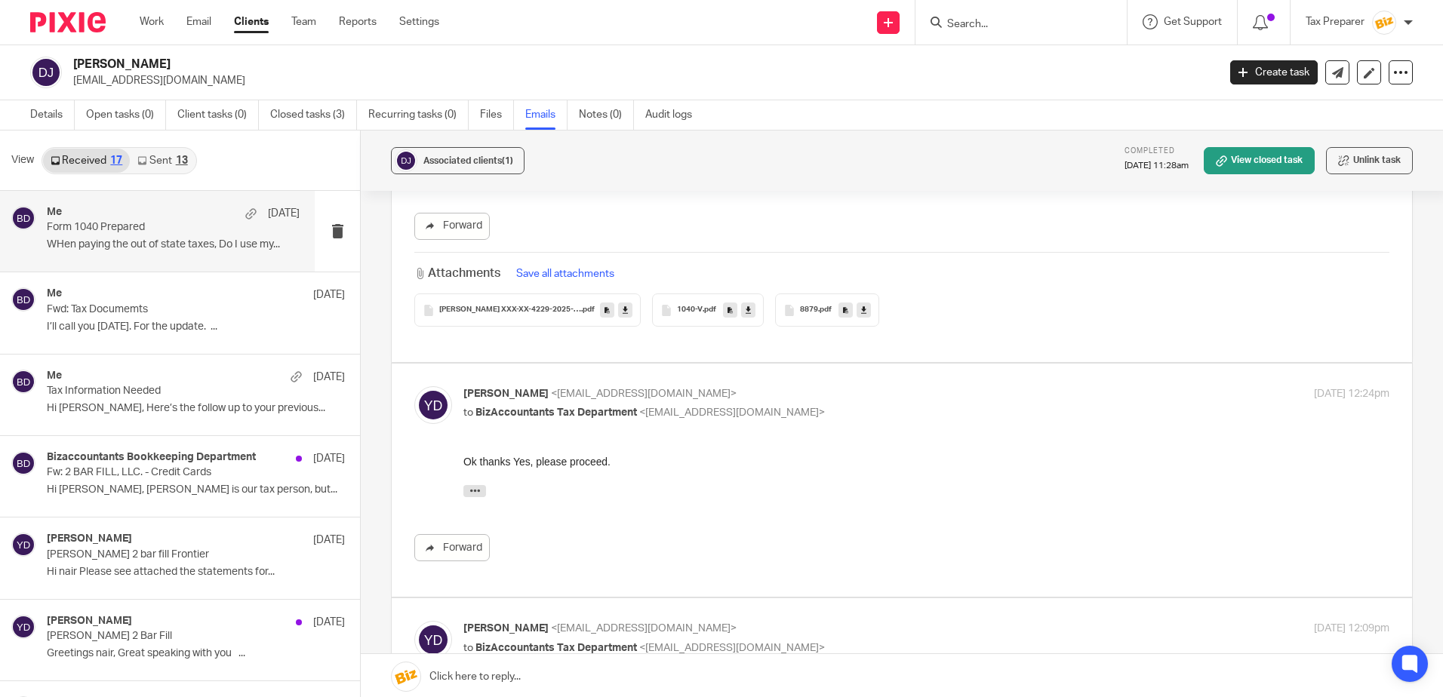
click at [810, 420] on p "to BizAccountants Tax Department <[EMAIL_ADDRESS][DOMAIN_NAME]>" at bounding box center [771, 413] width 617 height 16
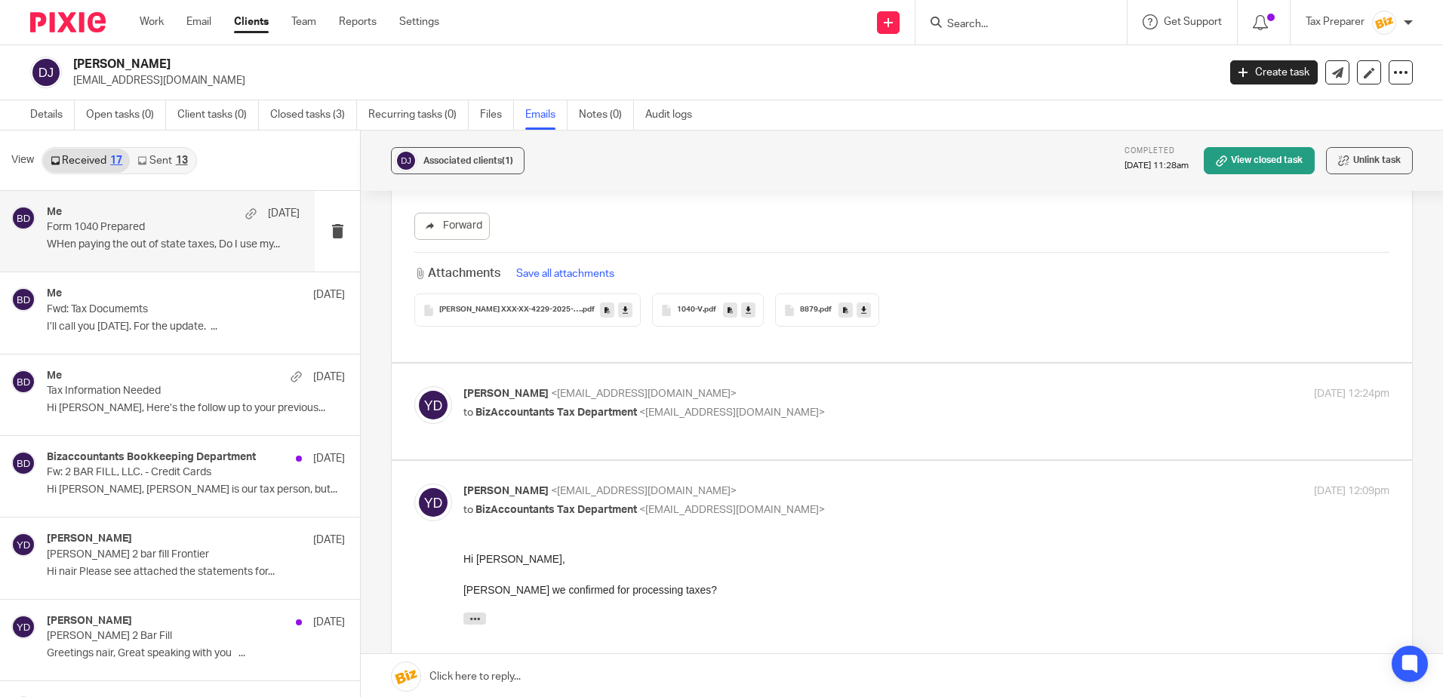
click at [816, 410] on p "to BizAccountants Tax Department <[EMAIL_ADDRESS][DOMAIN_NAME]>" at bounding box center [771, 413] width 617 height 16
checkbox input "true"
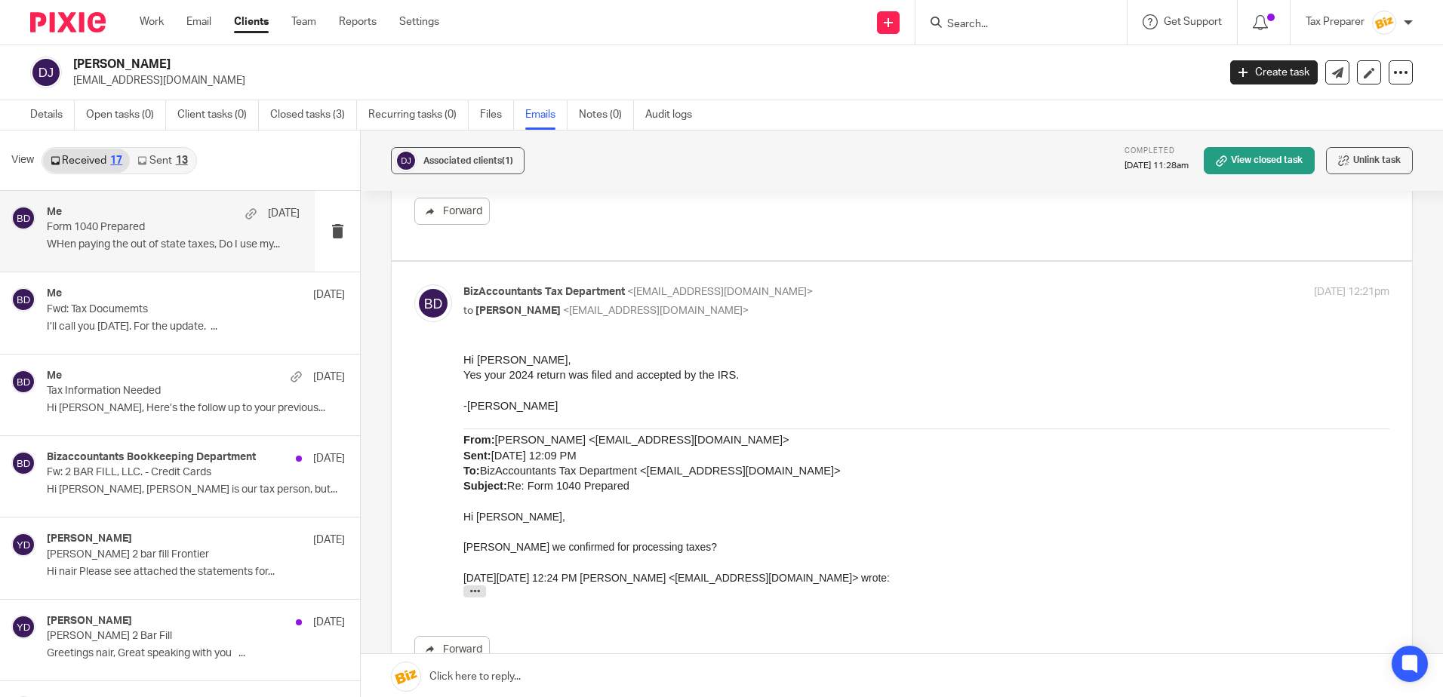
scroll to position [1437, 0]
click at [1018, 23] on input "Search" at bounding box center [1013, 25] width 136 height 14
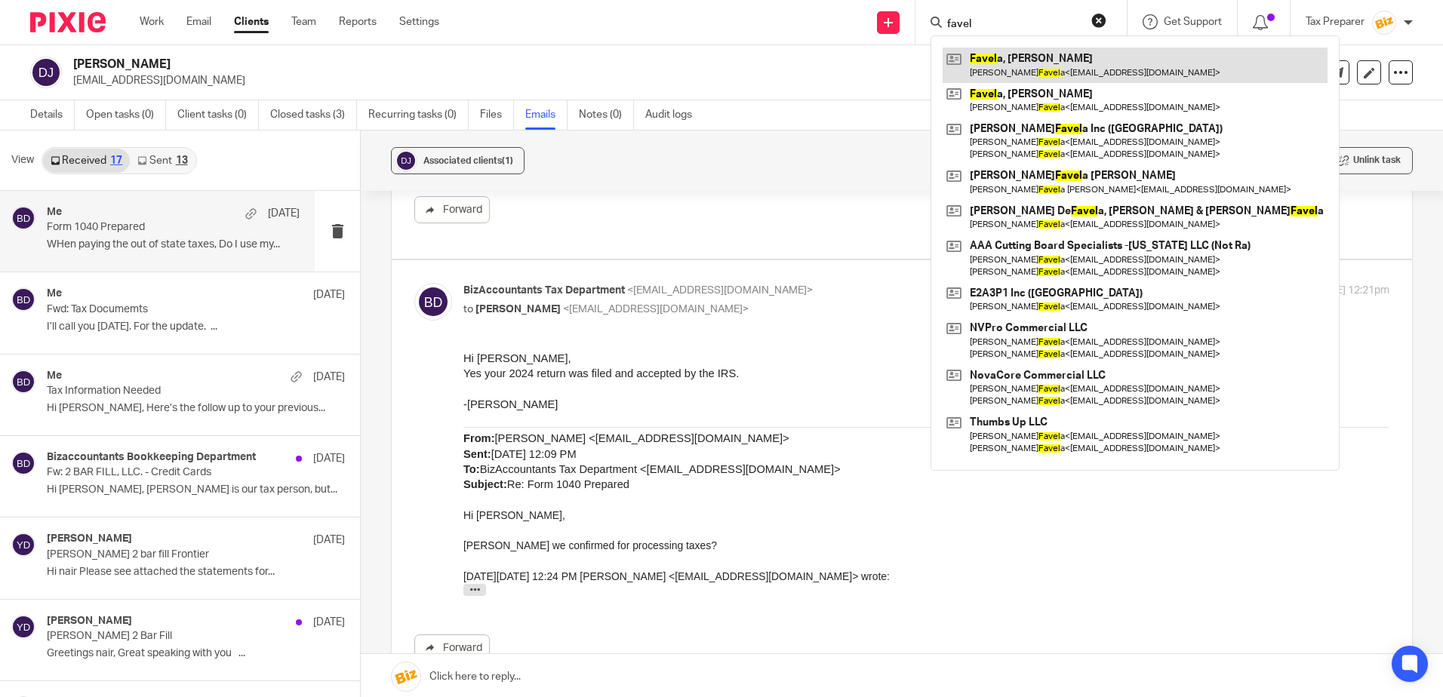
type input "favel"
click at [1038, 60] on link at bounding box center [1134, 65] width 385 height 35
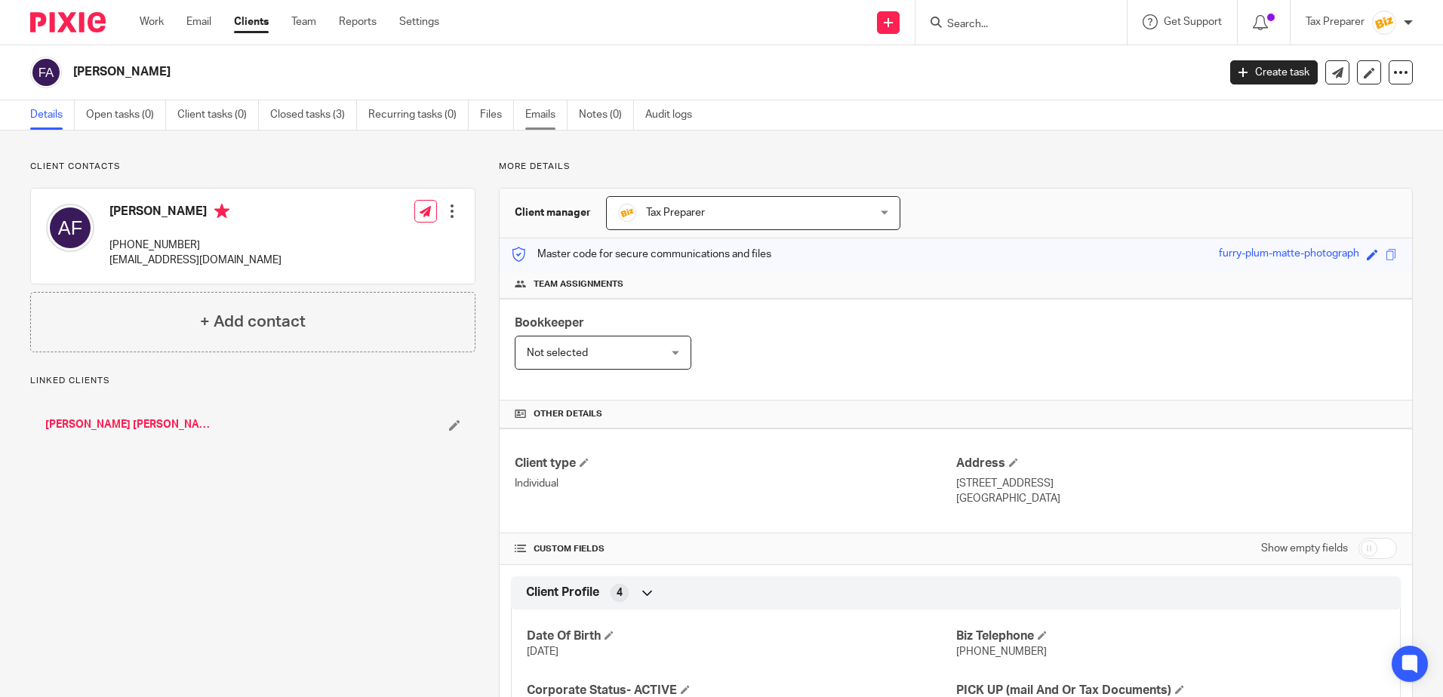
click at [534, 114] on link "Emails" at bounding box center [546, 114] width 42 height 29
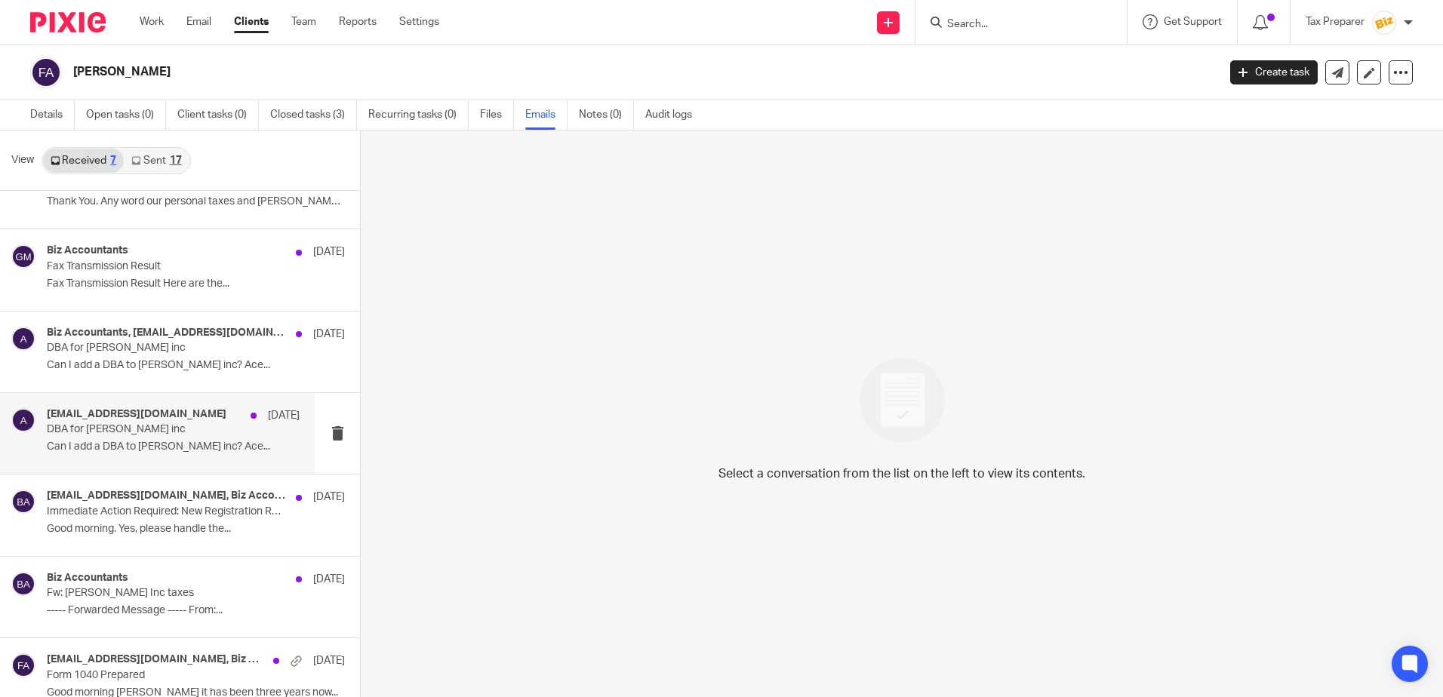
scroll to position [64, 0]
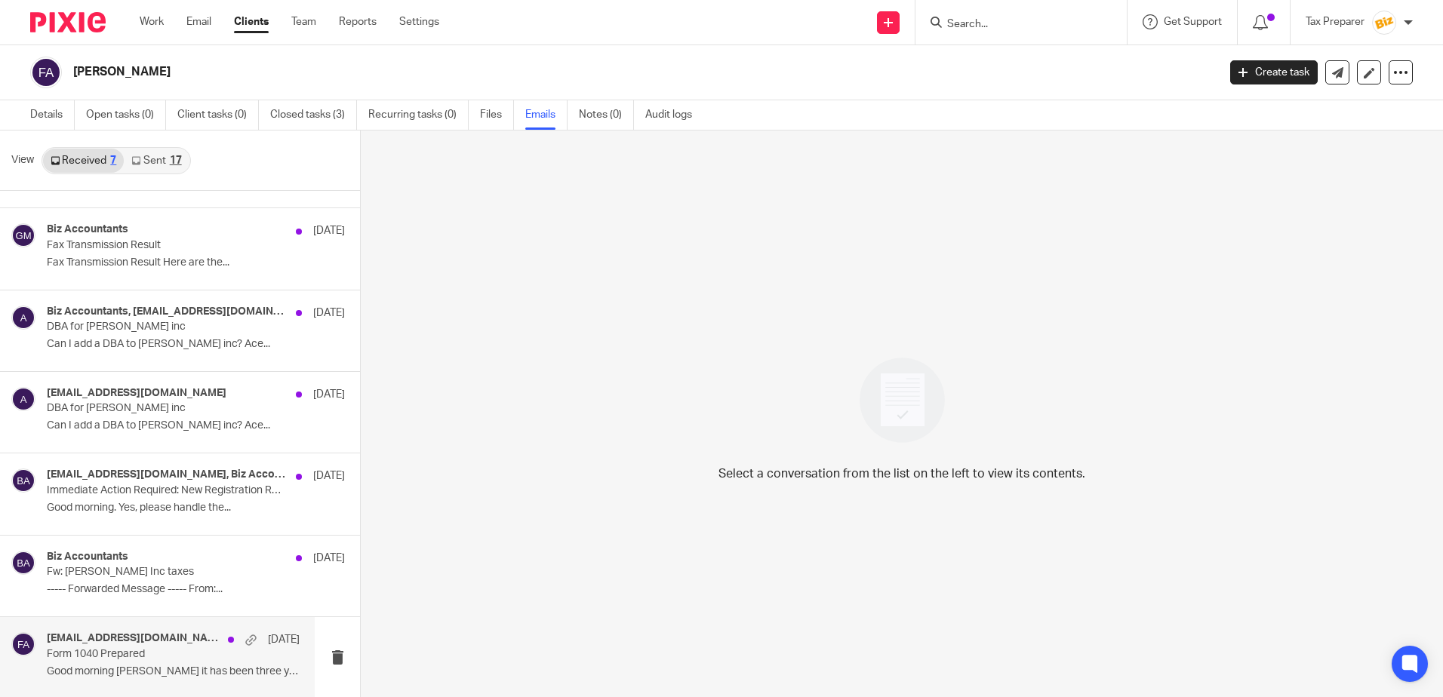
click at [155, 655] on p "Form 1040 Prepared" at bounding box center [148, 654] width 202 height 13
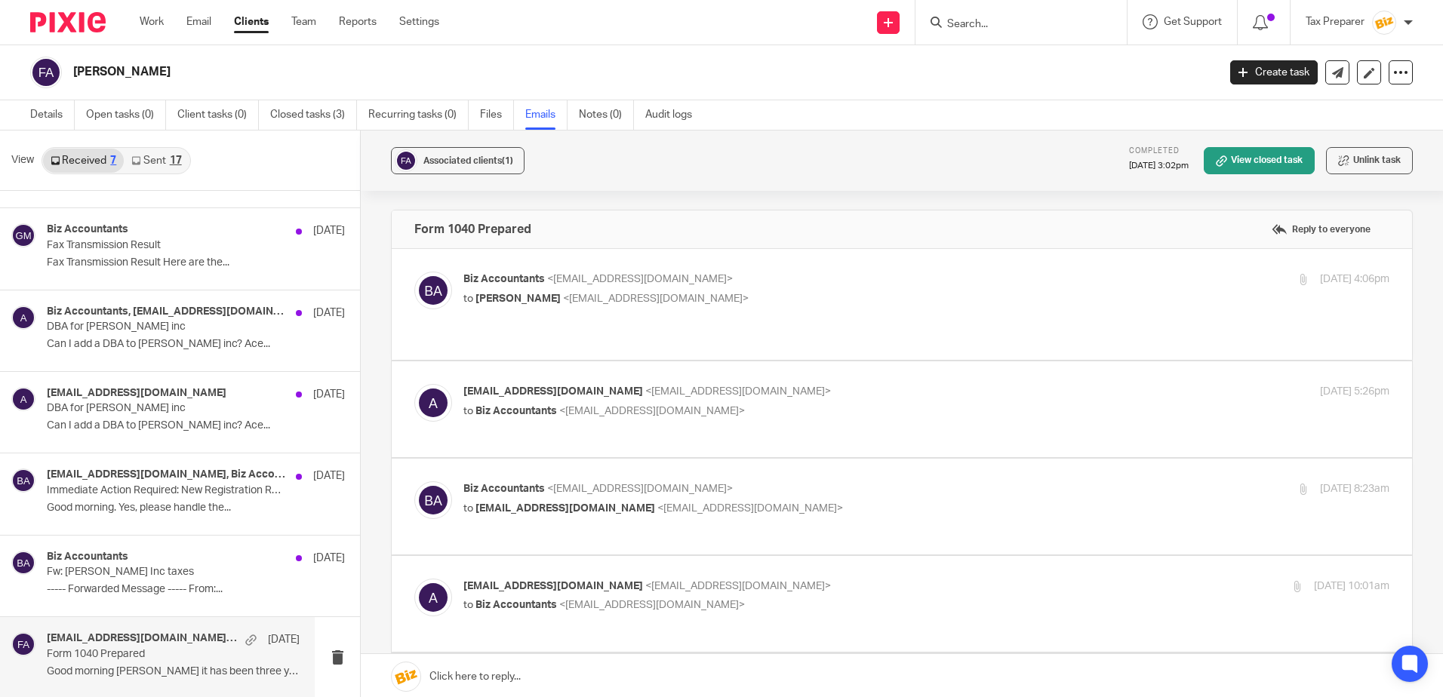
scroll to position [0, 0]
click at [729, 302] on p "to [PERSON_NAME] <[EMAIL_ADDRESS][DOMAIN_NAME]>" at bounding box center [771, 299] width 617 height 16
checkbox input "true"
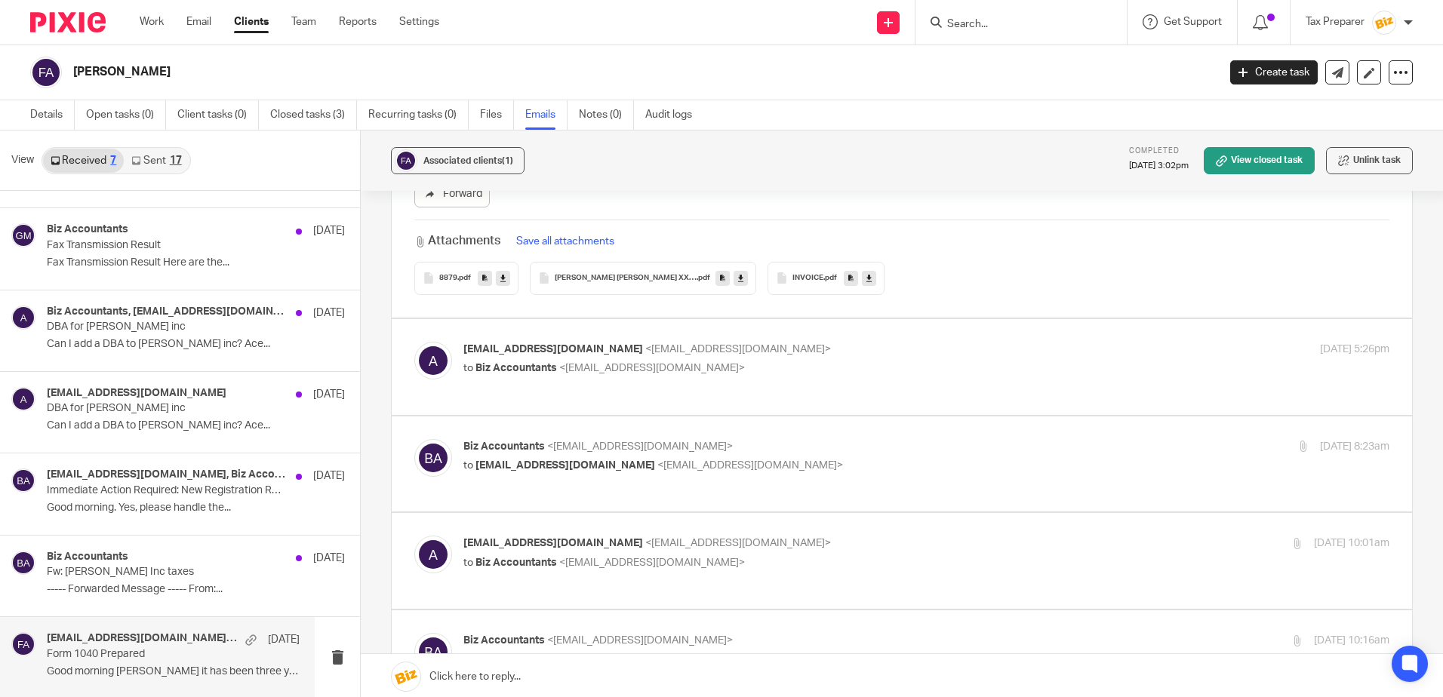
scroll to position [754, 0]
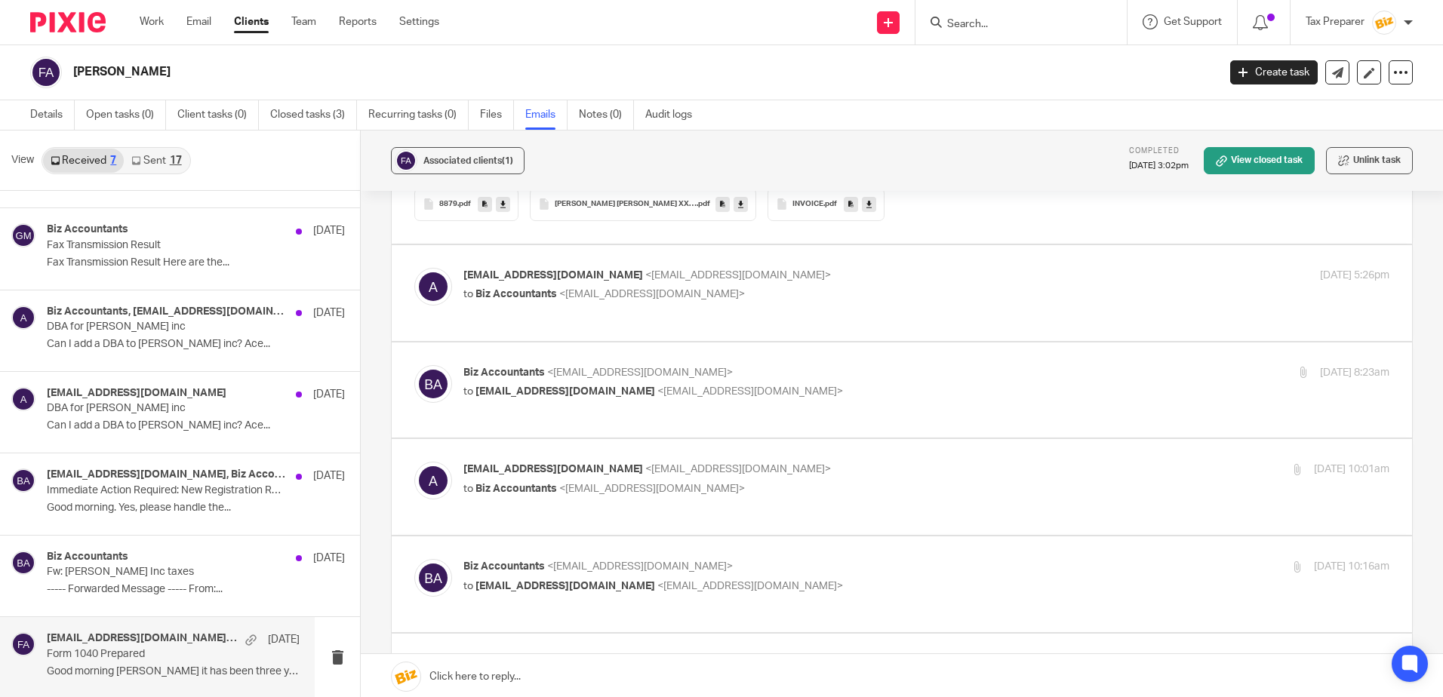
click at [724, 278] on p "[EMAIL_ADDRESS][DOMAIN_NAME] <[EMAIL_ADDRESS][DOMAIN_NAME]>" at bounding box center [771, 276] width 617 height 16
checkbox input "true"
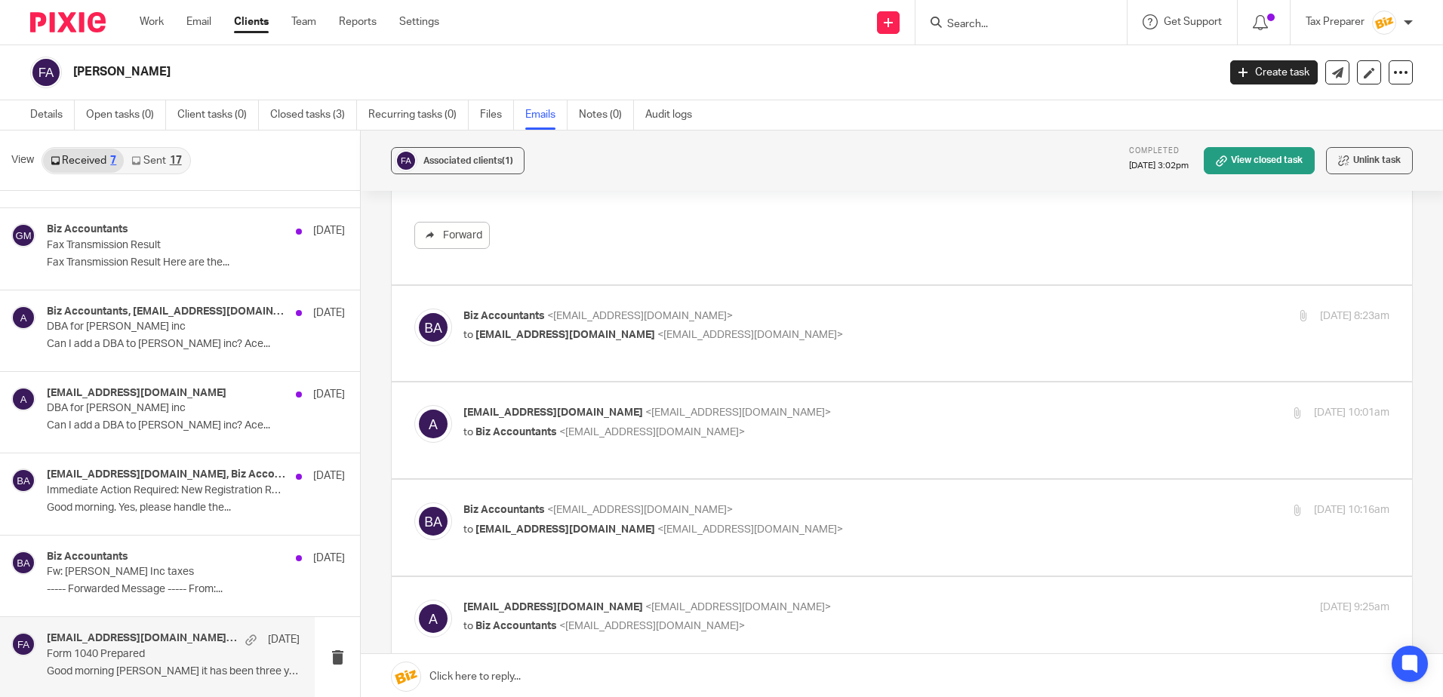
scroll to position [981, 0]
click at [705, 315] on p "Biz Accountants <[EMAIL_ADDRESS][DOMAIN_NAME]>" at bounding box center [771, 315] width 617 height 16
checkbox input "true"
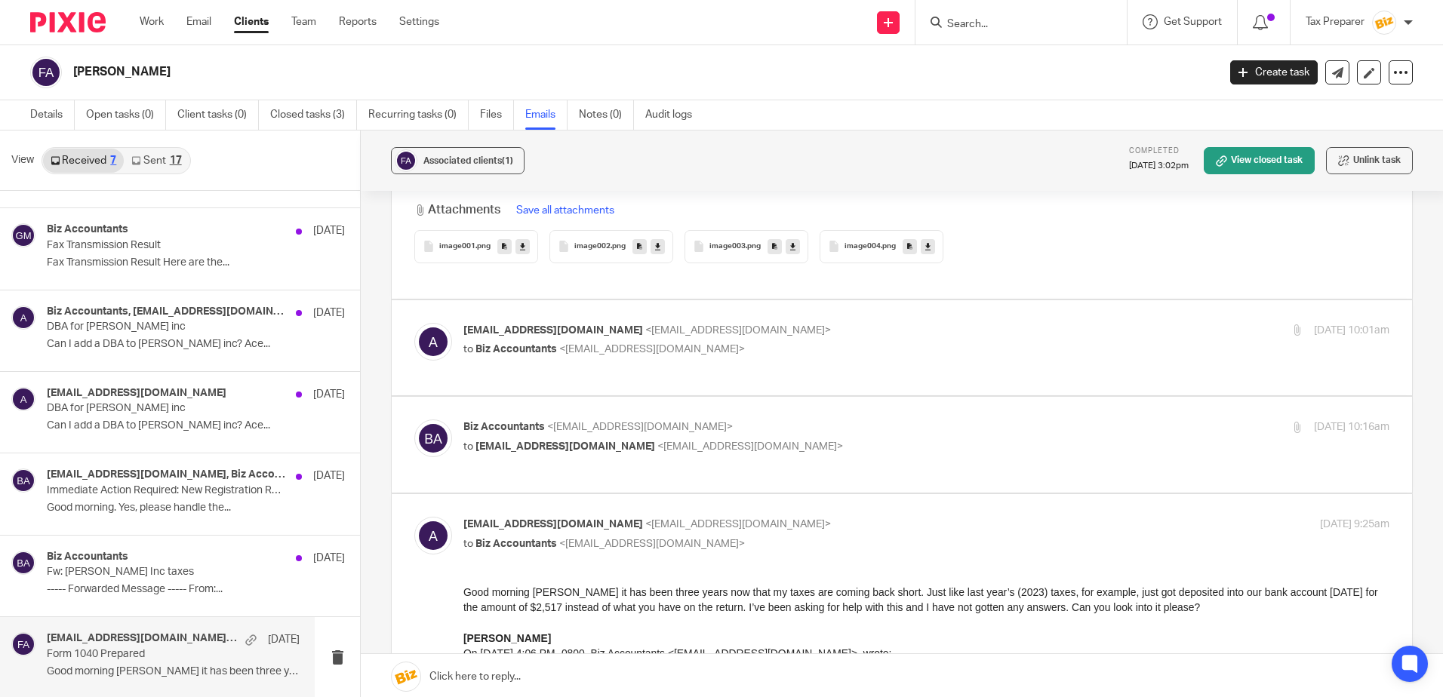
scroll to position [1660, 0]
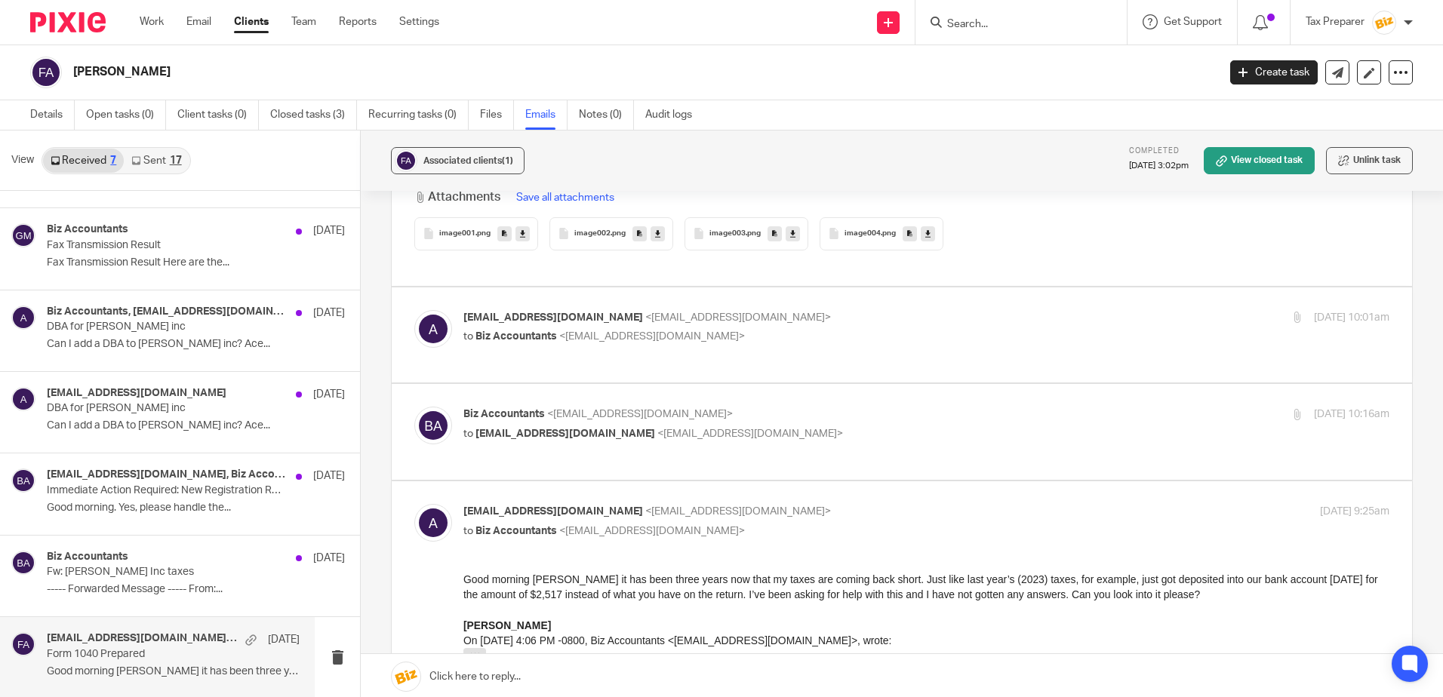
click at [727, 329] on p "to Biz Accountants <[EMAIL_ADDRESS][DOMAIN_NAME]>" at bounding box center [771, 337] width 617 height 16
checkbox input "true"
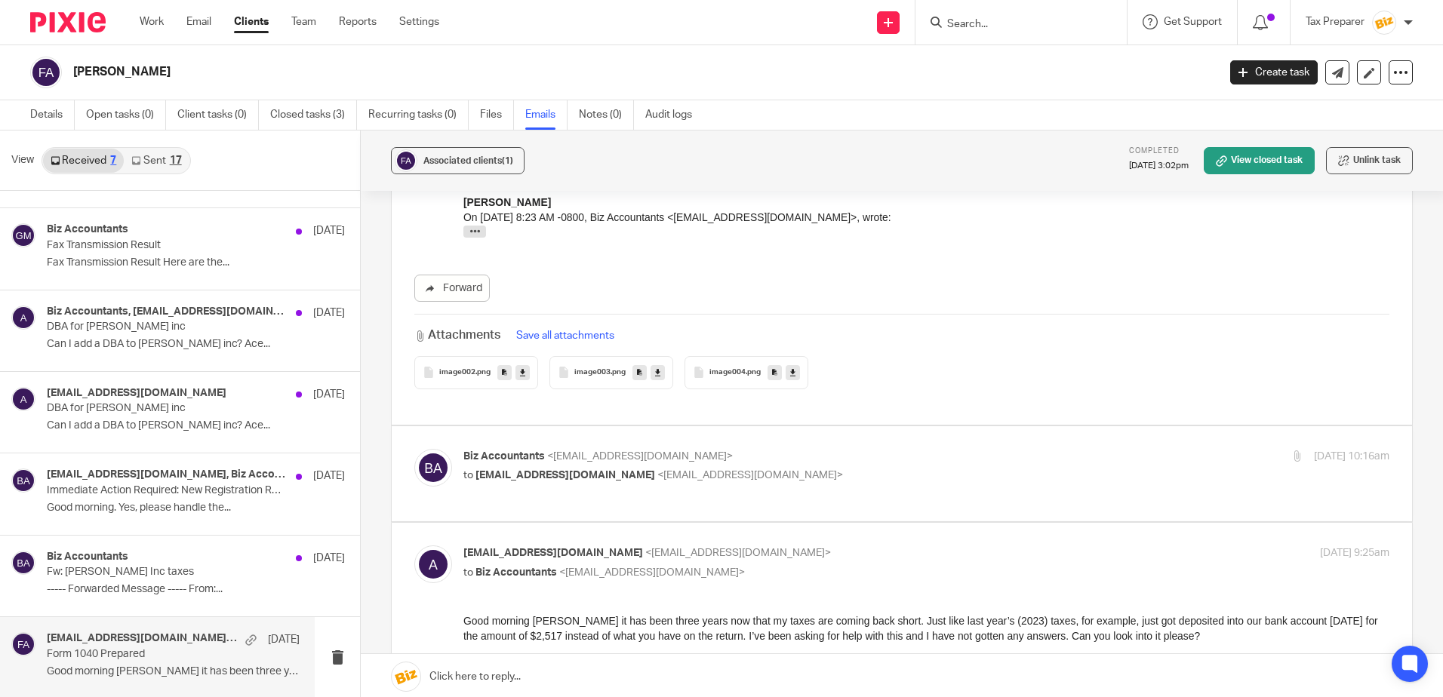
scroll to position [2037, 0]
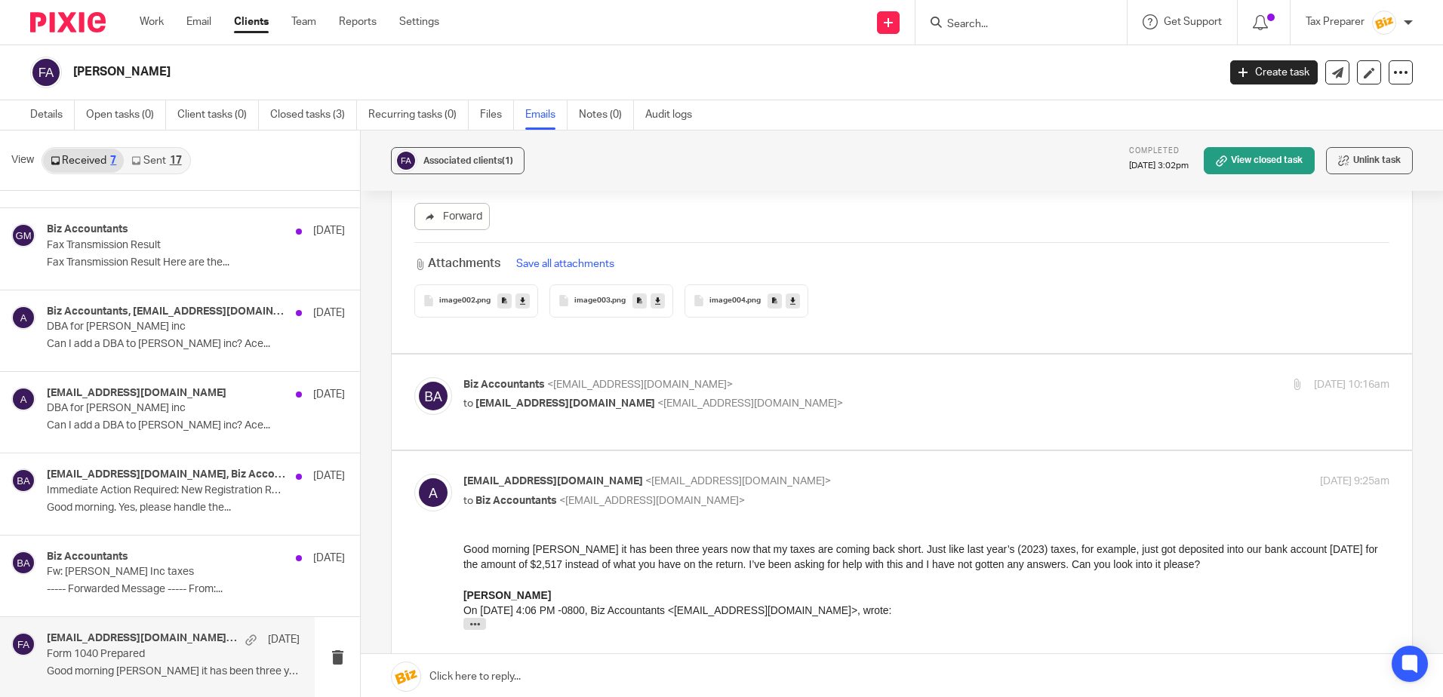
click at [719, 377] on p "Biz Accountants <[EMAIL_ADDRESS][DOMAIN_NAME]>" at bounding box center [771, 385] width 617 height 16
checkbox input "true"
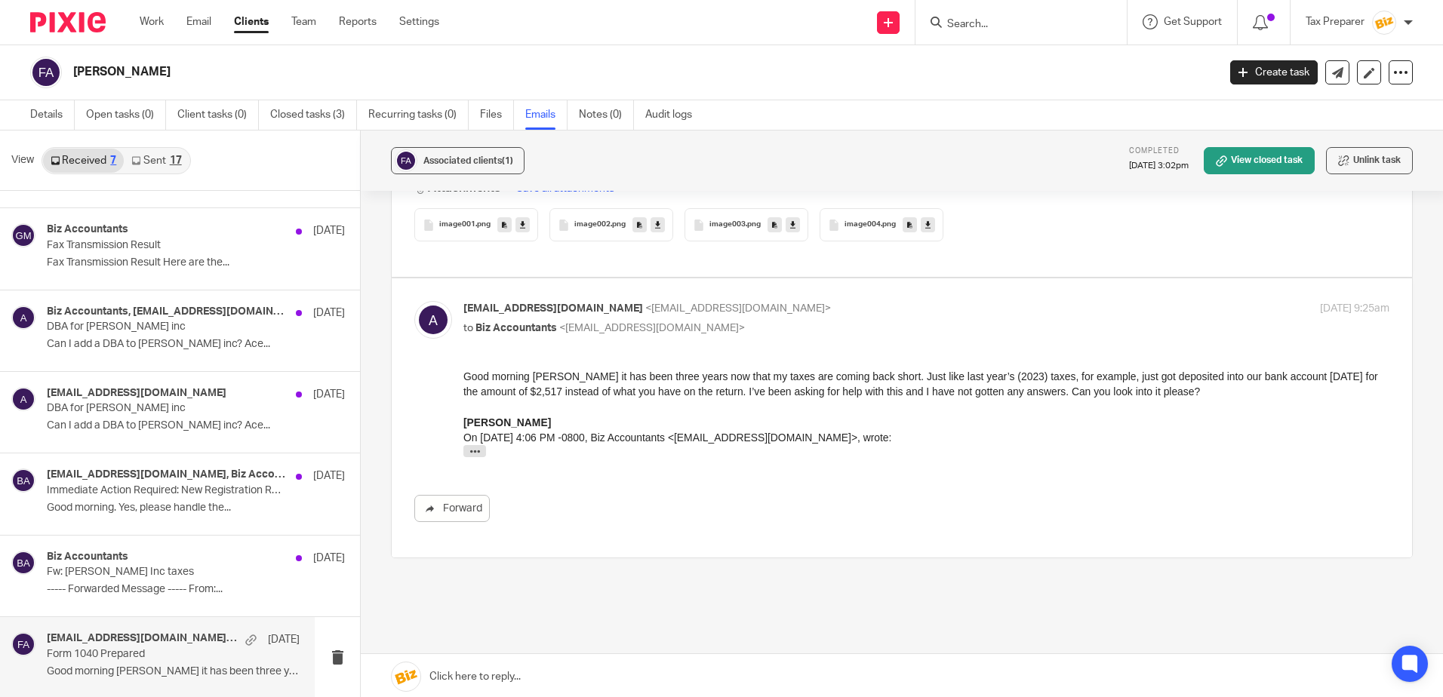
scroll to position [2936, 0]
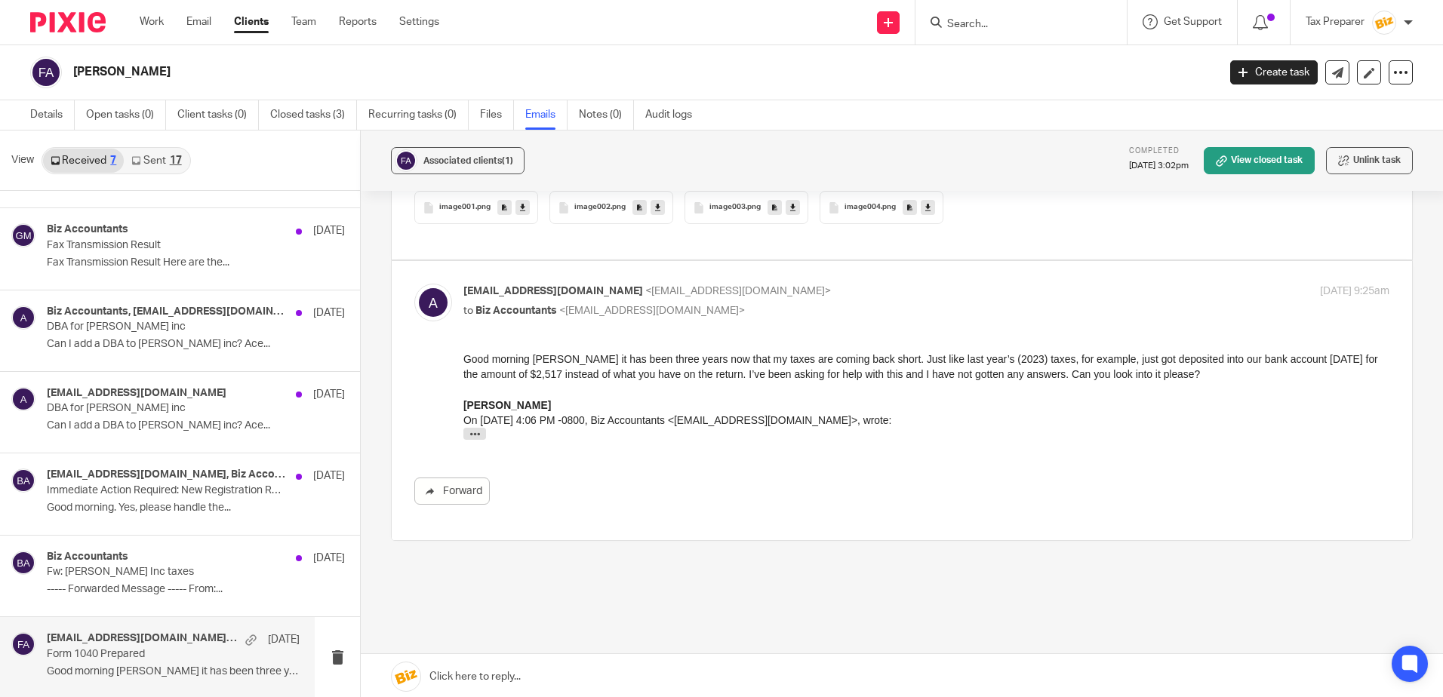
click at [740, 284] on p "[EMAIL_ADDRESS][DOMAIN_NAME] <[EMAIL_ADDRESS][DOMAIN_NAME]>" at bounding box center [771, 292] width 617 height 16
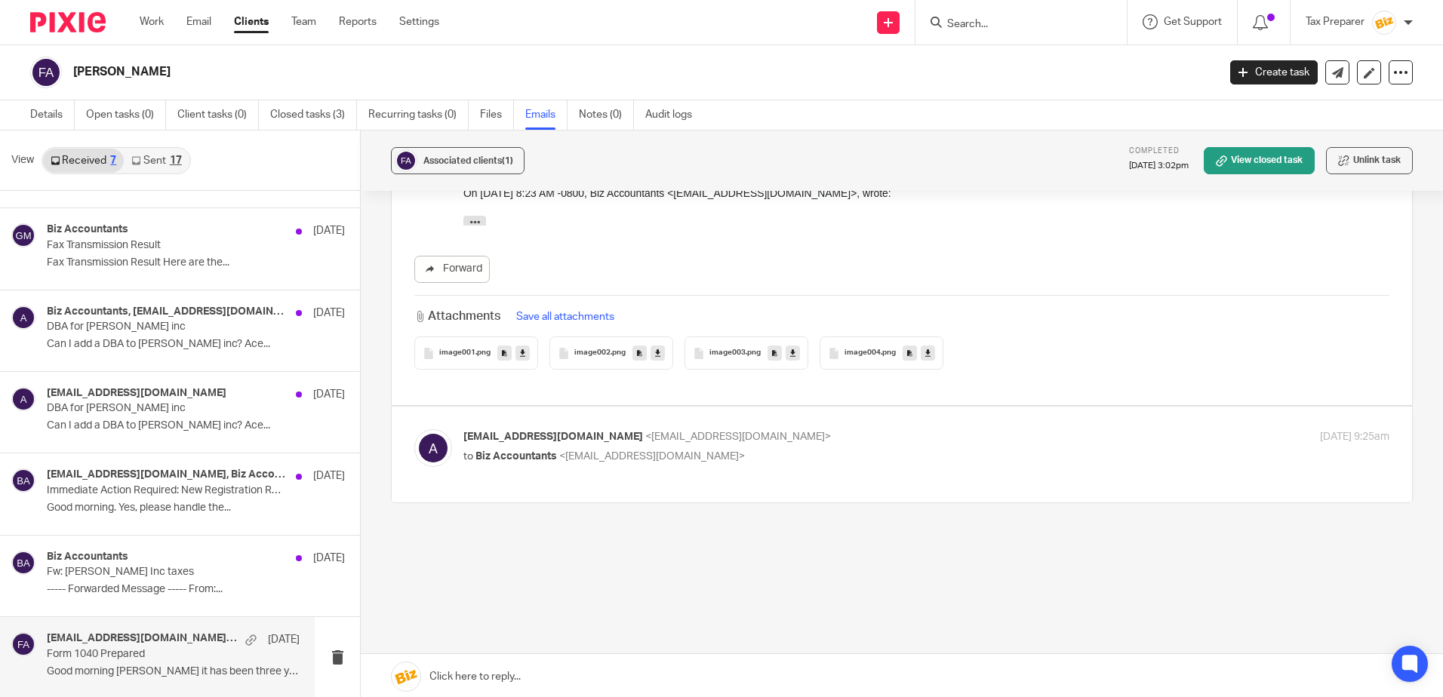
scroll to position [2752, 0]
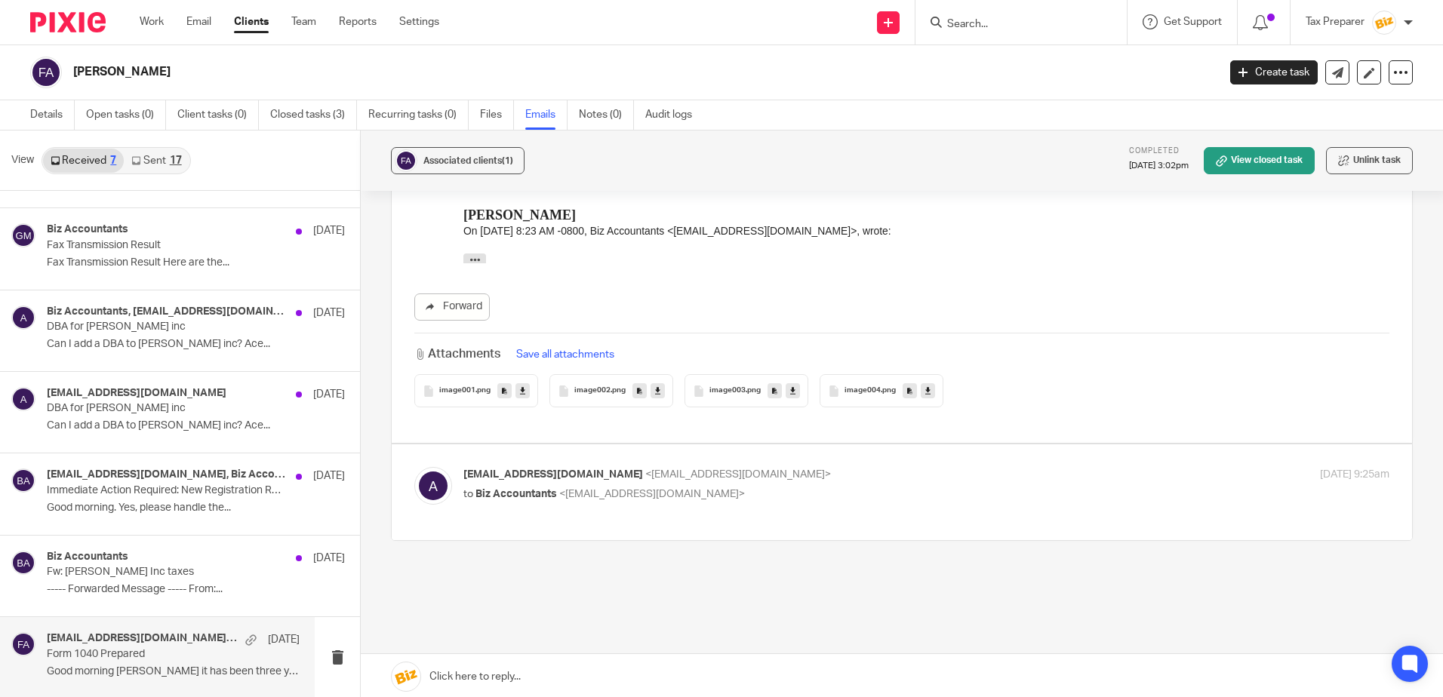
click at [721, 467] on p "[EMAIL_ADDRESS][DOMAIN_NAME] <[EMAIL_ADDRESS][DOMAIN_NAME]>" at bounding box center [771, 475] width 617 height 16
checkbox input "true"
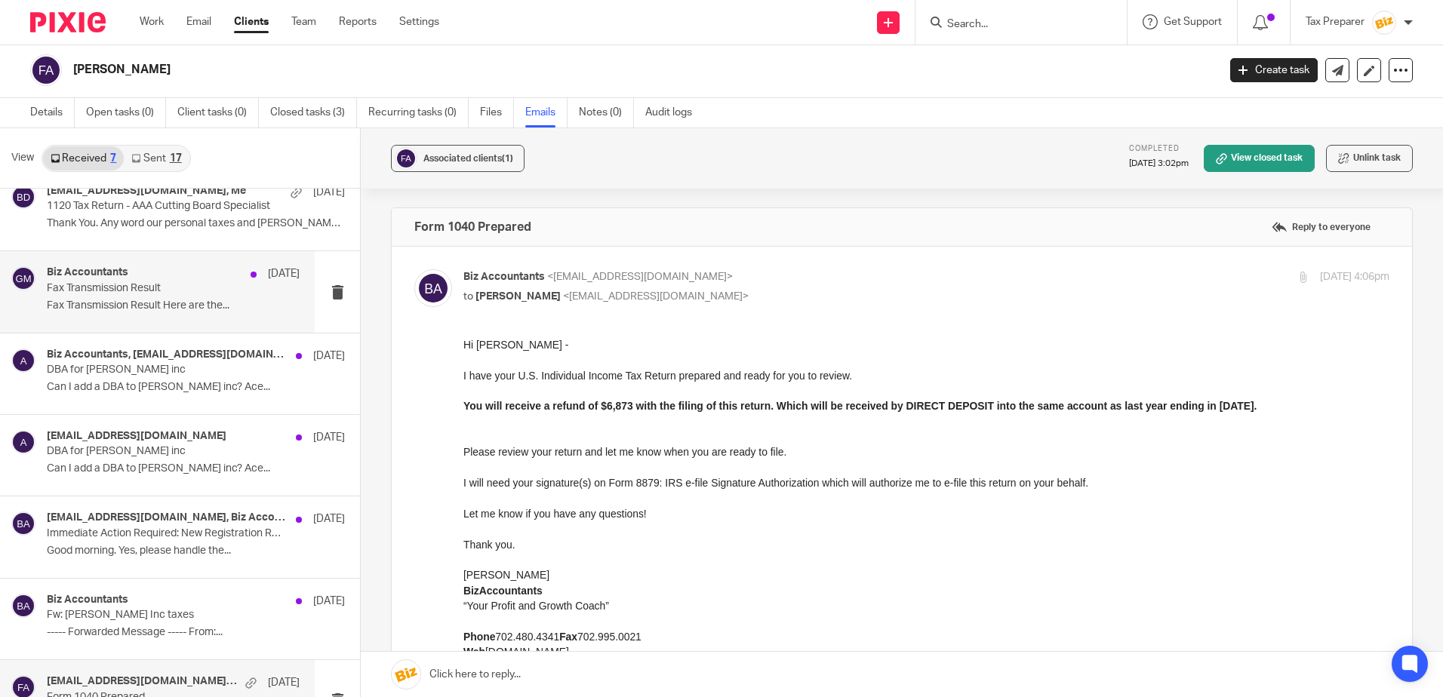
scroll to position [0, 0]
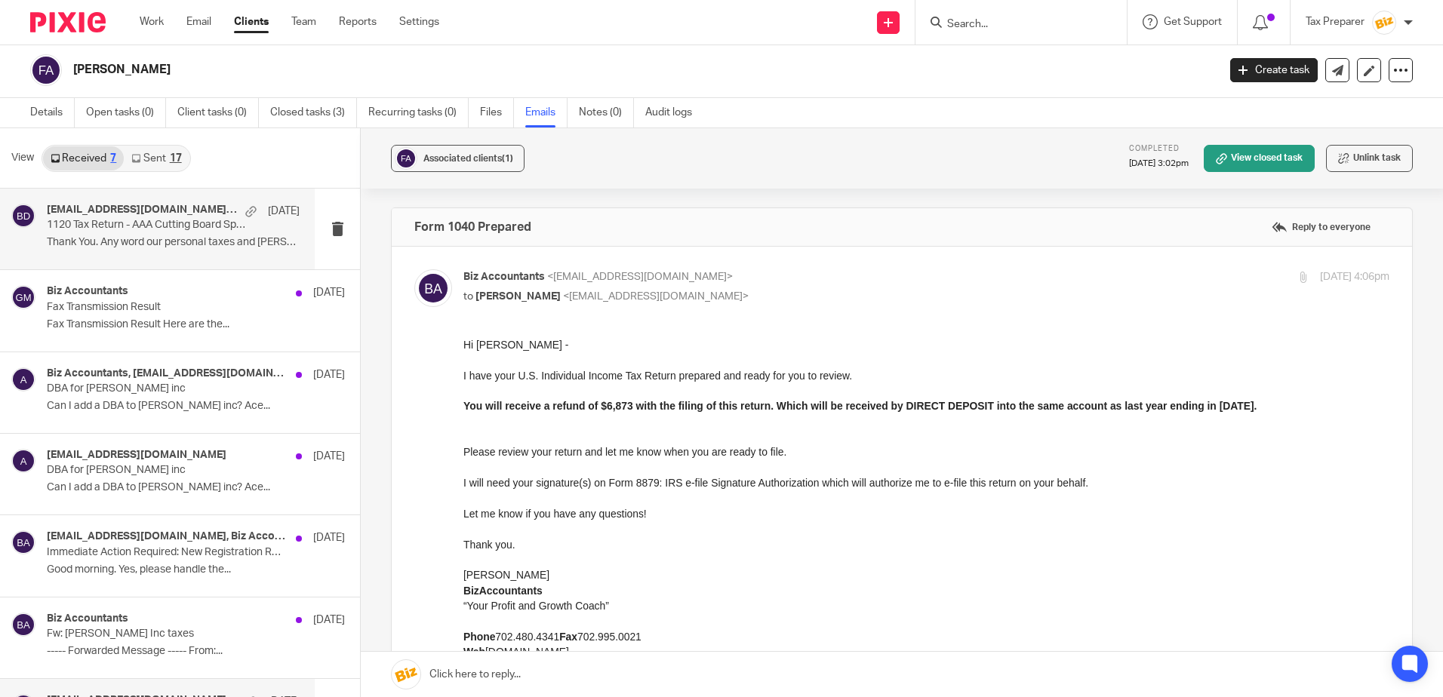
click at [190, 228] on p "1120 Tax Return - AAA Cutting Board Specialist" at bounding box center [148, 225] width 202 height 13
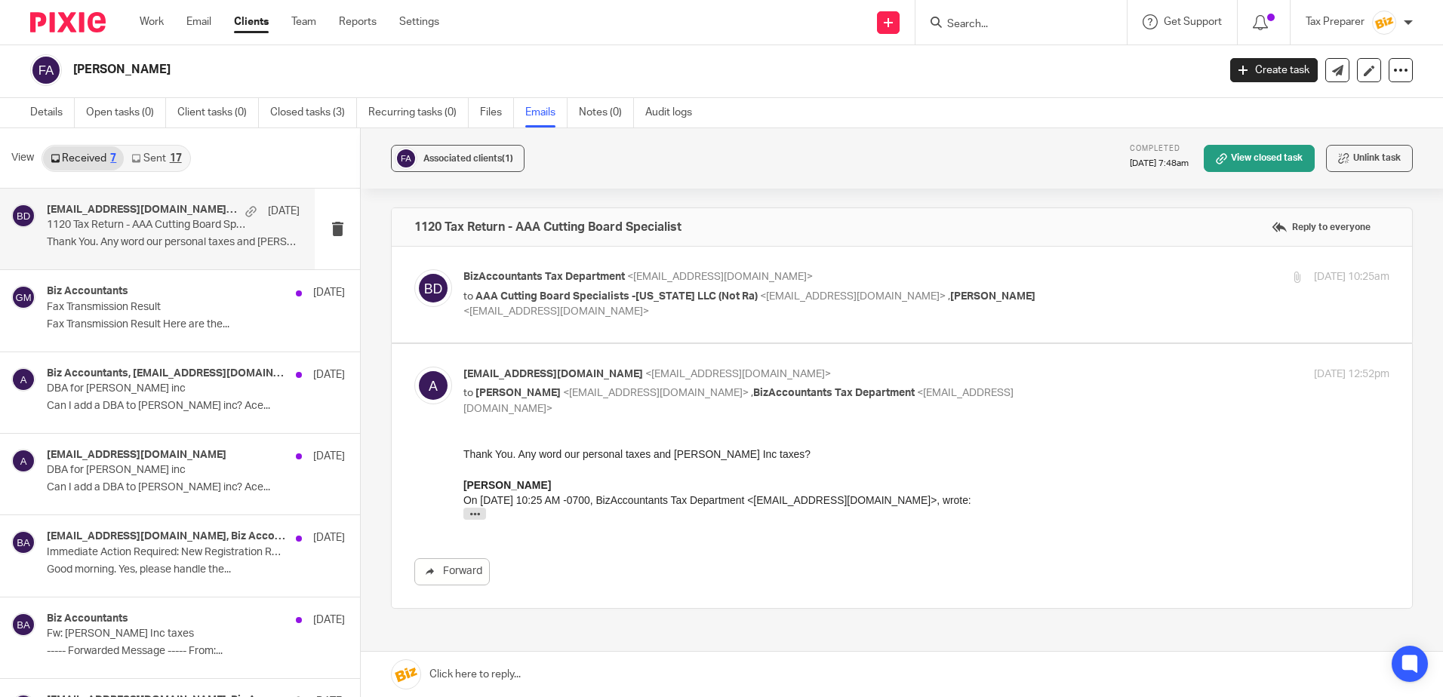
click at [1093, 289] on div "BizAccountants Tax Department <[EMAIL_ADDRESS][DOMAIN_NAME]> to AAA Cutting Boa…" at bounding box center [926, 294] width 926 height 51
checkbox input "true"
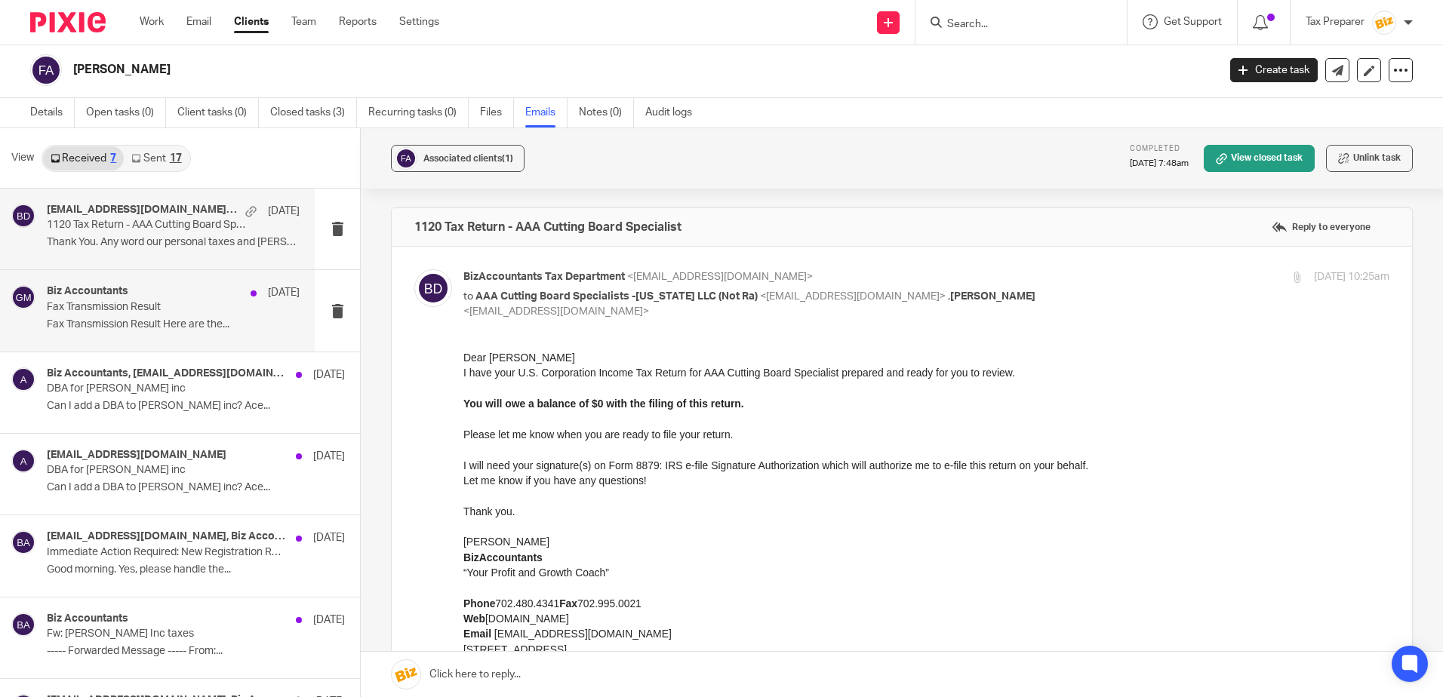
click at [166, 299] on div "Biz Accountants [DATE]" at bounding box center [173, 292] width 253 height 15
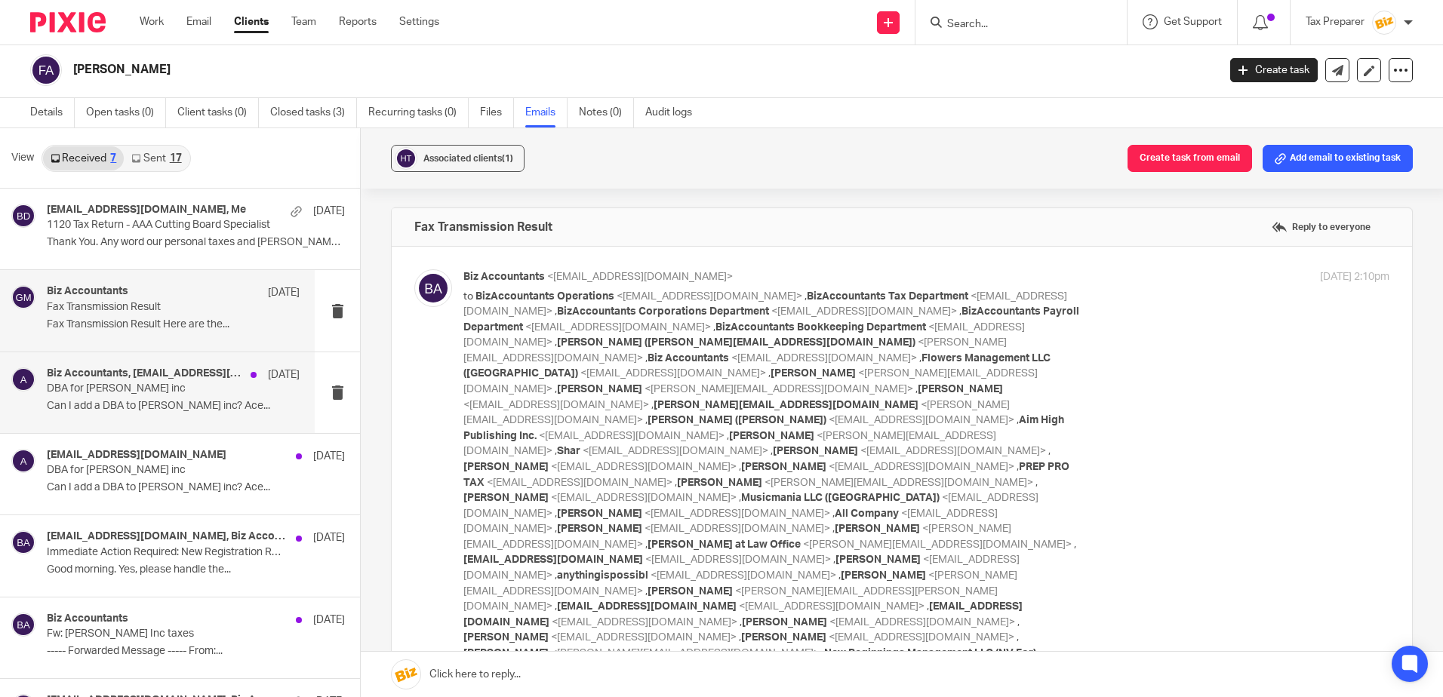
click at [186, 381] on div "Biz Accountants, aaf9@live.com Feb 18" at bounding box center [173, 374] width 253 height 15
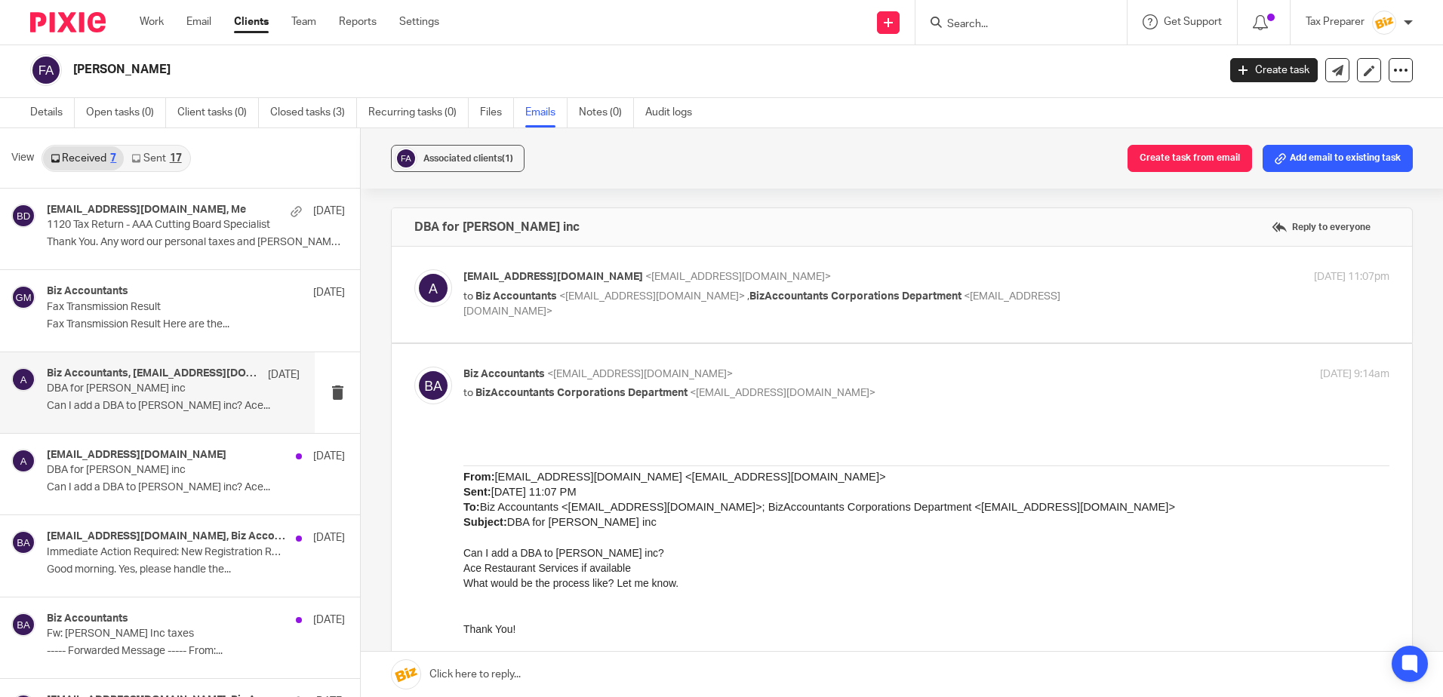
click at [992, 264] on label at bounding box center [902, 295] width 1020 height 96
click at [414, 269] on input "checkbox" at bounding box center [413, 269] width 1 height 1
checkbox input "true"
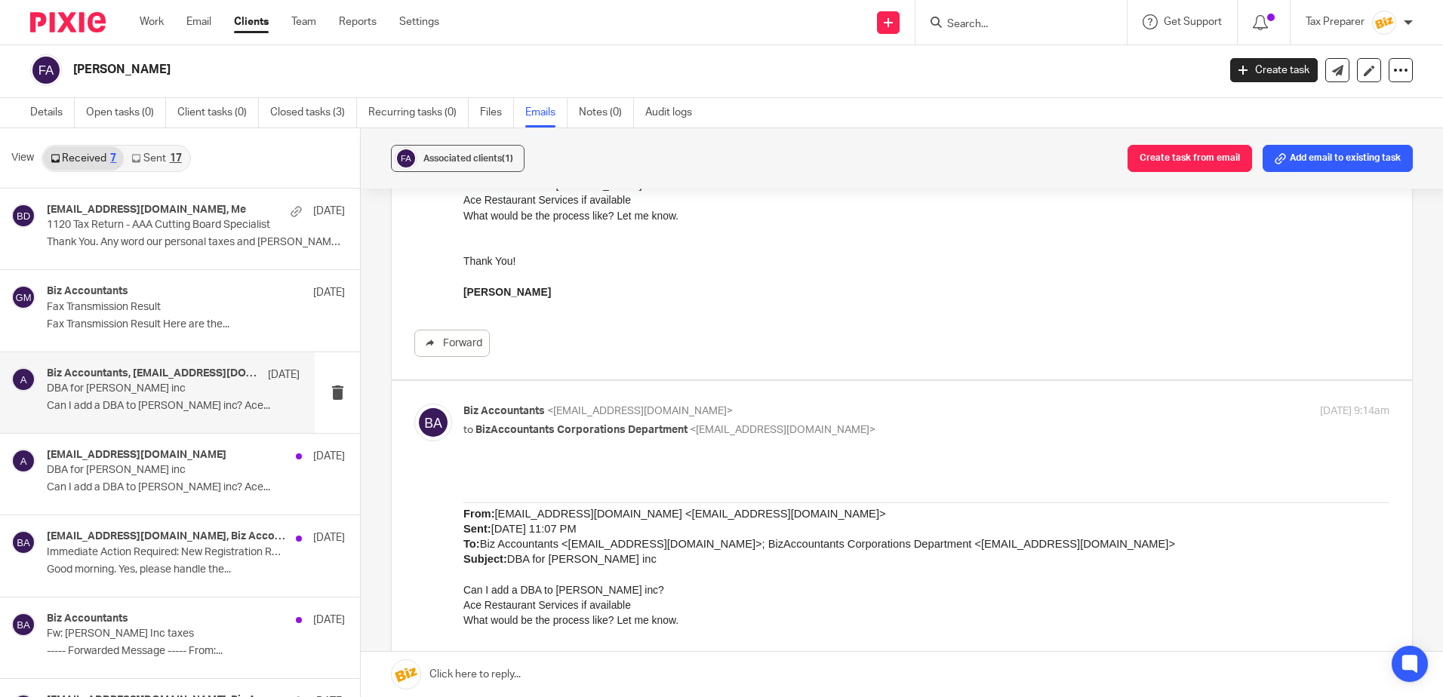
scroll to position [168, 0]
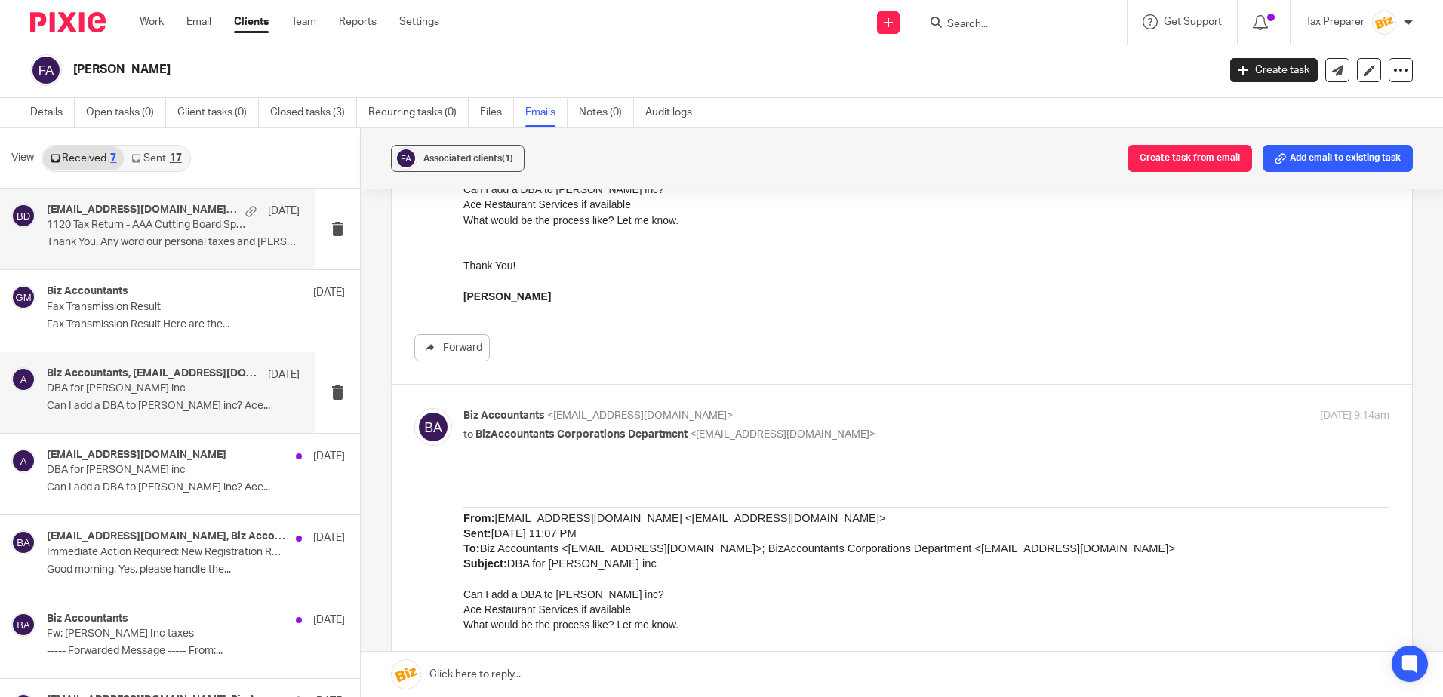
click at [184, 230] on p "1120 Tax Return - AAA Cutting Board Specialist" at bounding box center [148, 225] width 202 height 13
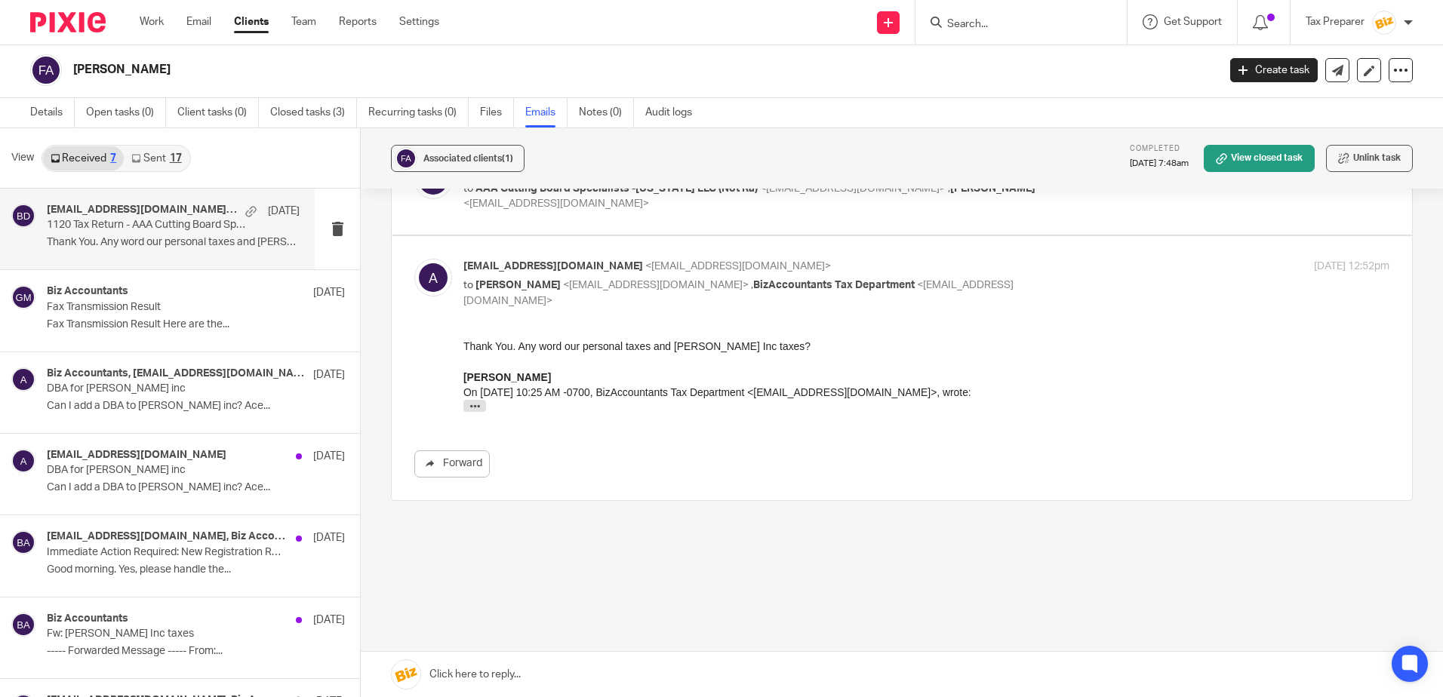
scroll to position [0, 0]
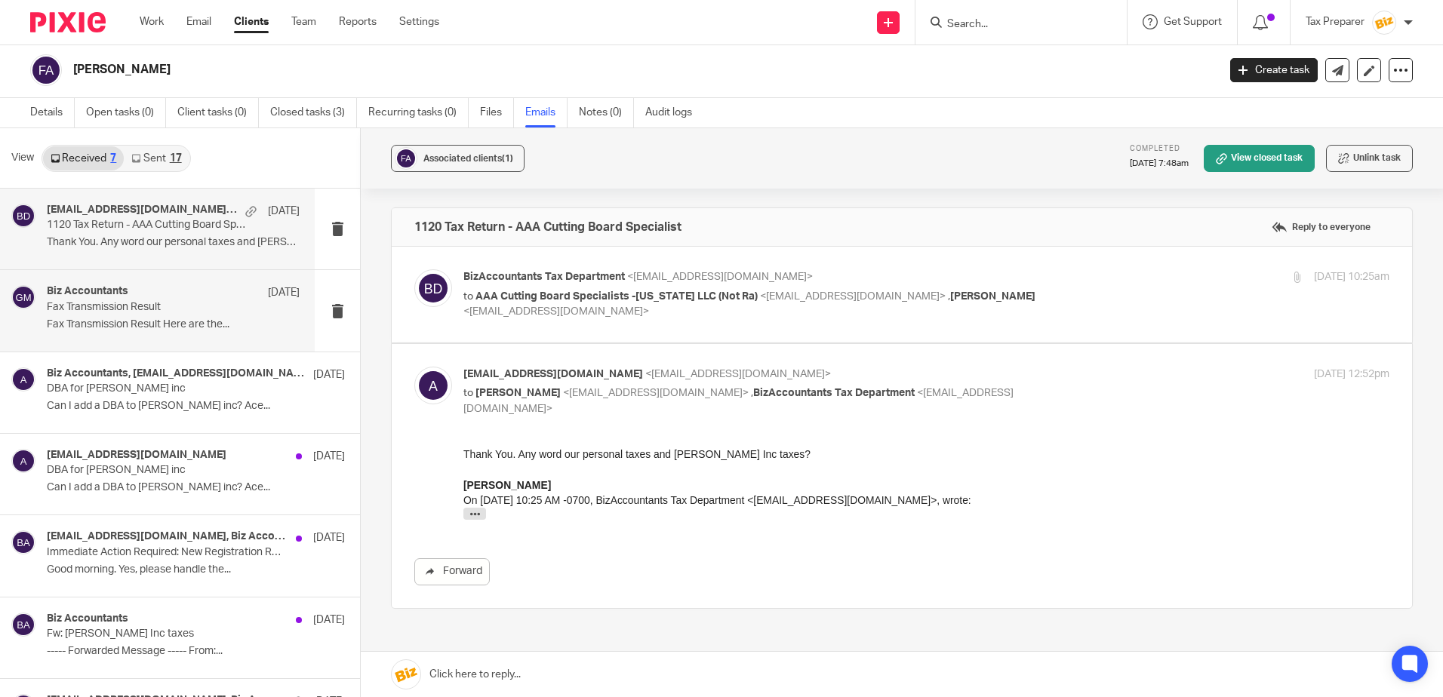
click at [226, 333] on div "Biz Accountants Mar 10 Fax Transmission Result Fax Transmission Result Here are…" at bounding box center [173, 310] width 253 height 51
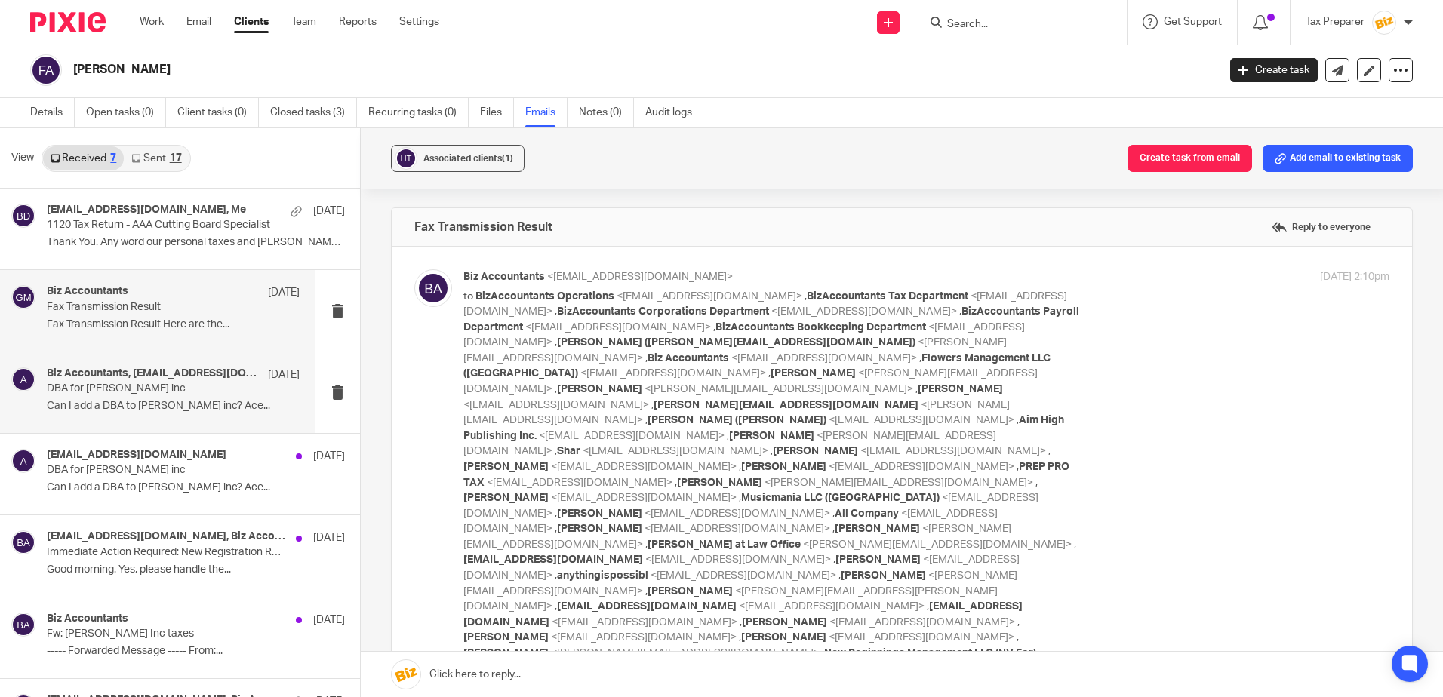
click at [217, 377] on div "Biz Accountants, aaf9@live.com Feb 18" at bounding box center [173, 374] width 253 height 15
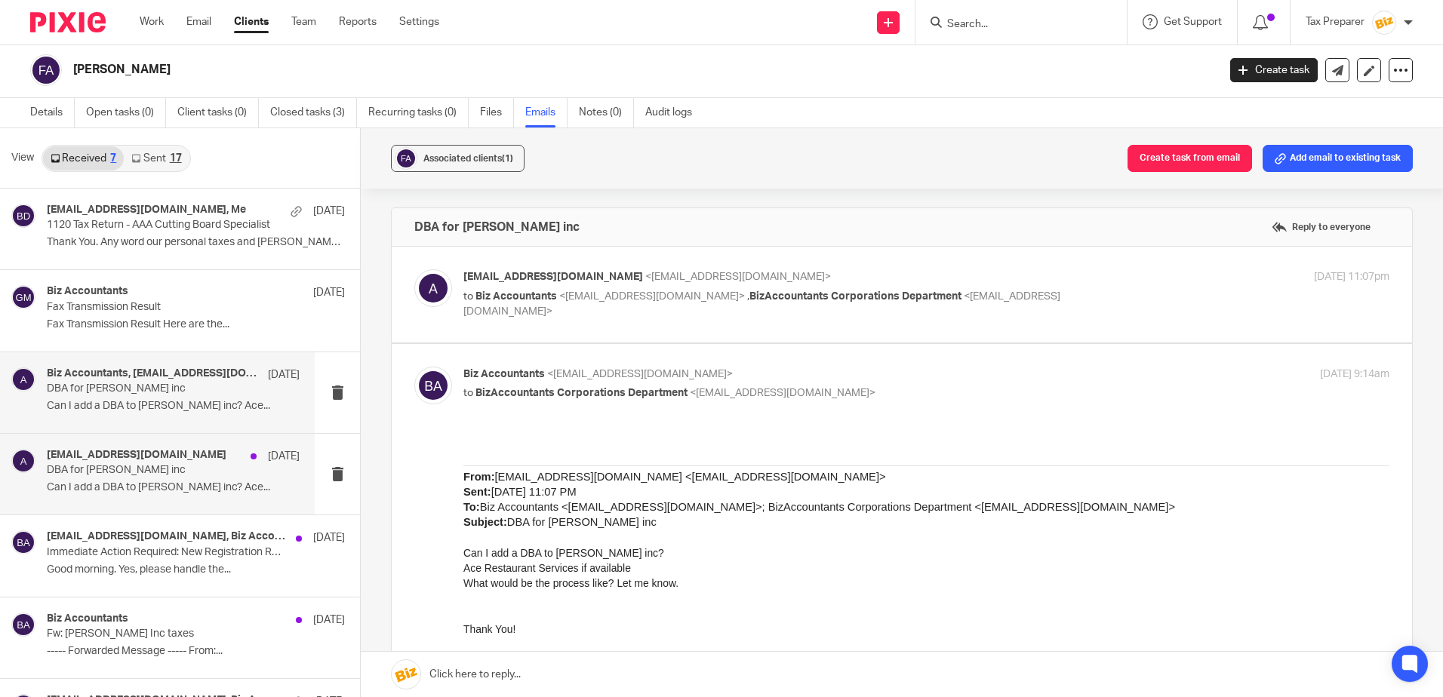
click at [209, 458] on div "aaf9@live.com Feb 12" at bounding box center [173, 456] width 253 height 15
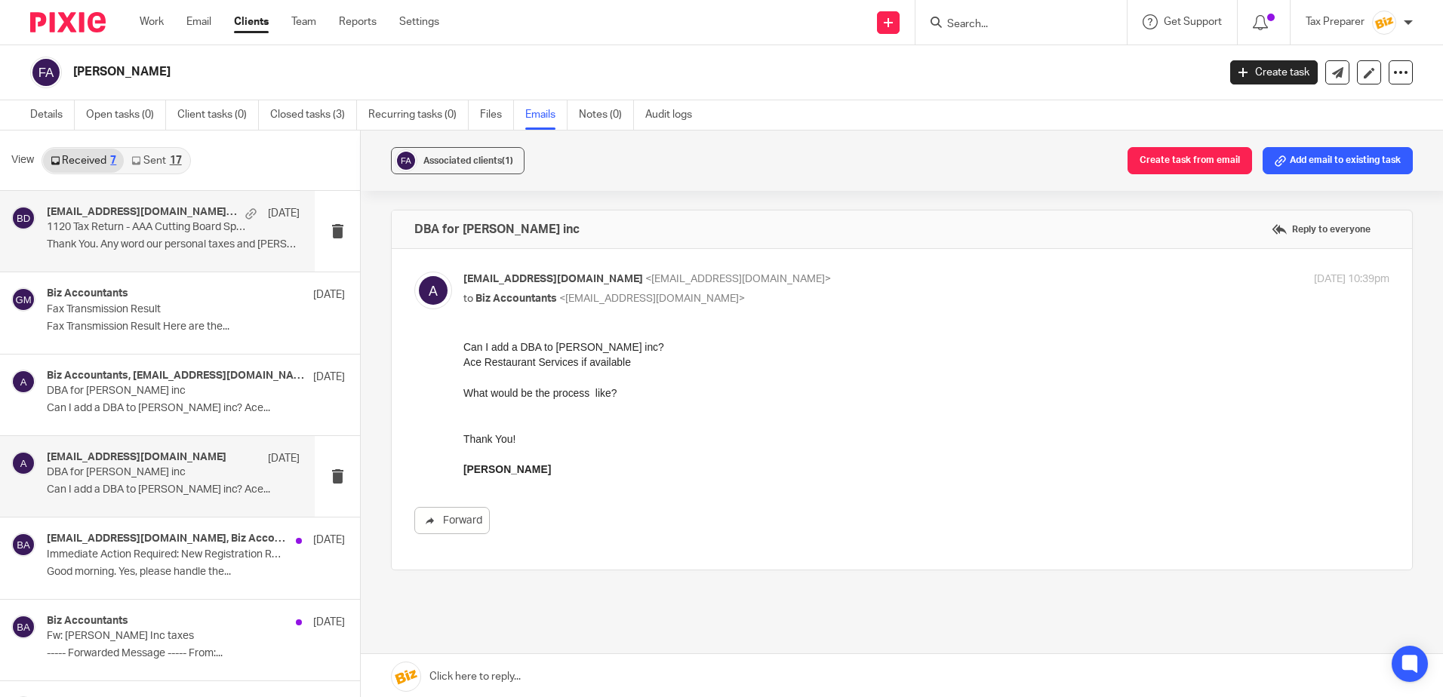
click at [207, 242] on p "Thank You. Any word our personal taxes and Abel..." at bounding box center [173, 244] width 253 height 13
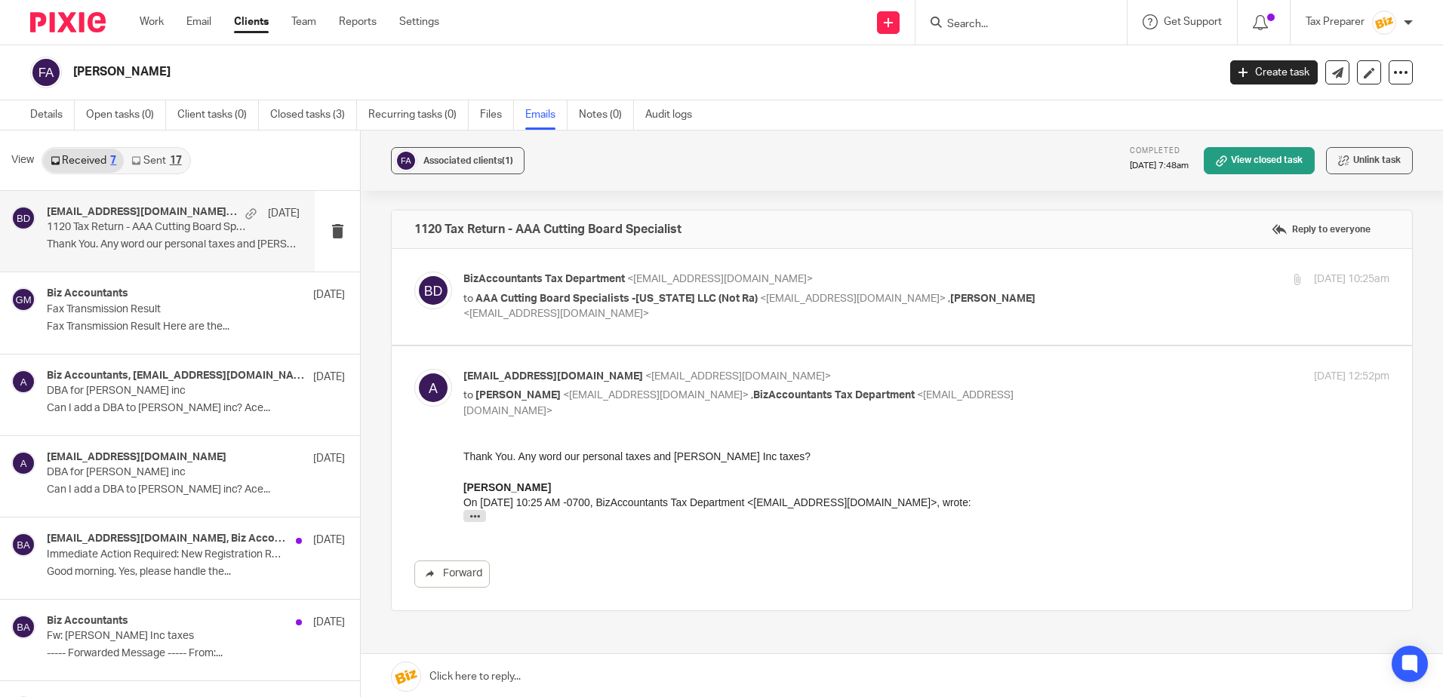
click at [991, 30] on input "Search" at bounding box center [1013, 25] width 136 height 14
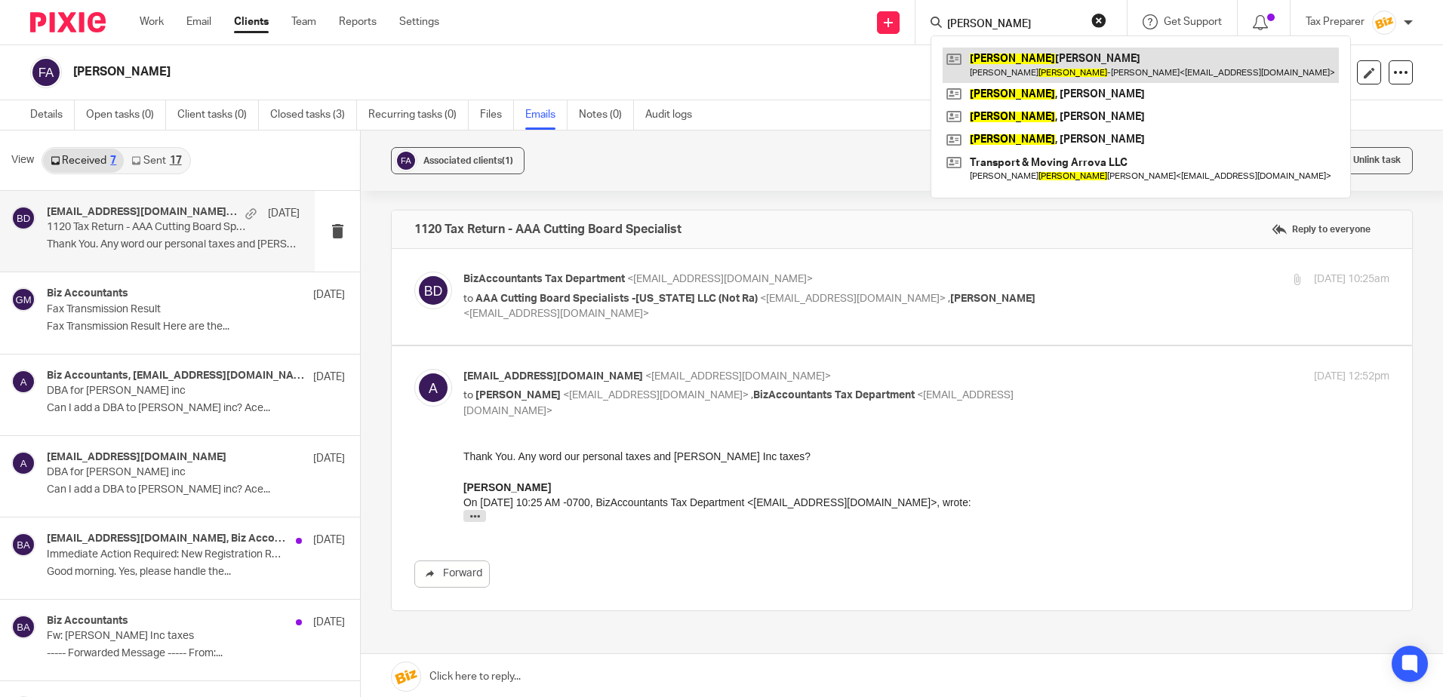
type input "arroyo"
click at [1034, 65] on link at bounding box center [1140, 65] width 396 height 35
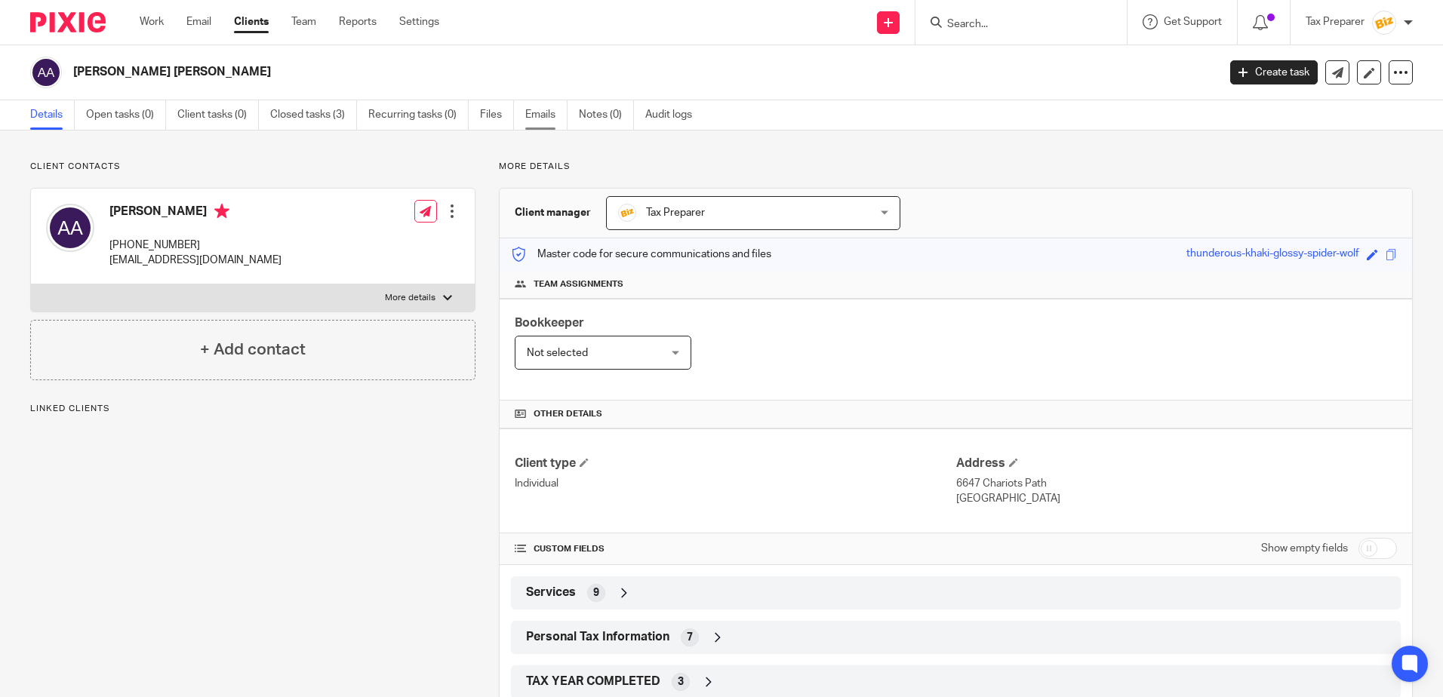
click at [537, 114] on link "Emails" at bounding box center [546, 114] width 42 height 29
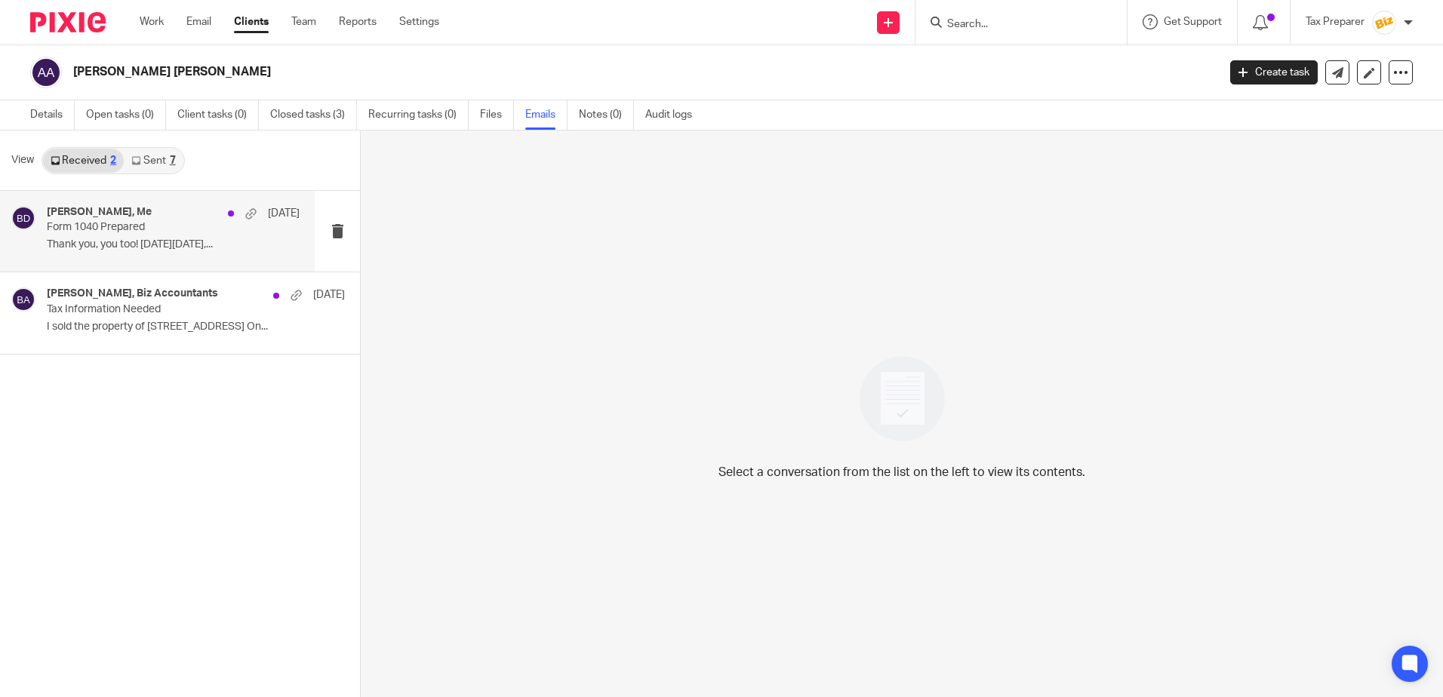
click at [163, 227] on p "Form 1040 Prepared" at bounding box center [148, 227] width 202 height 13
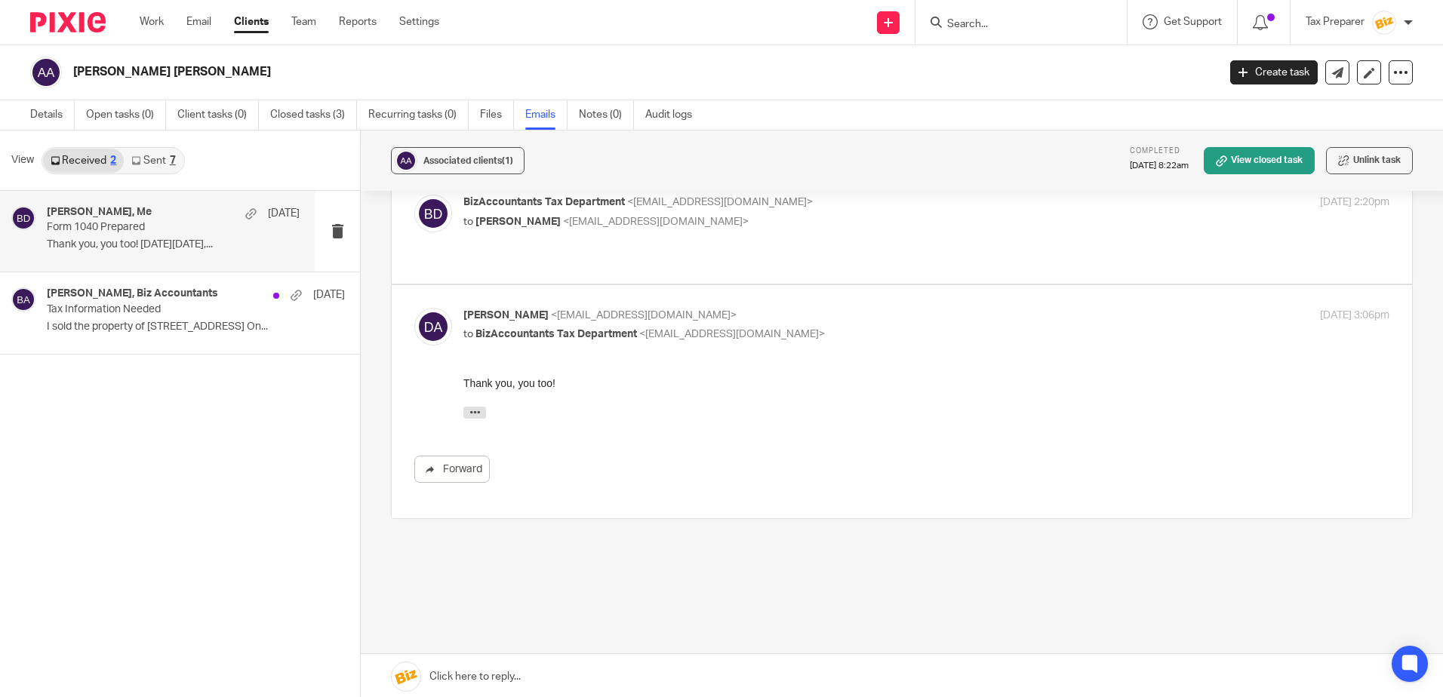
click at [837, 327] on p "to BizAccountants Tax Department <[EMAIL_ADDRESS][DOMAIN_NAME]>" at bounding box center [771, 335] width 617 height 16
checkbox input "false"
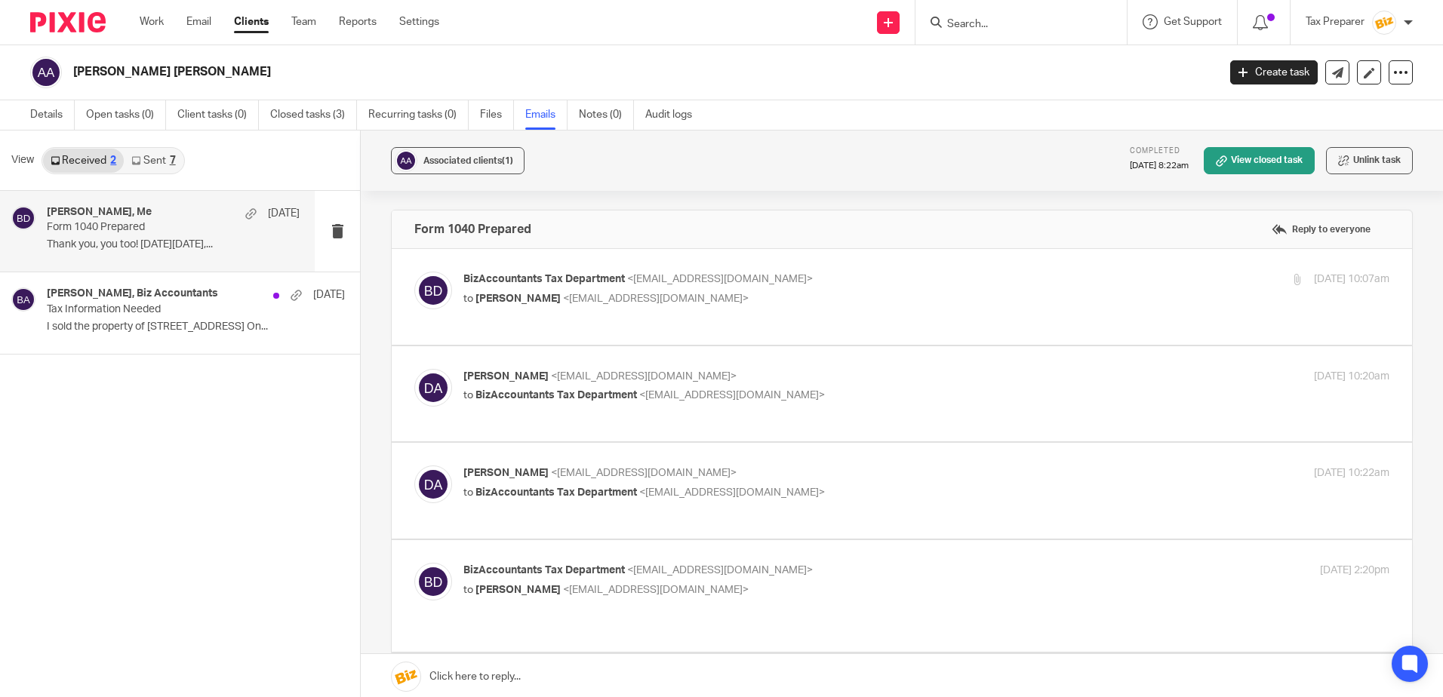
click at [844, 298] on p "to [PERSON_NAME] <[EMAIL_ADDRESS][DOMAIN_NAME]>" at bounding box center [771, 299] width 617 height 16
checkbox input "true"
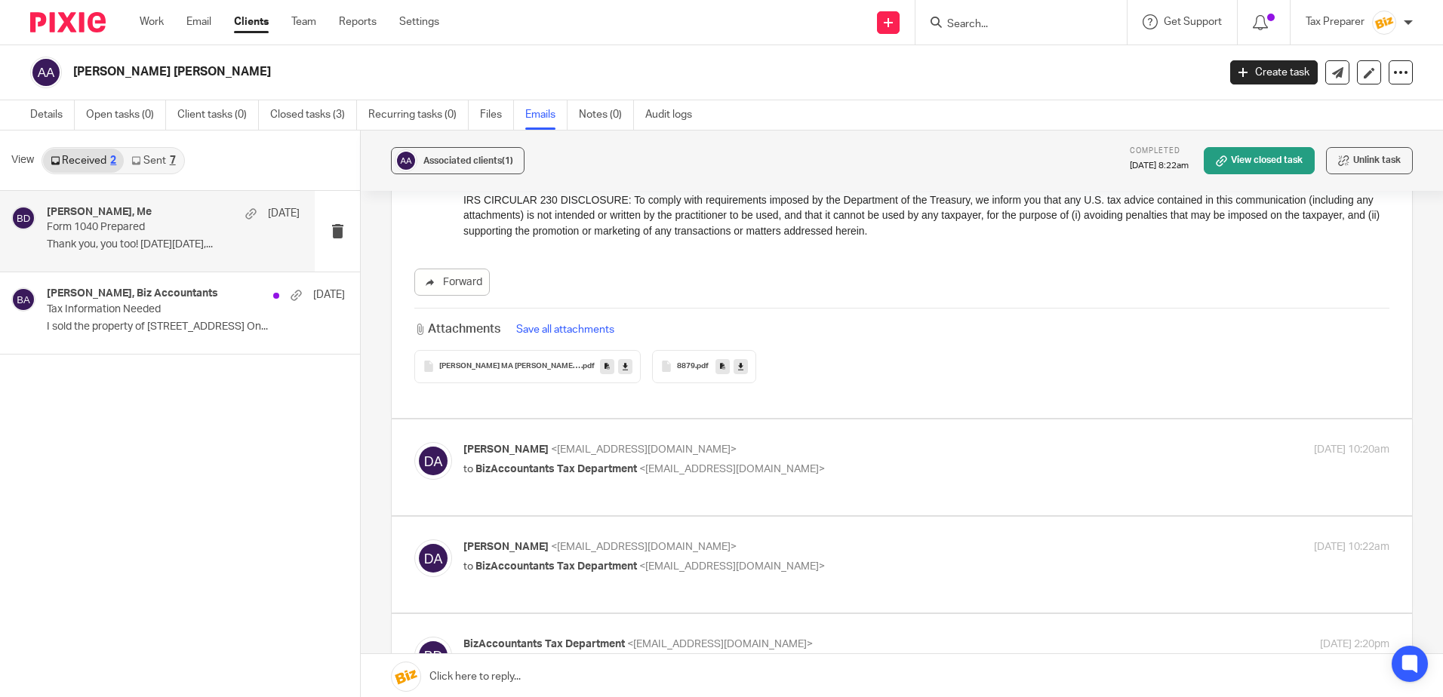
scroll to position [754, 0]
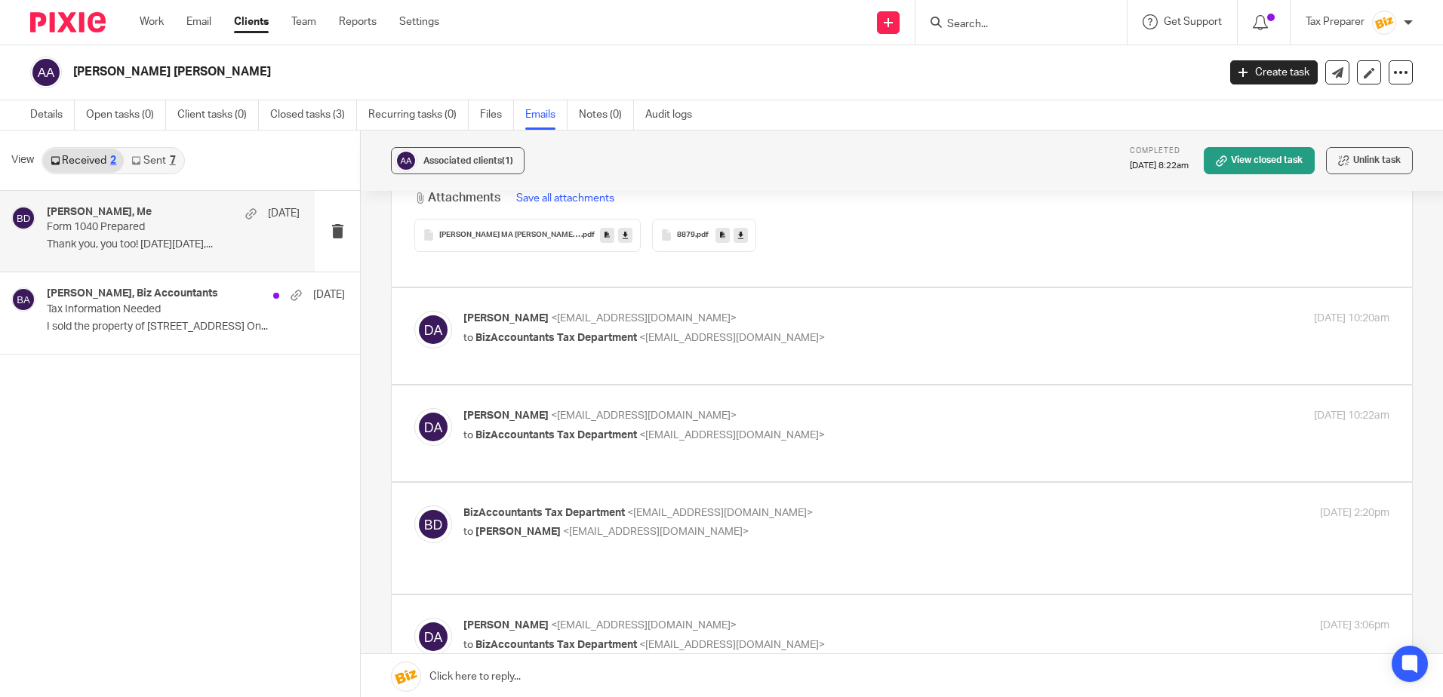
click at [837, 318] on p "Dario Arroyo <darioarroyod54@gmail.com>" at bounding box center [771, 319] width 617 height 16
checkbox input "true"
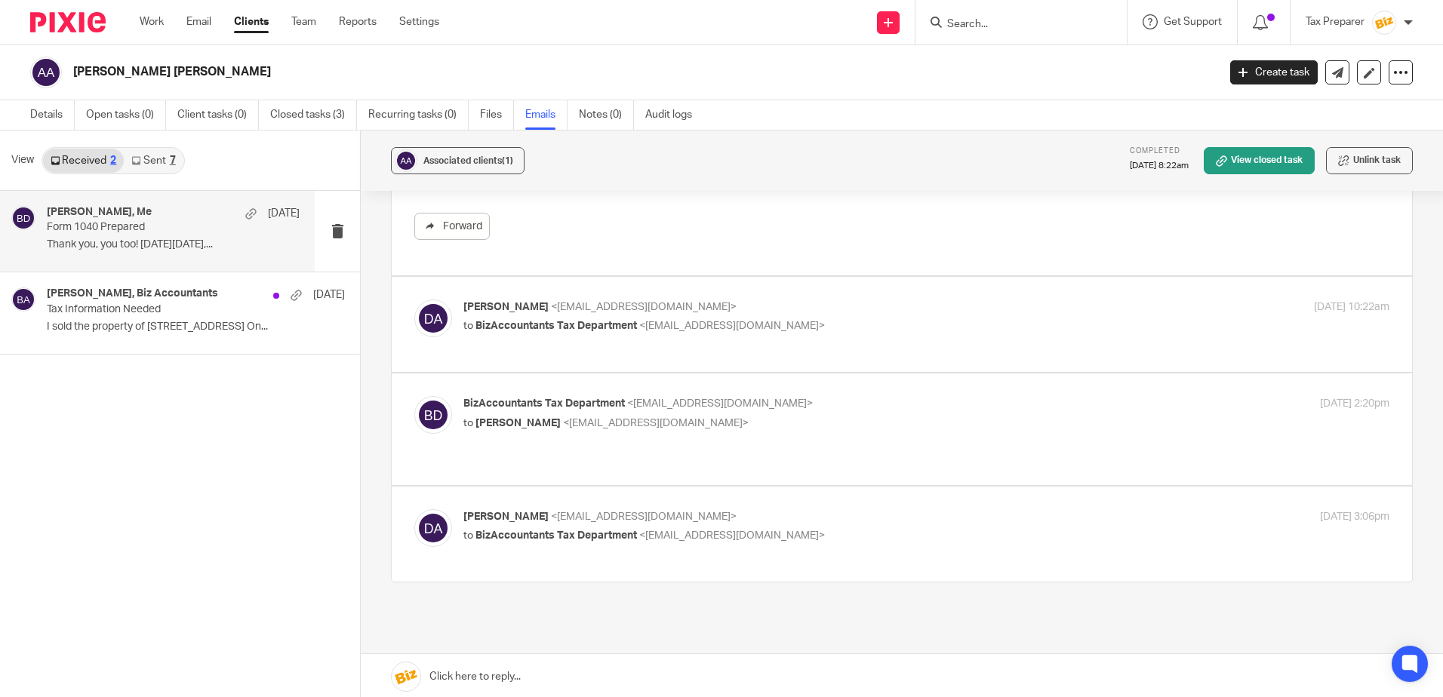
scroll to position [1056, 0]
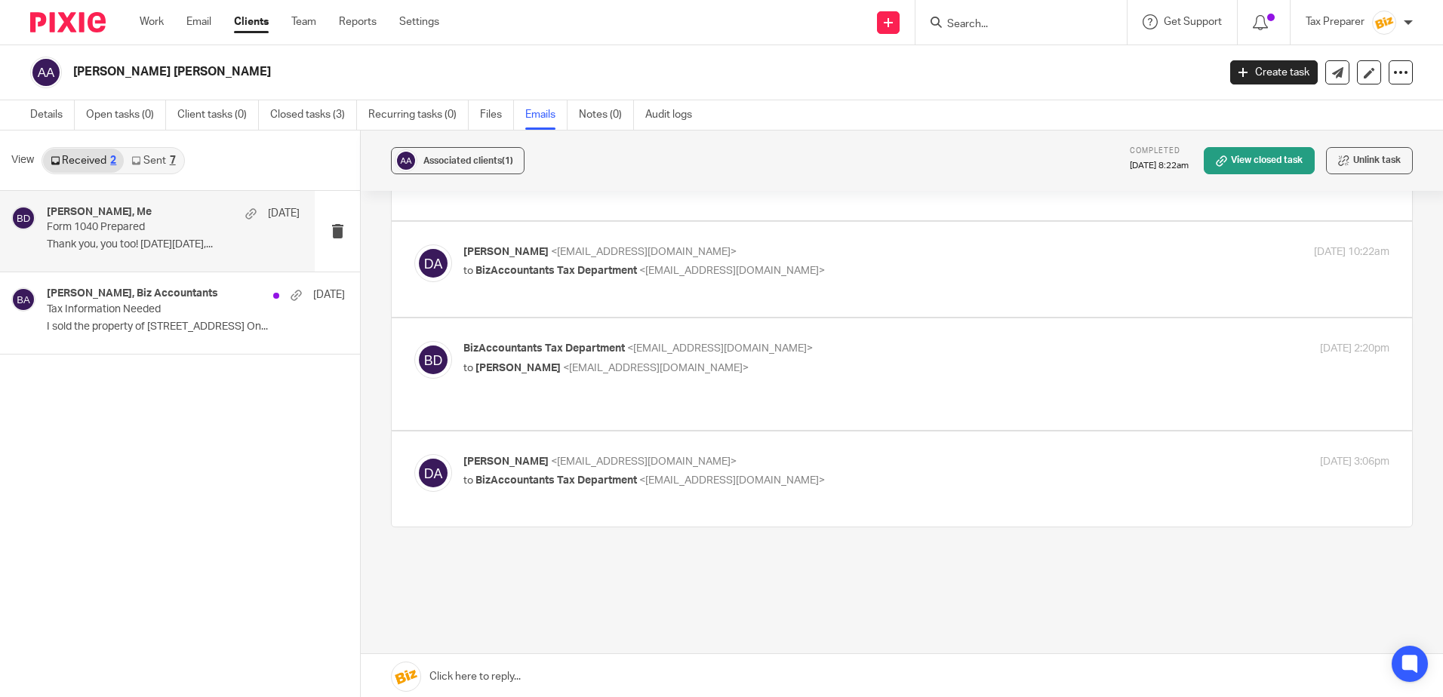
click at [832, 275] on p "to BizAccountants Tax Department <[EMAIL_ADDRESS][DOMAIN_NAME]>" at bounding box center [771, 271] width 617 height 16
checkbox input "true"
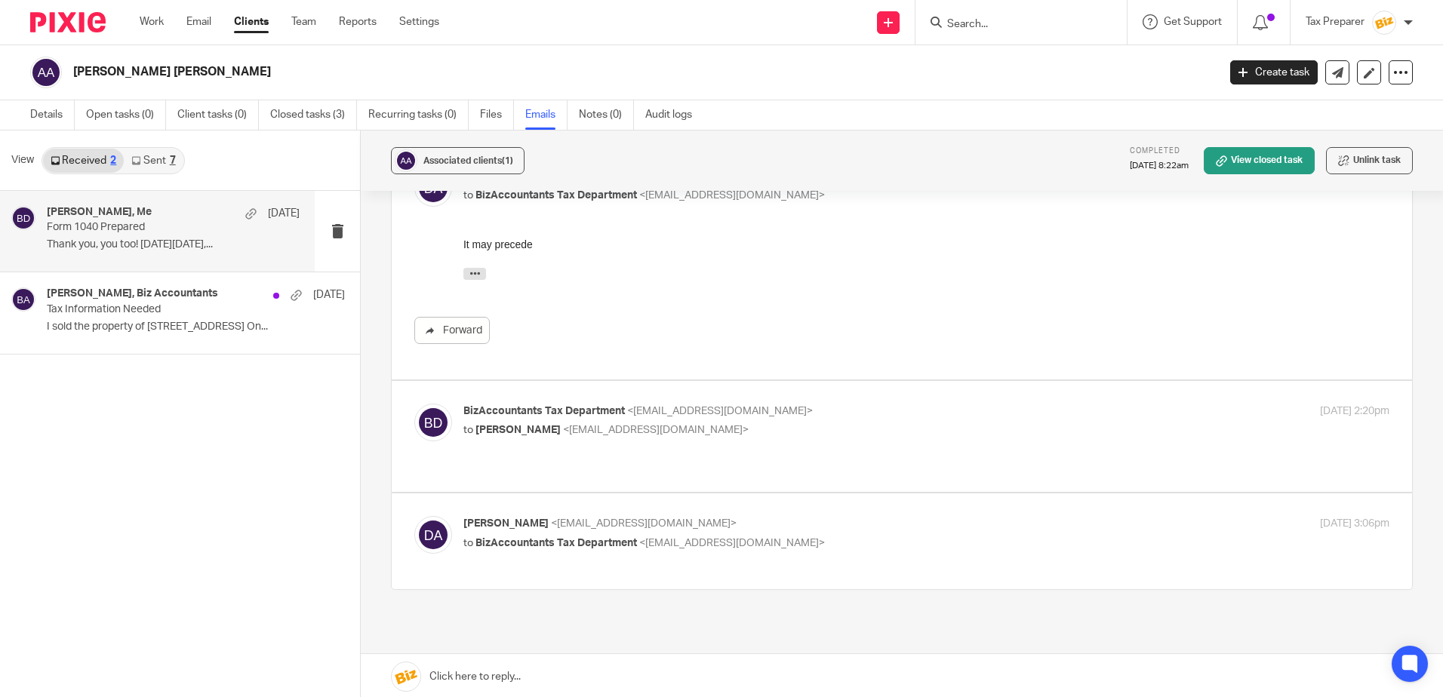
scroll to position [1203, 0]
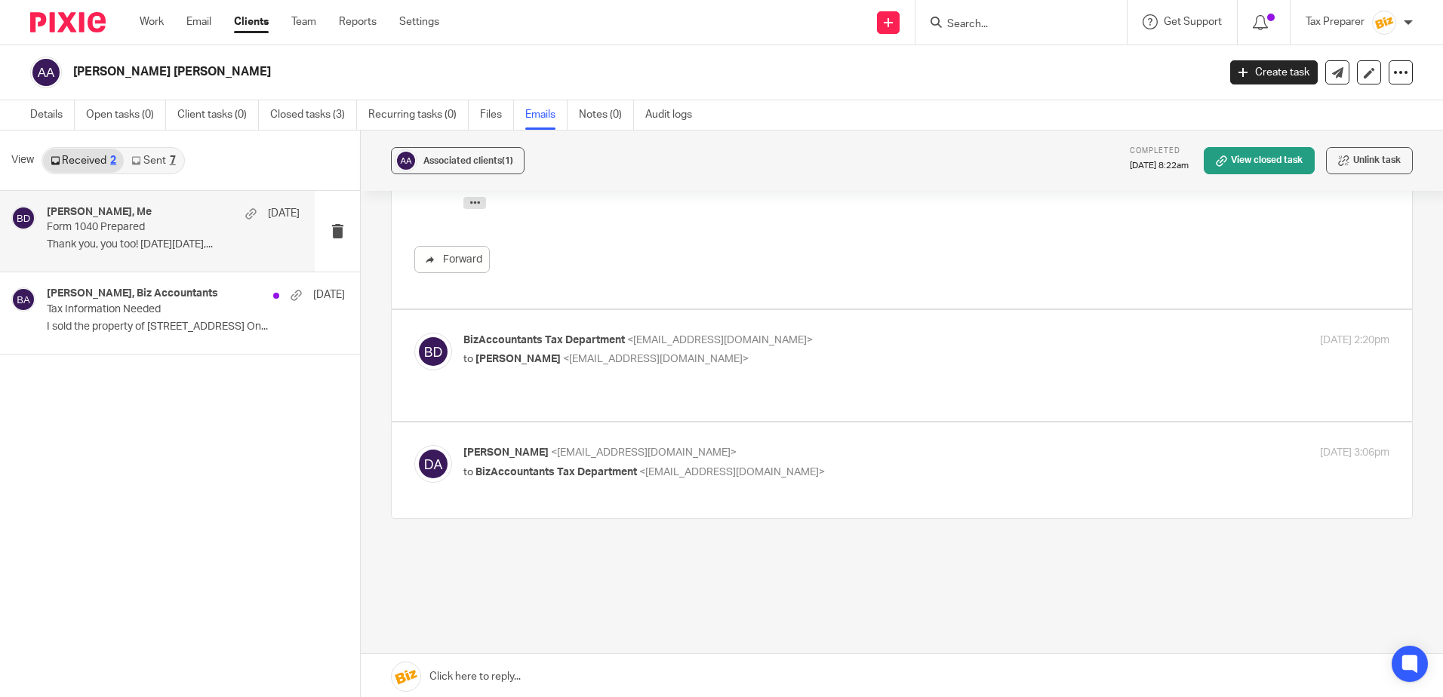
click at [850, 337] on p "BizAccountants Tax Department <[EMAIL_ADDRESS][DOMAIN_NAME]>" at bounding box center [771, 341] width 617 height 16
checkbox input "true"
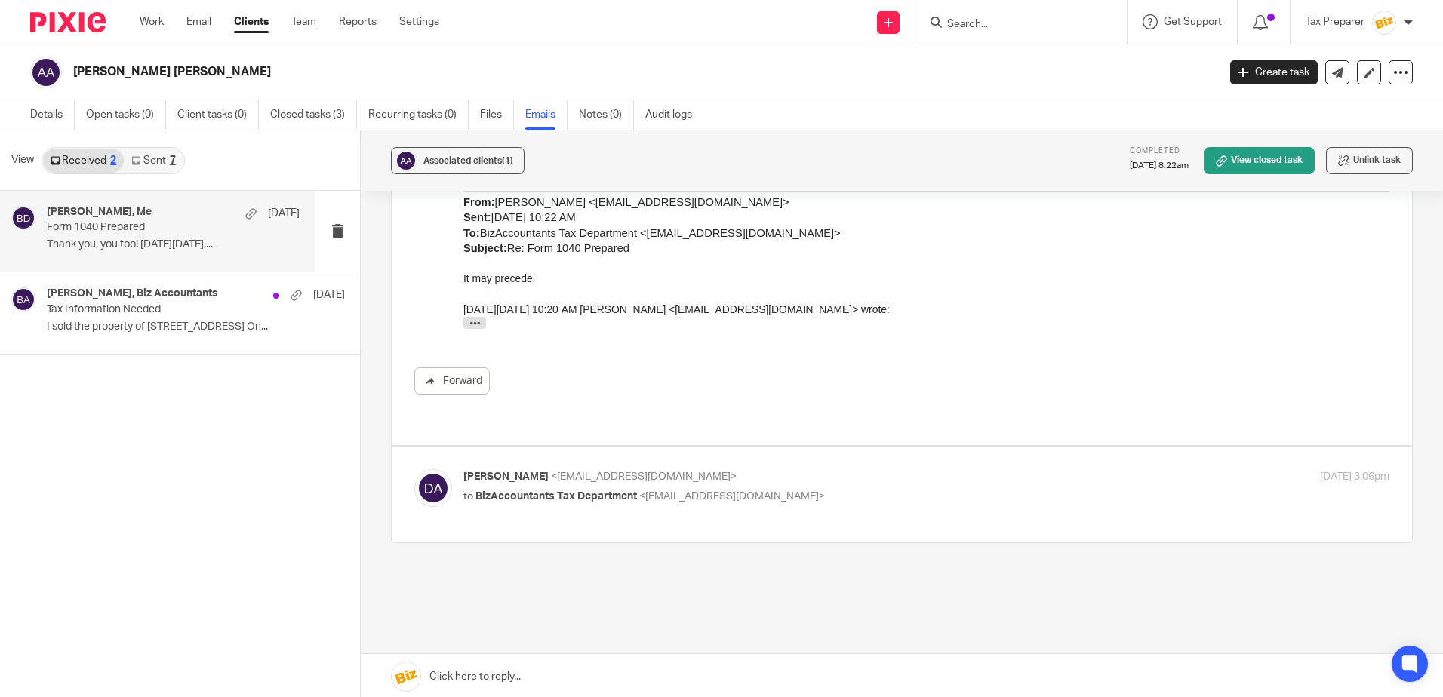
scroll to position [1498, 0]
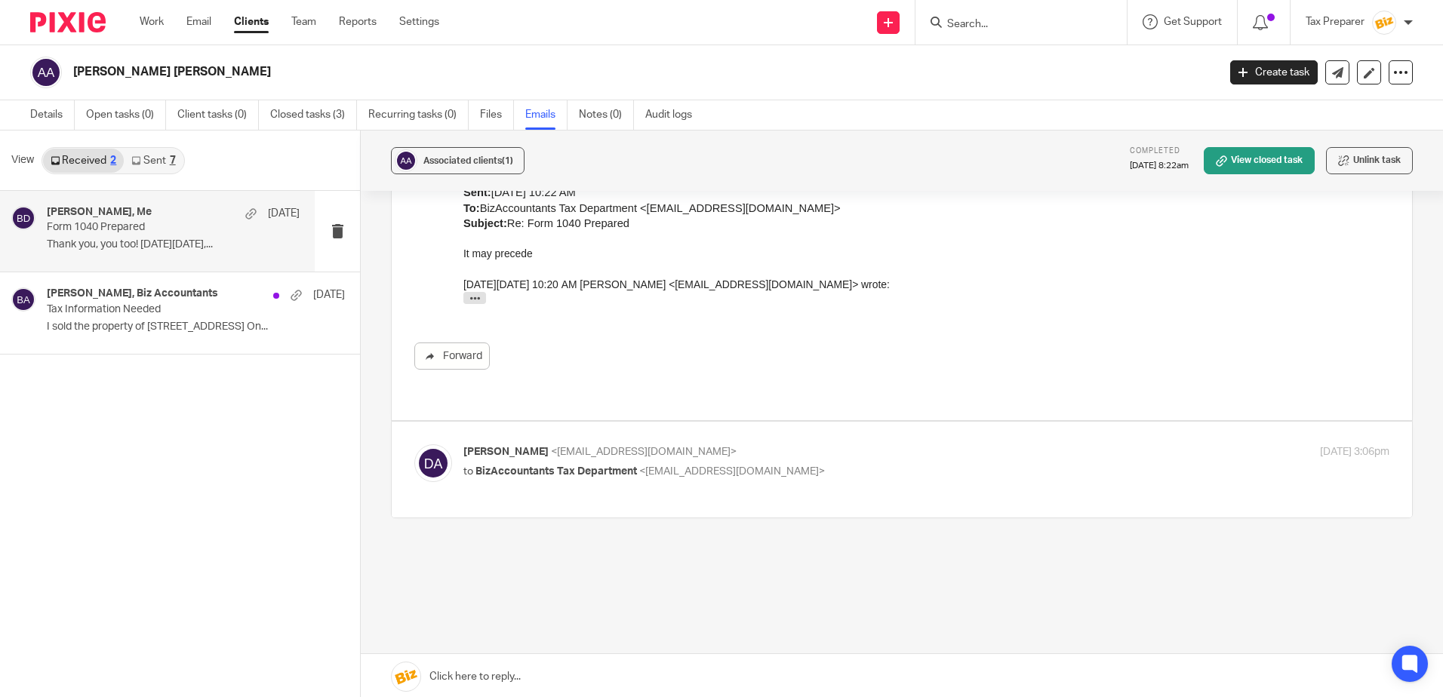
click at [845, 444] on p "Dario Arroyo <darioarroyod54@gmail.com>" at bounding box center [771, 452] width 617 height 16
checkbox input "true"
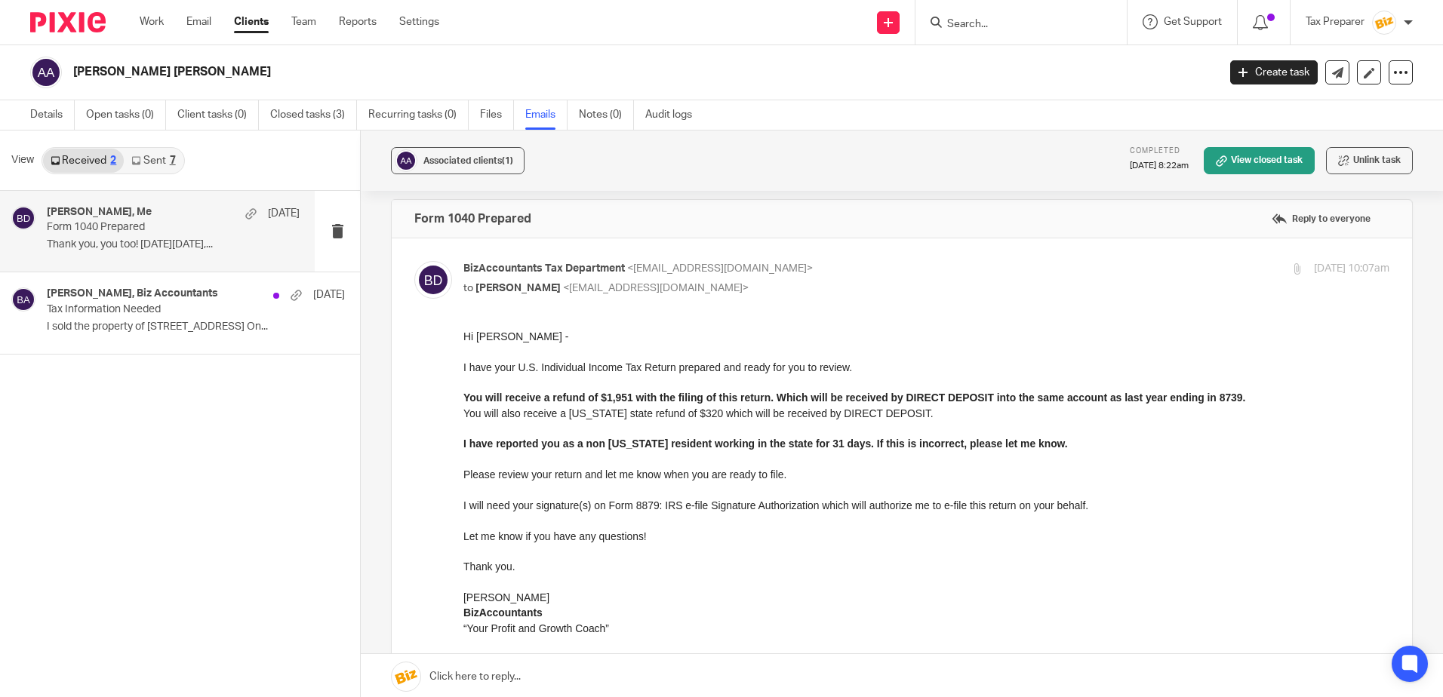
scroll to position [0, 0]
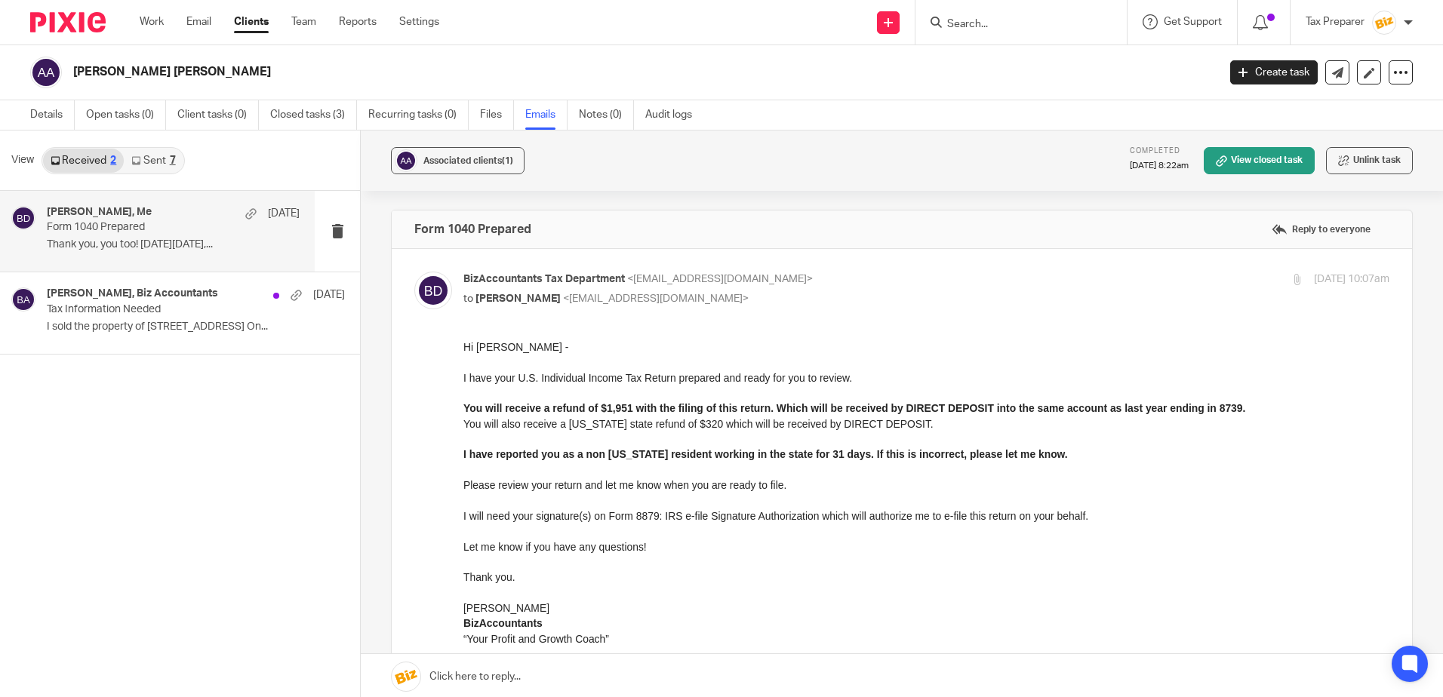
click at [1002, 25] on input "Search" at bounding box center [1013, 25] width 136 height 14
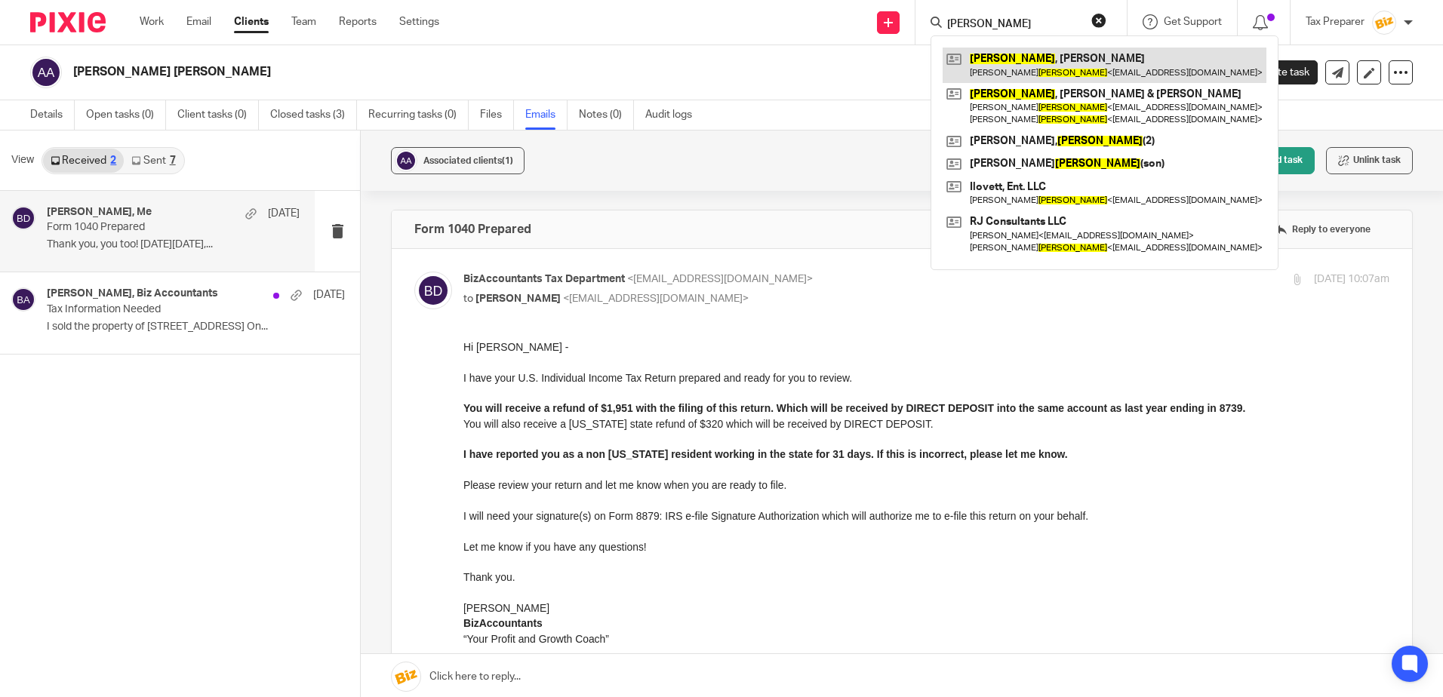
type input "dreher"
click at [1031, 59] on link at bounding box center [1104, 65] width 324 height 35
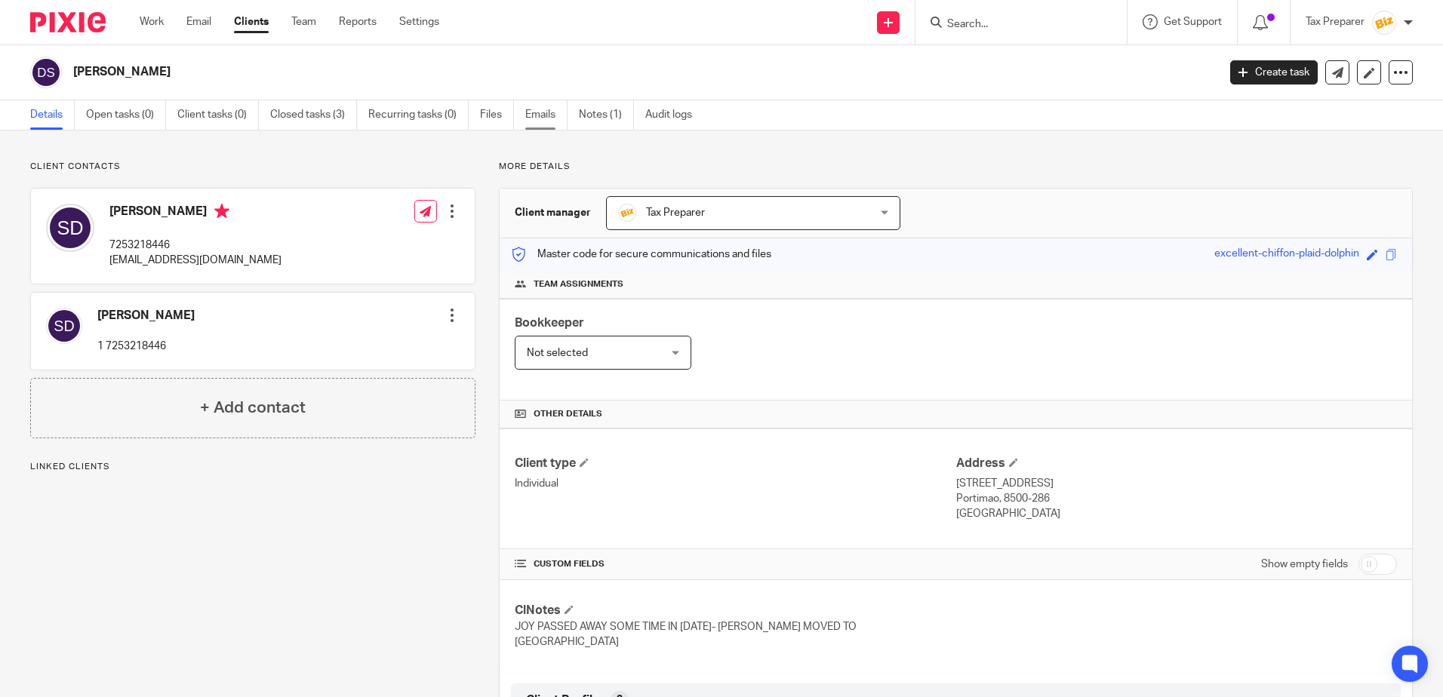
click at [538, 112] on link "Emails" at bounding box center [546, 114] width 42 height 29
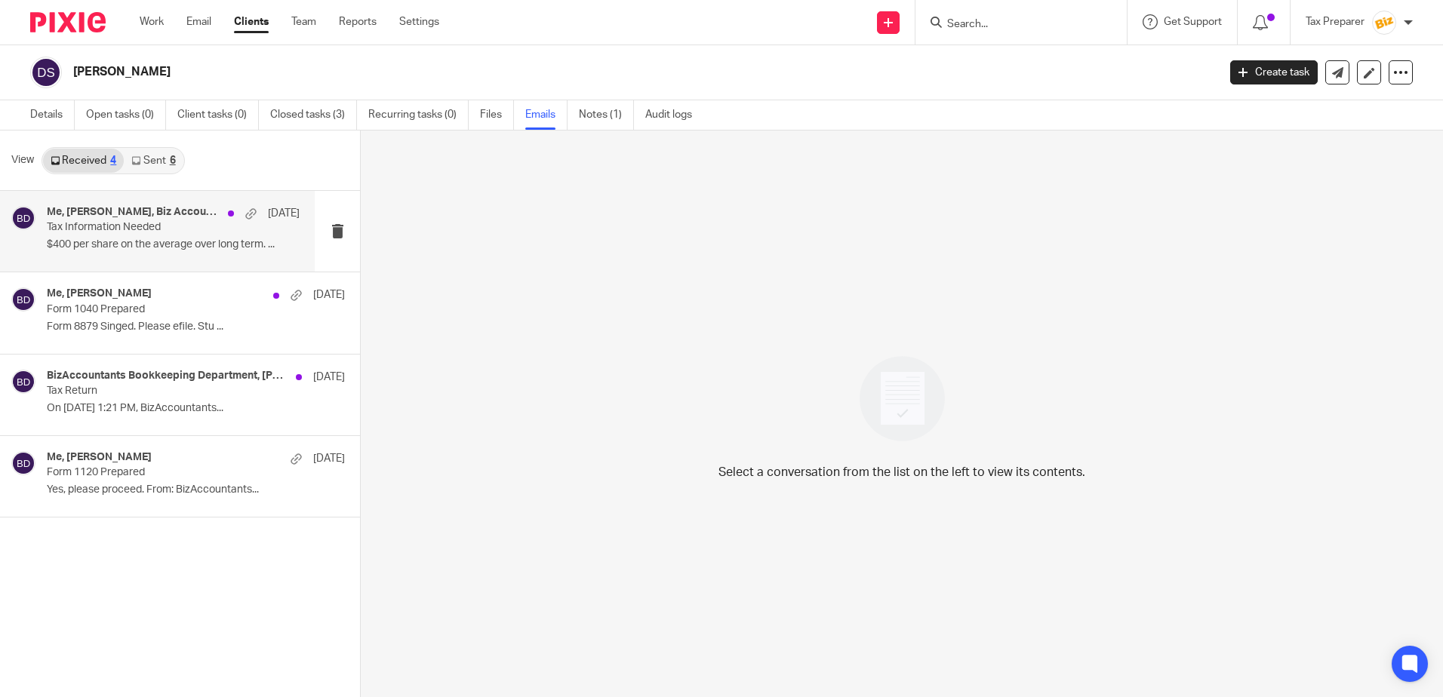
click at [156, 238] on div "Me, [PERSON_NAME], Biz Accountants [DATE] Tax Information Needed $400 per share…" at bounding box center [173, 231] width 253 height 51
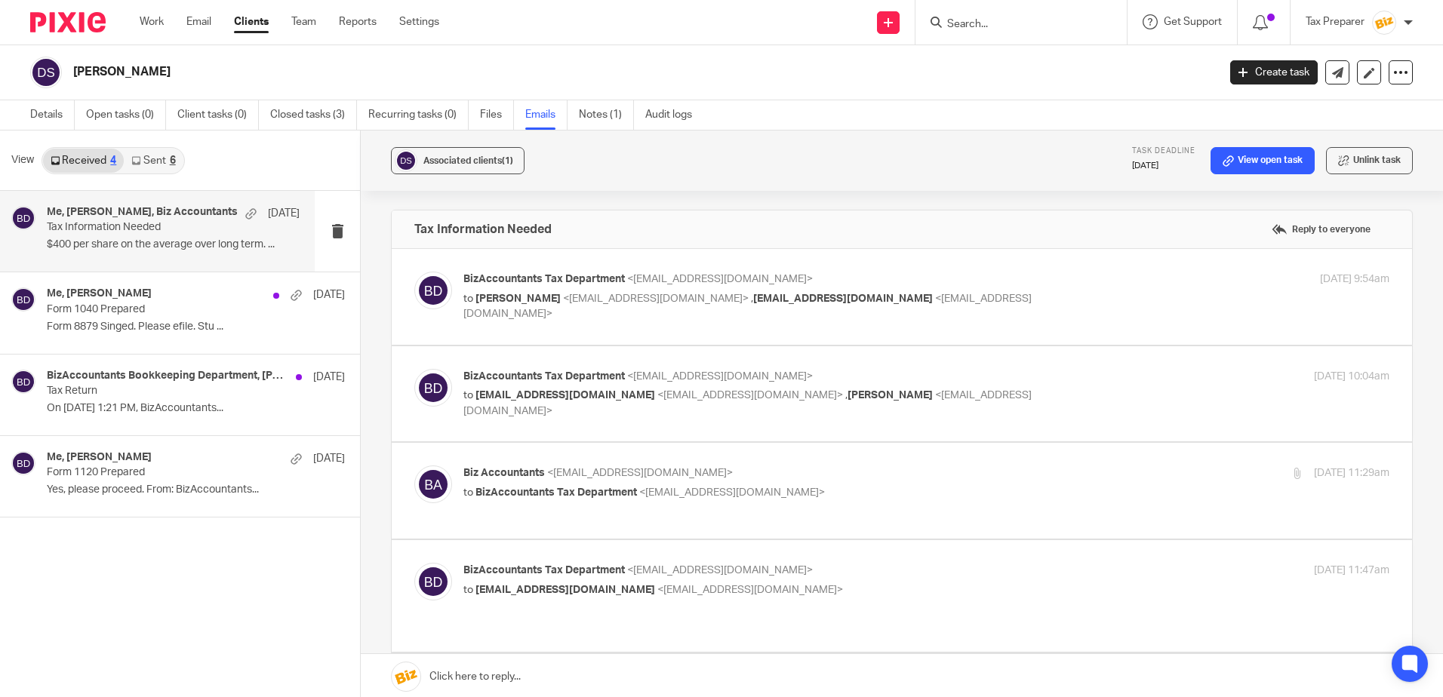
click at [928, 304] on p "to [PERSON_NAME] <[EMAIL_ADDRESS][DOMAIN_NAME]> , [EMAIL_ADDRESS][DOMAIN_NAME] …" at bounding box center [771, 306] width 617 height 31
checkbox input "true"
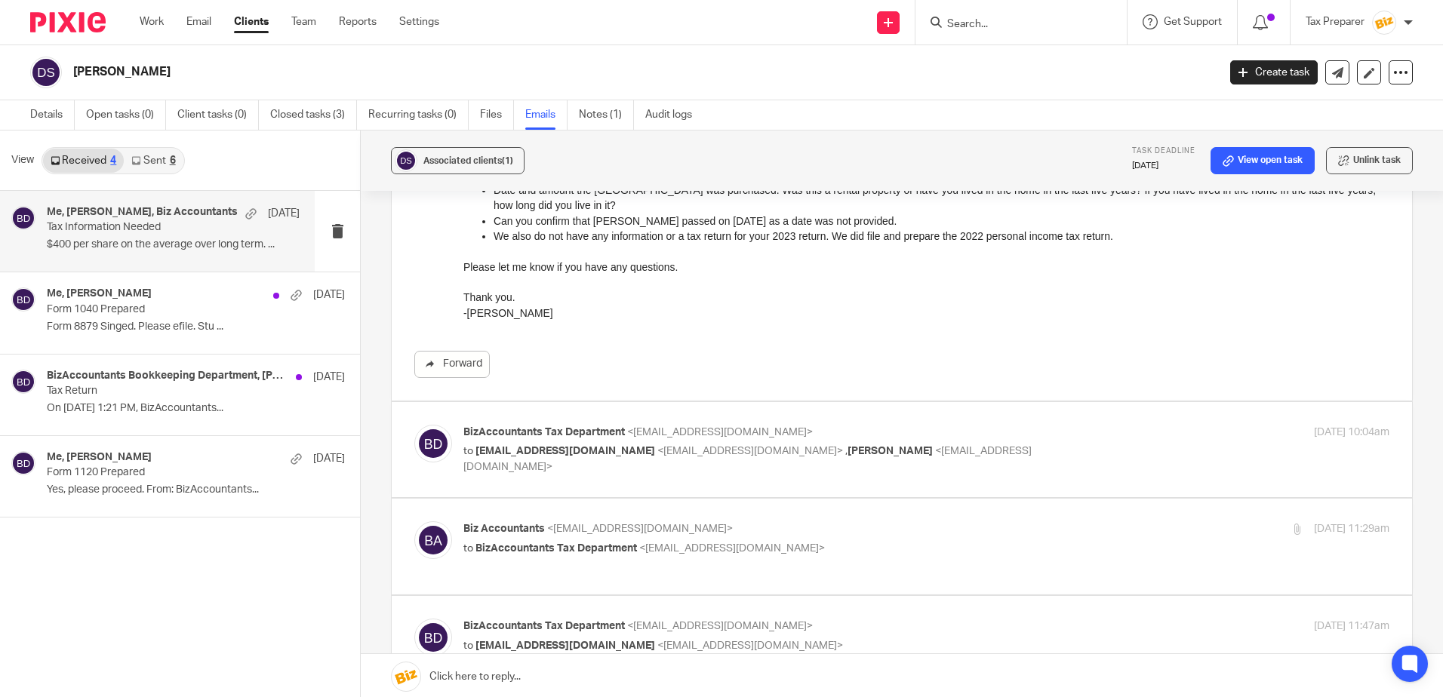
scroll to position [377, 0]
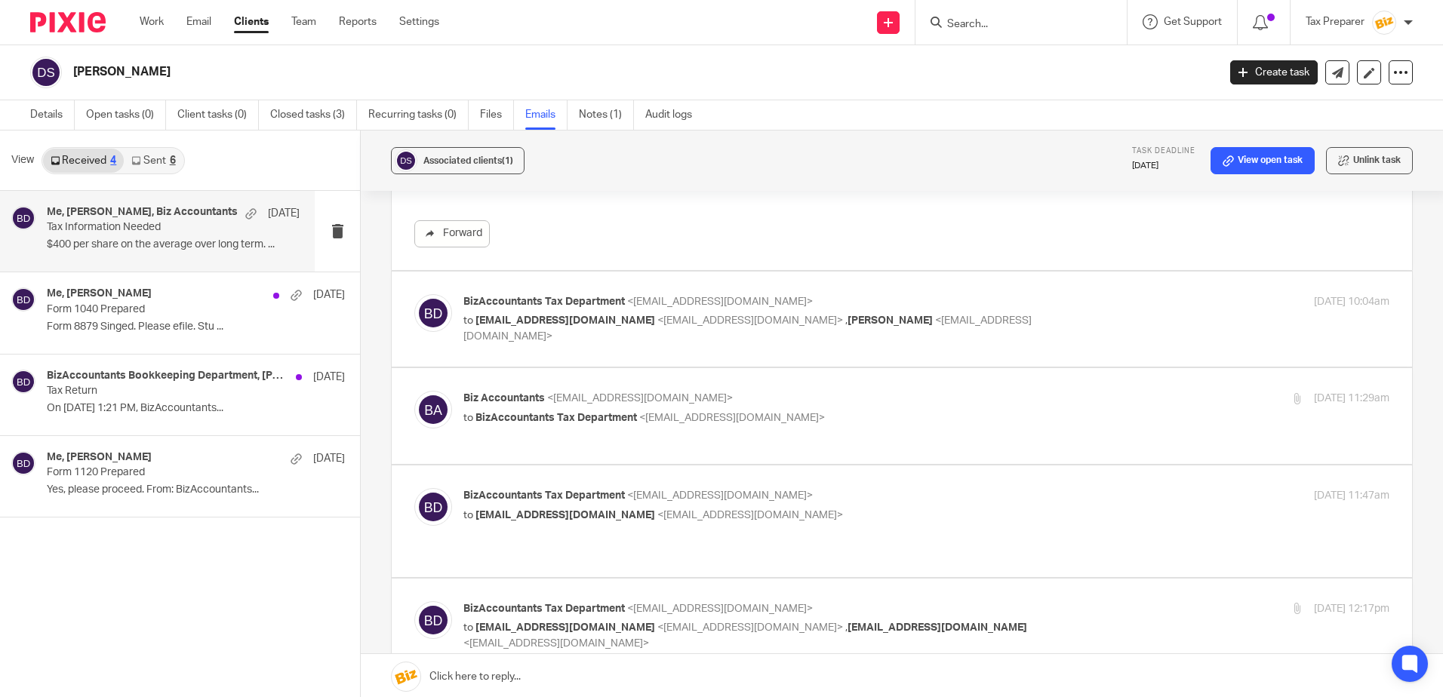
click at [922, 319] on p "to [EMAIL_ADDRESS][DOMAIN_NAME] <[EMAIL_ADDRESS][DOMAIN_NAME]> , [PERSON_NAME] …" at bounding box center [771, 328] width 617 height 31
checkbox input "true"
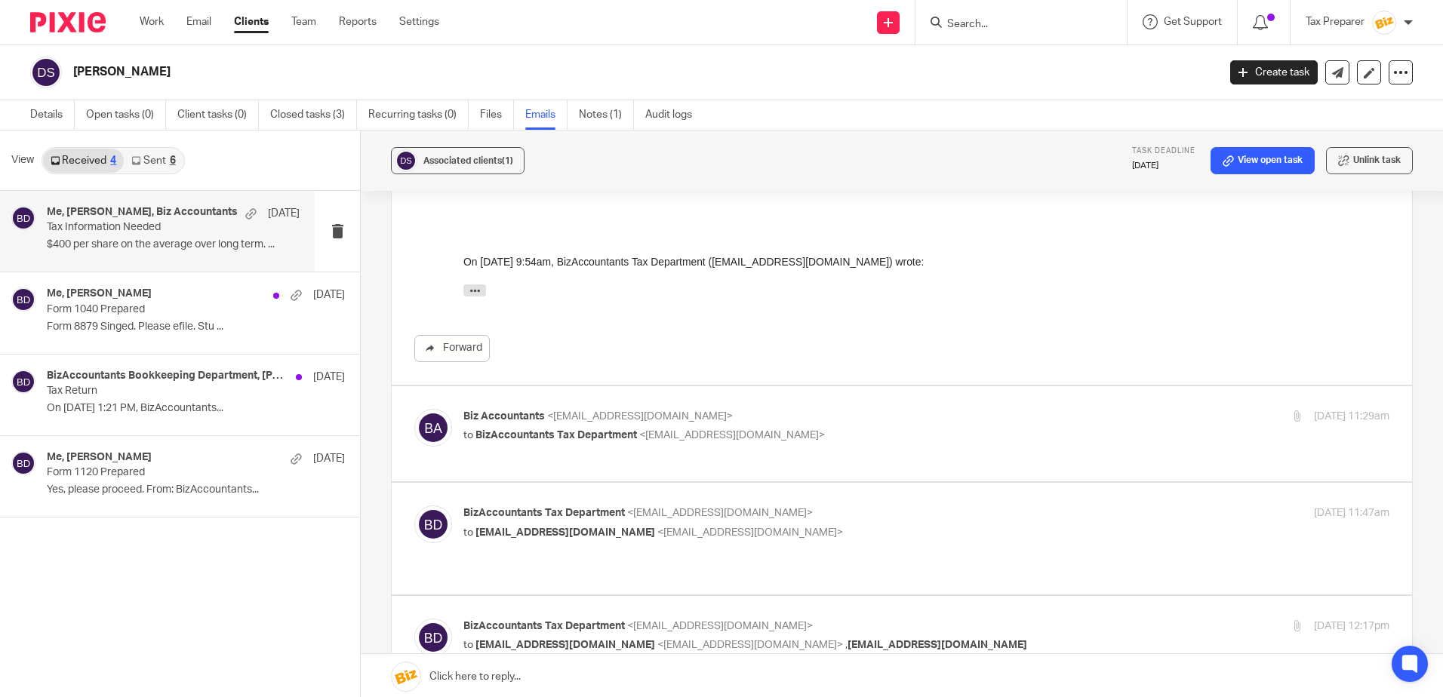
scroll to position [604, 0]
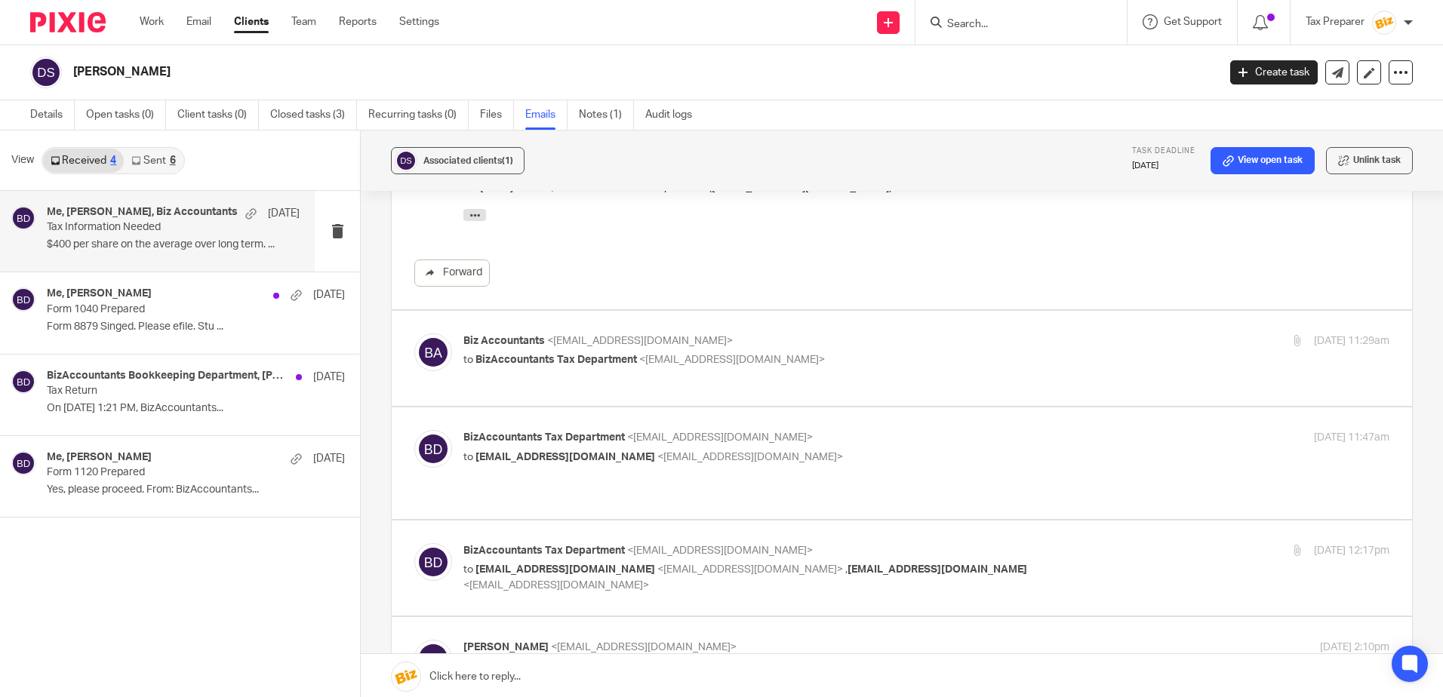
click at [834, 341] on p "Biz Accountants <[EMAIL_ADDRESS][DOMAIN_NAME]>" at bounding box center [771, 341] width 617 height 16
checkbox input "true"
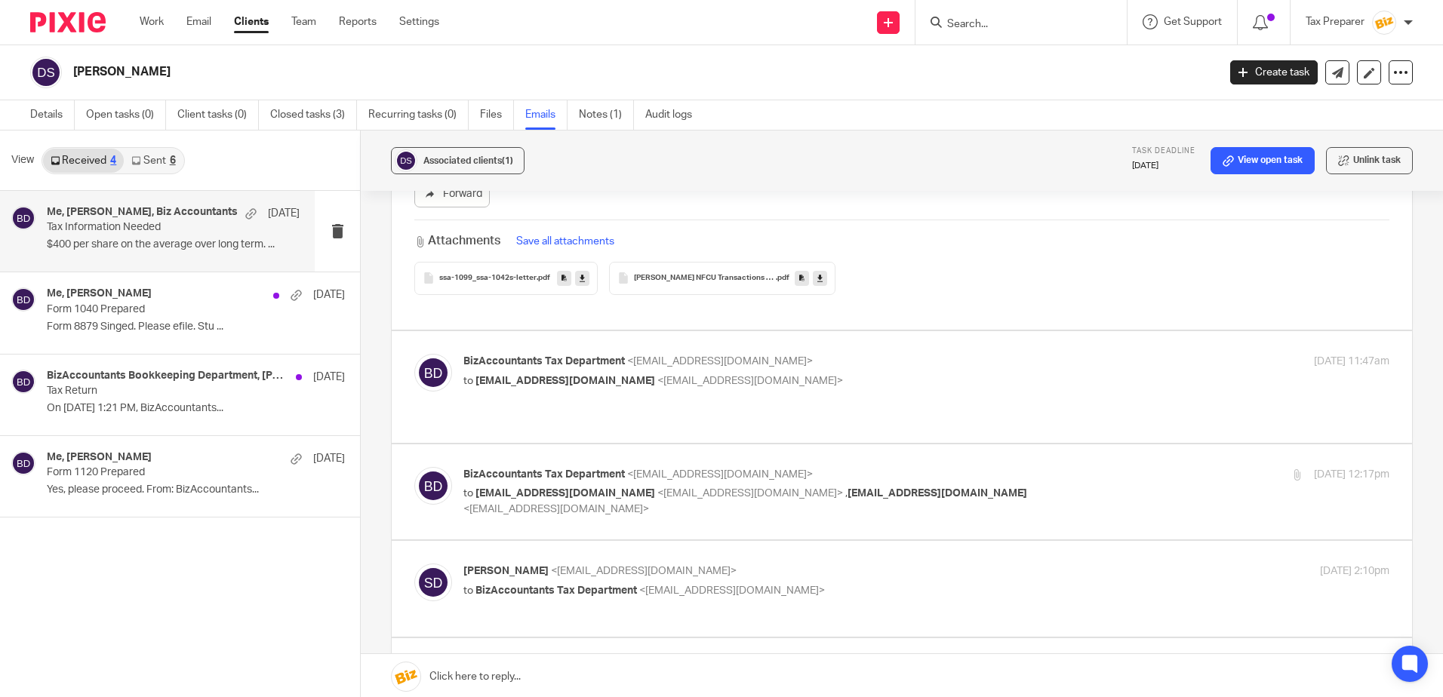
scroll to position [1962, 0]
click at [775, 374] on p "to [EMAIL_ADDRESS][DOMAIN_NAME] <[EMAIL_ADDRESS][DOMAIN_NAME]>" at bounding box center [771, 381] width 617 height 16
checkbox input "true"
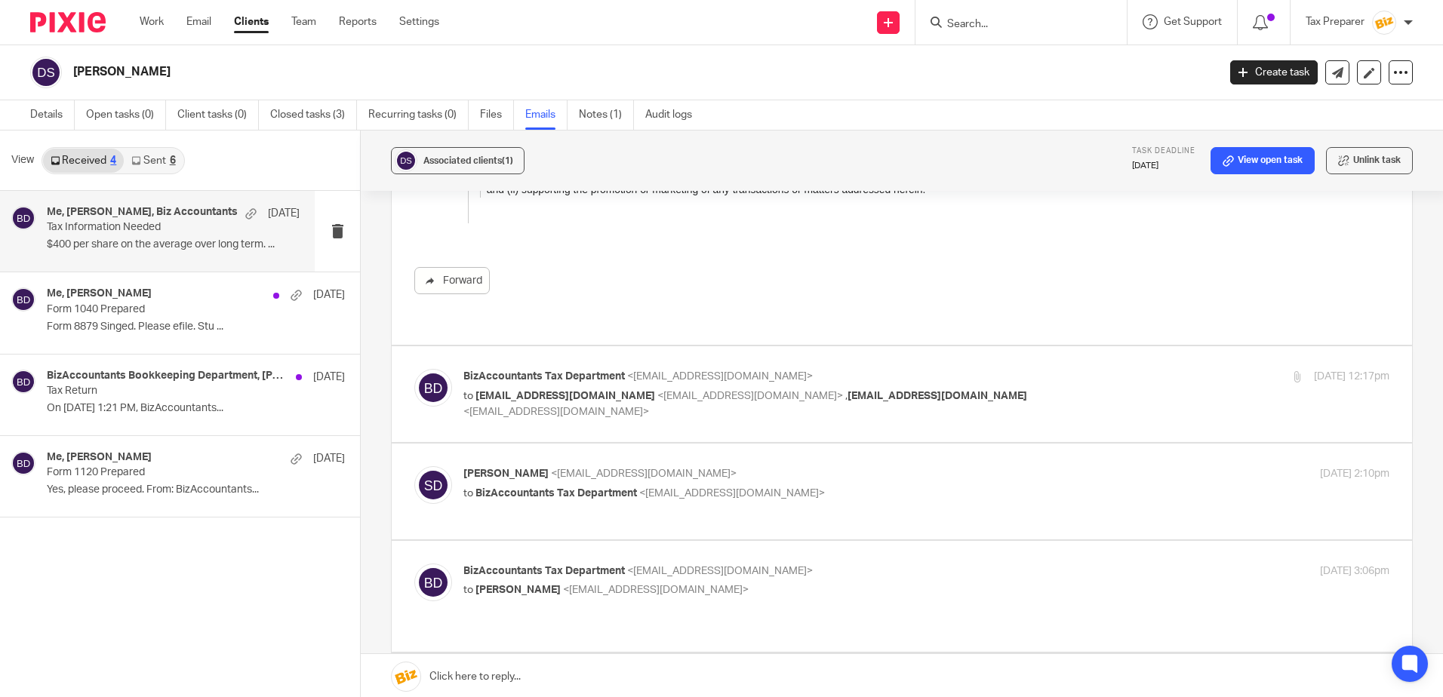
scroll to position [3622, 0]
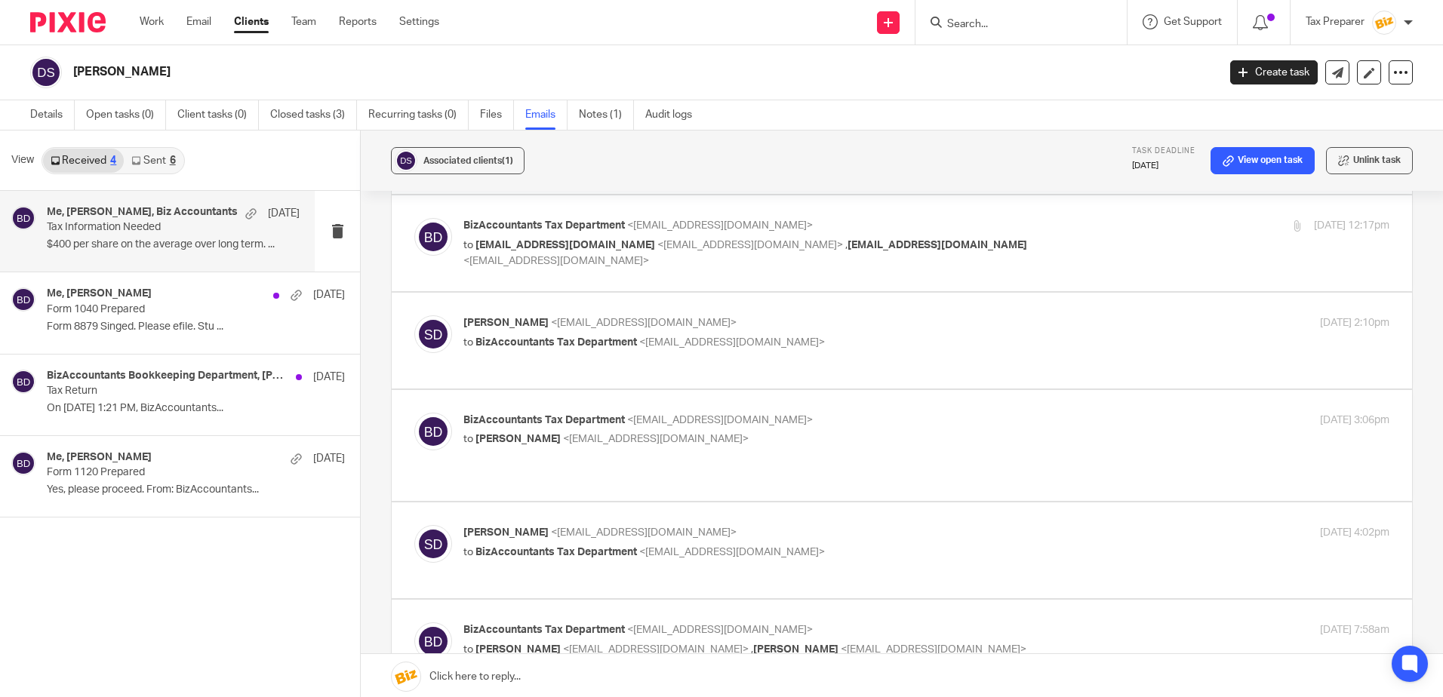
click at [913, 218] on p "BizAccountants Tax Department <taxes@bizaccountants.com>" at bounding box center [771, 226] width 617 height 16
checkbox input "true"
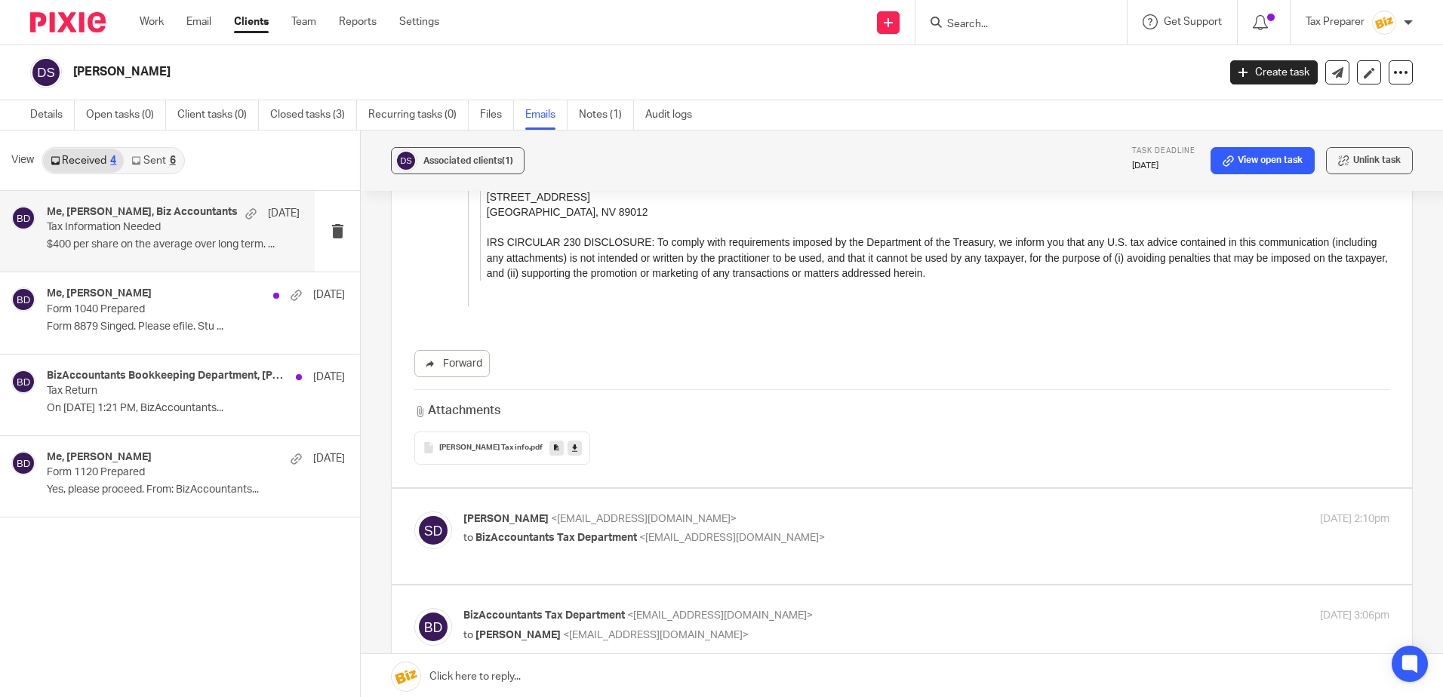
scroll to position [5055, 0]
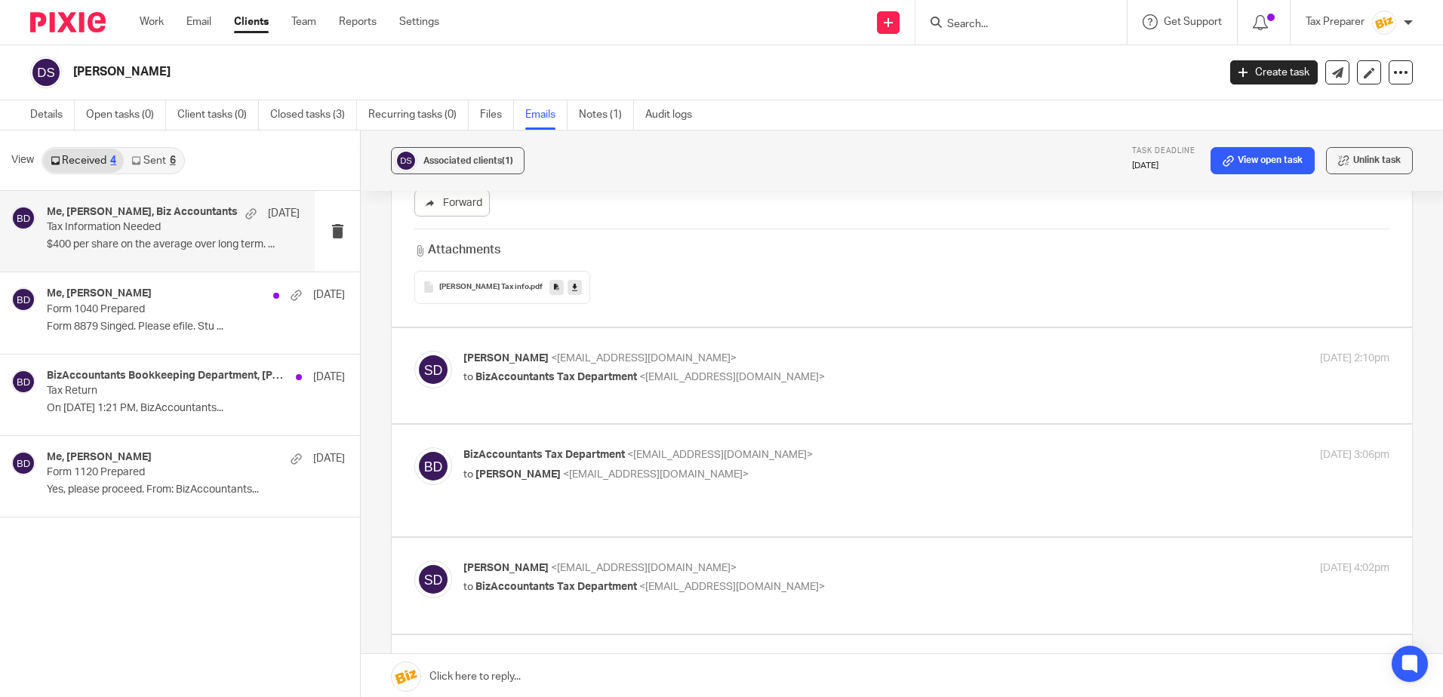
click at [814, 351] on p "steve dreher <smdenter@gmail.com>" at bounding box center [771, 359] width 617 height 16
checkbox input "true"
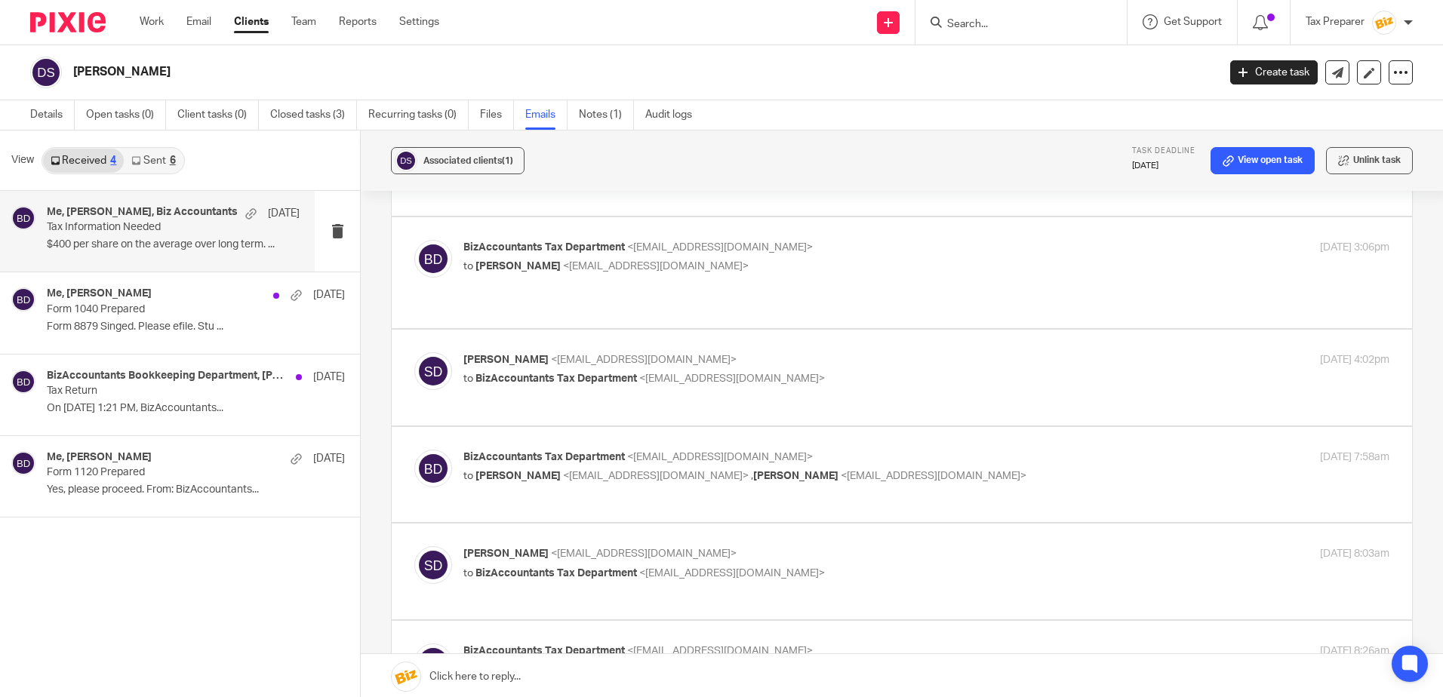
scroll to position [5432, 0]
click at [819, 258] on p "to steve dreher <smdenter@gmail.com>" at bounding box center [771, 266] width 617 height 16
checkbox input "true"
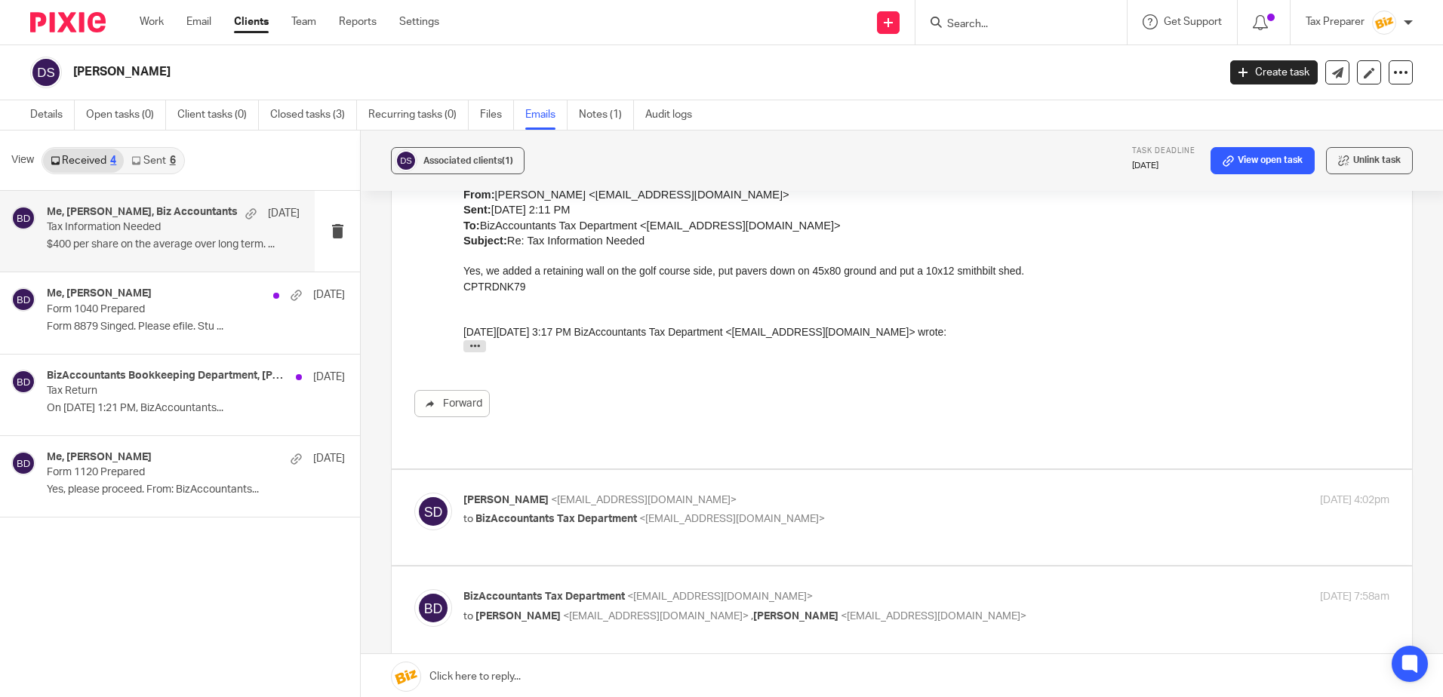
scroll to position [5734, 0]
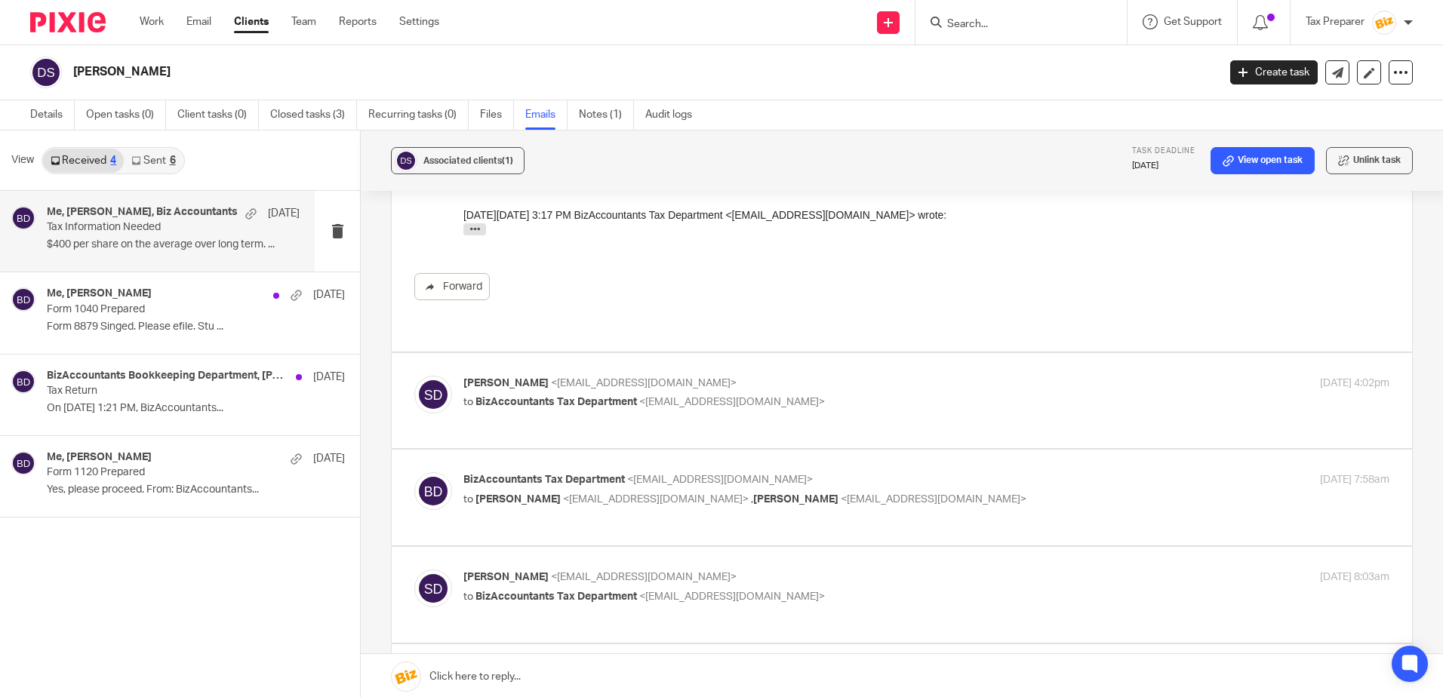
click at [890, 395] on p "to BizAccountants Tax Department <taxes@bizaccountants.com>" at bounding box center [771, 403] width 617 height 16
checkbox input "true"
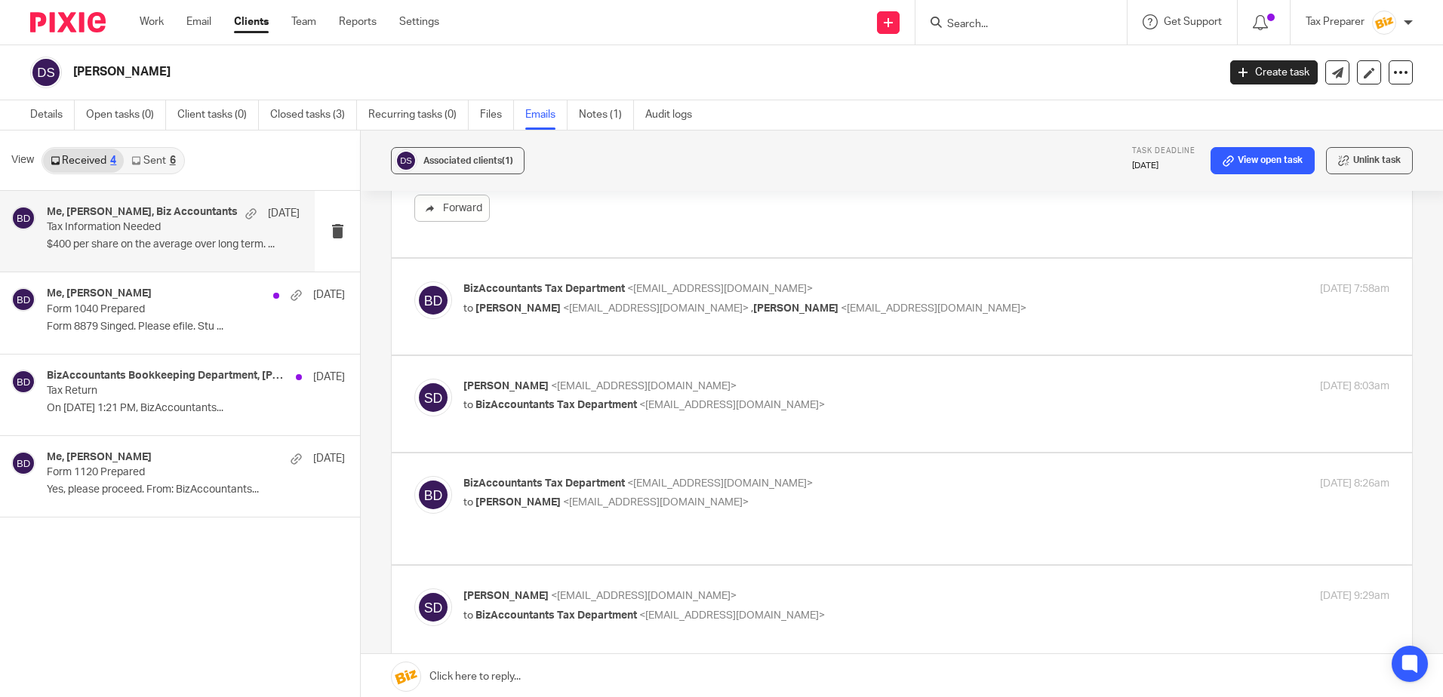
scroll to position [6187, 0]
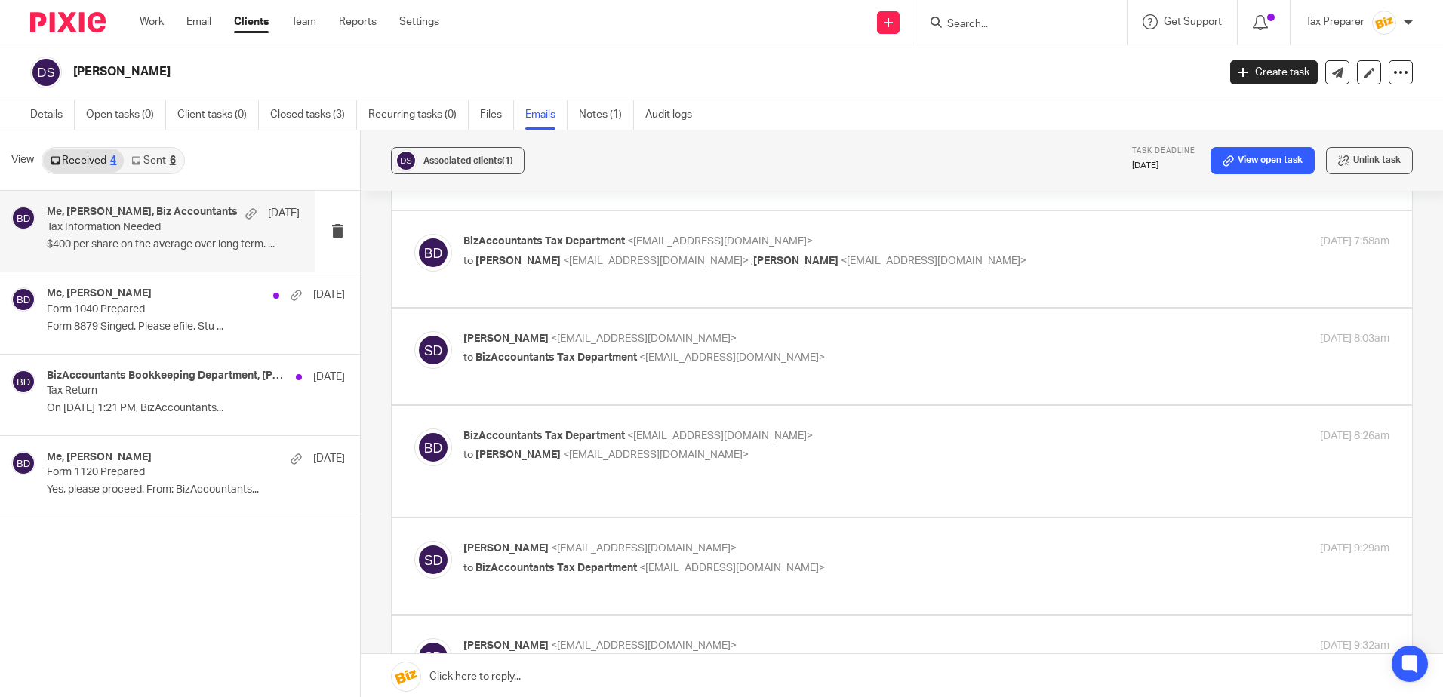
click at [878, 243] on div "BizAccountants Tax Department <taxes@bizaccountants.com> to steve dreher <smden…" at bounding box center [901, 259] width 975 height 51
click at [875, 234] on p "BizAccountants Tax Department <[EMAIL_ADDRESS][DOMAIN_NAME]>" at bounding box center [771, 242] width 617 height 16
checkbox input "true"
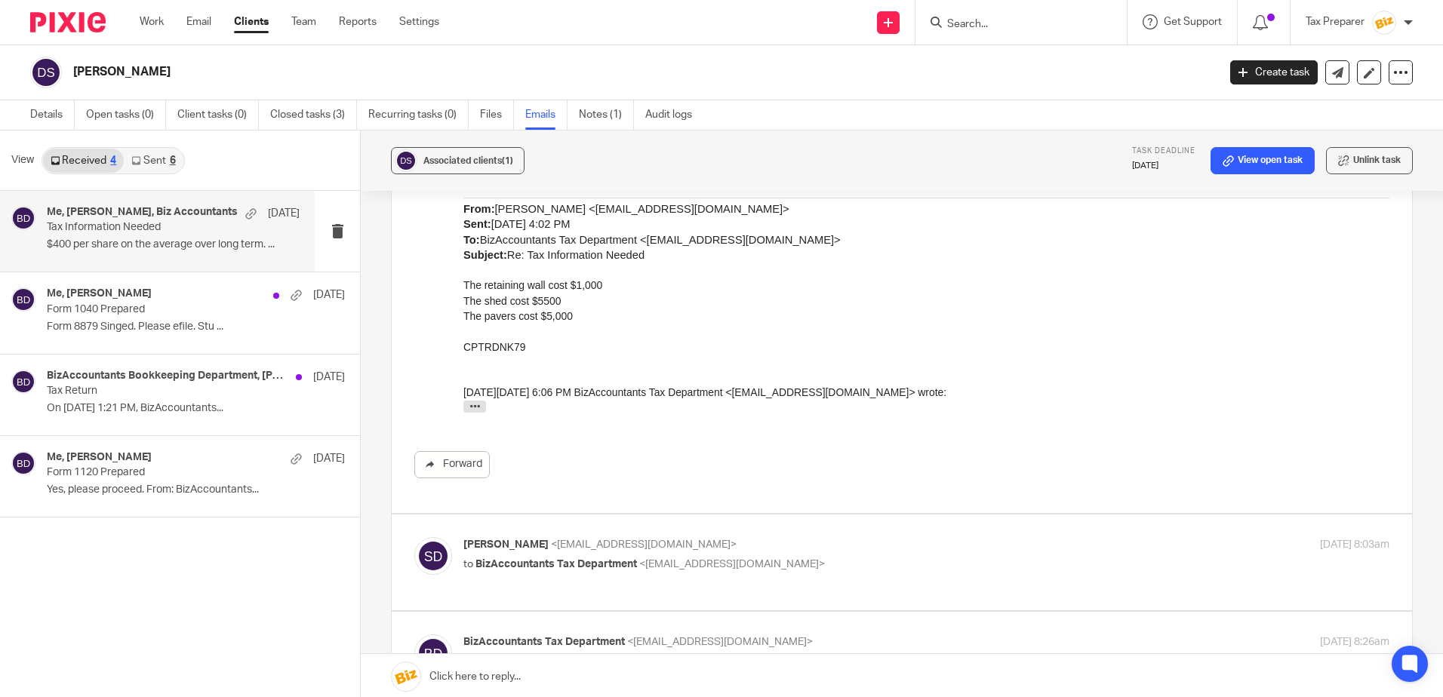
scroll to position [6640, 0]
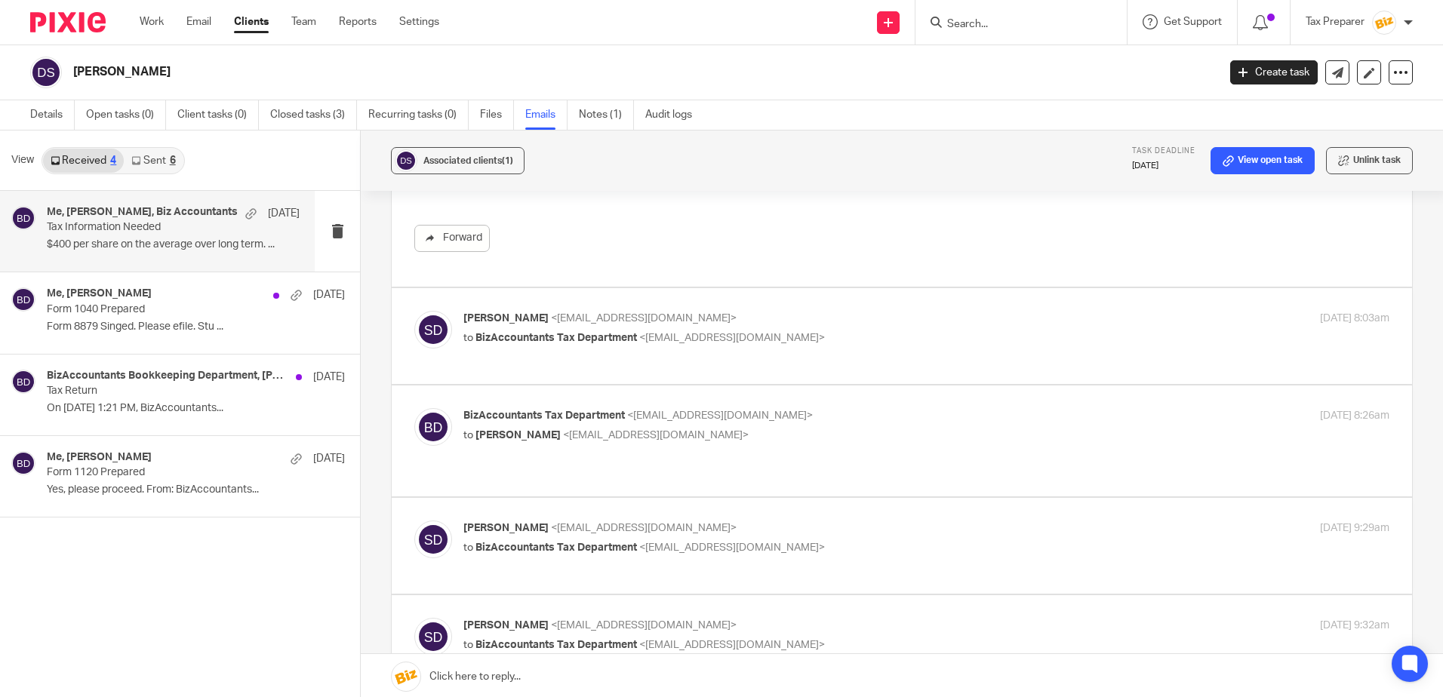
click at [837, 311] on p "steve dreher <smdenter@gmail.com>" at bounding box center [771, 319] width 617 height 16
checkbox input "true"
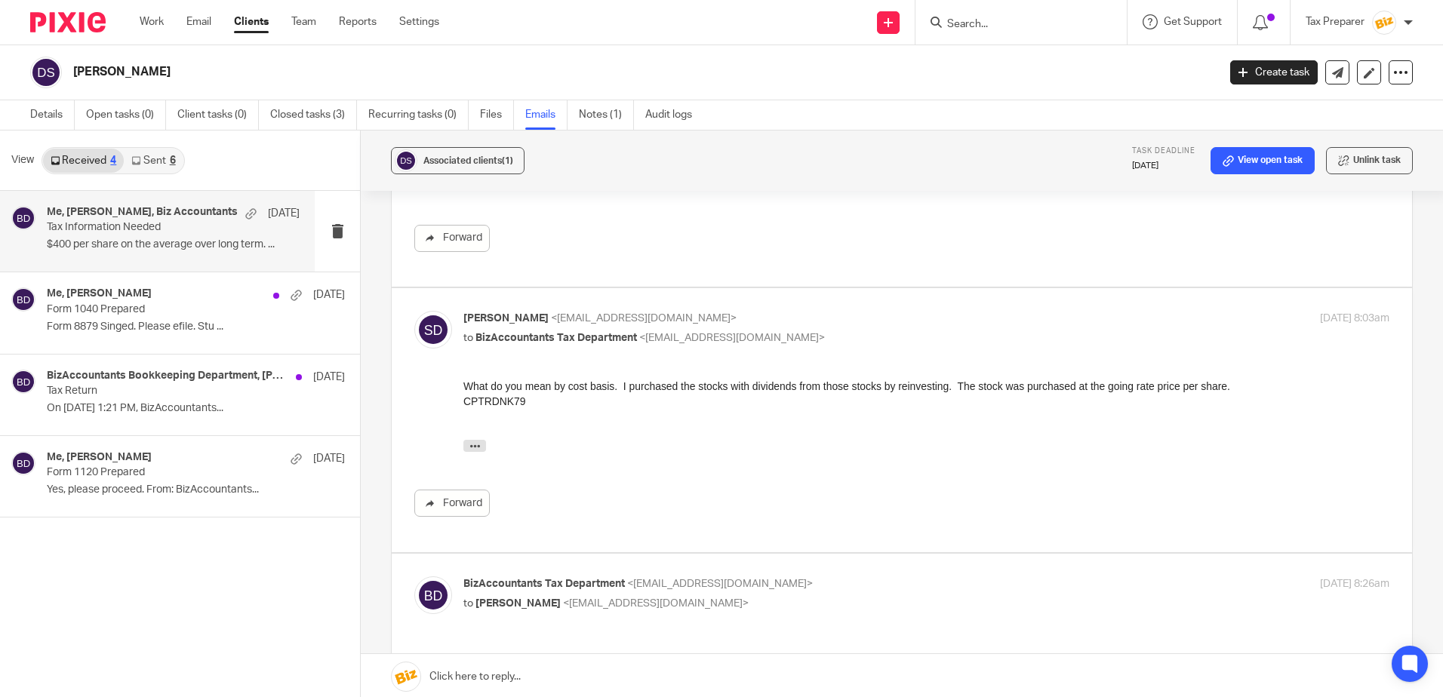
scroll to position [6790, 0]
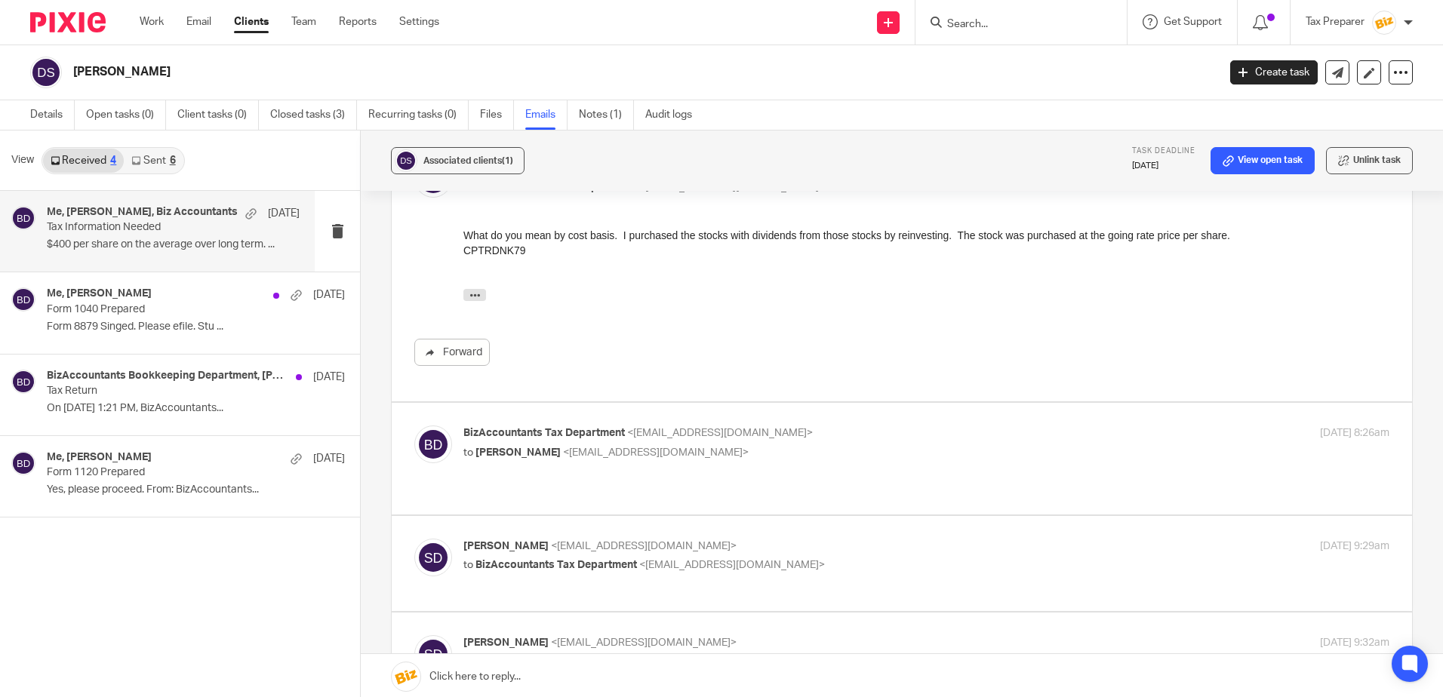
click at [819, 403] on label at bounding box center [902, 458] width 1020 height 111
click at [414, 425] on input "checkbox" at bounding box center [413, 425] width 1 height 1
checkbox input "true"
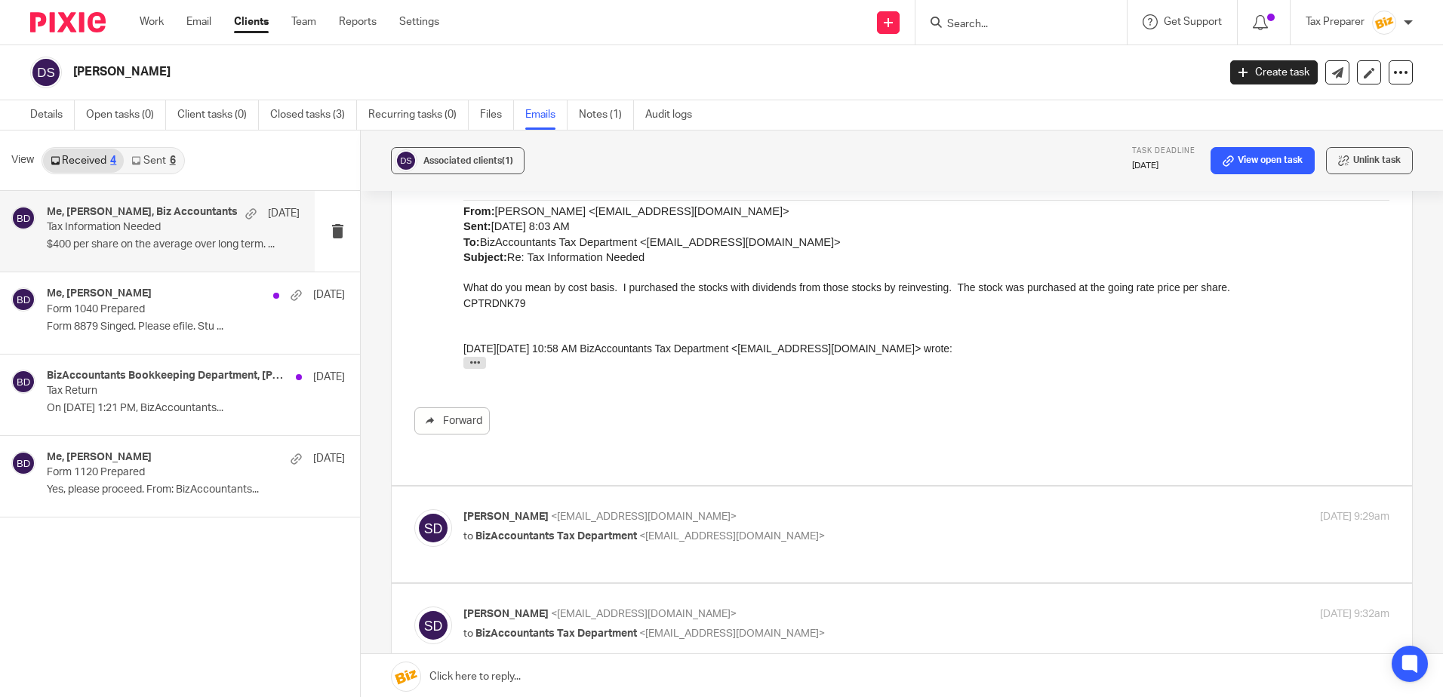
scroll to position [7168, 0]
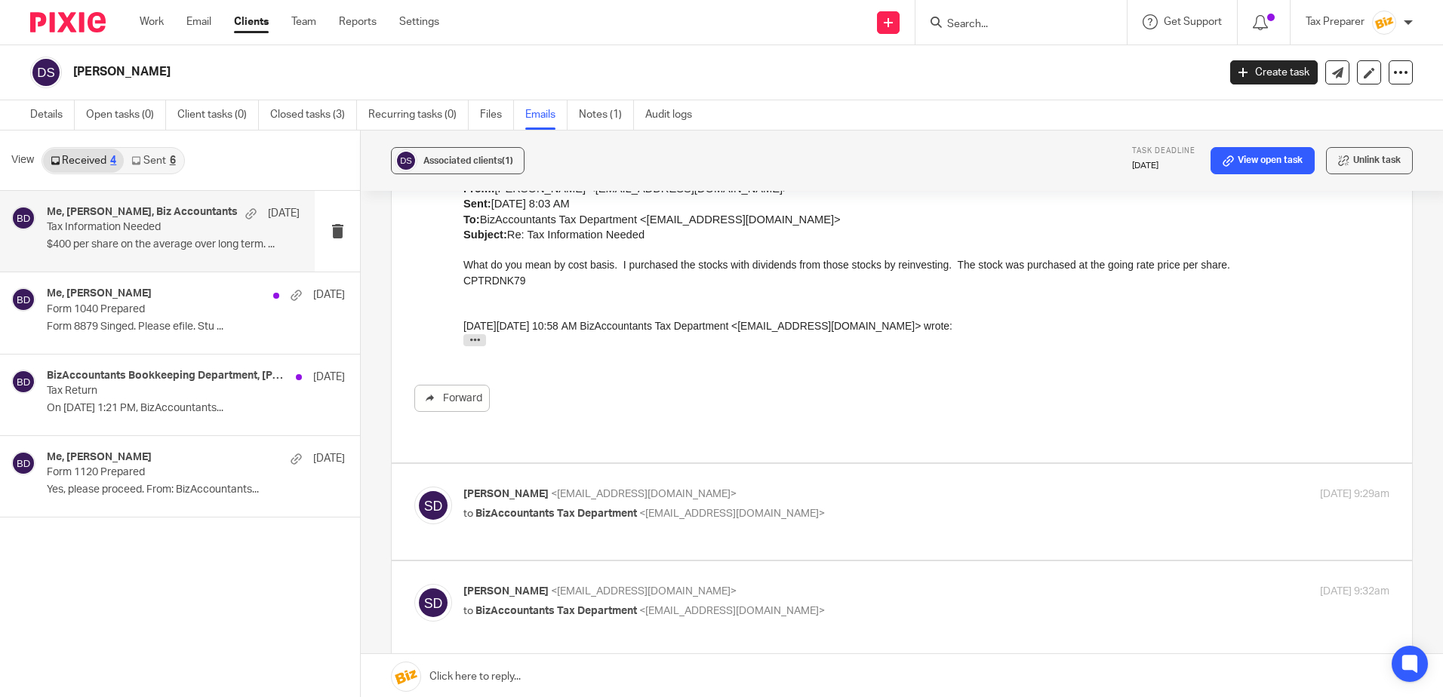
click at [846, 487] on p "steve dreher <smdenter@gmail.com>" at bounding box center [771, 495] width 617 height 16
checkbox input "true"
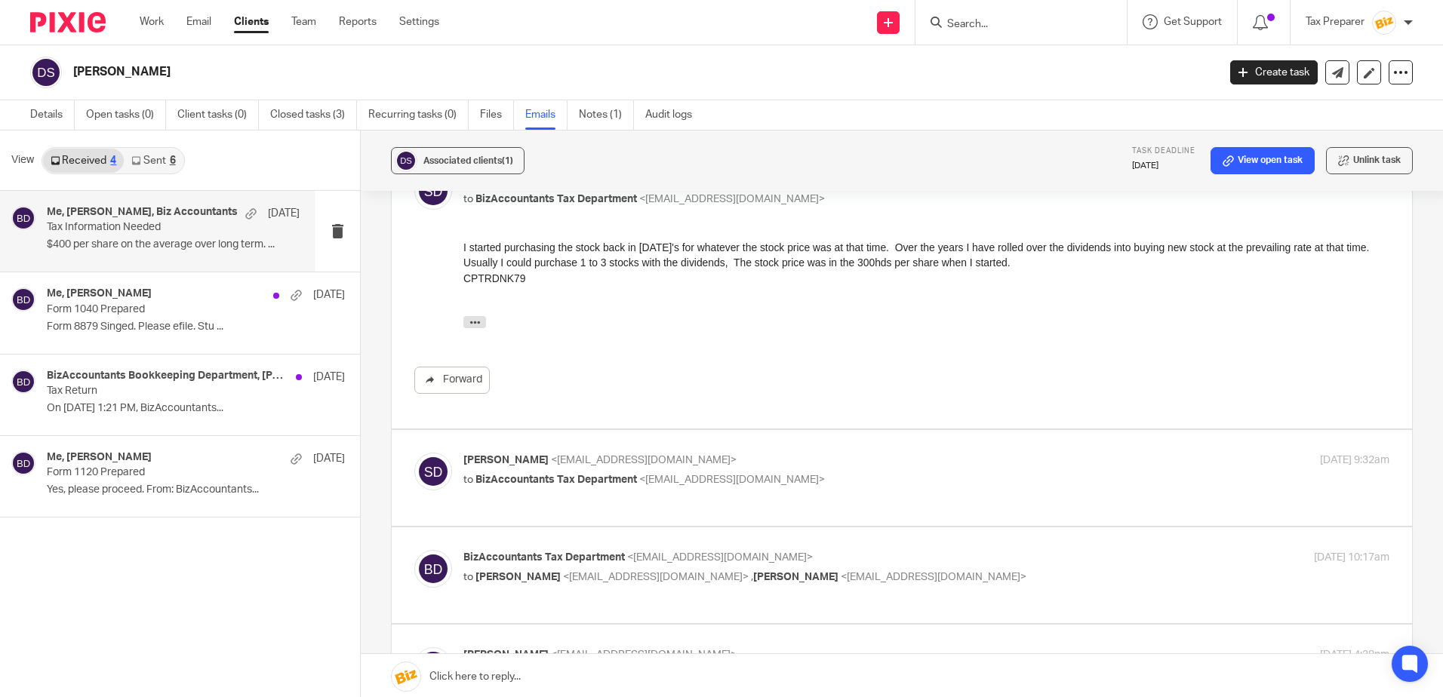
scroll to position [7620, 0]
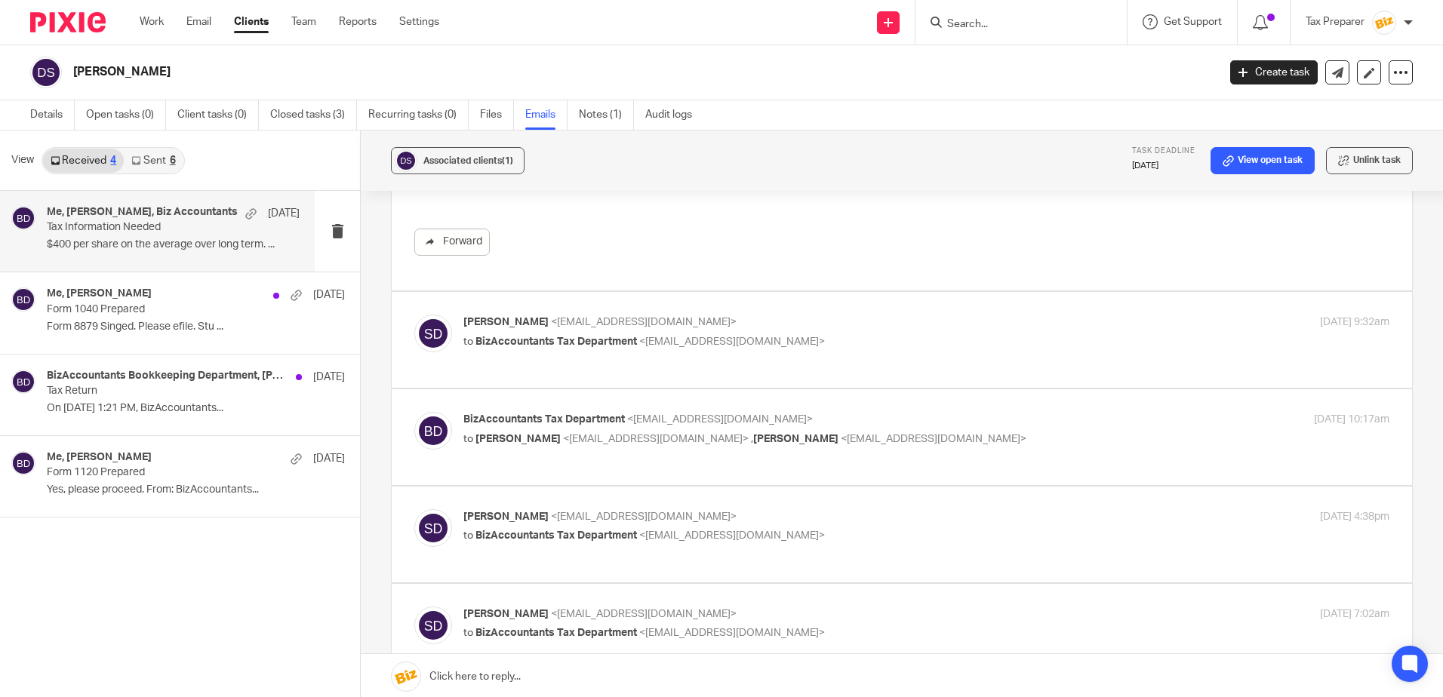
click at [861, 334] on p "to BizAccountants Tax Department <taxes@bizaccountants.com>" at bounding box center [771, 342] width 617 height 16
checkbox input "true"
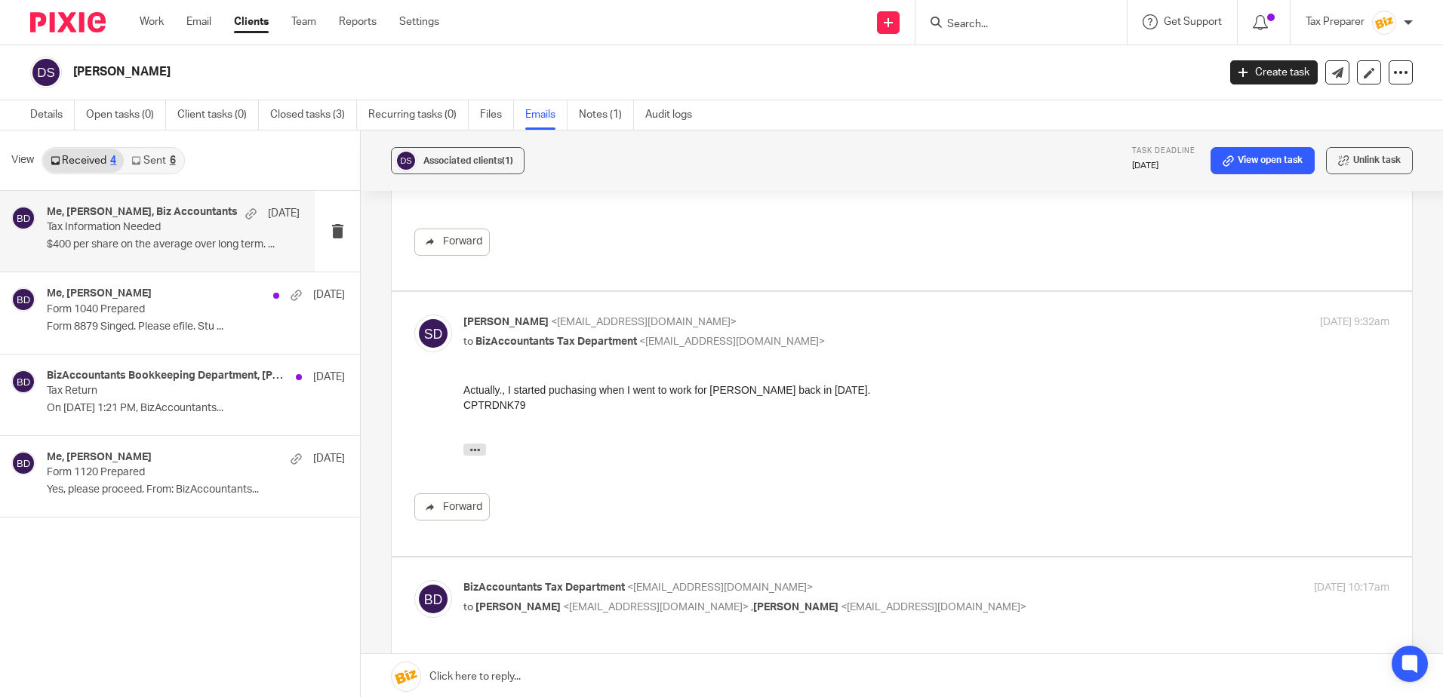
scroll to position [0, 0]
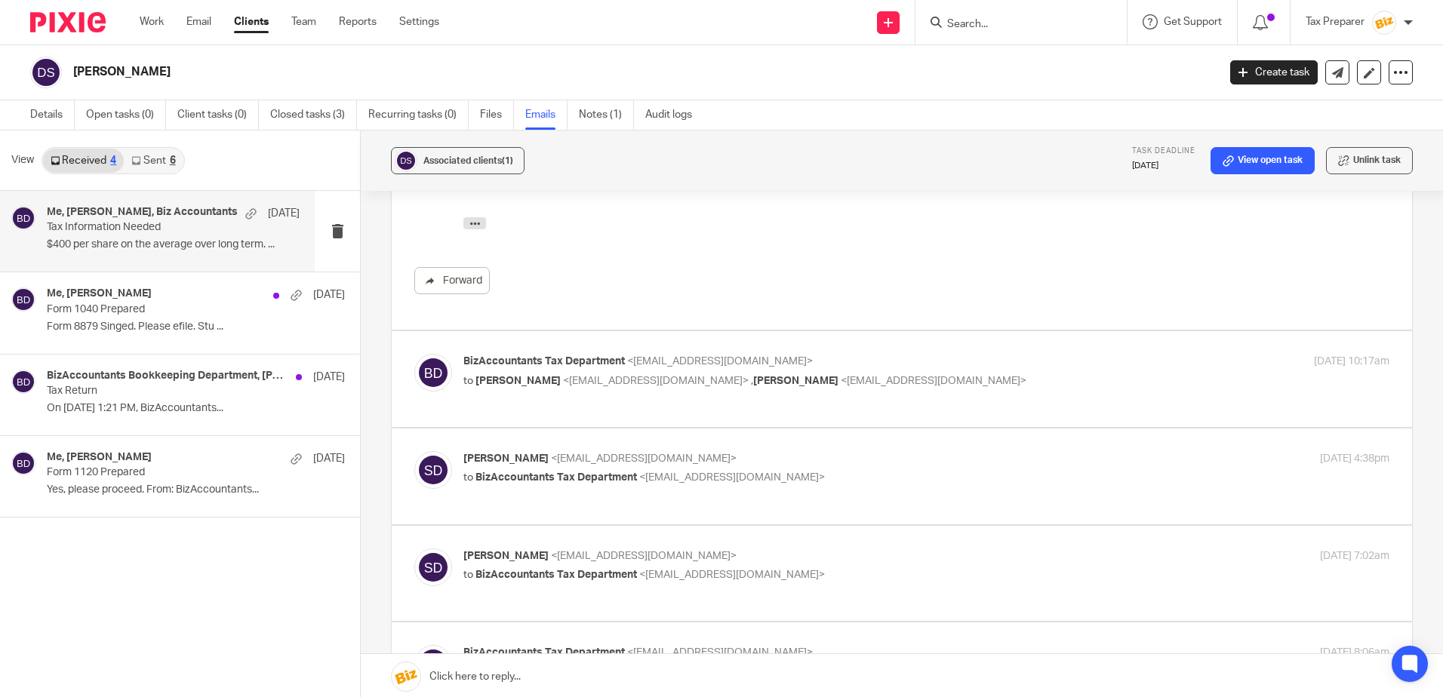
click at [872, 354] on p "BizAccountants Tax Department <taxes@bizaccountants.com>" at bounding box center [771, 362] width 617 height 16
checkbox input "true"
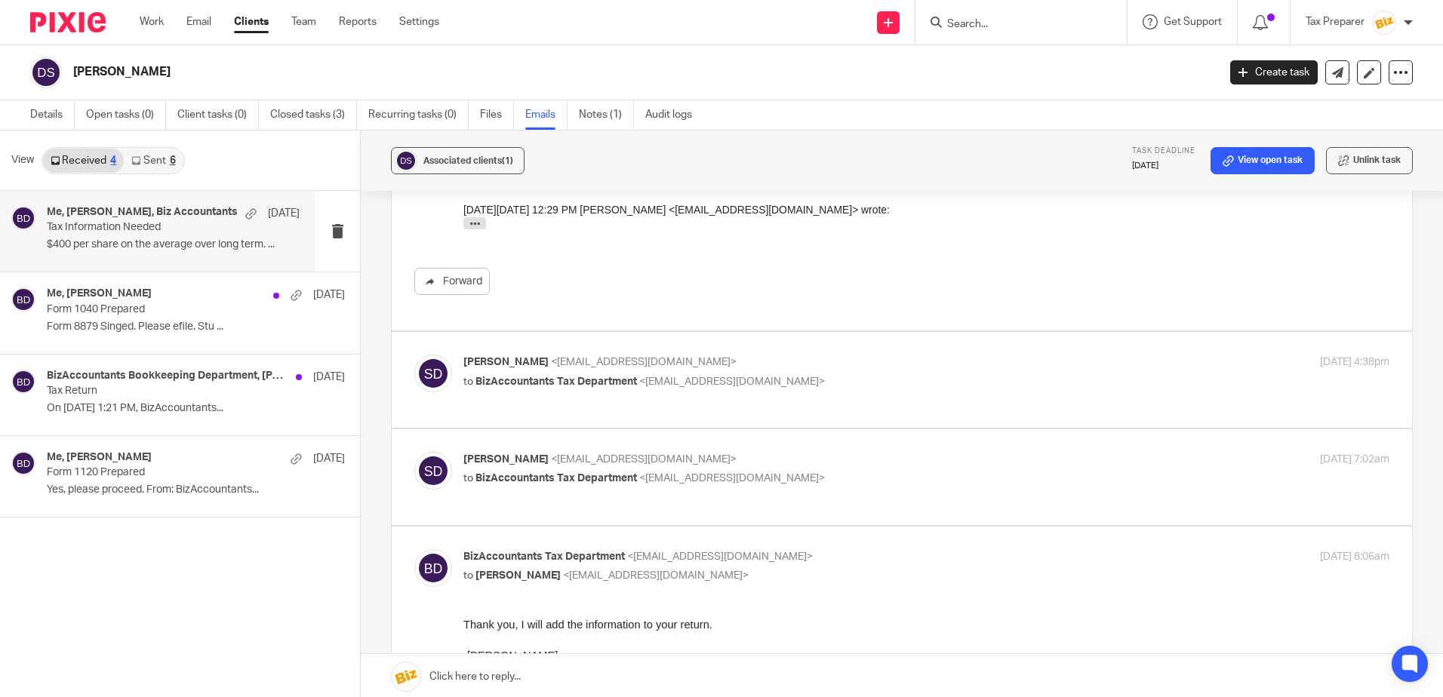
click at [874, 355] on p "steve dreher <smdenter@gmail.com>" at bounding box center [771, 363] width 617 height 16
checkbox input "true"
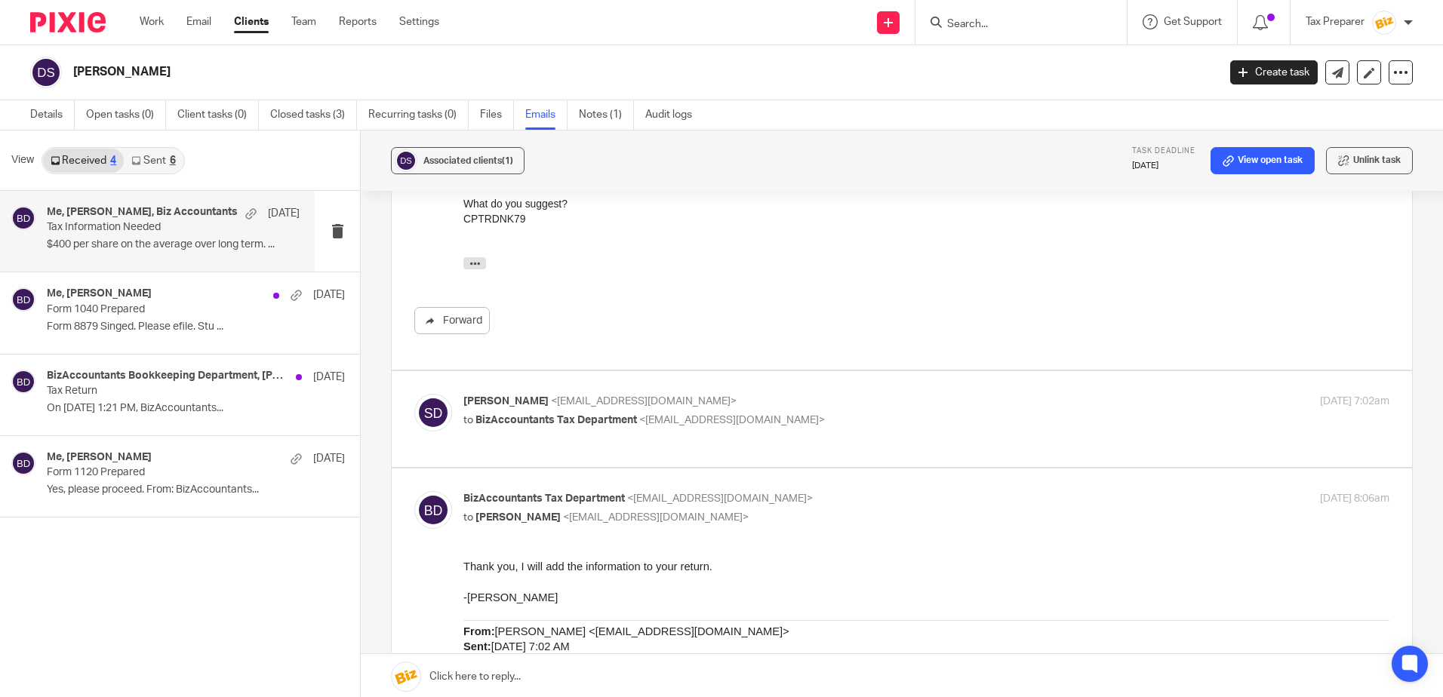
click at [853, 371] on label at bounding box center [902, 419] width 1020 height 96
click at [414, 393] on input "checkbox" at bounding box center [413, 393] width 1 height 1
checkbox input "true"
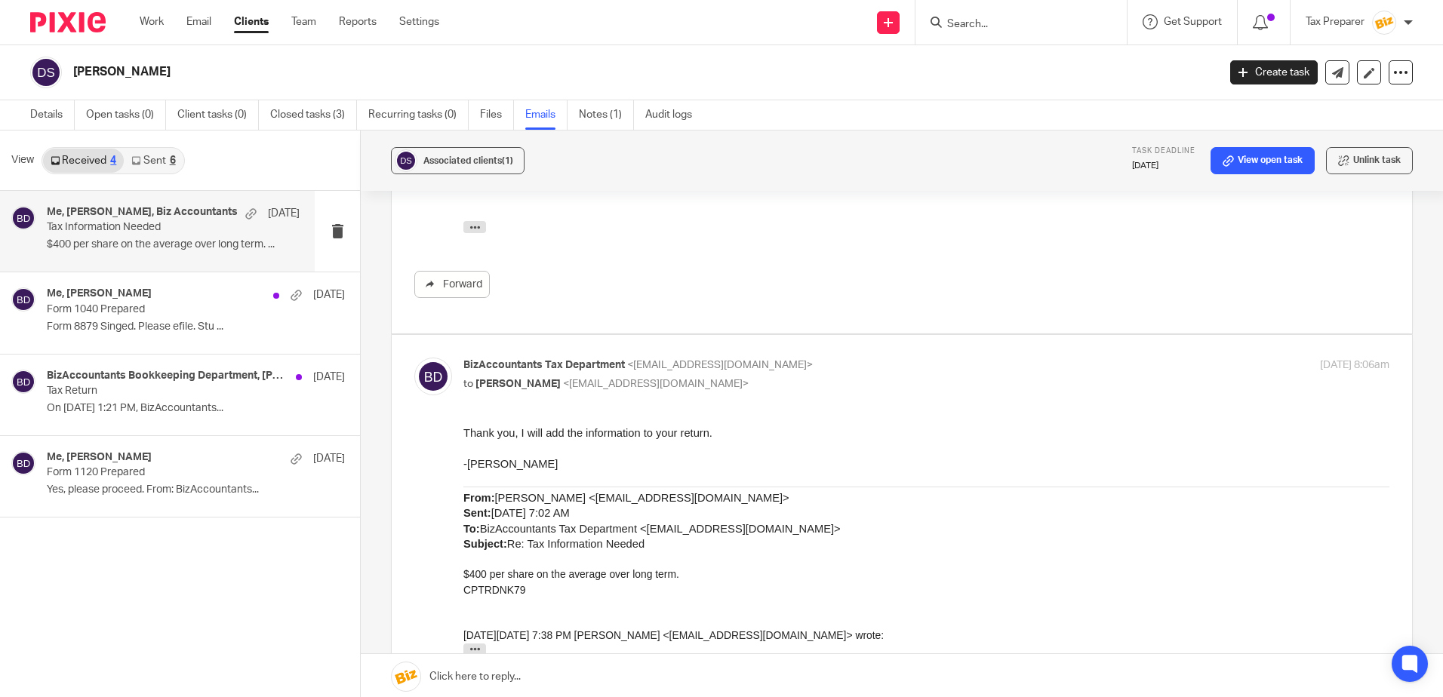
click at [841, 376] on p "to steve dreher <smdenter@gmail.com>" at bounding box center [771, 384] width 617 height 16
checkbox input "false"
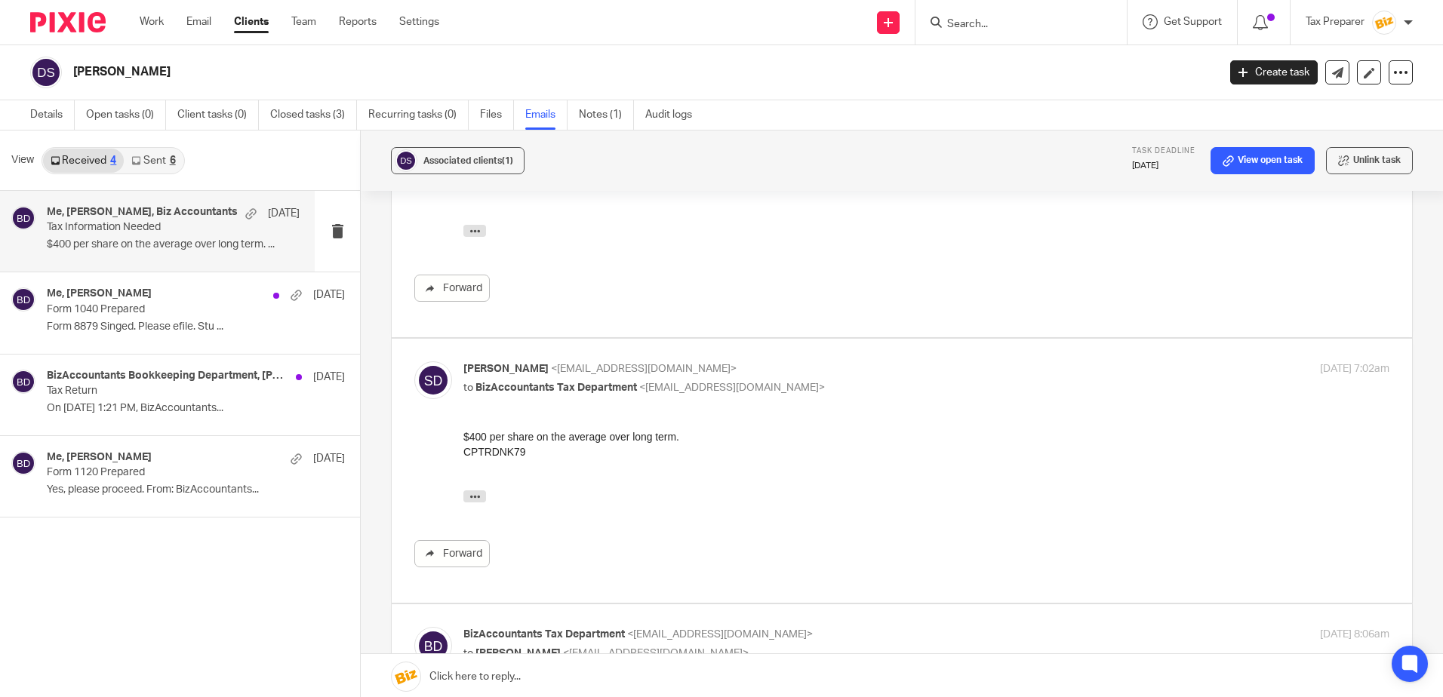
click at [845, 361] on div "steve dreher <smdenter@gmail.com> to BizAccountants Tax Department <taxes@bizac…" at bounding box center [771, 378] width 617 height 35
checkbox input "false"
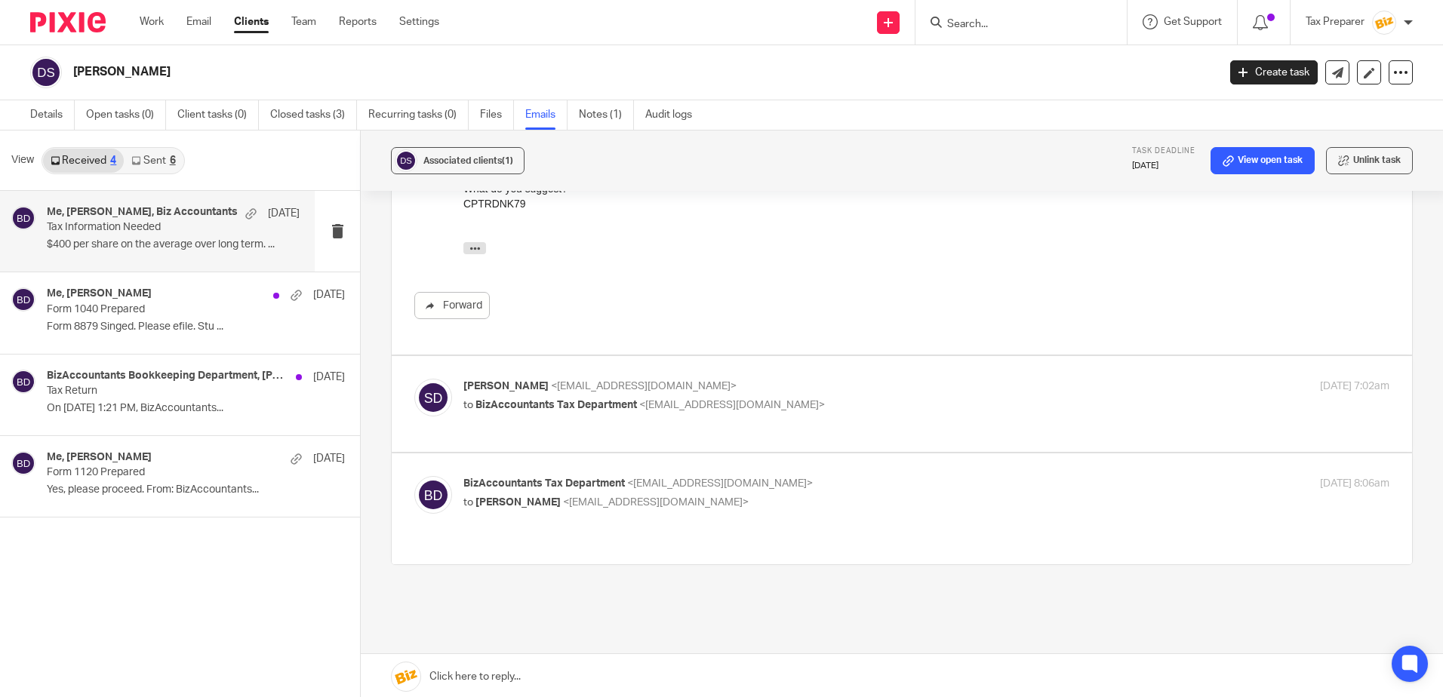
click at [823, 495] on p "to steve dreher <smdenter@gmail.com>" at bounding box center [771, 503] width 617 height 16
checkbox input "true"
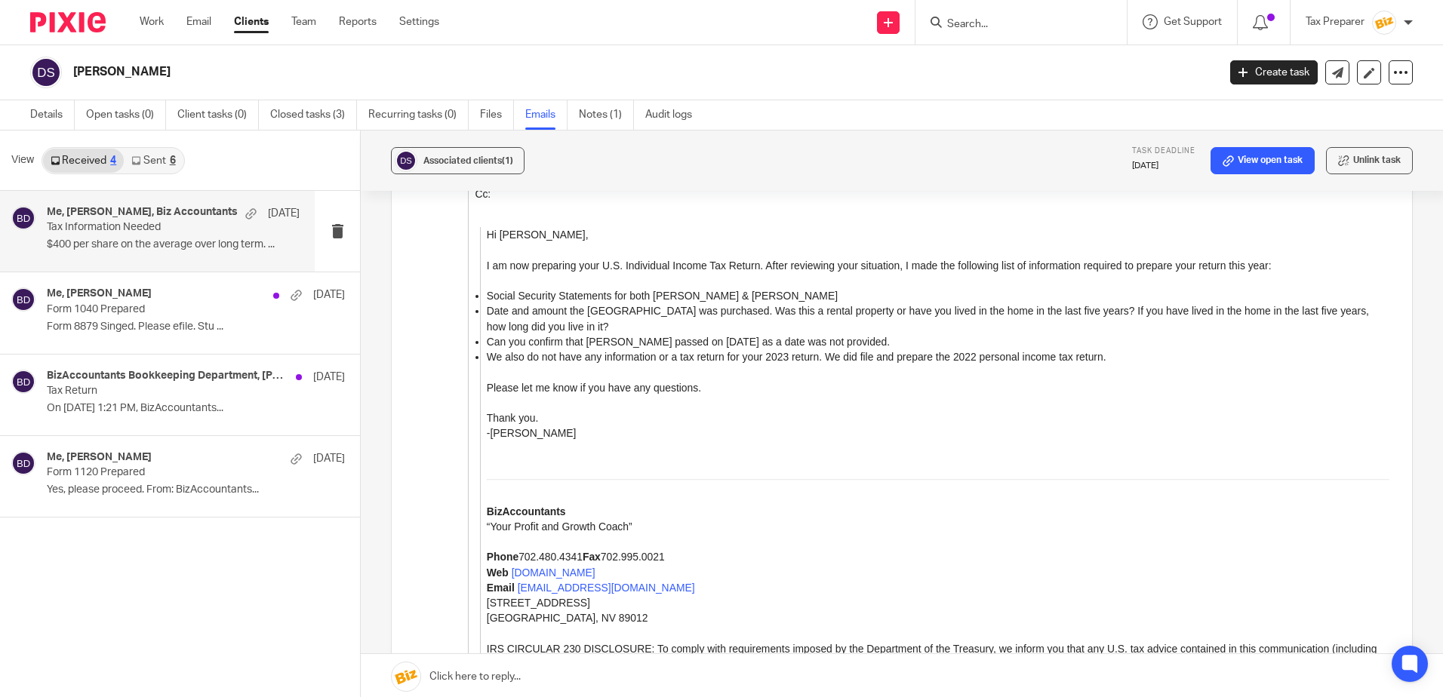
click at [990, 26] on input "Search" at bounding box center [1013, 25] width 136 height 14
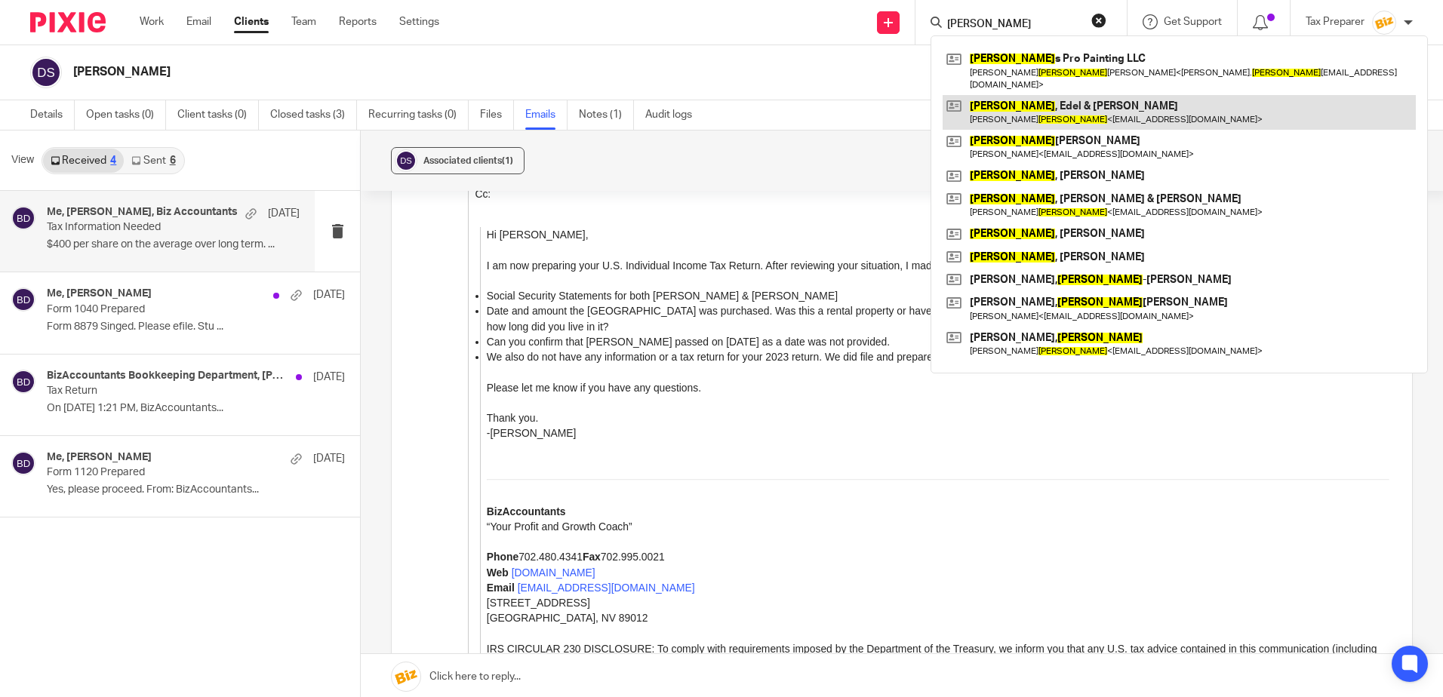
type input "garcia"
click at [1035, 103] on link at bounding box center [1178, 112] width 473 height 35
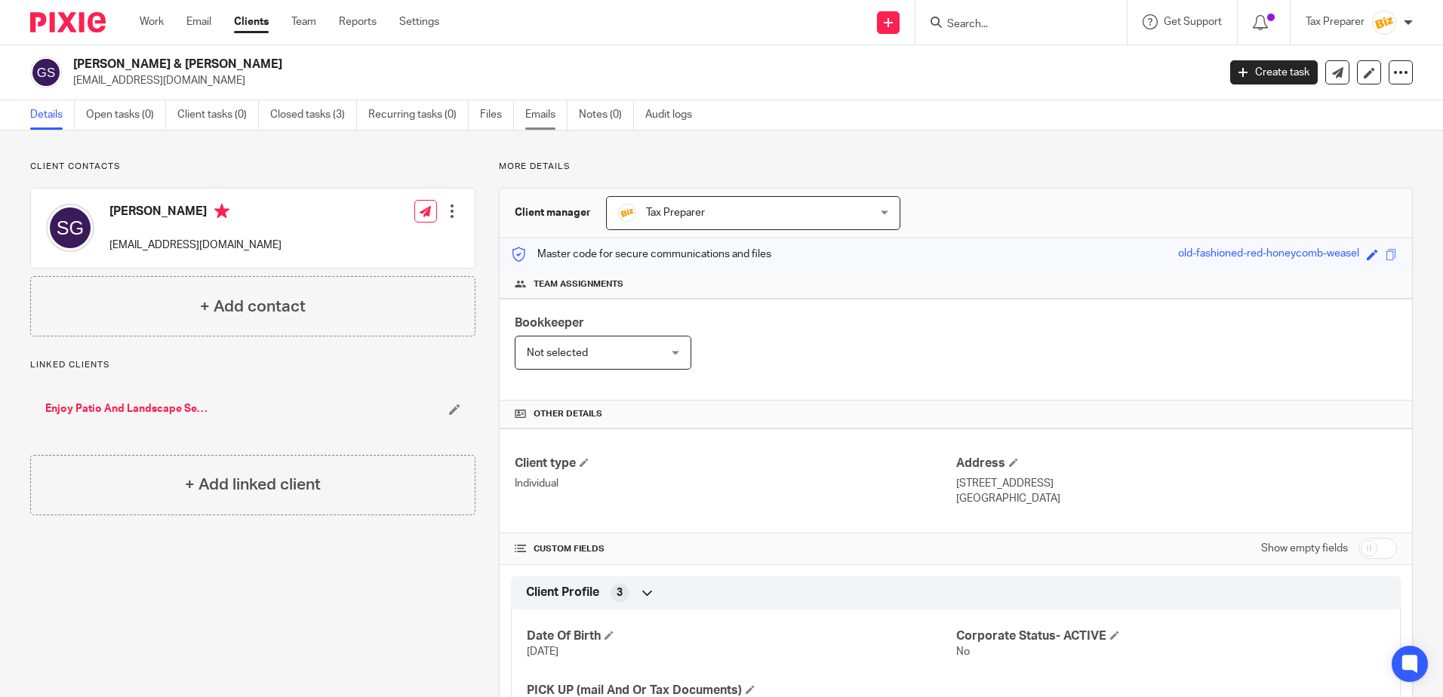
click at [541, 117] on link "Emails" at bounding box center [546, 114] width 42 height 29
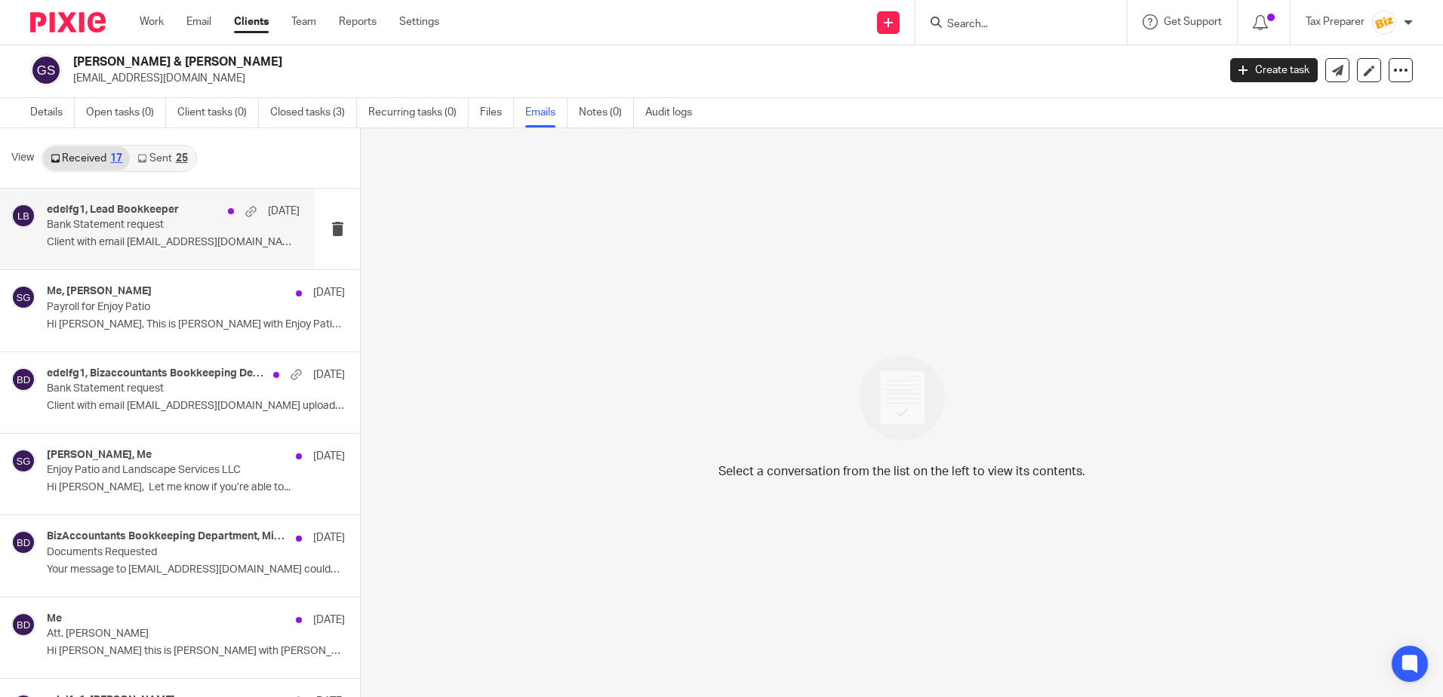
click at [177, 232] on div "edelfg1, Lead Bookkeeper [DATE] Bank Statement request Client with email [EMAIL…" at bounding box center [173, 229] width 253 height 51
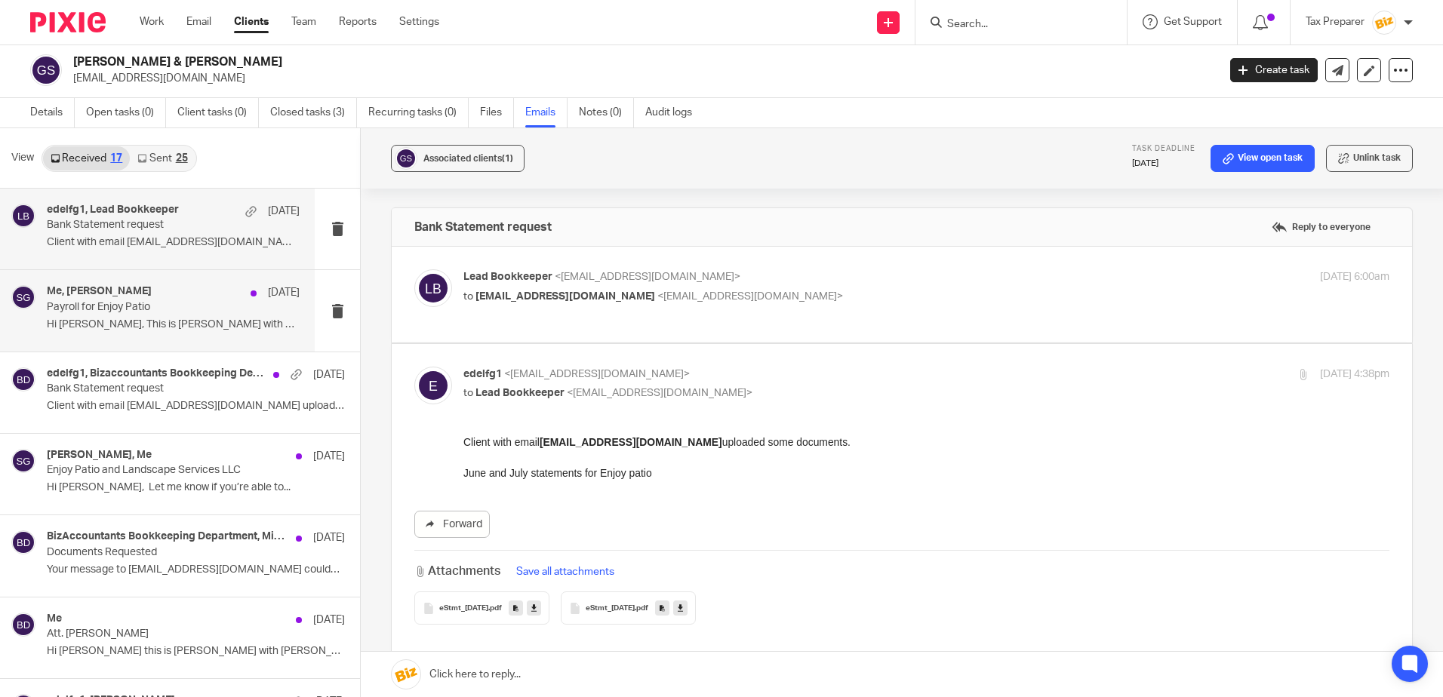
click at [170, 306] on p "Payroll for Enjoy Patio" at bounding box center [148, 307] width 202 height 13
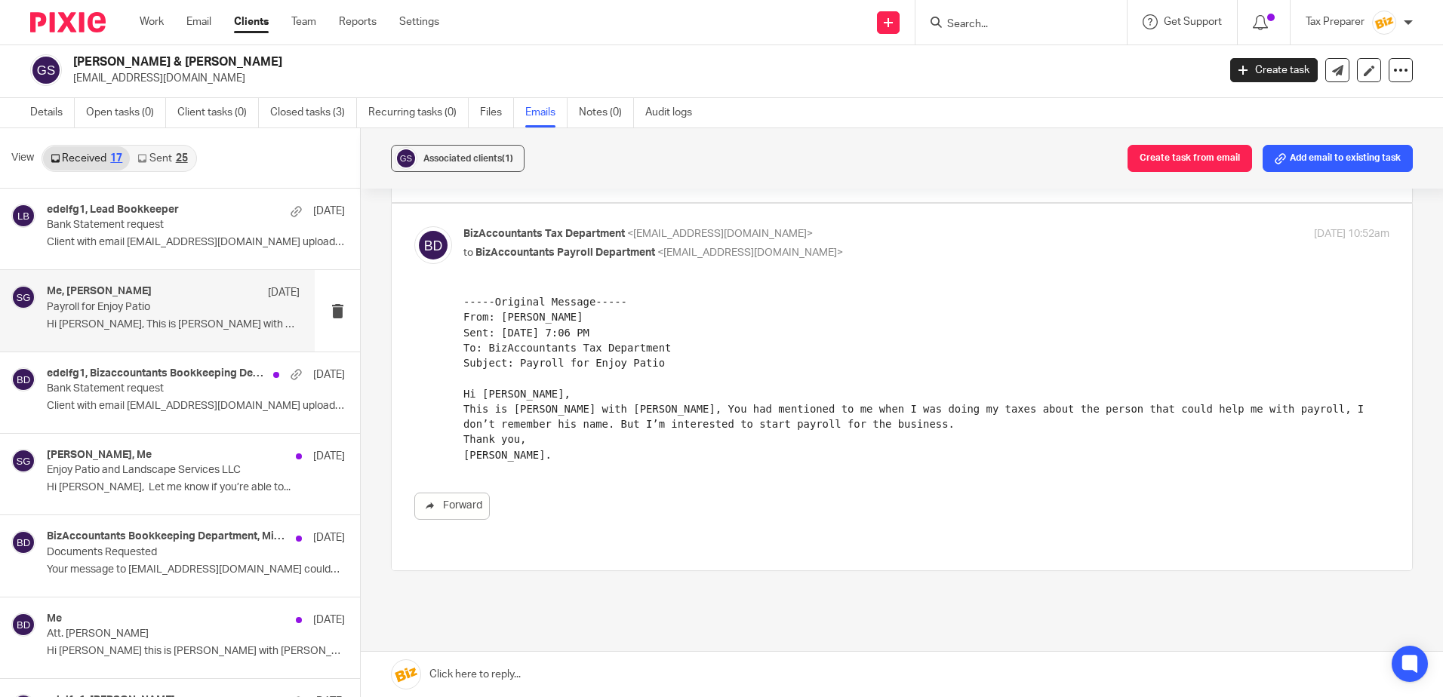
scroll to position [151, 0]
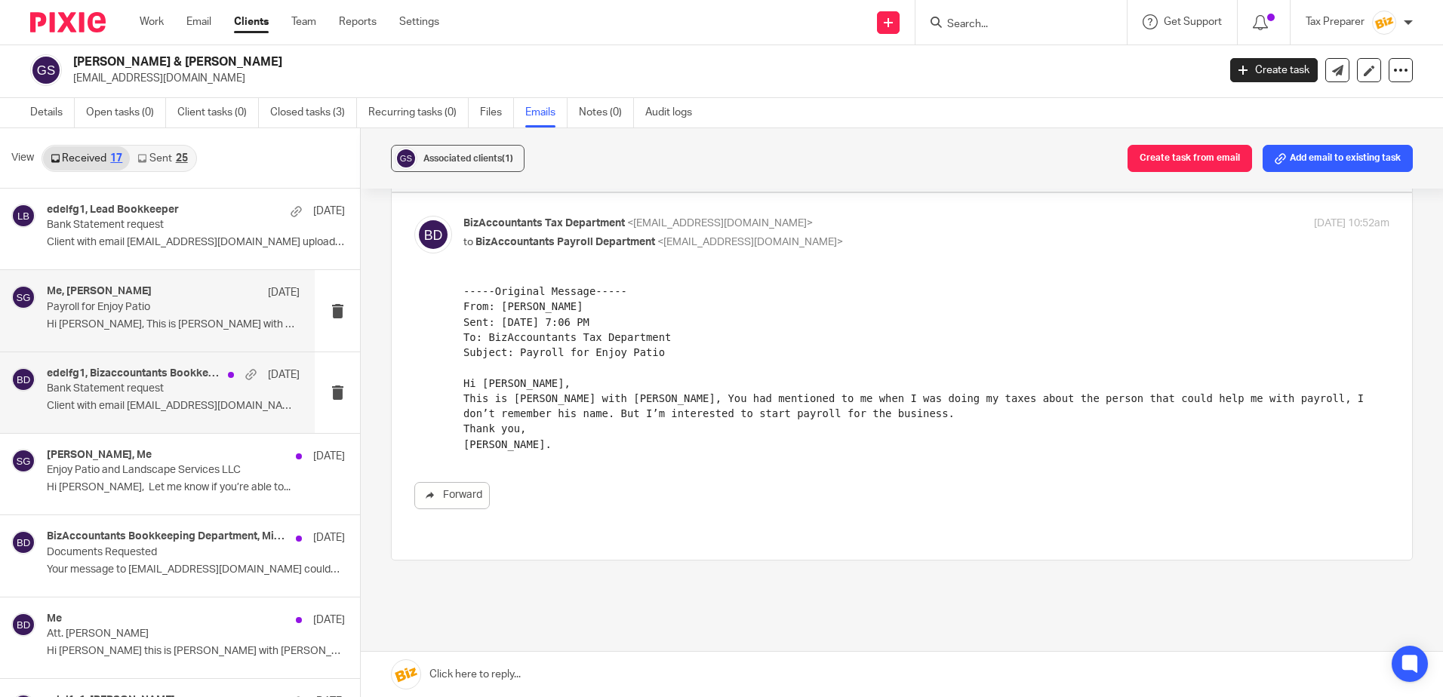
click at [179, 379] on h4 "edelfg1, Bizaccountants Bookkeeping Department" at bounding box center [134, 373] width 174 height 13
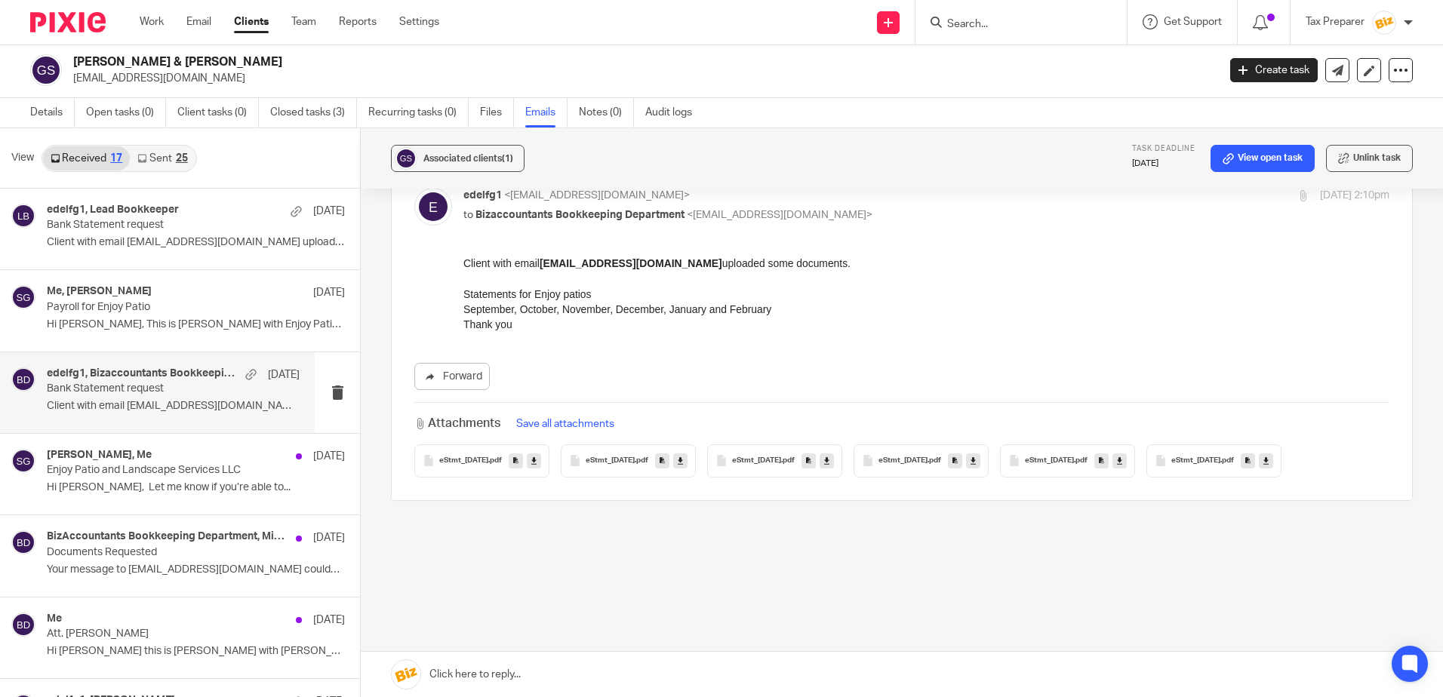
scroll to position [0, 0]
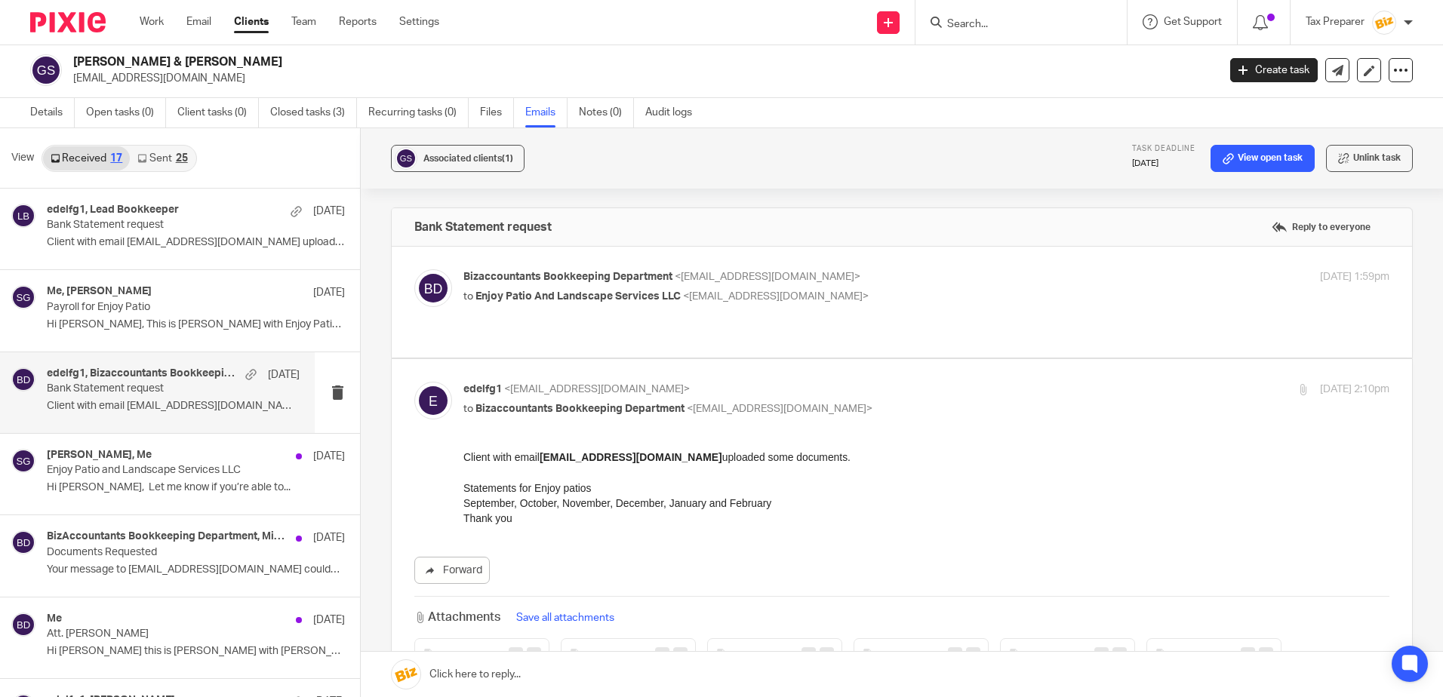
click at [990, 27] on input "Search" at bounding box center [1013, 25] width 136 height 14
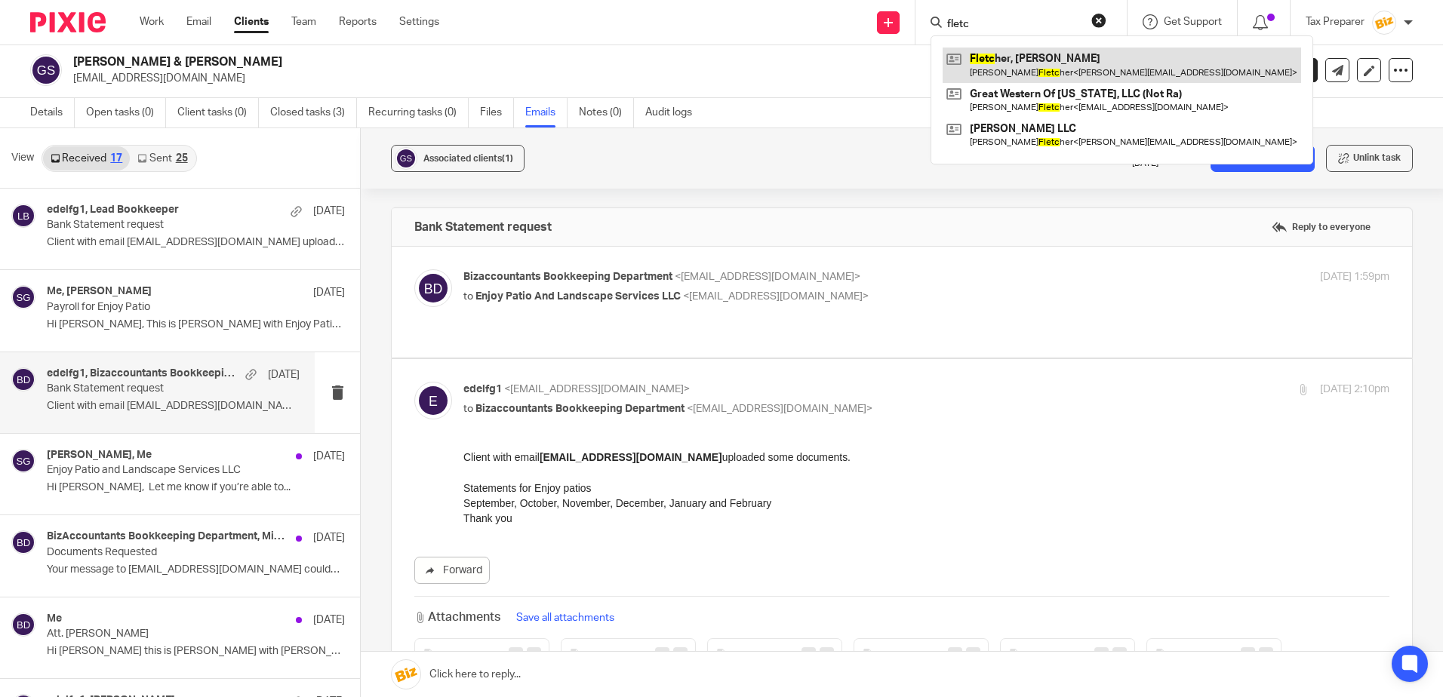
type input "fletc"
click at [1035, 66] on link at bounding box center [1121, 65] width 358 height 35
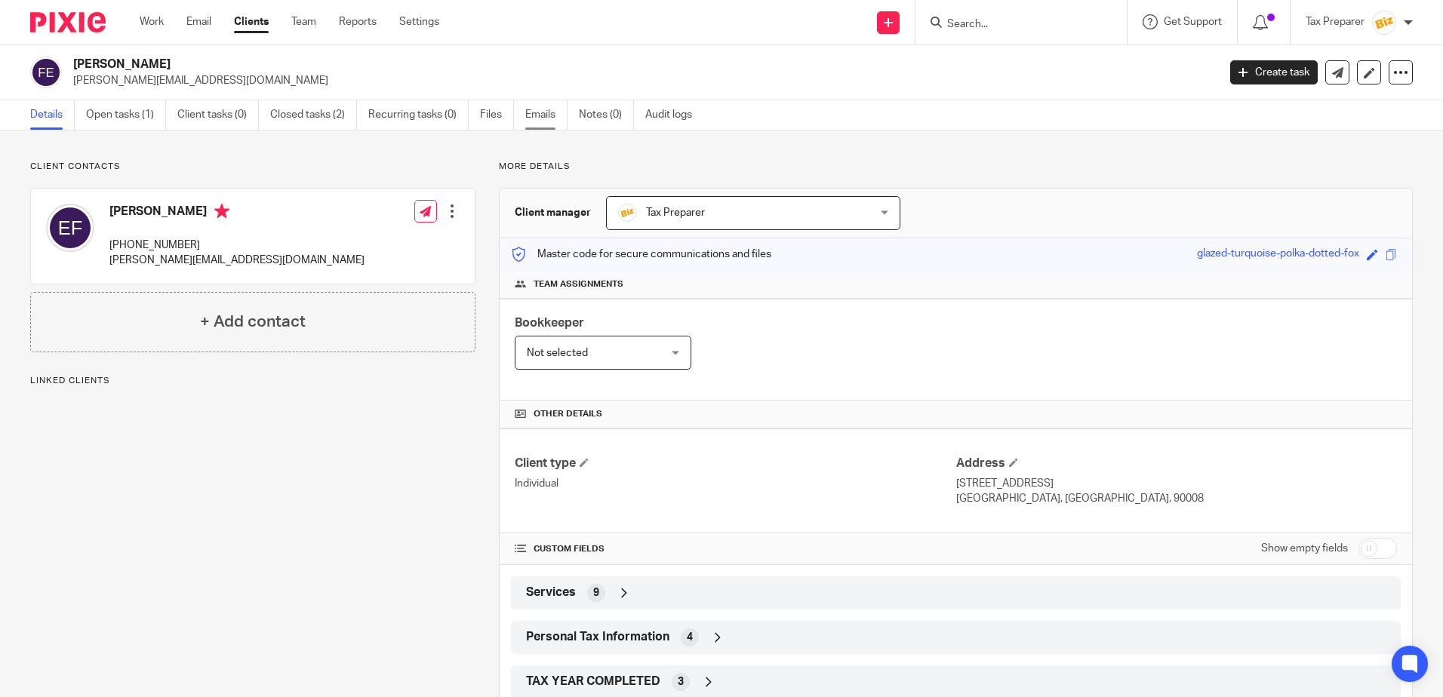
click at [537, 117] on link "Emails" at bounding box center [546, 114] width 42 height 29
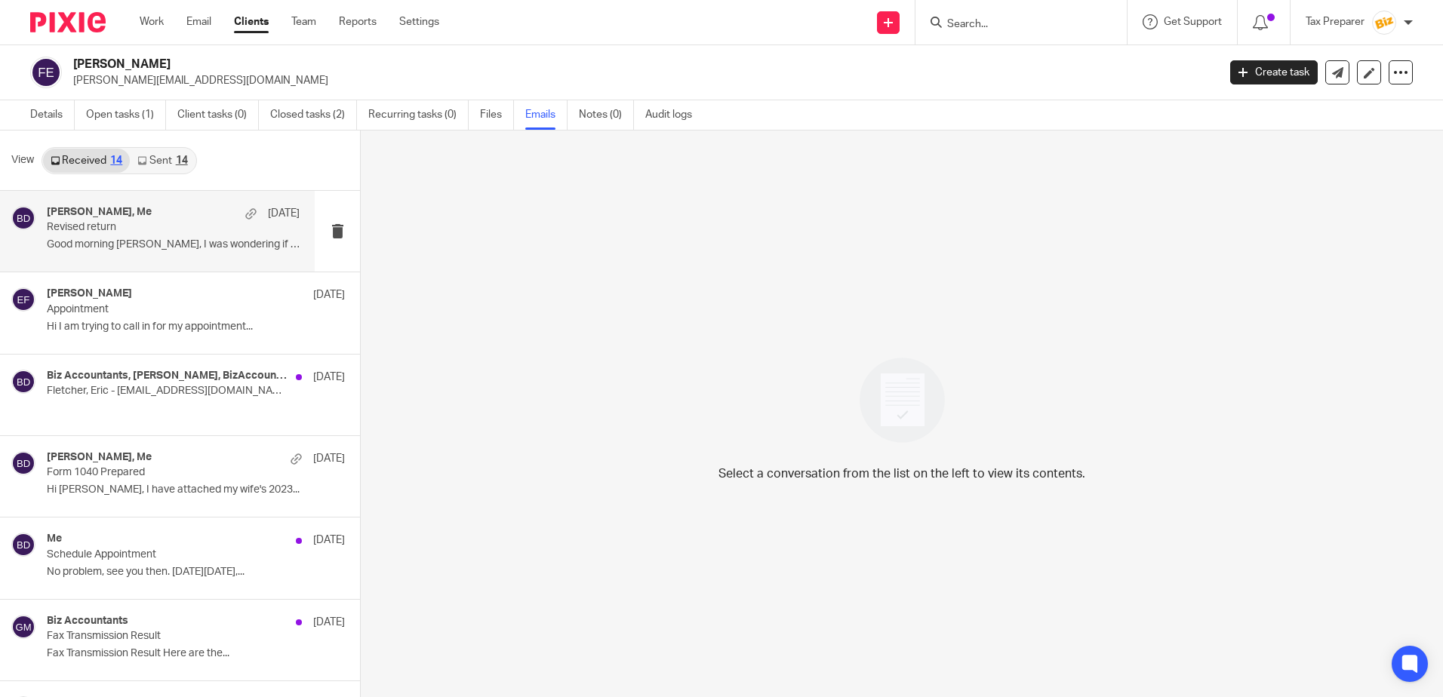
click at [143, 230] on p "Revised return" at bounding box center [148, 227] width 202 height 13
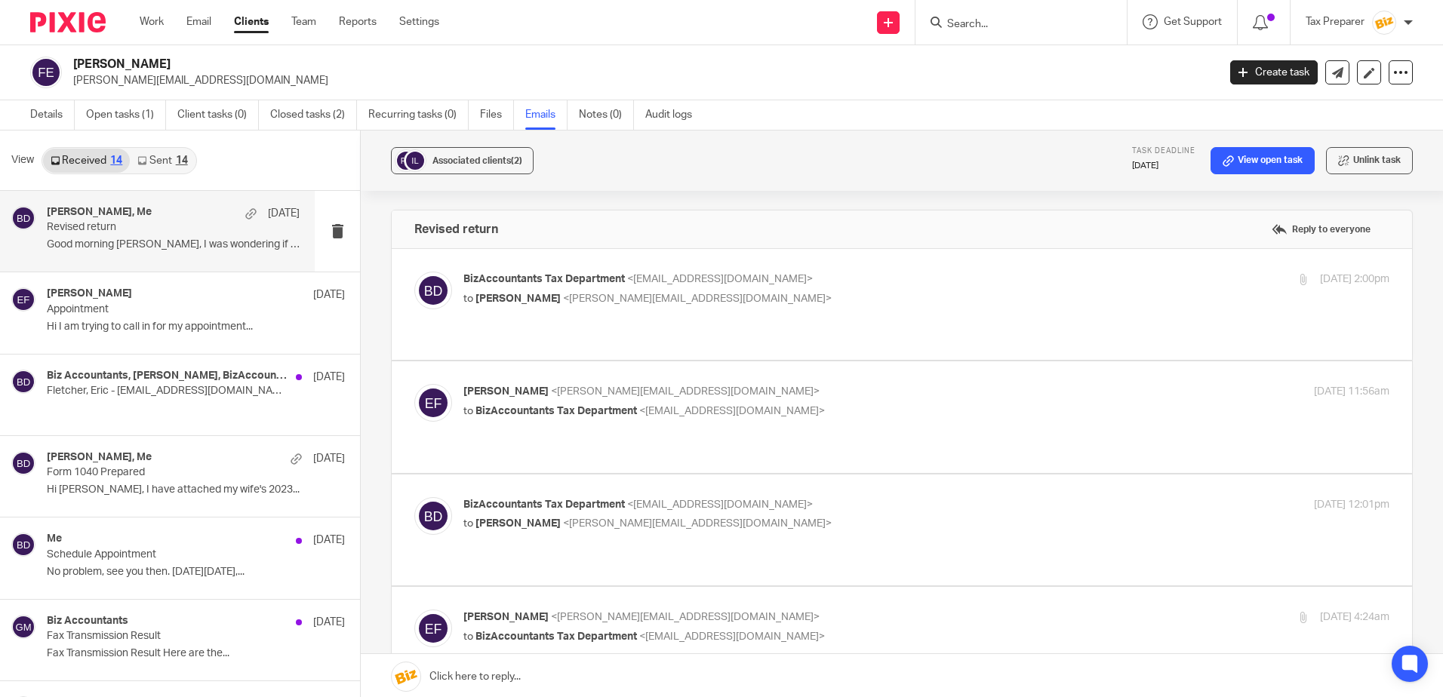
click at [796, 285] on p "BizAccountants Tax Department <[EMAIL_ADDRESS][DOMAIN_NAME]>" at bounding box center [771, 280] width 617 height 16
checkbox input "true"
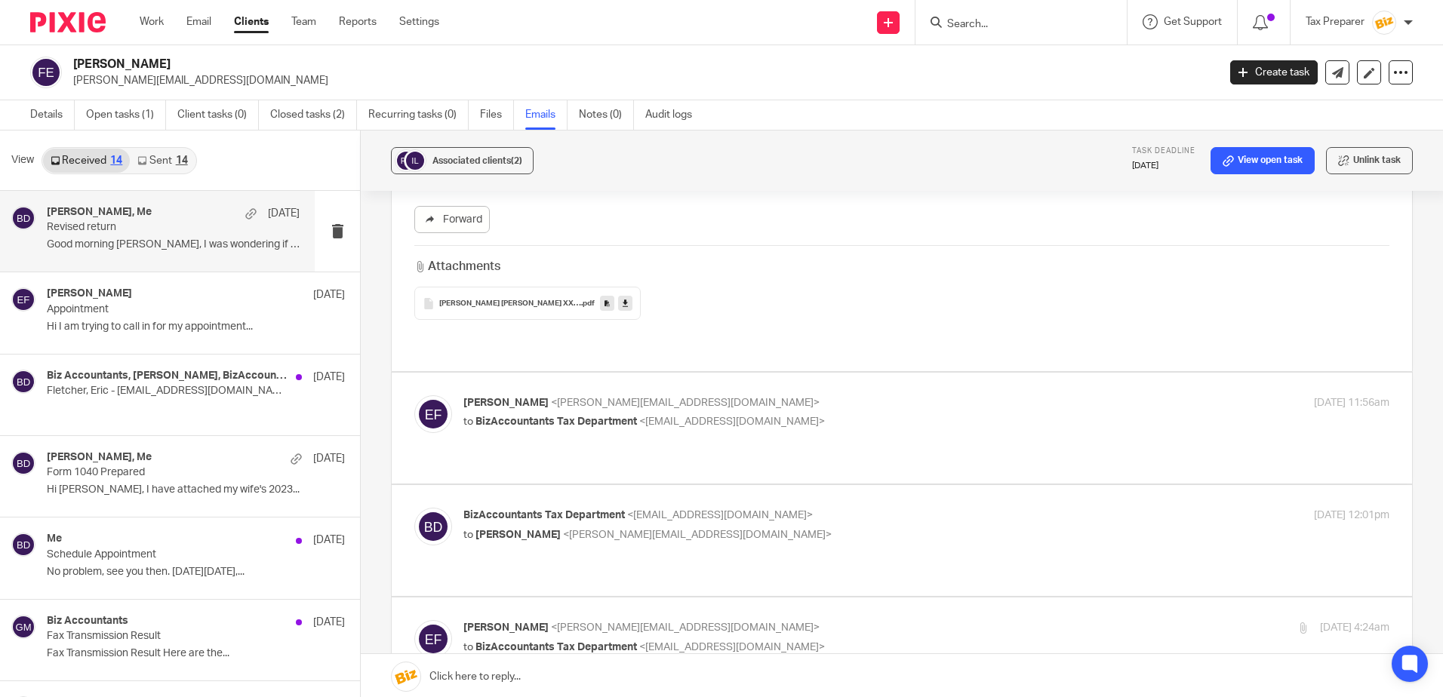
scroll to position [377, 0]
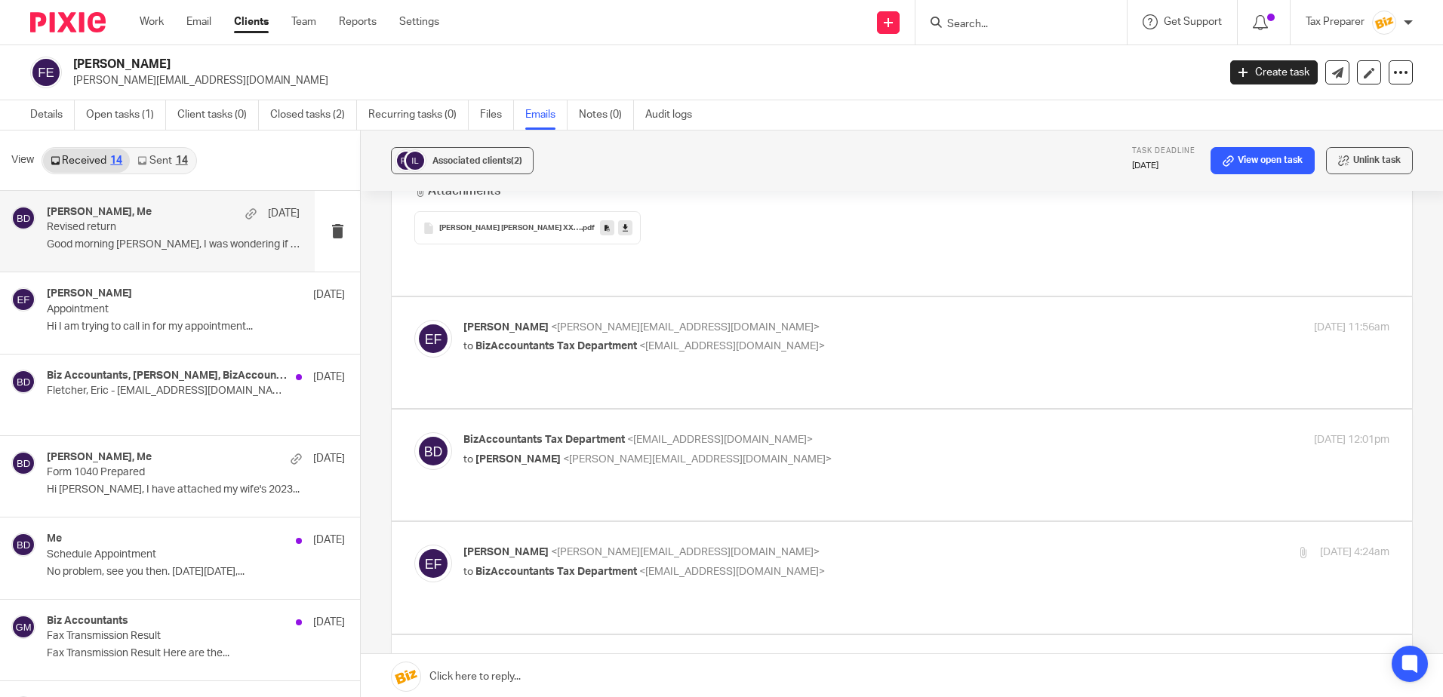
click at [824, 339] on p "to BizAccountants Tax Department <[EMAIL_ADDRESS][DOMAIN_NAME]>" at bounding box center [771, 347] width 617 height 16
checkbox input "true"
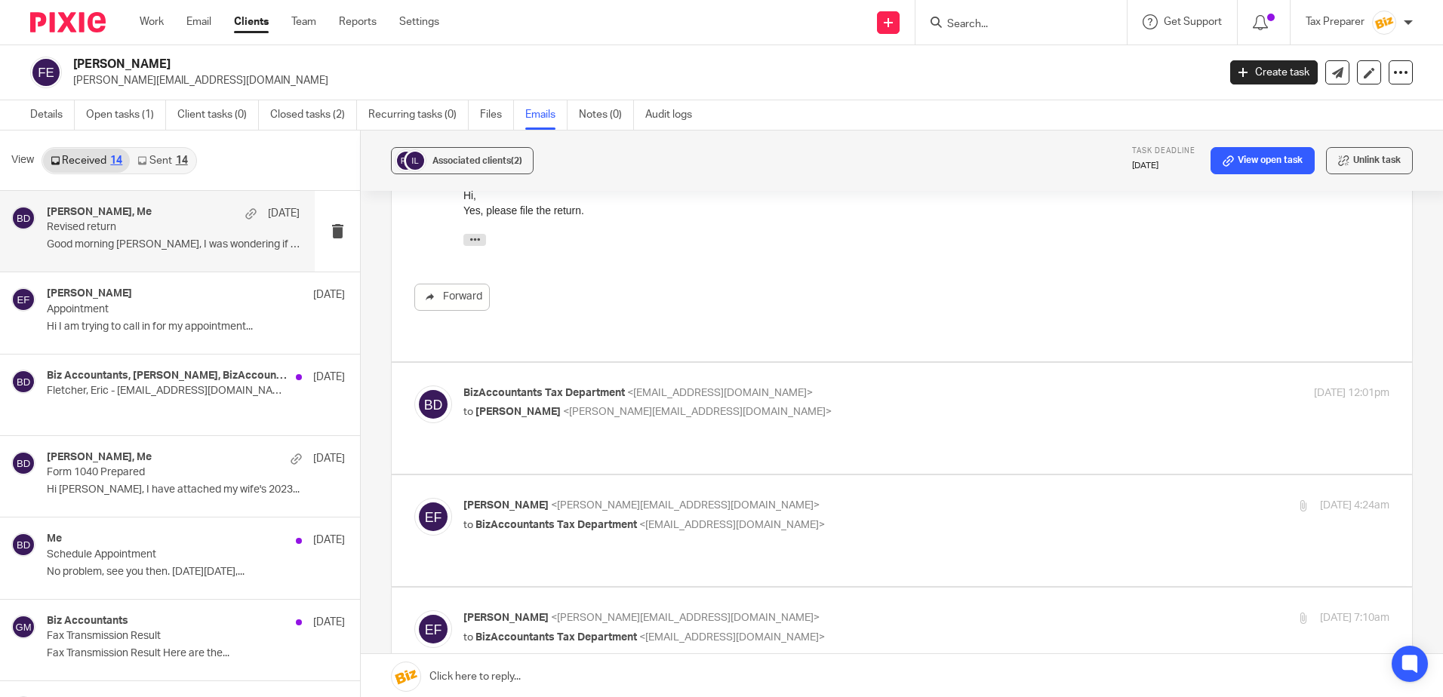
scroll to position [604, 0]
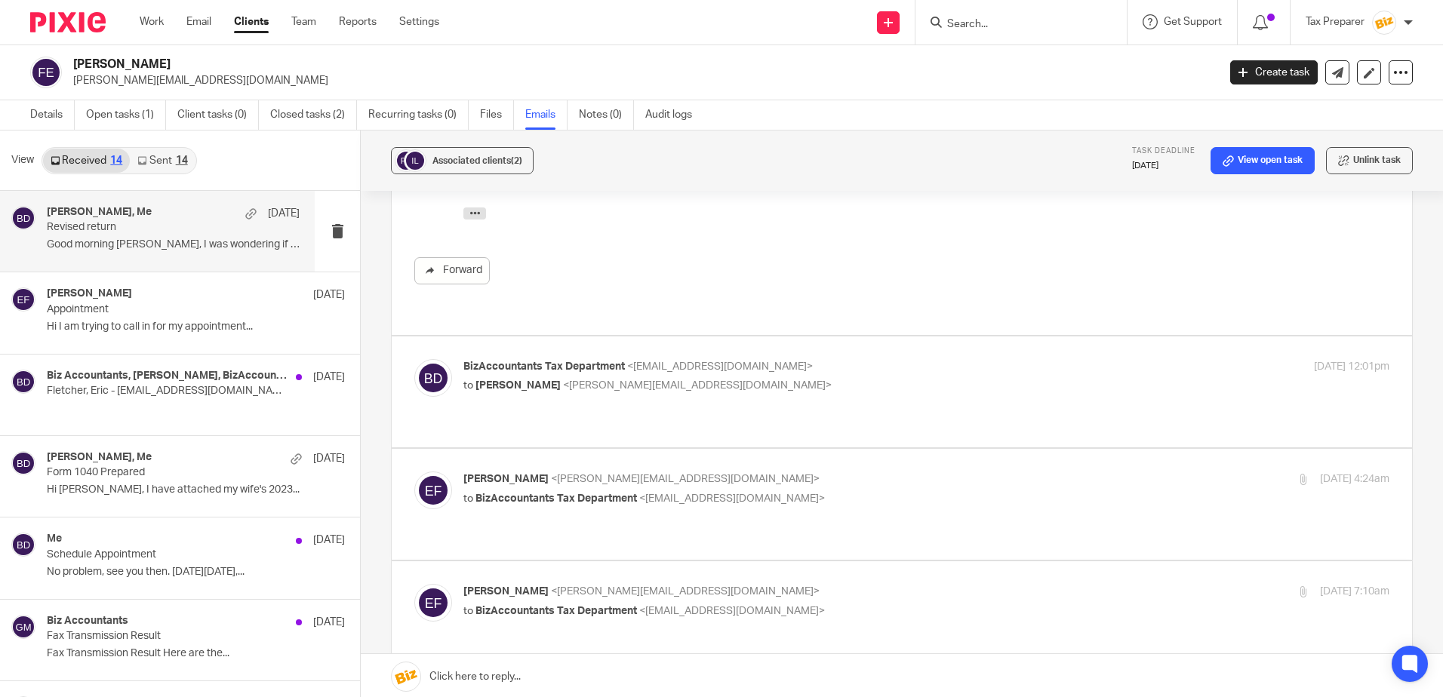
click at [825, 359] on p "BizAccountants Tax Department <[EMAIL_ADDRESS][DOMAIN_NAME]>" at bounding box center [771, 367] width 617 height 16
checkbox input "true"
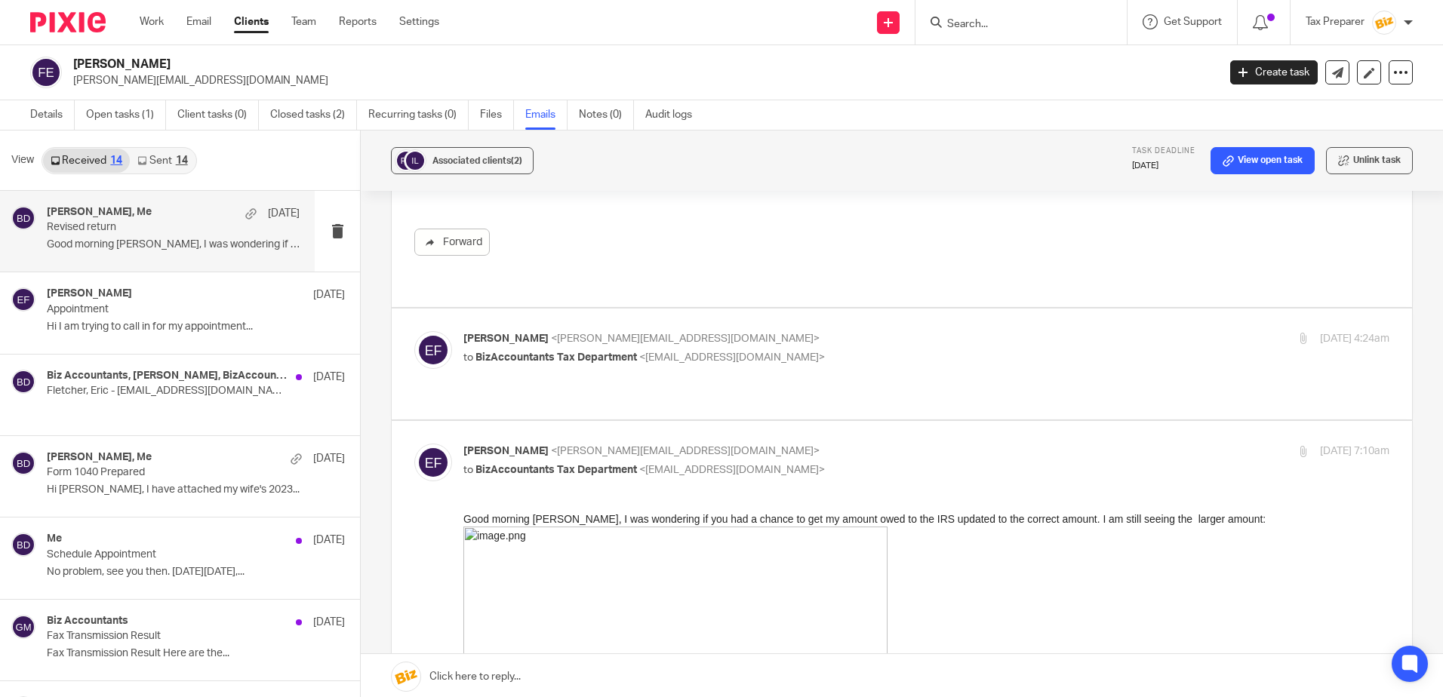
scroll to position [1056, 0]
click at [857, 330] on div "Eric Fletcher <eric@secureroots.io> to BizAccountants Tax Department <taxes@biz…" at bounding box center [926, 349] width 926 height 38
checkbox input "true"
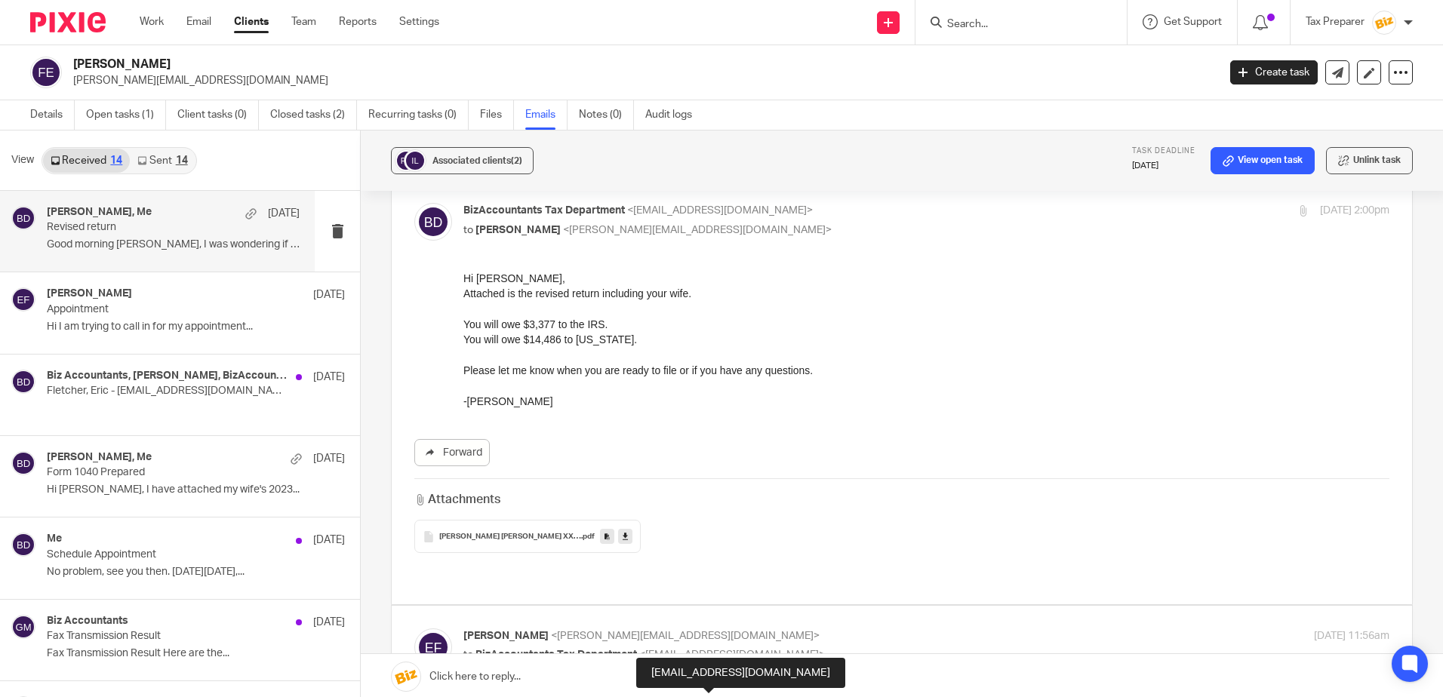
scroll to position [0, 0]
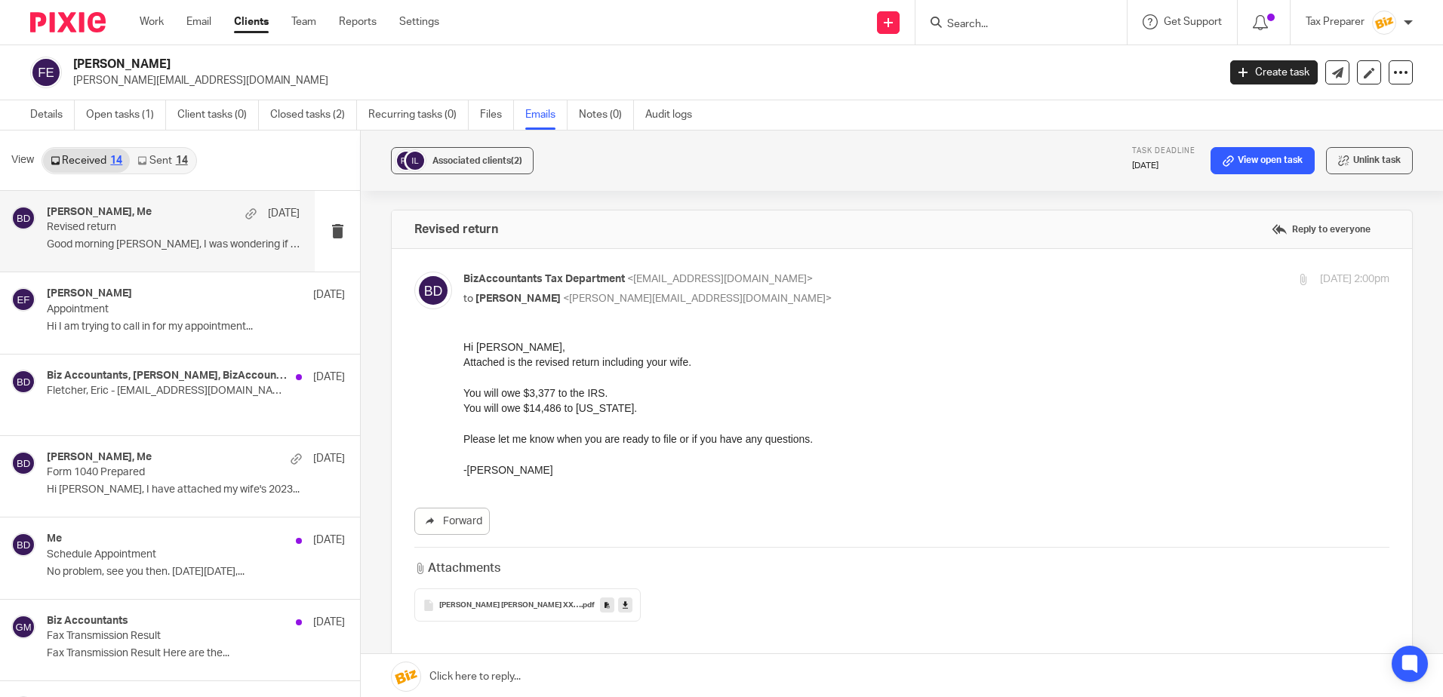
click at [994, 31] on input "Search" at bounding box center [1013, 25] width 136 height 14
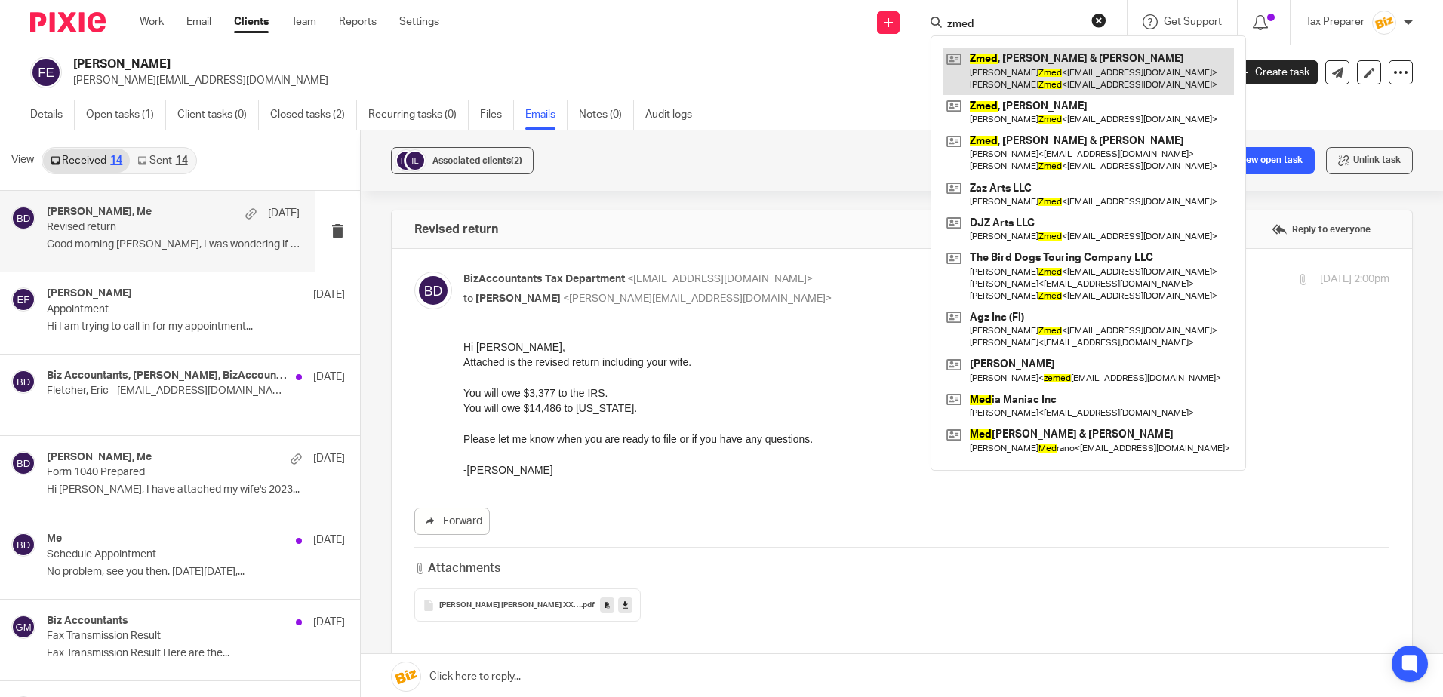
type input "zmed"
click at [1055, 75] on link at bounding box center [1087, 71] width 291 height 47
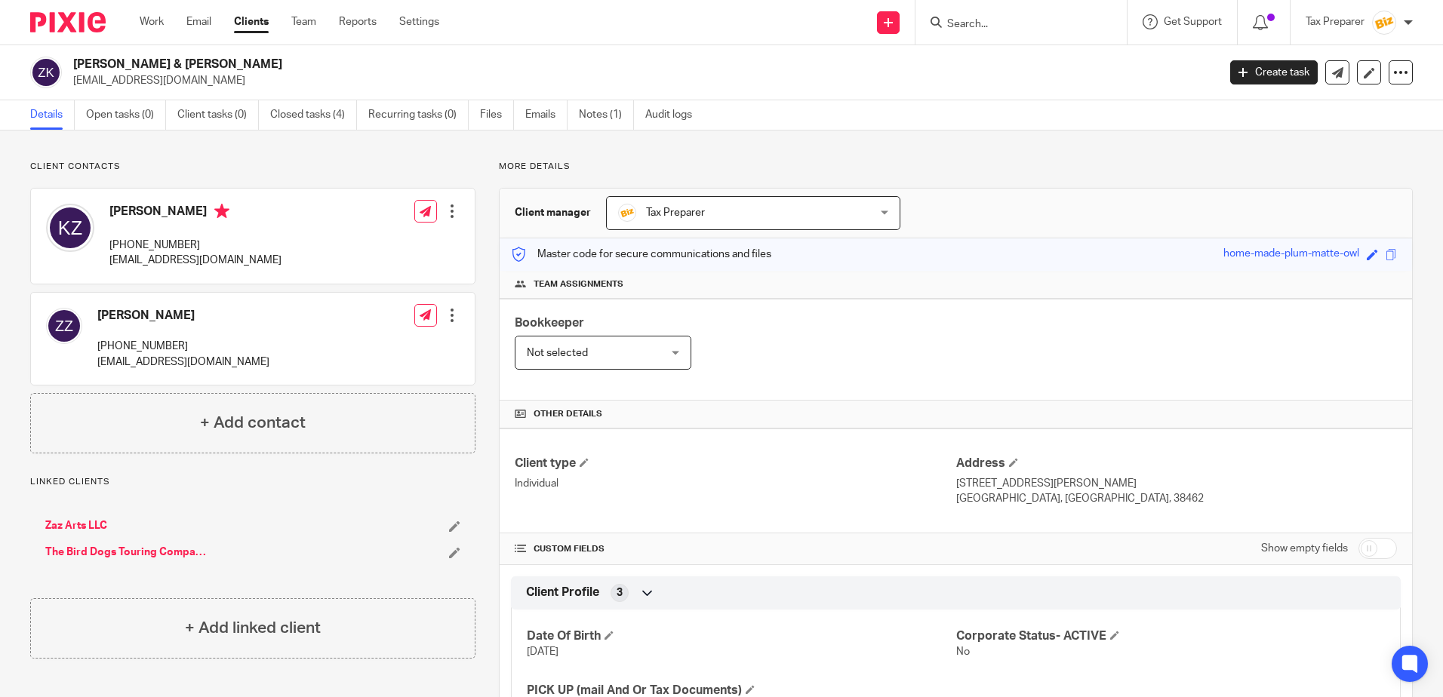
click at [91, 527] on link "Zaz Arts LLC" at bounding box center [76, 525] width 62 height 15
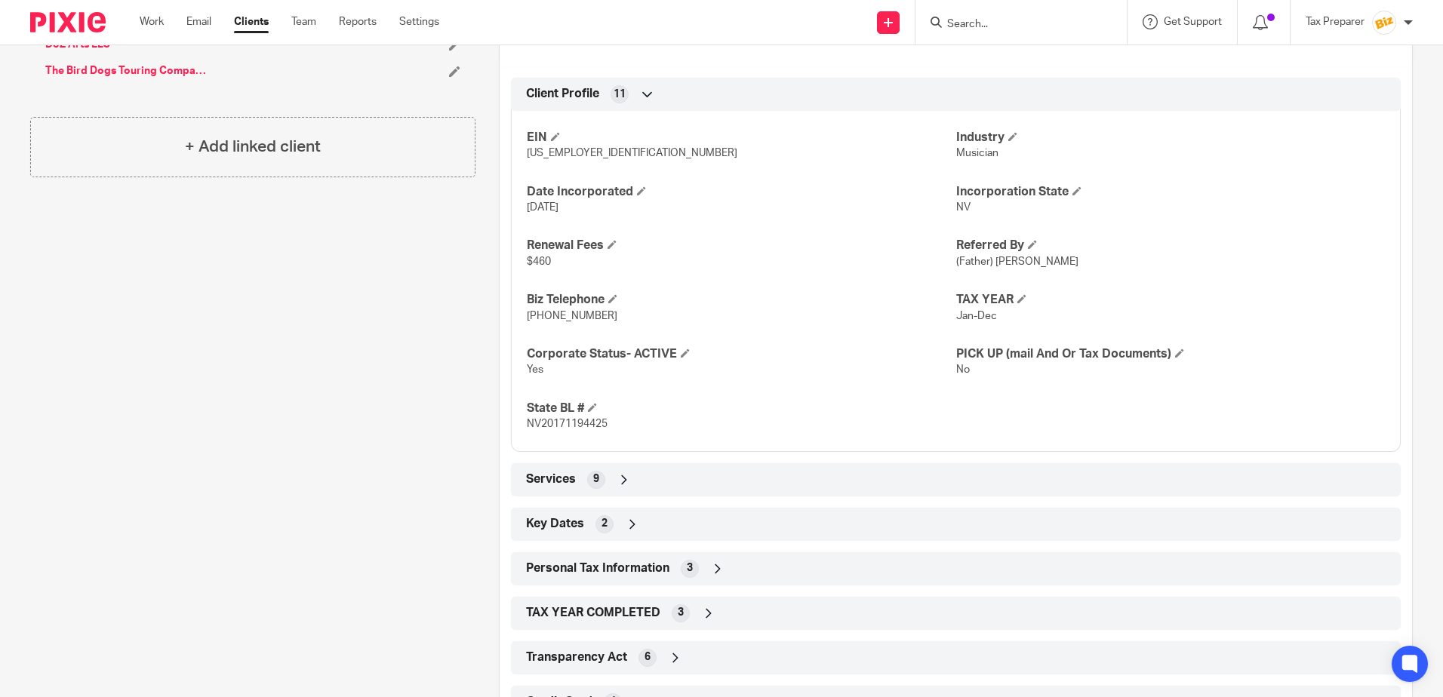
scroll to position [655, 0]
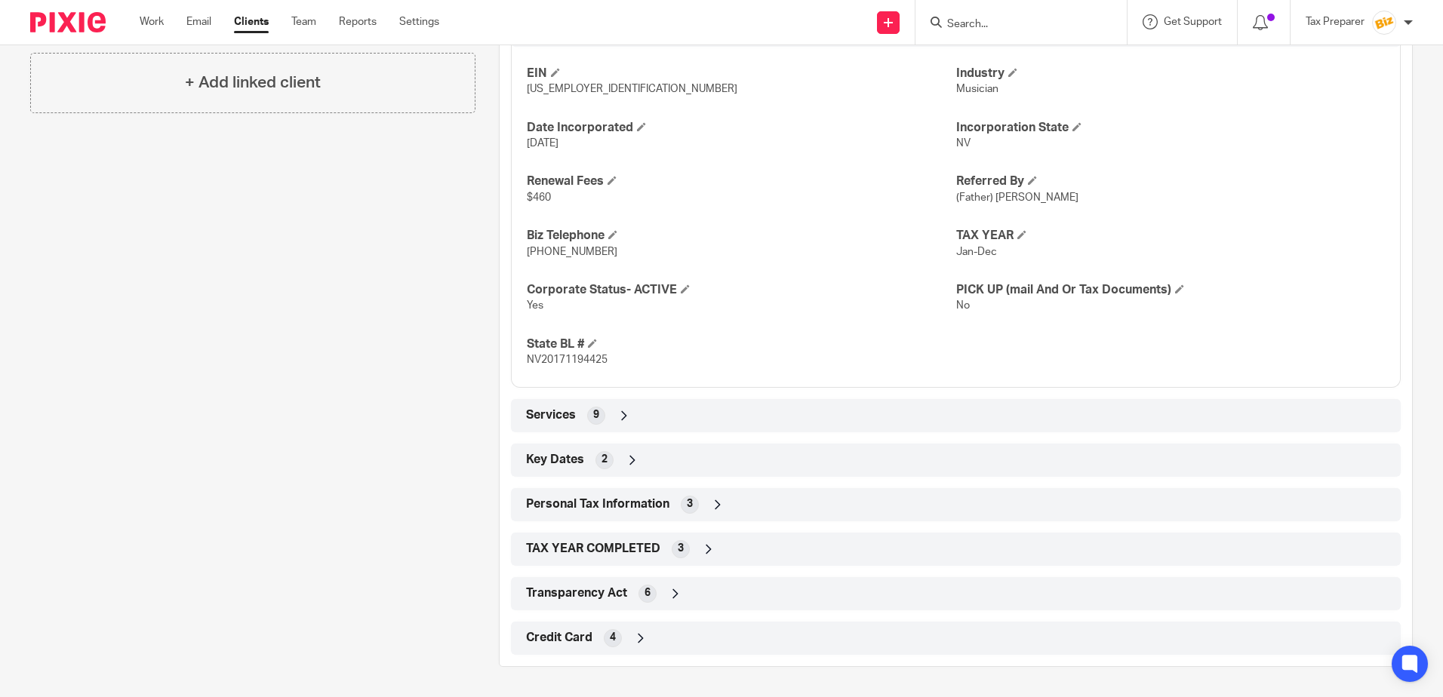
click at [684, 558] on div "TAX YEAR COMPLETED 3" at bounding box center [955, 549] width 867 height 26
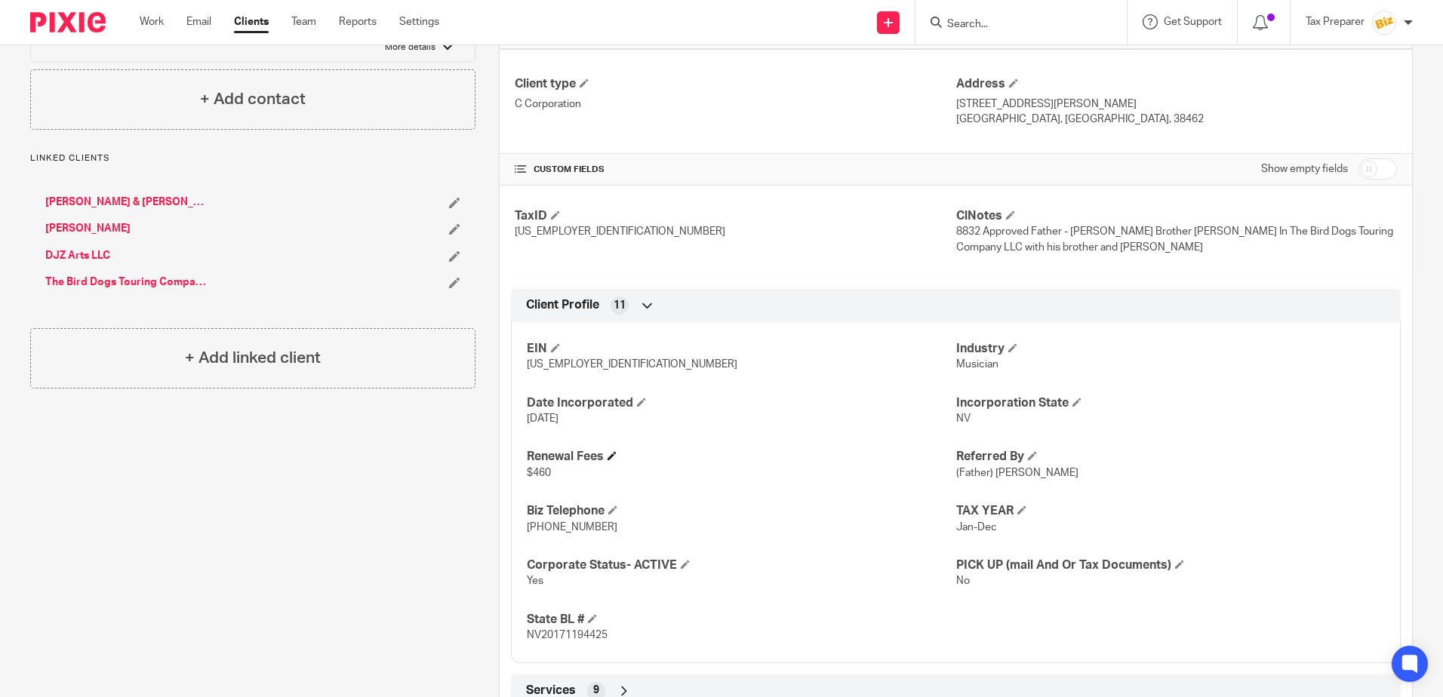
scroll to position [353, 0]
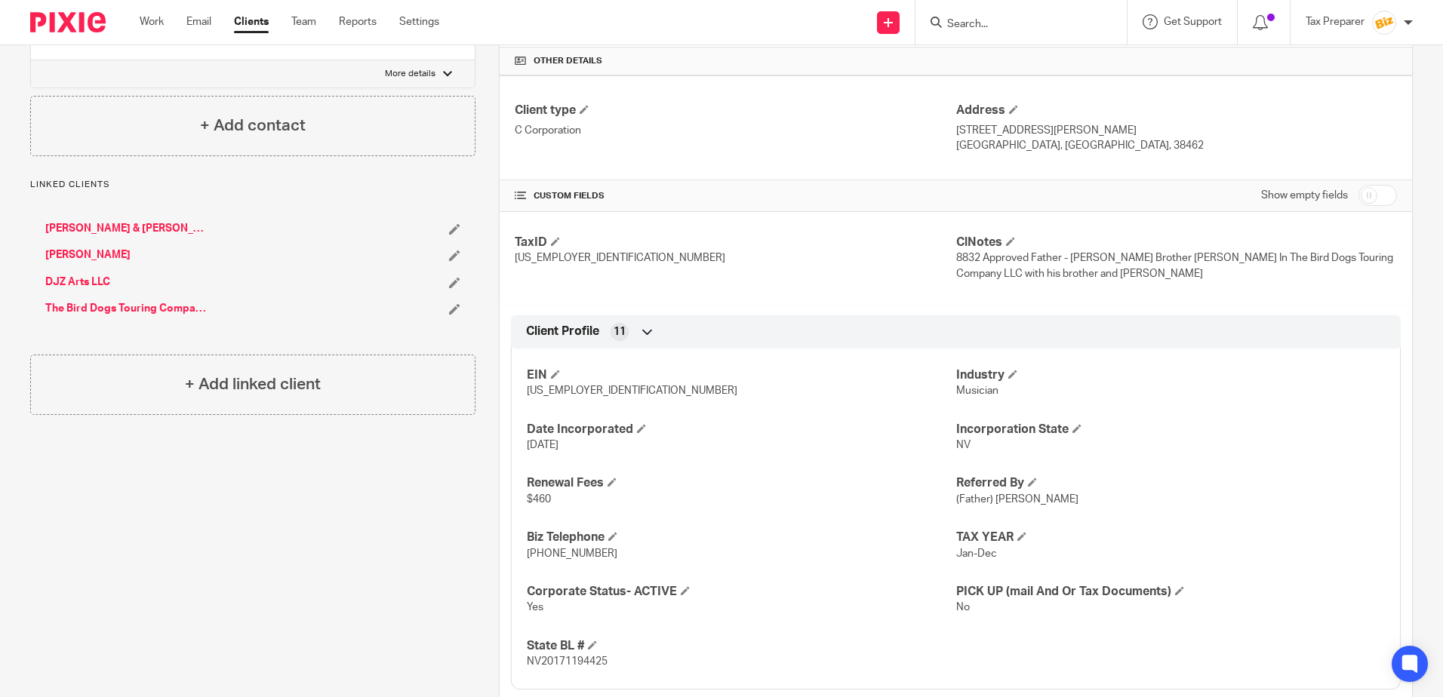
click at [97, 282] on link "DJZ Arts LLC" at bounding box center [77, 282] width 65 height 15
